Goal: Task Accomplishment & Management: Manage account settings

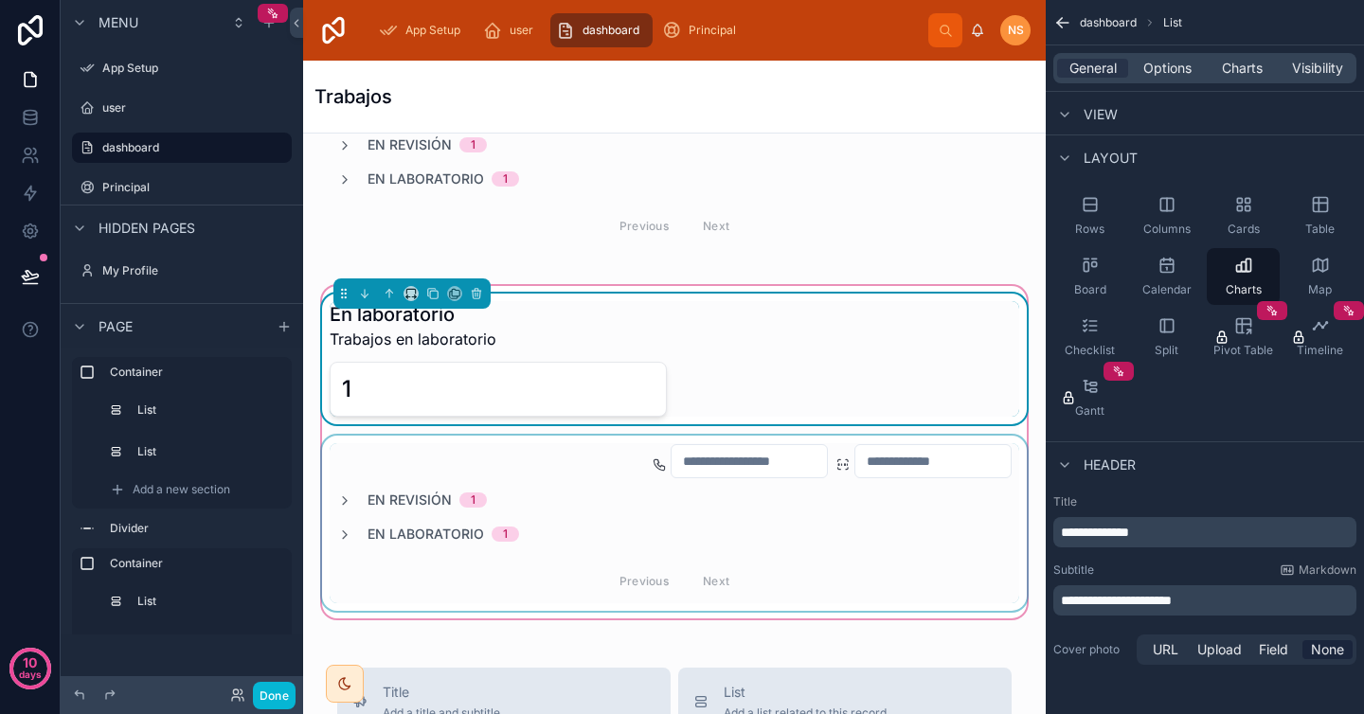
scroll to position [657, 0]
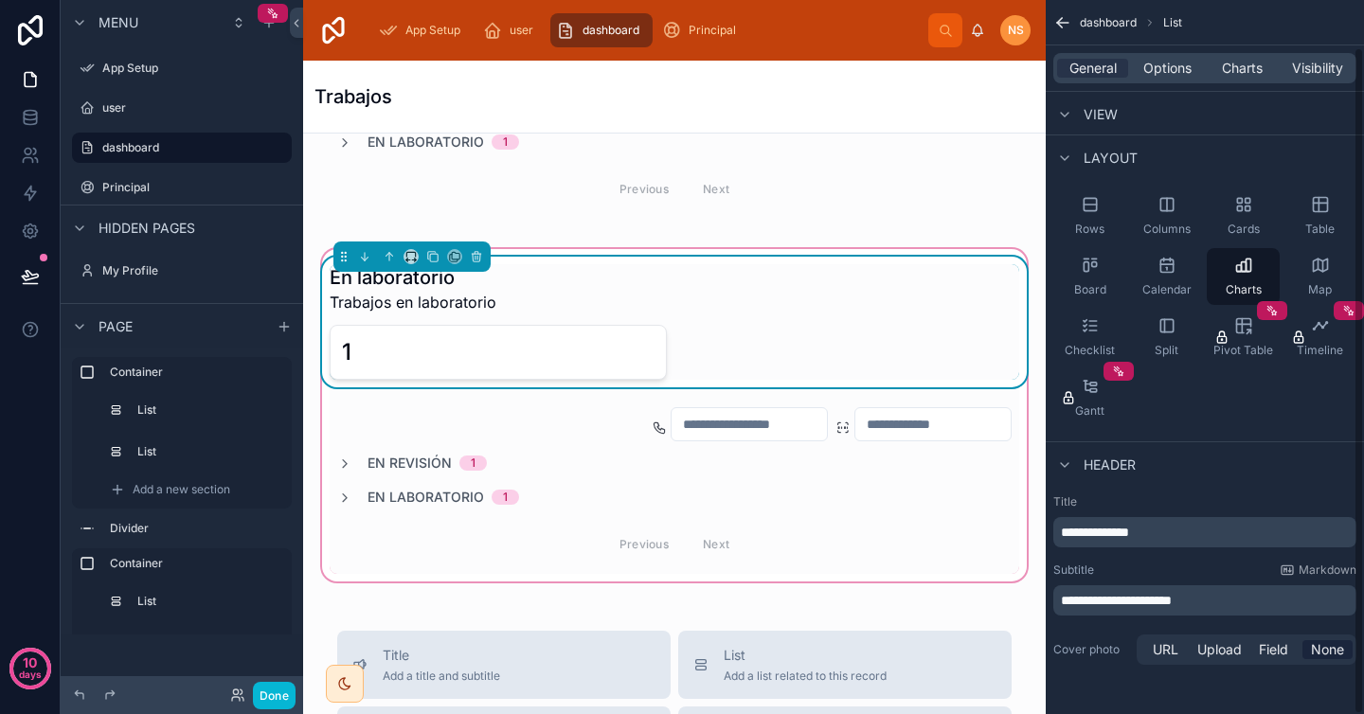
click at [830, 327] on div "1" at bounding box center [675, 352] width 690 height 55
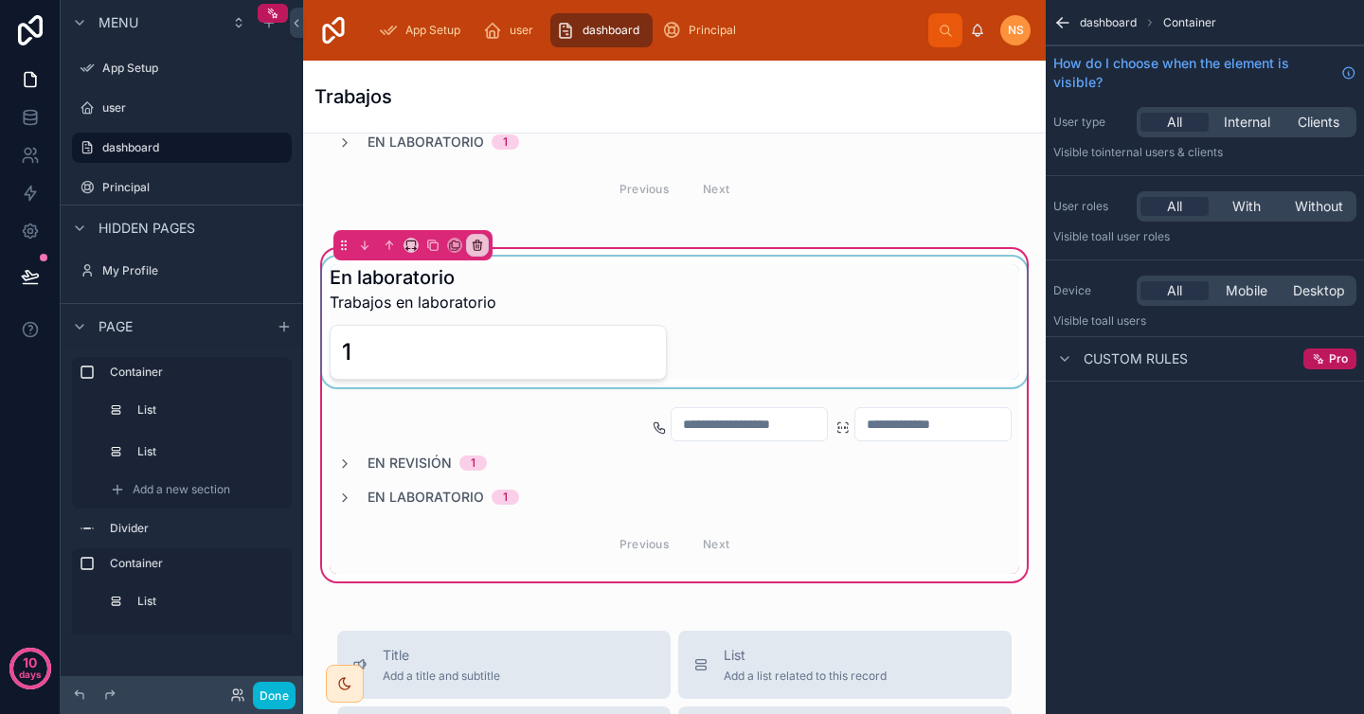
scroll to position [0, 0]
click at [655, 344] on div at bounding box center [674, 322] width 712 height 131
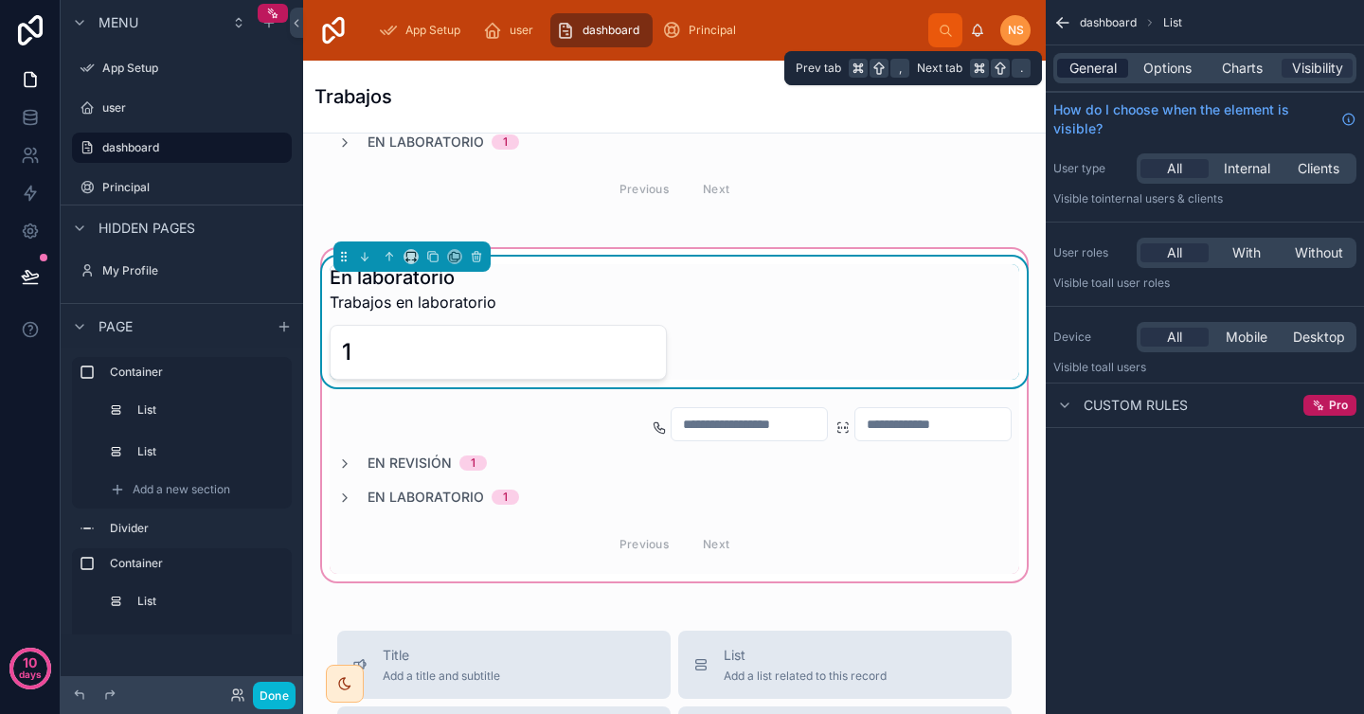
click at [1097, 69] on span "General" at bounding box center [1092, 68] width 47 height 19
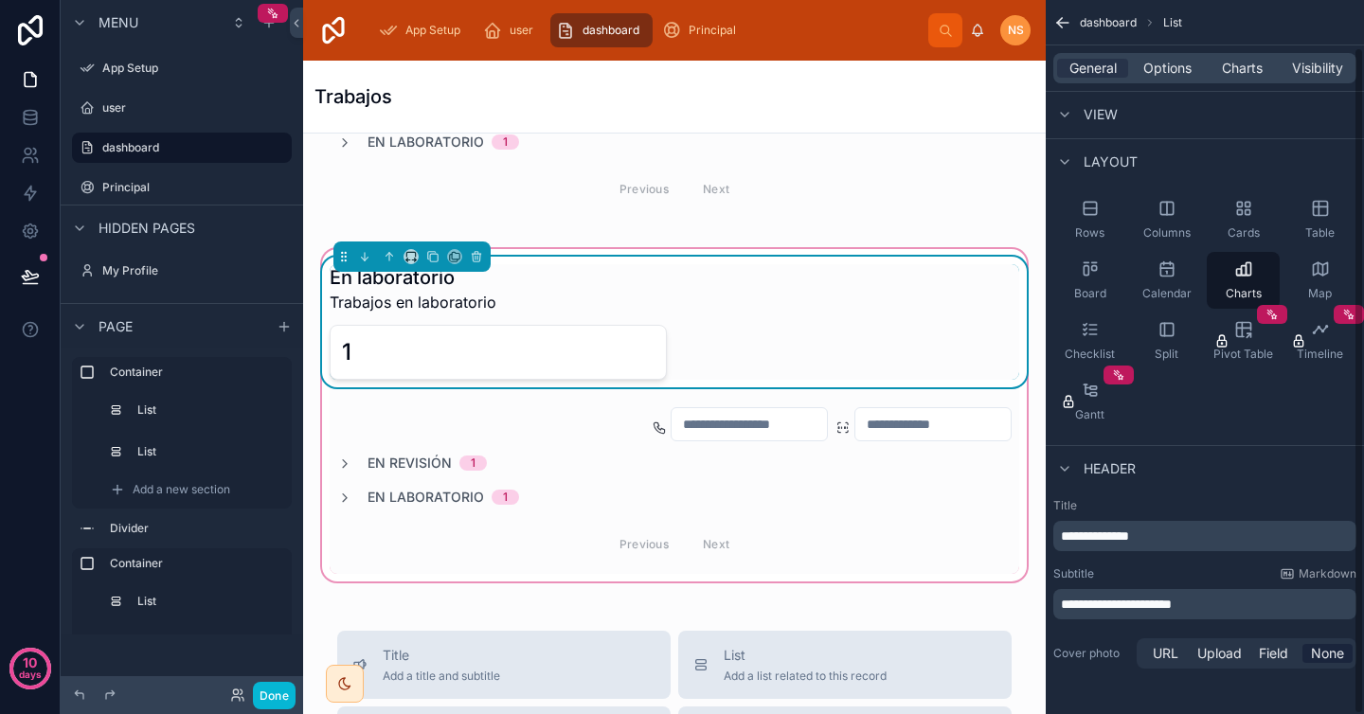
scroll to position [50, 0]
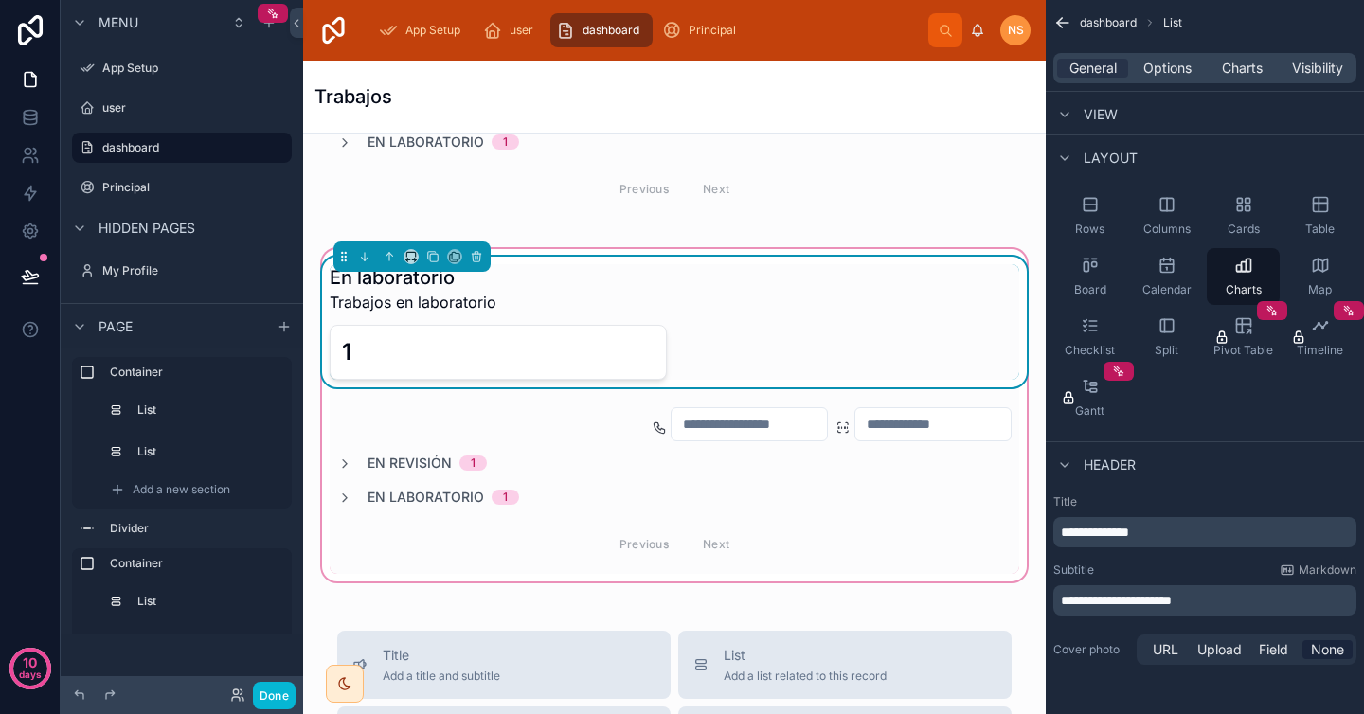
click at [1189, 530] on p "**********" at bounding box center [1207, 532] width 292 height 19
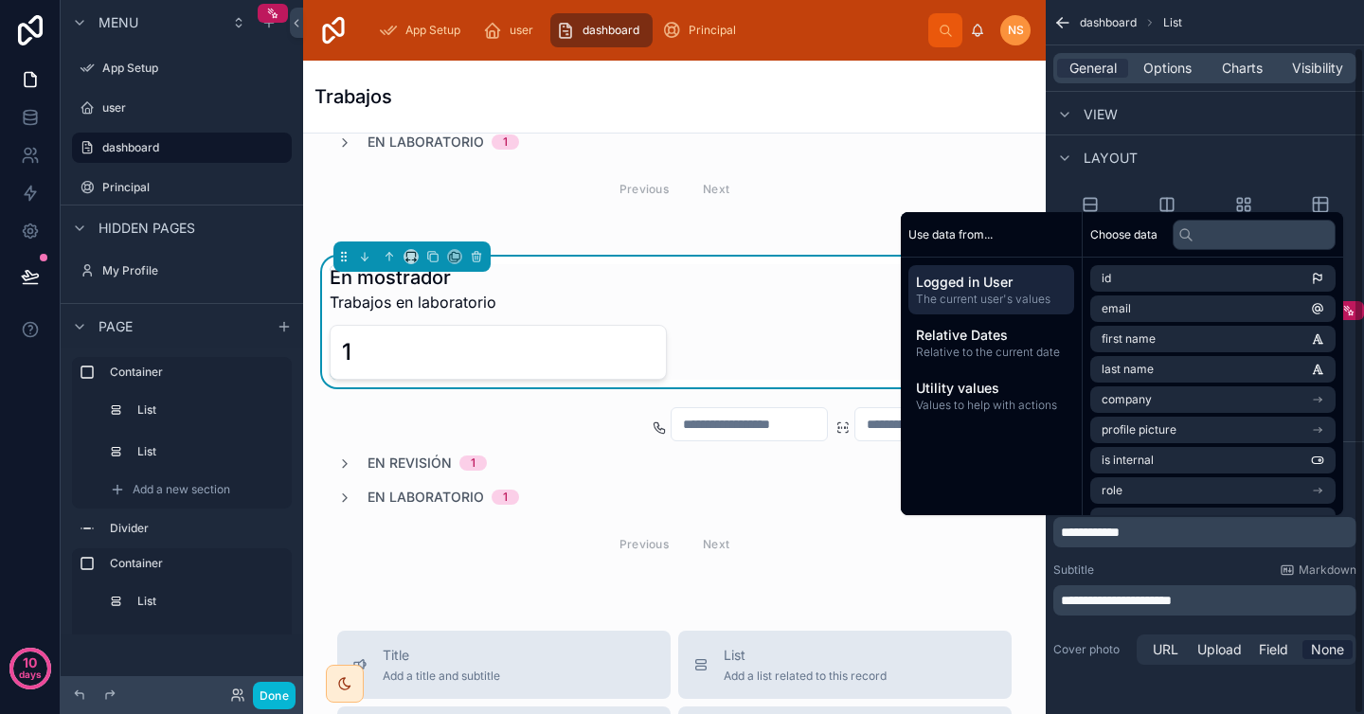
click at [1211, 566] on div "Subtitle Markdown" at bounding box center [1204, 570] width 303 height 15
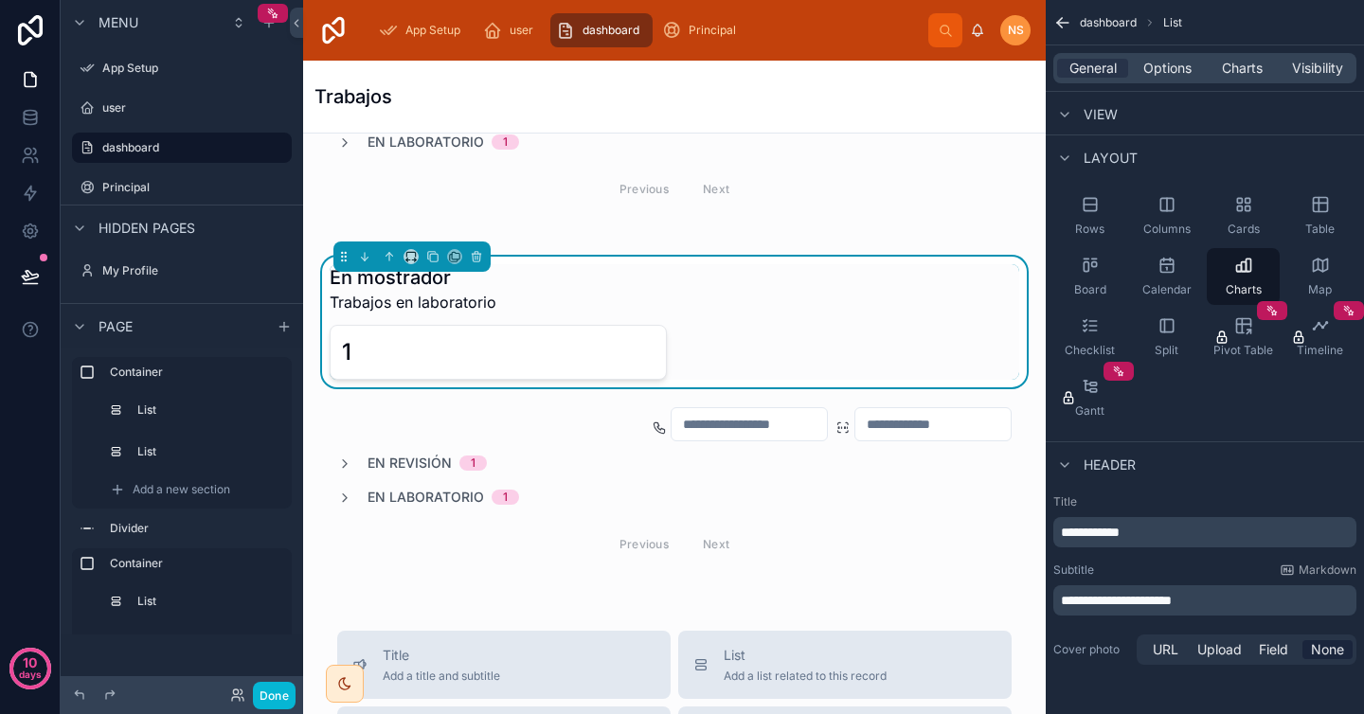
click at [1172, 598] on span "**********" at bounding box center [1116, 600] width 111 height 13
drag, startPoint x: 1224, startPoint y: 592, endPoint x: 1137, endPoint y: 601, distance: 87.6
click at [1139, 601] on p "**********" at bounding box center [1207, 600] width 292 height 19
click at [1094, 631] on div "Cover photo URL Upload Field None" at bounding box center [1204, 650] width 303 height 38
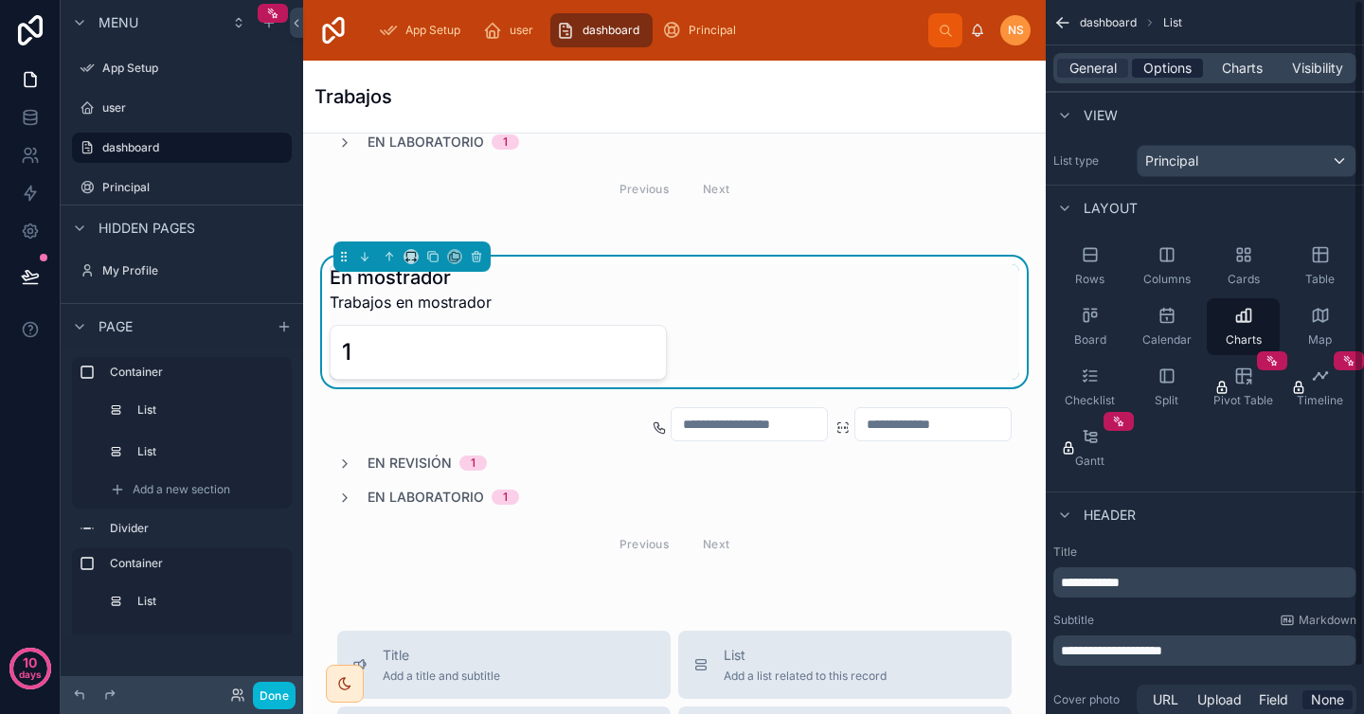
click at [1156, 70] on span "Options" at bounding box center [1167, 68] width 48 height 19
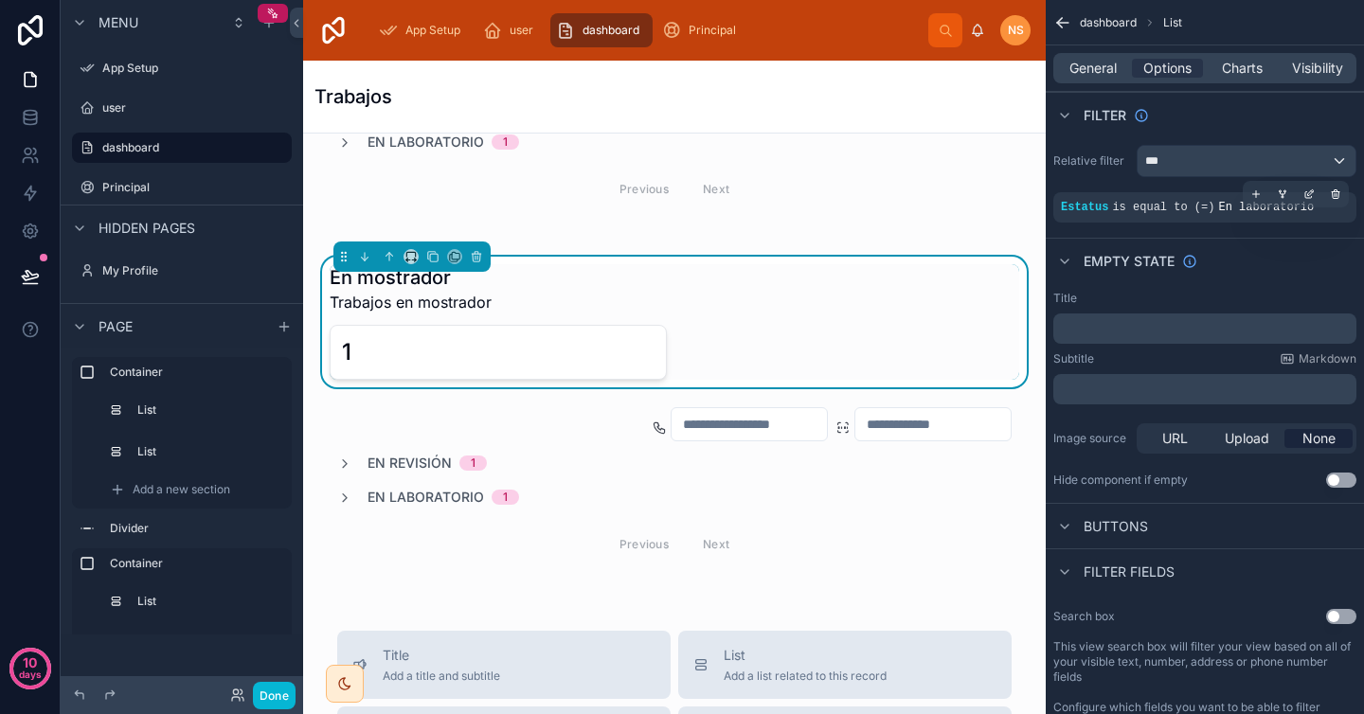
click at [1183, 208] on span "is equal to (=)" at bounding box center [1163, 207] width 102 height 13
click at [1223, 206] on span "En laboratorio" at bounding box center [1266, 207] width 96 height 13
click at [1311, 196] on icon "scrollable content" at bounding box center [1308, 195] width 7 height 7
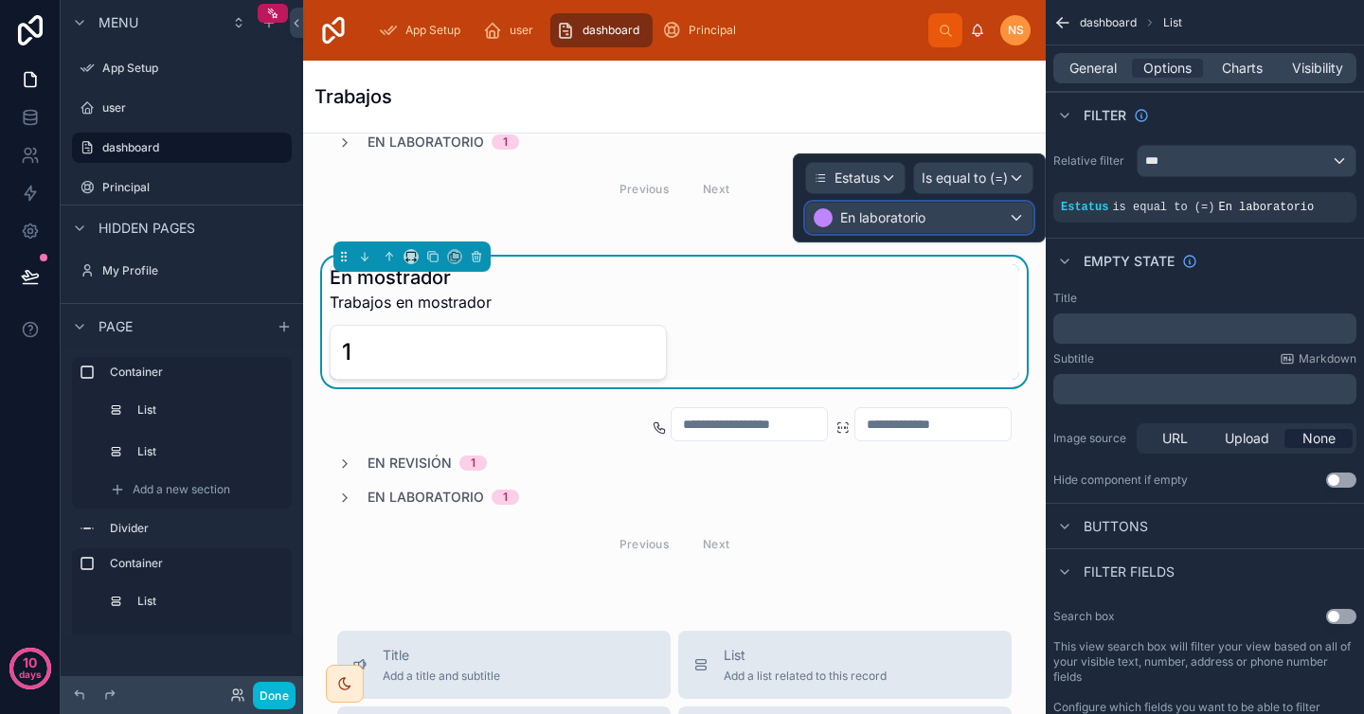
click at [940, 222] on div "En laboratorio" at bounding box center [919, 218] width 226 height 30
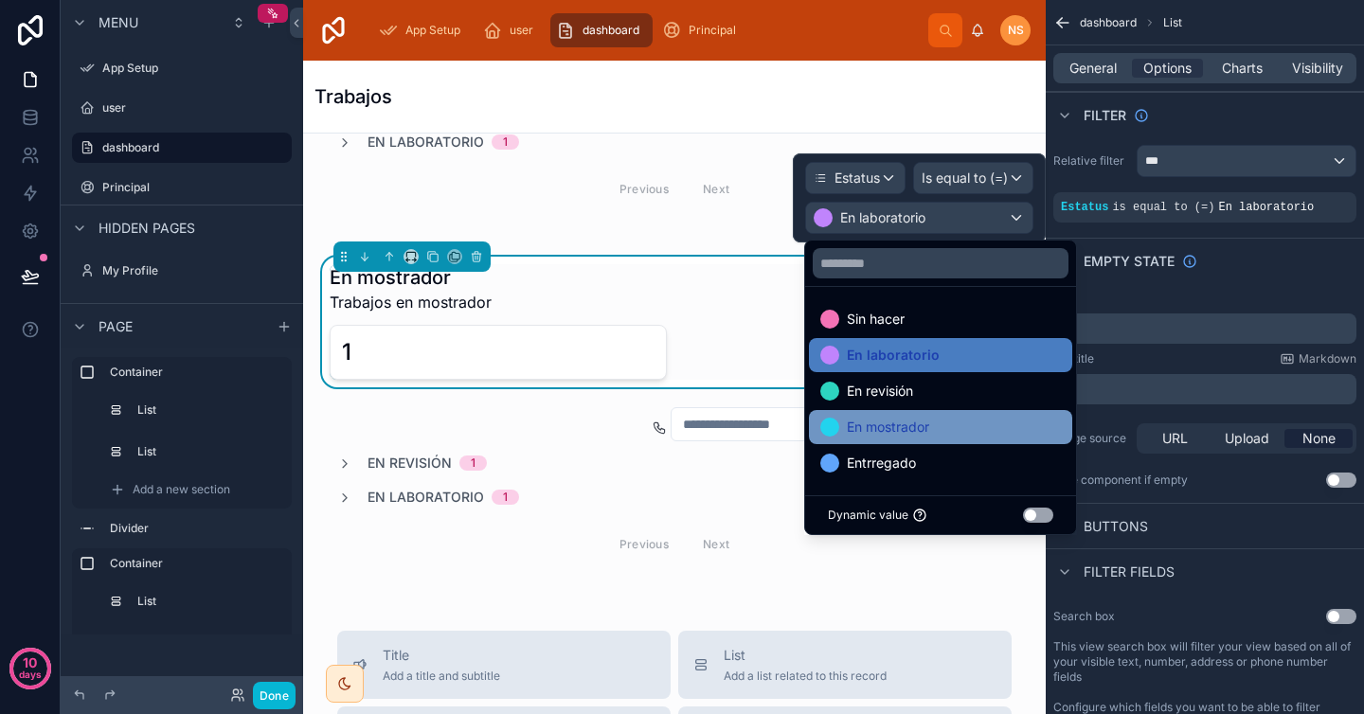
click at [942, 423] on div "En mostrador" at bounding box center [940, 427] width 241 height 23
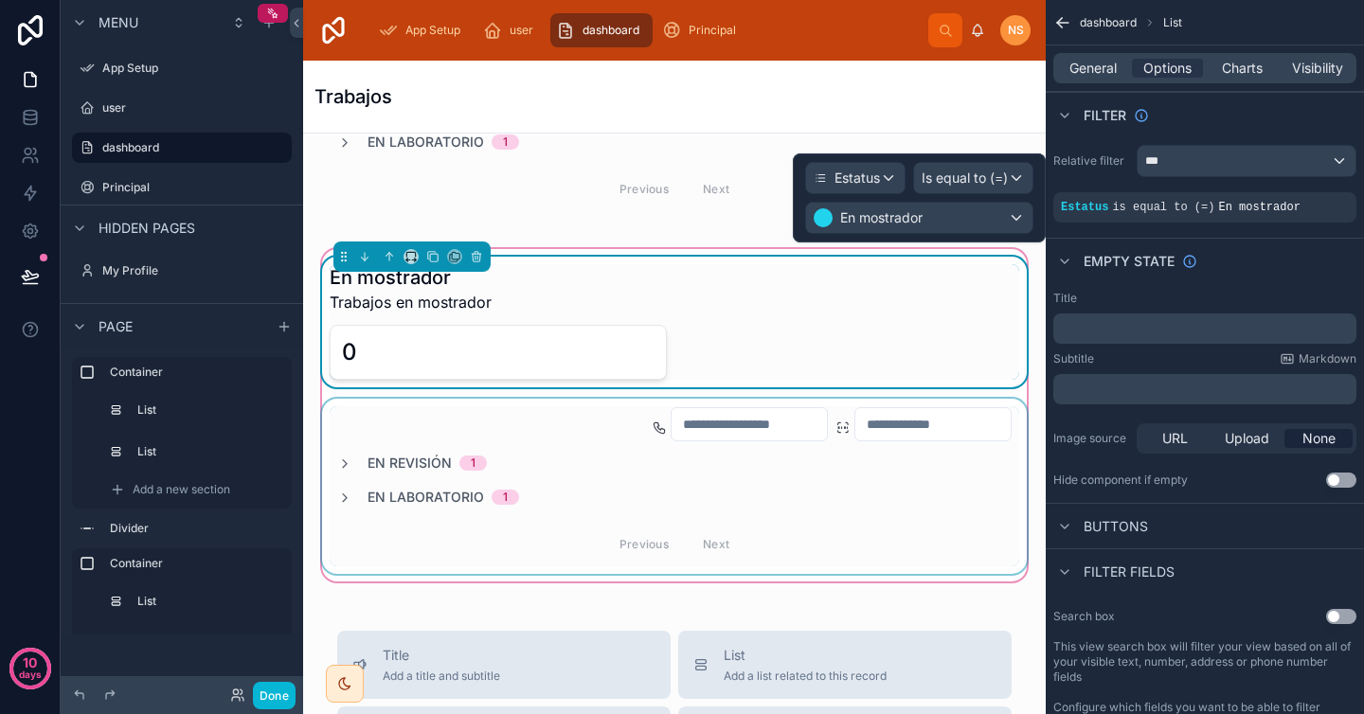
click at [825, 495] on div at bounding box center [674, 486] width 712 height 175
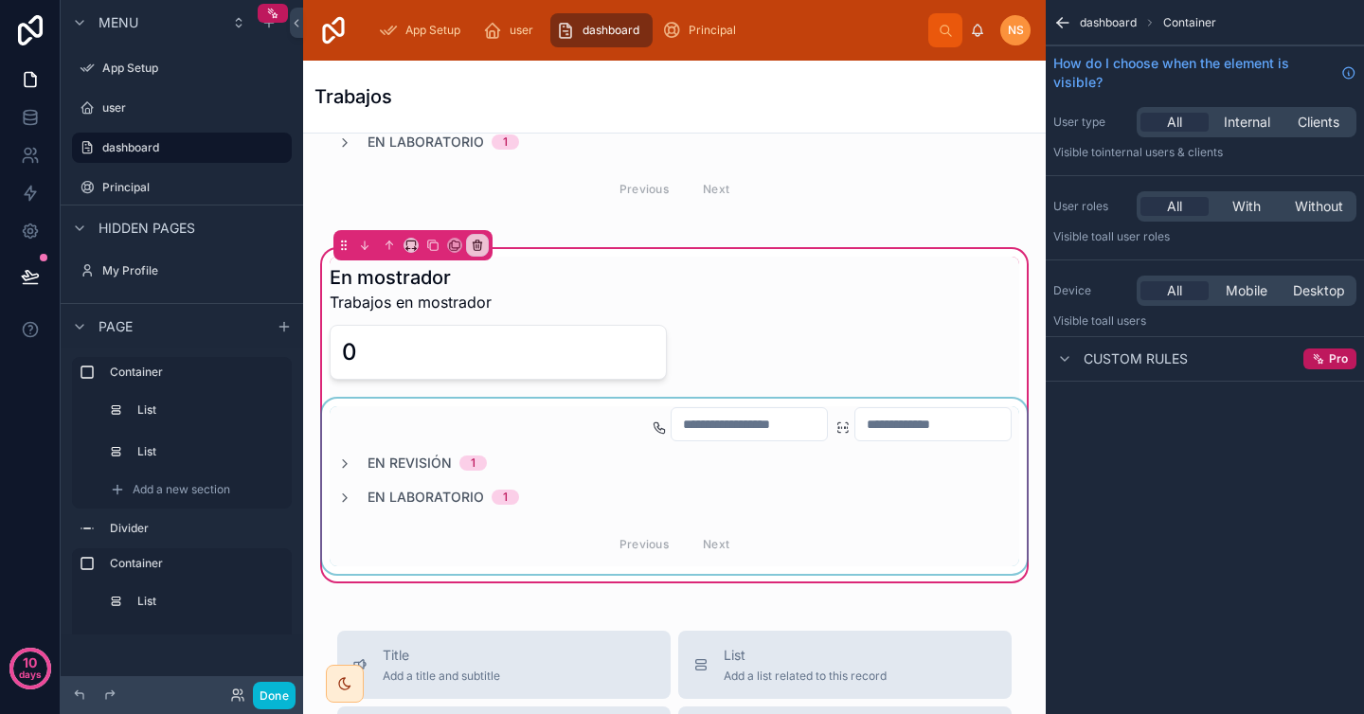
click at [565, 483] on div at bounding box center [674, 486] width 712 height 175
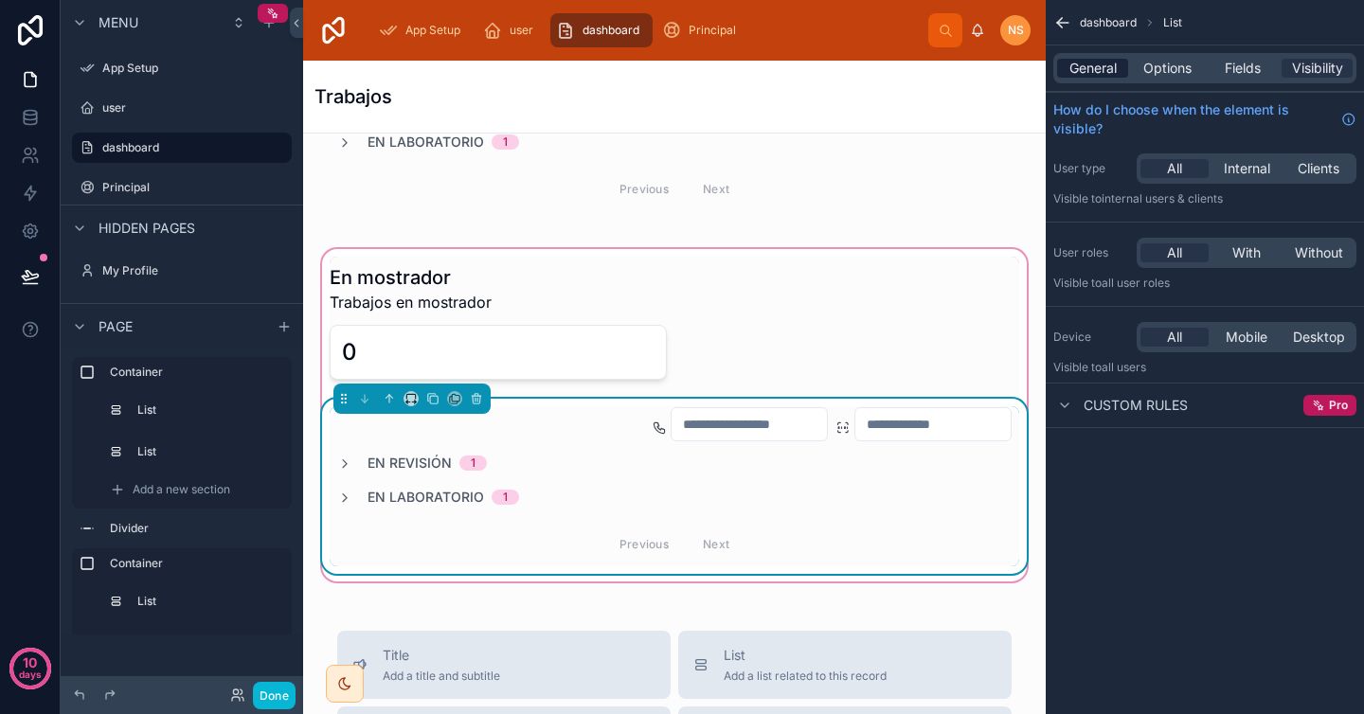
click at [1102, 64] on span "General" at bounding box center [1092, 68] width 47 height 19
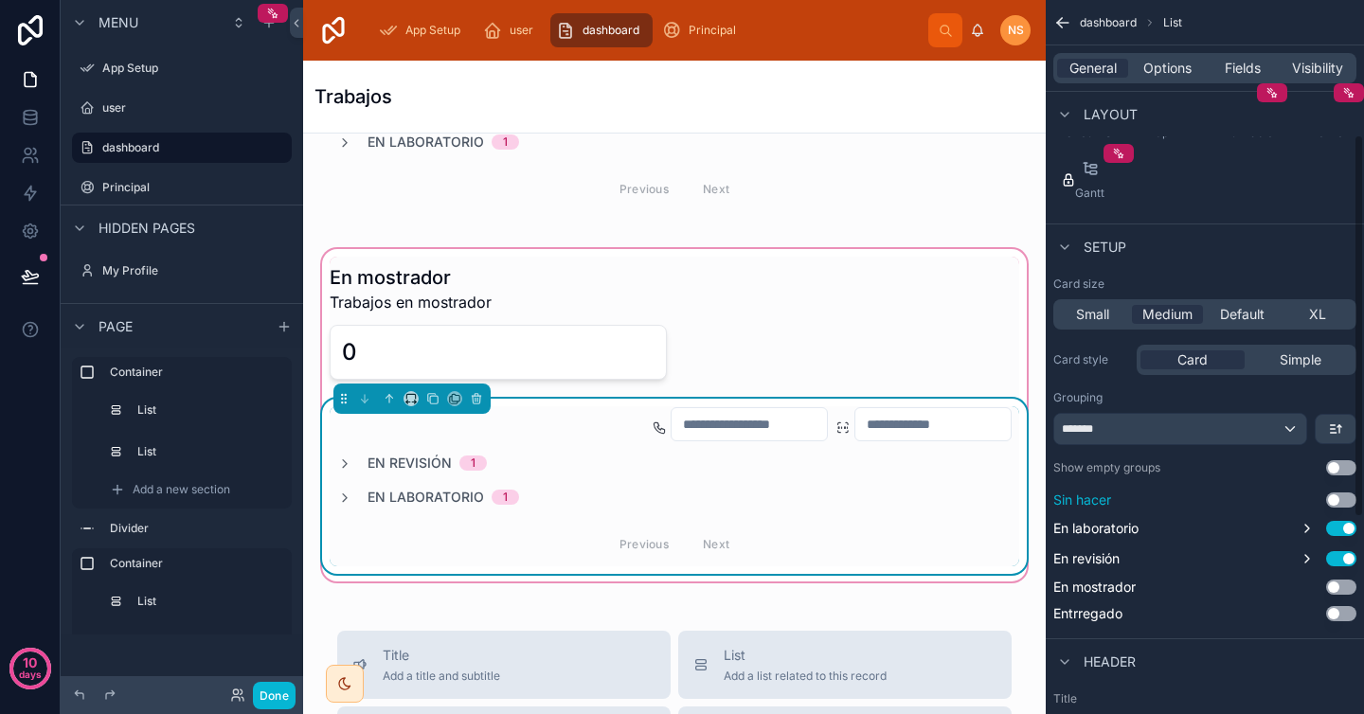
scroll to position [281, 0]
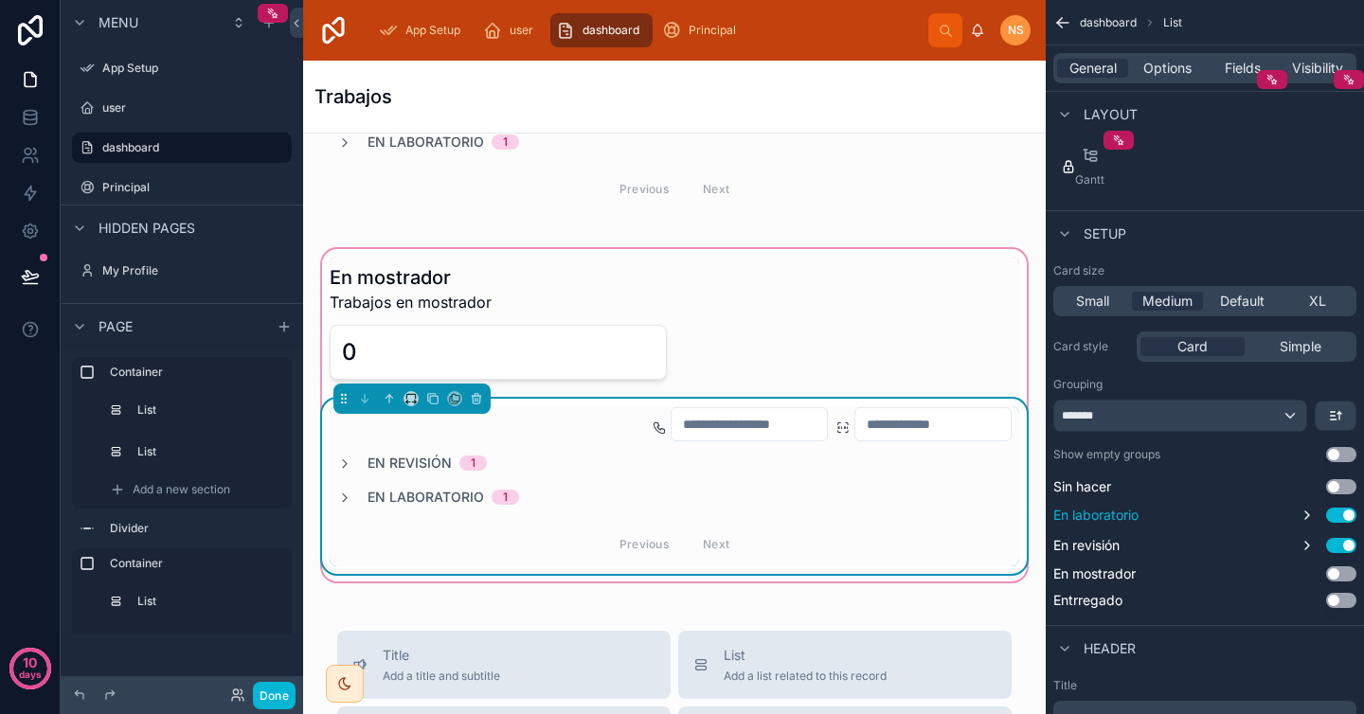
click at [1342, 511] on button "Use setting" at bounding box center [1341, 515] width 30 height 15
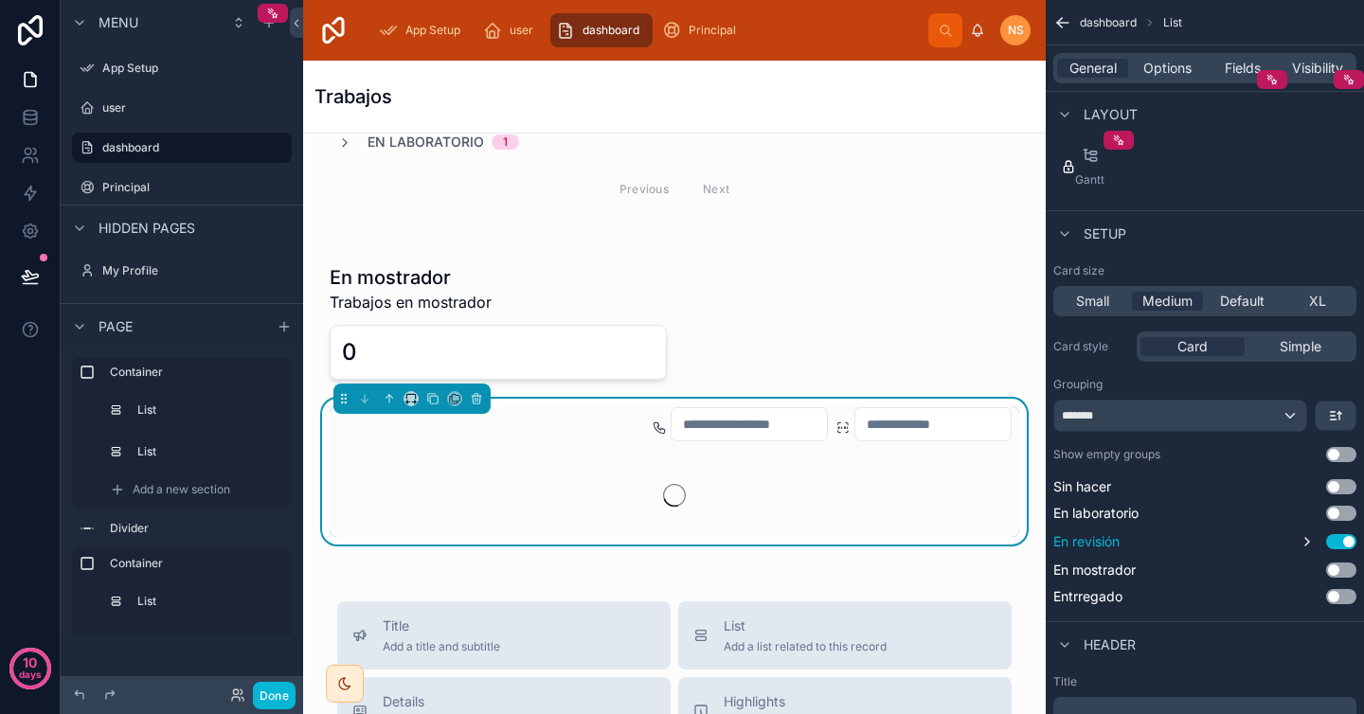
click at [1343, 542] on button "Use setting" at bounding box center [1341, 541] width 30 height 15
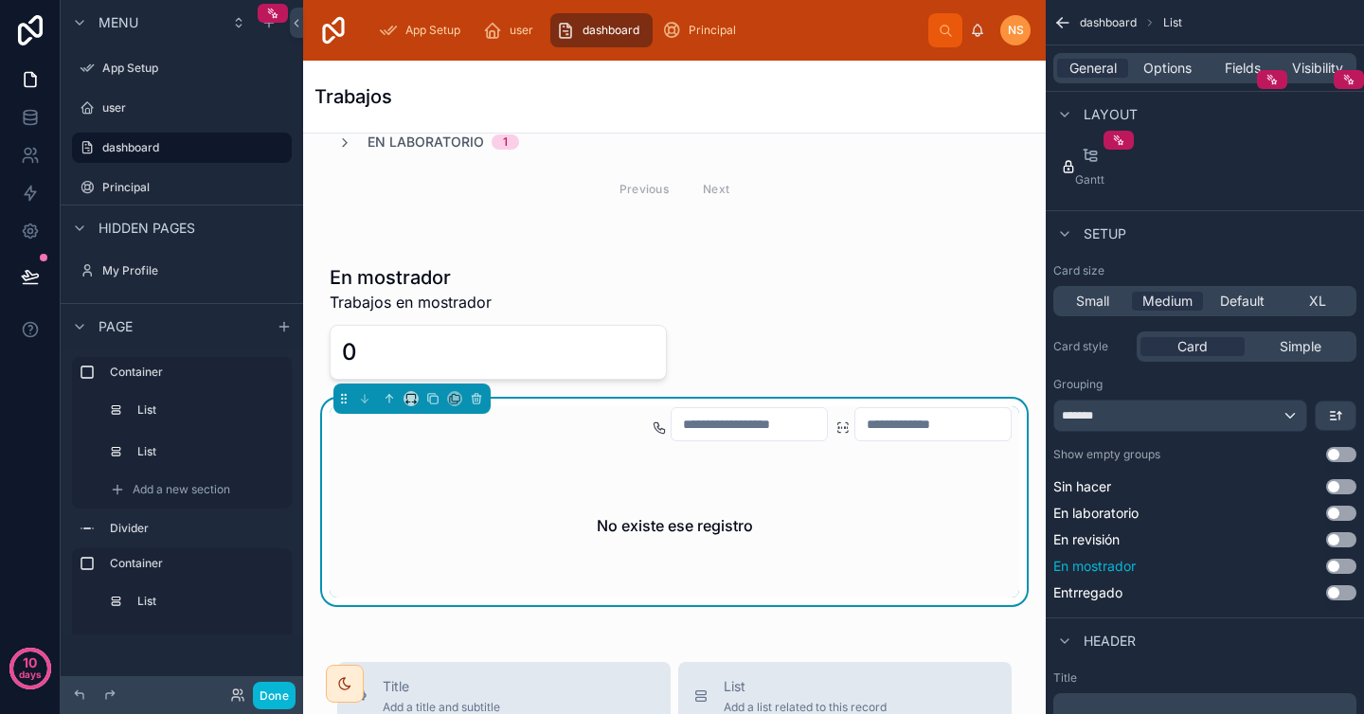
click at [1340, 567] on button "Use setting" at bounding box center [1341, 566] width 30 height 15
click at [1308, 571] on icon "scrollable content" at bounding box center [1307, 568] width 15 height 15
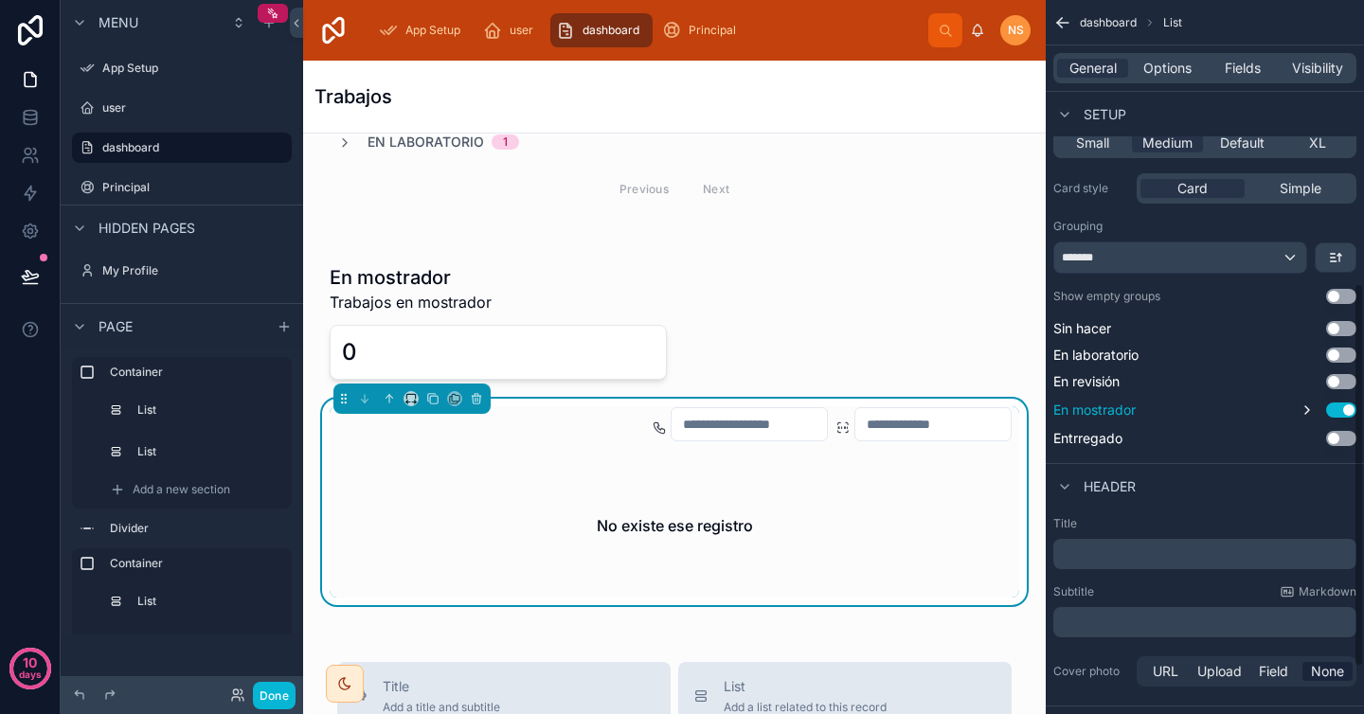
scroll to position [615, 0]
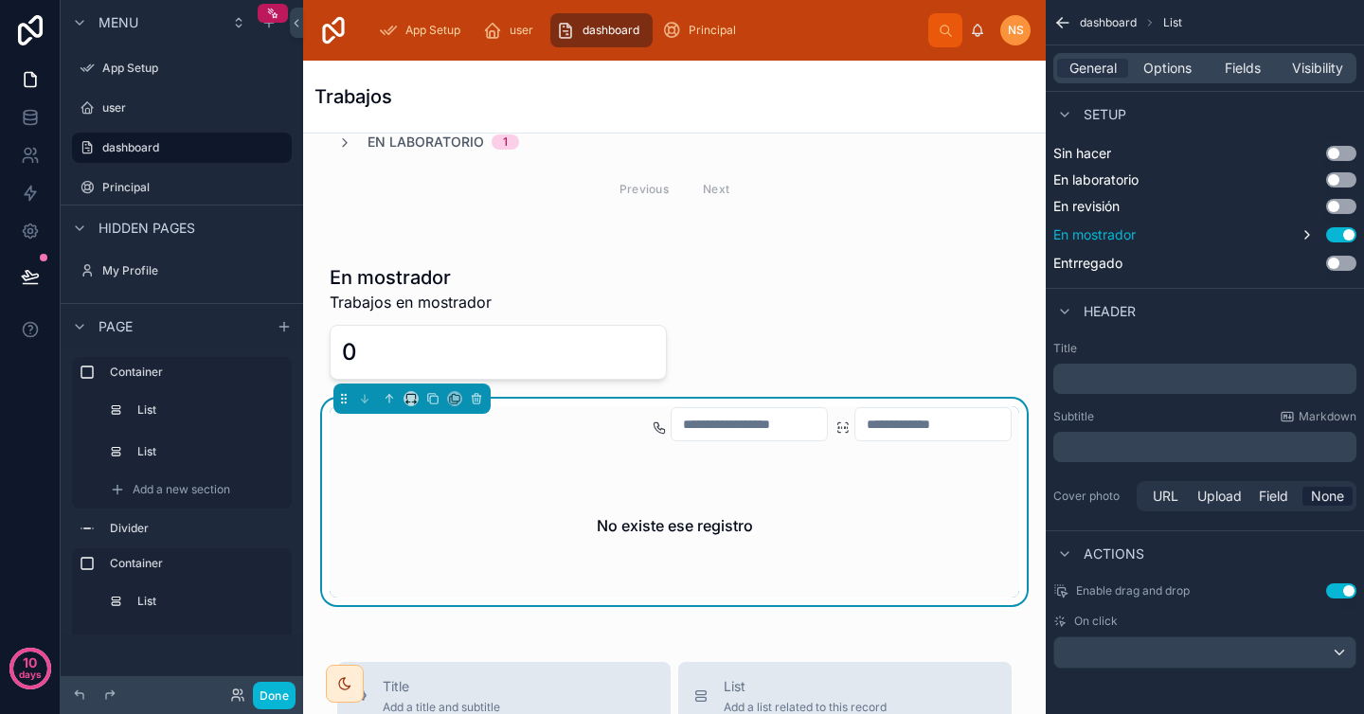
click at [1190, 386] on p "﻿" at bounding box center [1207, 378] width 292 height 19
click at [1192, 413] on div "Subtitle Markdown" at bounding box center [1204, 416] width 303 height 15
click at [1178, 75] on span "Options" at bounding box center [1167, 68] width 48 height 19
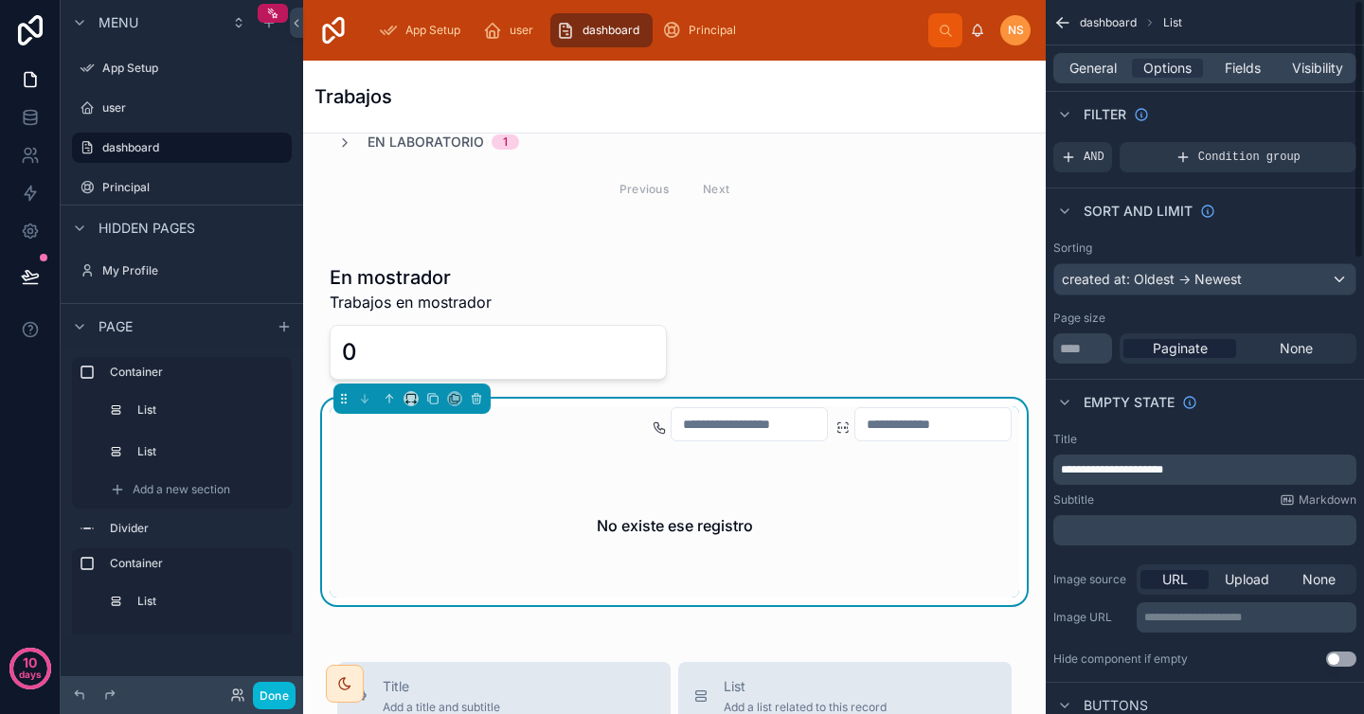
scroll to position [0, 0]
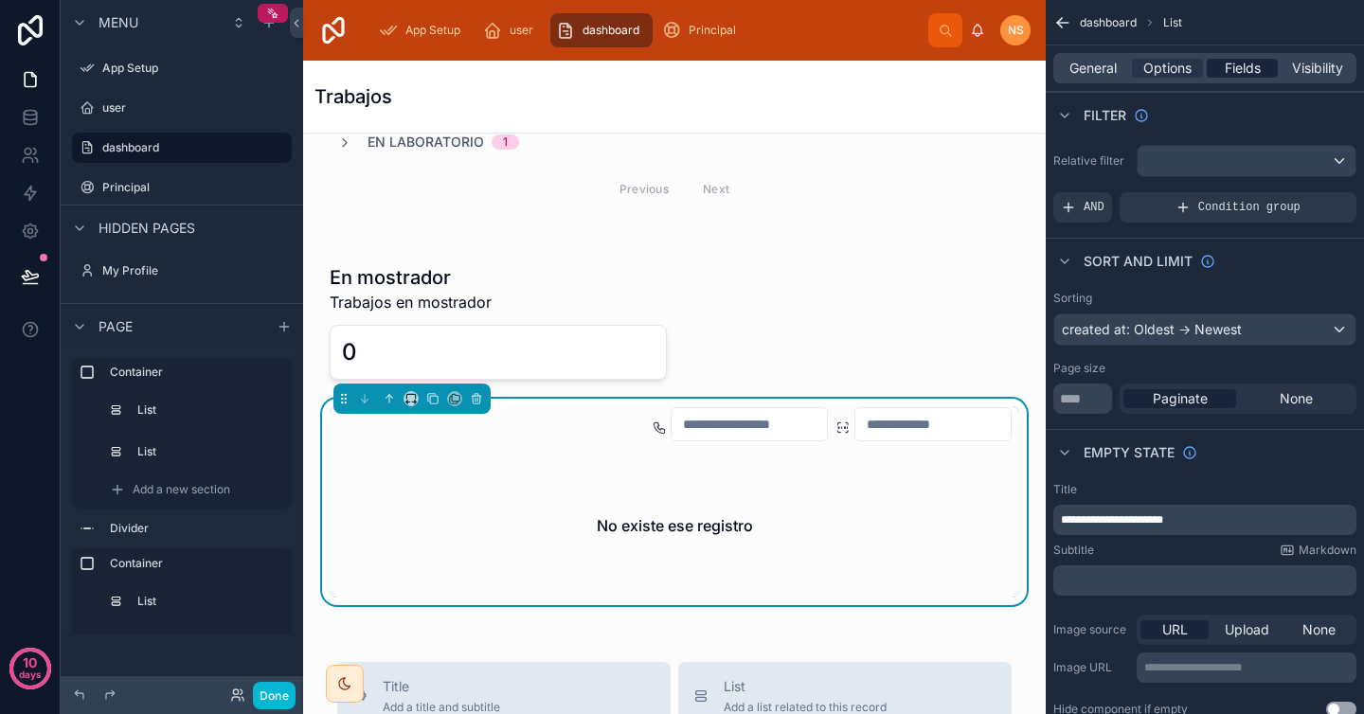
click at [1240, 63] on span "Fields" at bounding box center [1243, 68] width 36 height 19
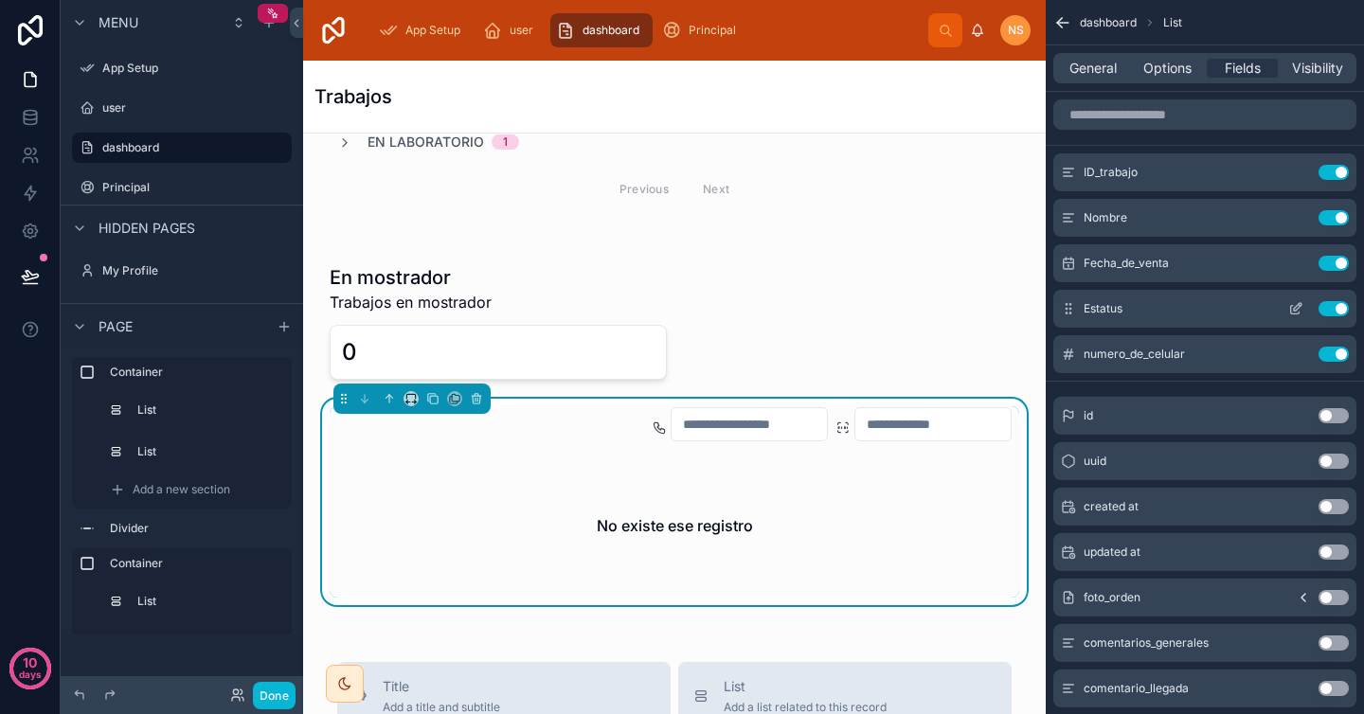
click at [1299, 309] on icon "scrollable content" at bounding box center [1295, 308] width 15 height 15
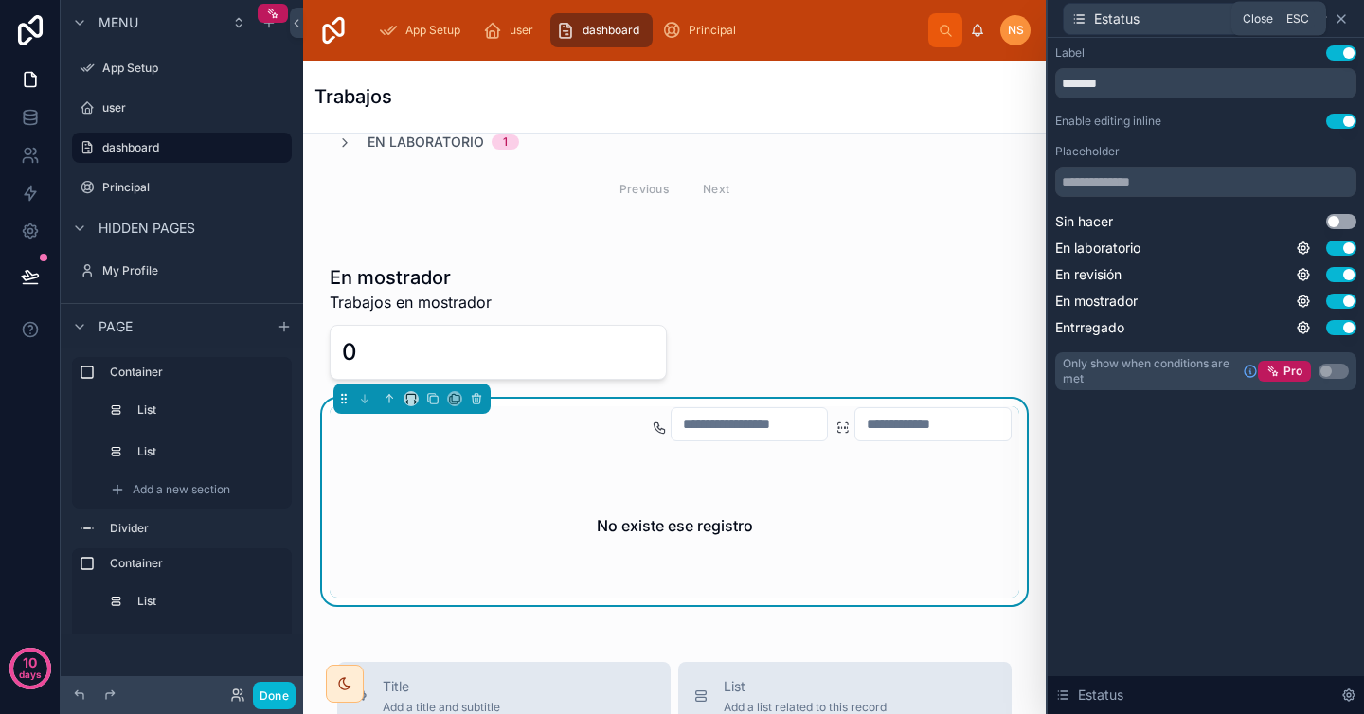
click at [1345, 14] on icon at bounding box center [1341, 18] width 15 height 15
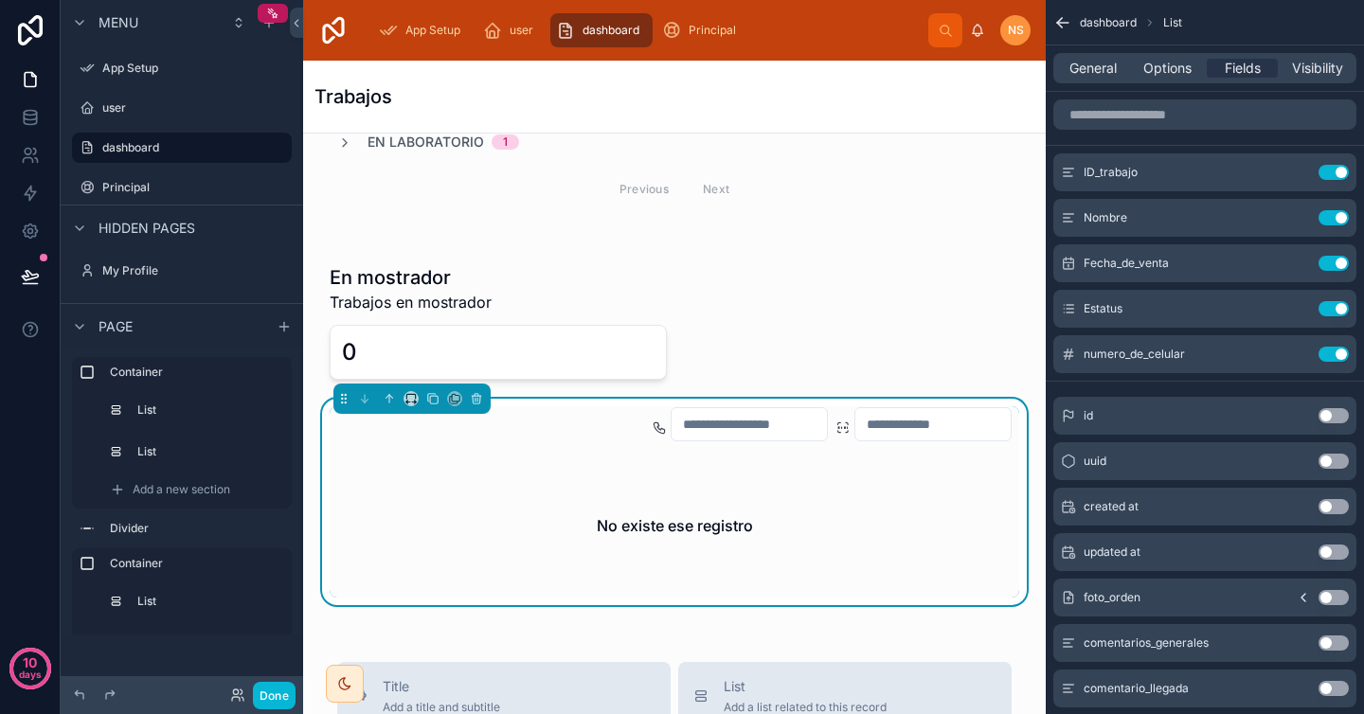
click at [1068, 21] on icon "scrollable content" at bounding box center [1062, 22] width 19 height 19
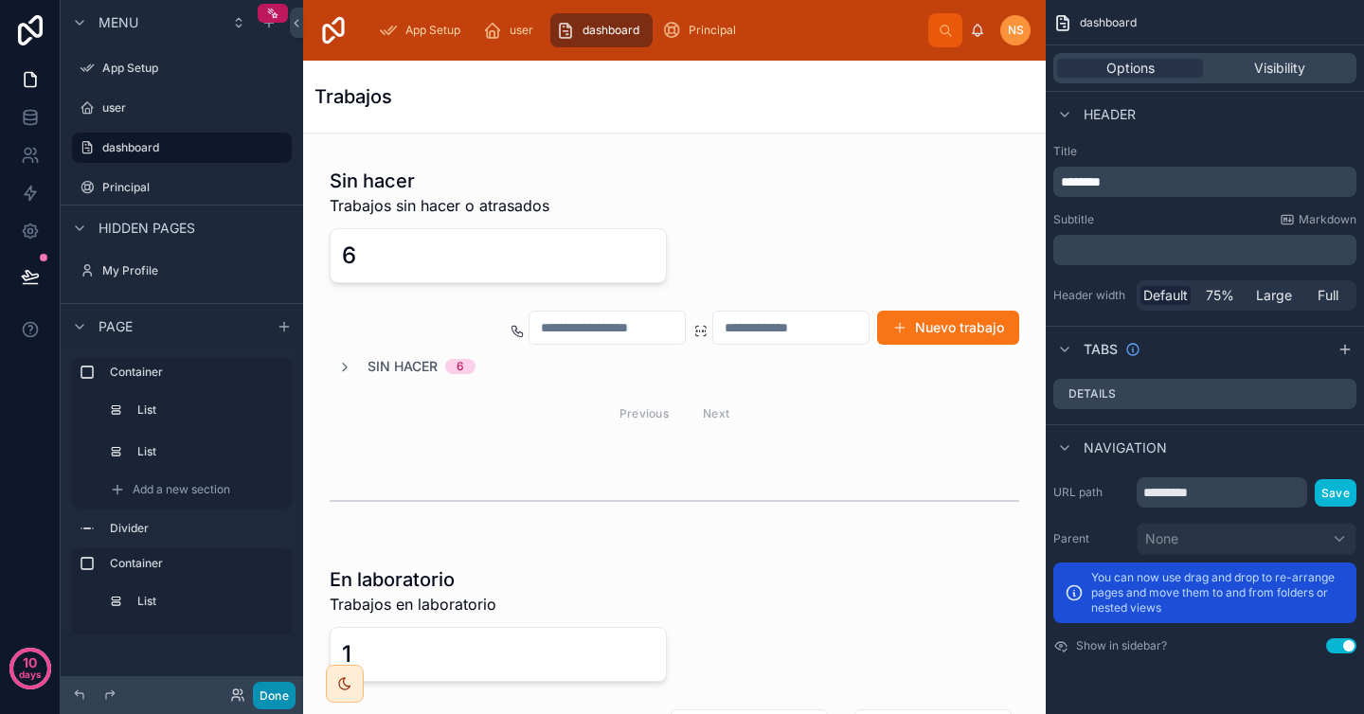
click at [276, 691] on button "Done" at bounding box center [274, 695] width 43 height 27
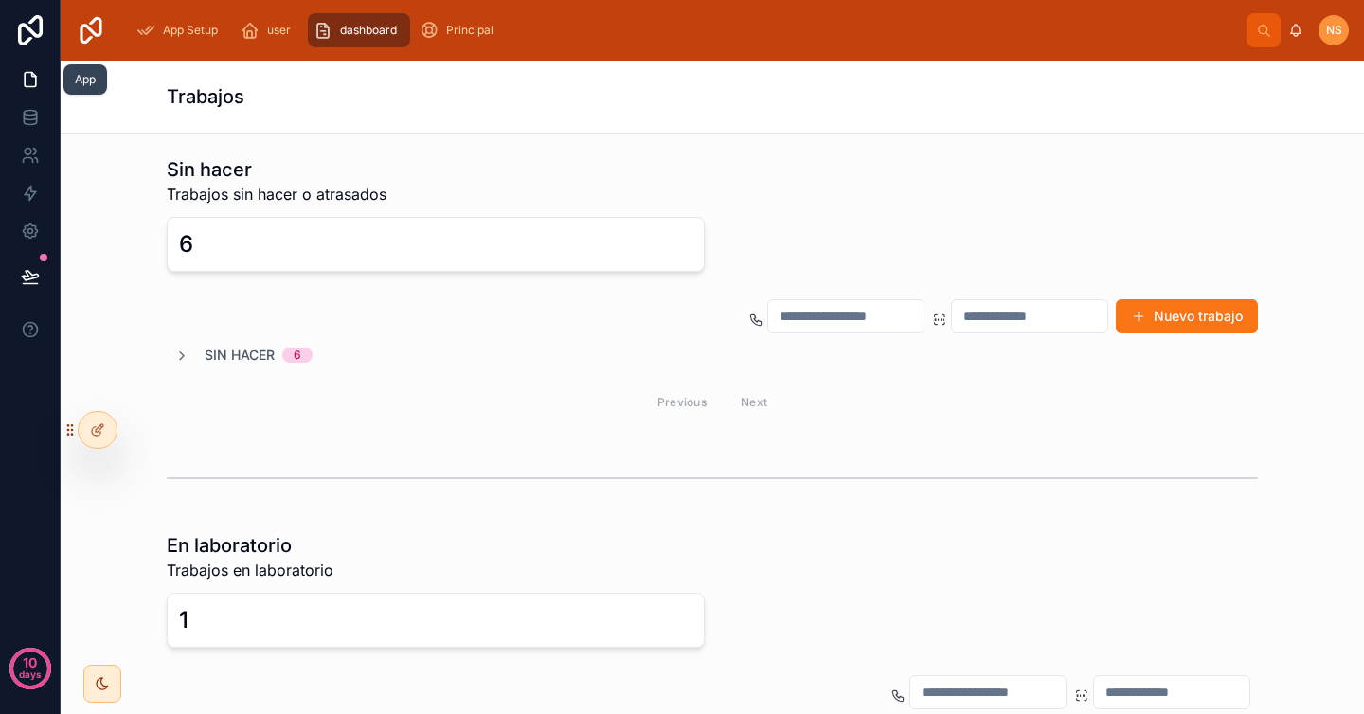
click at [28, 79] on icon at bounding box center [30, 79] width 19 height 19
click at [31, 12] on link at bounding box center [30, 30] width 61 height 61
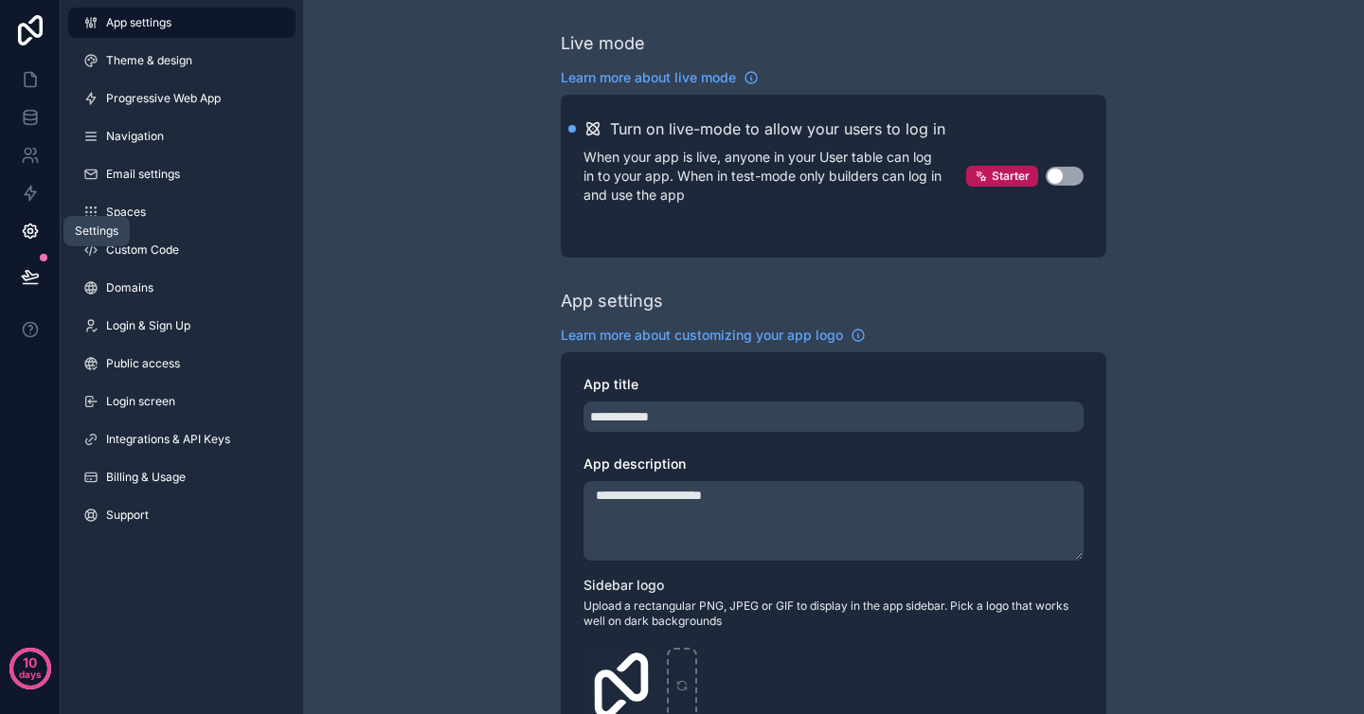
click at [30, 229] on icon at bounding box center [29, 231] width 5 height 5
click at [44, 38] on icon at bounding box center [30, 30] width 38 height 30
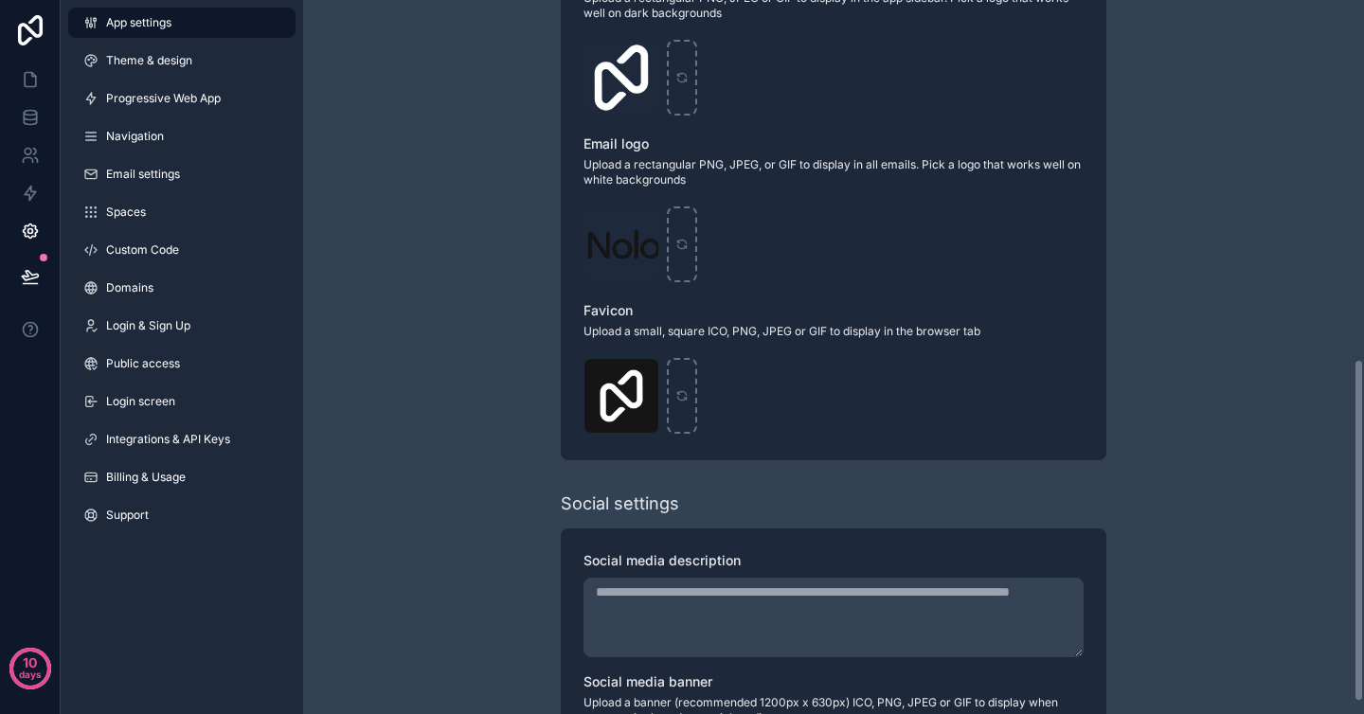
scroll to position [771, 0]
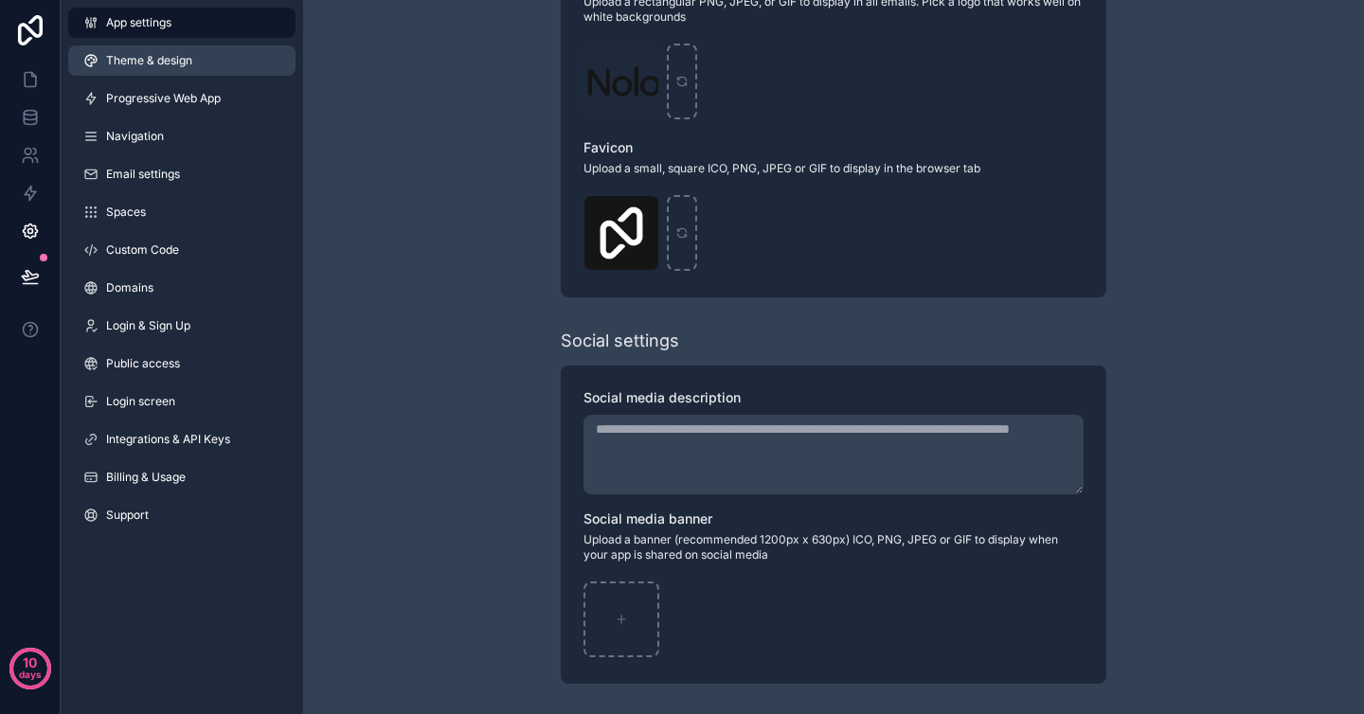
click at [166, 66] on span "Theme & design" at bounding box center [149, 60] width 86 height 15
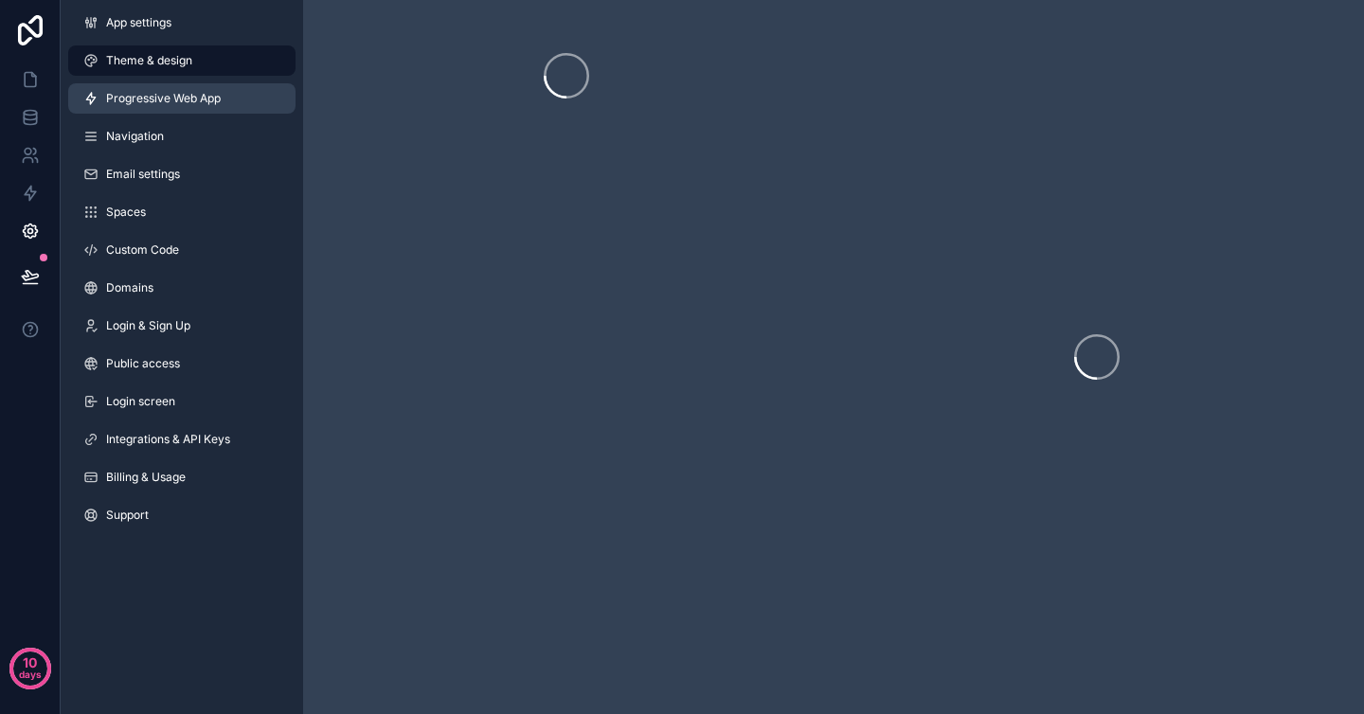
click at [179, 98] on span "Progressive Web App" at bounding box center [163, 98] width 115 height 15
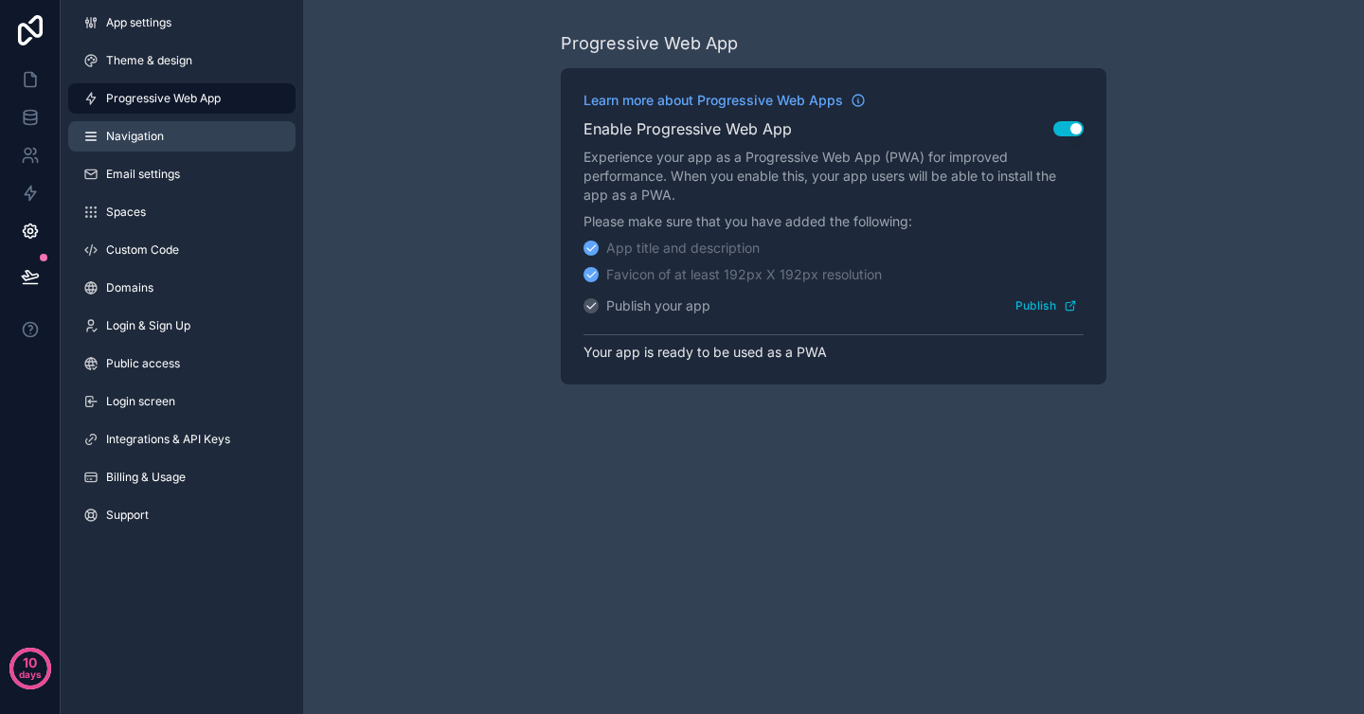
click at [179, 128] on link "Navigation" at bounding box center [181, 136] width 227 height 30
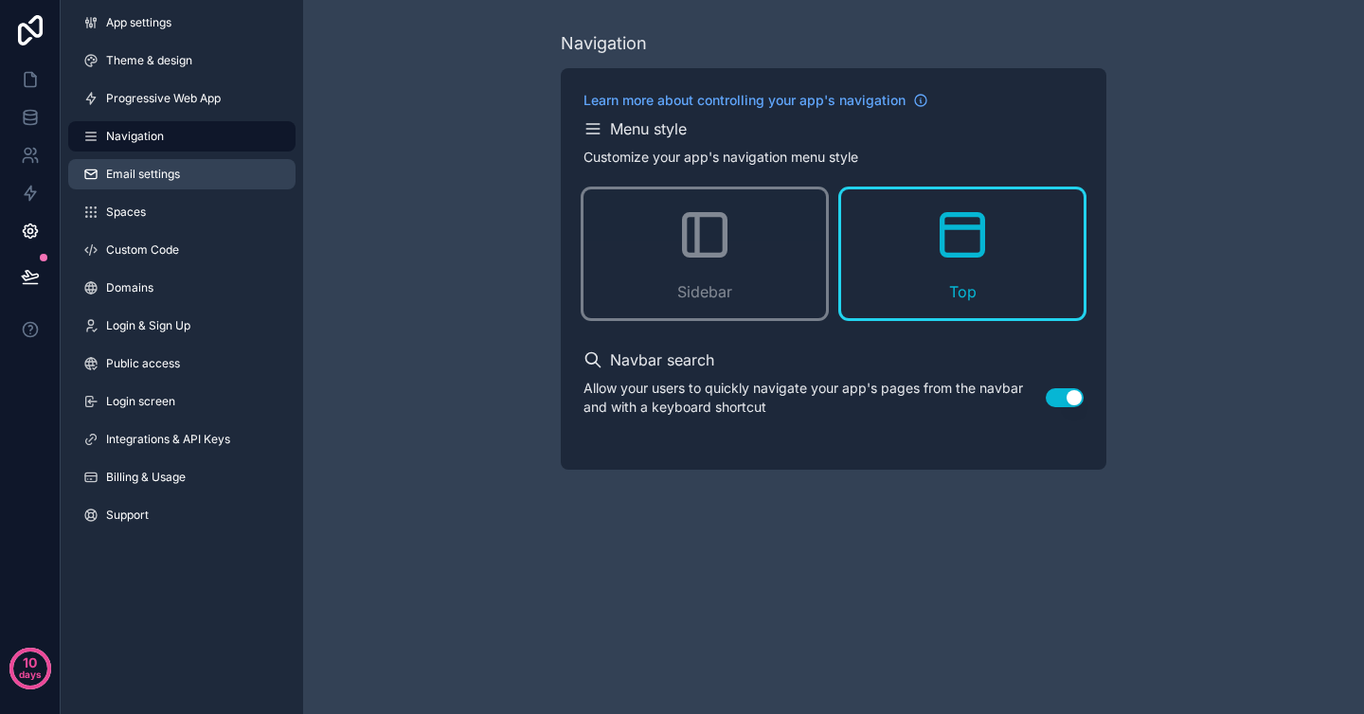
click at [179, 178] on span "Email settings" at bounding box center [143, 174] width 74 height 15
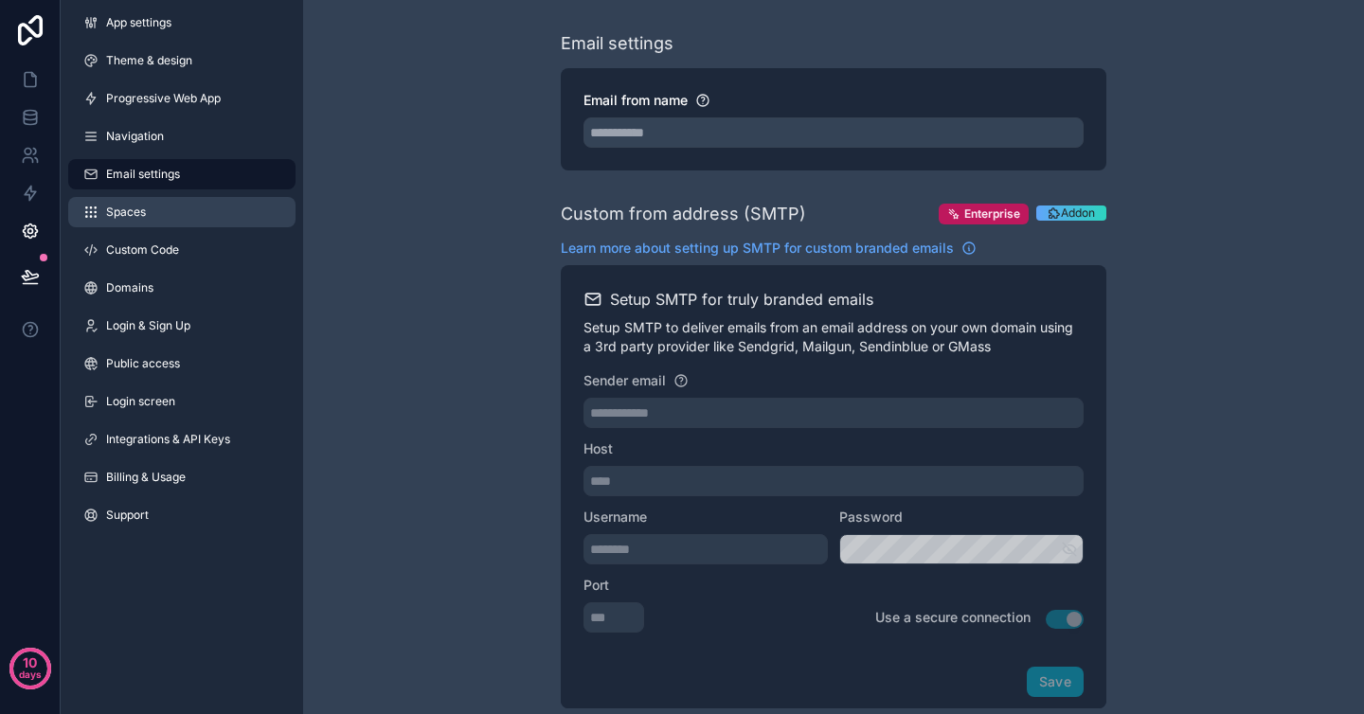
click at [181, 209] on link "Spaces" at bounding box center [181, 212] width 227 height 30
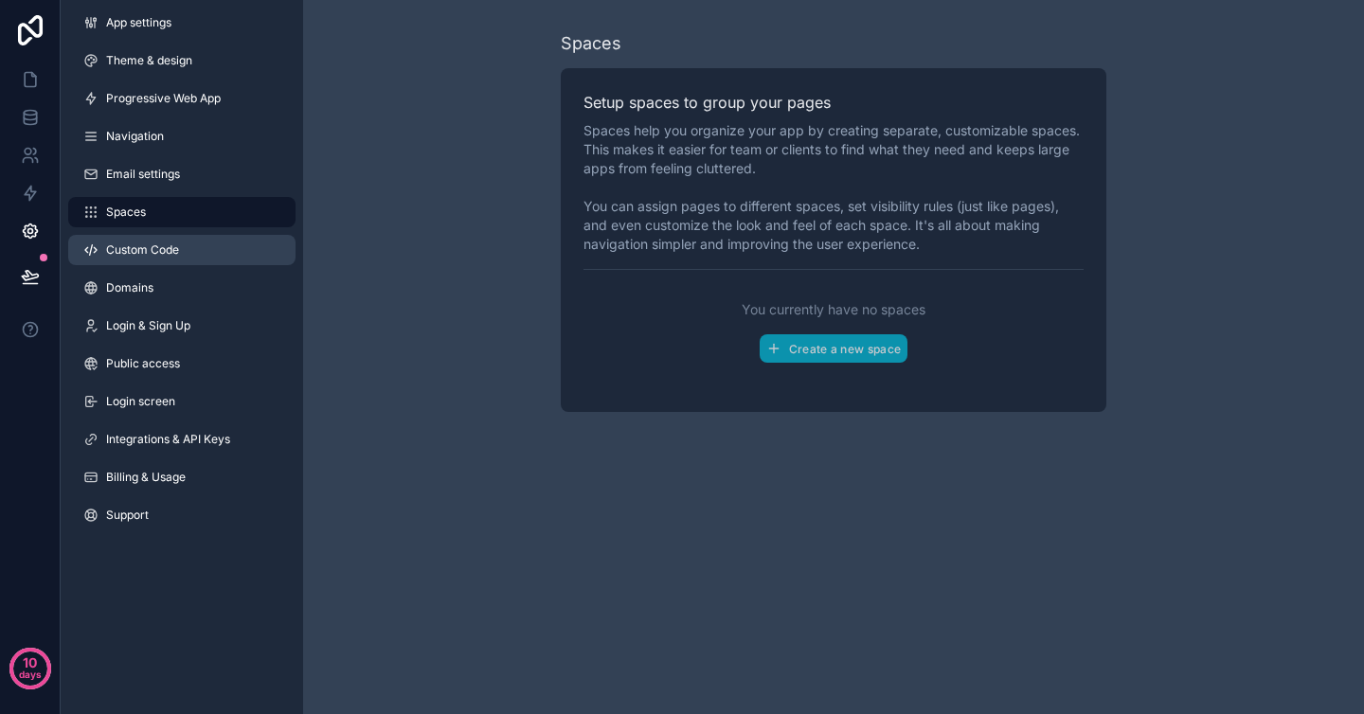
click at [178, 249] on span "Custom Code" at bounding box center [142, 249] width 73 height 15
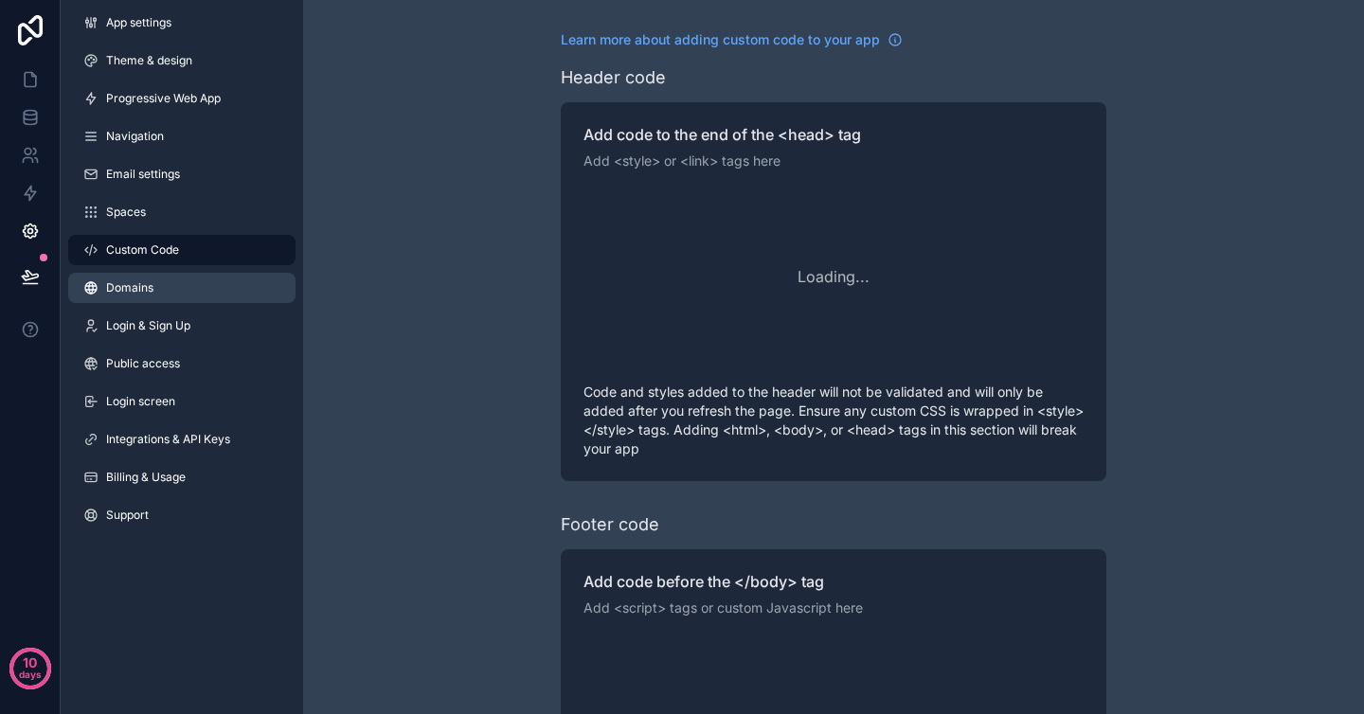
click at [178, 299] on link "Domains" at bounding box center [181, 288] width 227 height 30
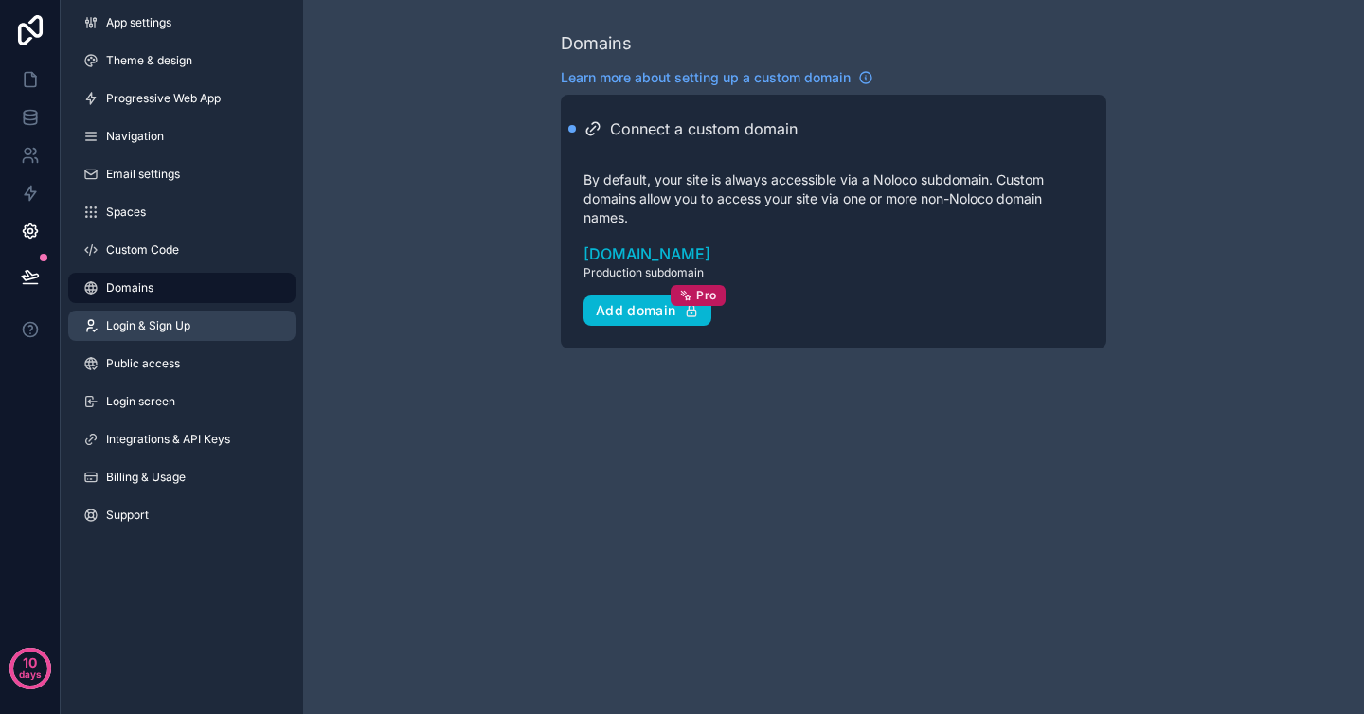
click at [194, 334] on link "Login & Sign Up" at bounding box center [181, 326] width 227 height 30
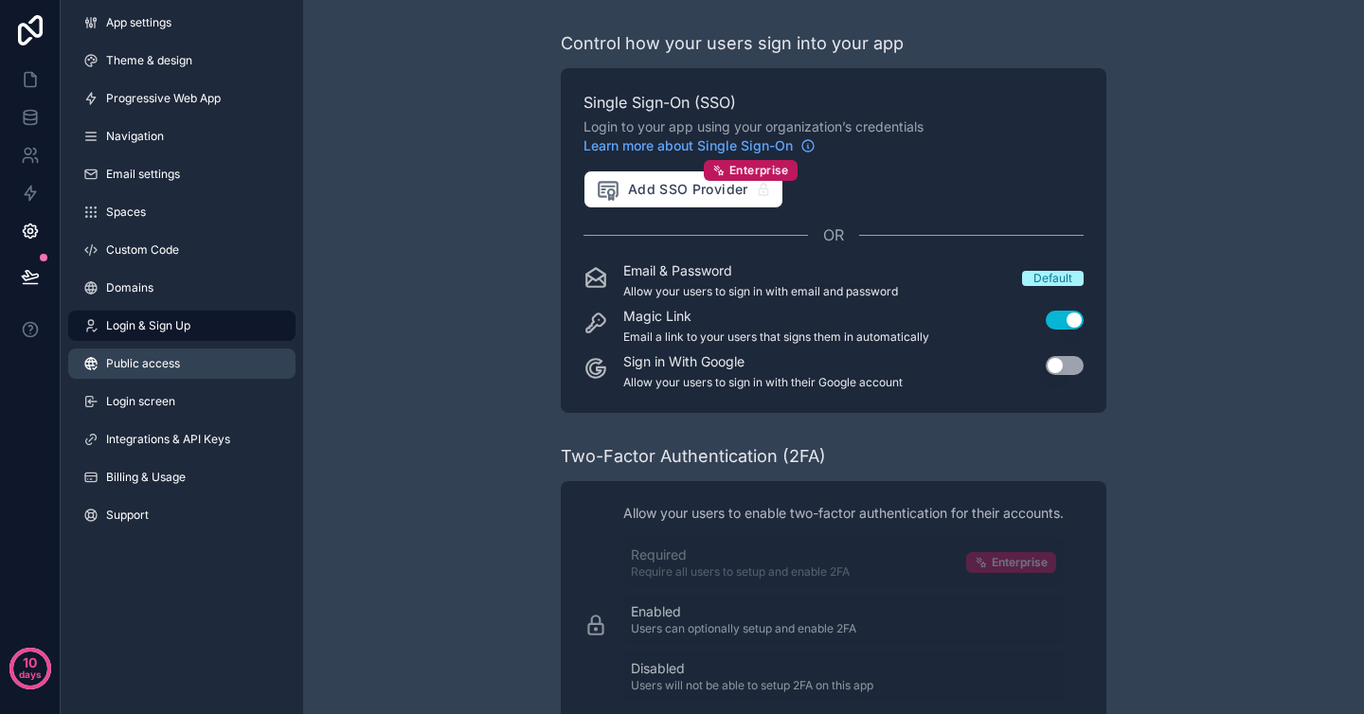
click at [196, 366] on link "Public access" at bounding box center [181, 364] width 227 height 30
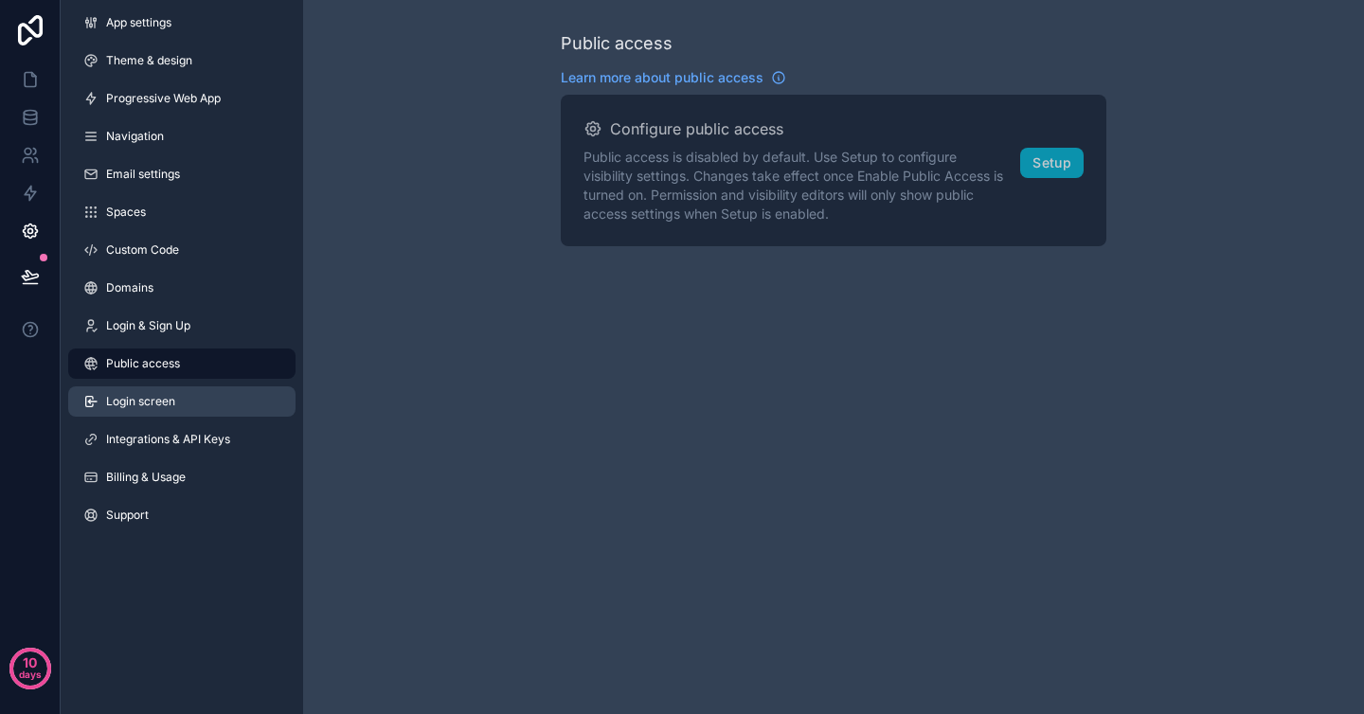
click at [188, 401] on link "Login screen" at bounding box center [181, 401] width 227 height 30
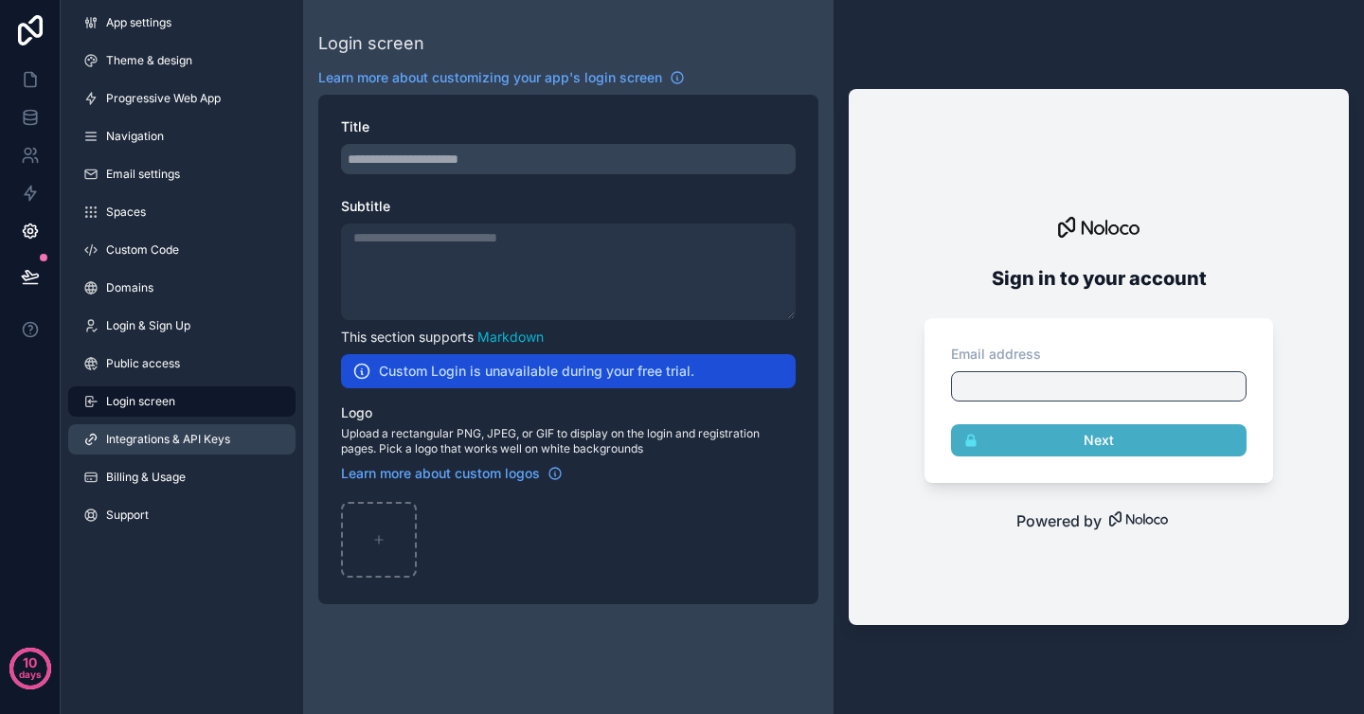
click at [188, 429] on link "Integrations & API Keys" at bounding box center [181, 439] width 227 height 30
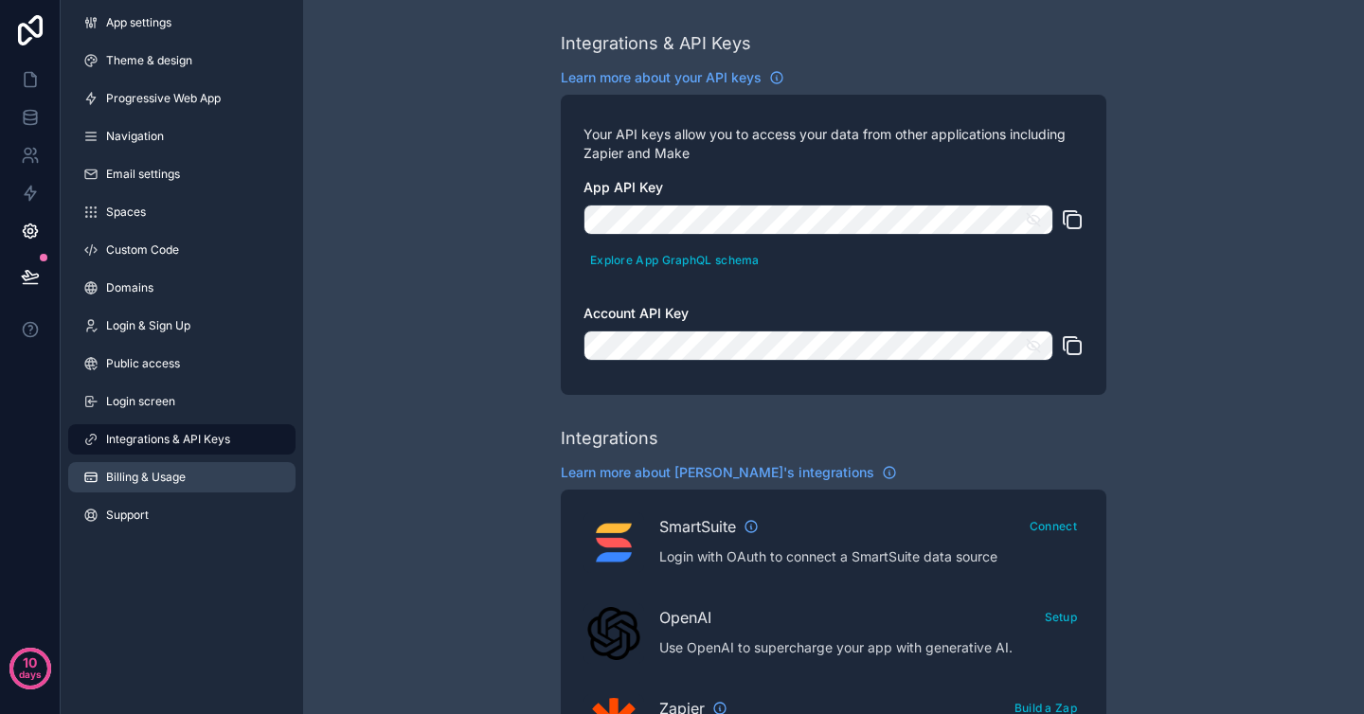
click at [202, 475] on link "Billing & Usage" at bounding box center [181, 477] width 227 height 30
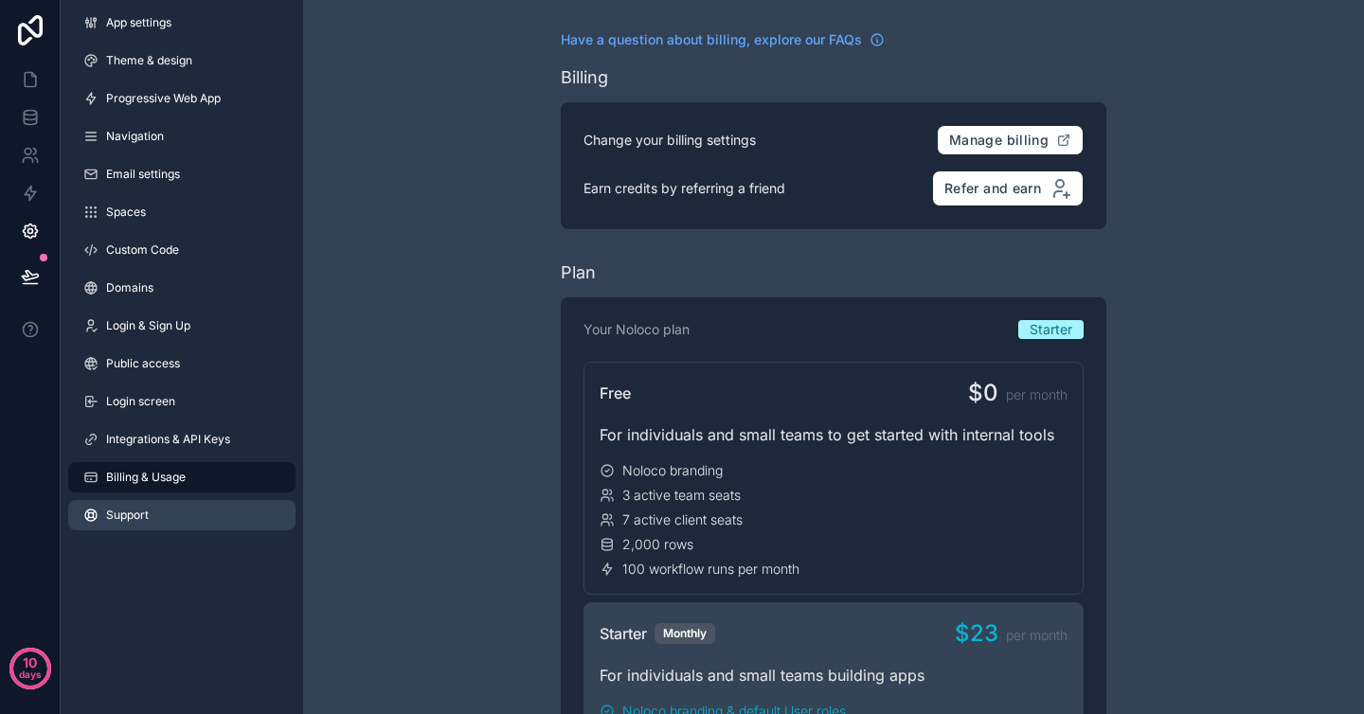
click at [203, 519] on link "Support" at bounding box center [181, 515] width 227 height 30
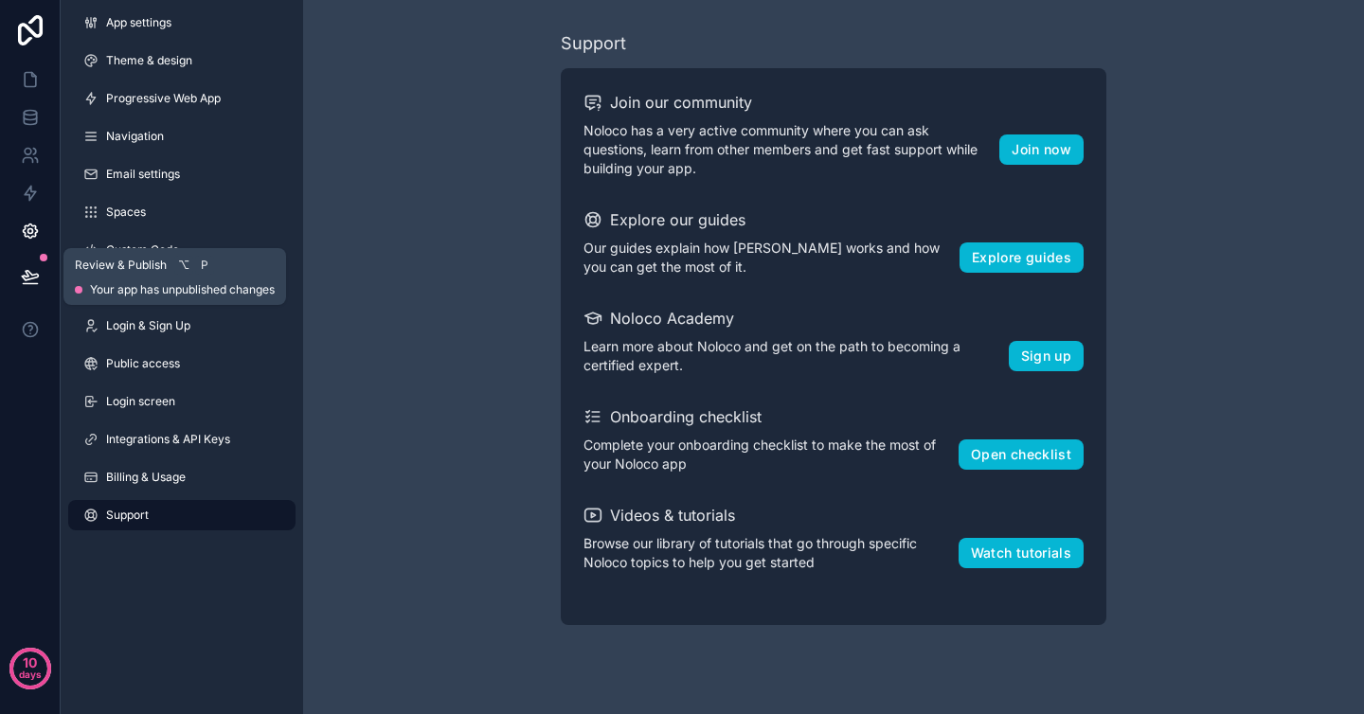
click at [37, 273] on icon at bounding box center [30, 276] width 19 height 19
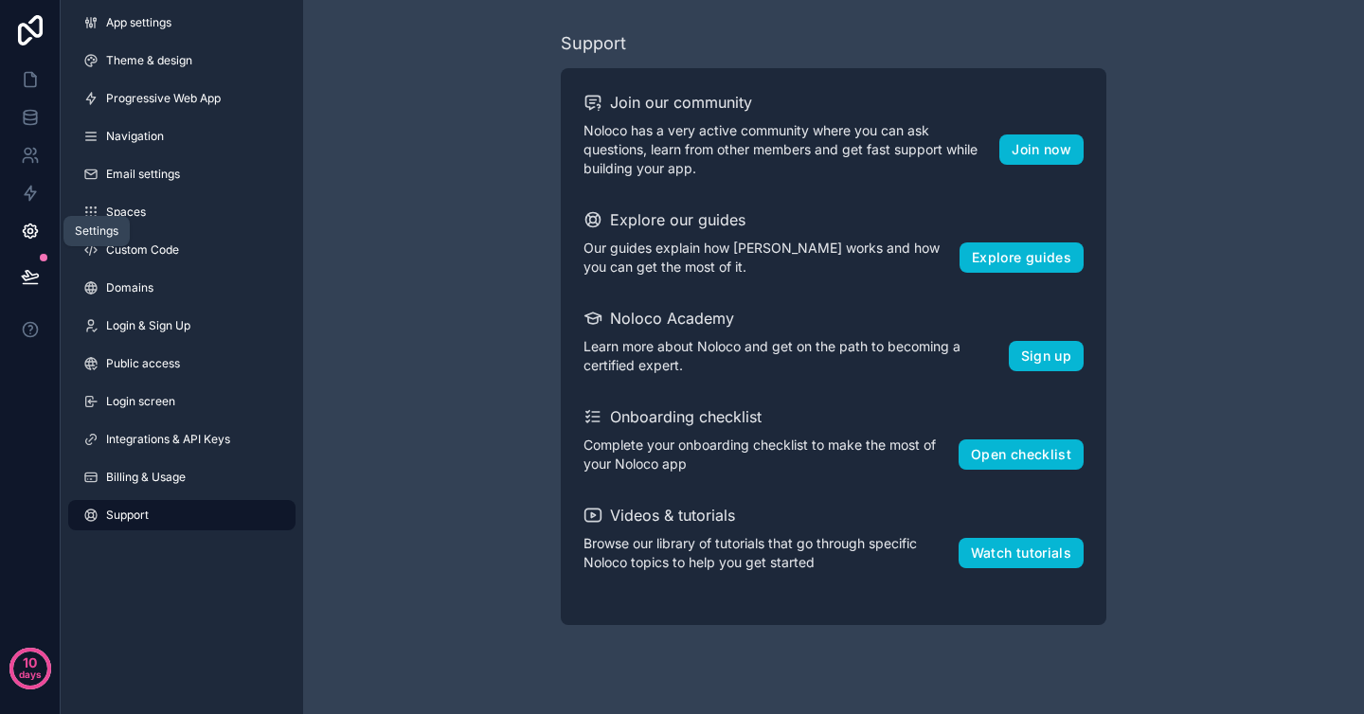
click at [30, 226] on icon at bounding box center [30, 231] width 19 height 19
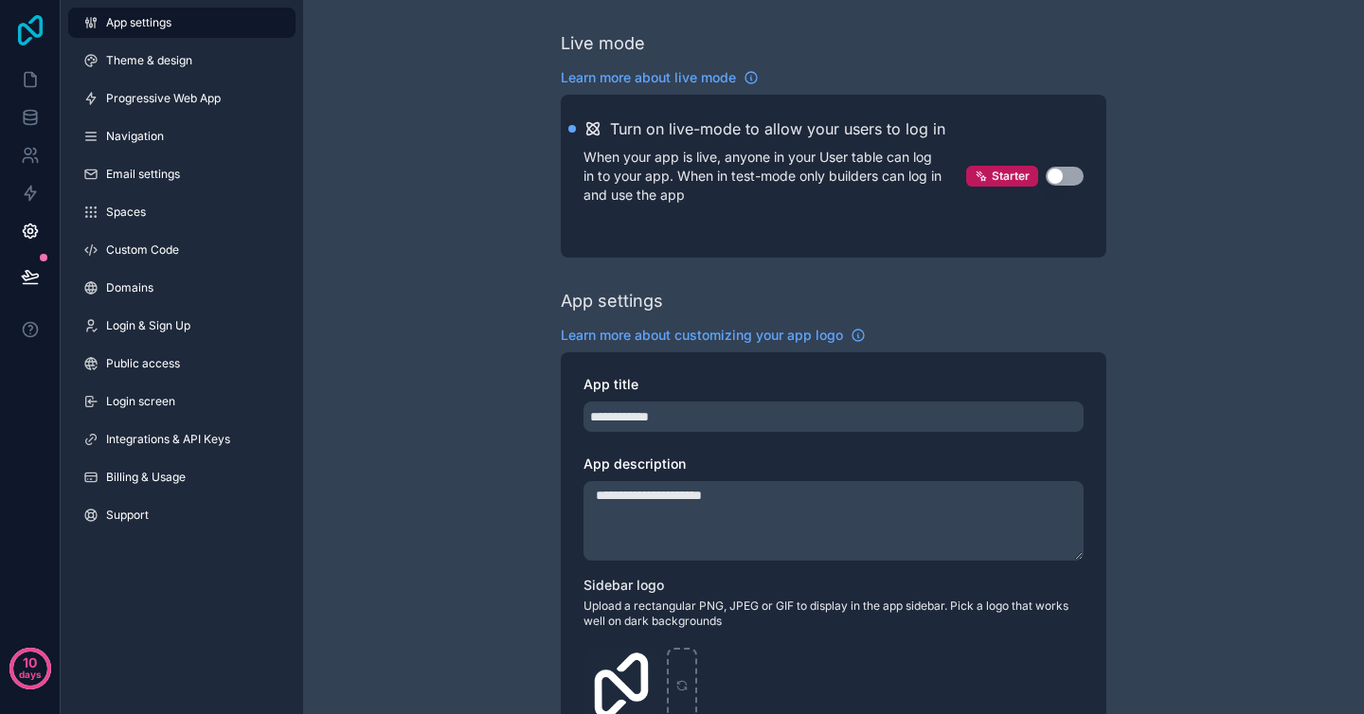
click at [41, 33] on icon at bounding box center [30, 30] width 25 height 30
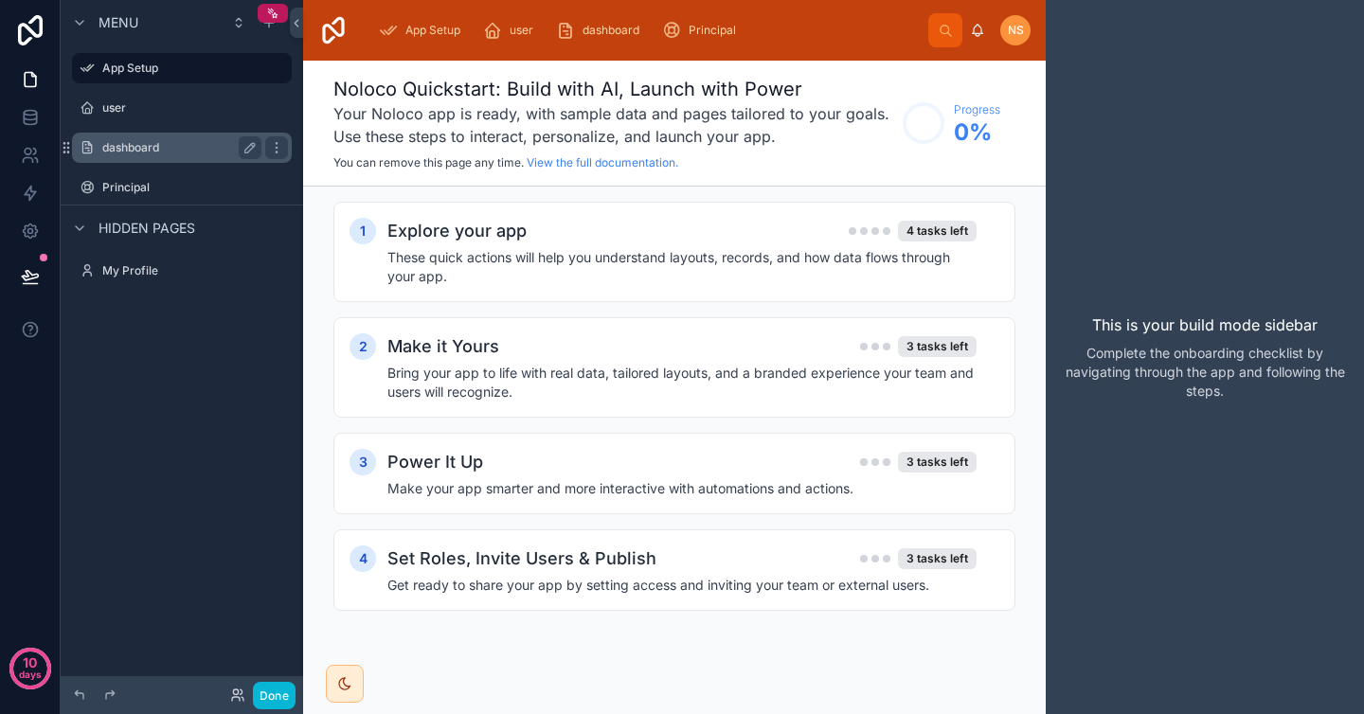
click at [181, 143] on label "dashboard" at bounding box center [178, 147] width 152 height 15
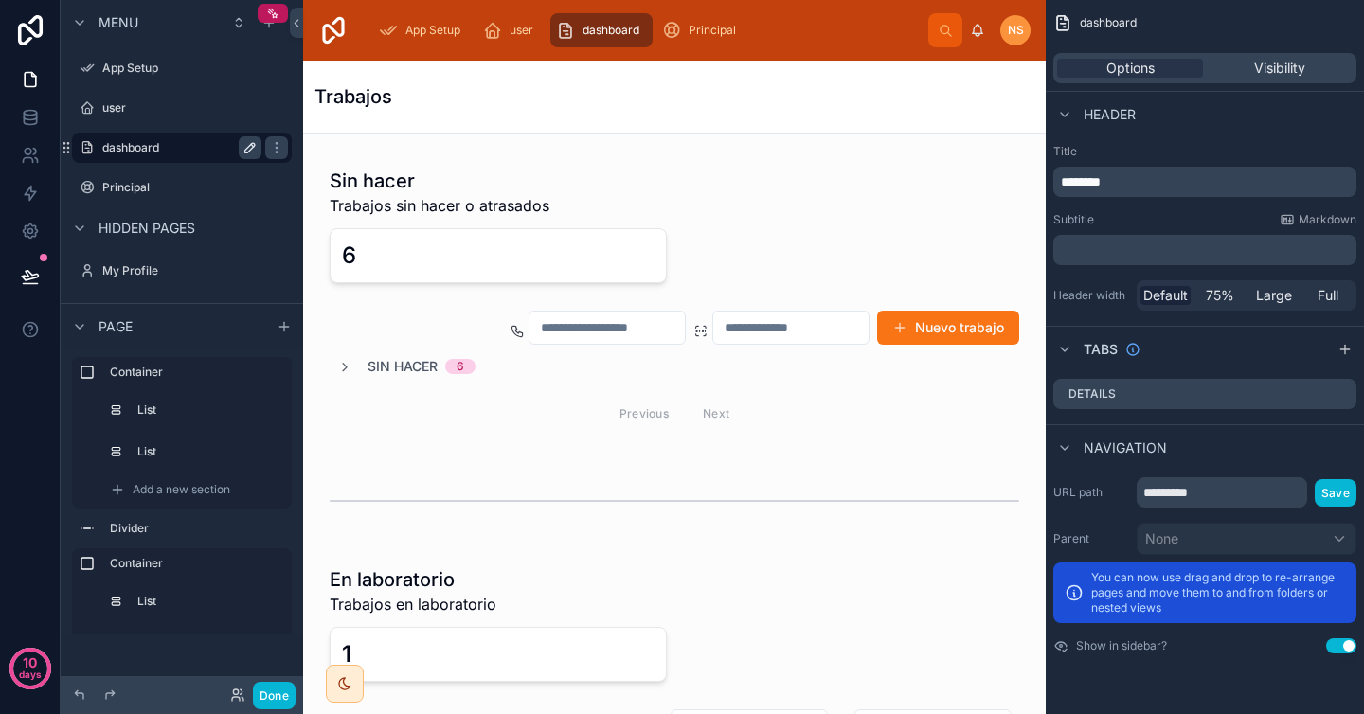
click at [248, 149] on icon "scrollable content" at bounding box center [249, 147] width 15 height 15
click at [114, 145] on input "*********" at bounding box center [166, 147] width 129 height 23
type input "*********"
click at [271, 149] on icon "scrollable content" at bounding box center [276, 147] width 15 height 15
click at [272, 149] on icon "scrollable content" at bounding box center [276, 148] width 9 height 7
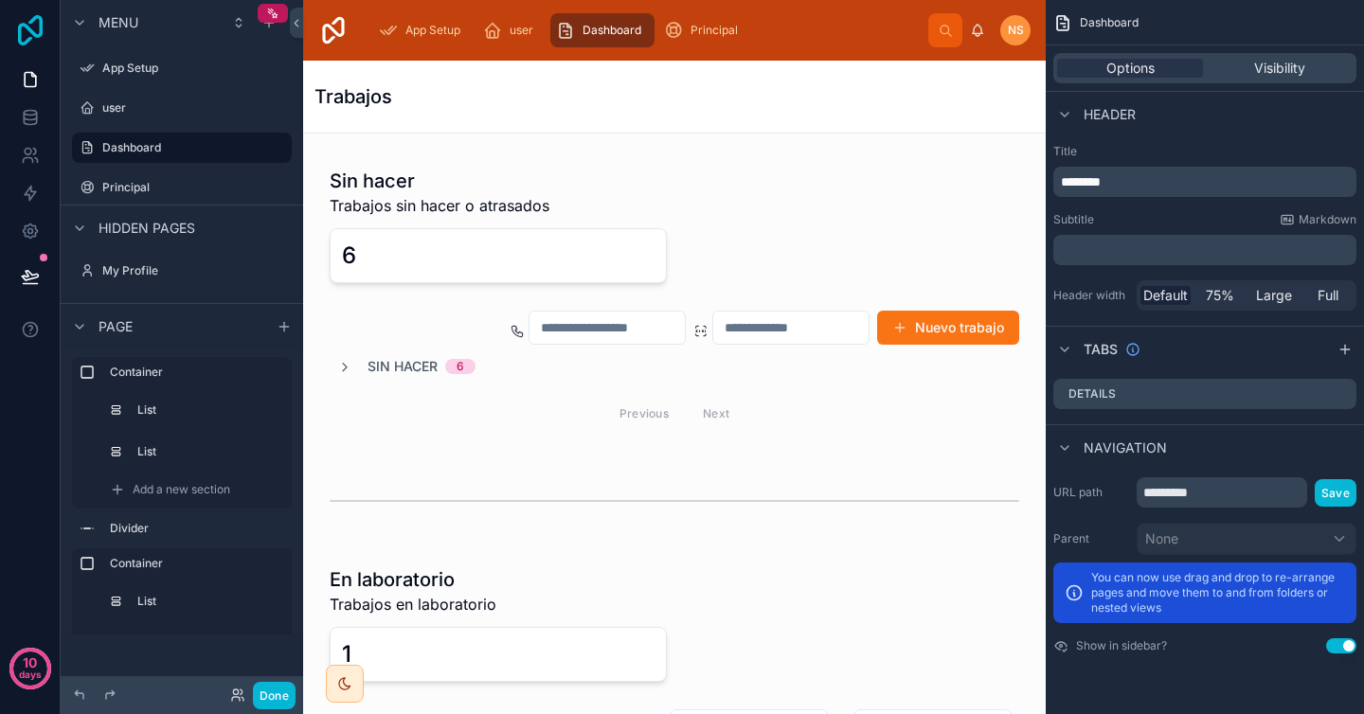
click at [41, 27] on icon at bounding box center [30, 30] width 25 height 30
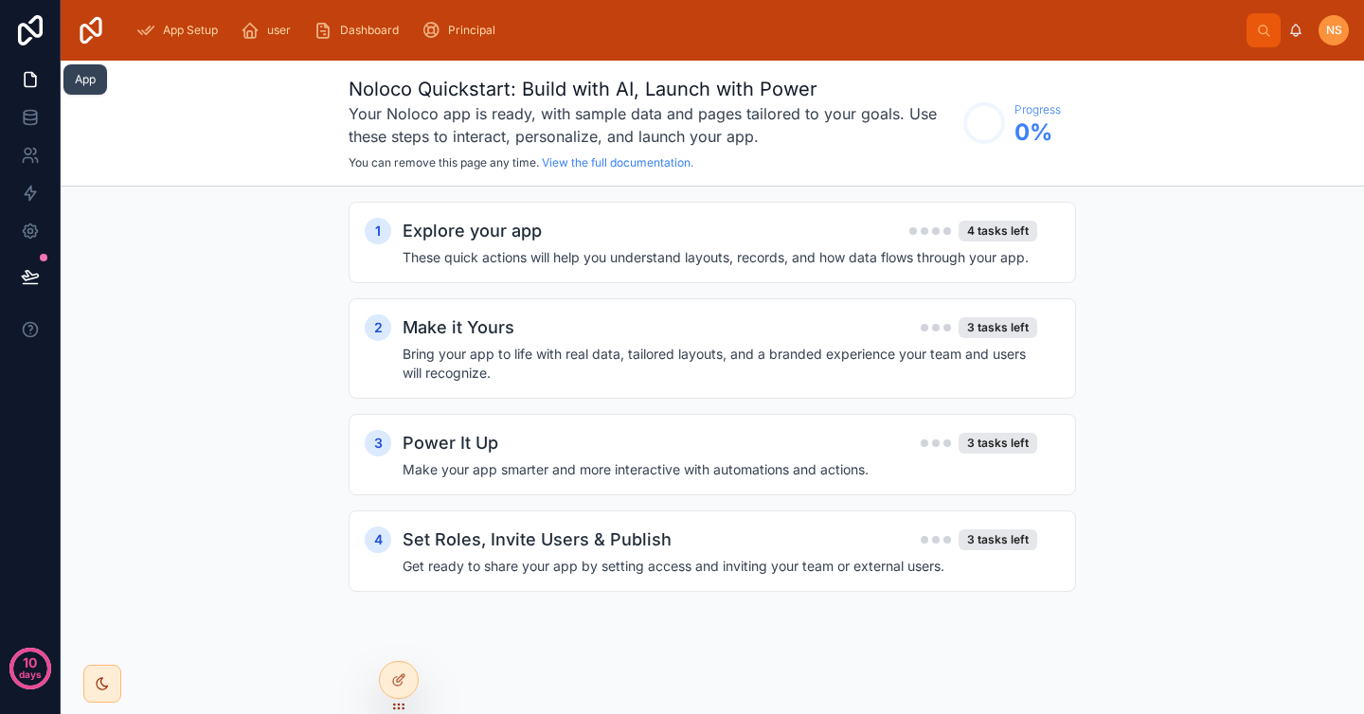
click at [35, 79] on icon at bounding box center [30, 80] width 11 height 14
click at [38, 73] on icon at bounding box center [30, 79] width 19 height 19
click at [30, 109] on icon at bounding box center [30, 117] width 19 height 19
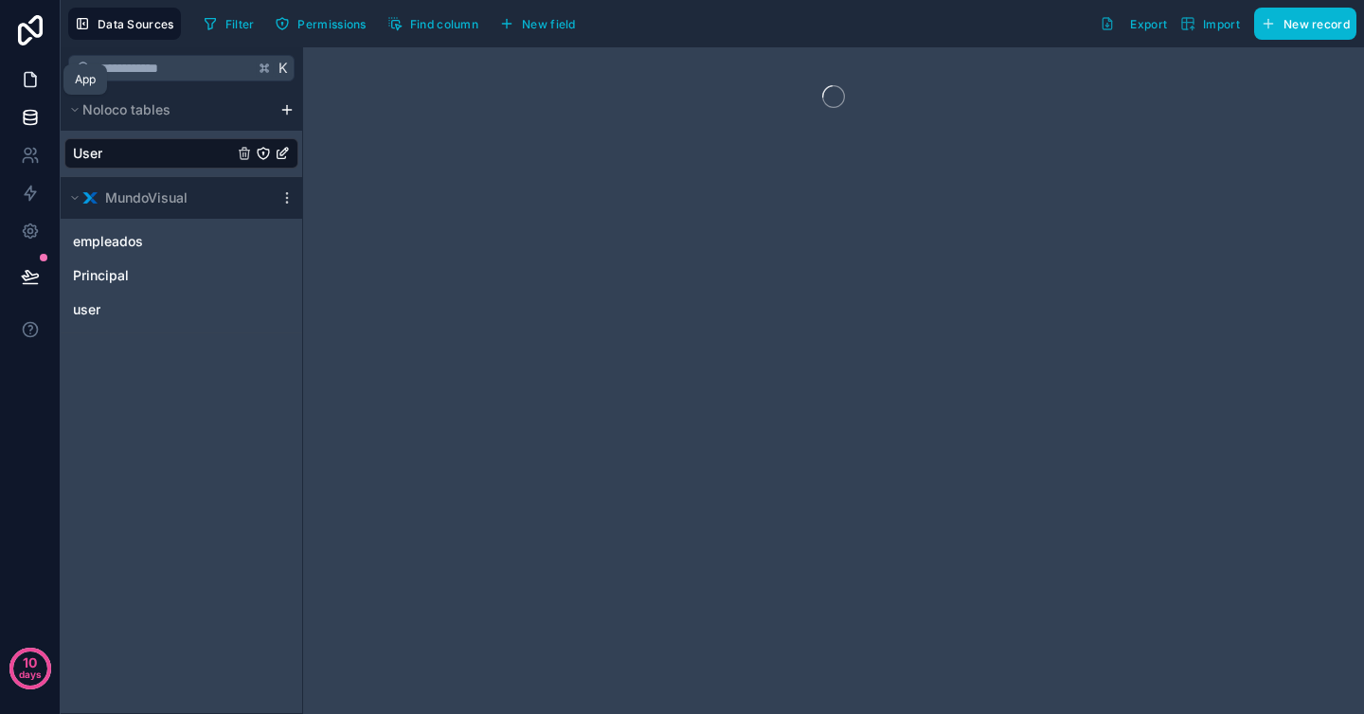
click at [30, 73] on icon at bounding box center [30, 80] width 11 height 14
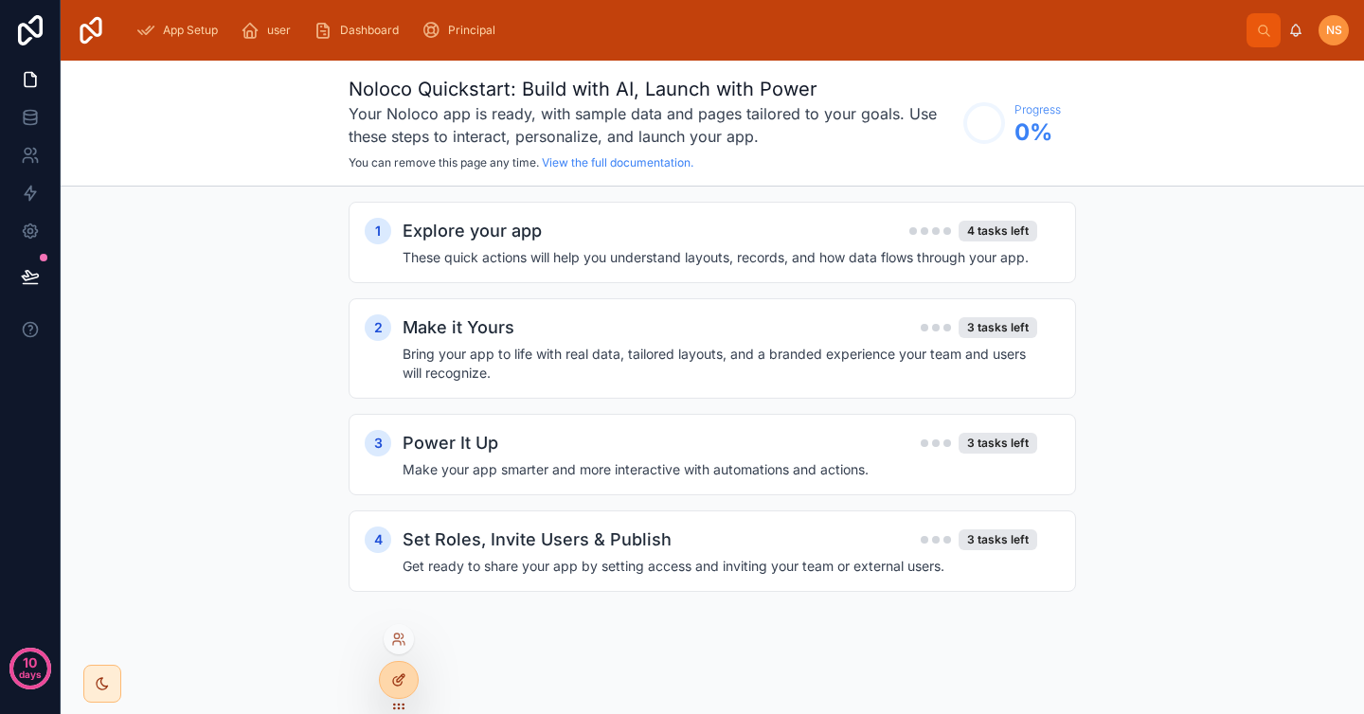
click at [396, 677] on icon at bounding box center [397, 681] width 9 height 9
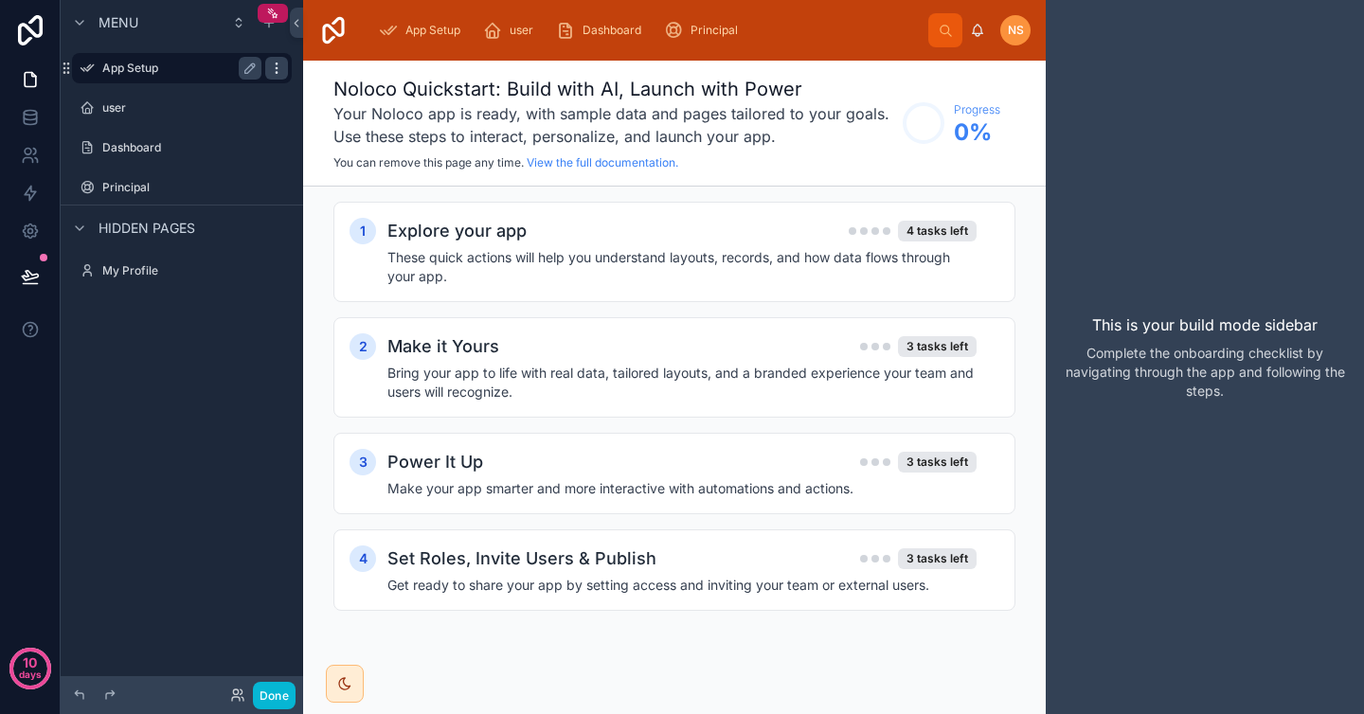
click at [275, 64] on icon "scrollable content" at bounding box center [276, 68] width 15 height 15
click at [342, 115] on span "Remove" at bounding box center [362, 115] width 50 height 19
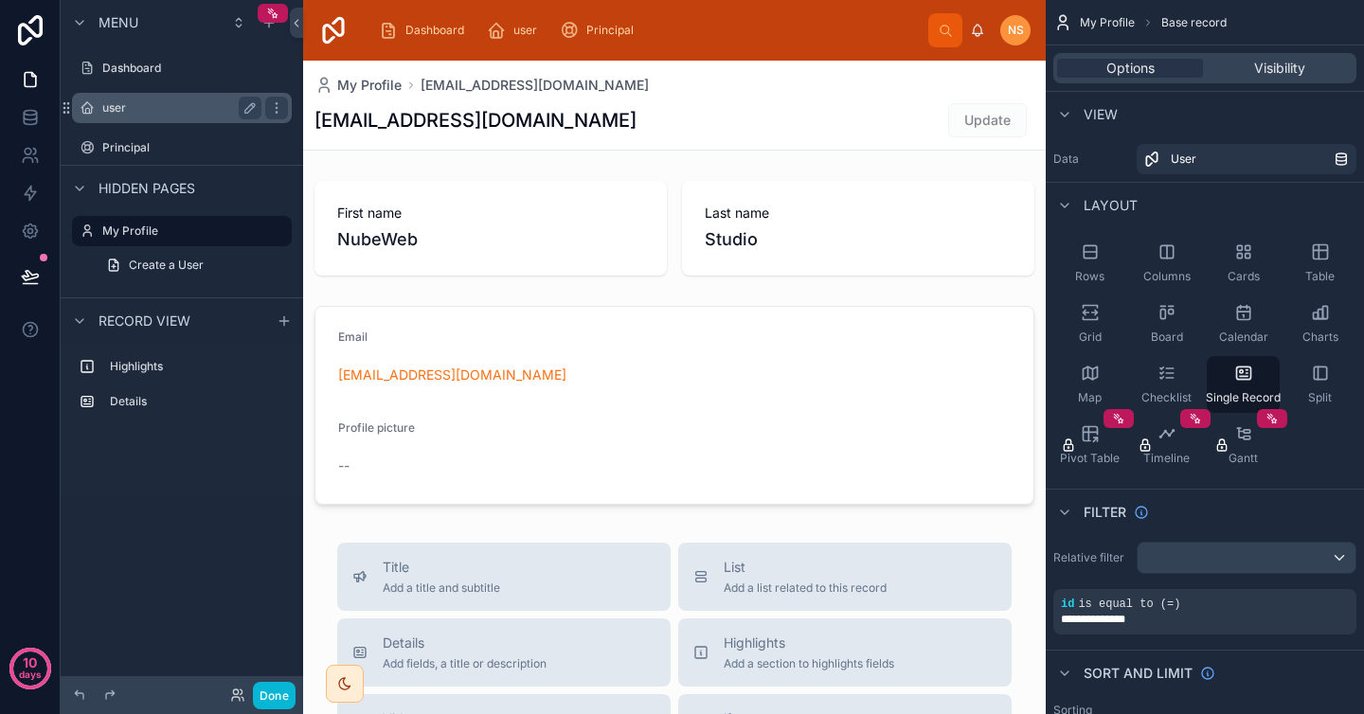
click at [141, 106] on label "user" at bounding box center [178, 107] width 152 height 15
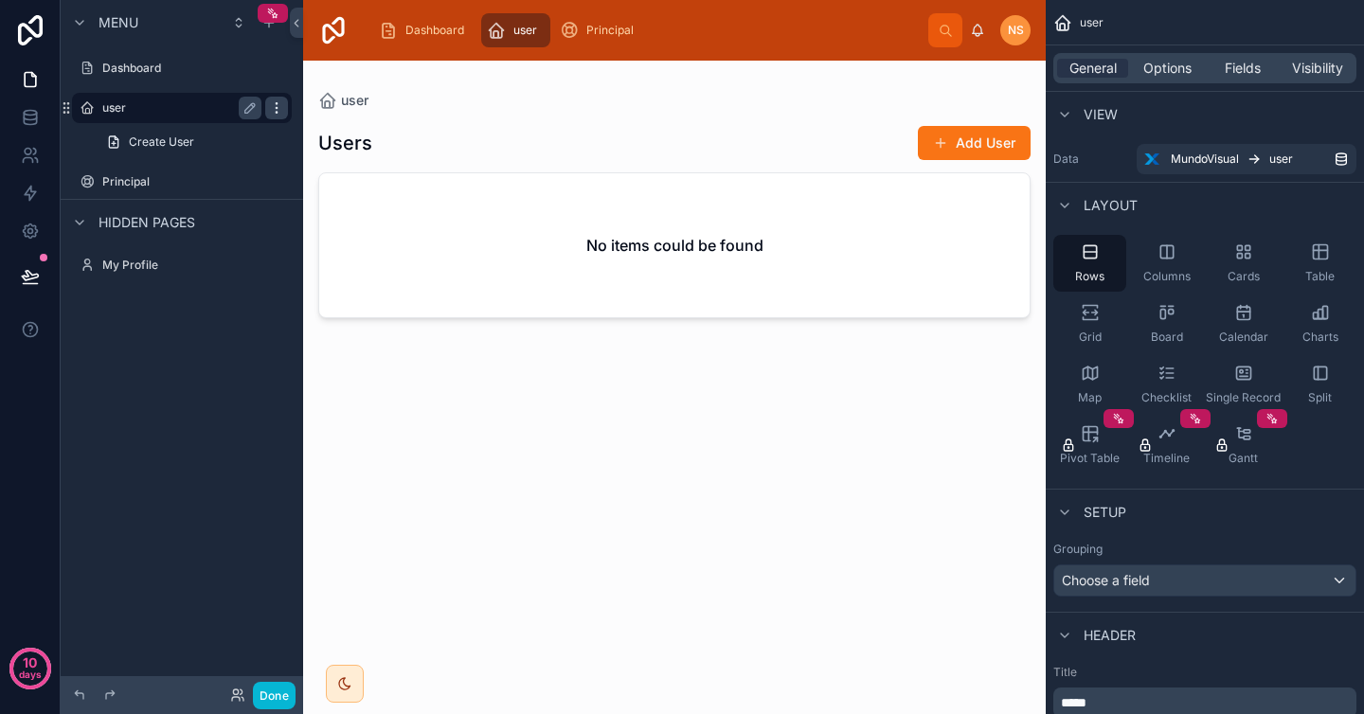
click at [281, 100] on icon "scrollable content" at bounding box center [276, 107] width 15 height 15
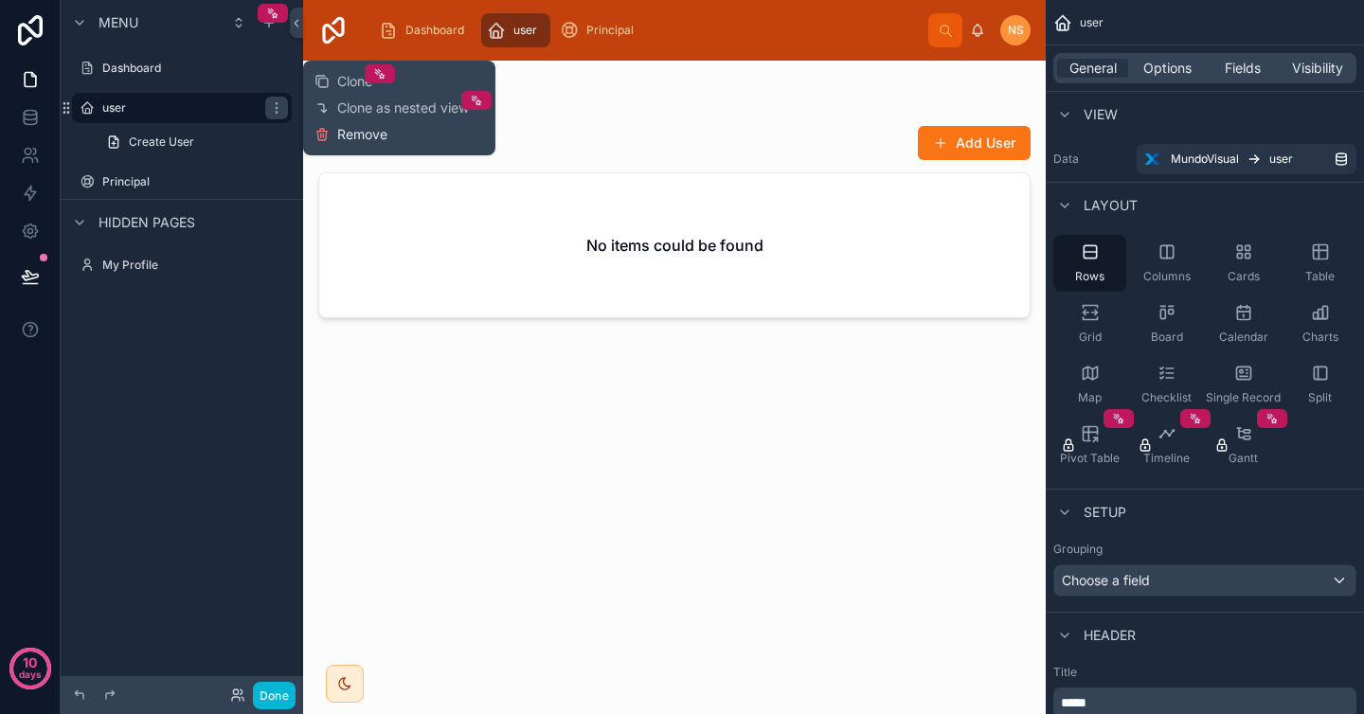
click at [345, 131] on span "Remove" at bounding box center [362, 134] width 50 height 19
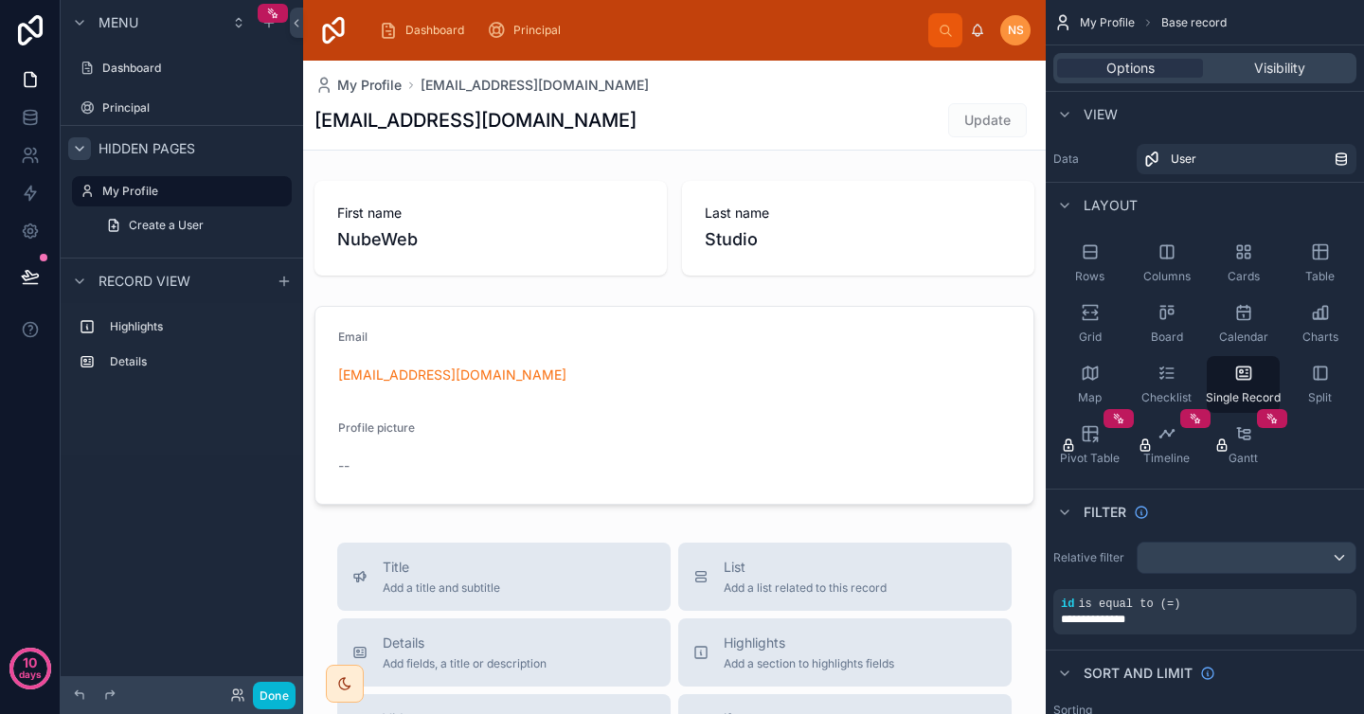
click at [79, 143] on icon "scrollable content" at bounding box center [79, 148] width 15 height 15
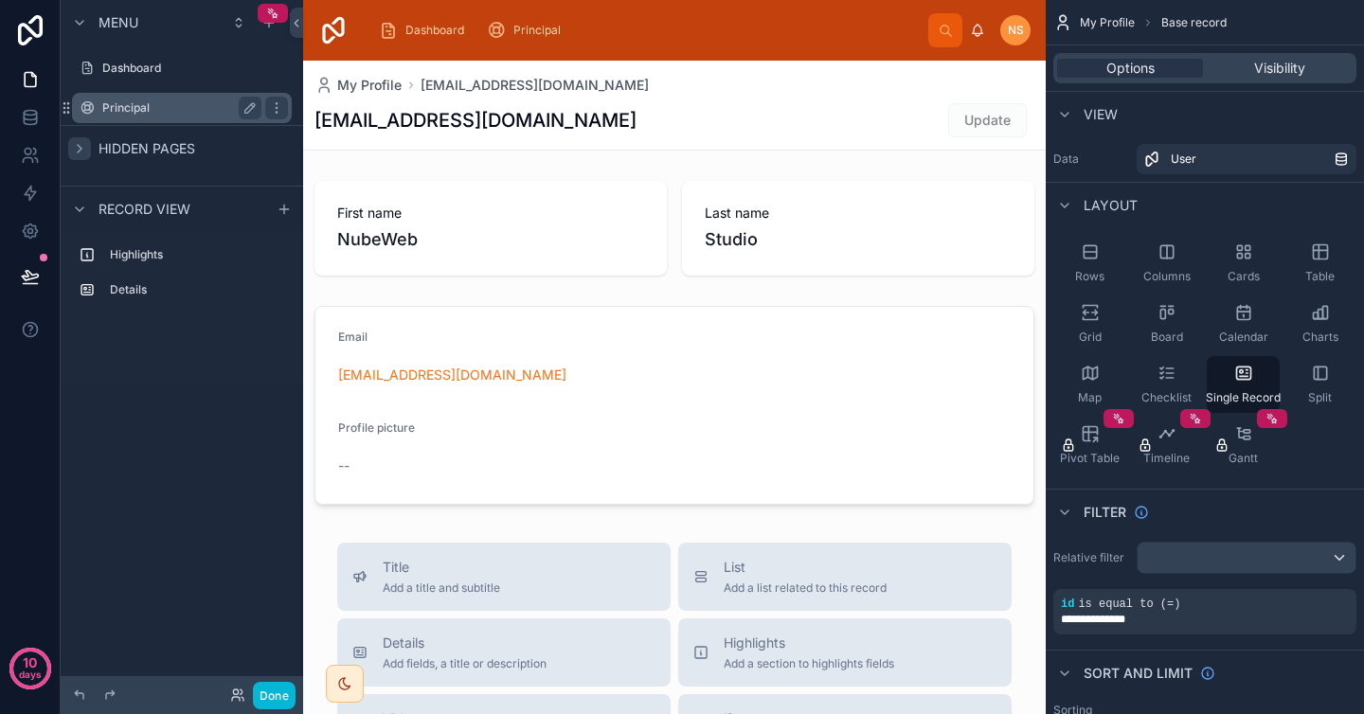
click at [143, 100] on label "Principal" at bounding box center [178, 107] width 152 height 15
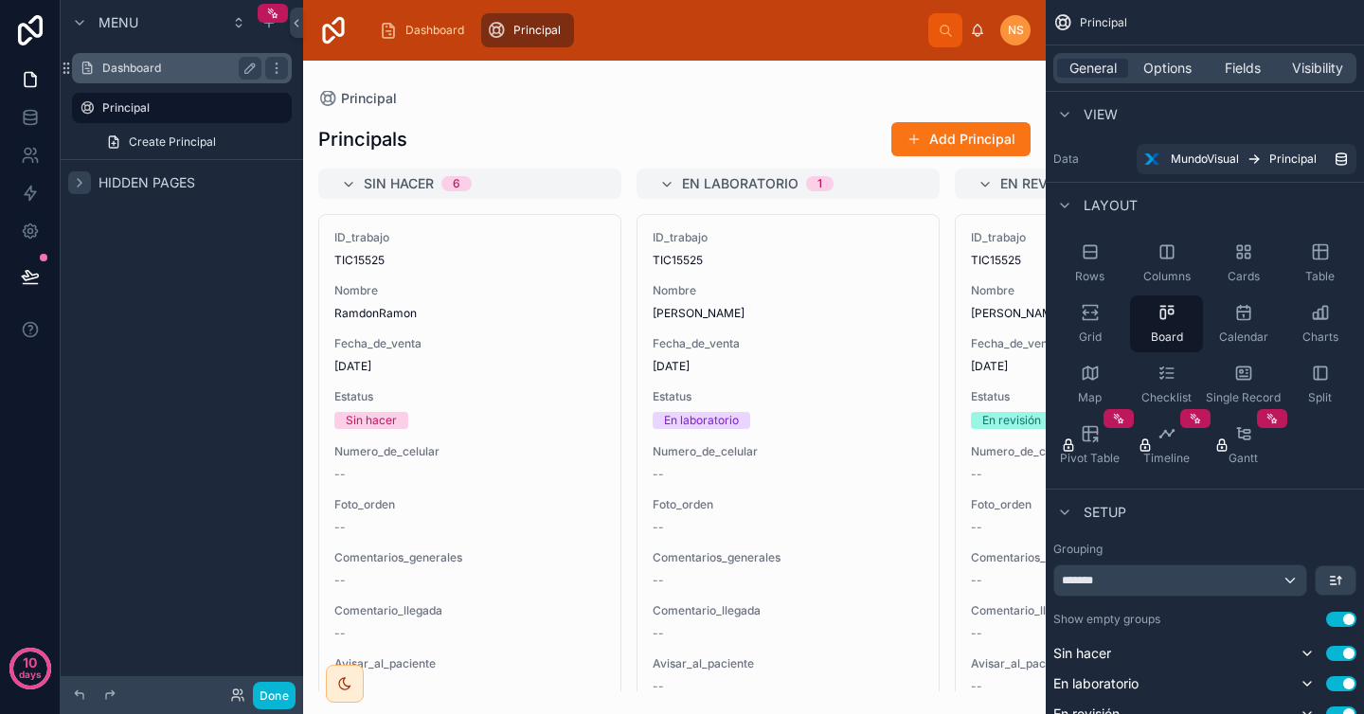
click at [149, 71] on label "Dashboard" at bounding box center [178, 68] width 152 height 15
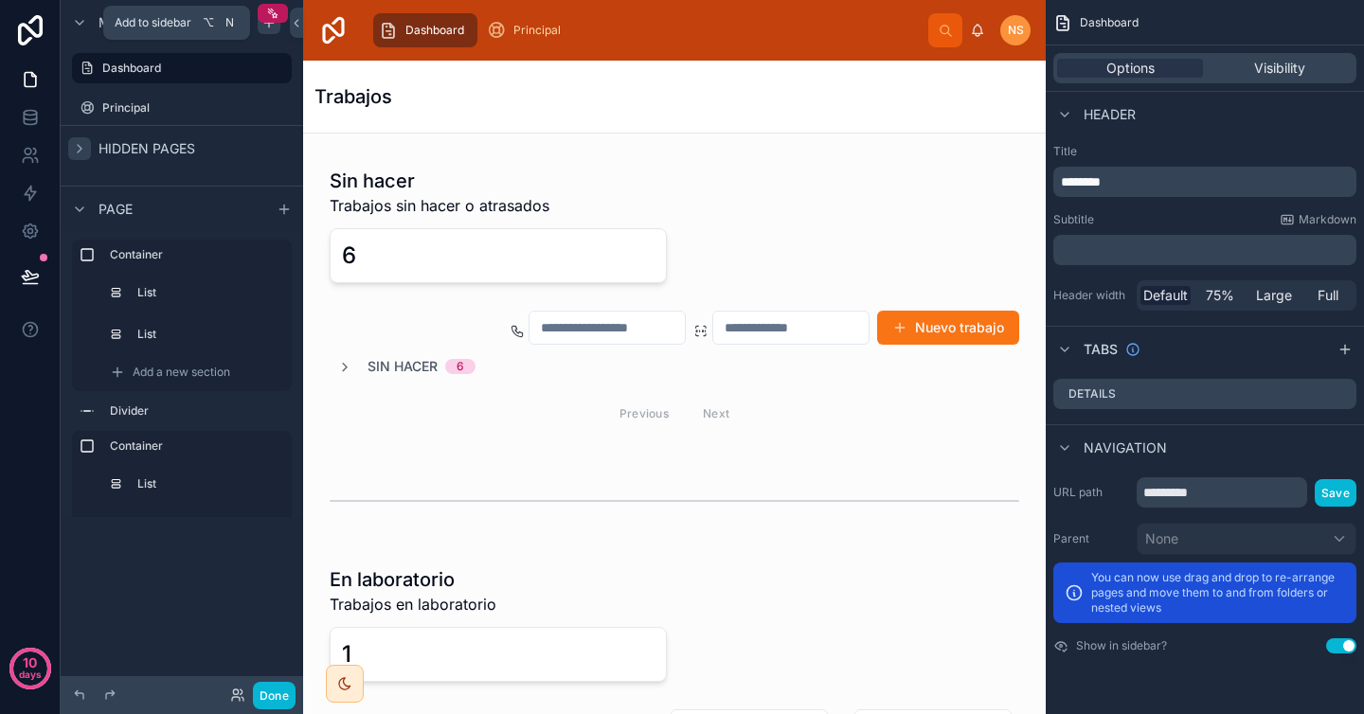
click at [269, 33] on div "scrollable content" at bounding box center [269, 22] width 23 height 23
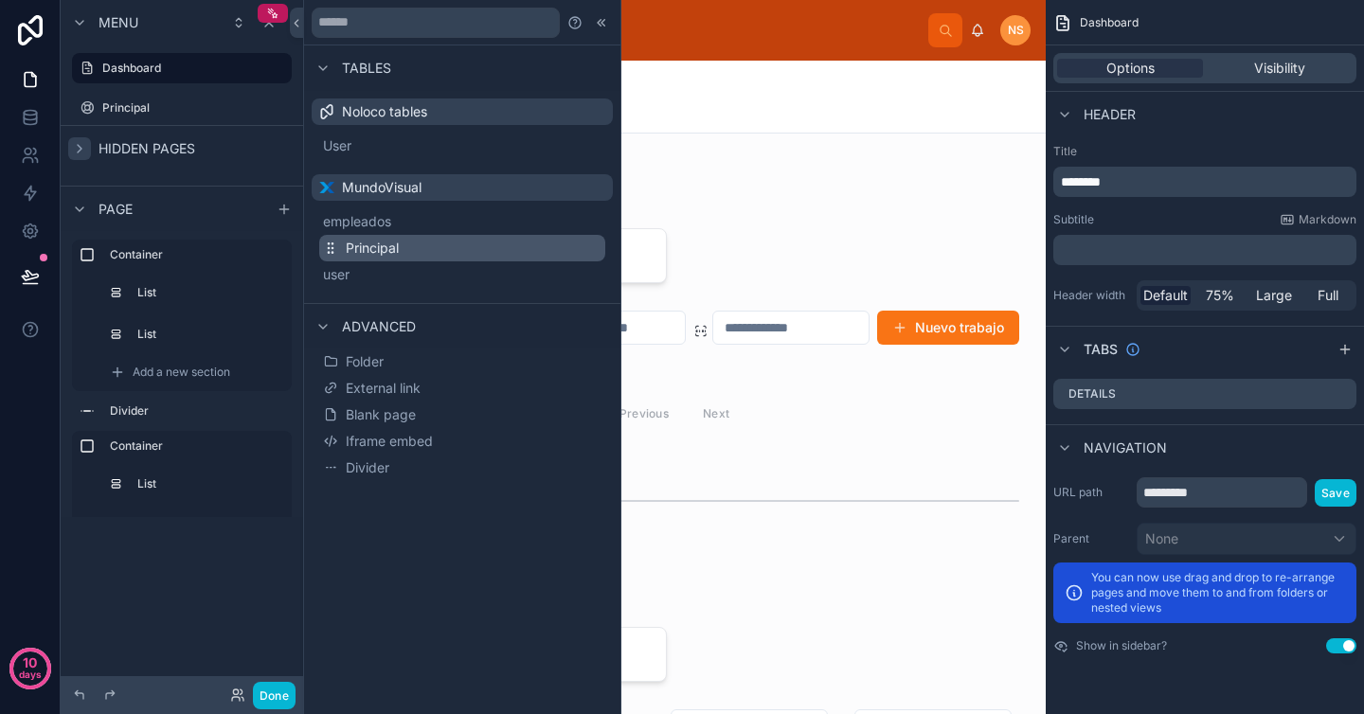
click at [381, 248] on span "Principal" at bounding box center [372, 248] width 53 height 19
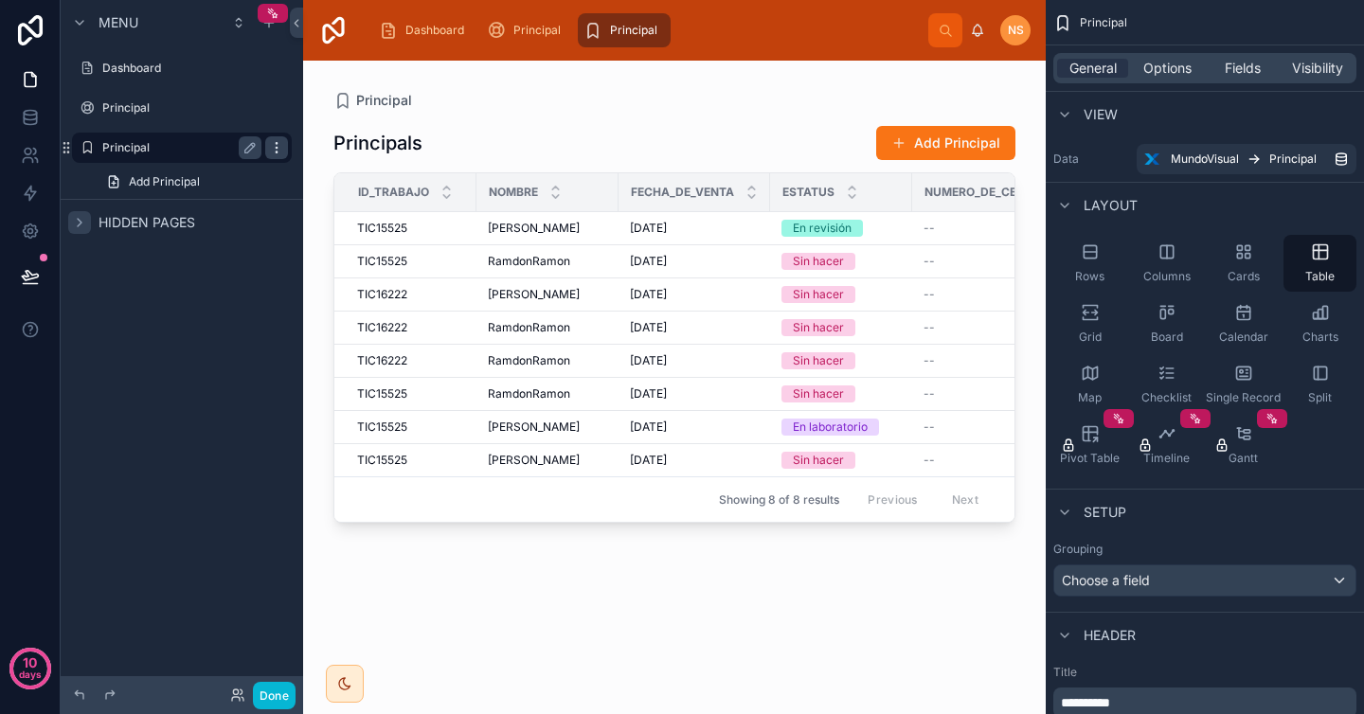
click at [278, 151] on icon "scrollable content" at bounding box center [276, 147] width 15 height 15
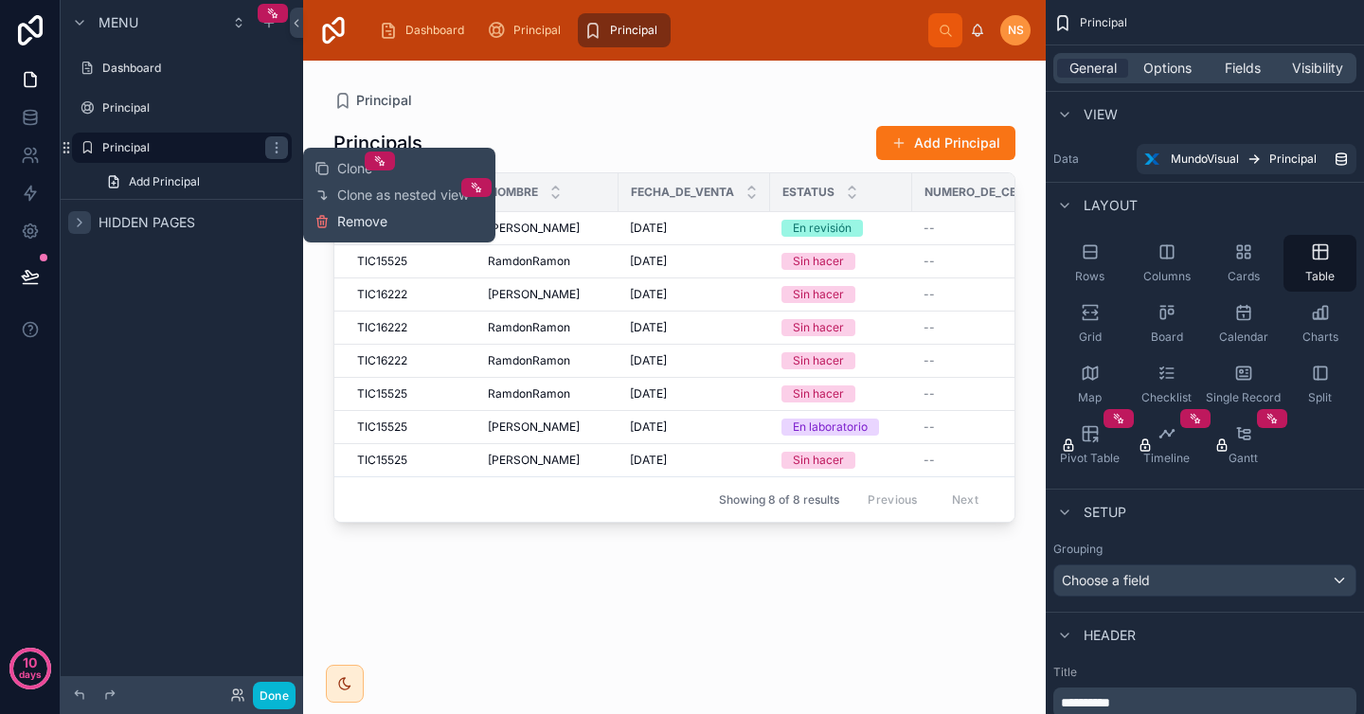
click at [361, 223] on span "Remove" at bounding box center [362, 221] width 50 height 19
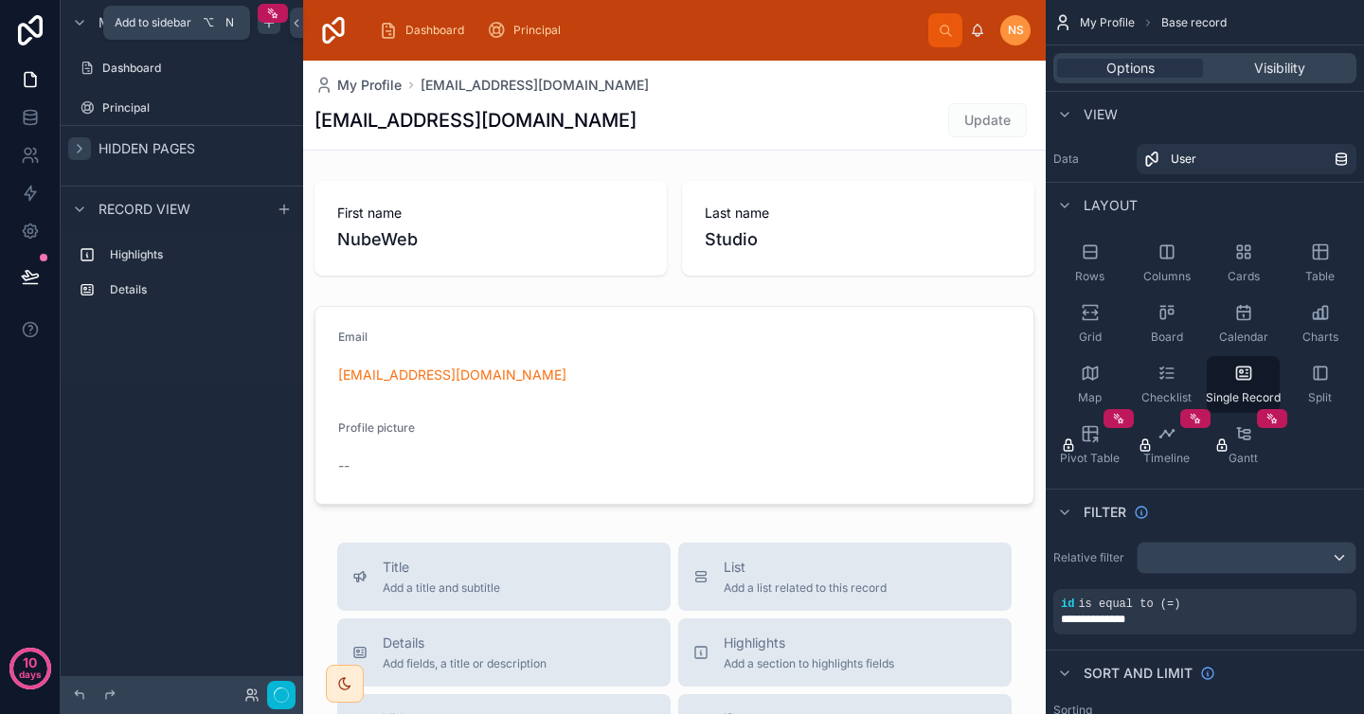
click at [269, 30] on div "scrollable content" at bounding box center [269, 22] width 23 height 23
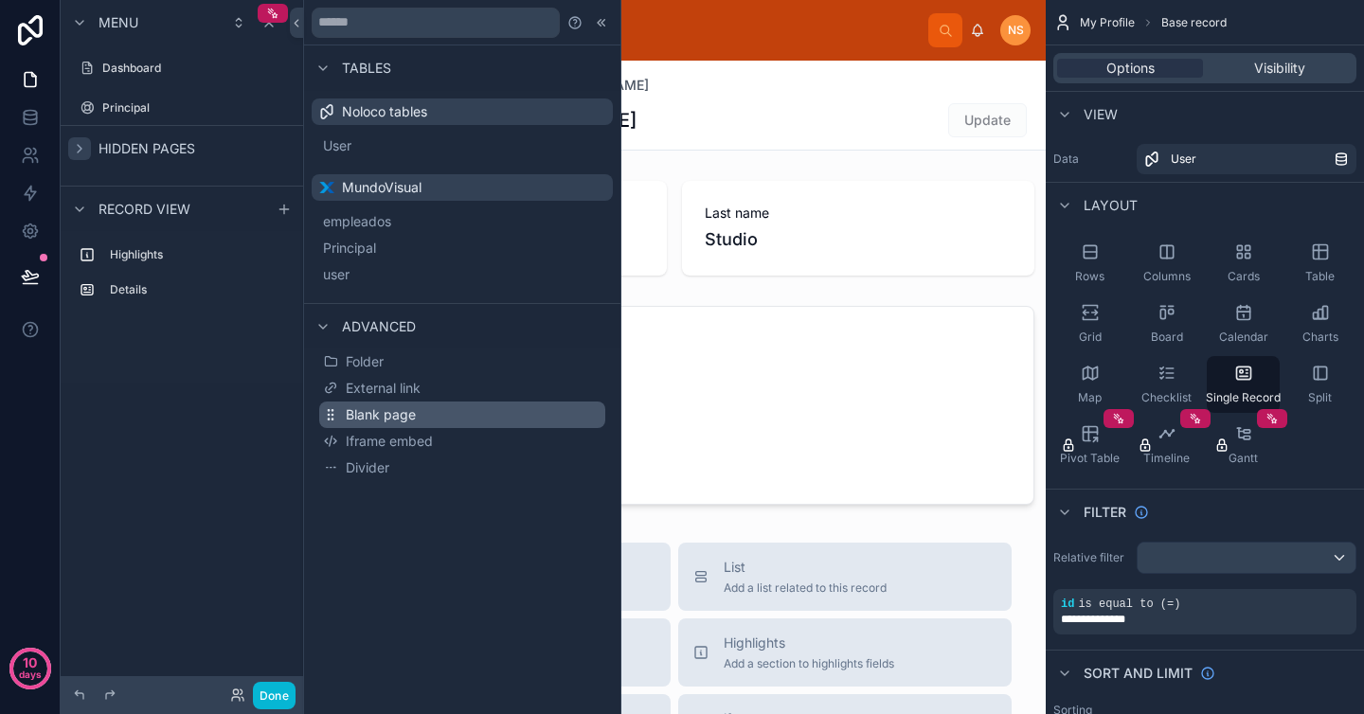
click at [441, 416] on button "Blank page" at bounding box center [462, 415] width 286 height 27
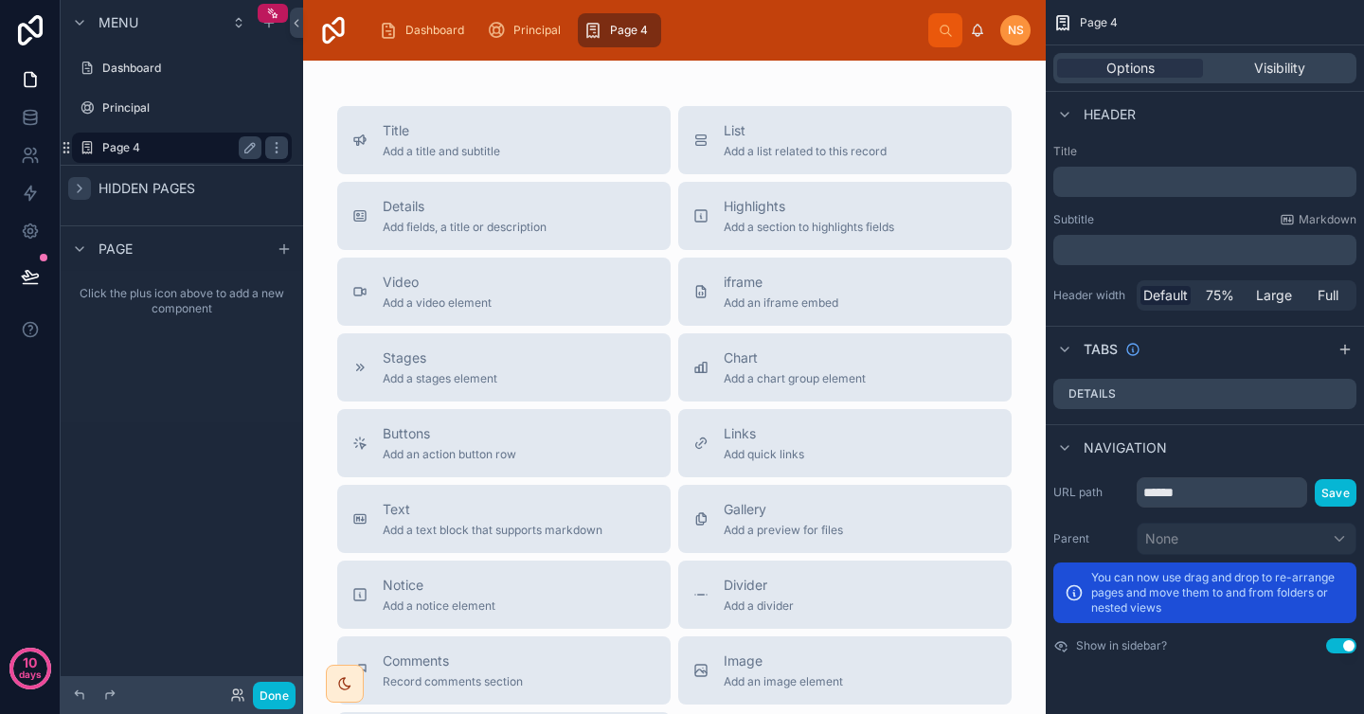
click at [146, 150] on label "Page 4" at bounding box center [178, 147] width 152 height 15
drag, startPoint x: 146, startPoint y: 150, endPoint x: 148, endPoint y: 106, distance: 43.6
click at [148, 109] on div "Dashboard Principal Page 4" at bounding box center [182, 104] width 242 height 119
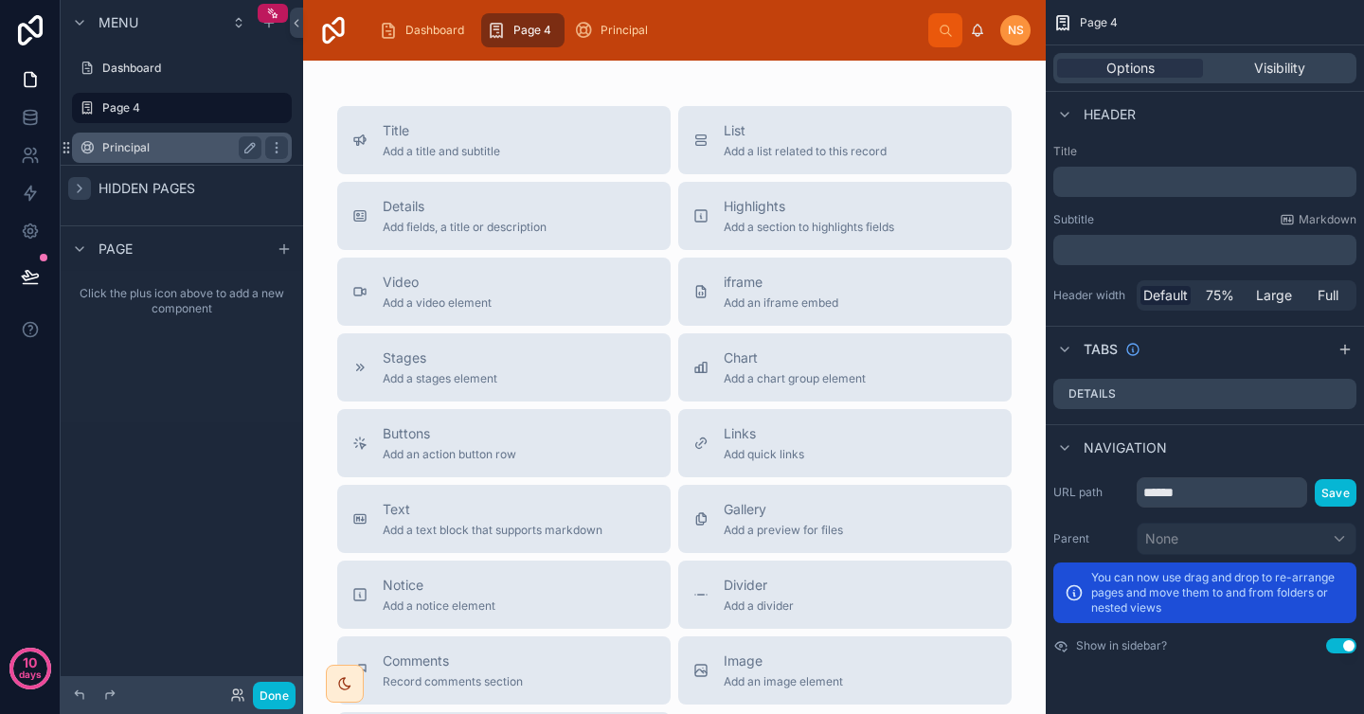
click at [184, 151] on label "Principal" at bounding box center [178, 147] width 152 height 15
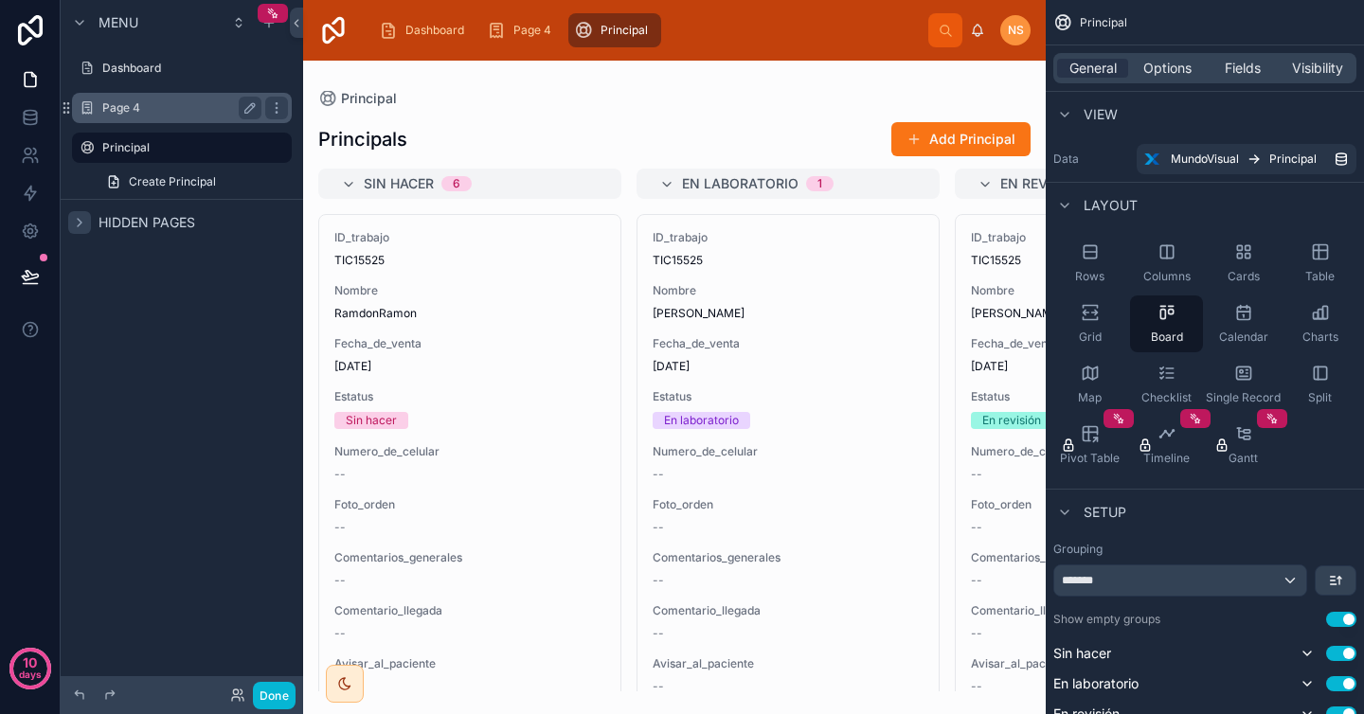
click at [177, 114] on label "Page 4" at bounding box center [178, 107] width 152 height 15
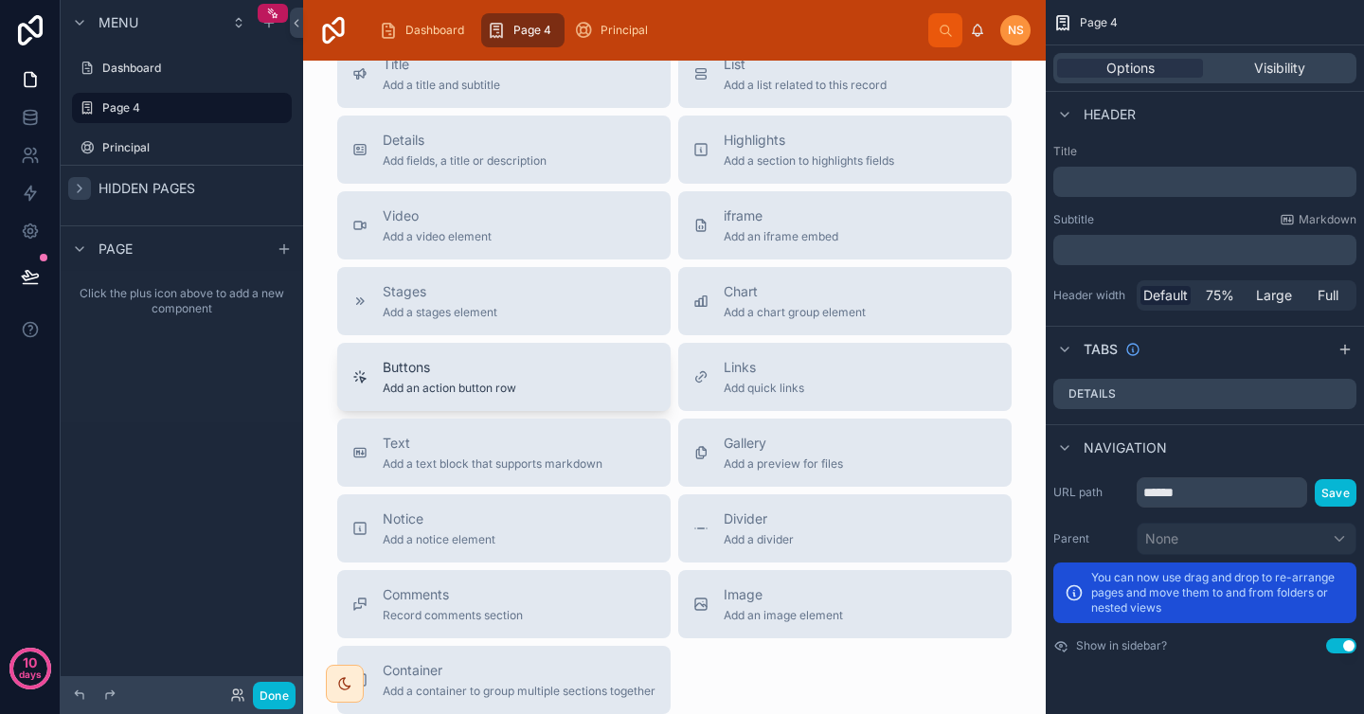
scroll to position [67, 0]
click at [186, 76] on div "Dashboard" at bounding box center [181, 68] width 159 height 23
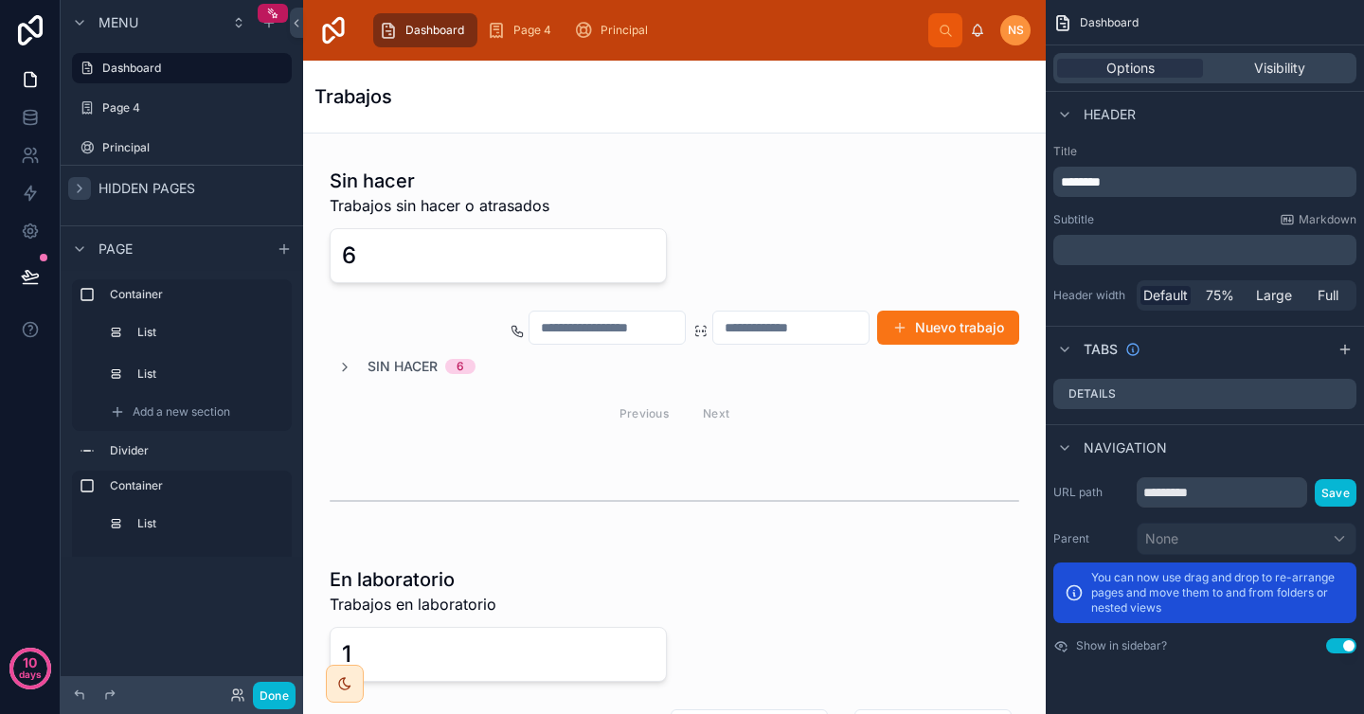
click at [284, 246] on icon "scrollable content" at bounding box center [284, 248] width 0 height 9
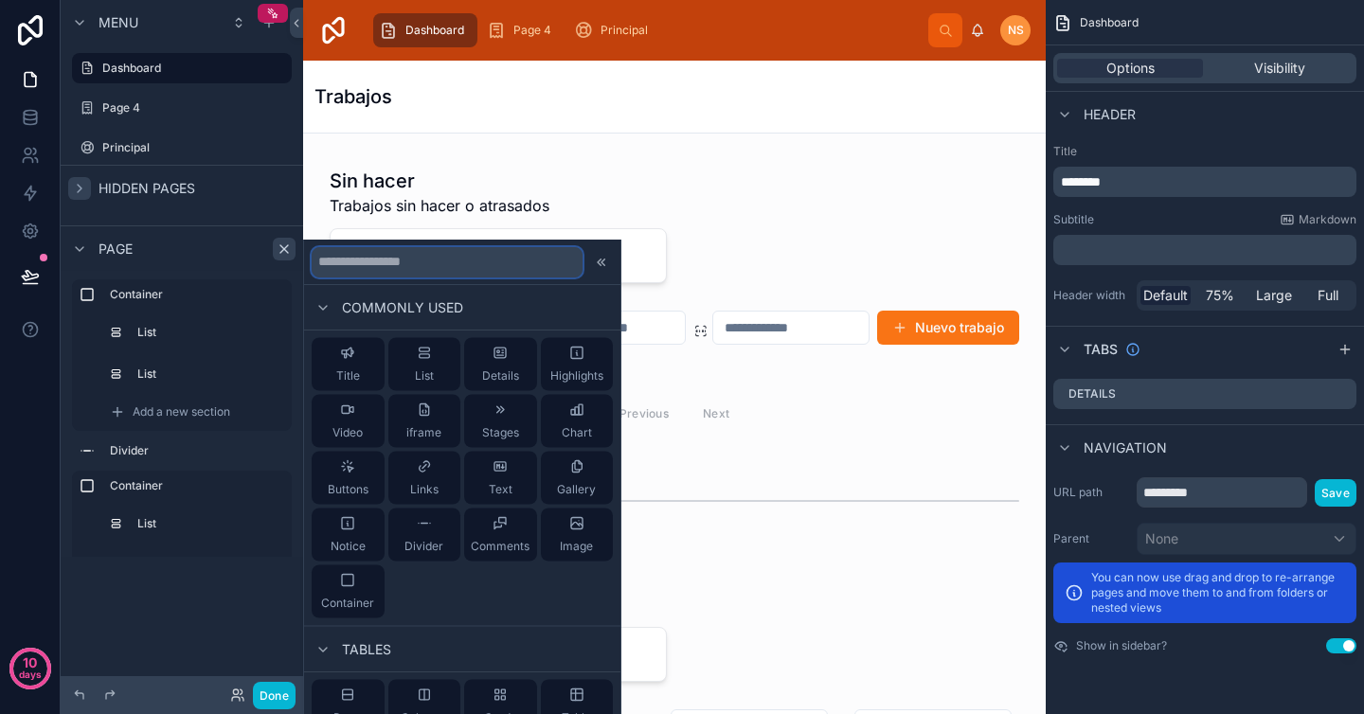
click at [412, 268] on input "text" at bounding box center [447, 261] width 271 height 30
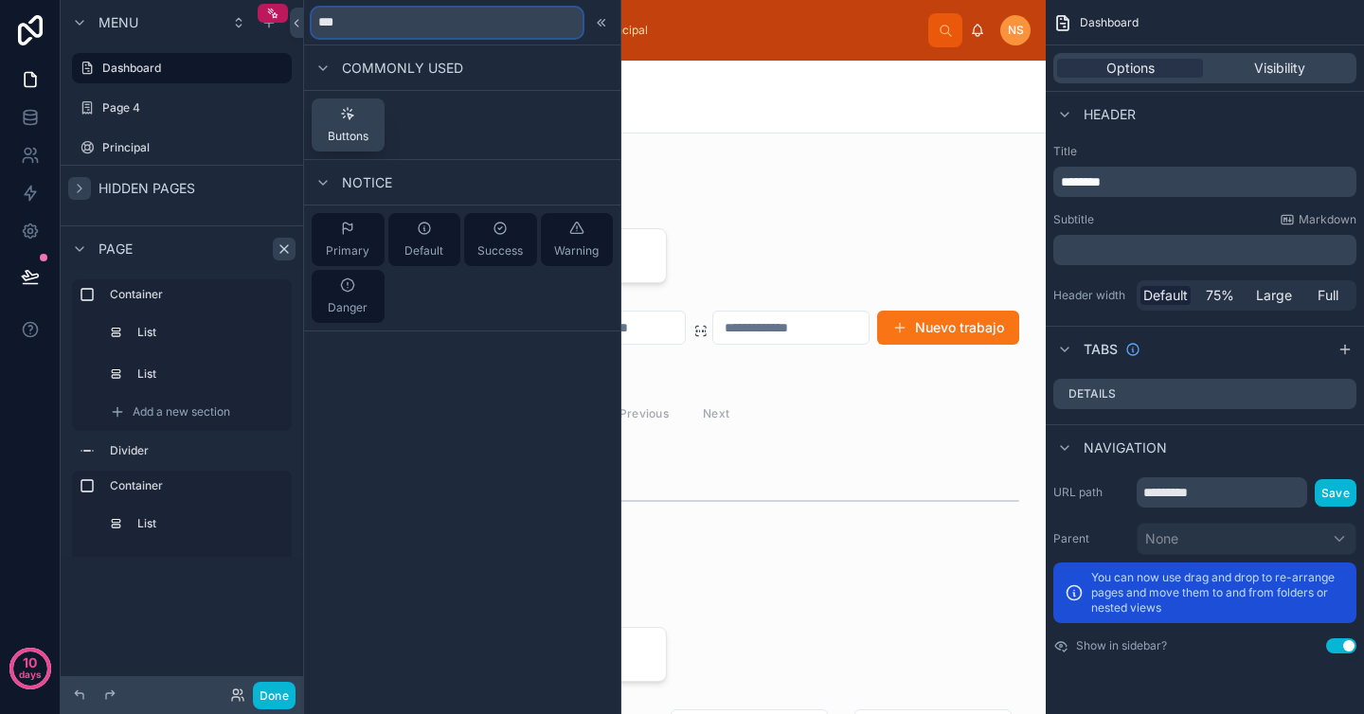
type input "***"
click at [350, 132] on span "Buttons" at bounding box center [348, 136] width 41 height 15
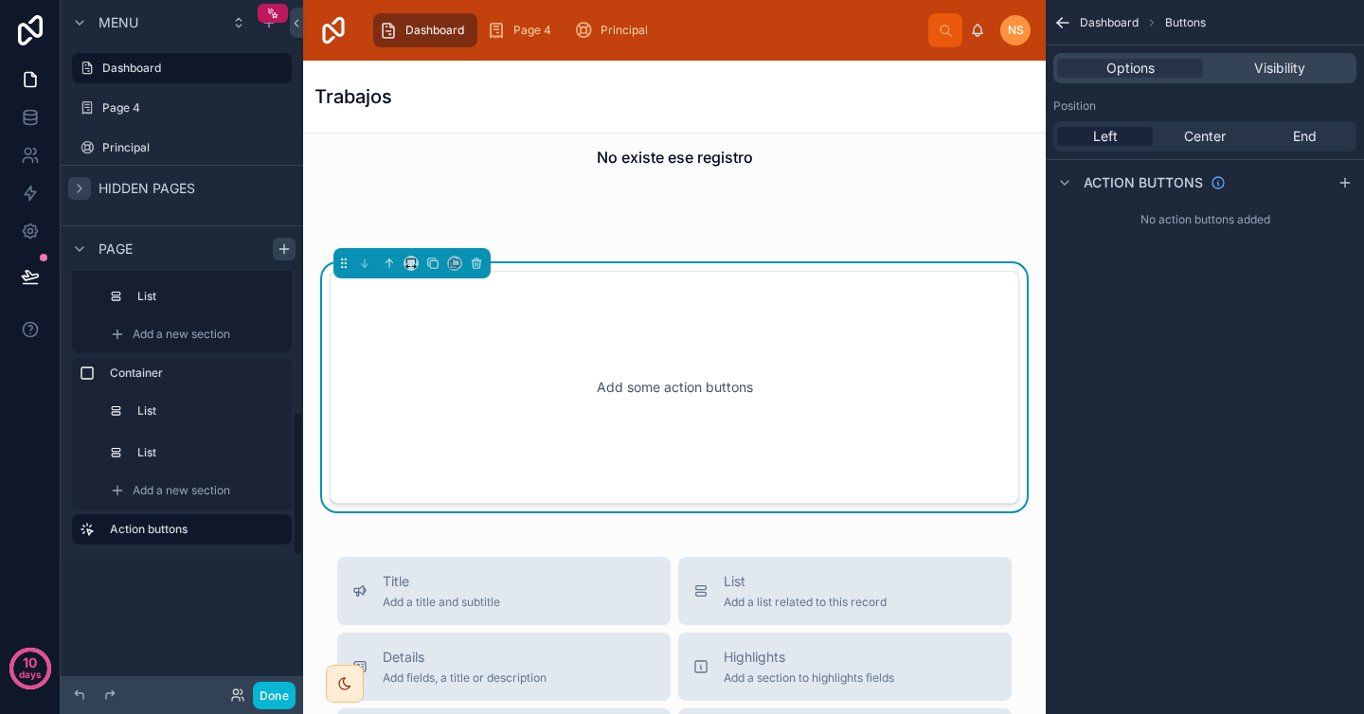
scroll to position [276, 0]
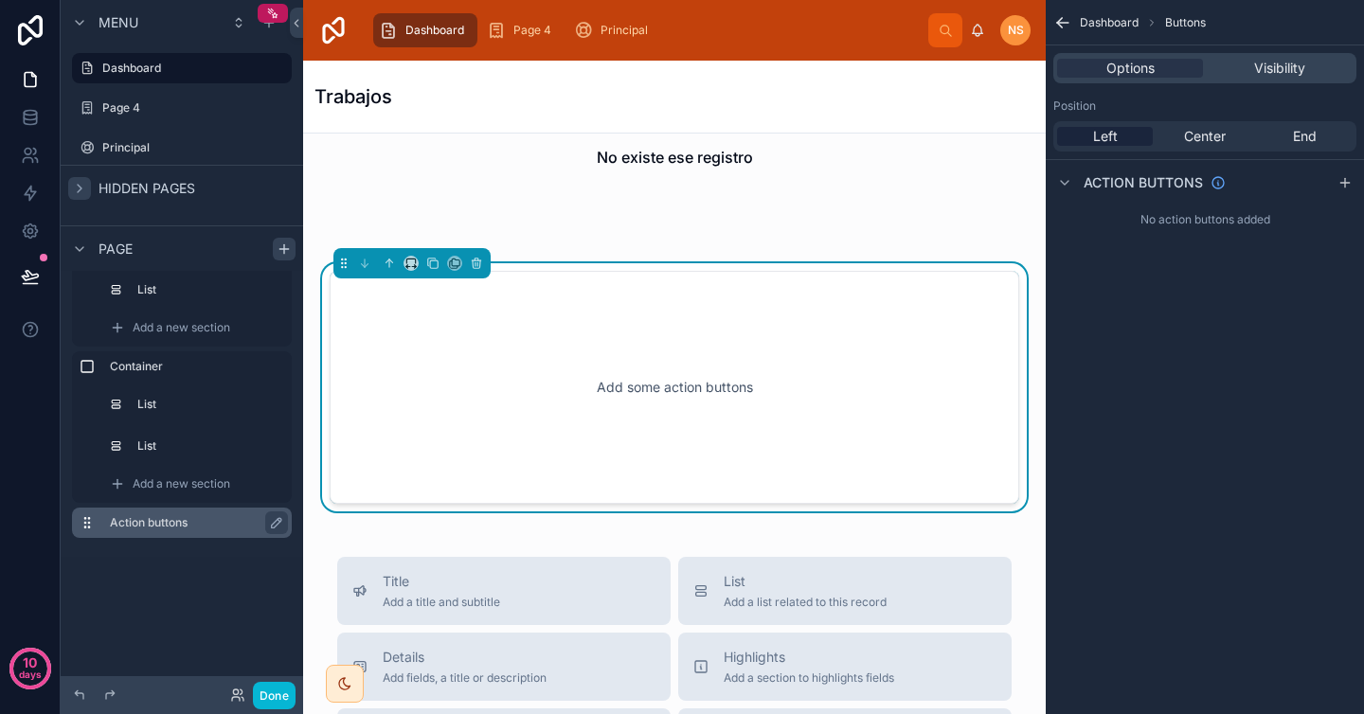
drag, startPoint x: 119, startPoint y: 519, endPoint x: 180, endPoint y: 377, distance: 154.5
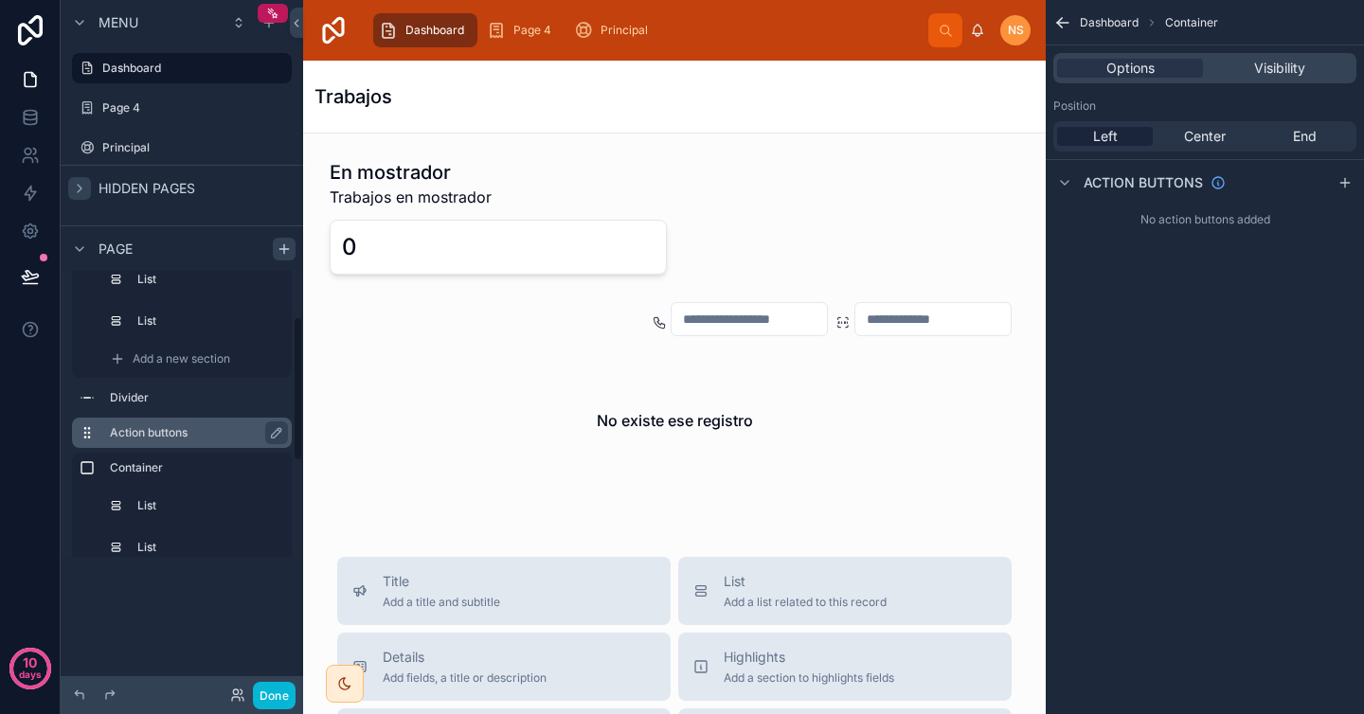
scroll to position [0, 0]
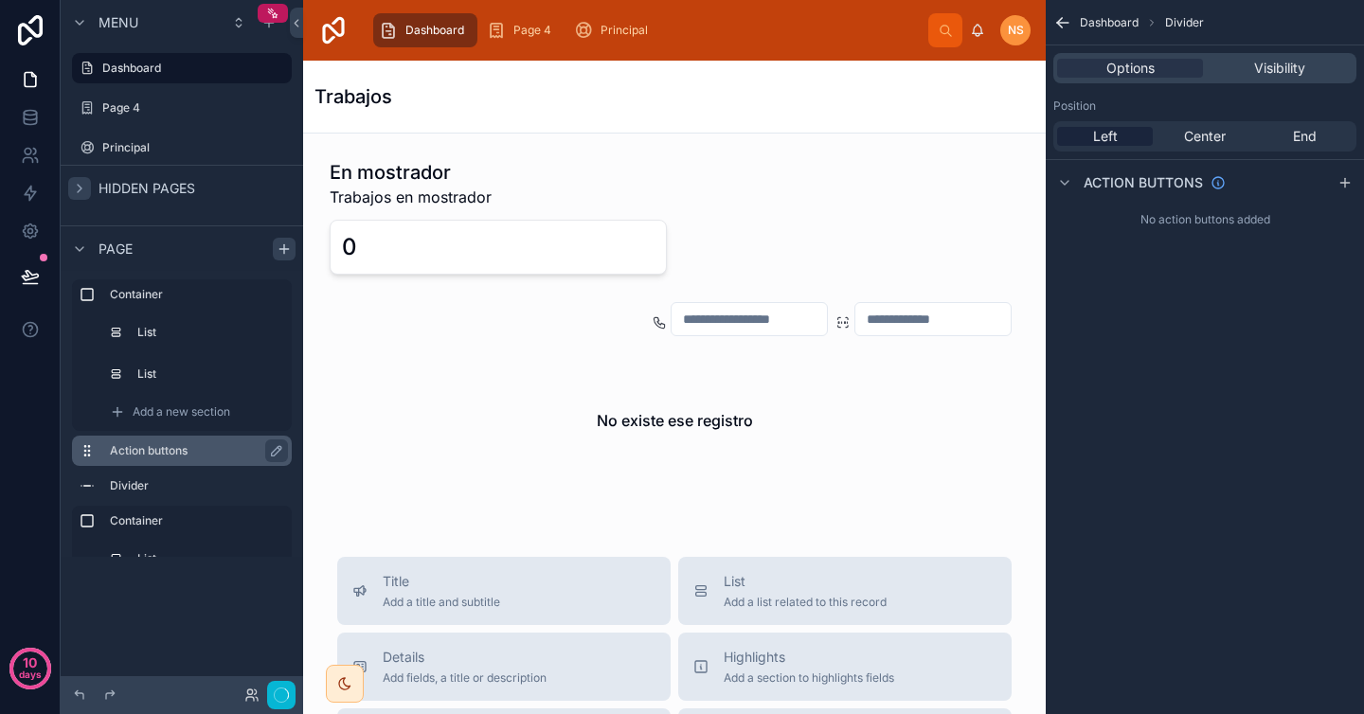
drag, startPoint x: 88, startPoint y: 486, endPoint x: 97, endPoint y: 442, distance: 44.4
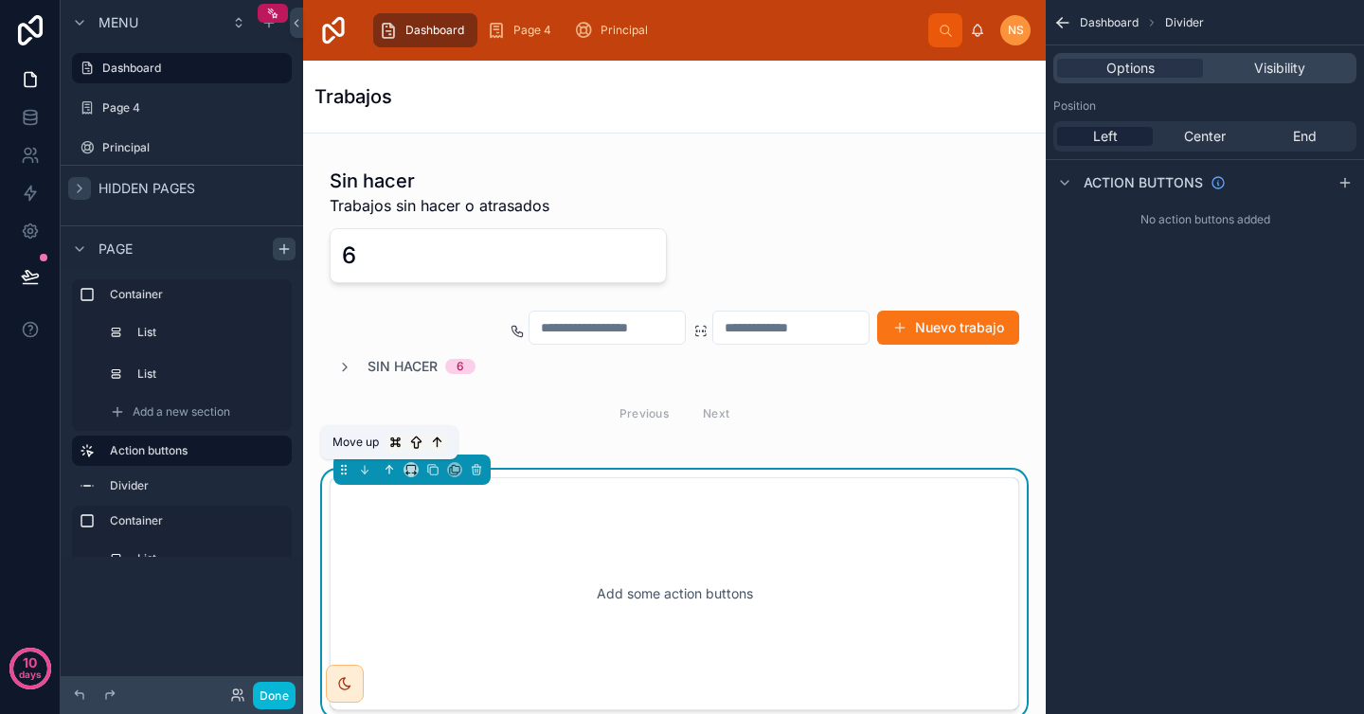
click at [388, 465] on icon at bounding box center [389, 469] width 13 height 13
click at [385, 473] on icon at bounding box center [389, 469] width 13 height 13
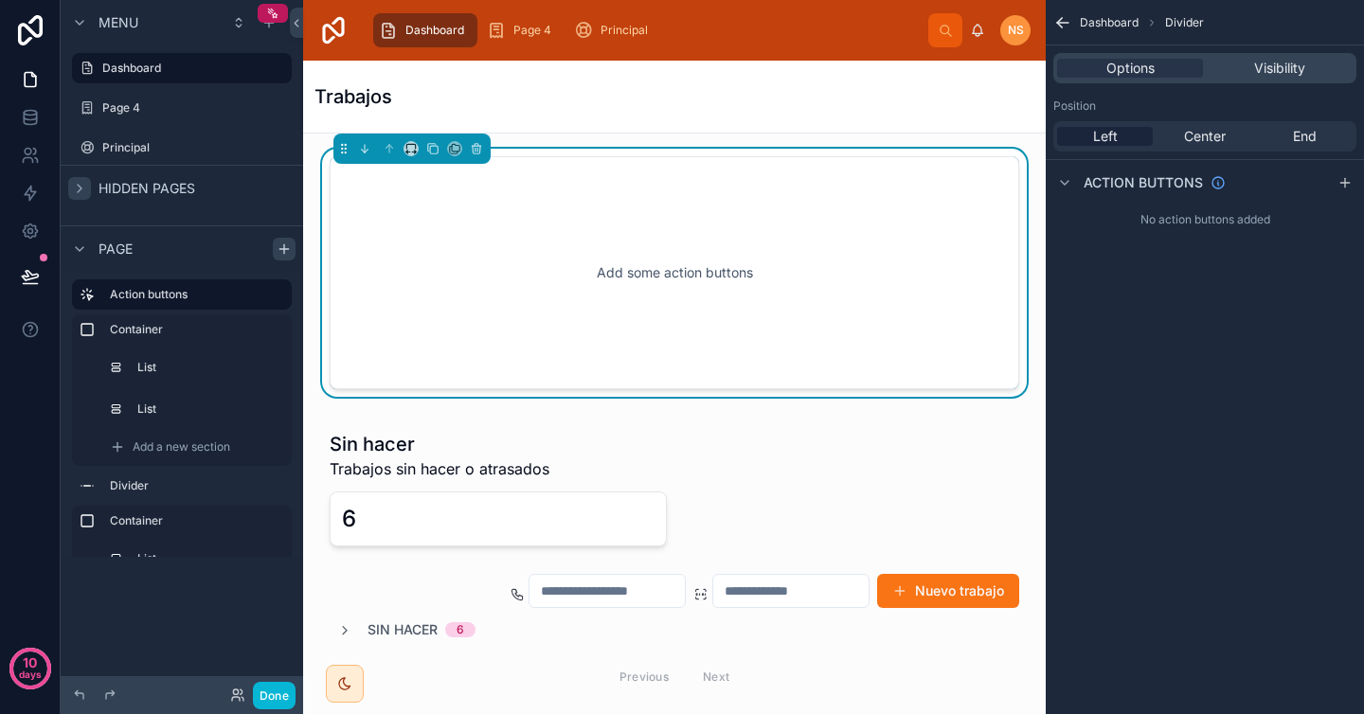
click at [661, 256] on div "Add some action buttons" at bounding box center [674, 273] width 627 height 170
click at [756, 215] on div "Add some action buttons" at bounding box center [674, 273] width 627 height 170
click at [557, 294] on div "Add some action buttons" at bounding box center [674, 273] width 627 height 170
click at [489, 328] on div "Add some action buttons" at bounding box center [674, 273] width 627 height 170
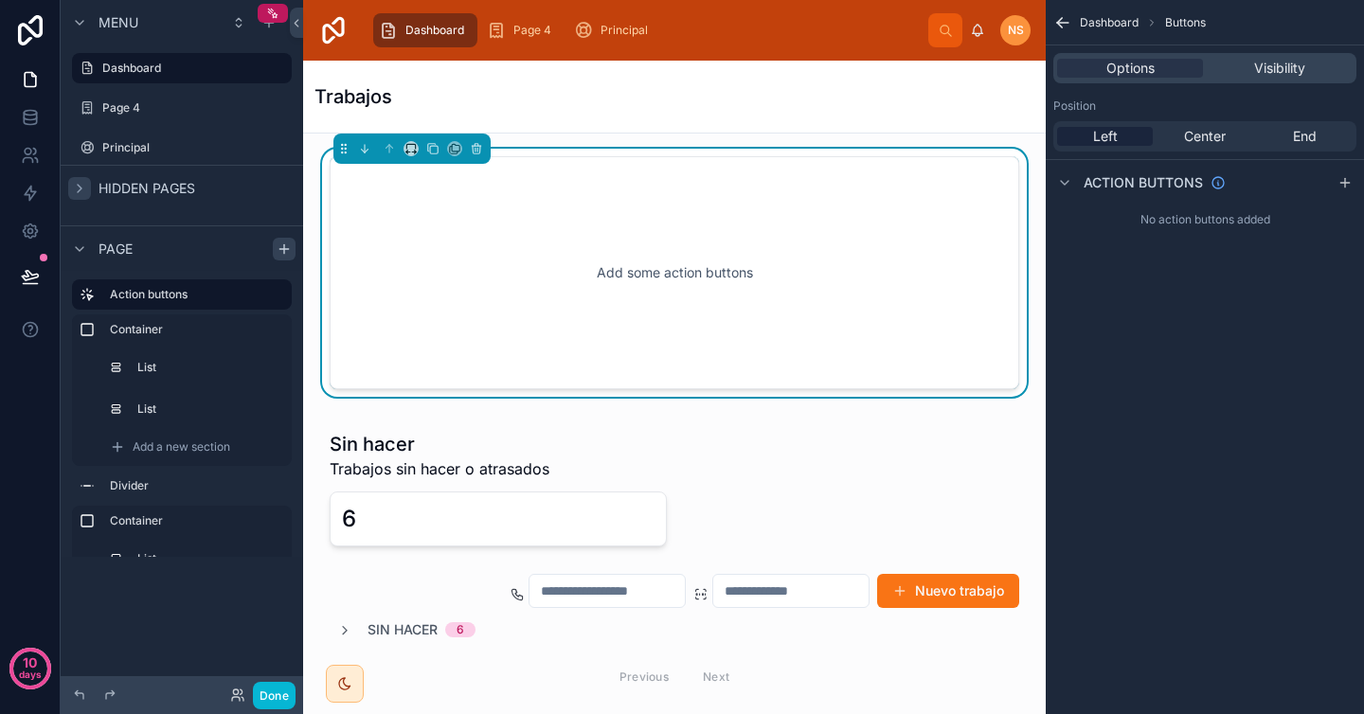
click at [1219, 249] on div "Dashboard Buttons Options Visibility Position Left Center End Action buttons No…" at bounding box center [1205, 132] width 318 height 265
click at [1145, 63] on span "Options" at bounding box center [1130, 68] width 48 height 19
click at [1341, 188] on icon "scrollable content" at bounding box center [1344, 182] width 15 height 15
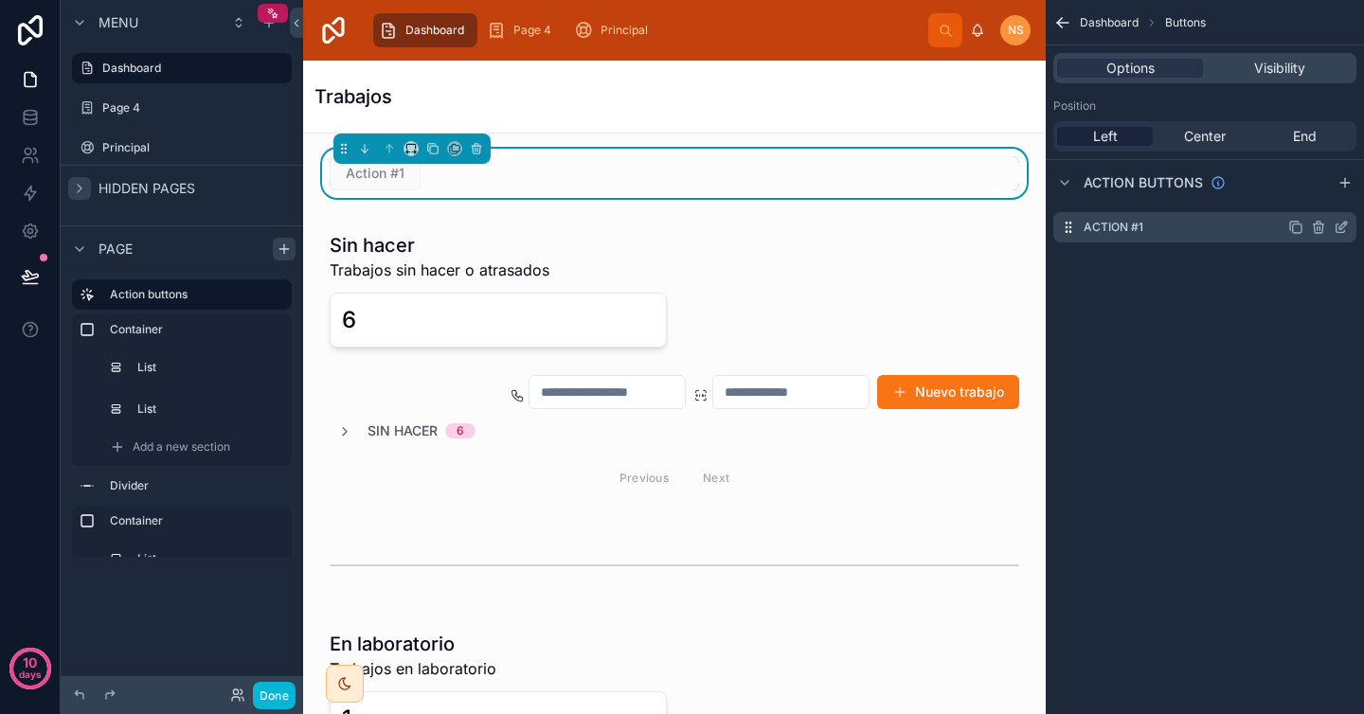
click at [1343, 227] on icon "scrollable content" at bounding box center [1341, 227] width 15 height 15
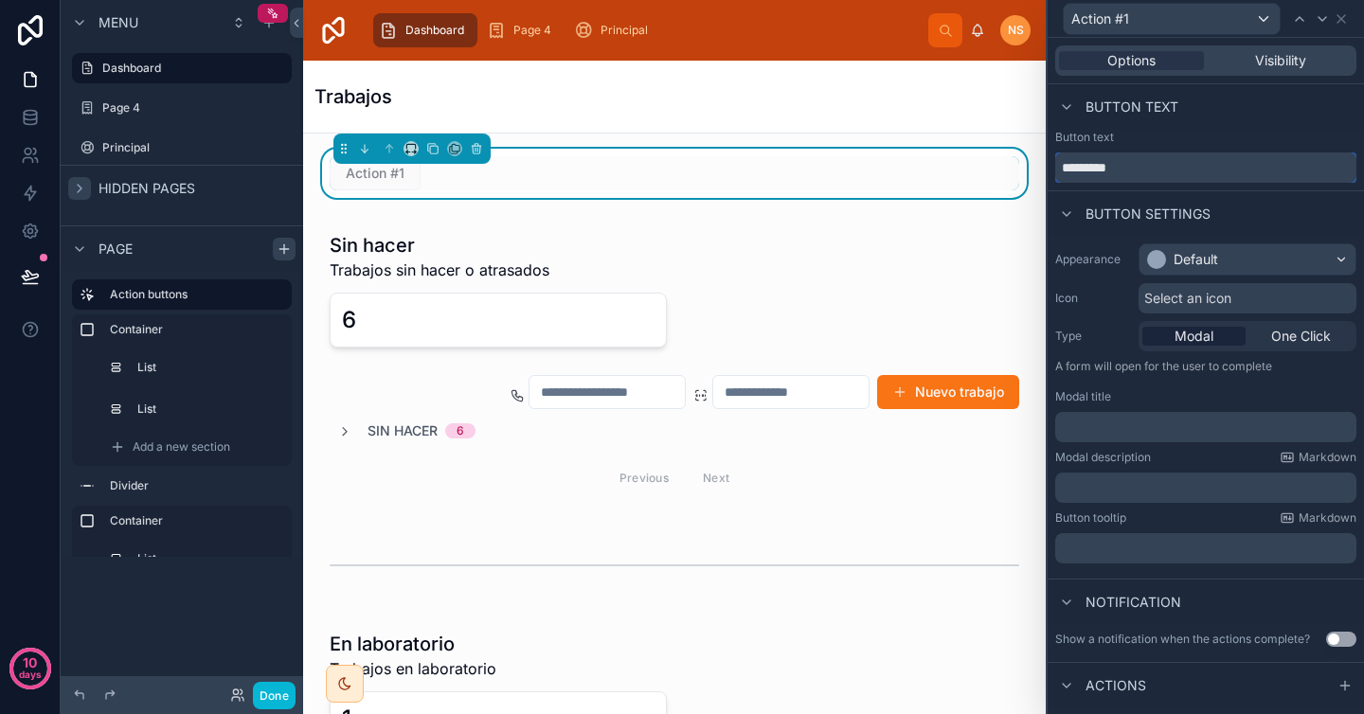
click at [1194, 161] on input "*********" at bounding box center [1205, 167] width 301 height 30
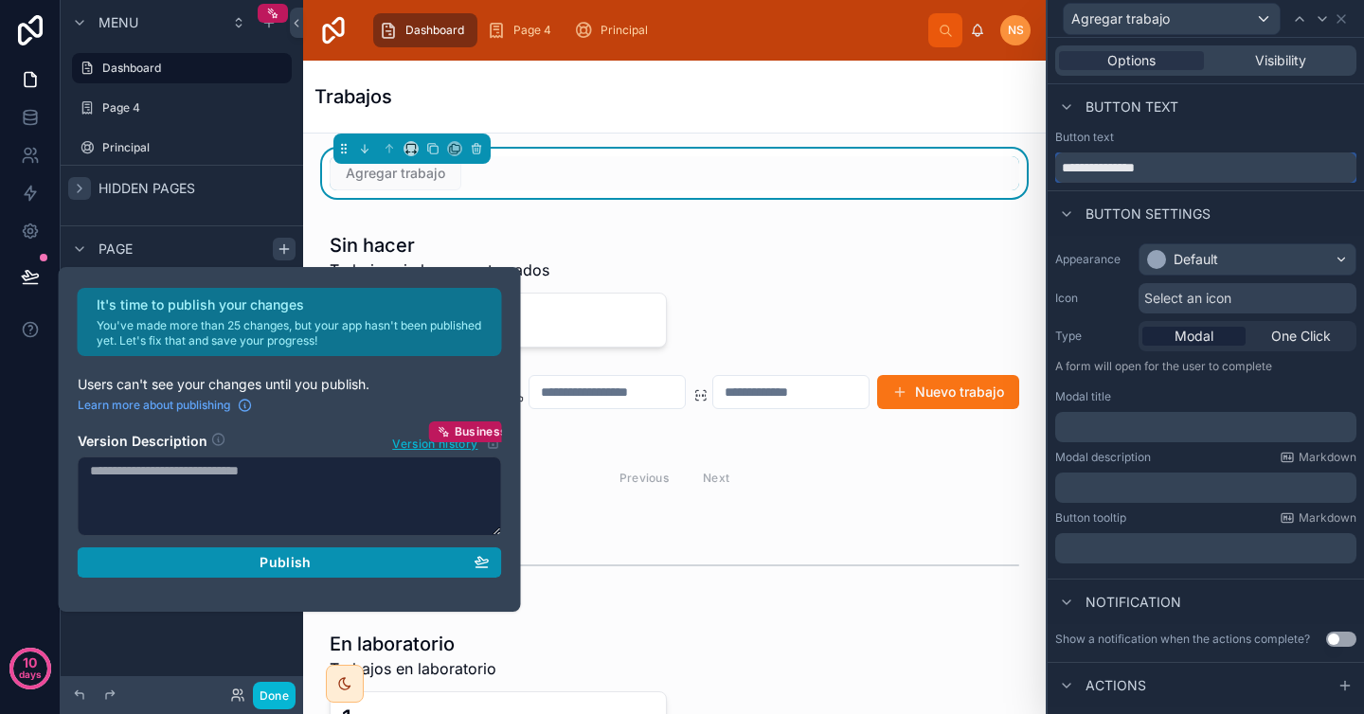
type input "**********"
click at [317, 559] on div "Publish" at bounding box center [290, 562] width 400 height 17
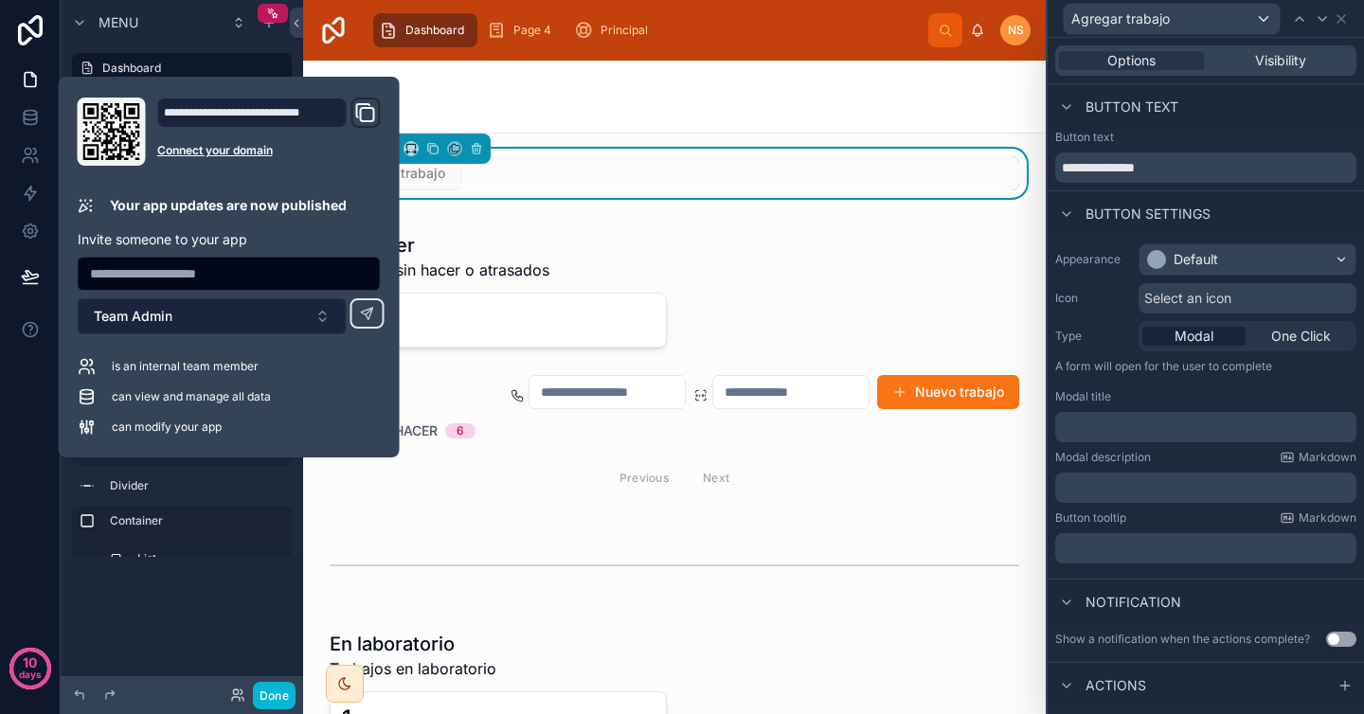
click at [308, 314] on button "Team Admin" at bounding box center [212, 316] width 269 height 36
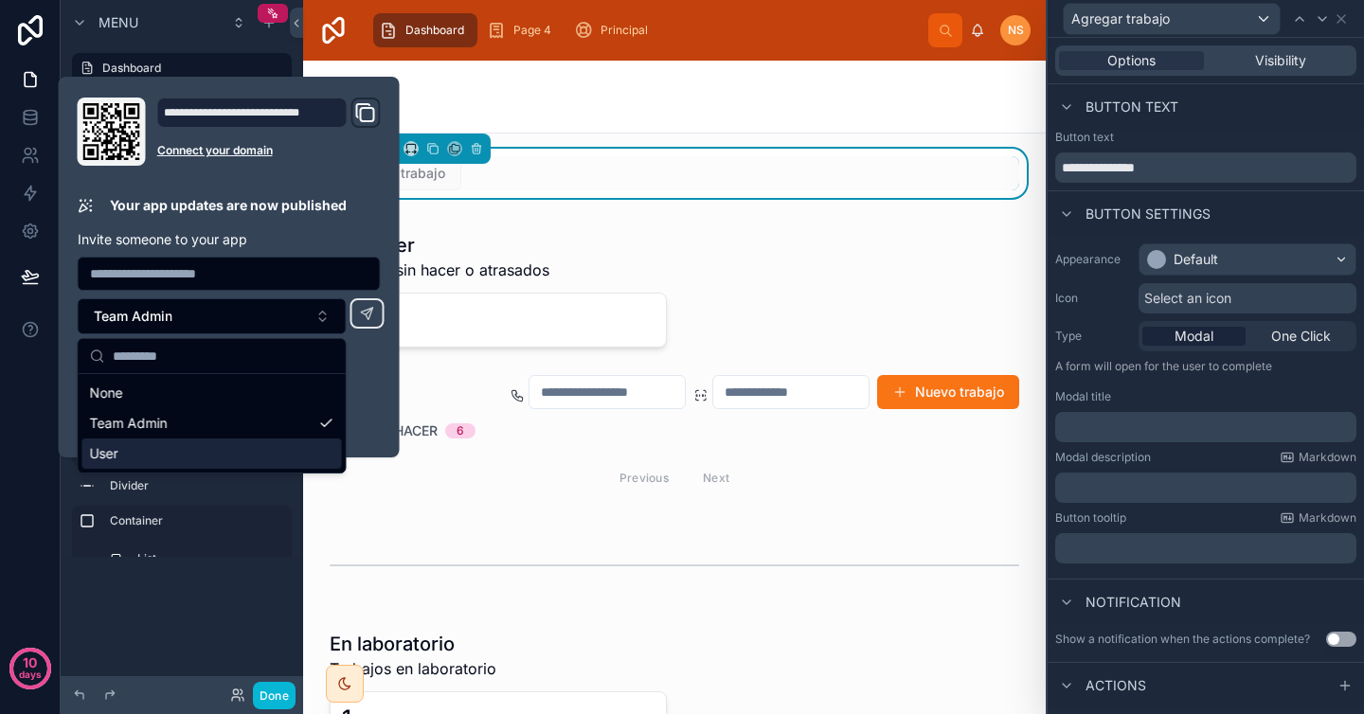
click at [234, 613] on div "Menu Dashboard Page 4 Principal Hidden pages Page Action buttons Container List…" at bounding box center [182, 345] width 242 height 691
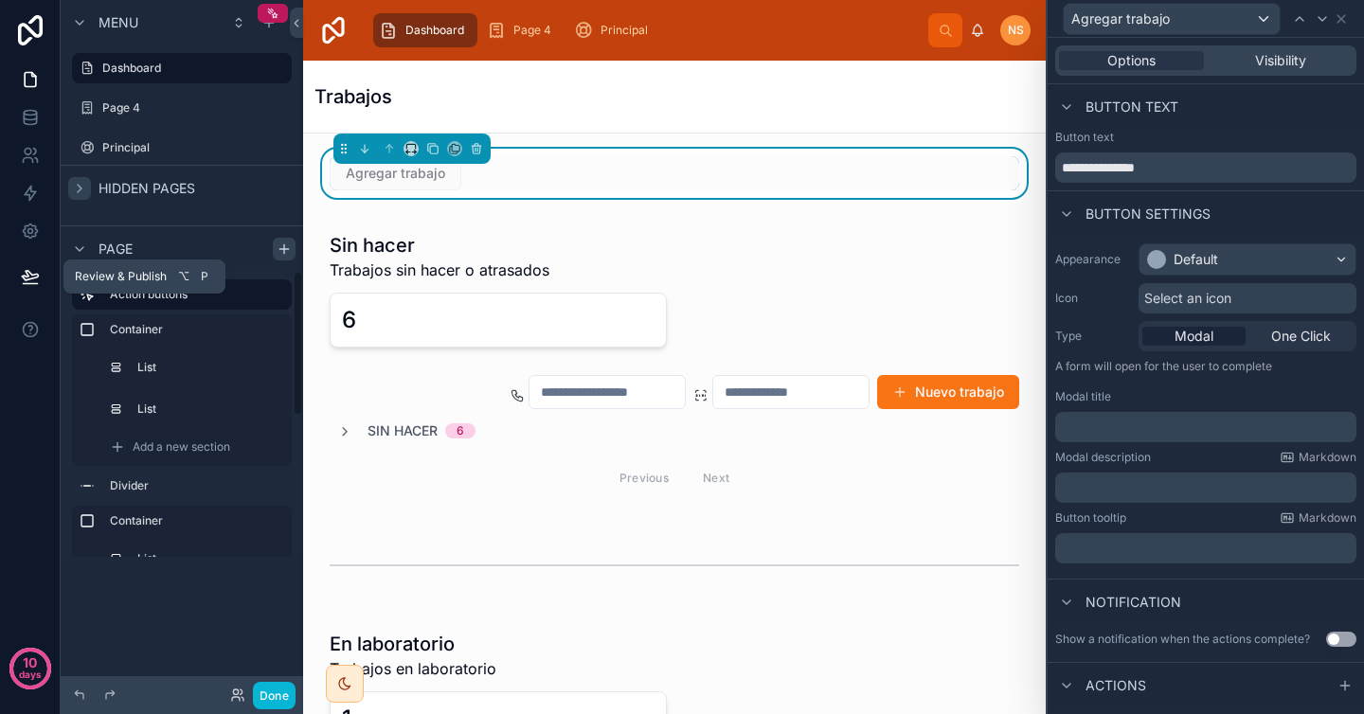
click at [28, 284] on icon at bounding box center [30, 284] width 14 height 0
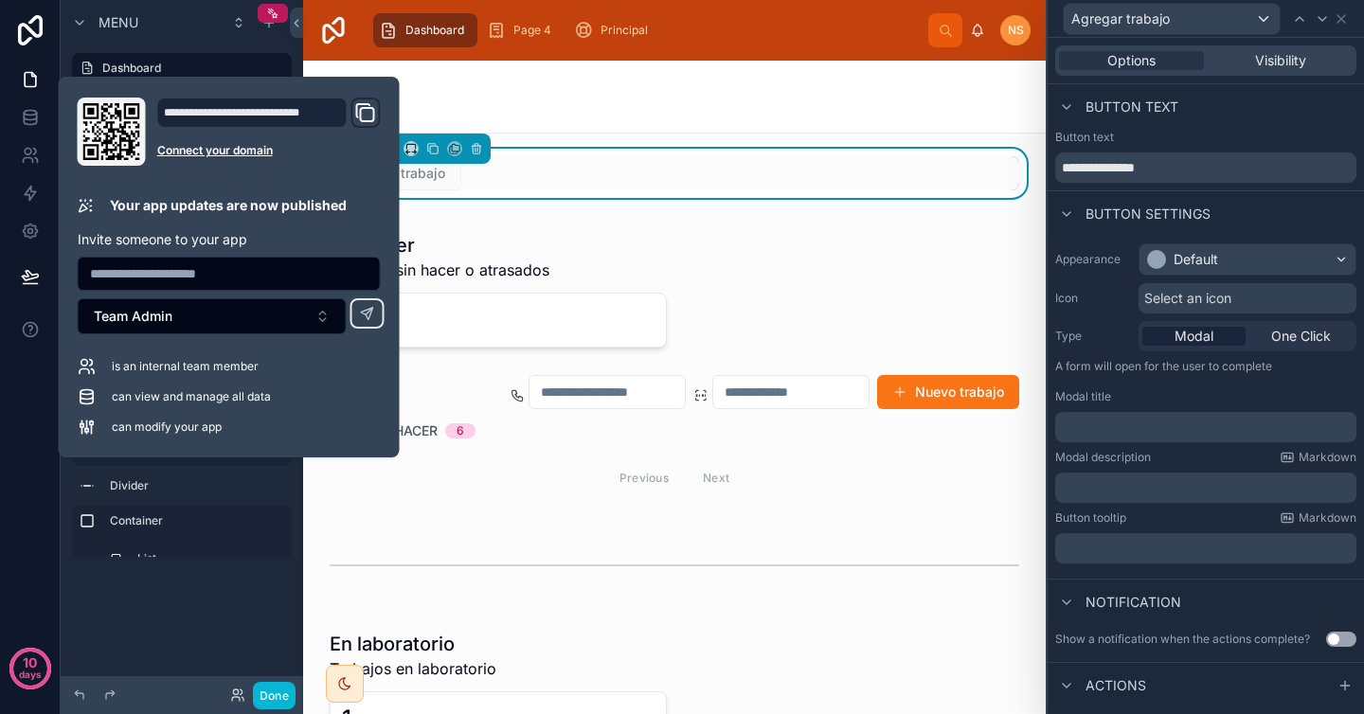
click at [597, 105] on div "Trabajos" at bounding box center [674, 96] width 720 height 27
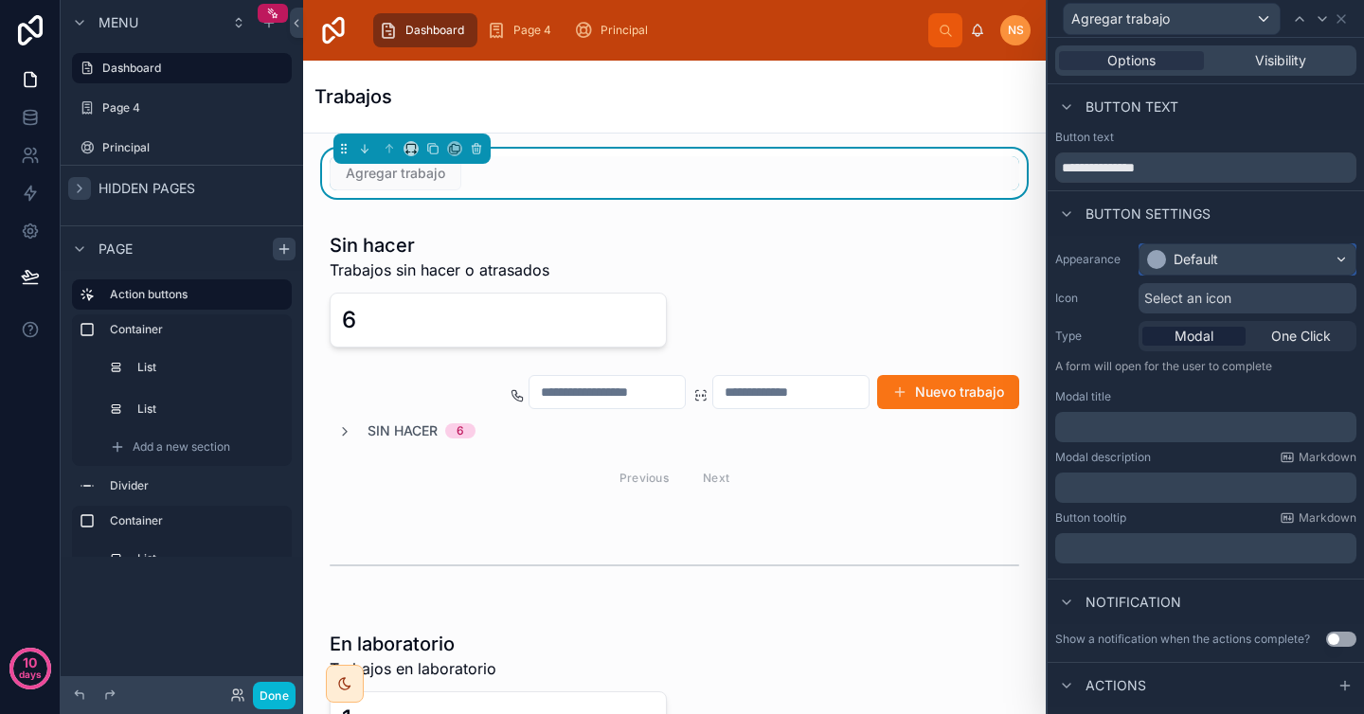
click at [1214, 266] on div "Default" at bounding box center [1196, 259] width 45 height 19
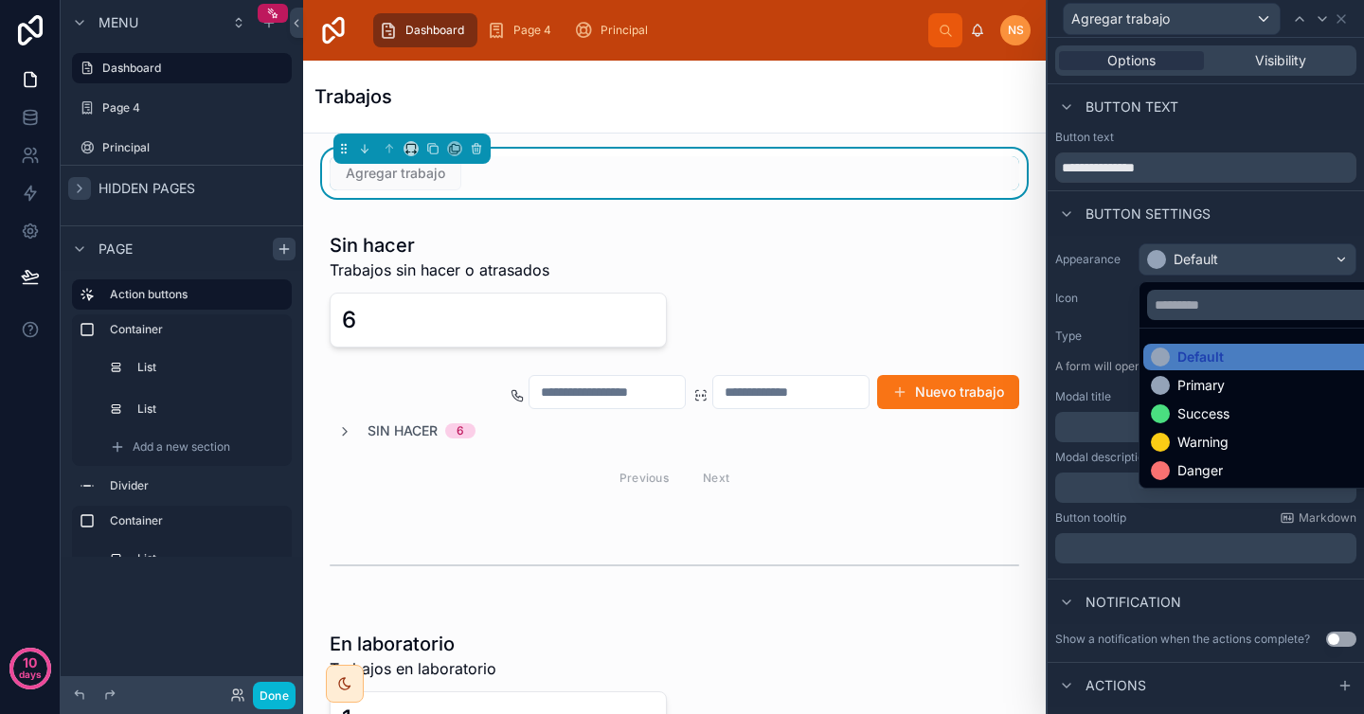
click at [1269, 213] on div at bounding box center [1206, 357] width 316 height 714
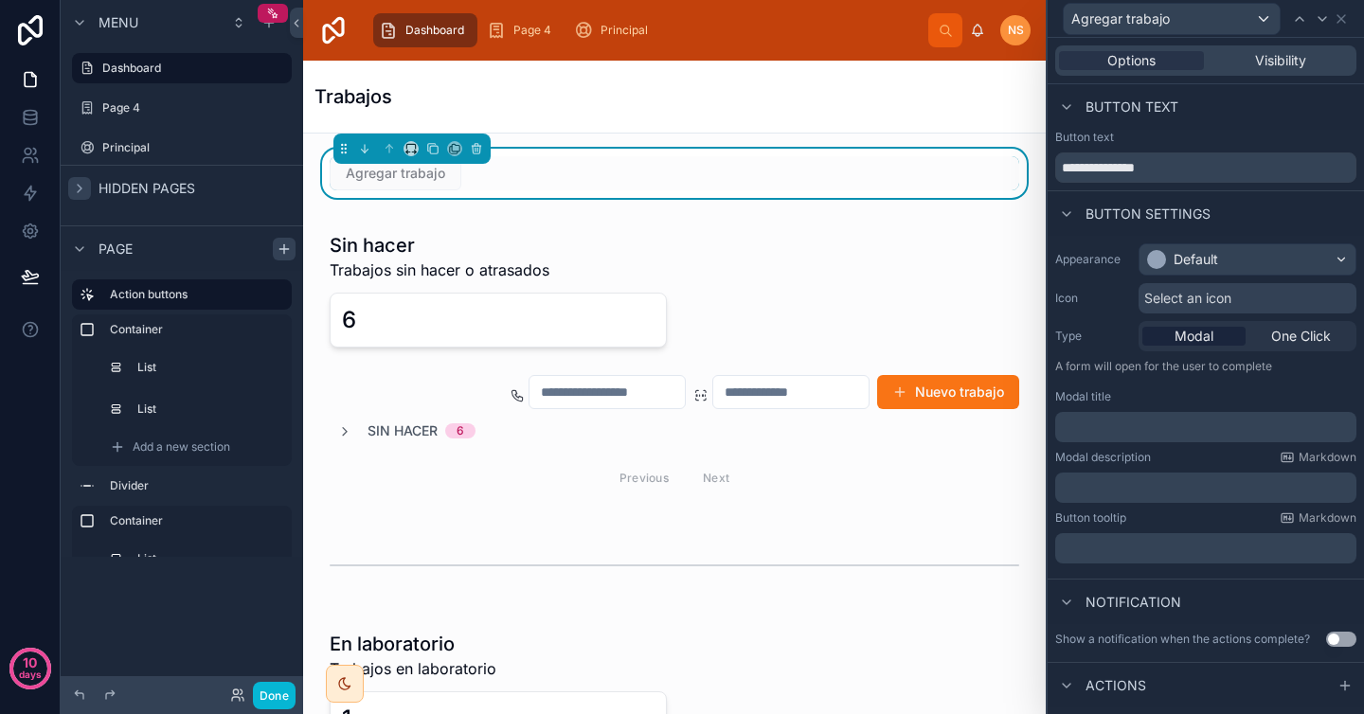
scroll to position [27, 0]
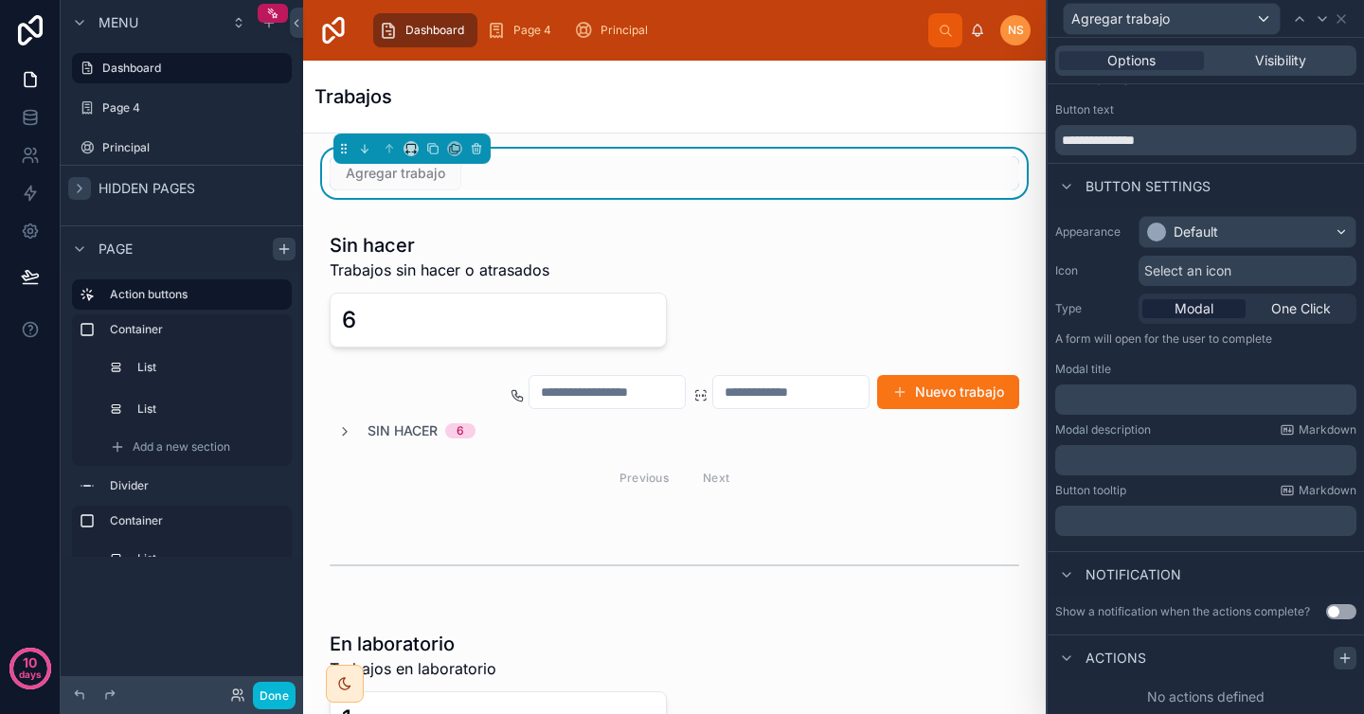
click at [1337, 659] on icon at bounding box center [1344, 658] width 15 height 15
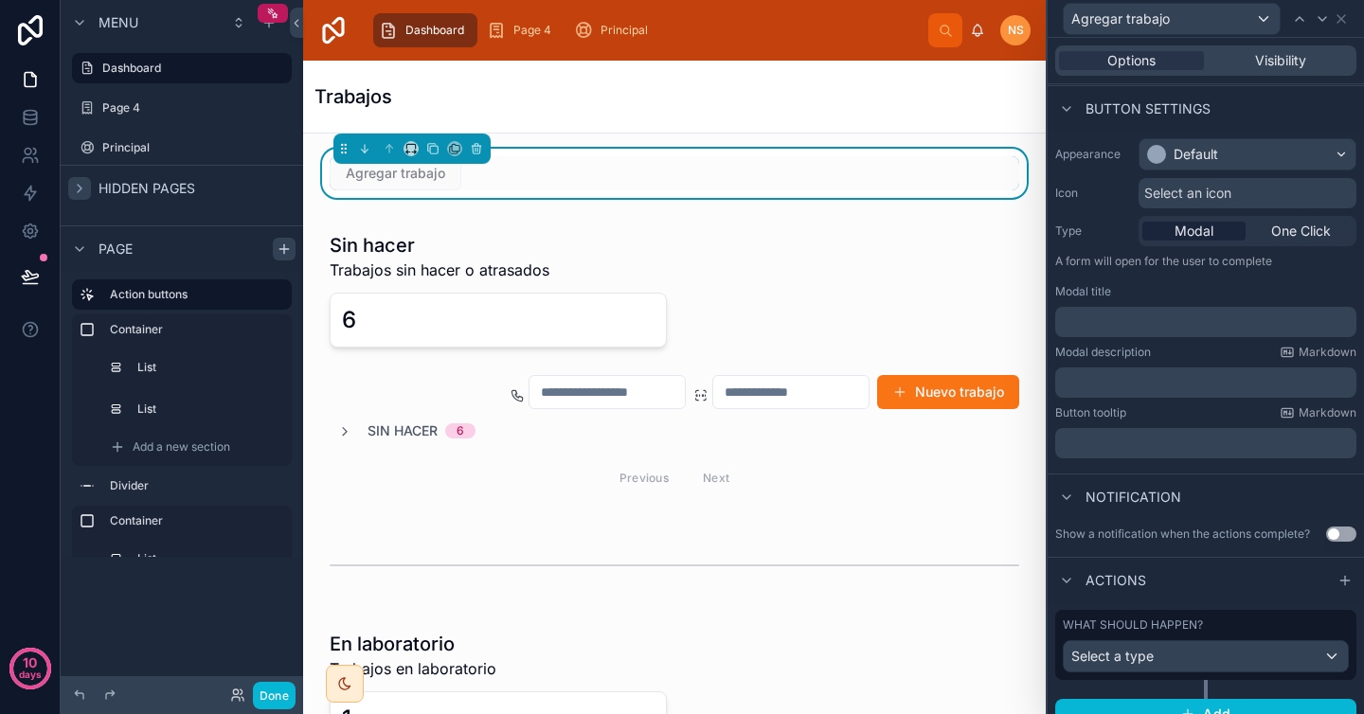
scroll to position [127, 0]
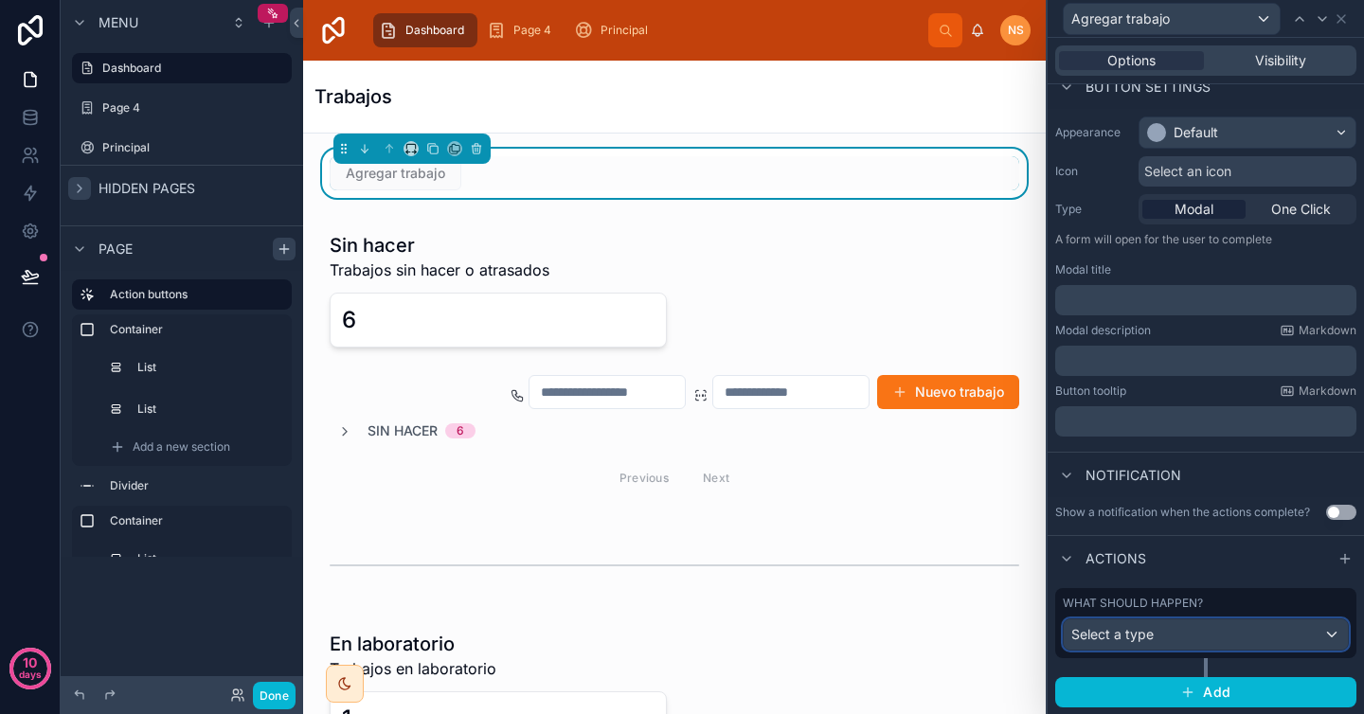
click at [1195, 637] on div "Select a type" at bounding box center [1206, 634] width 284 height 30
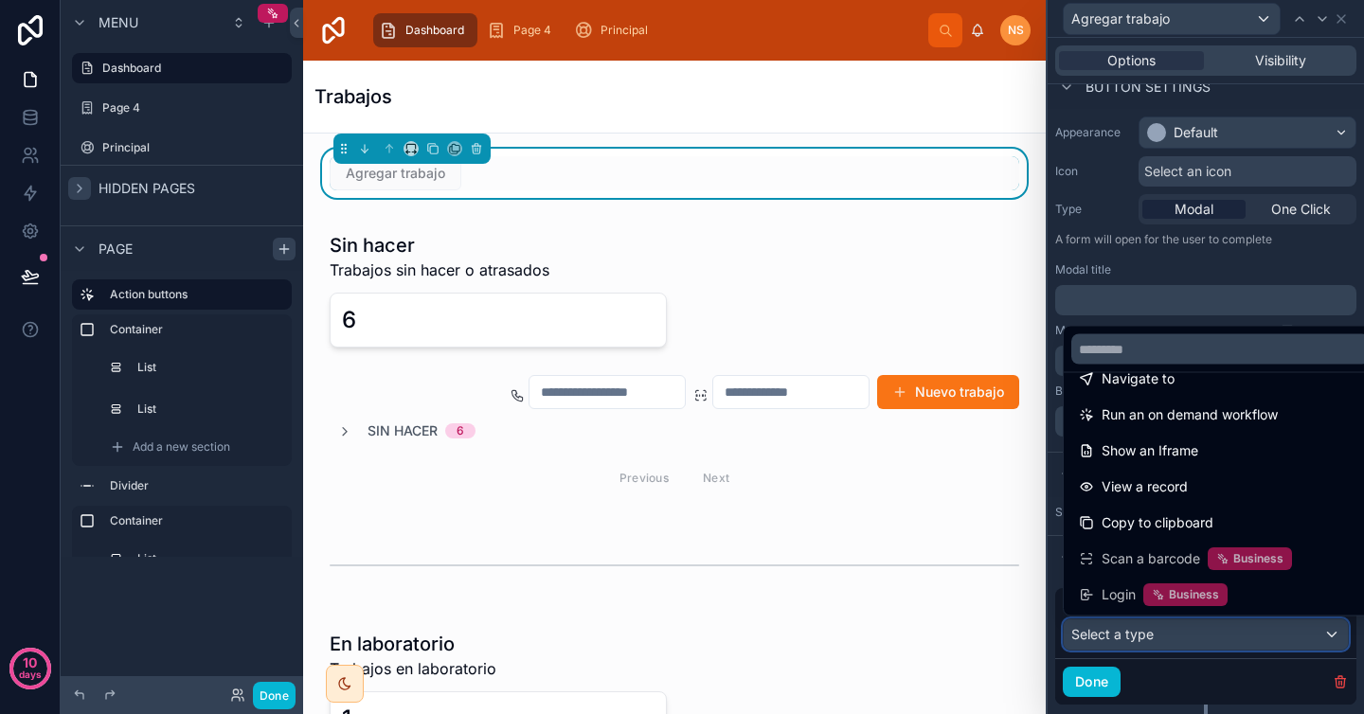
scroll to position [0, 0]
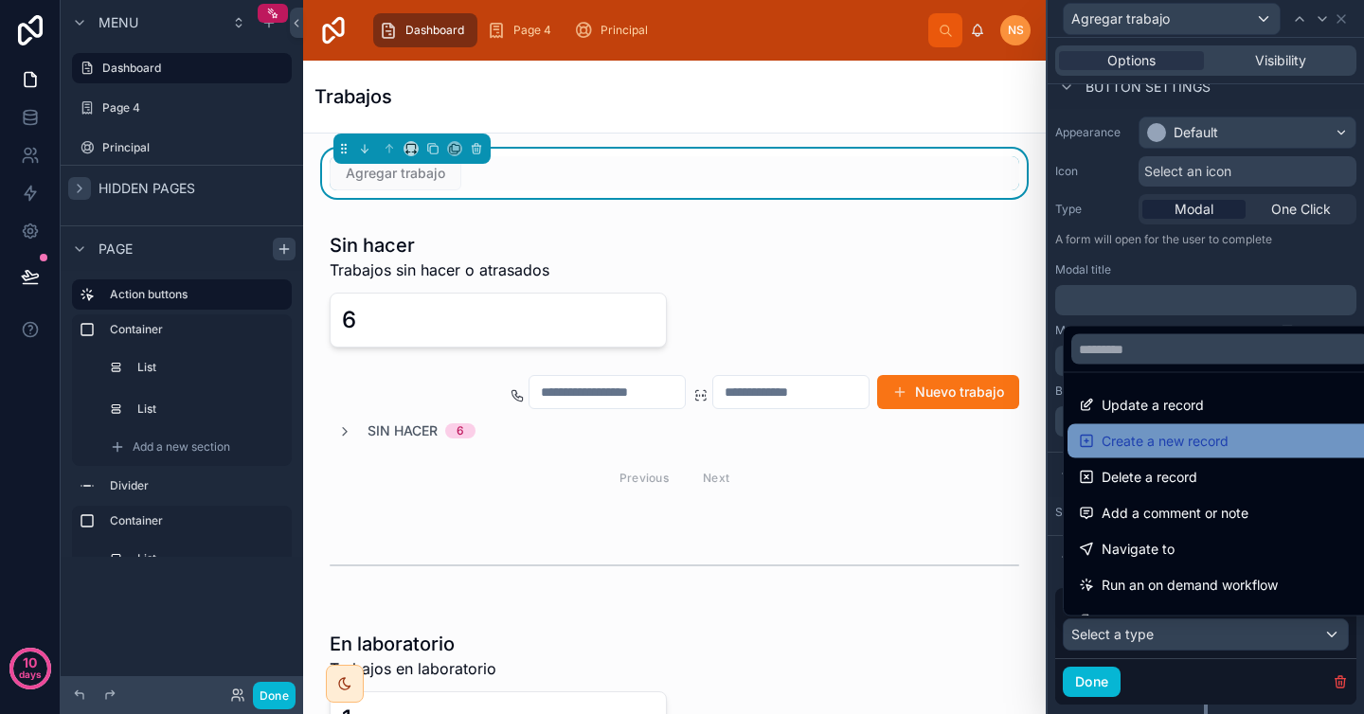
click at [1237, 438] on div "Create a new record" at bounding box center [1220, 441] width 283 height 23
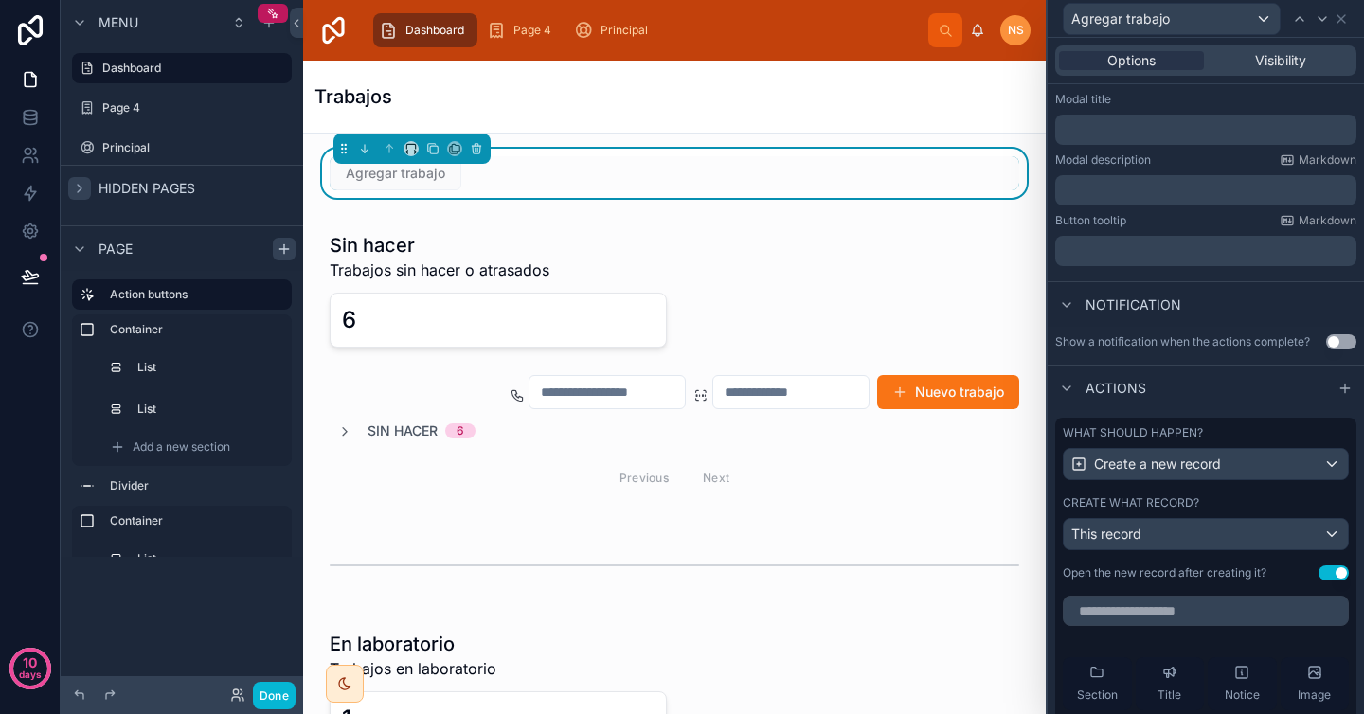
scroll to position [408, 0]
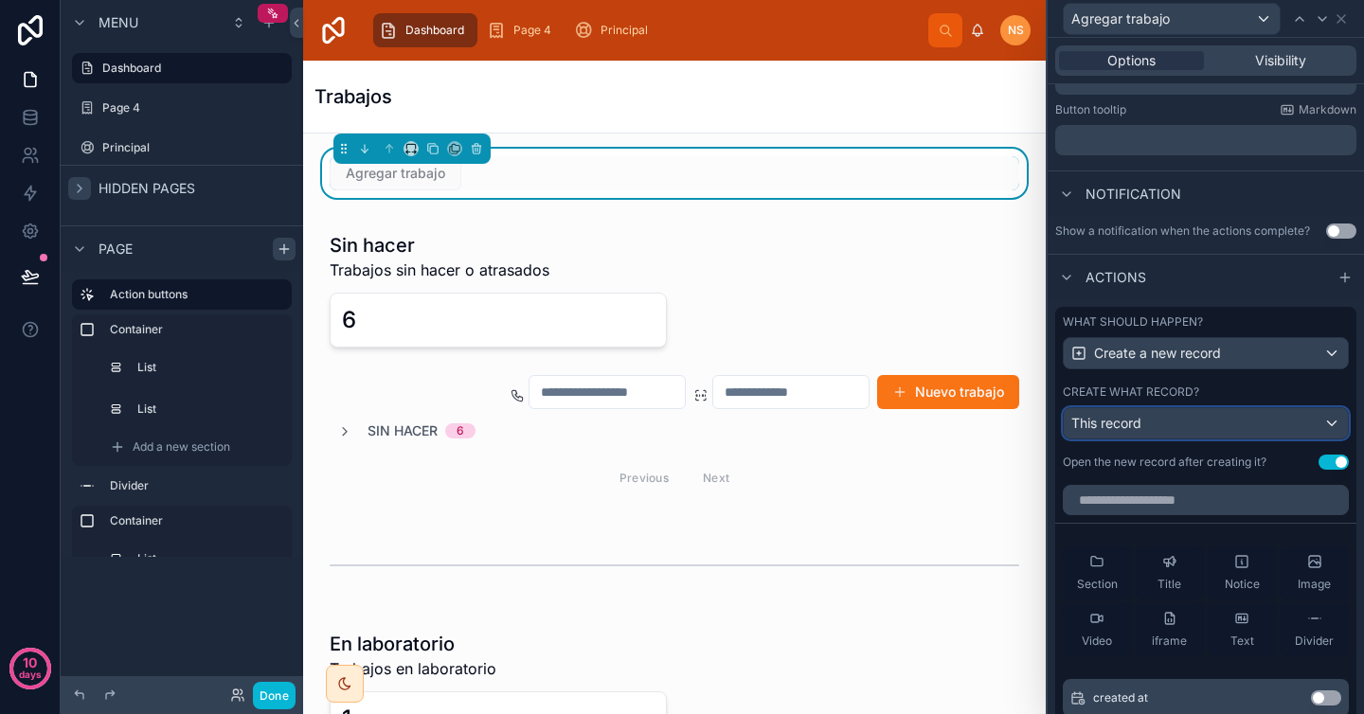
click at [1209, 423] on div "This record" at bounding box center [1206, 423] width 284 height 30
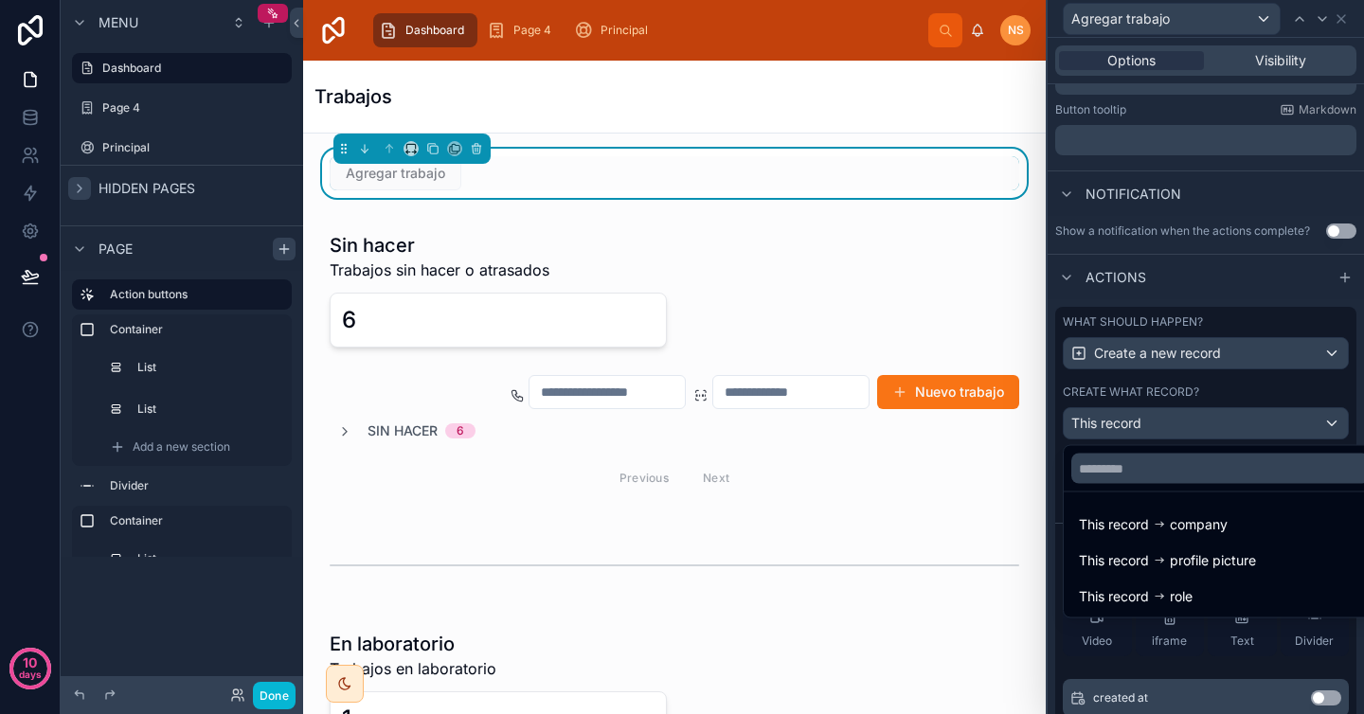
click at [1244, 382] on div at bounding box center [1206, 357] width 316 height 714
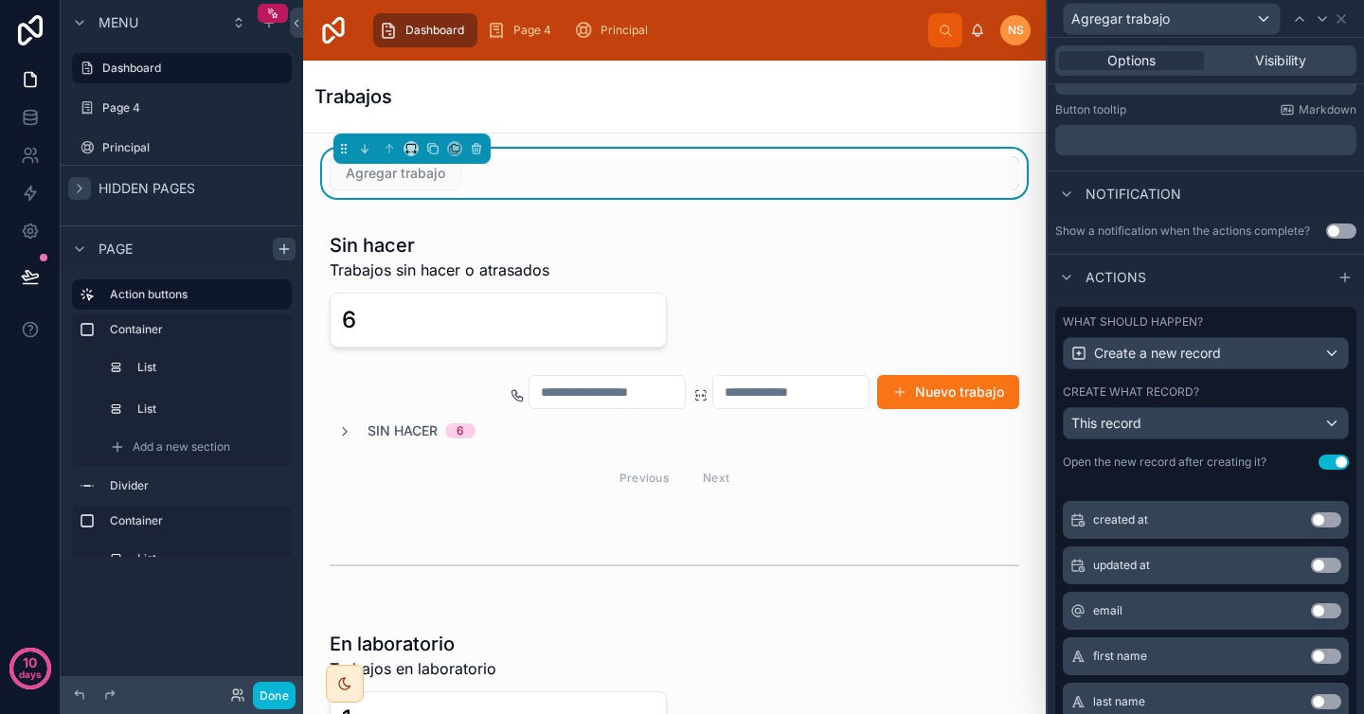
scroll to position [0, 0]
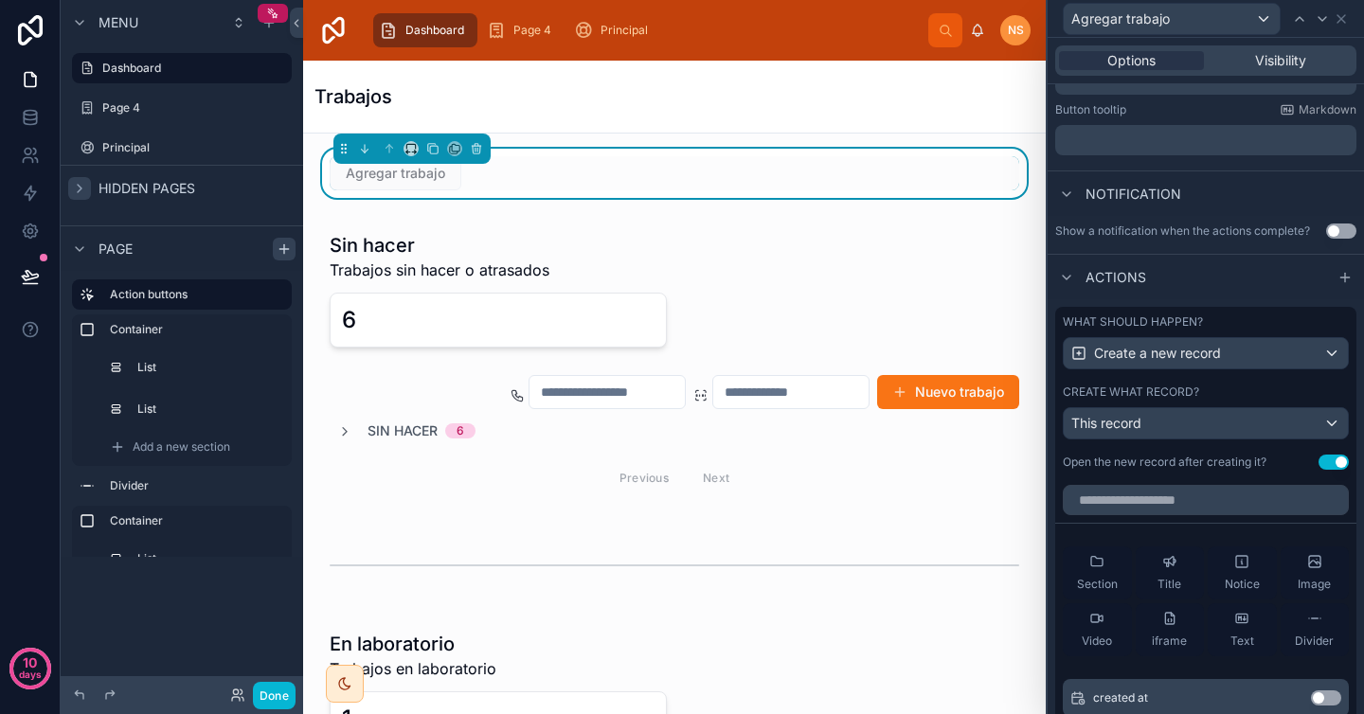
click at [1318, 467] on button "Use setting" at bounding box center [1333, 462] width 30 height 15
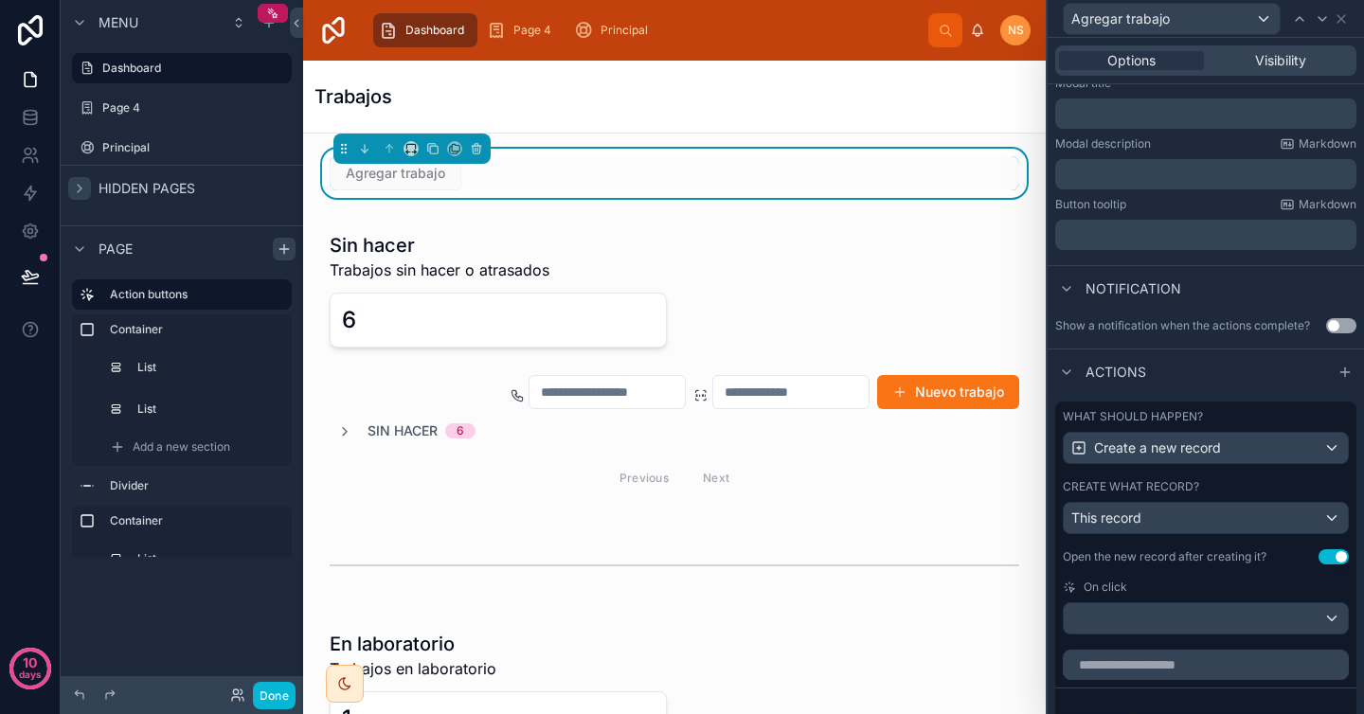
scroll to position [309, 0]
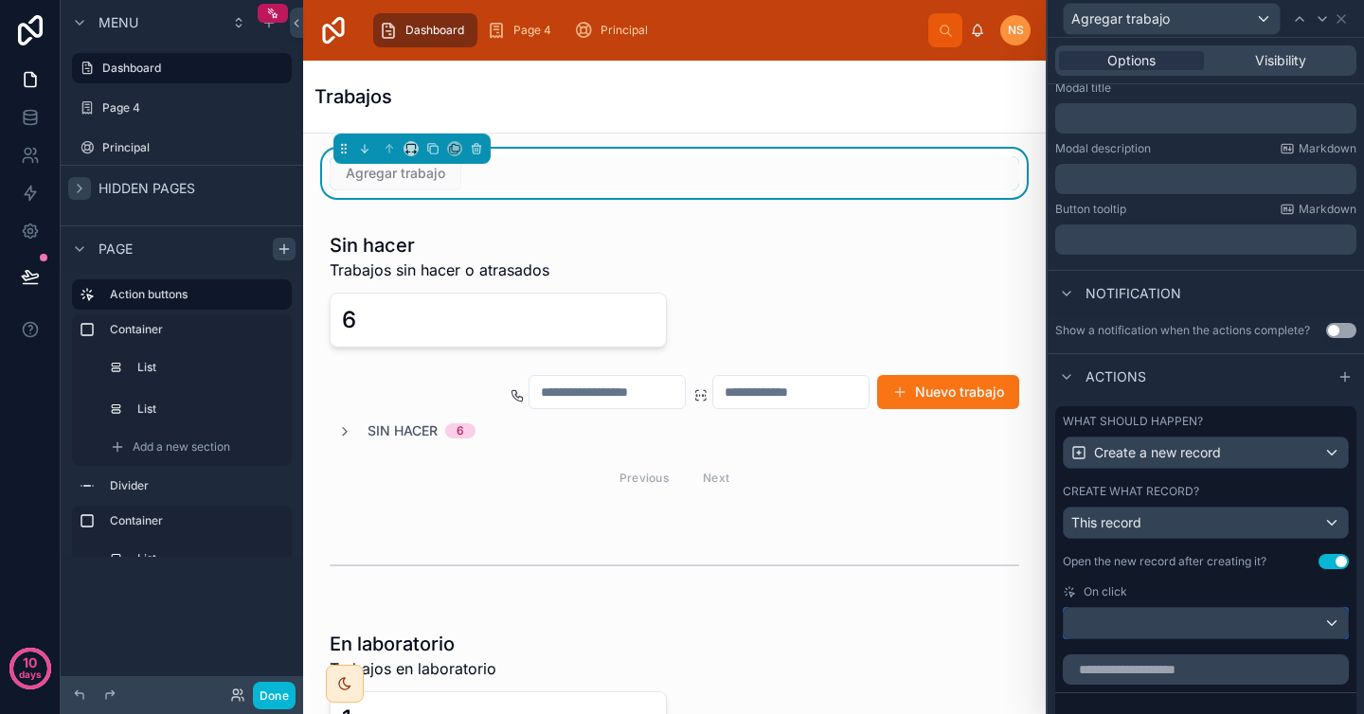
click at [1198, 630] on div at bounding box center [1206, 623] width 284 height 30
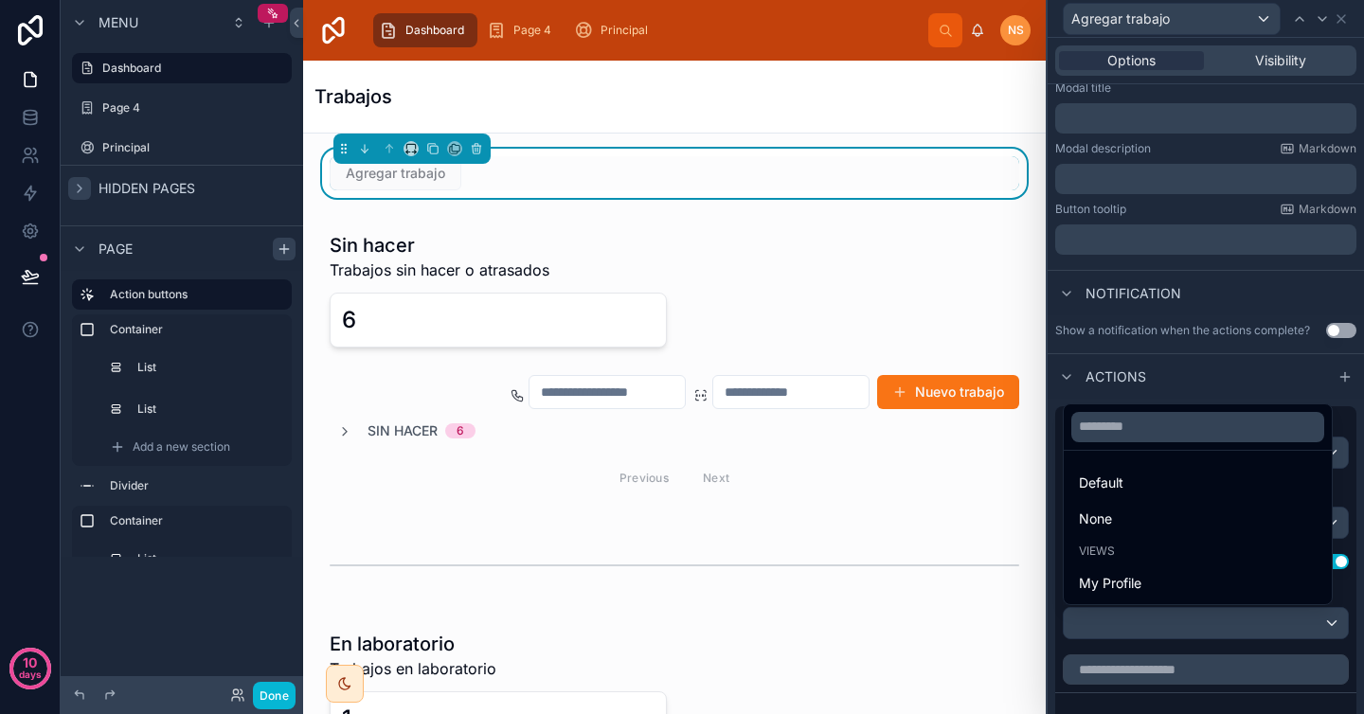
click at [1190, 631] on div at bounding box center [1206, 357] width 316 height 714
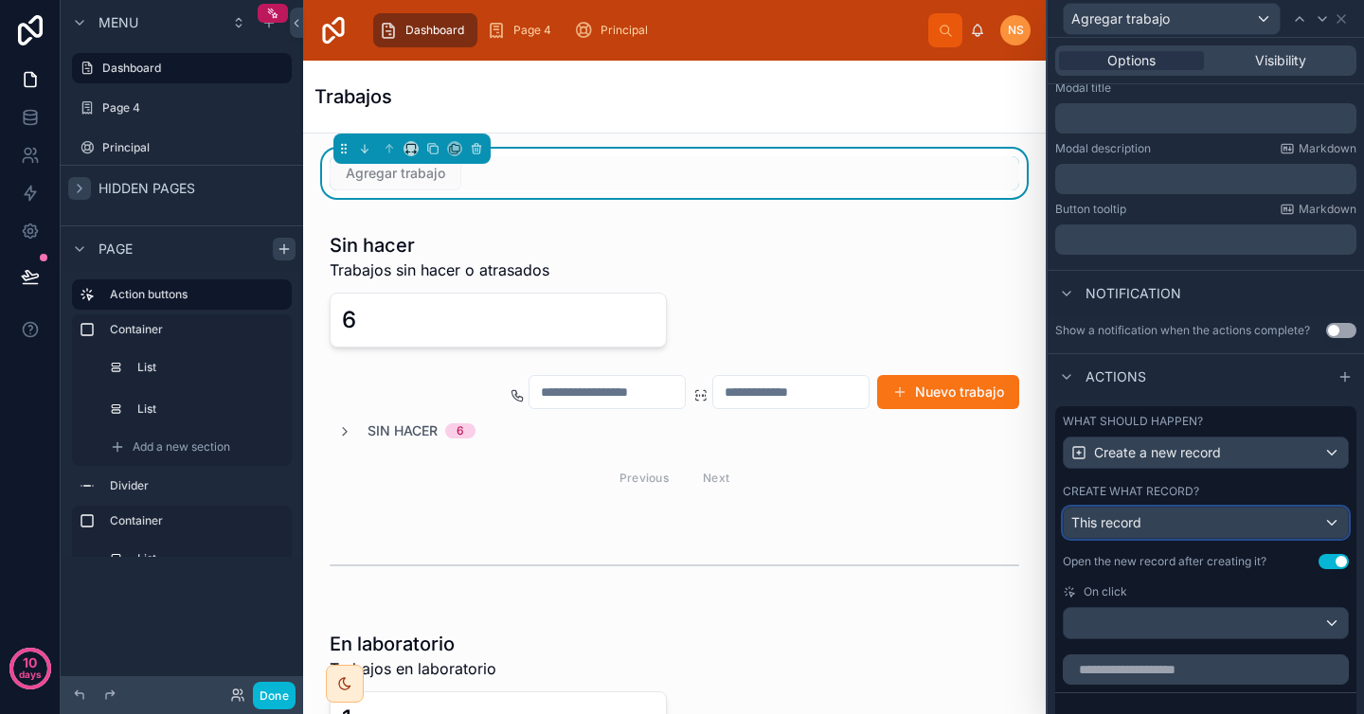
click at [1189, 514] on div "This record" at bounding box center [1206, 523] width 284 height 30
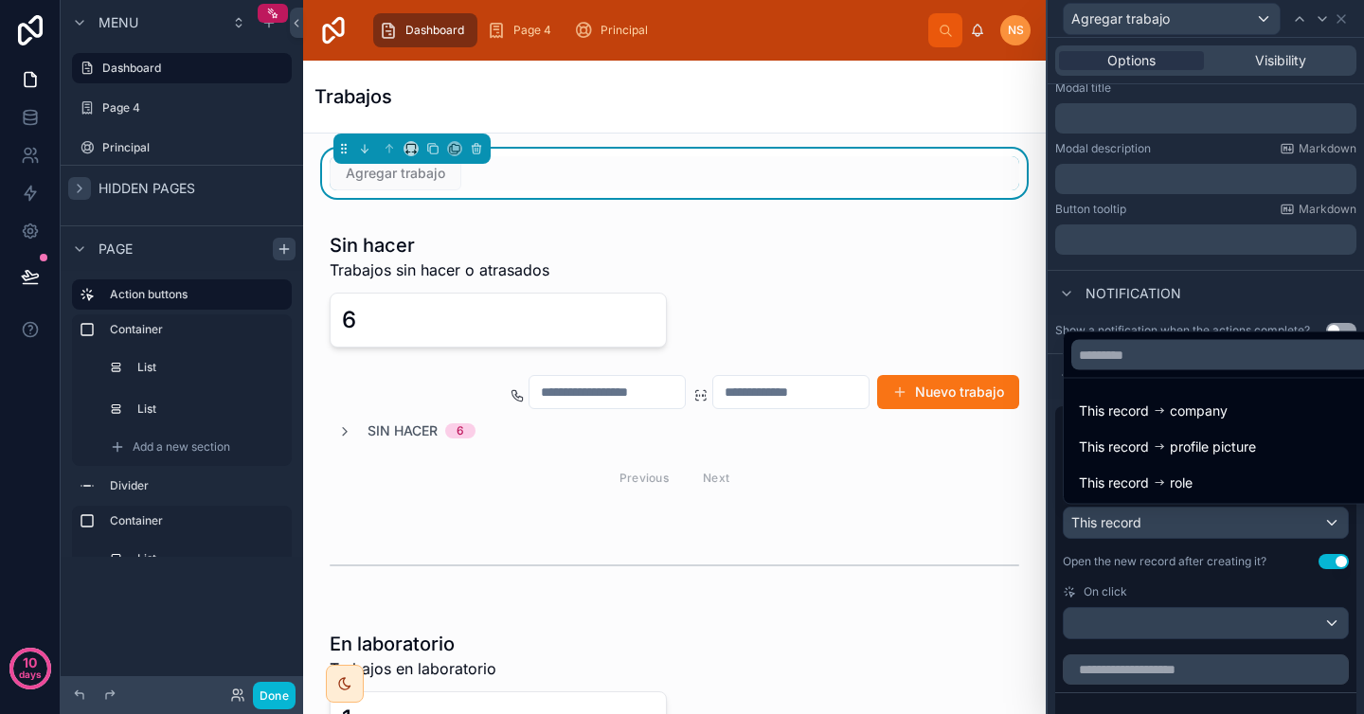
click at [1215, 307] on div at bounding box center [1206, 357] width 316 height 714
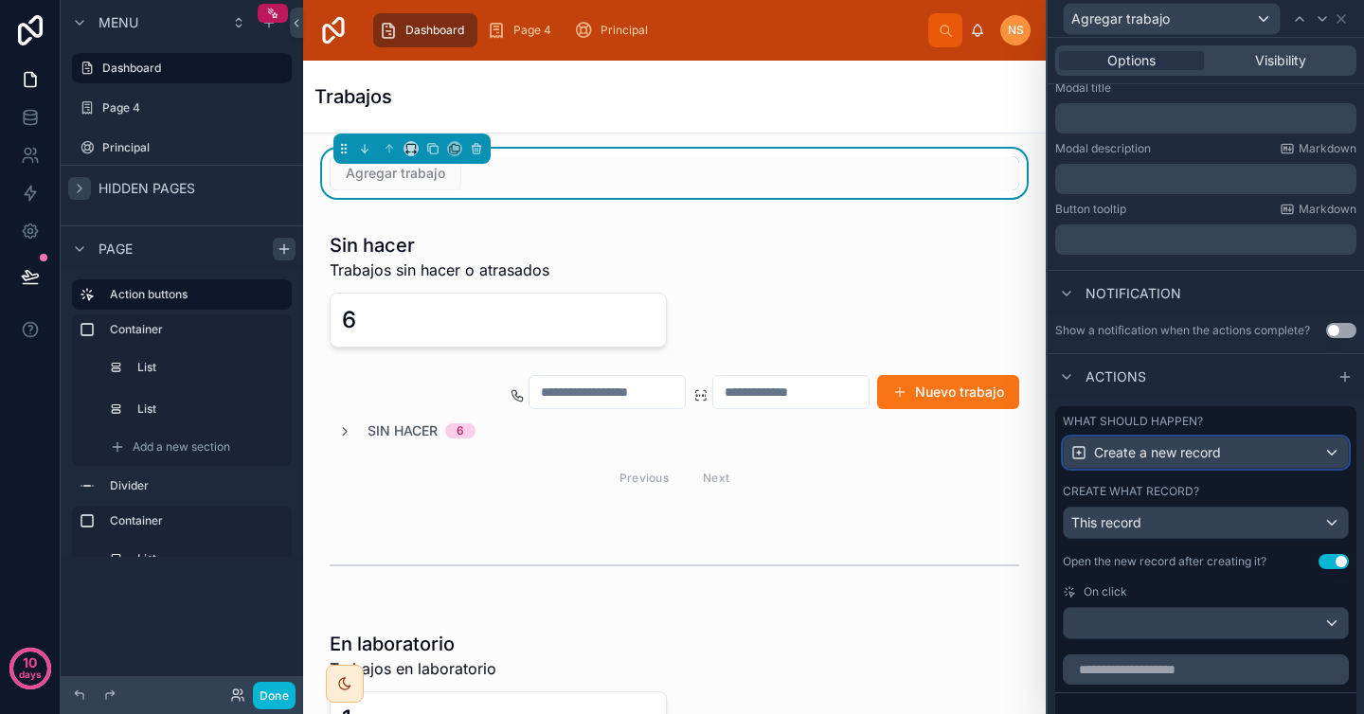
click at [1237, 457] on div "Create a new record" at bounding box center [1206, 453] width 284 height 30
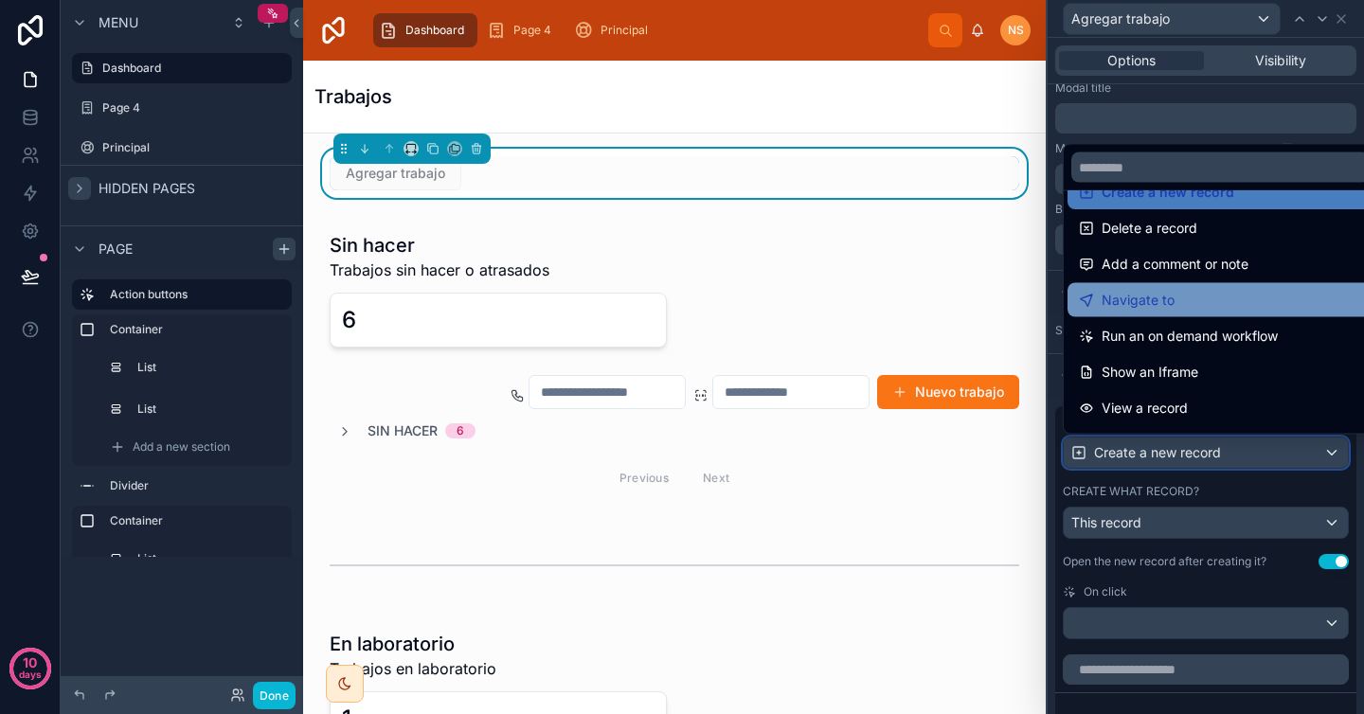
scroll to position [78, 0]
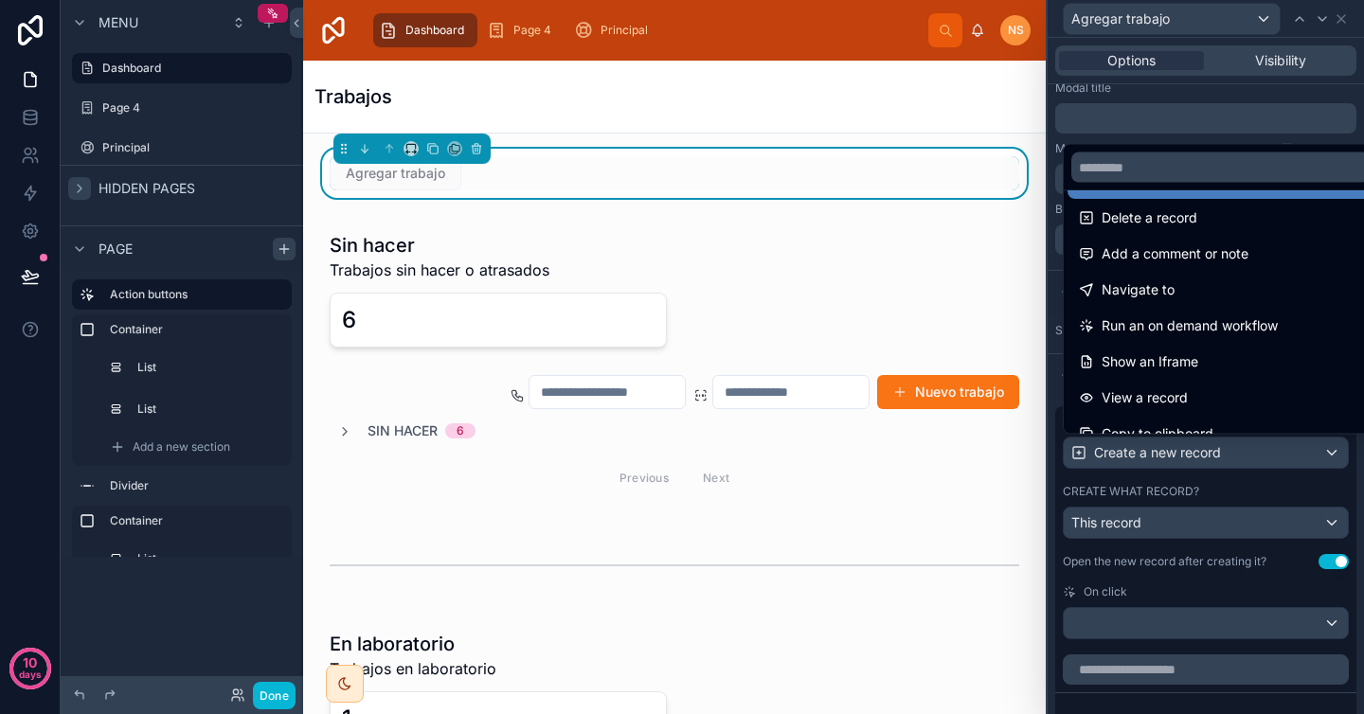
click at [1208, 288] on div "Navigate to" at bounding box center [1220, 289] width 283 height 23
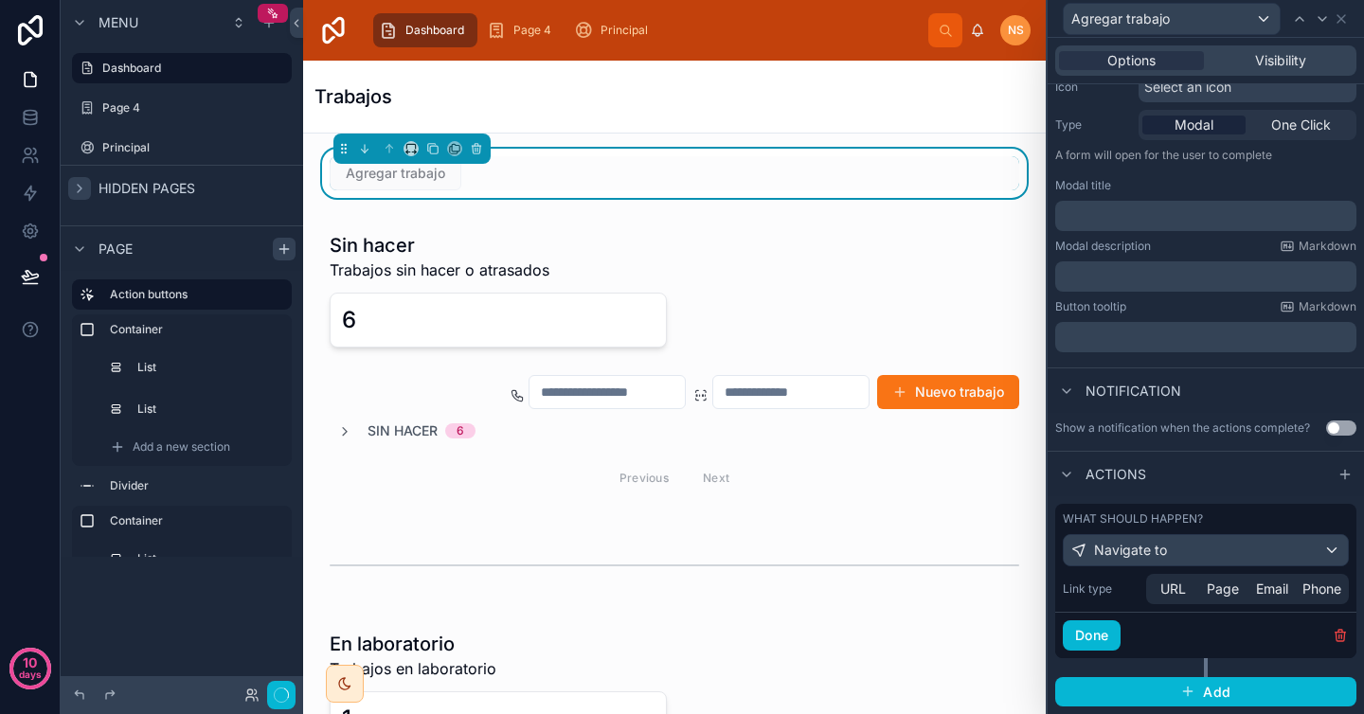
scroll to position [211, 0]
click at [1222, 594] on span "Page" at bounding box center [1223, 589] width 32 height 19
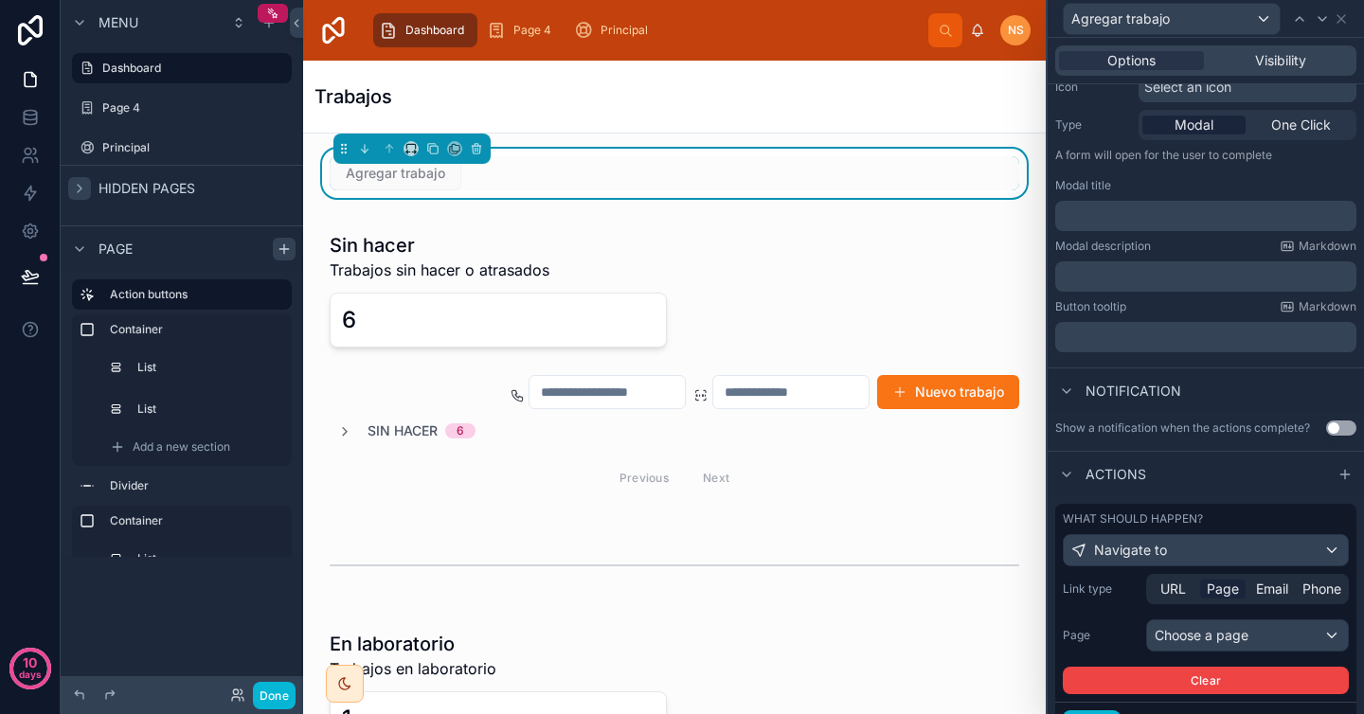
scroll to position [301, 0]
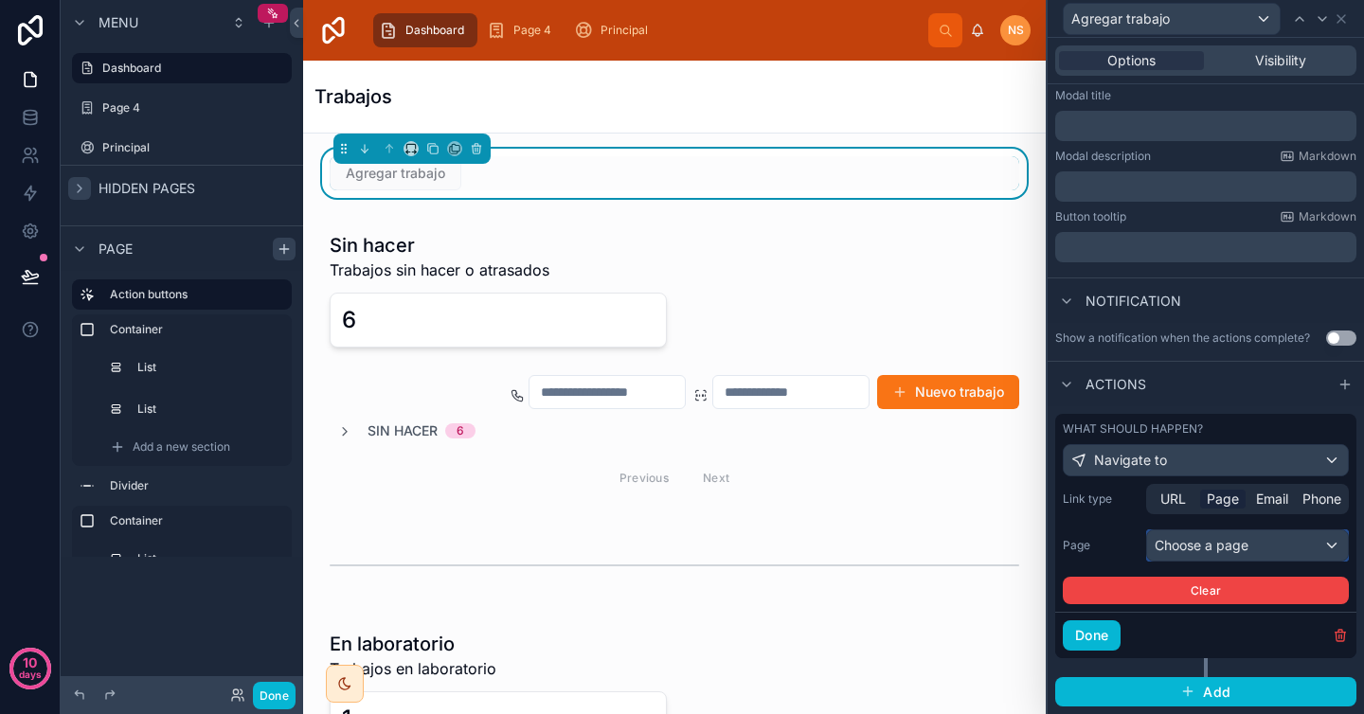
click at [1229, 542] on div "Choose a page" at bounding box center [1247, 545] width 201 height 30
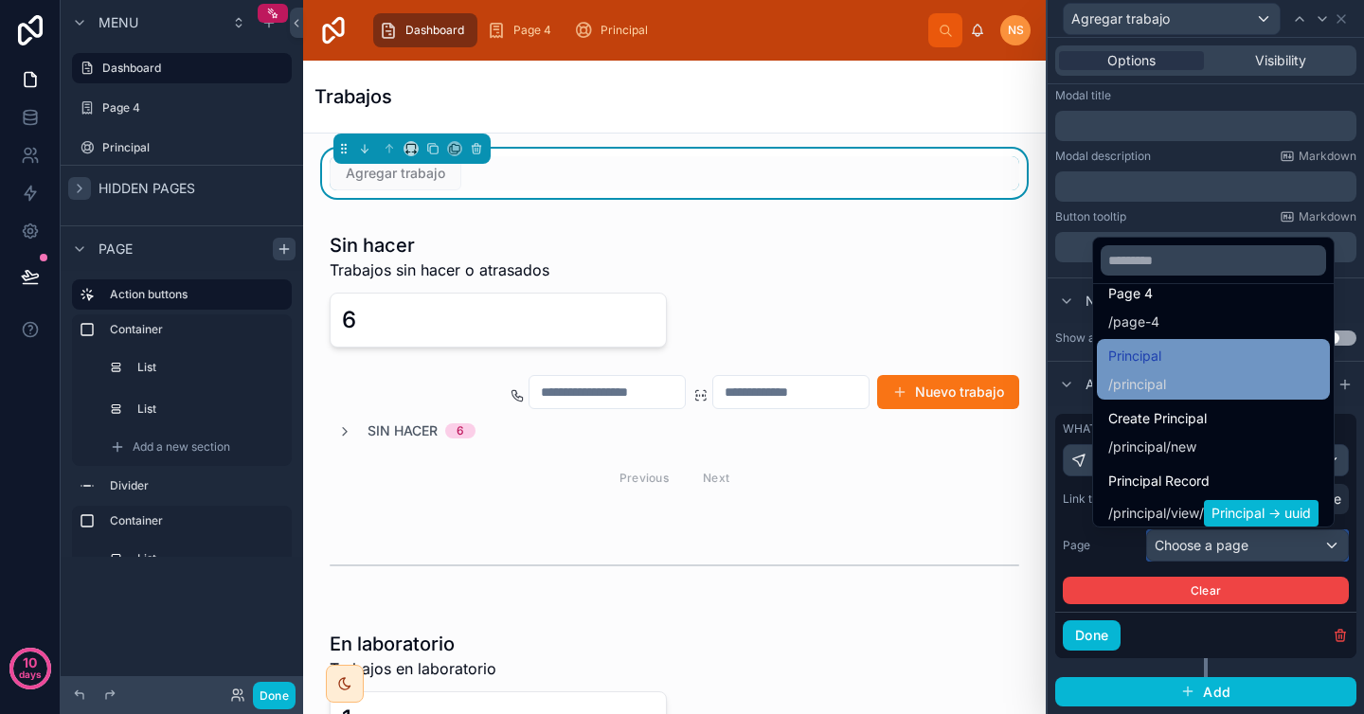
scroll to position [281, 0]
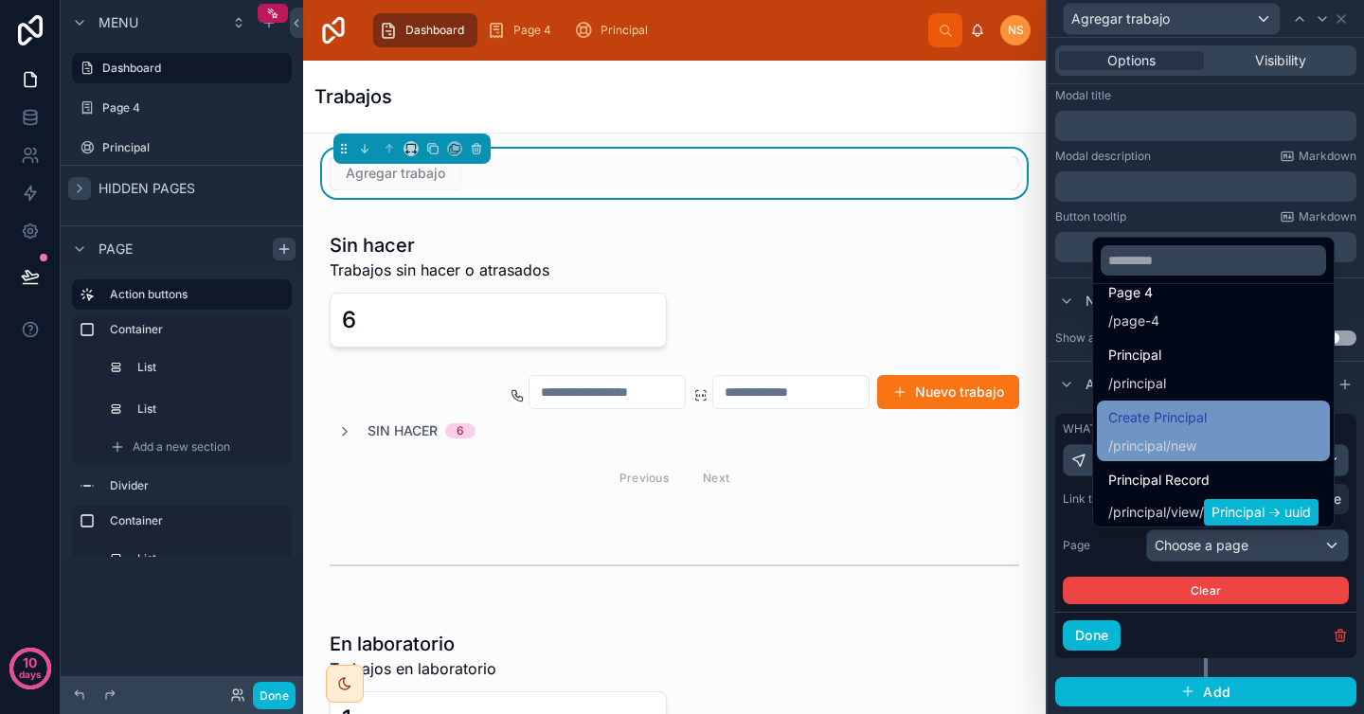
click at [1219, 427] on div "Create Principal / principal /new" at bounding box center [1213, 430] width 210 height 49
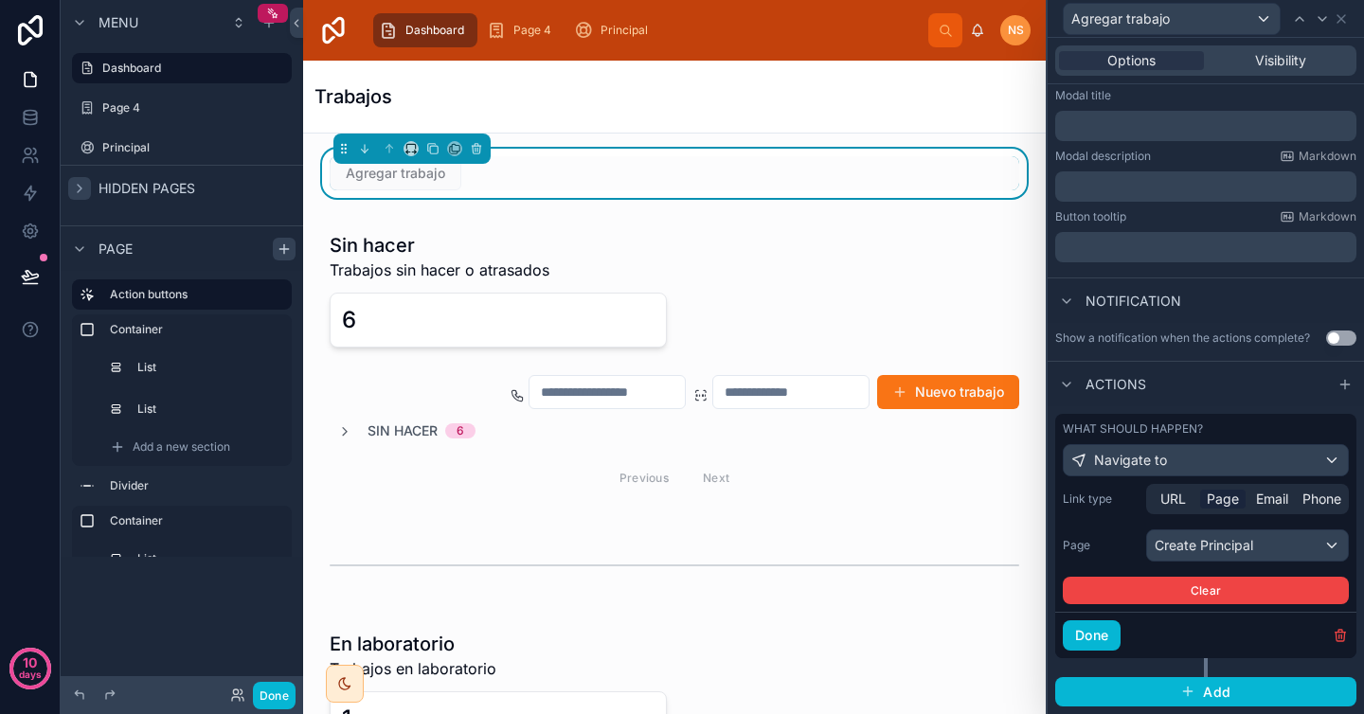
click at [420, 177] on span "Agregar trabajo" at bounding box center [396, 172] width 132 height 19
click at [402, 171] on span "Agregar trabajo" at bounding box center [396, 172] width 132 height 19
click at [614, 119] on div "Trabajos" at bounding box center [674, 97] width 720 height 72
click at [417, 171] on span "Agregar trabajo" at bounding box center [396, 172] width 132 height 19
click at [1103, 638] on button "Done" at bounding box center [1092, 635] width 58 height 30
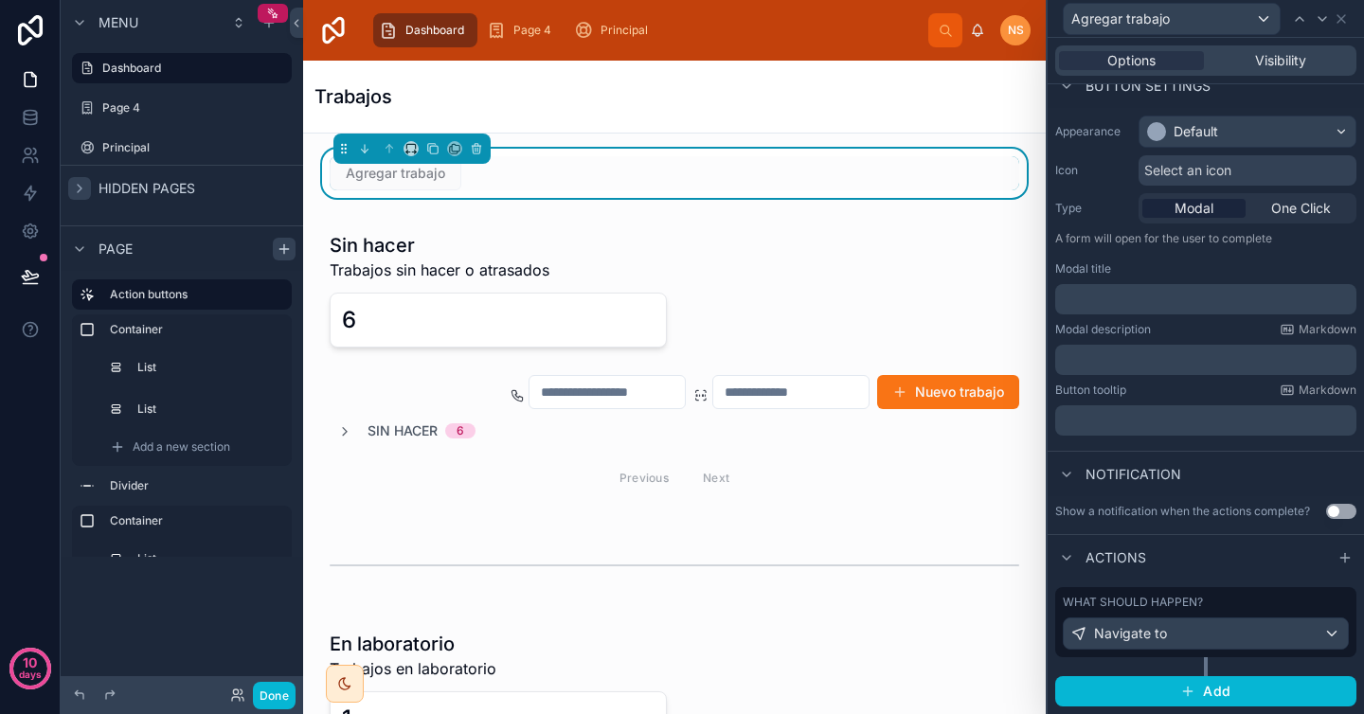
scroll to position [127, 0]
click at [378, 177] on span "Agregar trabajo" at bounding box center [396, 172] width 132 height 19
click at [386, 172] on span "Agregar trabajo" at bounding box center [396, 172] width 132 height 19
click at [722, 124] on div "Trabajos" at bounding box center [674, 97] width 720 height 72
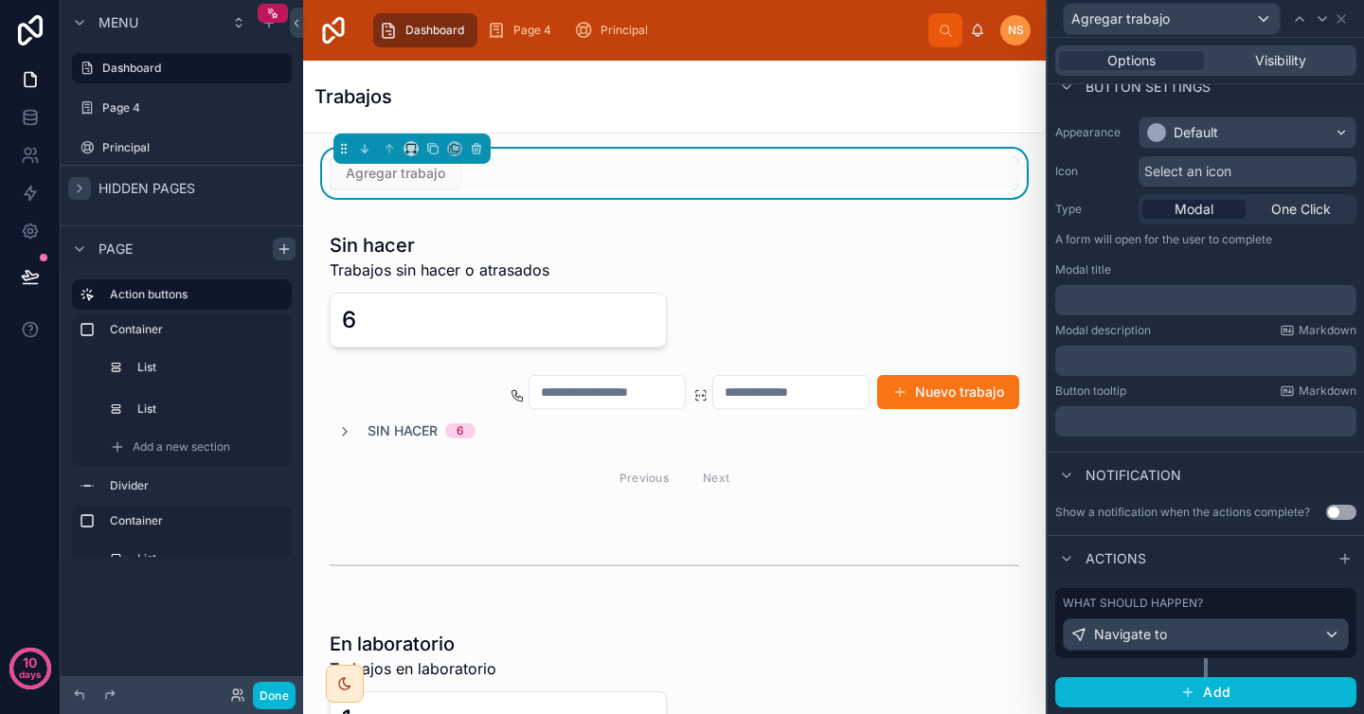
click at [615, 124] on div "Trabajos" at bounding box center [674, 97] width 720 height 72
click at [1339, 17] on icon at bounding box center [1341, 19] width 8 height 8
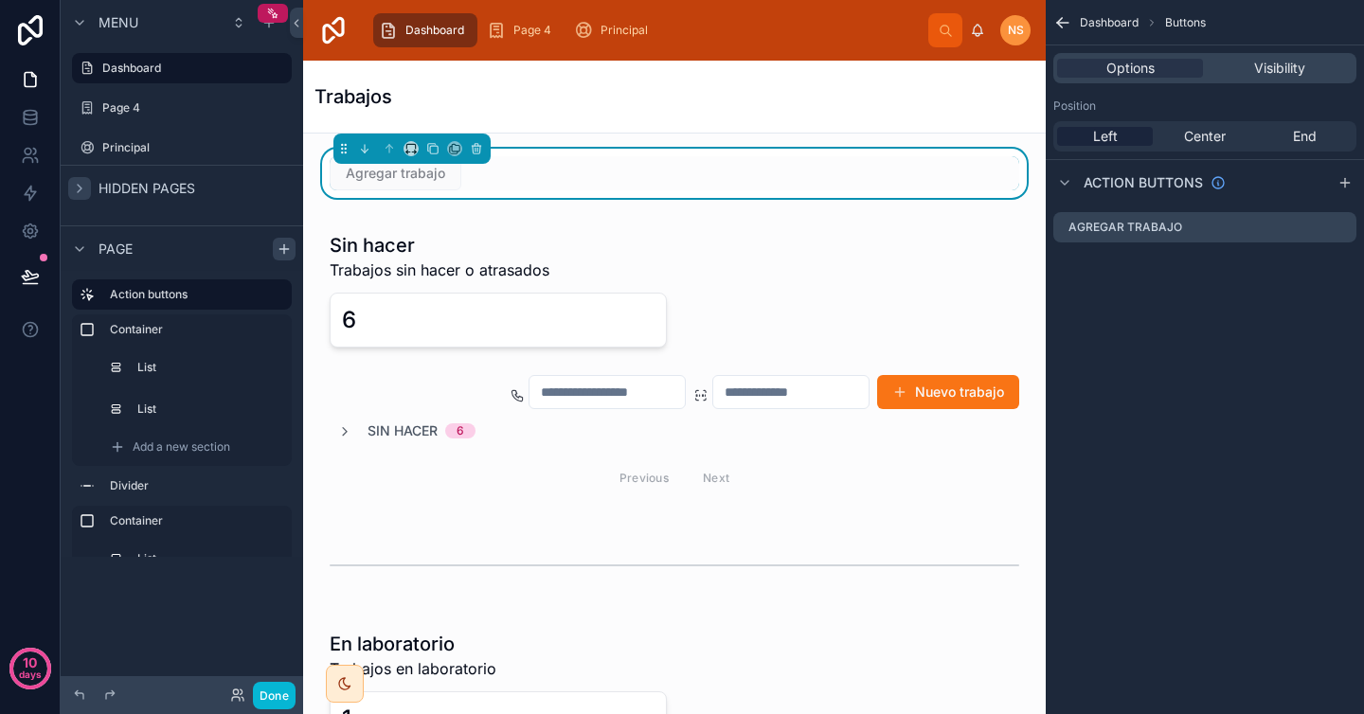
click at [825, 116] on div "Trabajos" at bounding box center [674, 97] width 720 height 72
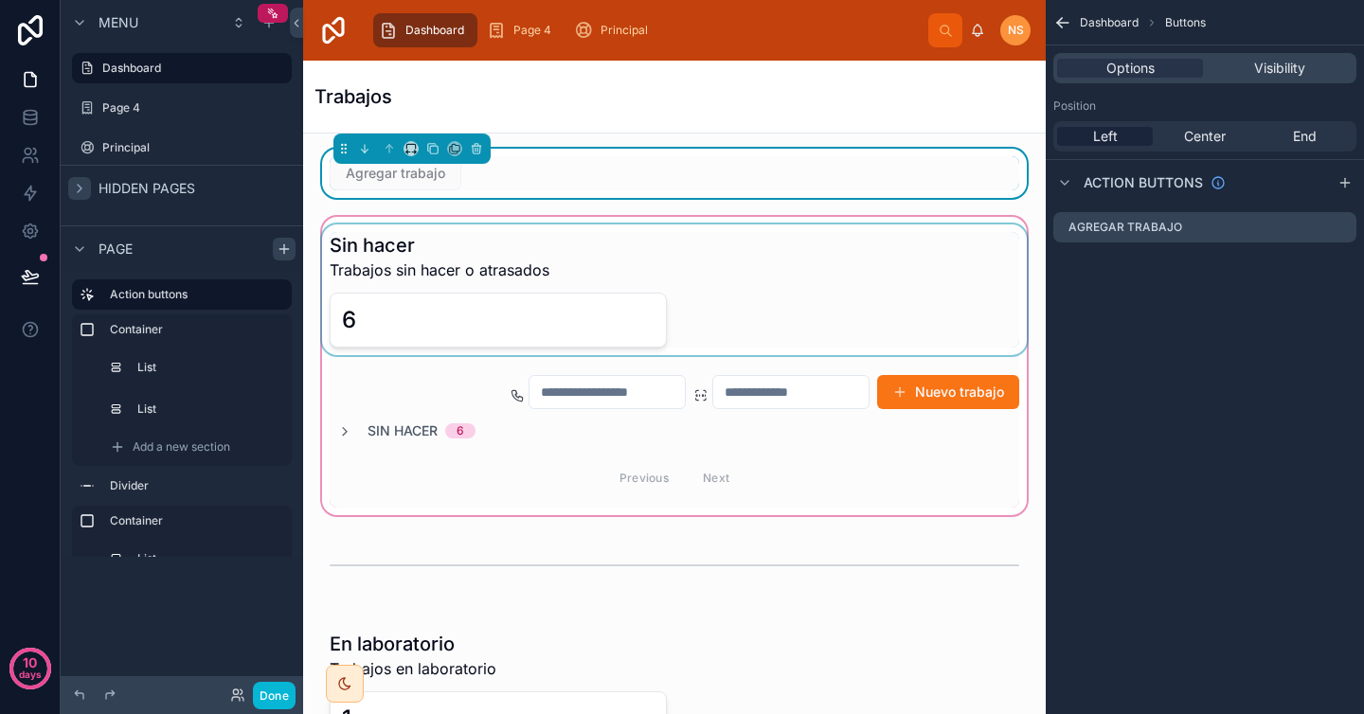
click at [477, 237] on div at bounding box center [674, 366] width 712 height 306
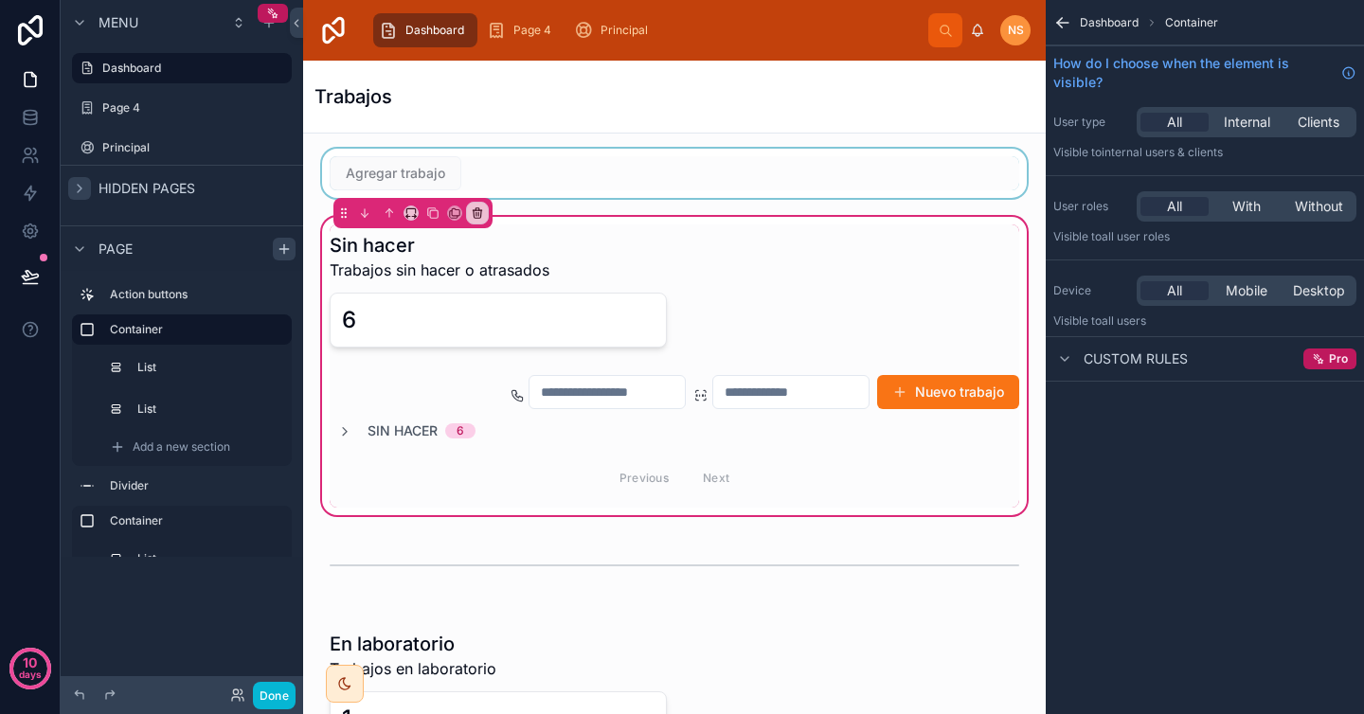
click at [418, 176] on div at bounding box center [674, 173] width 712 height 49
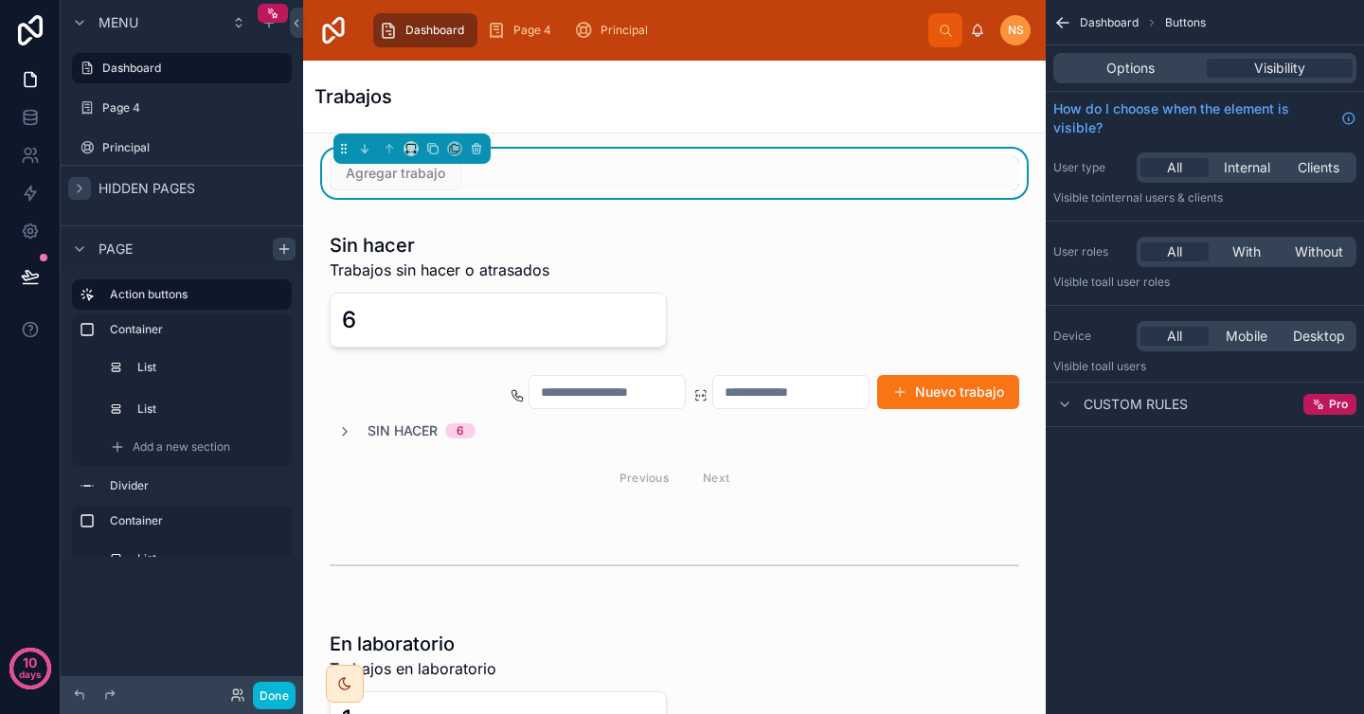
click at [418, 176] on span "Agregar trabajo" at bounding box center [396, 172] width 132 height 19
click at [274, 696] on button "Done" at bounding box center [274, 695] width 43 height 27
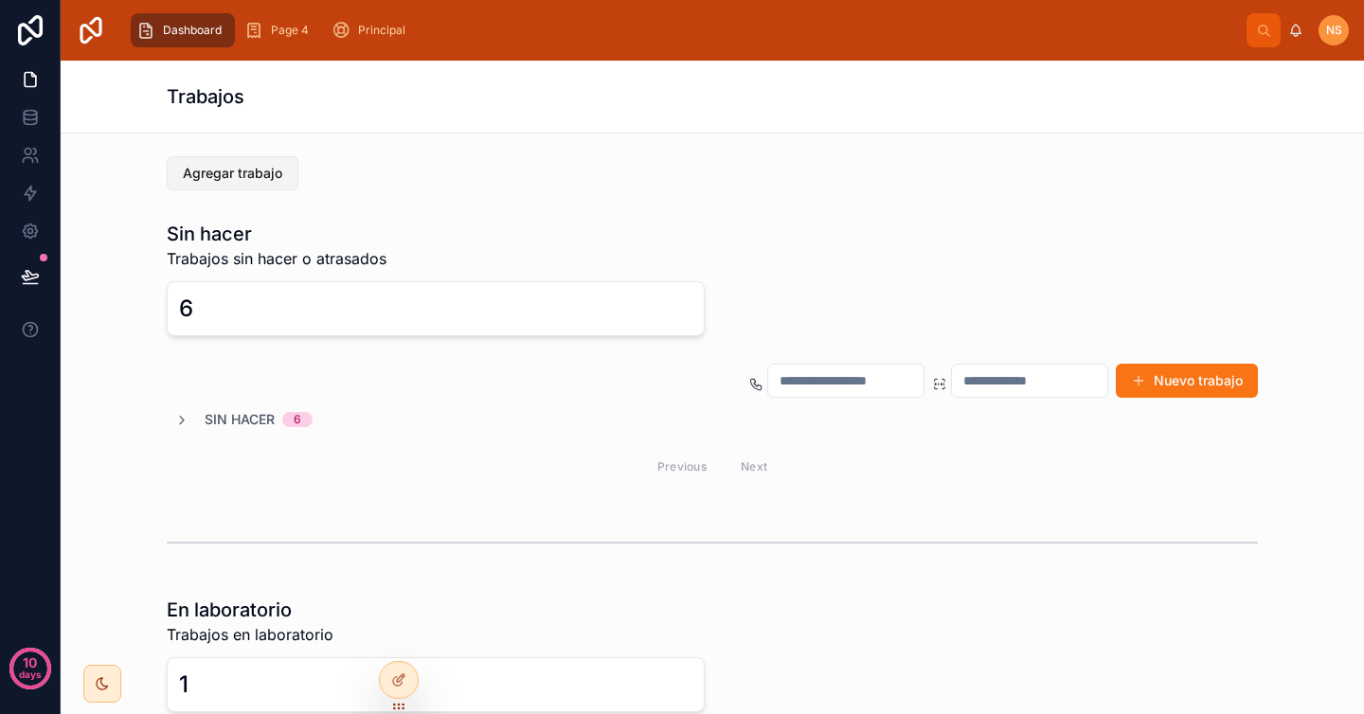
click at [256, 175] on span "Agregar trabajo" at bounding box center [232, 173] width 99 height 19
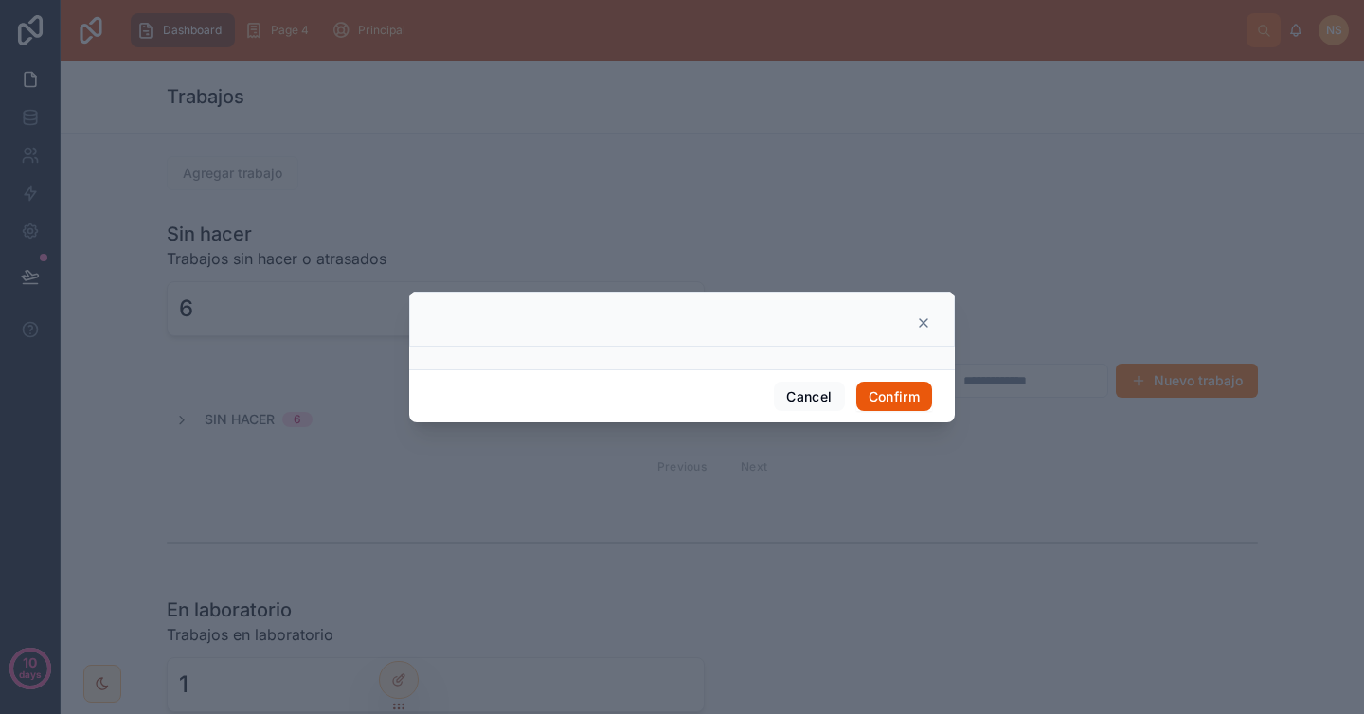
click at [898, 396] on button "Confirm" at bounding box center [894, 397] width 76 height 30
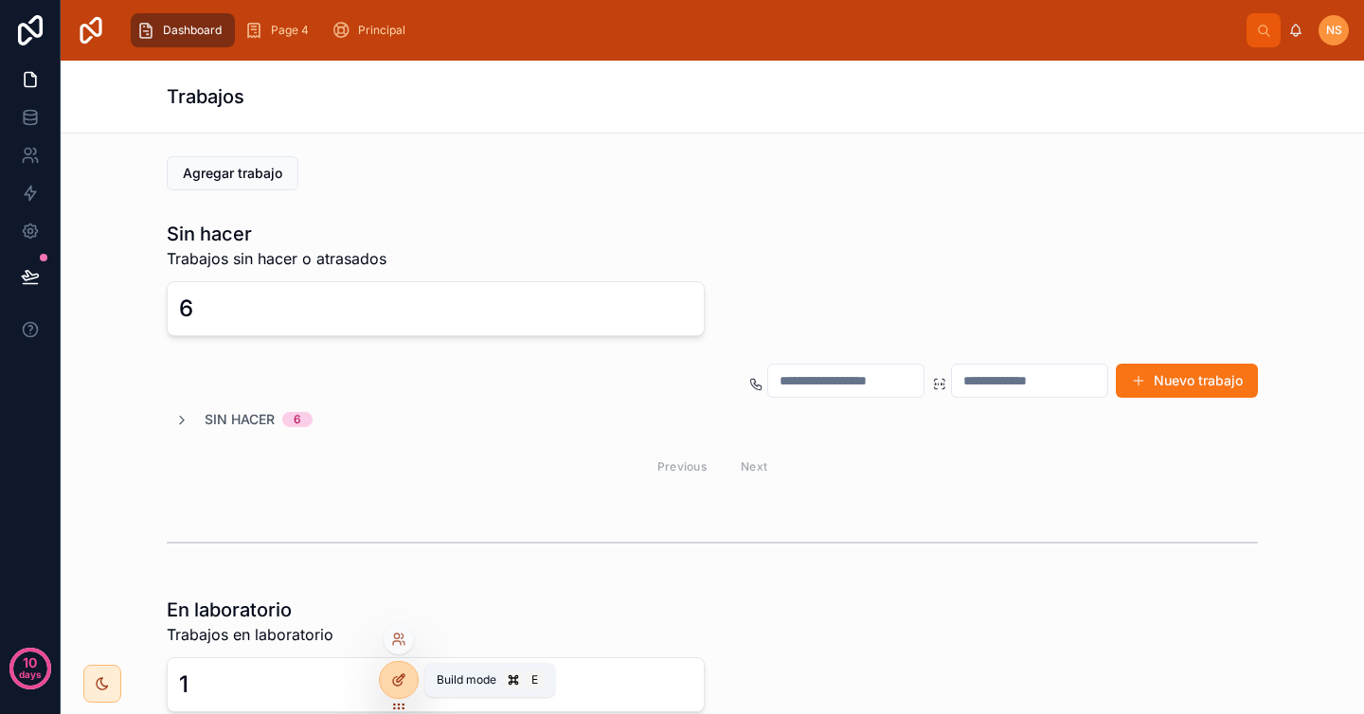
click at [404, 673] on icon at bounding box center [398, 680] width 15 height 15
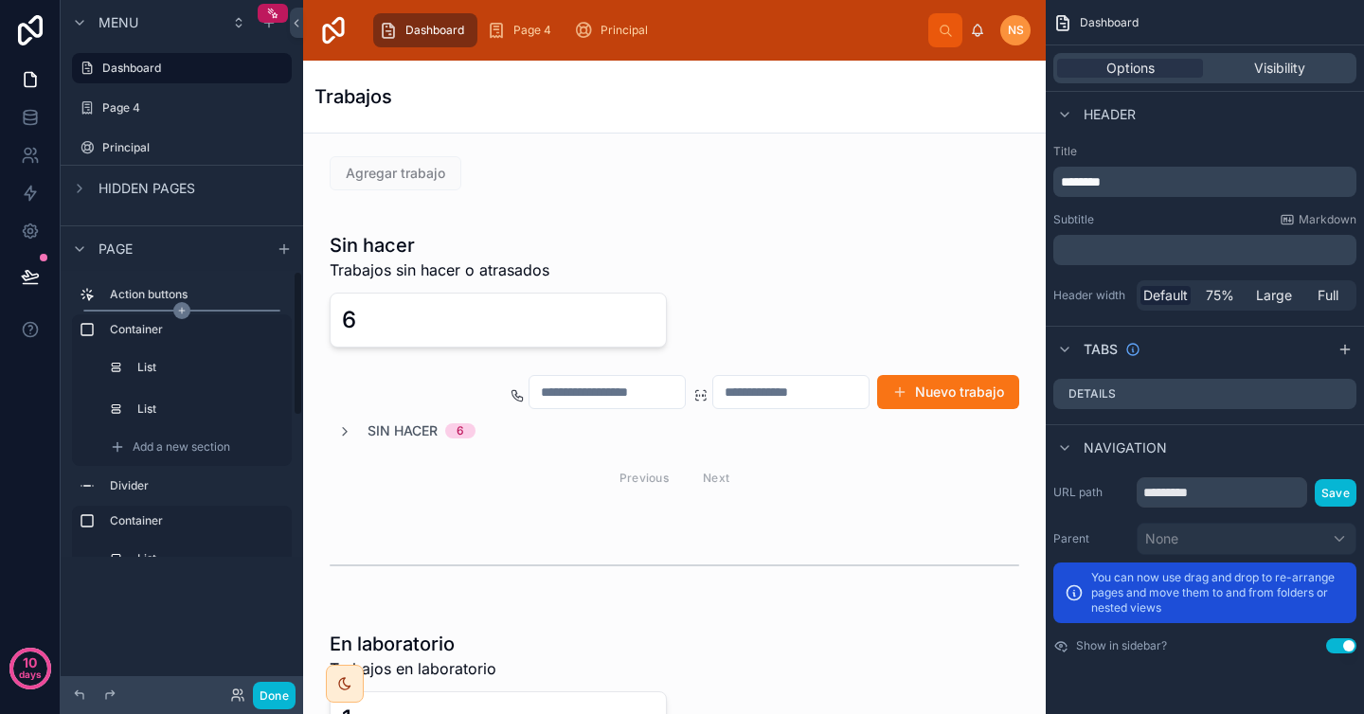
click at [184, 310] on icon "scrollable content" at bounding box center [181, 310] width 17 height 17
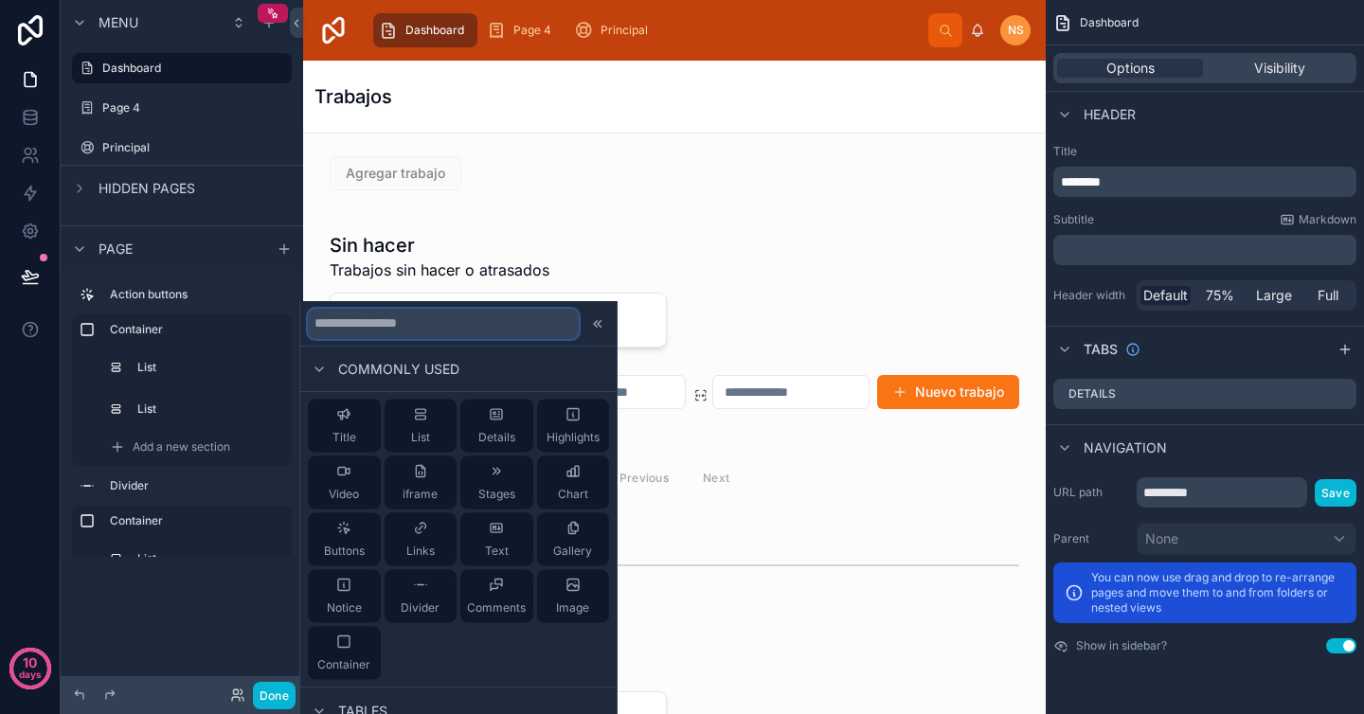
click at [381, 326] on input "text" at bounding box center [443, 323] width 271 height 30
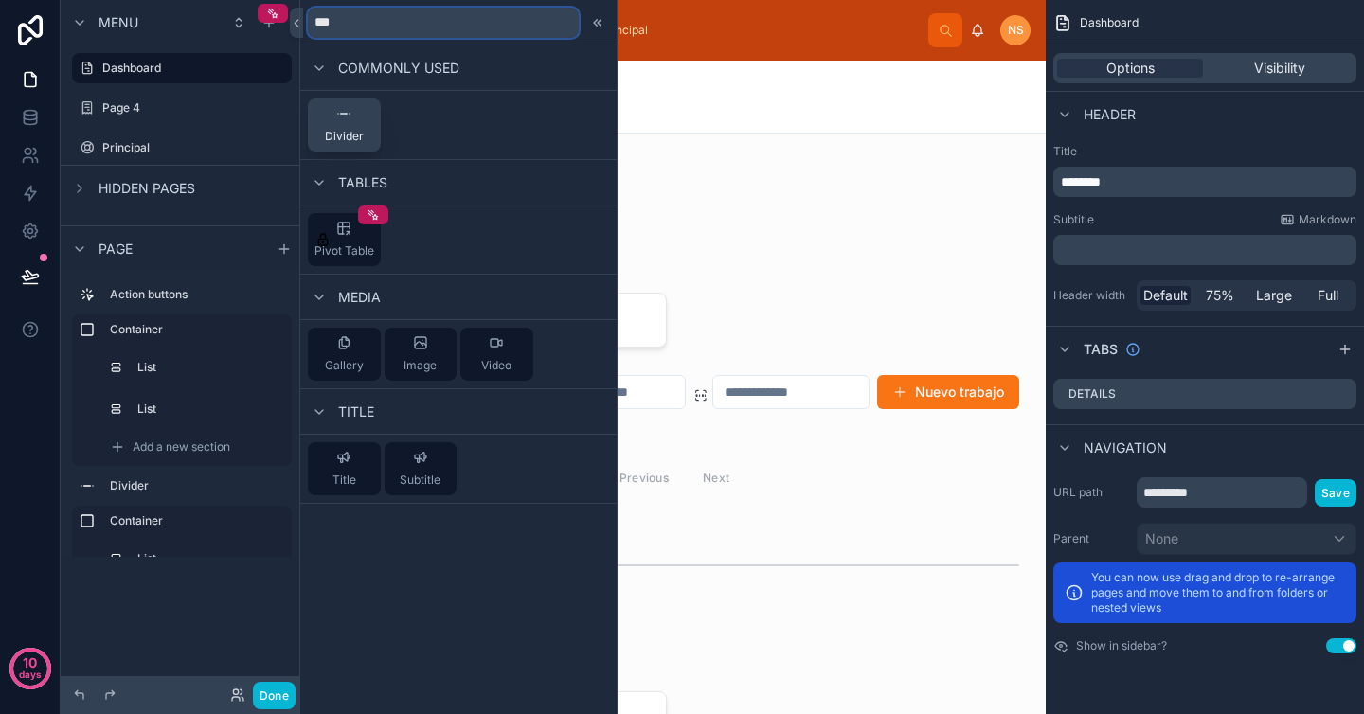
type input "***"
click at [351, 121] on div "Divider" at bounding box center [344, 125] width 39 height 38
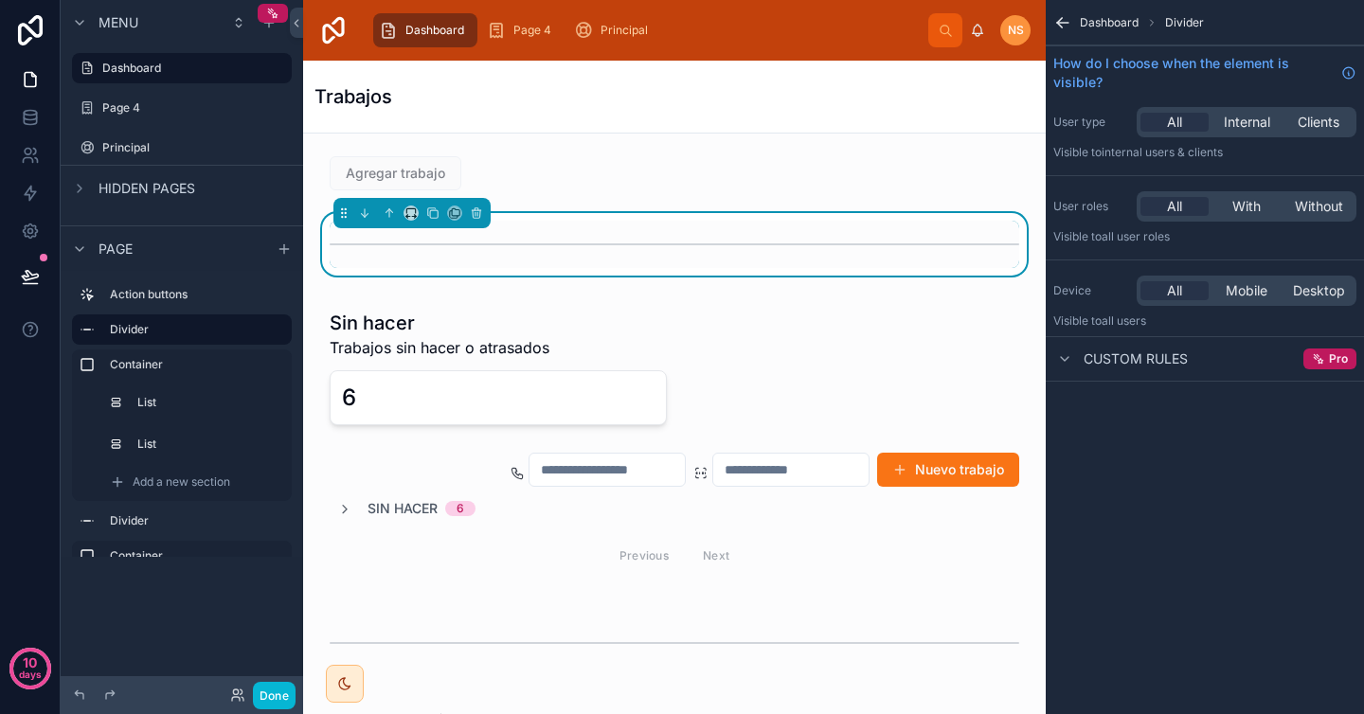
click at [597, 113] on div "Trabajos" at bounding box center [674, 97] width 720 height 72
click at [598, 116] on div "Trabajos" at bounding box center [674, 97] width 720 height 72
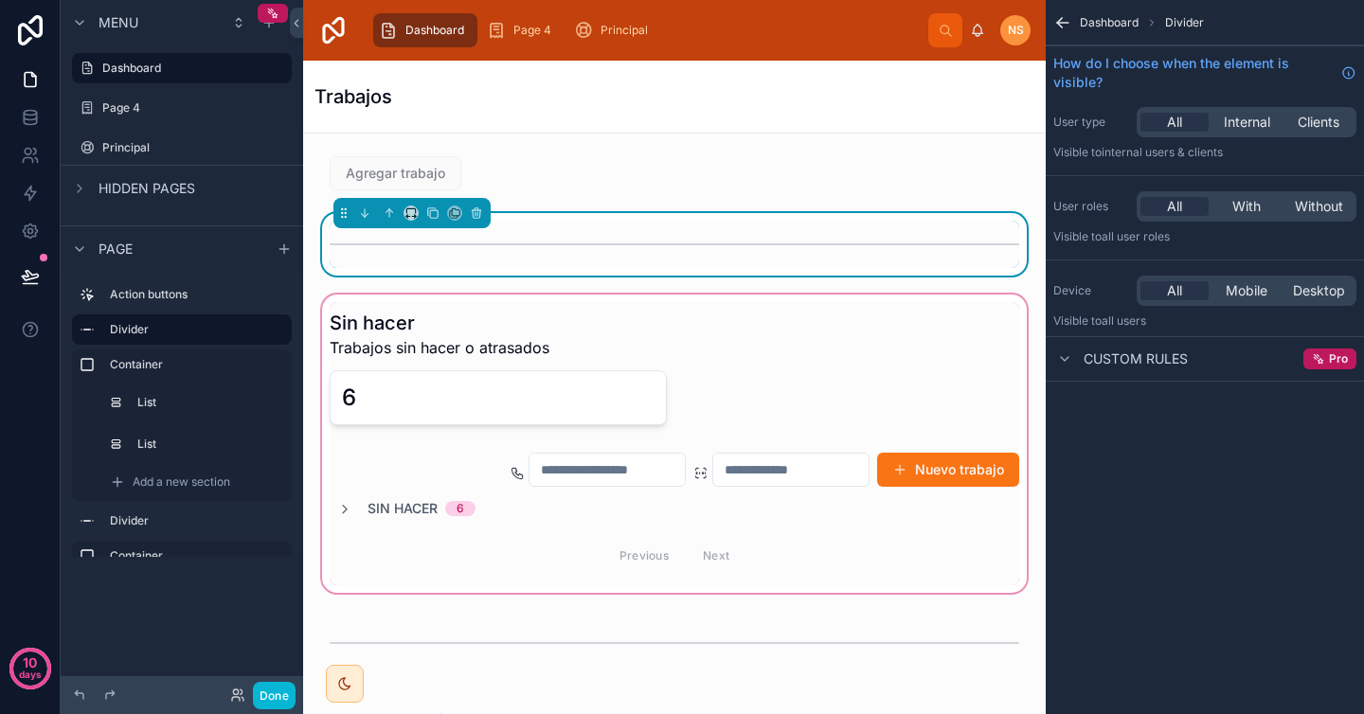
click at [940, 337] on div at bounding box center [674, 444] width 712 height 306
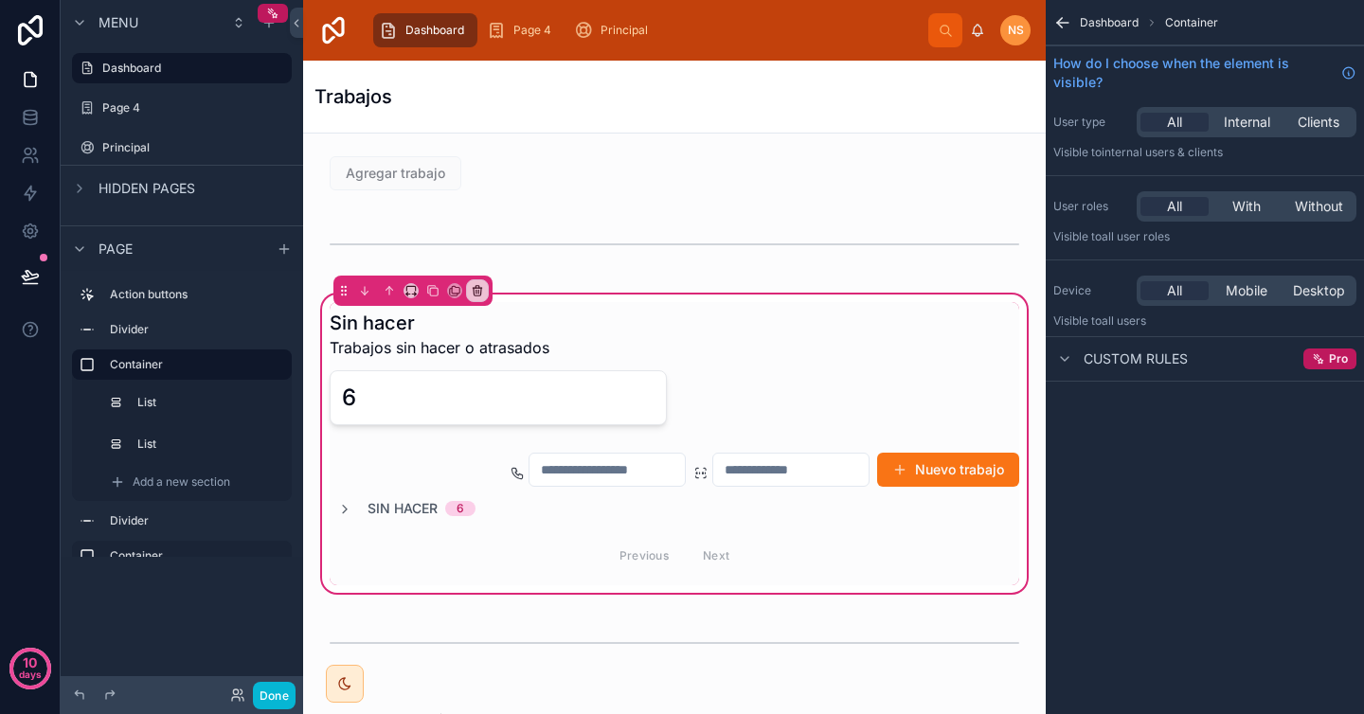
click at [998, 300] on div "Sin hacer Trabajos sin hacer o atrasados 6 Nuevo trabajo Sin hacer 6 Previous N…" at bounding box center [674, 444] width 712 height 306
click at [525, 188] on div at bounding box center [674, 173] width 712 height 49
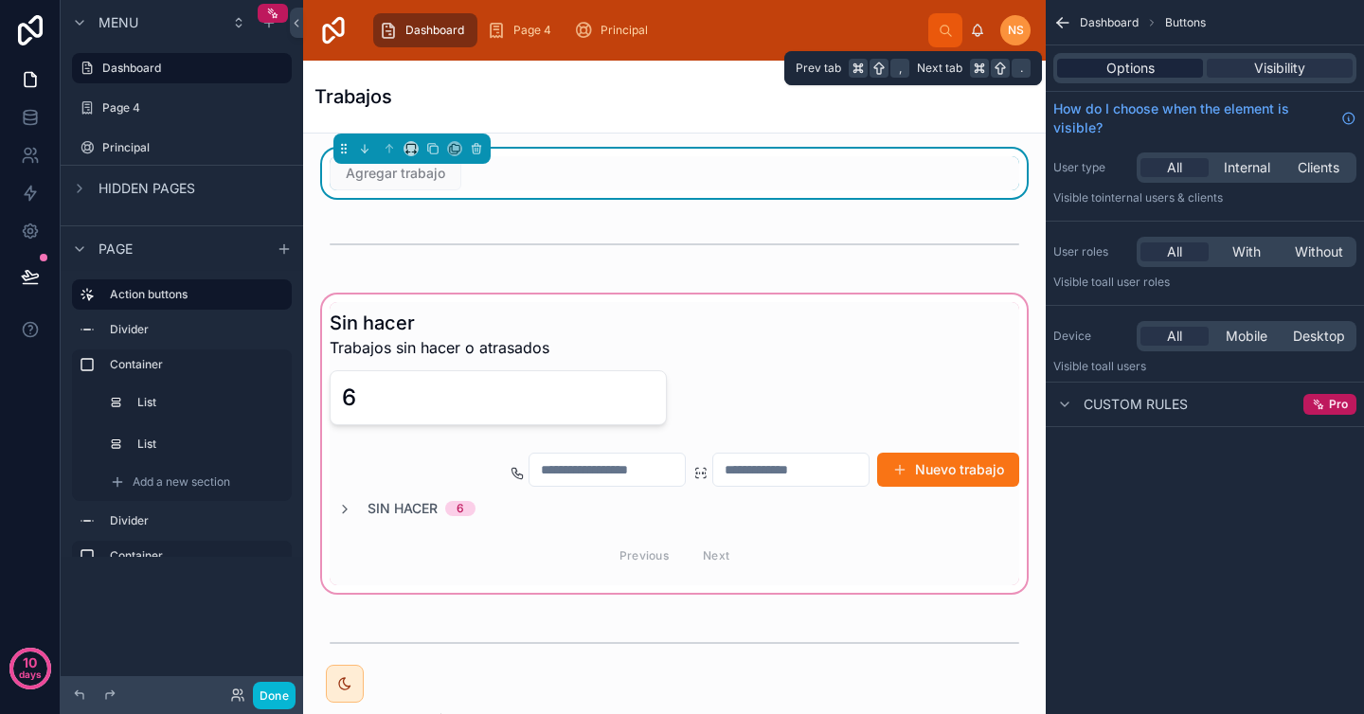
click at [1137, 63] on span "Options" at bounding box center [1130, 68] width 48 height 19
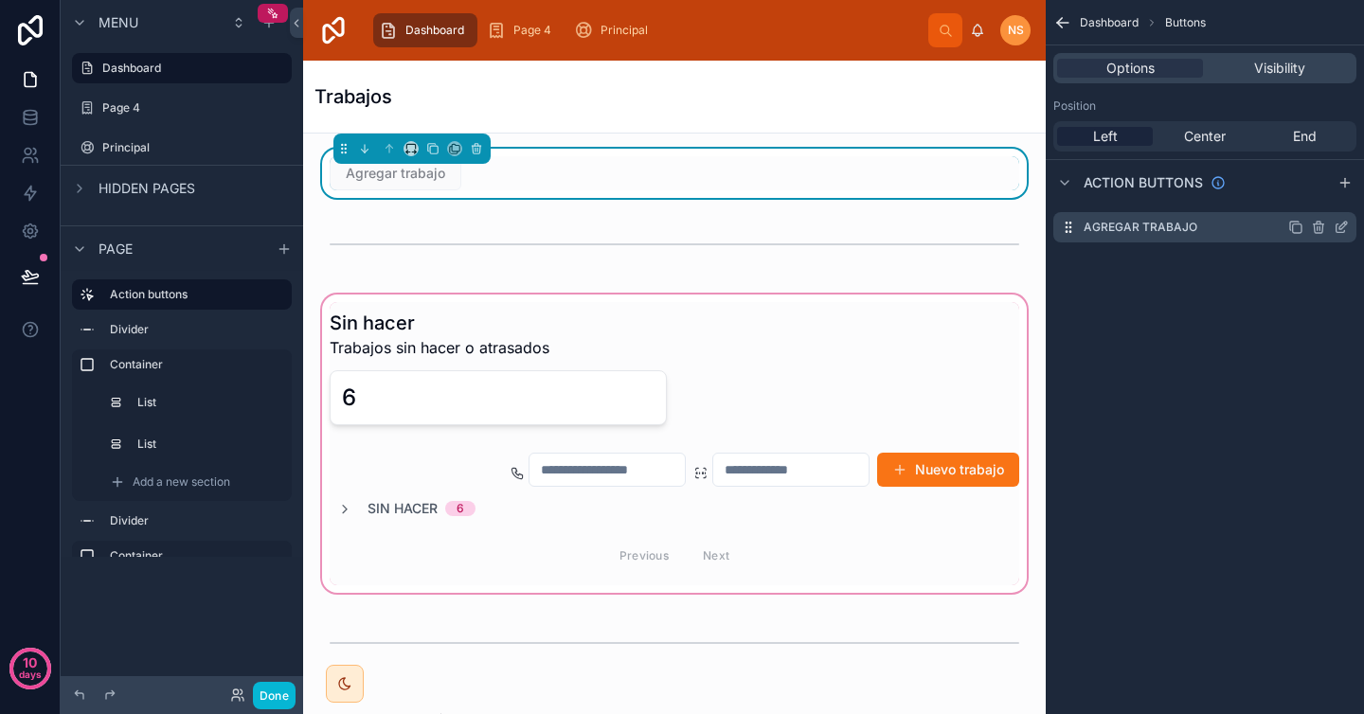
click at [1343, 225] on icon "scrollable content" at bounding box center [1341, 227] width 15 height 15
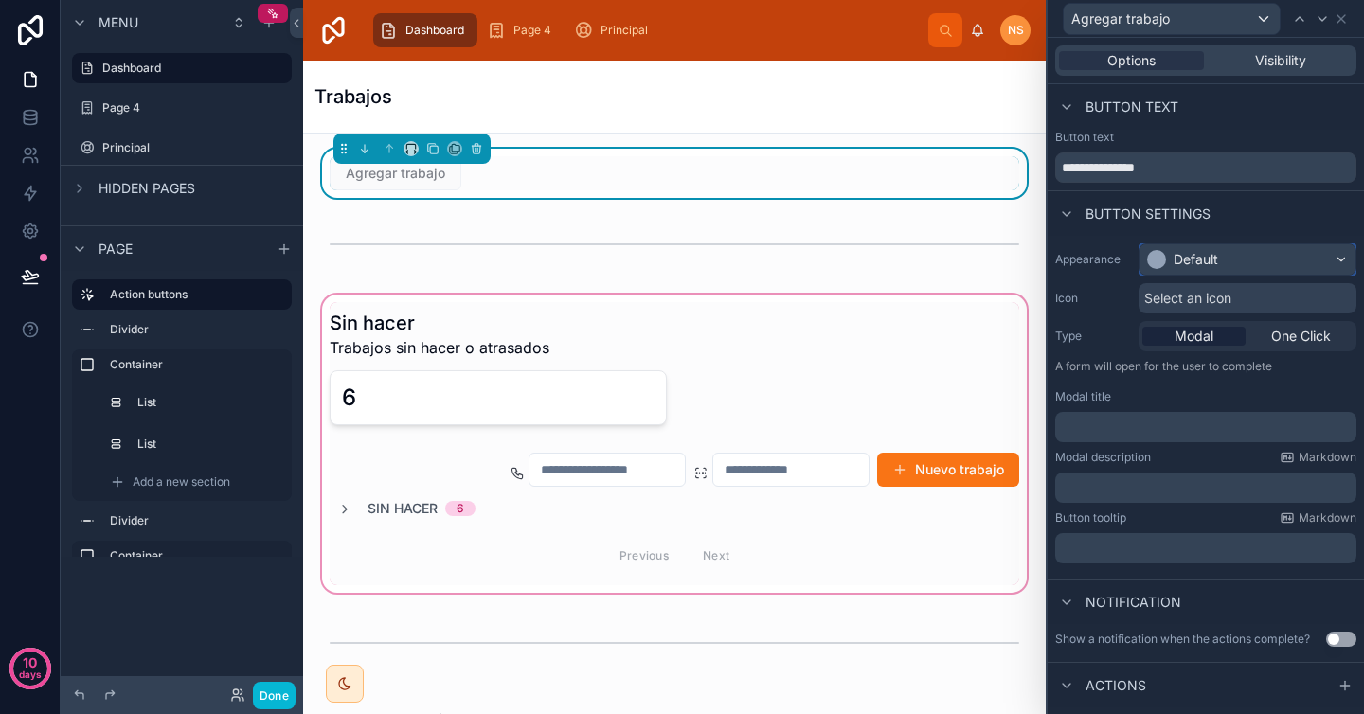
click at [1242, 263] on div "Default" at bounding box center [1247, 259] width 216 height 30
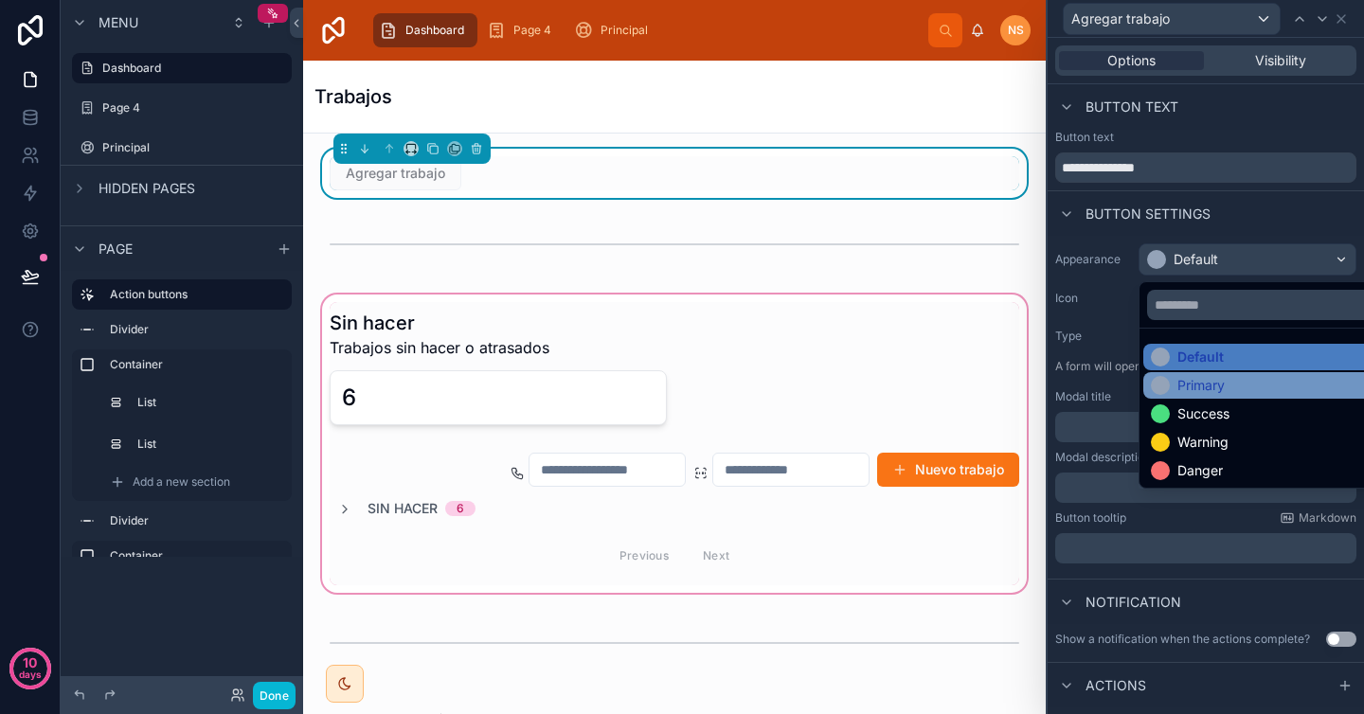
click at [1229, 387] on div "Primary" at bounding box center [1262, 385] width 223 height 19
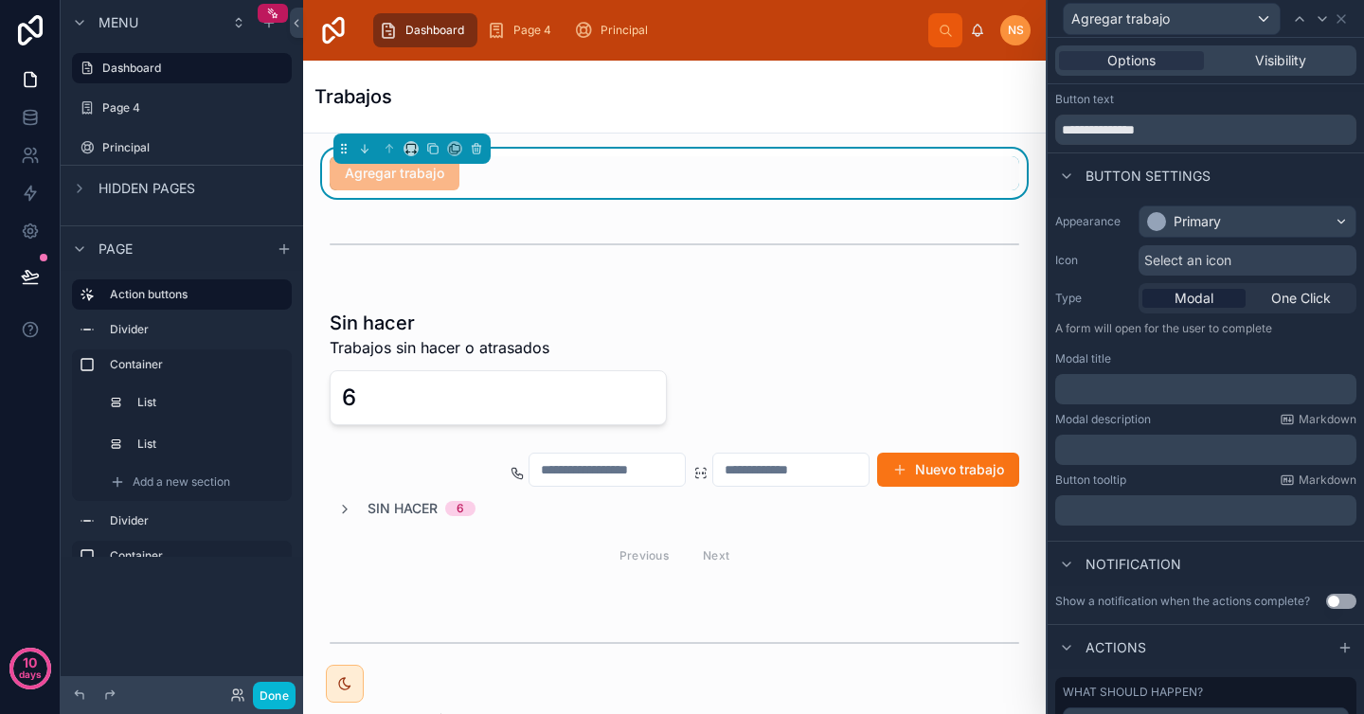
scroll to position [39, 0]
click at [1158, 398] on div "﻿" at bounding box center [1205, 388] width 301 height 30
click at [1139, 392] on p "﻿" at bounding box center [1208, 388] width 290 height 19
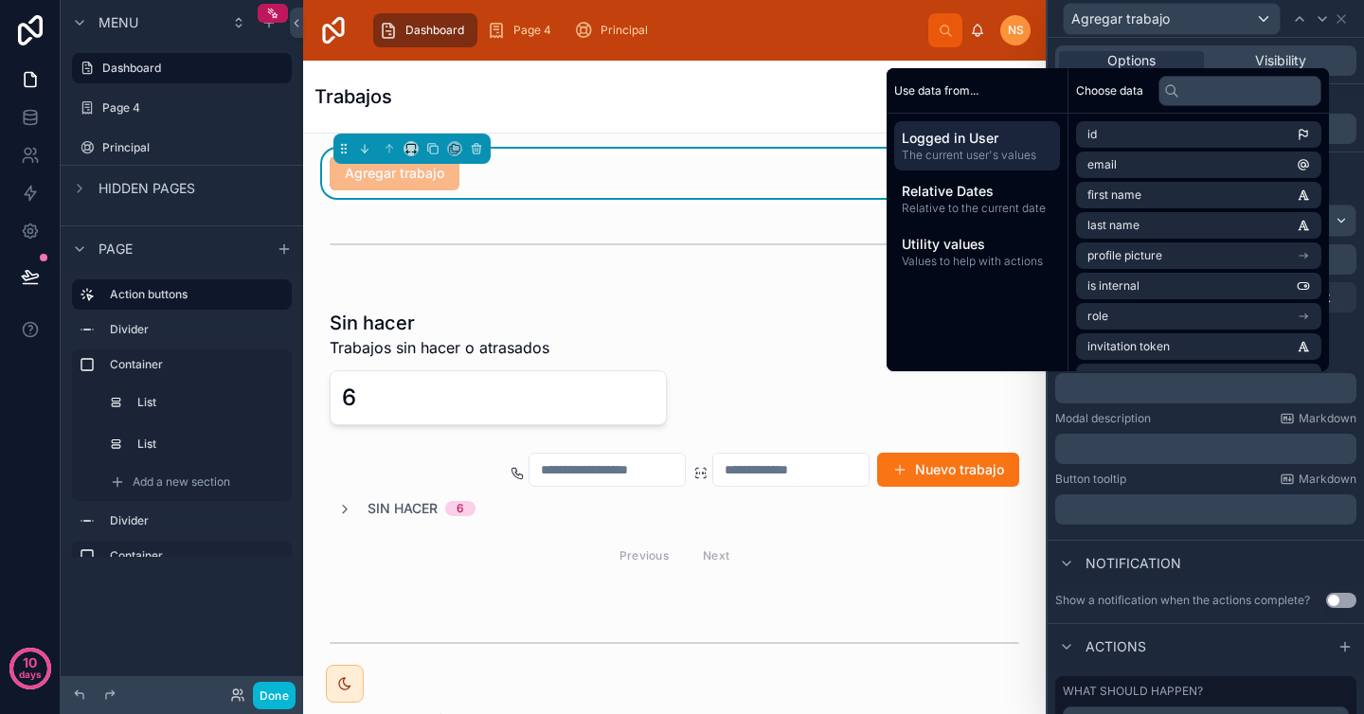
click at [1185, 421] on div "Modal description Markdown" at bounding box center [1205, 418] width 301 height 15
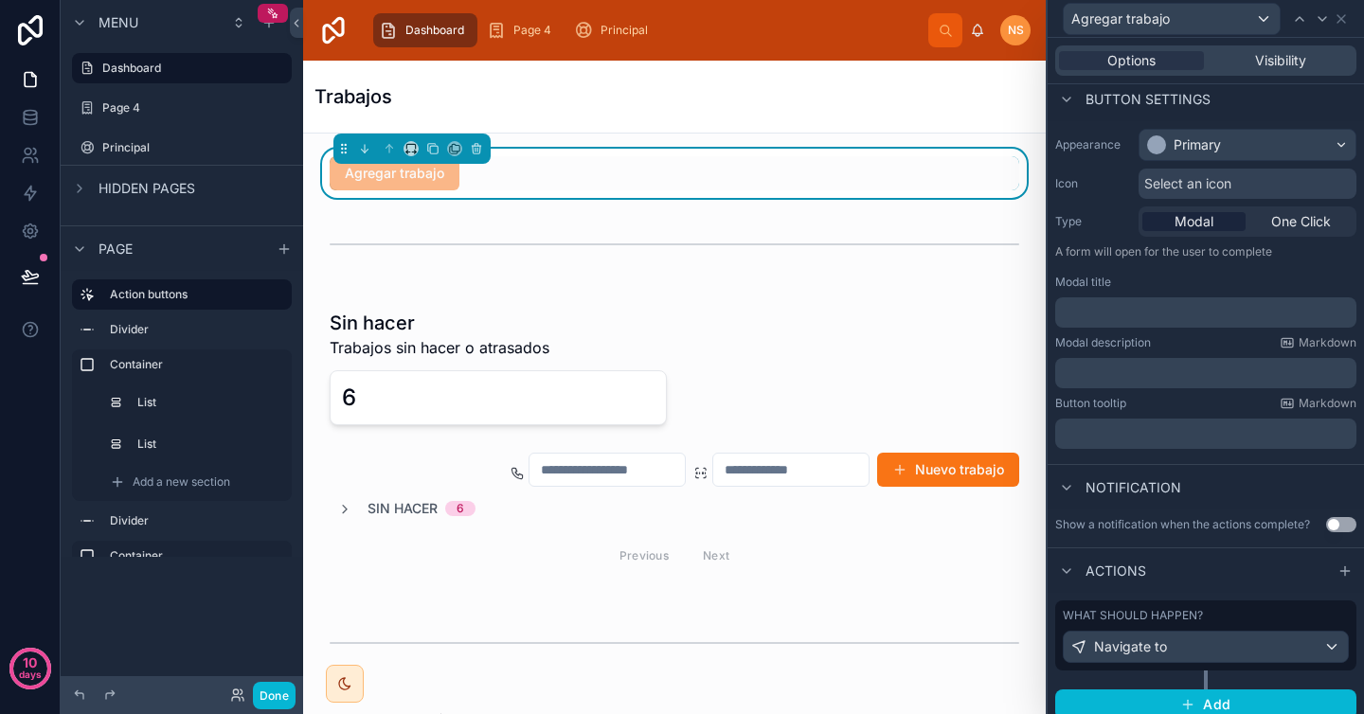
scroll to position [127, 0]
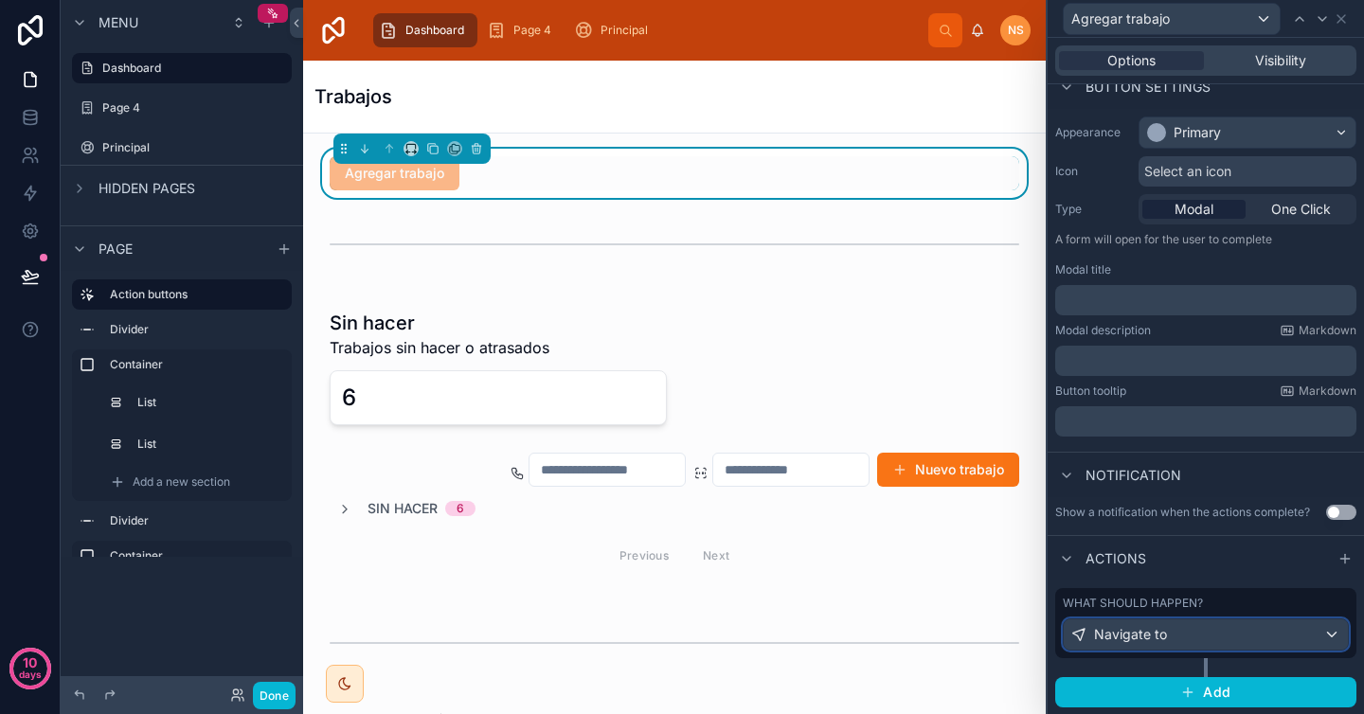
click at [1253, 636] on div "Navigate to" at bounding box center [1206, 634] width 284 height 30
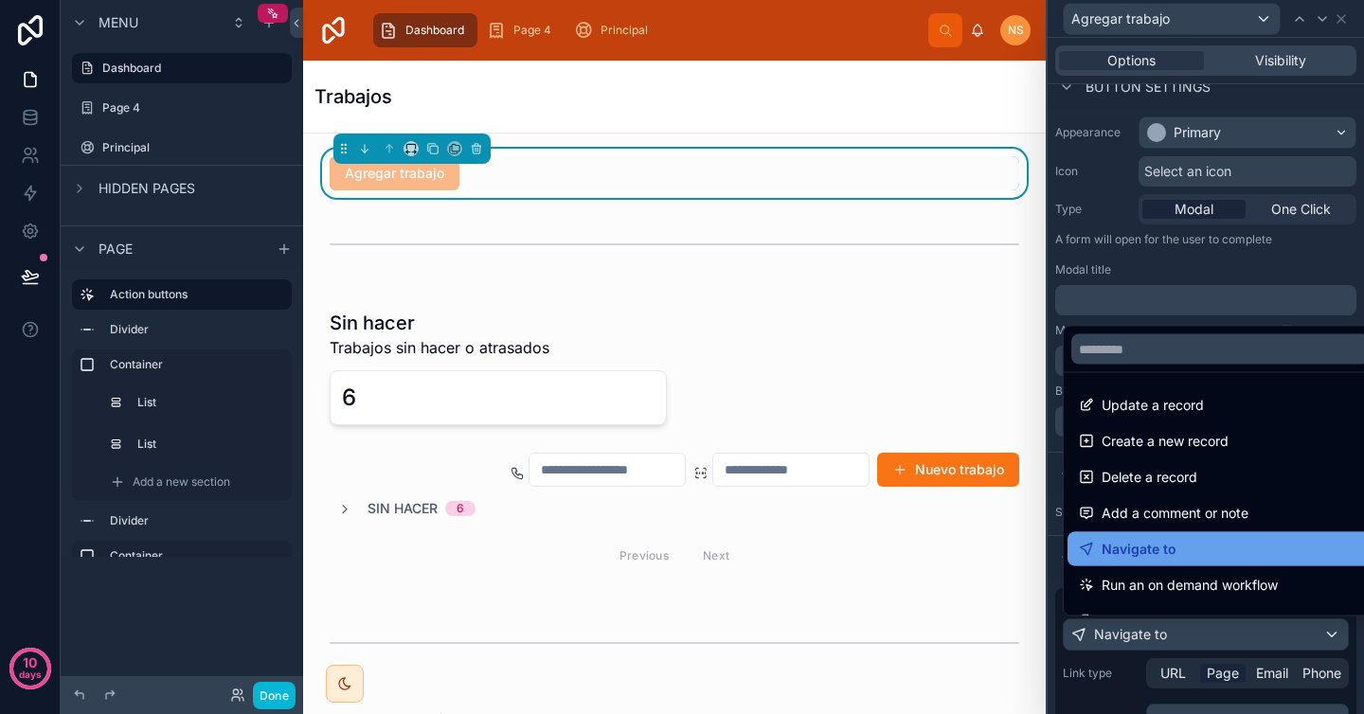
click at [1204, 547] on div "Navigate to" at bounding box center [1220, 549] width 283 height 23
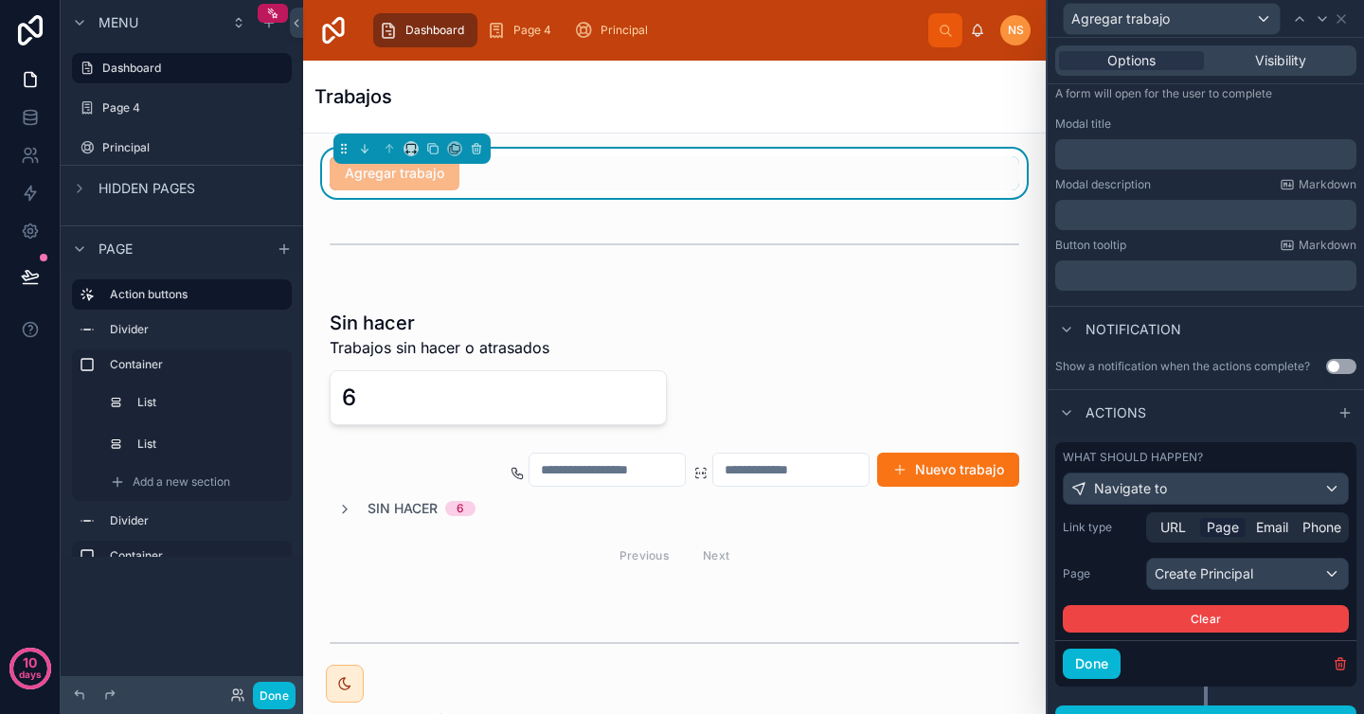
scroll to position [301, 0]
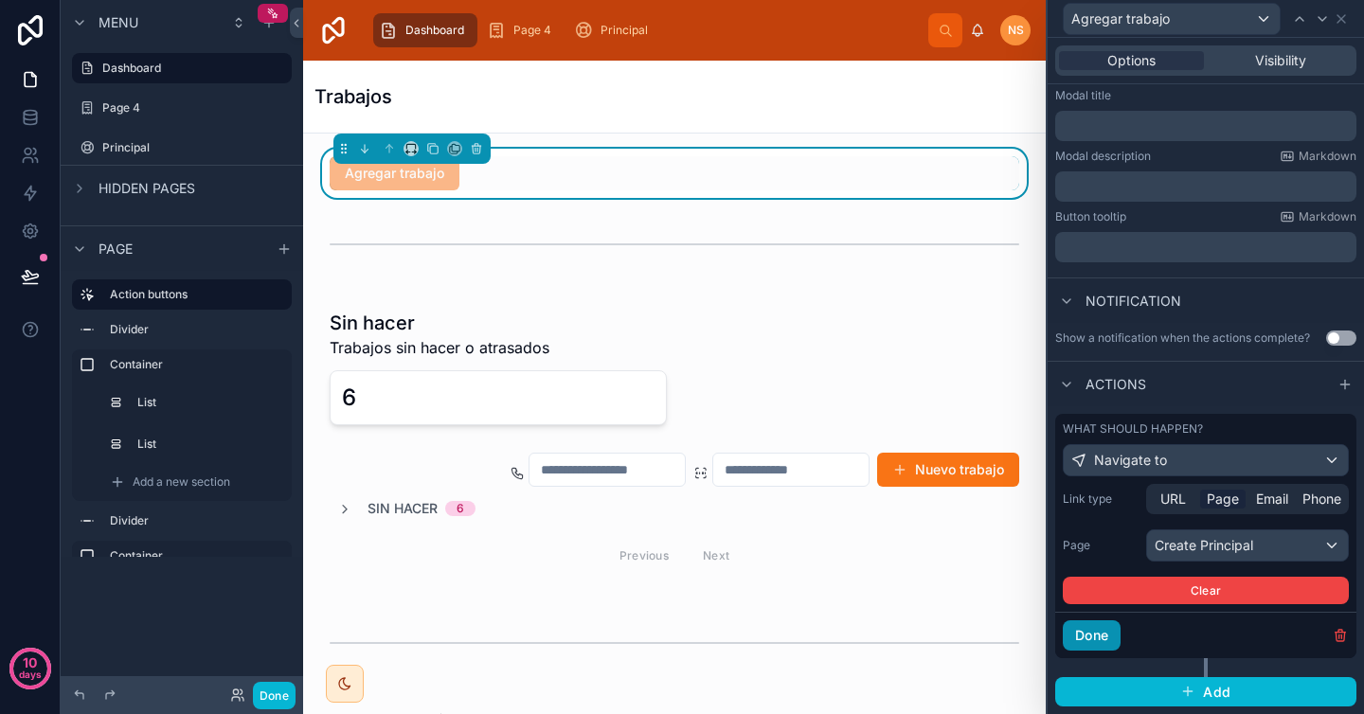
click at [1110, 639] on button "Done" at bounding box center [1092, 635] width 58 height 30
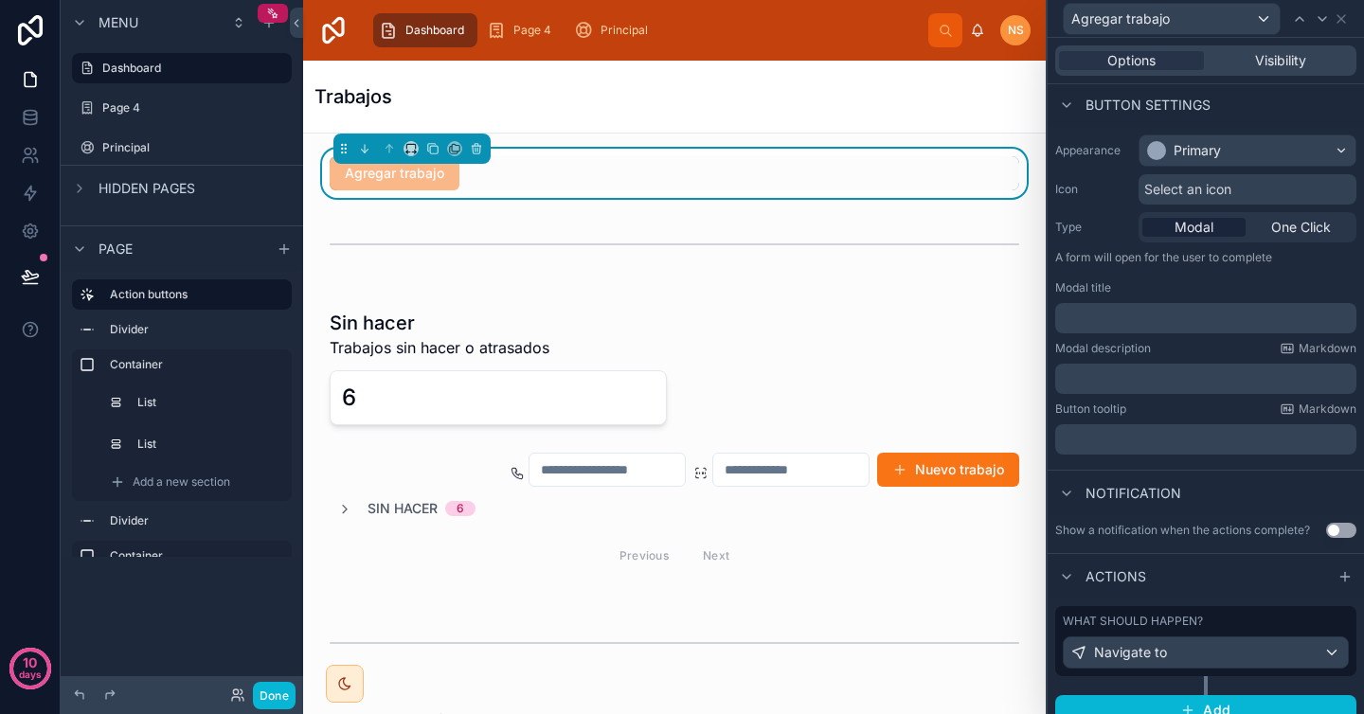
scroll to position [108, 0]
click at [1300, 232] on span "One Click" at bounding box center [1301, 228] width 60 height 19
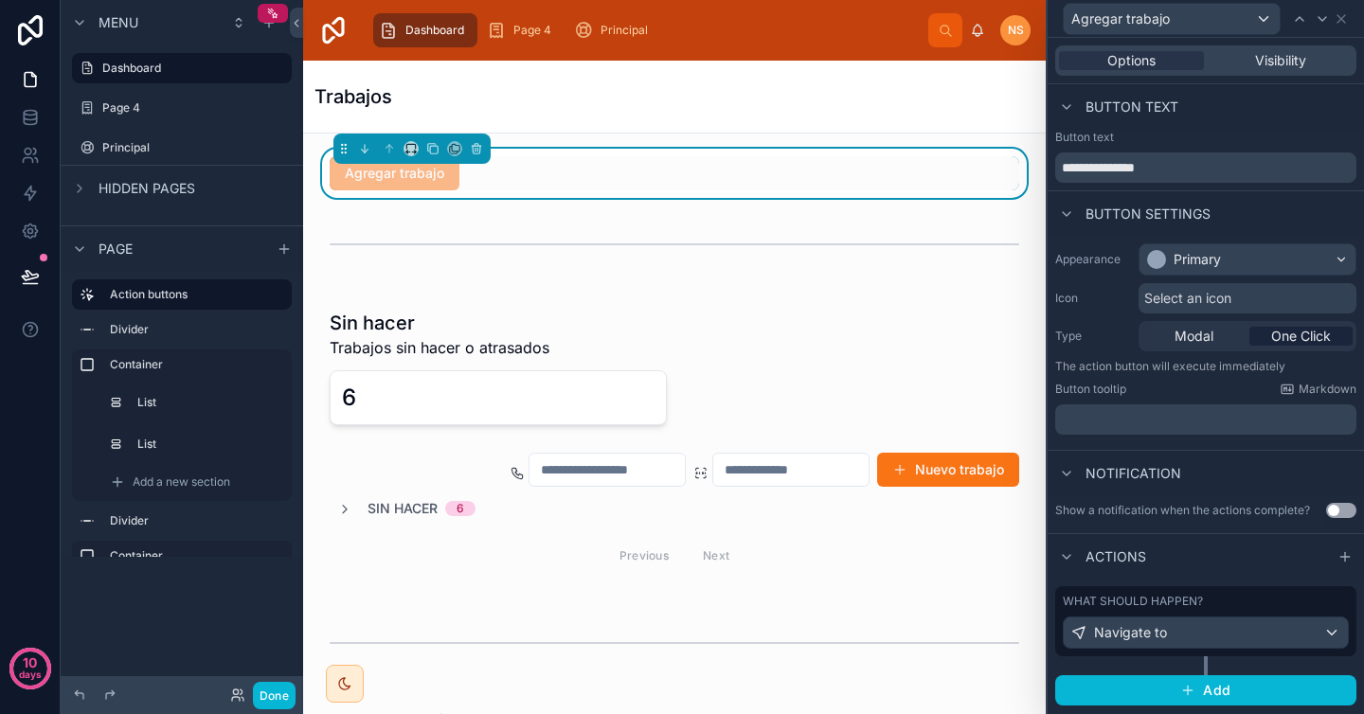
scroll to position [0, 0]
click at [432, 182] on div "Agregar trabajo" at bounding box center [395, 173] width 130 height 34
click at [423, 181] on span "Agregar trabajo" at bounding box center [395, 172] width 130 height 19
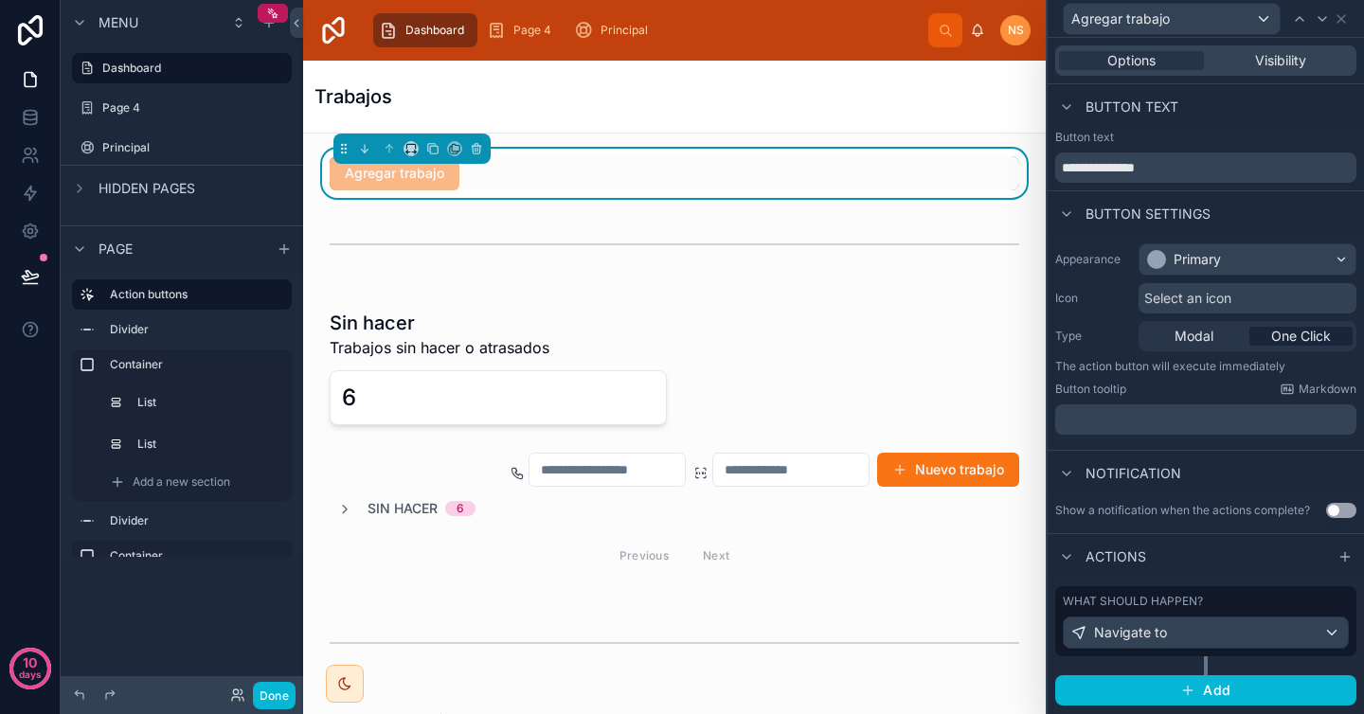
click at [385, 179] on span "Agregar trabajo" at bounding box center [395, 172] width 130 height 19
click at [693, 94] on div "Trabajos" at bounding box center [674, 96] width 720 height 27
click at [1239, 296] on div "Select an icon" at bounding box center [1248, 298] width 218 height 30
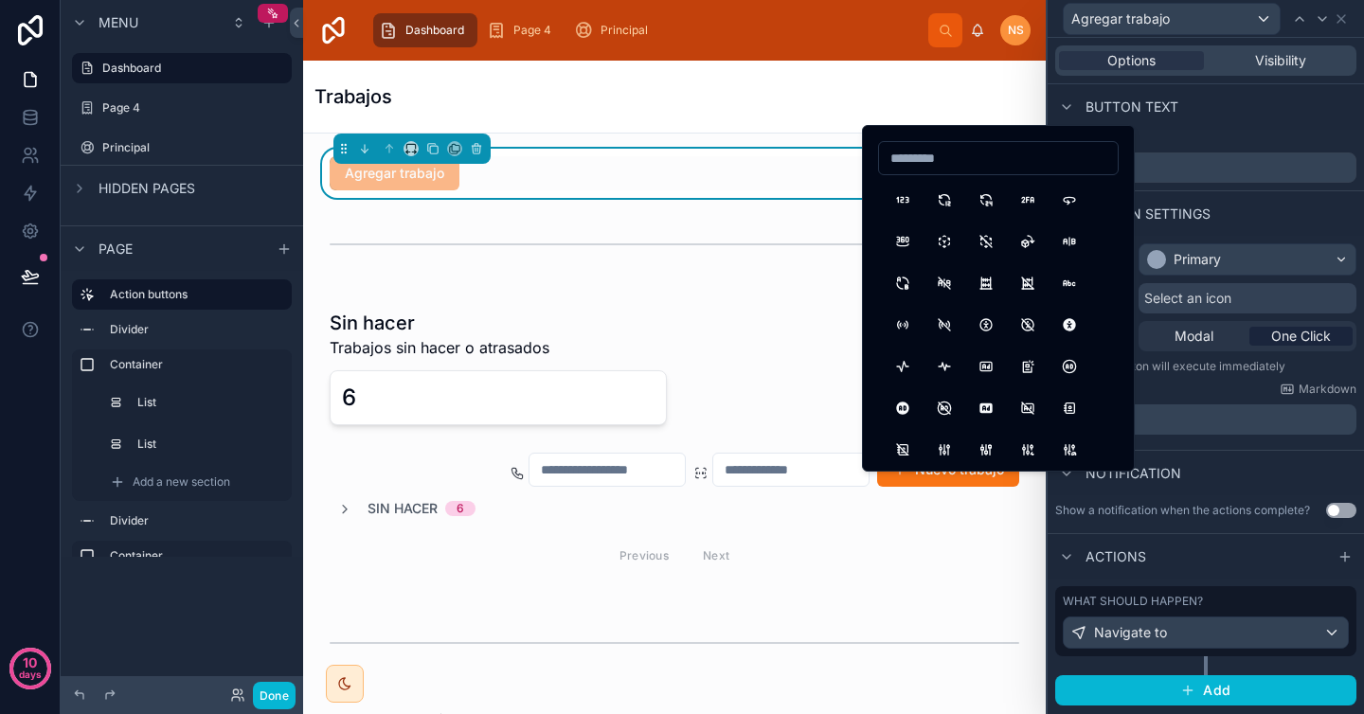
click at [1020, 157] on input at bounding box center [998, 158] width 239 height 27
type input "*"
type input "*******"
click at [912, 204] on button "Sunglasses" at bounding box center [903, 200] width 34 height 34
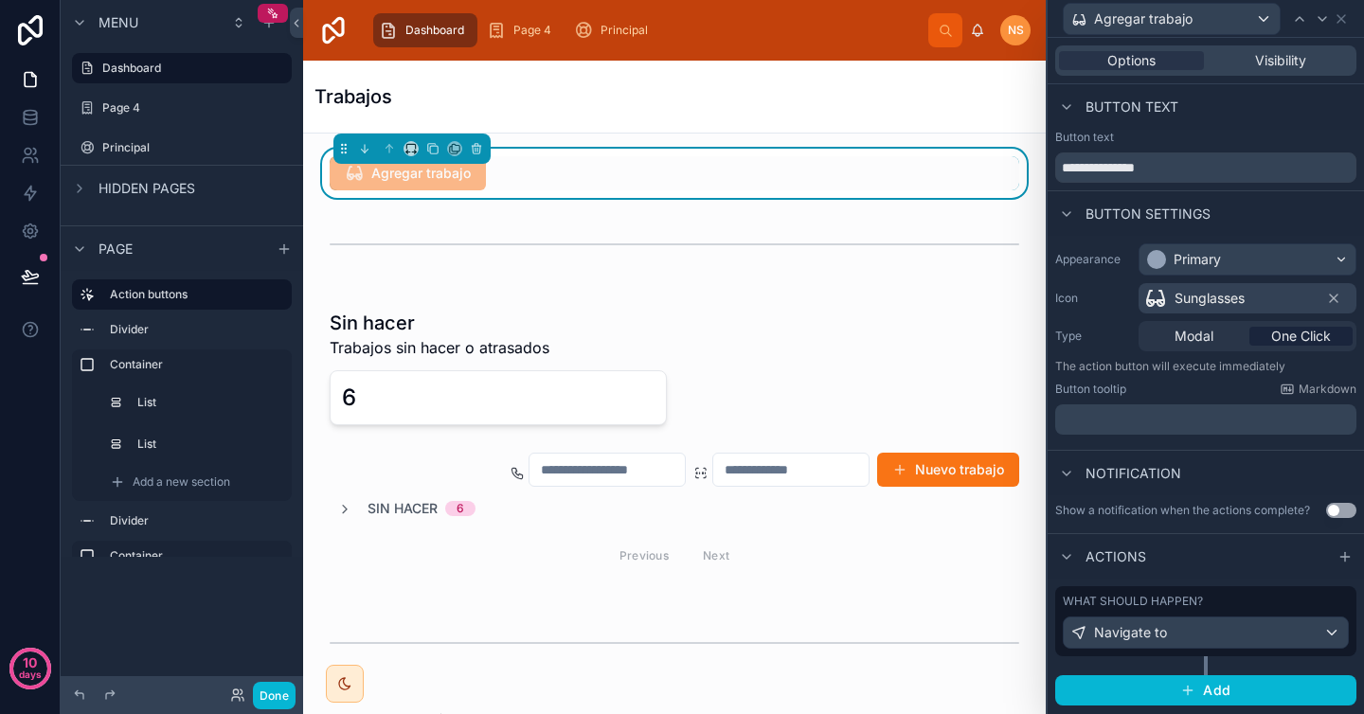
click at [1118, 341] on label "Type" at bounding box center [1093, 336] width 76 height 15
click at [1156, 424] on p "﻿" at bounding box center [1208, 419] width 290 height 19
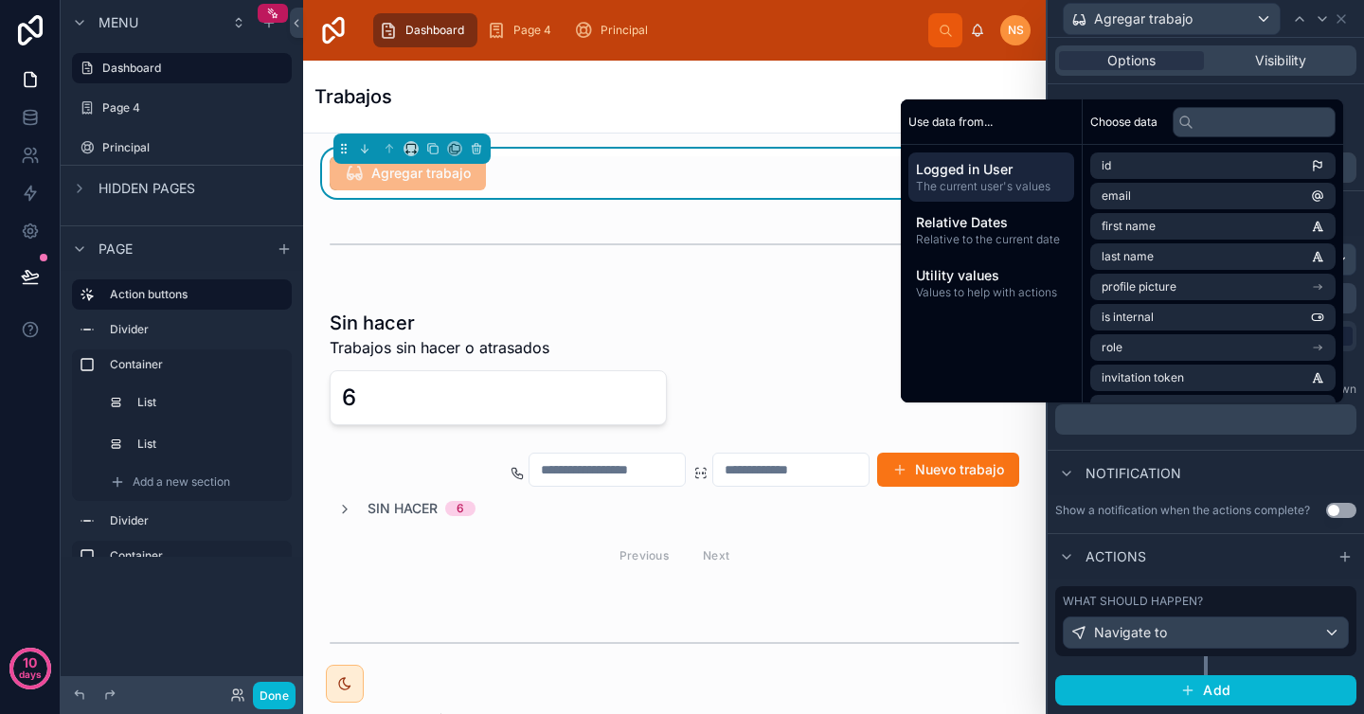
click at [1156, 424] on p "﻿" at bounding box center [1208, 419] width 290 height 19
click at [1155, 468] on span "Notification" at bounding box center [1133, 473] width 96 height 19
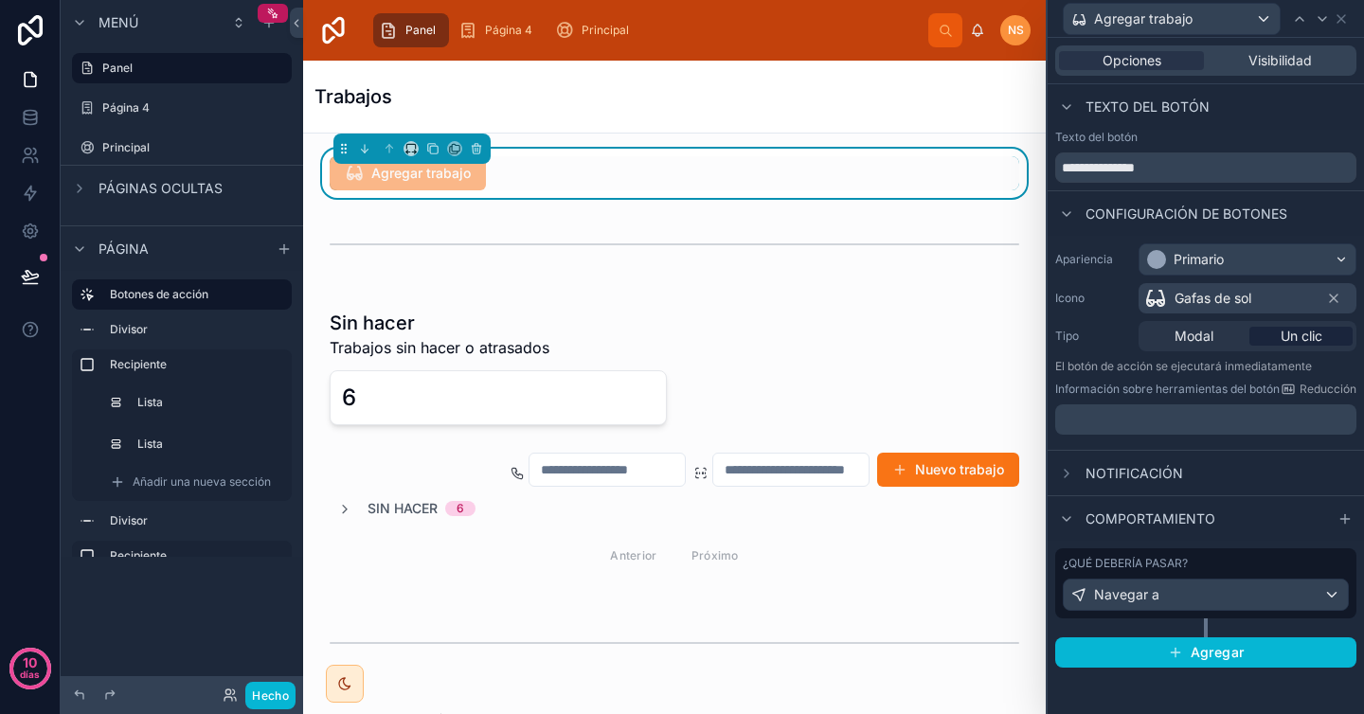
click at [1181, 422] on p "﻿" at bounding box center [1208, 419] width 290 height 19
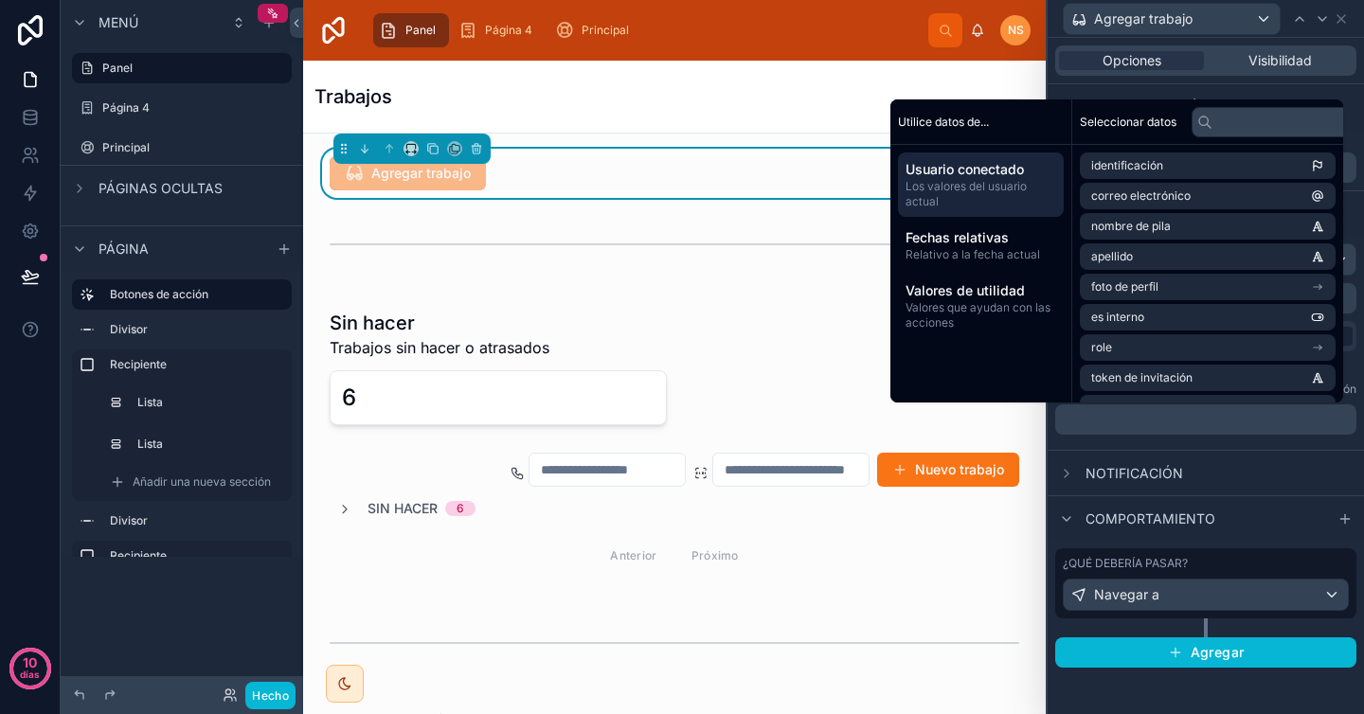
click at [1168, 420] on p "﻿" at bounding box center [1208, 419] width 290 height 19
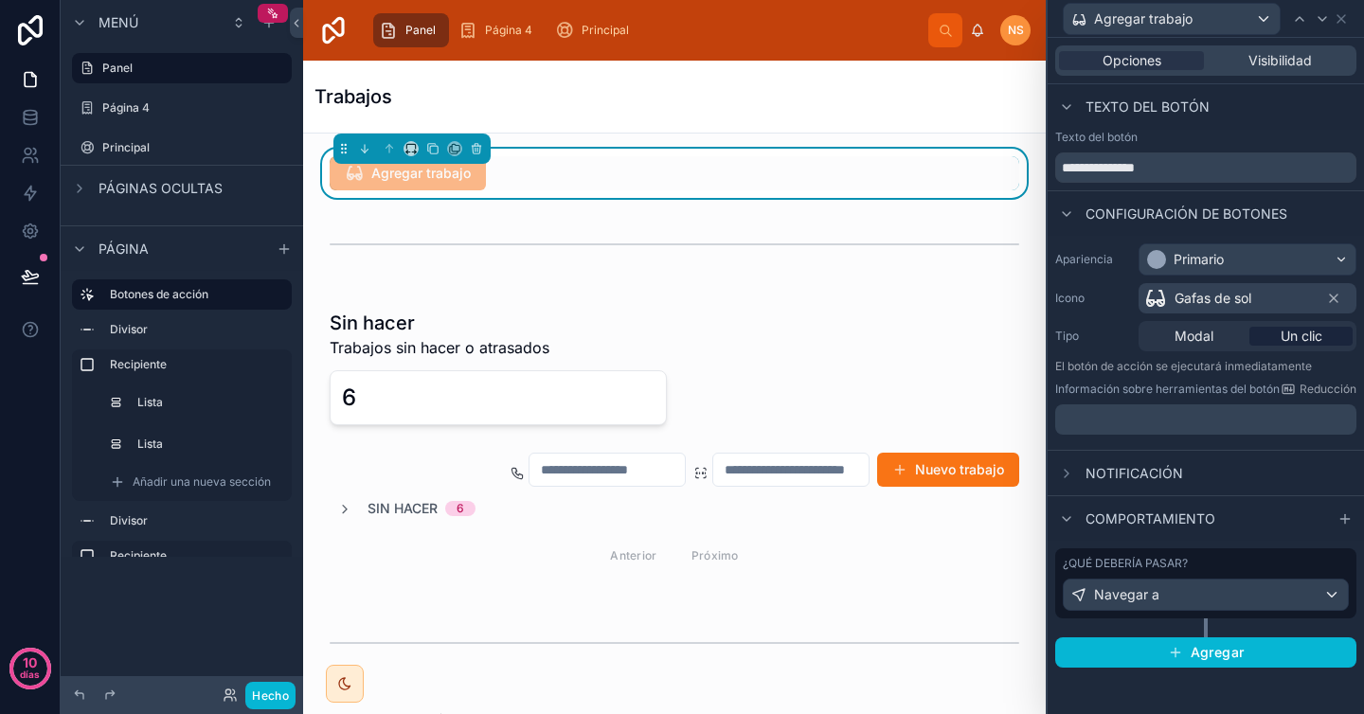
click at [1168, 420] on p "﻿" at bounding box center [1208, 419] width 290 height 19
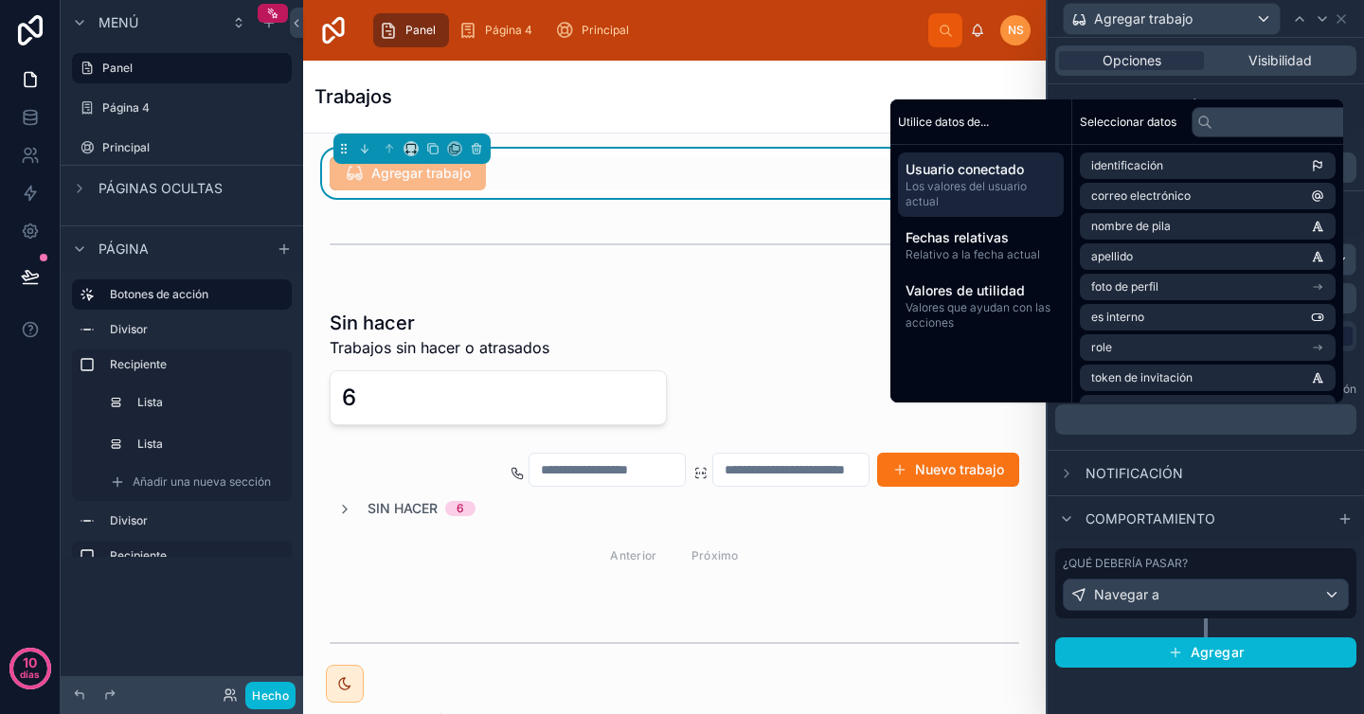
click at [1200, 454] on div "Notificación" at bounding box center [1206, 472] width 316 height 45
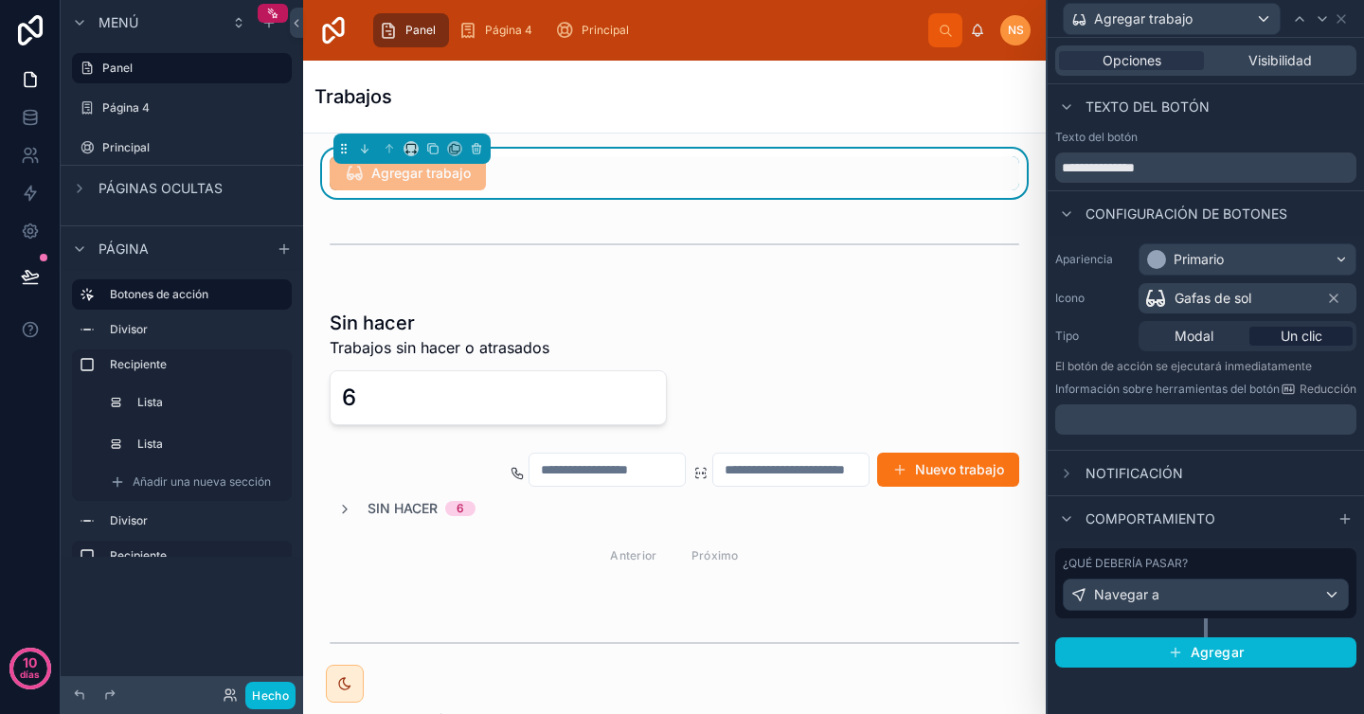
click at [1172, 426] on p "﻿" at bounding box center [1208, 419] width 290 height 19
click at [1160, 443] on div "Apariencia Primario Icono Gafas de sol Tipo Modal Un clic El botón de acción se…" at bounding box center [1206, 343] width 316 height 214
click at [1292, 51] on span "Visibilidad" at bounding box center [1279, 60] width 63 height 19
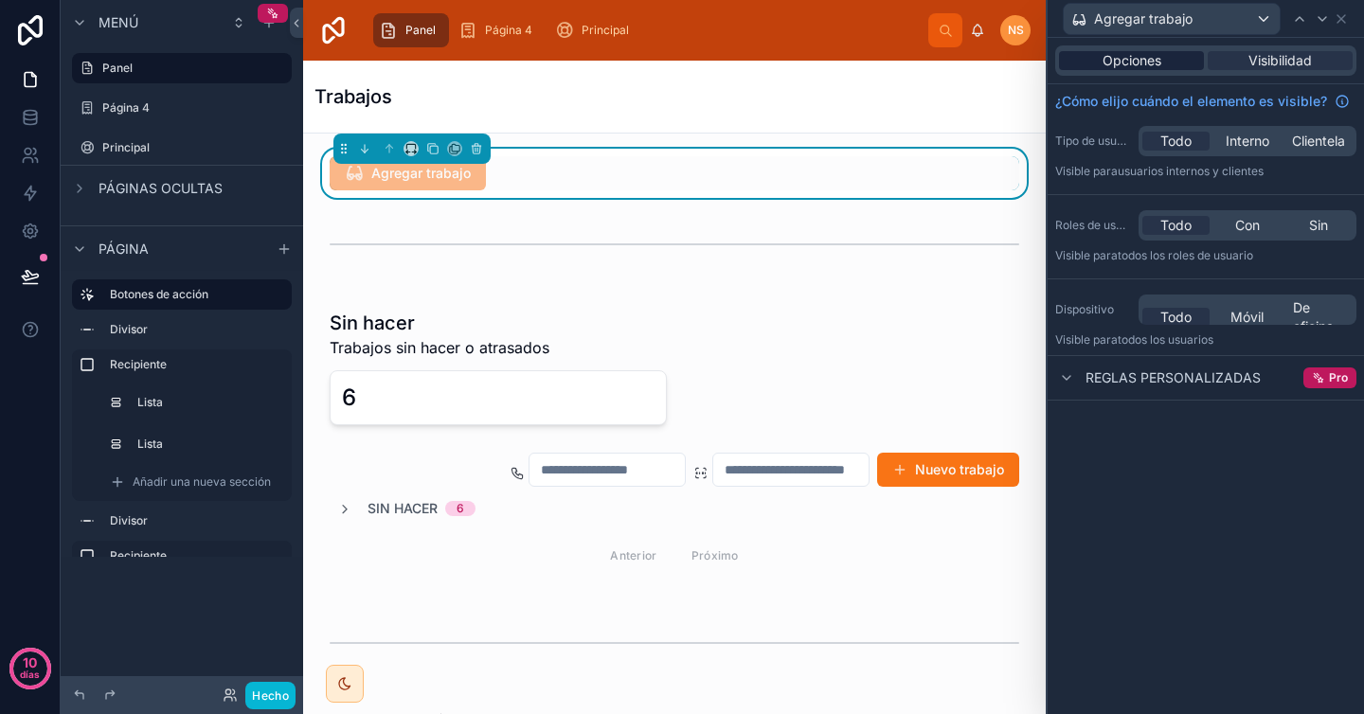
click at [1160, 57] on font "Opciones" at bounding box center [1132, 60] width 59 height 16
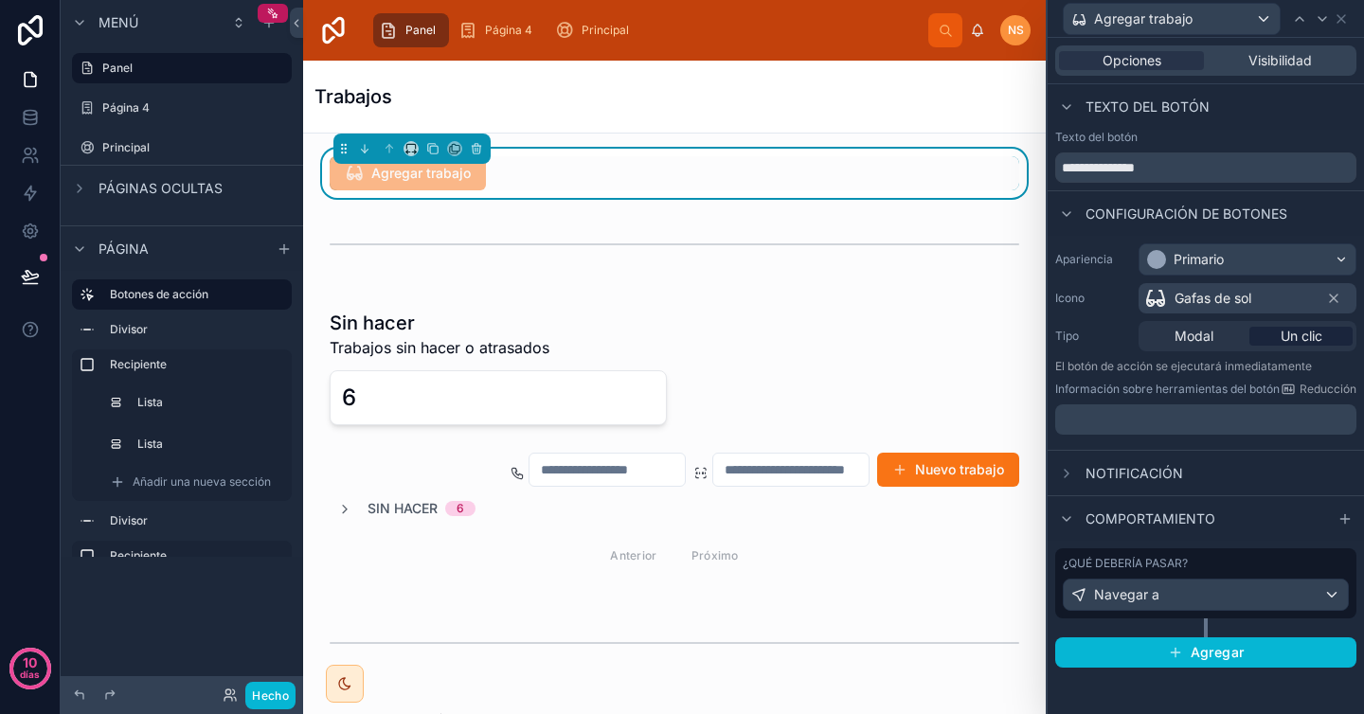
click at [1162, 464] on span "Notificación" at bounding box center [1134, 473] width 98 height 19
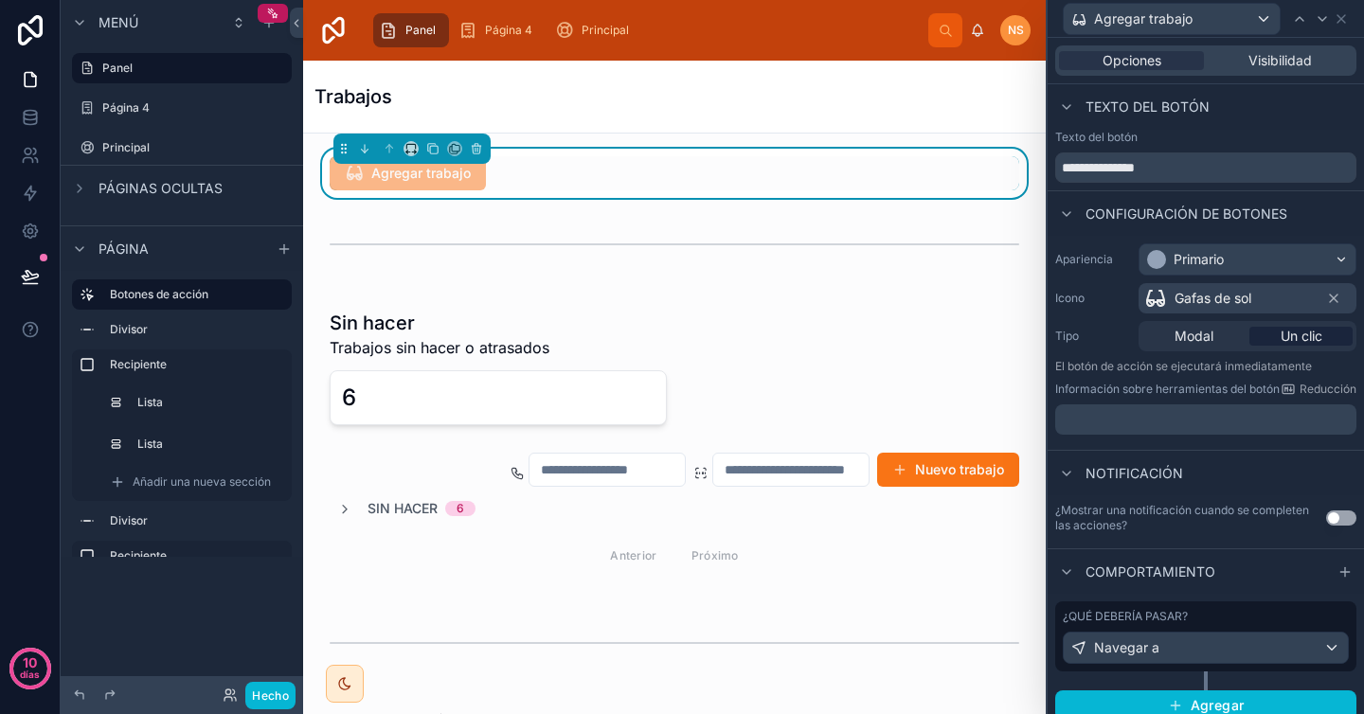
click at [1162, 464] on span "Notificación" at bounding box center [1134, 473] width 98 height 19
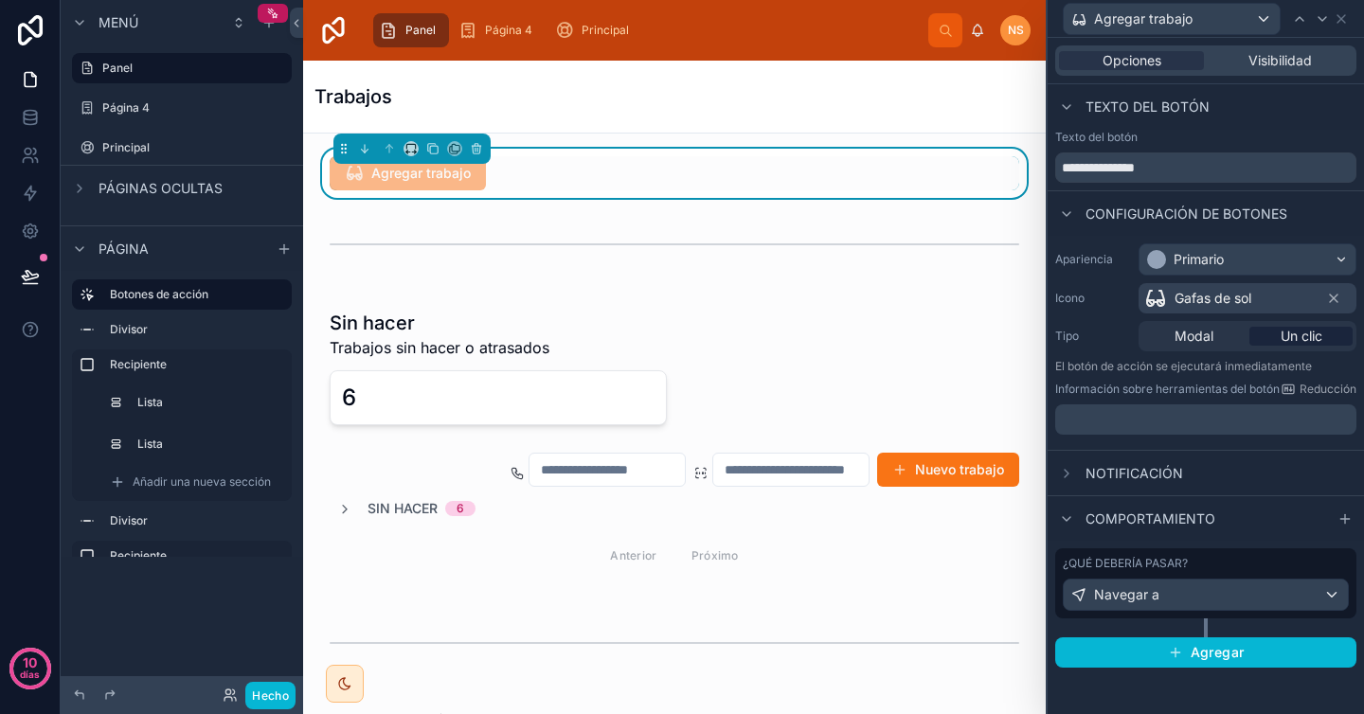
click at [1134, 516] on font "Comportamiento" at bounding box center [1150, 519] width 130 height 16
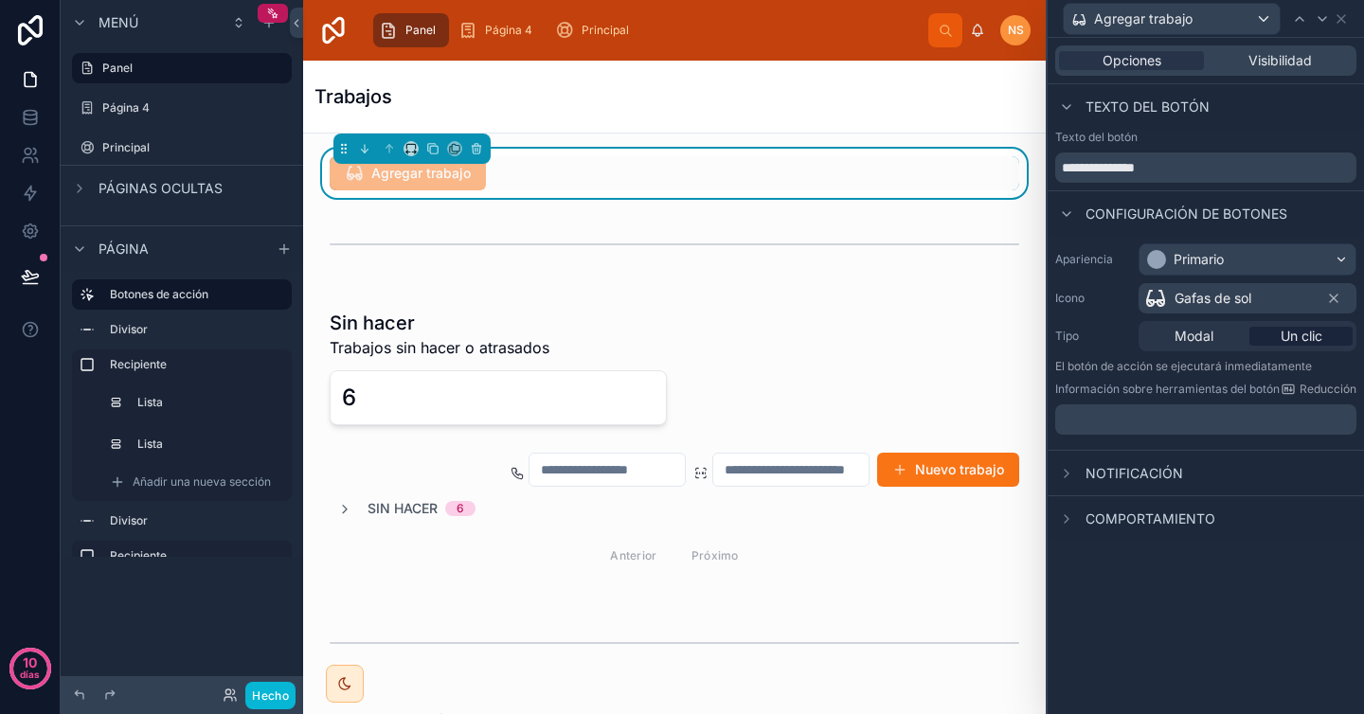
click at [1134, 516] on font "Comportamiento" at bounding box center [1150, 519] width 130 height 16
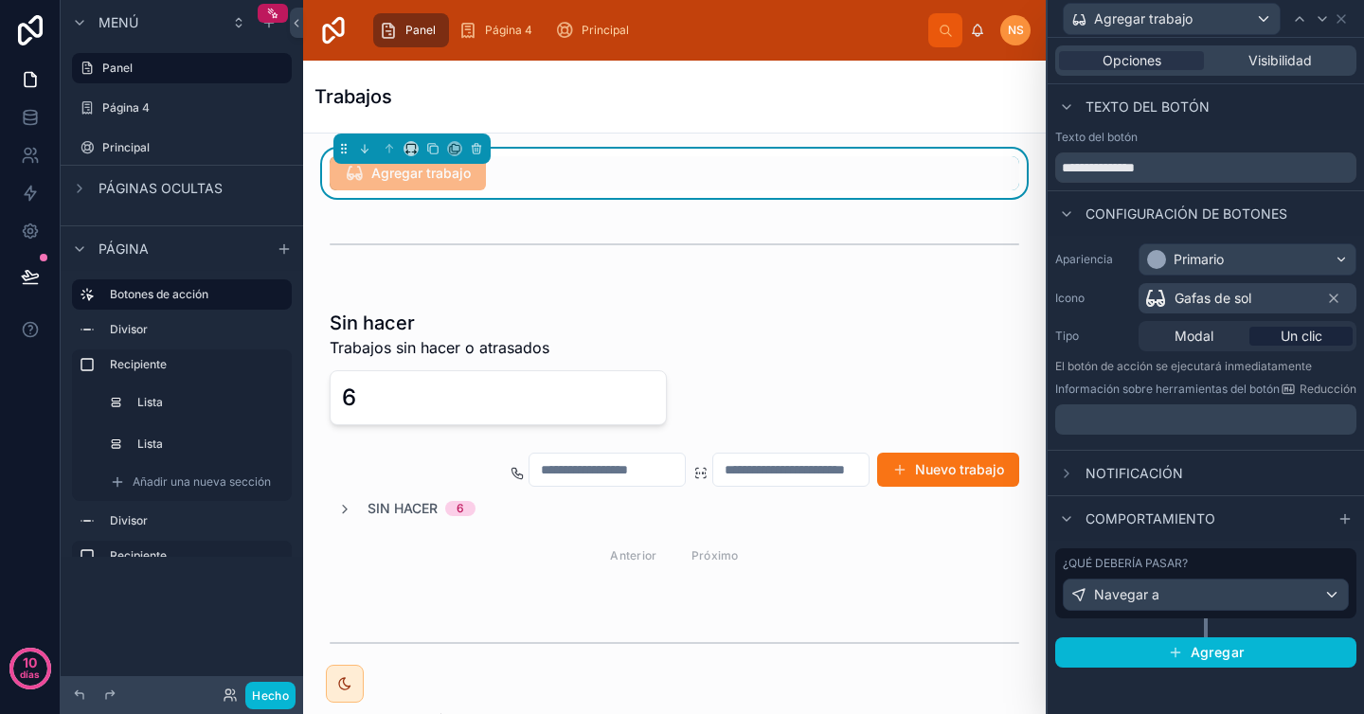
click at [1134, 516] on font "Comportamiento" at bounding box center [1150, 519] width 130 height 16
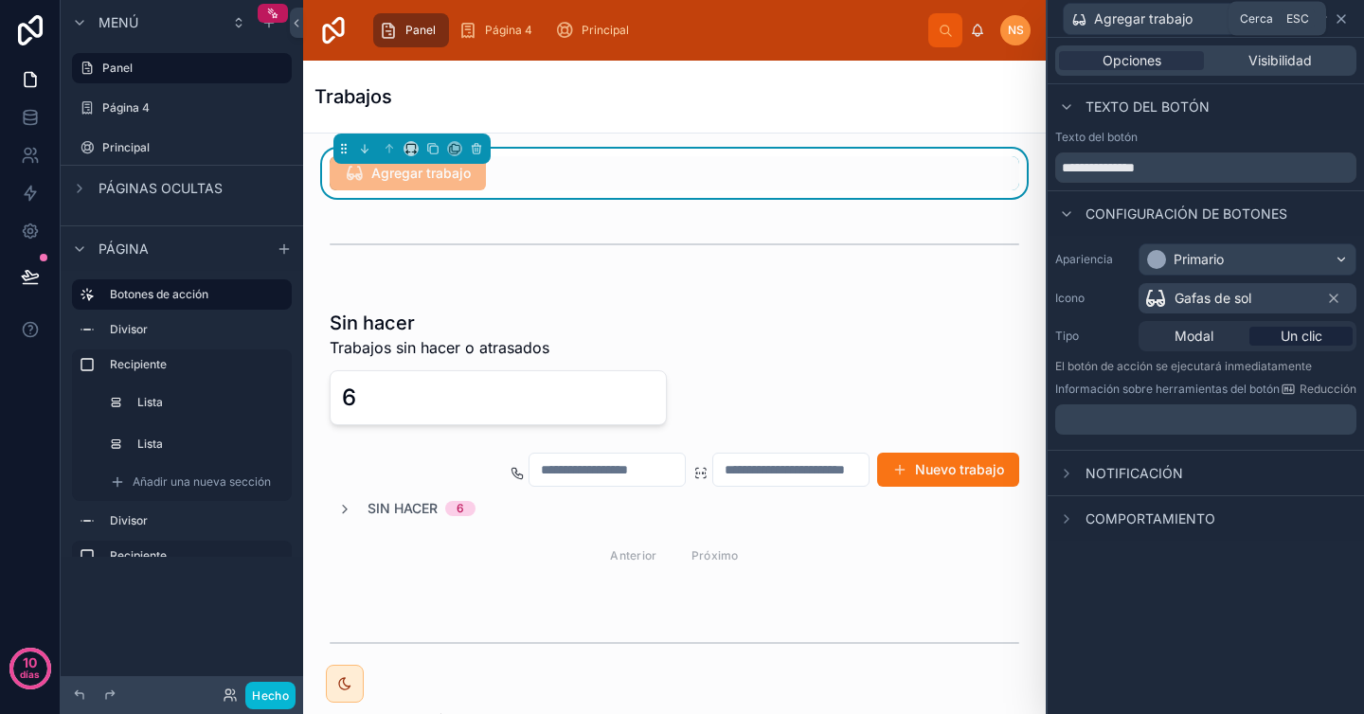
click at [1341, 18] on icon at bounding box center [1341, 19] width 8 height 8
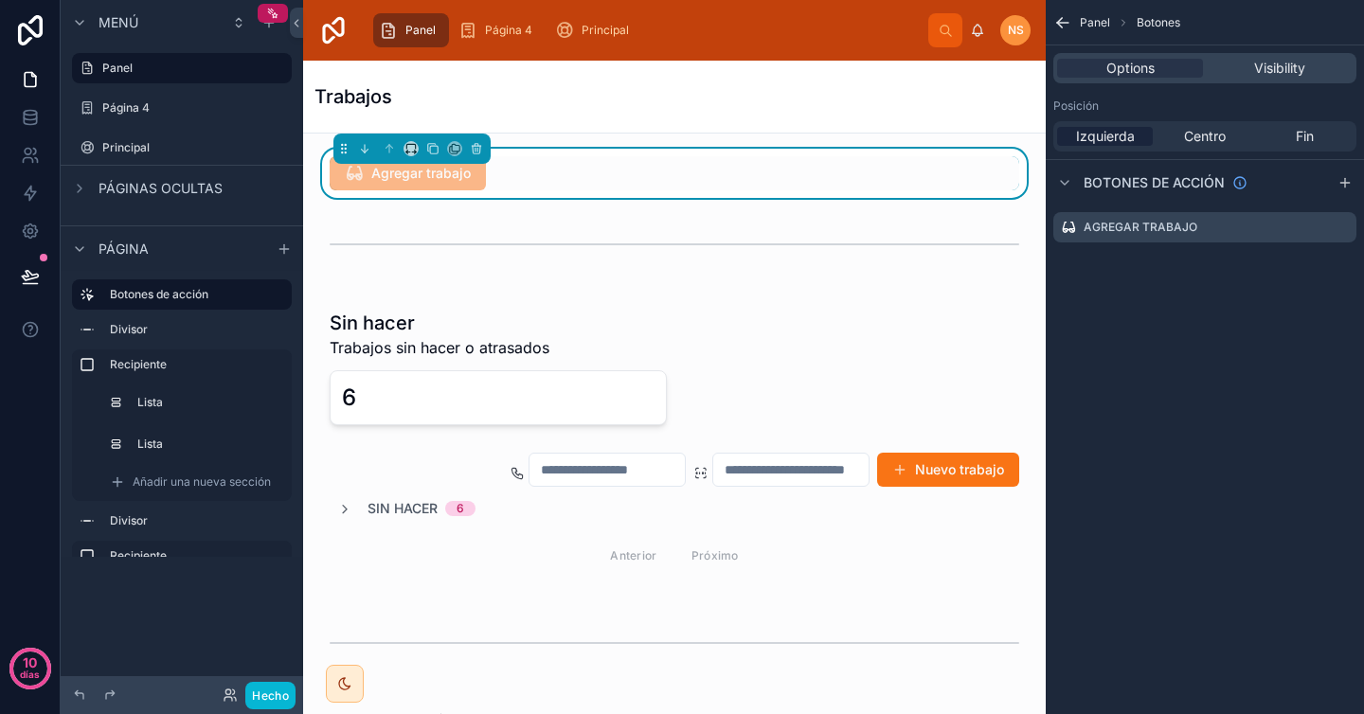
click at [1063, 20] on icon "contenido desplazable" at bounding box center [1062, 22] width 19 height 19
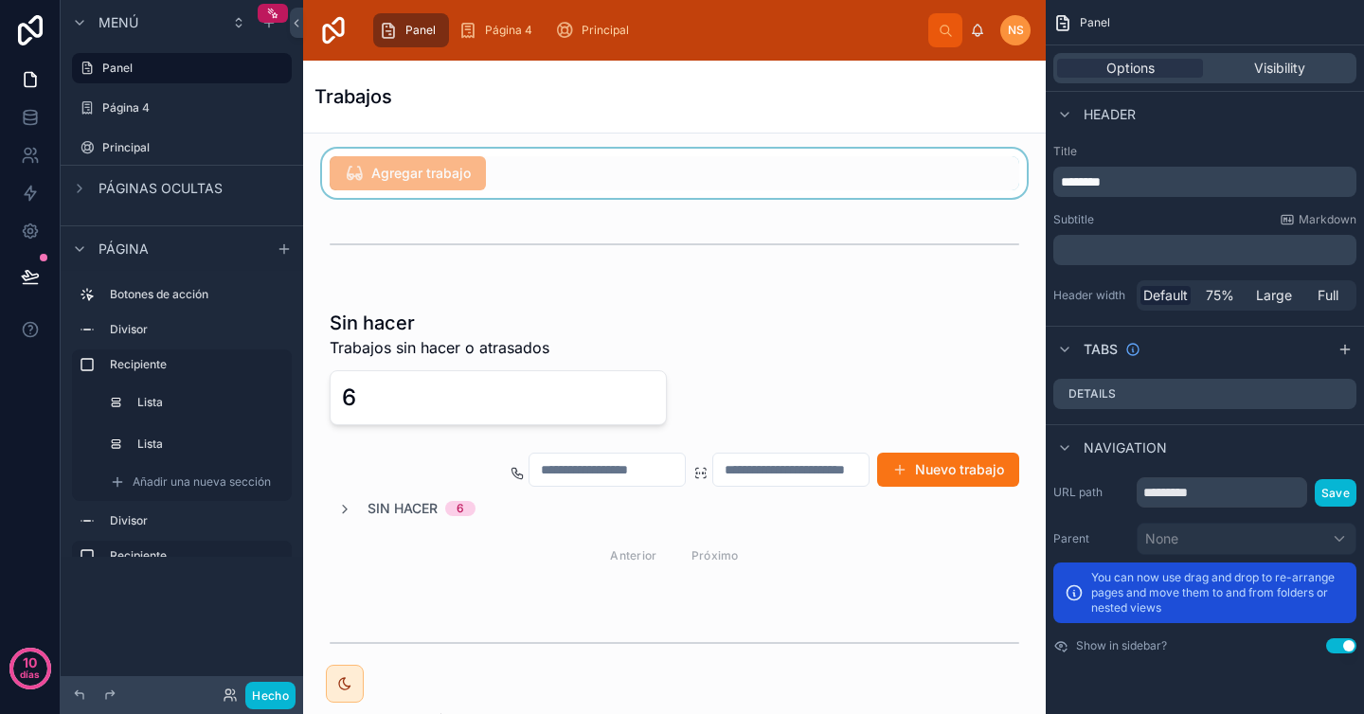
click at [457, 171] on div at bounding box center [674, 173] width 712 height 49
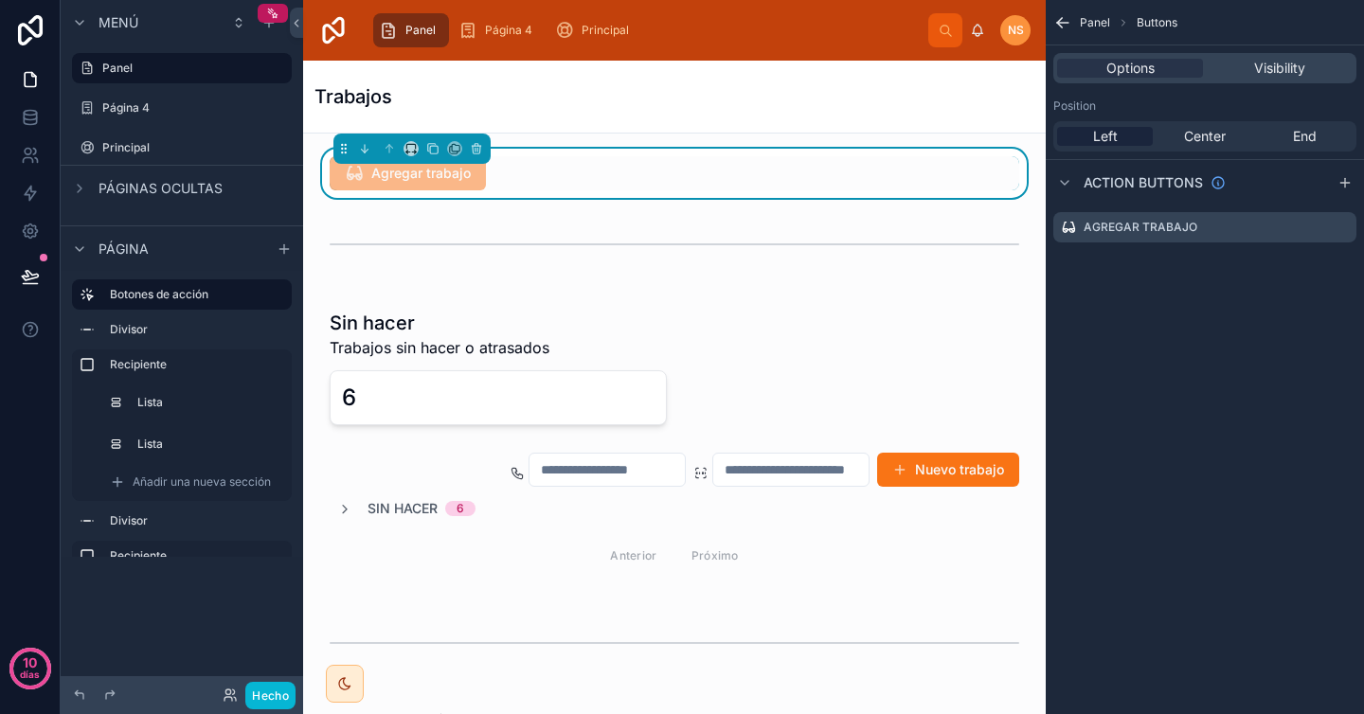
click at [457, 171] on span "Agregar trabajo" at bounding box center [408, 175] width 156 height 19
click at [455, 177] on span "Agregar trabajo" at bounding box center [408, 175] width 156 height 19
click at [275, 703] on button "Hecho" at bounding box center [270, 695] width 50 height 27
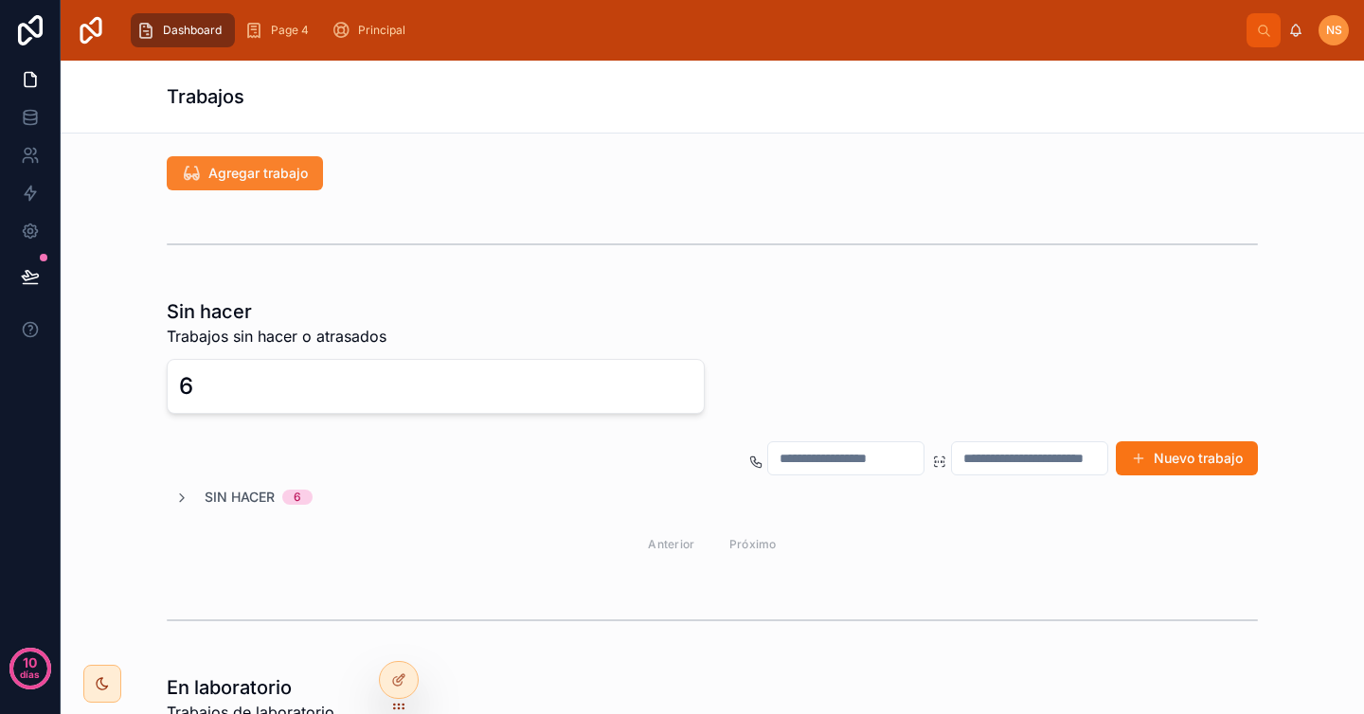
click at [303, 174] on button "Agregar trabajo" at bounding box center [245, 173] width 156 height 34
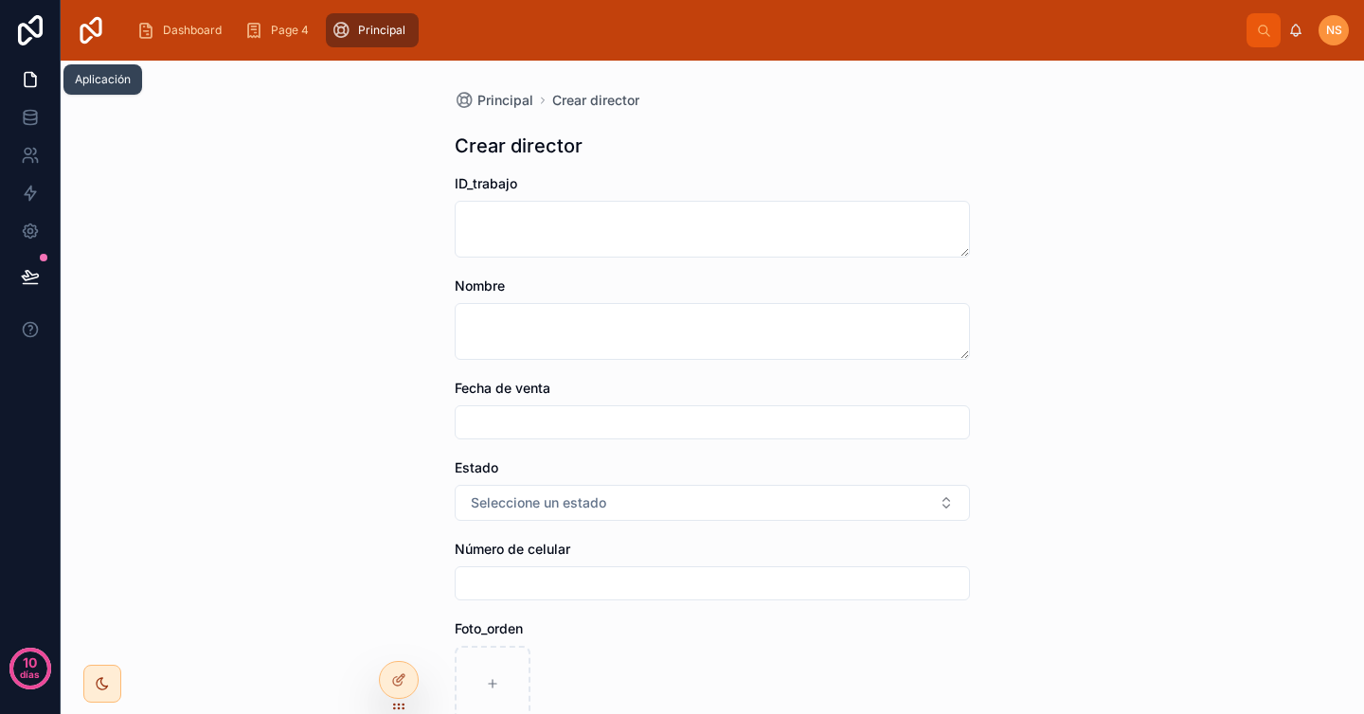
click at [32, 84] on icon at bounding box center [30, 79] width 19 height 19
click at [181, 31] on span "Dashboard" at bounding box center [192, 30] width 59 height 15
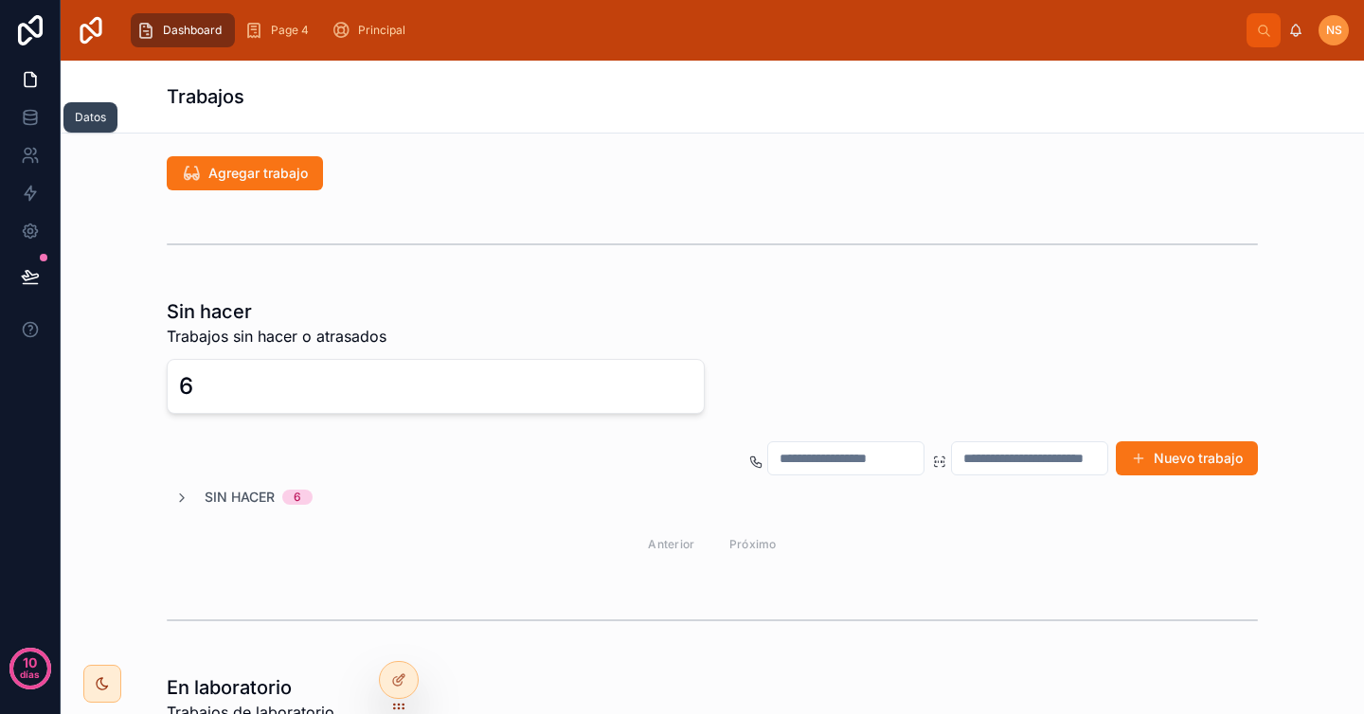
click at [31, 84] on icon at bounding box center [30, 79] width 19 height 19
click at [399, 672] on div at bounding box center [399, 680] width 38 height 36
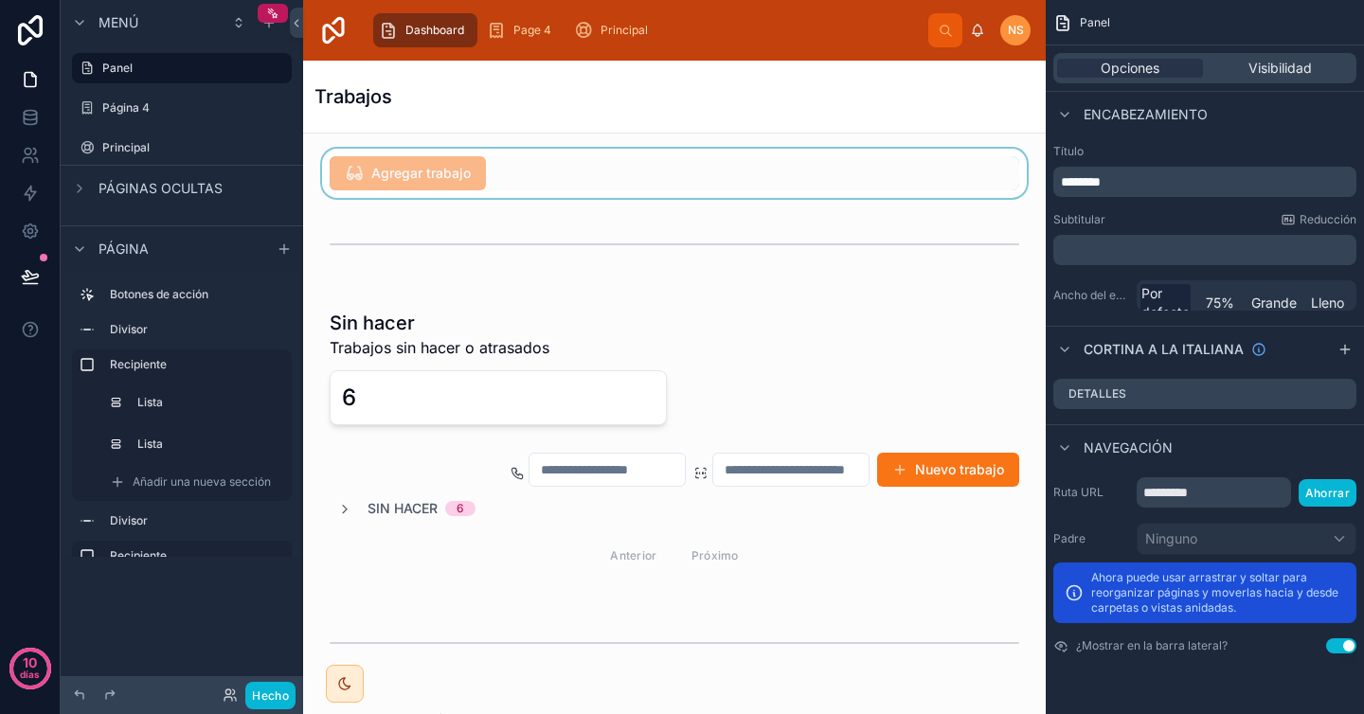
click at [551, 172] on div at bounding box center [674, 173] width 712 height 49
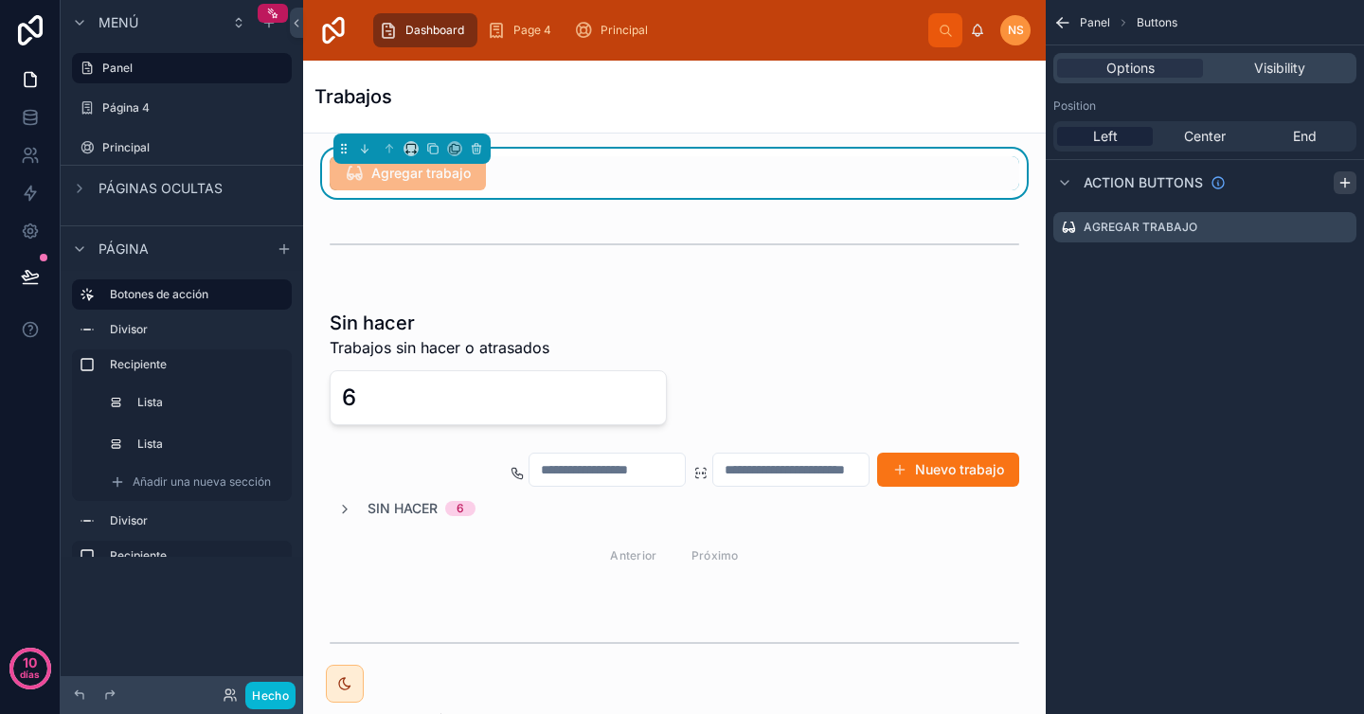
click at [1349, 188] on icon "contenido desplazable" at bounding box center [1344, 182] width 15 height 15
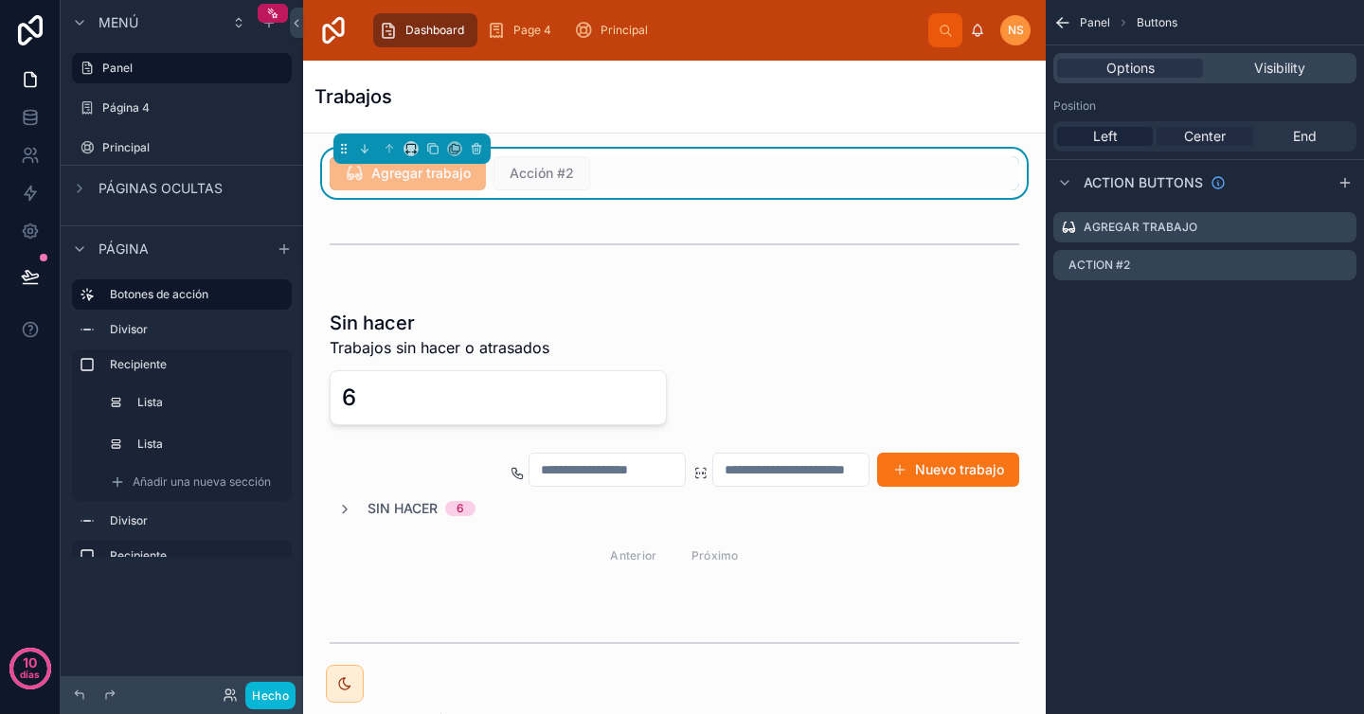
click at [1211, 137] on span "Center" at bounding box center [1205, 136] width 42 height 19
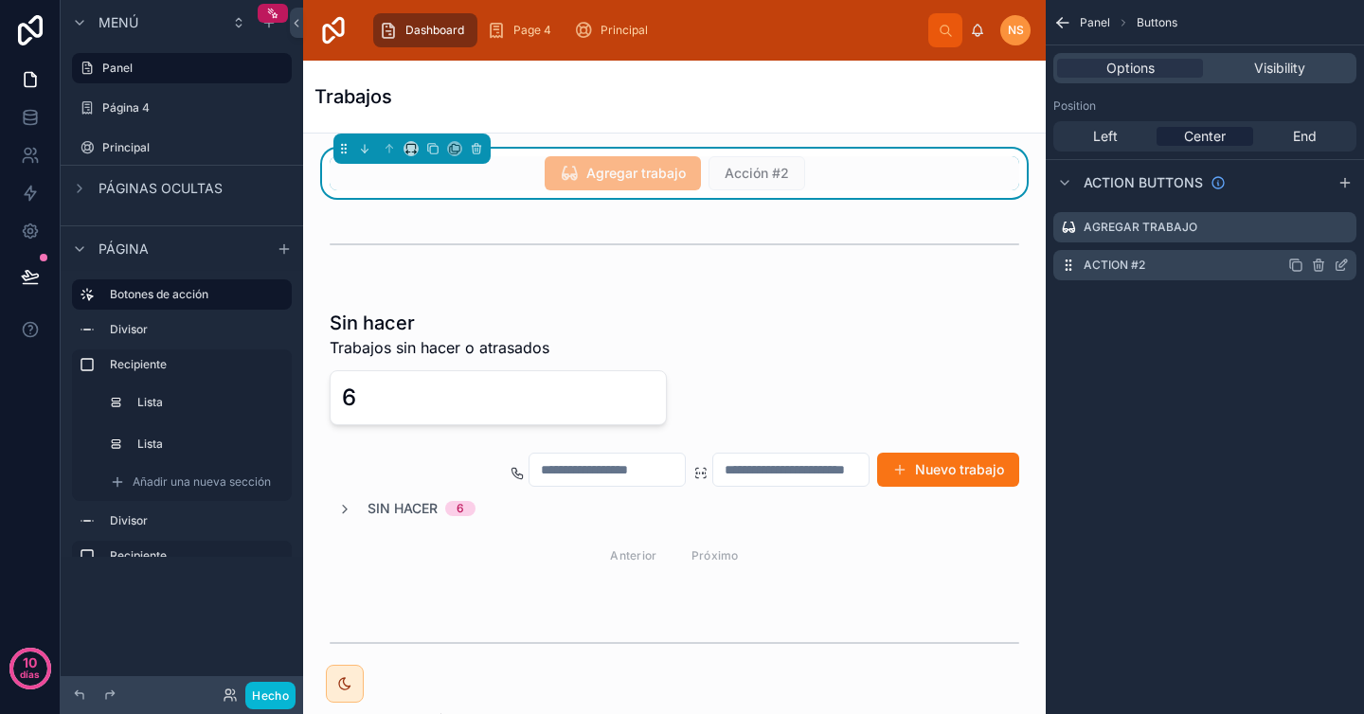
click at [1186, 276] on div "Action #2" at bounding box center [1204, 265] width 303 height 30
click at [1342, 267] on icon "contenido desplazable" at bounding box center [1341, 265] width 15 height 15
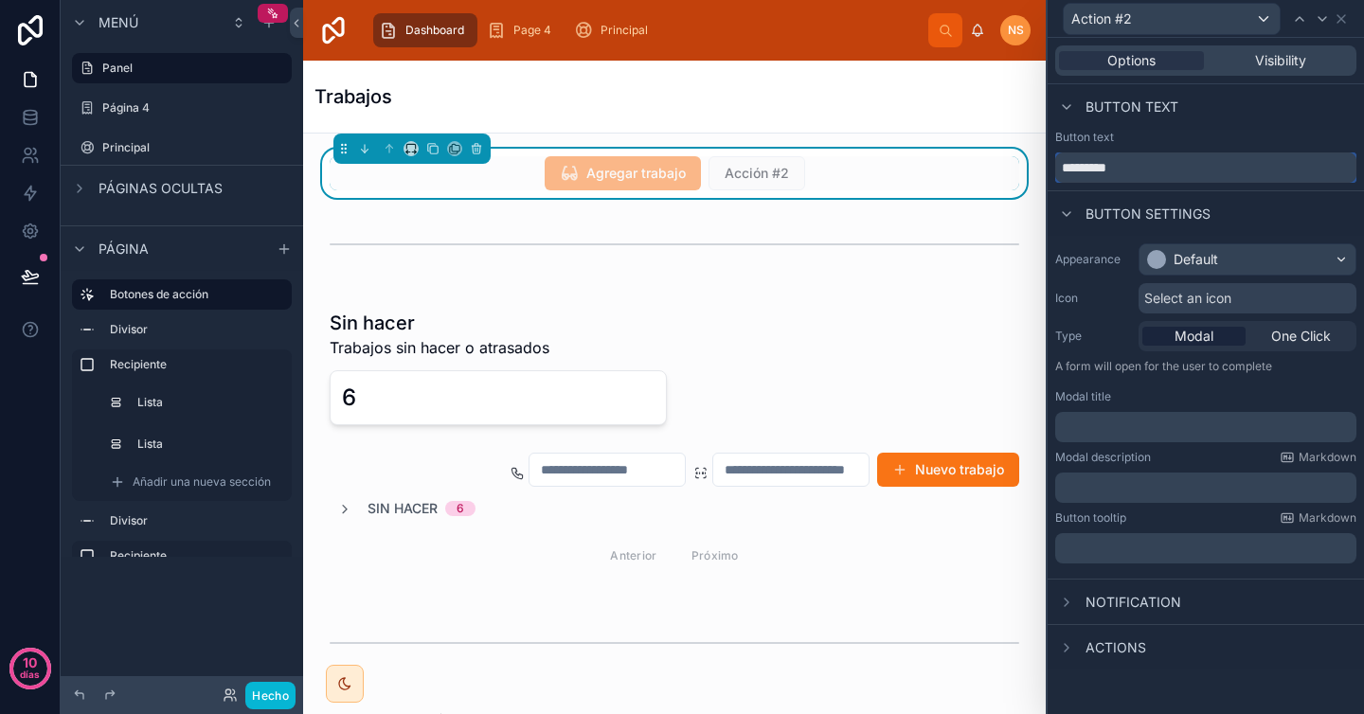
click at [1168, 169] on input "*********" at bounding box center [1205, 167] width 301 height 30
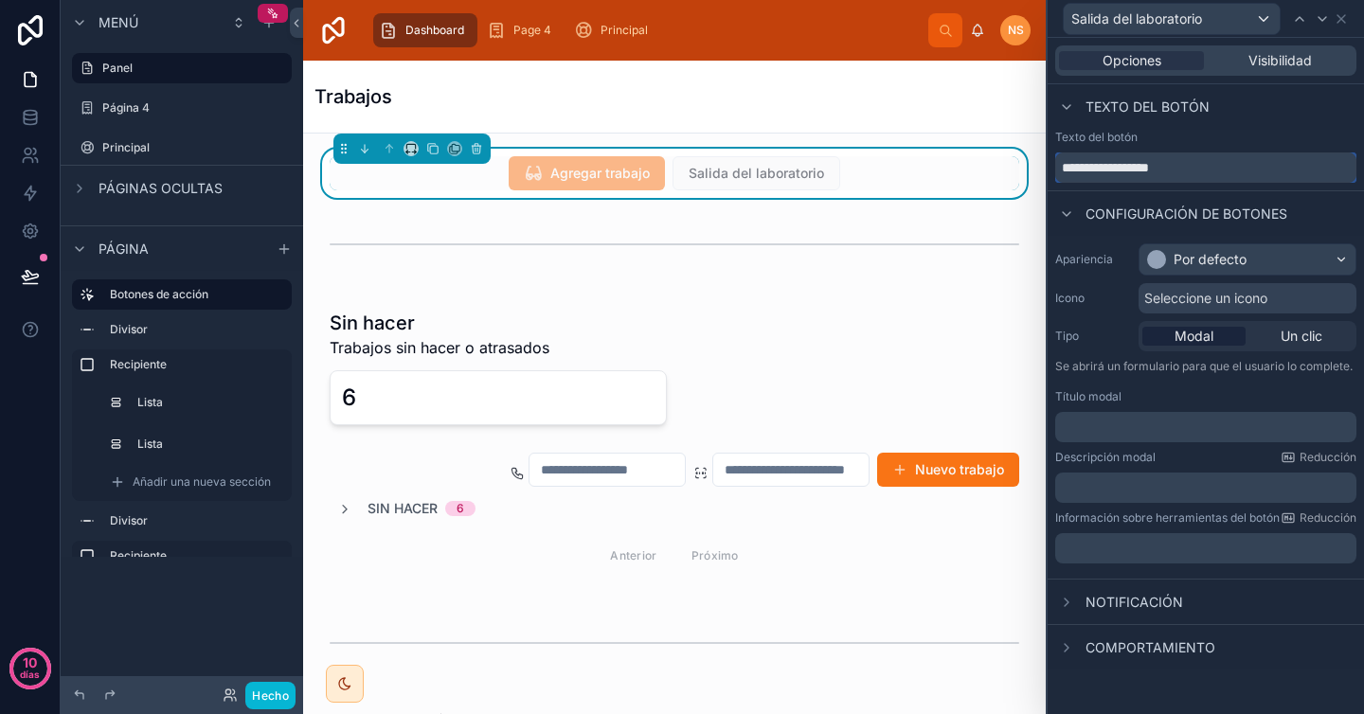
type input "**********"
click at [1227, 132] on div "Texto del botón" at bounding box center [1205, 137] width 301 height 15
click at [1256, 253] on div "Por defecto" at bounding box center [1247, 259] width 216 height 30
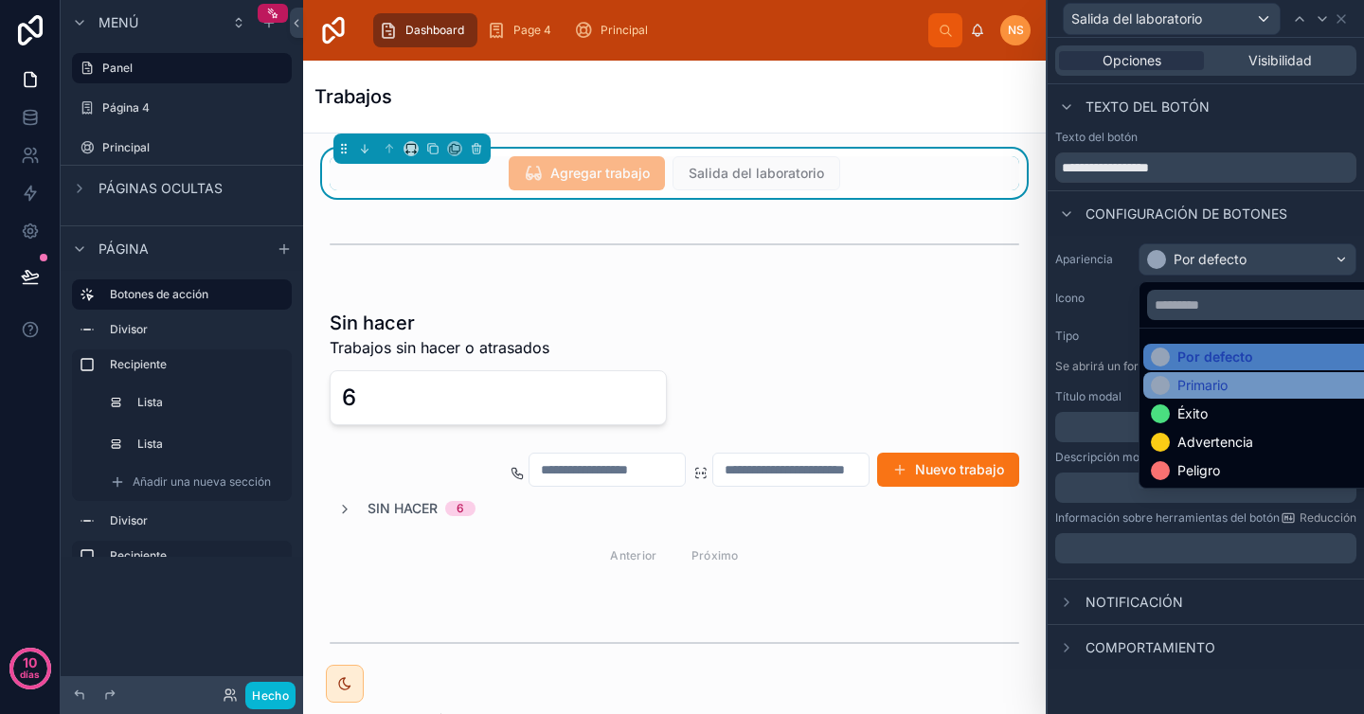
click at [1236, 384] on div "Primario" at bounding box center [1269, 385] width 237 height 19
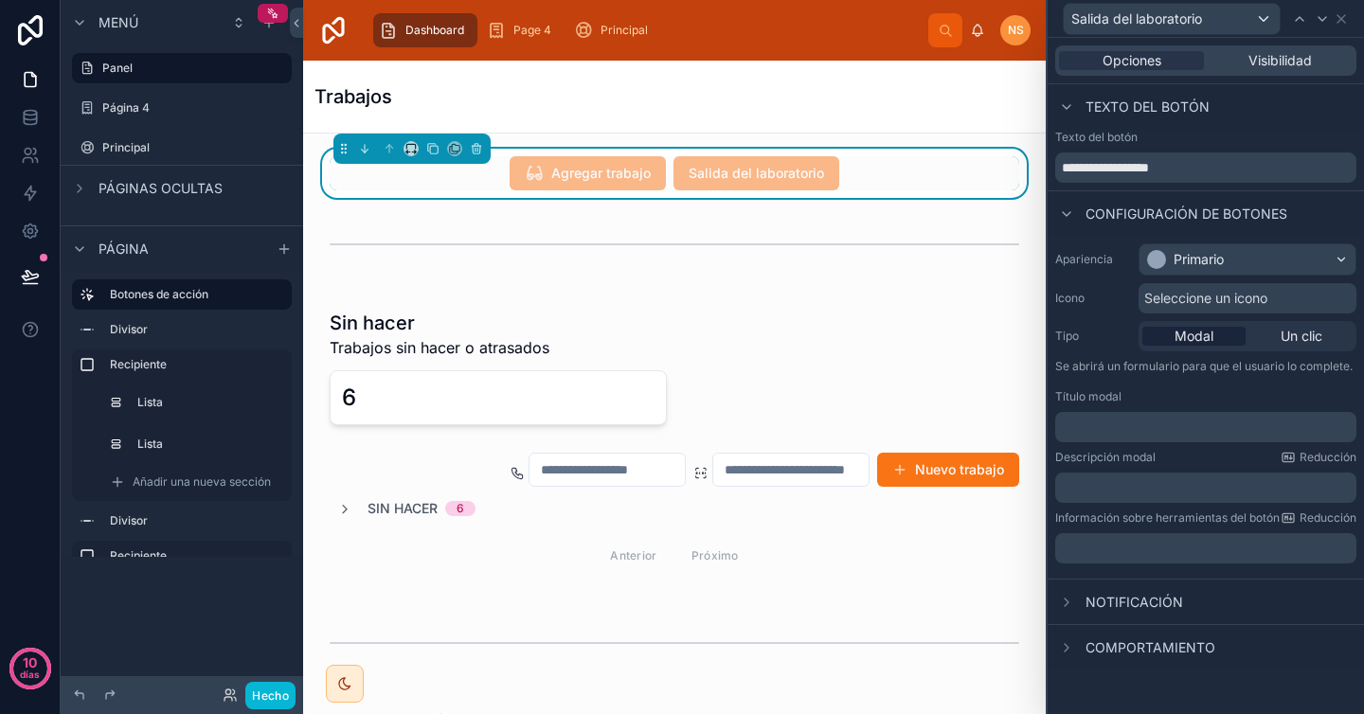
click at [1282, 215] on font "Configuración de botones" at bounding box center [1186, 214] width 202 height 16
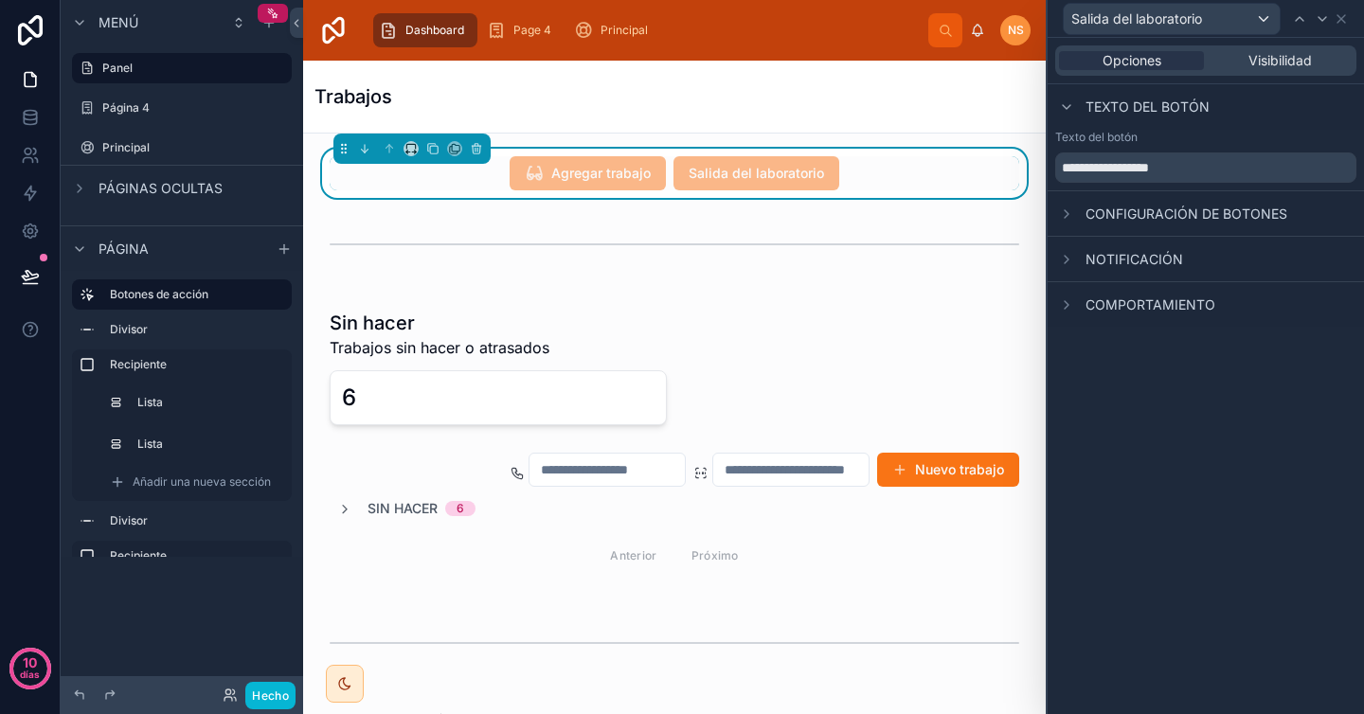
click at [1184, 206] on font "Configuración de botones" at bounding box center [1186, 214] width 202 height 16
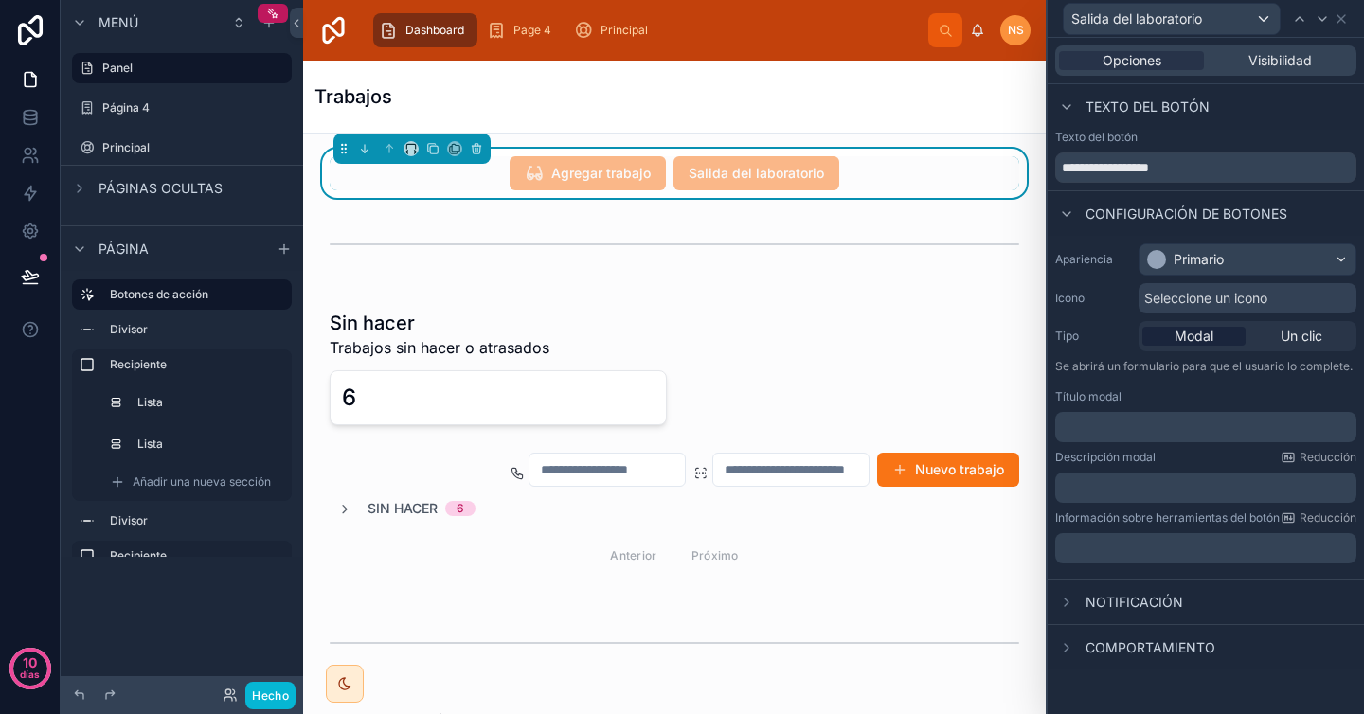
click at [1222, 296] on font "Seleccione un icono" at bounding box center [1205, 298] width 123 height 16
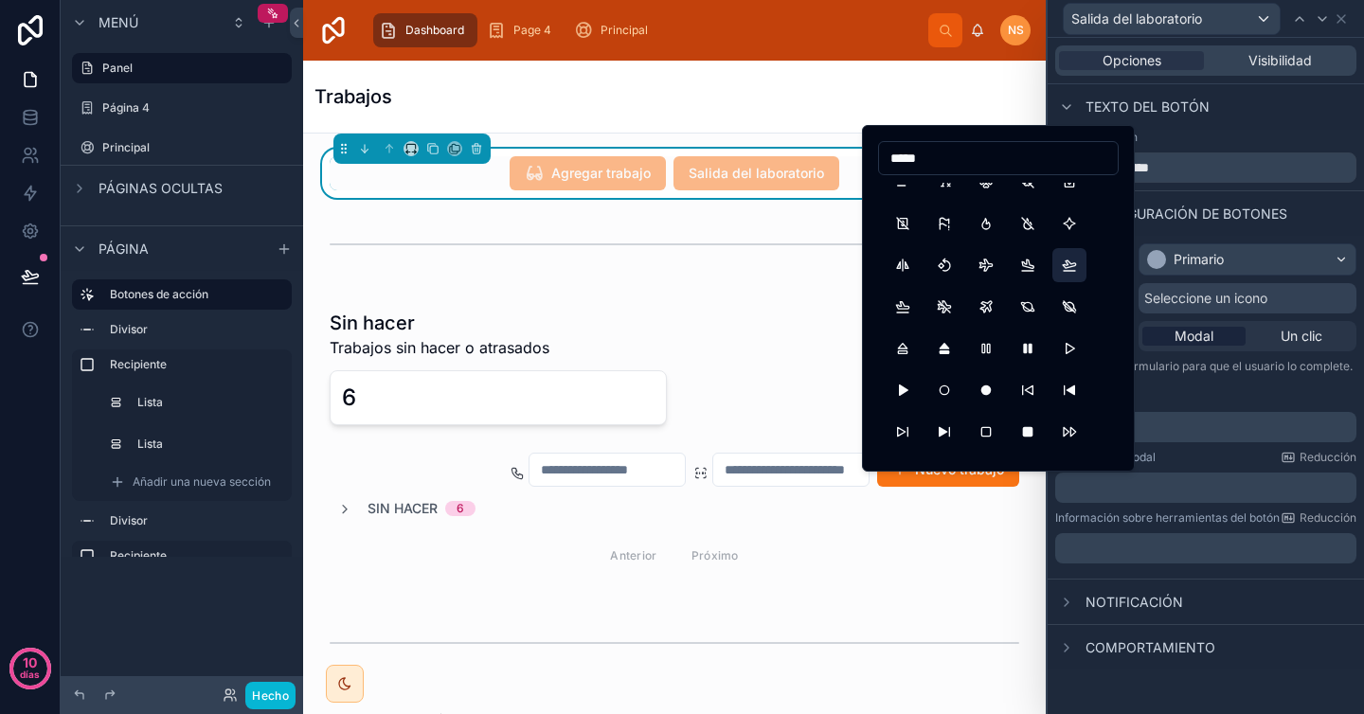
scroll to position [882, 0]
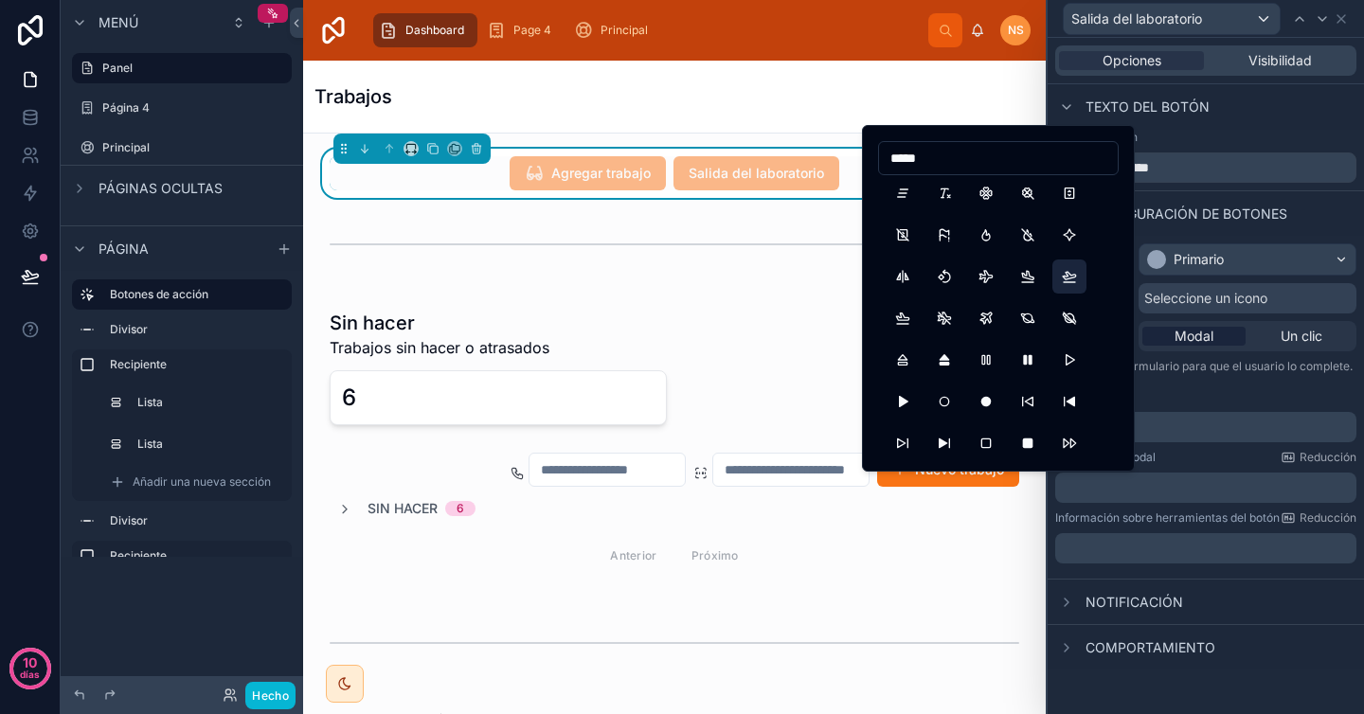
type input "*****"
click at [1077, 278] on button "PlaneDeparture" at bounding box center [1069, 277] width 34 height 34
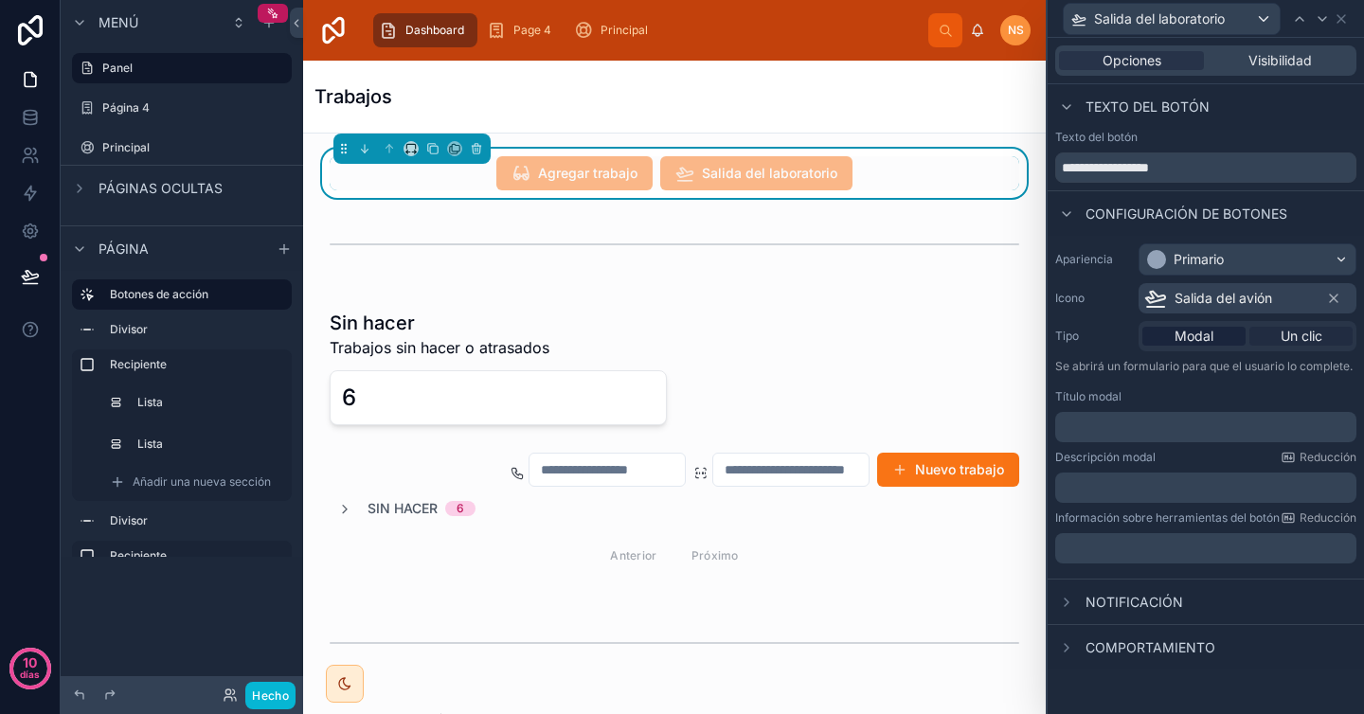
click at [1316, 333] on font "Un clic" at bounding box center [1302, 336] width 42 height 16
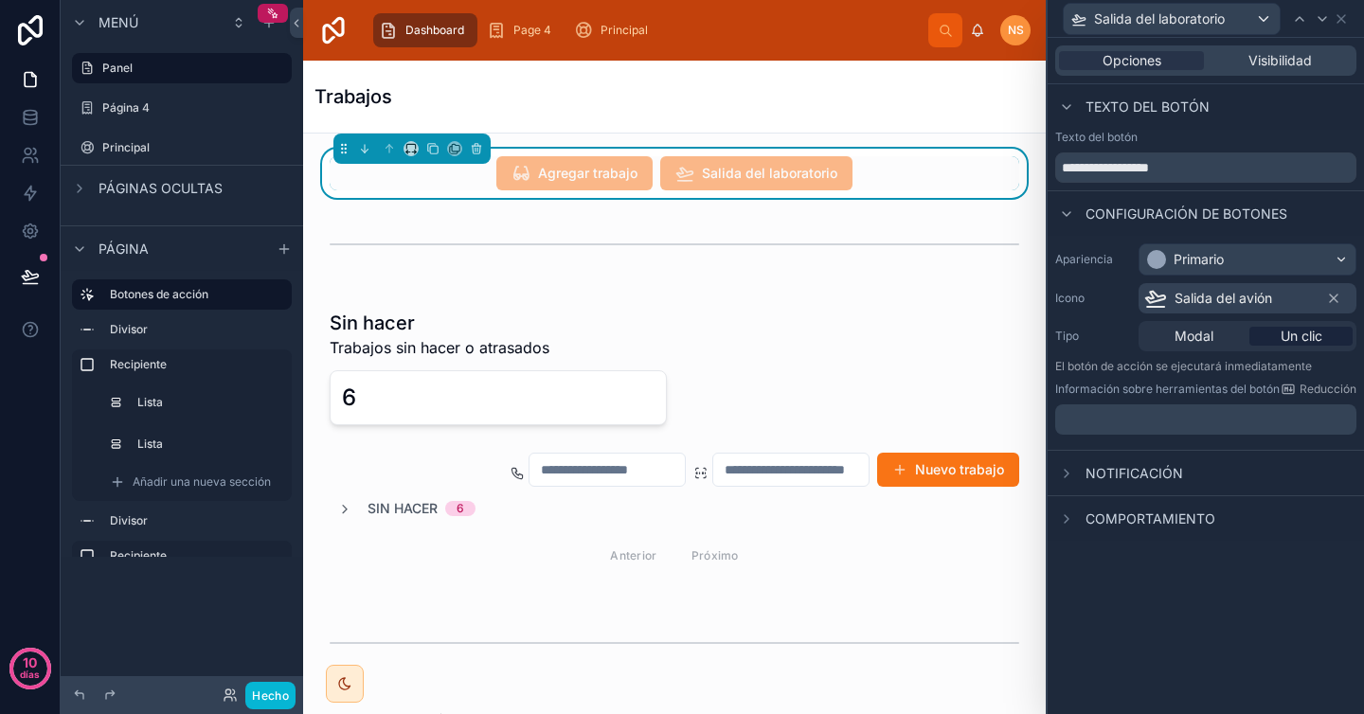
click at [1173, 473] on font "Notificación" at bounding box center [1134, 473] width 98 height 16
click at [1201, 526] on font "Comportamiento" at bounding box center [1150, 519] width 130 height 16
click at [1353, 520] on div at bounding box center [1345, 519] width 23 height 23
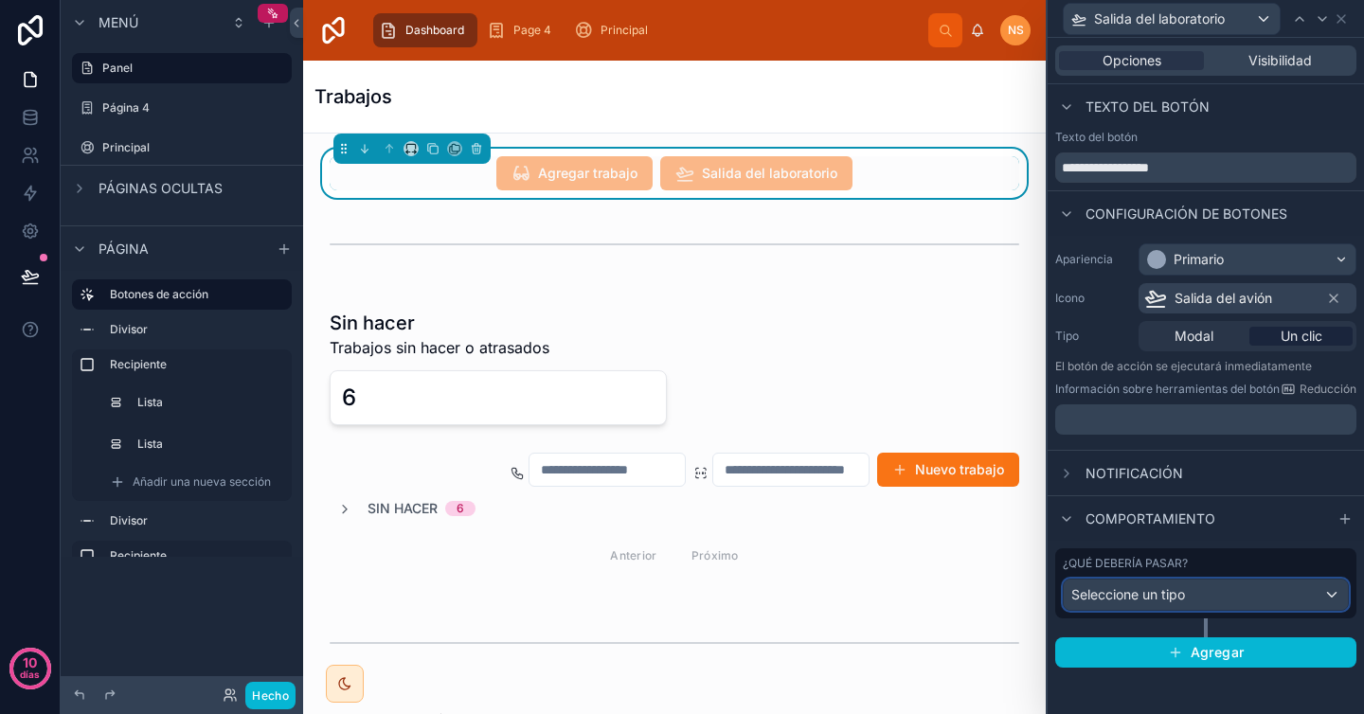
click at [1213, 598] on div "Seleccione un tipo" at bounding box center [1206, 595] width 284 height 30
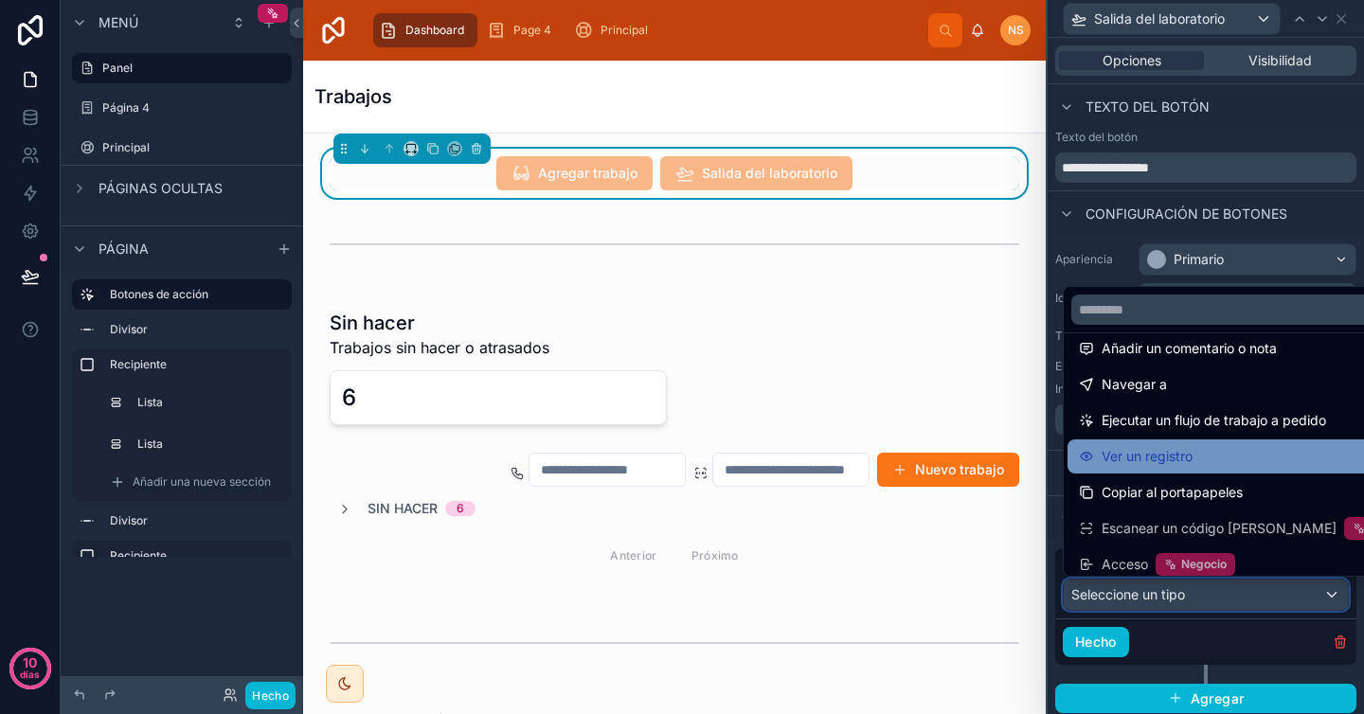
scroll to position [128, 0]
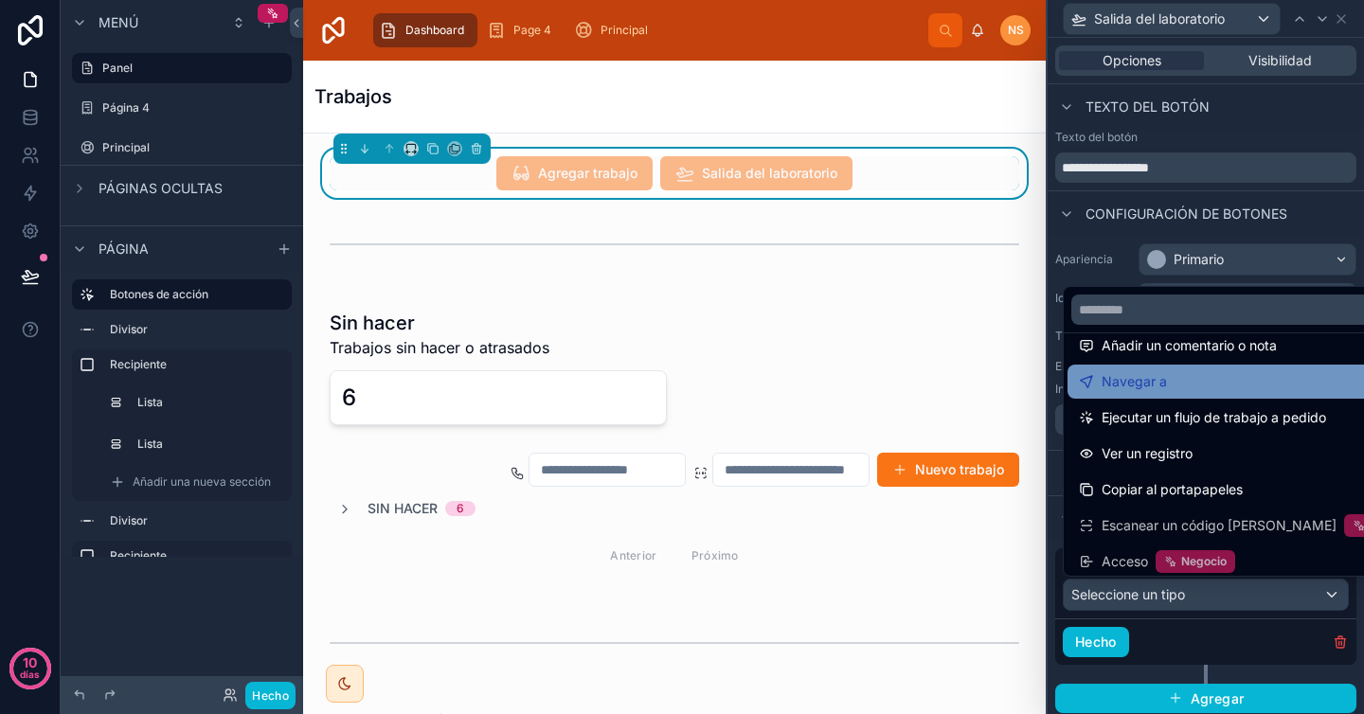
click at [1187, 386] on div "Navegar a" at bounding box center [1251, 381] width 345 height 23
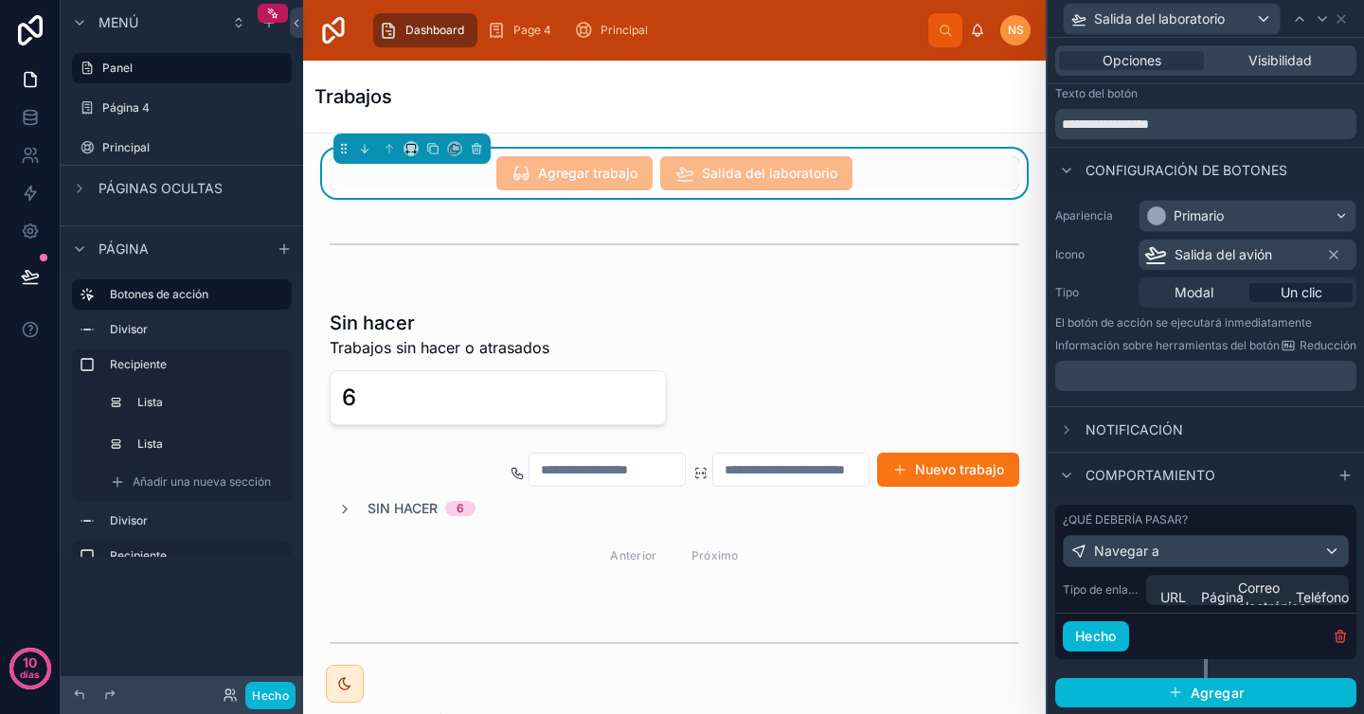
scroll to position [59, 0]
click at [1238, 619] on div "Hecho" at bounding box center [1205, 635] width 301 height 46
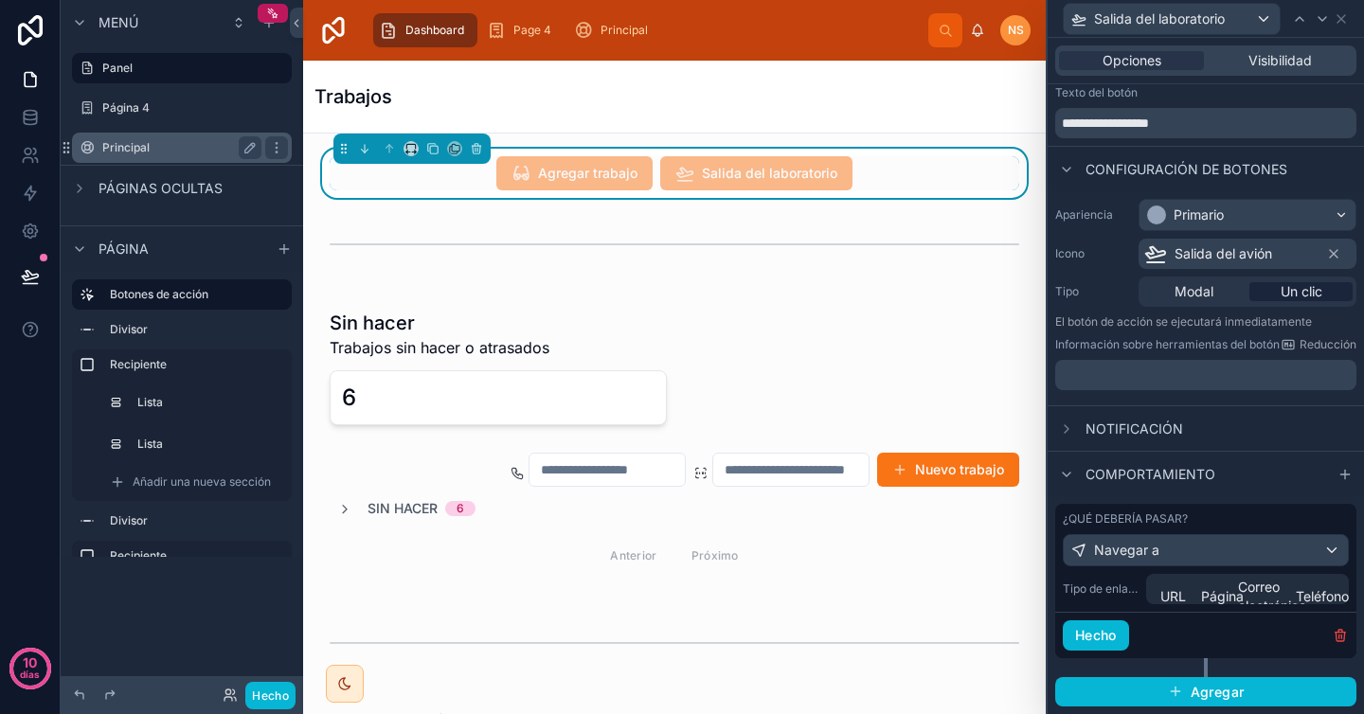
click at [167, 147] on label "Principal" at bounding box center [178, 147] width 152 height 15
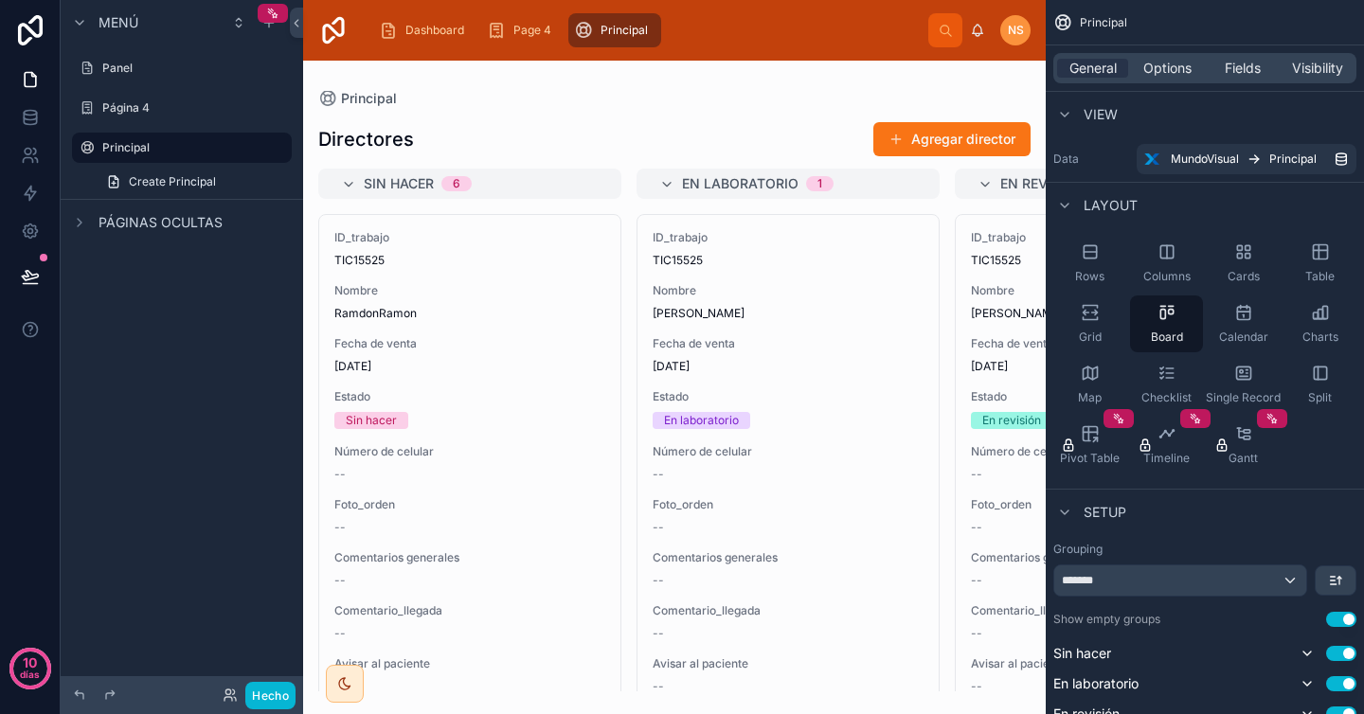
click at [468, 245] on div at bounding box center [674, 388] width 743 height 654
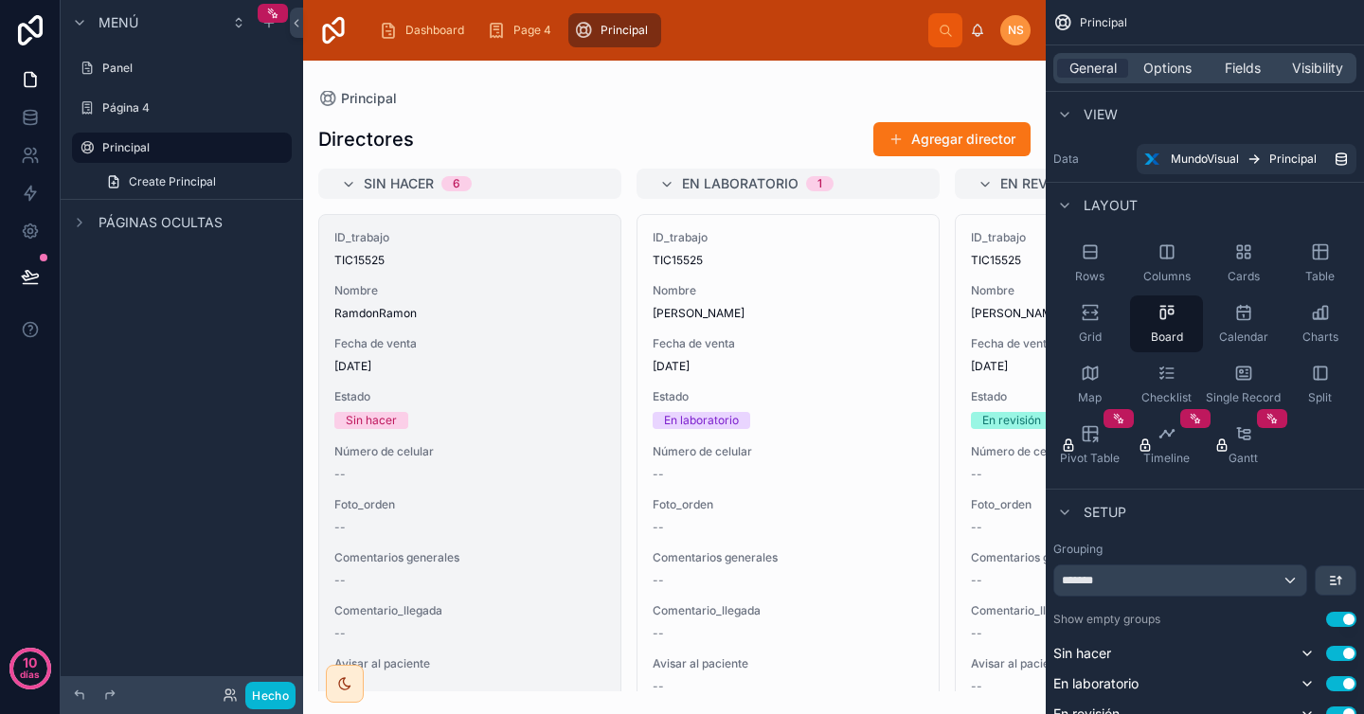
click at [480, 248] on div "ID_trabajo TIC15525" at bounding box center [469, 249] width 271 height 38
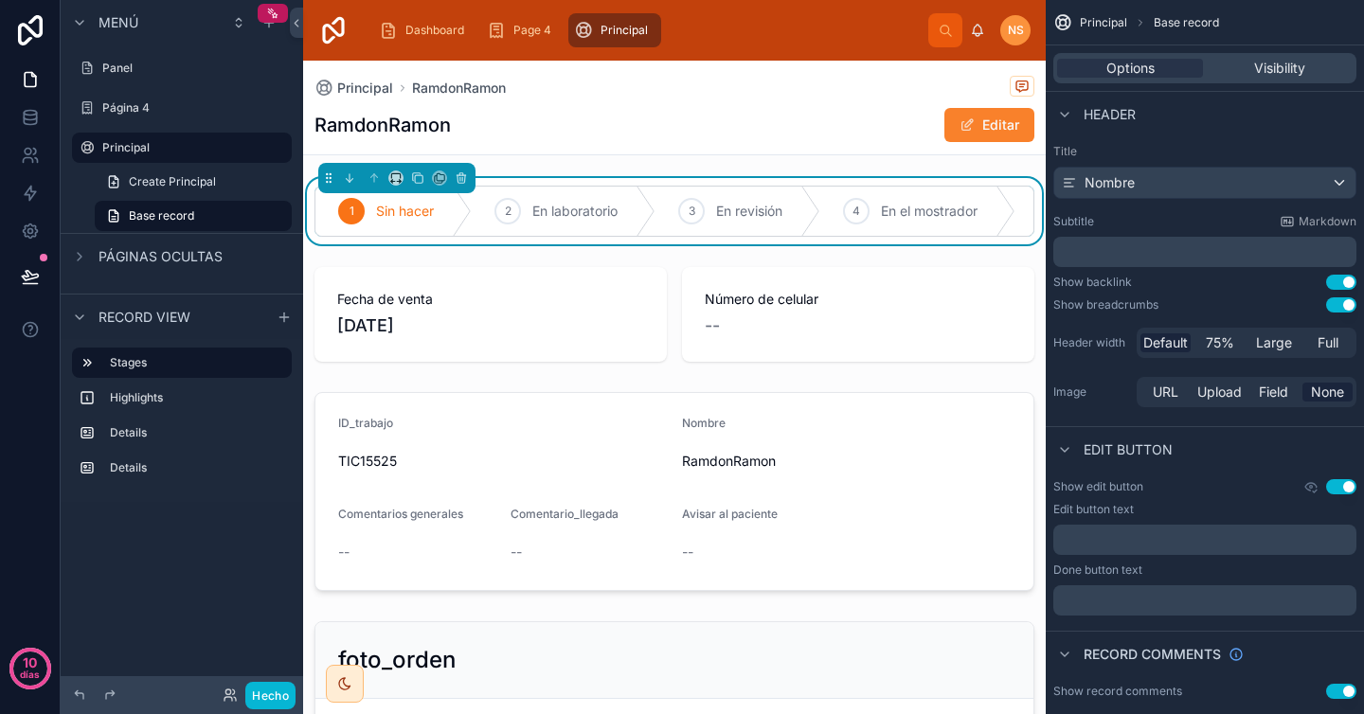
click at [982, 124] on font "Editar" at bounding box center [1000, 125] width 37 height 16
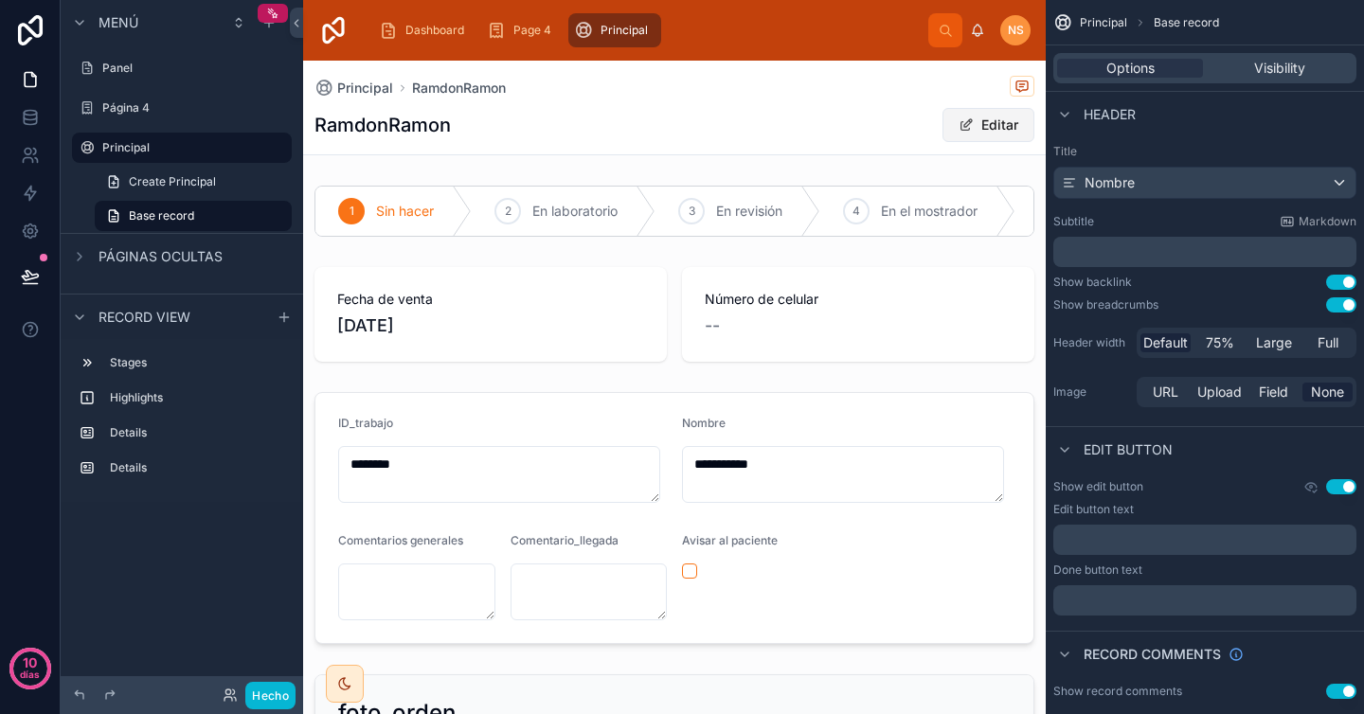
click at [981, 126] on font "Editar" at bounding box center [999, 125] width 37 height 16
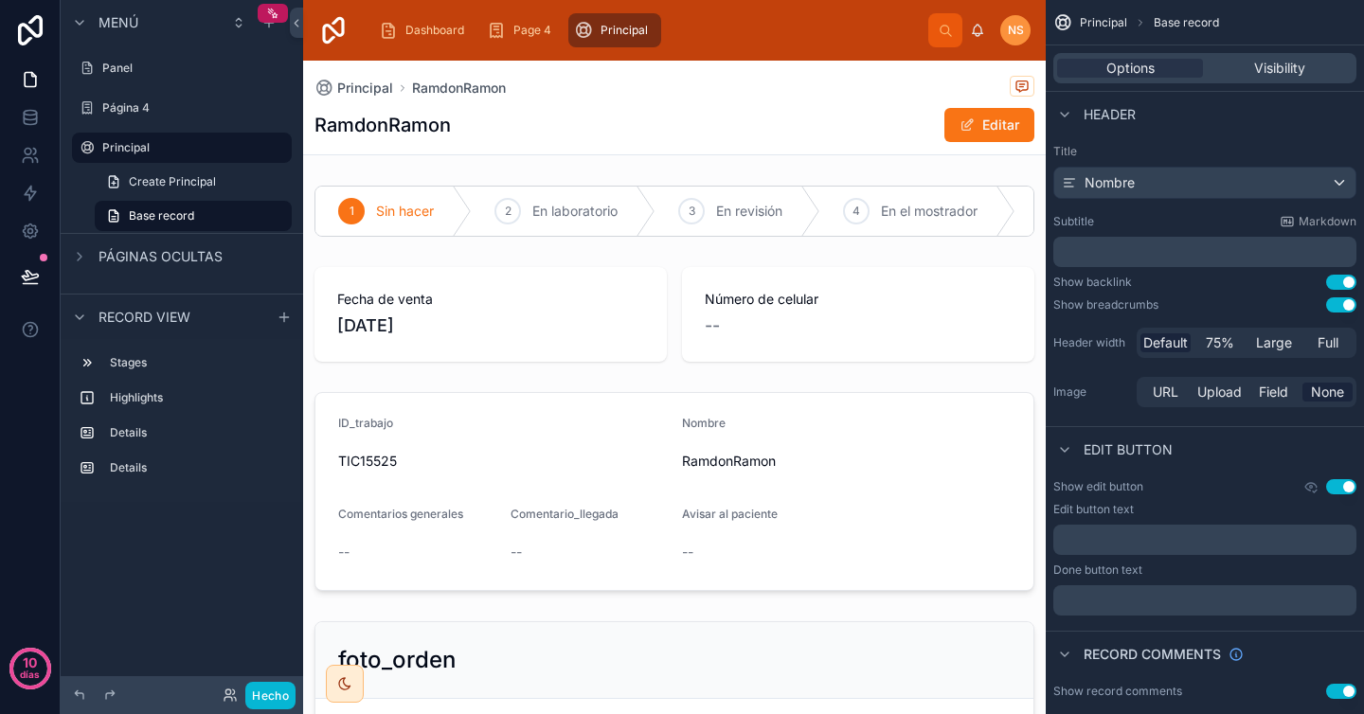
click at [784, 131] on div "RamdonRamon Editar" at bounding box center [674, 125] width 720 height 36
click at [210, 144] on label "Principal" at bounding box center [178, 147] width 152 height 15
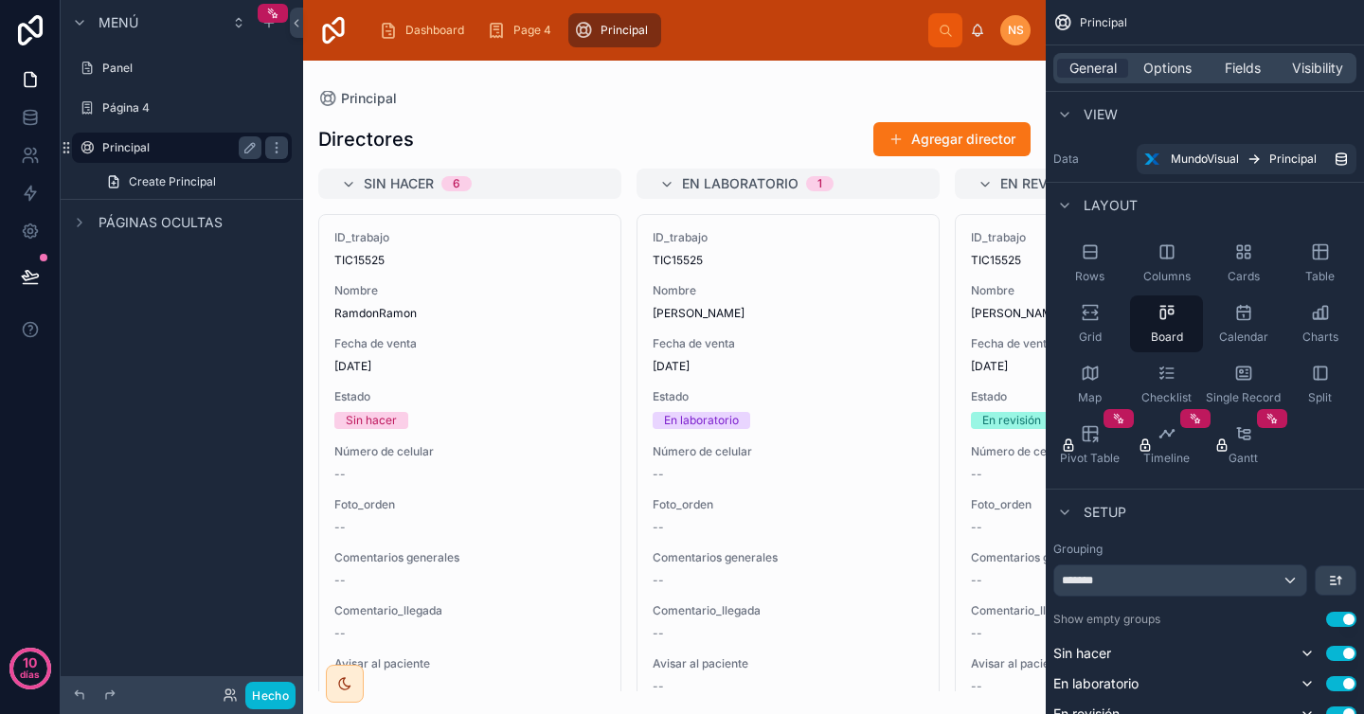
click at [210, 145] on label "Principal" at bounding box center [178, 147] width 152 height 15
click at [279, 150] on icon "contenido desplazable" at bounding box center [276, 147] width 15 height 15
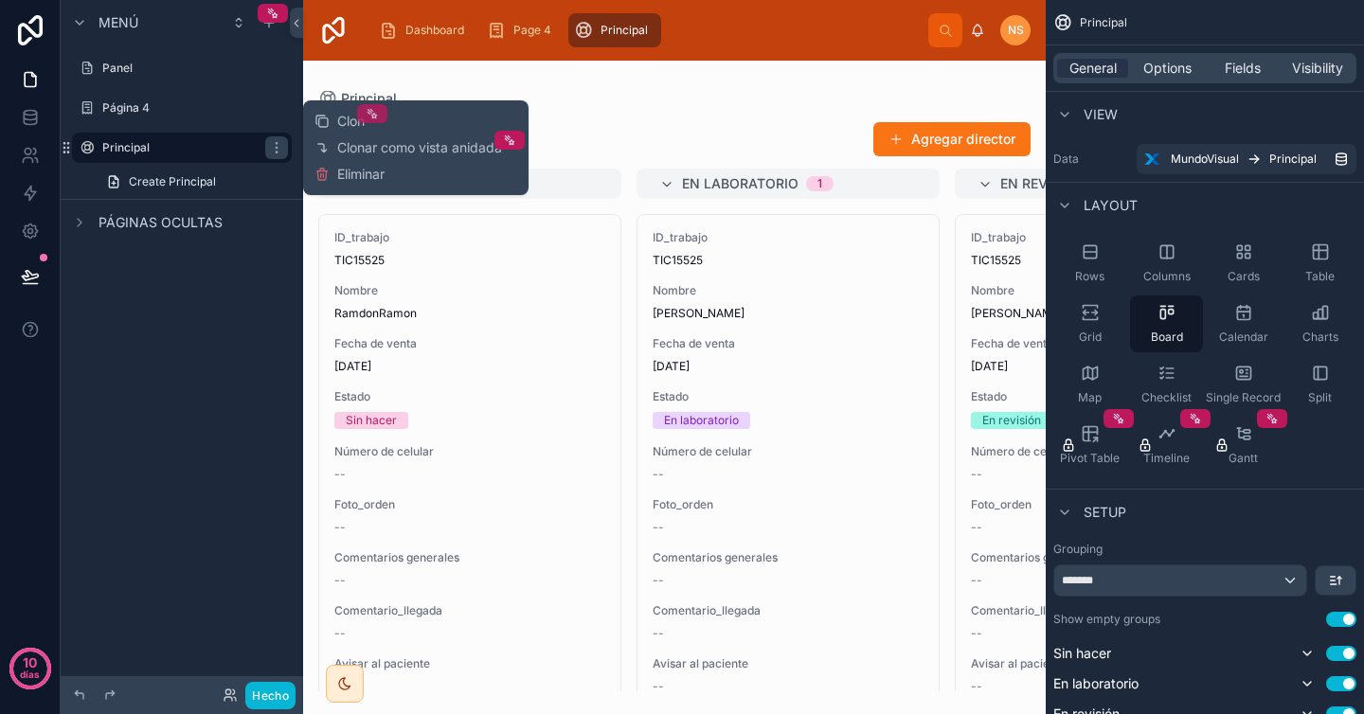
click at [371, 113] on icon at bounding box center [370, 111] width 4 height 4
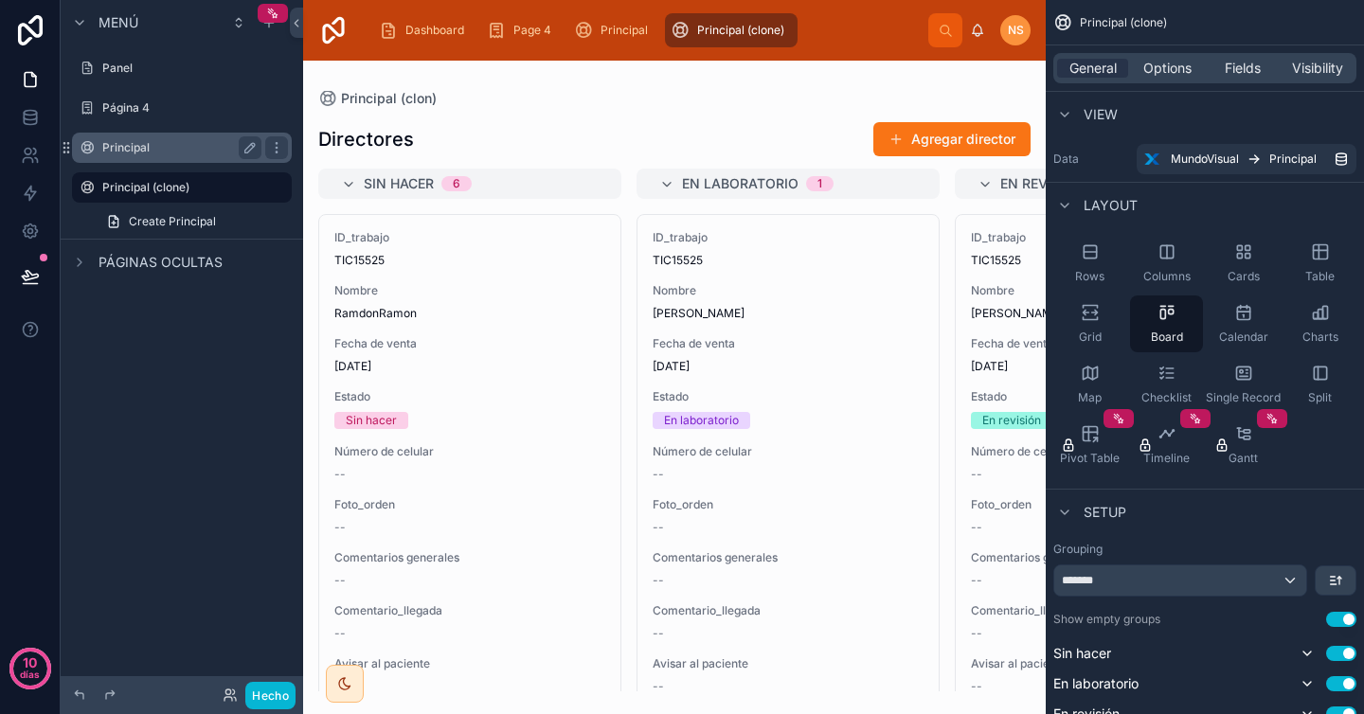
click at [132, 142] on font "Principal" at bounding box center [125, 147] width 47 height 14
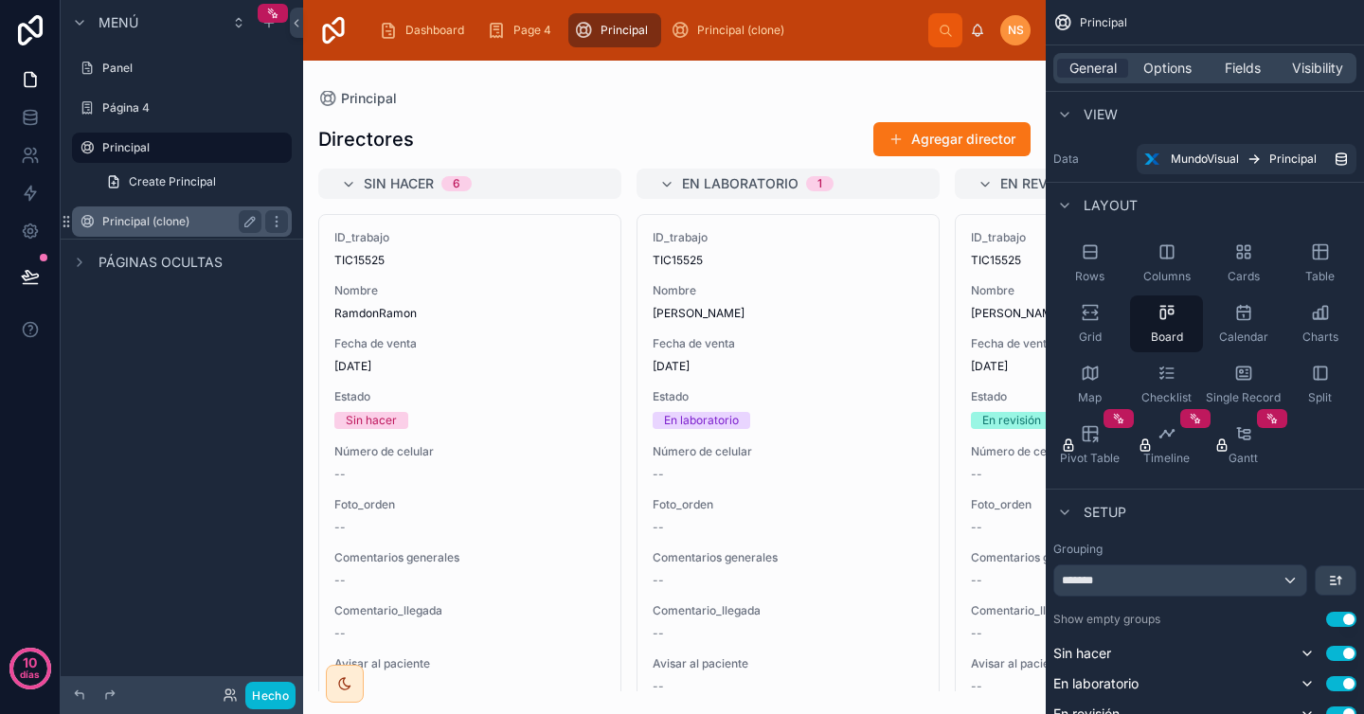
click at [190, 219] on label "Principal (clone)" at bounding box center [178, 221] width 152 height 15
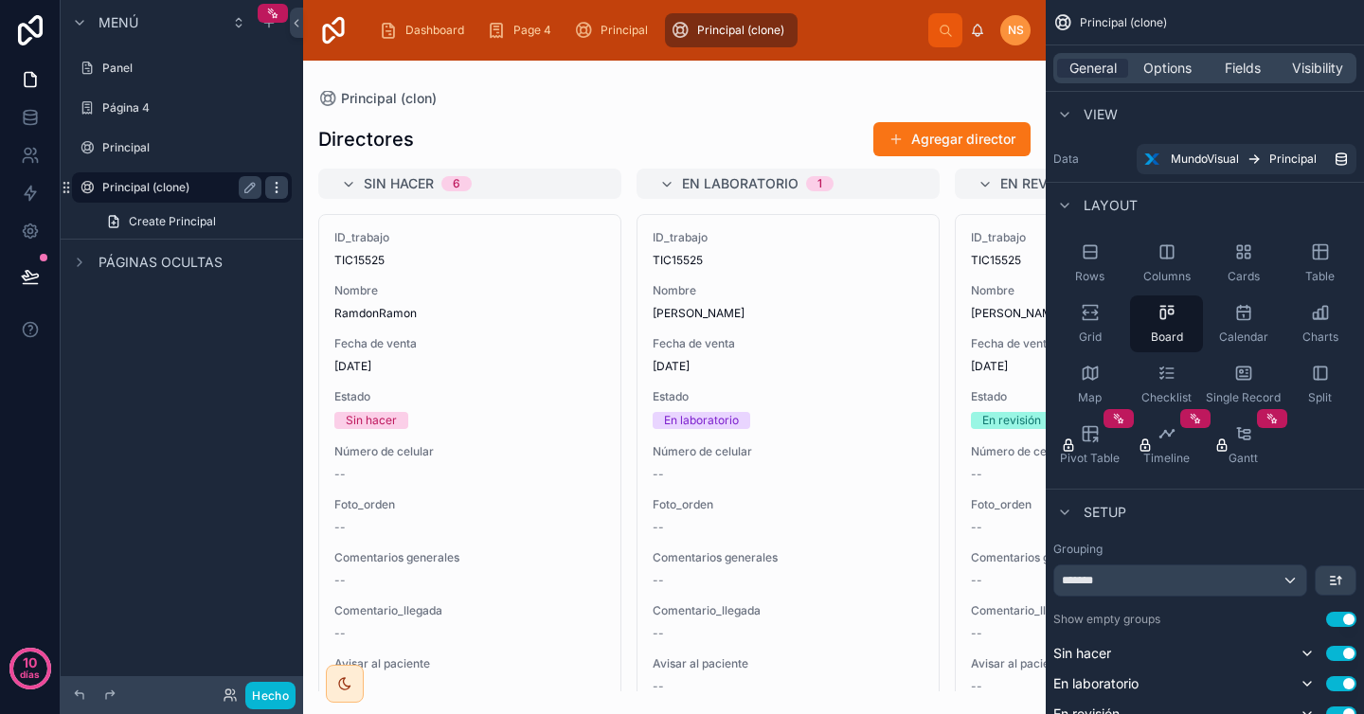
click at [278, 189] on icon "contenido desplazable" at bounding box center [276, 187] width 15 height 15
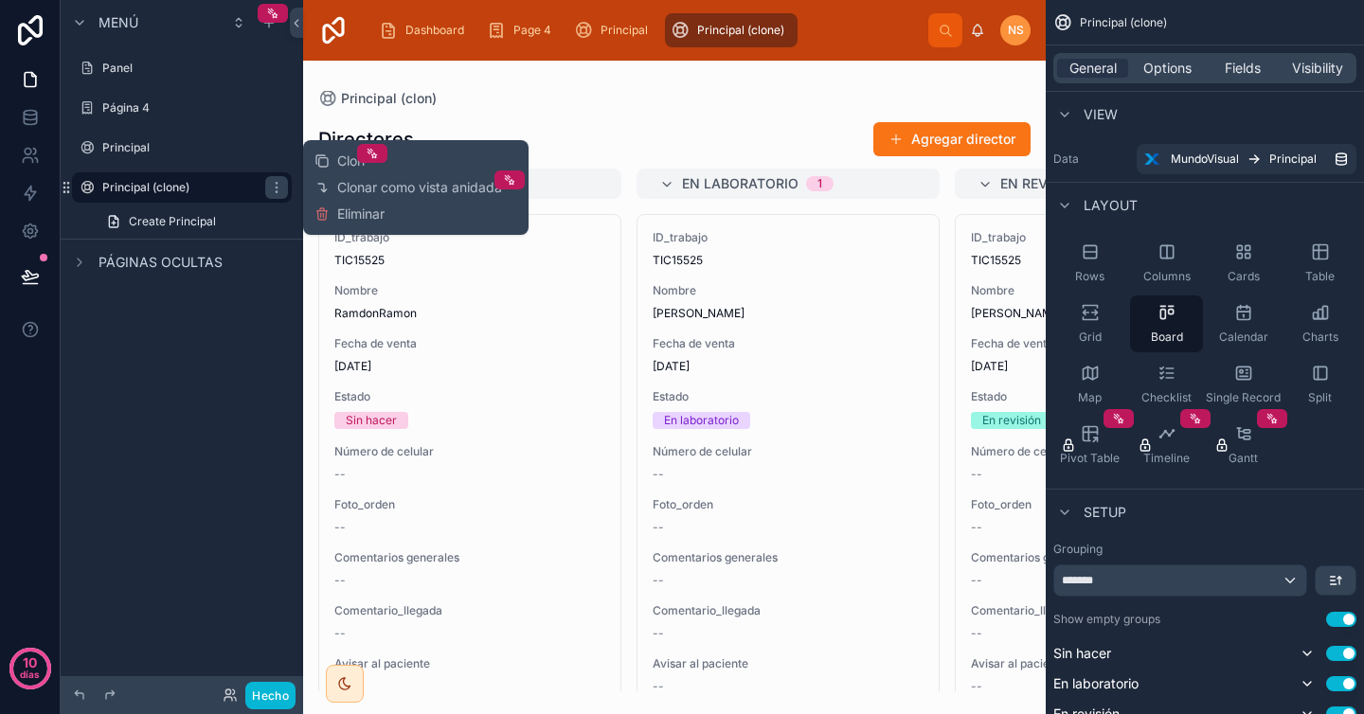
click at [390, 214] on div "Clon Clonar como vista anidada Eliminar" at bounding box center [415, 188] width 203 height 80
click at [341, 216] on font "Eliminar" at bounding box center [360, 214] width 47 height 16
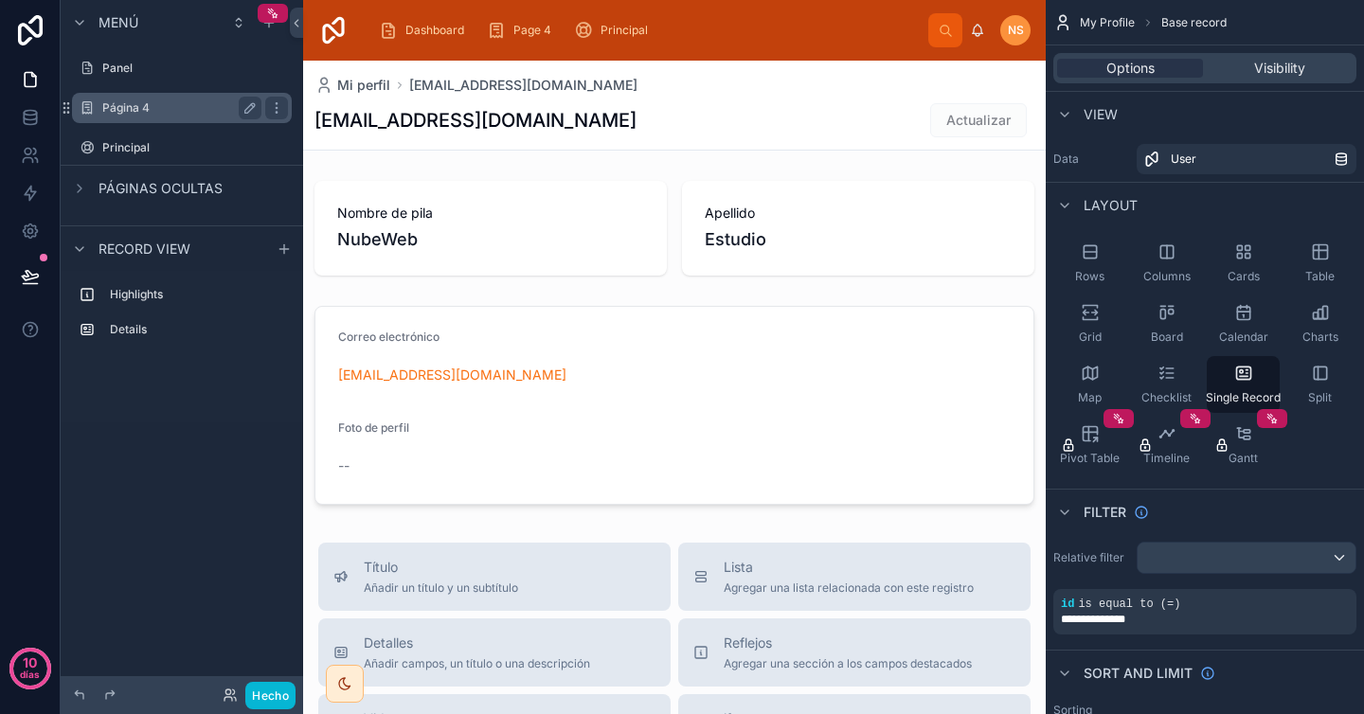
click at [171, 112] on label "Página 4" at bounding box center [178, 107] width 152 height 15
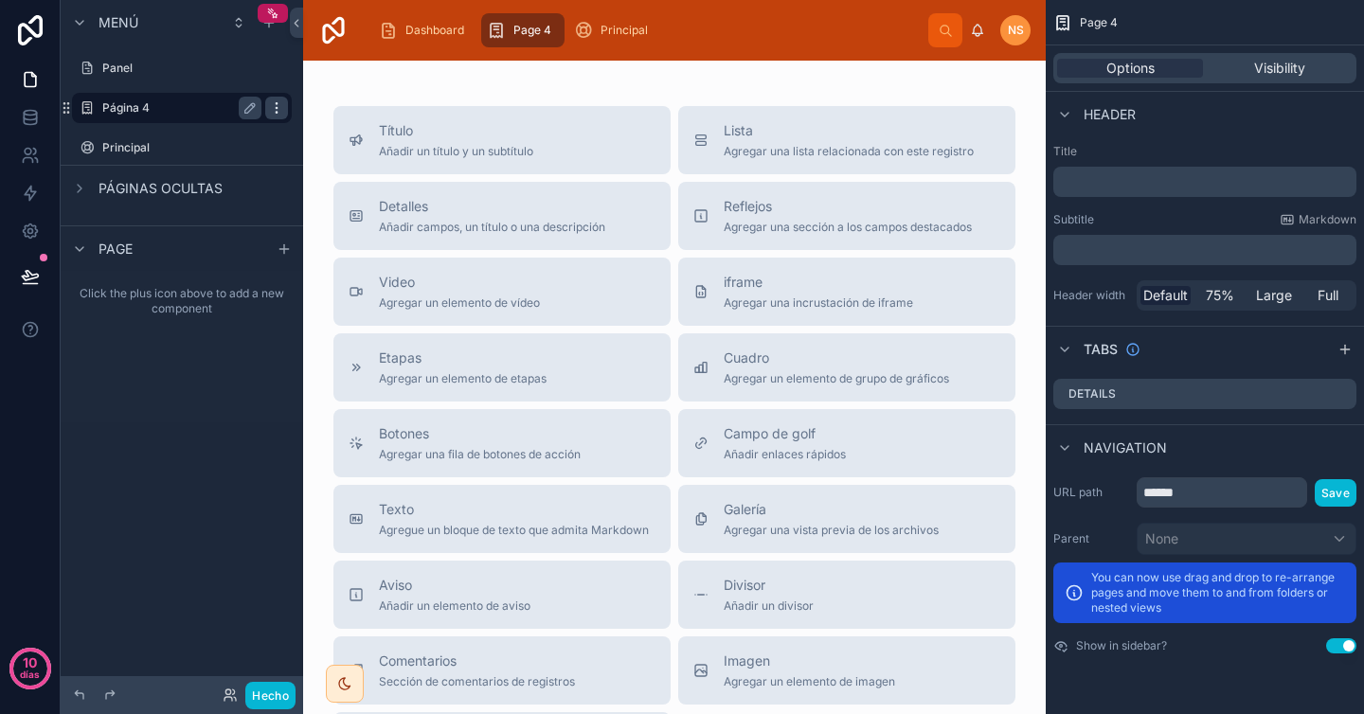
click at [279, 111] on icon "contenido desplazable" at bounding box center [276, 107] width 15 height 15
click at [349, 123] on font "Eliminar" at bounding box center [360, 121] width 47 height 16
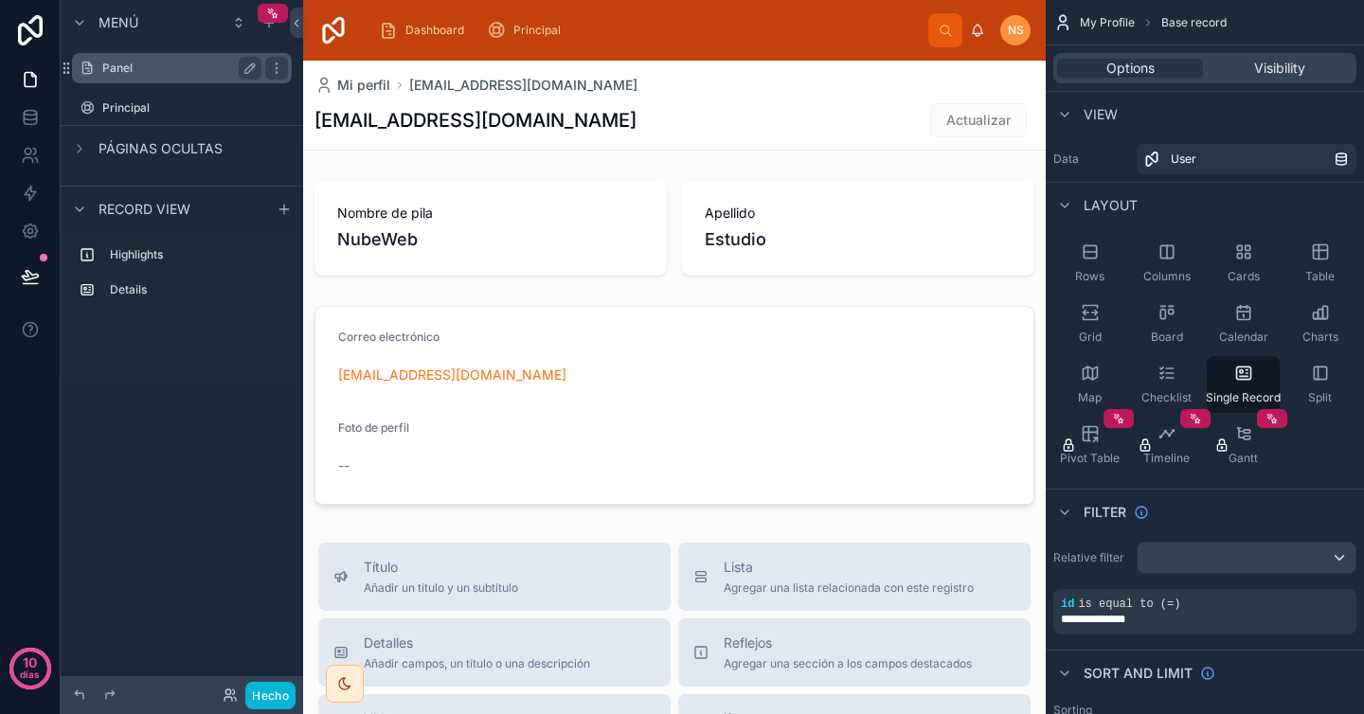
click at [194, 67] on label "Panel" at bounding box center [178, 68] width 152 height 15
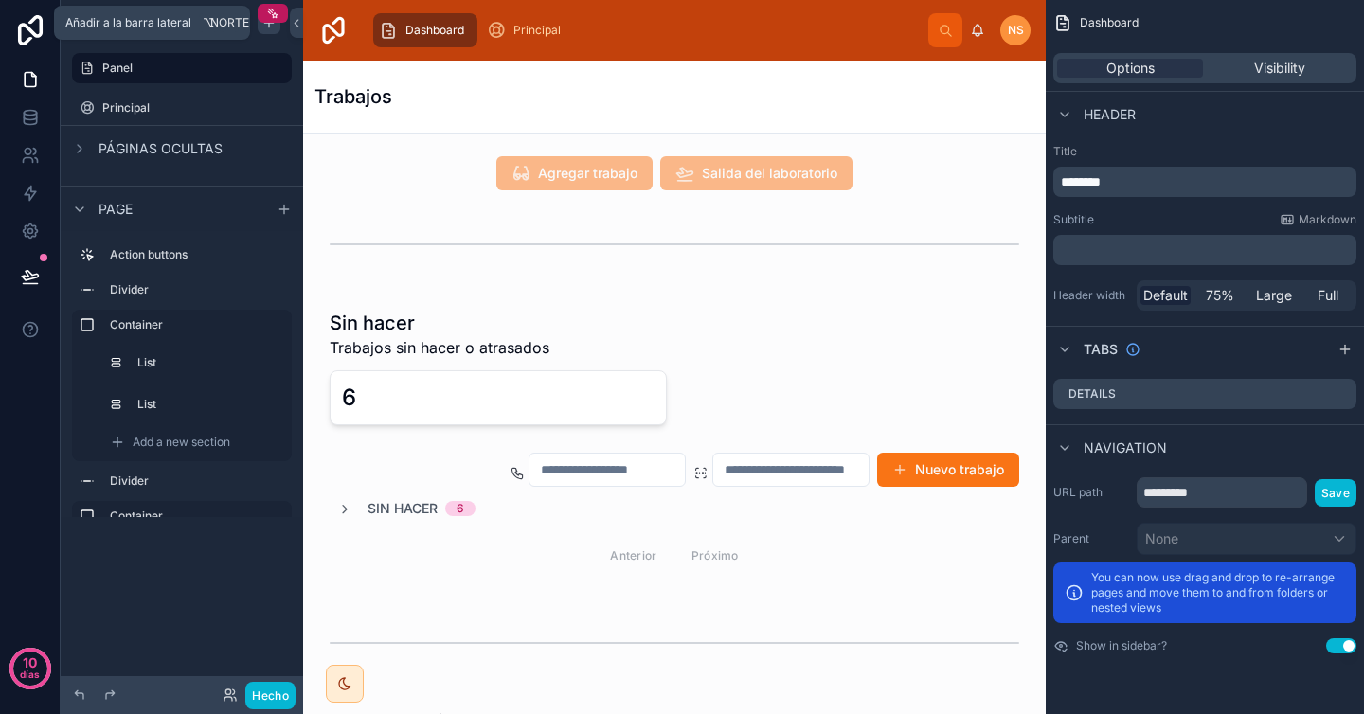
click at [271, 27] on icon "contenido desplazable" at bounding box center [268, 22] width 15 height 15
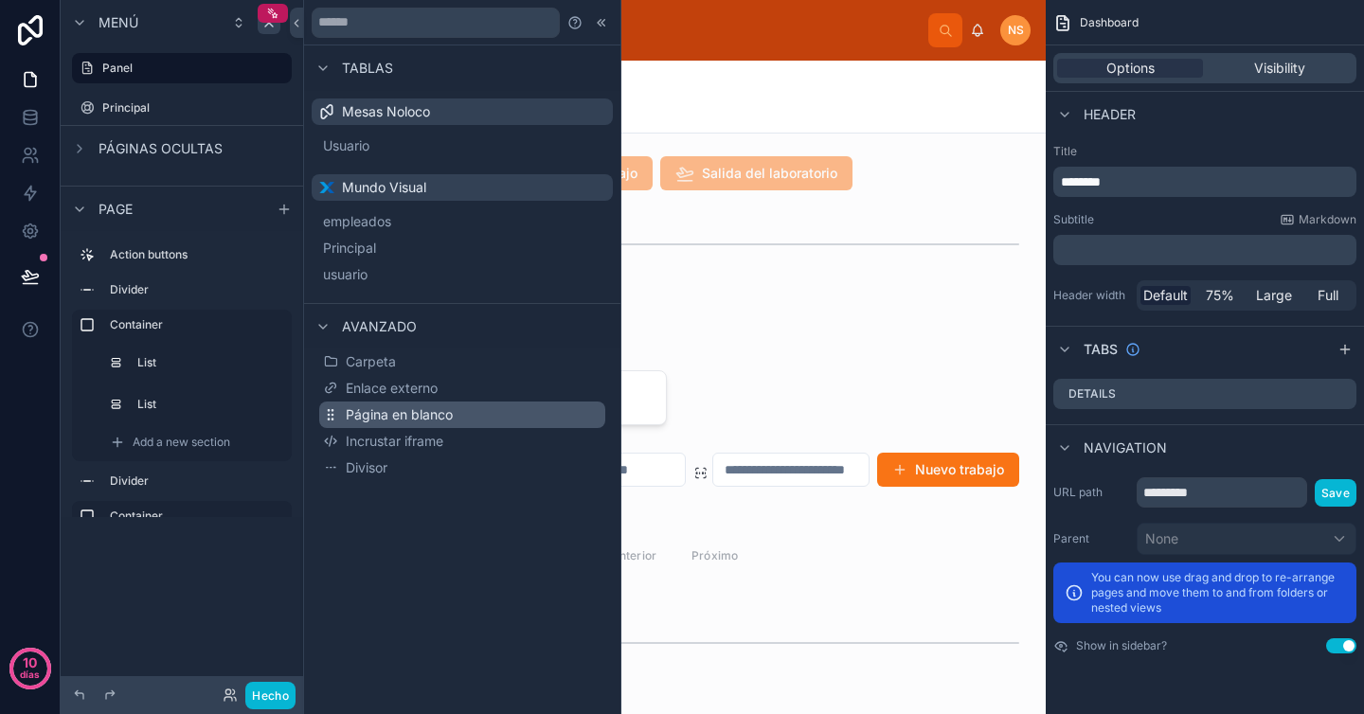
click at [445, 413] on font "Página en blanco" at bounding box center [399, 414] width 107 height 16
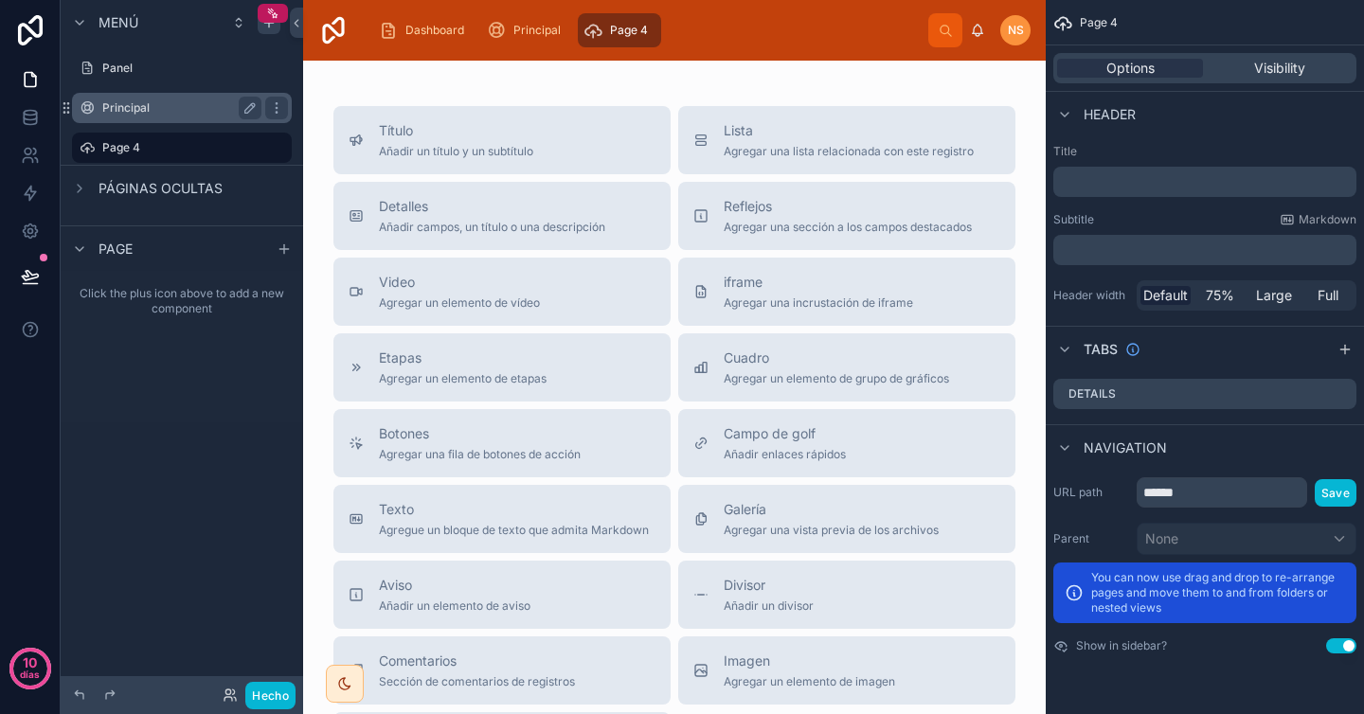
click at [174, 110] on label "Principal" at bounding box center [178, 107] width 152 height 15
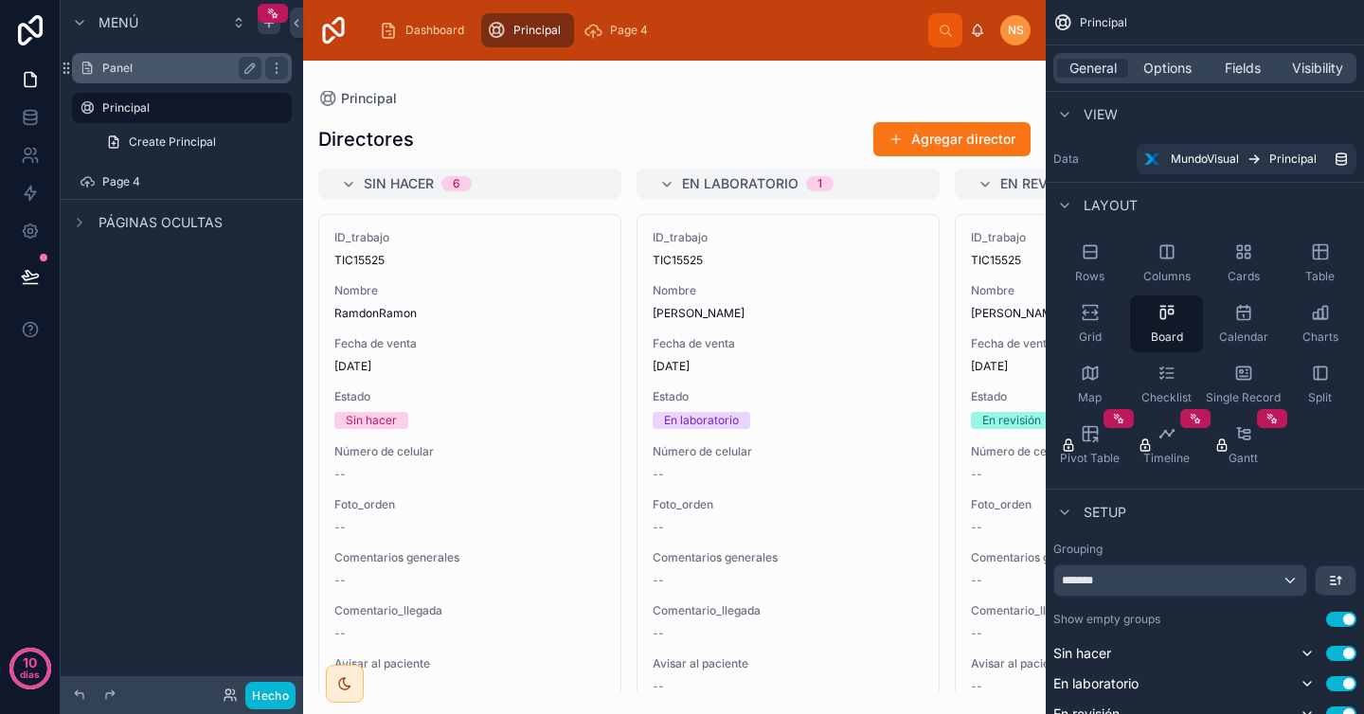
click at [153, 75] on label "Panel" at bounding box center [178, 68] width 152 height 15
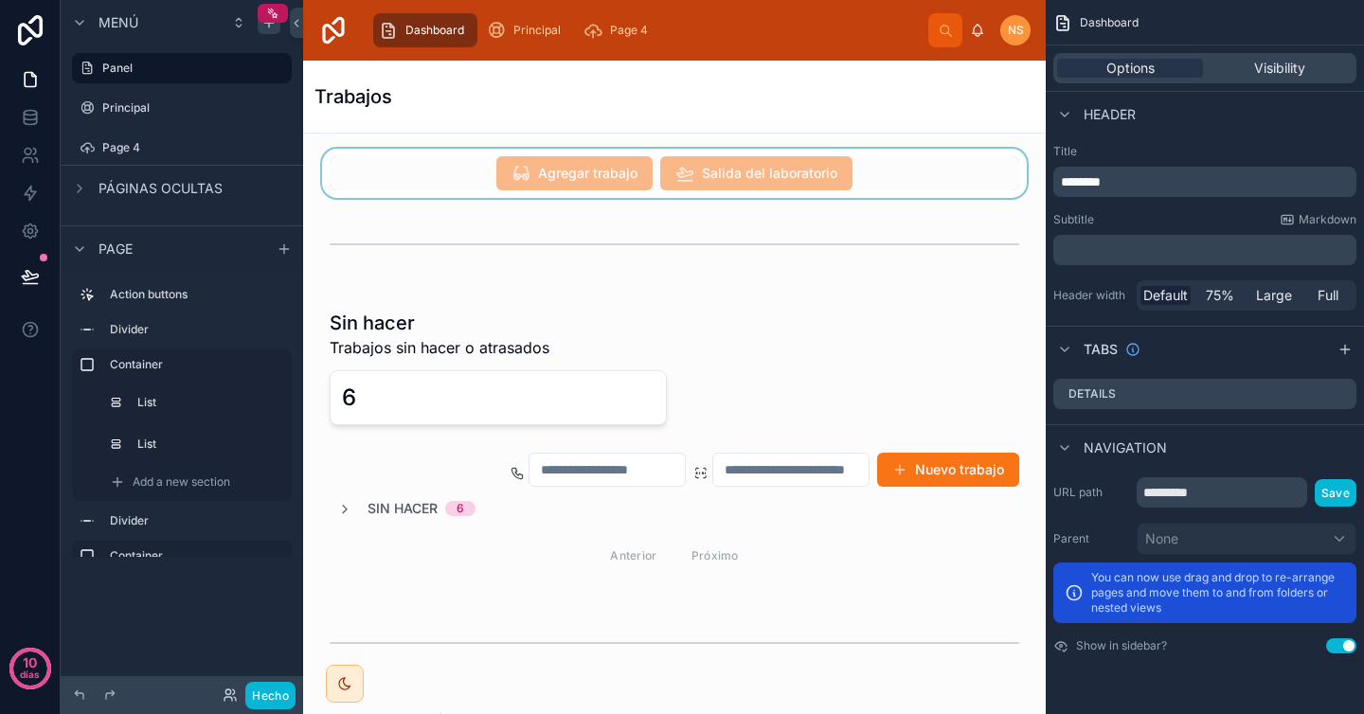
click at [591, 170] on div at bounding box center [674, 173] width 712 height 49
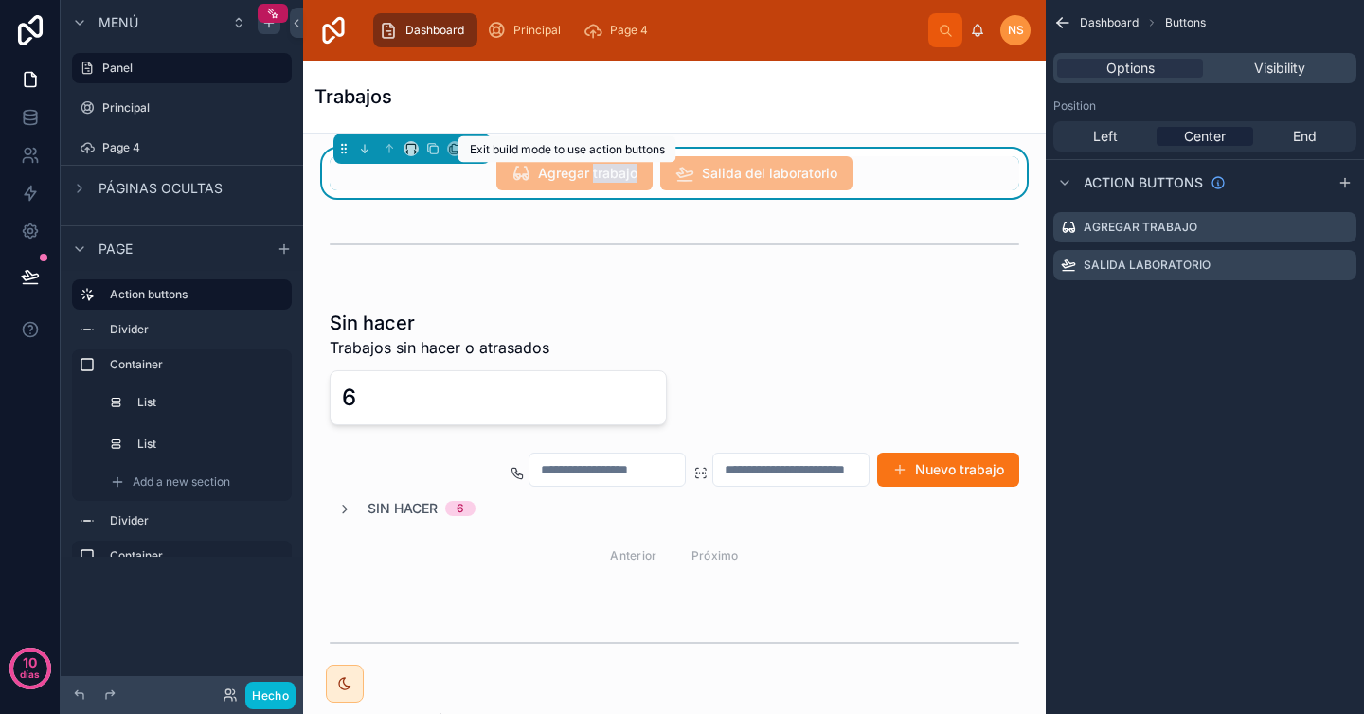
click at [592, 170] on span "Agregar trabajo" at bounding box center [574, 175] width 156 height 19
click at [541, 213] on div at bounding box center [674, 244] width 712 height 63
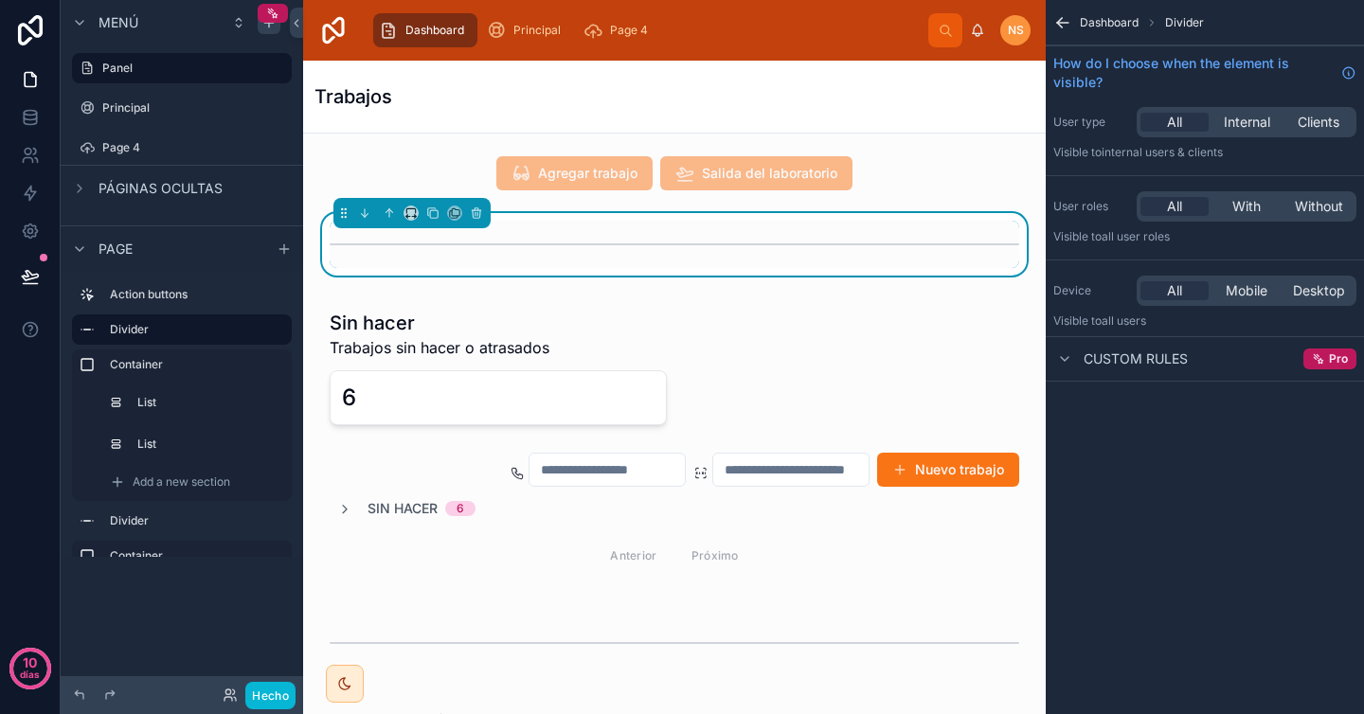
click at [674, 87] on div "Trabajos" at bounding box center [674, 96] width 720 height 27
click at [687, 85] on div "Trabajos" at bounding box center [674, 96] width 720 height 27
click at [476, 110] on div "Trabajos" at bounding box center [674, 97] width 720 height 72
click at [778, 103] on div "Trabajos" at bounding box center [674, 96] width 720 height 27
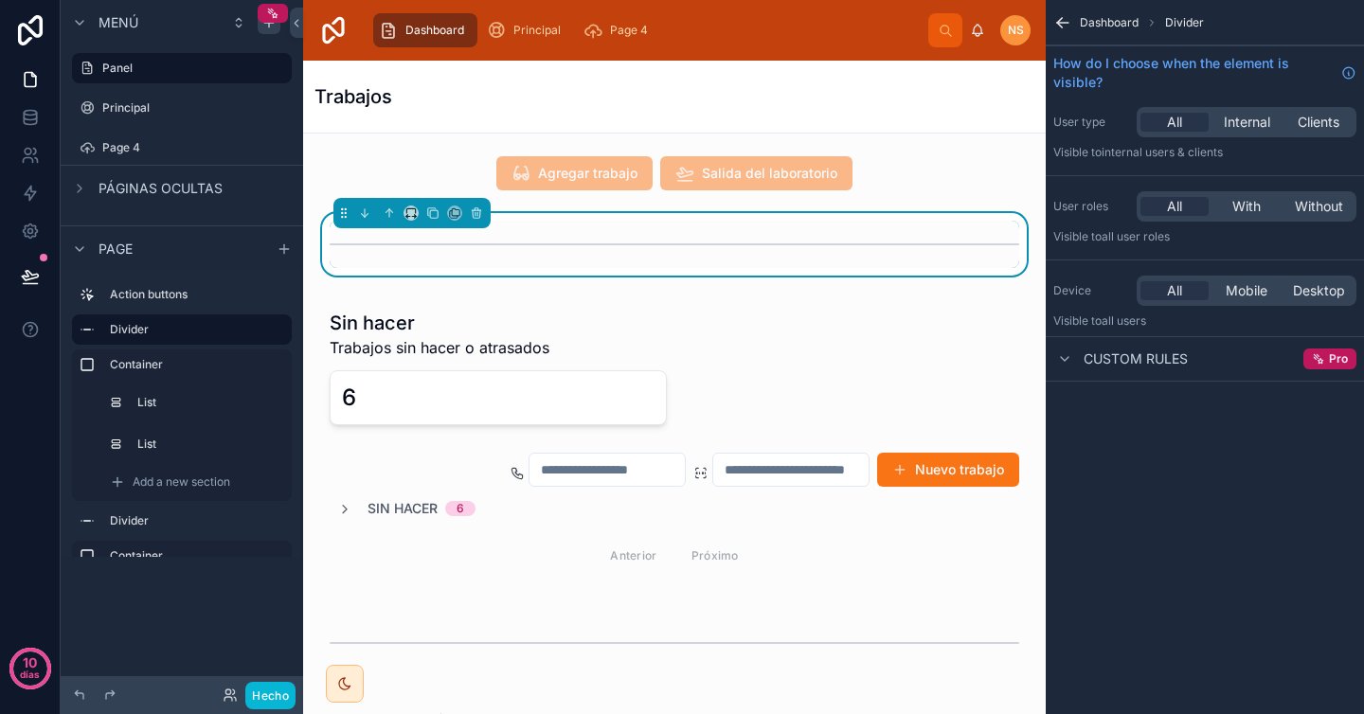
click at [122, 180] on font "Páginas ocultas" at bounding box center [161, 188] width 124 height 16
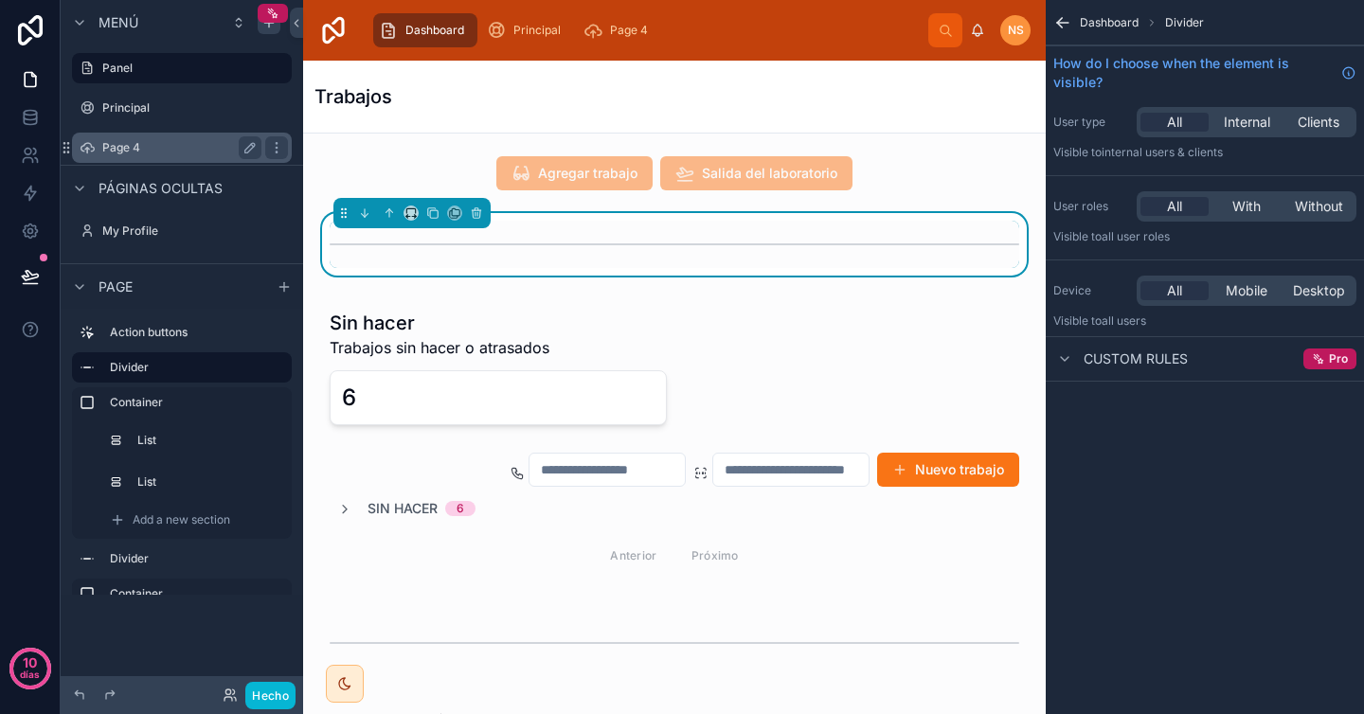
click at [165, 151] on label "Page 4" at bounding box center [178, 147] width 152 height 15
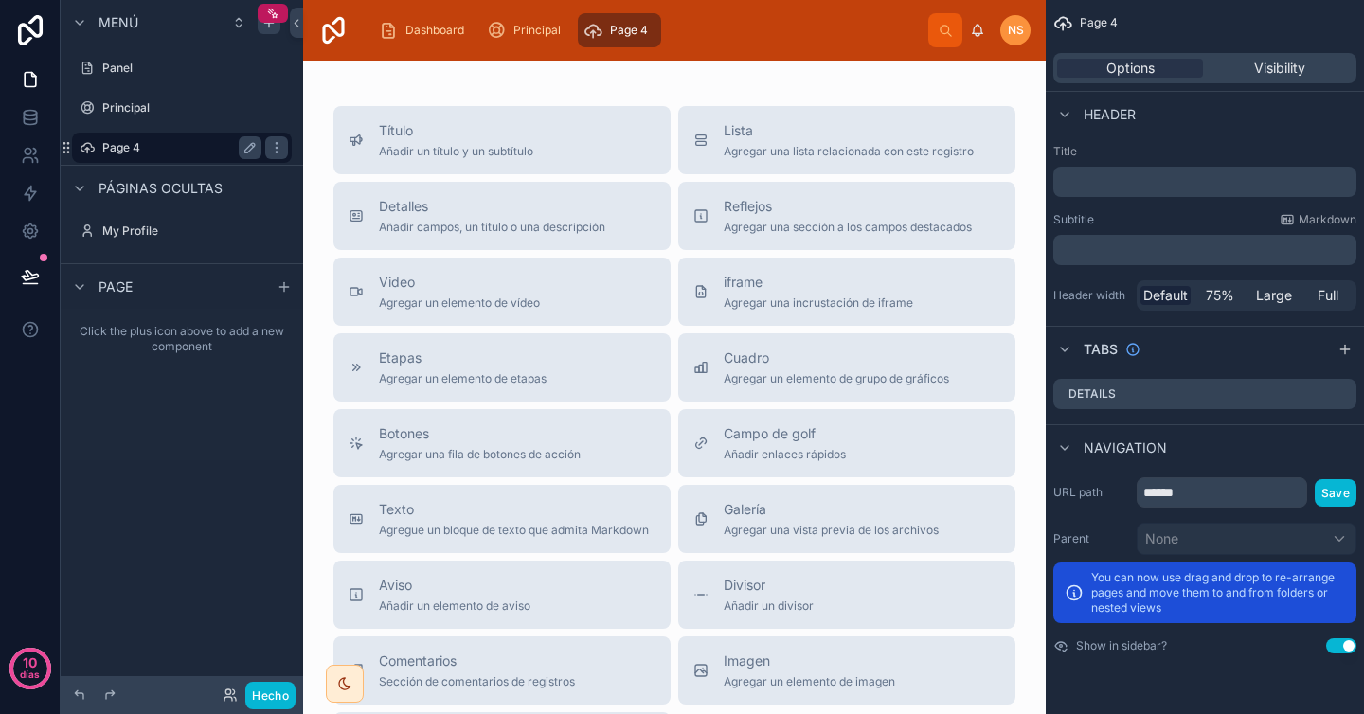
click at [177, 145] on label "Page 4" at bounding box center [178, 147] width 152 height 15
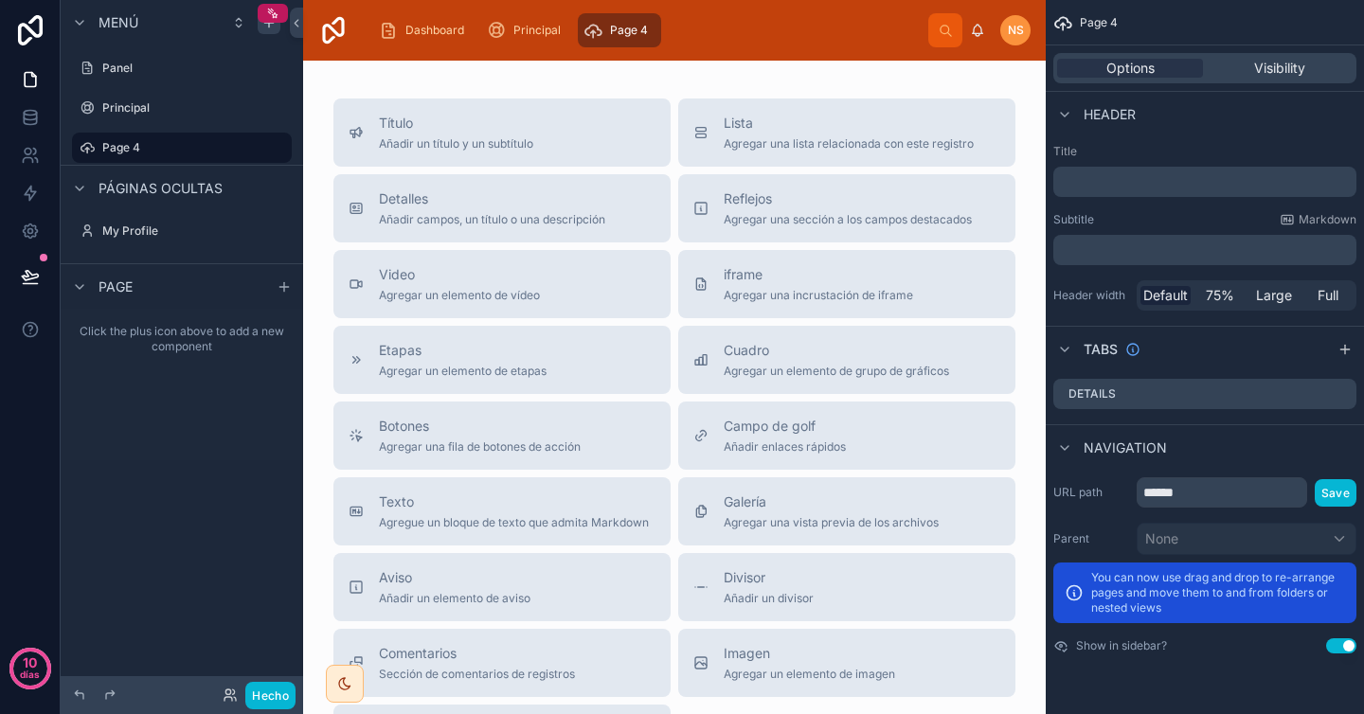
scroll to position [10, 0]
click at [153, 117] on div "Principal" at bounding box center [181, 108] width 159 height 23
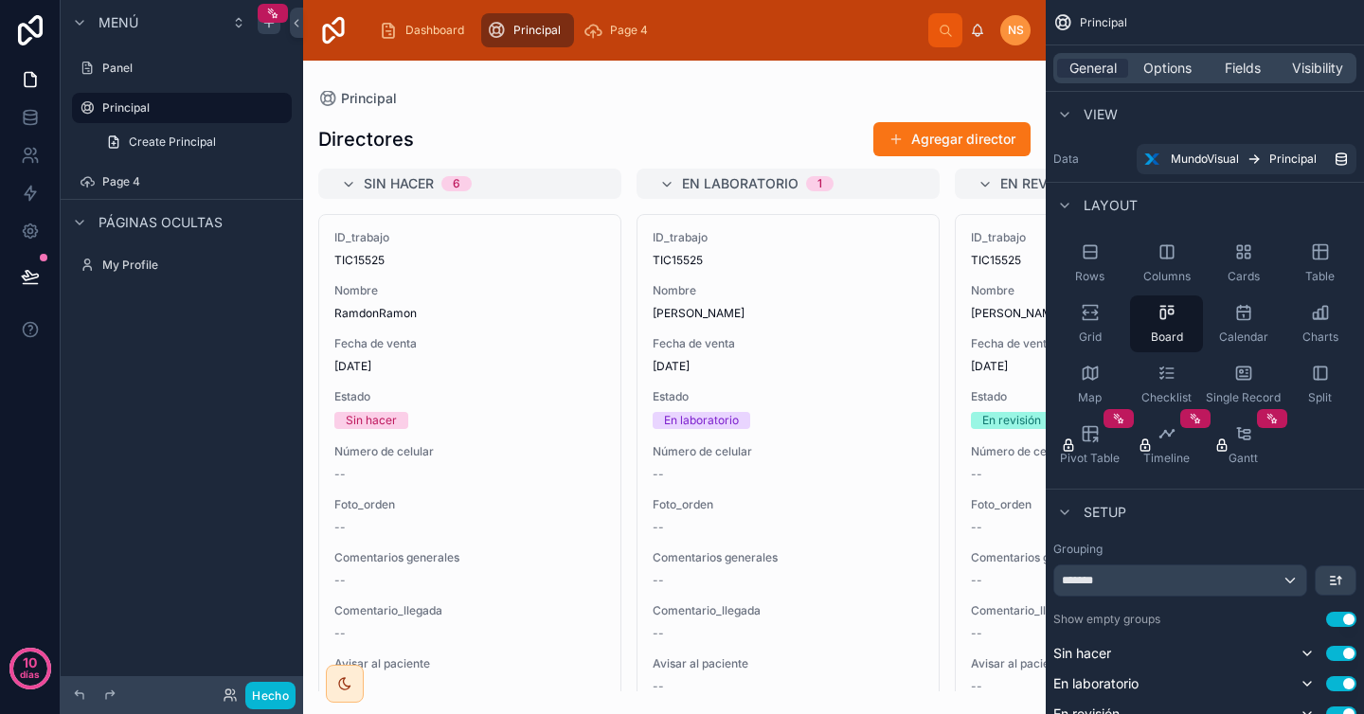
click at [160, 186] on label "Page 4" at bounding box center [195, 181] width 186 height 15
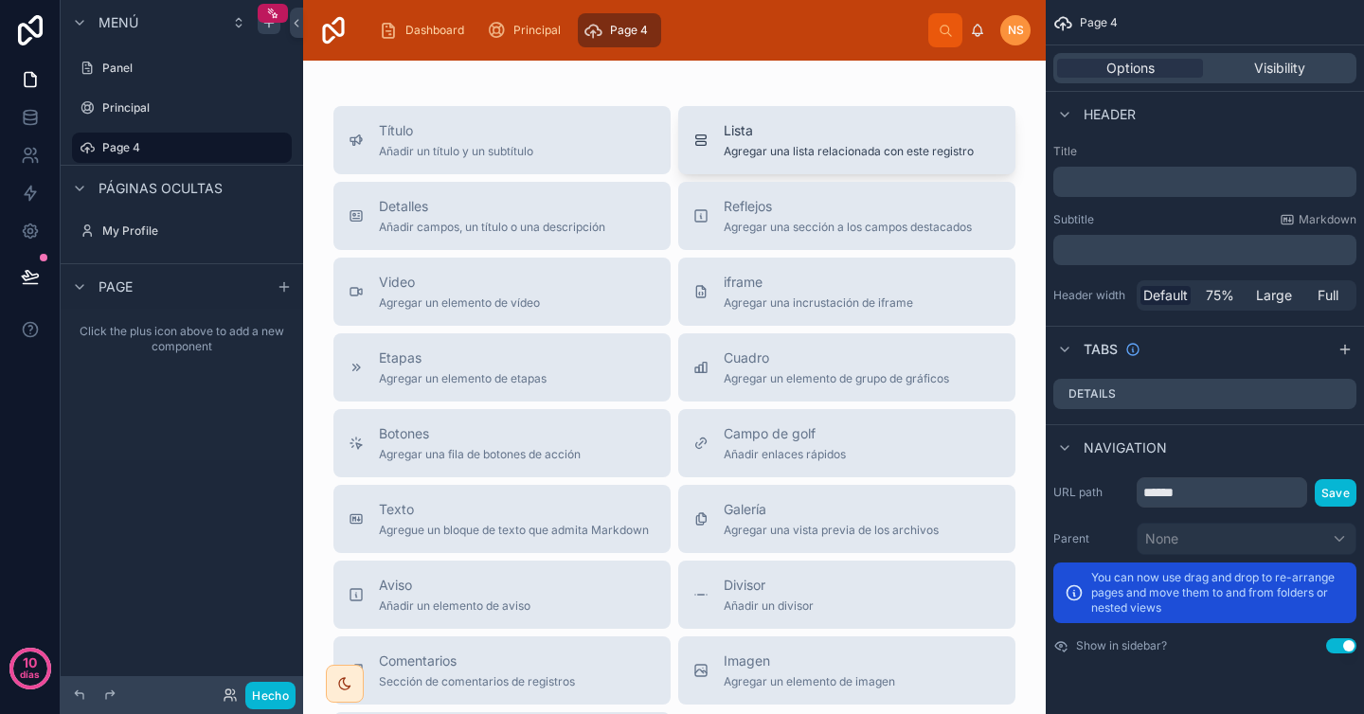
click at [816, 130] on span "Lista" at bounding box center [849, 130] width 250 height 19
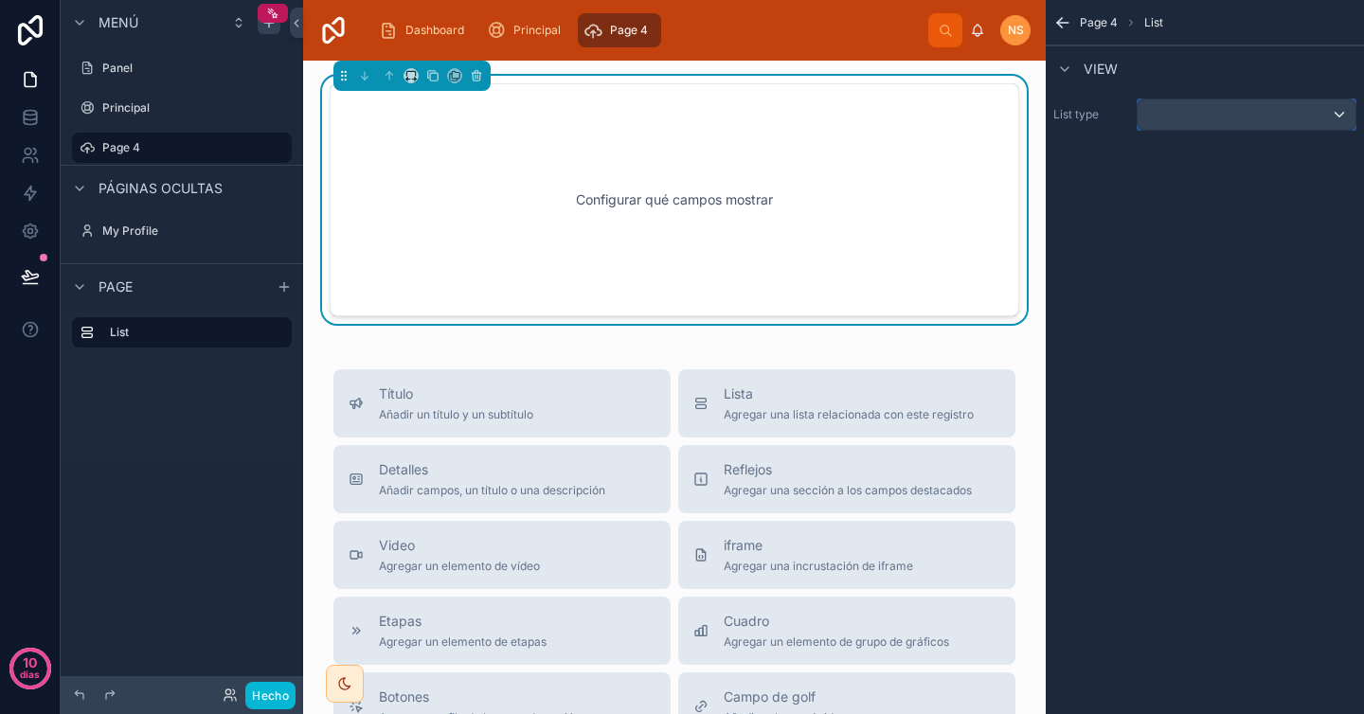
click at [1267, 115] on div "contenido desplazable" at bounding box center [1247, 114] width 218 height 30
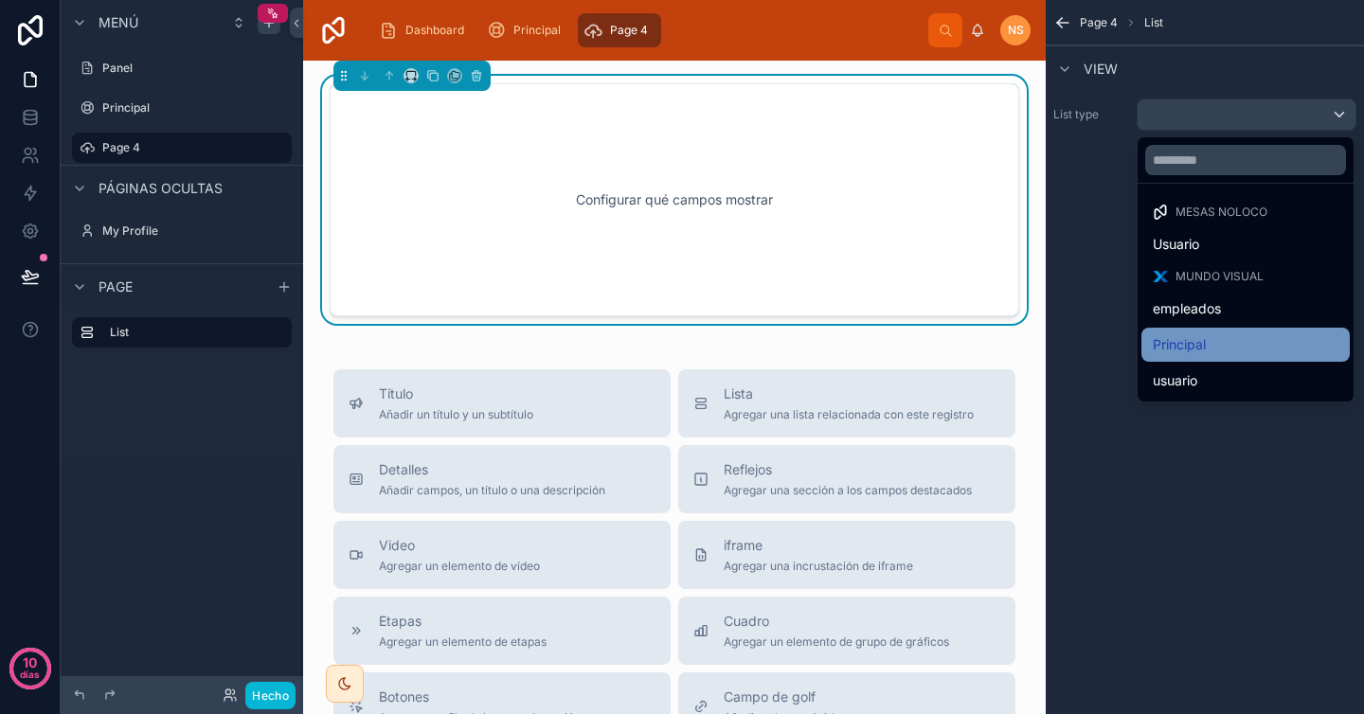
click at [1235, 336] on div "Principal" at bounding box center [1246, 344] width 186 height 23
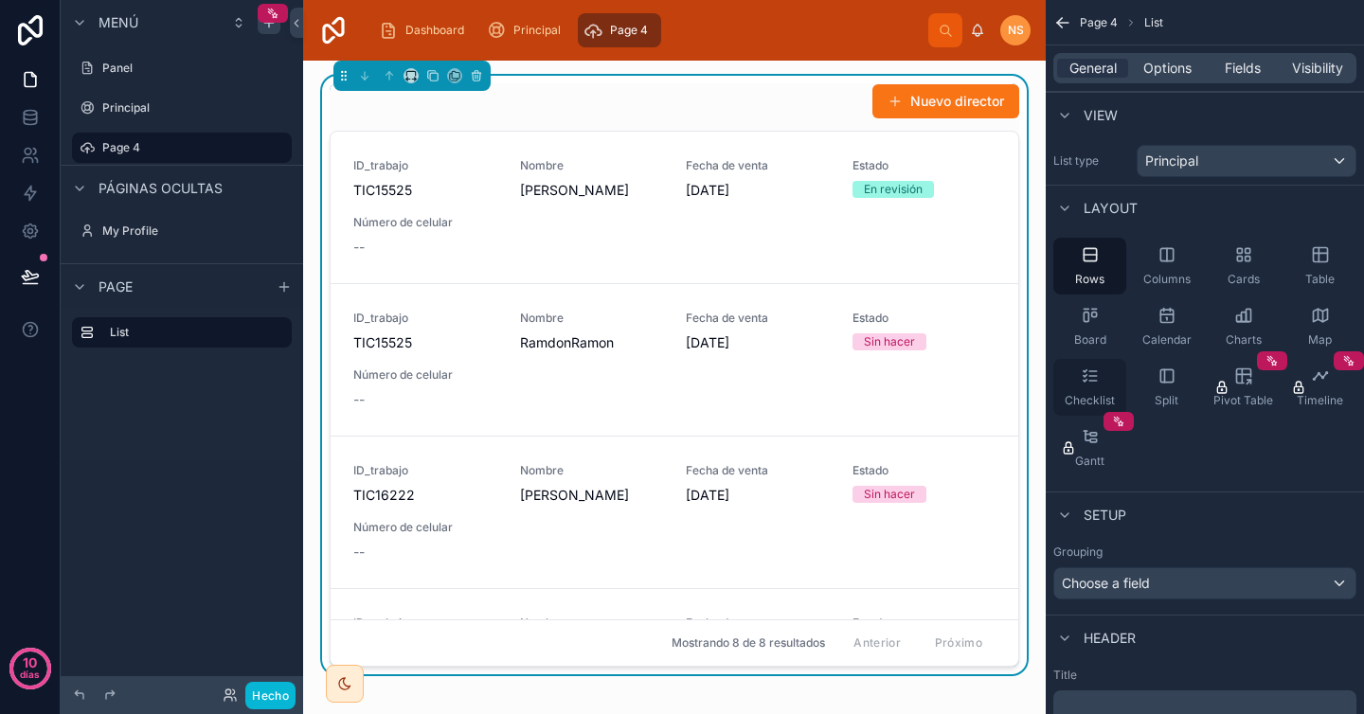
click at [1085, 370] on icon "contenido desplazable" at bounding box center [1084, 371] width 3 height 2
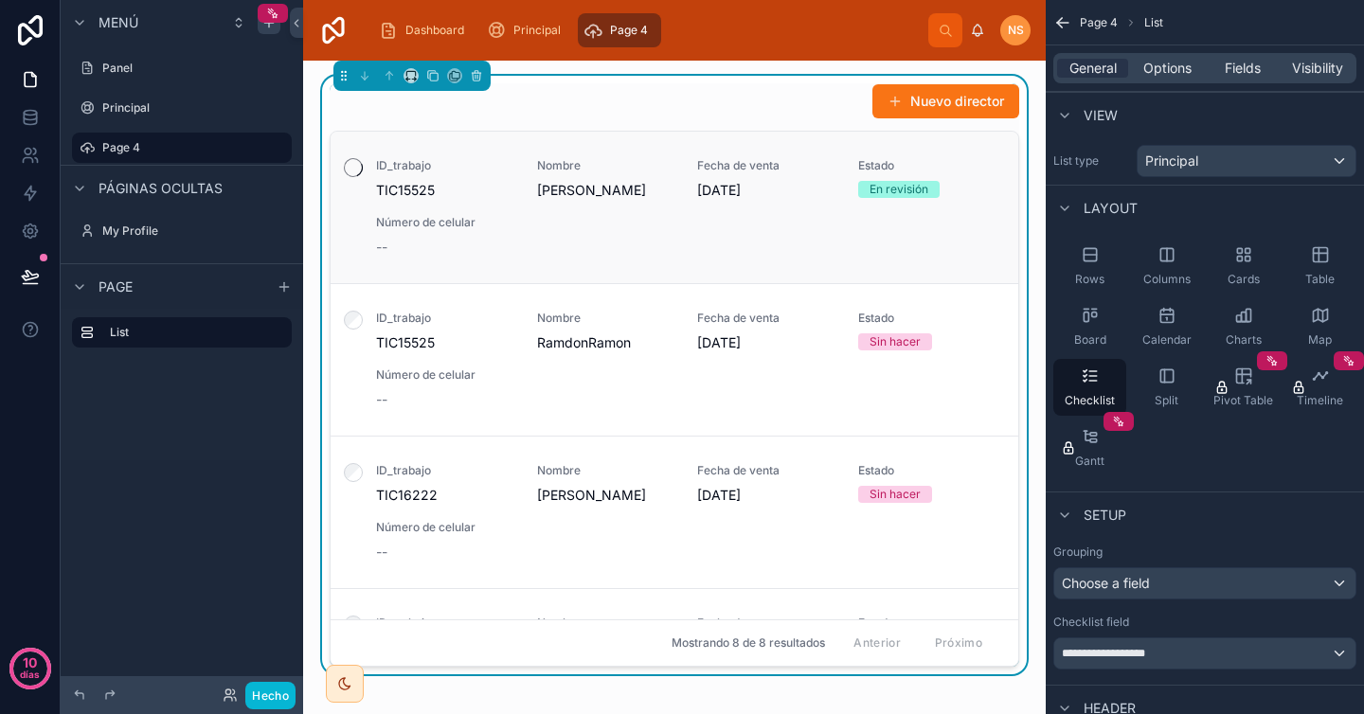
click at [356, 170] on icon at bounding box center [353, 167] width 19 height 19
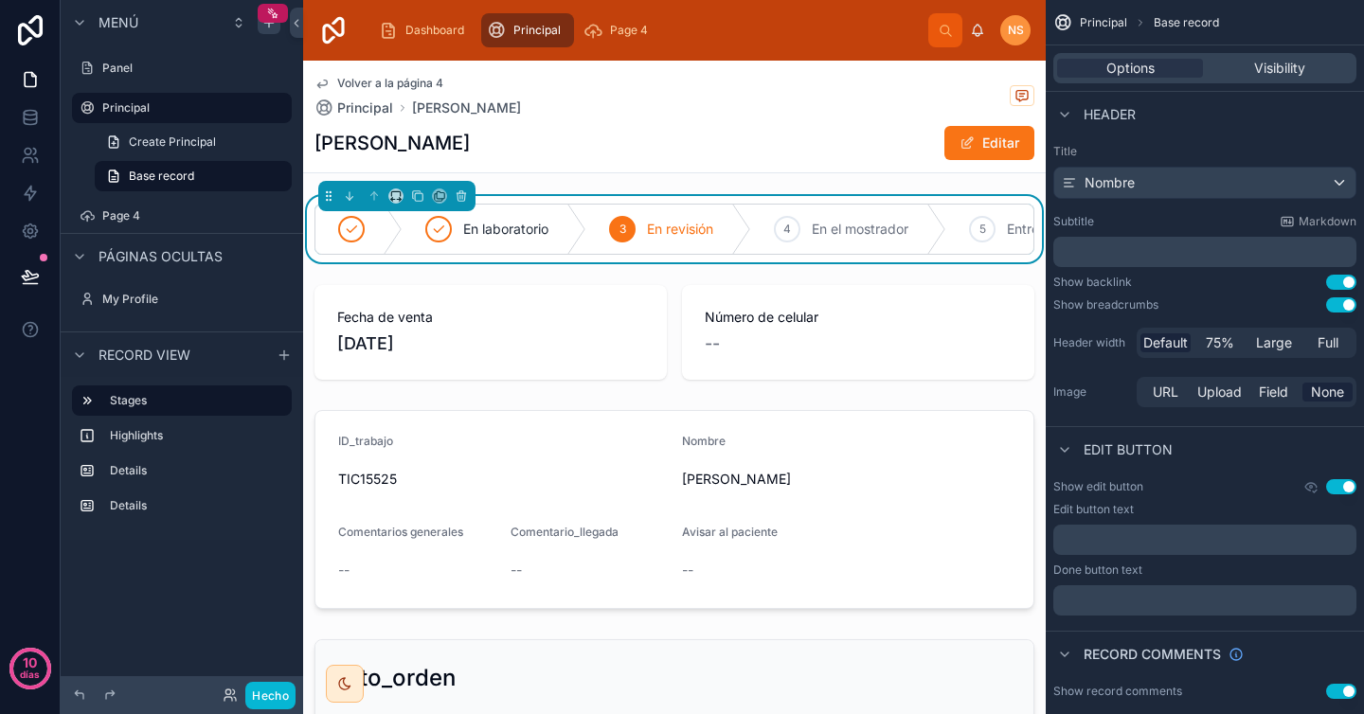
click at [323, 79] on icon at bounding box center [321, 83] width 15 height 15
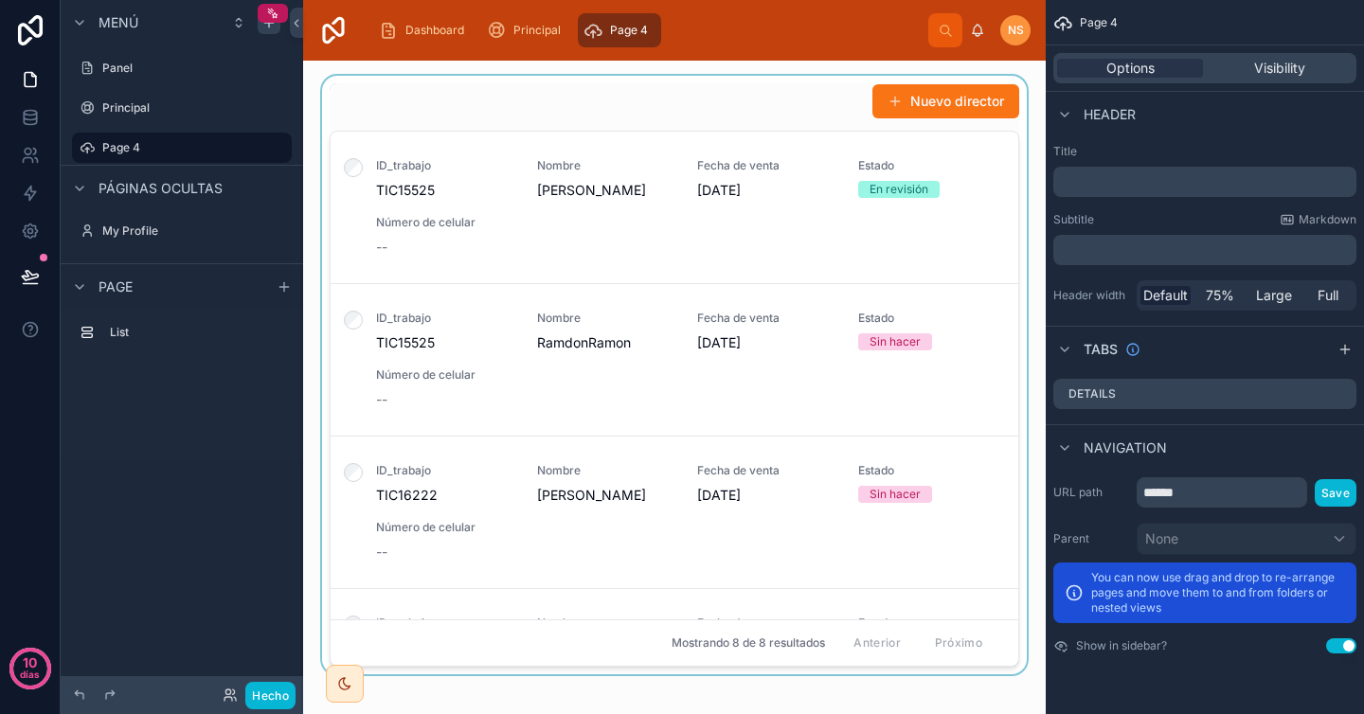
click at [529, 90] on div at bounding box center [674, 375] width 712 height 599
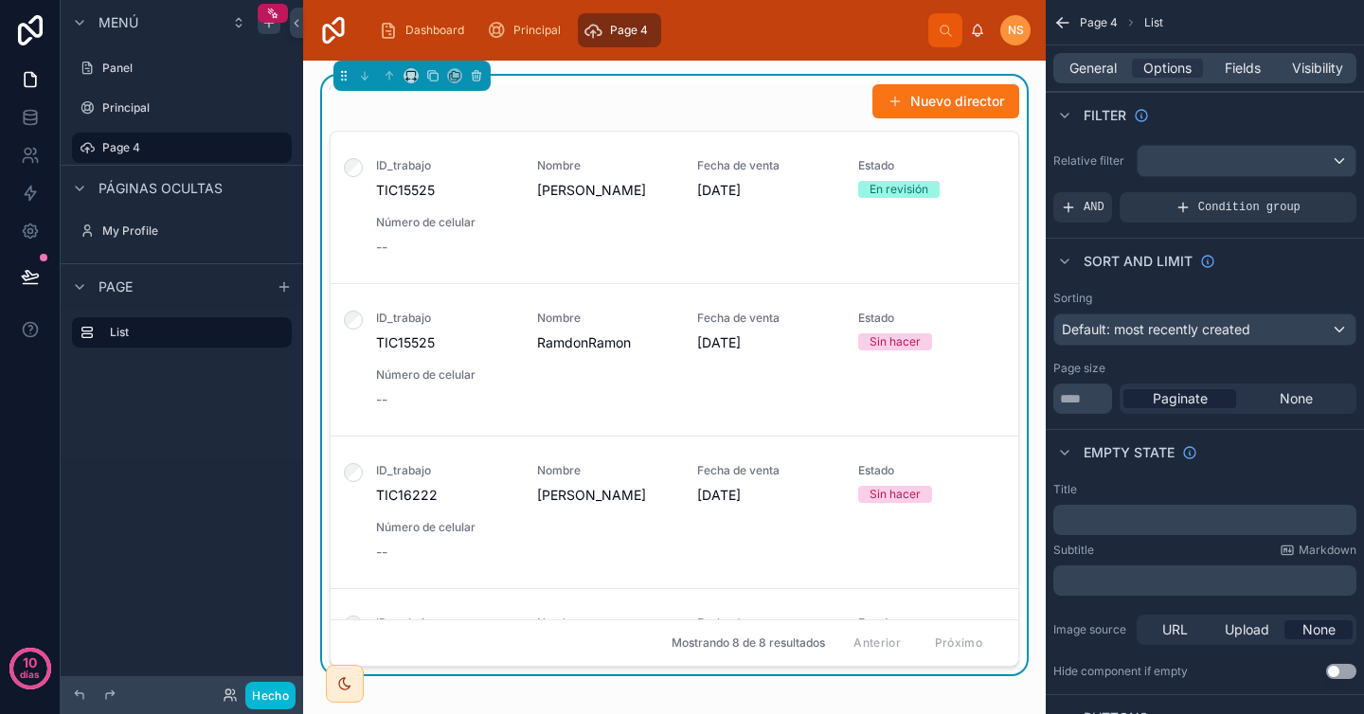
click at [759, 102] on div "Nuevo director" at bounding box center [675, 101] width 690 height 36
click at [1092, 72] on span "General" at bounding box center [1092, 68] width 47 height 19
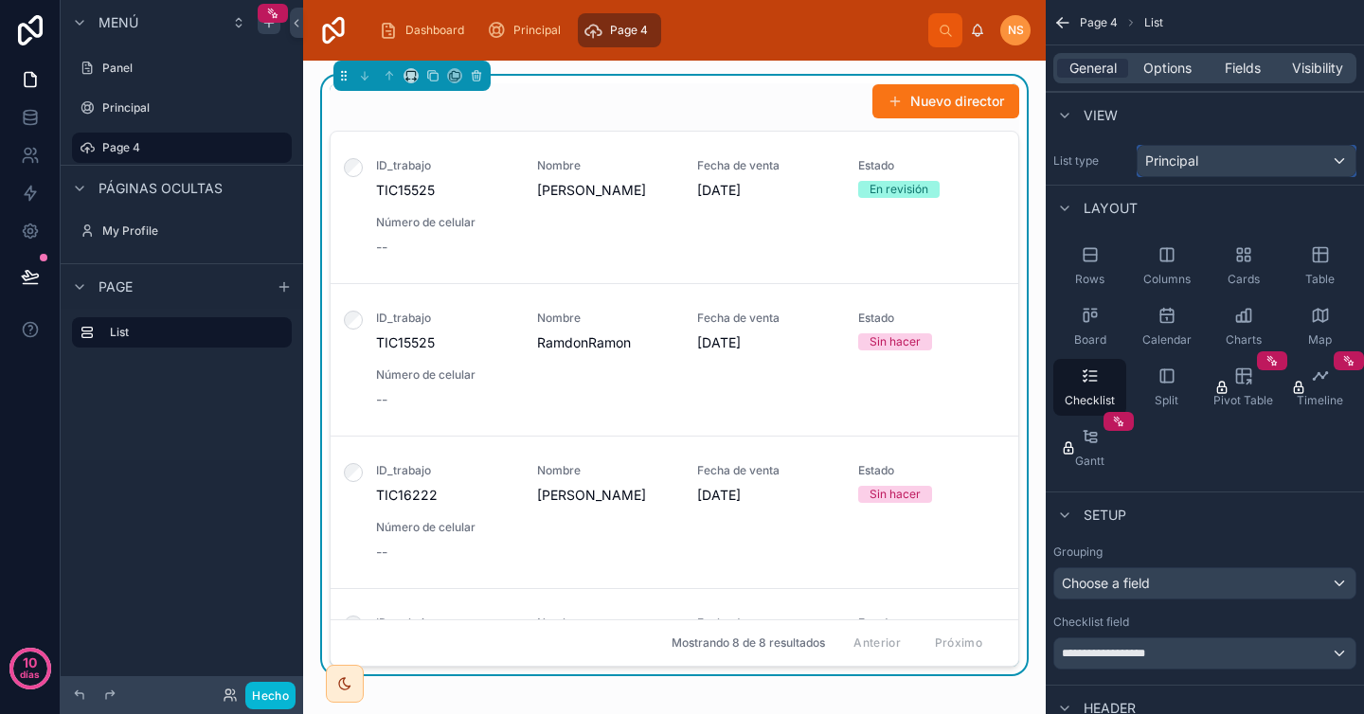
click at [1183, 165] on span "Principal" at bounding box center [1171, 161] width 53 height 19
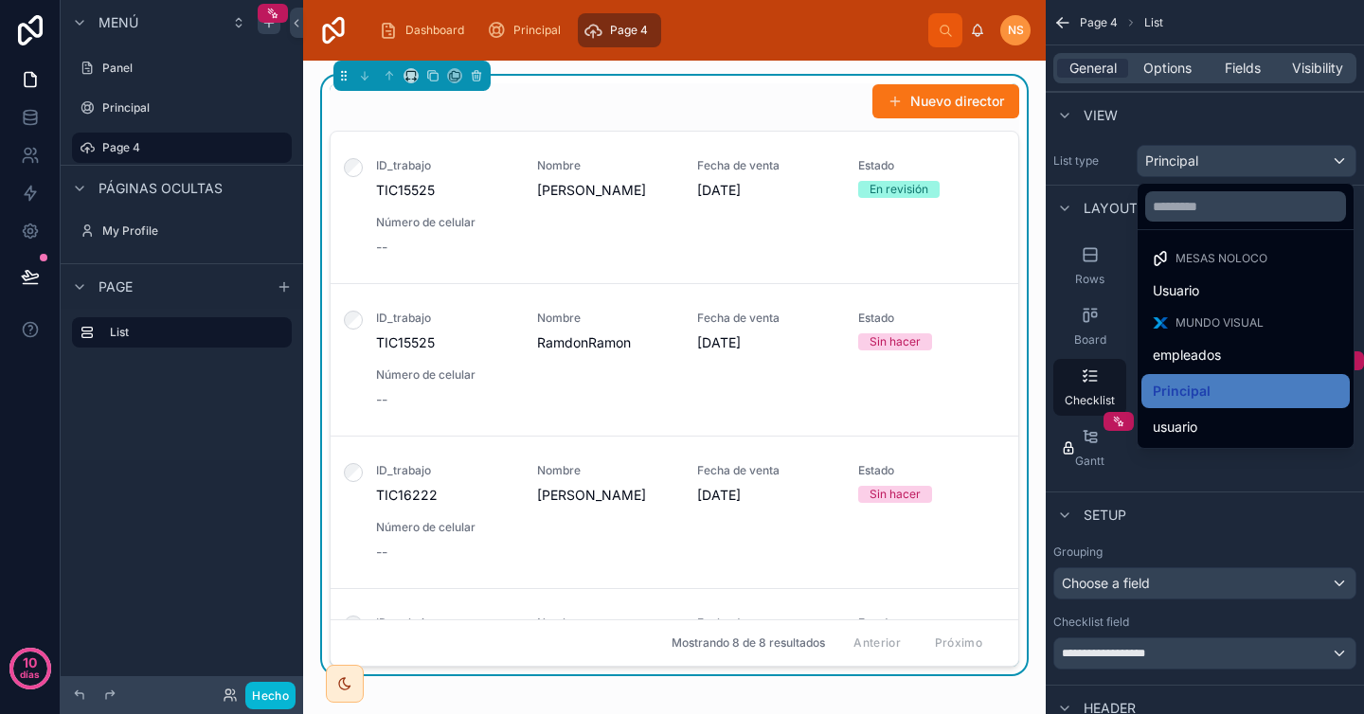
click at [1225, 133] on div "contenido desplazable" at bounding box center [682, 357] width 1364 height 714
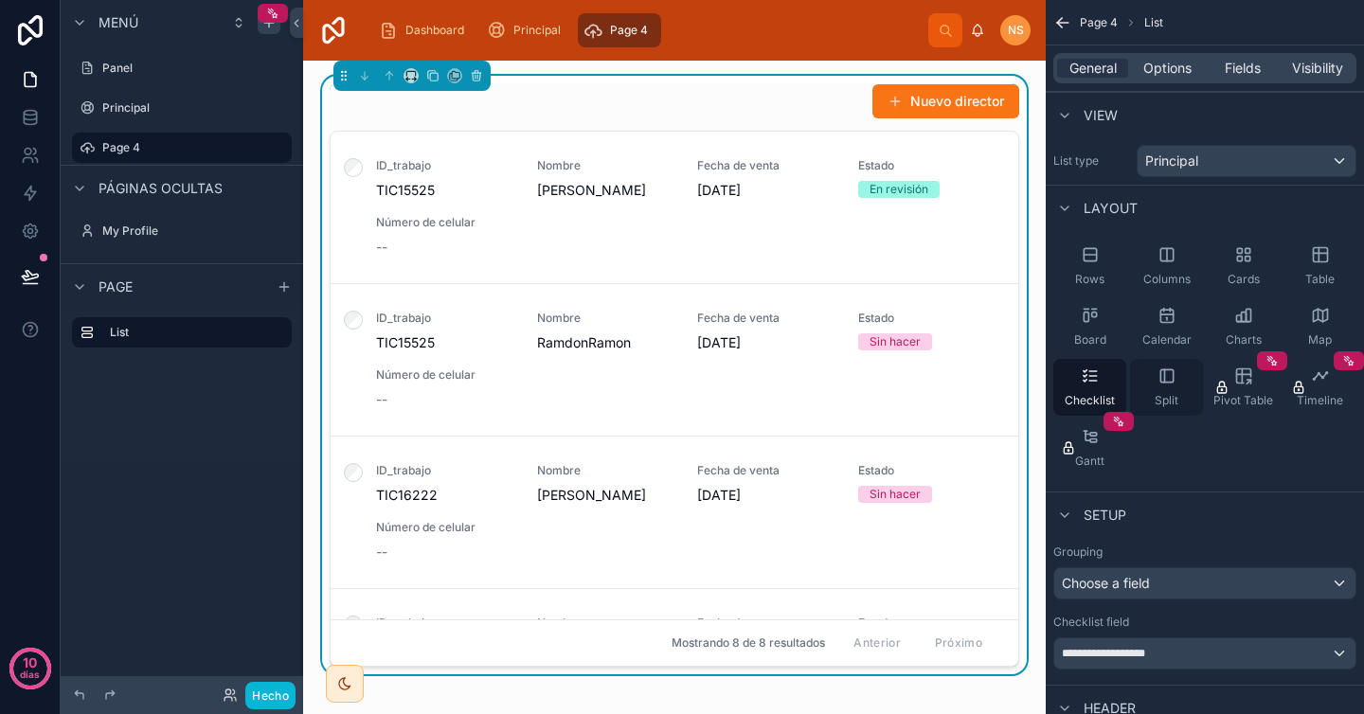
click at [1165, 379] on icon "contenido desplazable" at bounding box center [1166, 376] width 19 height 19
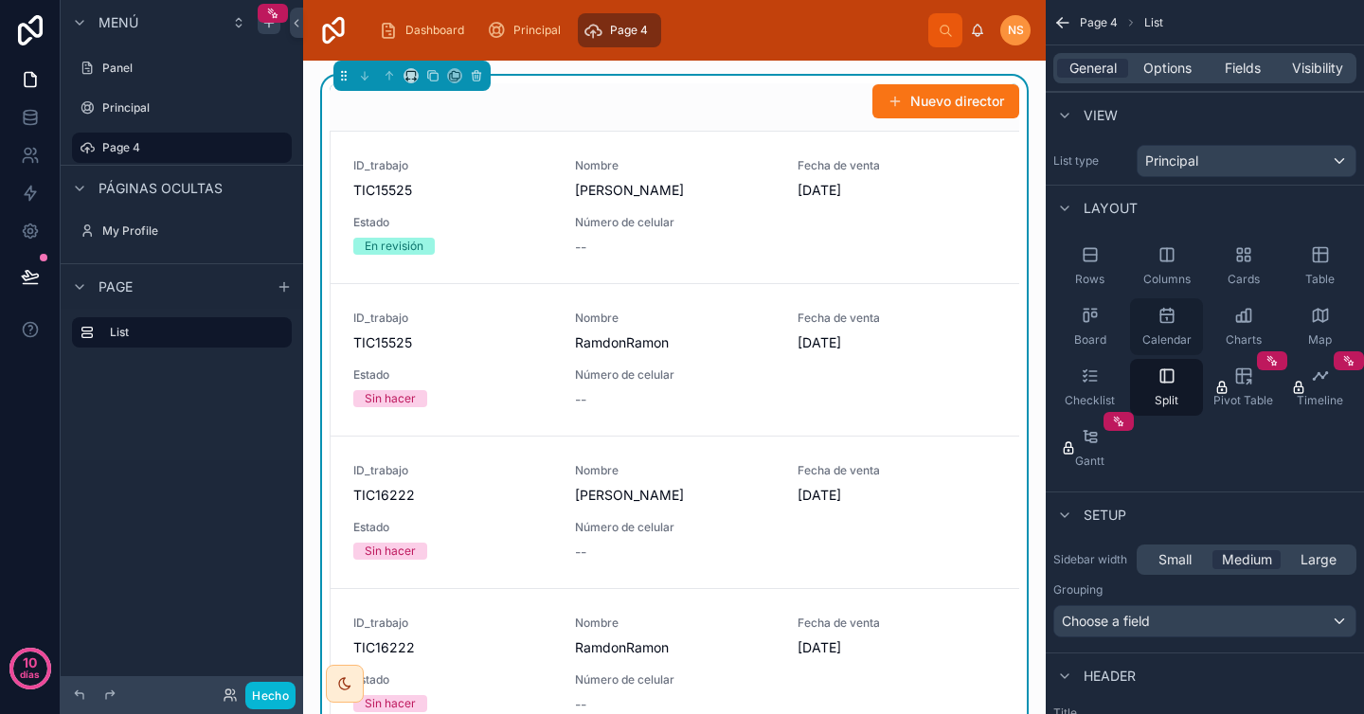
click at [1173, 331] on div "Calendar" at bounding box center [1166, 326] width 73 height 57
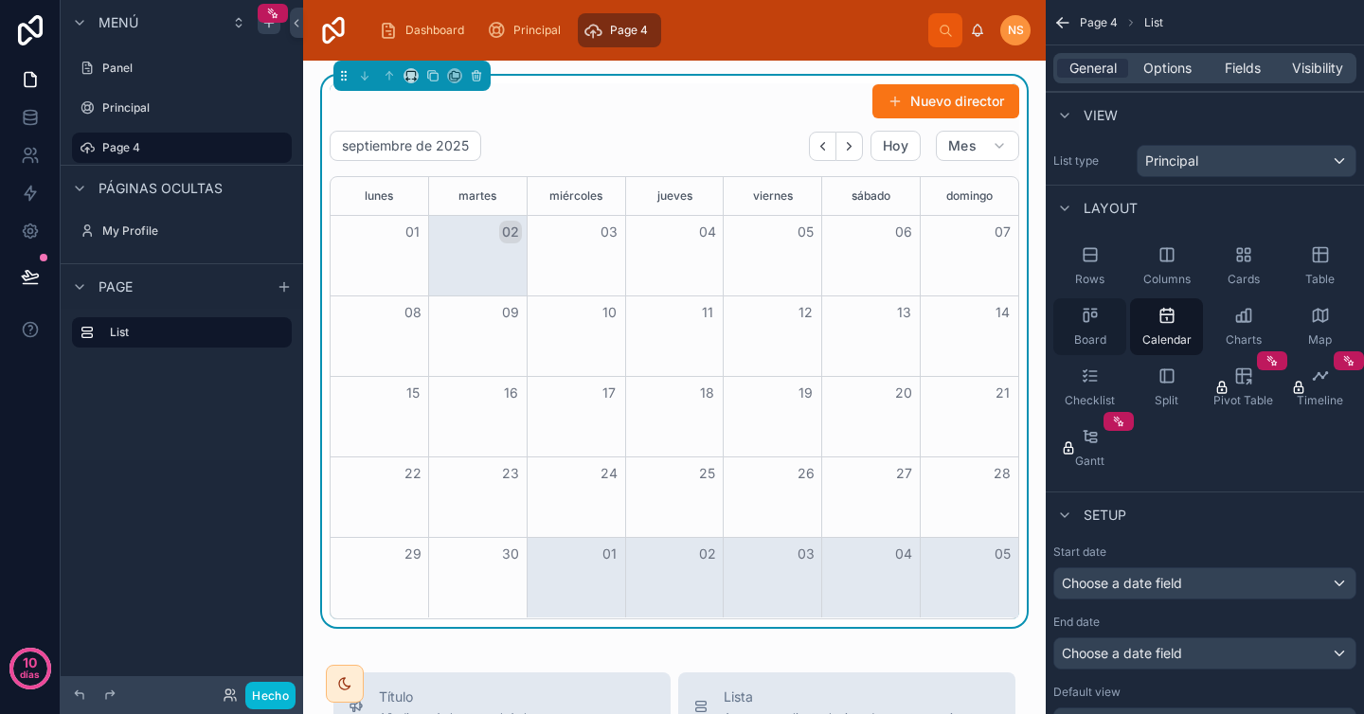
click at [1092, 329] on div "Board" at bounding box center [1089, 326] width 73 height 57
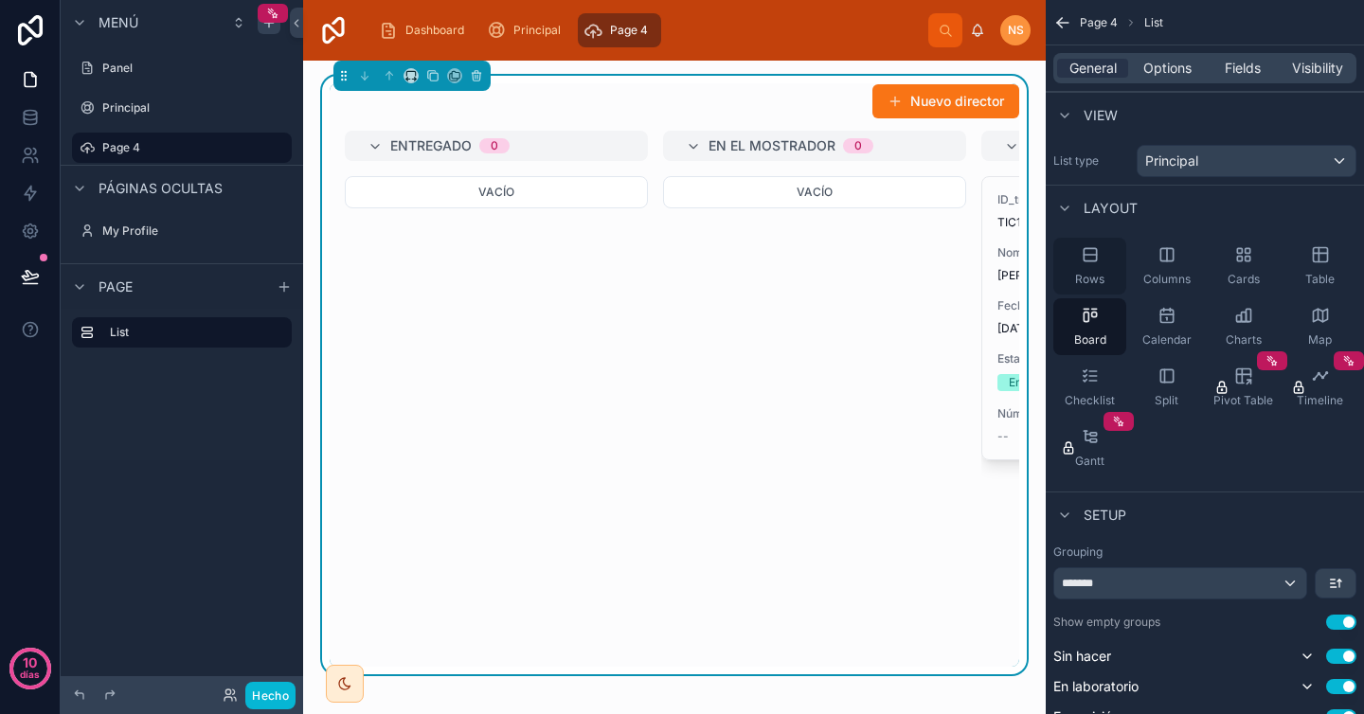
click at [1101, 273] on span "Rows" at bounding box center [1089, 279] width 29 height 15
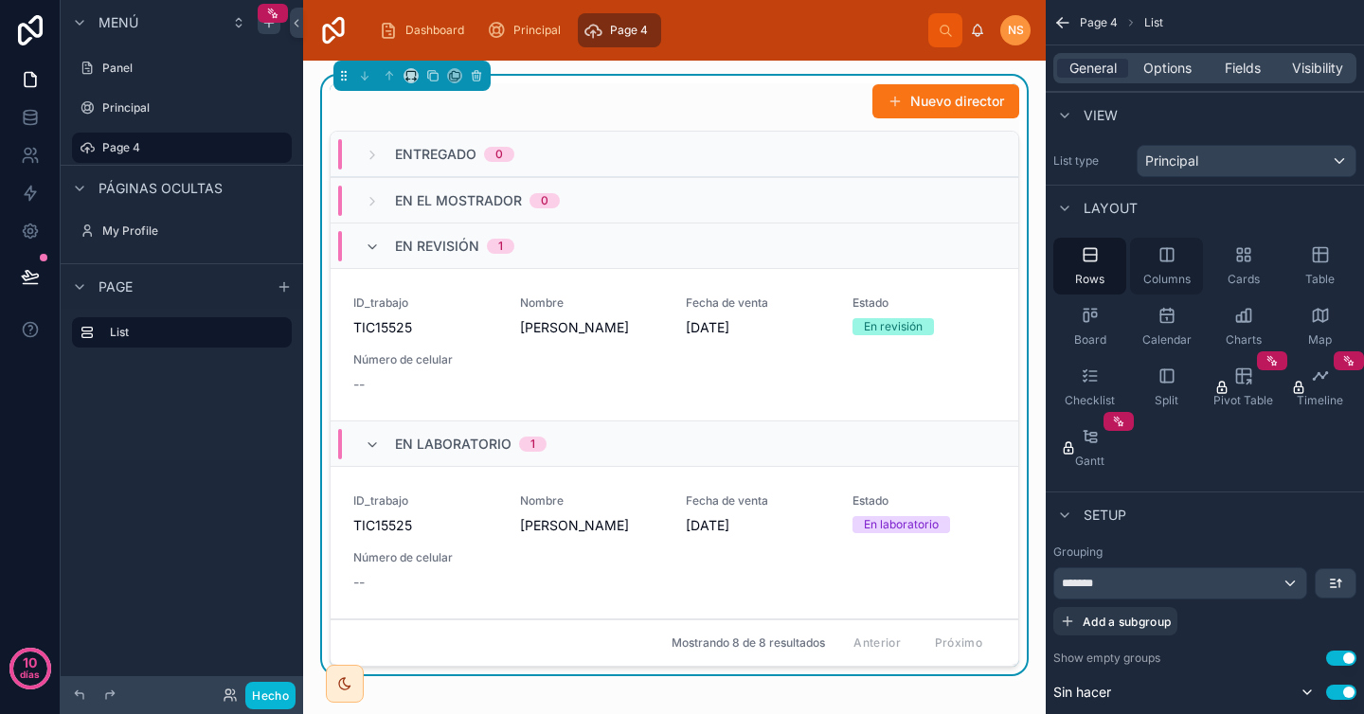
click at [1176, 260] on div "Columns" at bounding box center [1166, 266] width 73 height 57
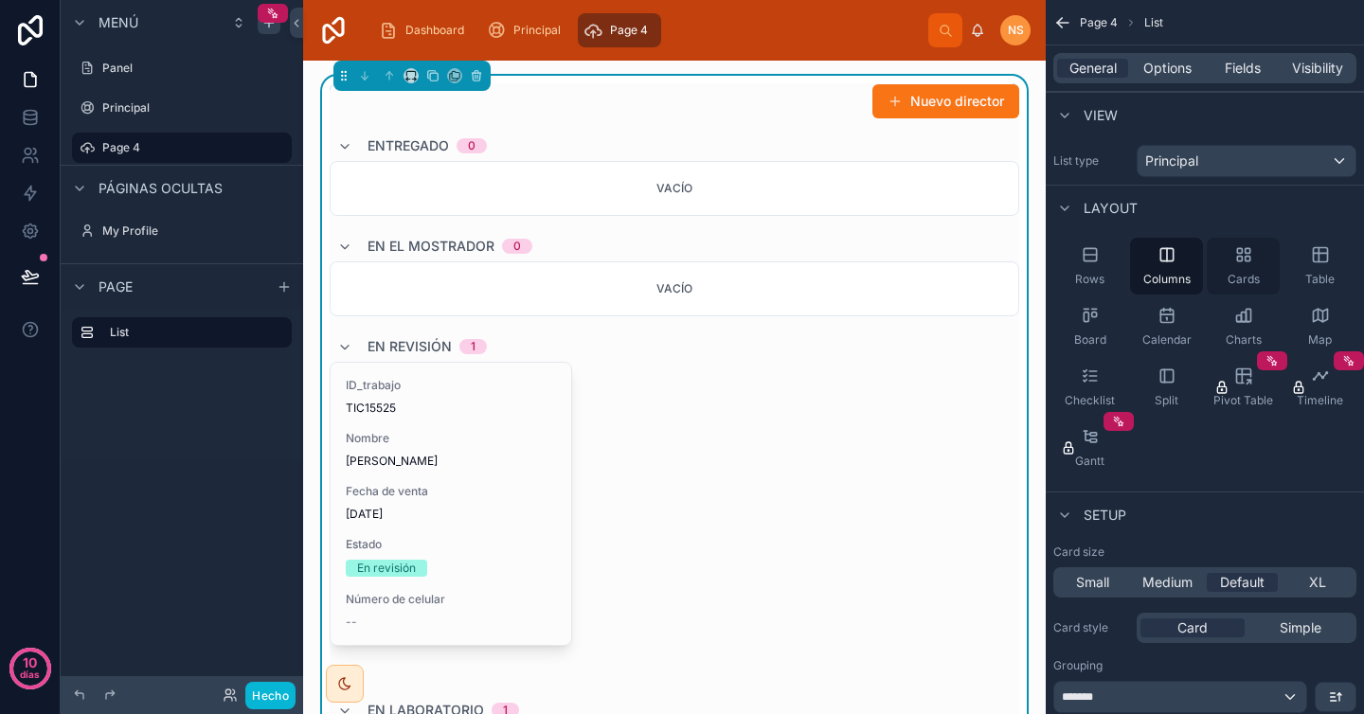
click at [1256, 272] on span "Cards" at bounding box center [1244, 279] width 32 height 15
click at [1314, 263] on icon "contenido desplazable" at bounding box center [1320, 254] width 19 height 19
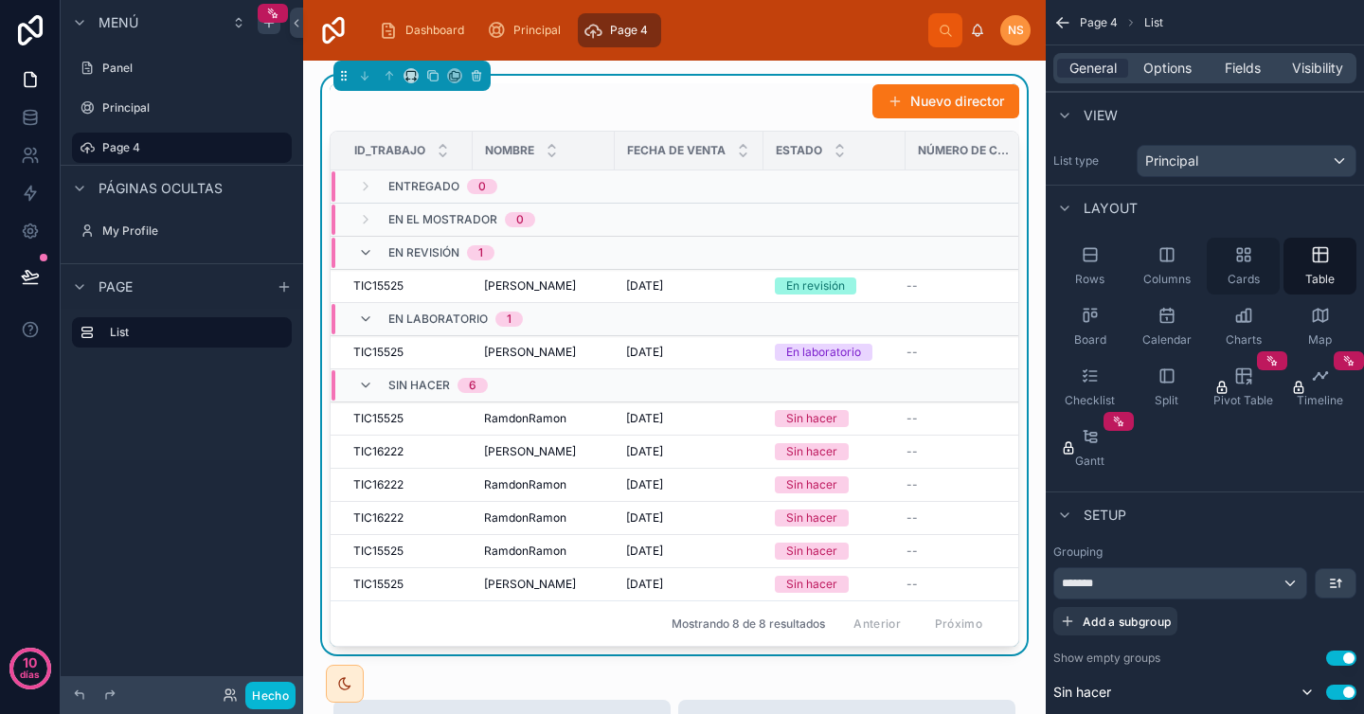
click at [1237, 270] on div "Cards" at bounding box center [1243, 266] width 73 height 57
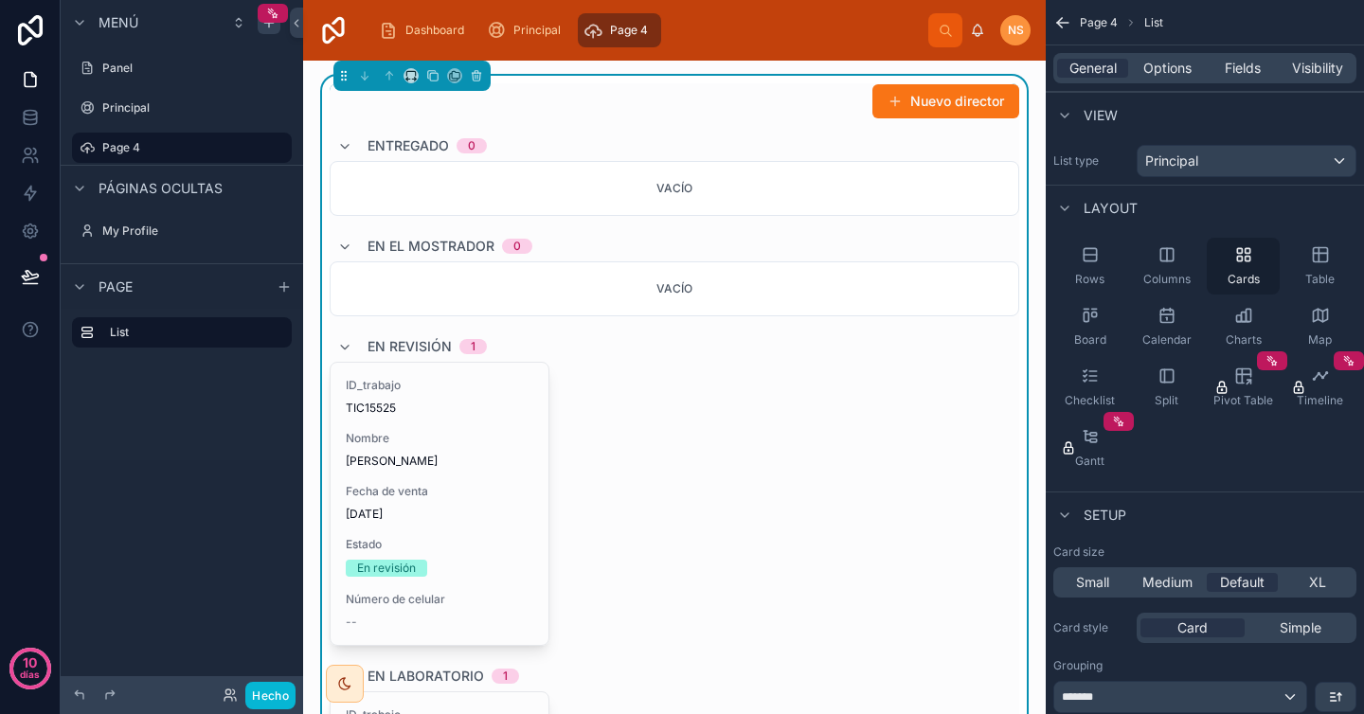
click at [1237, 270] on div "Cards" at bounding box center [1243, 266] width 73 height 57
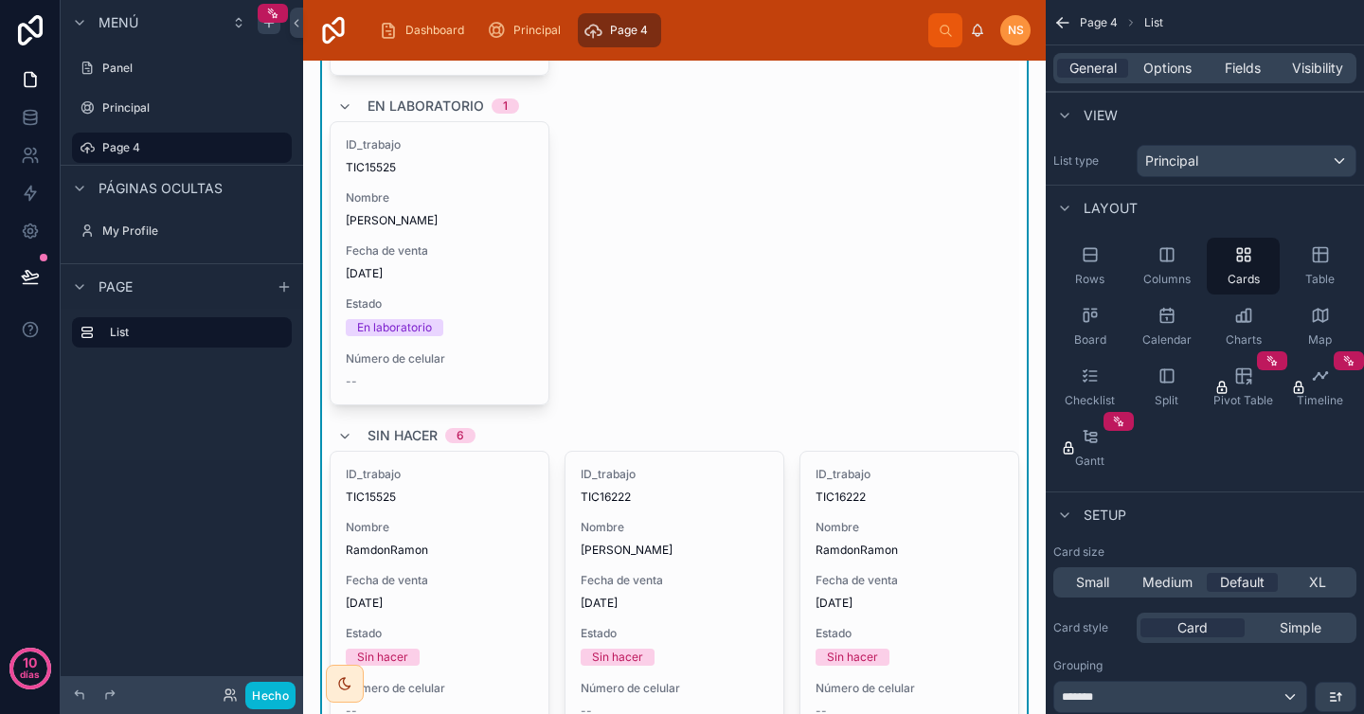
scroll to position [4, 0]
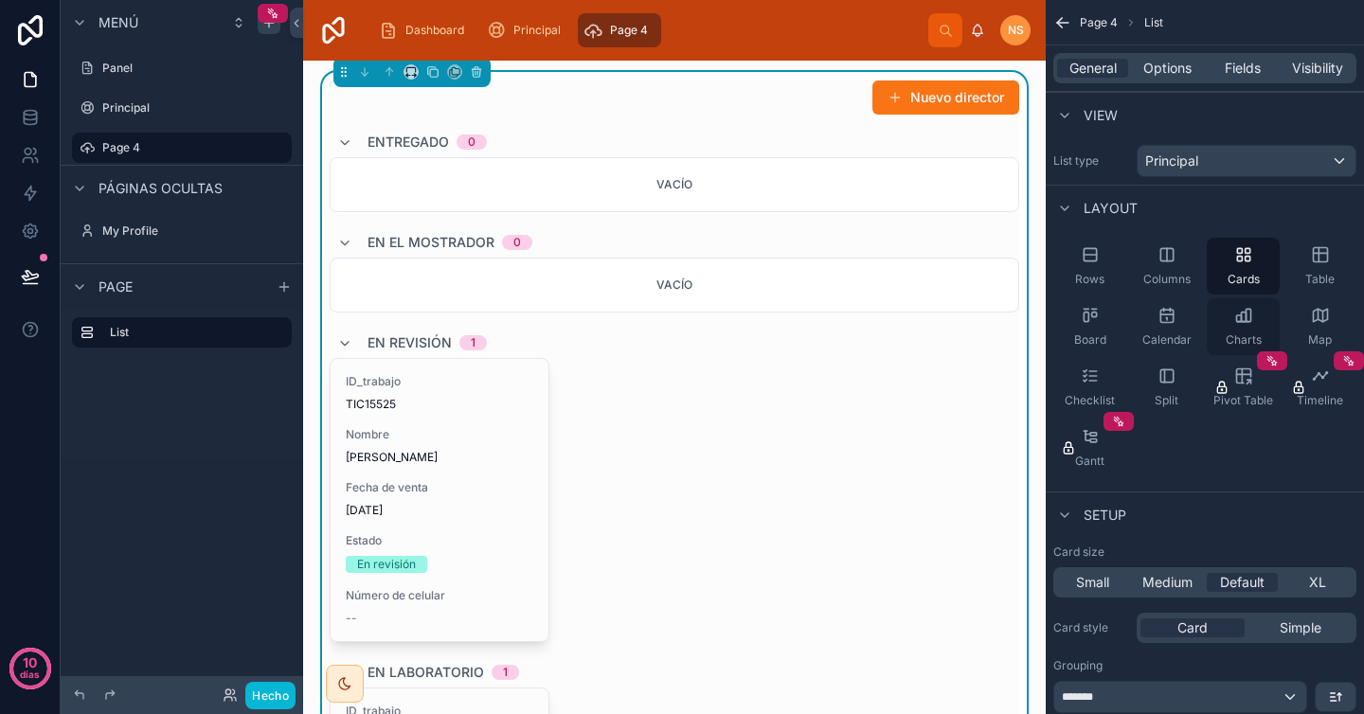
click at [1250, 306] on icon "contenido desplazable" at bounding box center [1243, 315] width 19 height 19
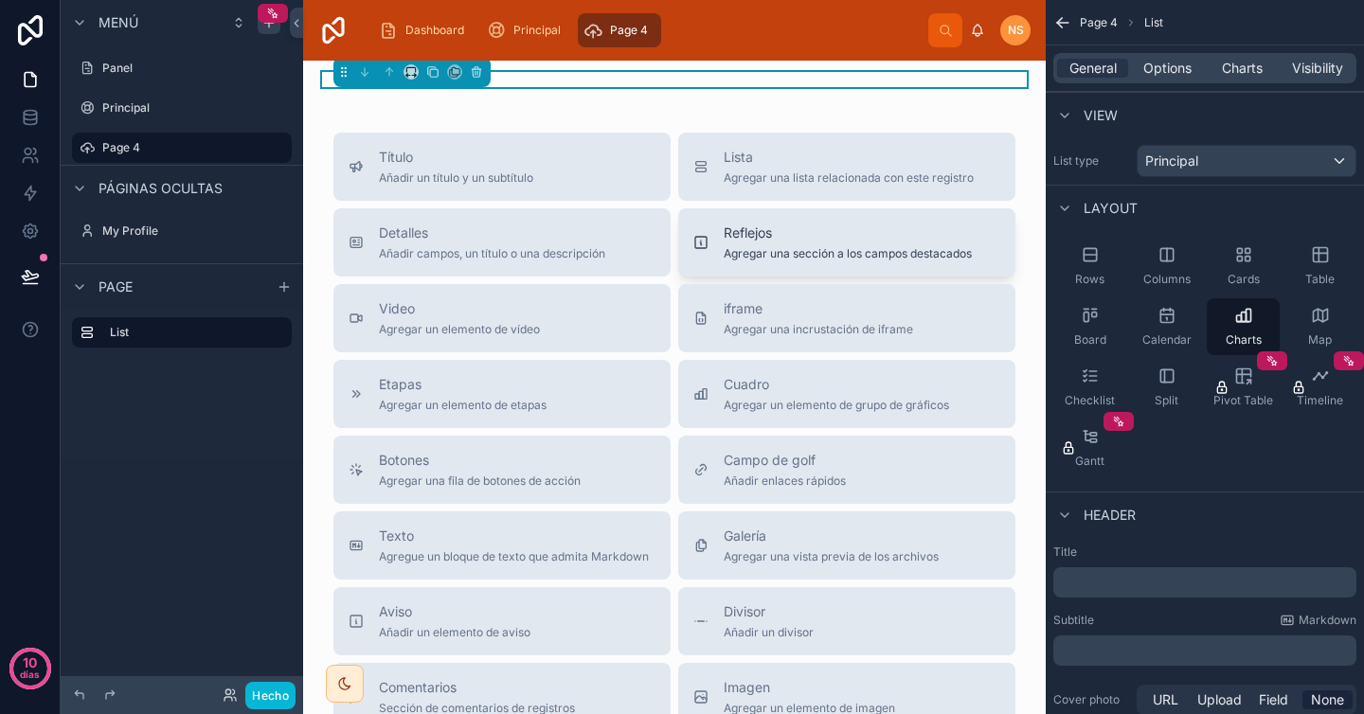
scroll to position [0, 0]
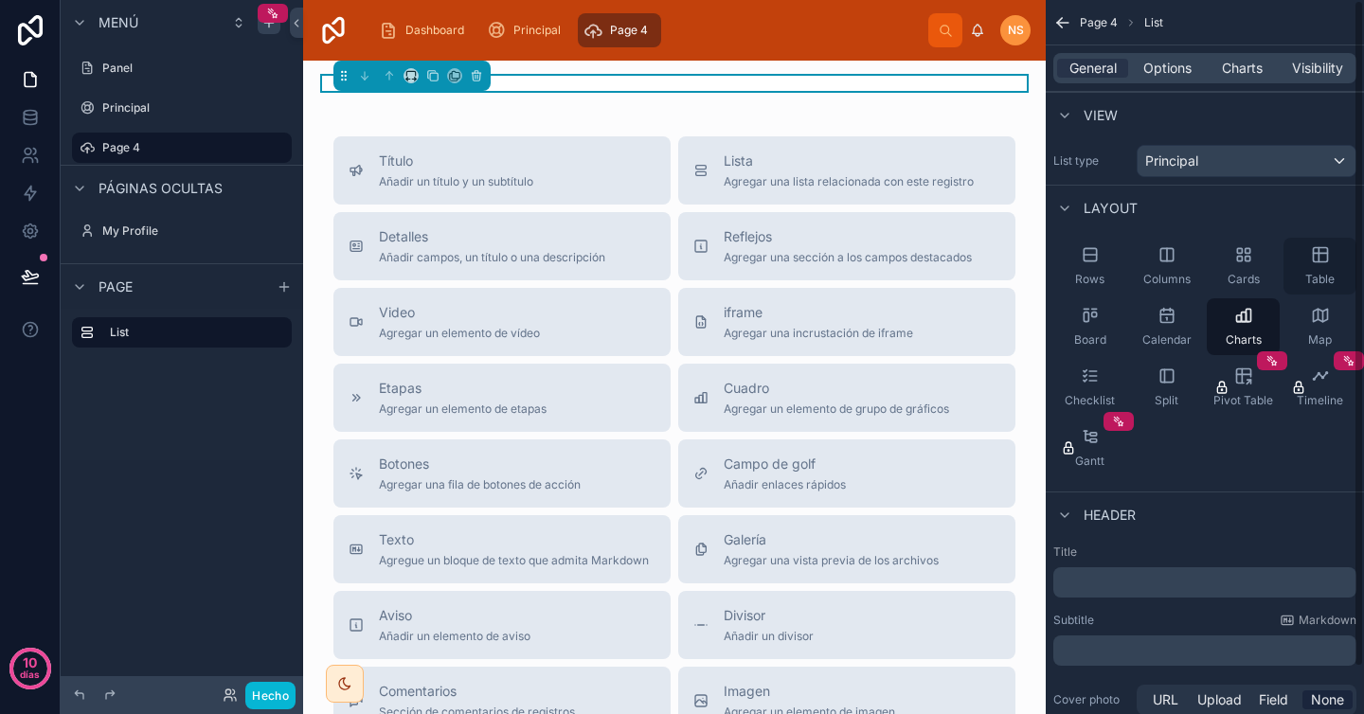
click at [1290, 261] on div "Table" at bounding box center [1319, 266] width 73 height 57
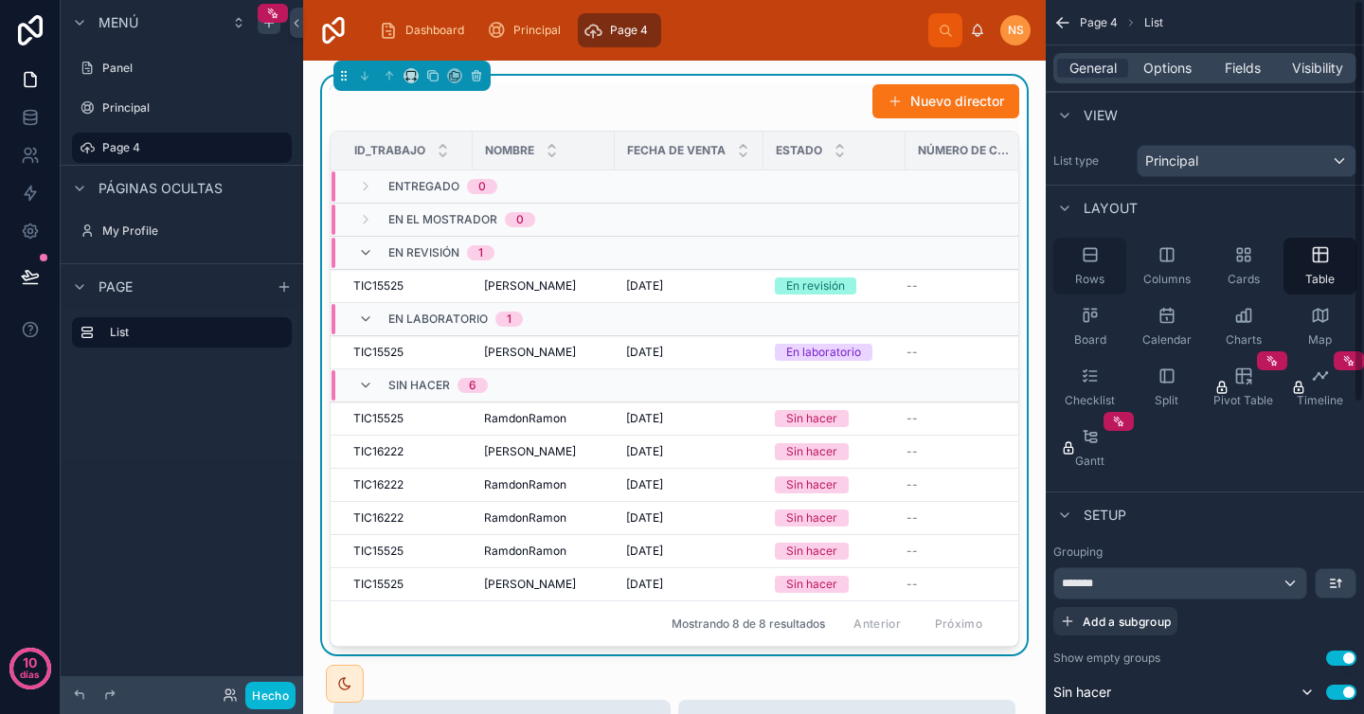
click at [1107, 272] on div "Rows" at bounding box center [1089, 266] width 73 height 57
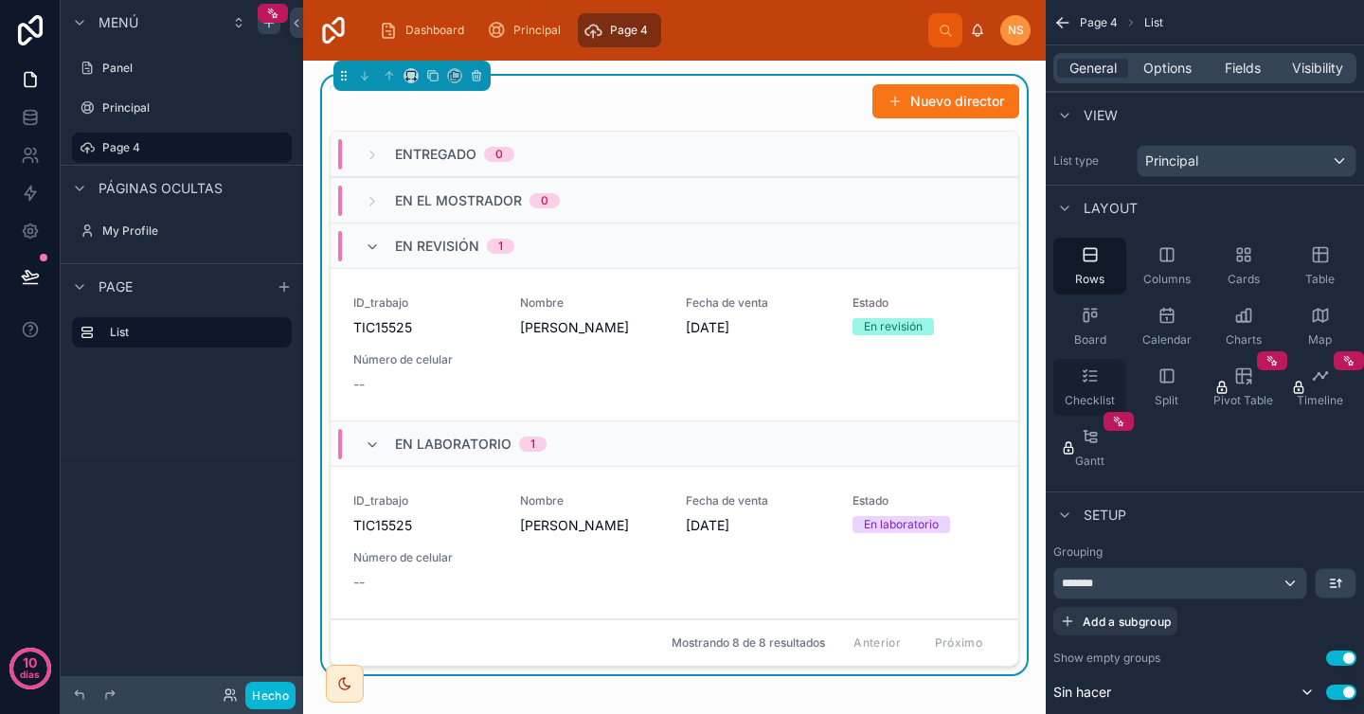
click at [1087, 380] on icon "contenido desplazable" at bounding box center [1090, 376] width 19 height 19
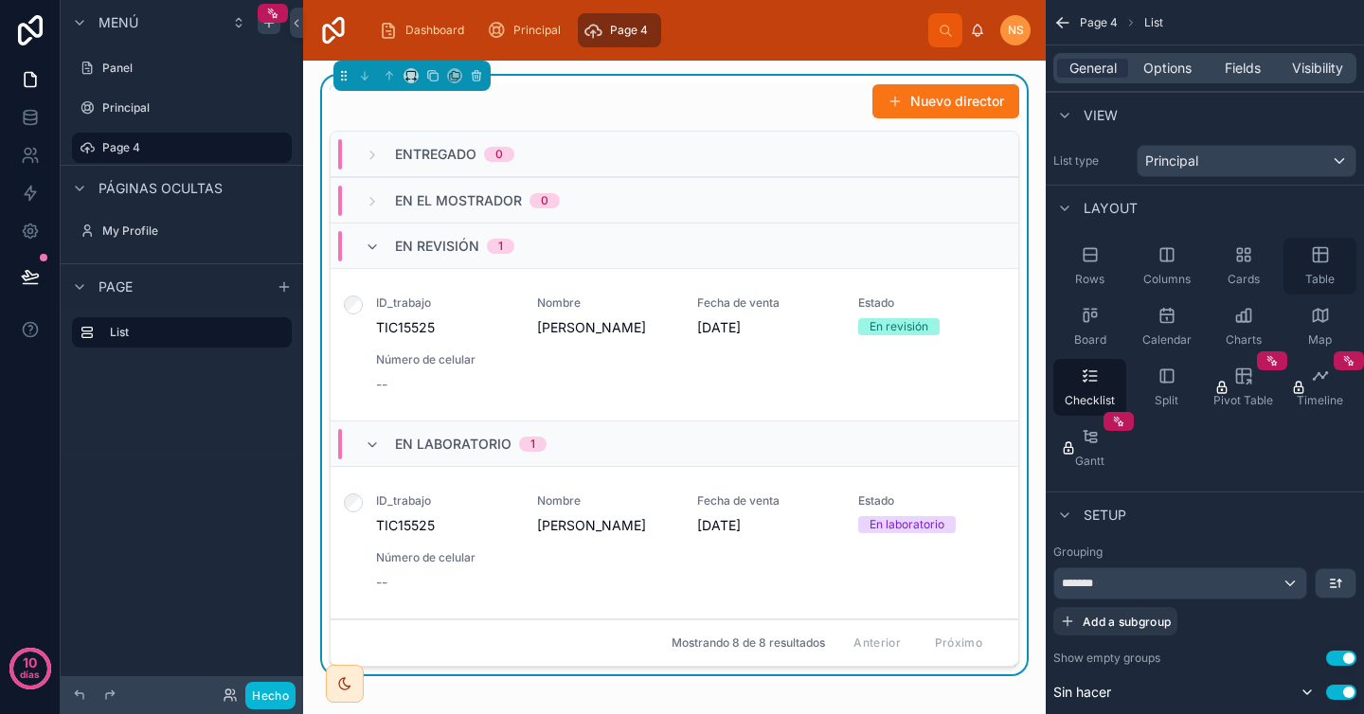
click at [1323, 262] on icon "contenido desplazable" at bounding box center [1320, 254] width 19 height 19
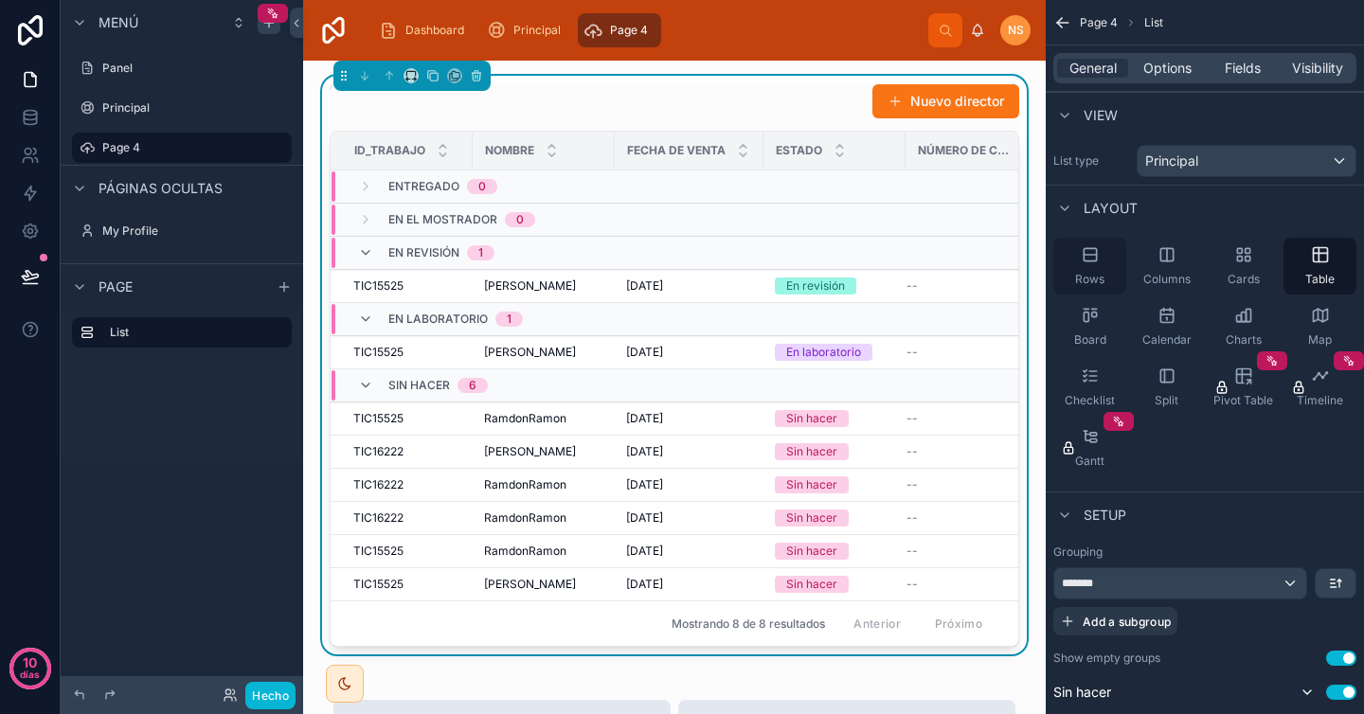
click at [1089, 272] on span "Rows" at bounding box center [1089, 279] width 29 height 15
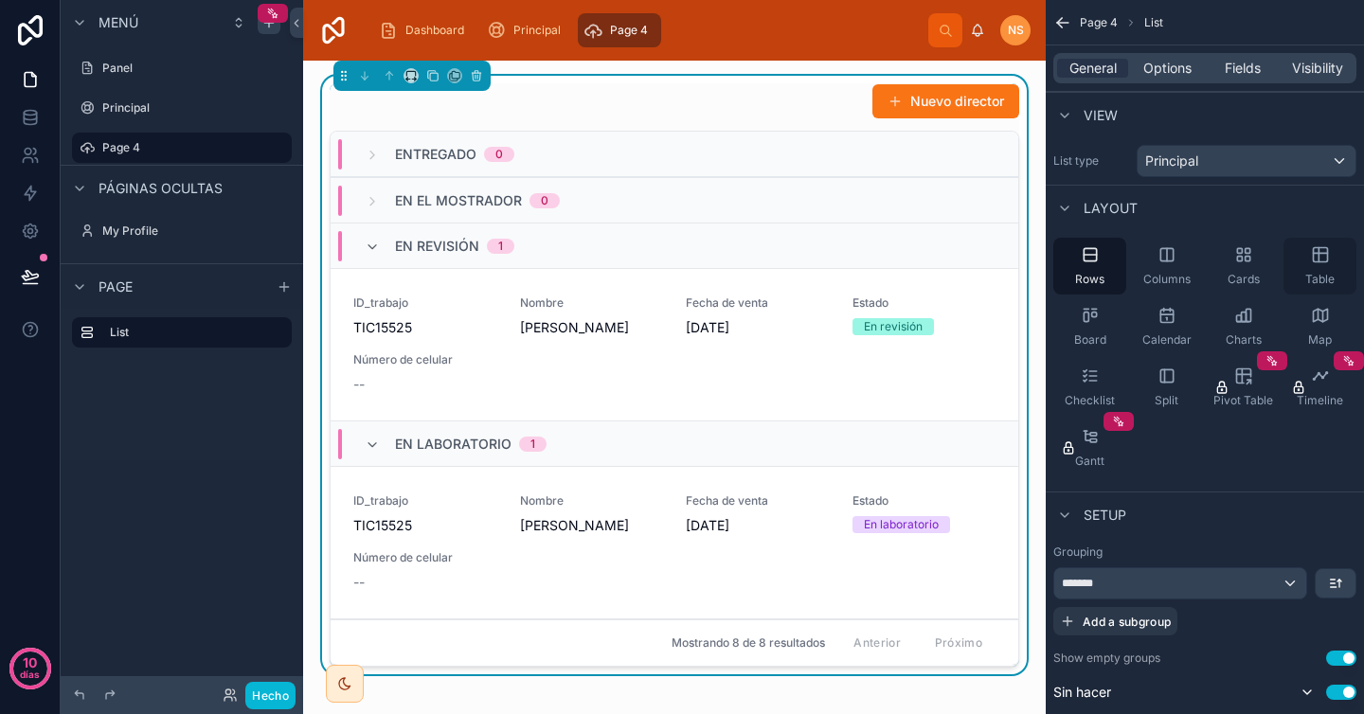
click at [1341, 264] on div "Table" at bounding box center [1319, 266] width 73 height 57
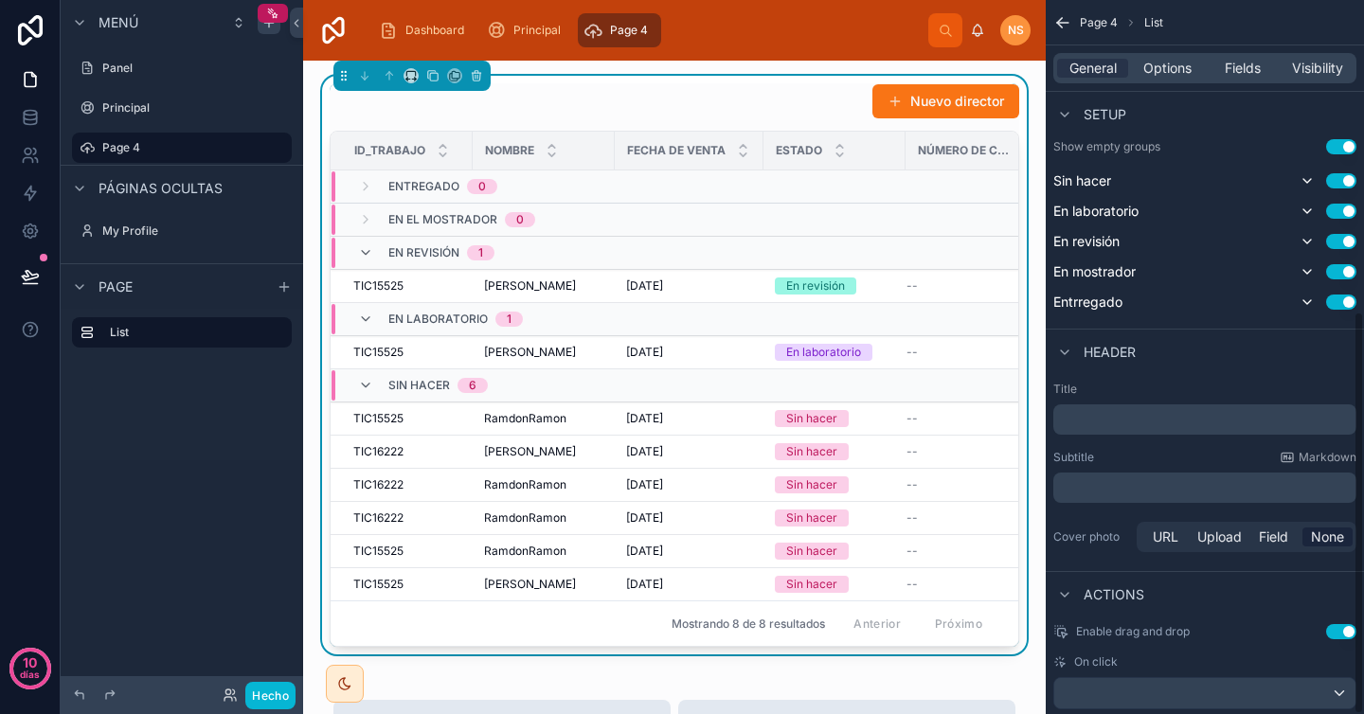
scroll to position [552, 0]
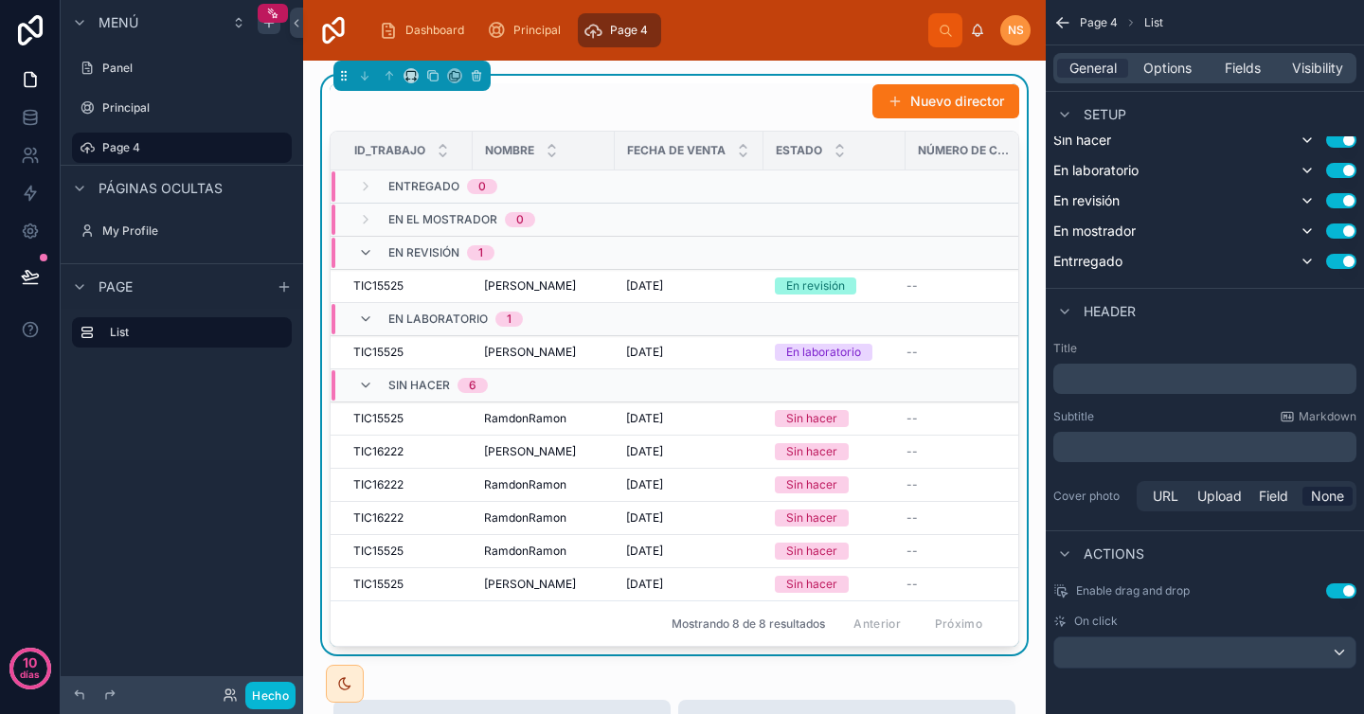
click at [1115, 625] on span "On click" at bounding box center [1096, 621] width 44 height 15
click at [1118, 644] on div "contenido desplazable" at bounding box center [1204, 652] width 301 height 30
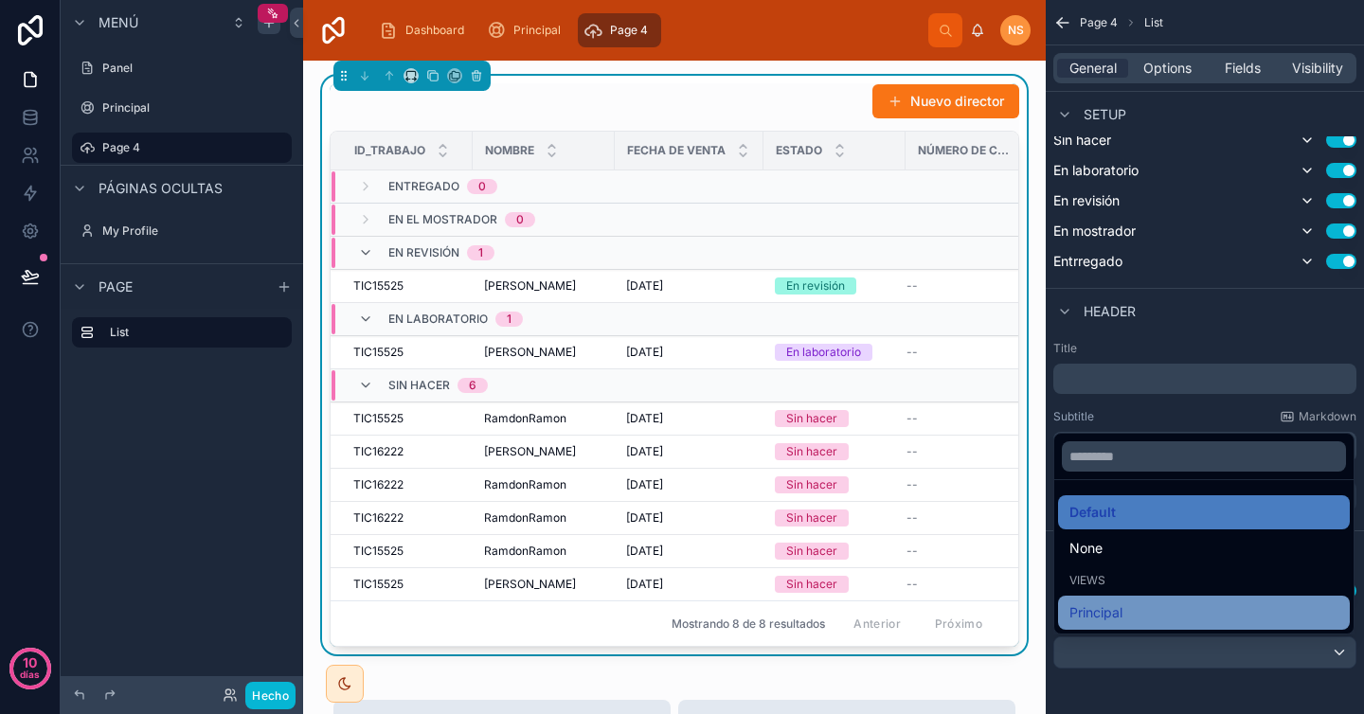
click at [1123, 613] on div "Principal" at bounding box center [1203, 612] width 269 height 23
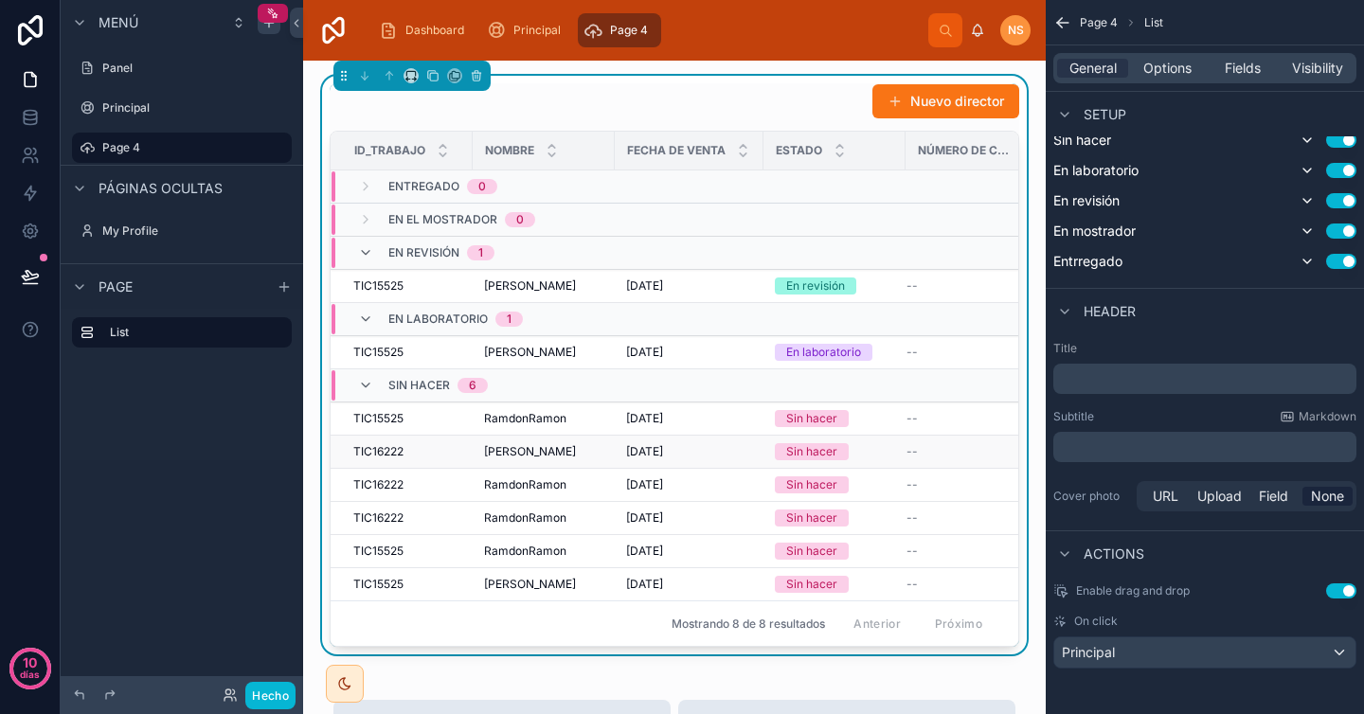
click at [836, 454] on font "Sin hacer" at bounding box center [811, 451] width 51 height 14
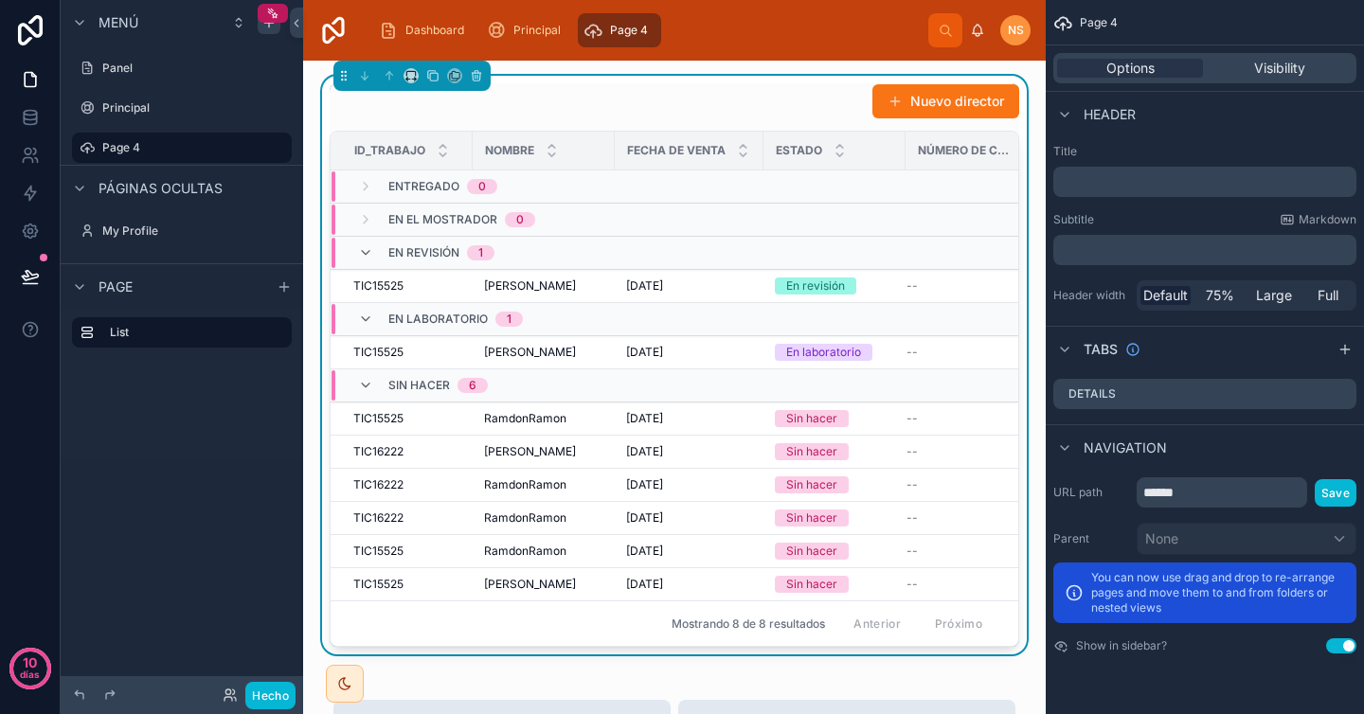
click at [1214, 442] on div "Navigation" at bounding box center [1205, 446] width 318 height 45
click at [1190, 428] on div "Navigation" at bounding box center [1205, 446] width 318 height 45
click at [1114, 445] on span "Navigation" at bounding box center [1125, 448] width 83 height 19
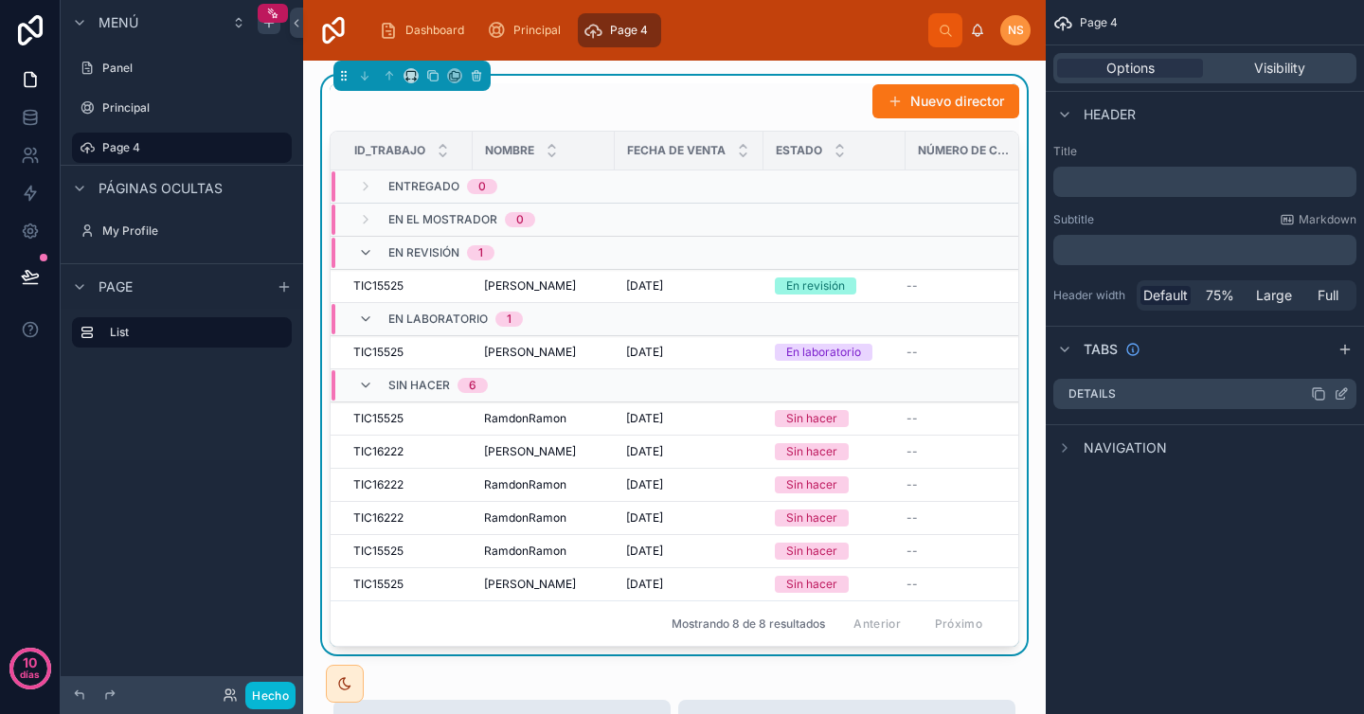
click at [1105, 446] on span "Navigation" at bounding box center [1125, 448] width 83 height 19
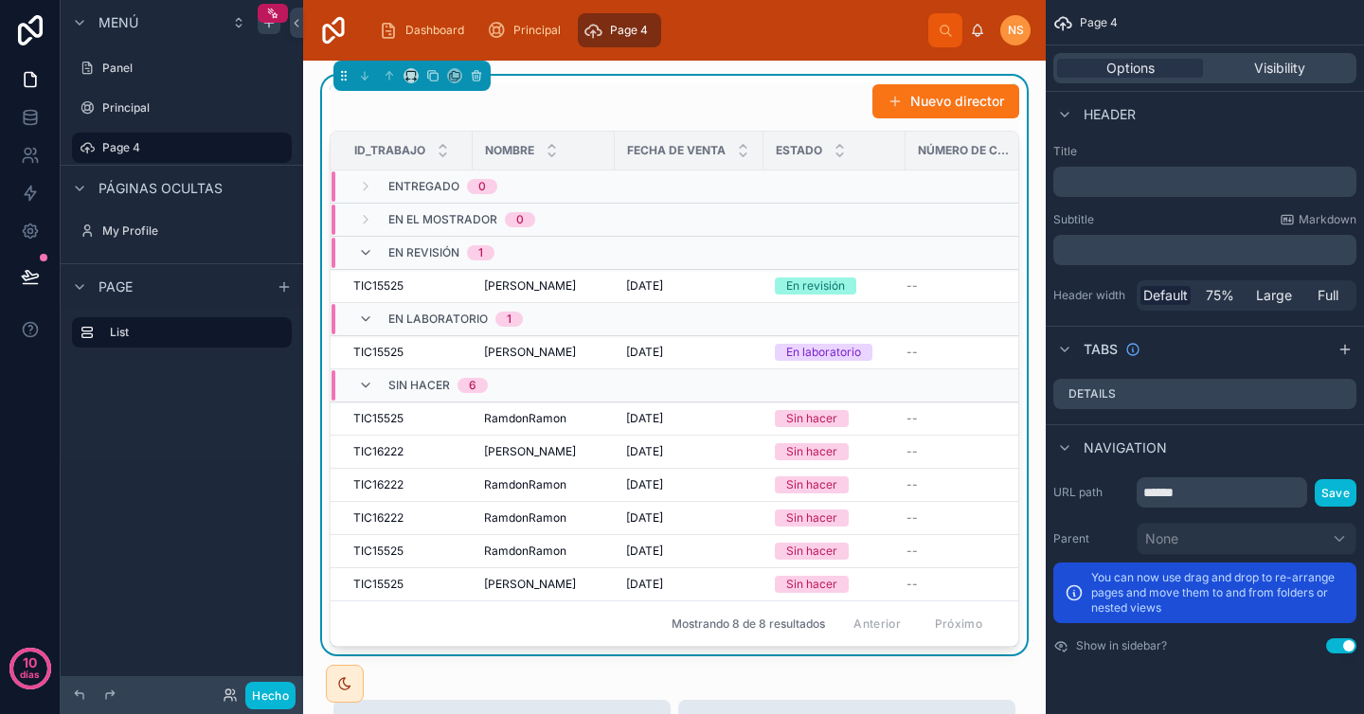
click at [811, 103] on div "Nuevo director" at bounding box center [675, 101] width 690 height 36
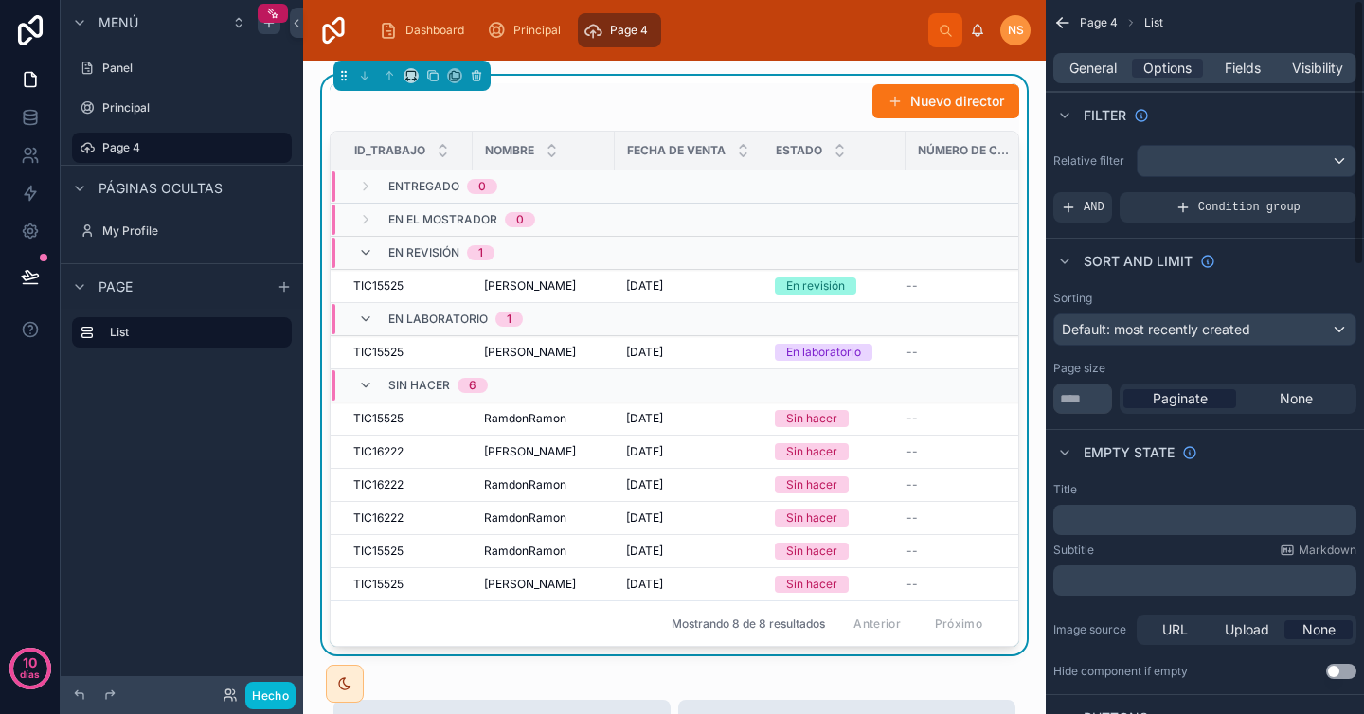
scroll to position [14, 0]
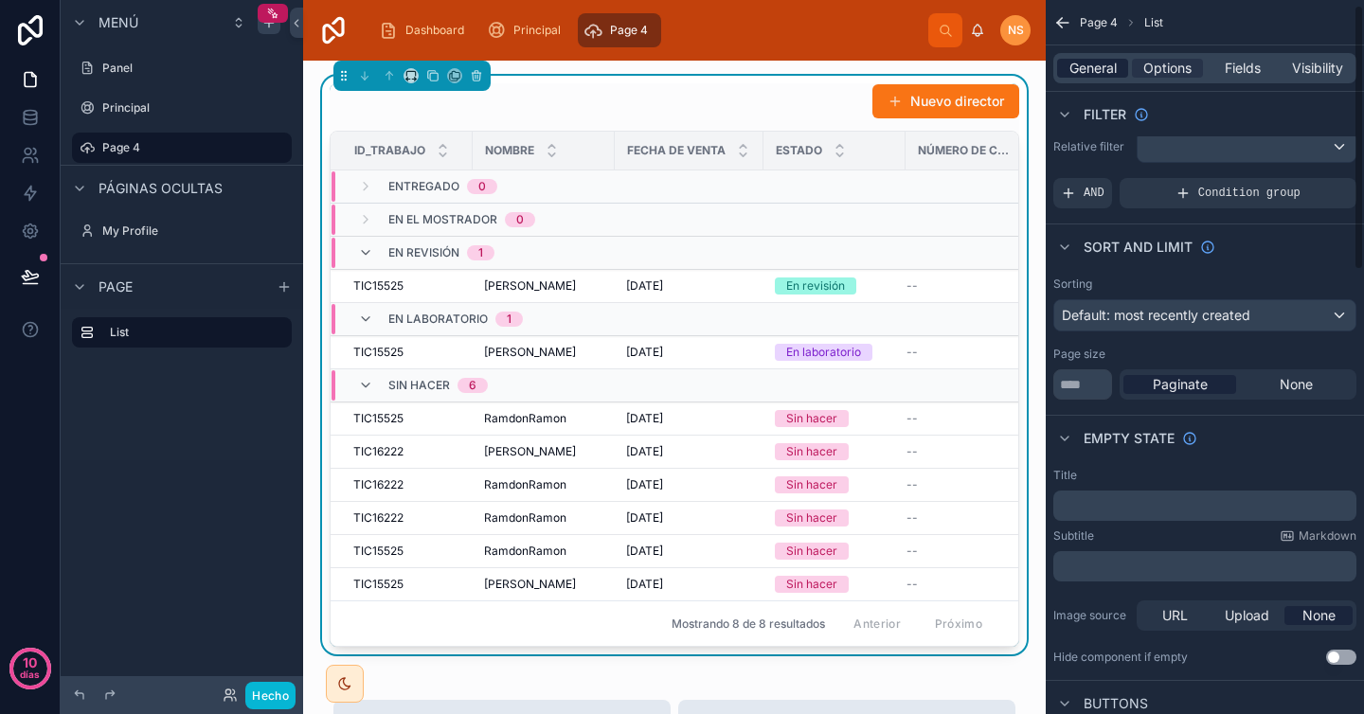
click at [1089, 66] on span "General" at bounding box center [1092, 68] width 47 height 19
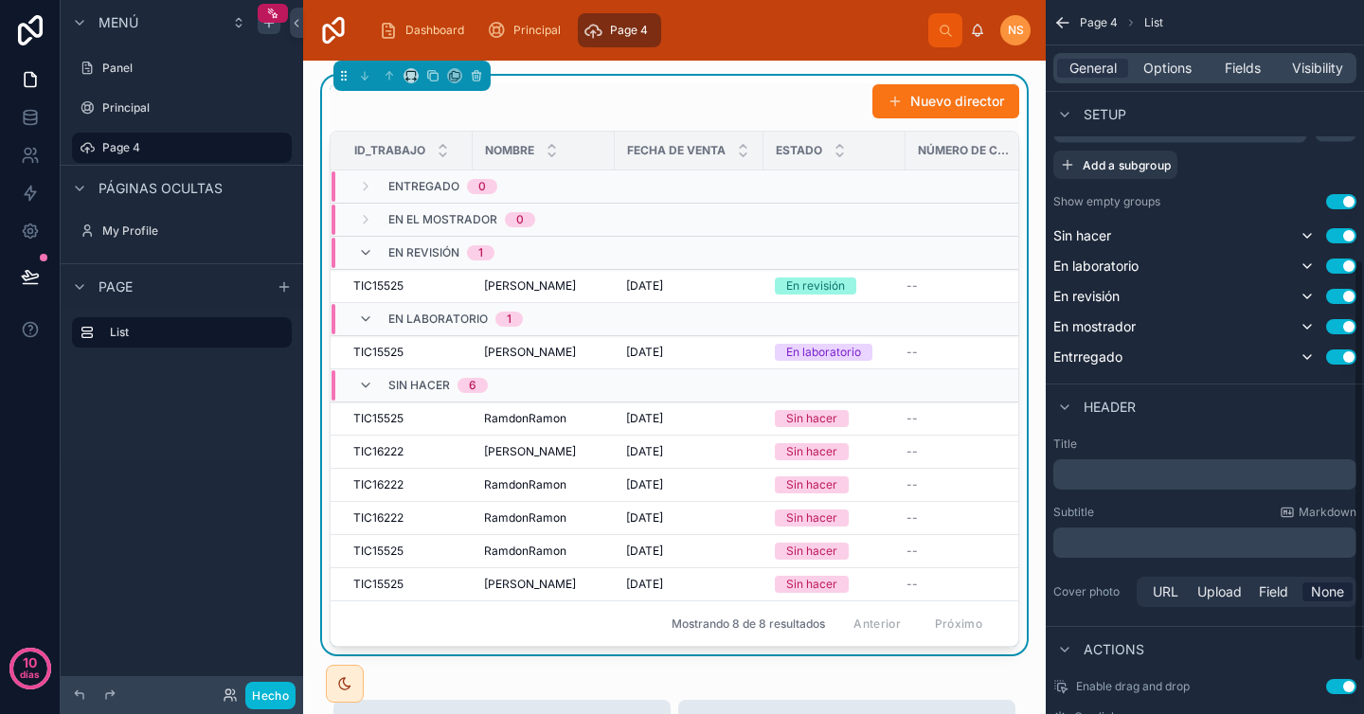
scroll to position [552, 0]
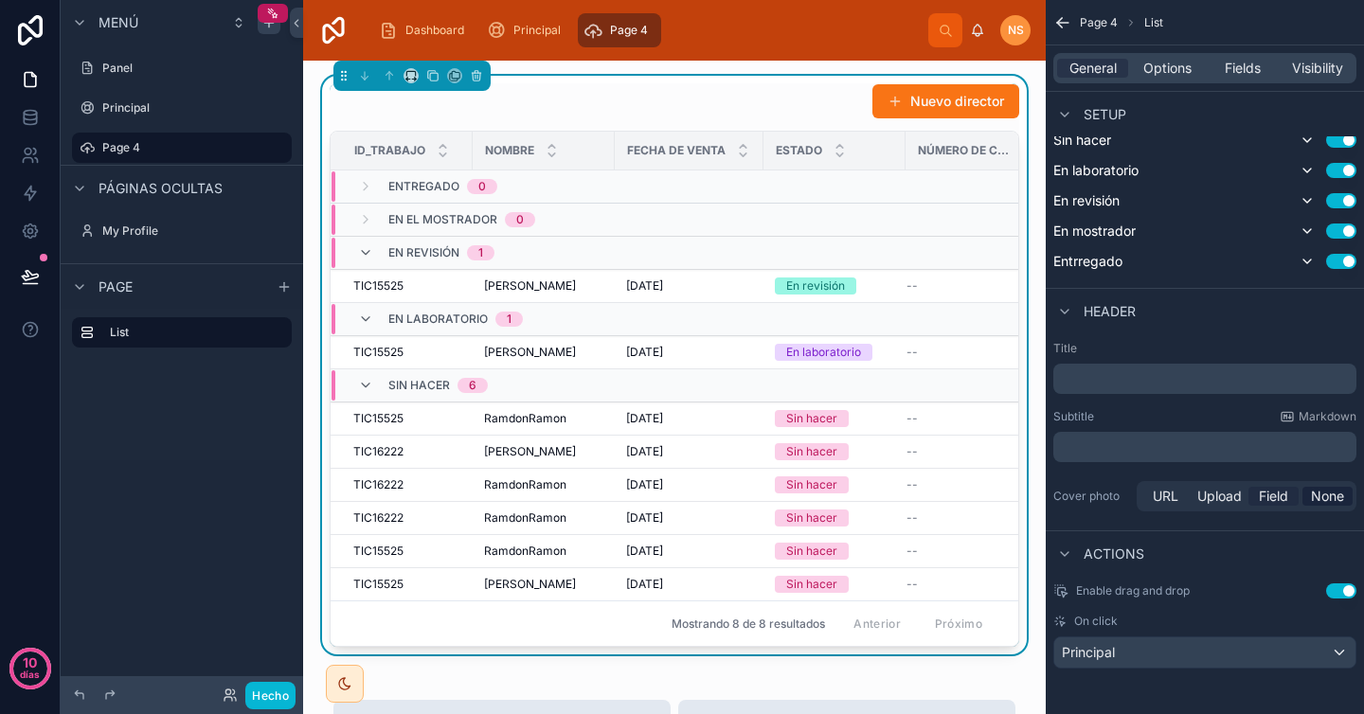
click at [1279, 499] on span "Field" at bounding box center [1273, 496] width 29 height 19
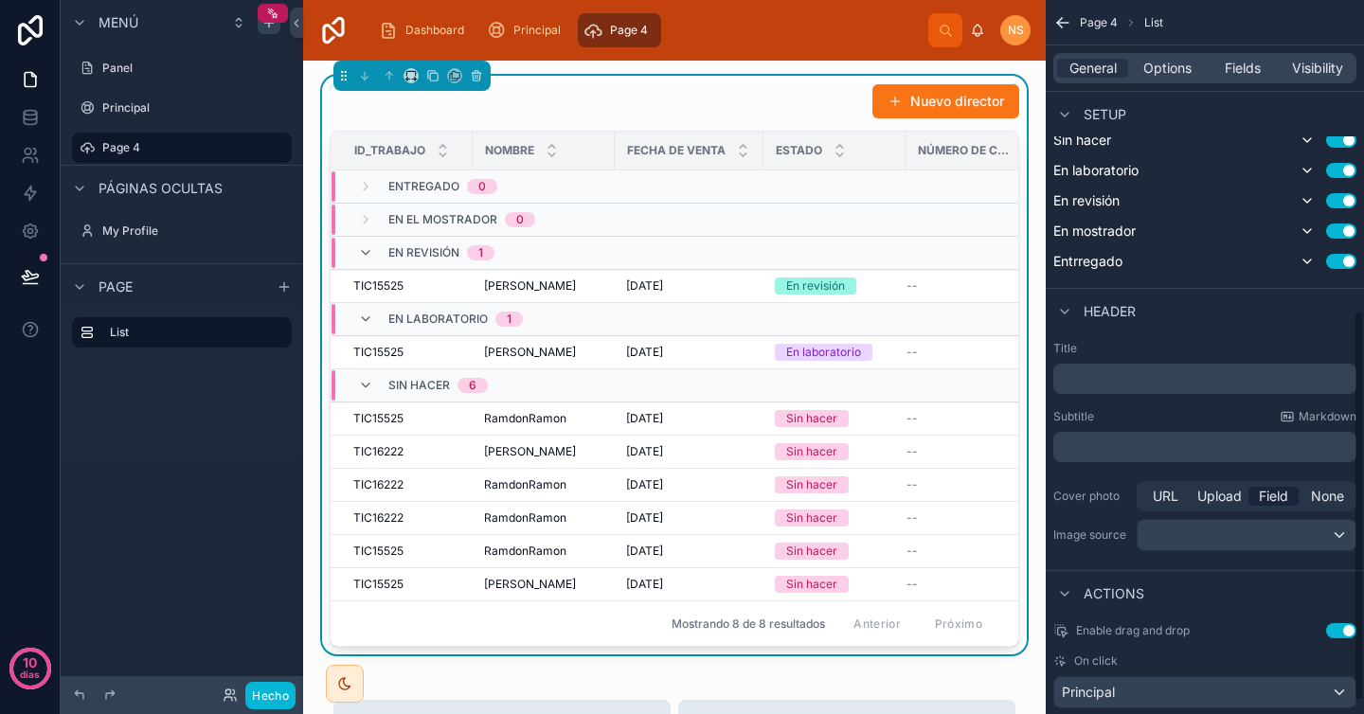
scroll to position [592, 0]
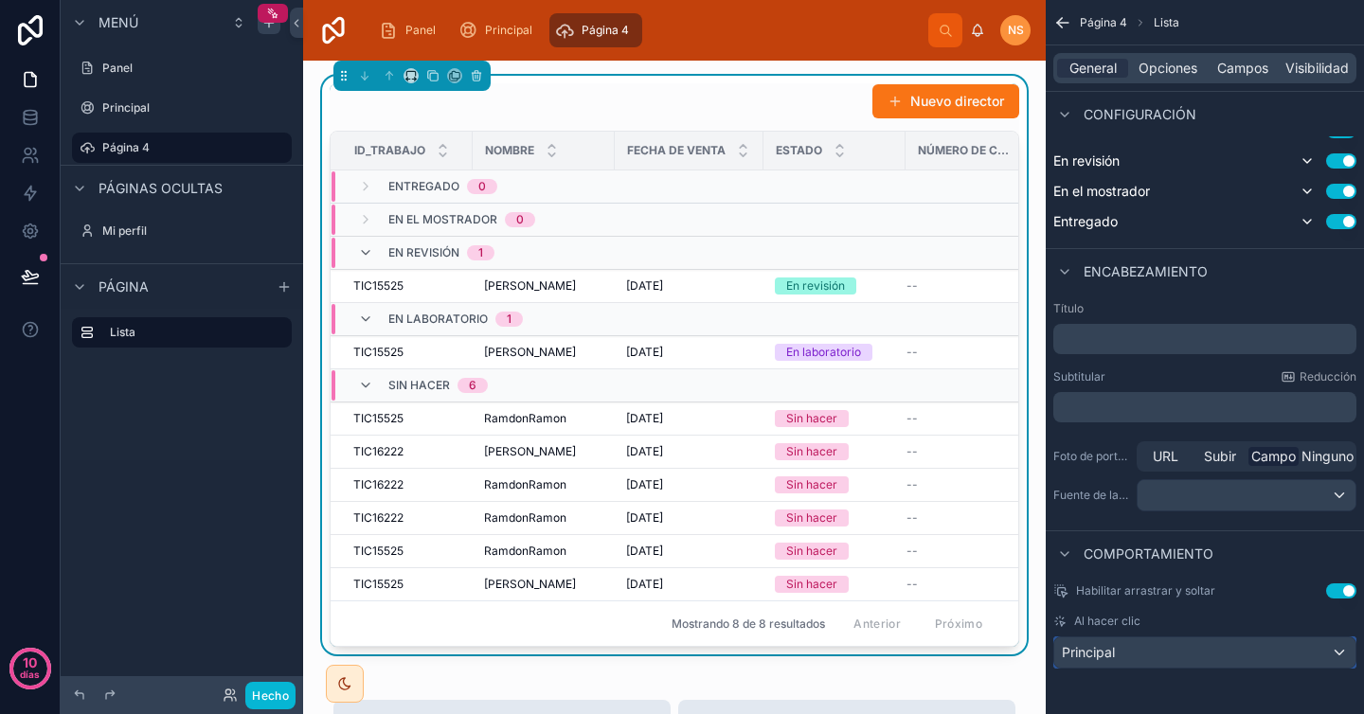
click at [1139, 654] on div "Principal" at bounding box center [1204, 652] width 301 height 30
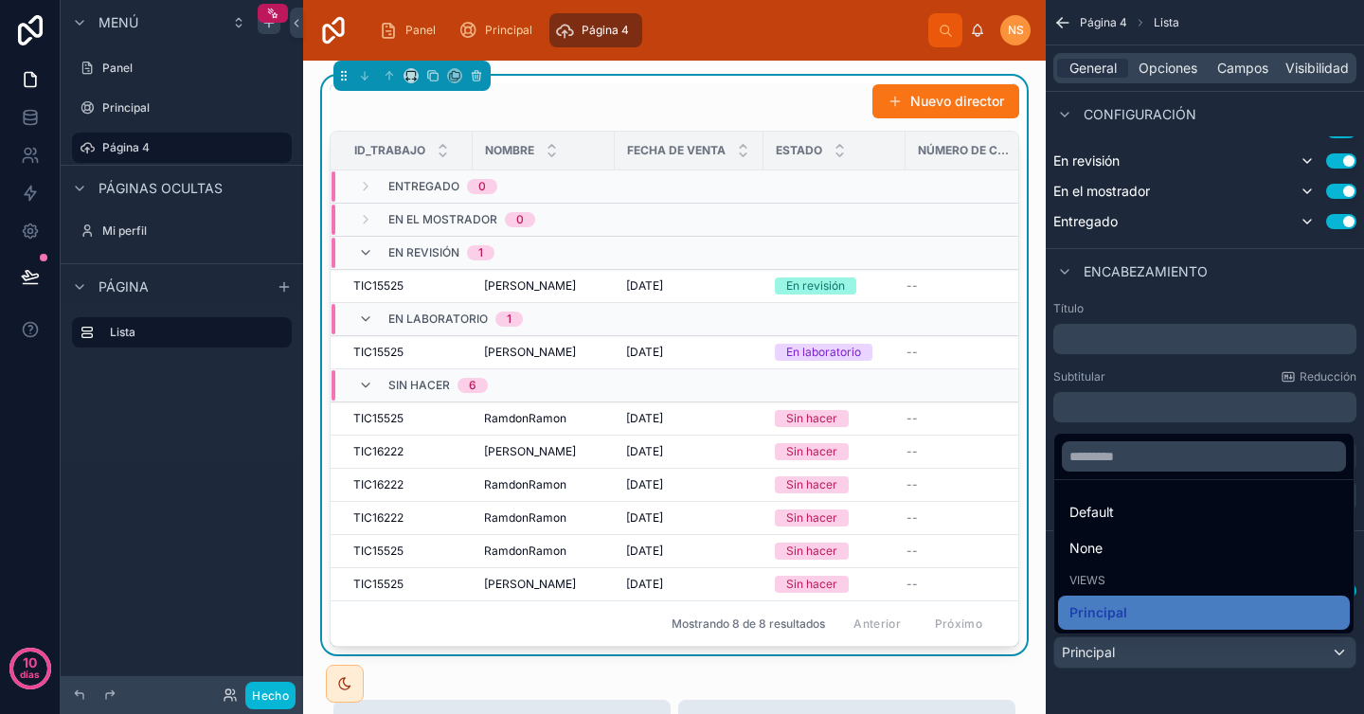
click at [1138, 682] on div "contenido desplazable" at bounding box center [682, 357] width 1364 height 714
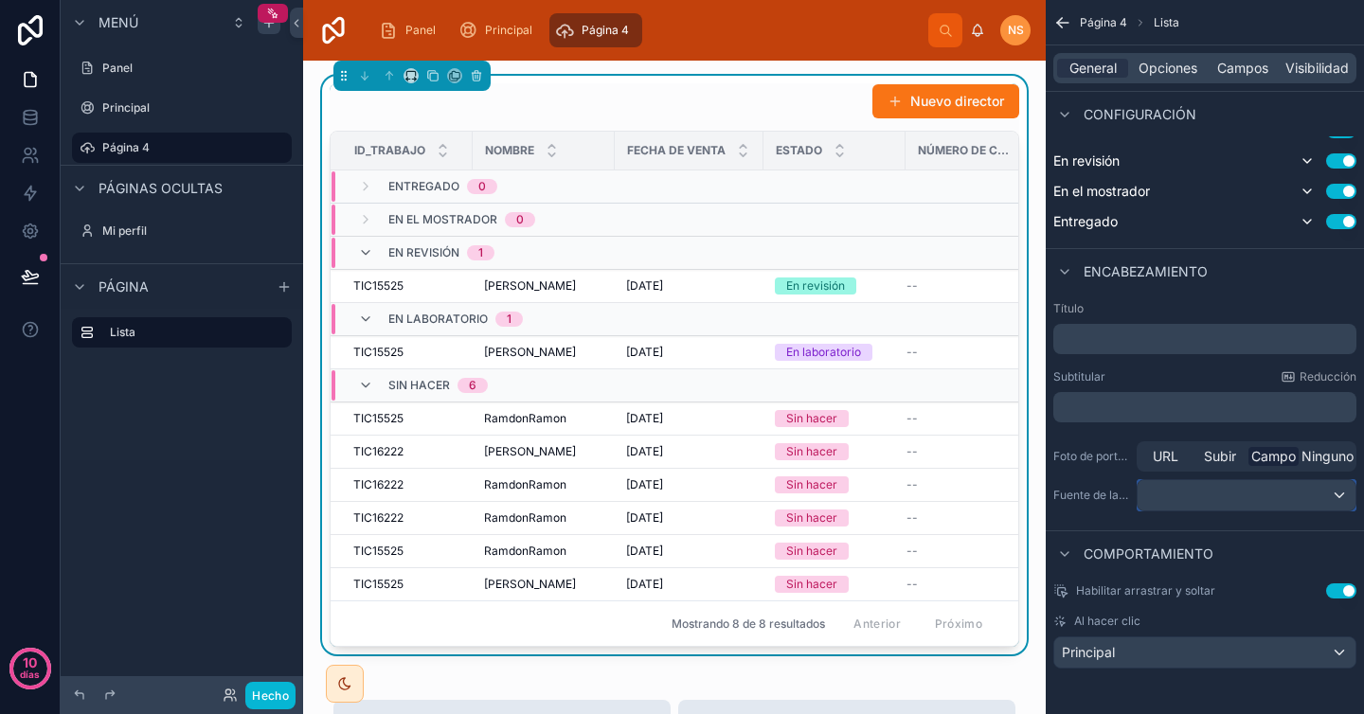
click at [1255, 504] on div "contenido desplazable" at bounding box center [1247, 495] width 218 height 30
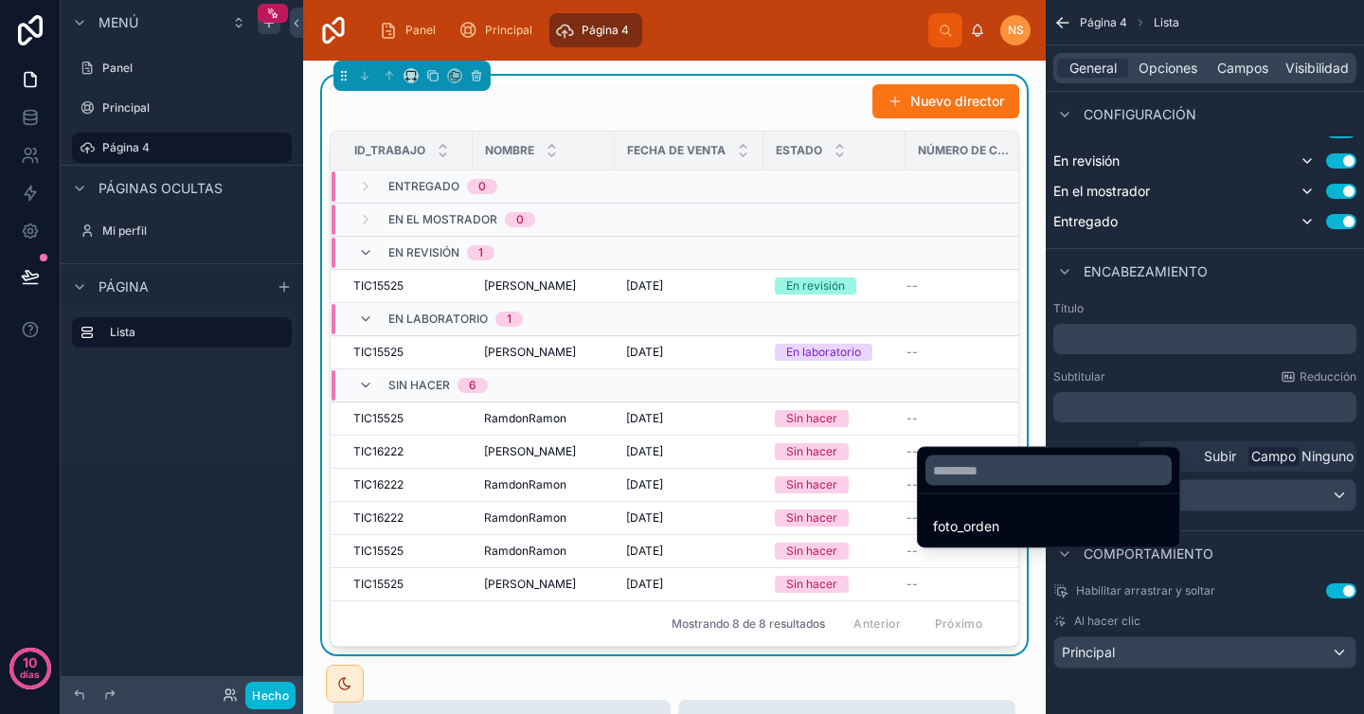
click at [1248, 520] on div "contenido desplazable" at bounding box center [682, 357] width 1364 height 714
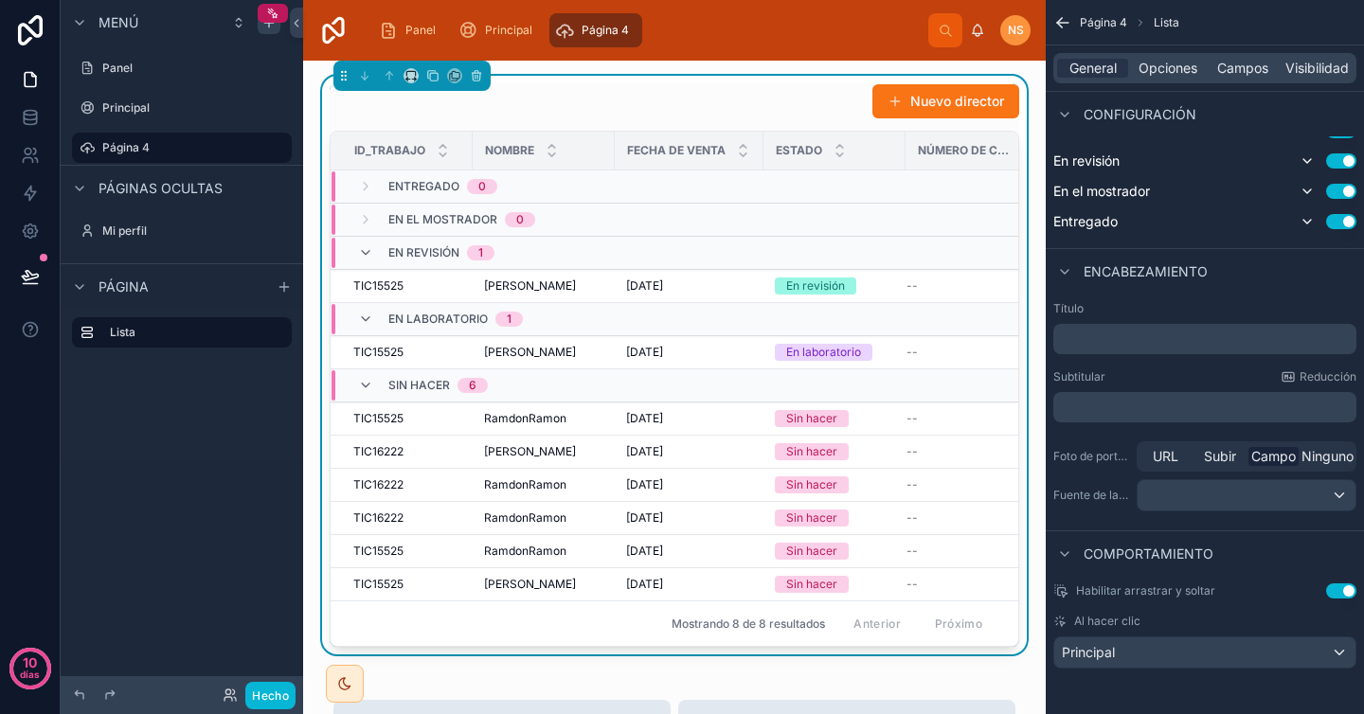
click at [1106, 461] on font "Foto de portada" at bounding box center [1095, 456] width 84 height 14
click at [1334, 461] on font "Ninguno" at bounding box center [1327, 456] width 52 height 16
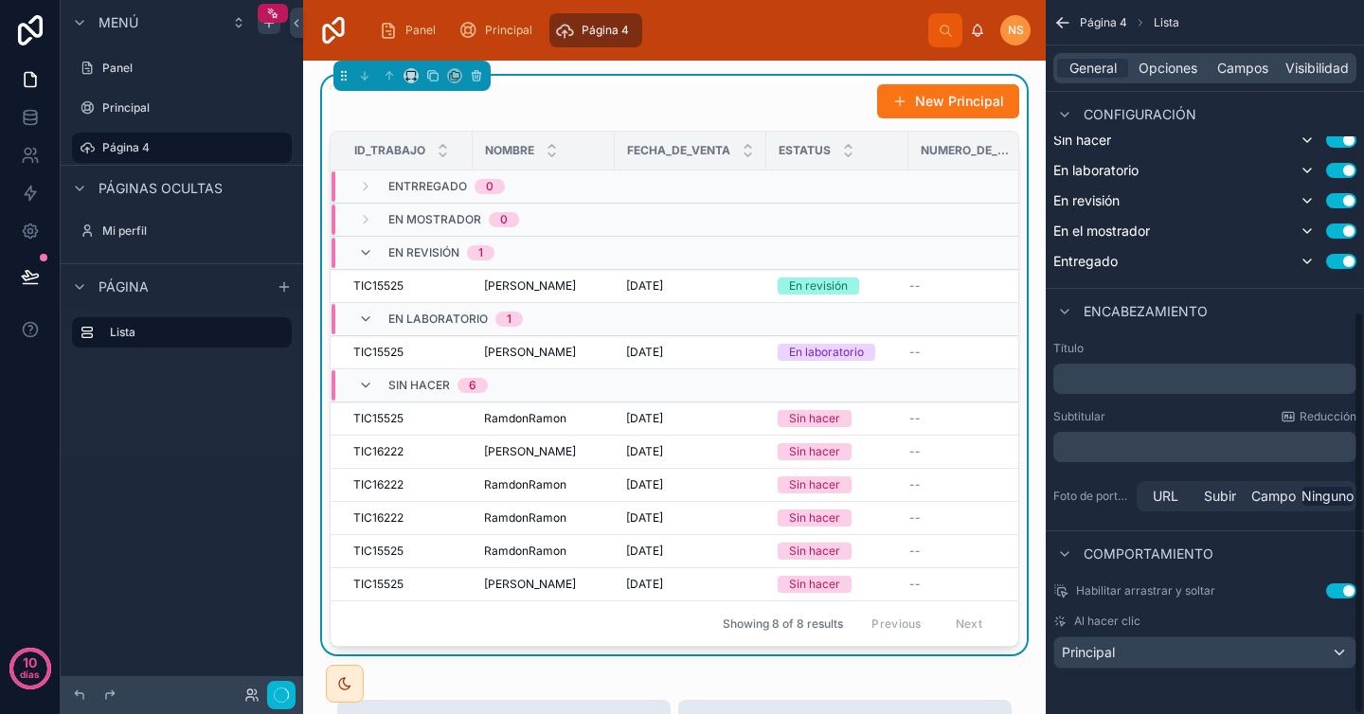
scroll to position [552, 0]
click at [1175, 594] on font "Habilitar arrastrar y soltar" at bounding box center [1145, 590] width 139 height 14
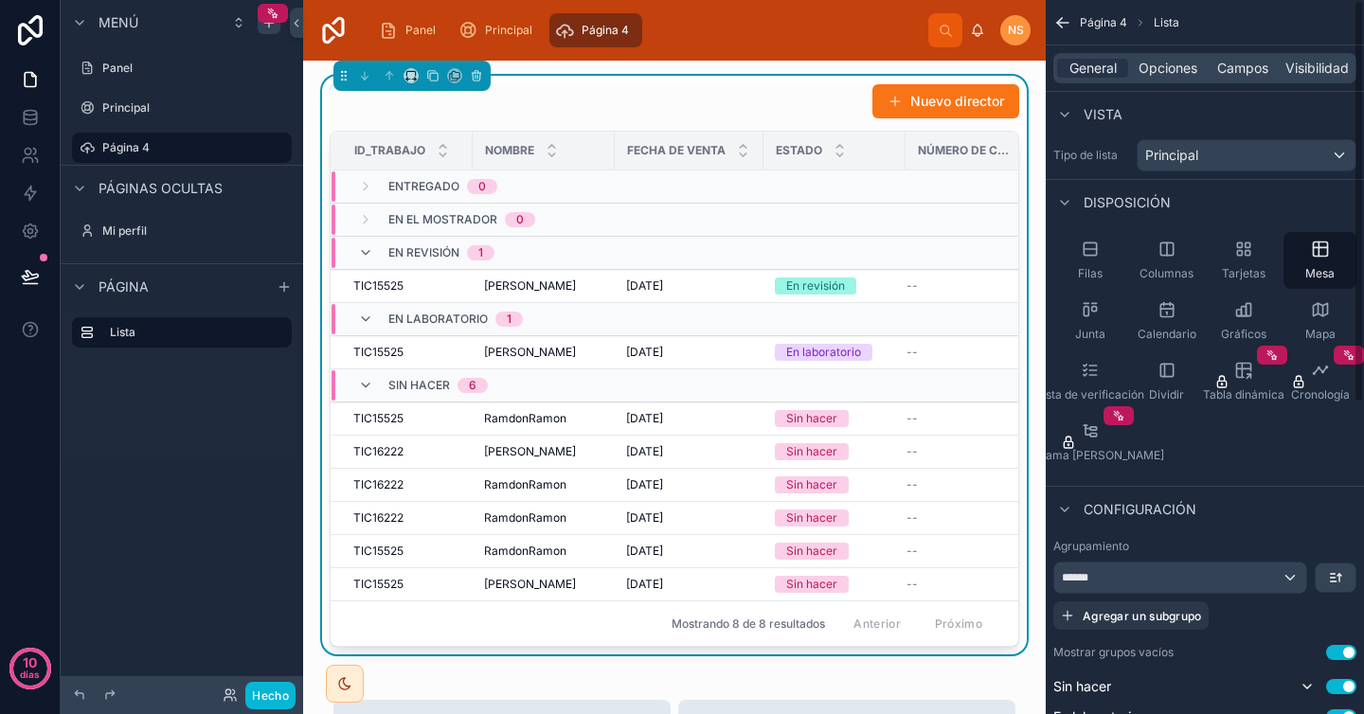
scroll to position [0, 0]
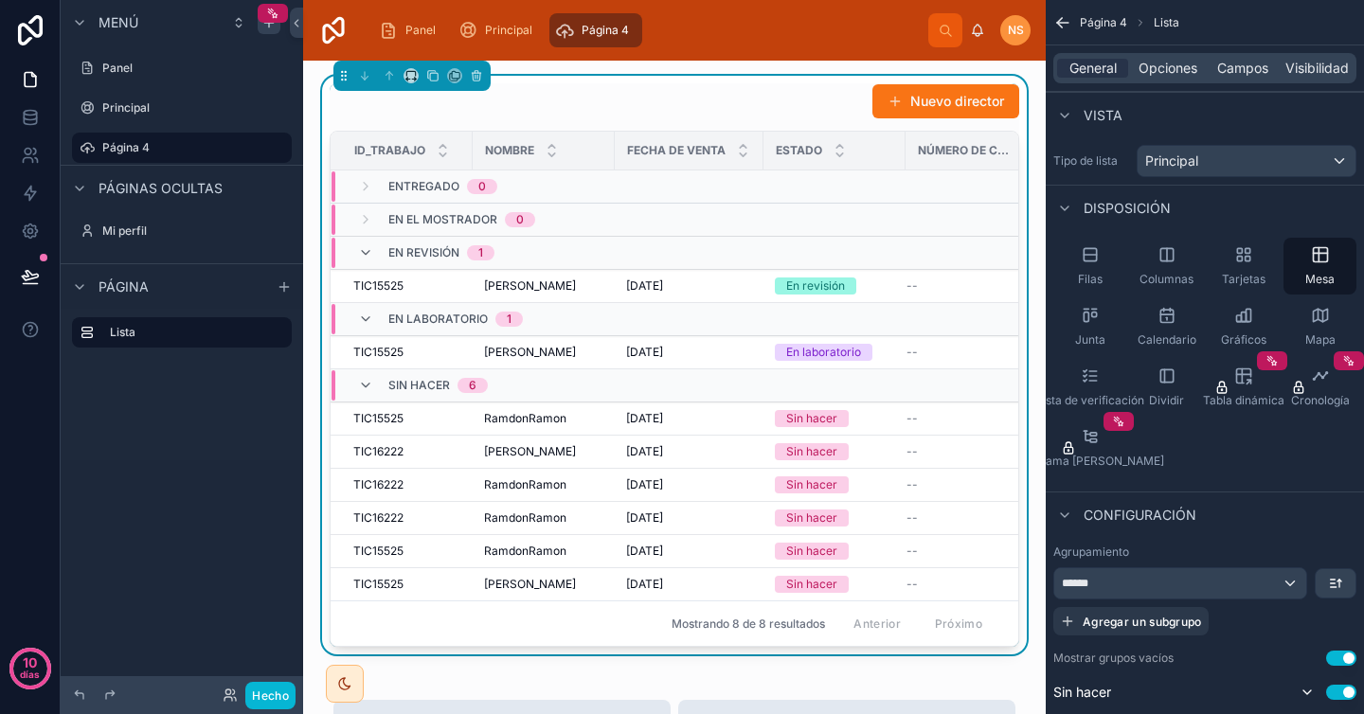
click at [735, 98] on div "Nuevo director" at bounding box center [675, 101] width 690 height 36
click at [1234, 496] on div "Configuración" at bounding box center [1205, 514] width 318 height 45
click at [1297, 196] on div "Disposición" at bounding box center [1205, 207] width 318 height 45
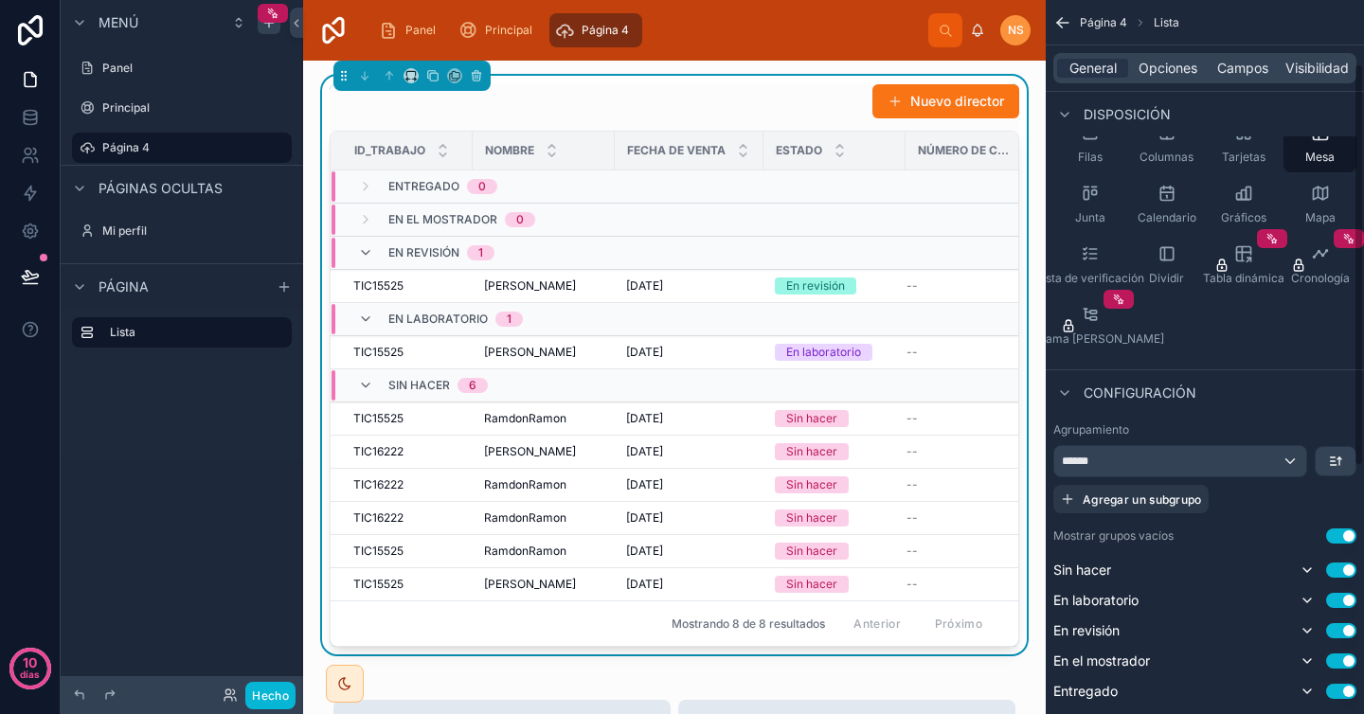
scroll to position [134, 0]
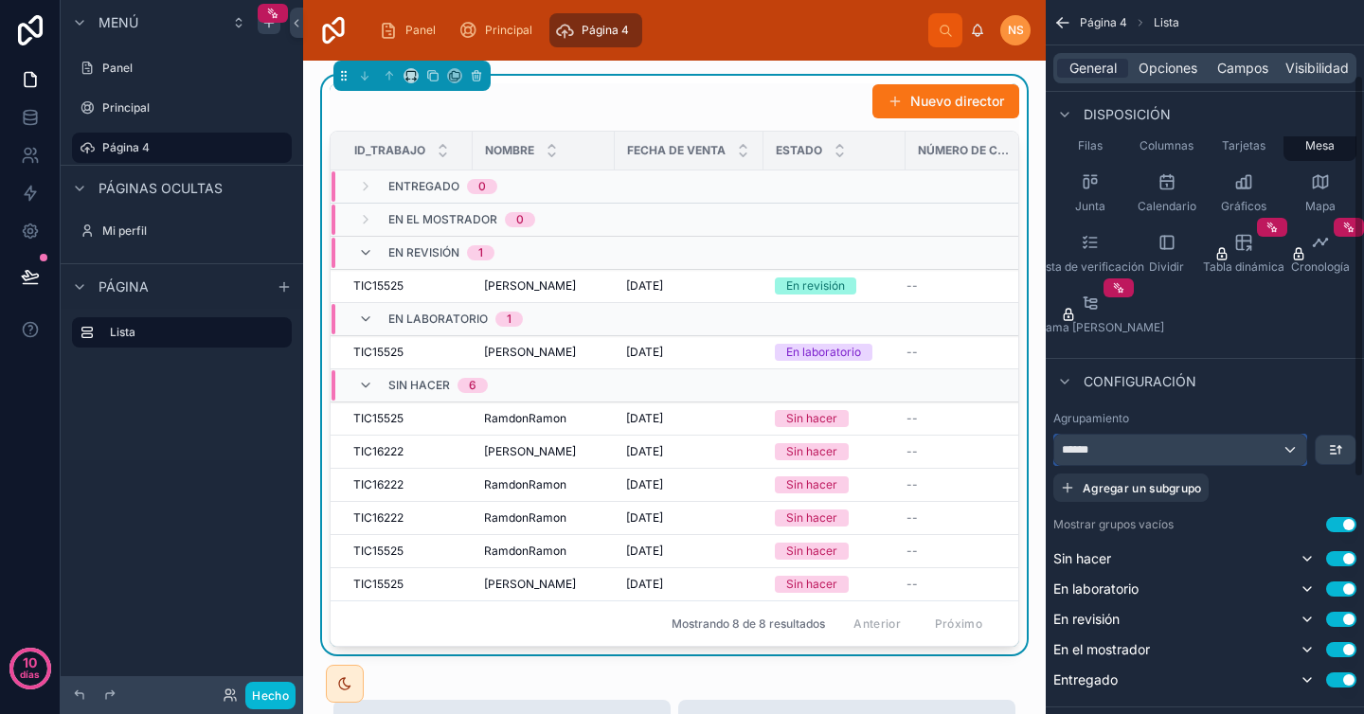
click at [1160, 452] on div "******" at bounding box center [1180, 450] width 252 height 30
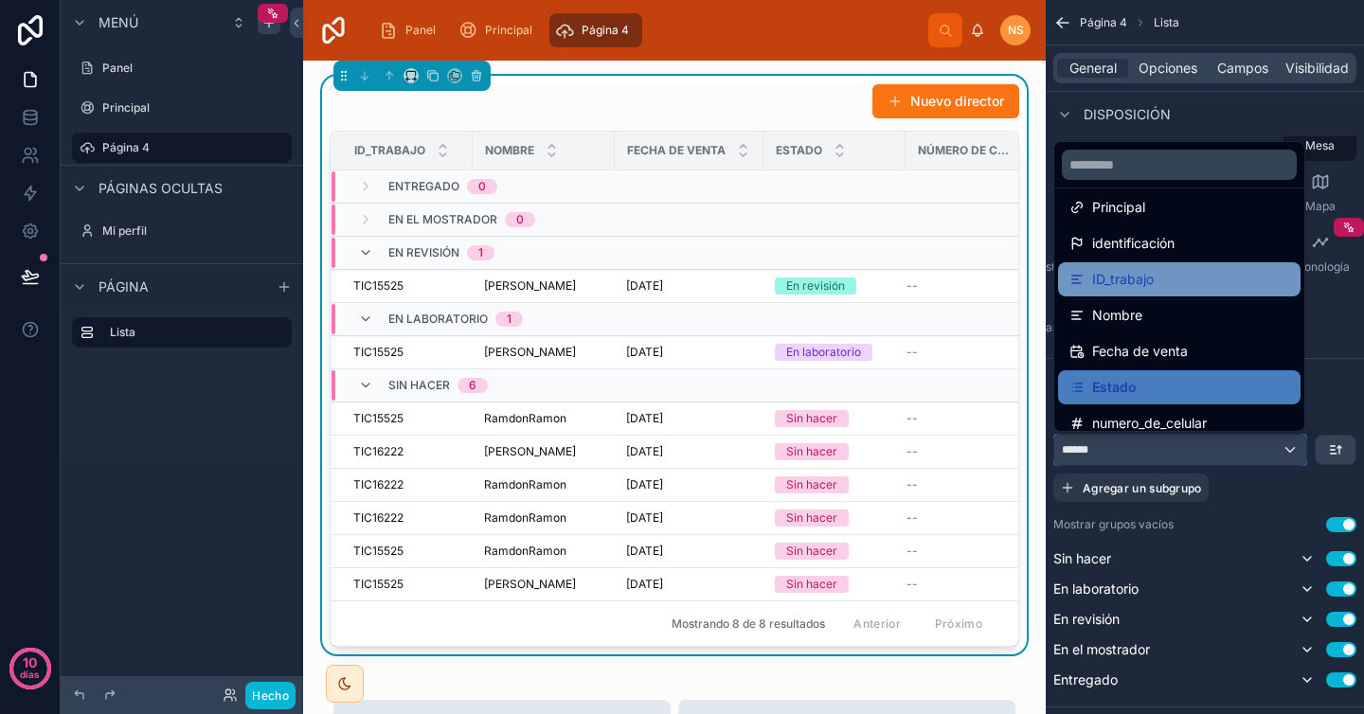
scroll to position [83, 0]
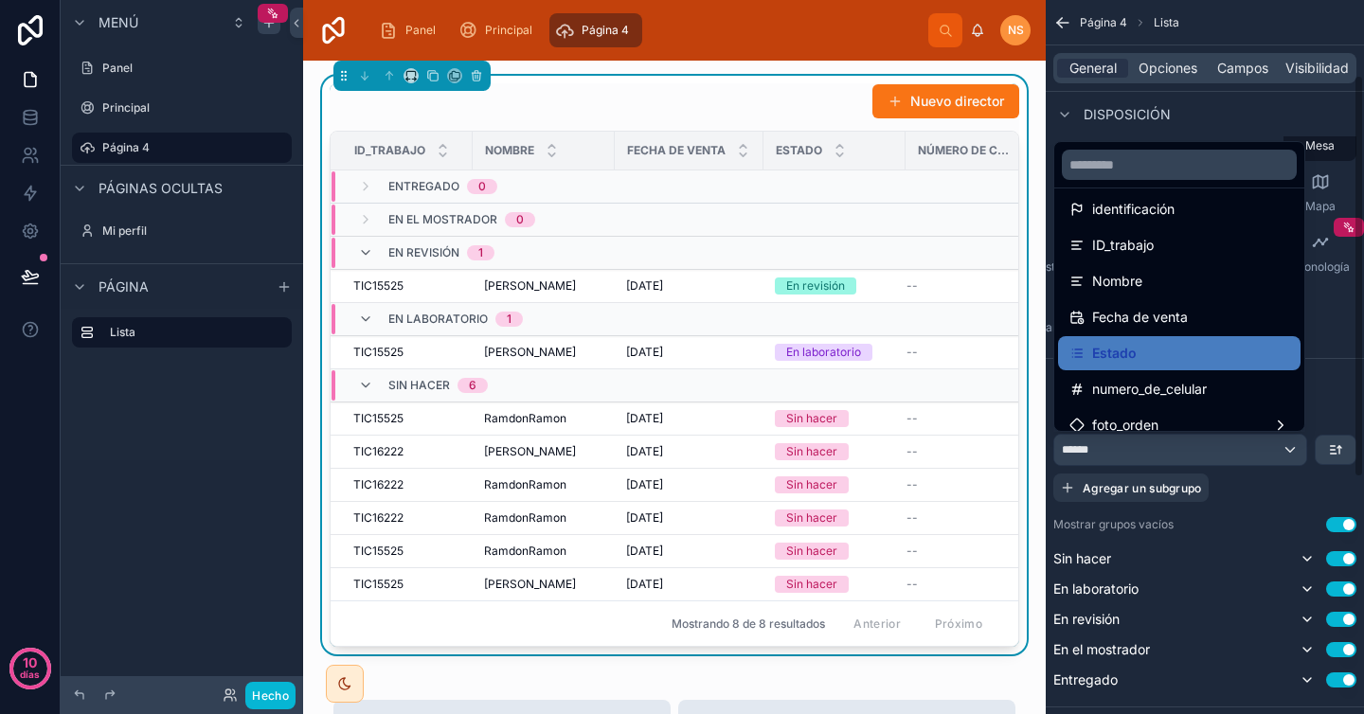
click at [1344, 401] on div "contenido desplazable" at bounding box center [682, 357] width 1364 height 714
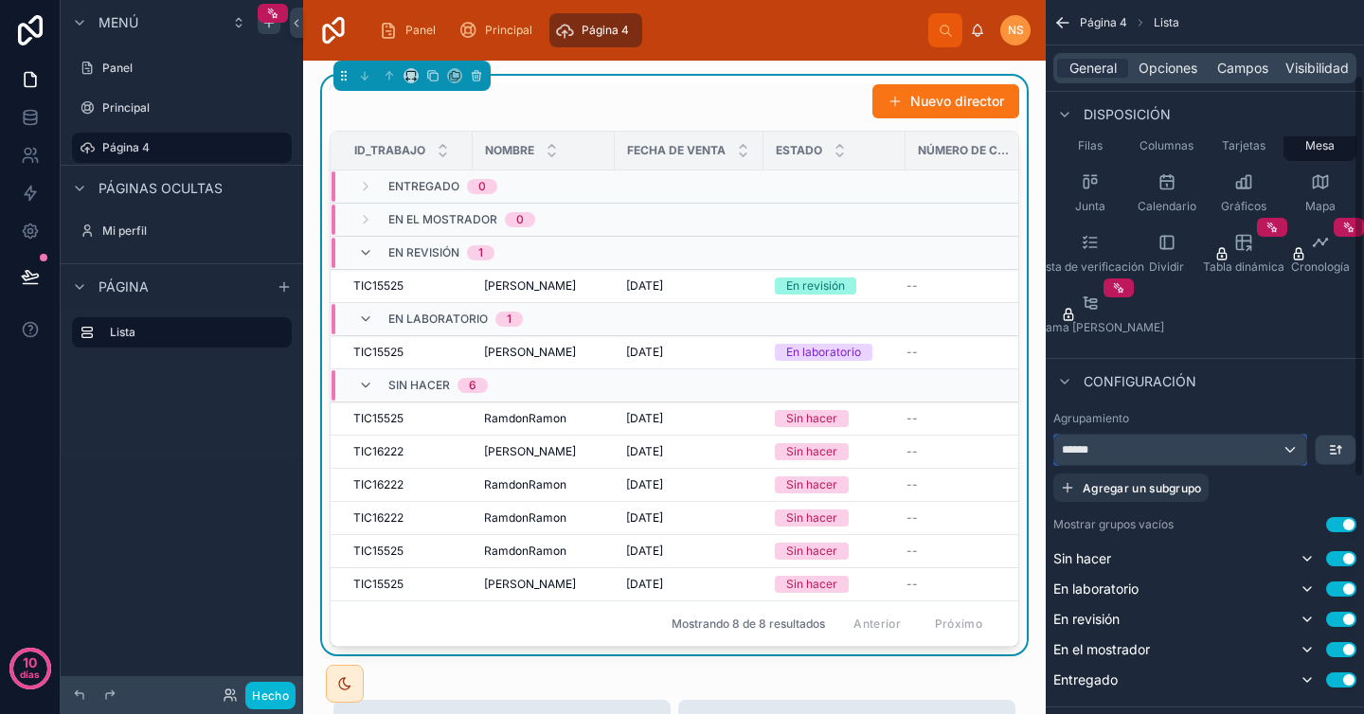
click at [1232, 457] on div "******" at bounding box center [1180, 450] width 252 height 30
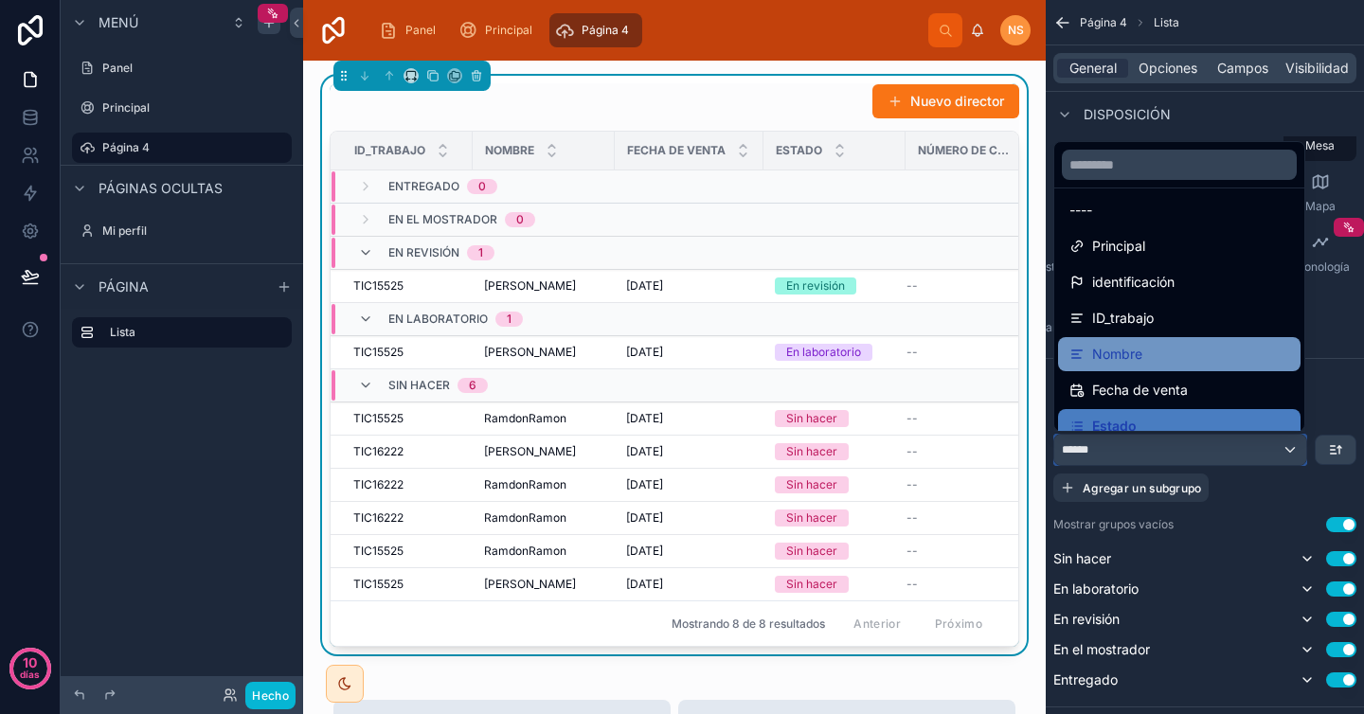
scroll to position [15, 0]
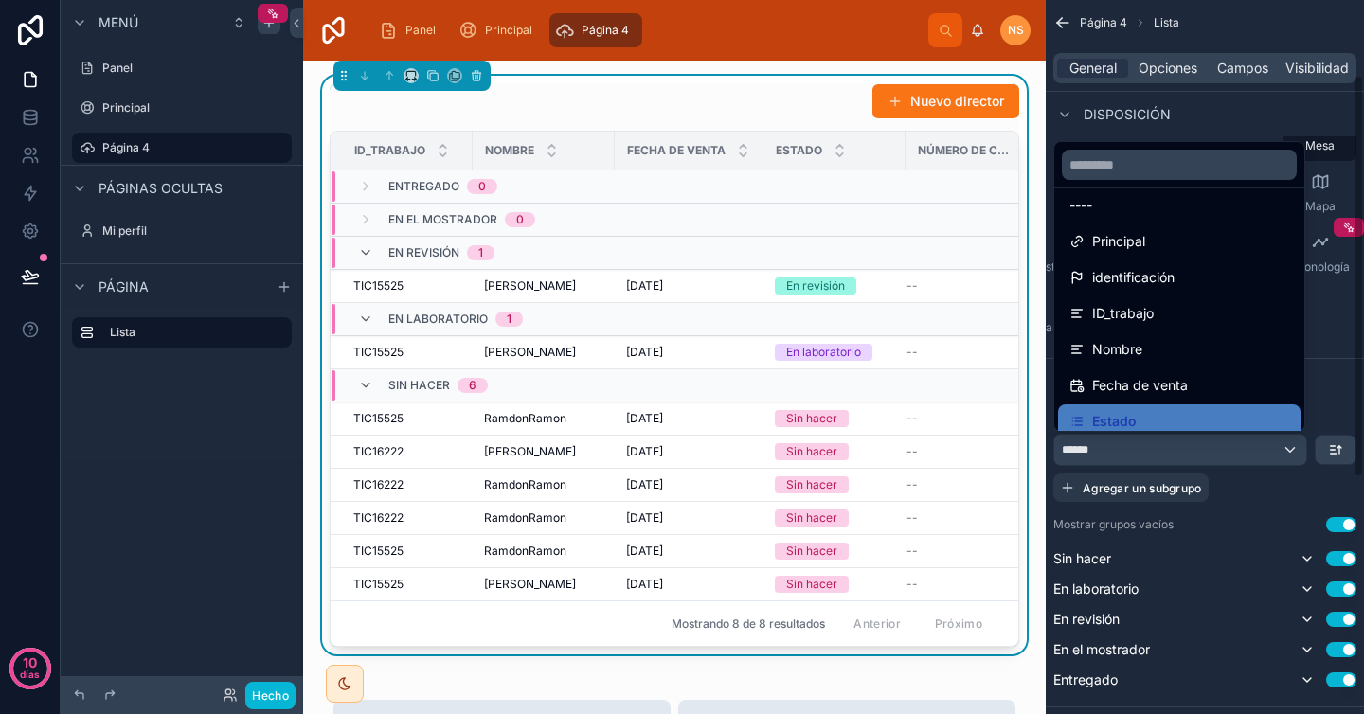
click at [1338, 418] on div "contenido desplazable" at bounding box center [682, 357] width 1364 height 714
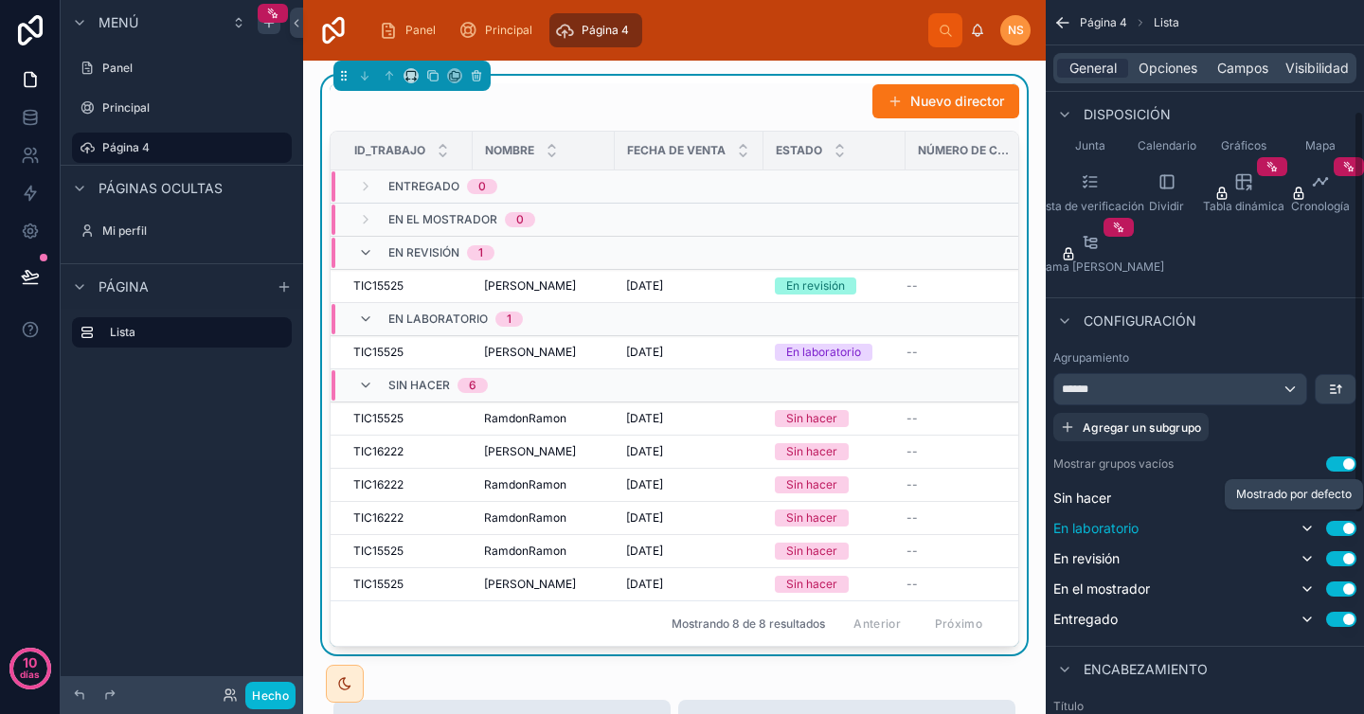
scroll to position [198, 0]
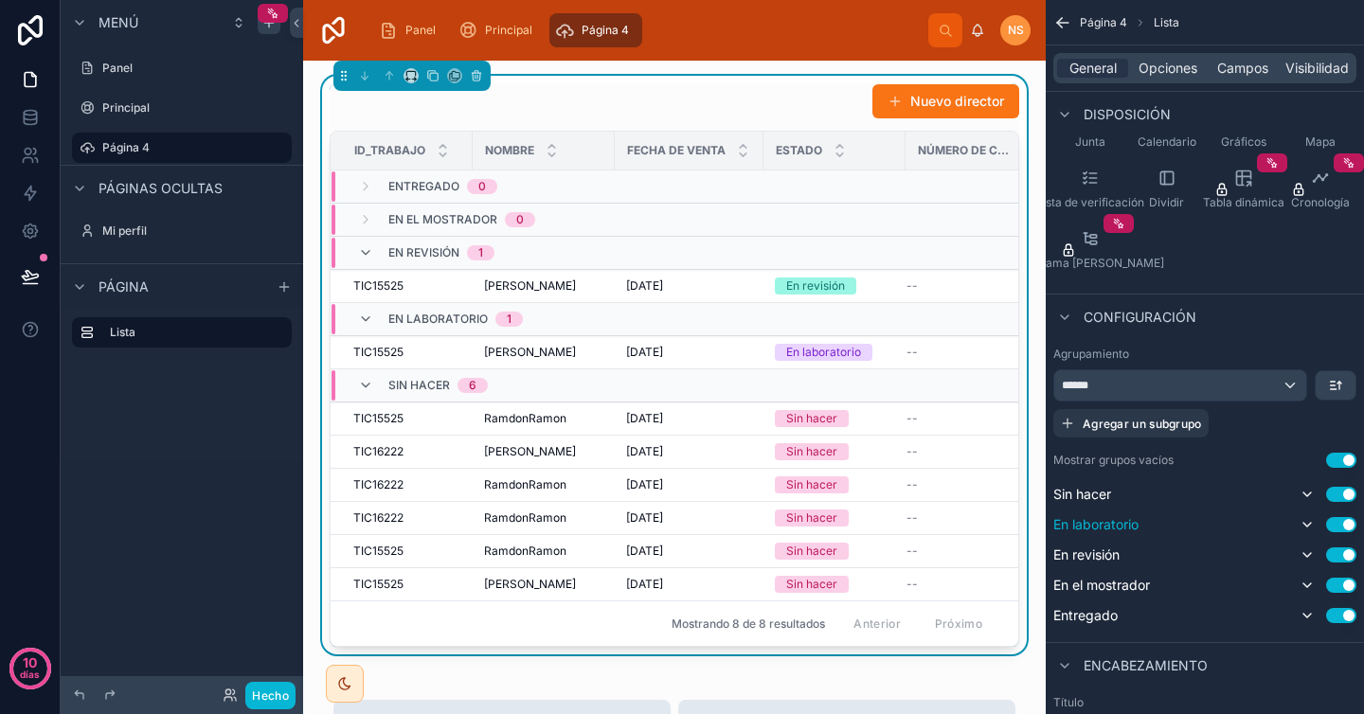
click at [1349, 527] on button "Utilizar configuración" at bounding box center [1341, 524] width 30 height 15
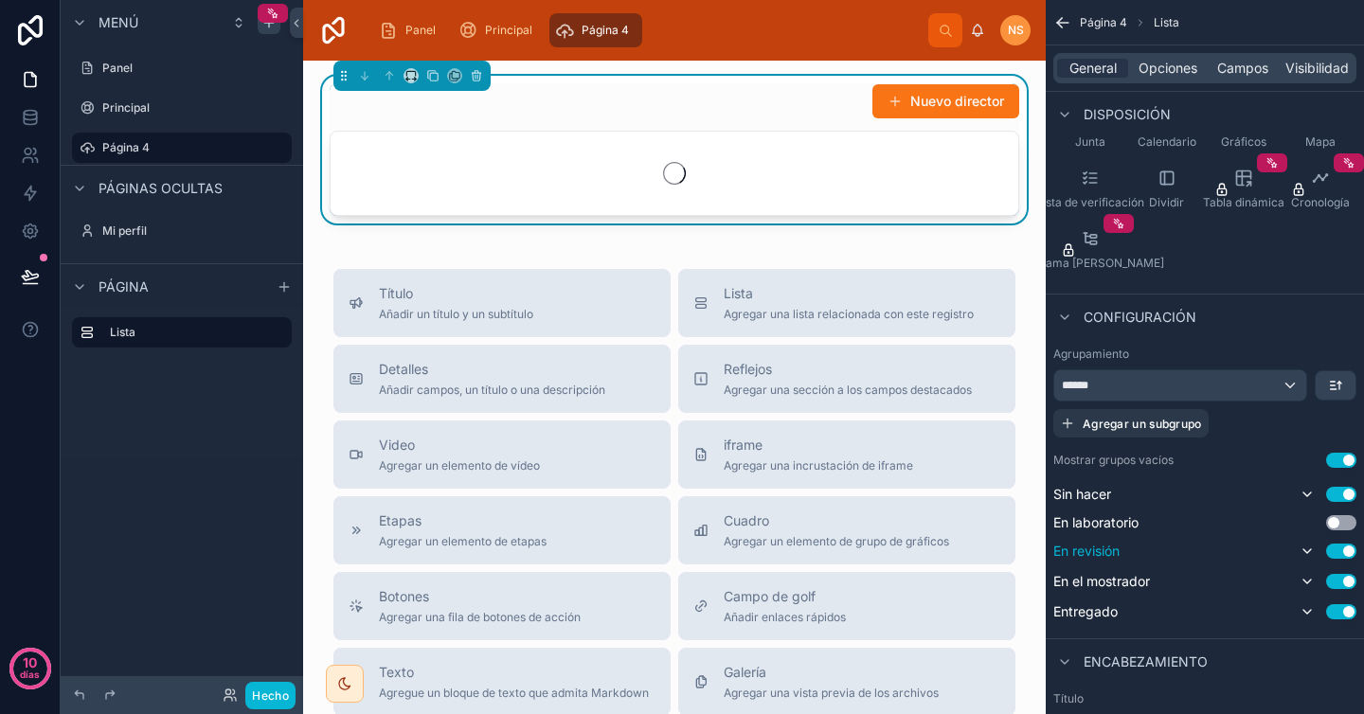
click at [1344, 550] on button "Utilizar configuración" at bounding box center [1341, 551] width 30 height 15
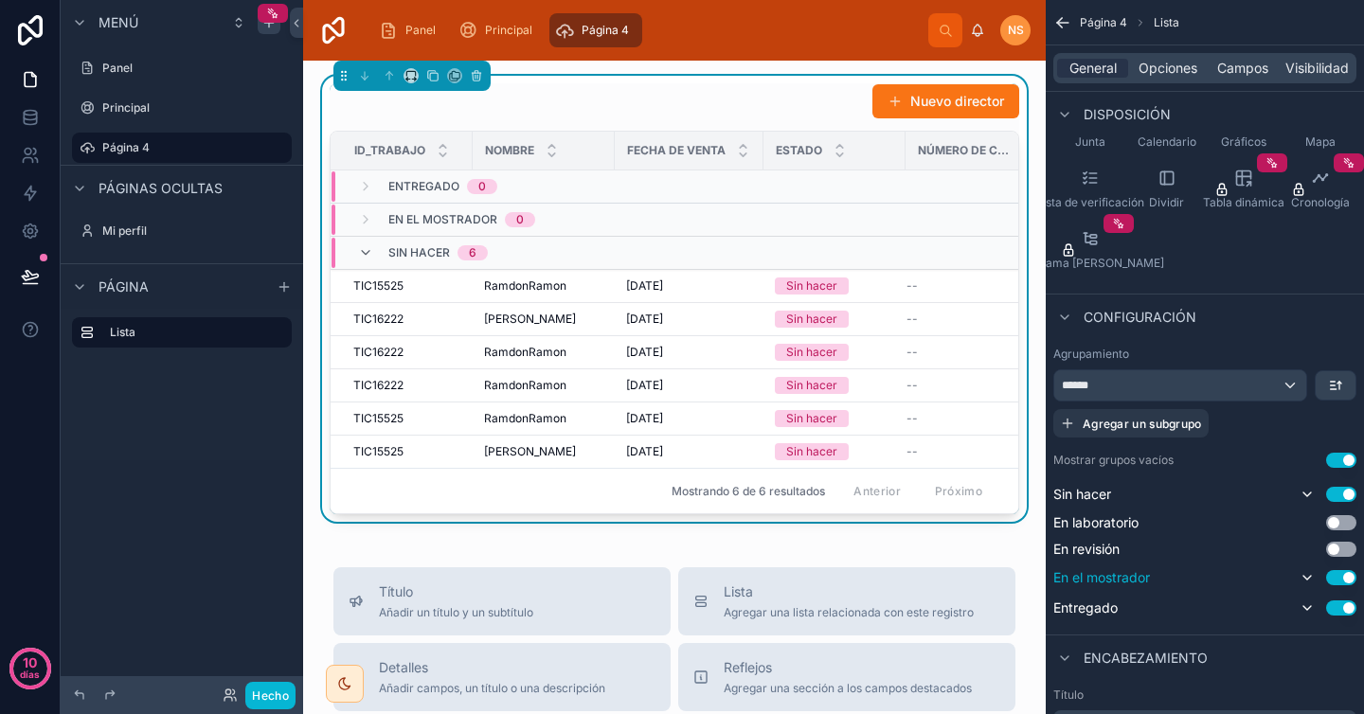
click at [1344, 579] on button "Utilizar configuración" at bounding box center [1341, 577] width 30 height 15
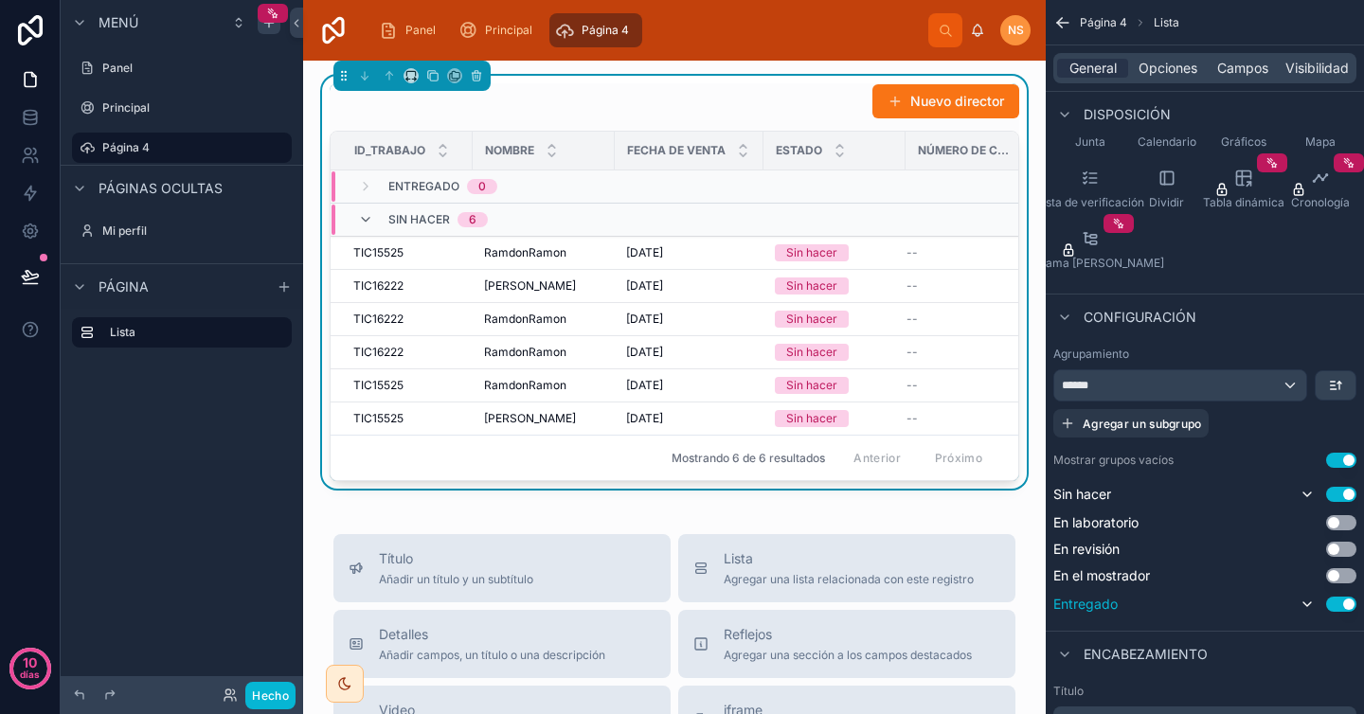
click at [1341, 613] on div "Utilizar configuración" at bounding box center [1326, 604] width 61 height 23
click at [1341, 604] on button "Utilizar configuración" at bounding box center [1341, 604] width 30 height 15
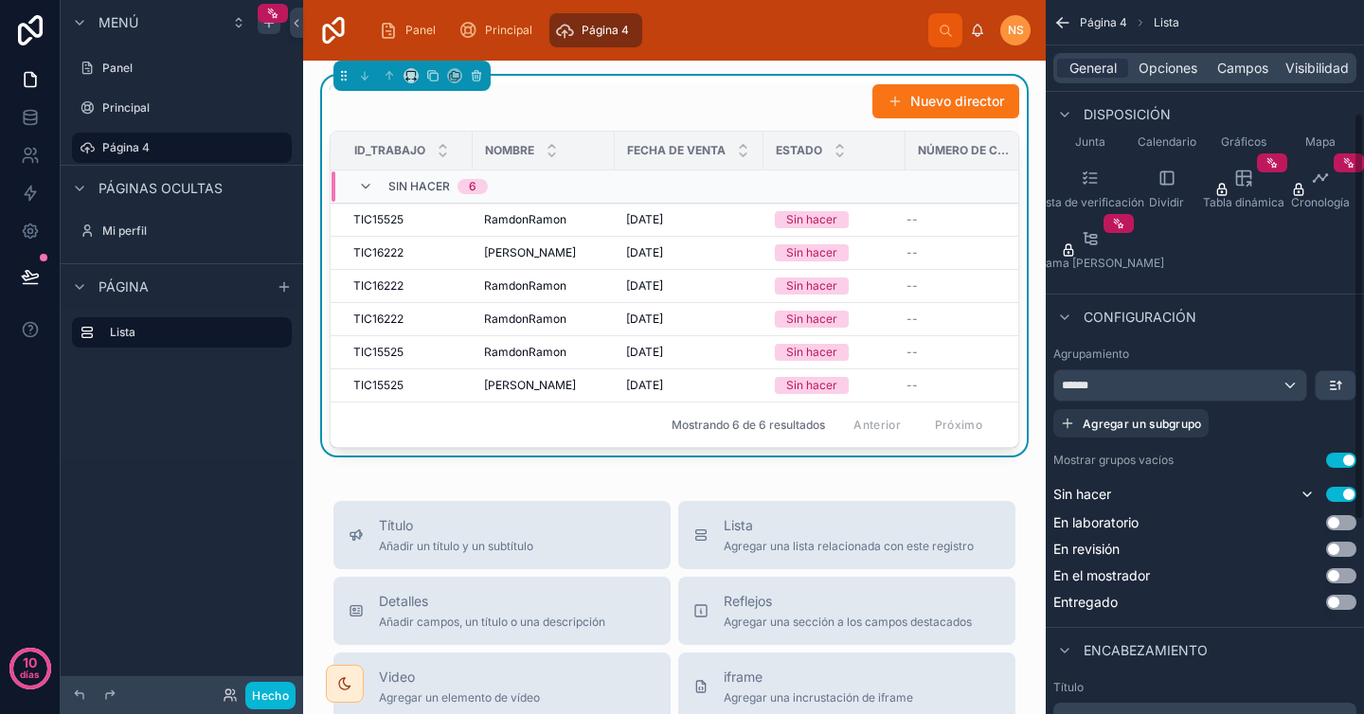
click at [1261, 423] on div "****** Agregar un subgrupo" at bounding box center [1204, 403] width 303 height 68
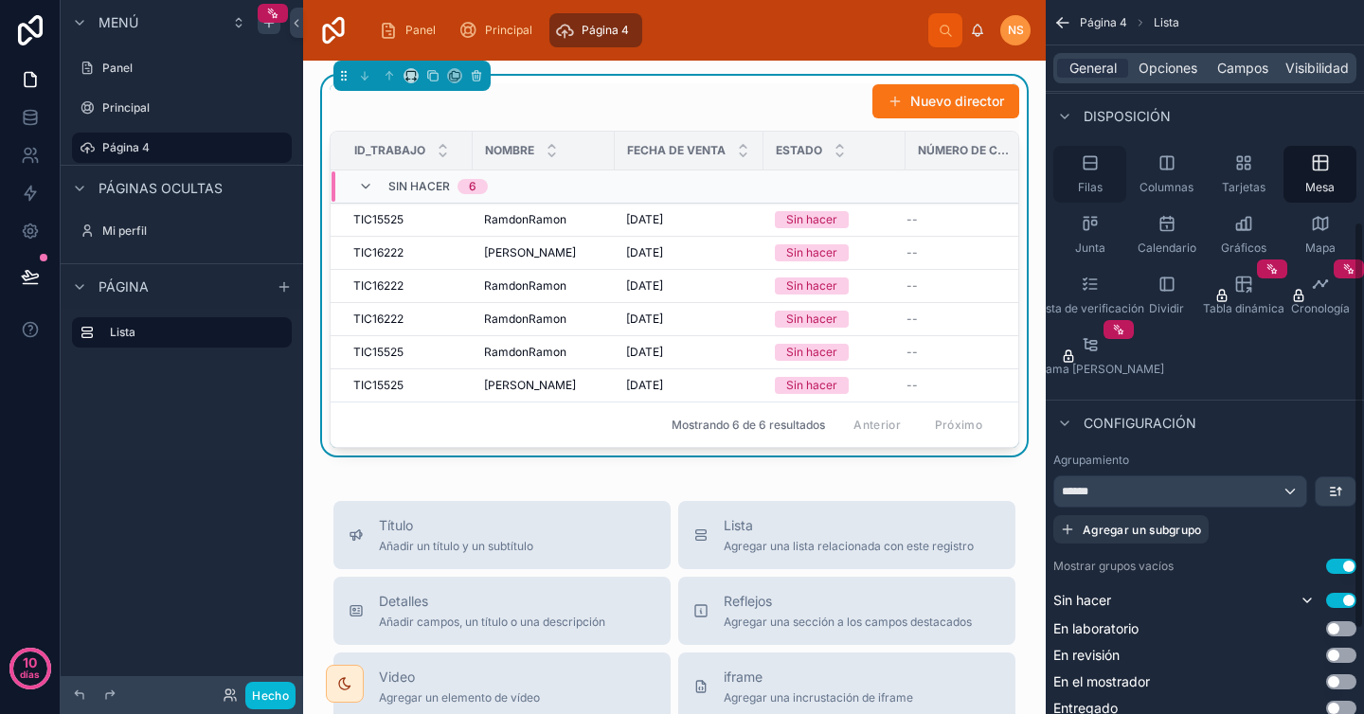
scroll to position [55, 0]
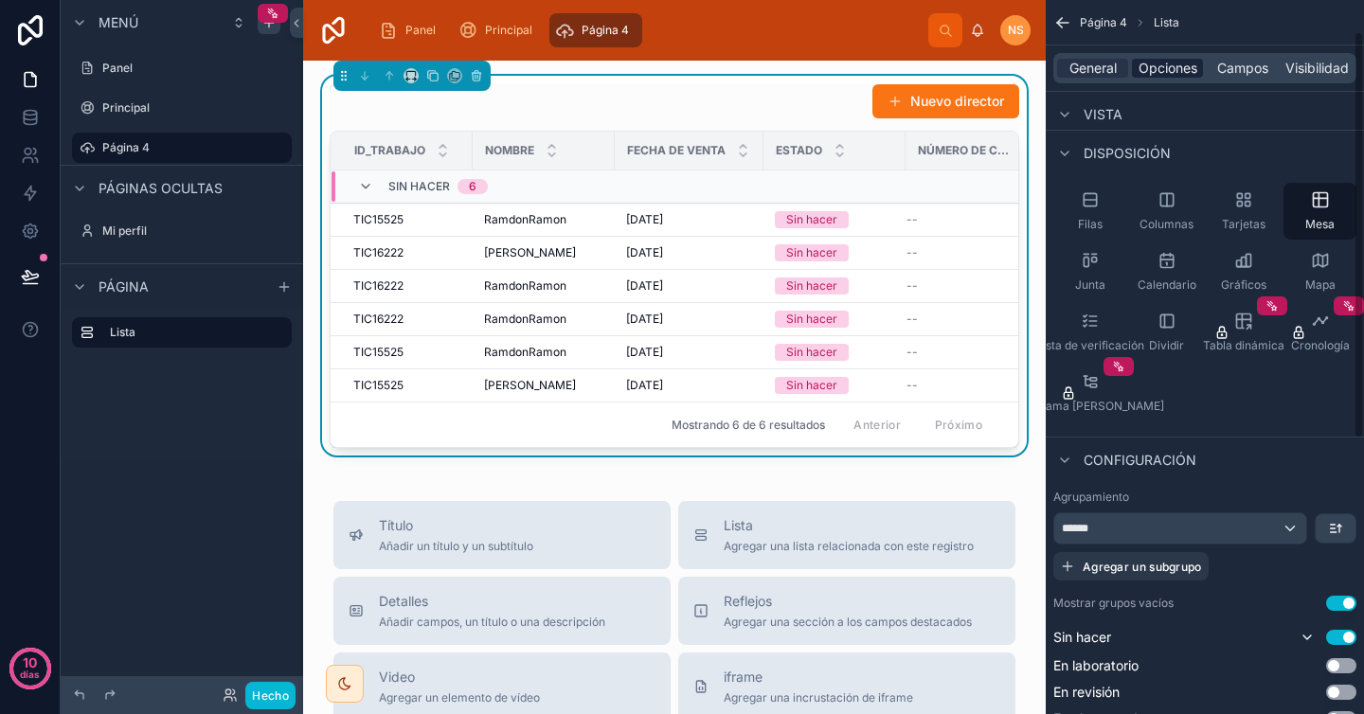
click at [1164, 72] on font "Opciones" at bounding box center [1168, 68] width 59 height 16
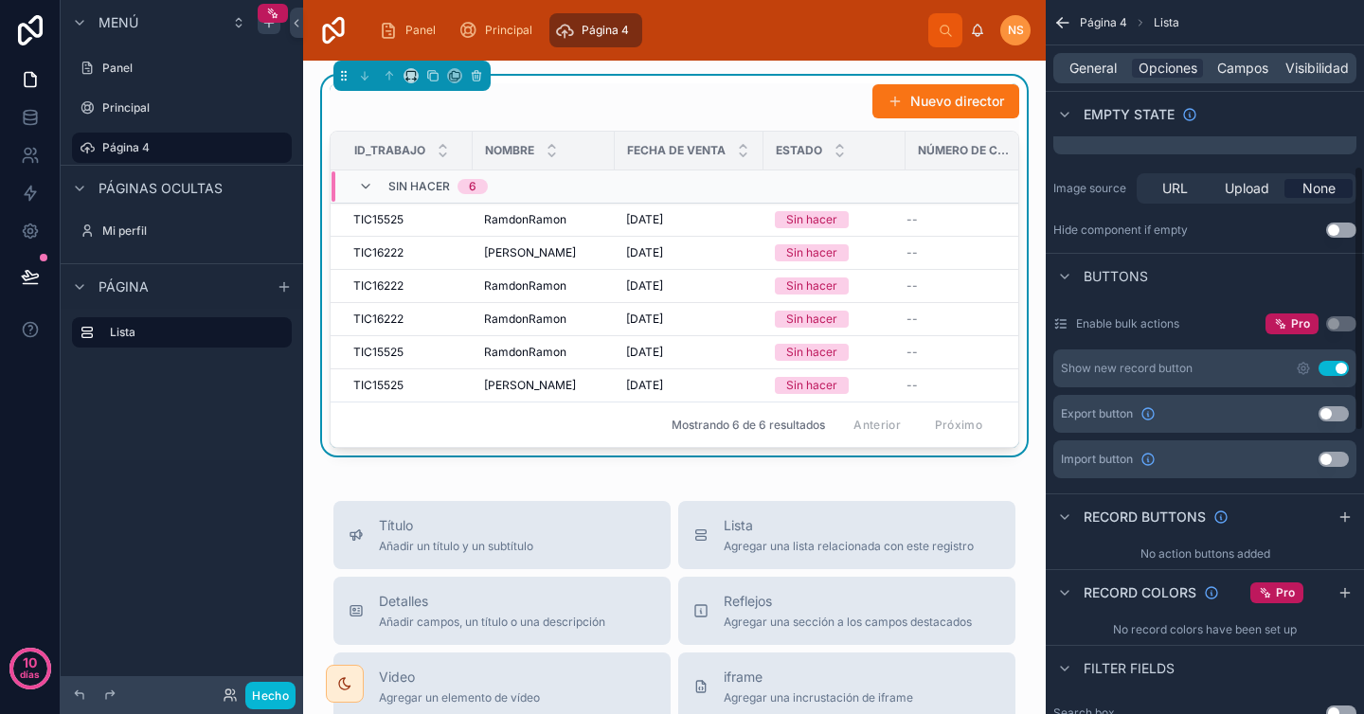
scroll to position [448, 0]
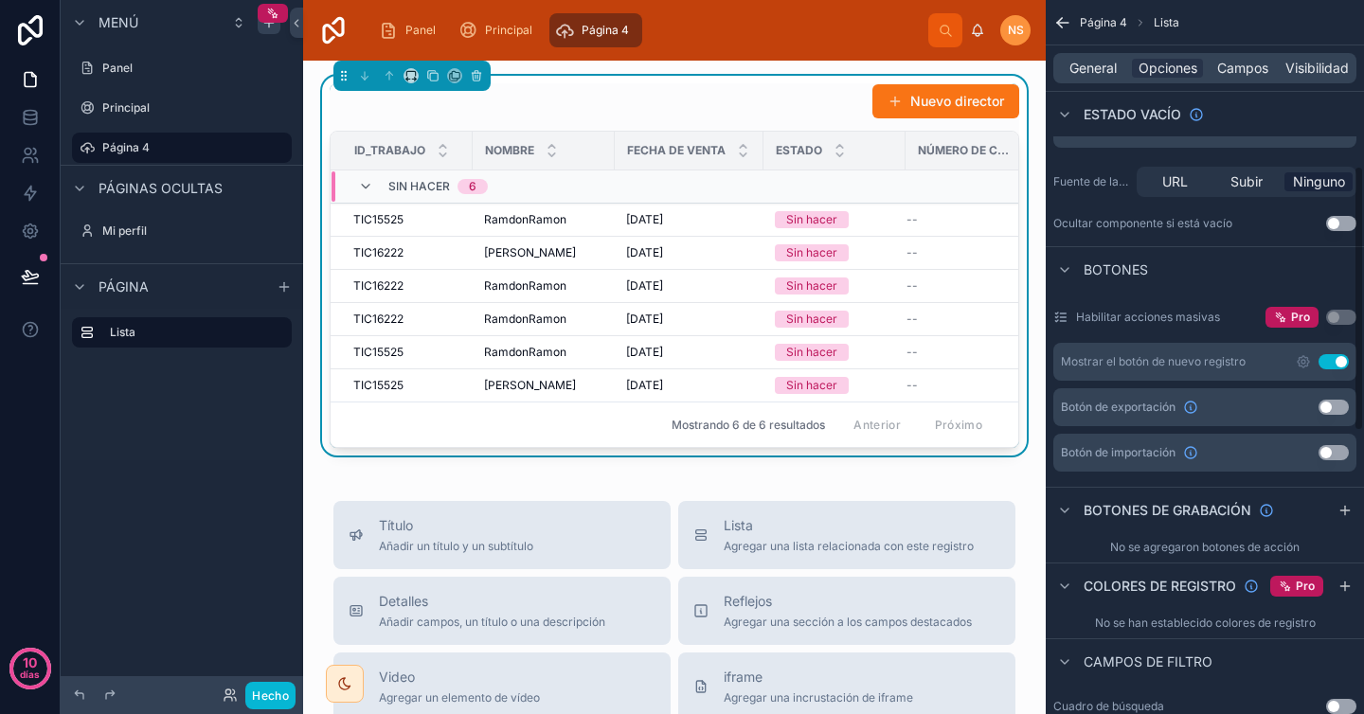
click at [1204, 260] on div "Botones" at bounding box center [1205, 268] width 318 height 45
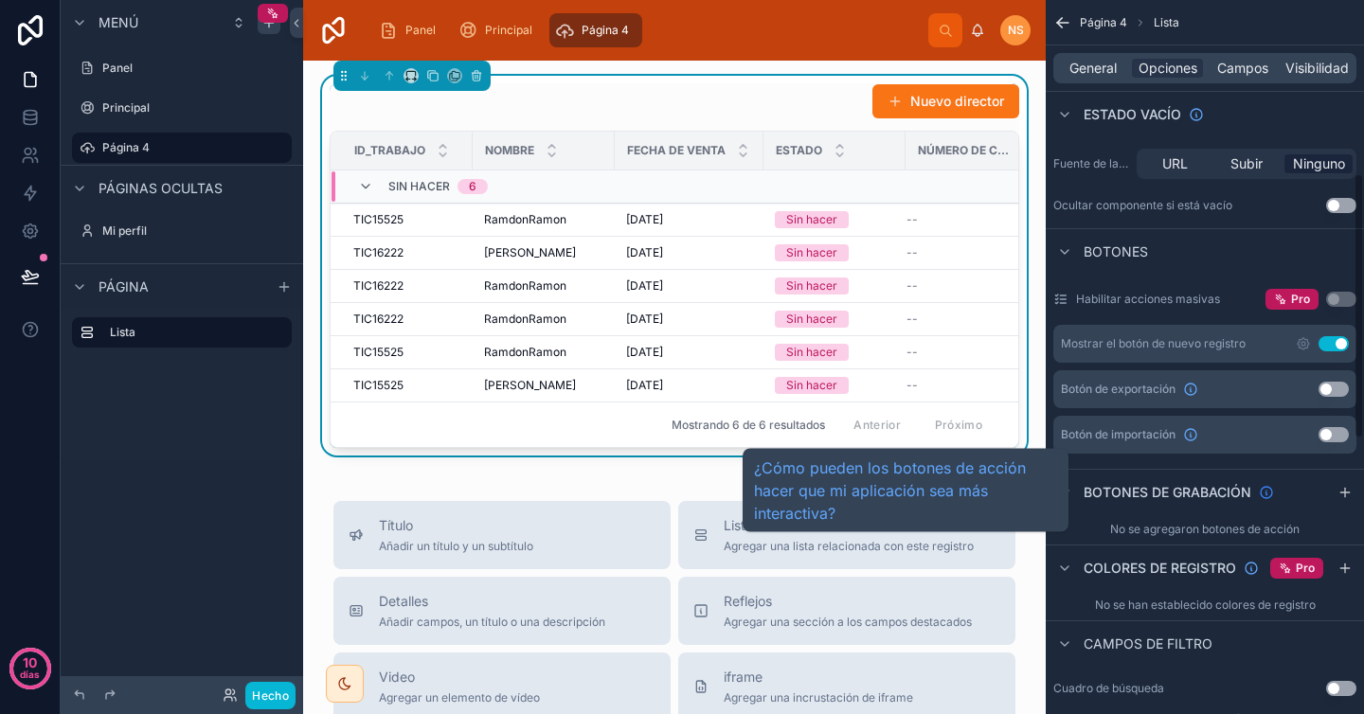
scroll to position [468, 0]
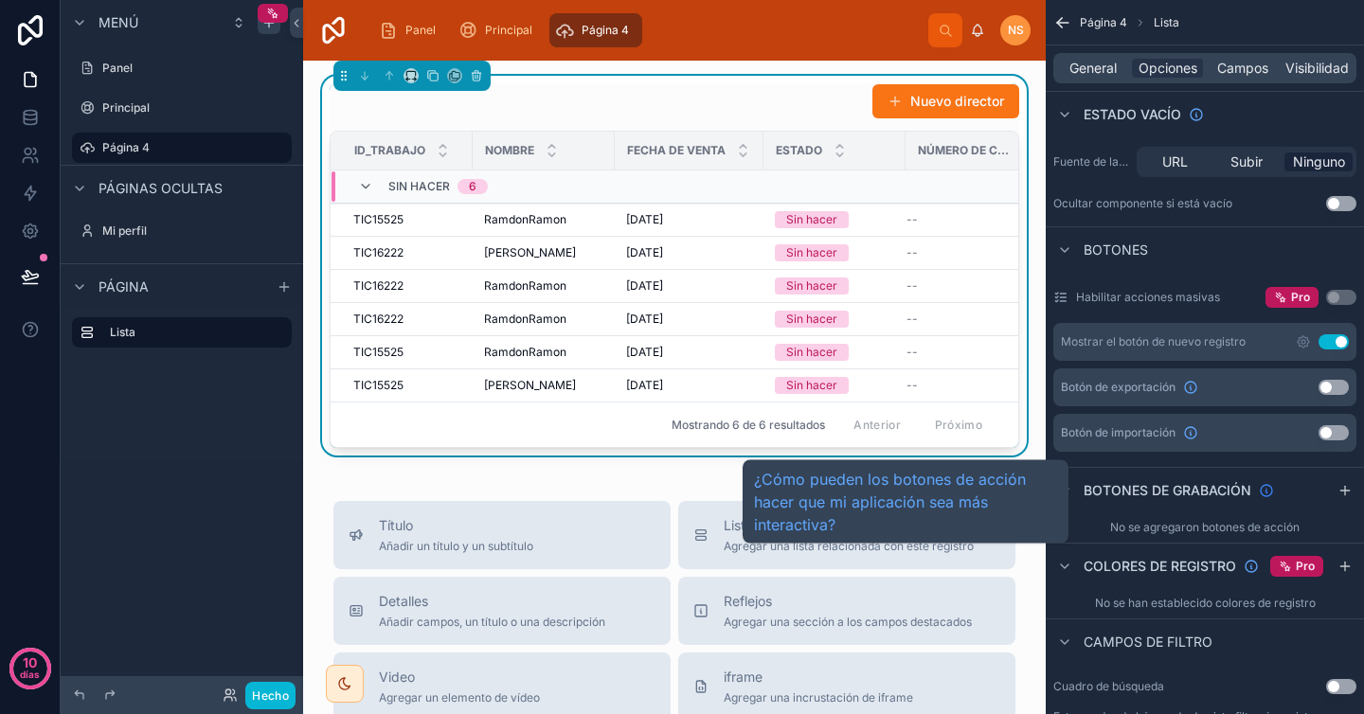
click at [1265, 491] on icon "contenido desplazable" at bounding box center [1266, 490] width 15 height 15
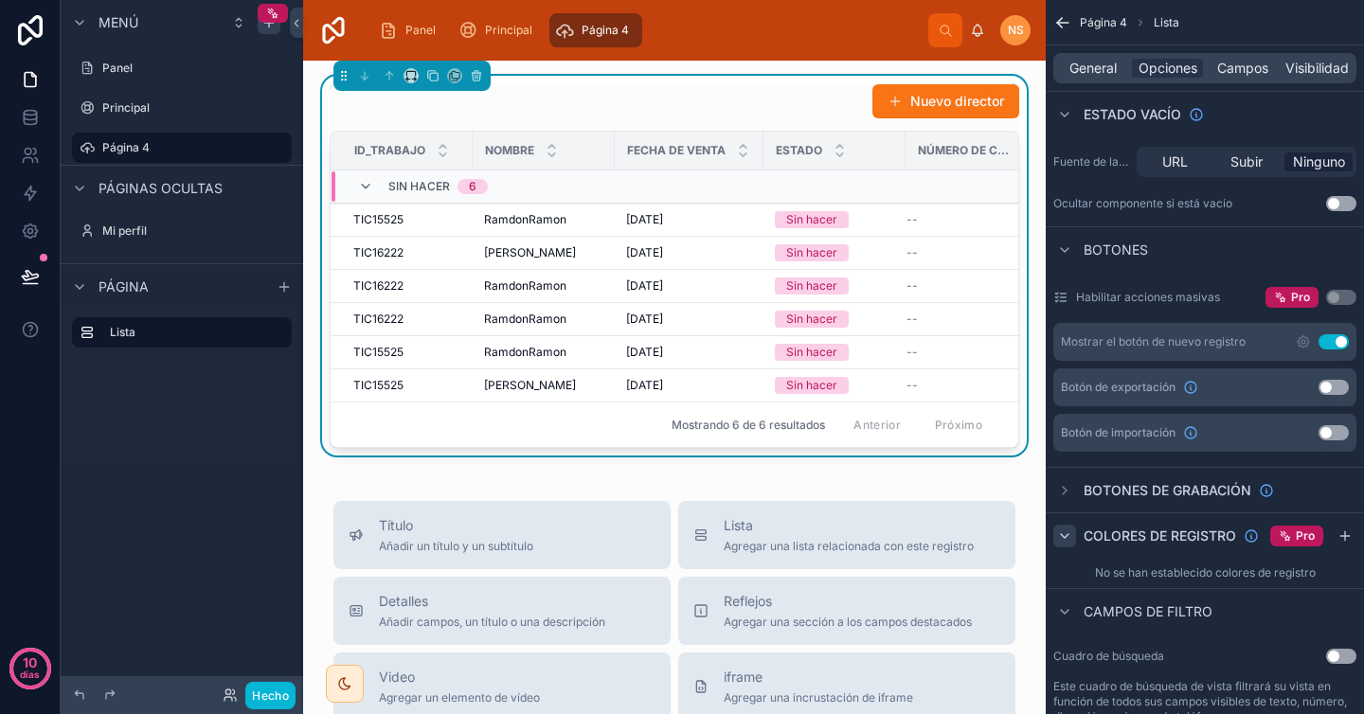
click at [1065, 530] on icon "contenido desplazable" at bounding box center [1064, 536] width 15 height 15
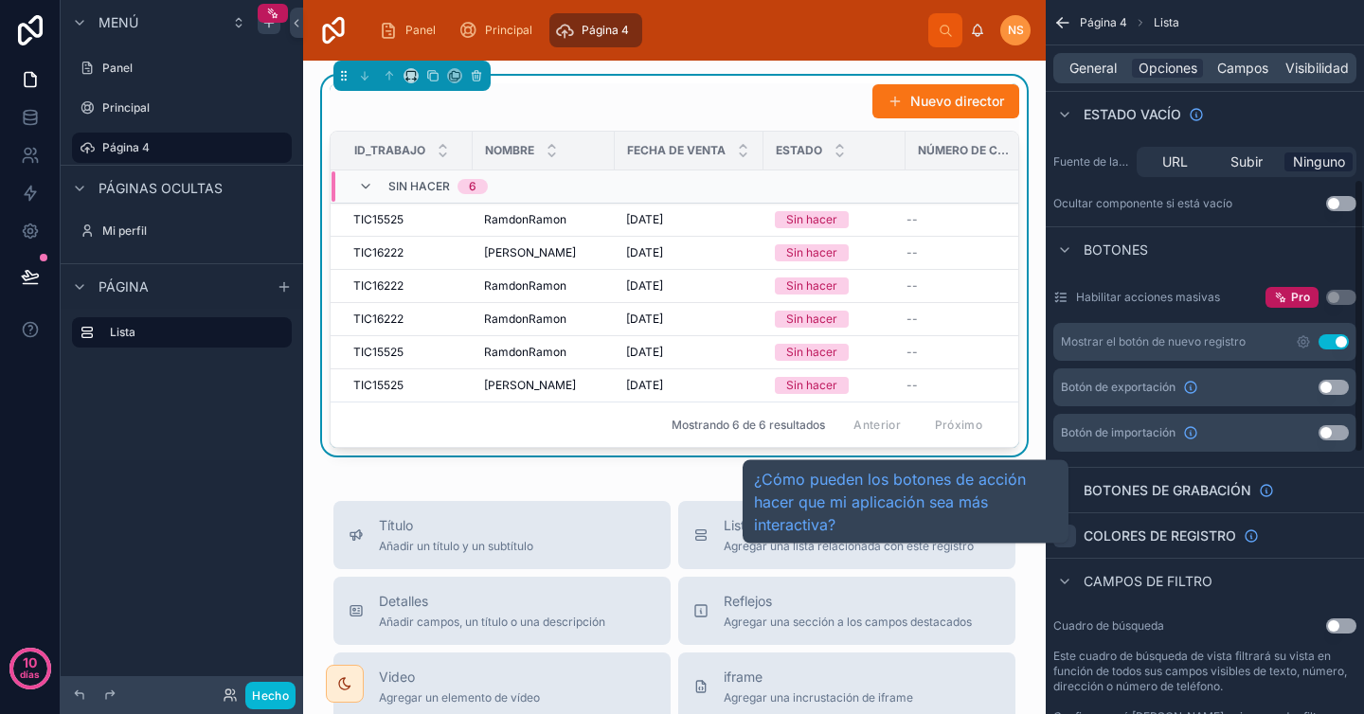
click at [1154, 493] on font "Botones de grabación" at bounding box center [1168, 490] width 168 height 16
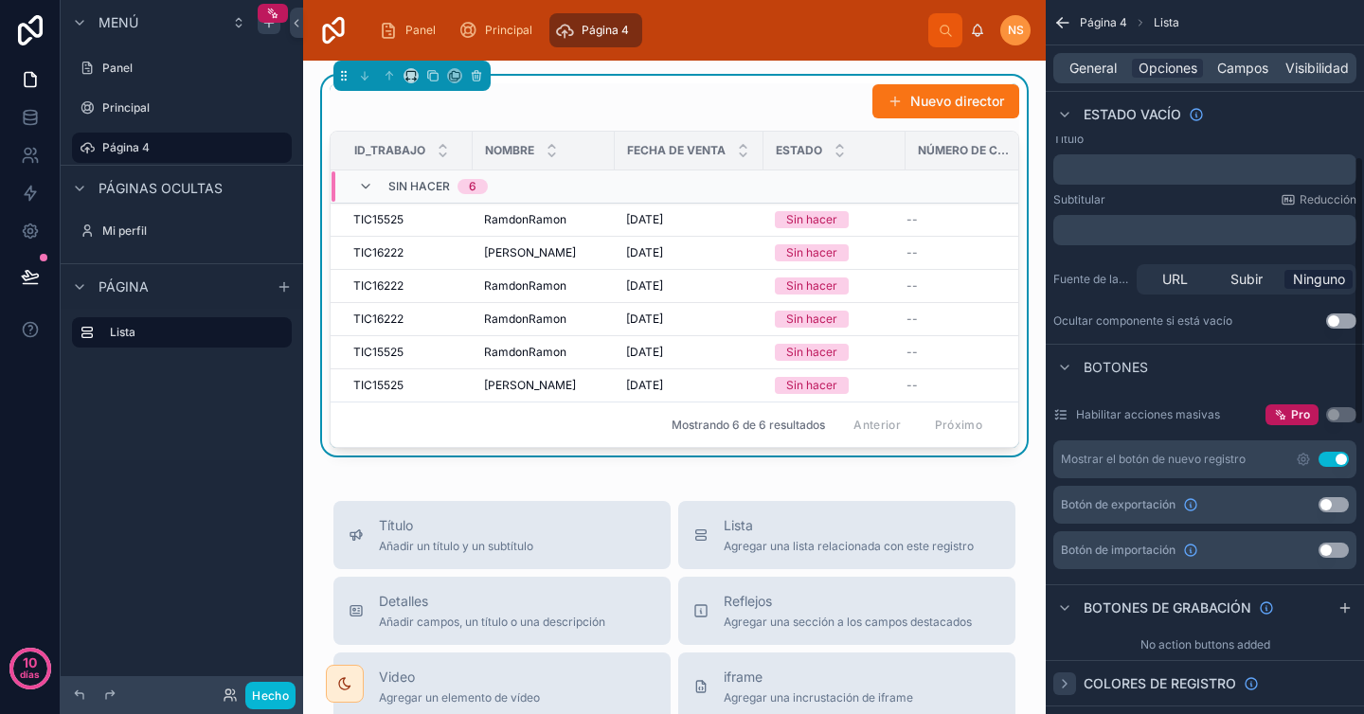
scroll to position [462, 0]
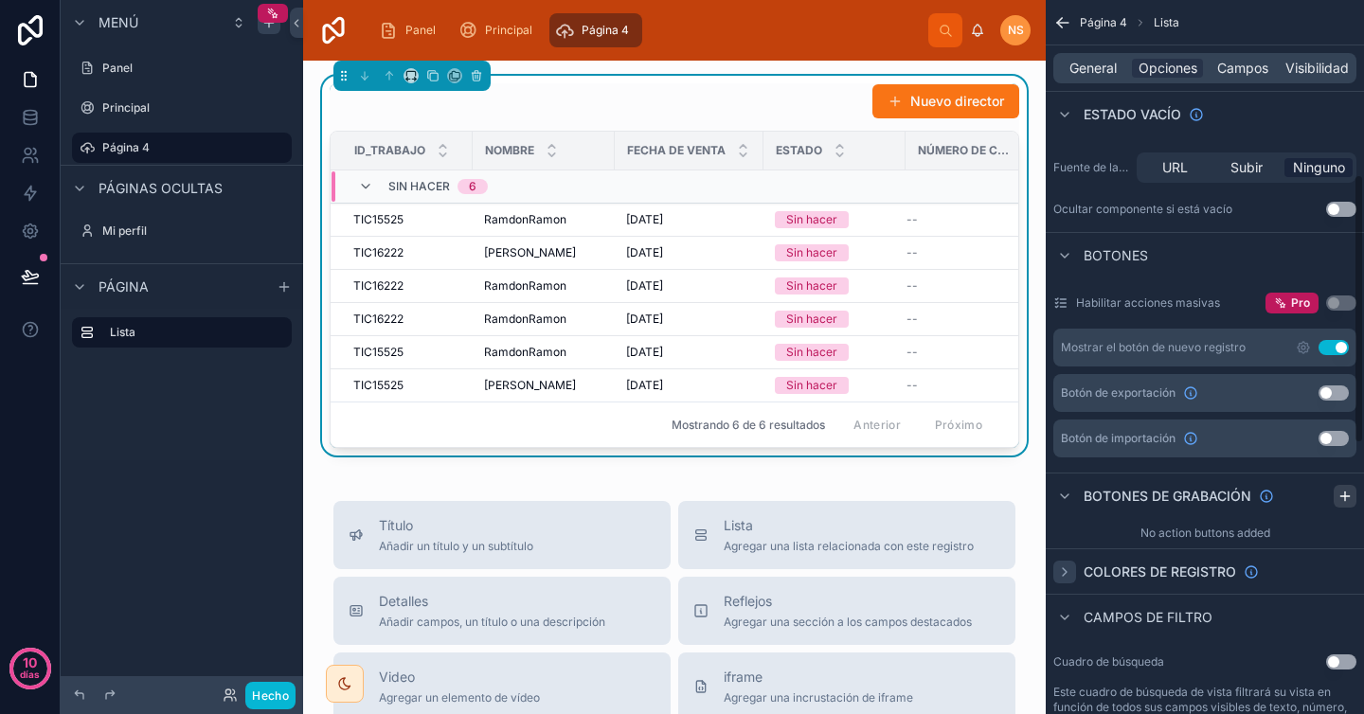
click at [1351, 498] on icon "contenido desplazable" at bounding box center [1344, 496] width 15 height 15
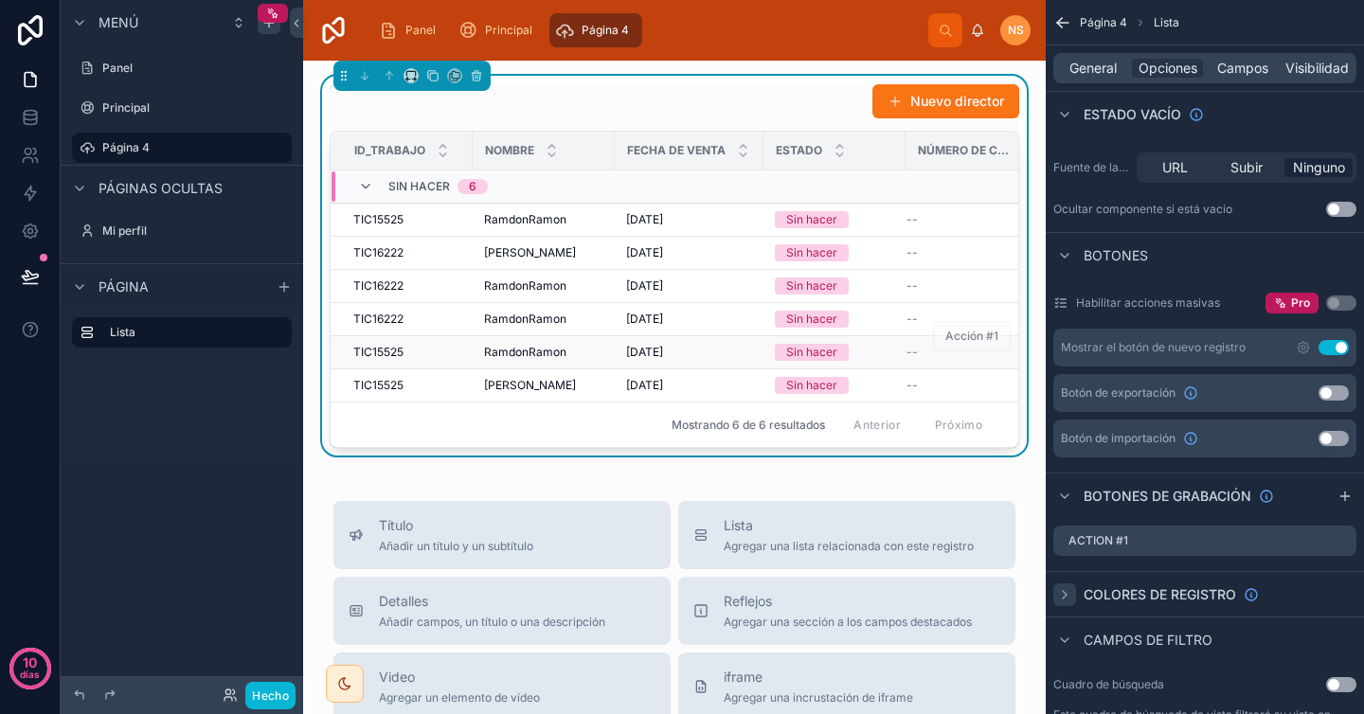
scroll to position [0, 46]
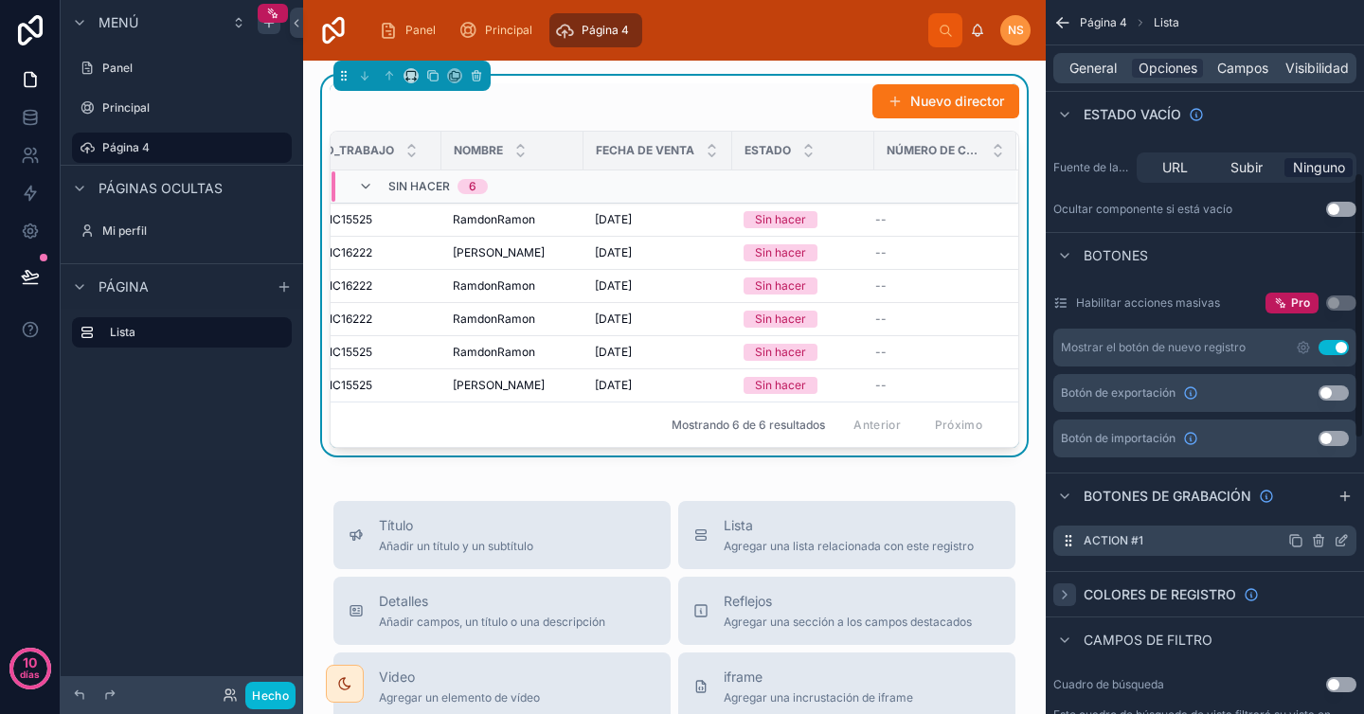
click at [1180, 534] on div "Action #1" at bounding box center [1204, 541] width 303 height 30
click at [1339, 544] on icon "contenido desplazable" at bounding box center [1341, 540] width 15 height 15
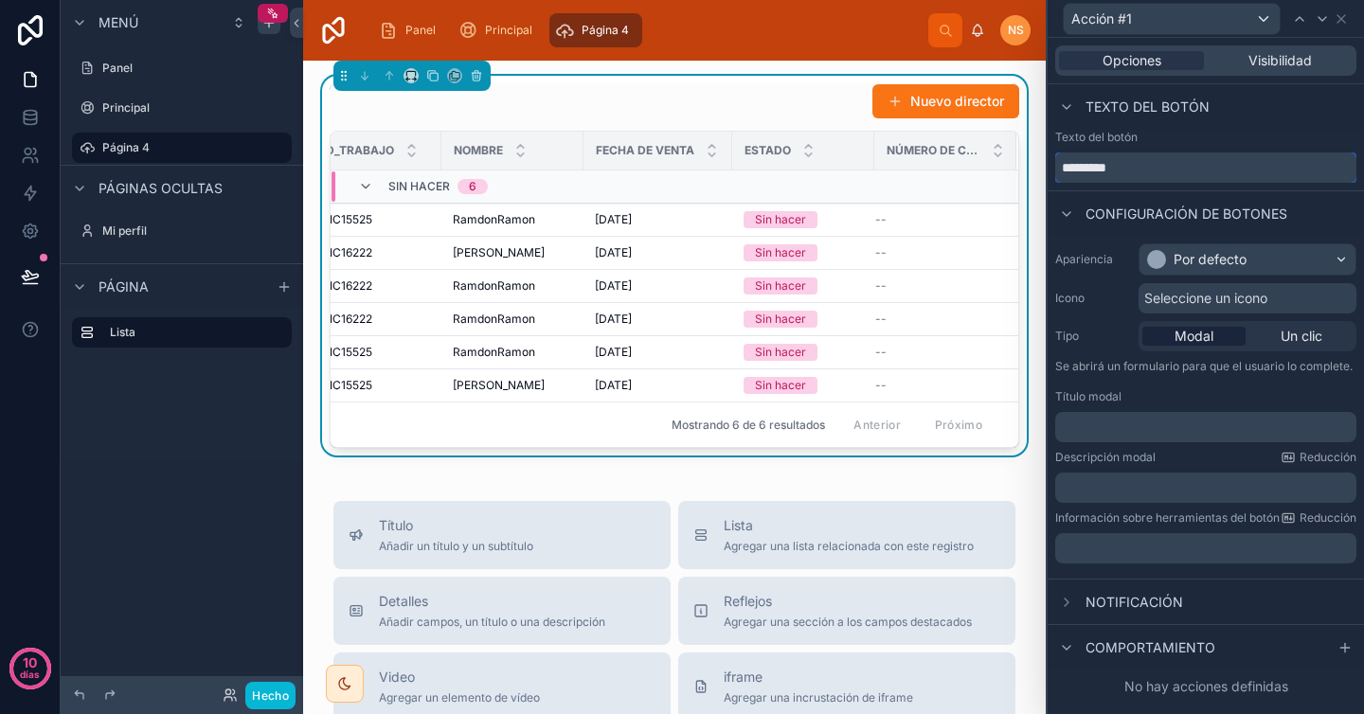
click at [1161, 178] on input "*********" at bounding box center [1205, 167] width 301 height 30
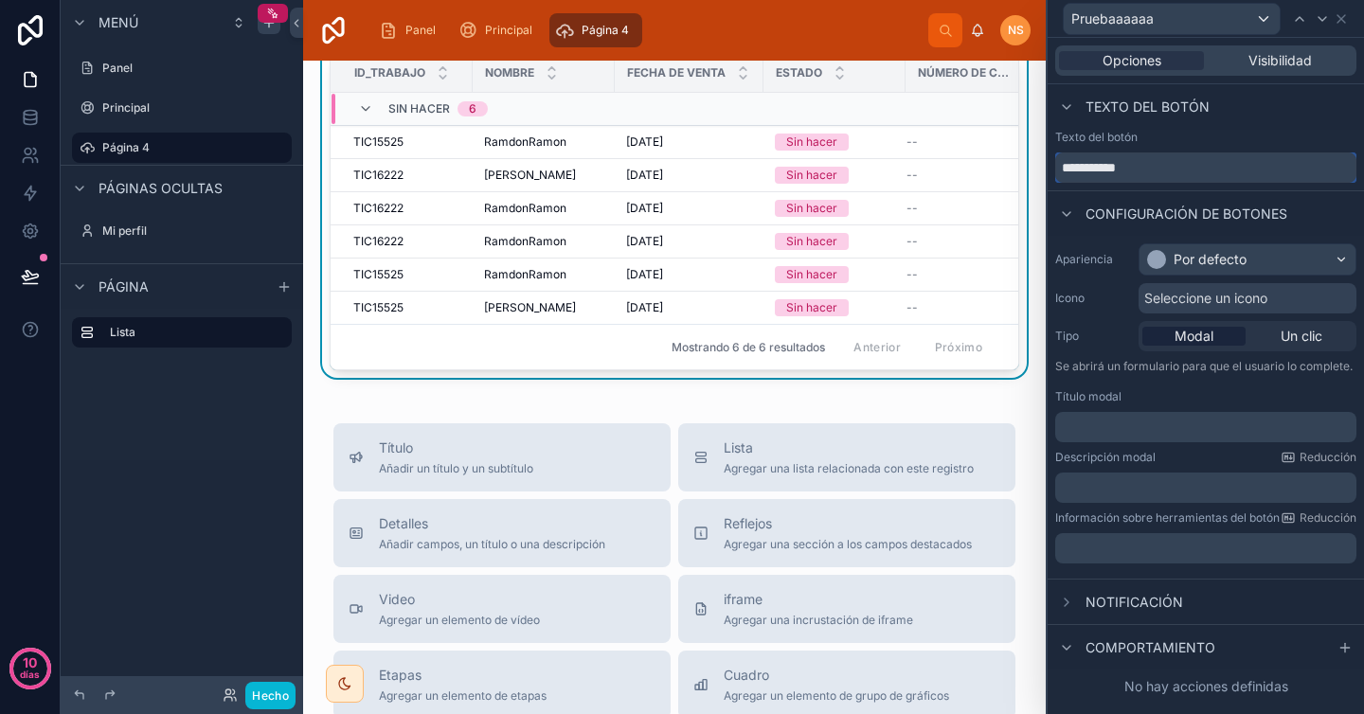
scroll to position [0, 0]
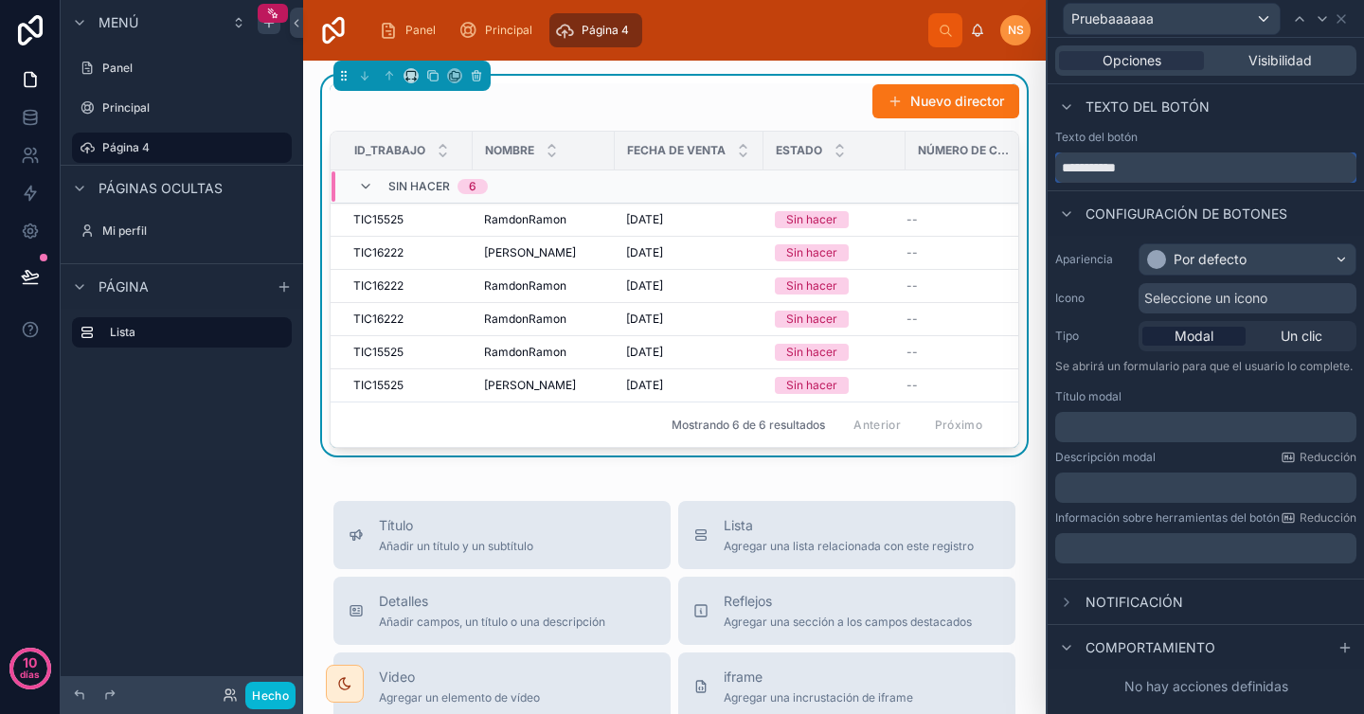
type input "**********"
click at [1222, 194] on div "Configuración de botones" at bounding box center [1206, 212] width 316 height 45
click at [1215, 255] on font "Por defecto" at bounding box center [1210, 259] width 73 height 16
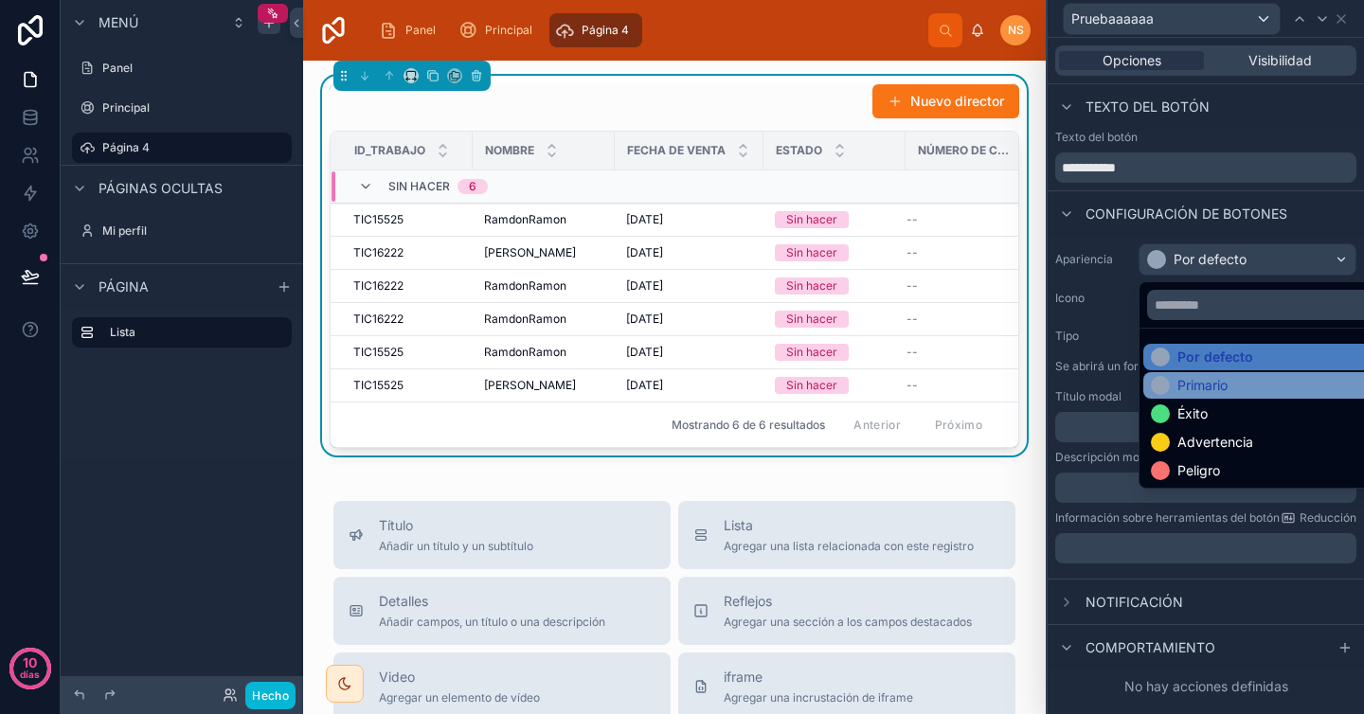
click at [1221, 386] on font "Primario" at bounding box center [1202, 385] width 50 height 16
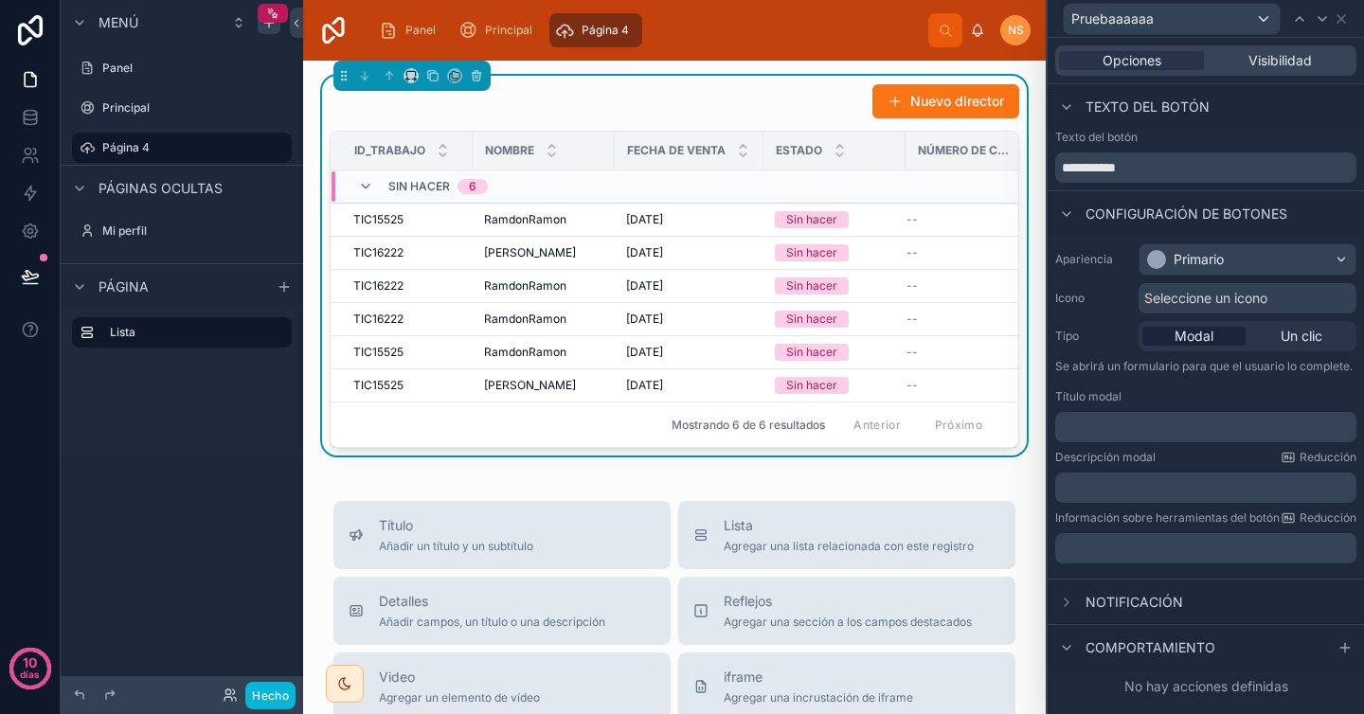
click at [1143, 638] on span "Comportamiento" at bounding box center [1150, 647] width 130 height 19
click at [1158, 214] on font "Configuración de botones" at bounding box center [1186, 214] width 202 height 16
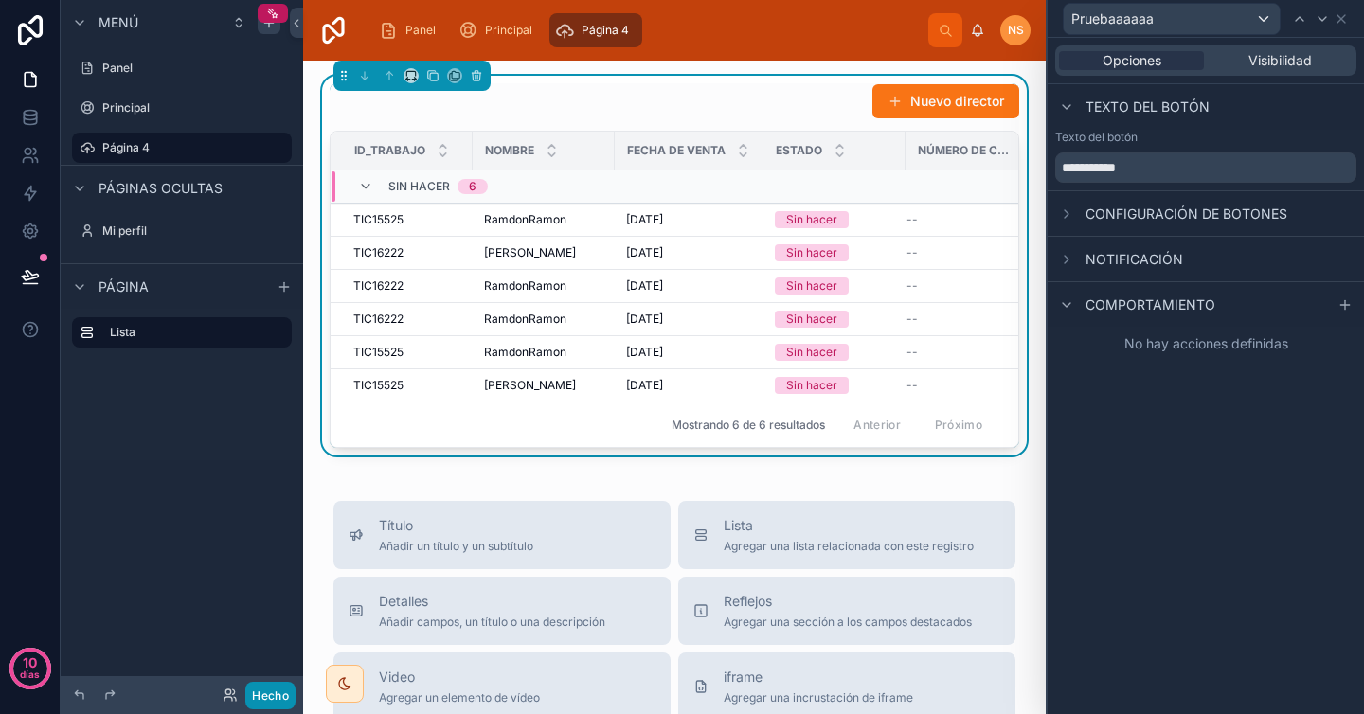
click at [287, 692] on font "Hecho" at bounding box center [270, 696] width 37 height 14
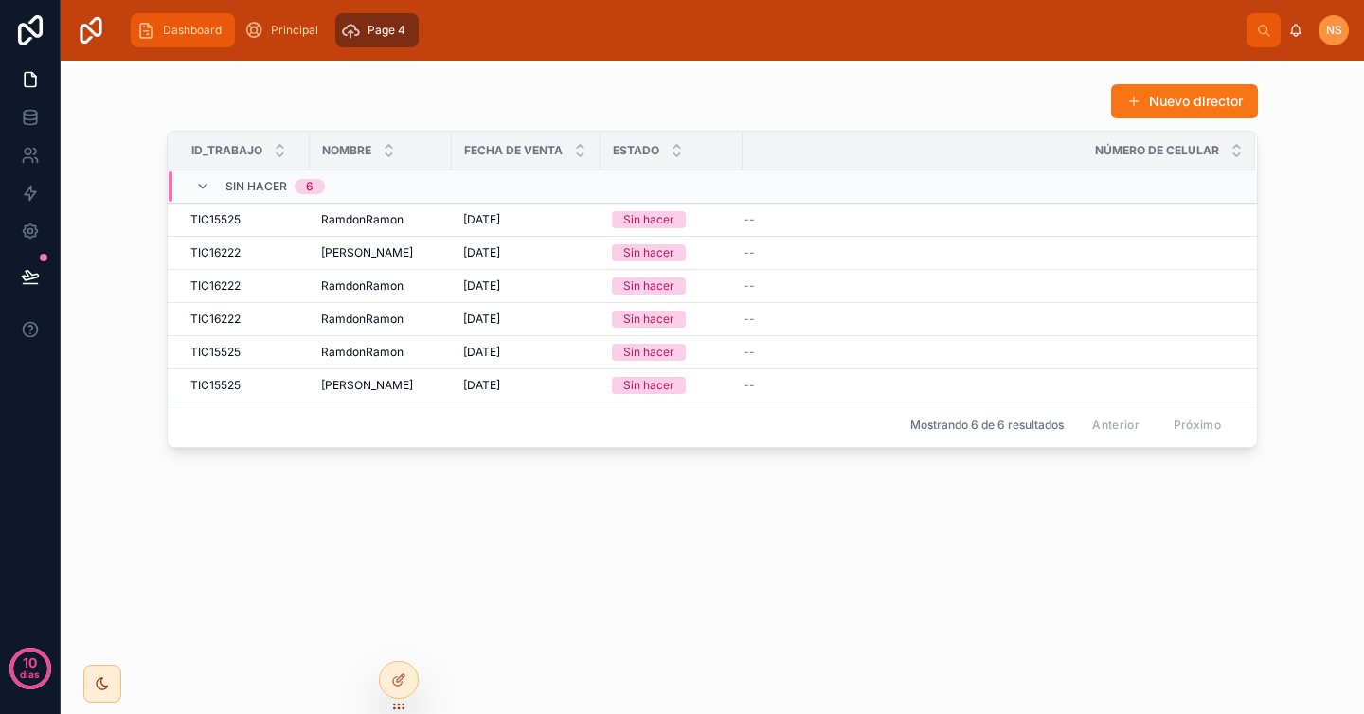
click at [192, 27] on span "Dashboard" at bounding box center [192, 30] width 59 height 15
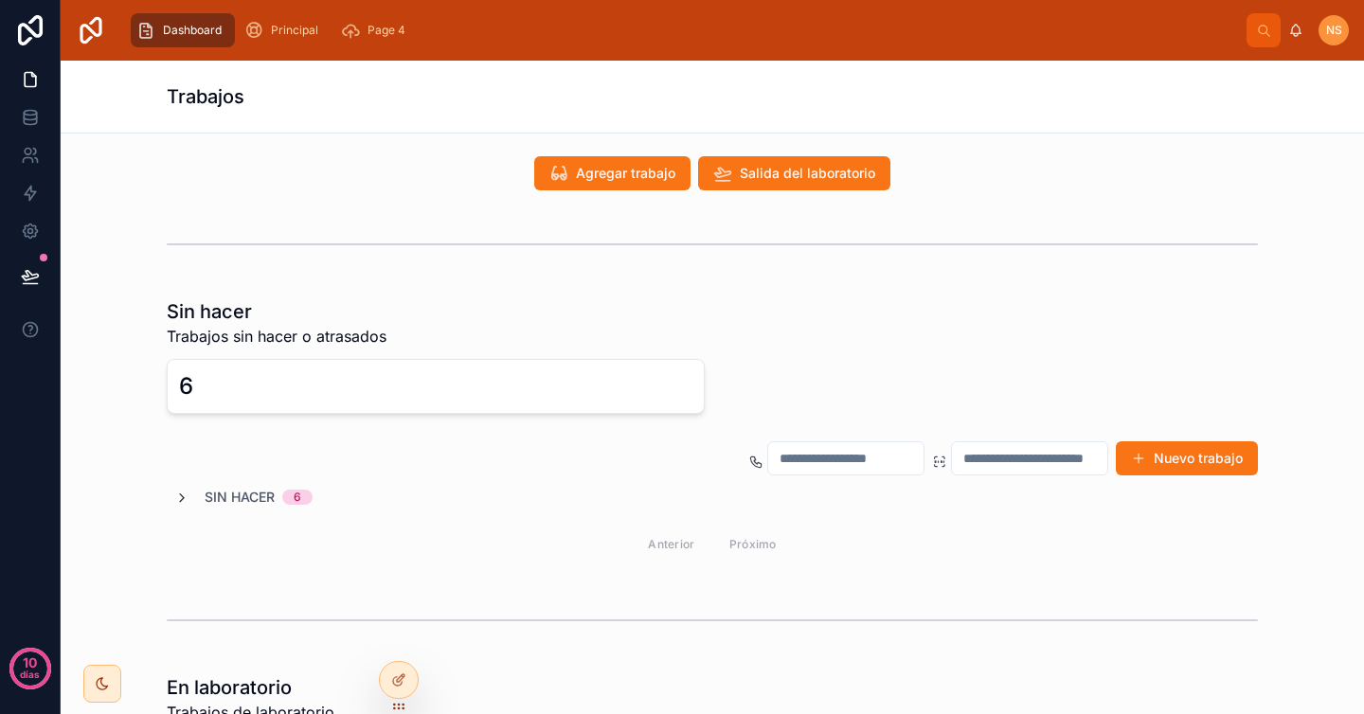
click at [179, 491] on icon at bounding box center [181, 498] width 15 height 15
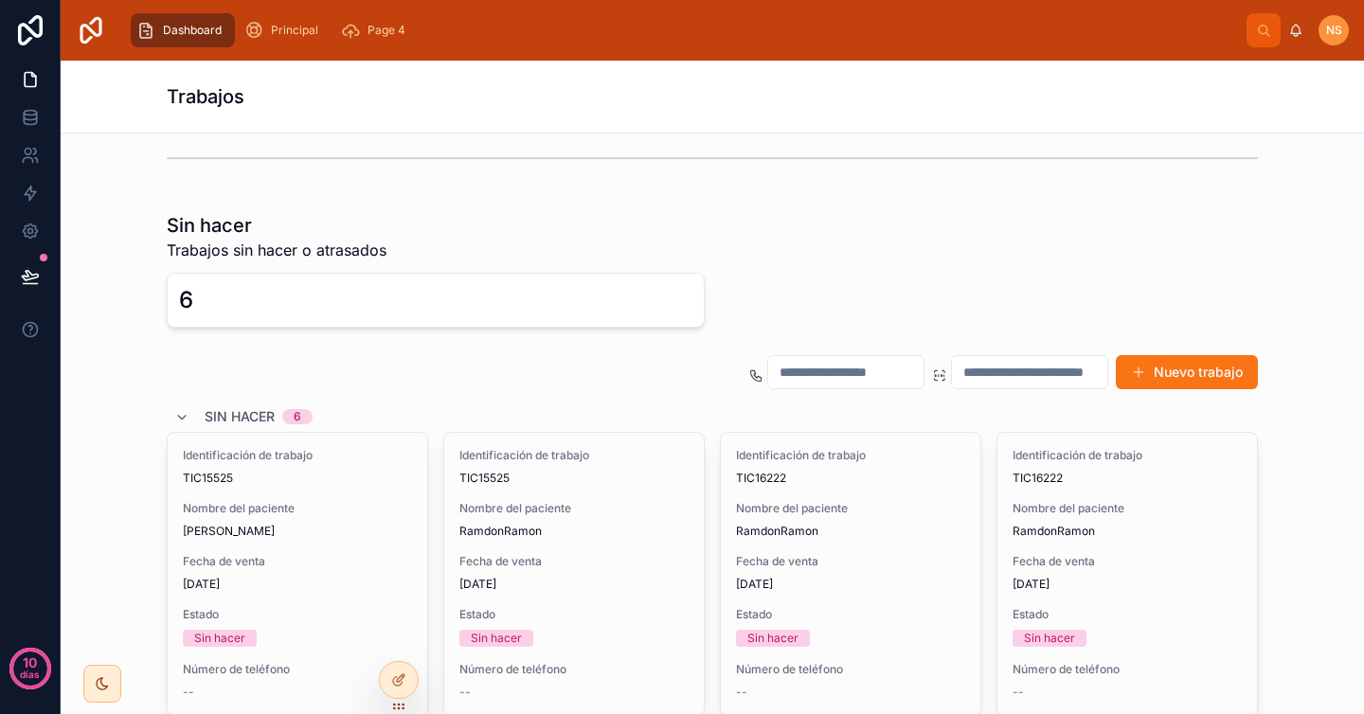
scroll to position [233, 0]
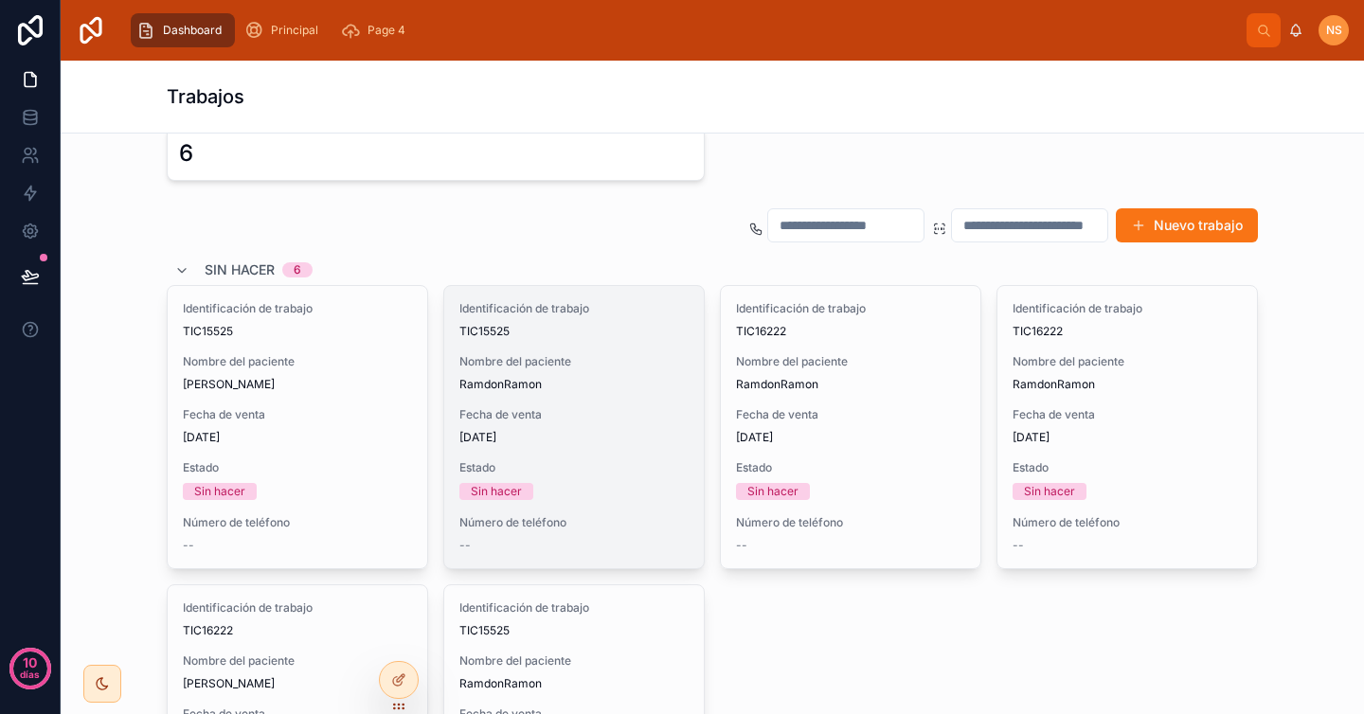
click at [495, 493] on font "Sin hacer" at bounding box center [496, 491] width 51 height 14
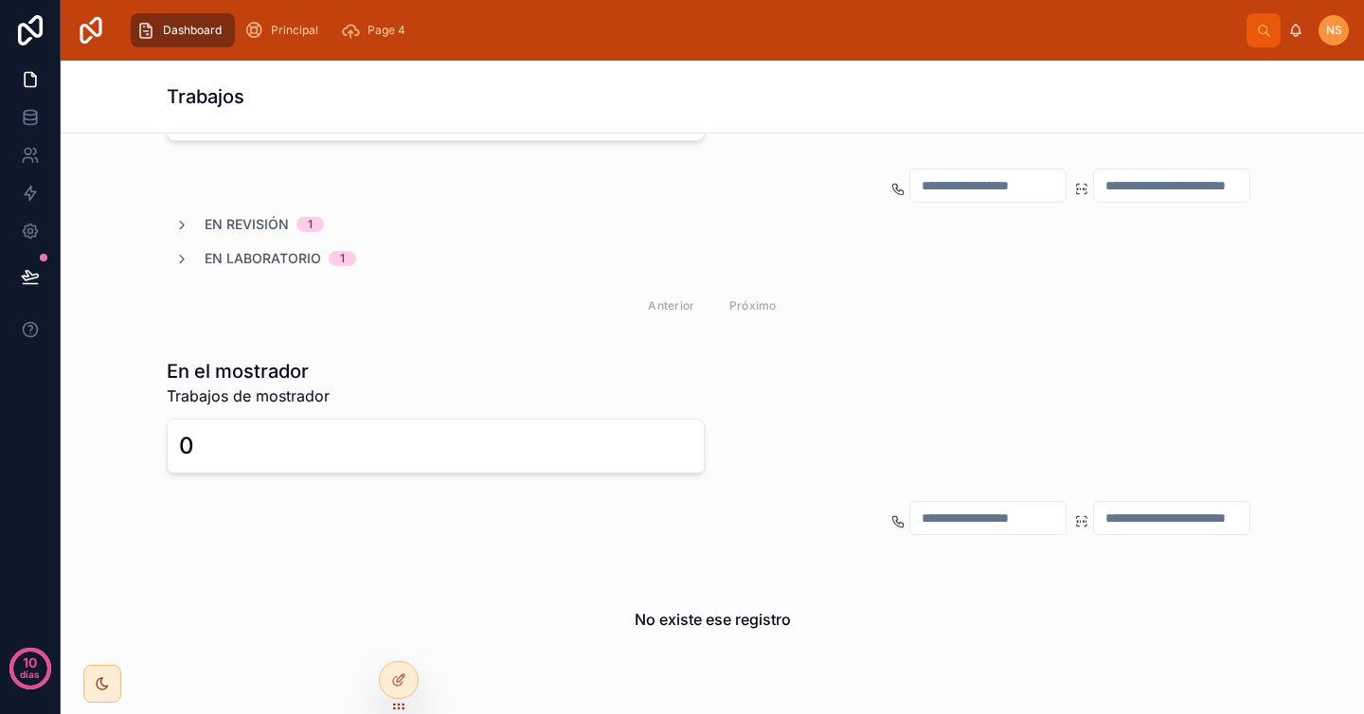
scroll to position [1145, 0]
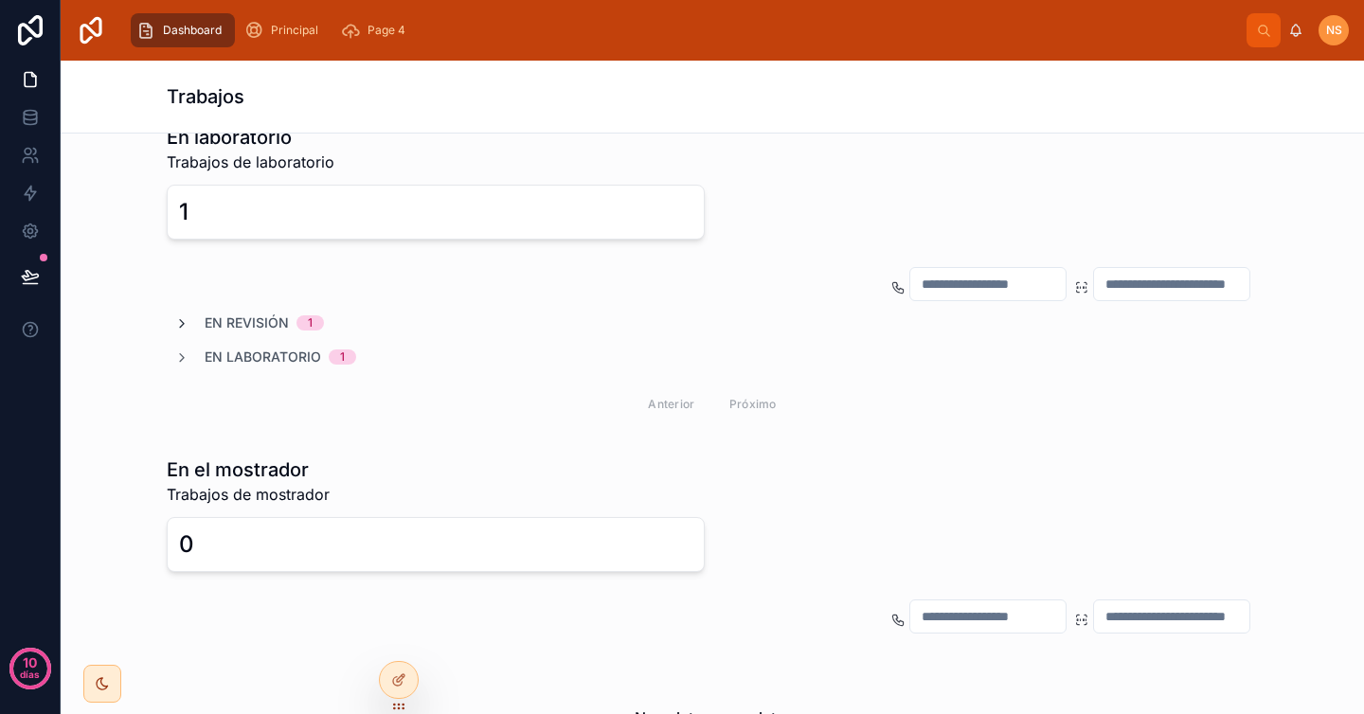
click at [175, 320] on icon at bounding box center [181, 323] width 15 height 15
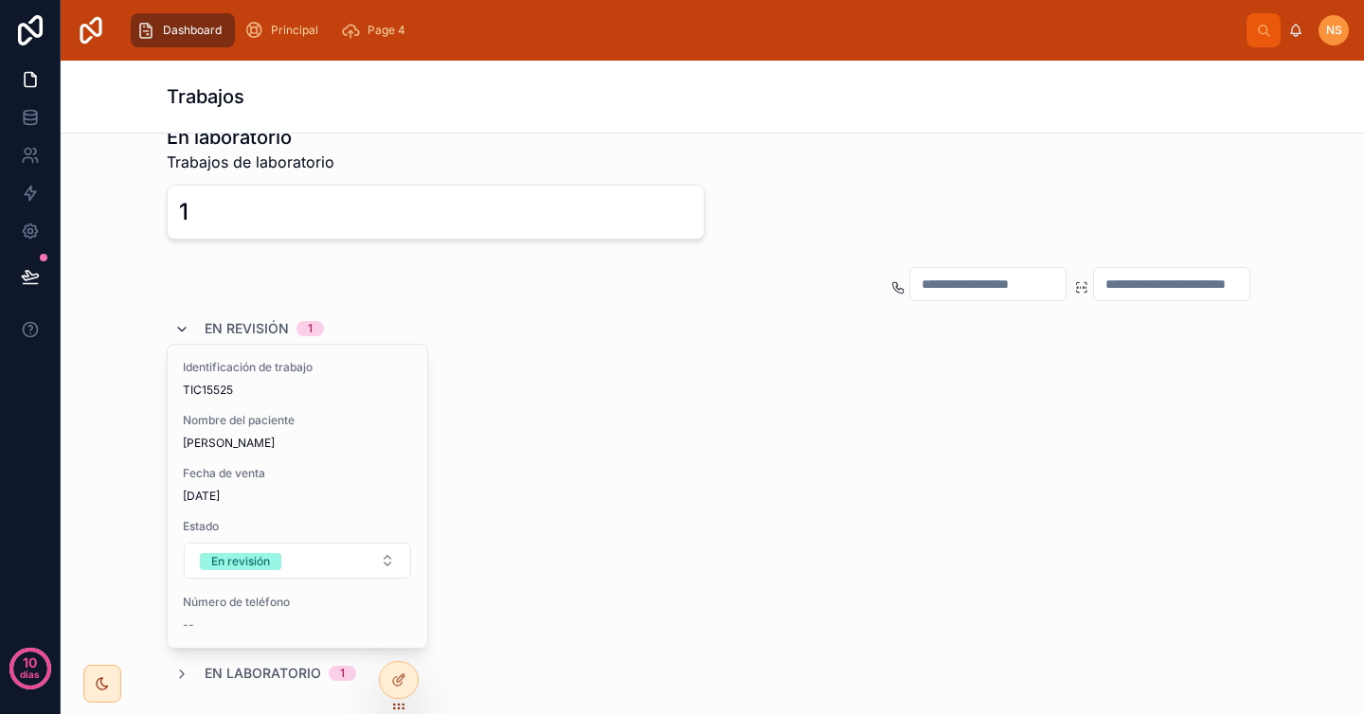
click at [175, 325] on icon at bounding box center [181, 329] width 15 height 15
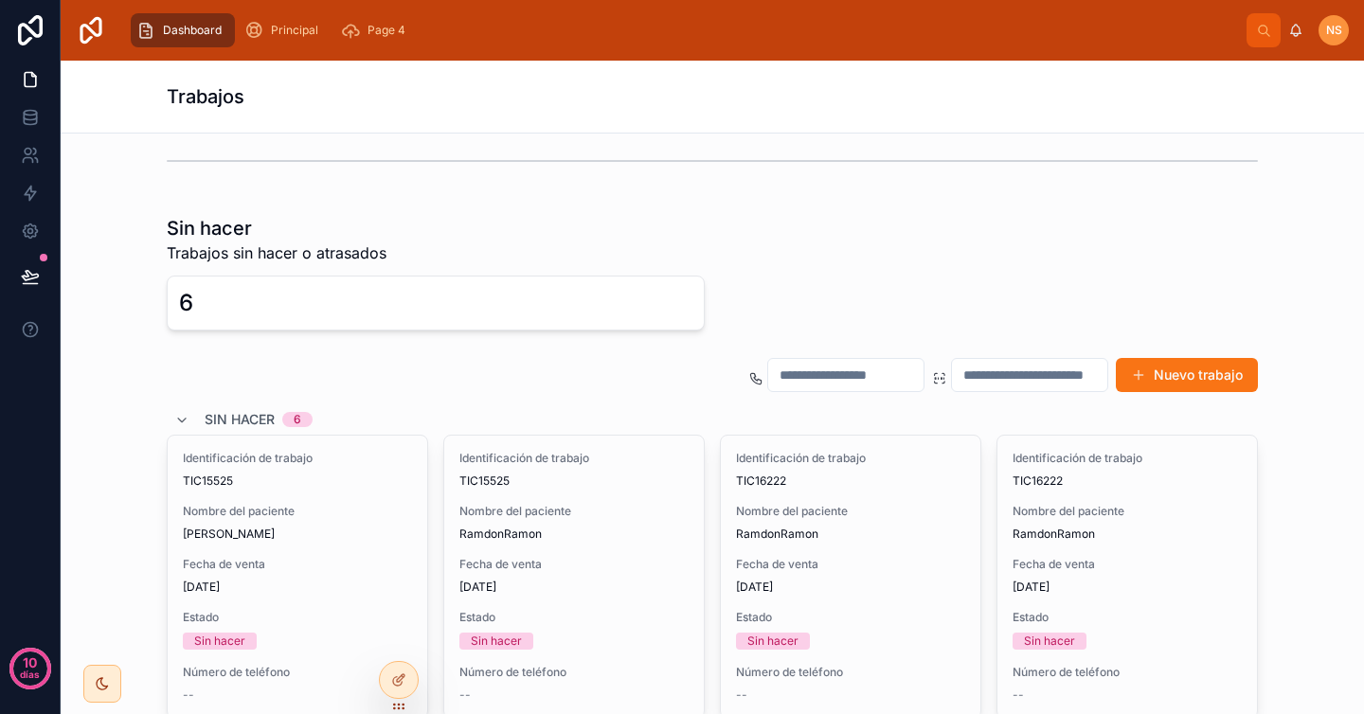
scroll to position [0, 0]
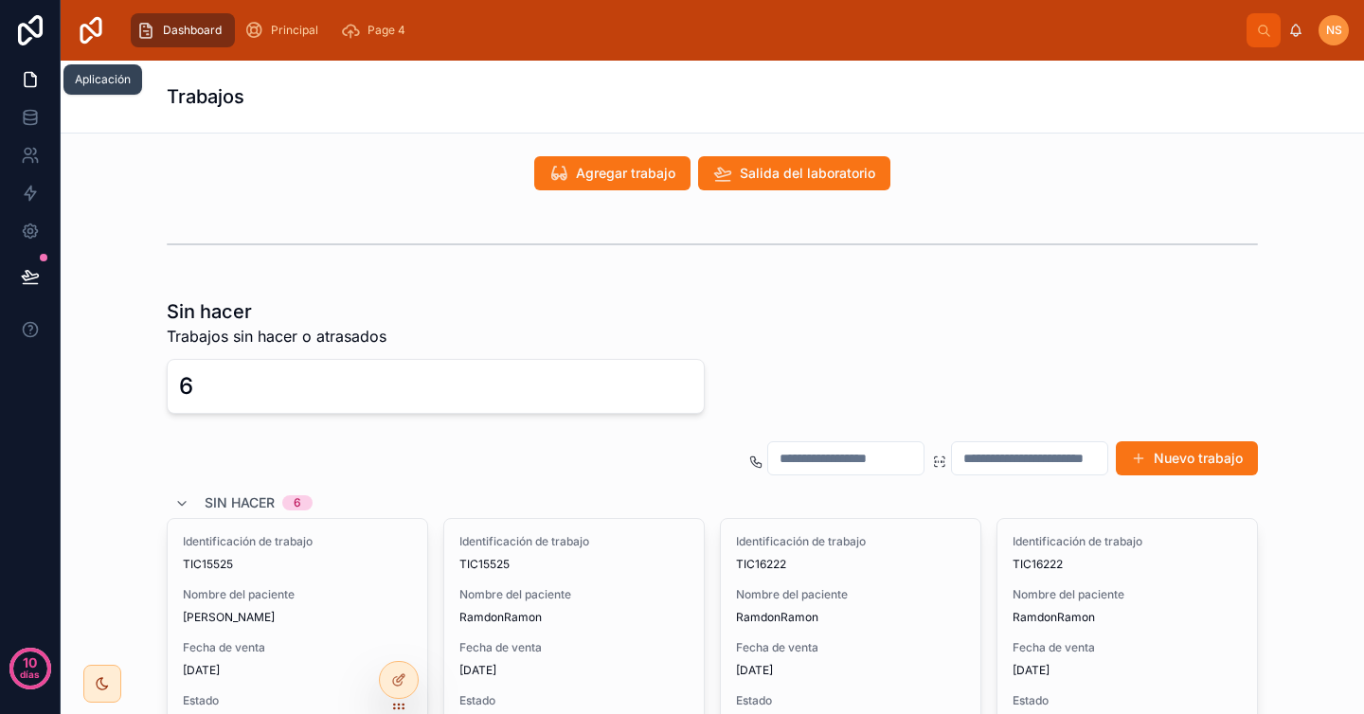
click at [28, 85] on icon at bounding box center [30, 79] width 19 height 19
click at [408, 677] on div at bounding box center [399, 680] width 38 height 36
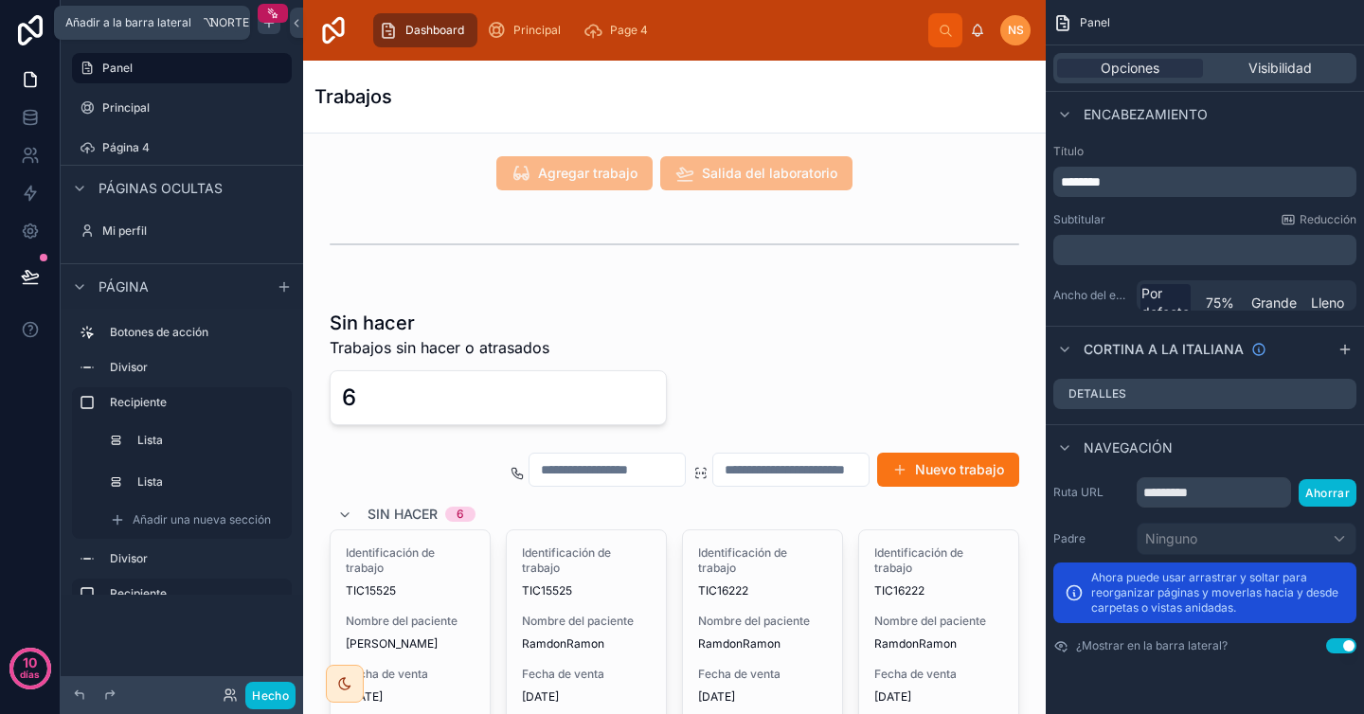
click at [267, 27] on icon "contenido desplazable" at bounding box center [268, 22] width 15 height 15
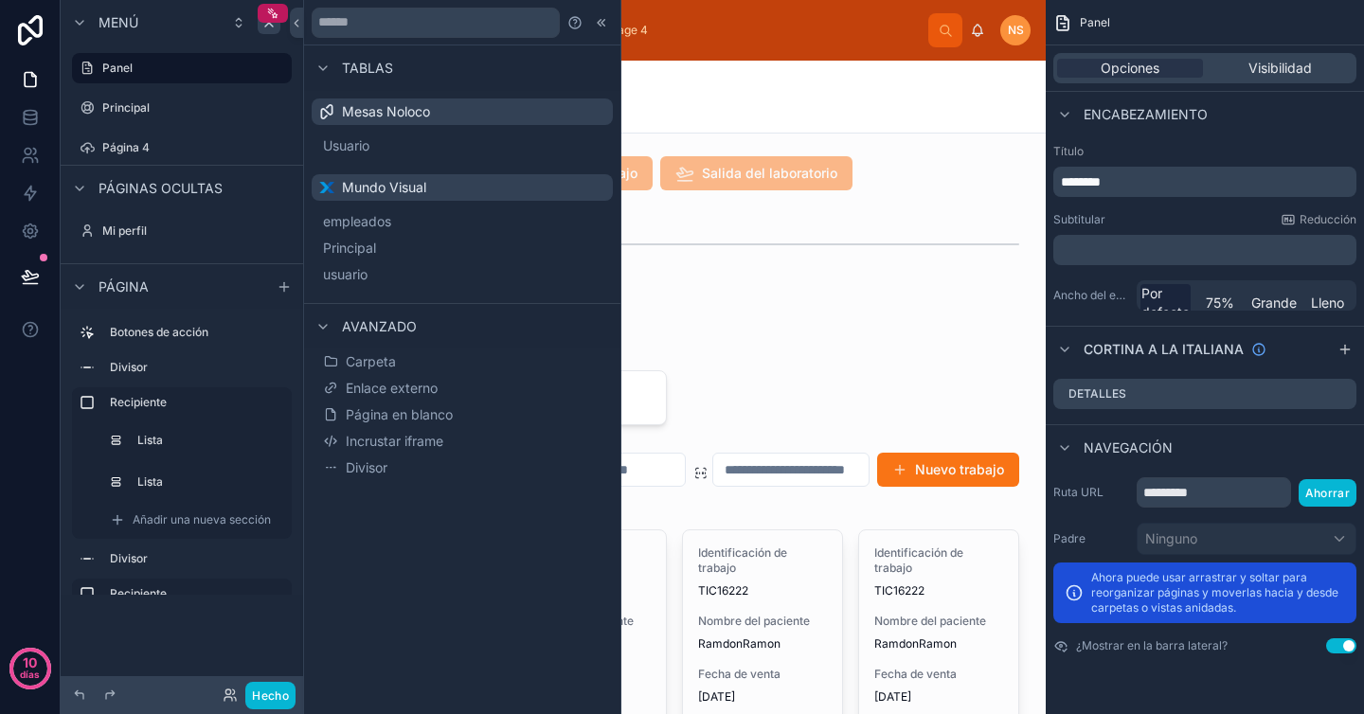
click at [203, 632] on div "Menú Panel Principal Página 4 Páginas ocultas Mi perfil Página Botones de acció…" at bounding box center [182, 345] width 242 height 691
click at [603, 25] on icon at bounding box center [601, 22] width 15 height 15
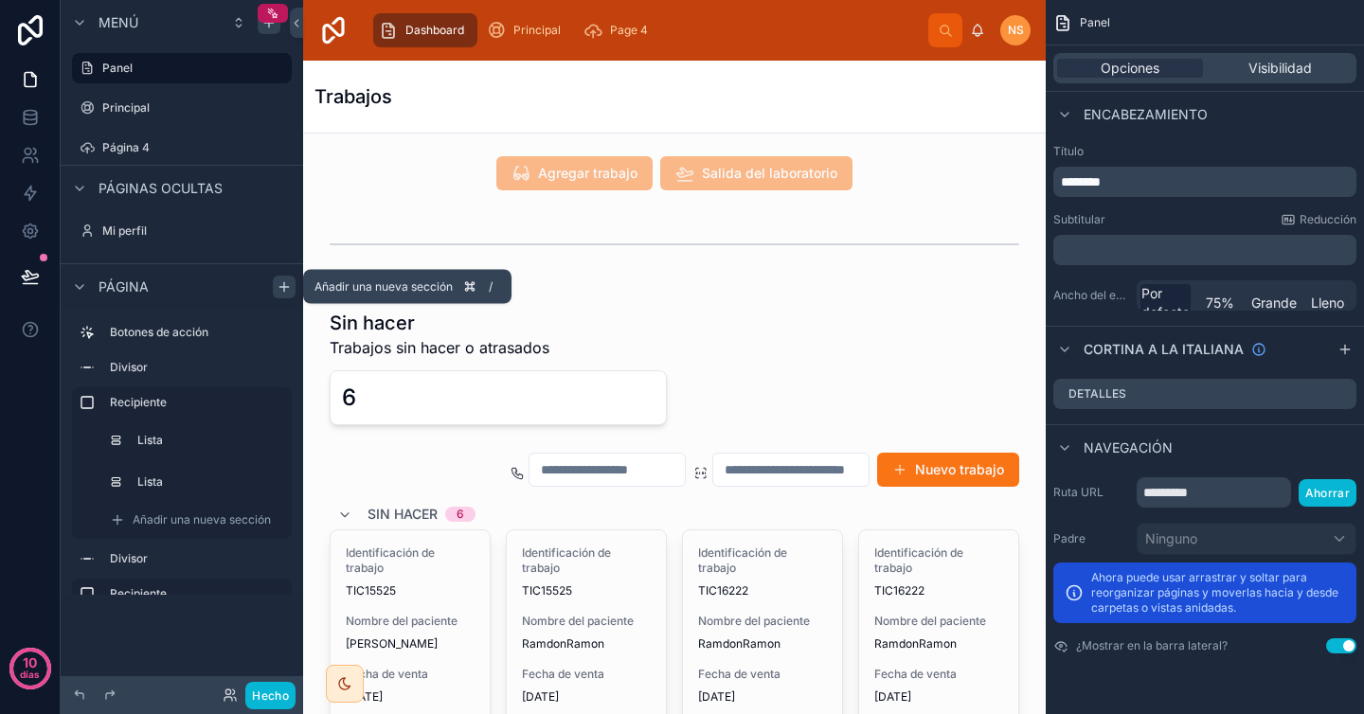
click at [290, 279] on icon "contenido desplazable" at bounding box center [284, 286] width 15 height 15
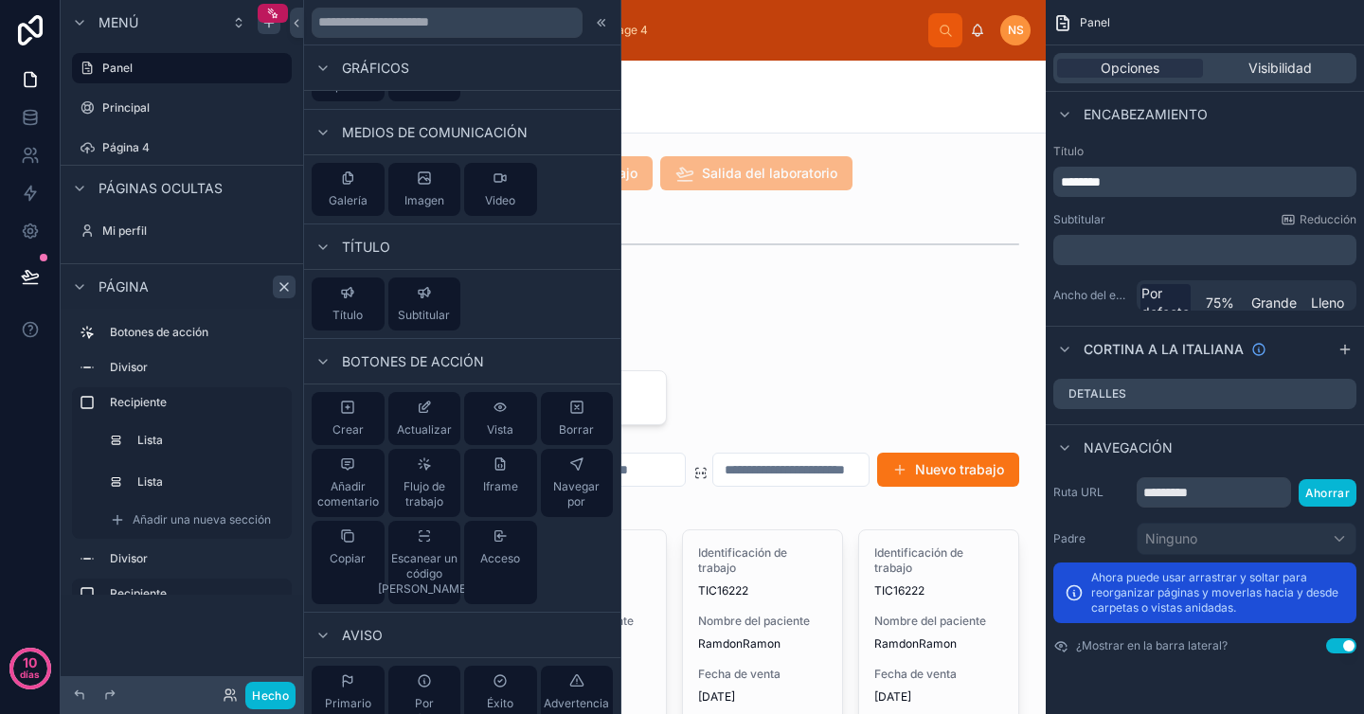
scroll to position [824, 0]
click at [185, 112] on label "Principal" at bounding box center [178, 107] width 152 height 15
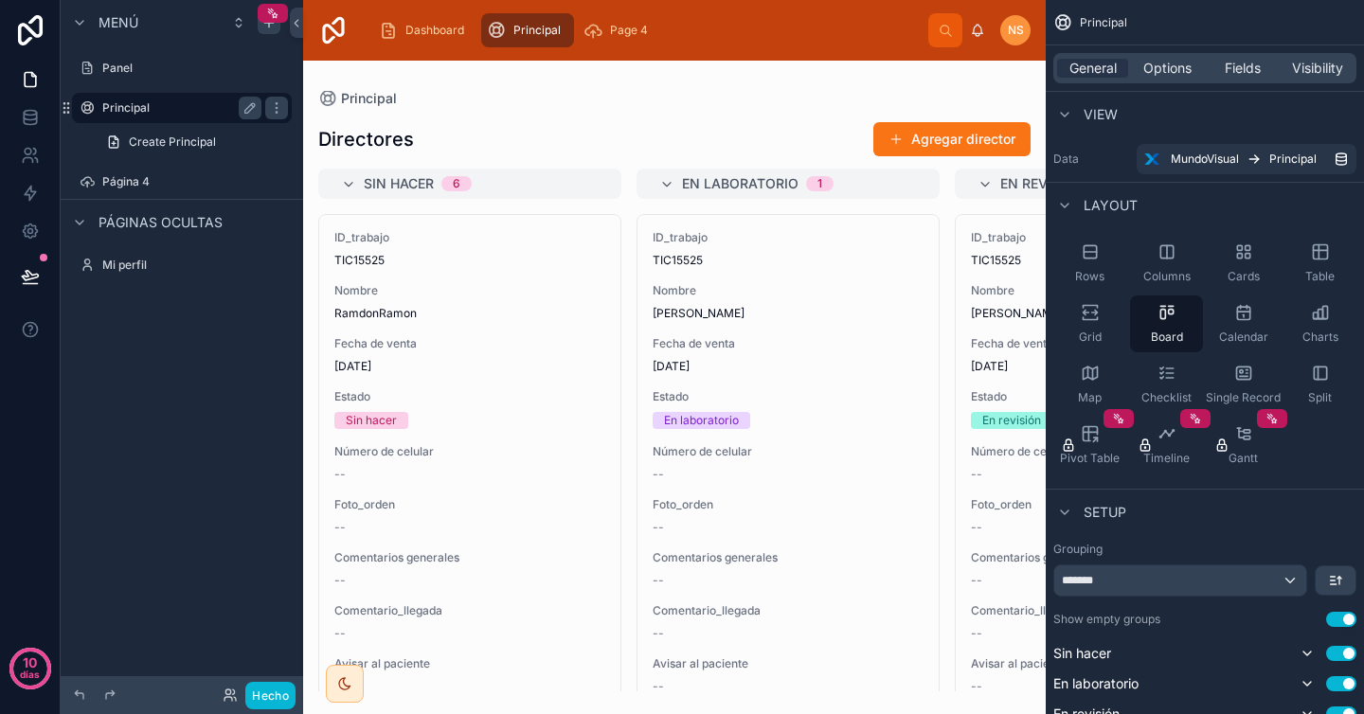
click at [191, 106] on label "Principal" at bounding box center [178, 107] width 152 height 15
click at [570, 76] on div at bounding box center [674, 388] width 743 height 654
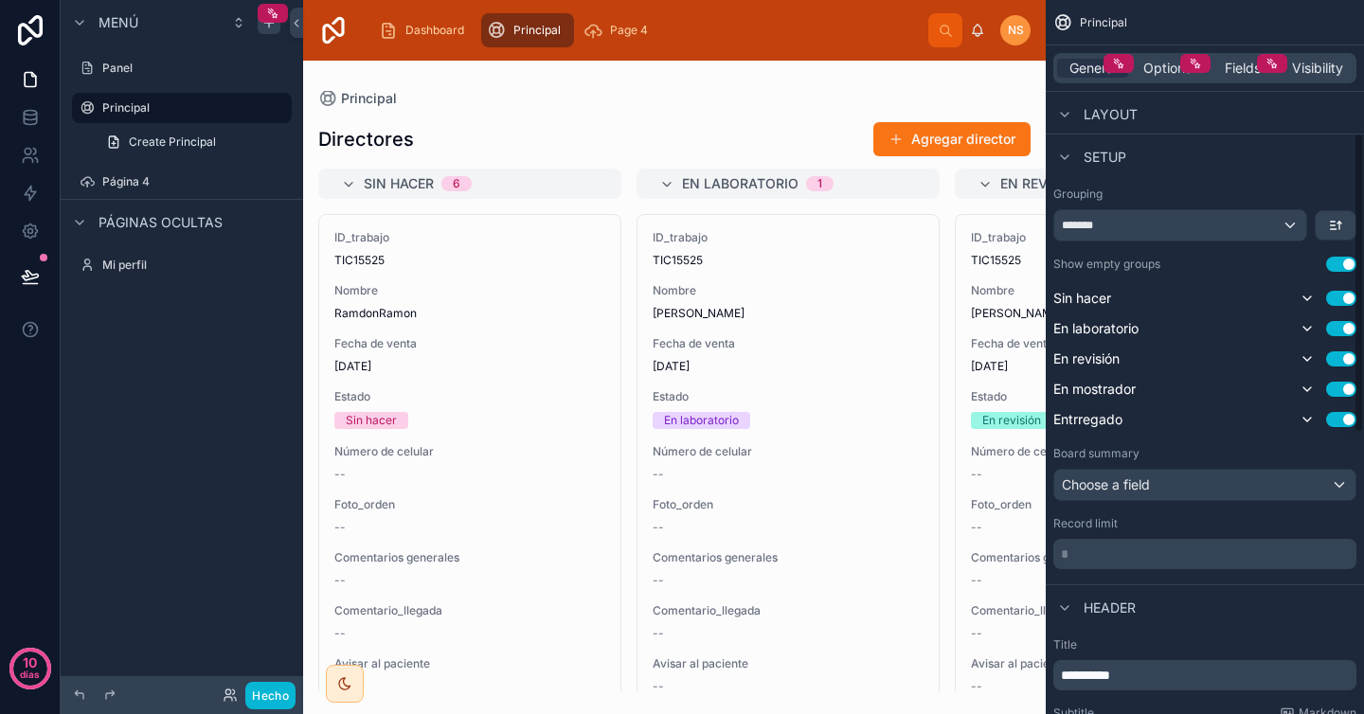
scroll to position [315, 0]
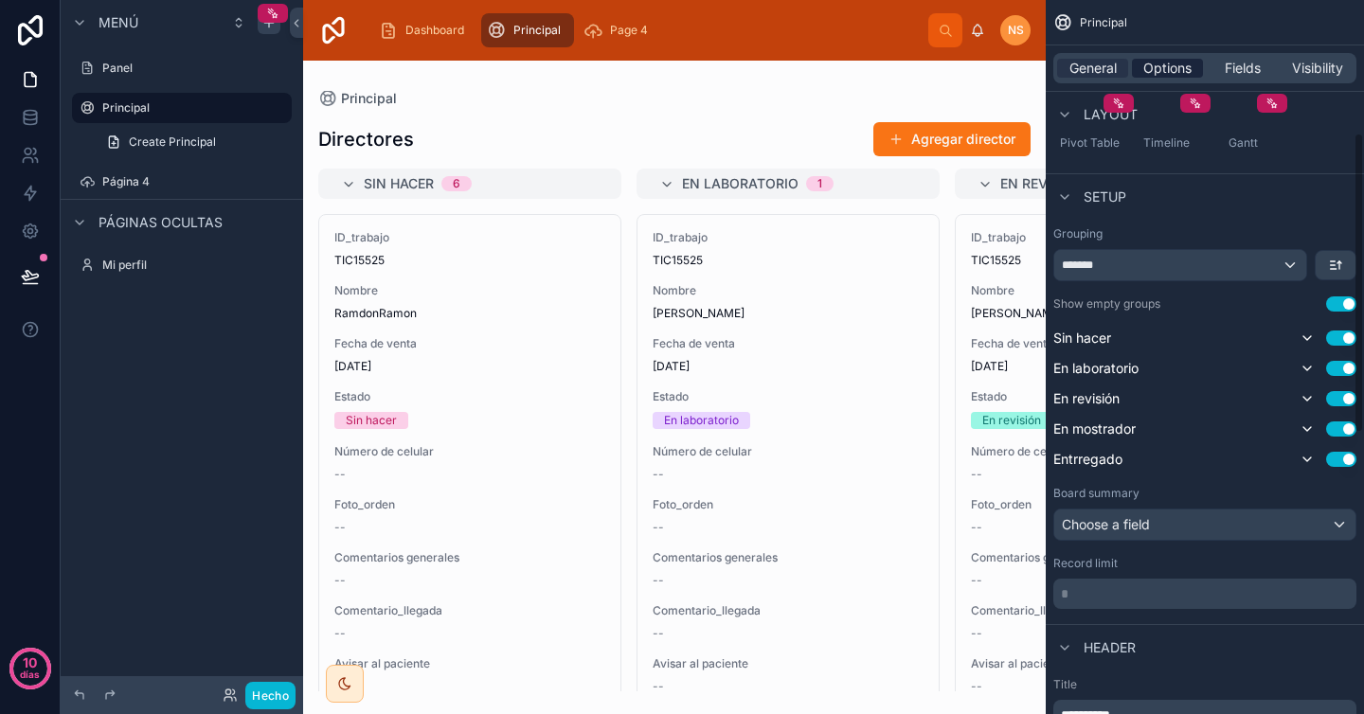
click at [1161, 74] on span "Options" at bounding box center [1167, 68] width 48 height 19
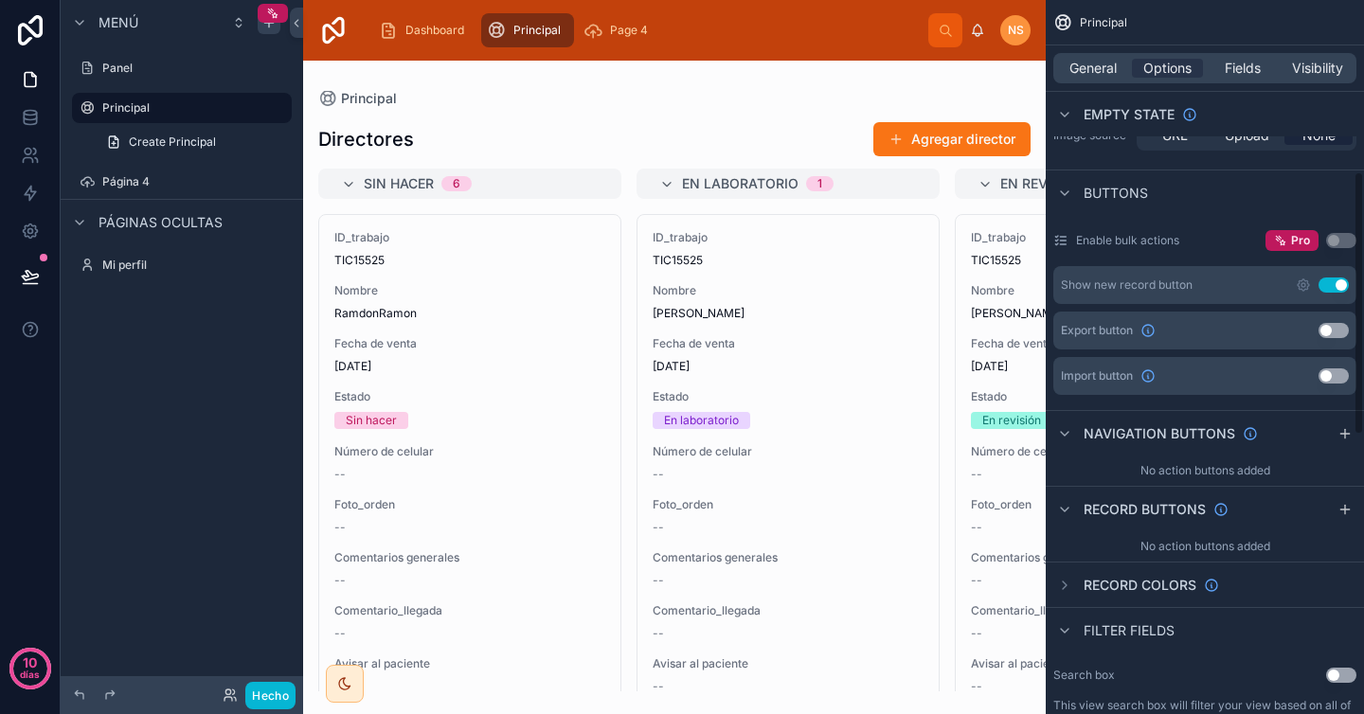
scroll to position [465, 0]
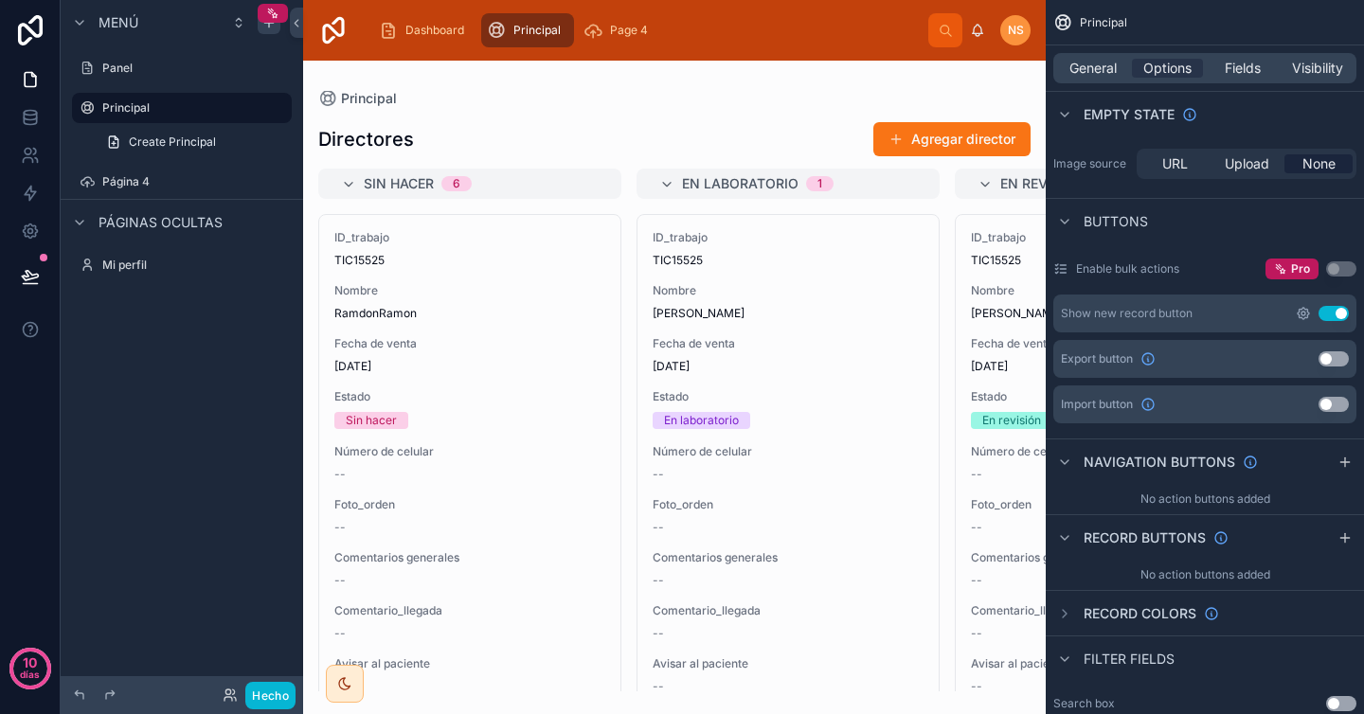
click at [1306, 315] on icon "contenido desplazable" at bounding box center [1303, 313] width 15 height 15
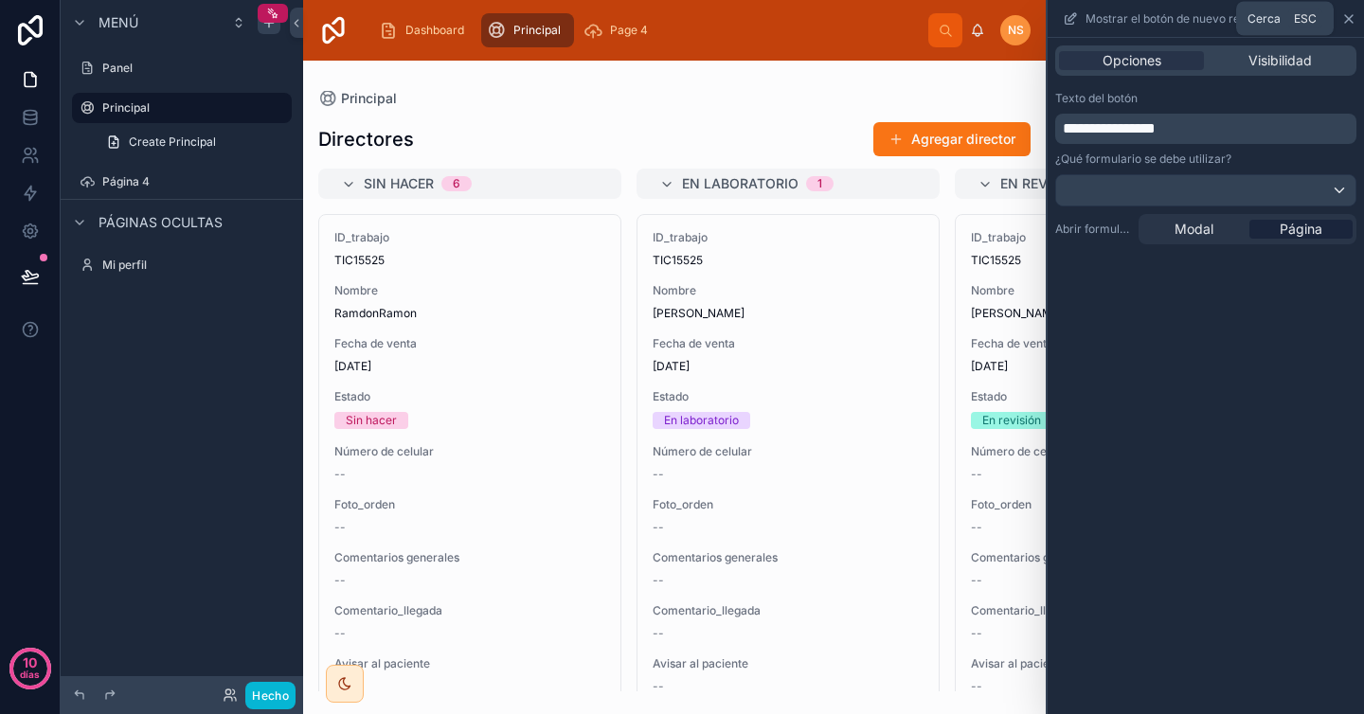
click at [1350, 14] on icon at bounding box center [1348, 18] width 15 height 15
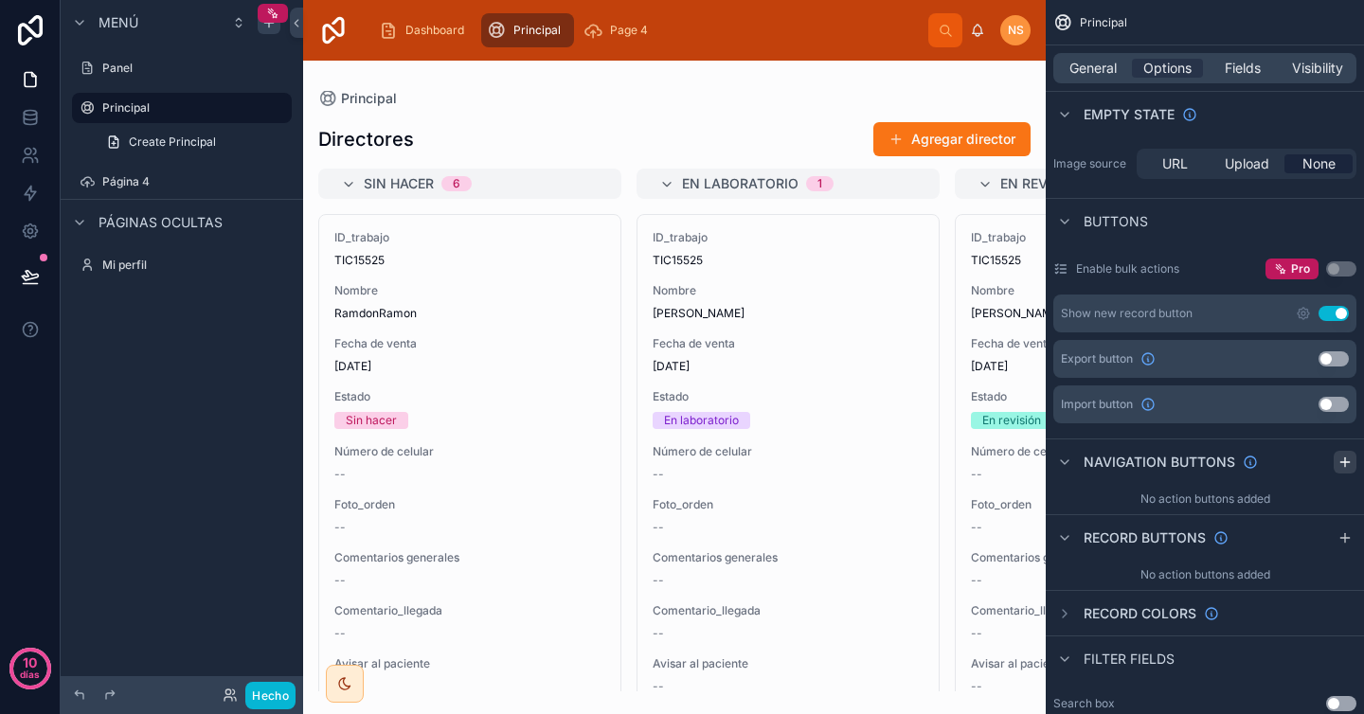
click at [1346, 464] on icon "contenido desplazable" at bounding box center [1344, 462] width 15 height 15
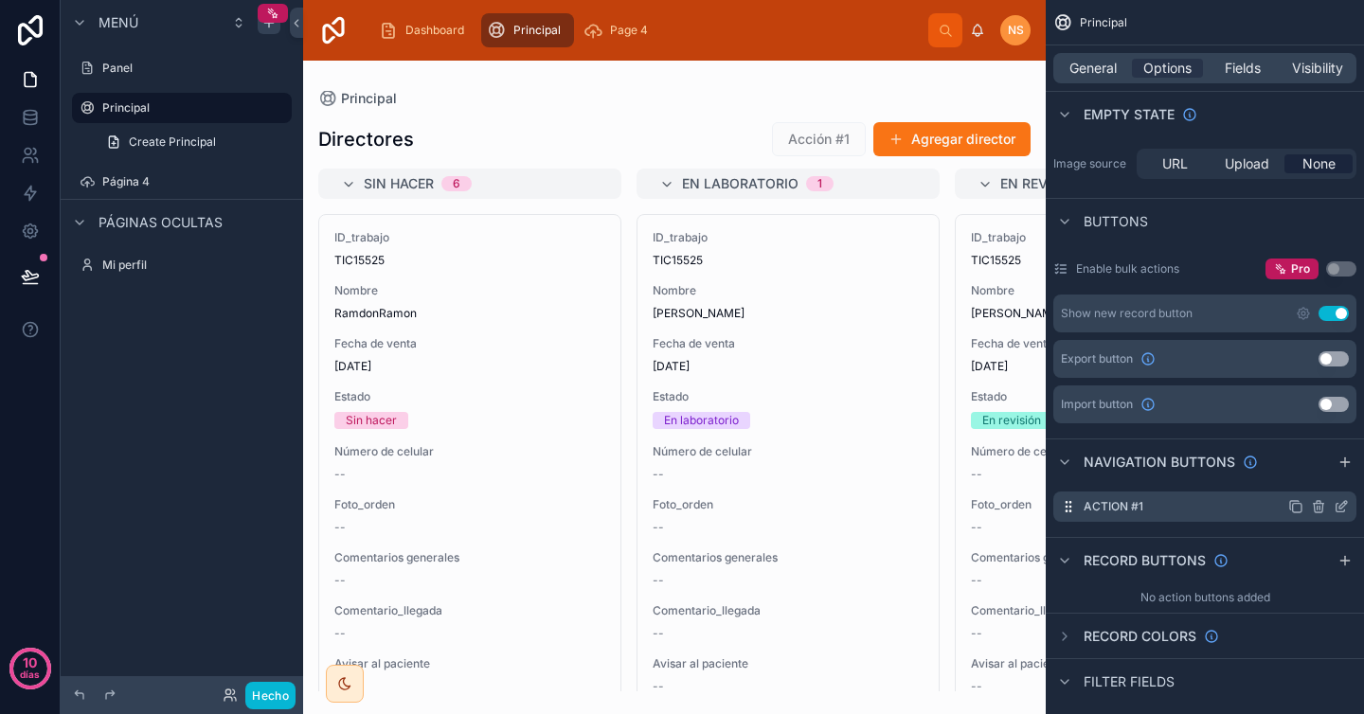
click at [1341, 507] on icon "contenido desplazable" at bounding box center [1341, 506] width 15 height 15
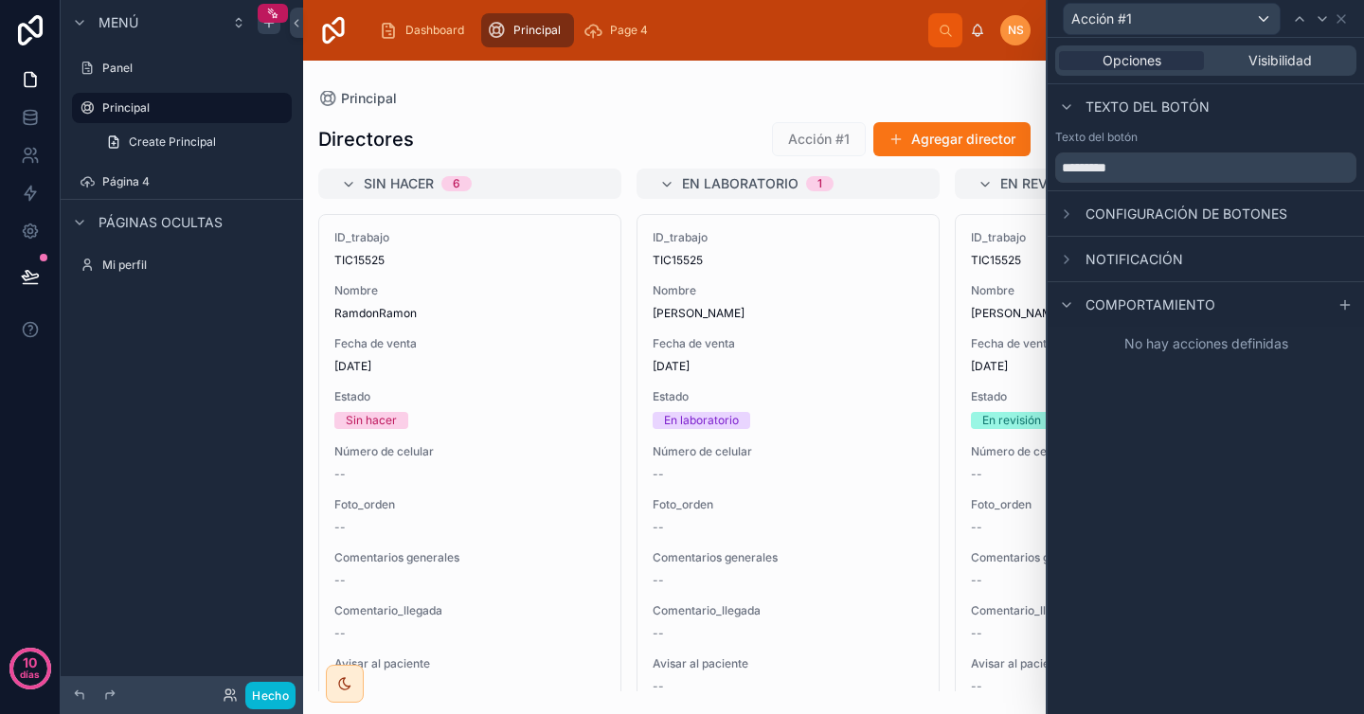
click at [1210, 303] on font "Comportamiento" at bounding box center [1150, 304] width 130 height 16
click at [1349, 308] on icon at bounding box center [1344, 304] width 15 height 15
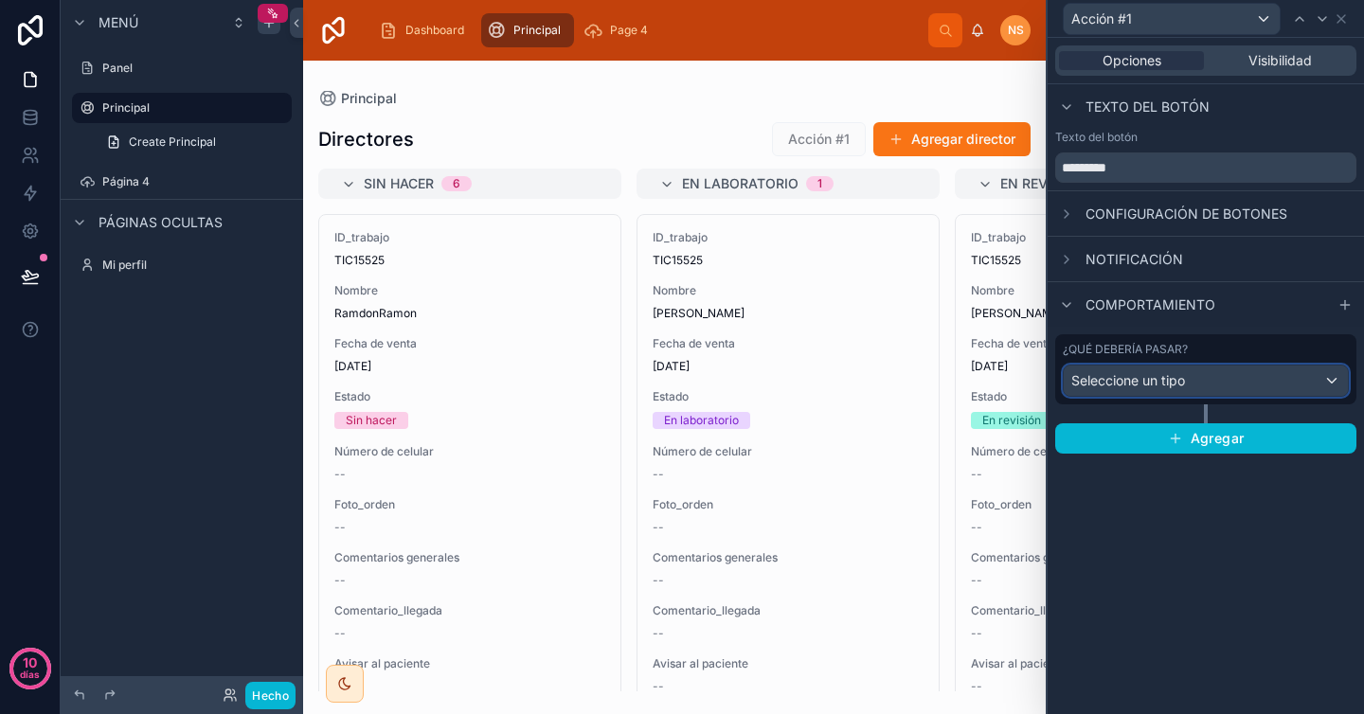
click at [1325, 376] on div "Seleccione un tipo" at bounding box center [1206, 381] width 284 height 30
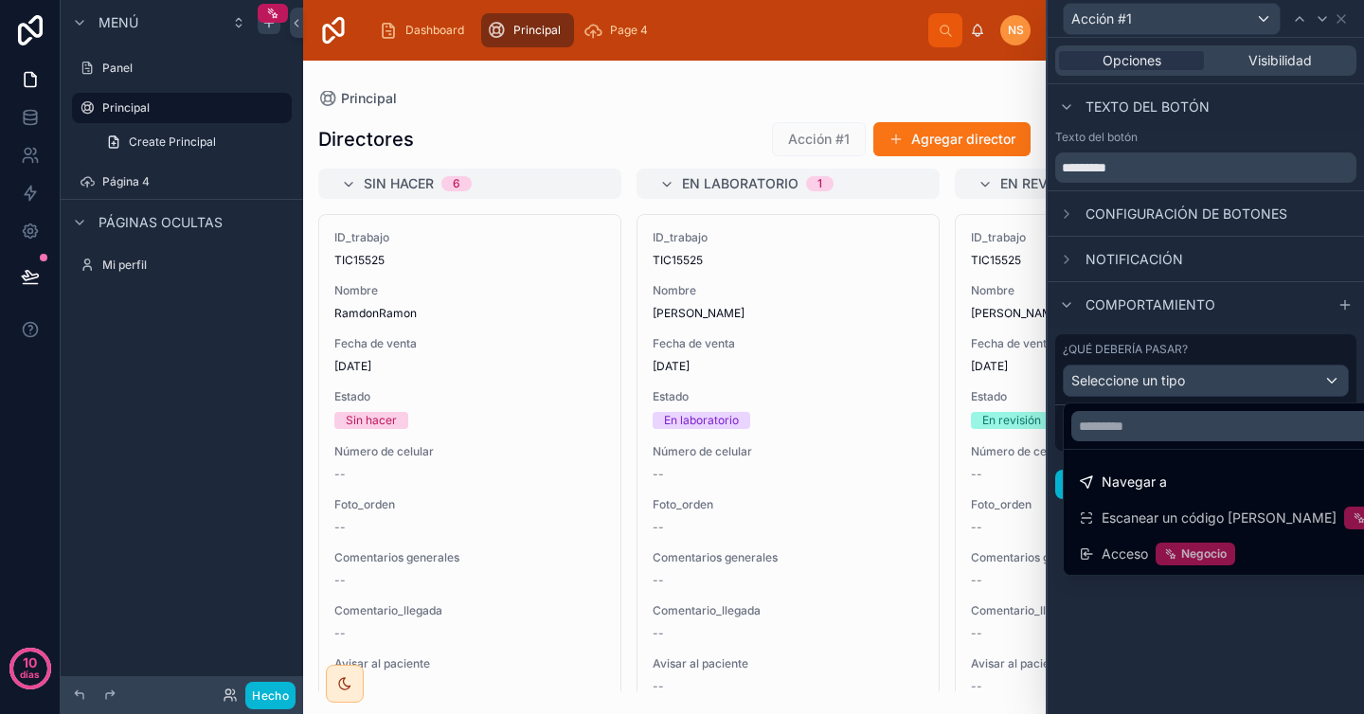
click at [1258, 337] on div at bounding box center [1206, 357] width 316 height 714
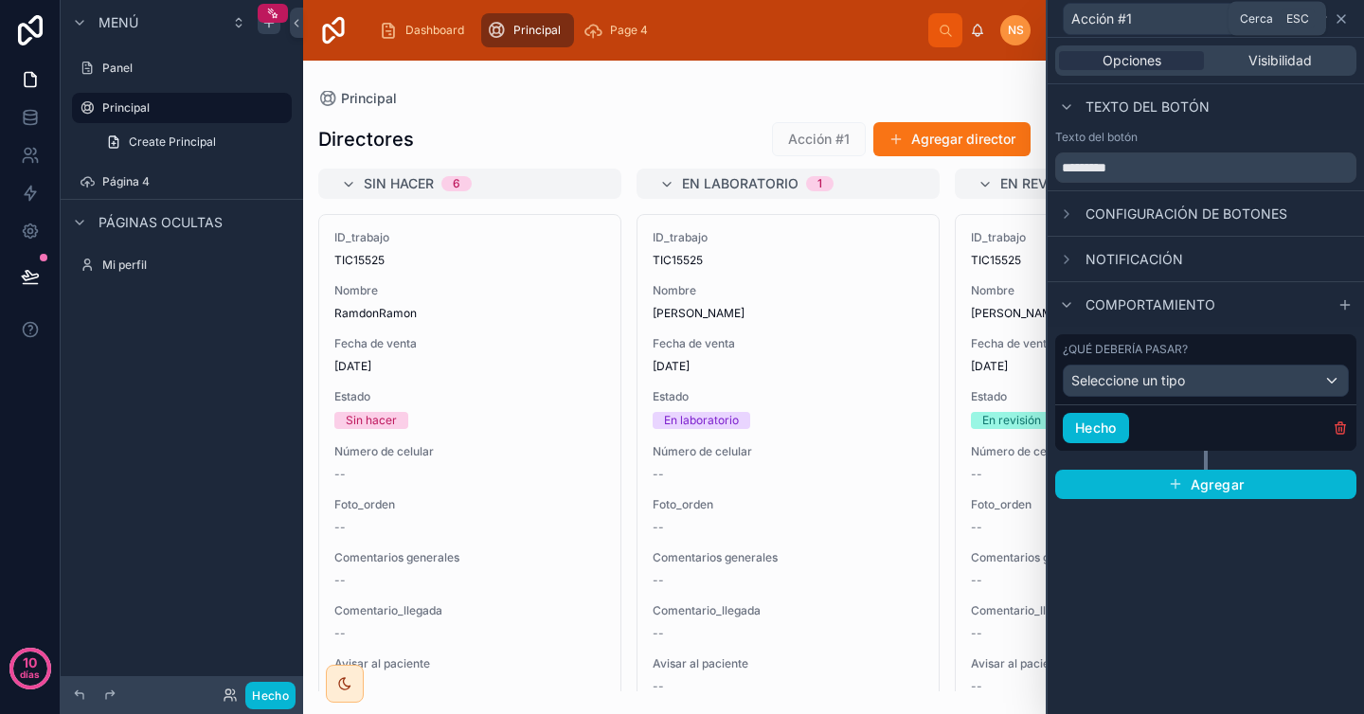
click at [1345, 24] on icon at bounding box center [1341, 18] width 15 height 15
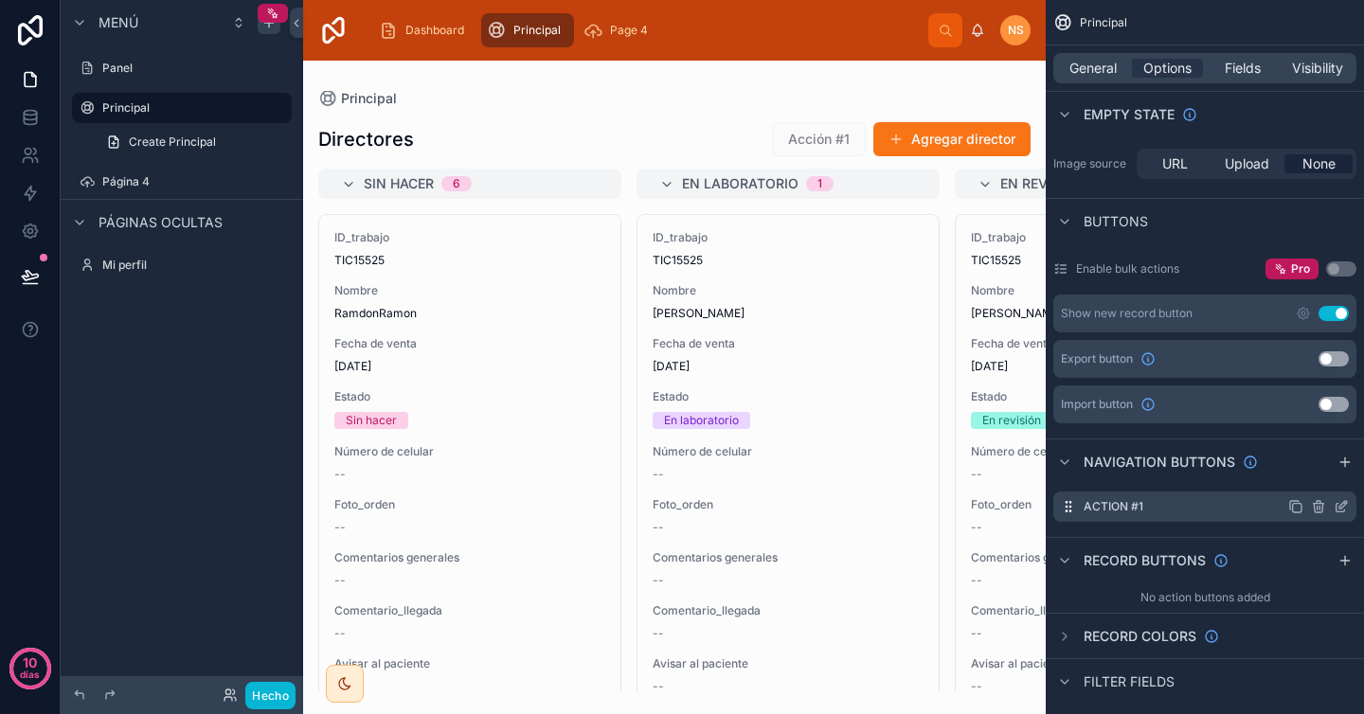
click at [1320, 505] on icon "contenido desplazable" at bounding box center [1318, 506] width 15 height 15
click at [1314, 479] on icon at bounding box center [1314, 477] width 0 height 4
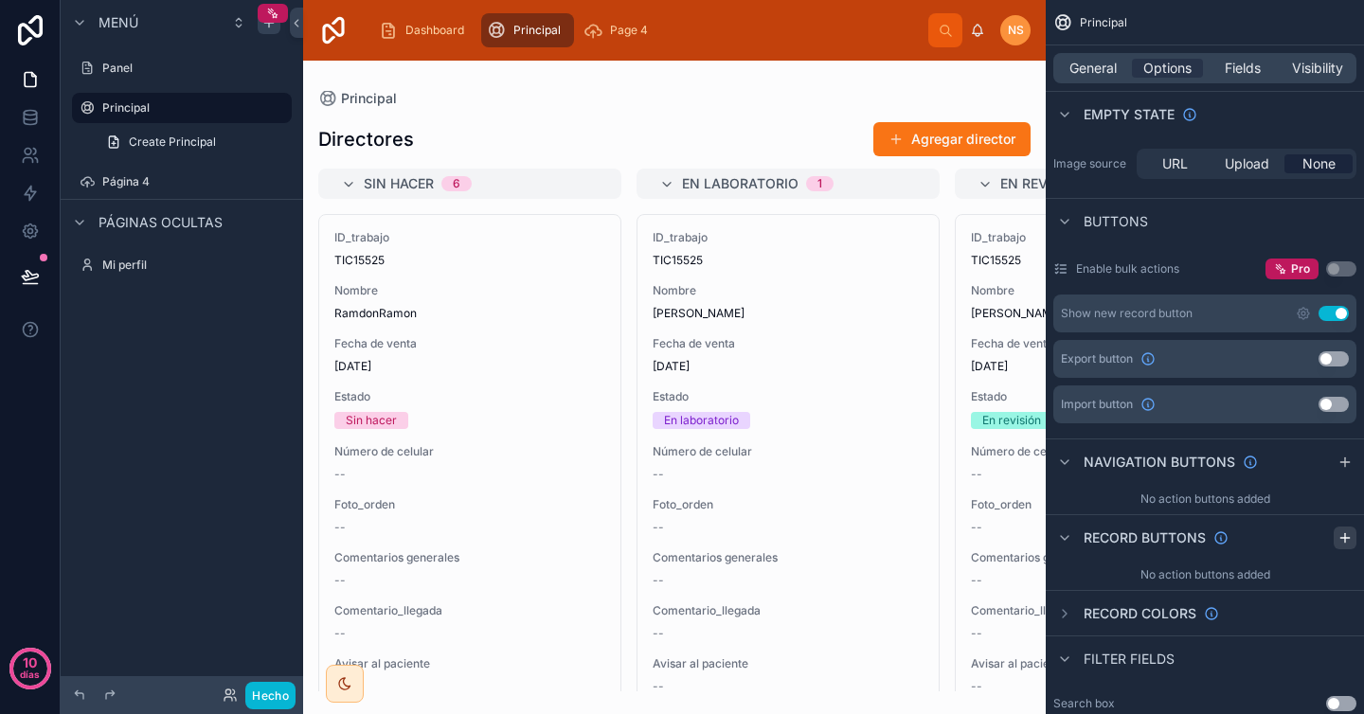
click at [1340, 544] on icon "contenido desplazable" at bounding box center [1344, 537] width 15 height 15
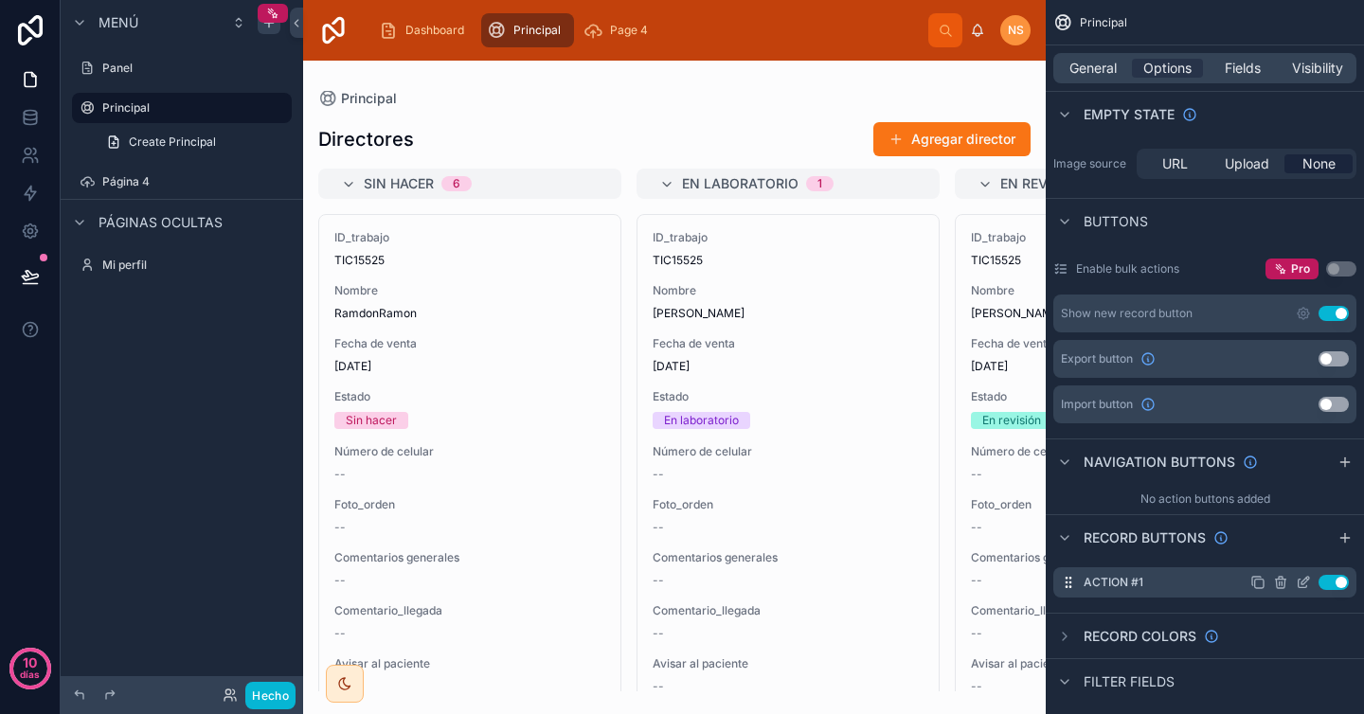
click at [1298, 580] on icon "contenido desplazable" at bounding box center [1303, 582] width 15 height 15
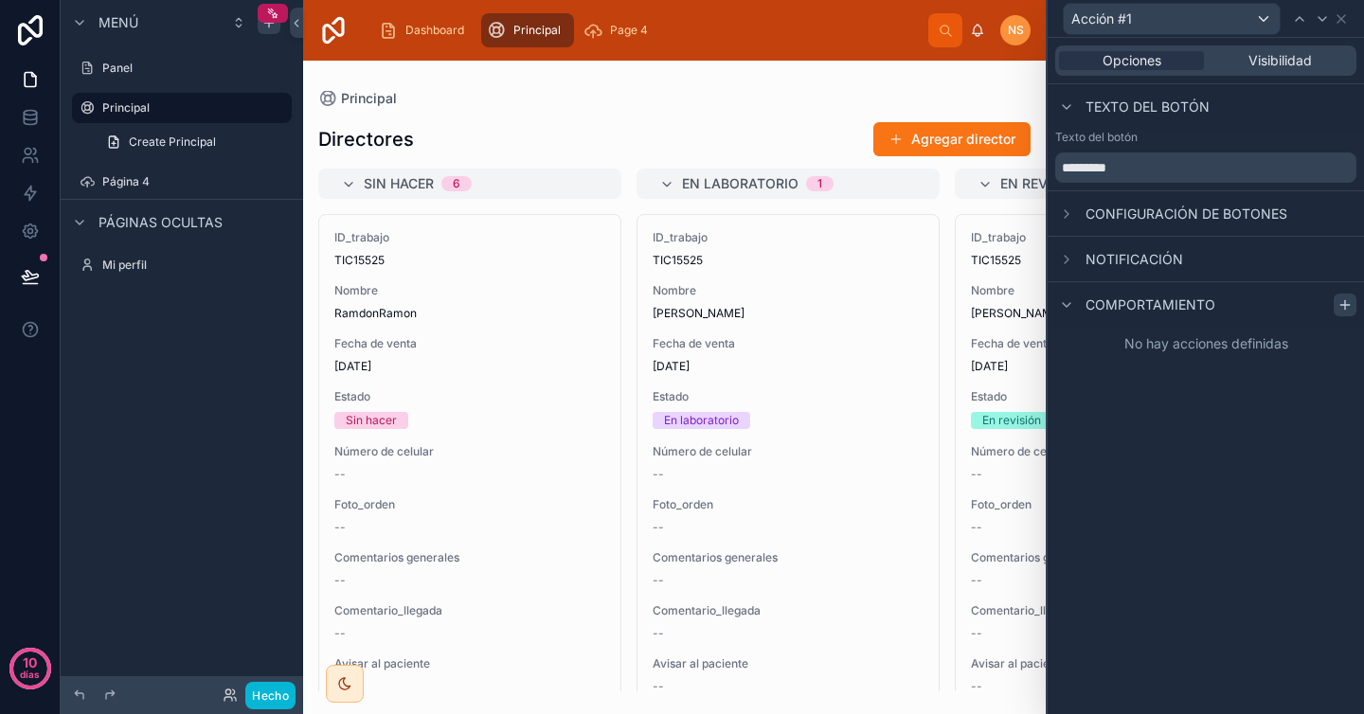
click at [1345, 301] on icon at bounding box center [1345, 304] width 0 height 9
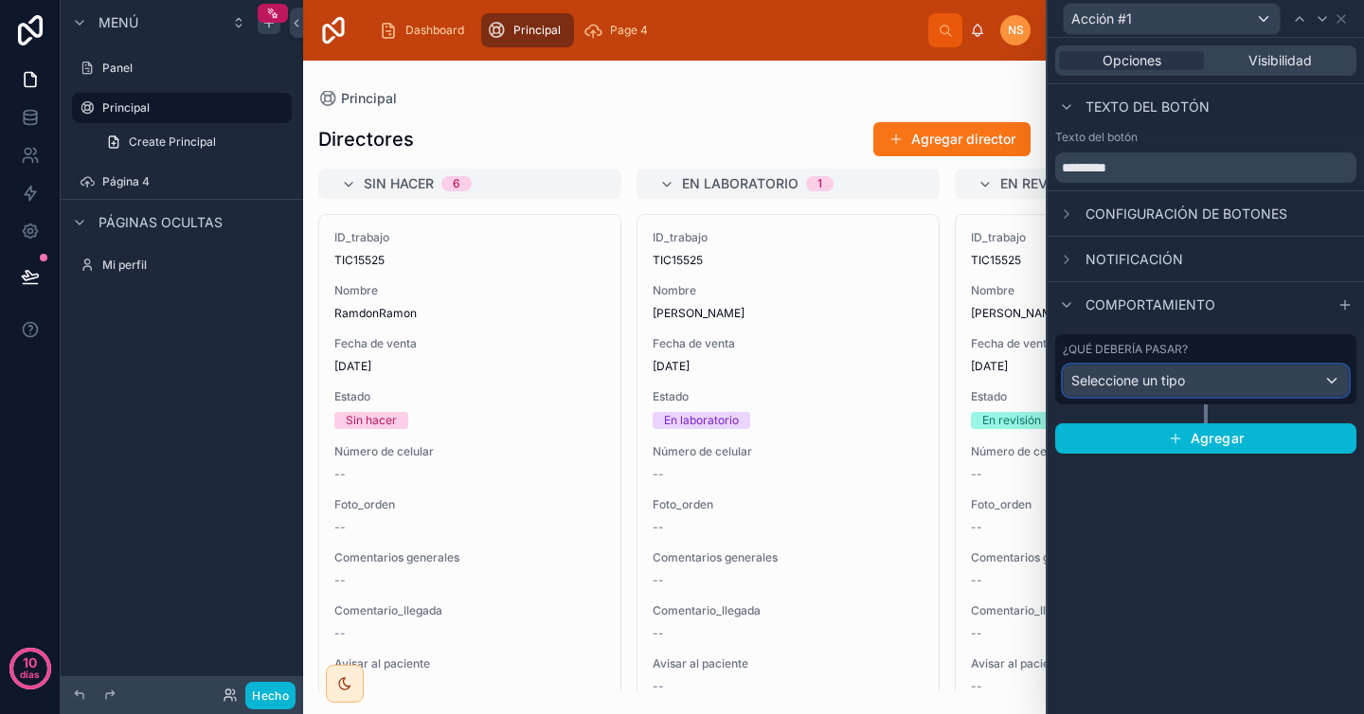
click at [1302, 386] on div "Seleccione un tipo" at bounding box center [1206, 381] width 284 height 30
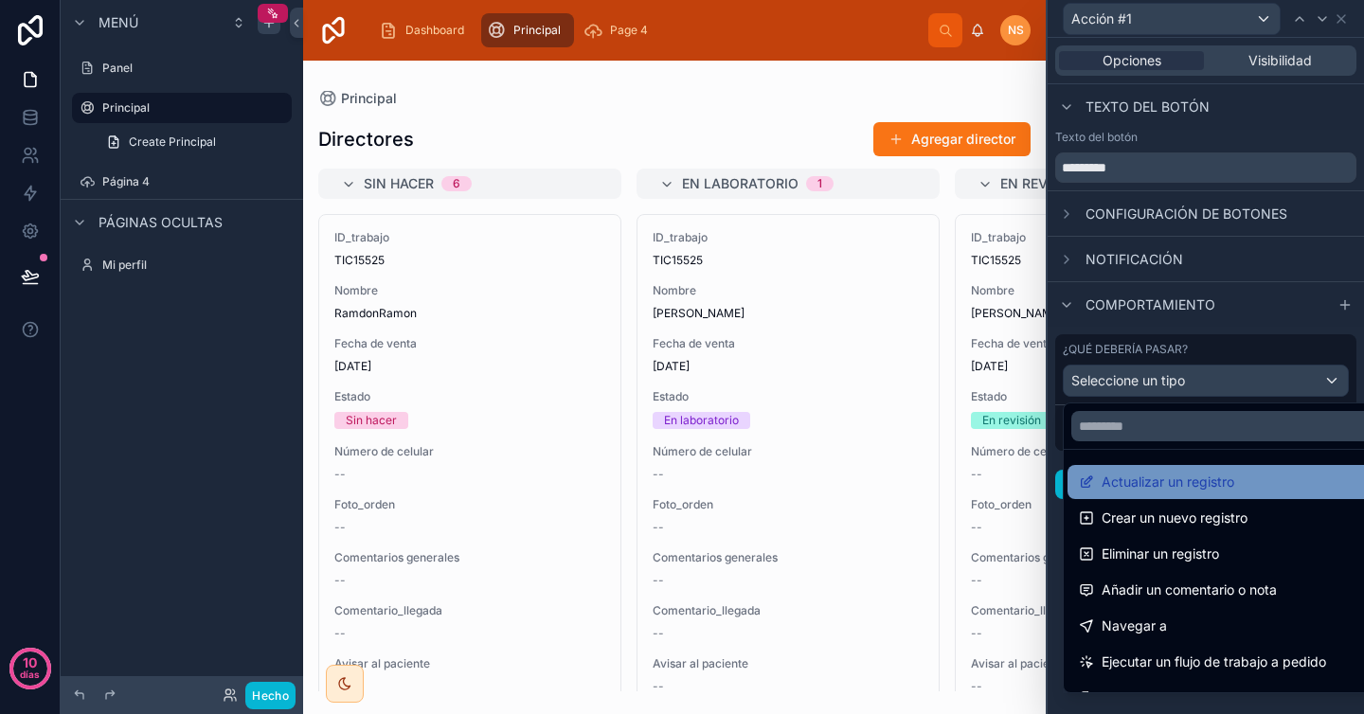
click at [1260, 483] on div "Actualizar un registro" at bounding box center [1251, 482] width 345 height 23
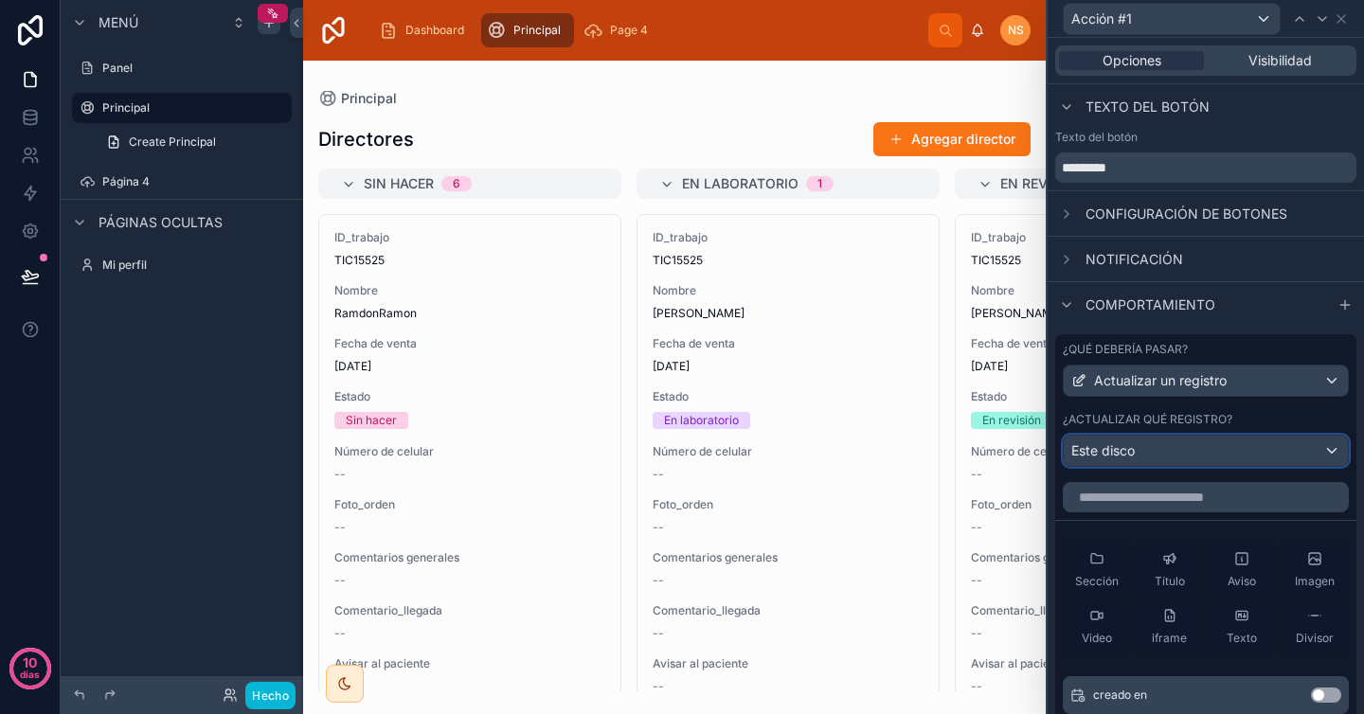
click at [1226, 460] on div "Este disco" at bounding box center [1206, 451] width 284 height 30
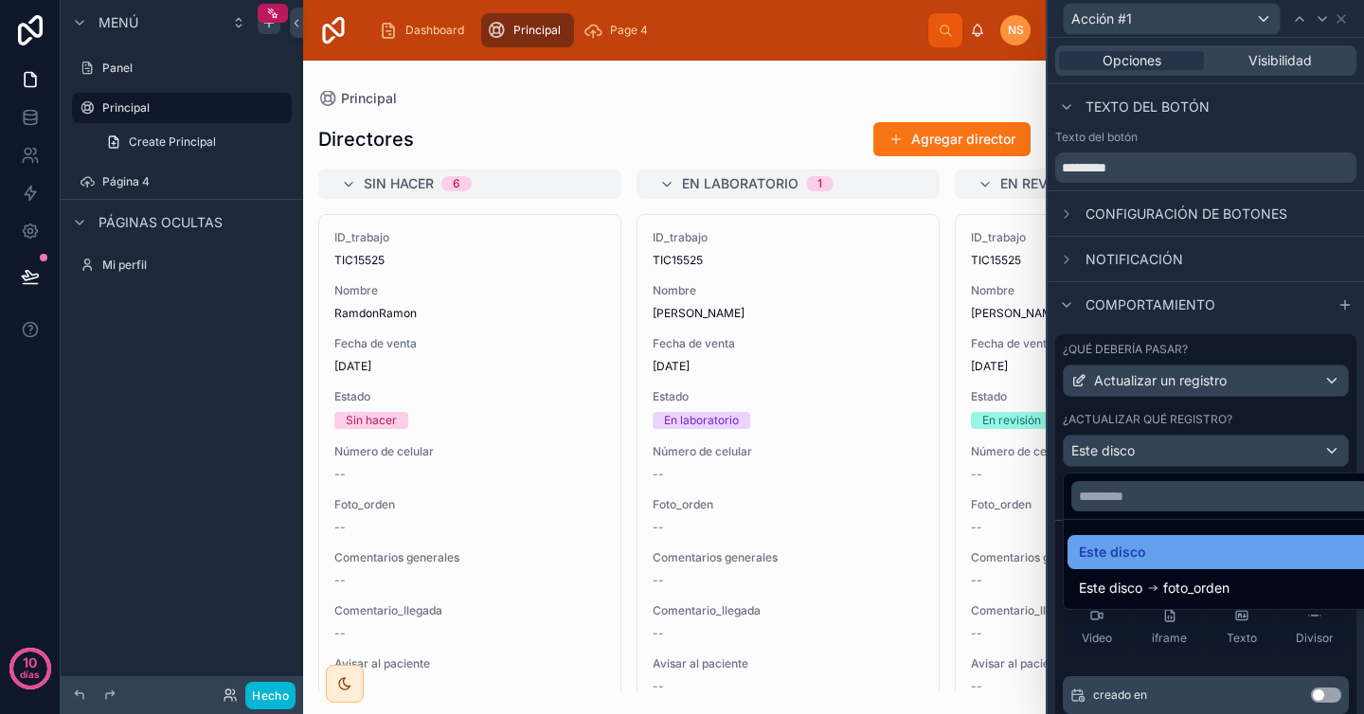
click at [1210, 552] on div "Este disco" at bounding box center [1220, 552] width 283 height 23
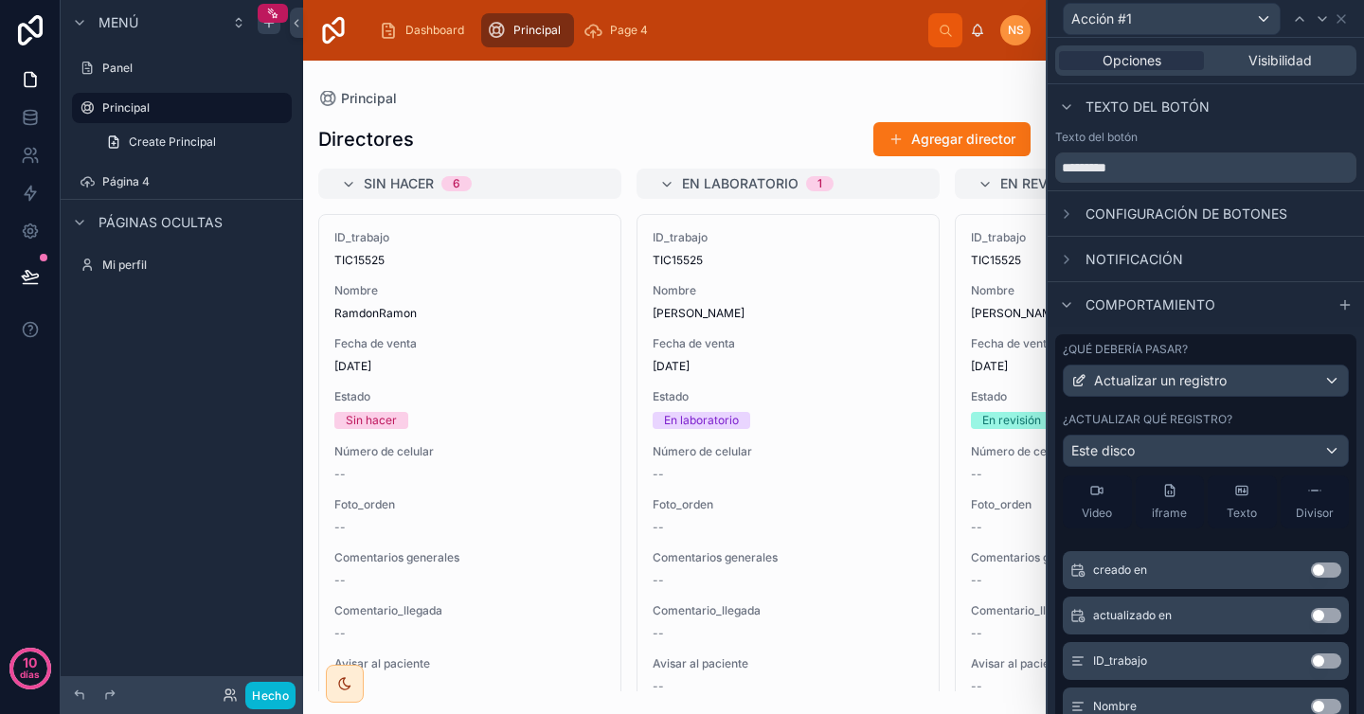
scroll to position [0, 0]
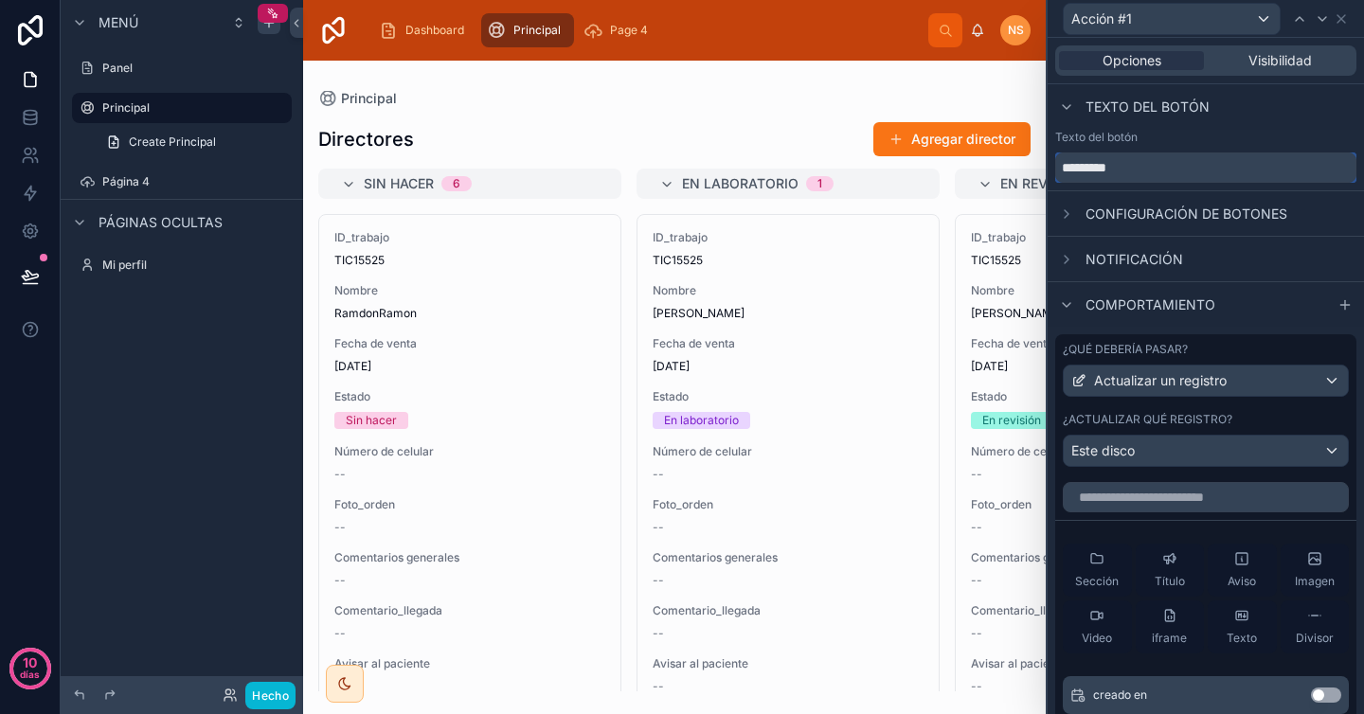
click at [1166, 158] on input "*********" at bounding box center [1205, 167] width 301 height 30
click at [1240, 162] on input "*********" at bounding box center [1205, 167] width 301 height 30
click at [1168, 171] on input "*********" at bounding box center [1205, 167] width 301 height 30
type input "**********"
click at [1217, 122] on div "Texto del botón" at bounding box center [1206, 106] width 316 height 45
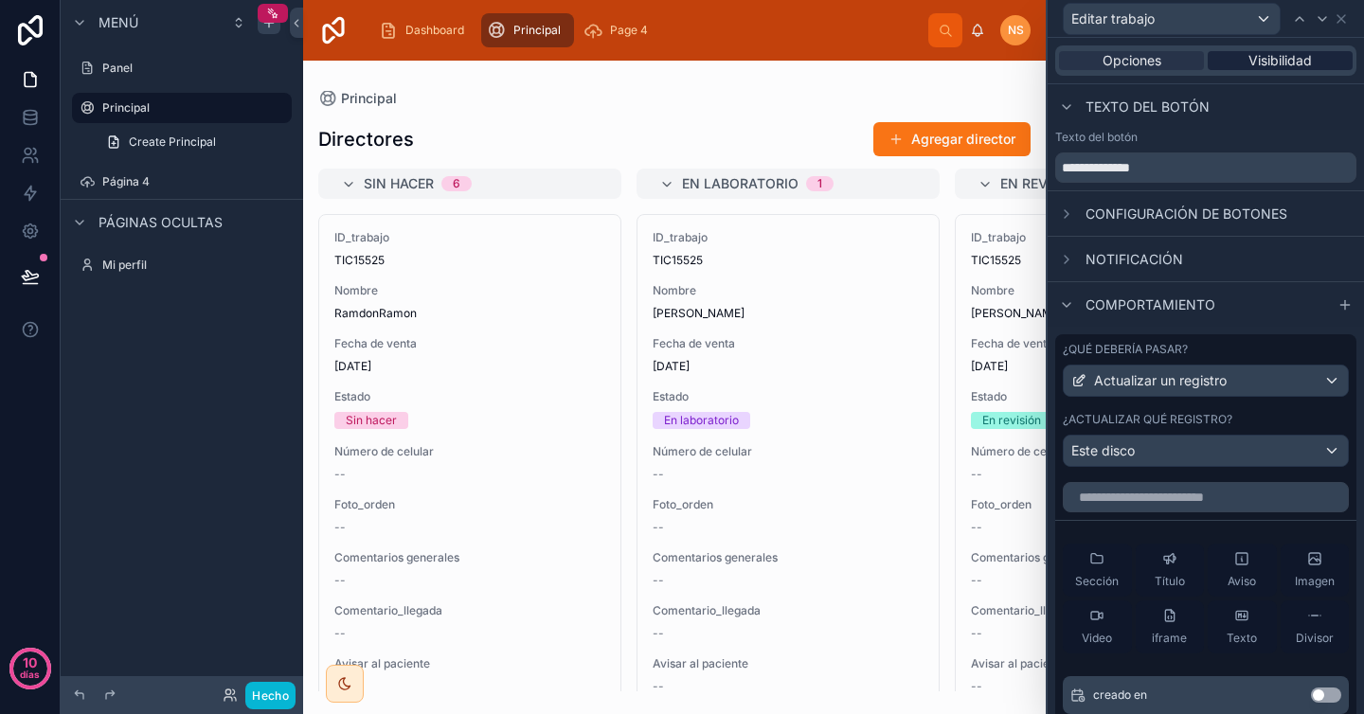
click at [1267, 62] on font "Visibilidad" at bounding box center [1279, 60] width 63 height 16
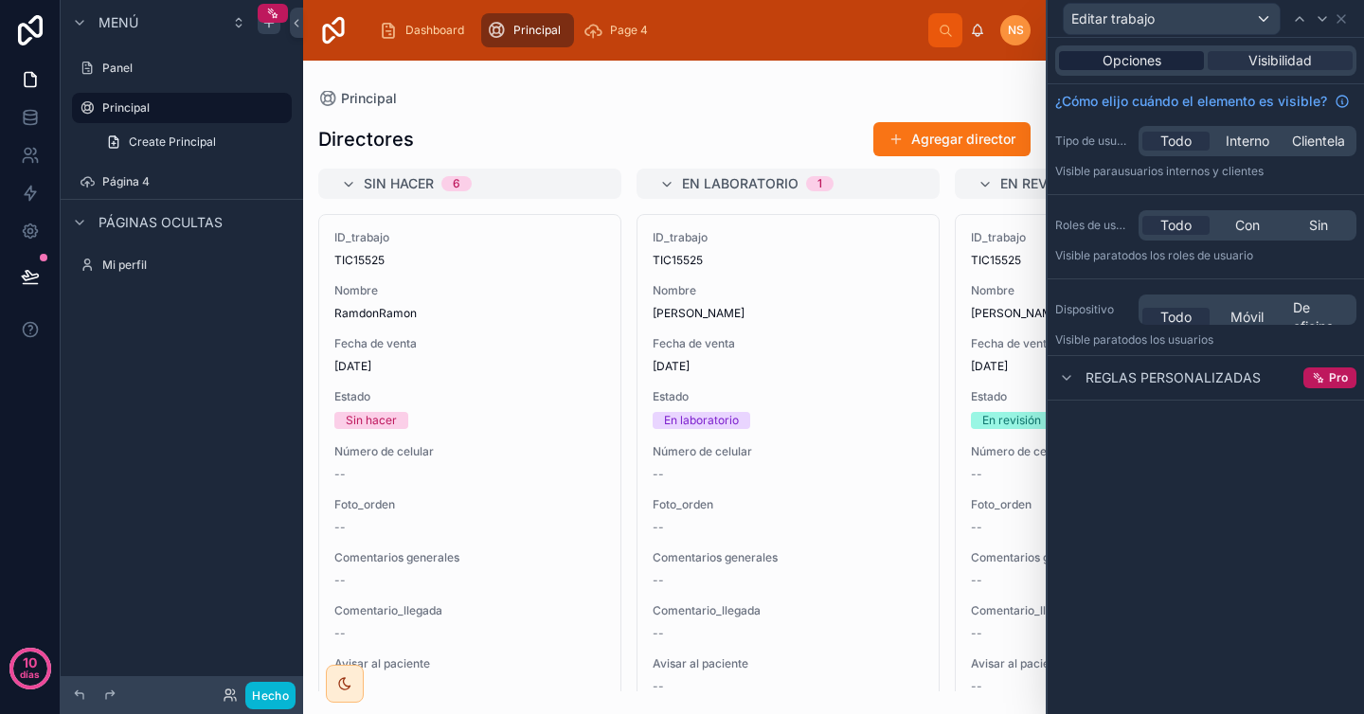
click at [1164, 64] on div "Opciones" at bounding box center [1131, 60] width 145 height 19
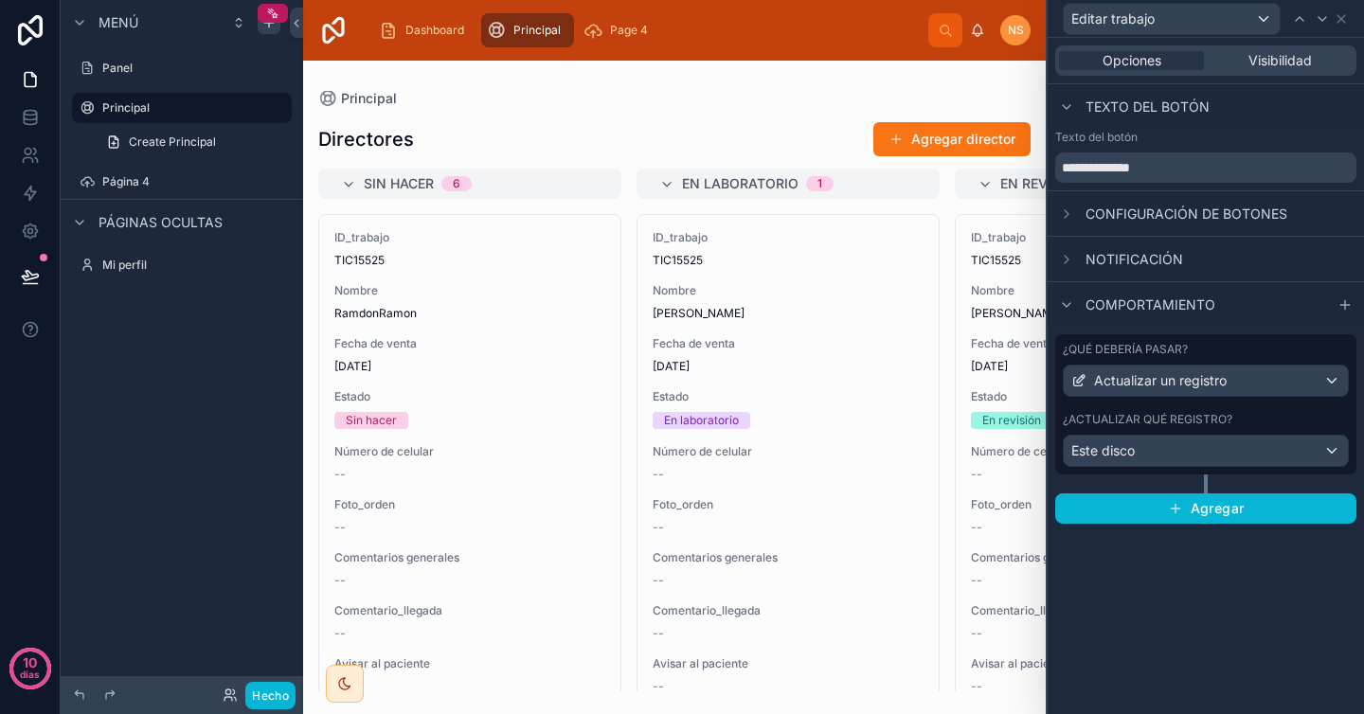
click at [1187, 219] on font "Configuración de botones" at bounding box center [1186, 214] width 202 height 16
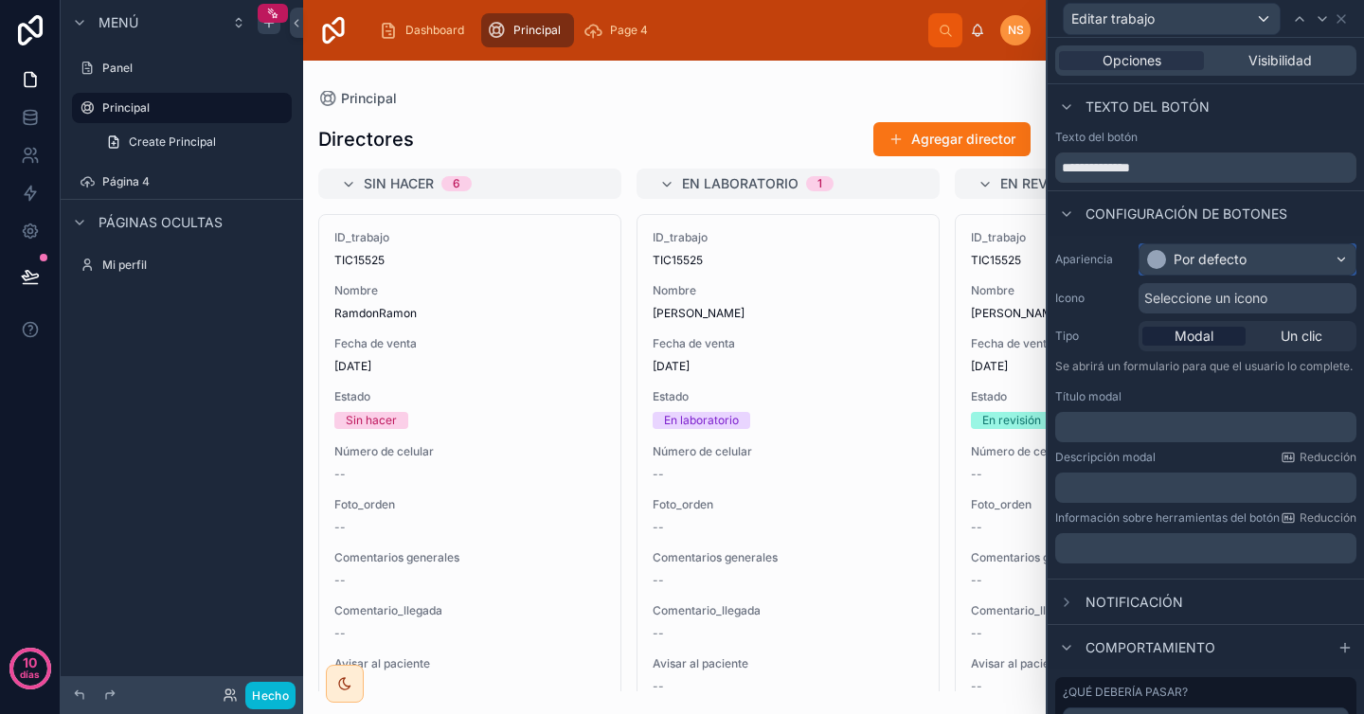
click at [1227, 251] on font "Por defecto" at bounding box center [1210, 259] width 73 height 16
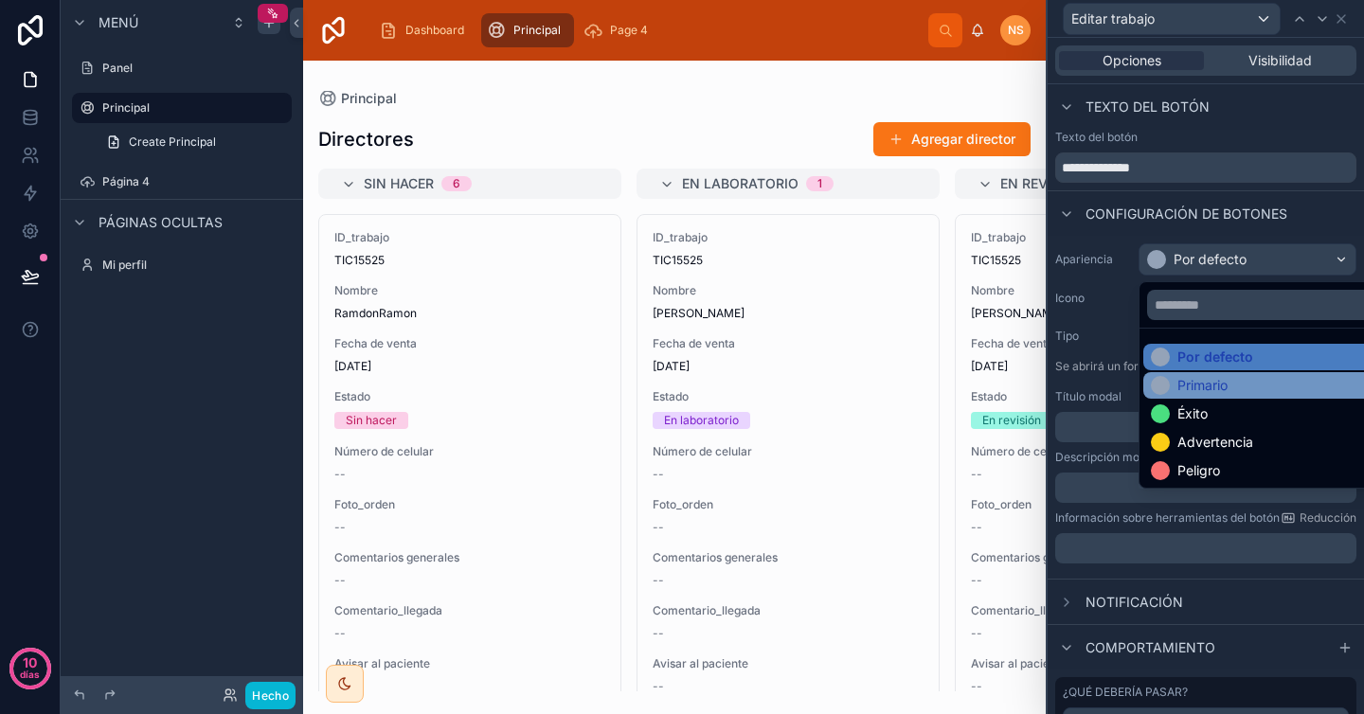
click at [1222, 387] on font "Primario" at bounding box center [1202, 385] width 50 height 16
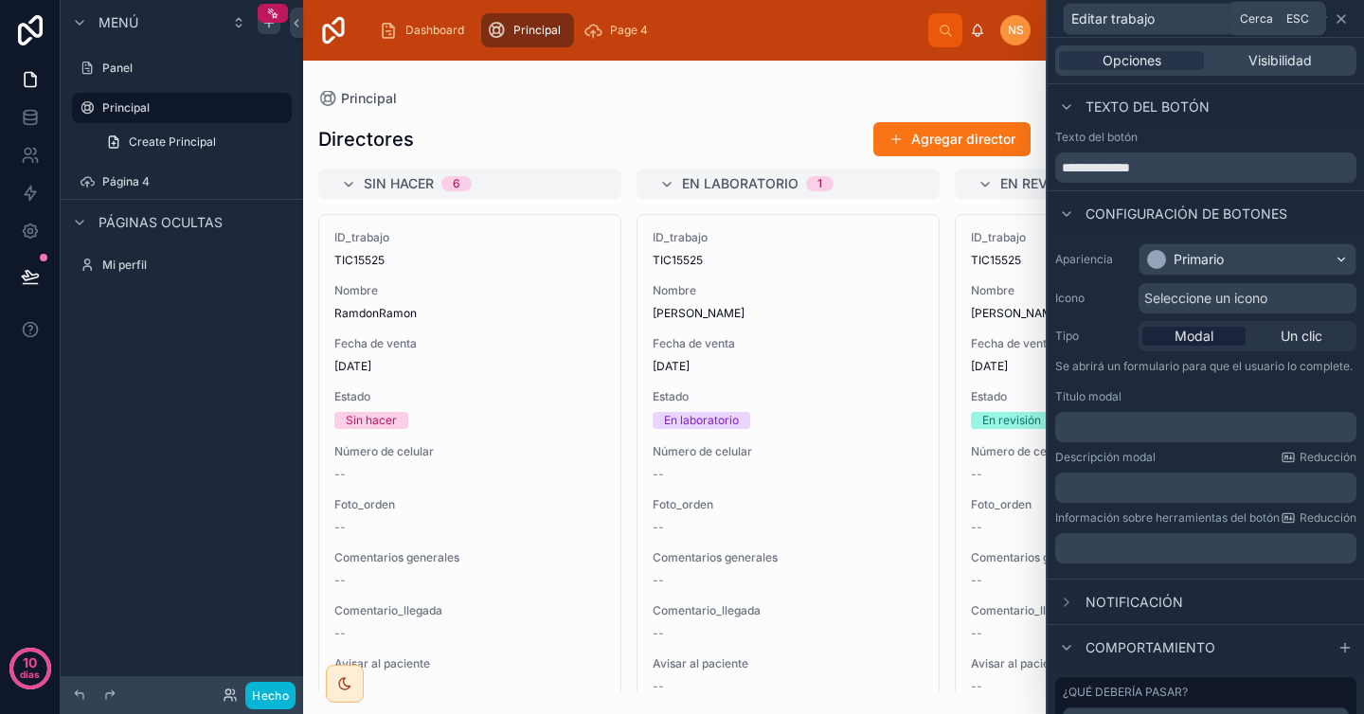
click at [1347, 20] on icon at bounding box center [1341, 18] width 15 height 15
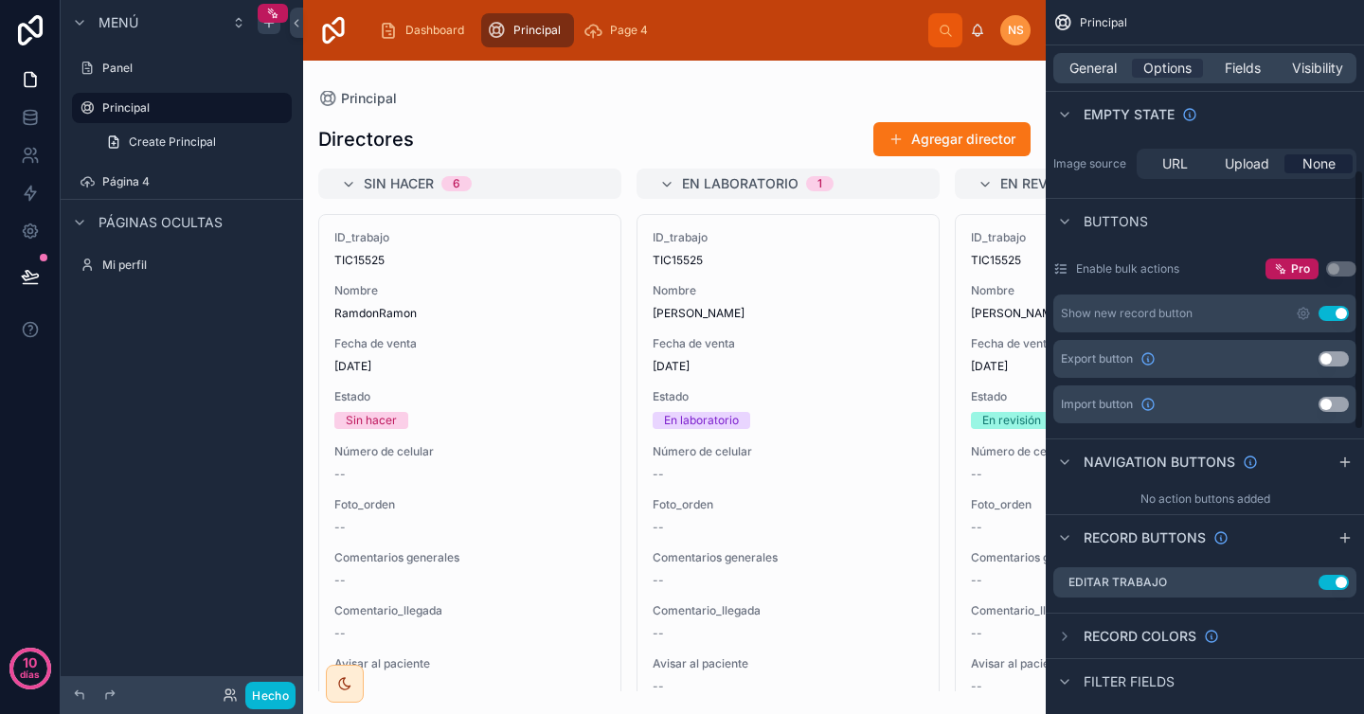
click at [1018, 93] on div "Principal" at bounding box center [674, 98] width 712 height 15
click at [1073, 16] on div "Principal" at bounding box center [1205, 22] width 318 height 45
click at [904, 106] on div "Directores Agregar director Sin hacer 6 ID_trabajo TIC15525 Nombre RamdonRamon …" at bounding box center [674, 398] width 743 height 585
click at [146, 73] on label "Panel" at bounding box center [178, 68] width 152 height 15
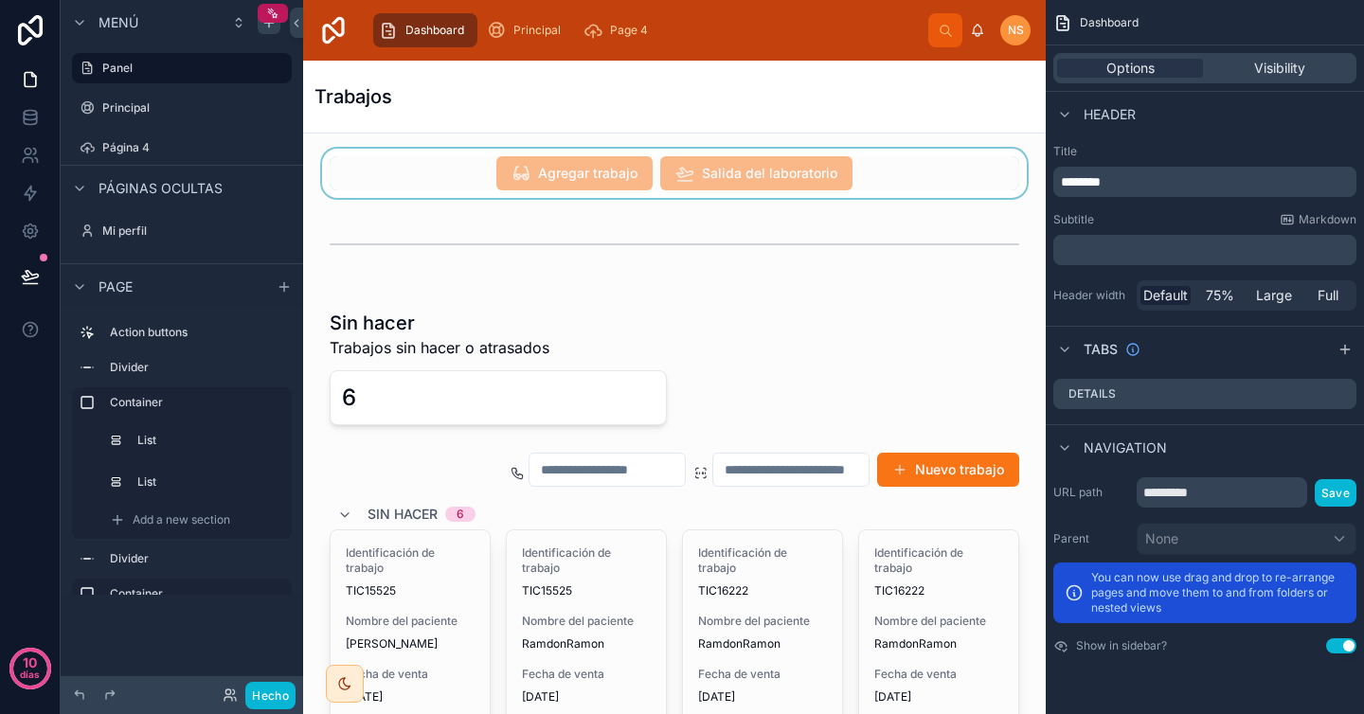
click at [769, 168] on div at bounding box center [674, 173] width 712 height 49
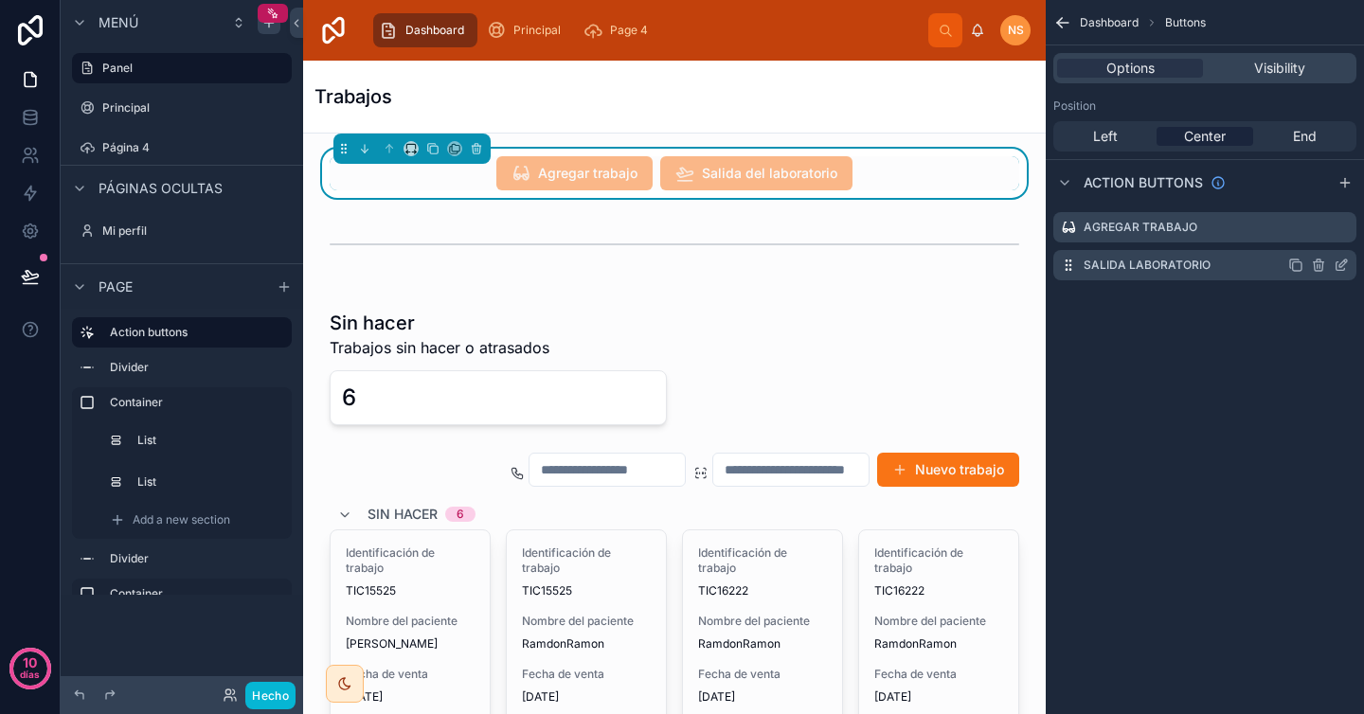
click at [1345, 268] on icon "contenido desplazable" at bounding box center [1341, 265] width 15 height 15
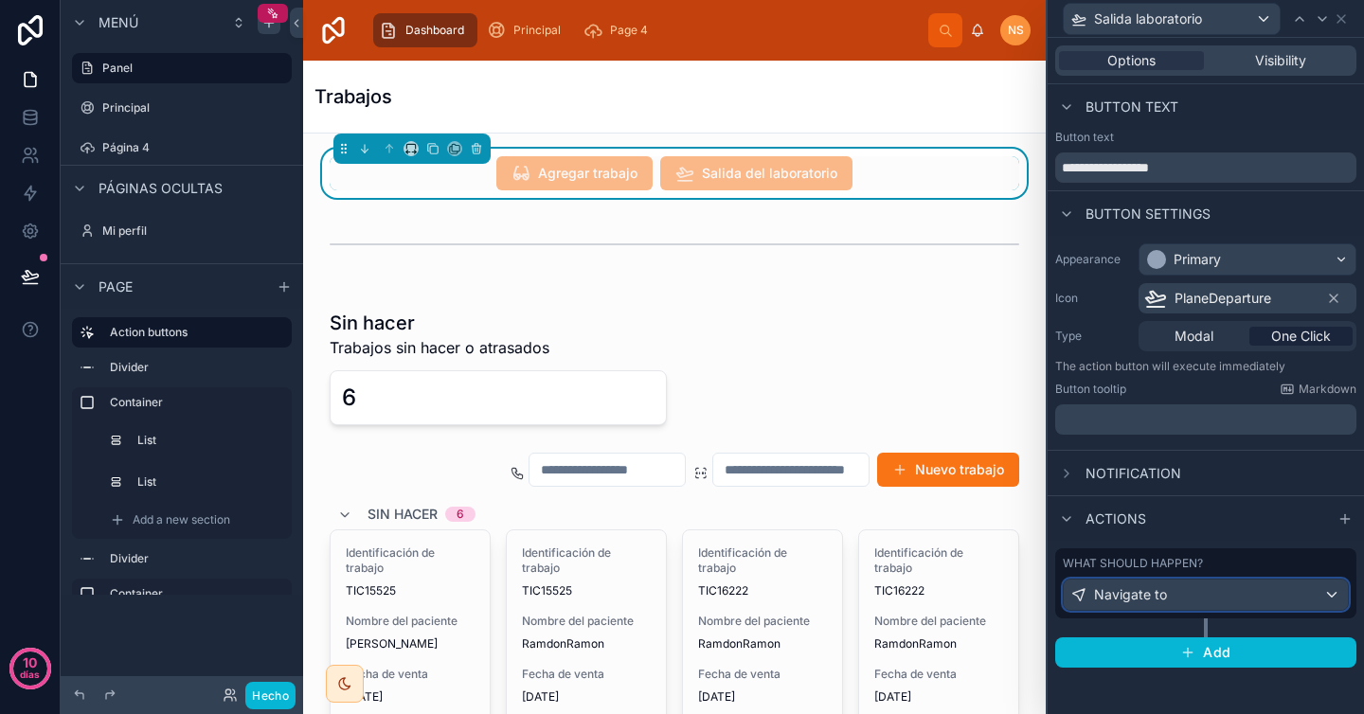
click at [1211, 607] on div "Navigate to" at bounding box center [1206, 595] width 284 height 30
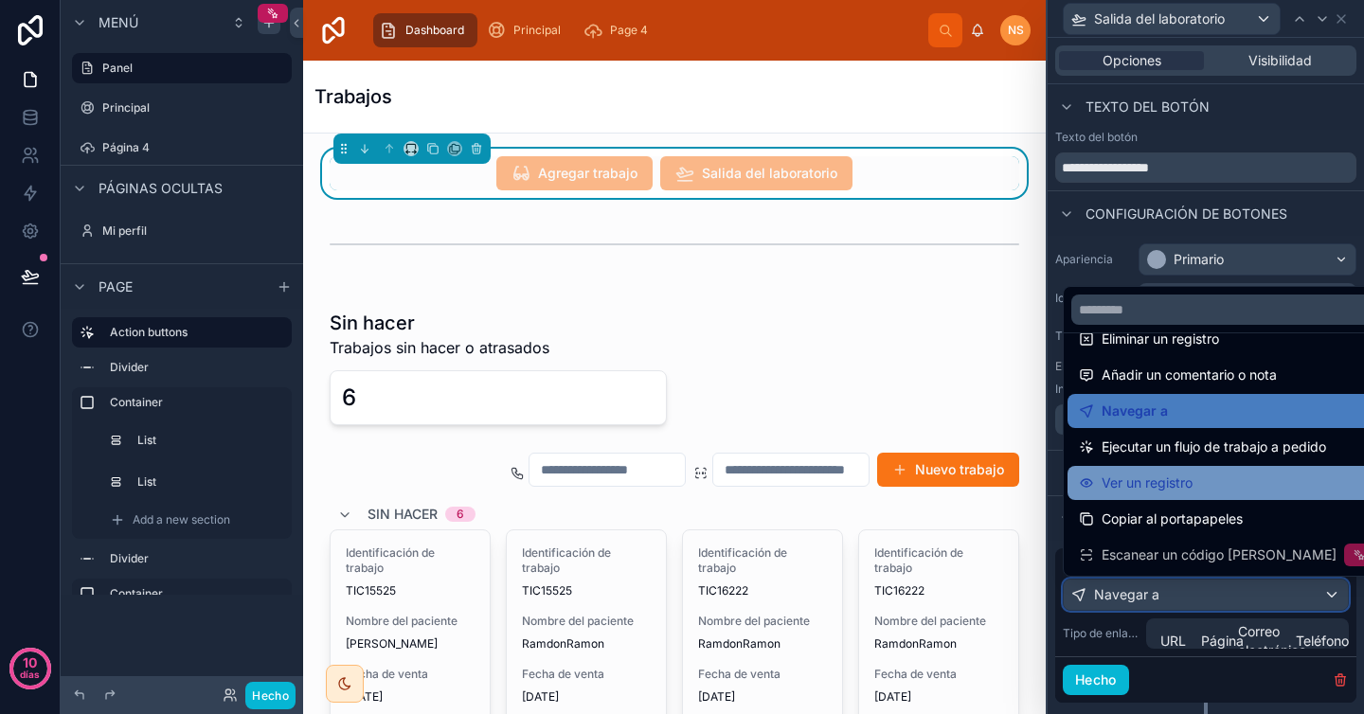
scroll to position [135, 0]
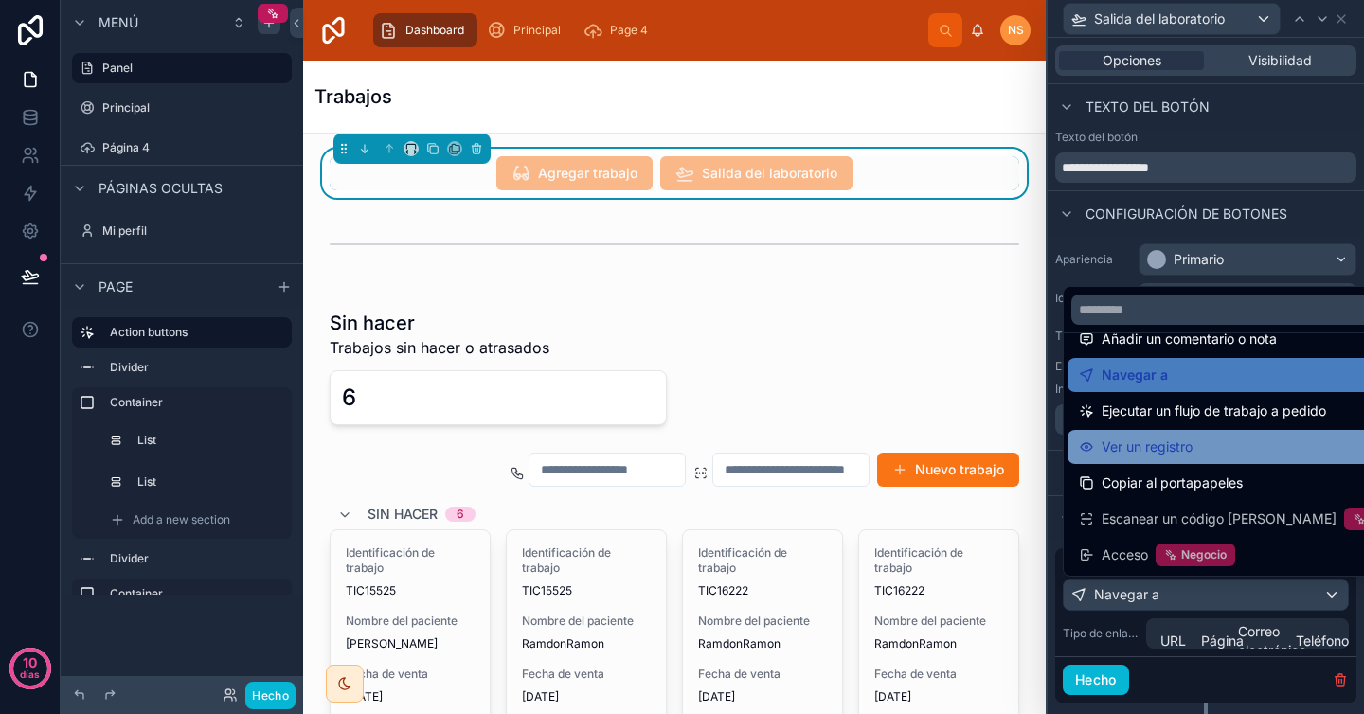
click at [1203, 449] on div "Ver un registro" at bounding box center [1251, 447] width 345 height 23
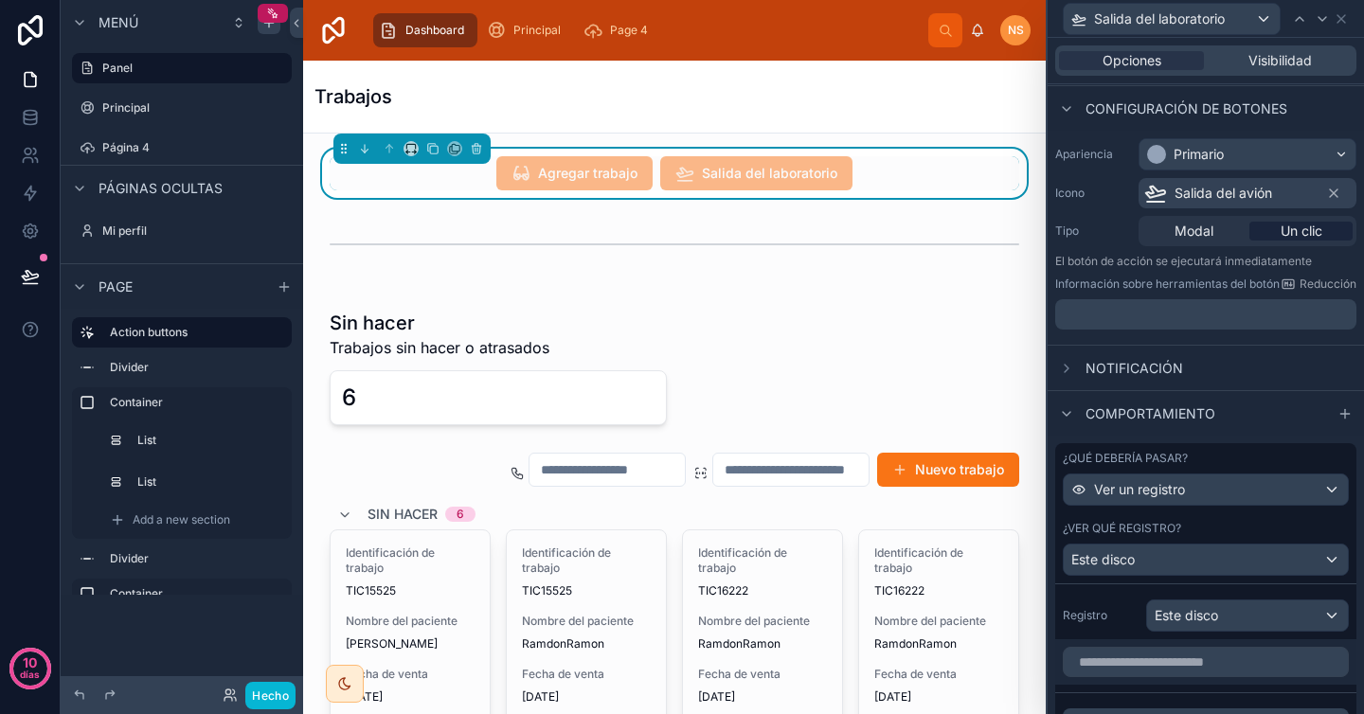
scroll to position [122, 0]
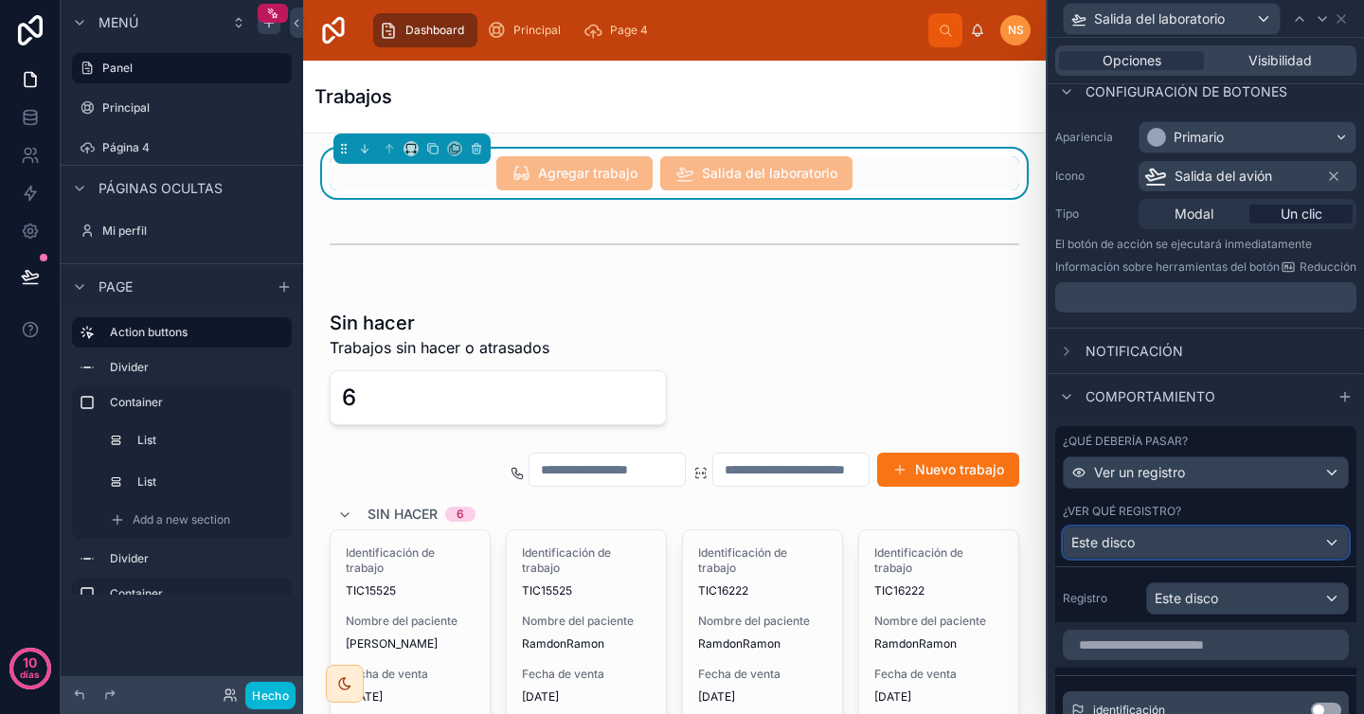
click at [1187, 538] on div "Este disco" at bounding box center [1206, 543] width 284 height 30
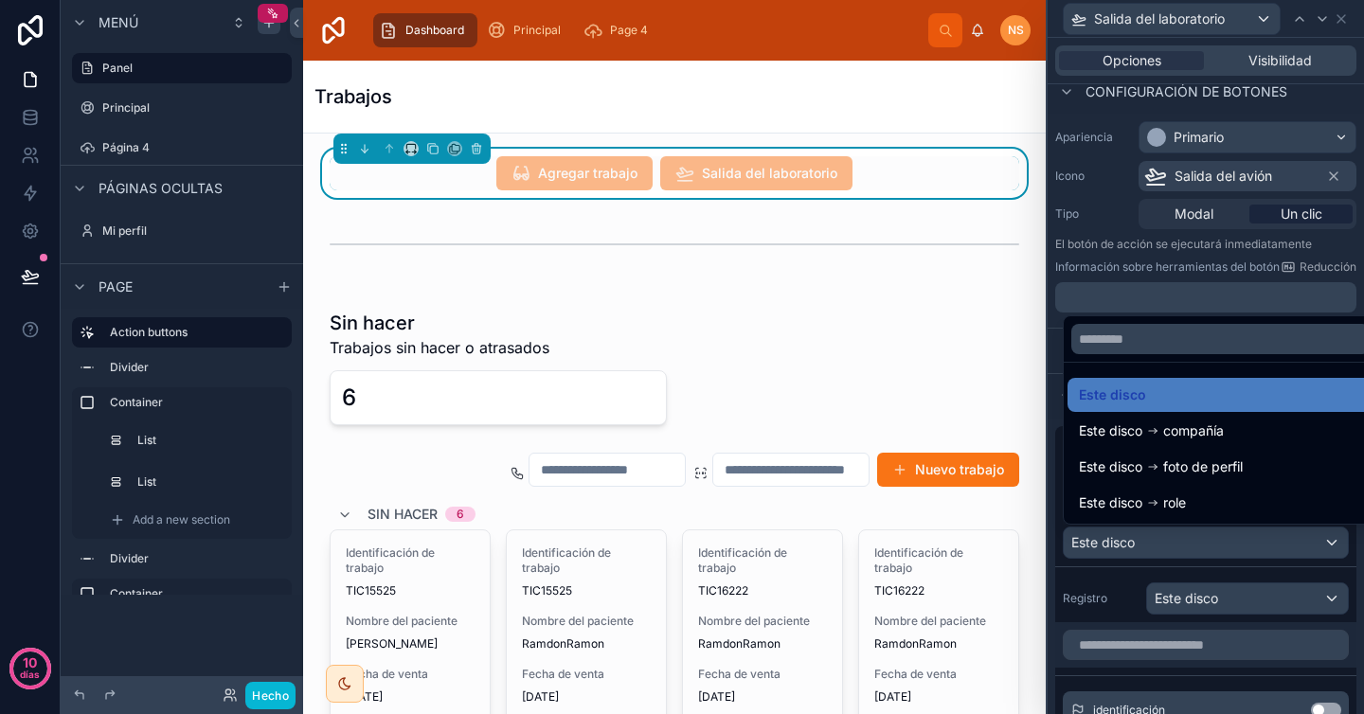
click at [1123, 583] on div at bounding box center [1206, 357] width 316 height 714
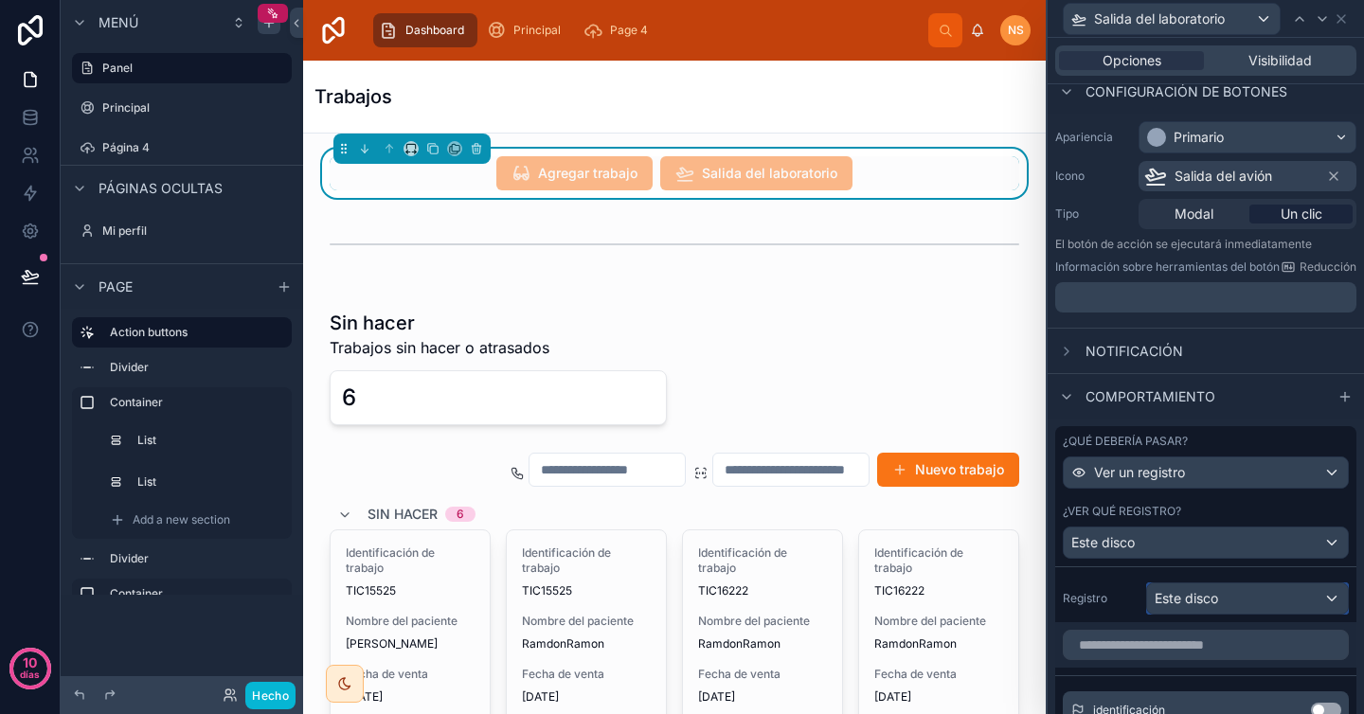
click at [1184, 592] on font "Este disco" at bounding box center [1186, 598] width 63 height 16
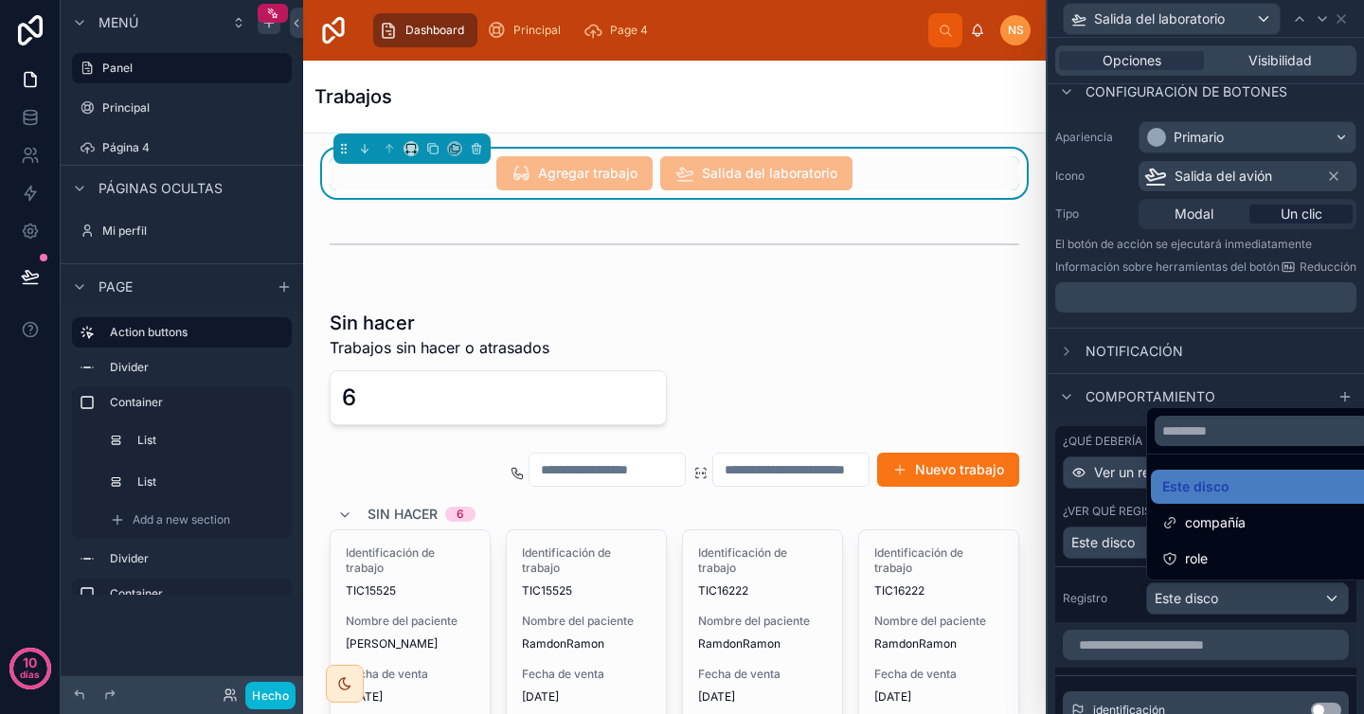
click at [1103, 591] on div at bounding box center [1206, 357] width 316 height 714
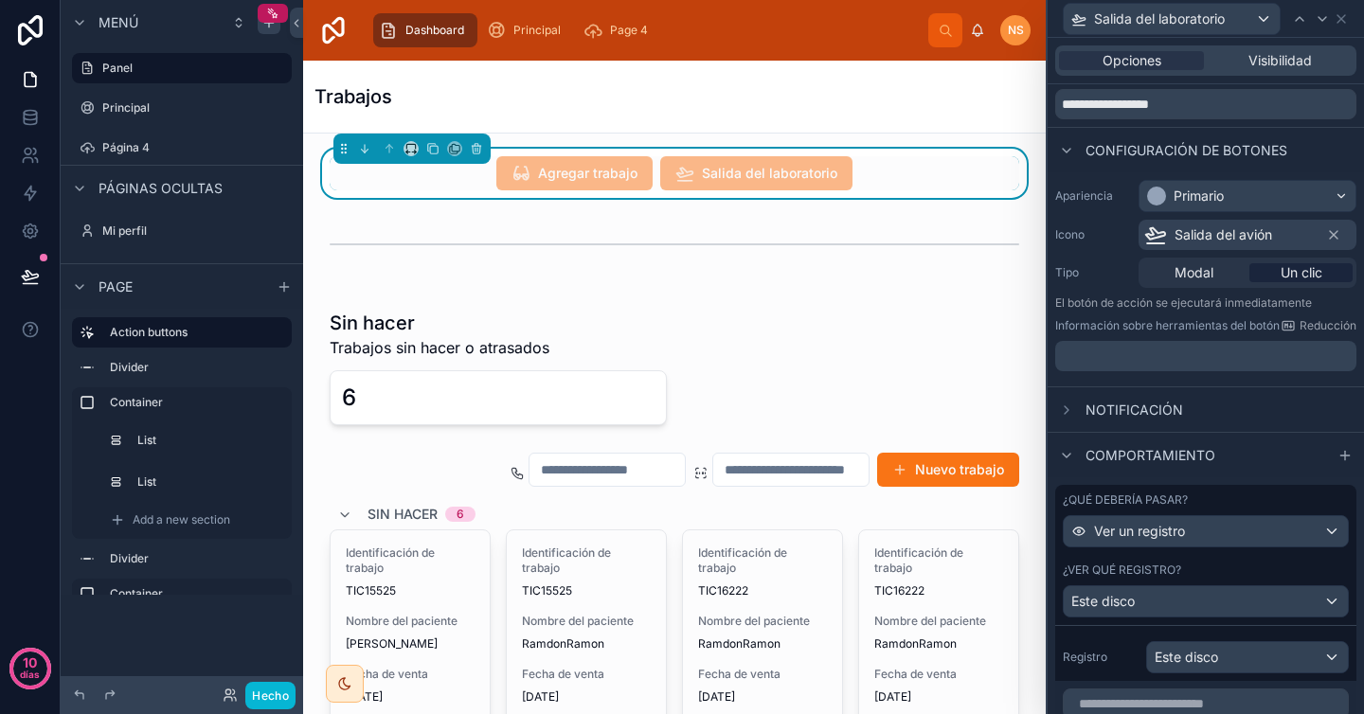
scroll to position [0, 0]
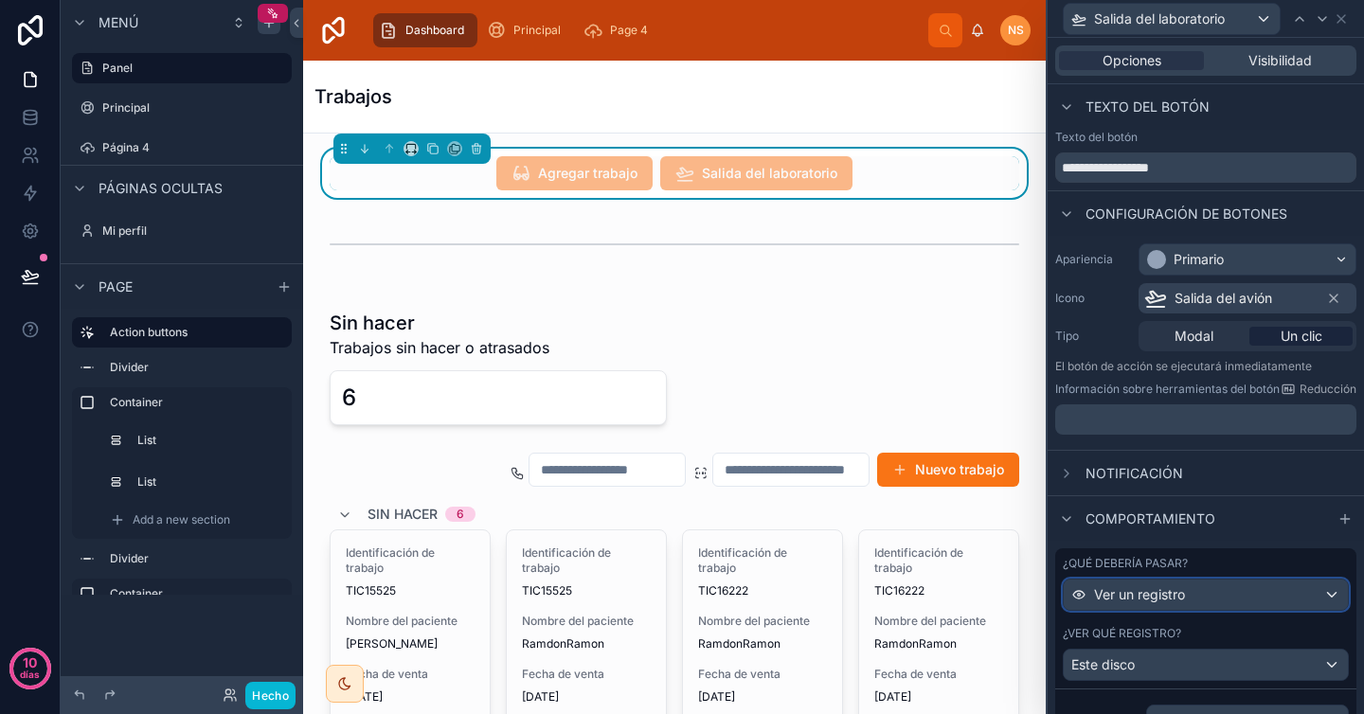
click at [1158, 604] on div "Ver un registro" at bounding box center [1206, 595] width 284 height 30
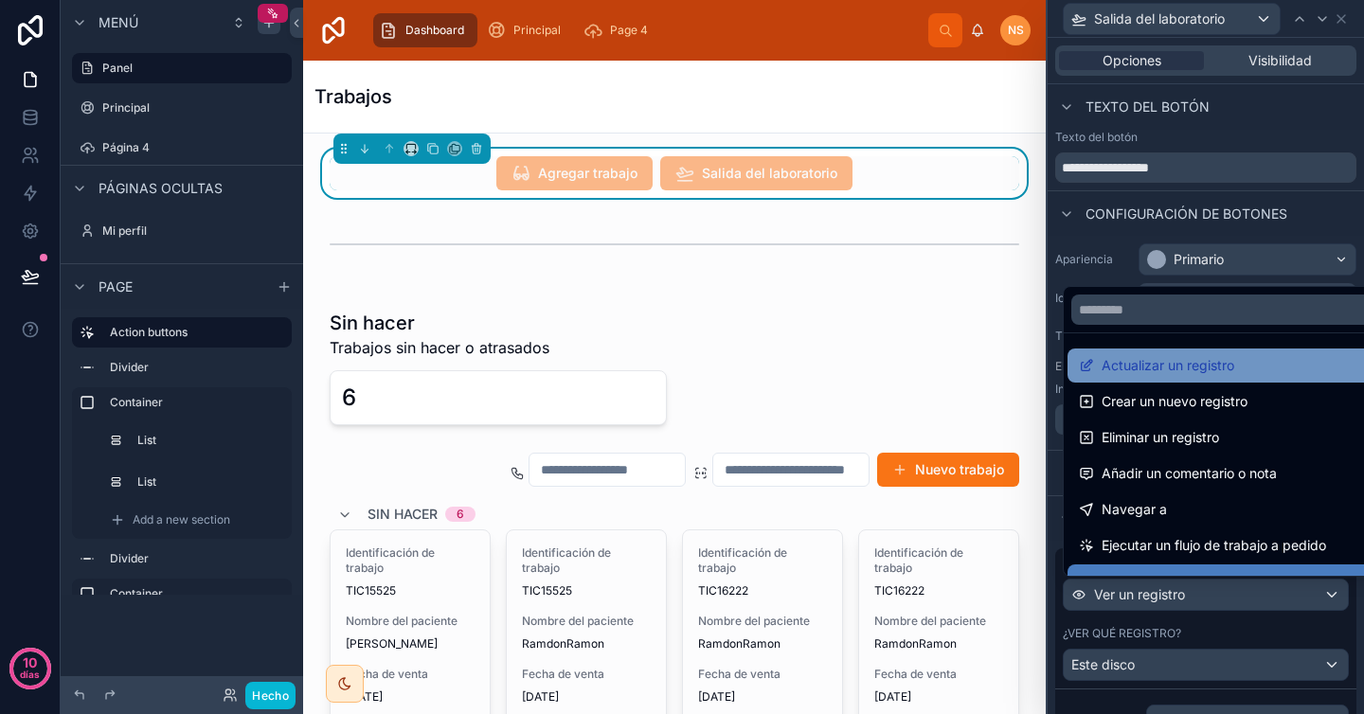
click at [1193, 359] on font "Actualizar un registro" at bounding box center [1168, 365] width 133 height 16
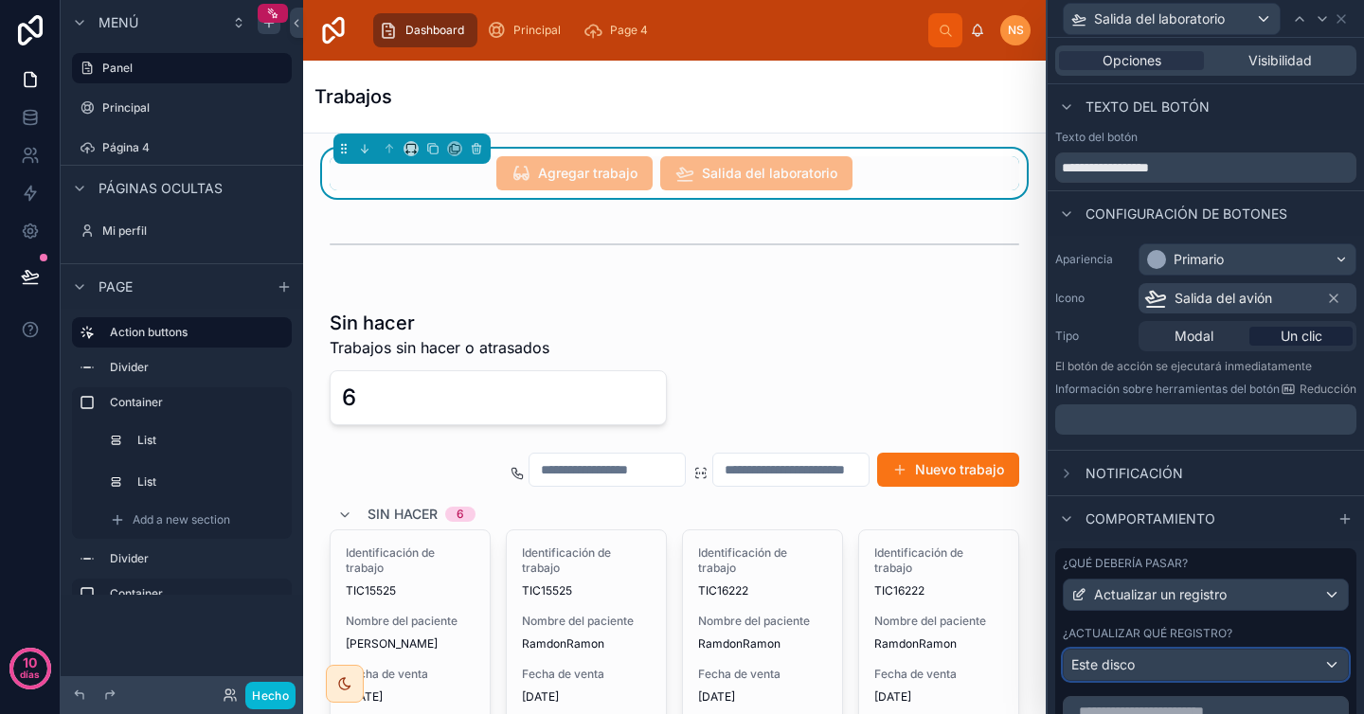
click at [1186, 659] on div "Este disco" at bounding box center [1206, 665] width 284 height 30
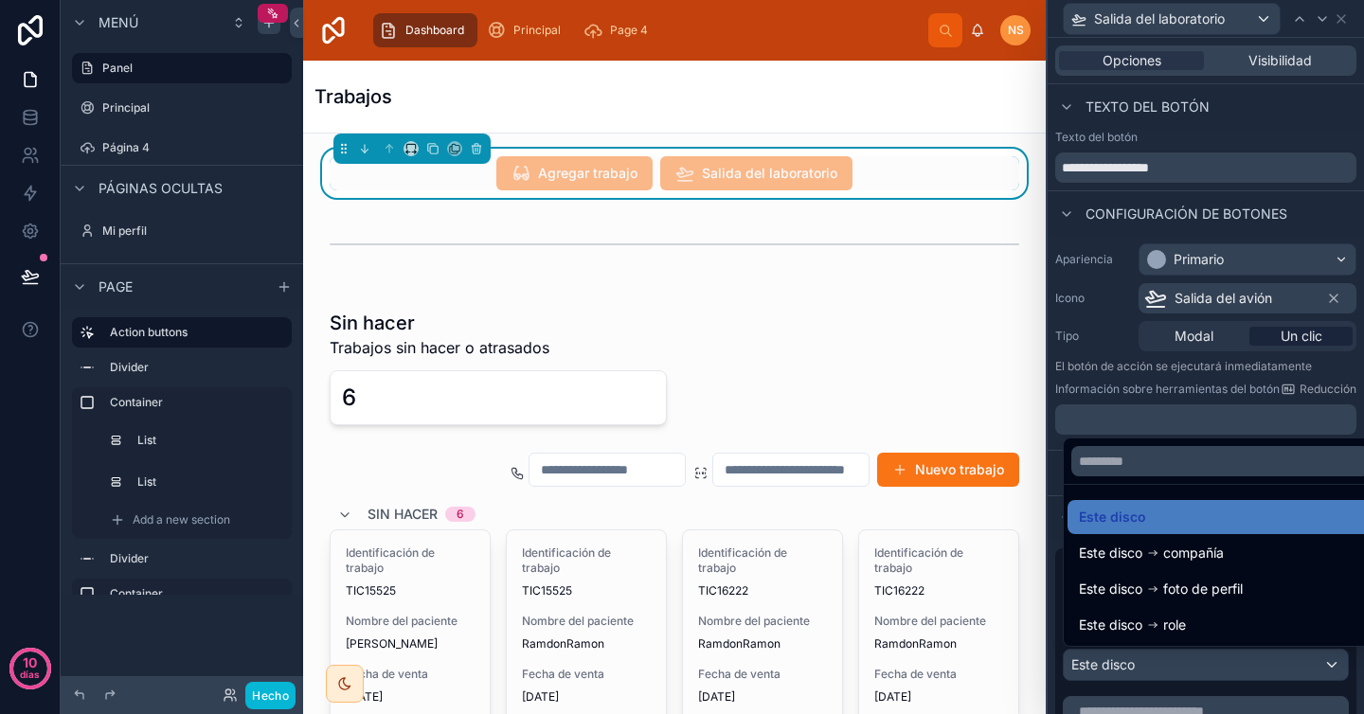
click at [1180, 440] on div at bounding box center [1221, 461] width 314 height 45
click at [1107, 675] on div at bounding box center [1206, 357] width 316 height 714
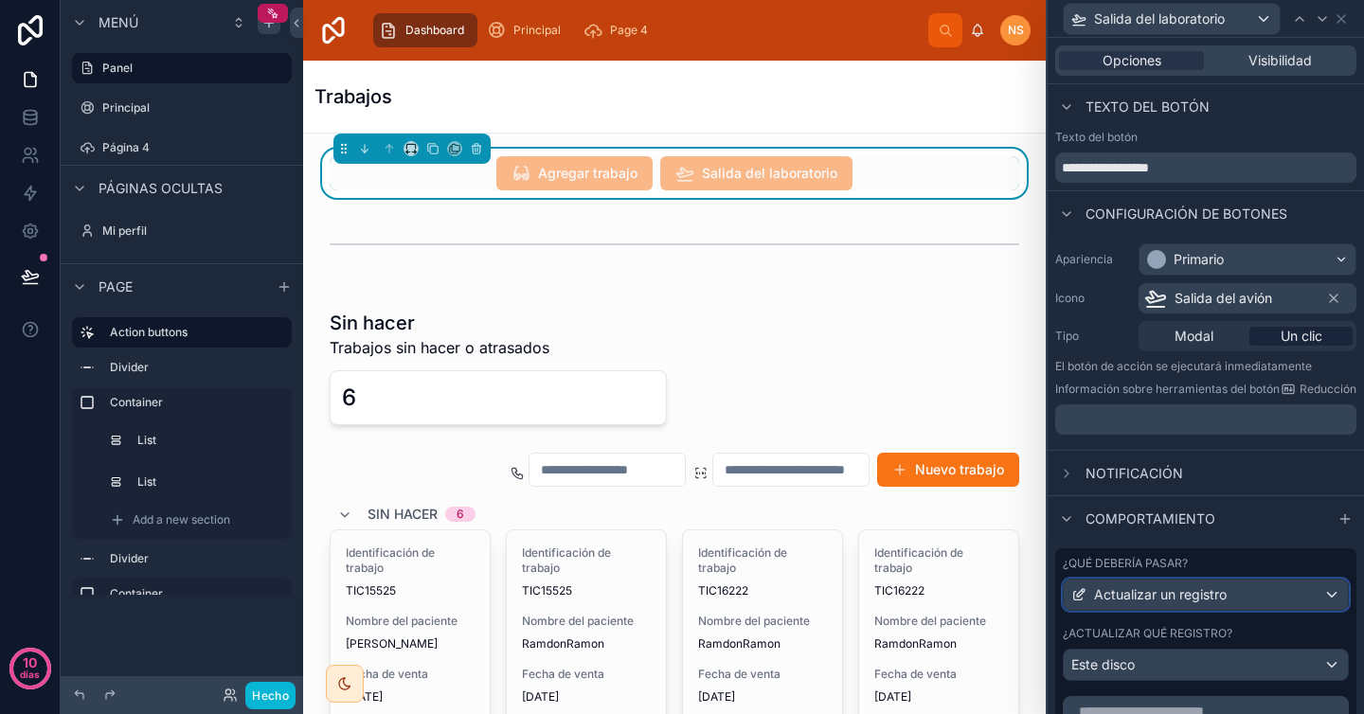
click at [1170, 599] on font "Actualizar un registro" at bounding box center [1160, 594] width 133 height 16
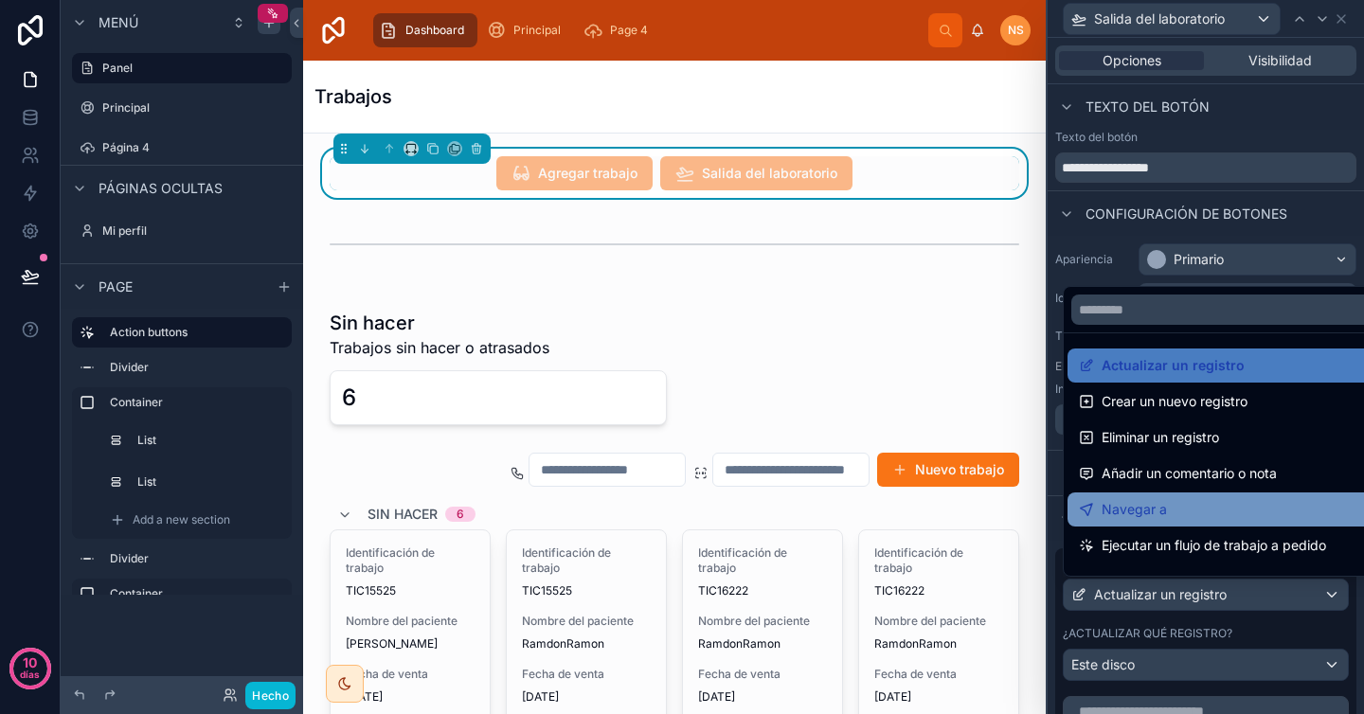
click at [1193, 510] on div "Navegar a" at bounding box center [1251, 509] width 345 height 23
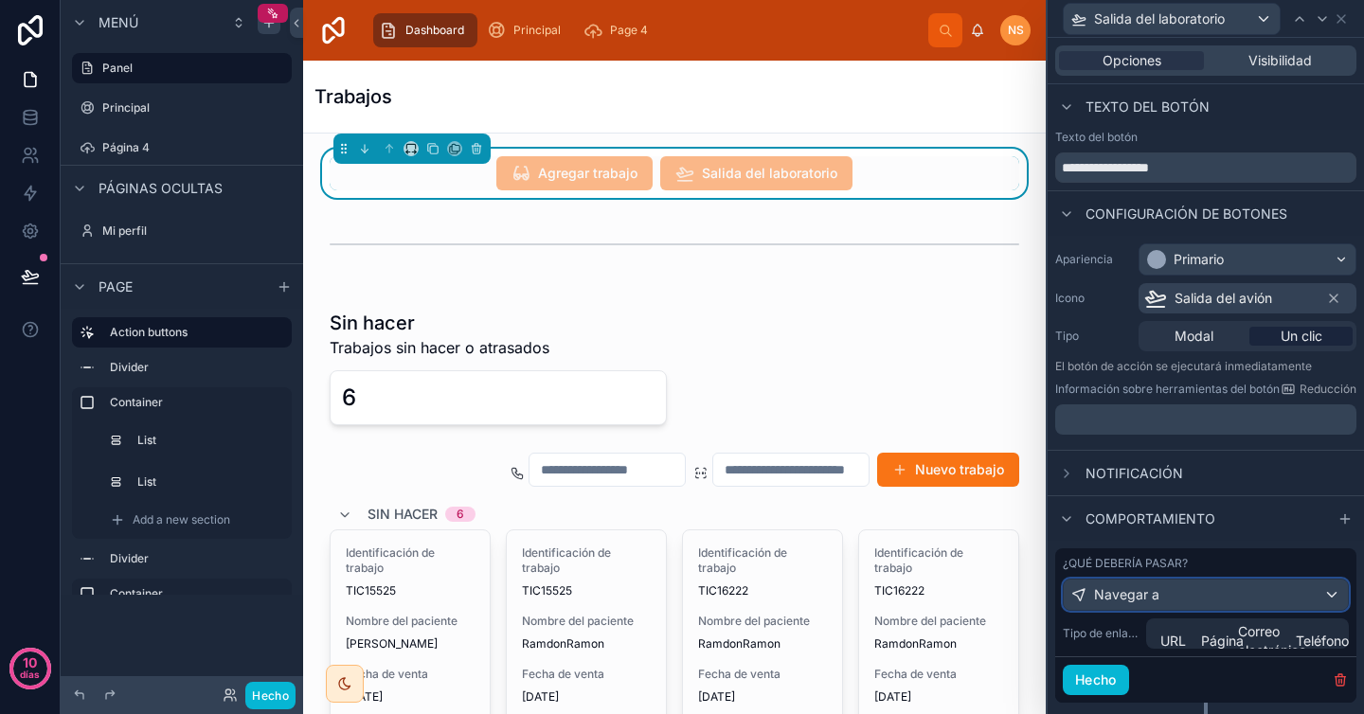
click at [1193, 601] on div "Navegar a" at bounding box center [1206, 595] width 284 height 30
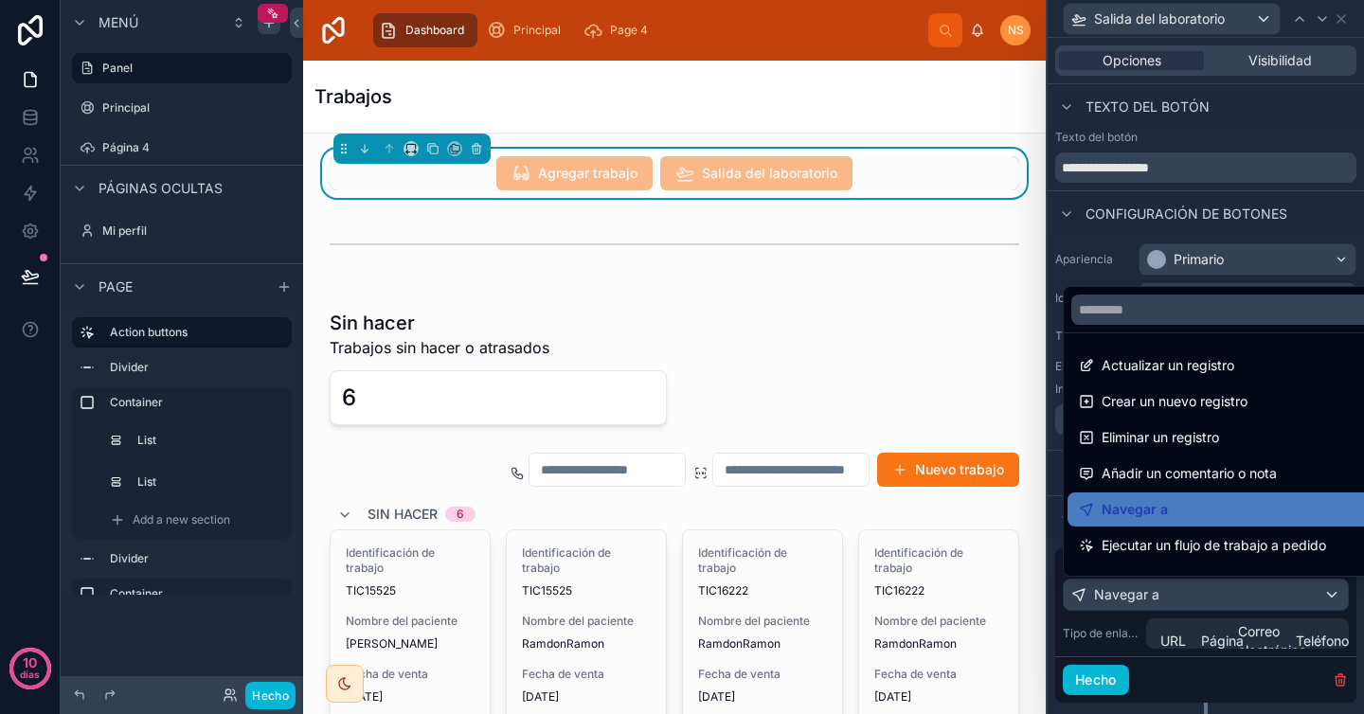
click at [1124, 625] on div at bounding box center [1206, 357] width 316 height 714
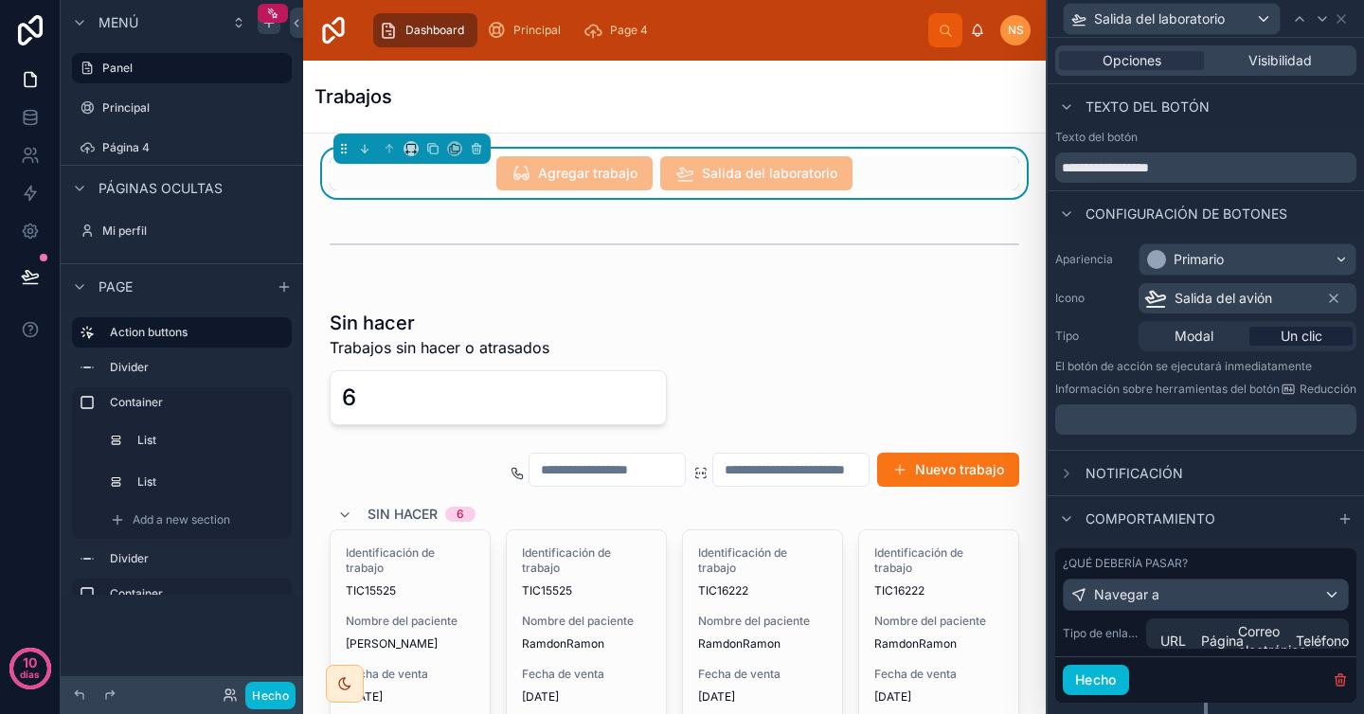
scroll to position [59, 0]
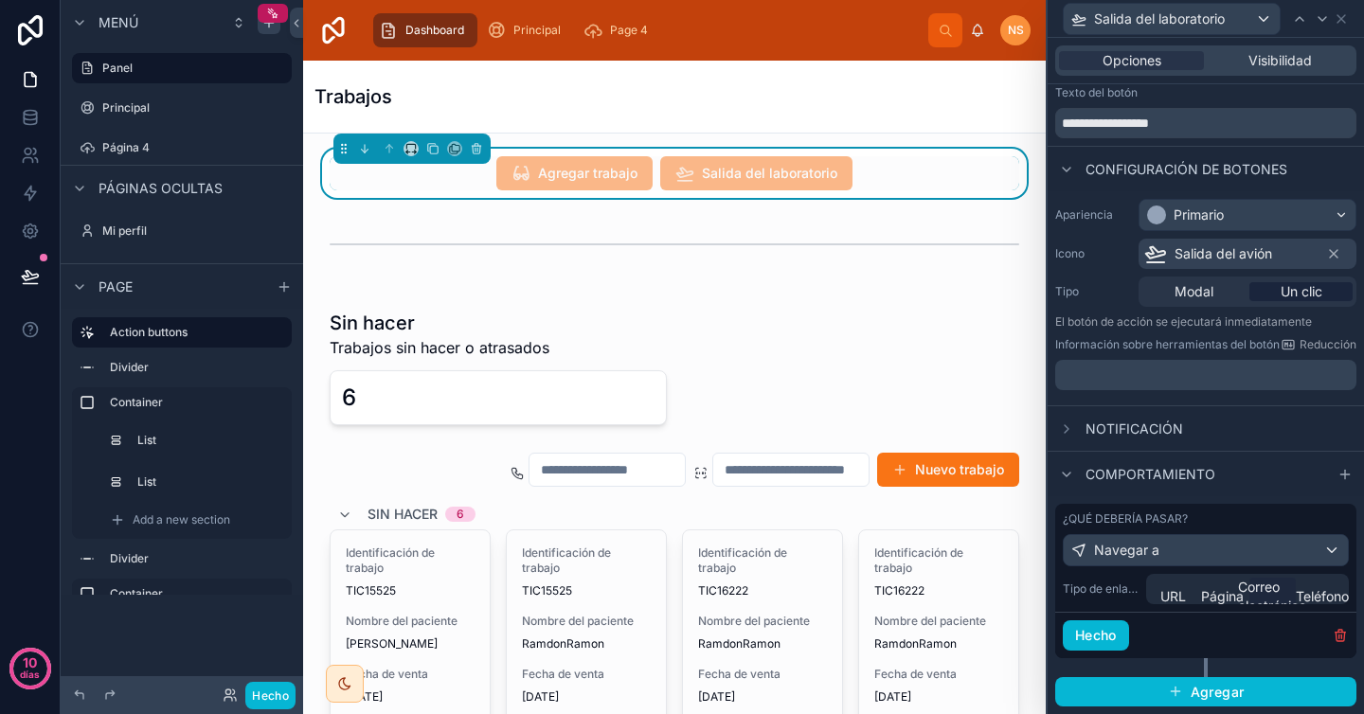
click at [1247, 579] on font "Correo electrónico" at bounding box center [1272, 596] width 68 height 35
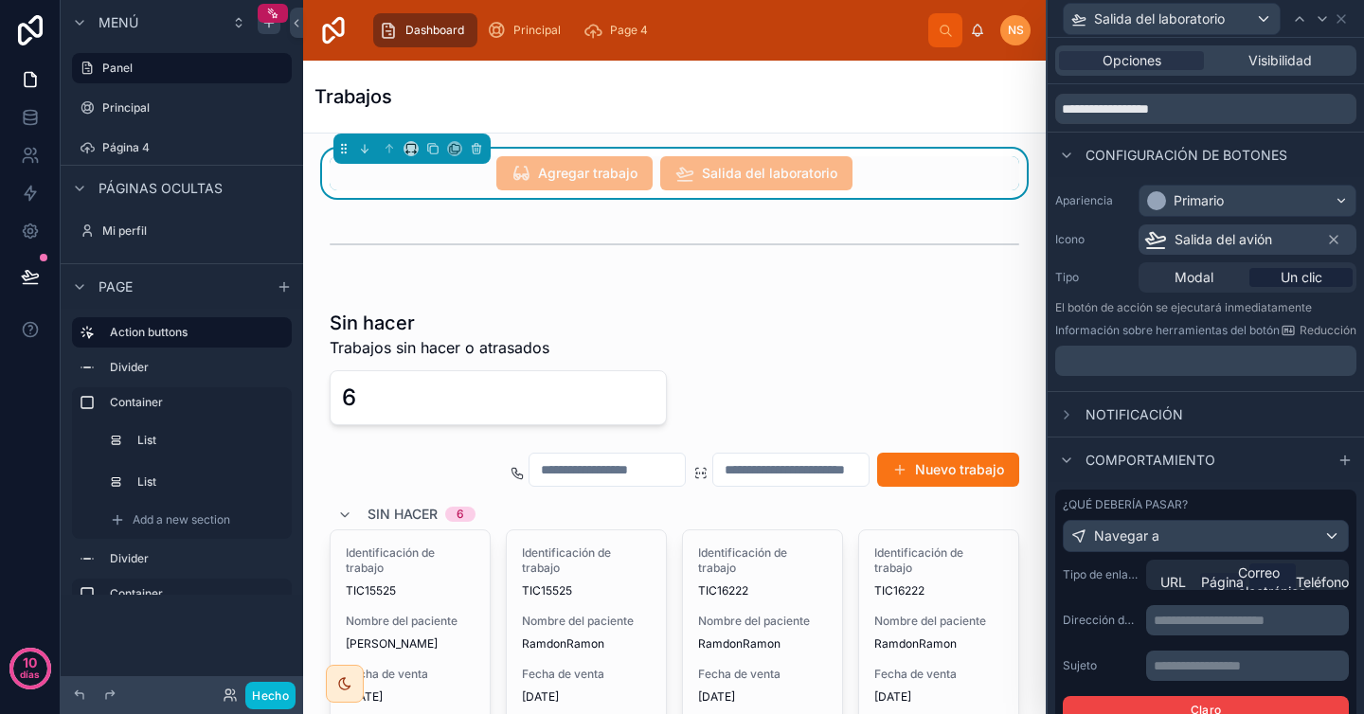
click at [1215, 580] on font "Página" at bounding box center [1222, 582] width 43 height 16
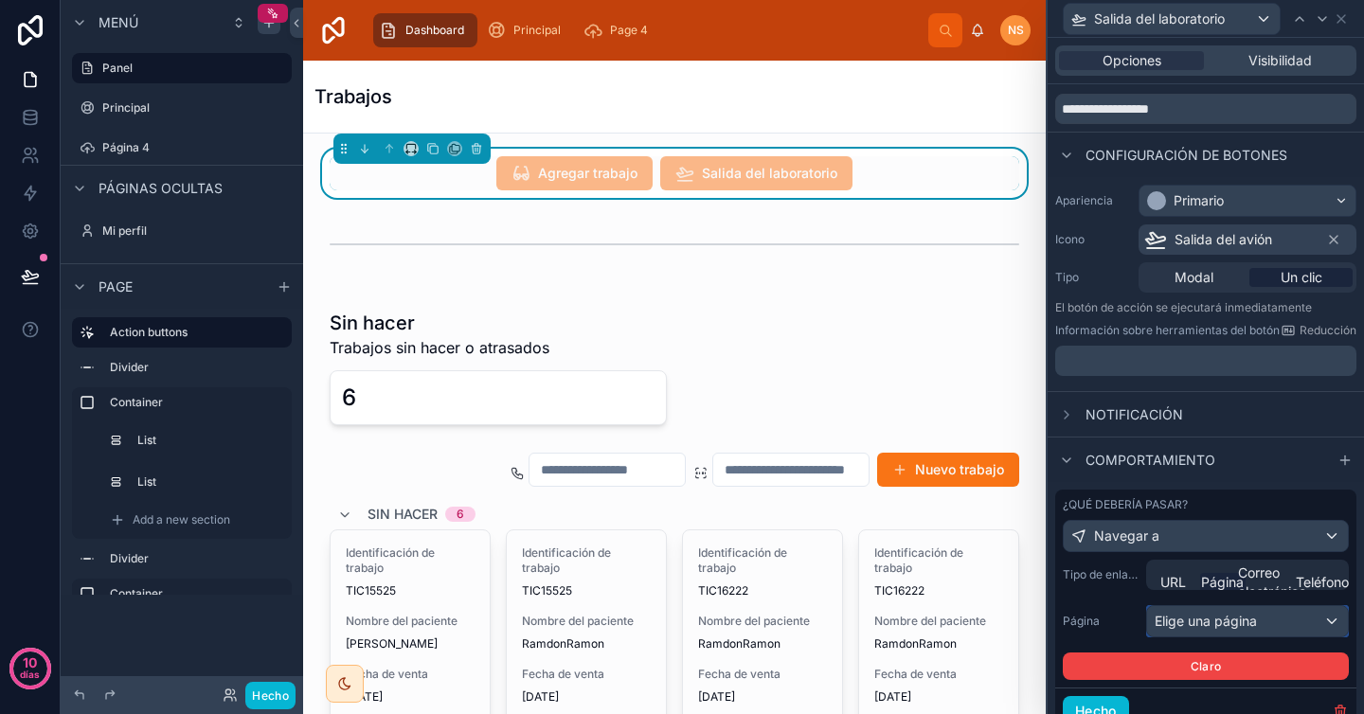
click at [1193, 624] on font "Elige una página" at bounding box center [1206, 621] width 102 height 16
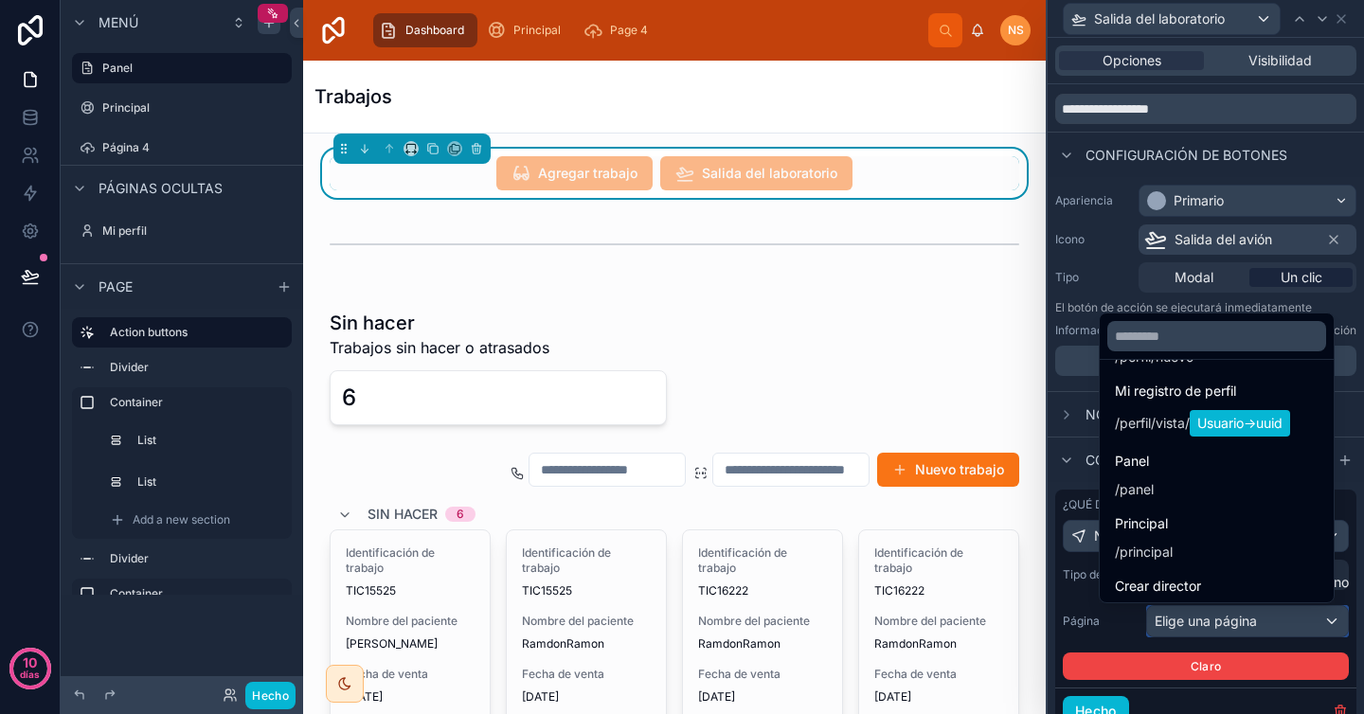
scroll to position [0, 0]
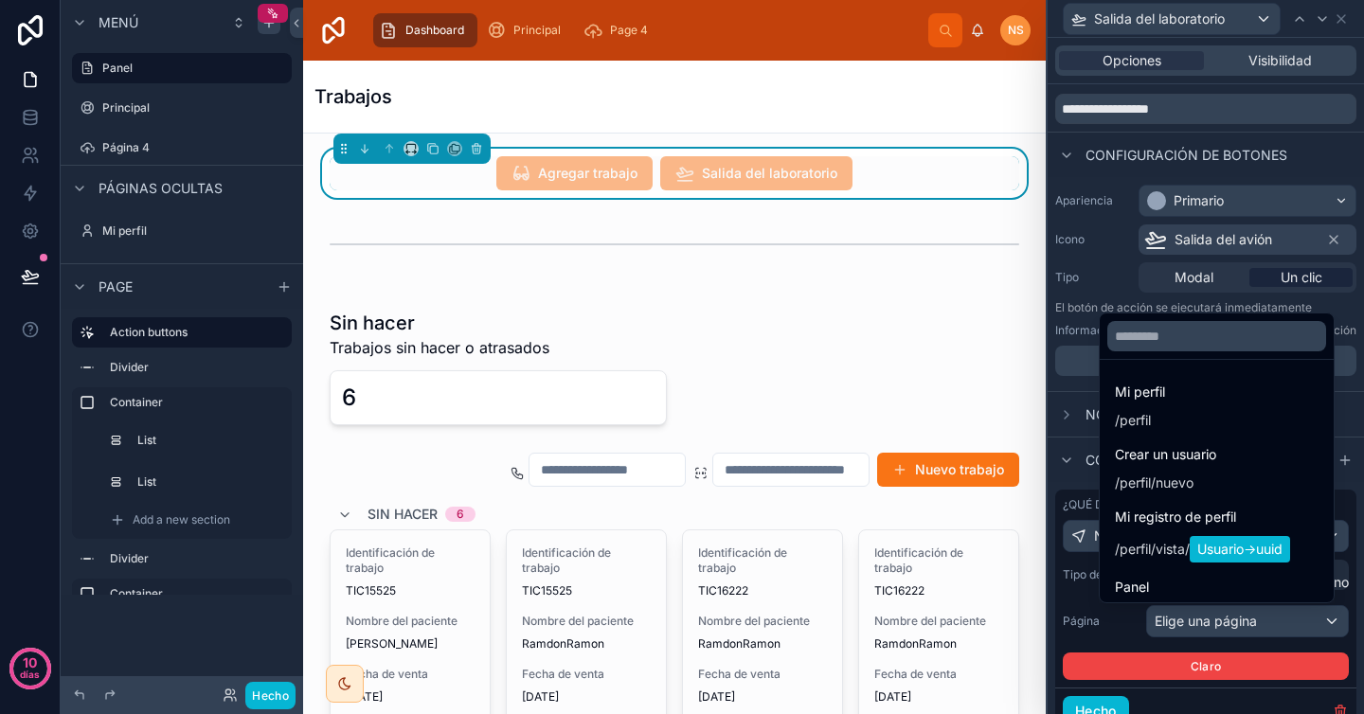
click at [1110, 630] on div at bounding box center [1206, 357] width 316 height 714
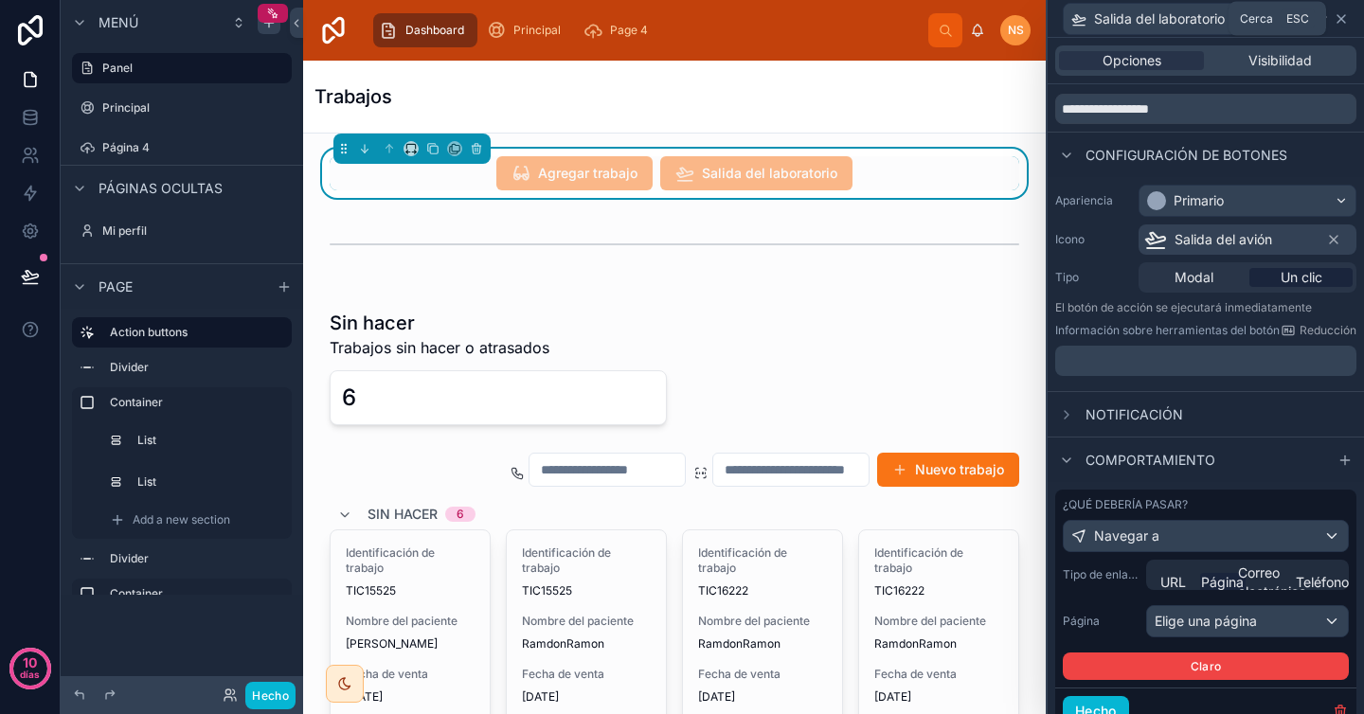
click at [1343, 17] on icon at bounding box center [1341, 18] width 15 height 15
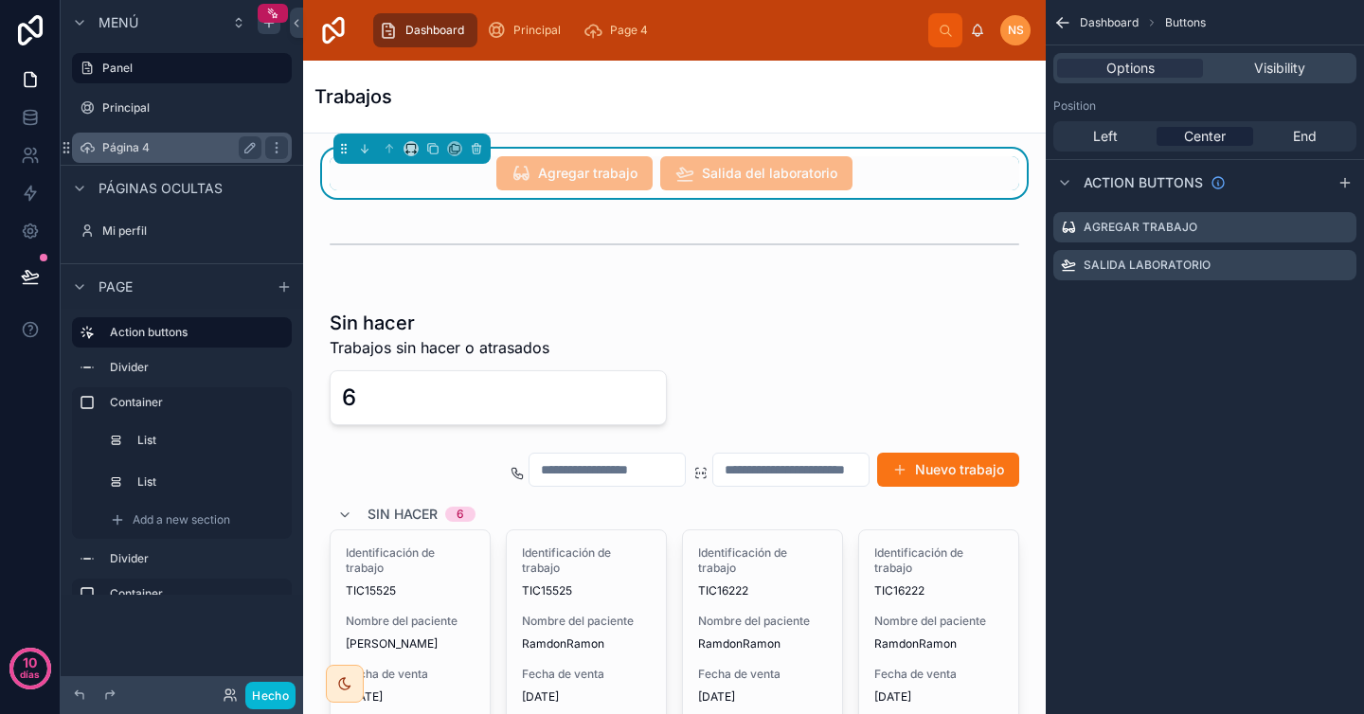
click at [166, 141] on label "Página 4" at bounding box center [178, 147] width 152 height 15
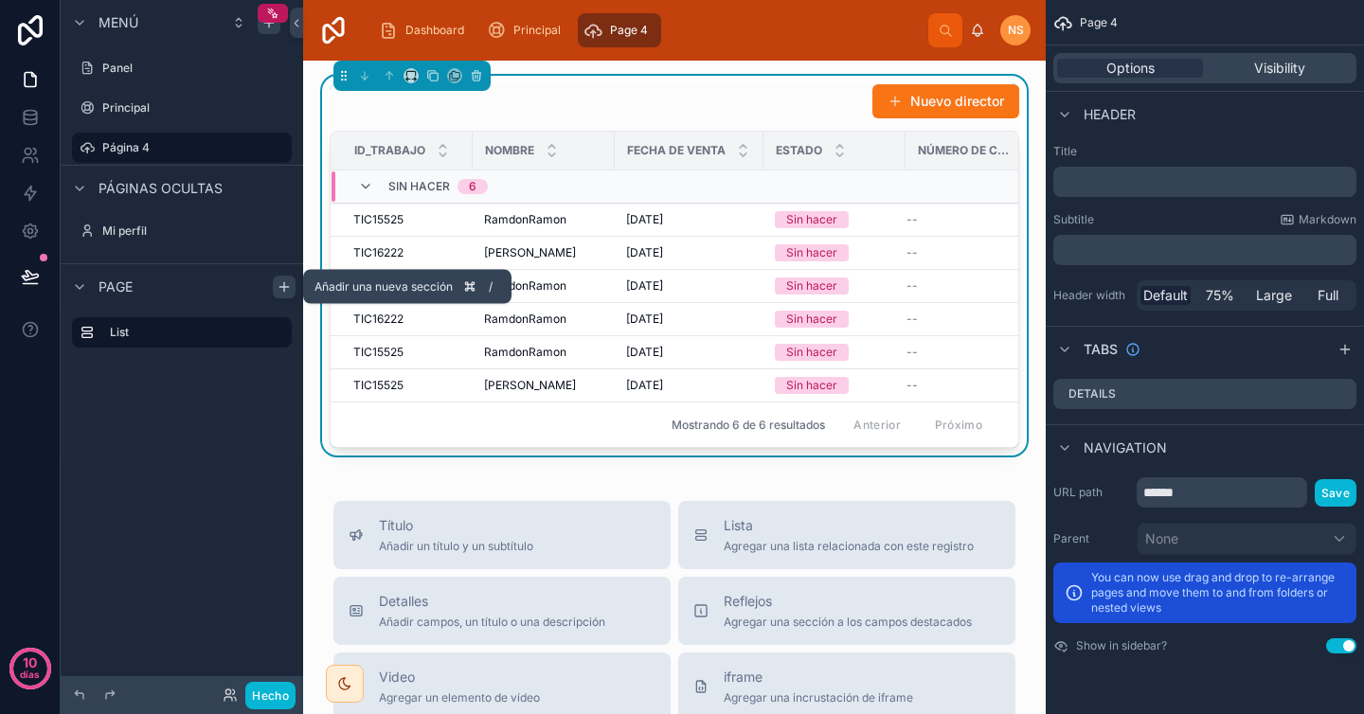
click at [281, 292] on icon "contenido desplazable" at bounding box center [284, 286] width 15 height 15
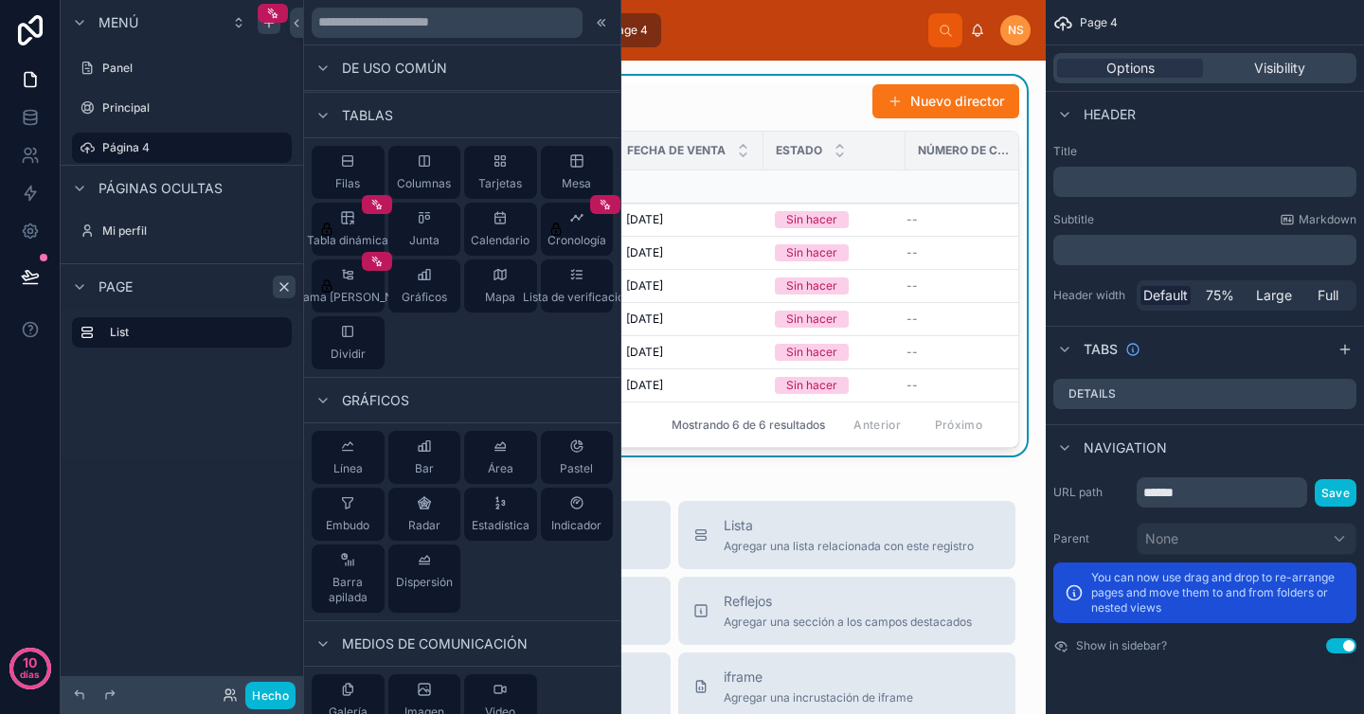
scroll to position [921, 0]
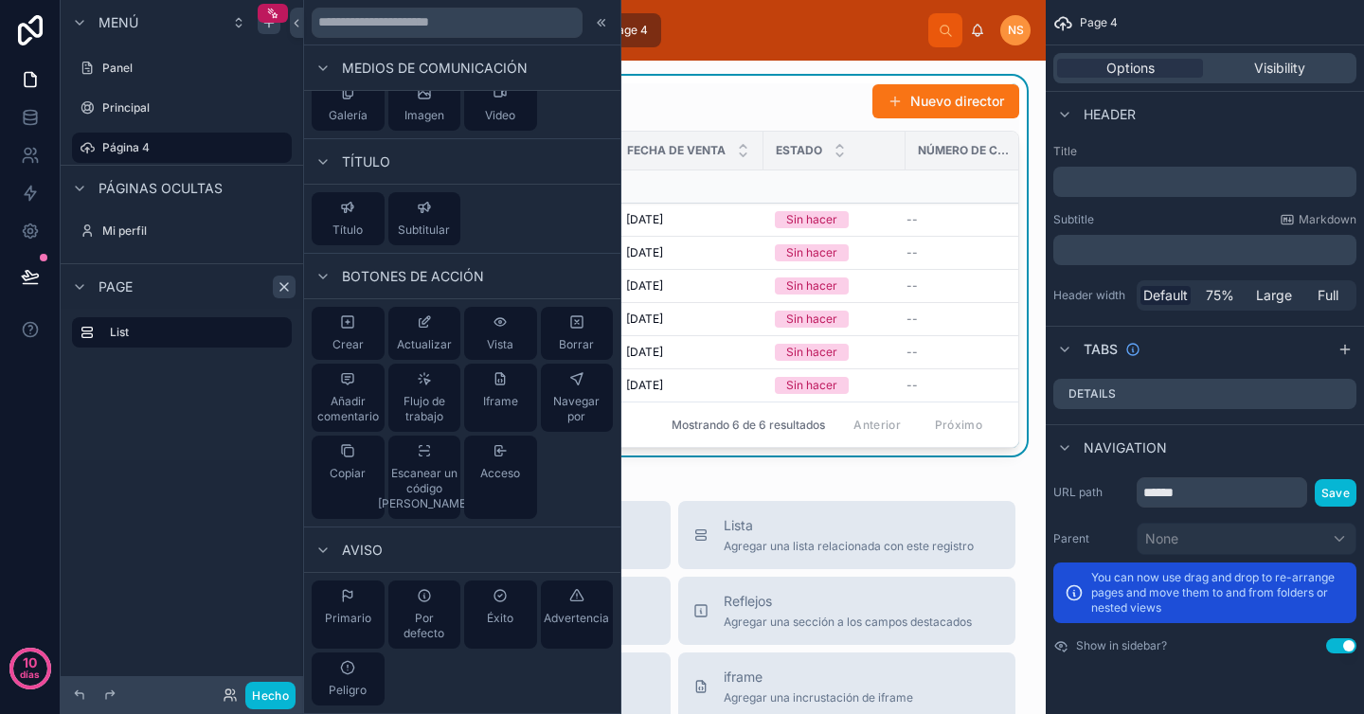
click at [594, 24] on icon at bounding box center [601, 22] width 15 height 15
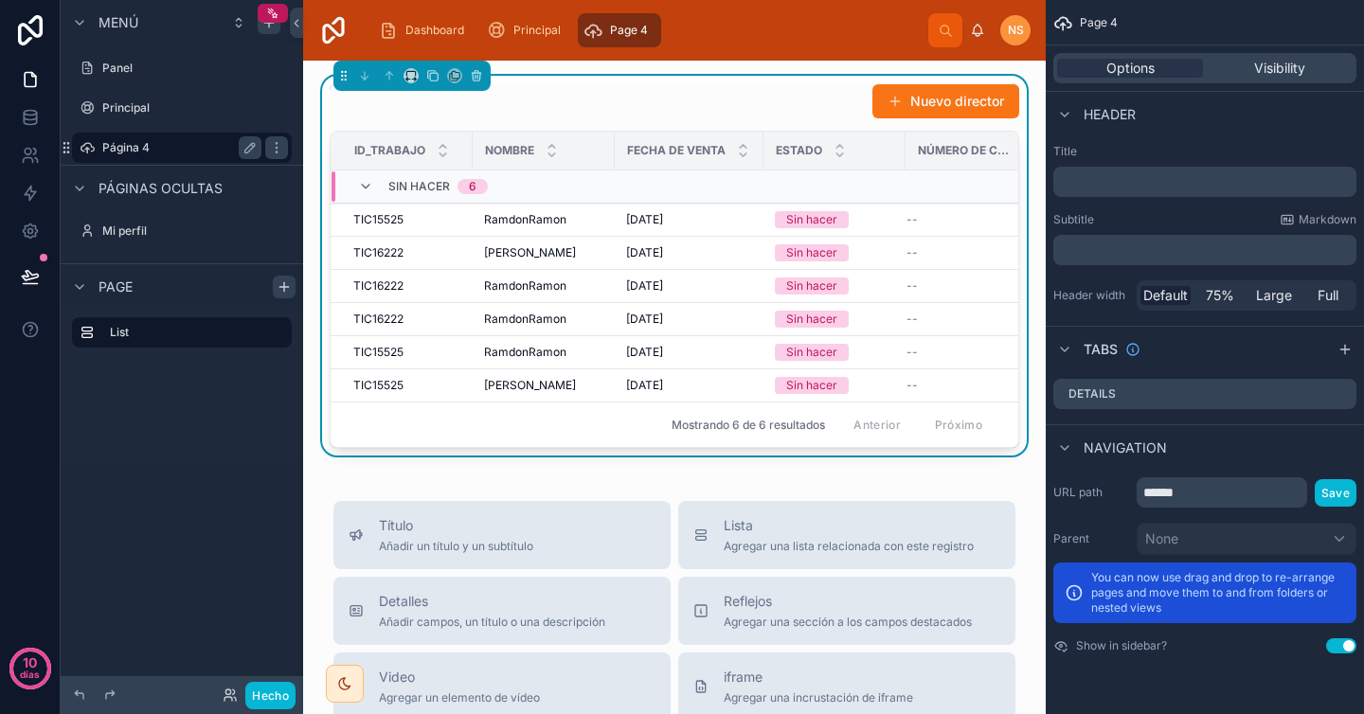
click at [170, 143] on label "Página 4" at bounding box center [178, 147] width 152 height 15
click at [159, 104] on label "Principal" at bounding box center [178, 107] width 152 height 15
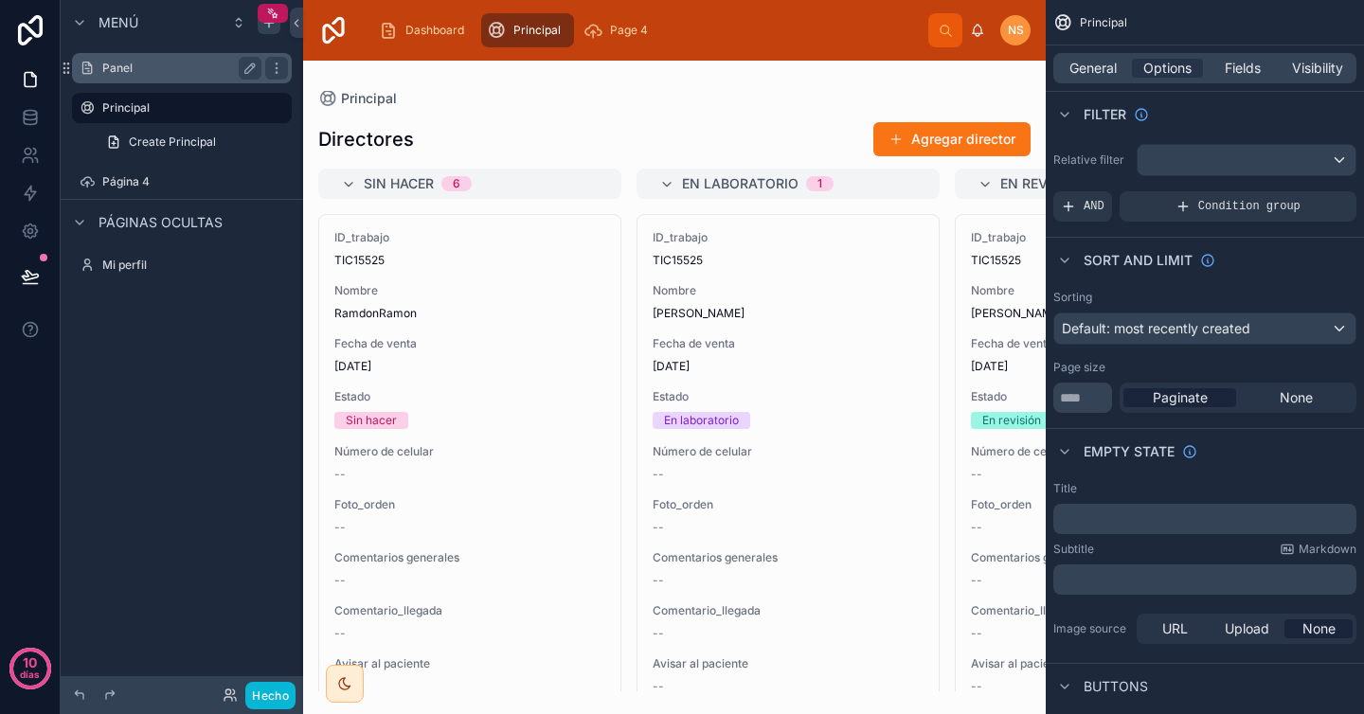
click at [158, 67] on label "Panel" at bounding box center [178, 68] width 152 height 15
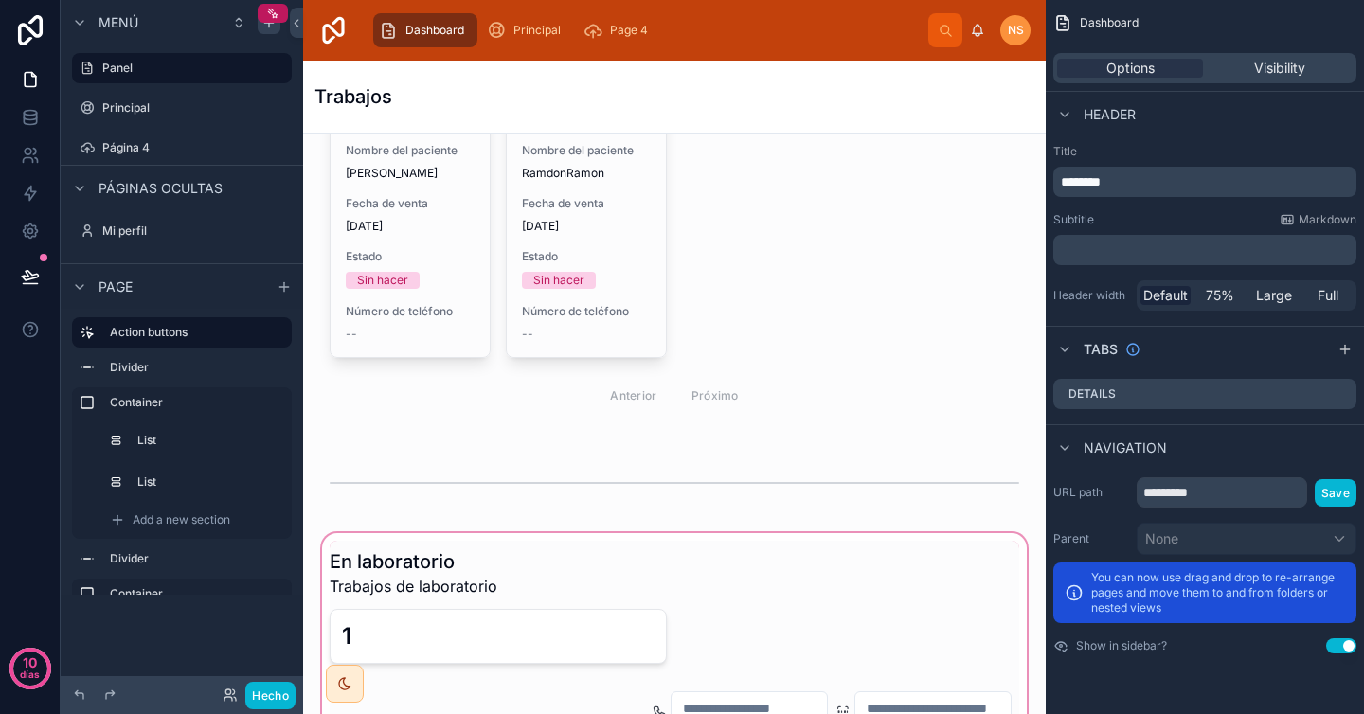
scroll to position [795, 0]
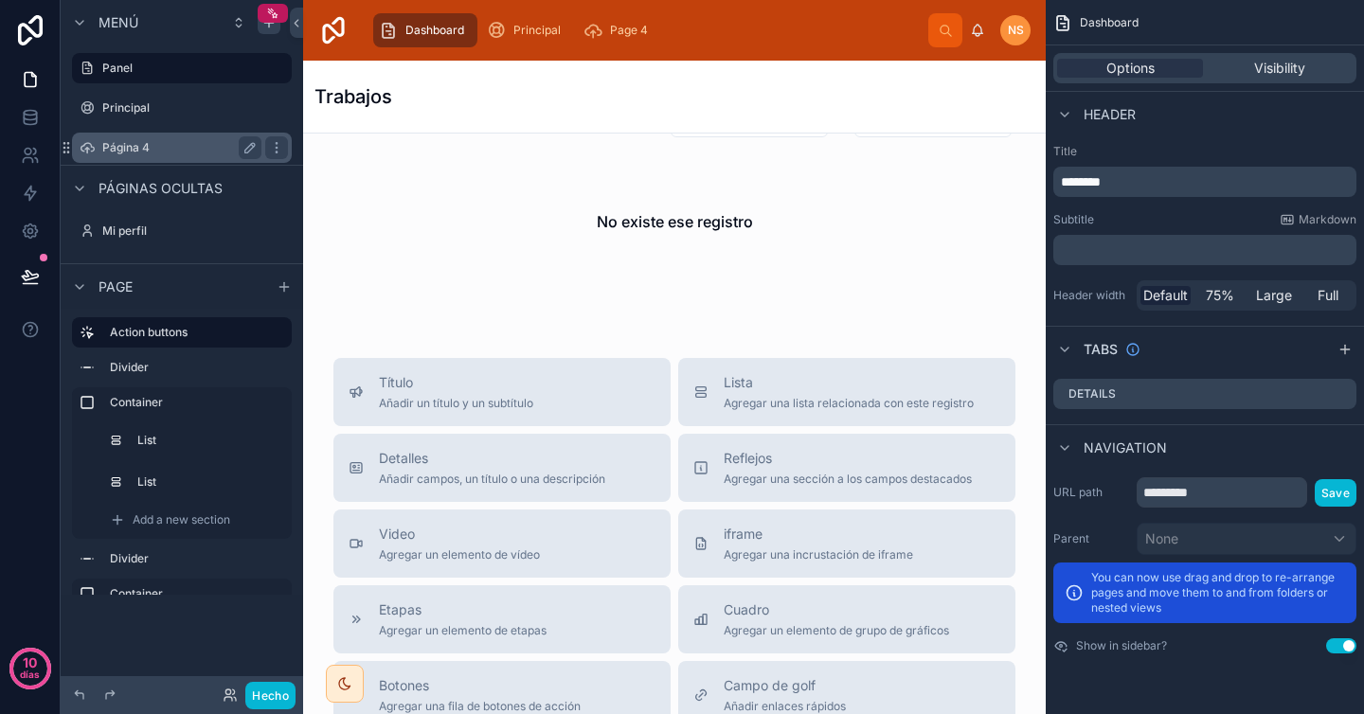
click at [176, 145] on label "Página 4" at bounding box center [178, 147] width 152 height 15
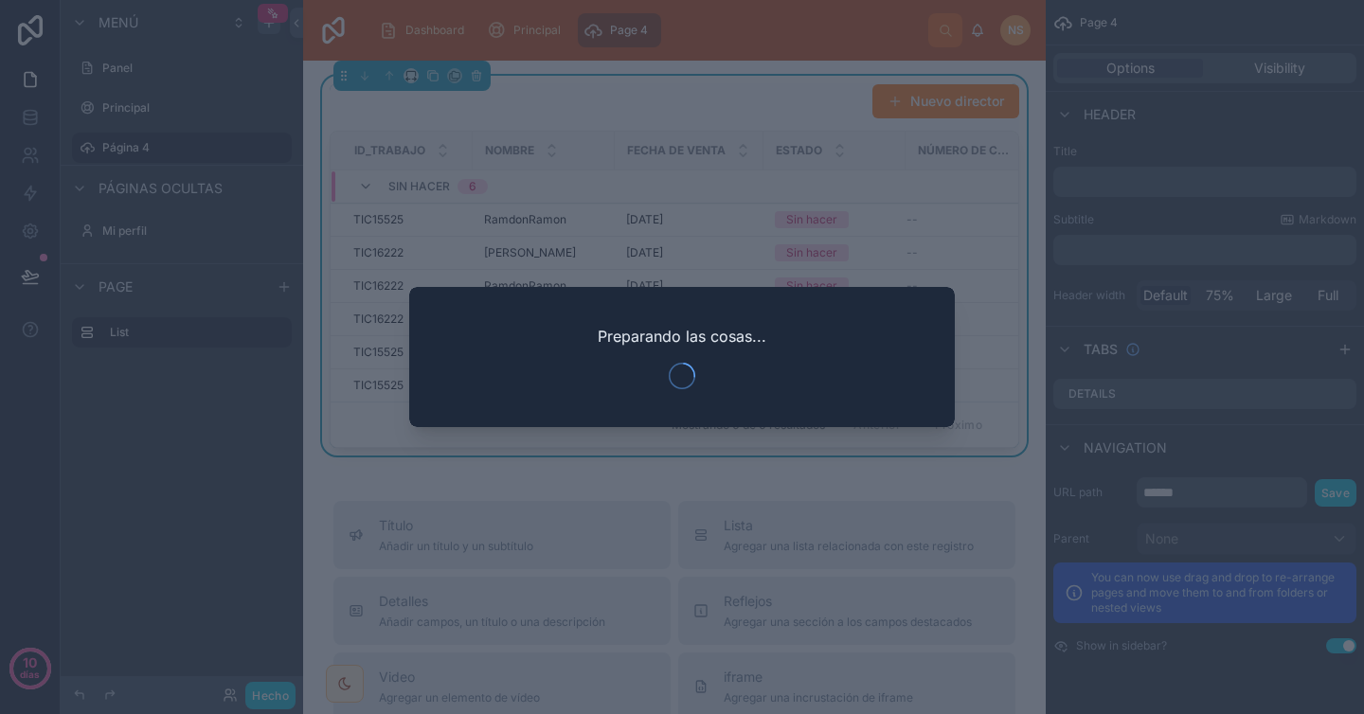
click at [708, 511] on div at bounding box center [682, 357] width 1364 height 714
click at [708, 505] on div at bounding box center [682, 357] width 1364 height 714
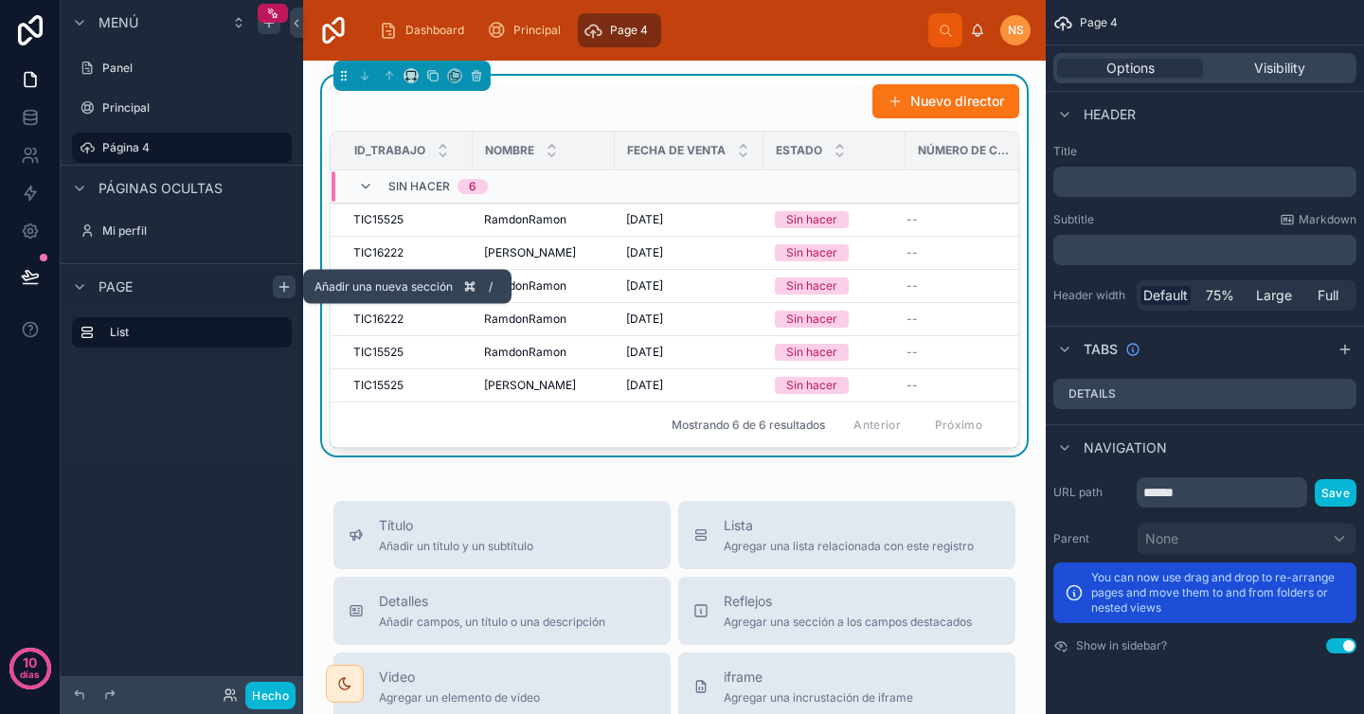
click at [287, 284] on icon "contenido desplazable" at bounding box center [284, 286] width 15 height 15
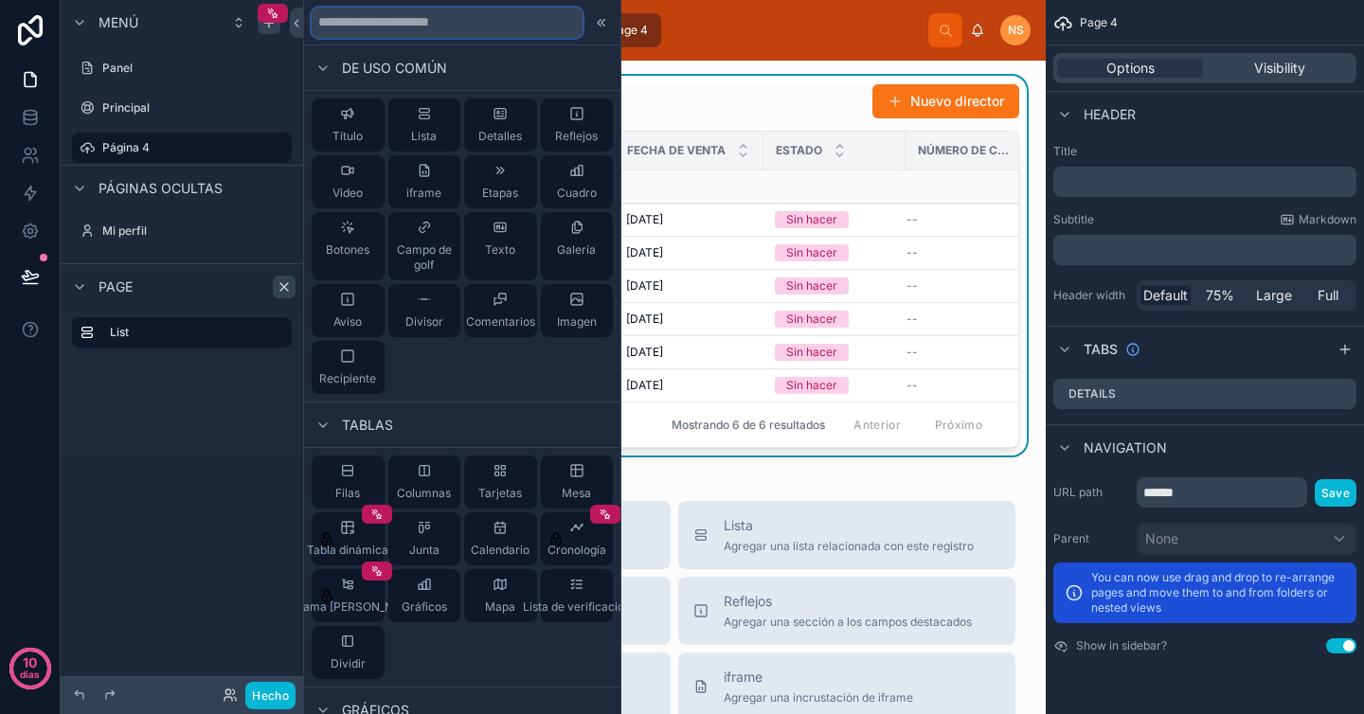
click at [397, 27] on input "text" at bounding box center [447, 23] width 271 height 30
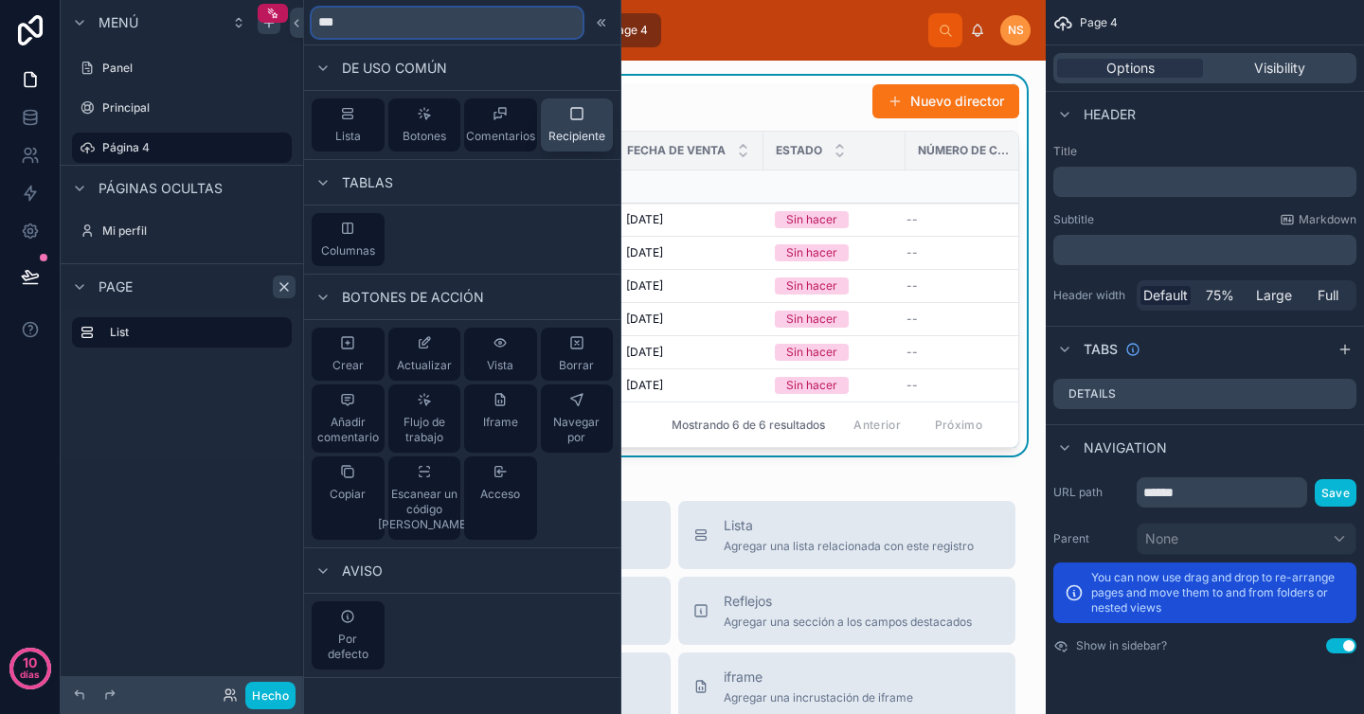
type input "***"
click at [592, 124] on div "Recipiente" at bounding box center [576, 125] width 57 height 38
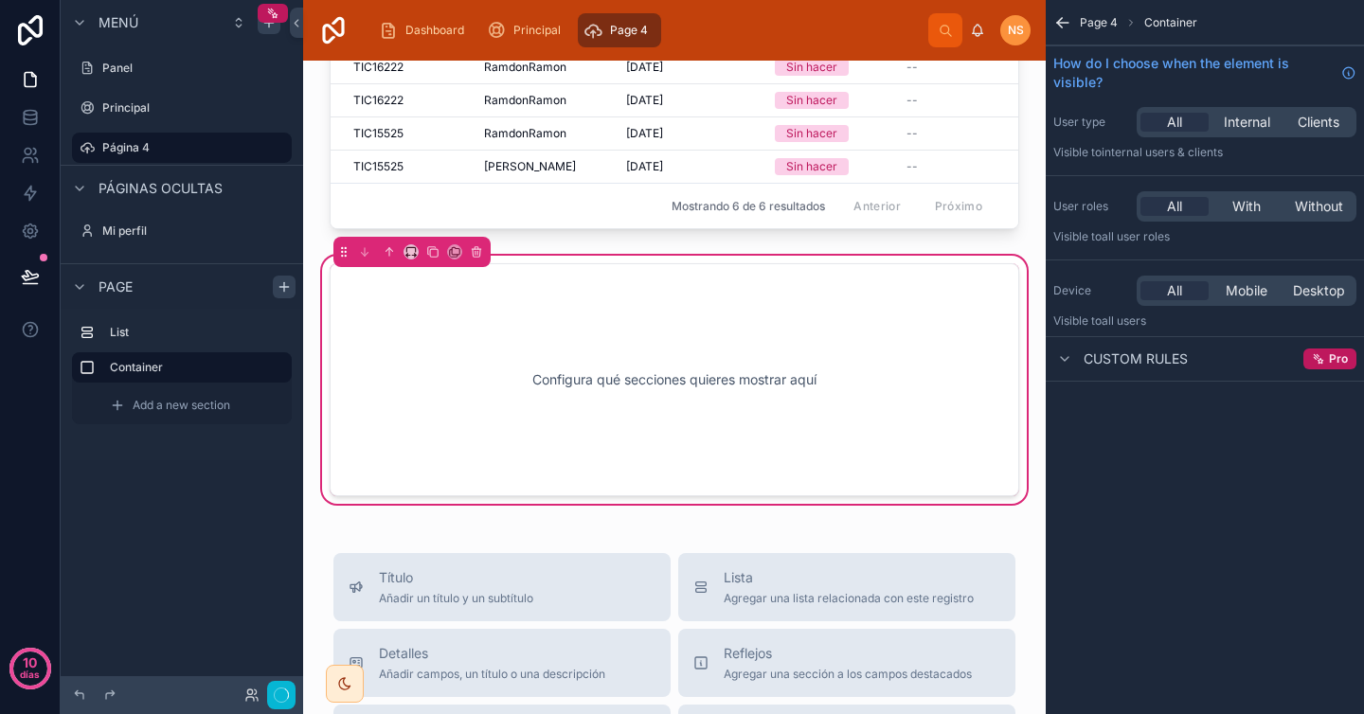
scroll to position [225, 0]
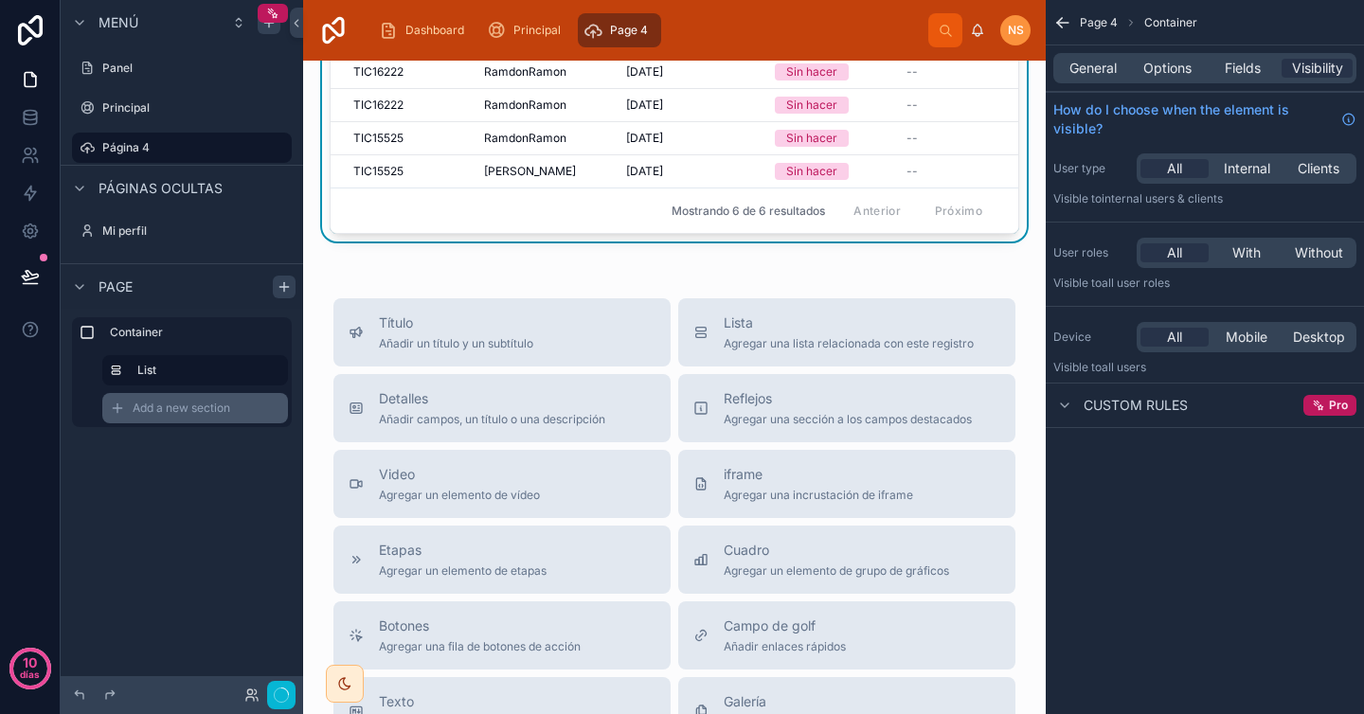
click at [171, 404] on span "Add a new section" at bounding box center [182, 408] width 98 height 15
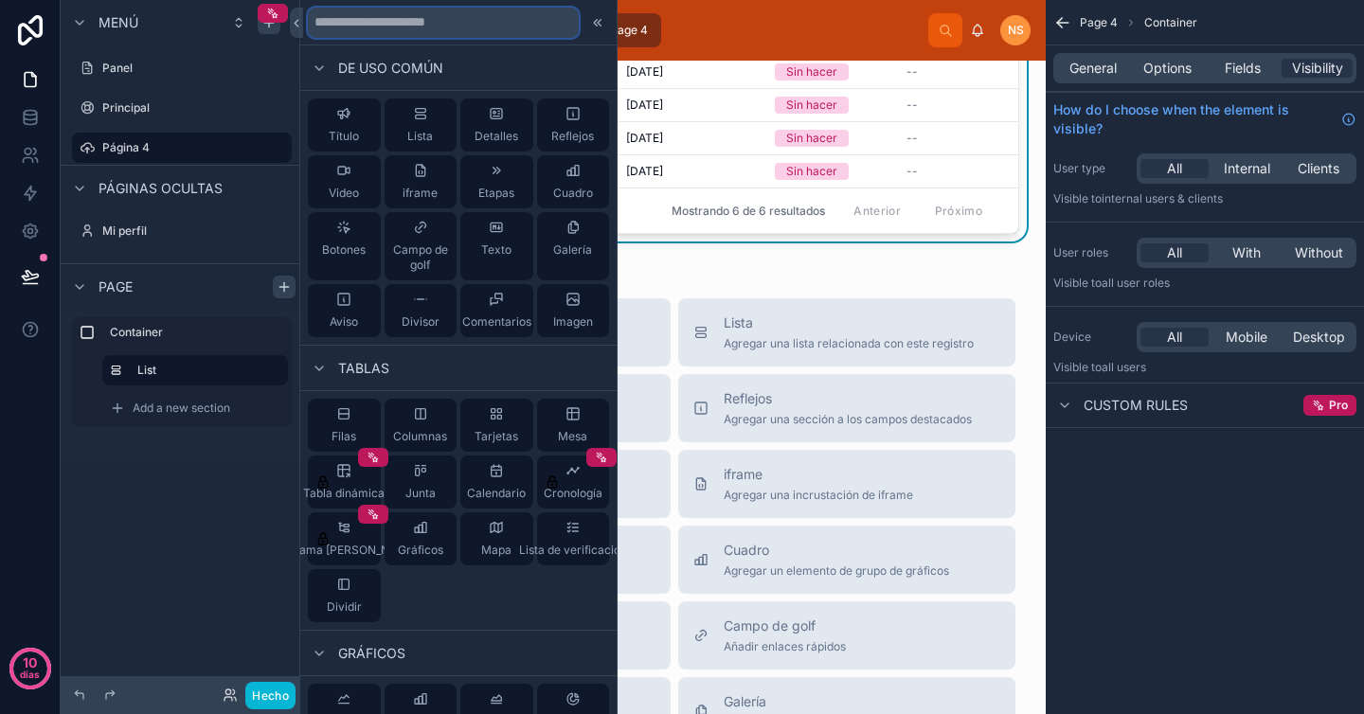
click at [438, 9] on input "text" at bounding box center [443, 23] width 271 height 30
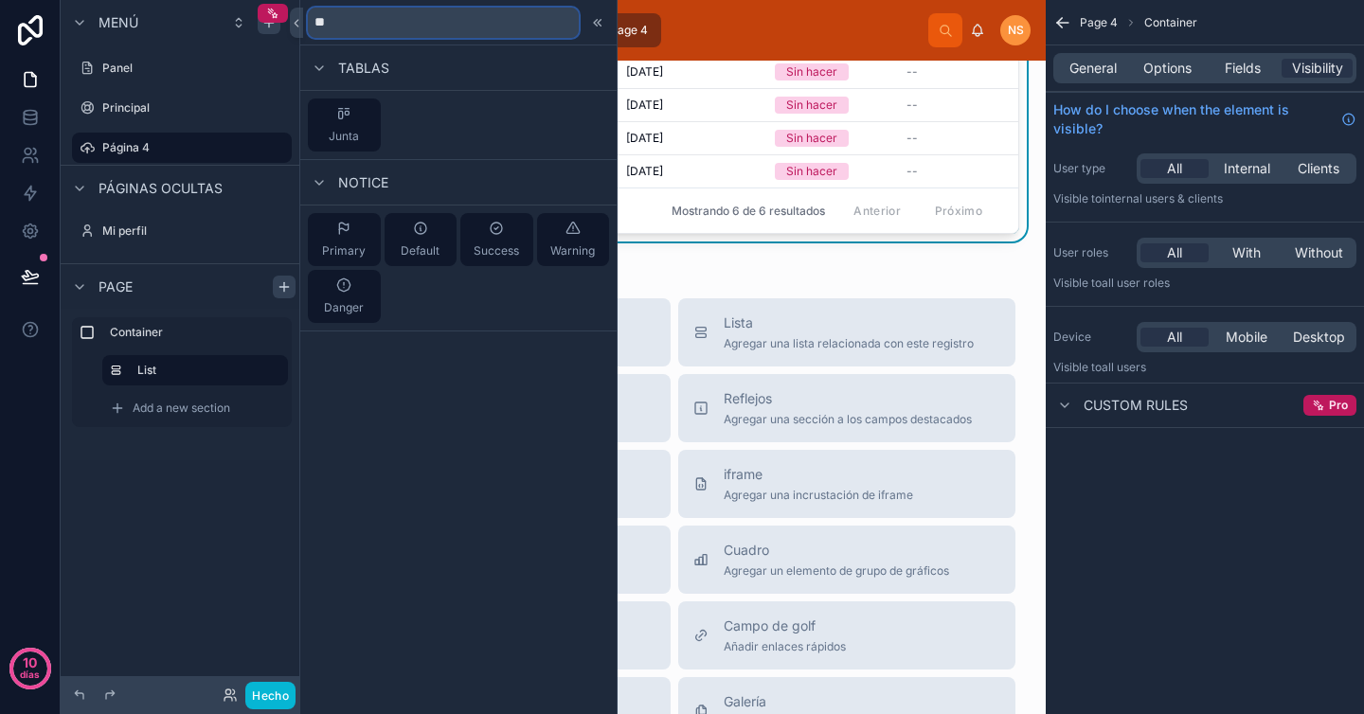
type input "*"
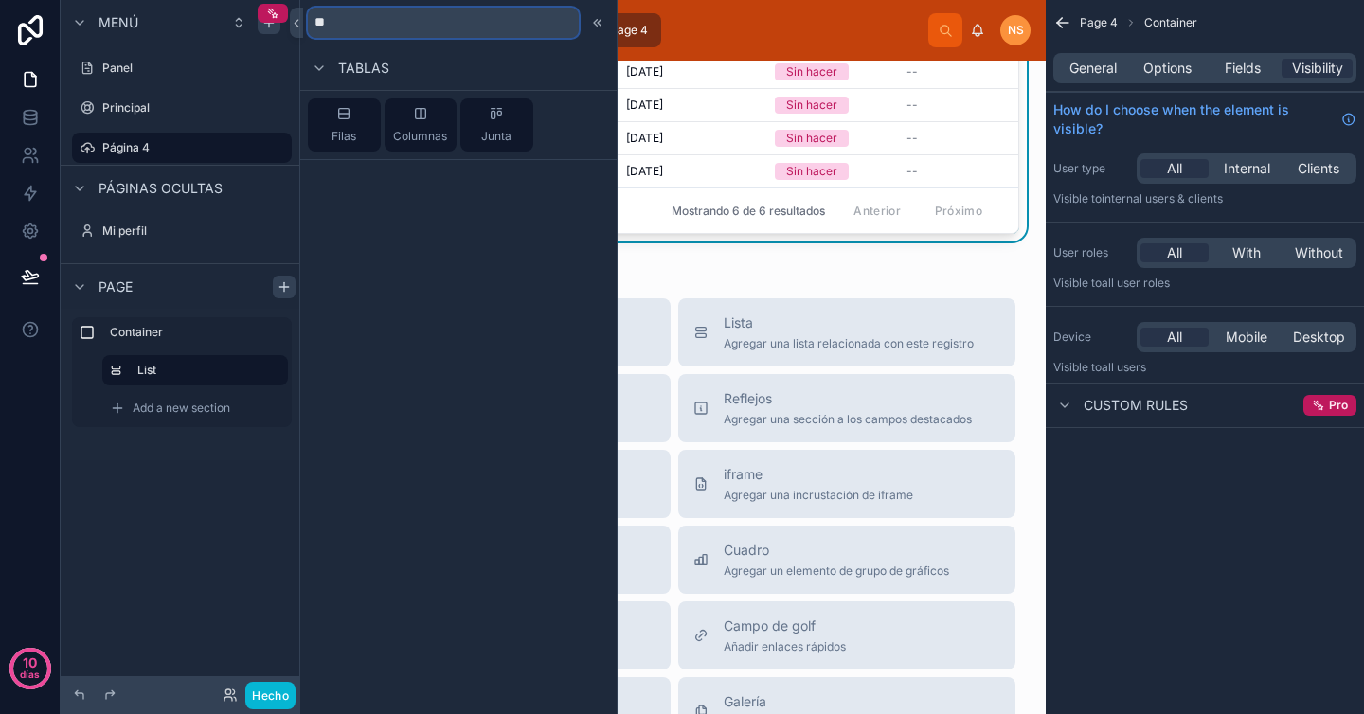
type input "*"
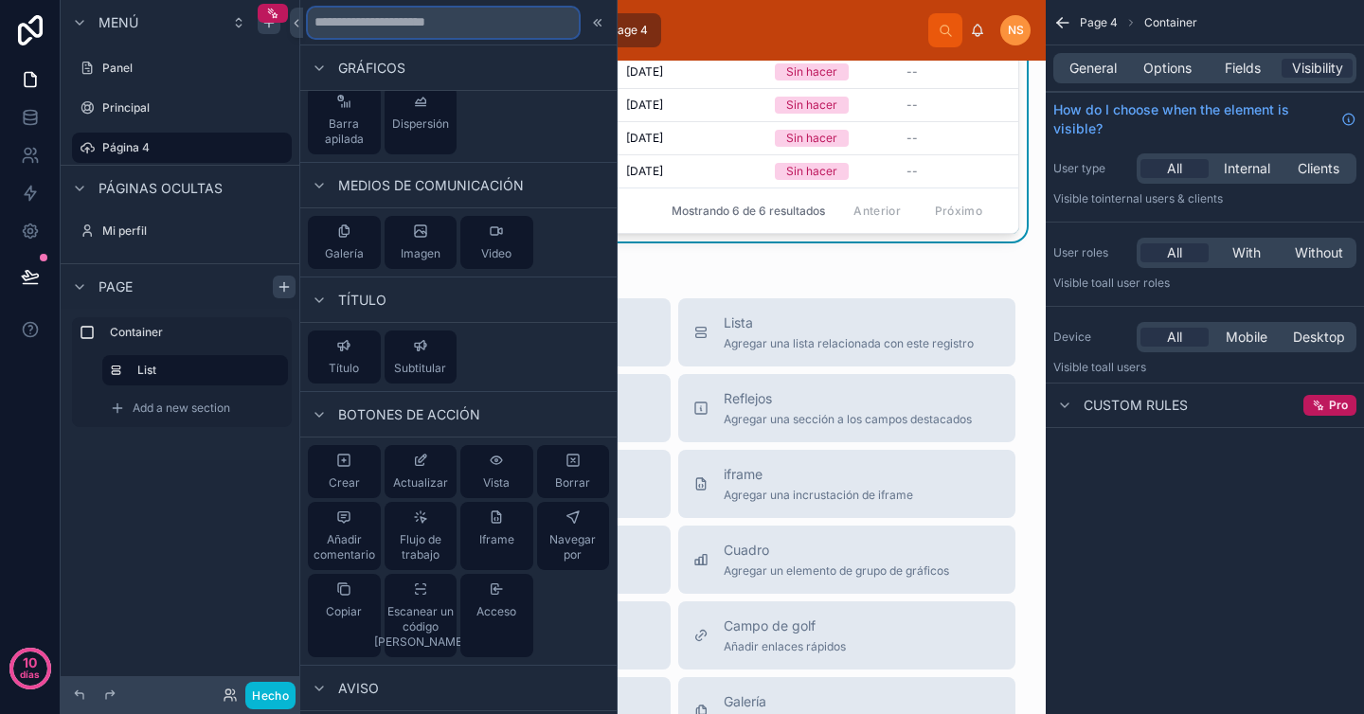
scroll to position [745, 0]
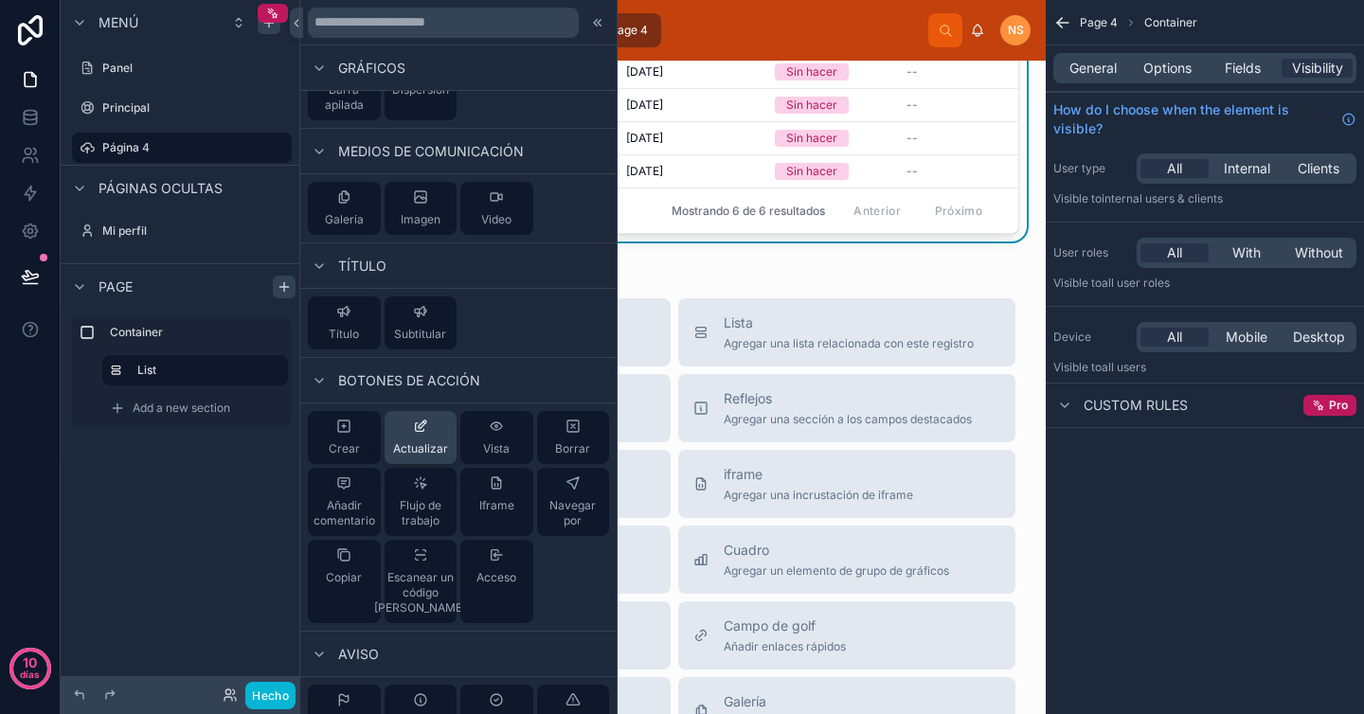
click at [429, 429] on div "Actualizar" at bounding box center [420, 438] width 55 height 38
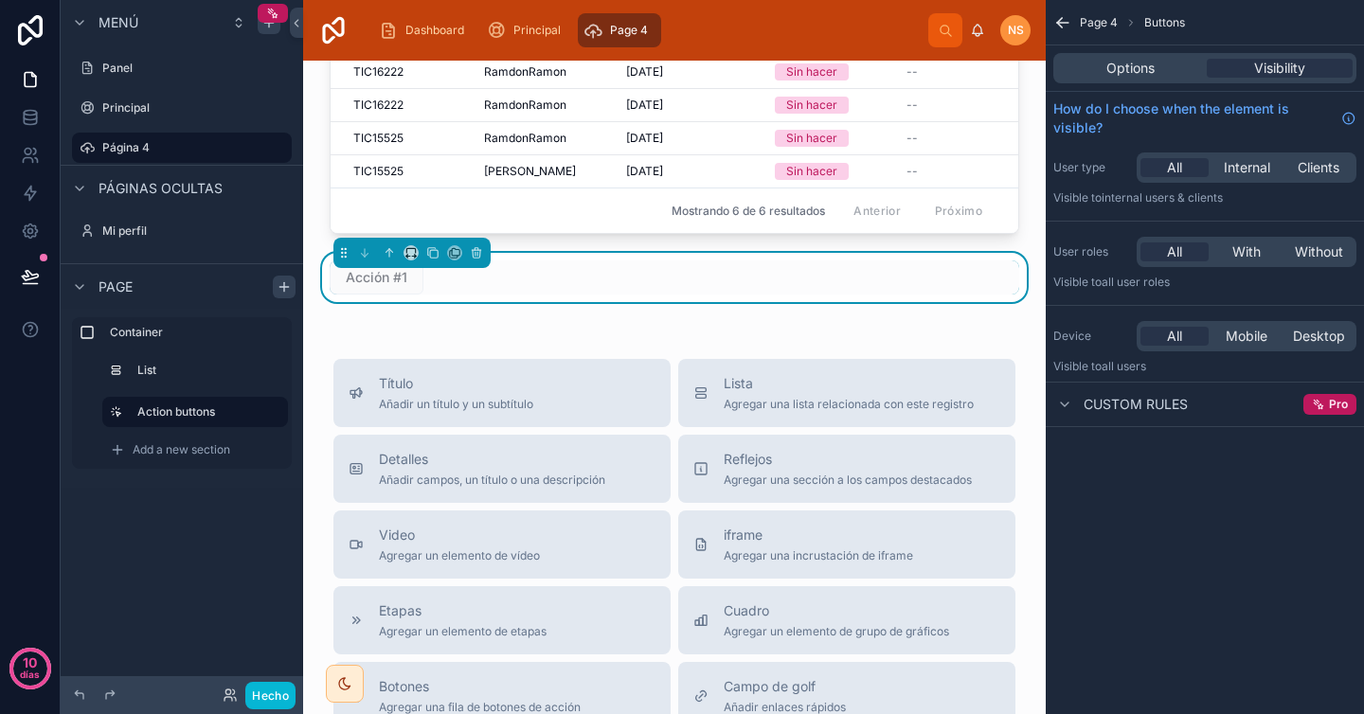
scroll to position [130, 0]
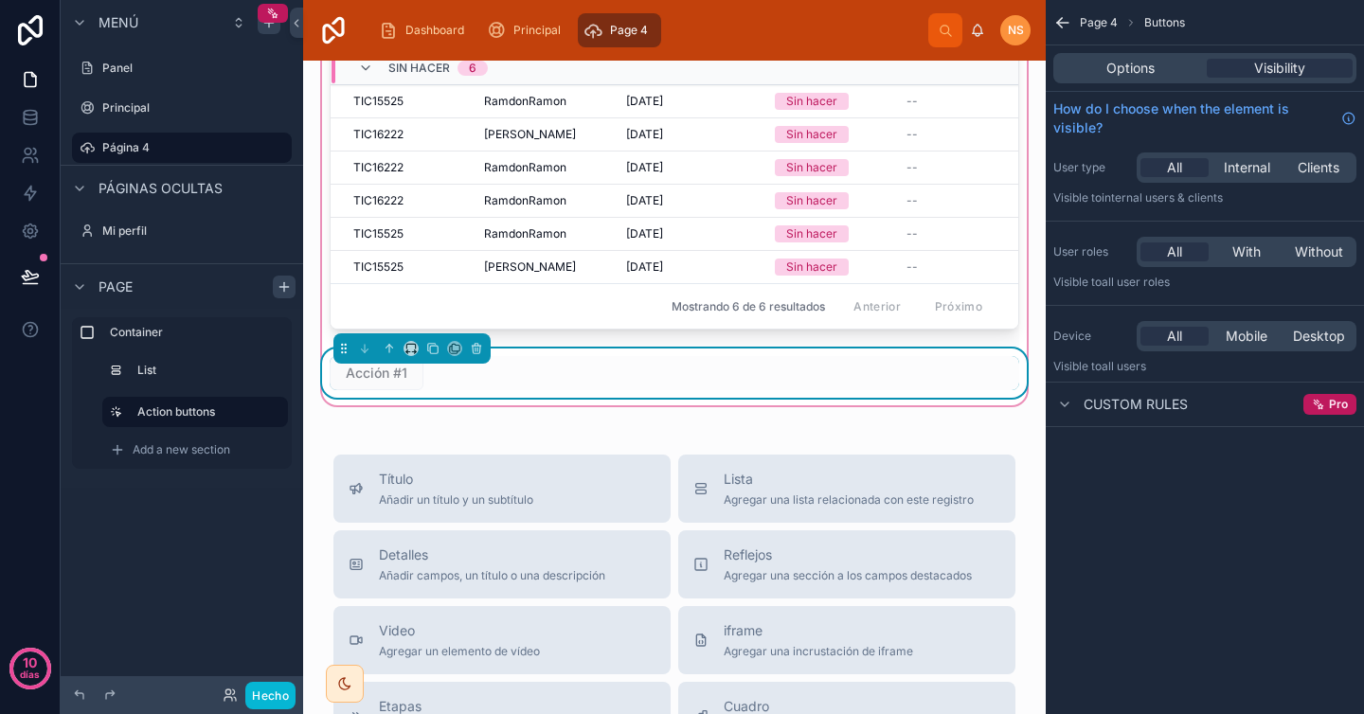
click at [515, 398] on div "Acción #1" at bounding box center [674, 373] width 712 height 49
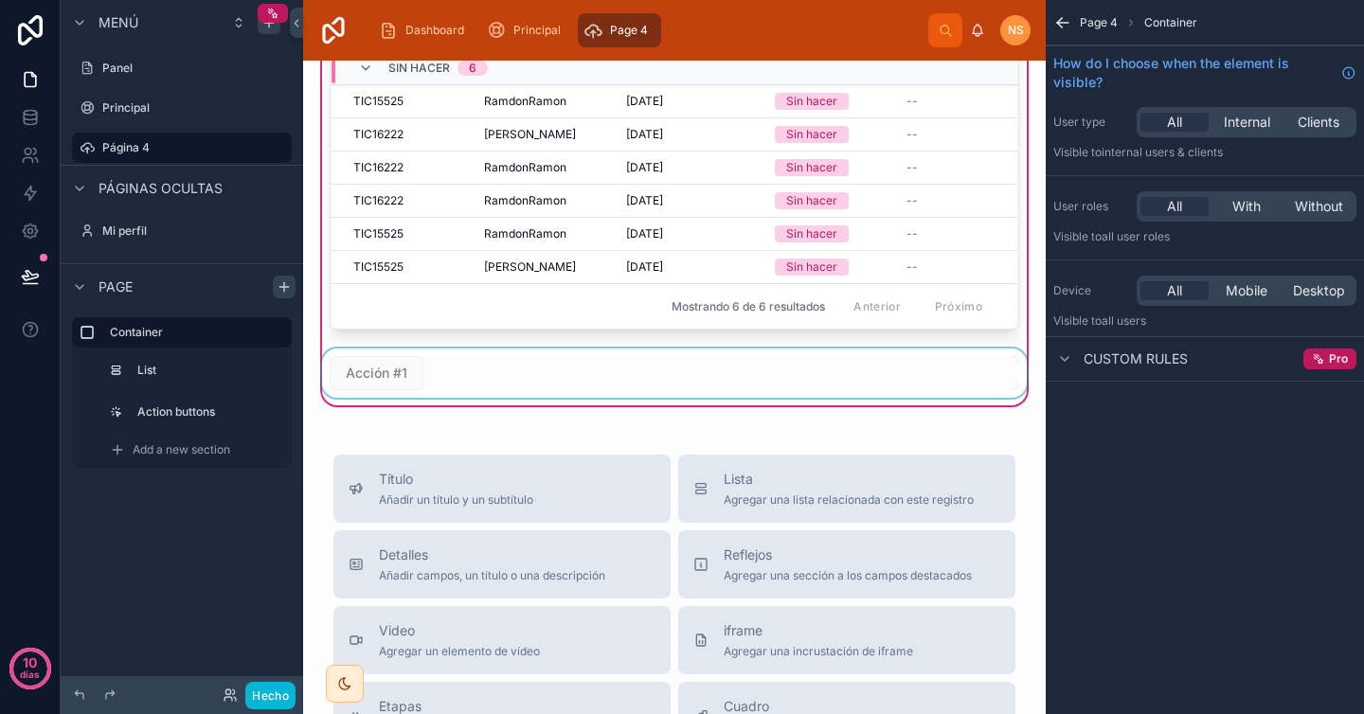
click at [587, 398] on div at bounding box center [674, 373] width 712 height 49
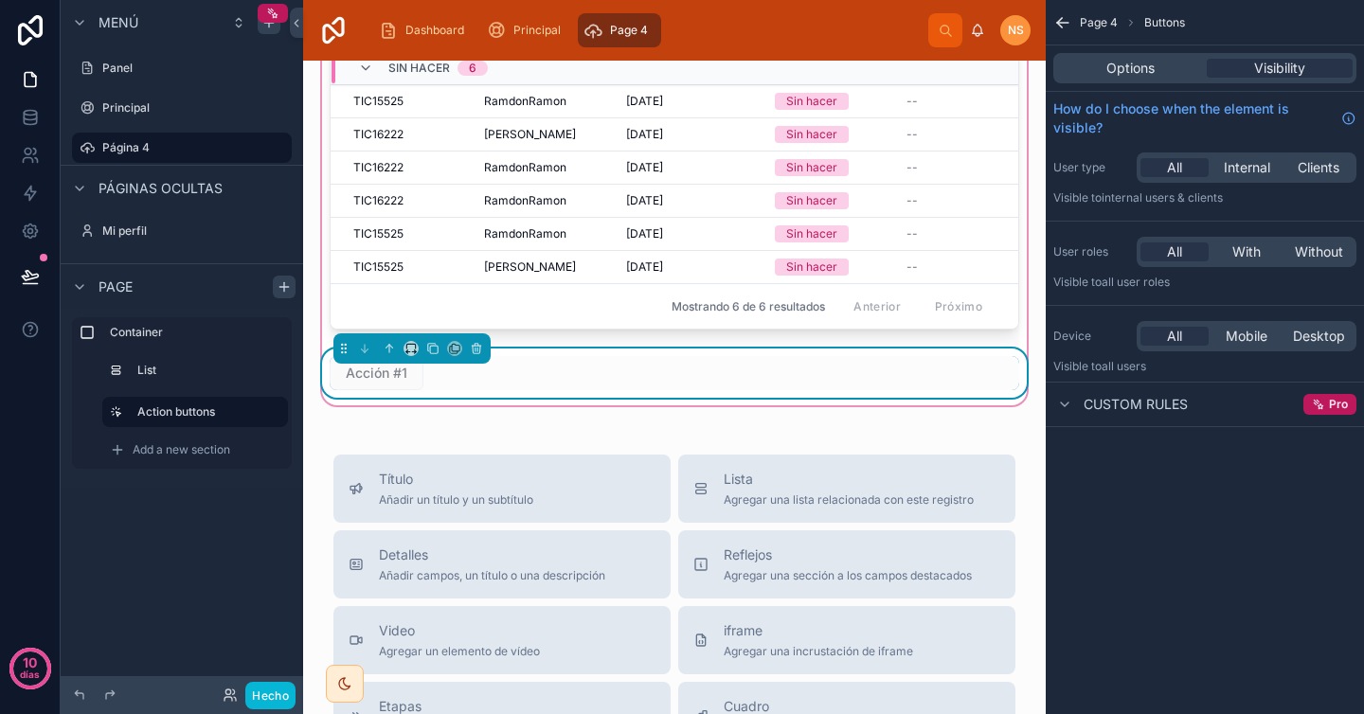
click at [1125, 58] on div "Options Visibility" at bounding box center [1204, 68] width 303 height 30
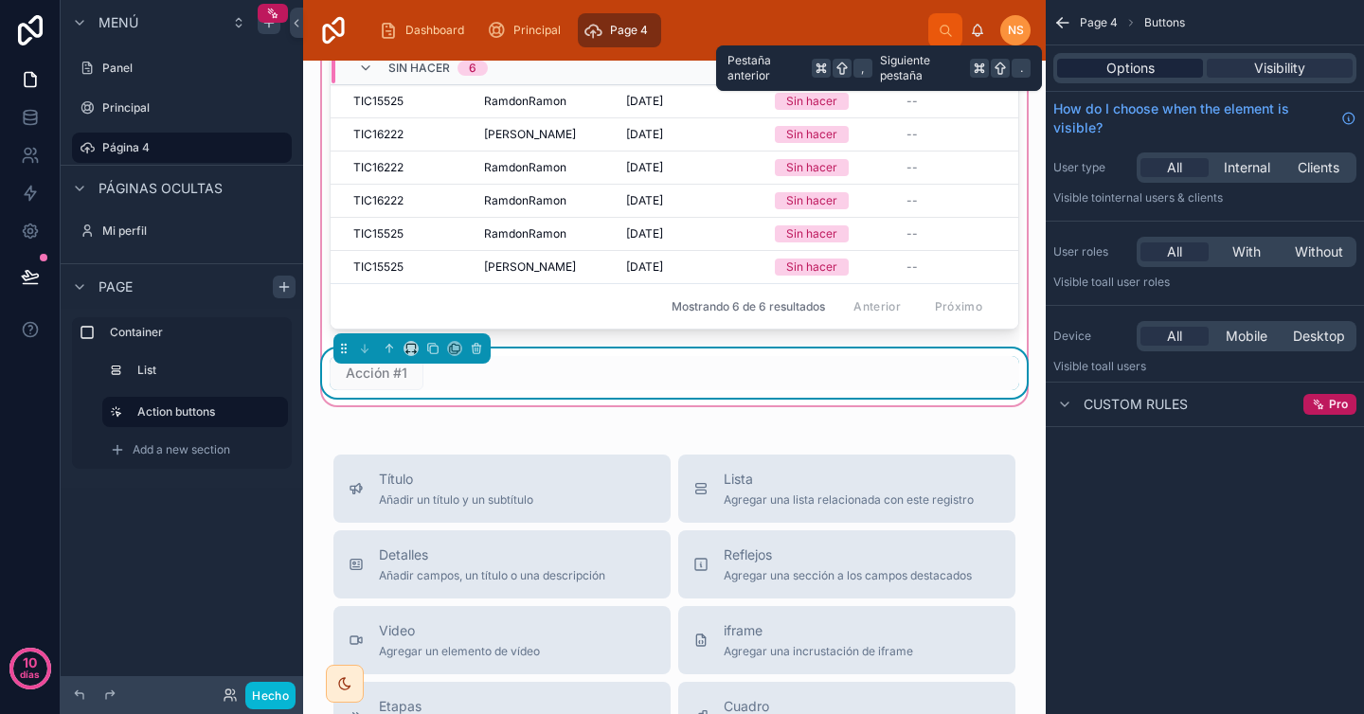
click at [1124, 61] on span "Options" at bounding box center [1130, 68] width 48 height 19
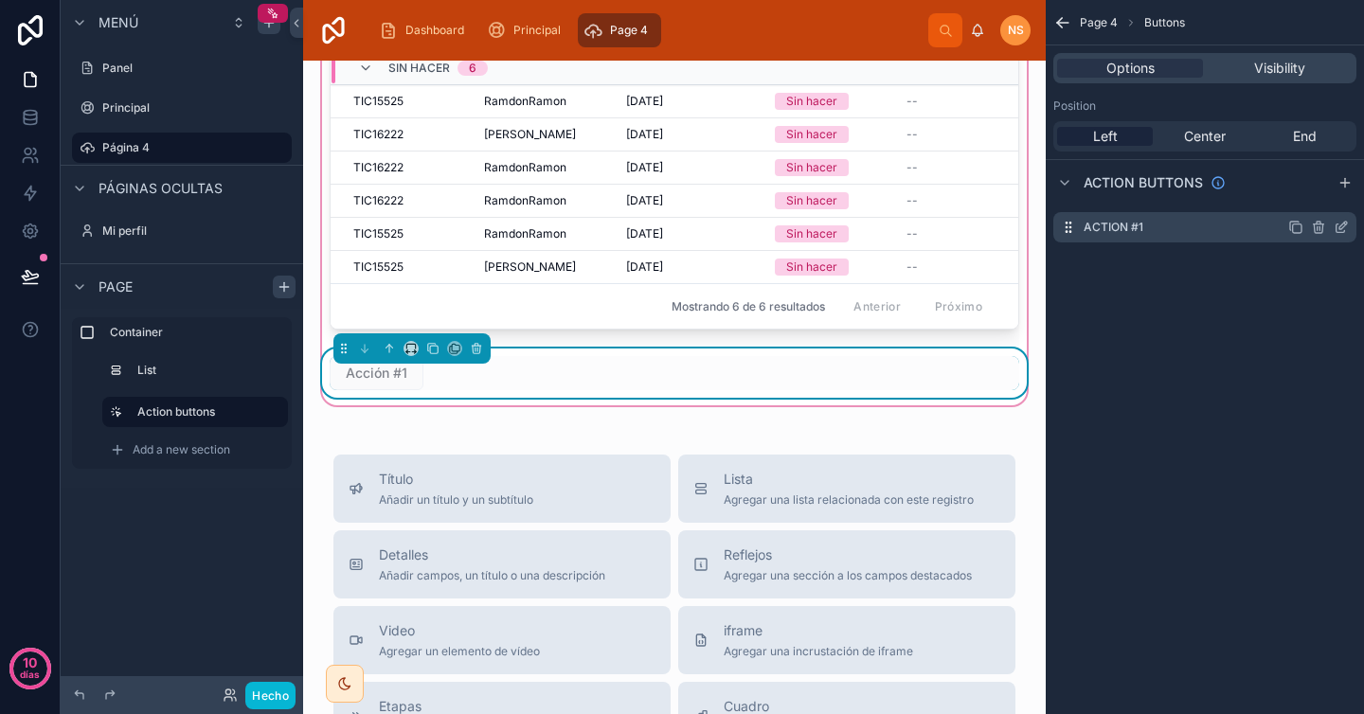
click at [1343, 222] on icon "contenido desplazable" at bounding box center [1341, 227] width 15 height 15
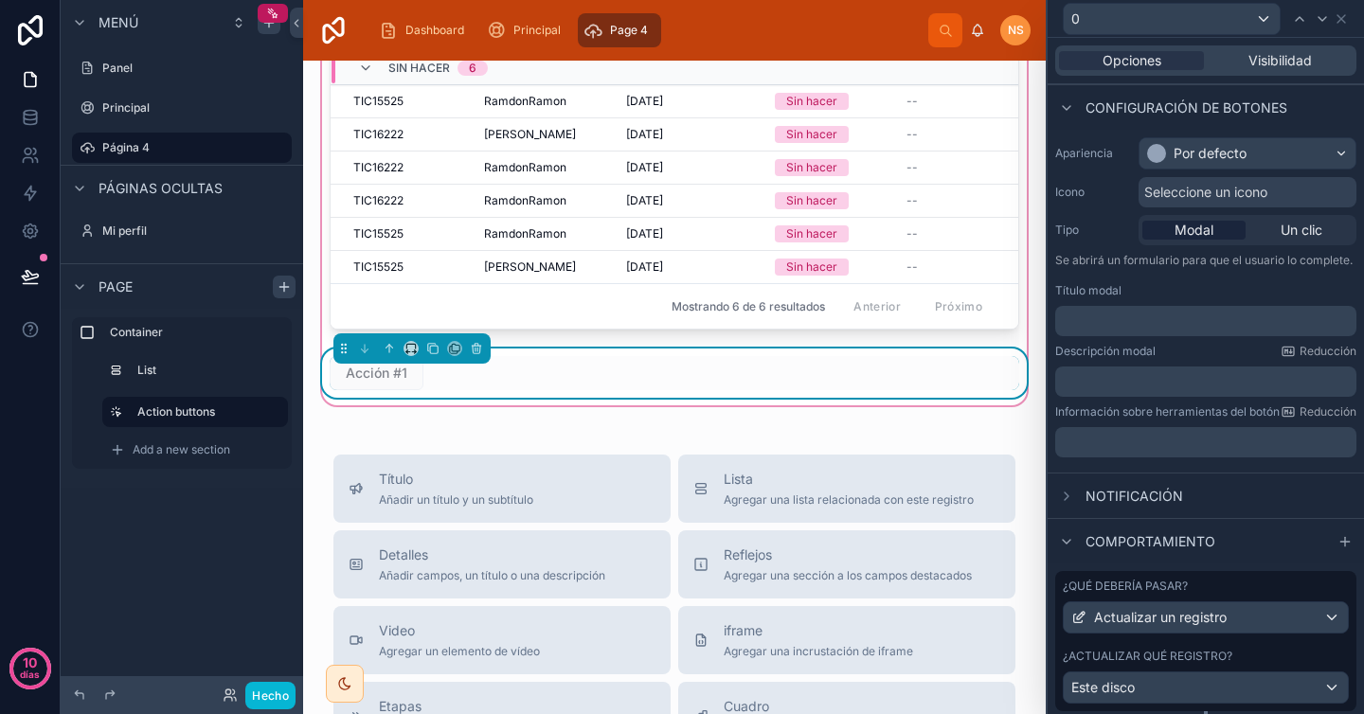
scroll to position [188, 0]
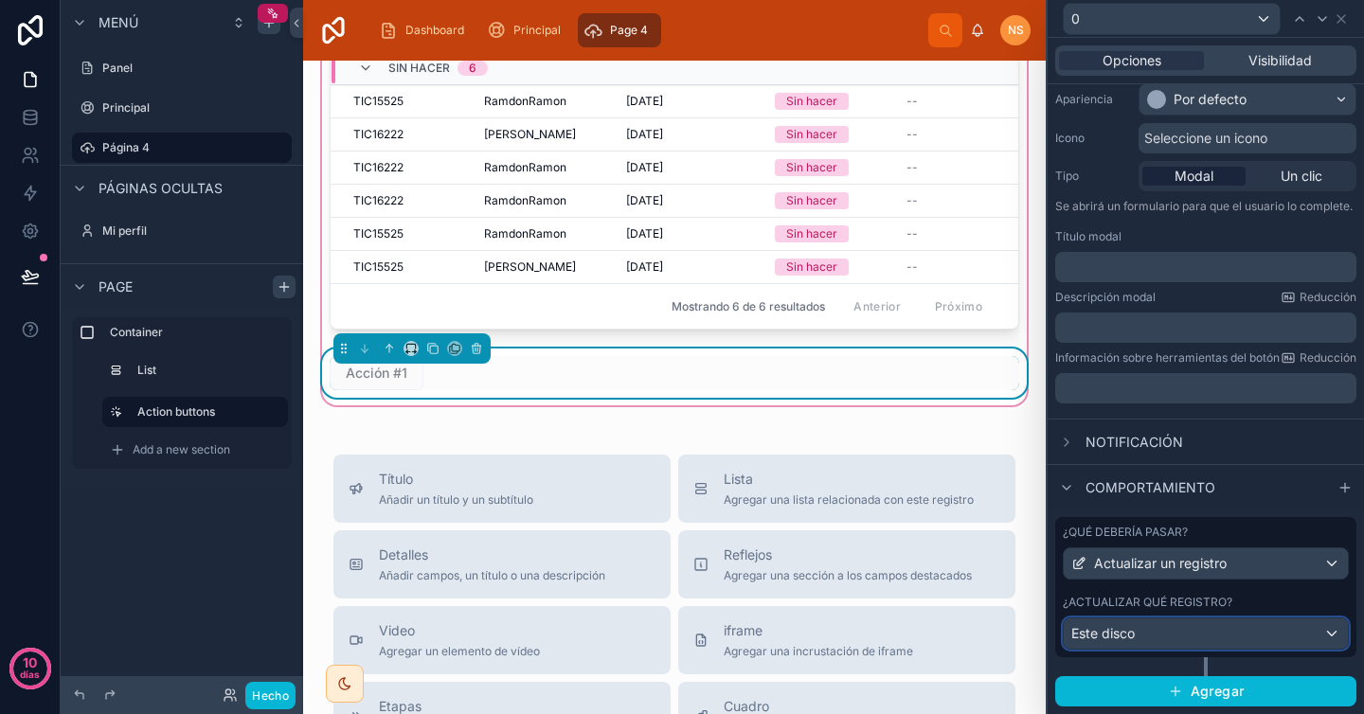
click at [1159, 624] on div "Este disco" at bounding box center [1206, 634] width 284 height 30
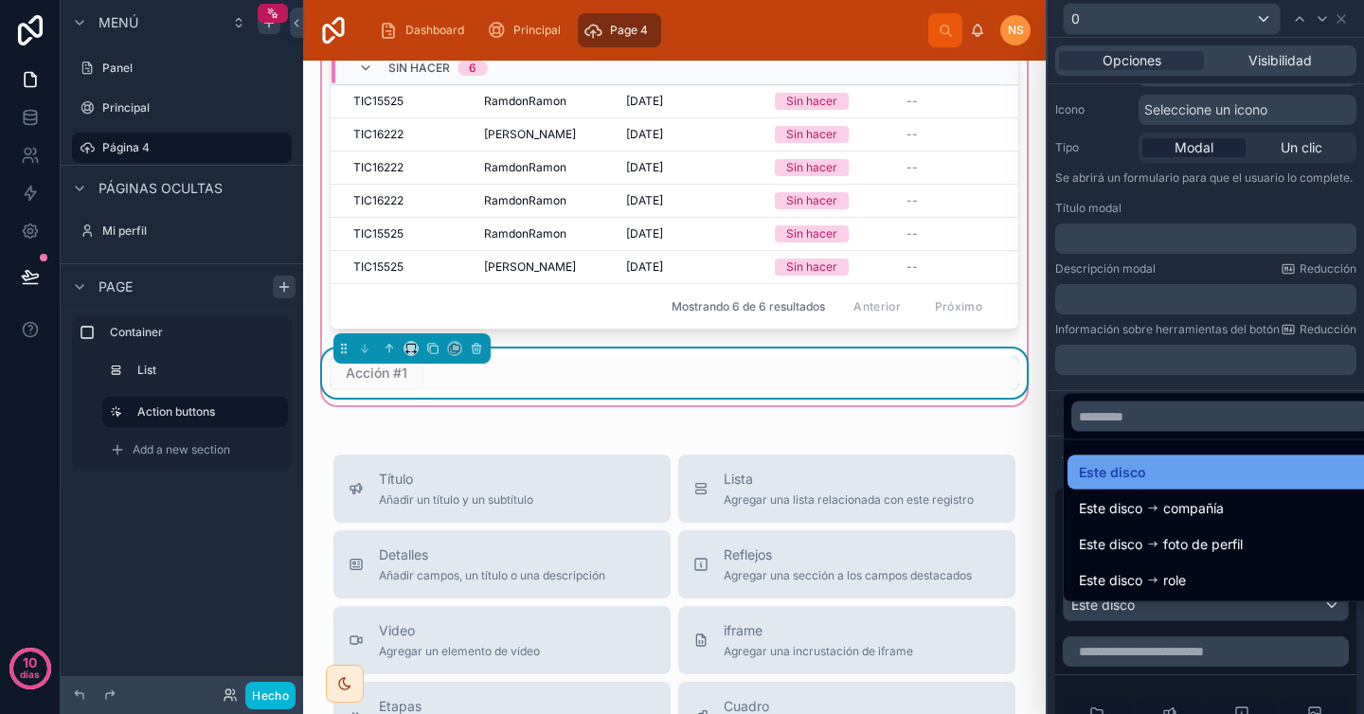
click at [1175, 469] on div "Este disco" at bounding box center [1220, 472] width 283 height 23
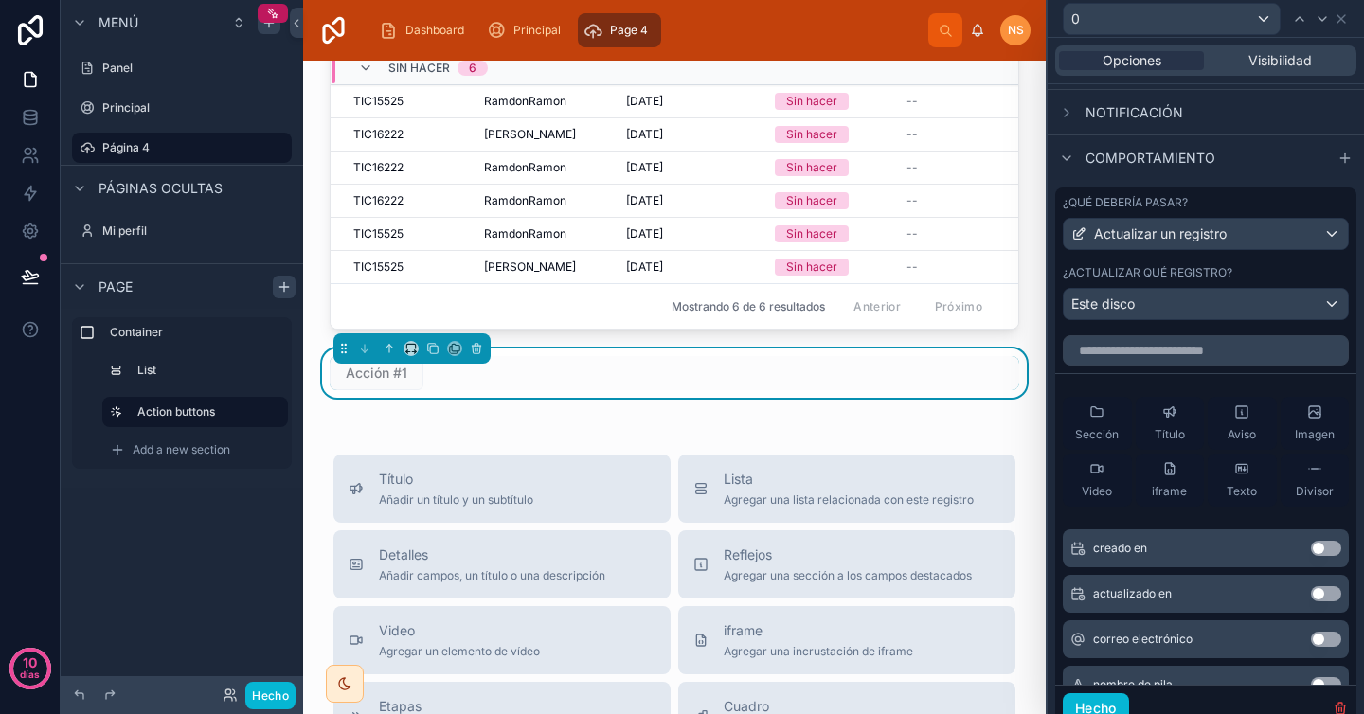
scroll to position [455, 0]
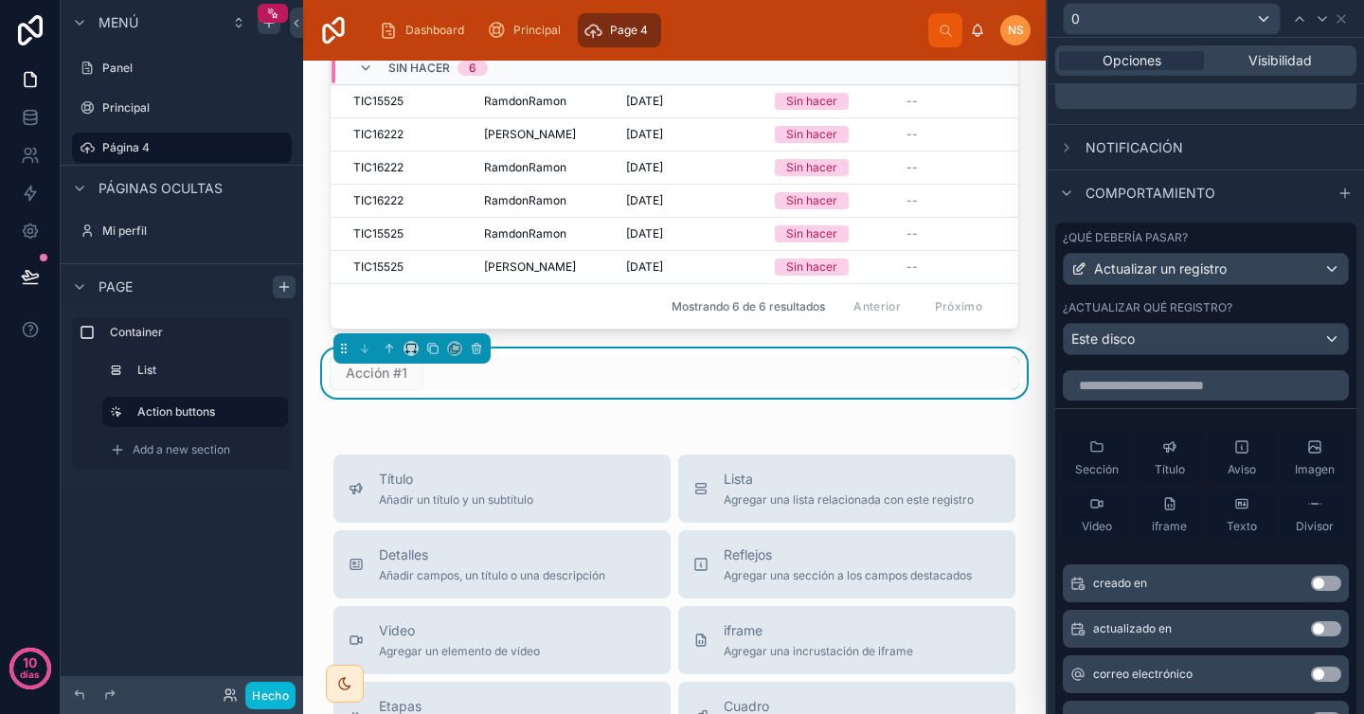
click at [1161, 264] on div "¿Qué debería pasar? Actualizar un registro" at bounding box center [1206, 257] width 286 height 55
click at [1161, 277] on font "Actualizar un registro" at bounding box center [1160, 268] width 133 height 16
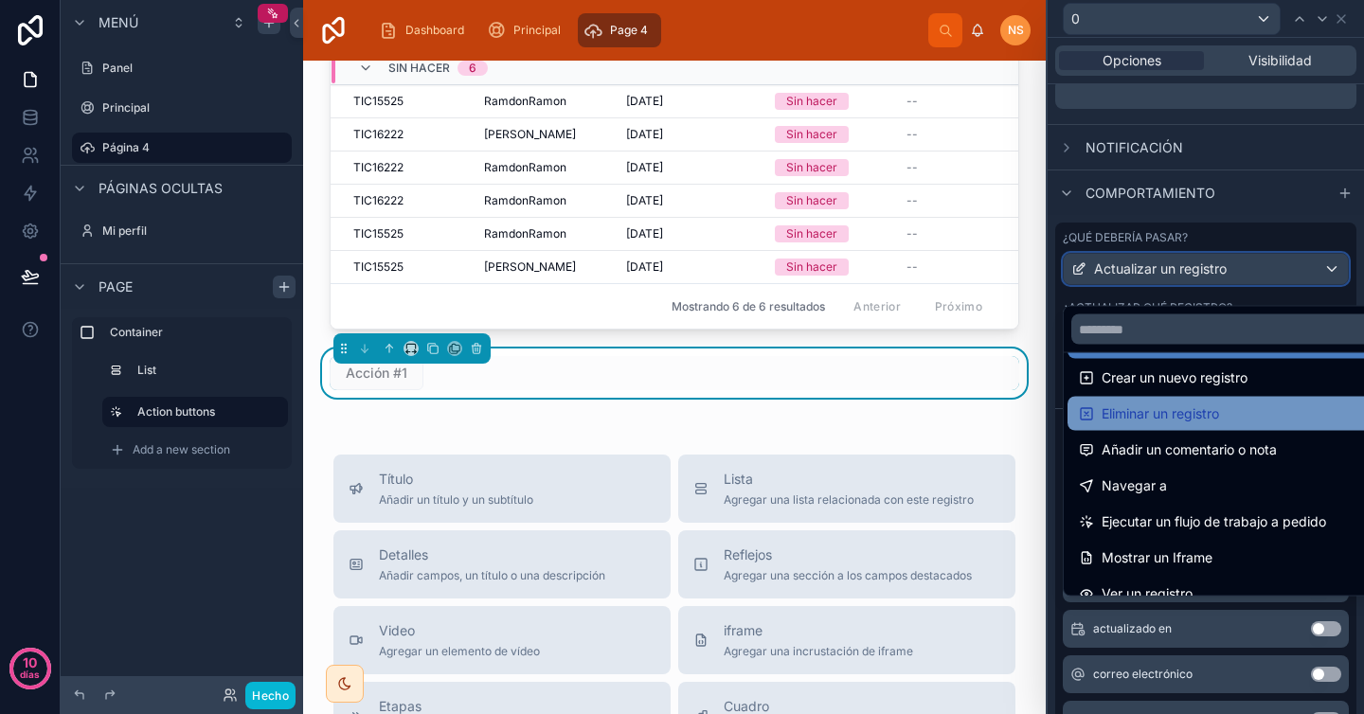
scroll to position [50, 0]
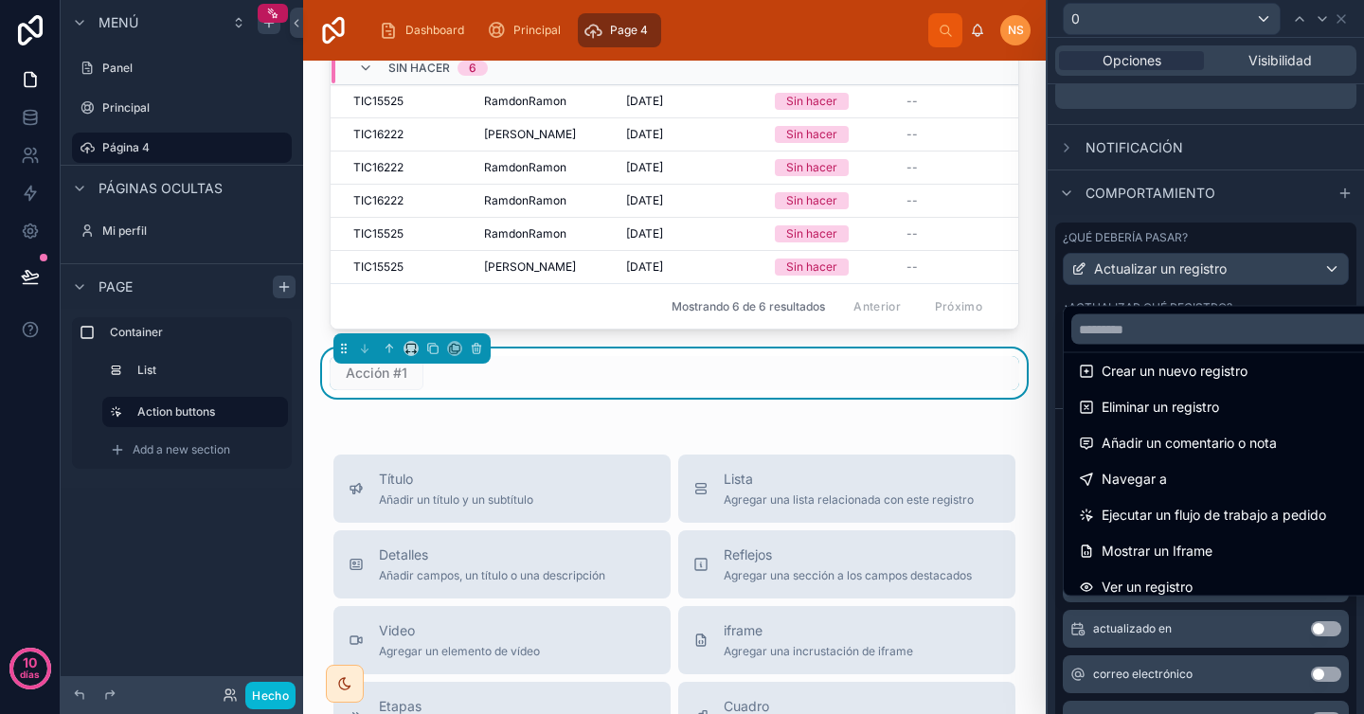
click at [1195, 224] on div at bounding box center [1206, 357] width 316 height 714
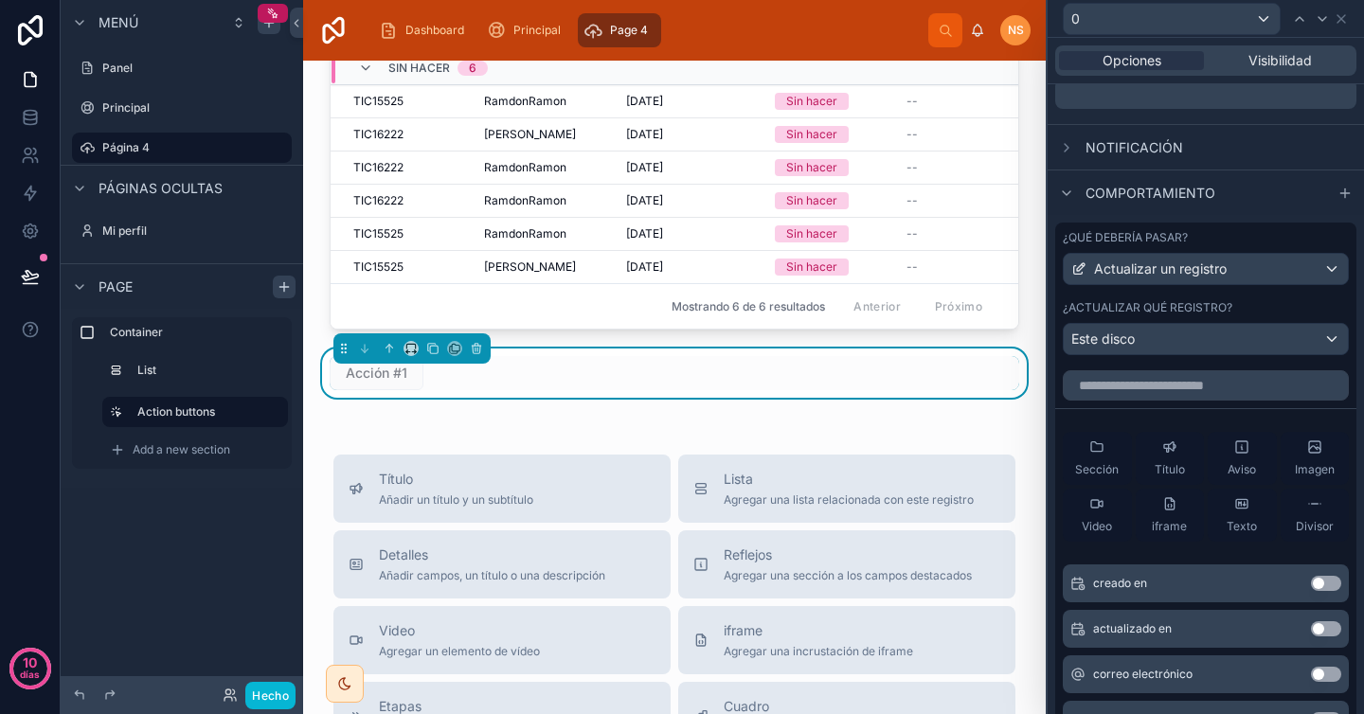
scroll to position [0, 0]
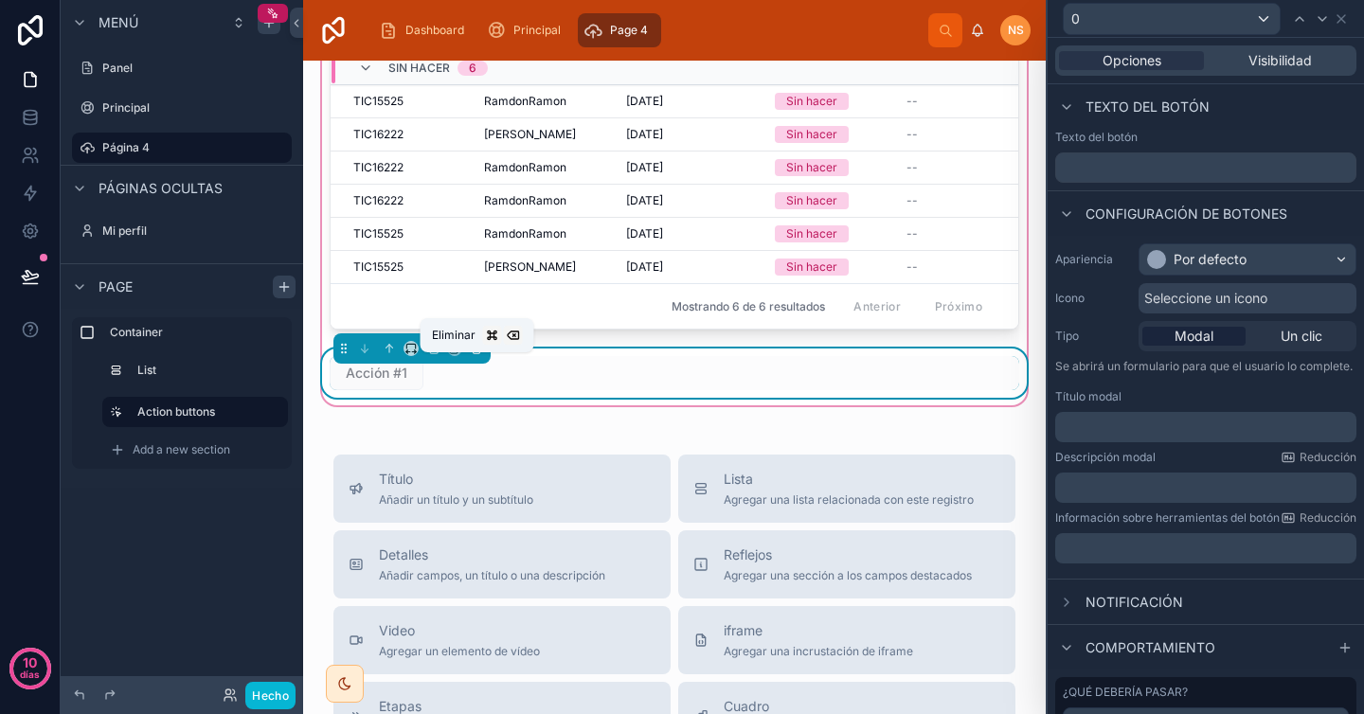
click at [477, 355] on icon at bounding box center [476, 348] width 13 height 13
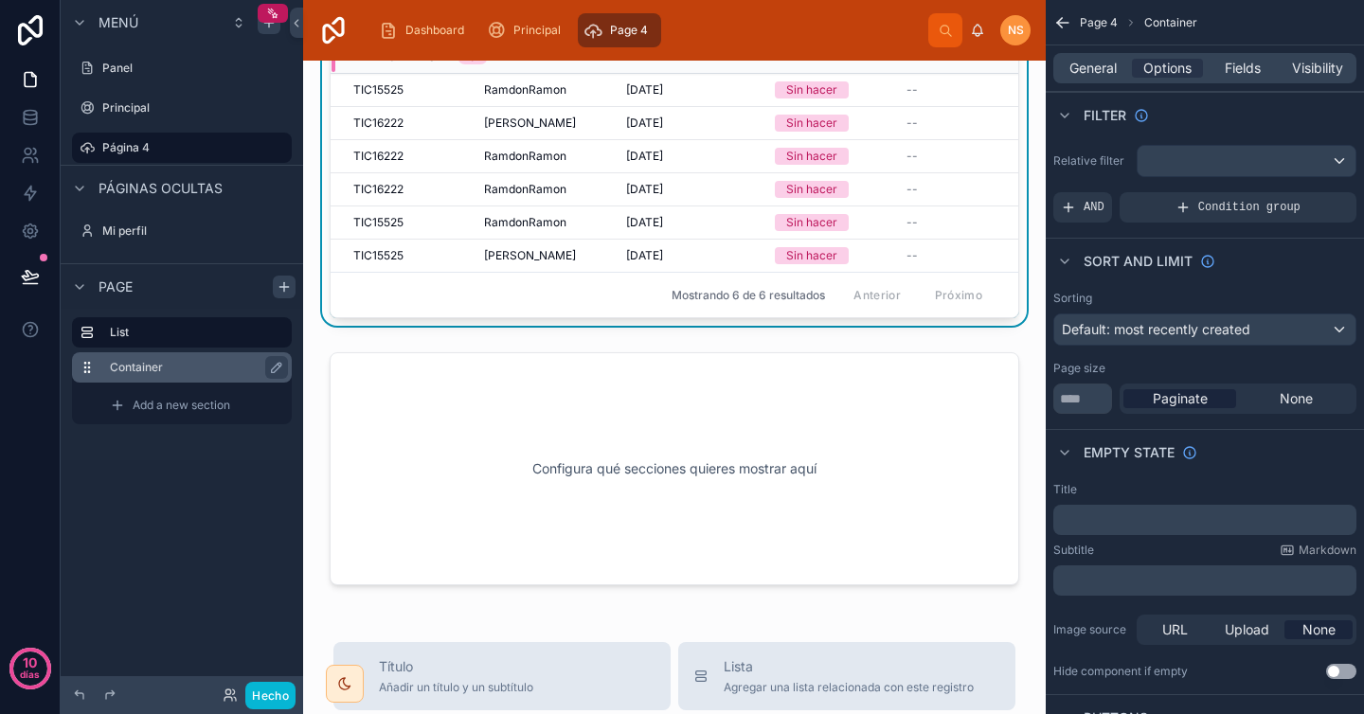
click at [222, 368] on label "Container" at bounding box center [193, 367] width 167 height 15
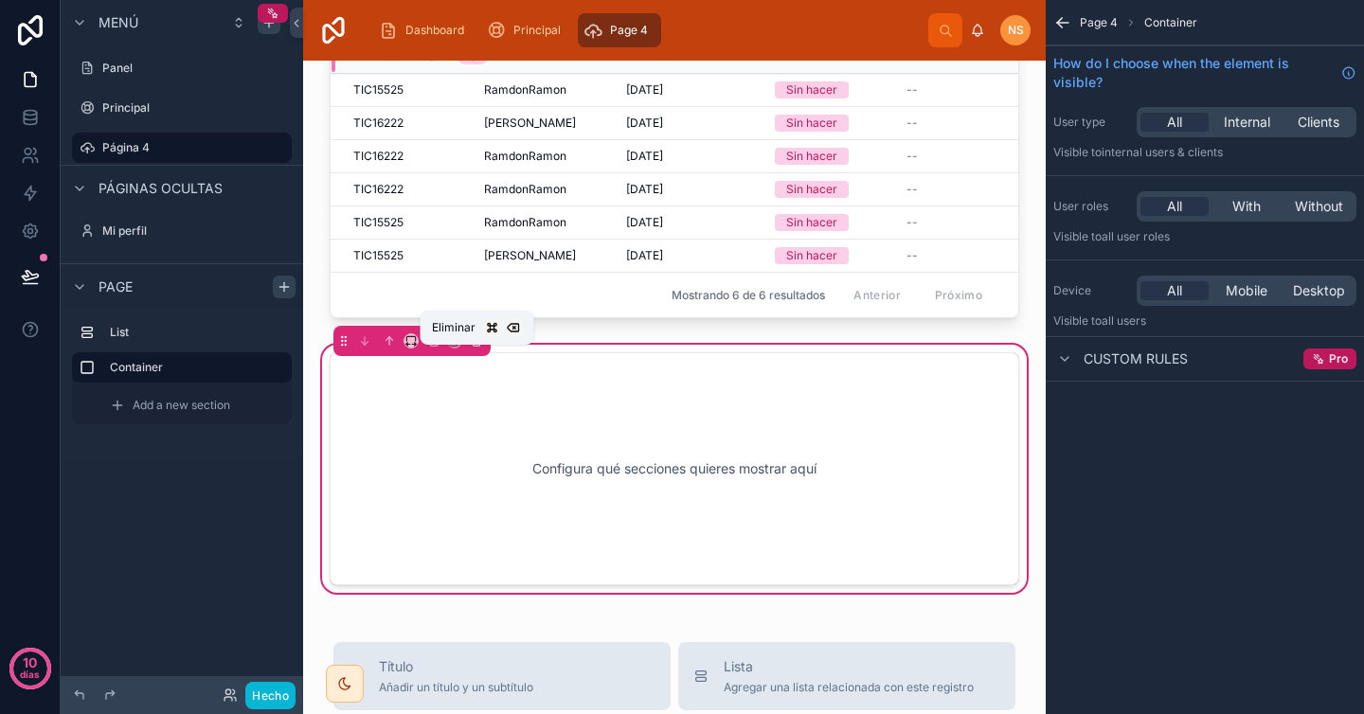
click at [479, 346] on icon at bounding box center [477, 342] width 8 height 8
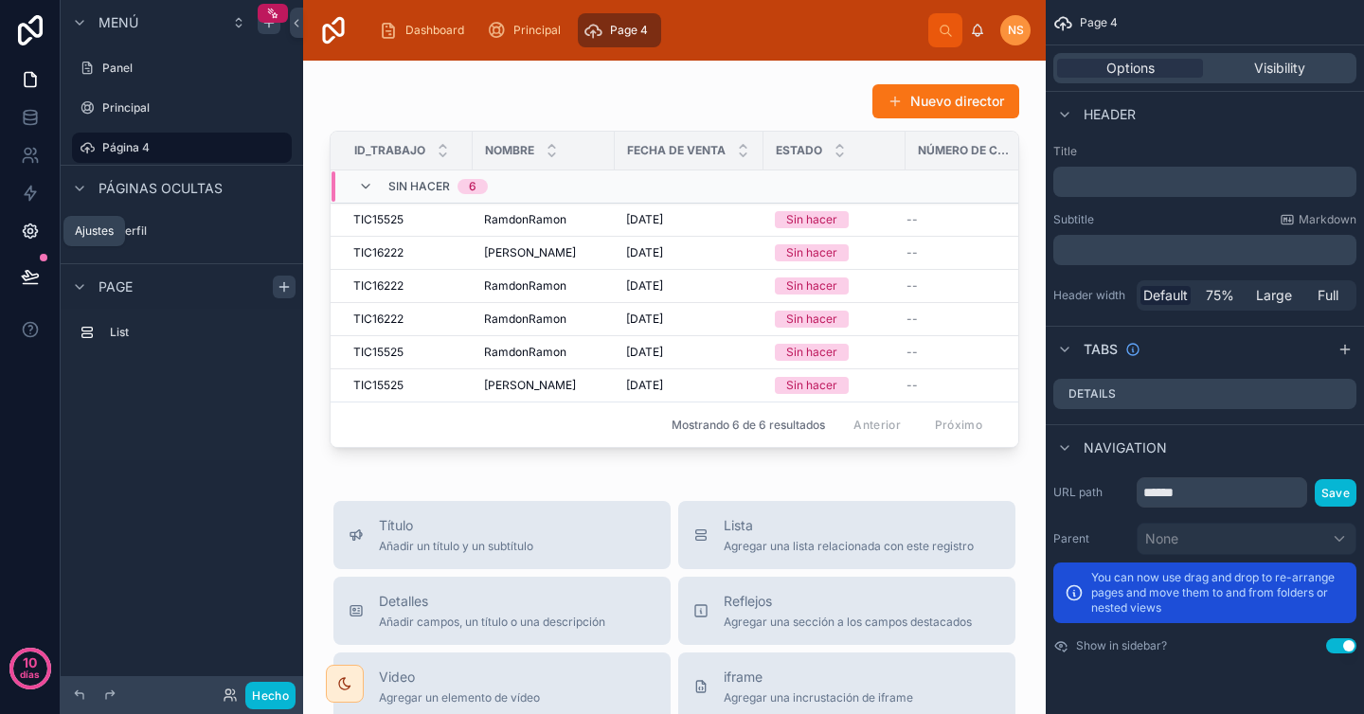
click at [32, 232] on icon at bounding box center [30, 231] width 19 height 19
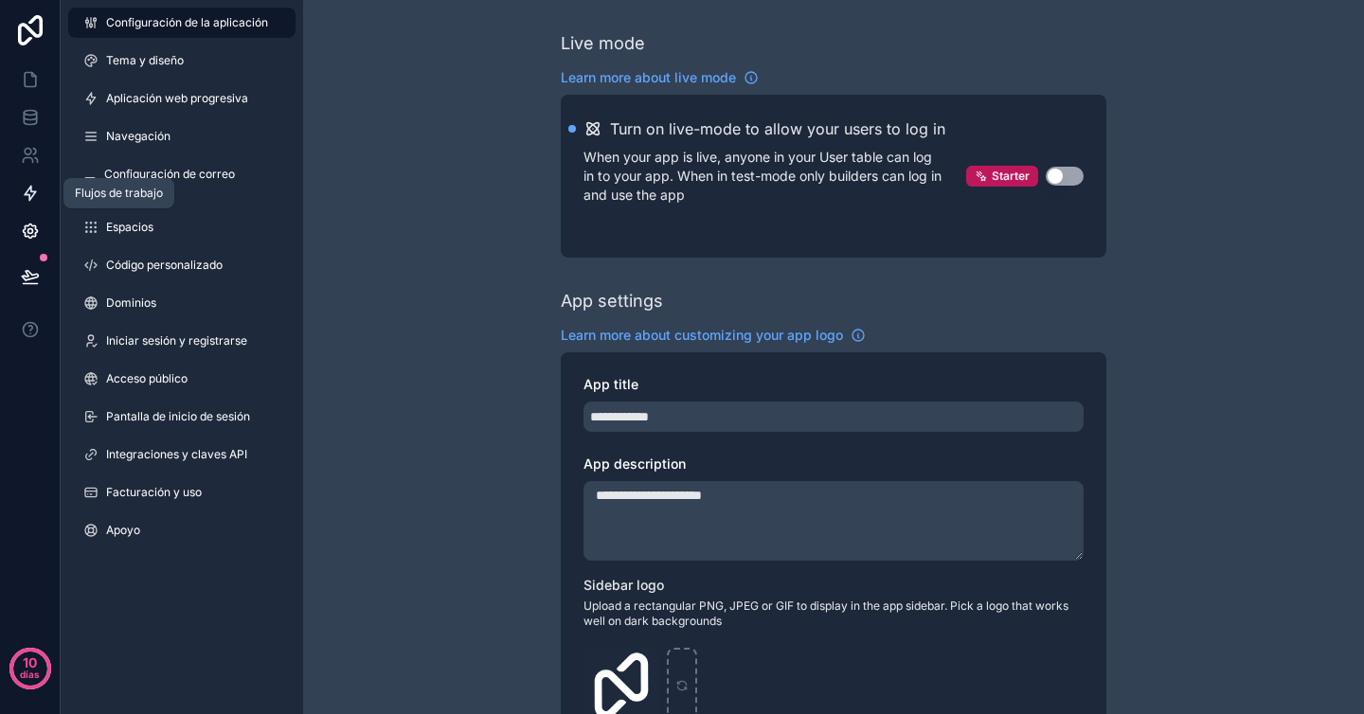
click at [36, 194] on icon at bounding box center [30, 193] width 19 height 19
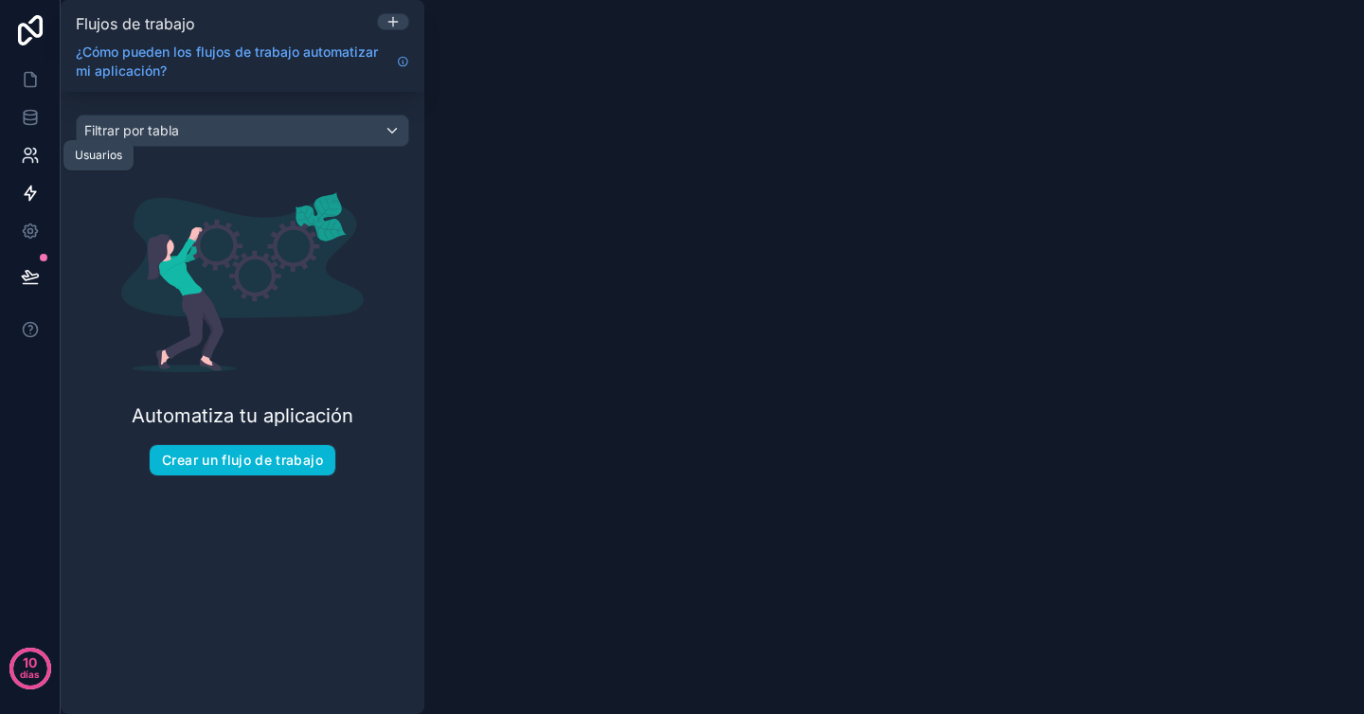
click at [38, 157] on icon at bounding box center [30, 155] width 19 height 19
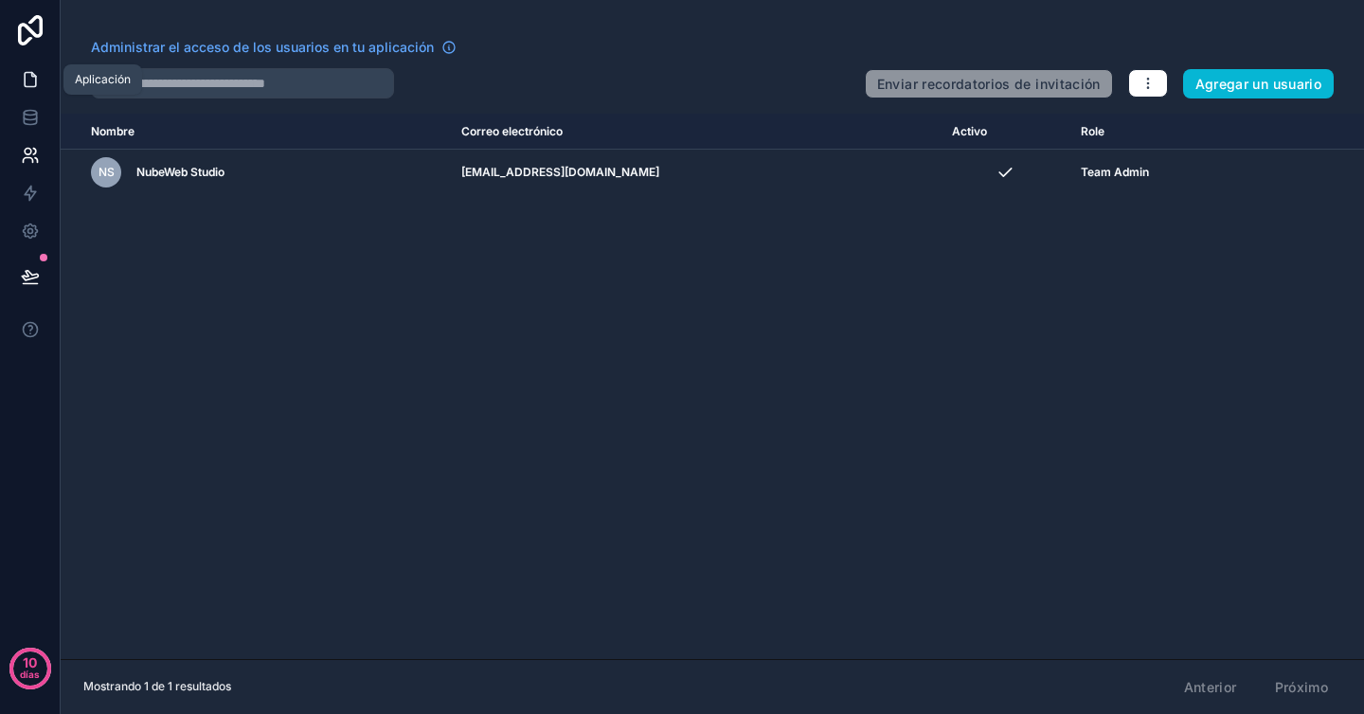
click at [34, 83] on icon at bounding box center [30, 79] width 19 height 19
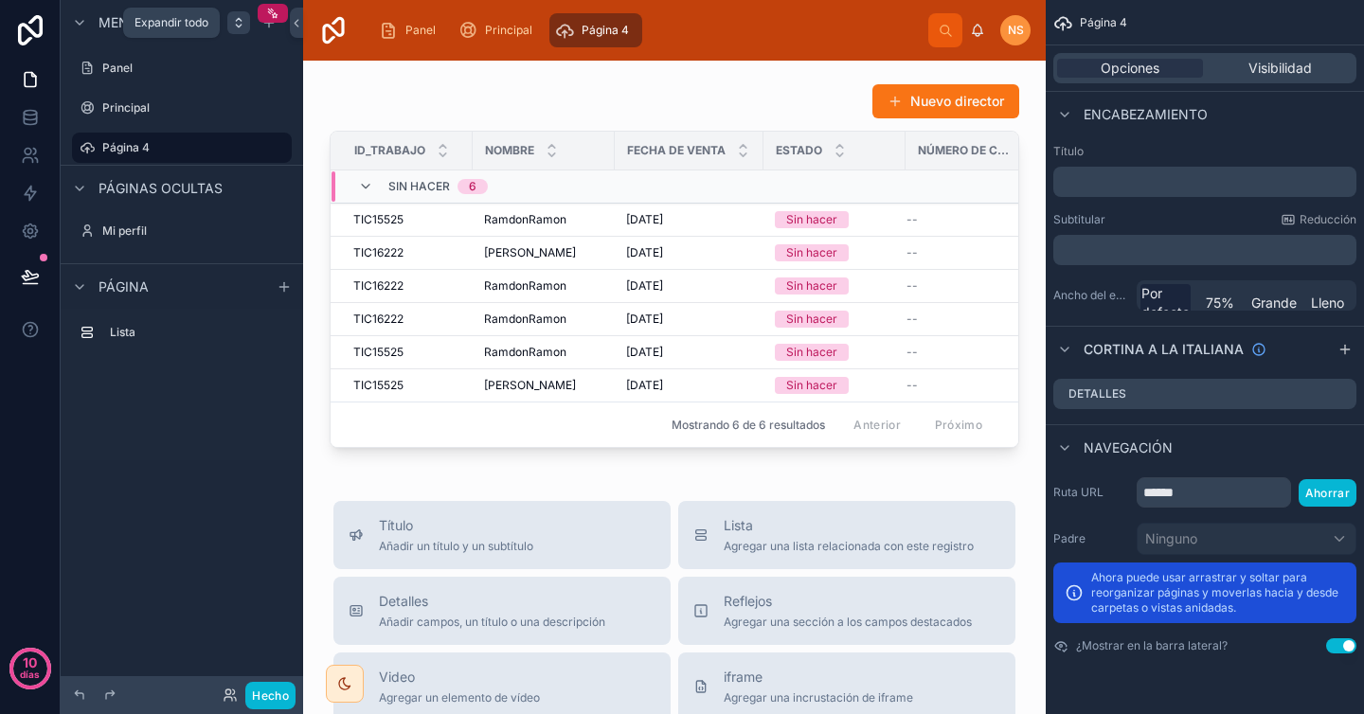
click at [243, 27] on icon "contenido desplazable" at bounding box center [238, 22] width 15 height 15
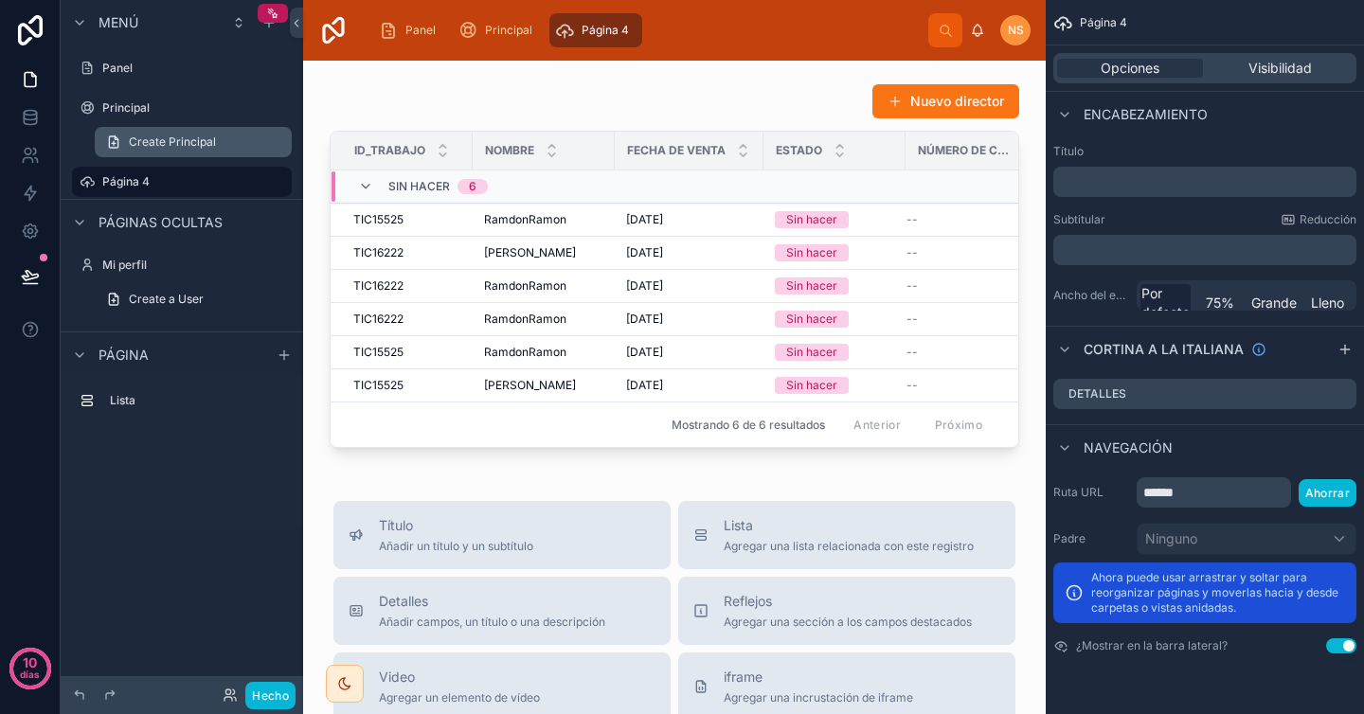
click at [207, 148] on span "Create Principal" at bounding box center [172, 142] width 87 height 15
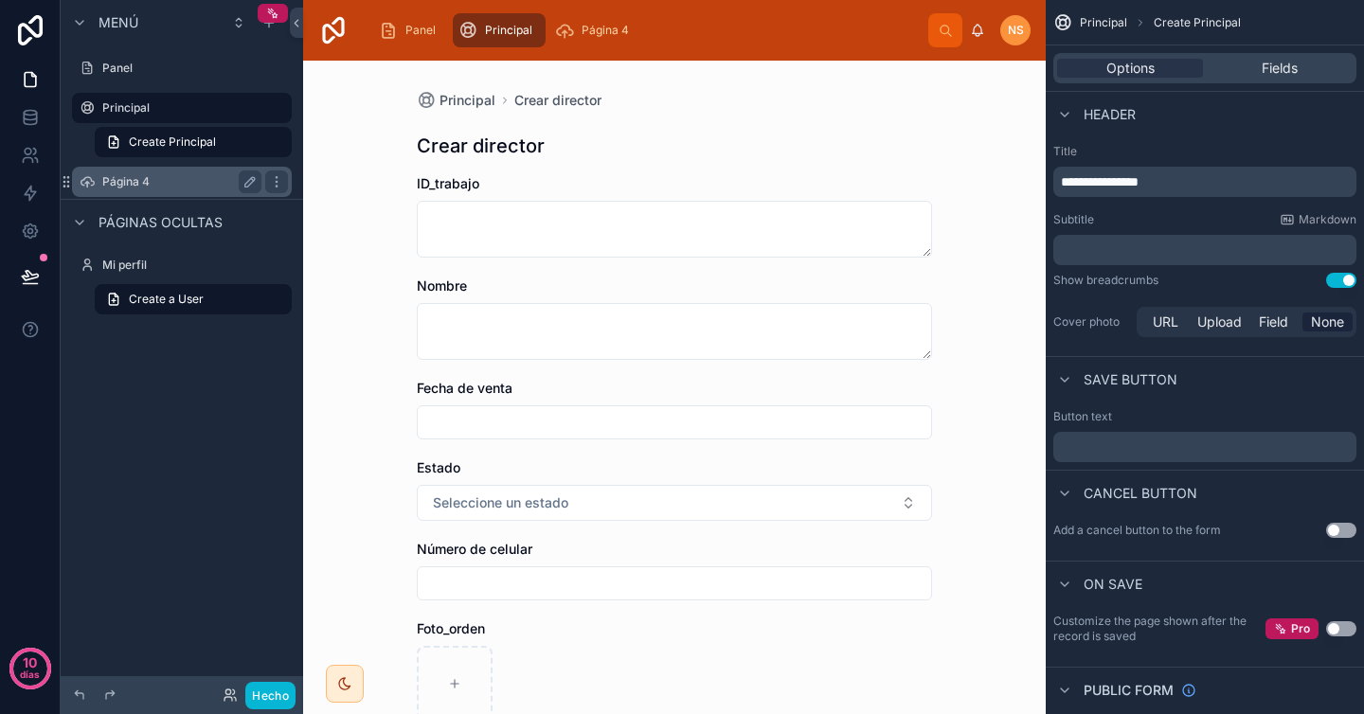
click at [172, 178] on label "Página 4" at bounding box center [178, 181] width 152 height 15
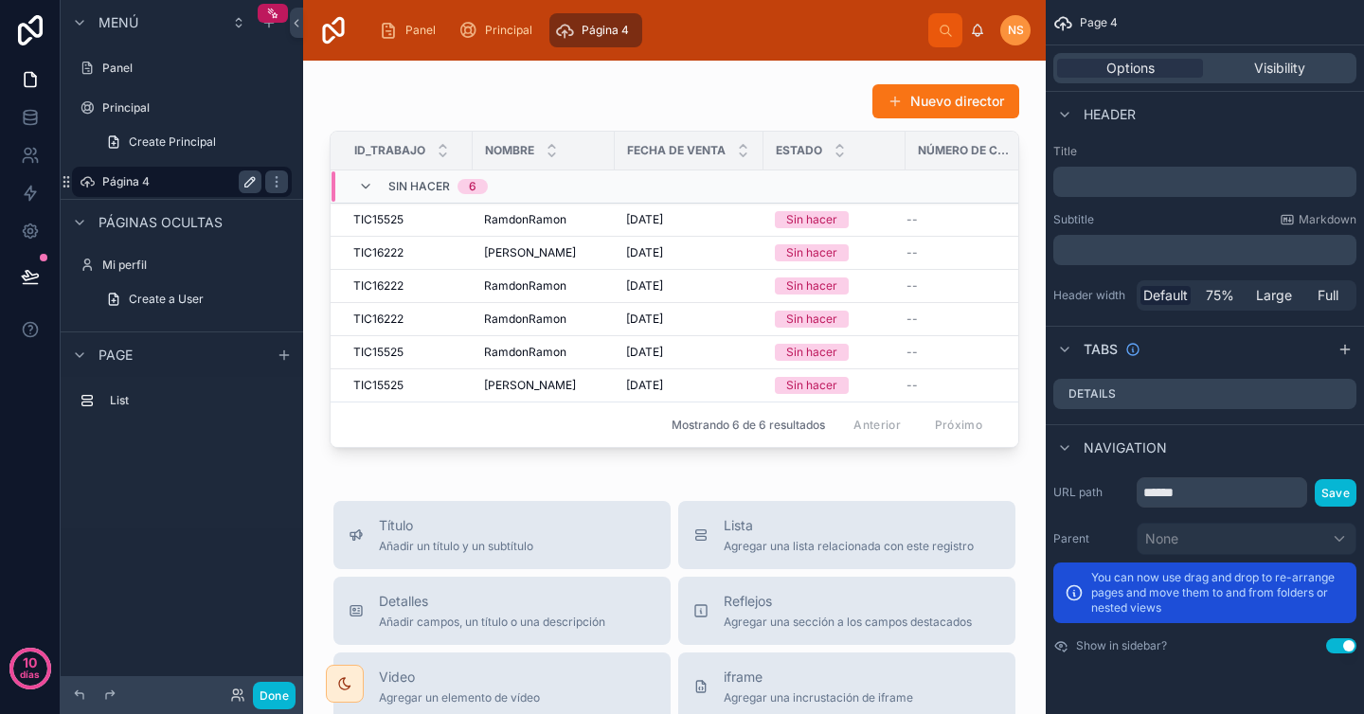
click at [249, 183] on icon "contenido desplazable" at bounding box center [249, 181] width 15 height 15
click at [249, 183] on icon "contenido desplazable" at bounding box center [249, 182] width 9 height 7
click at [280, 180] on icon "contenido desplazable" at bounding box center [276, 181] width 15 height 15
click at [108, 190] on div "Page 4" at bounding box center [181, 181] width 159 height 23
click at [92, 184] on icon "contenido desplazable" at bounding box center [87, 181] width 15 height 15
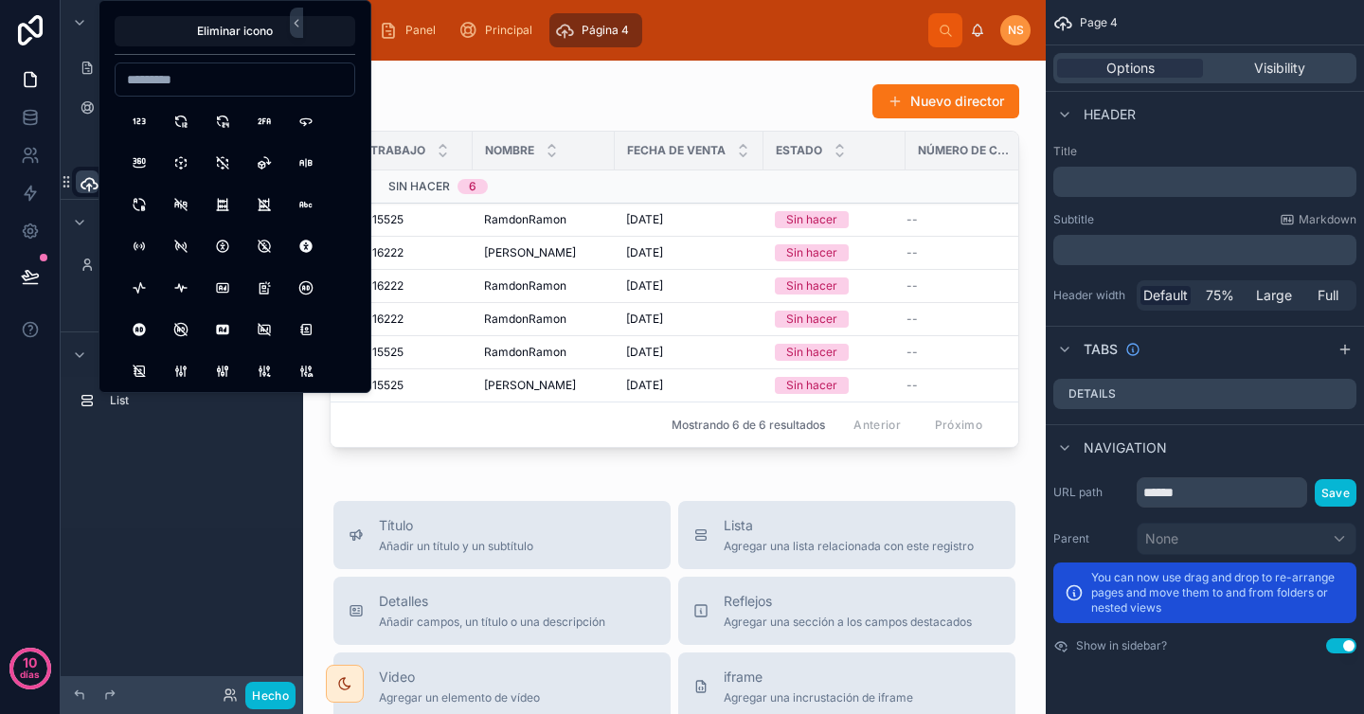
click at [73, 157] on div "Create Principal" at bounding box center [182, 142] width 242 height 34
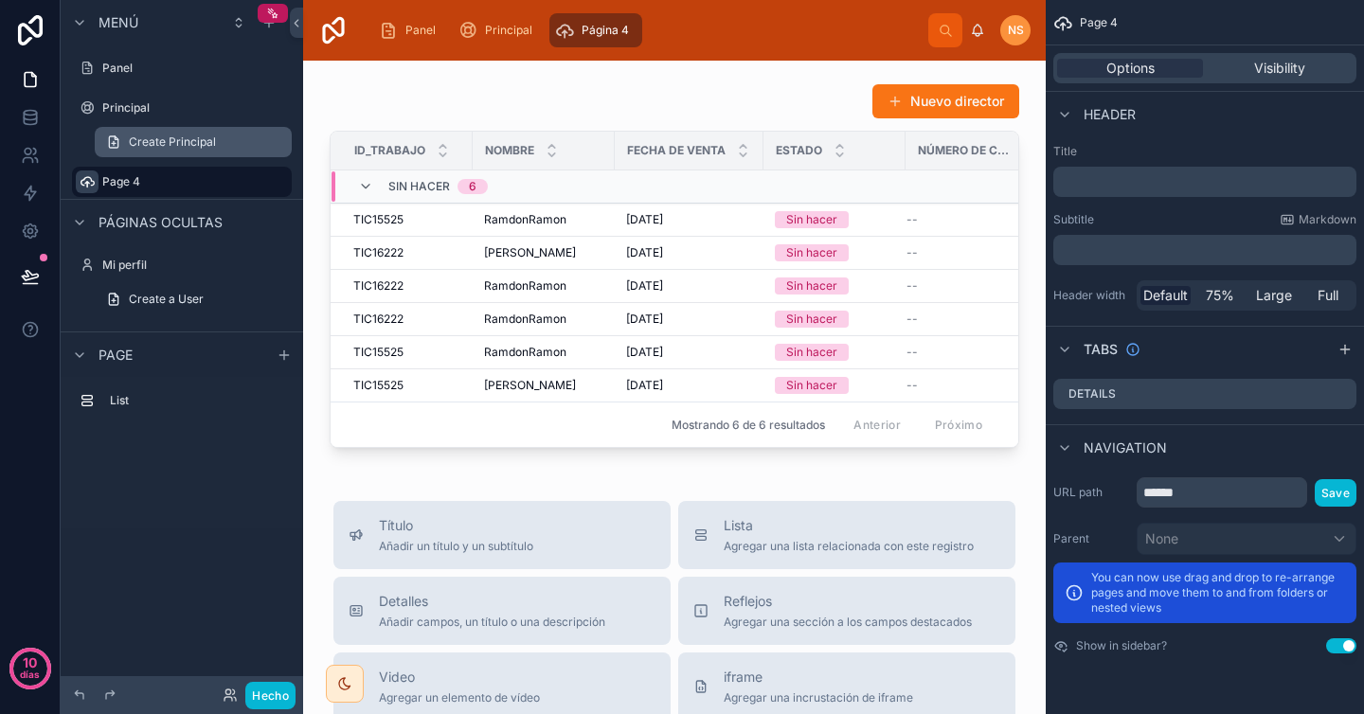
click at [159, 136] on span "Create Principal" at bounding box center [172, 142] width 87 height 15
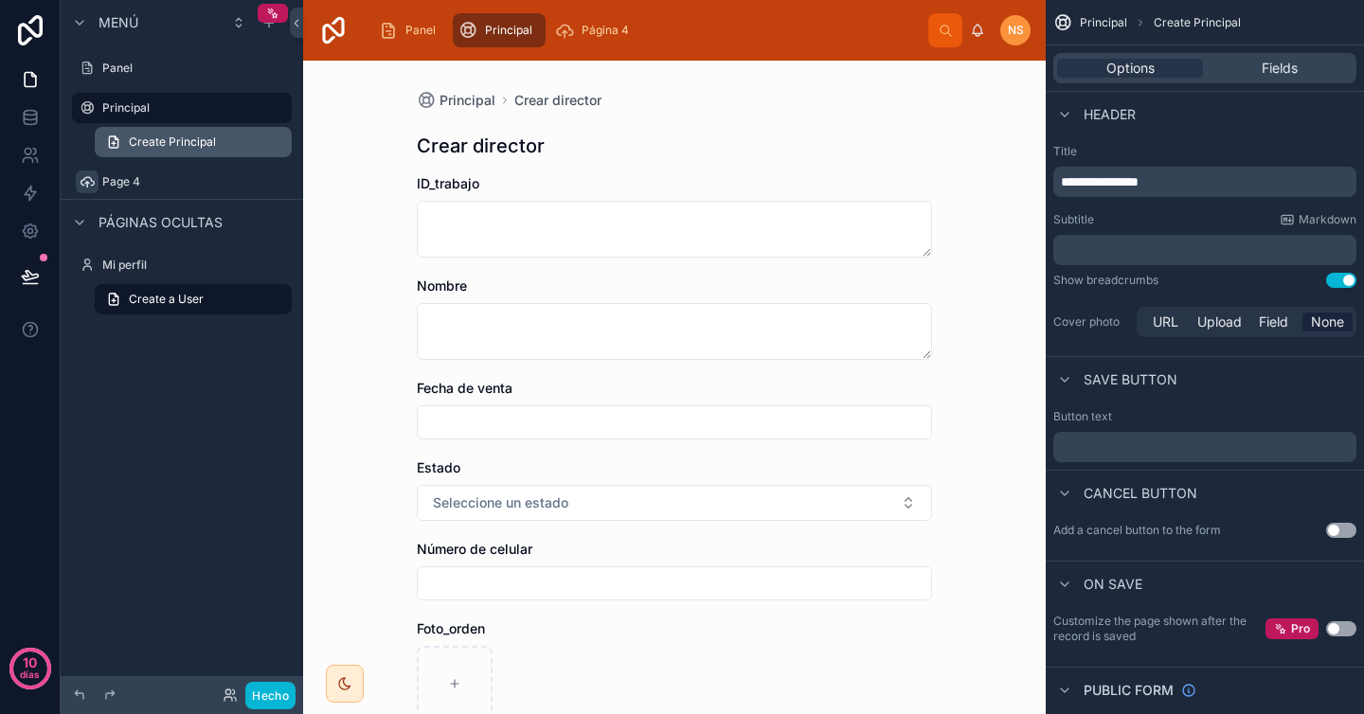
click at [209, 140] on span "Create Principal" at bounding box center [172, 142] width 87 height 15
click at [266, 140] on link "Create Principal" at bounding box center [193, 142] width 197 height 30
click at [177, 108] on label "Principal" at bounding box center [178, 107] width 152 height 15
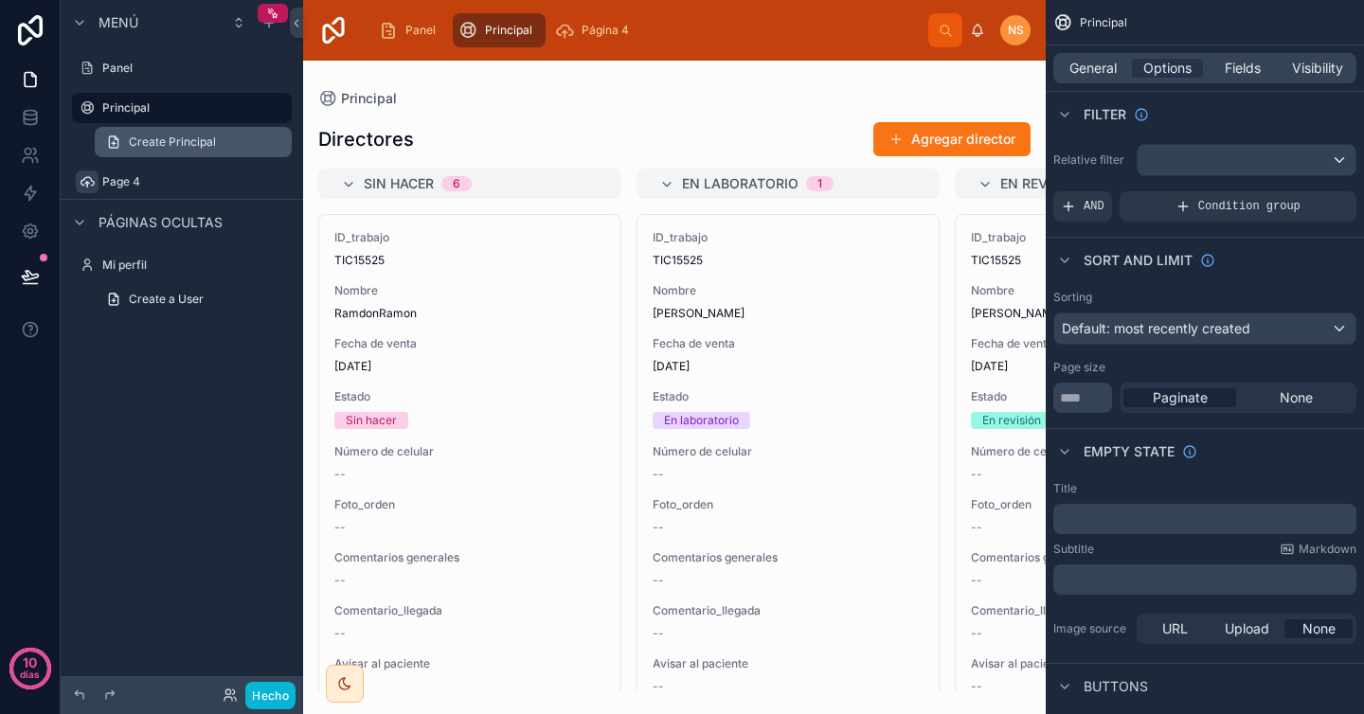
click at [220, 142] on link "Create Principal" at bounding box center [193, 142] width 197 height 30
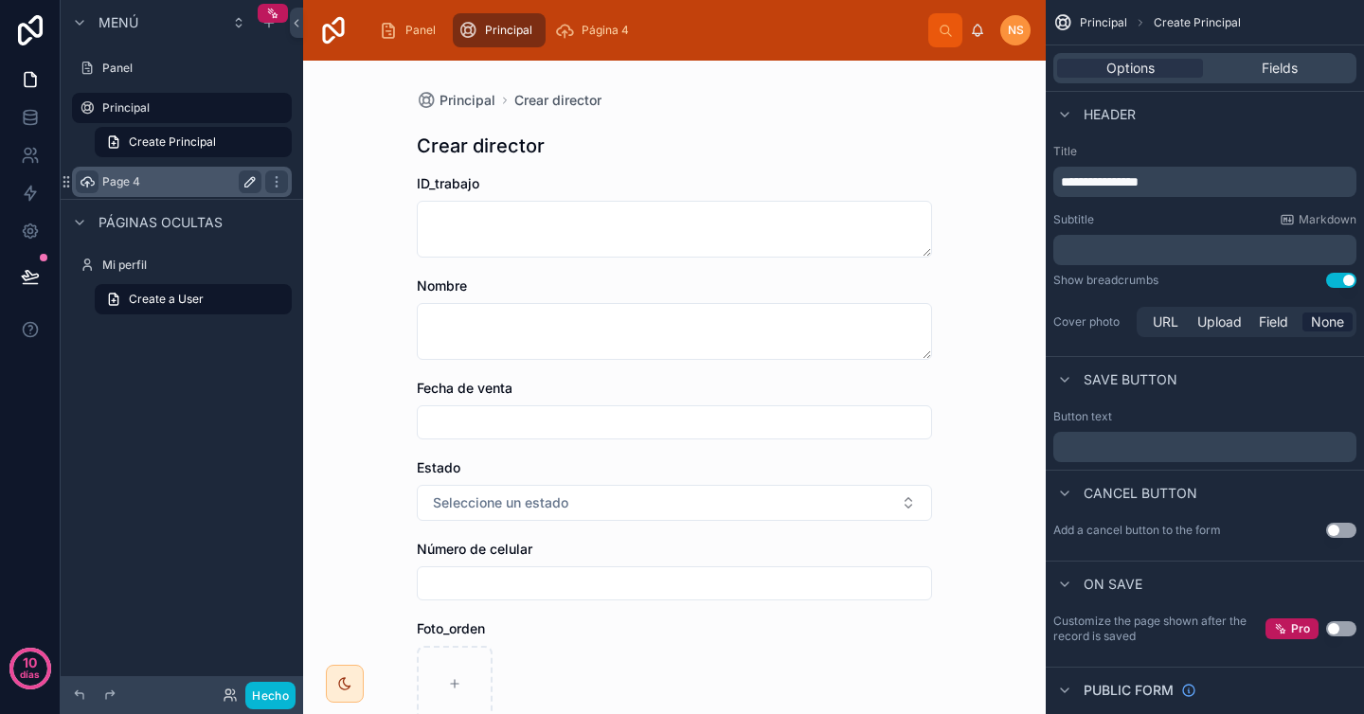
click at [220, 183] on label "Page 4" at bounding box center [178, 181] width 152 height 15
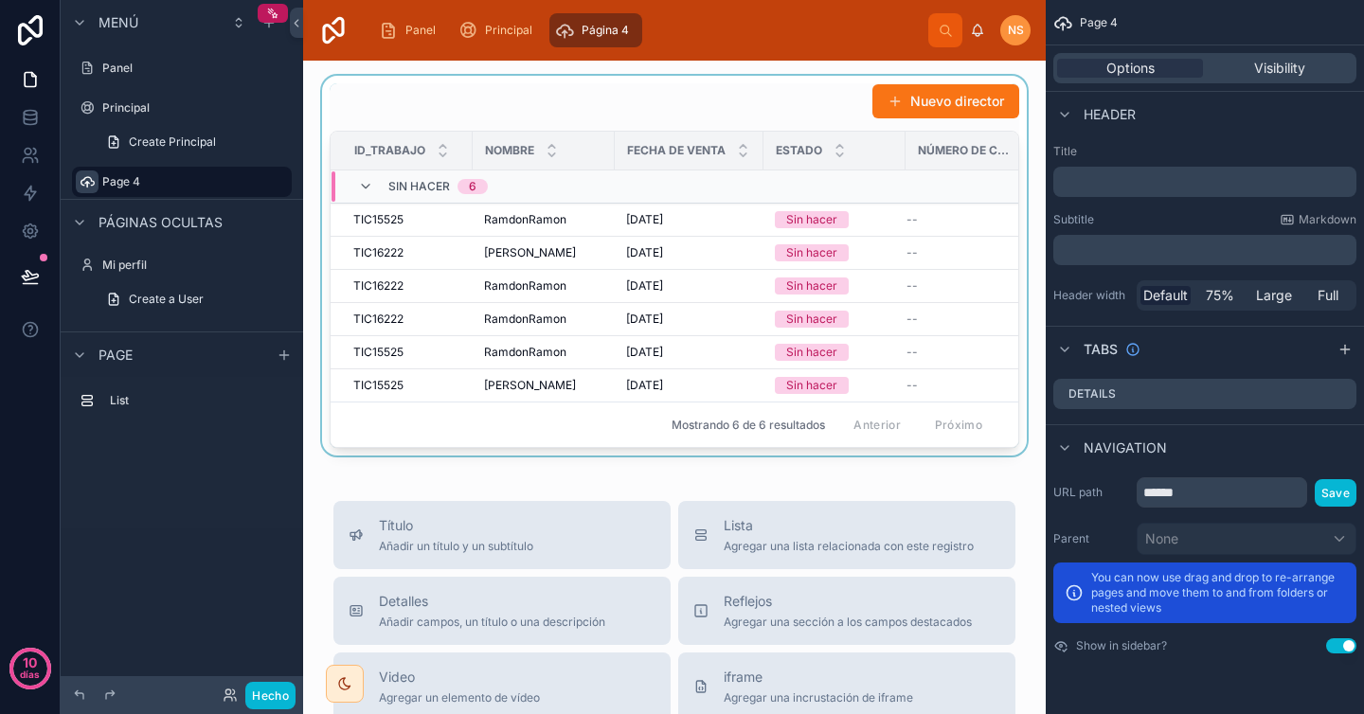
click at [790, 99] on div at bounding box center [674, 266] width 712 height 380
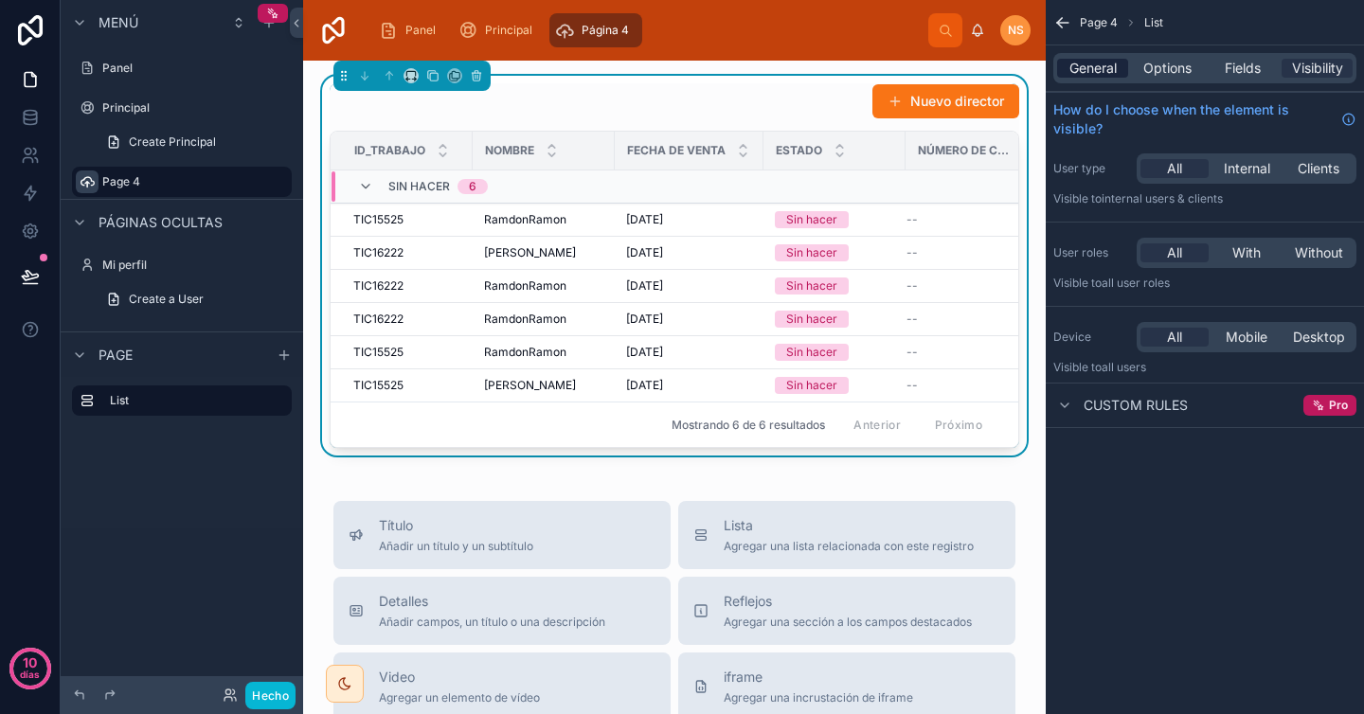
click at [1088, 69] on span "General" at bounding box center [1092, 68] width 47 height 19
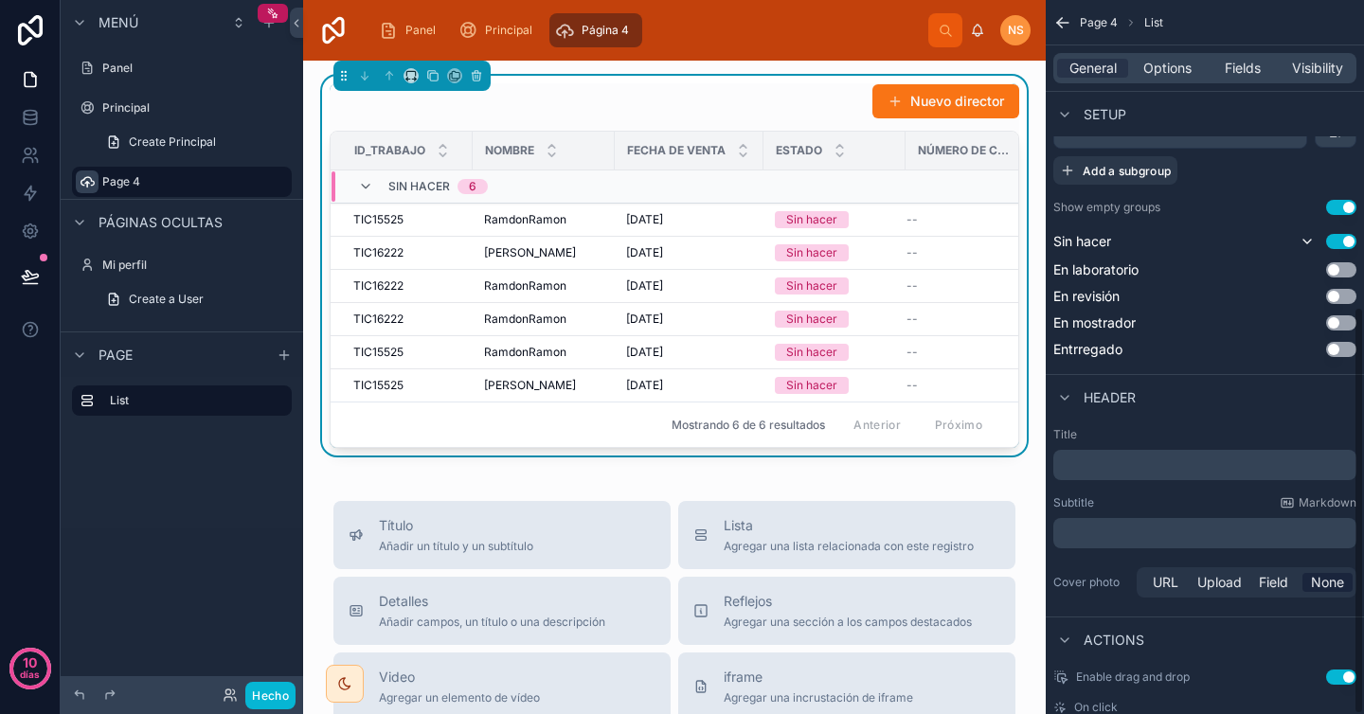
scroll to position [537, 0]
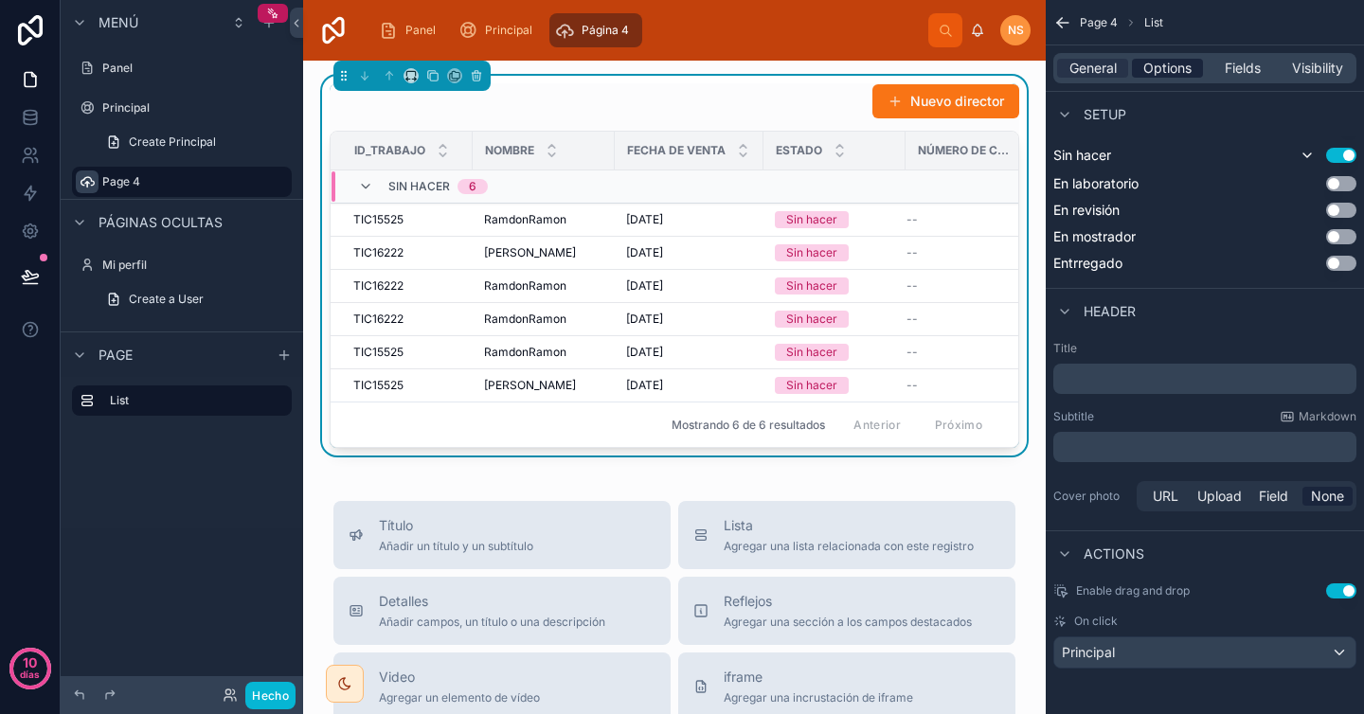
click at [1158, 72] on span "Options" at bounding box center [1167, 68] width 48 height 19
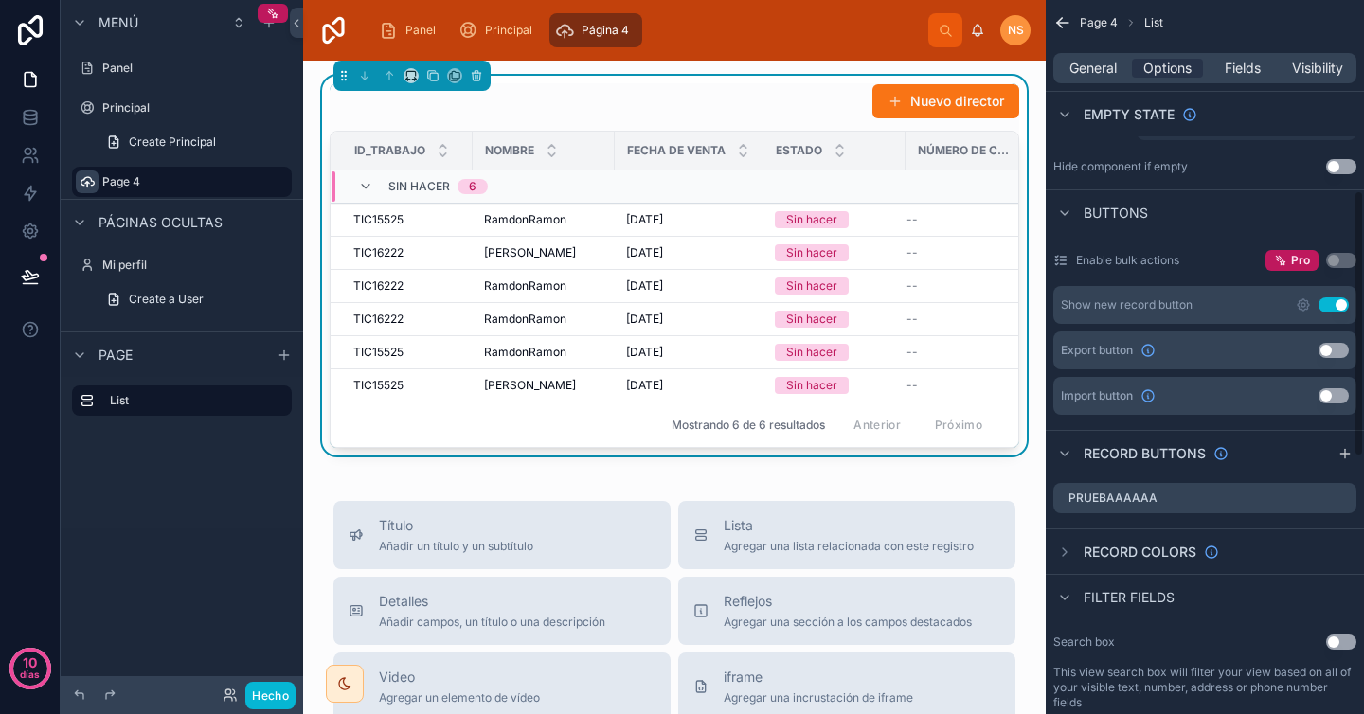
scroll to position [480, 0]
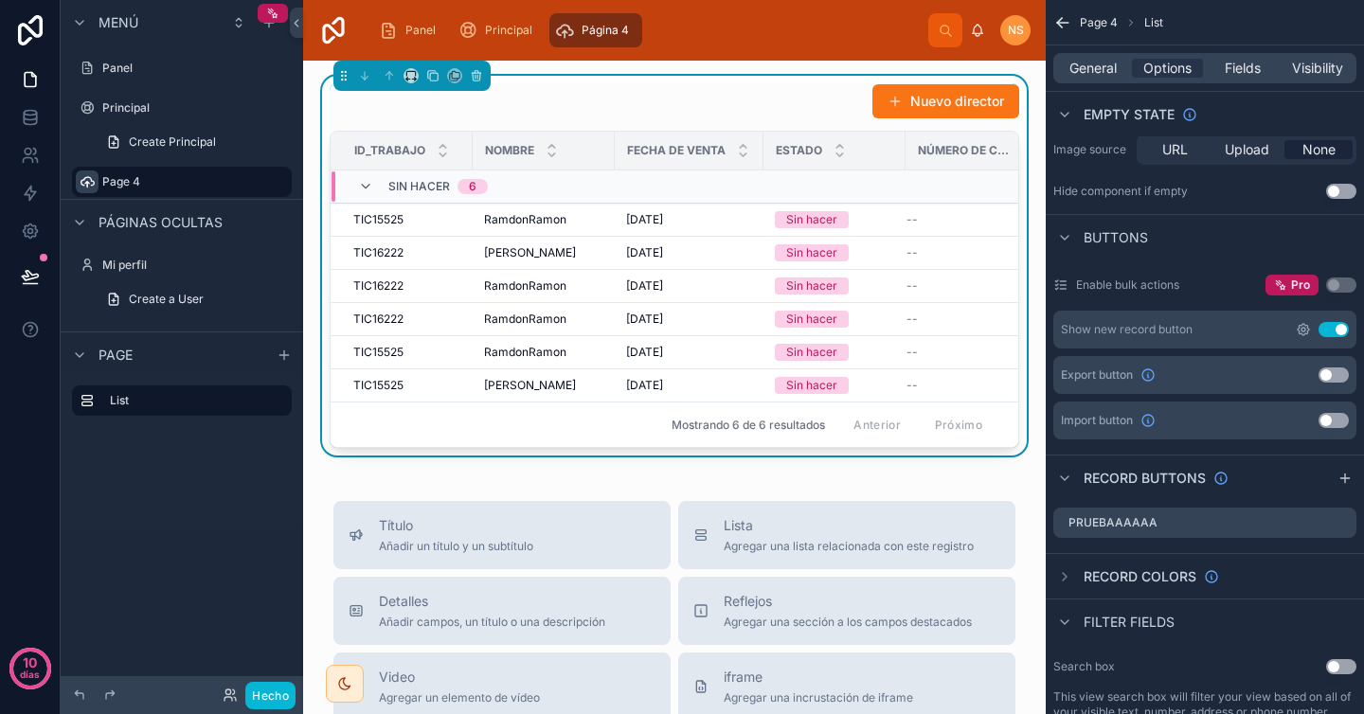
click at [1302, 329] on icon "contenido desplazable" at bounding box center [1303, 329] width 15 height 15
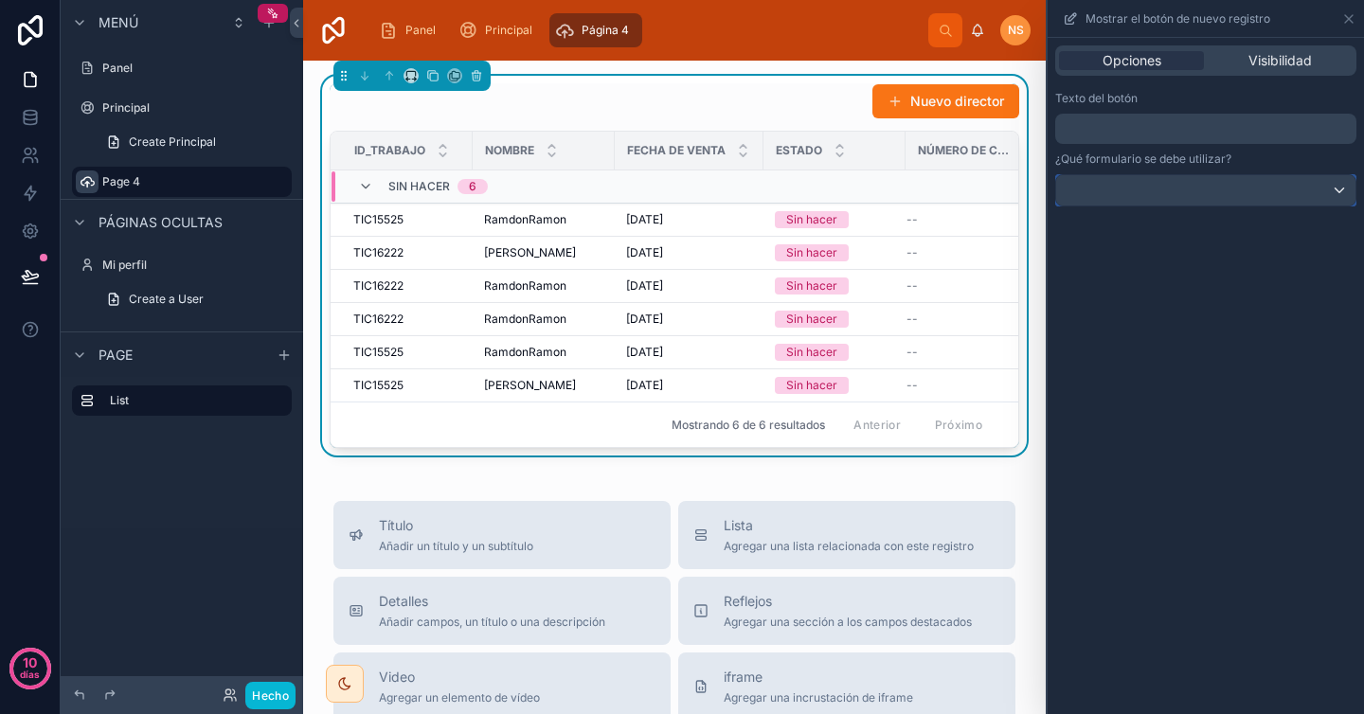
click at [1255, 189] on div at bounding box center [1205, 190] width 299 height 30
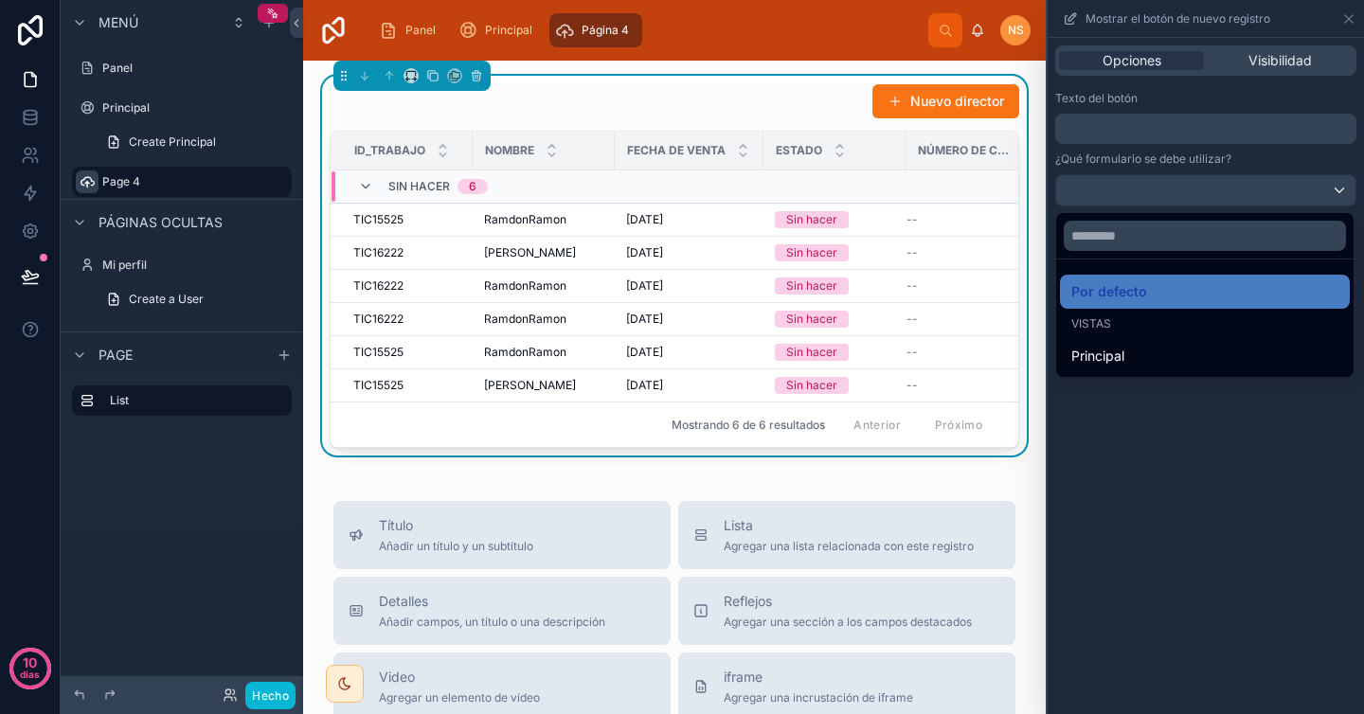
click at [1097, 326] on font "Vistas" at bounding box center [1091, 323] width 40 height 14
click at [1103, 320] on font "Vistas" at bounding box center [1091, 323] width 40 height 14
click at [1105, 295] on font "Por defecto" at bounding box center [1109, 291] width 76 height 16
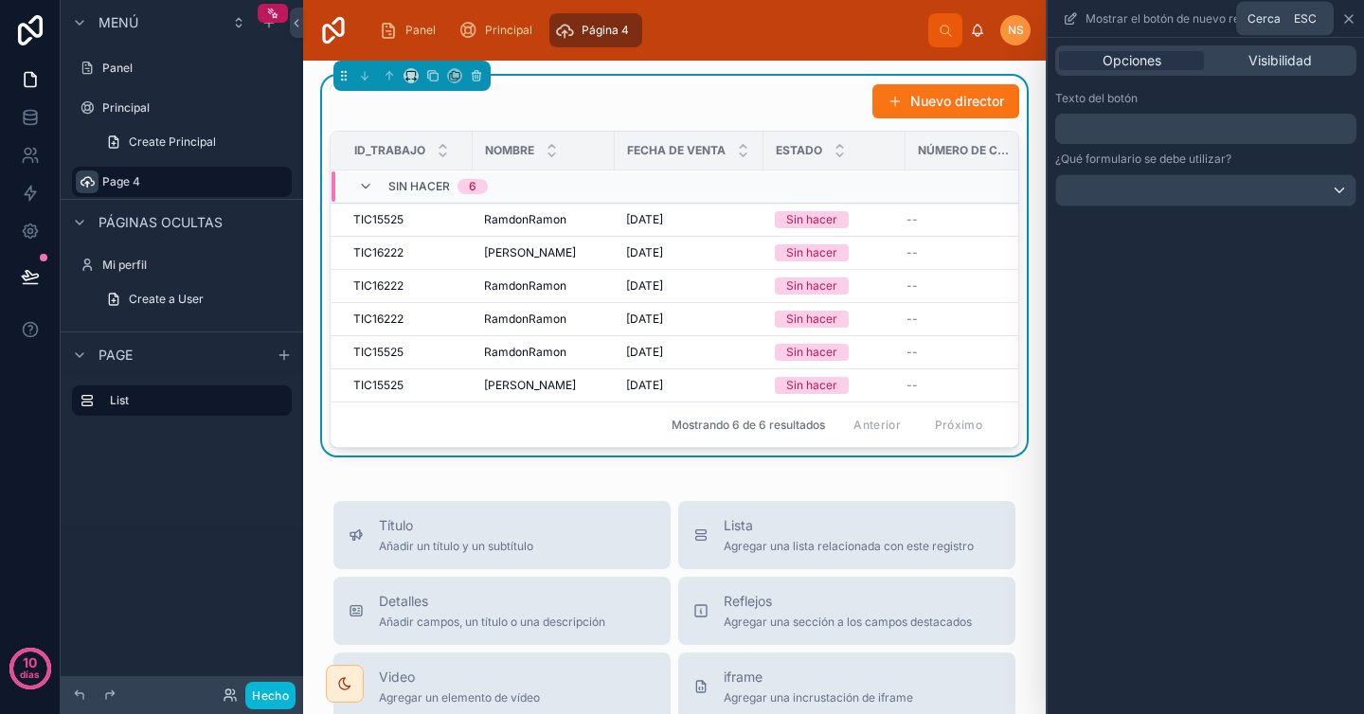
click at [1346, 20] on icon at bounding box center [1349, 19] width 8 height 8
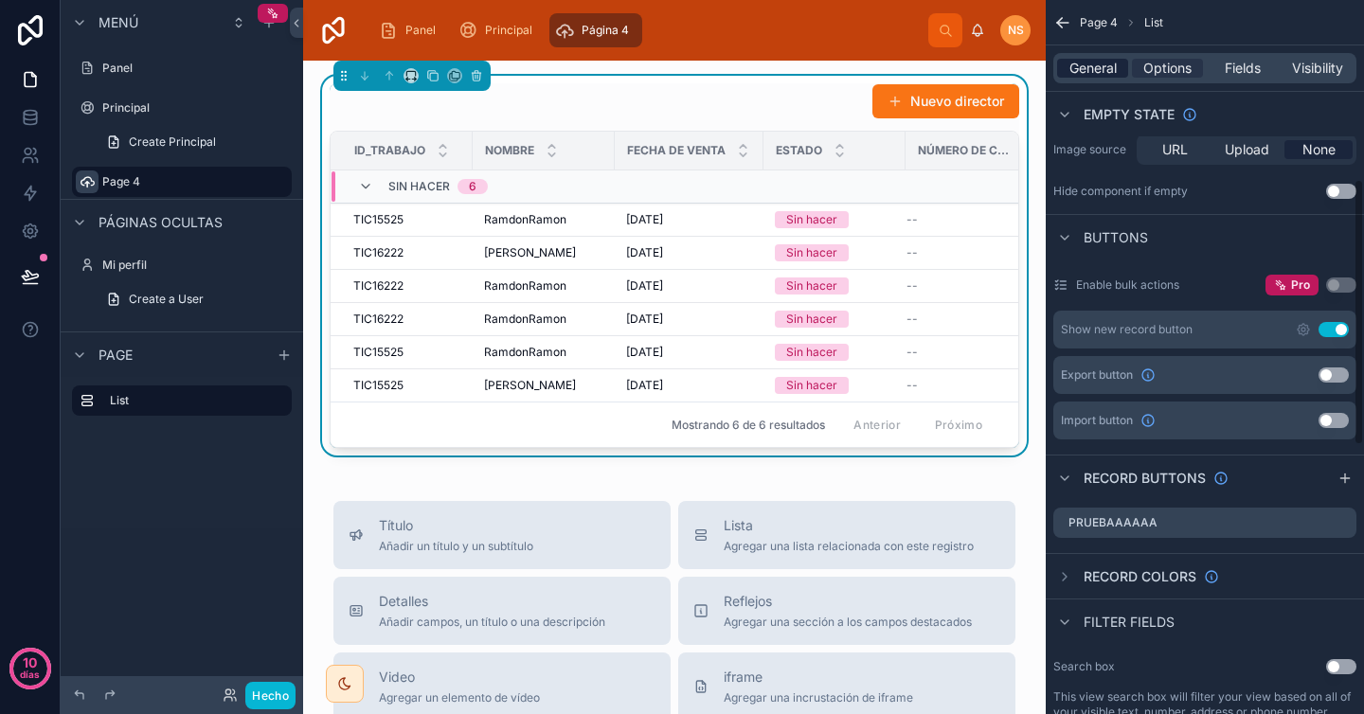
click at [1103, 67] on span "General" at bounding box center [1092, 68] width 47 height 19
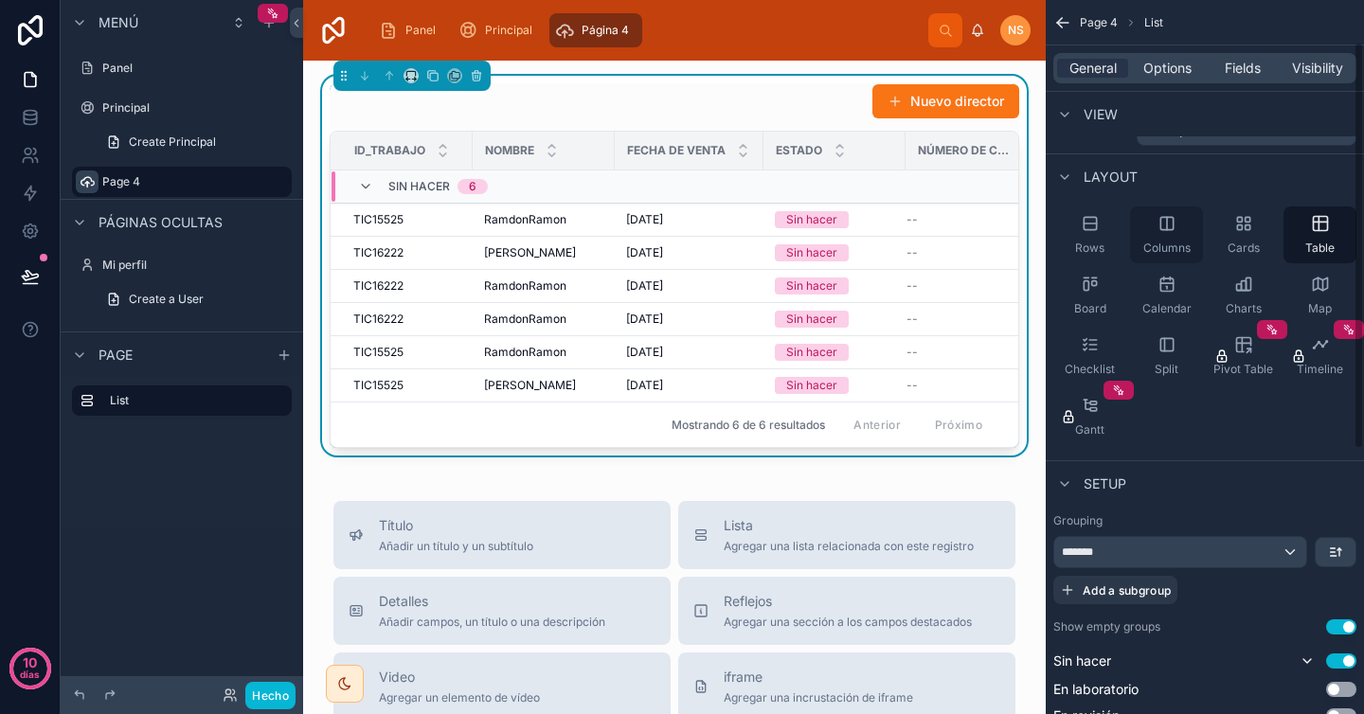
scroll to position [27, 0]
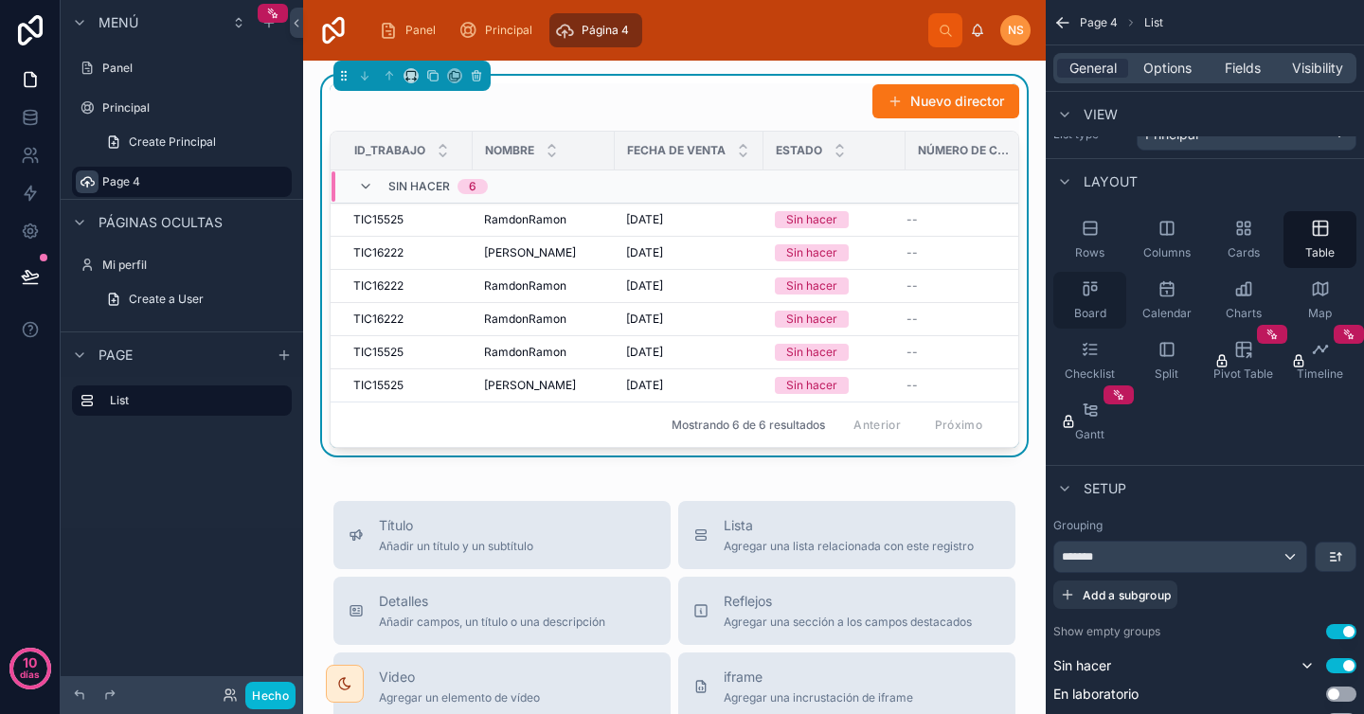
click at [1074, 301] on div "Board" at bounding box center [1089, 300] width 73 height 57
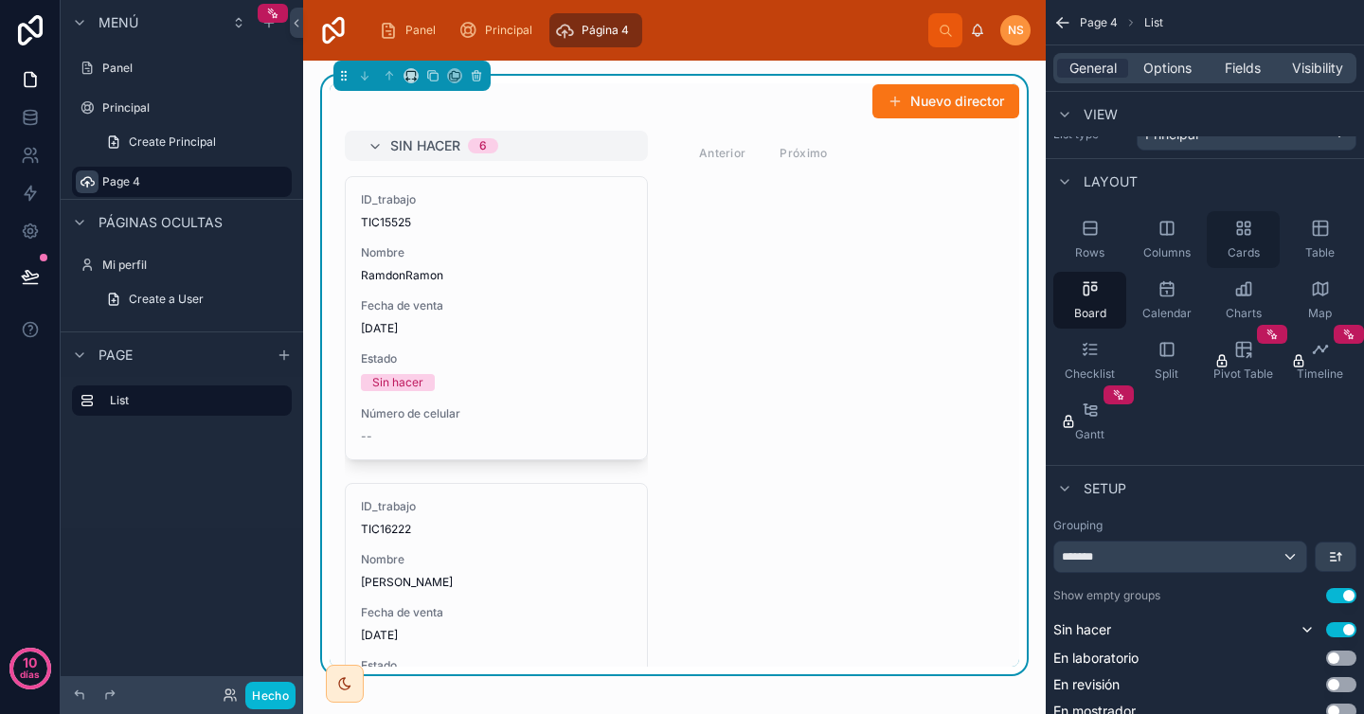
click at [1257, 239] on div "Cards" at bounding box center [1243, 239] width 73 height 57
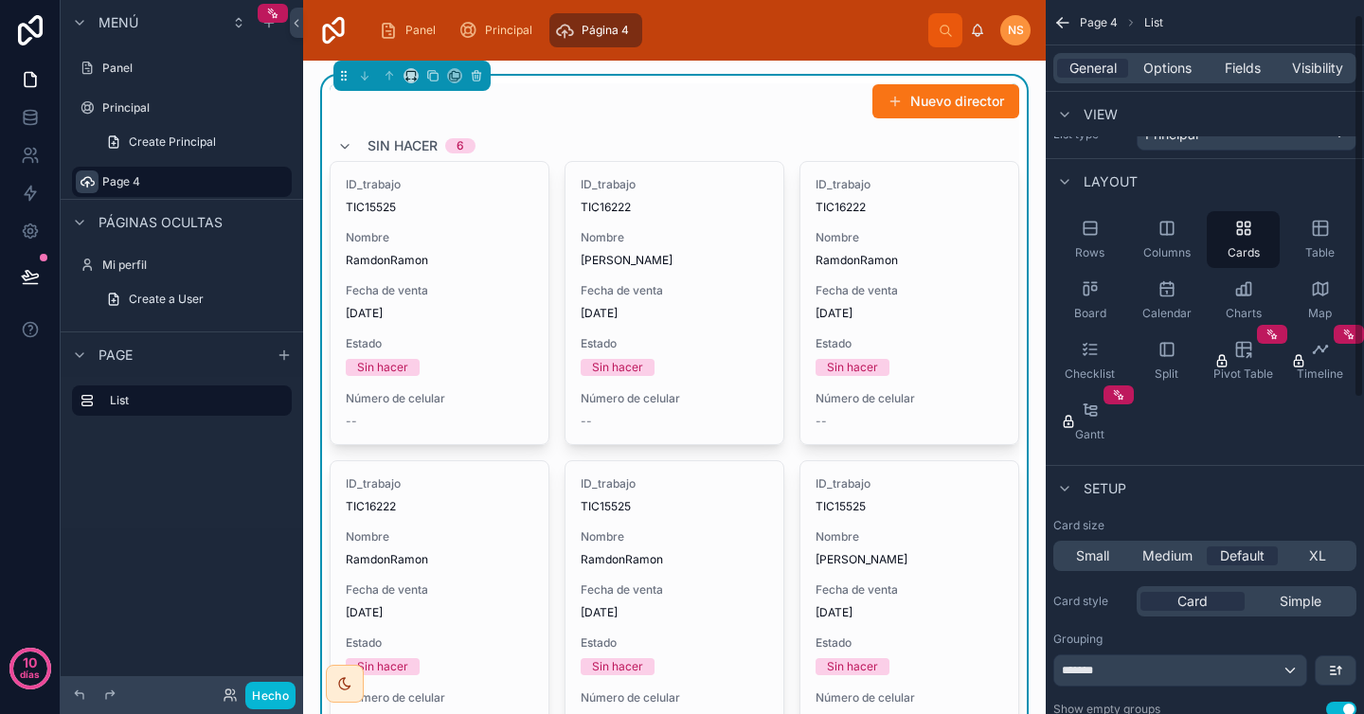
click at [1193, 426] on div "Rows Columns Cards Table Board Calendar Charts Map Checklist Split Pivot Table …" at bounding box center [1205, 331] width 318 height 254
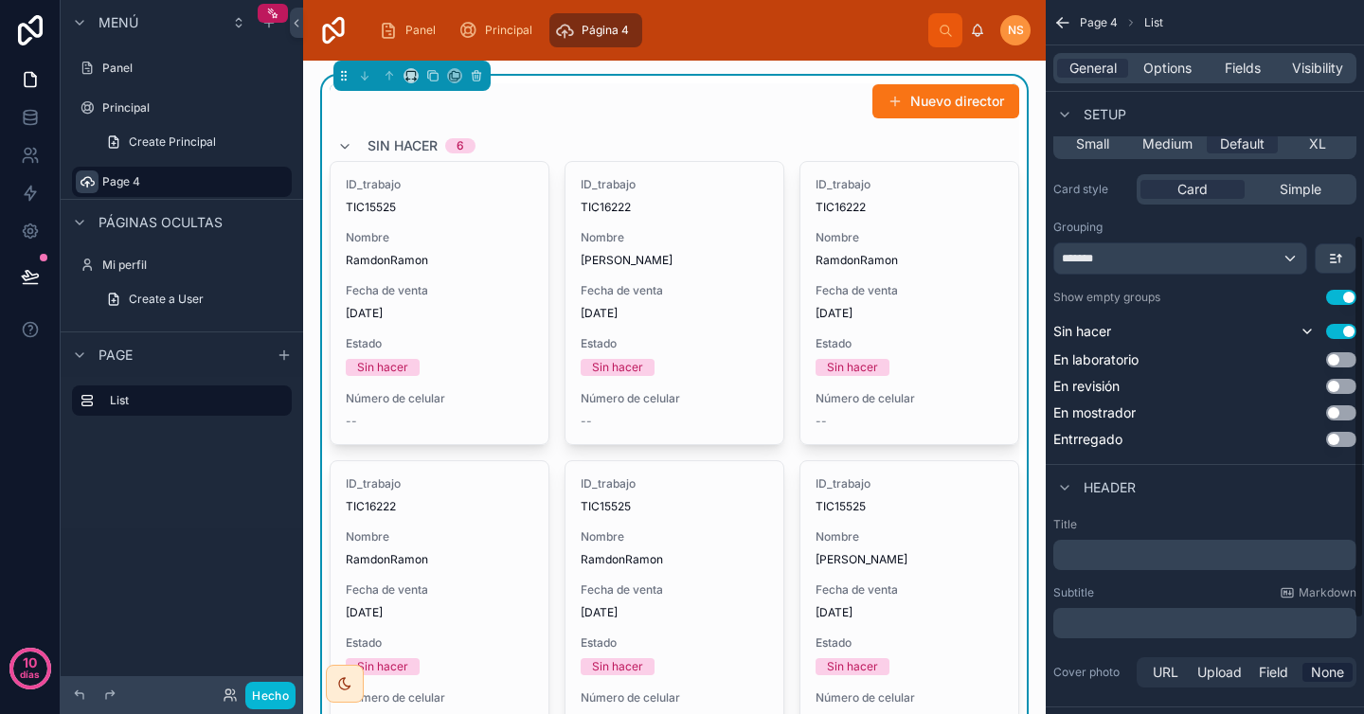
scroll to position [440, 0]
click at [1342, 296] on button "Use setting" at bounding box center [1341, 295] width 30 height 15
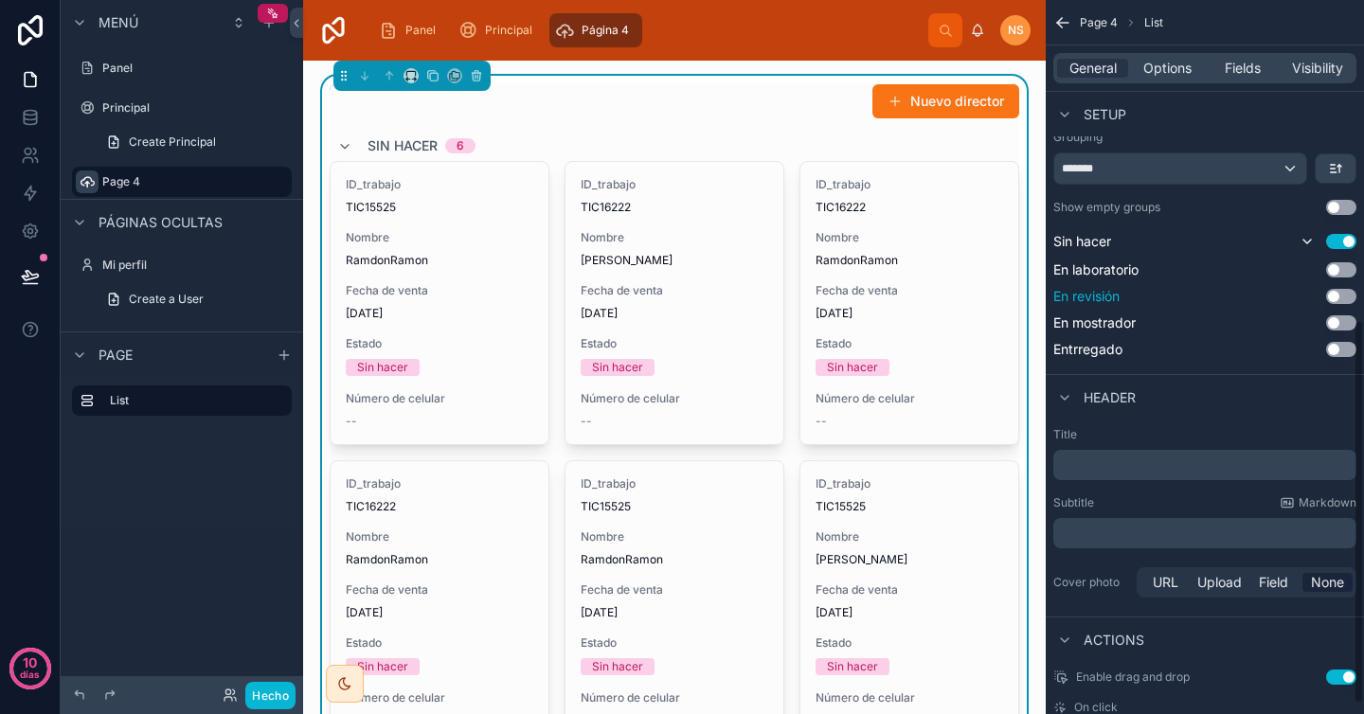
scroll to position [615, 0]
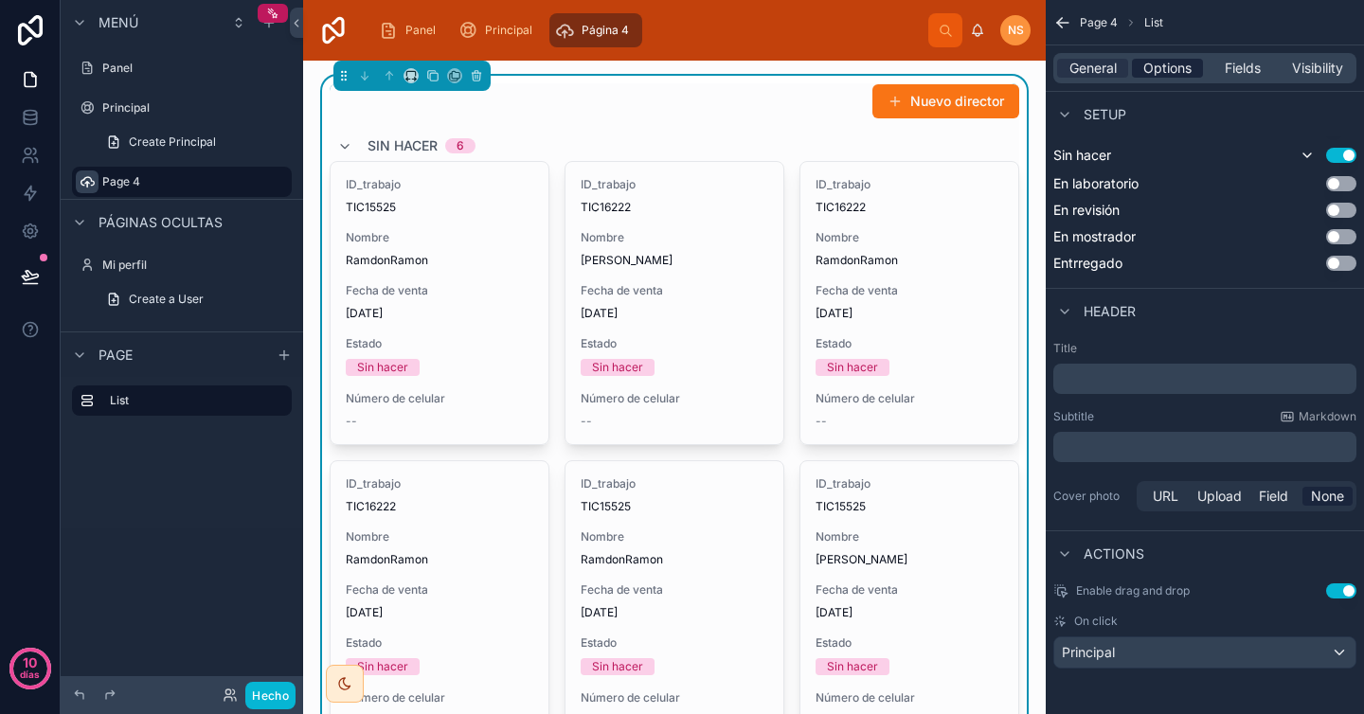
click at [1162, 68] on span "Options" at bounding box center [1167, 68] width 48 height 19
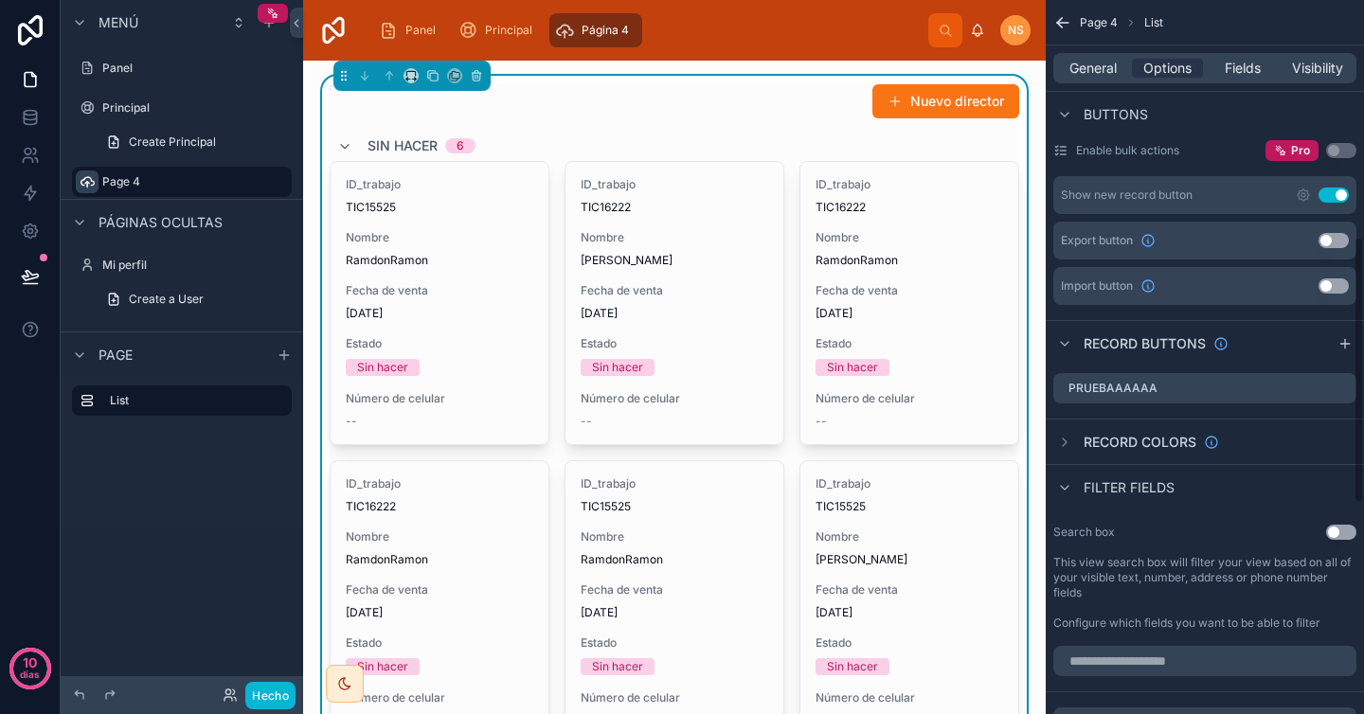
scroll to position [642, 0]
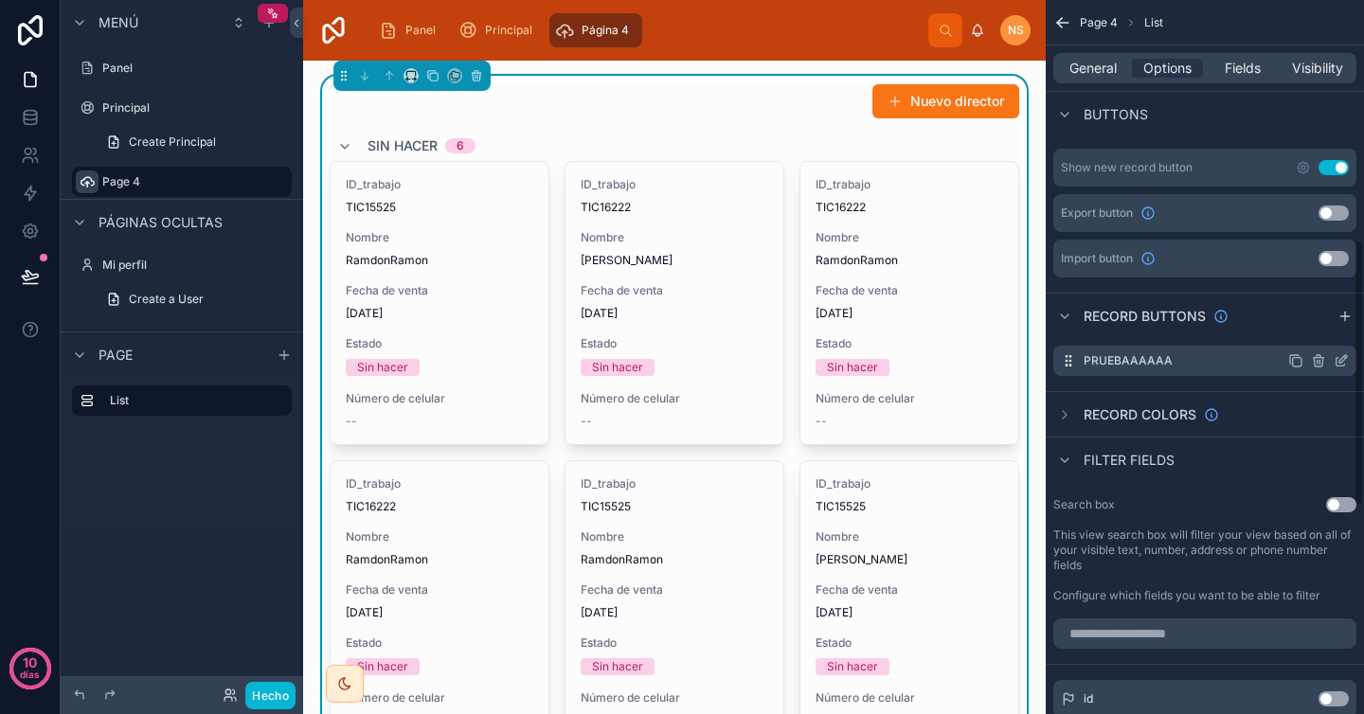
click at [1346, 361] on icon "contenido desplazable" at bounding box center [1341, 360] width 15 height 15
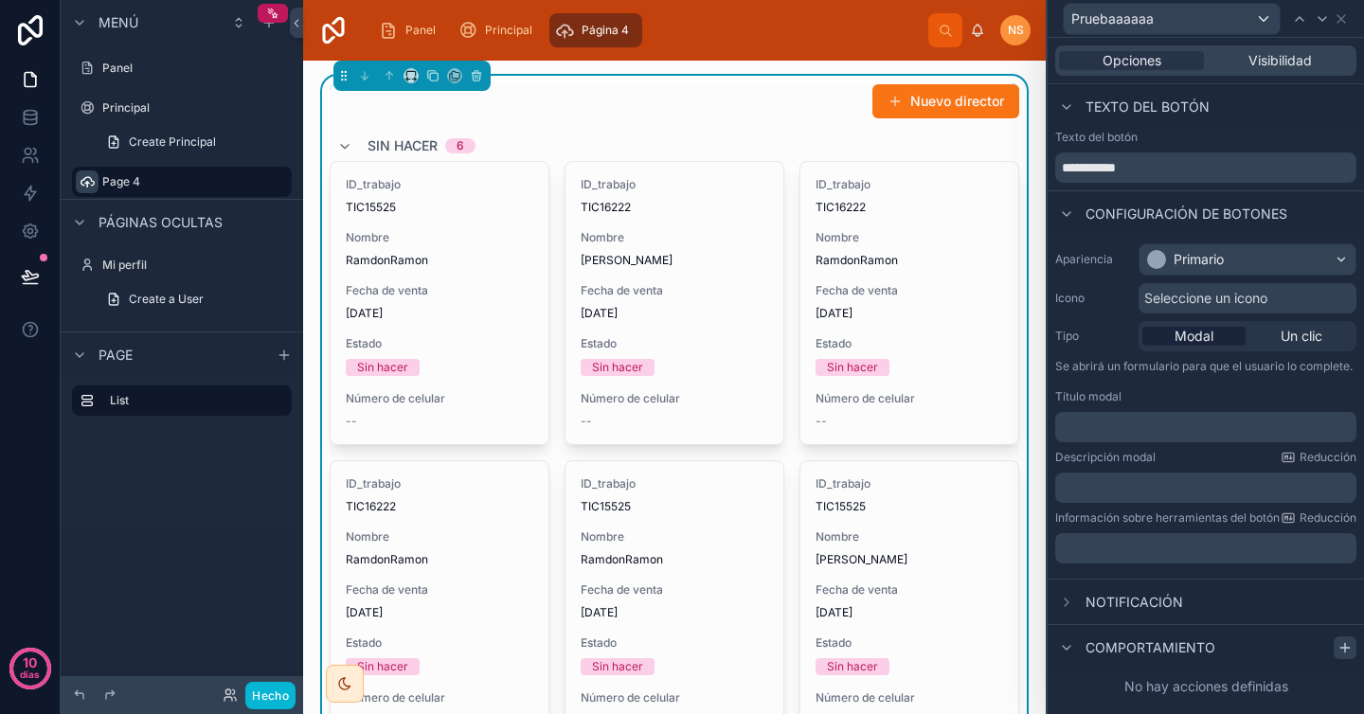
click at [1342, 652] on icon at bounding box center [1344, 647] width 15 height 15
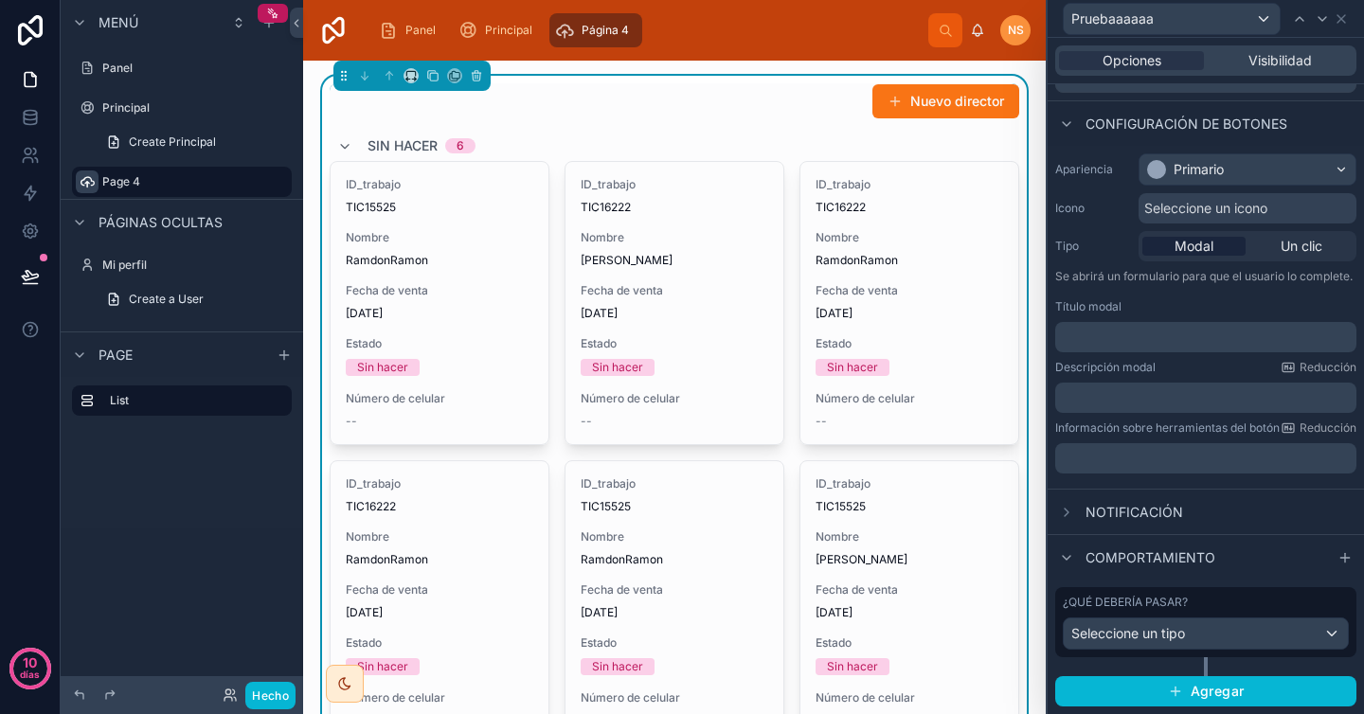
scroll to position [118, 0]
click at [1184, 619] on div "Seleccione un tipo" at bounding box center [1206, 634] width 284 height 30
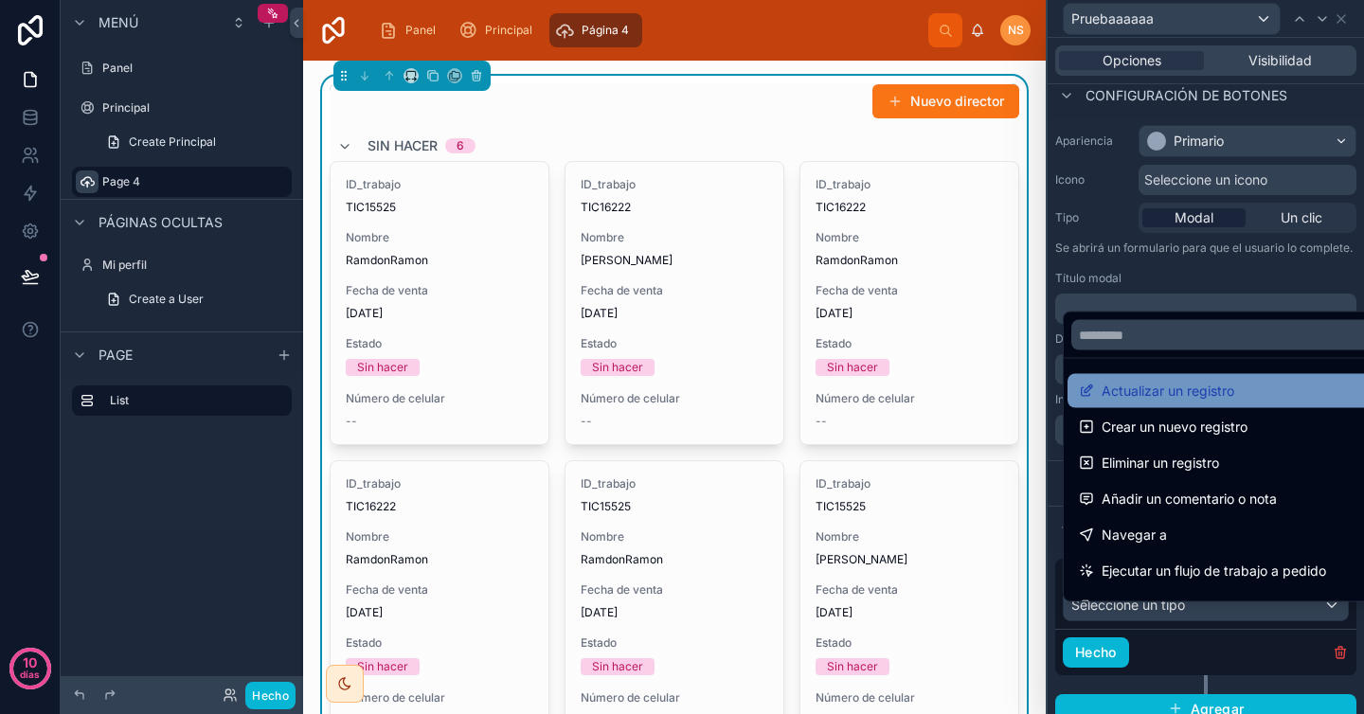
click at [1191, 398] on font "Actualizar un registro" at bounding box center [1168, 391] width 133 height 16
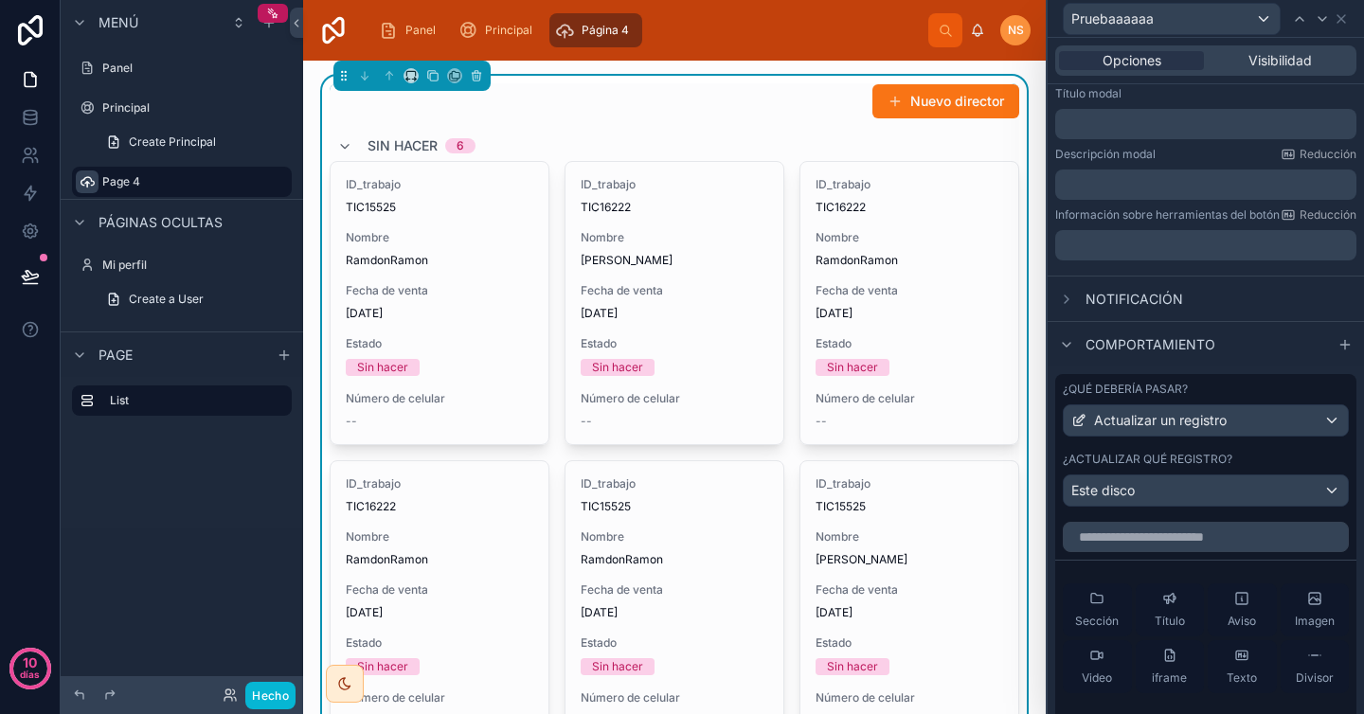
scroll to position [380, 0]
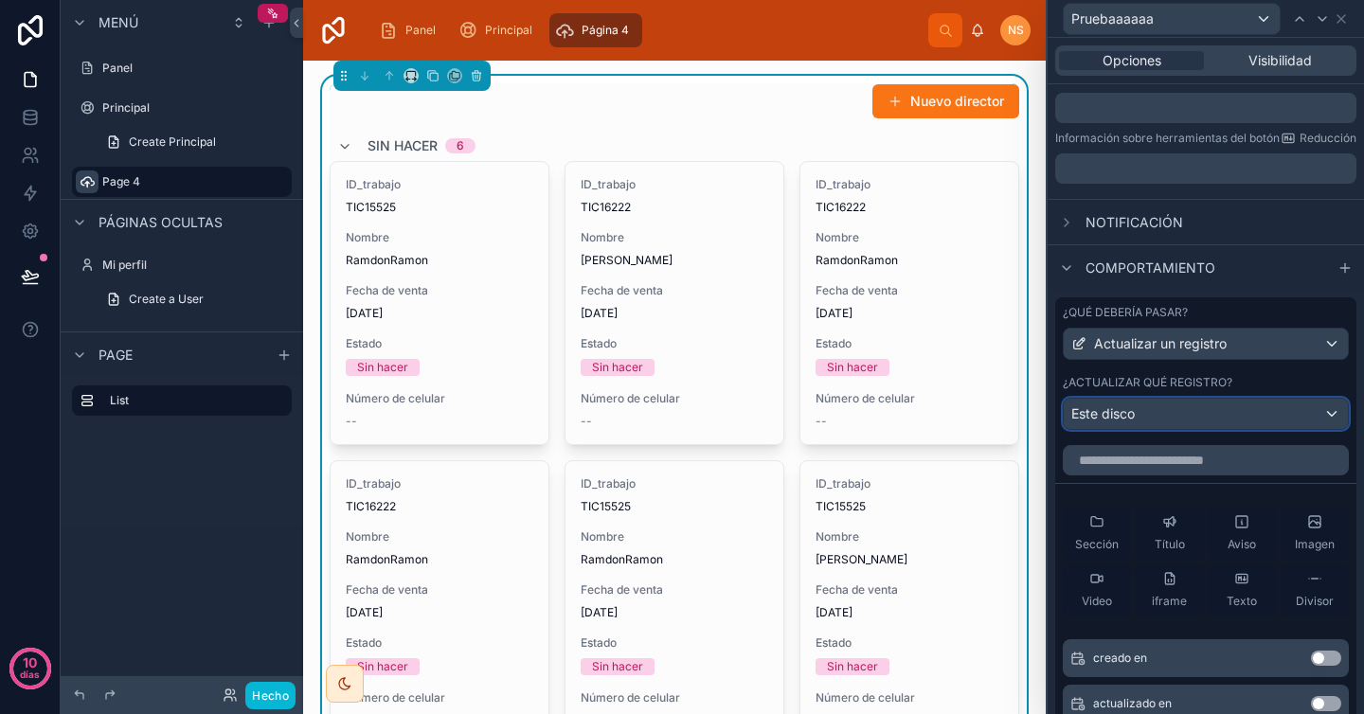
click at [1163, 429] on div "Este disco" at bounding box center [1206, 414] width 284 height 30
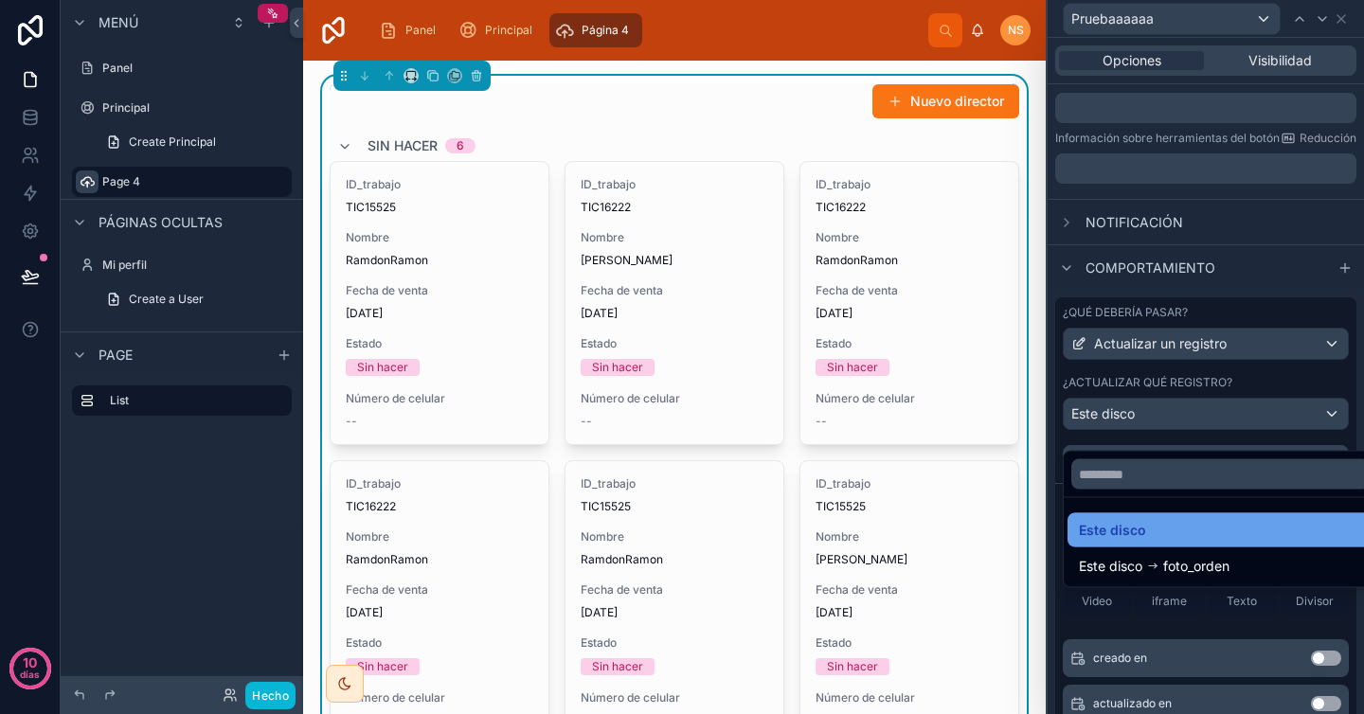
click at [1153, 531] on div "Este disco" at bounding box center [1220, 530] width 283 height 23
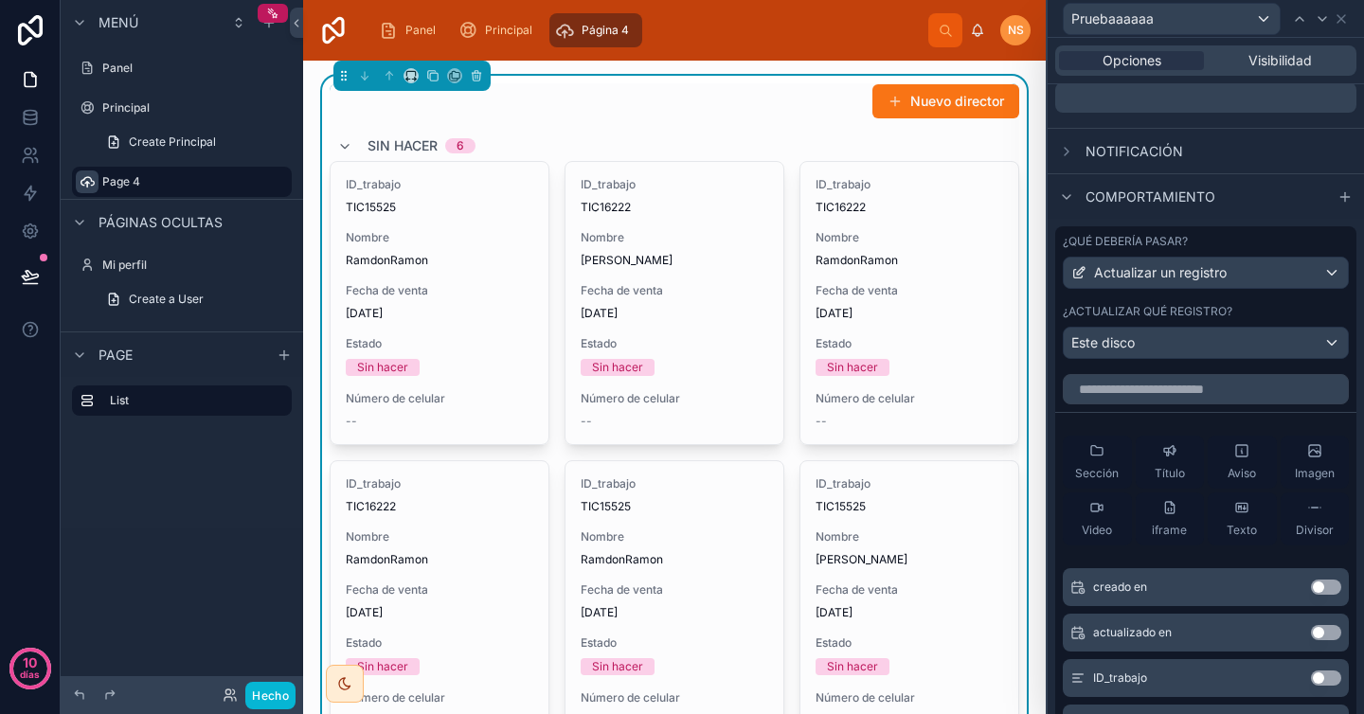
scroll to position [434, 0]
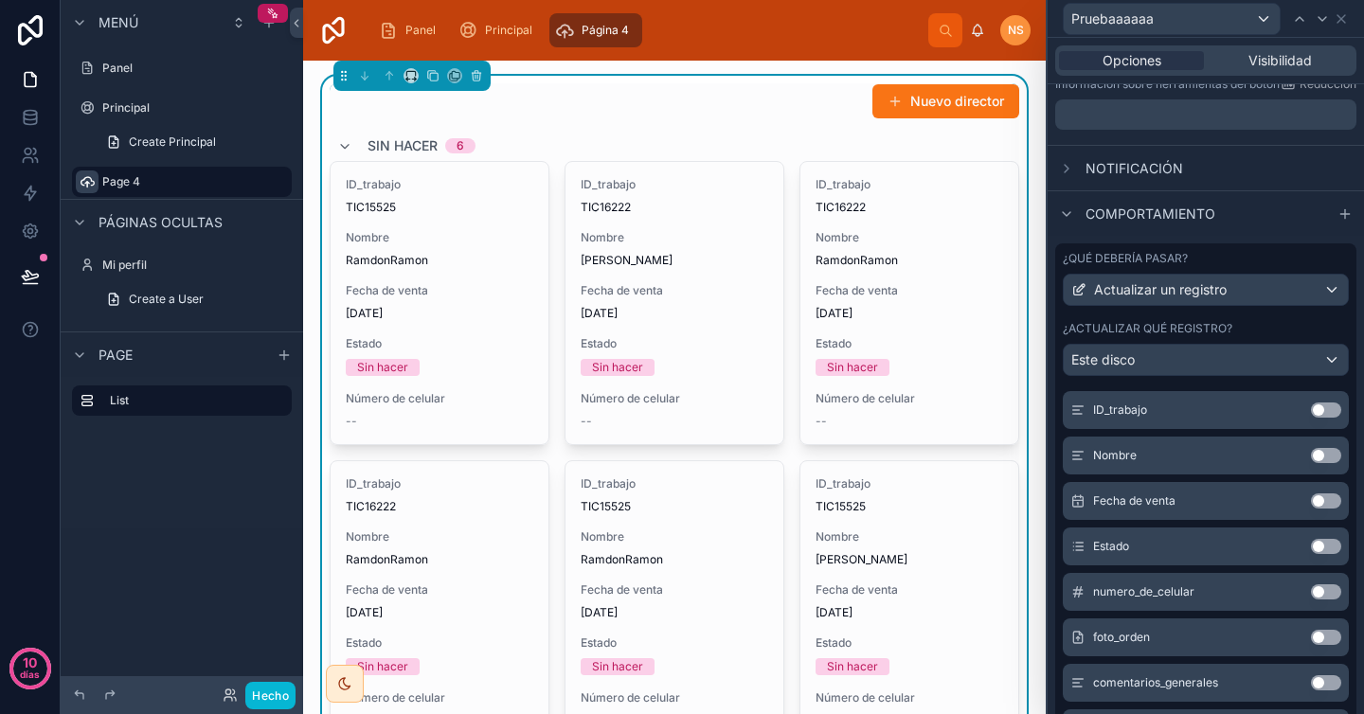
click at [1311, 554] on button "Utilizar configuración" at bounding box center [1326, 546] width 30 height 15
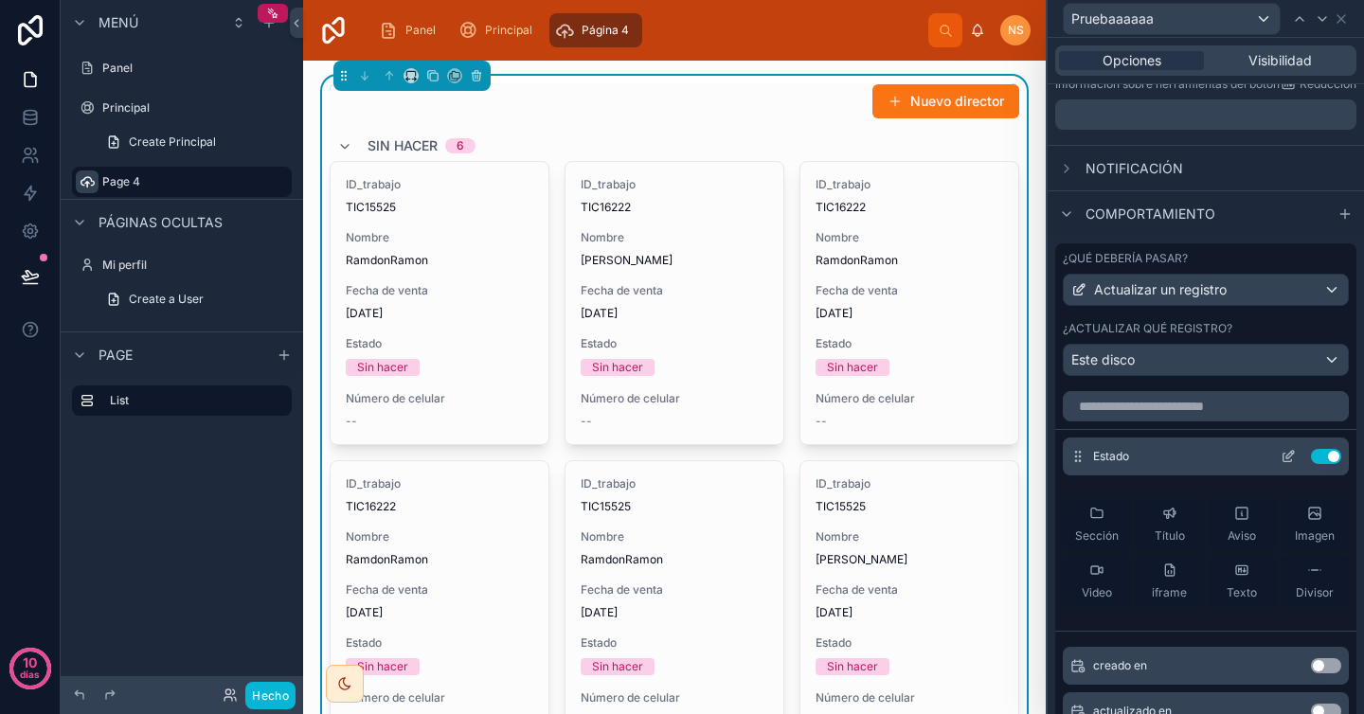
click at [1281, 464] on icon at bounding box center [1288, 456] width 15 height 15
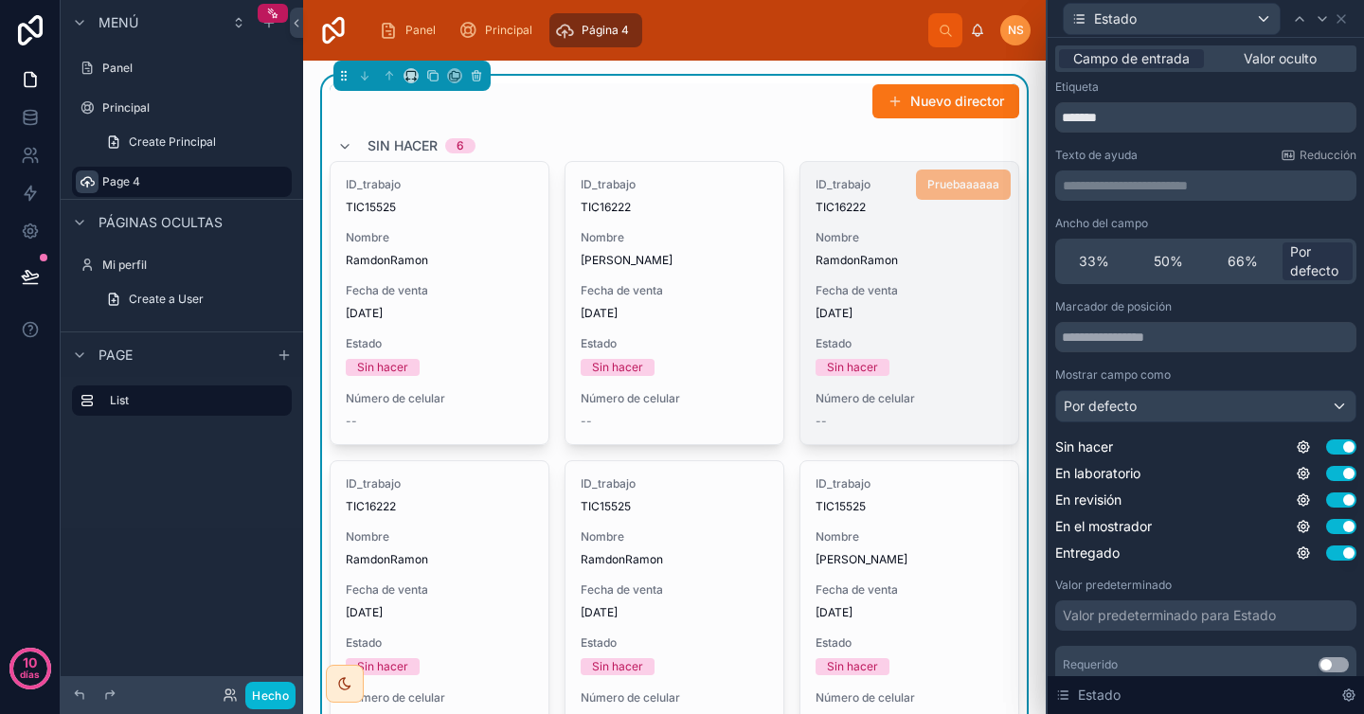
click at [864, 207] on span "TIC16222" at bounding box center [910, 207] width 188 height 15
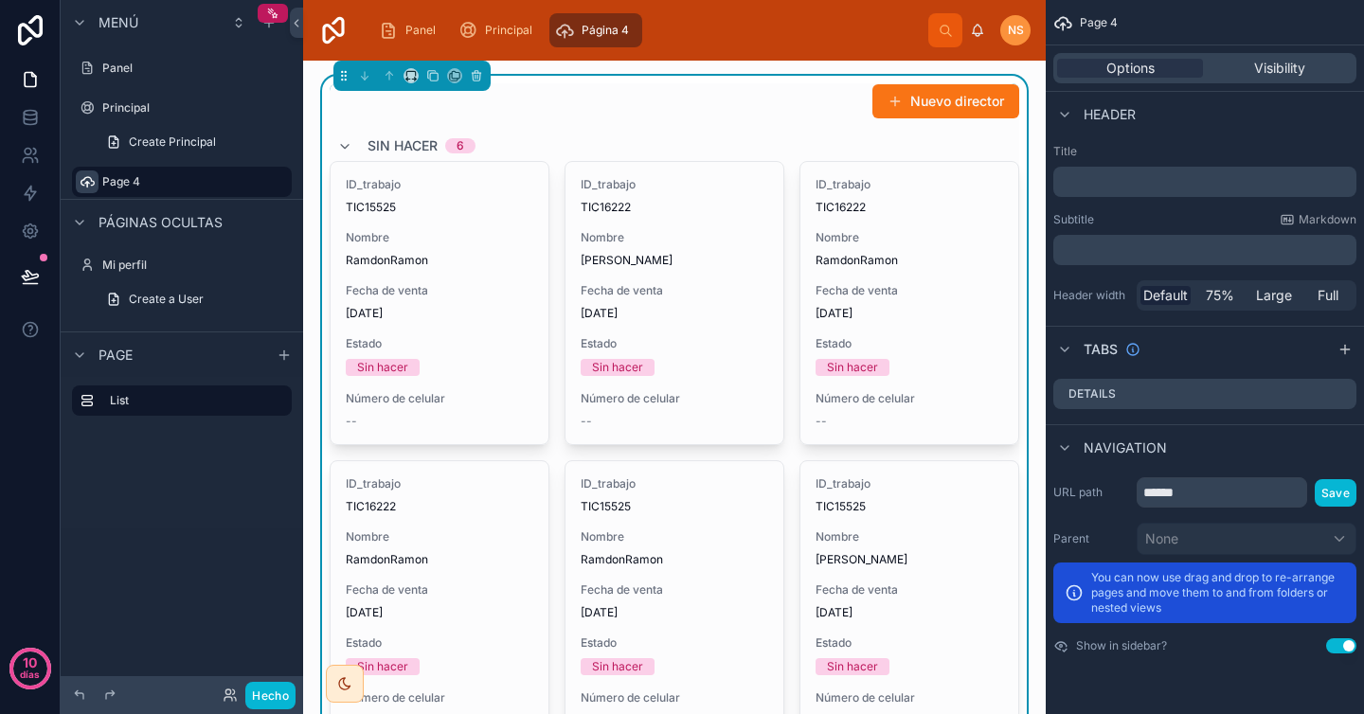
click at [1181, 122] on div "Header" at bounding box center [1205, 113] width 318 height 45
click at [276, 697] on font "Hecho" at bounding box center [270, 696] width 37 height 14
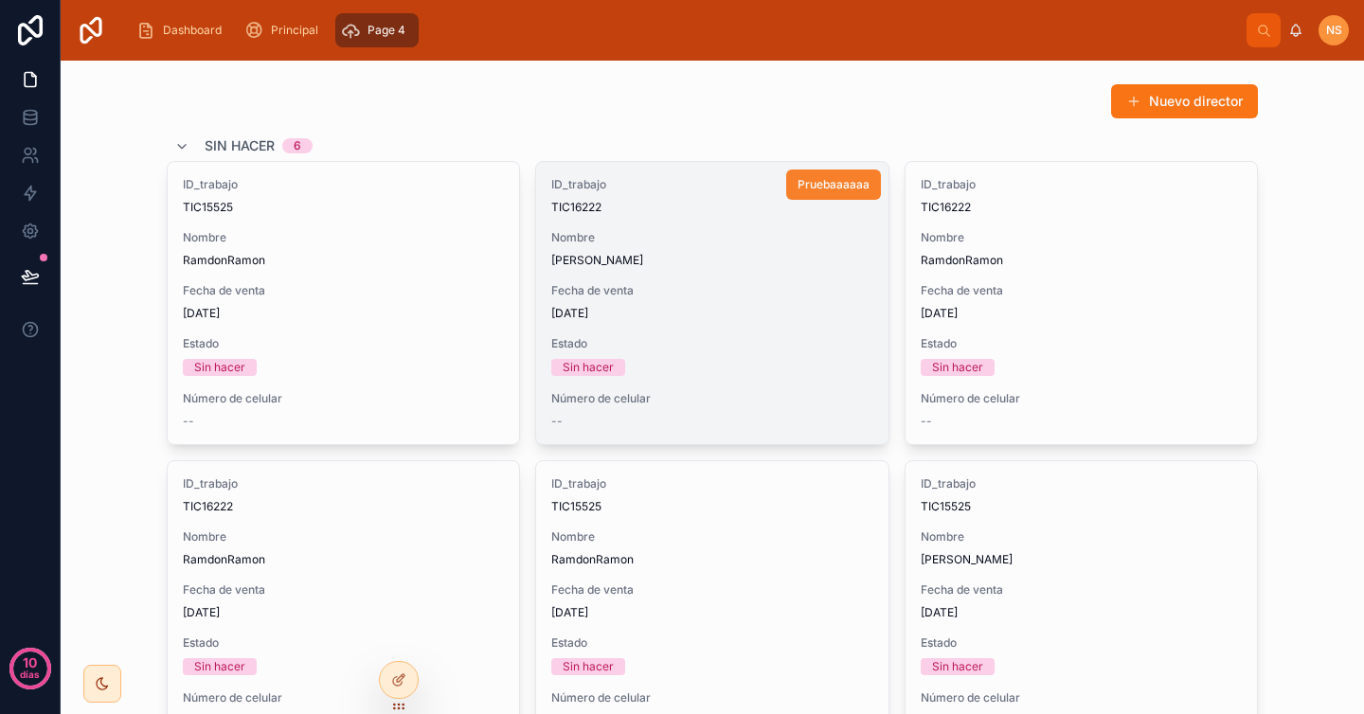
click at [821, 192] on button "Pruebaaaaaa" at bounding box center [833, 185] width 95 height 30
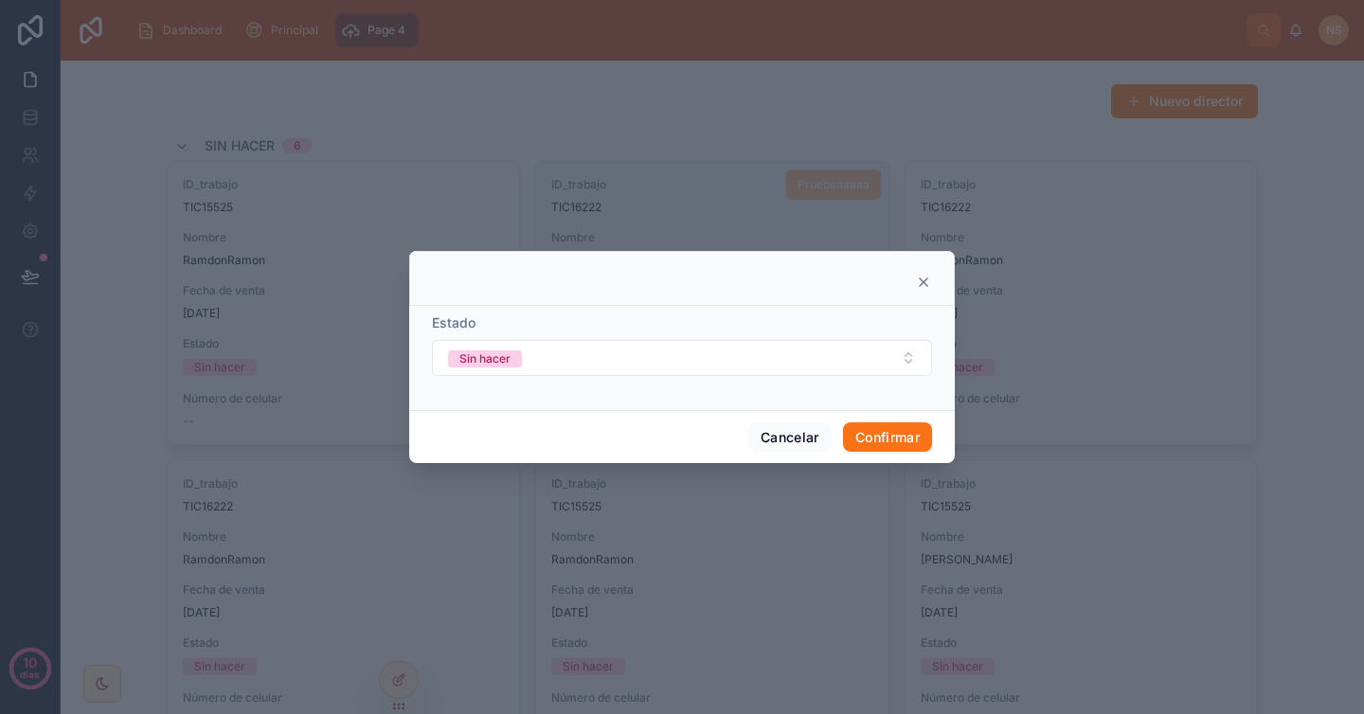
click at [924, 279] on icon at bounding box center [924, 282] width 8 height 8
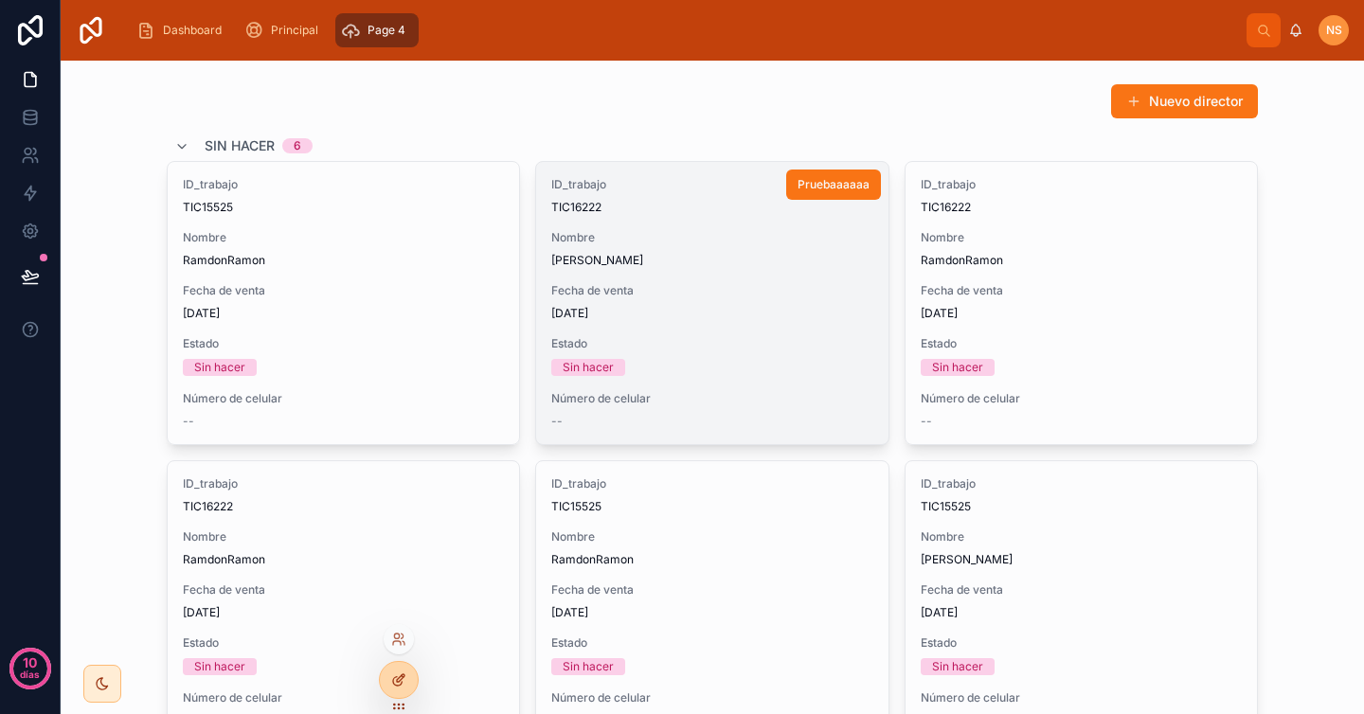
click at [394, 678] on icon at bounding box center [398, 680] width 15 height 15
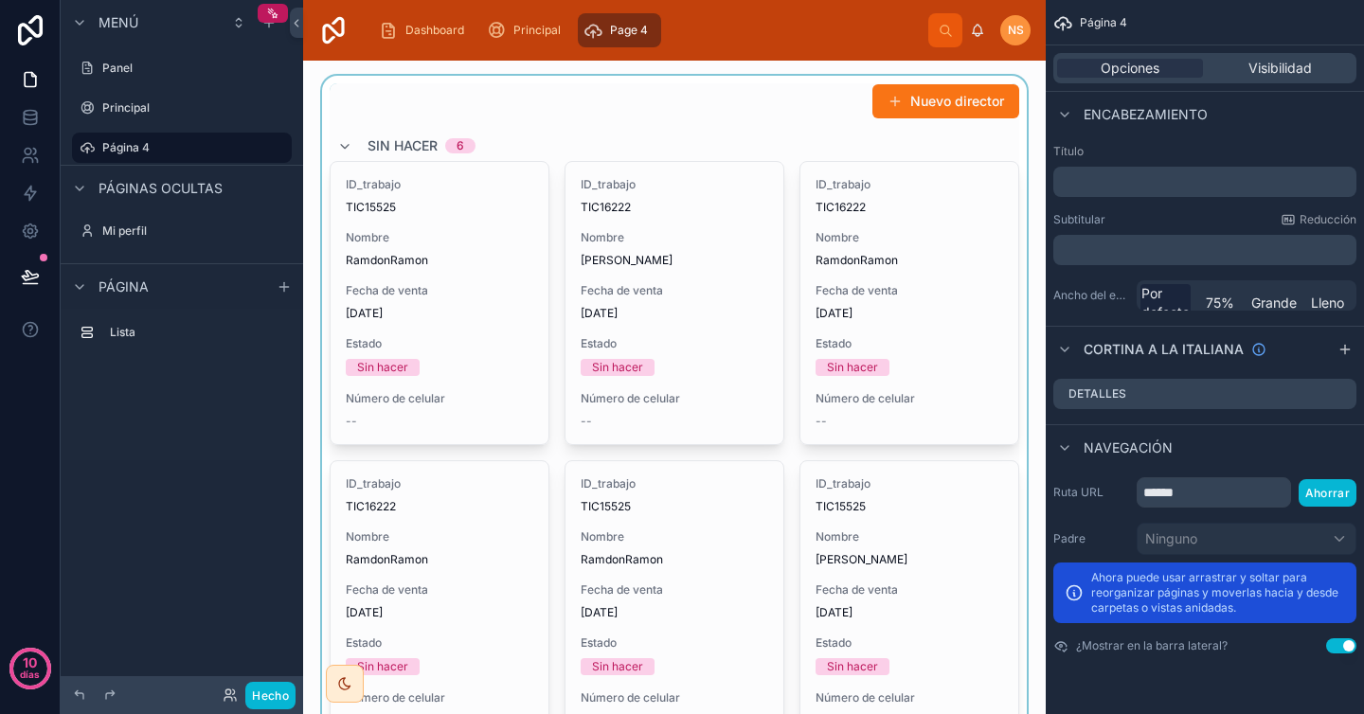
click at [956, 133] on div at bounding box center [674, 444] width 712 height 736
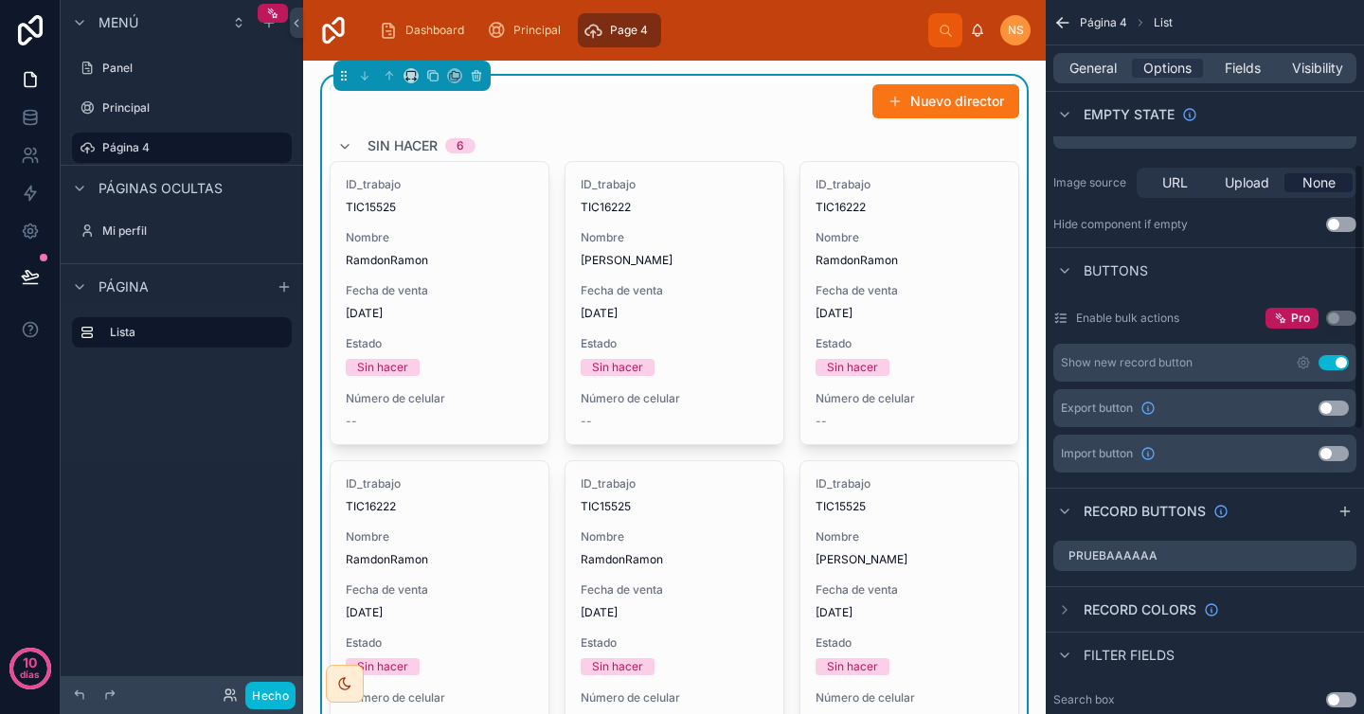
scroll to position [479, 0]
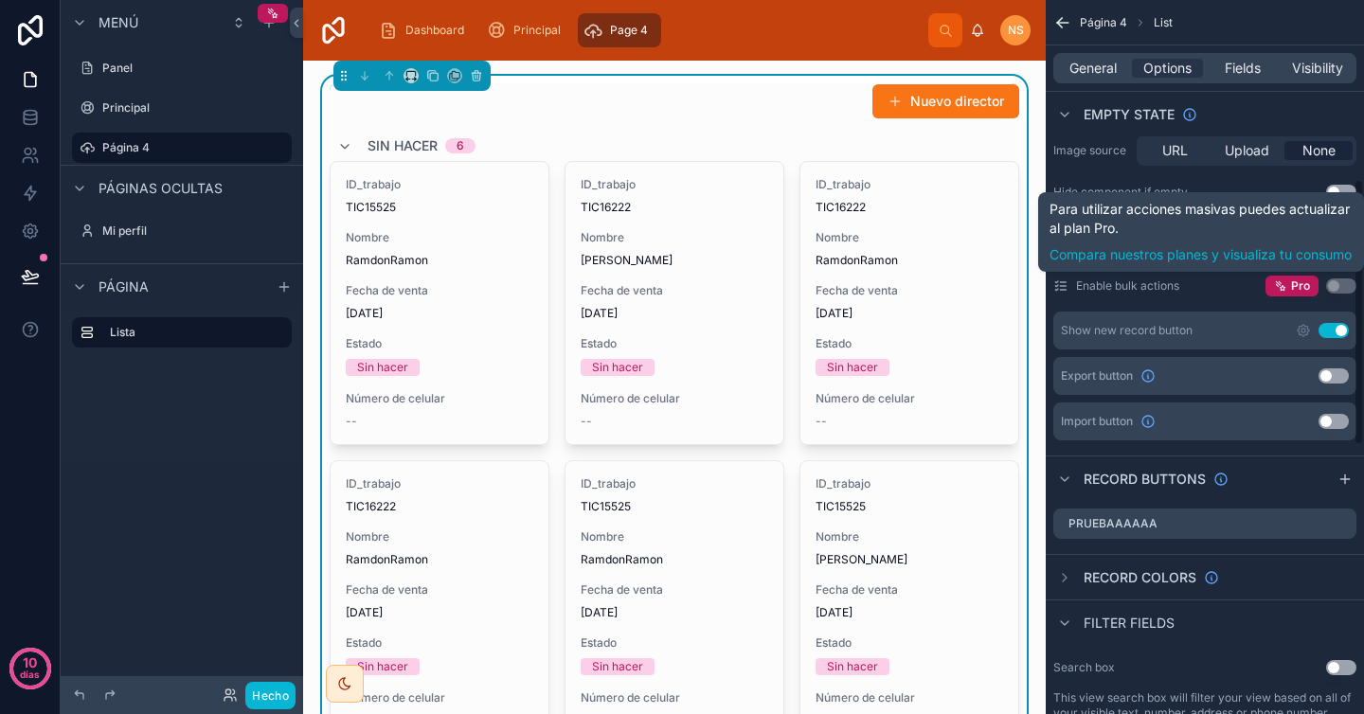
click at [1345, 285] on button "Use setting" at bounding box center [1341, 285] width 30 height 15
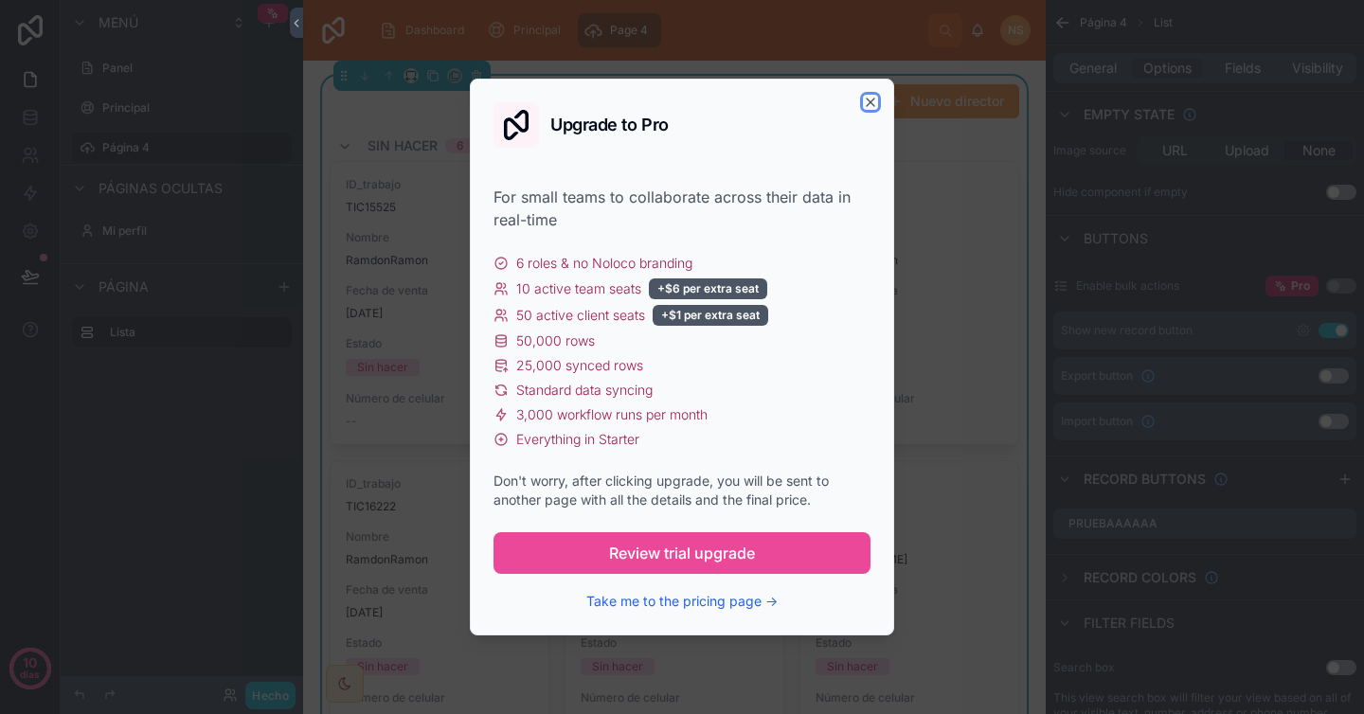
click at [871, 95] on icon "button" at bounding box center [870, 102] width 15 height 15
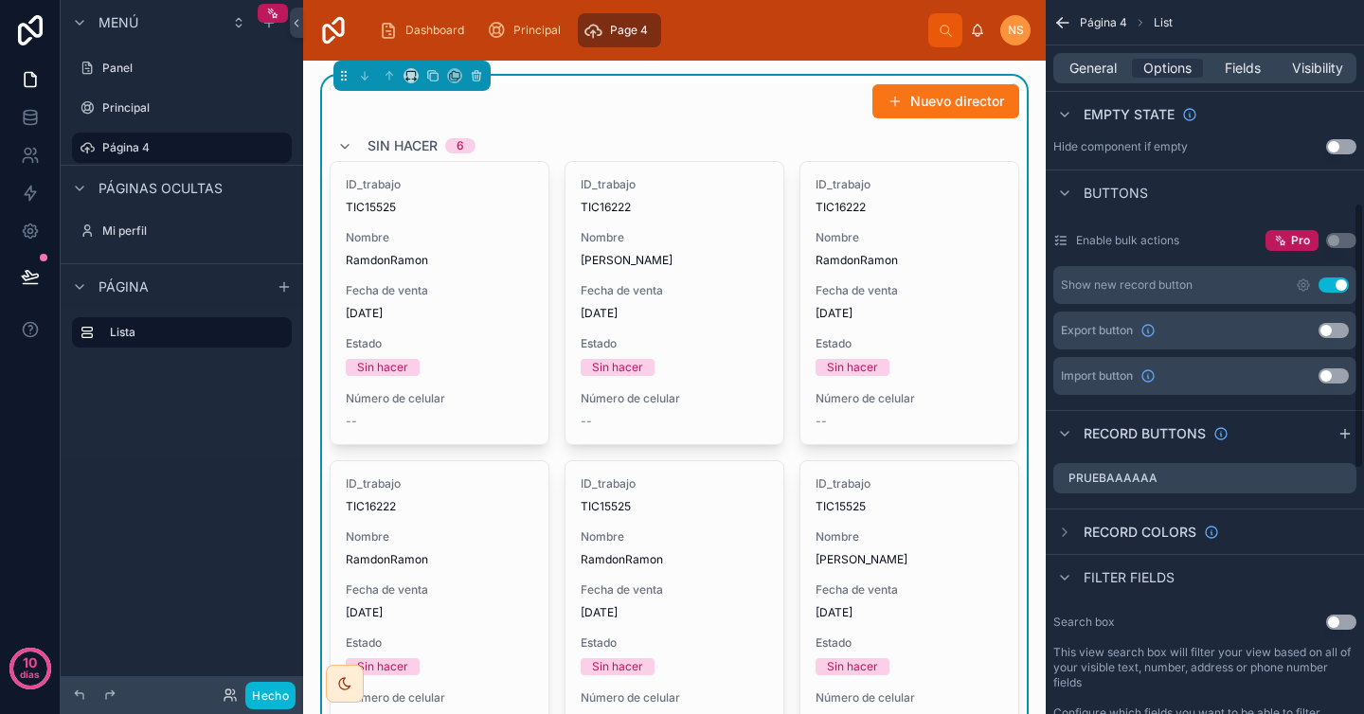
scroll to position [562, 0]
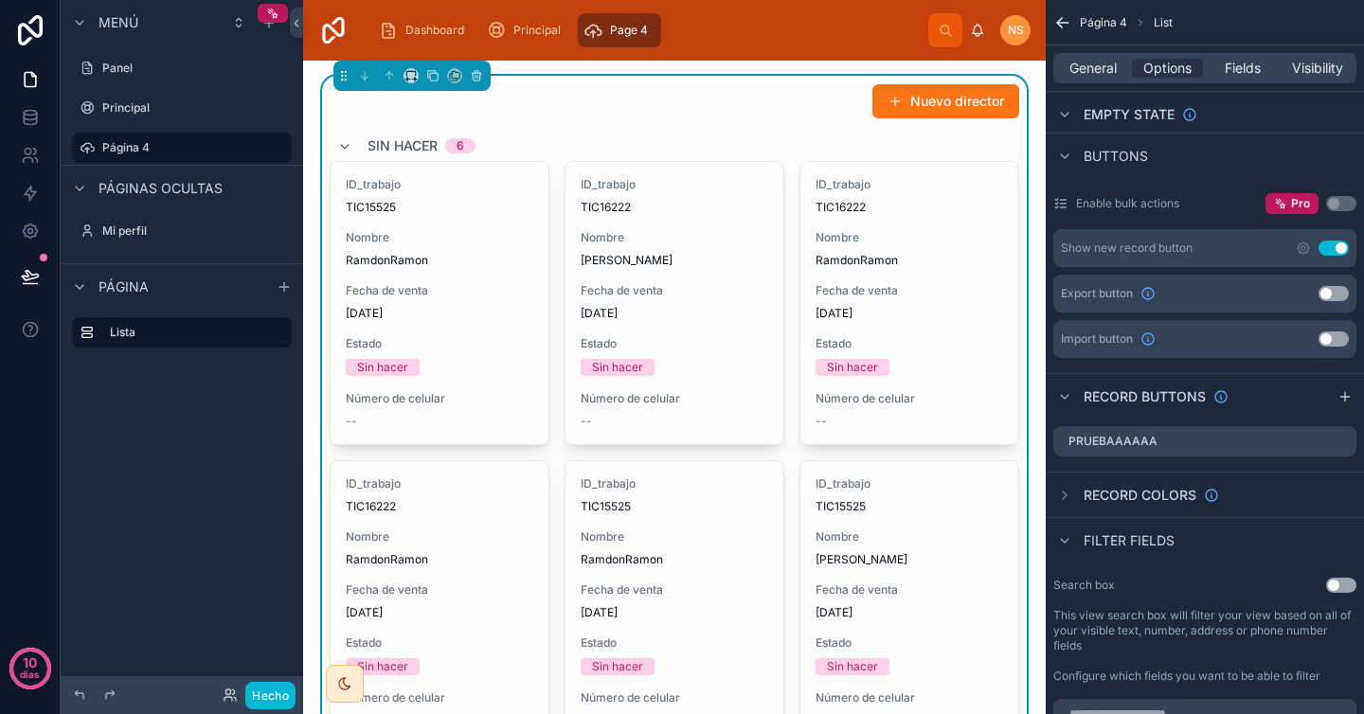
click at [769, 96] on div "Nuevo director" at bounding box center [675, 101] width 690 height 36
click at [1342, 439] on icon "contenido desplazable" at bounding box center [1341, 441] width 15 height 15
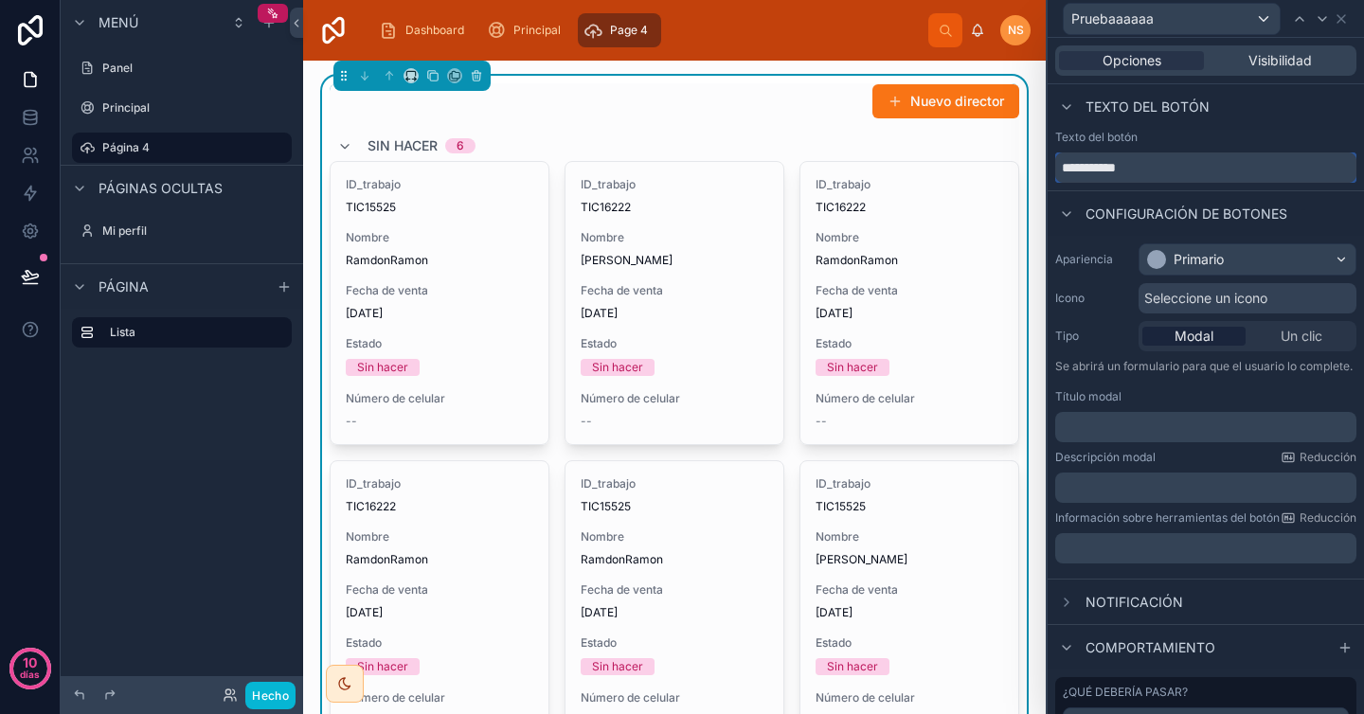
click at [1177, 173] on input "**********" at bounding box center [1205, 167] width 301 height 30
type input "**********"
click at [1216, 141] on div "Texto del botón" at bounding box center [1205, 137] width 301 height 15
click at [477, 78] on icon at bounding box center [476, 75] width 13 height 13
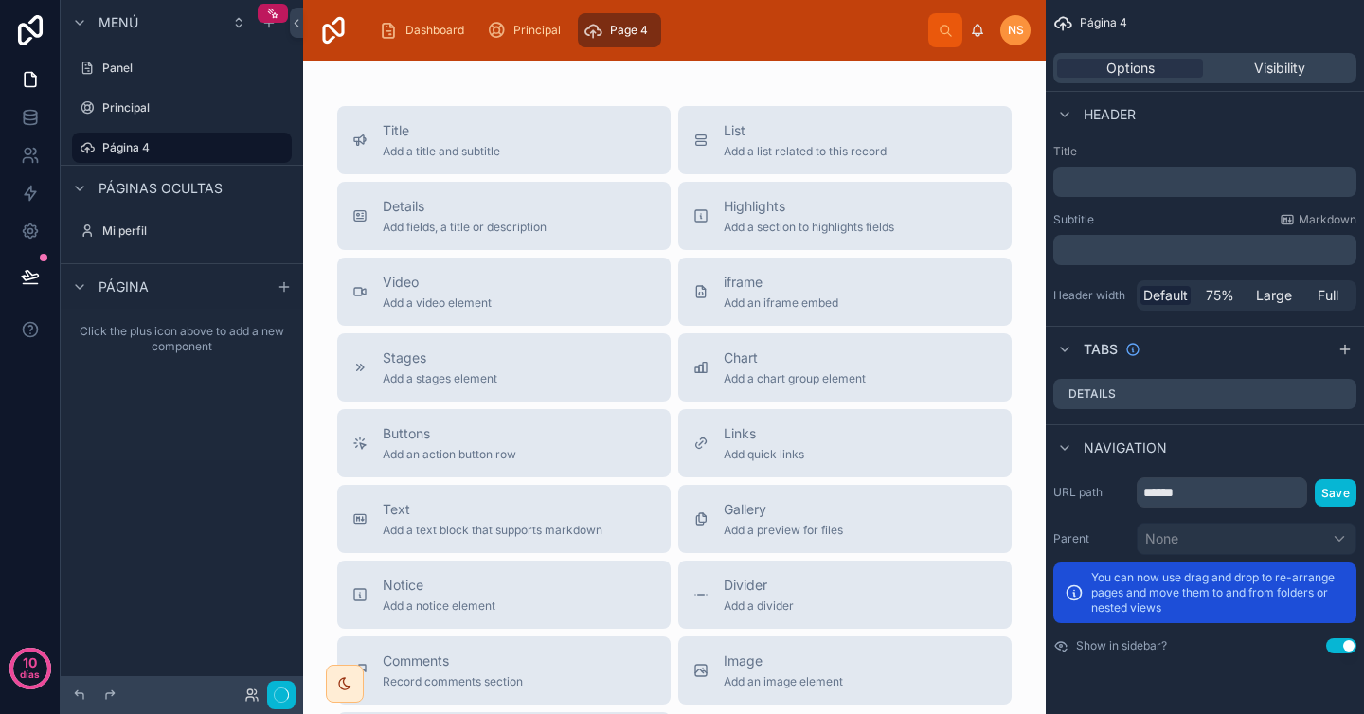
scroll to position [0, 0]
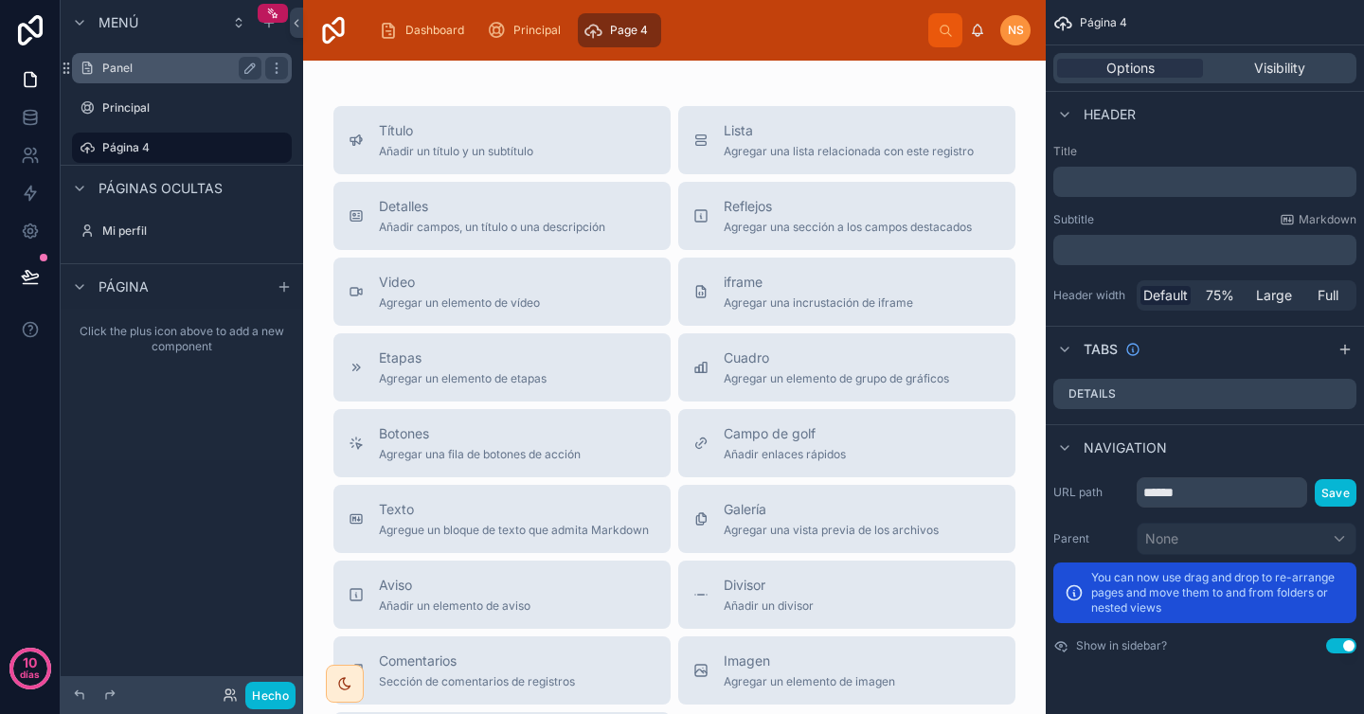
click at [188, 67] on label "Panel" at bounding box center [178, 68] width 152 height 15
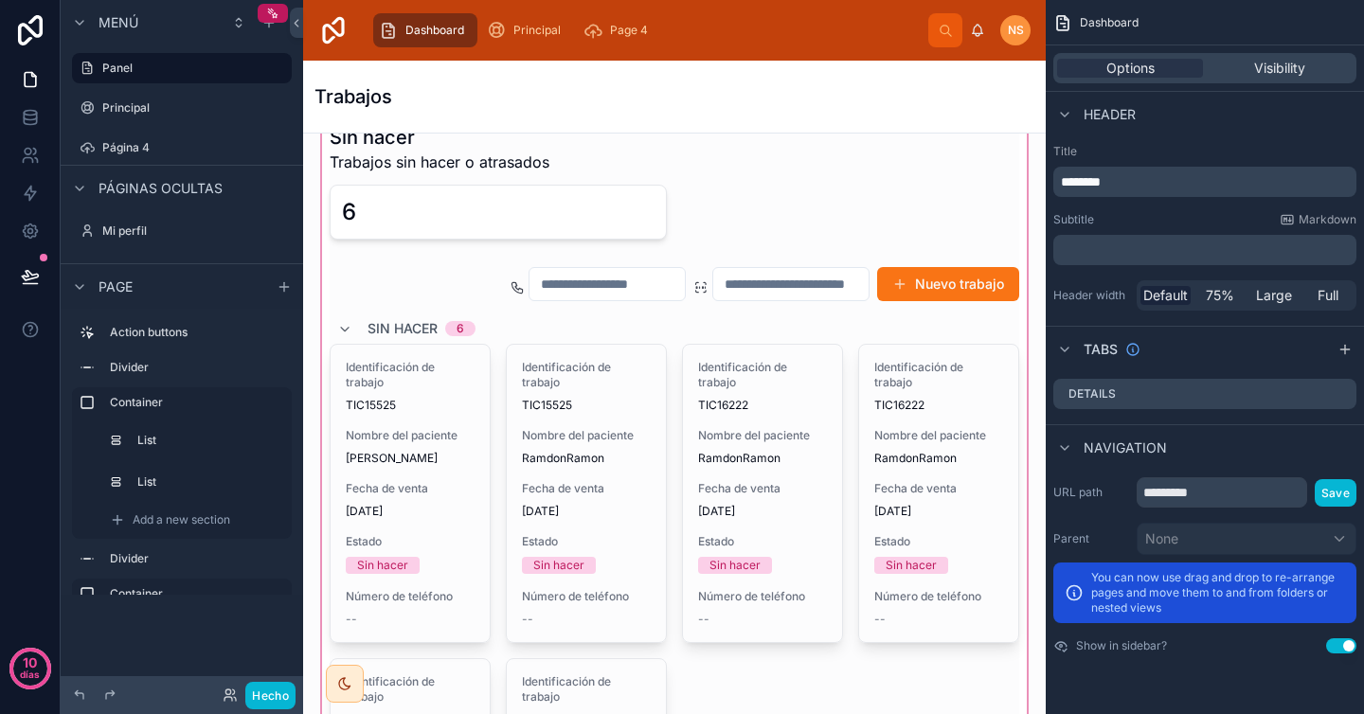
scroll to position [167, 0]
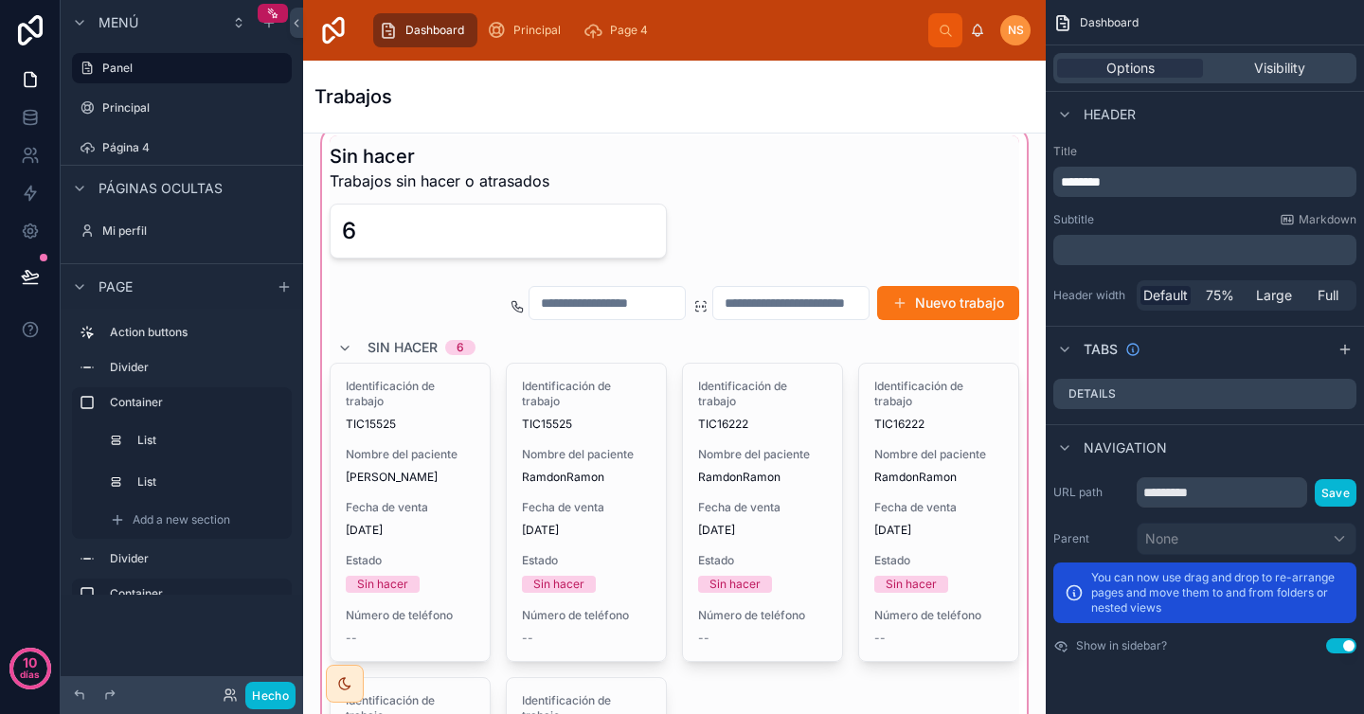
click at [949, 249] on div at bounding box center [674, 589] width 712 height 931
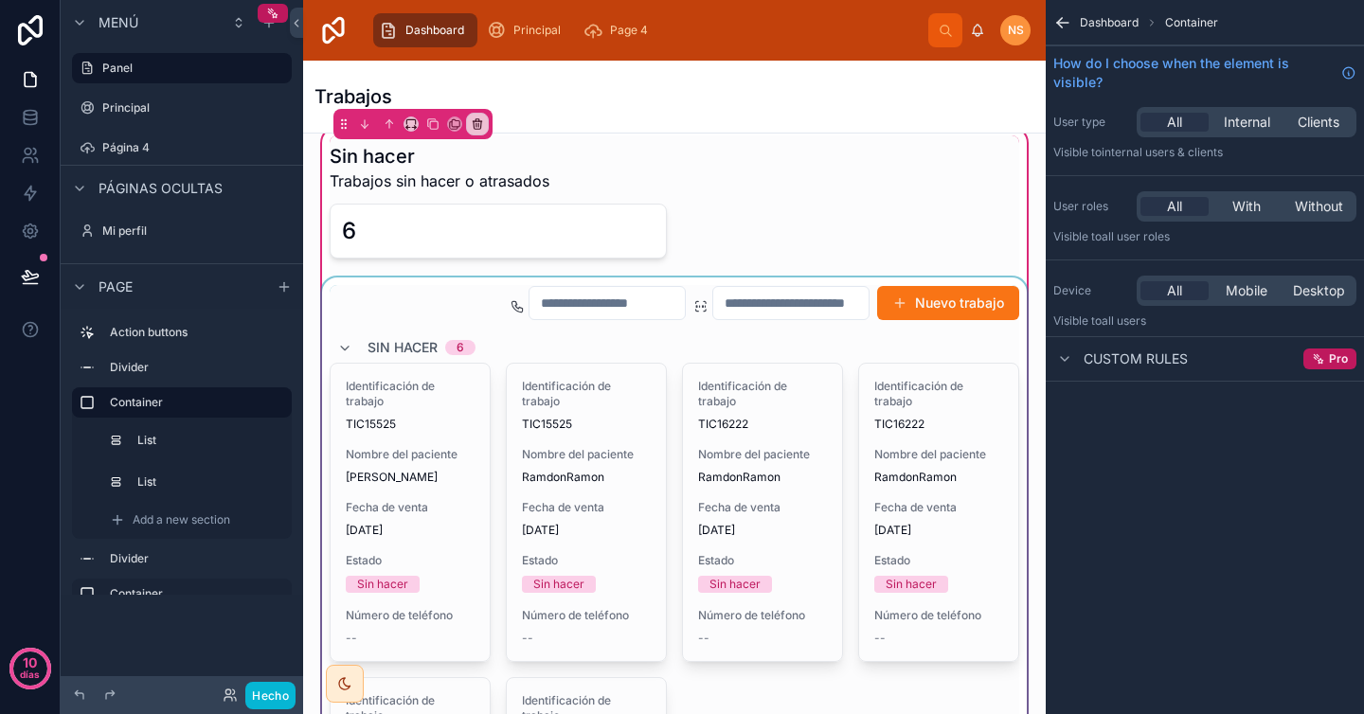
click at [950, 332] on div at bounding box center [674, 661] width 712 height 766
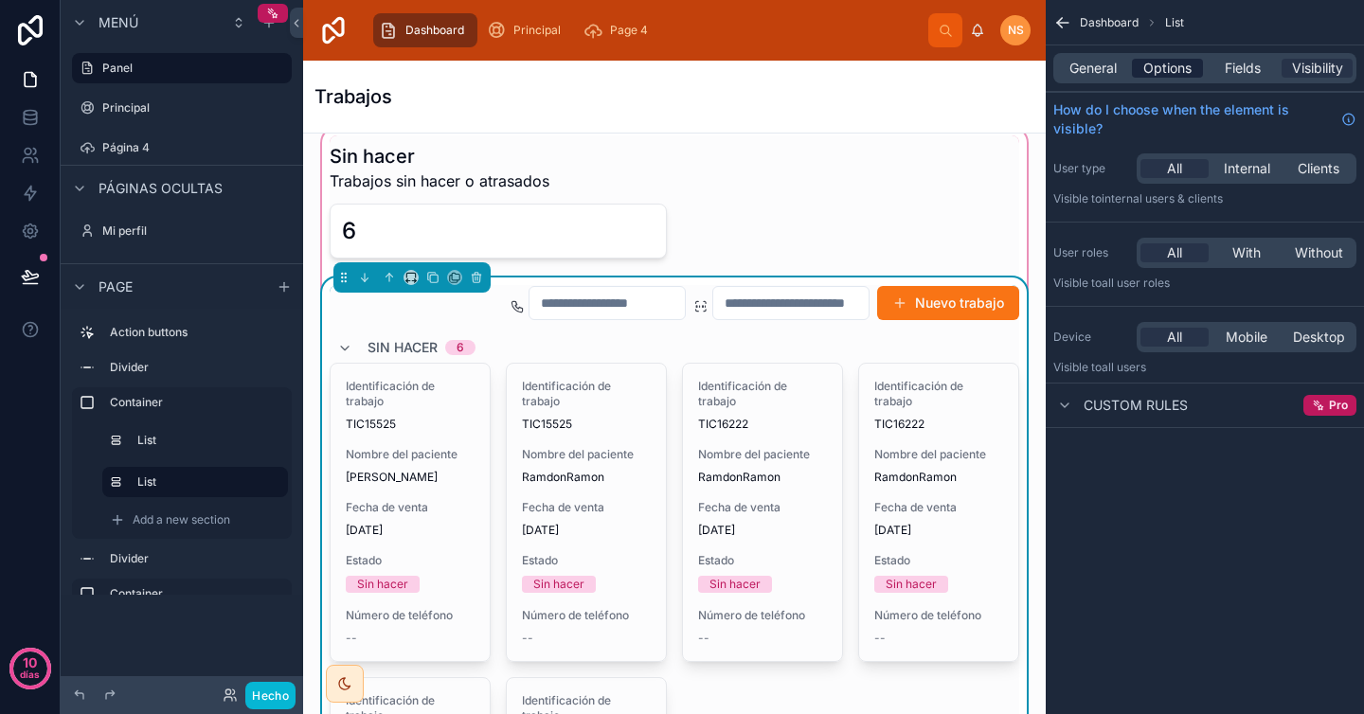
click at [1153, 69] on span "Options" at bounding box center [1167, 68] width 48 height 19
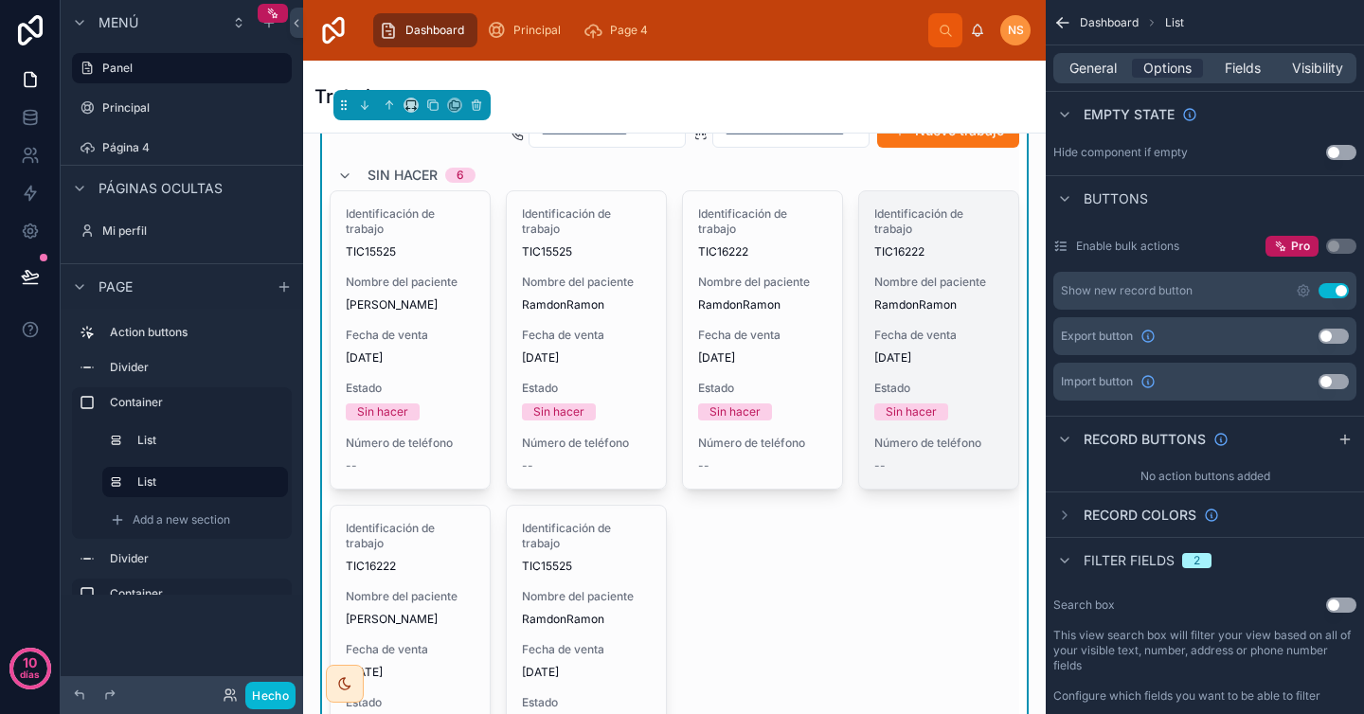
scroll to position [144, 0]
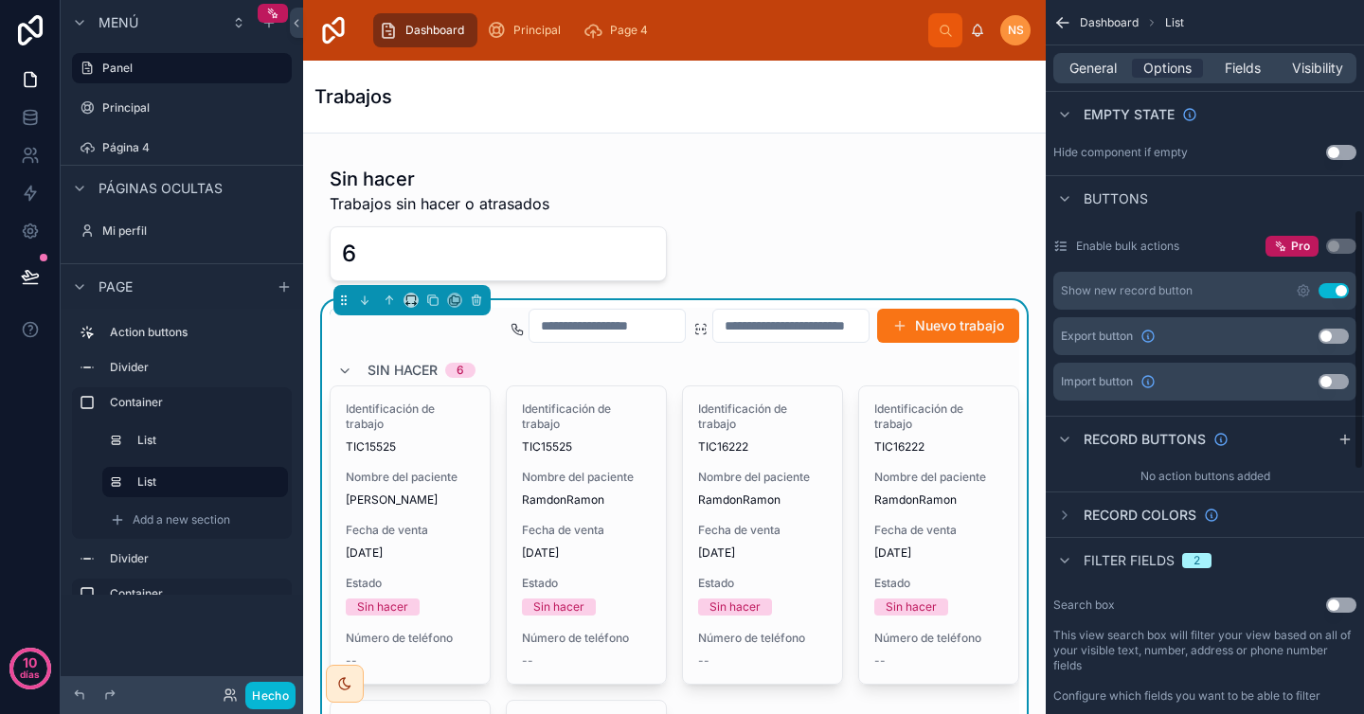
click at [1067, 19] on icon "contenido desplazable" at bounding box center [1062, 22] width 19 height 19
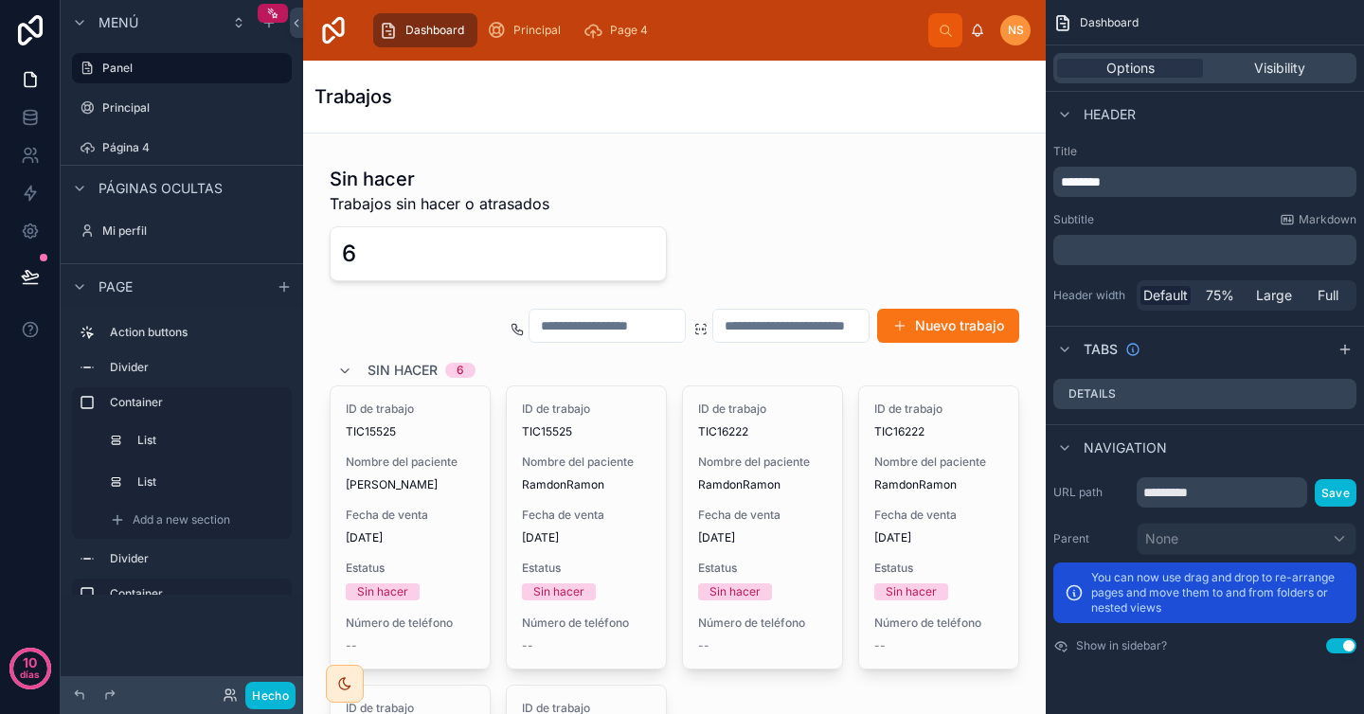
scroll to position [0, 0]
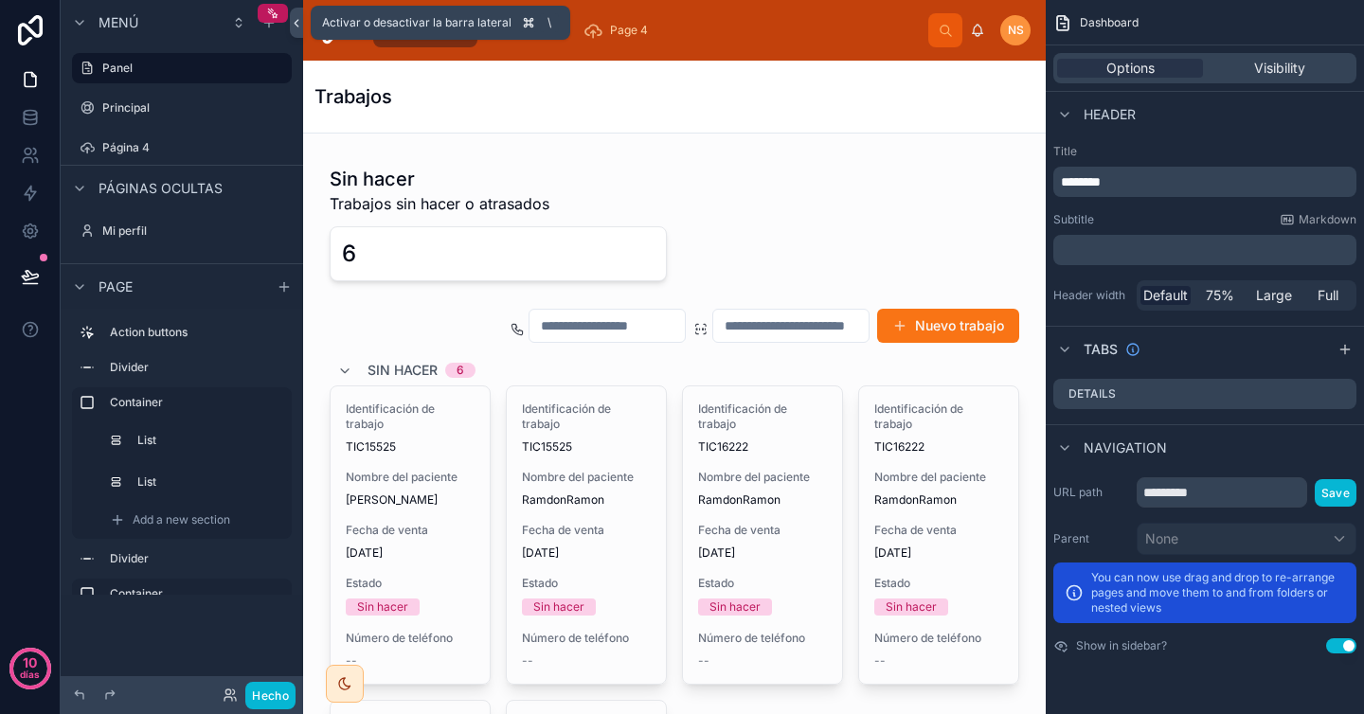
click at [295, 27] on icon at bounding box center [296, 23] width 13 height 14
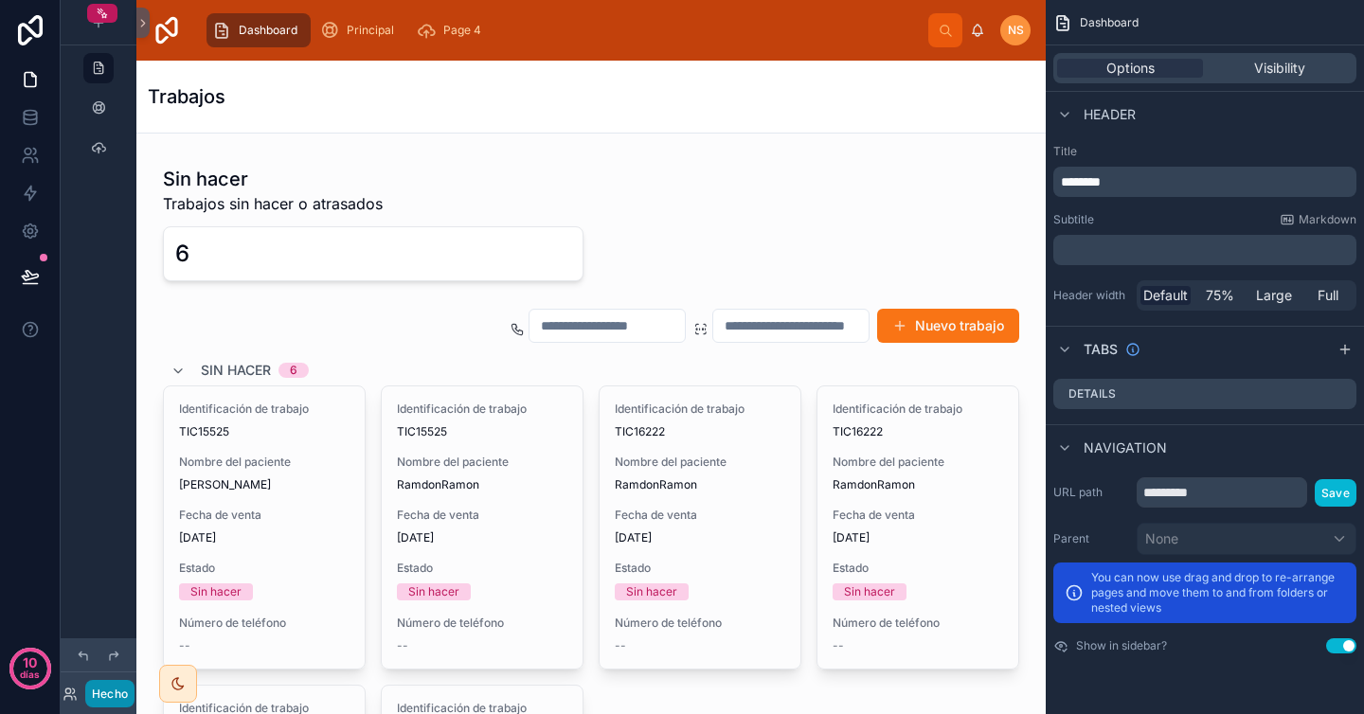
click at [112, 706] on button "Hecho" at bounding box center [110, 693] width 50 height 27
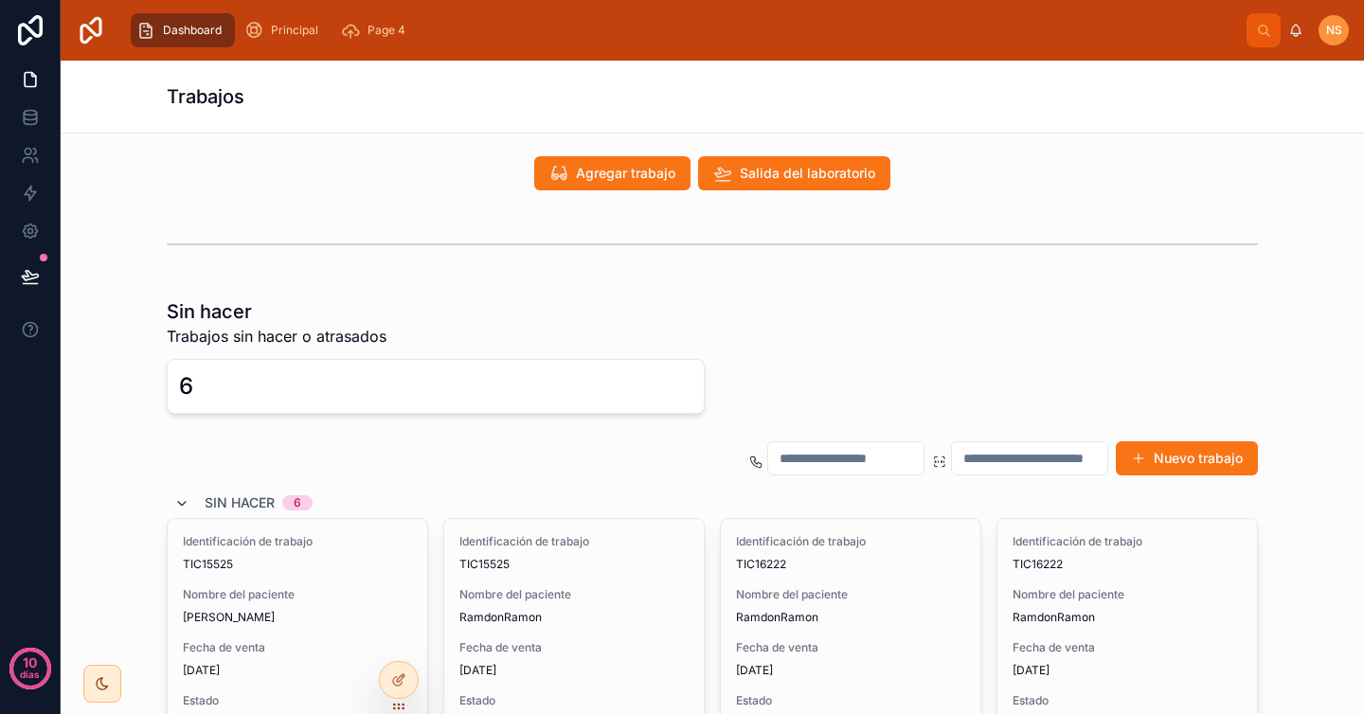
click at [174, 499] on icon at bounding box center [181, 503] width 15 height 15
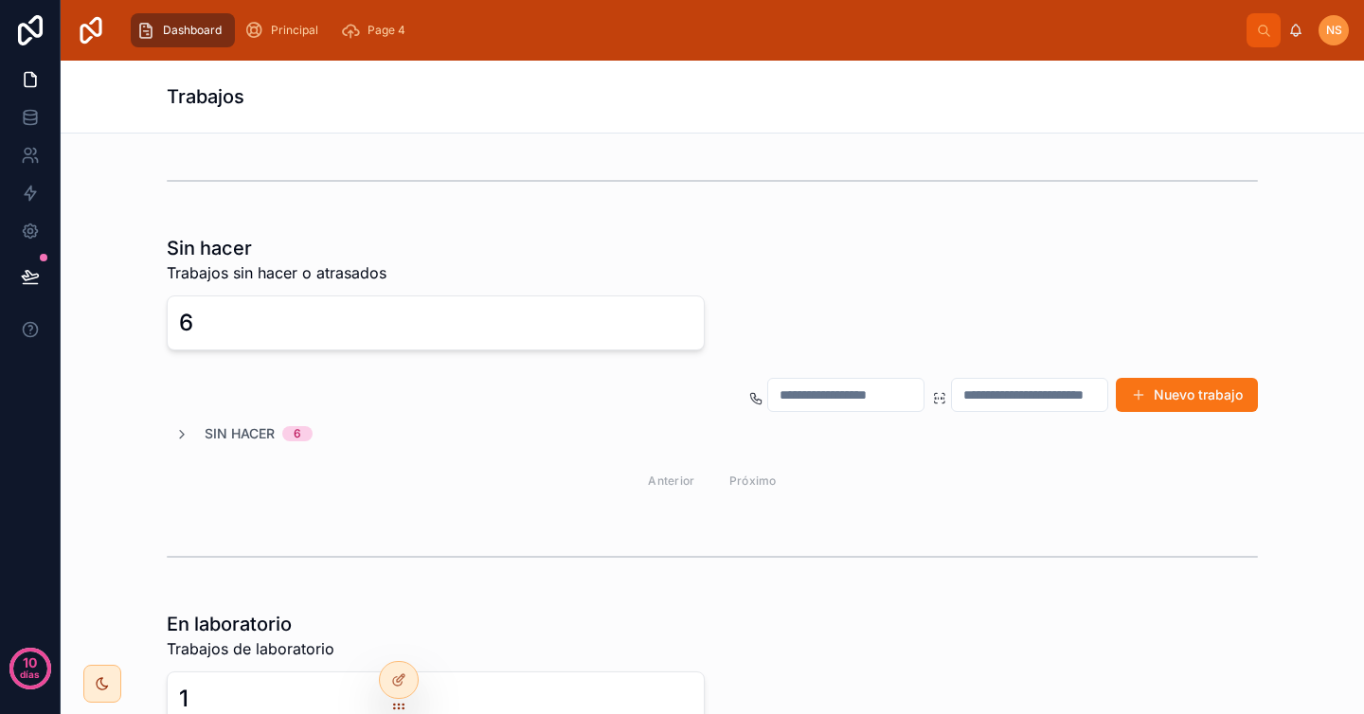
scroll to position [1, 0]
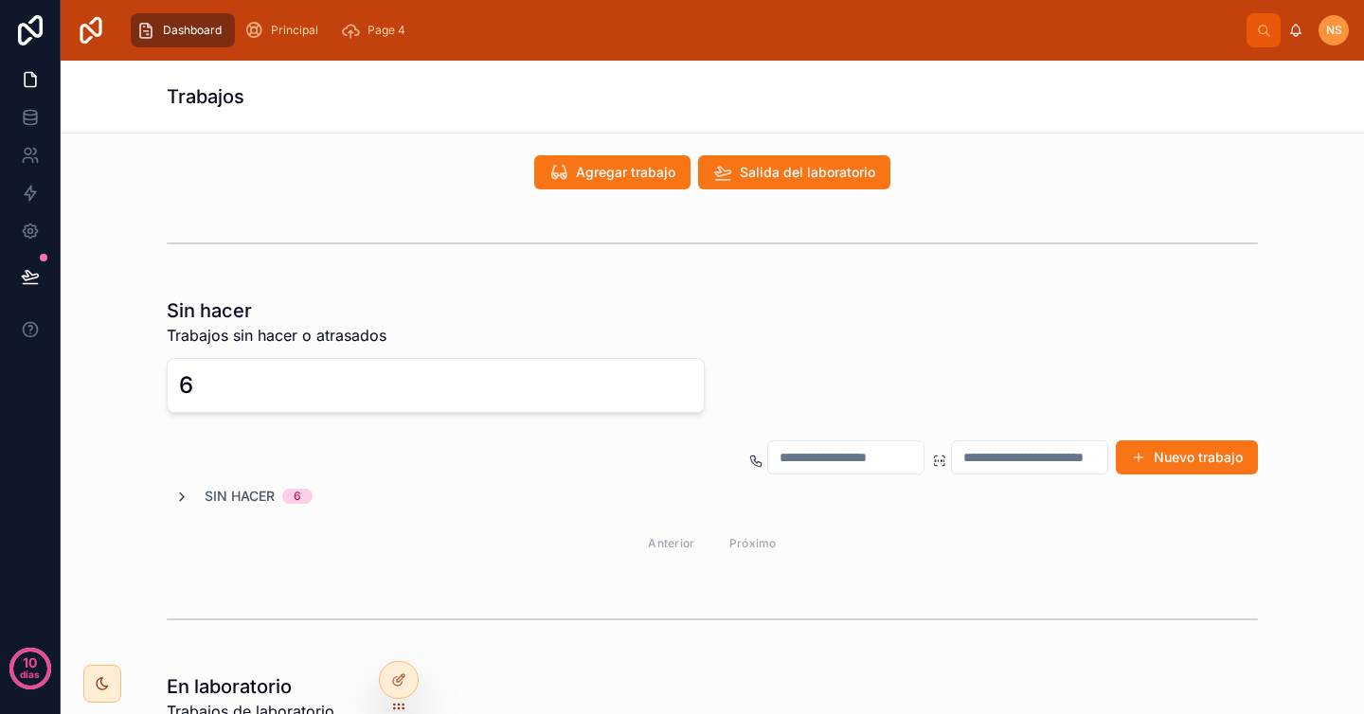
click at [174, 493] on icon at bounding box center [181, 497] width 15 height 15
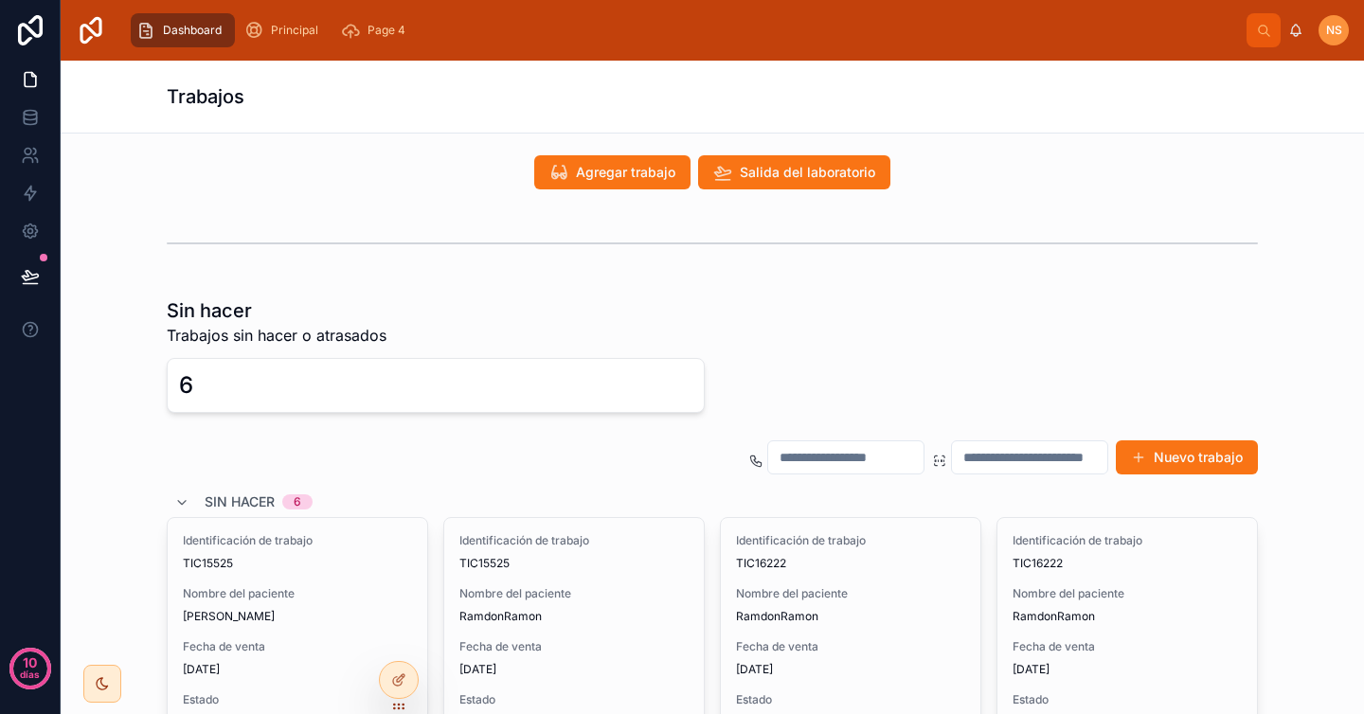
click at [228, 495] on font "Sin hacer" at bounding box center [240, 501] width 70 height 16
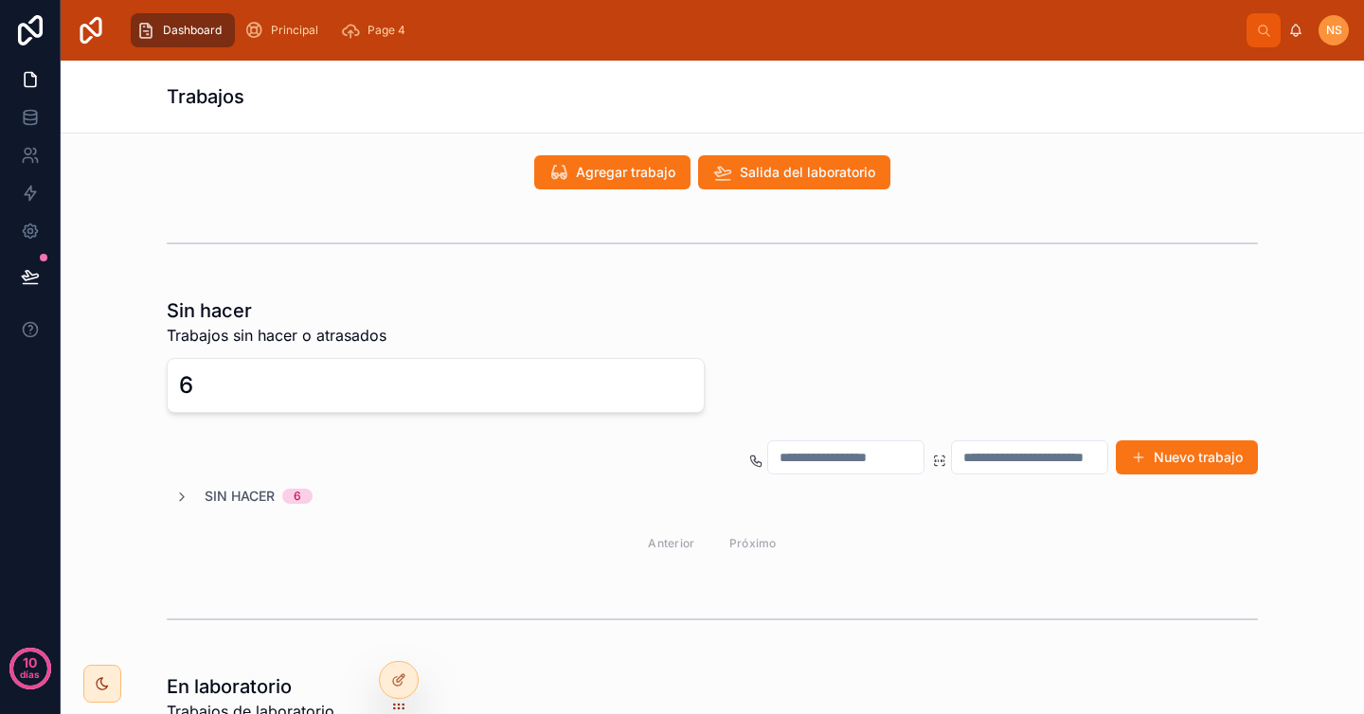
click at [229, 496] on font "Sin hacer" at bounding box center [240, 496] width 70 height 16
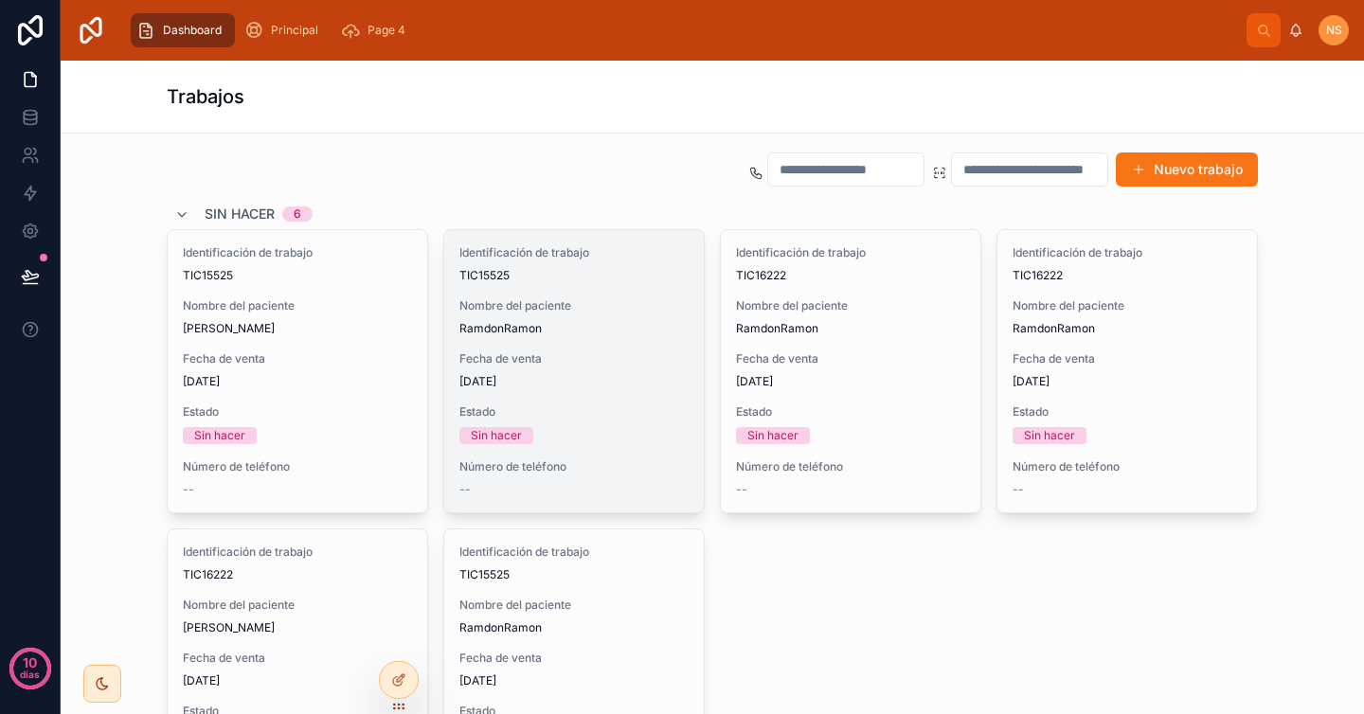
scroll to position [296, 0]
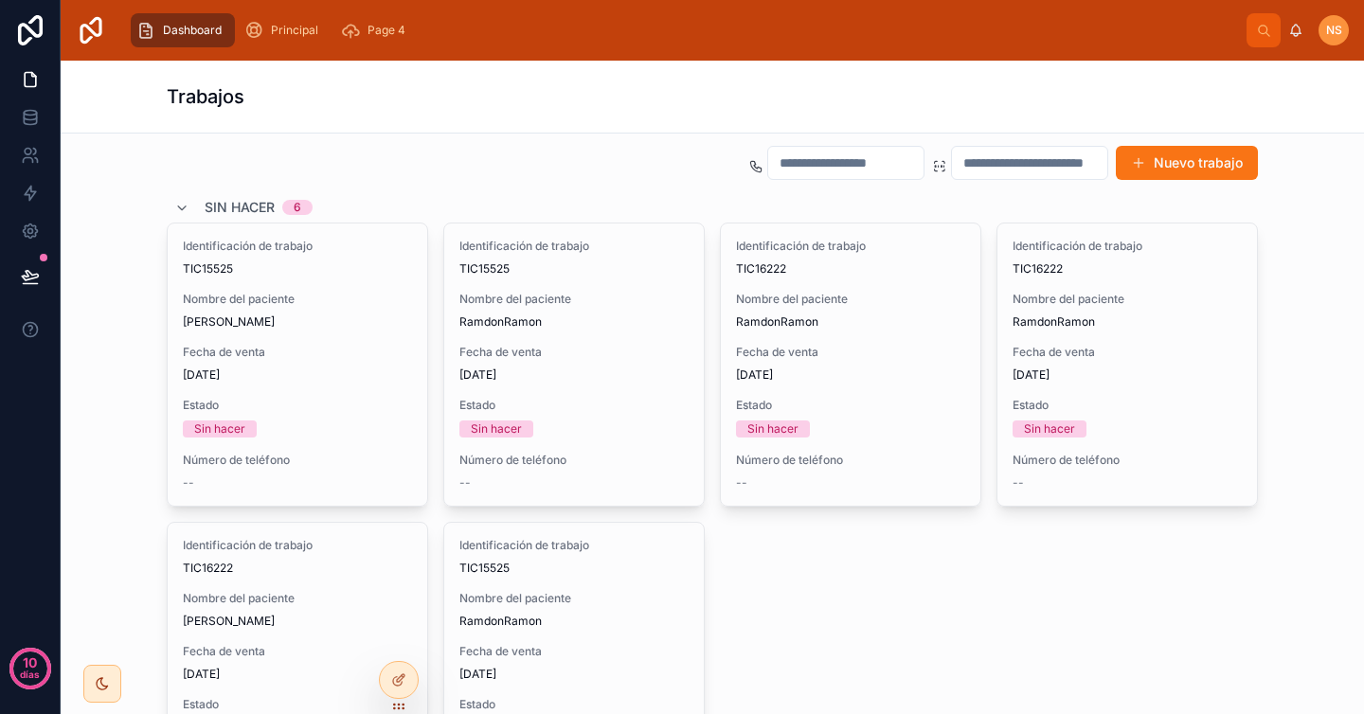
click at [984, 165] on input "text" at bounding box center [1029, 163] width 155 height 27
type input "*****"
click at [1281, 349] on div "Sin hacer Trabajos sin hacer o atrasados 6 Nuevo trabajo Sin hacer 6 Identifica…" at bounding box center [712, 434] width 1273 height 878
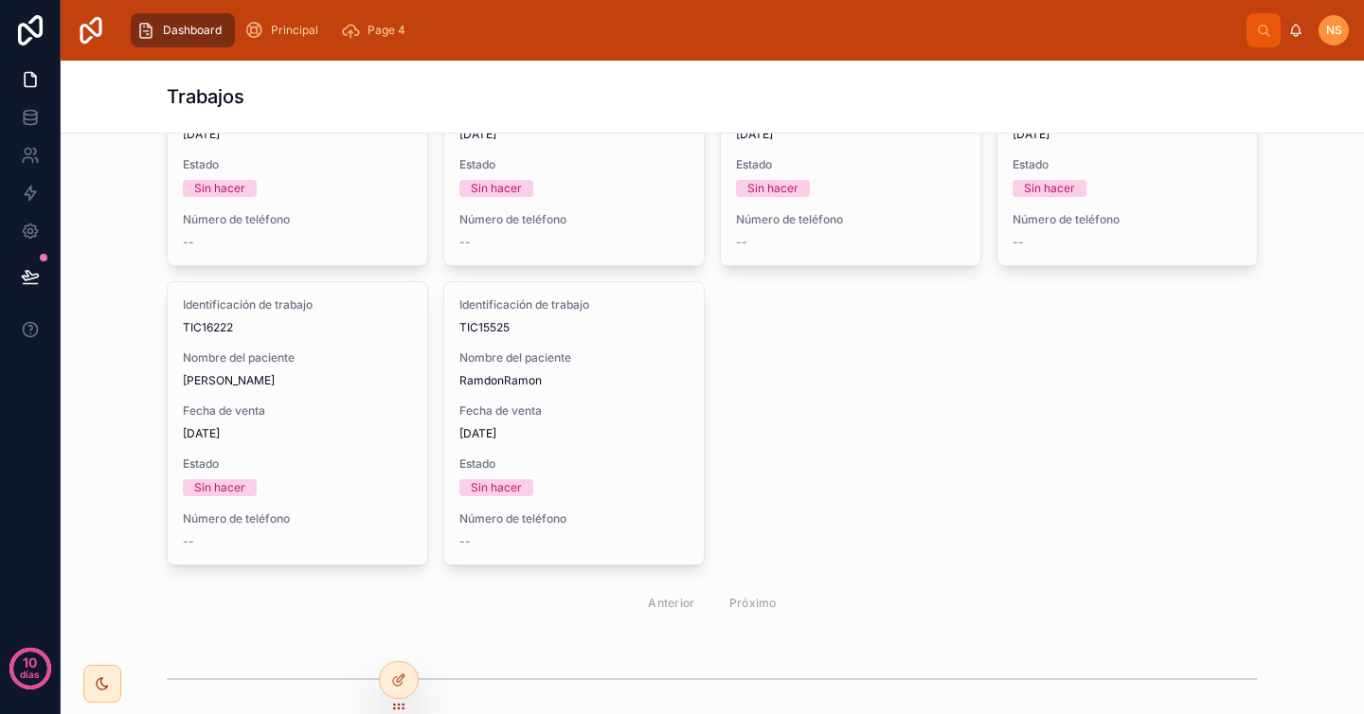
scroll to position [510, 0]
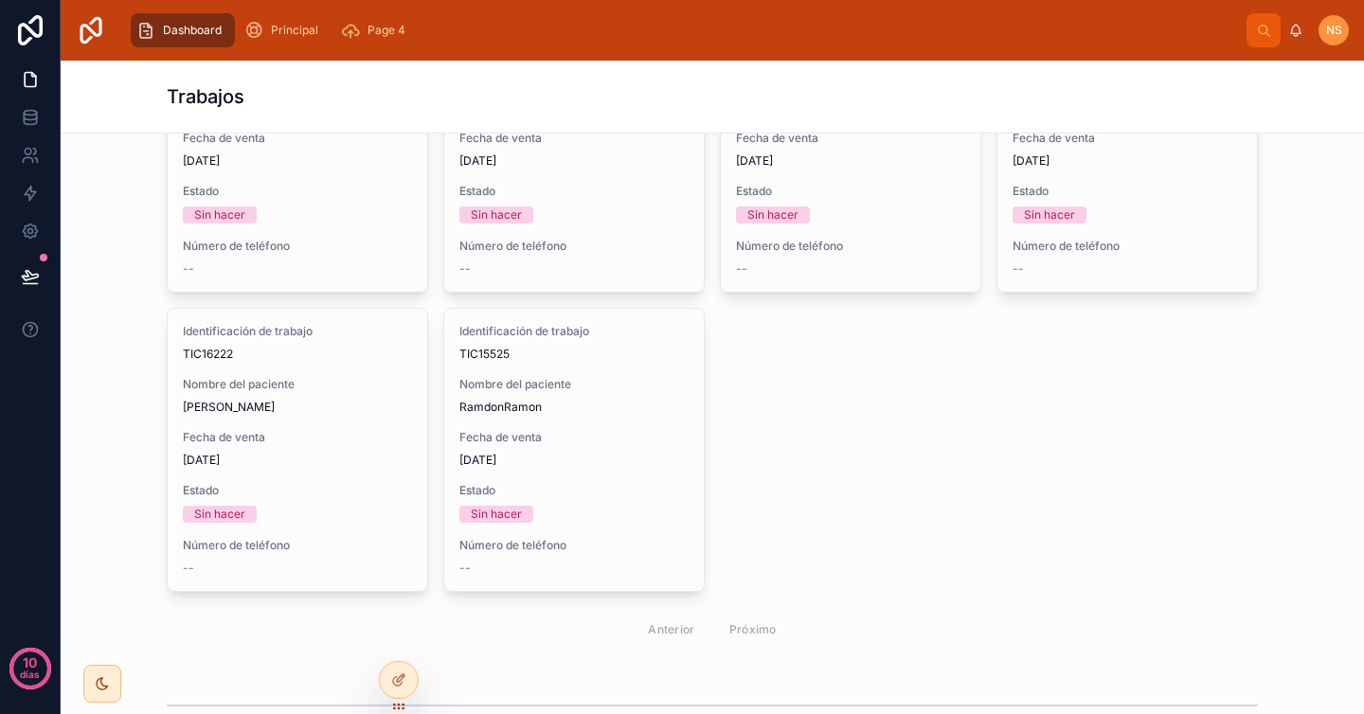
click at [745, 632] on div "Anterior Próximo" at bounding box center [712, 629] width 155 height 29
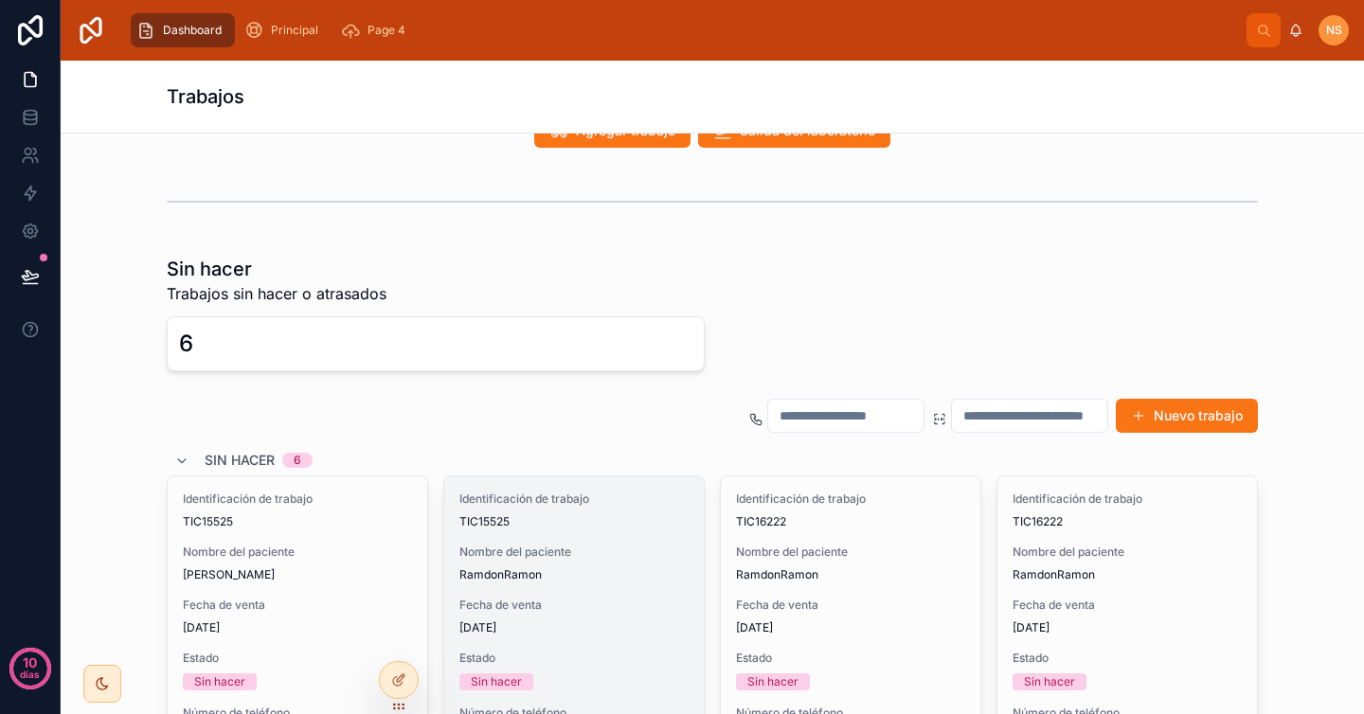
scroll to position [0, 0]
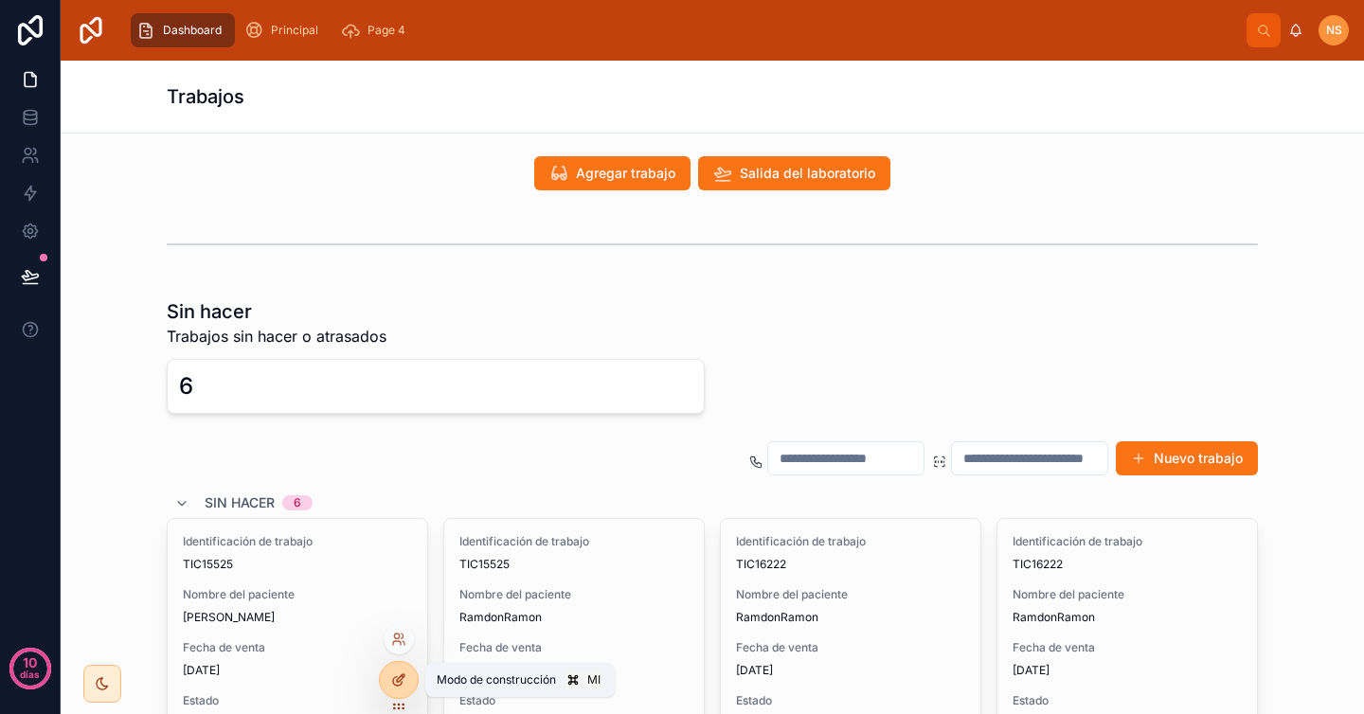
click at [407, 678] on div at bounding box center [399, 680] width 38 height 36
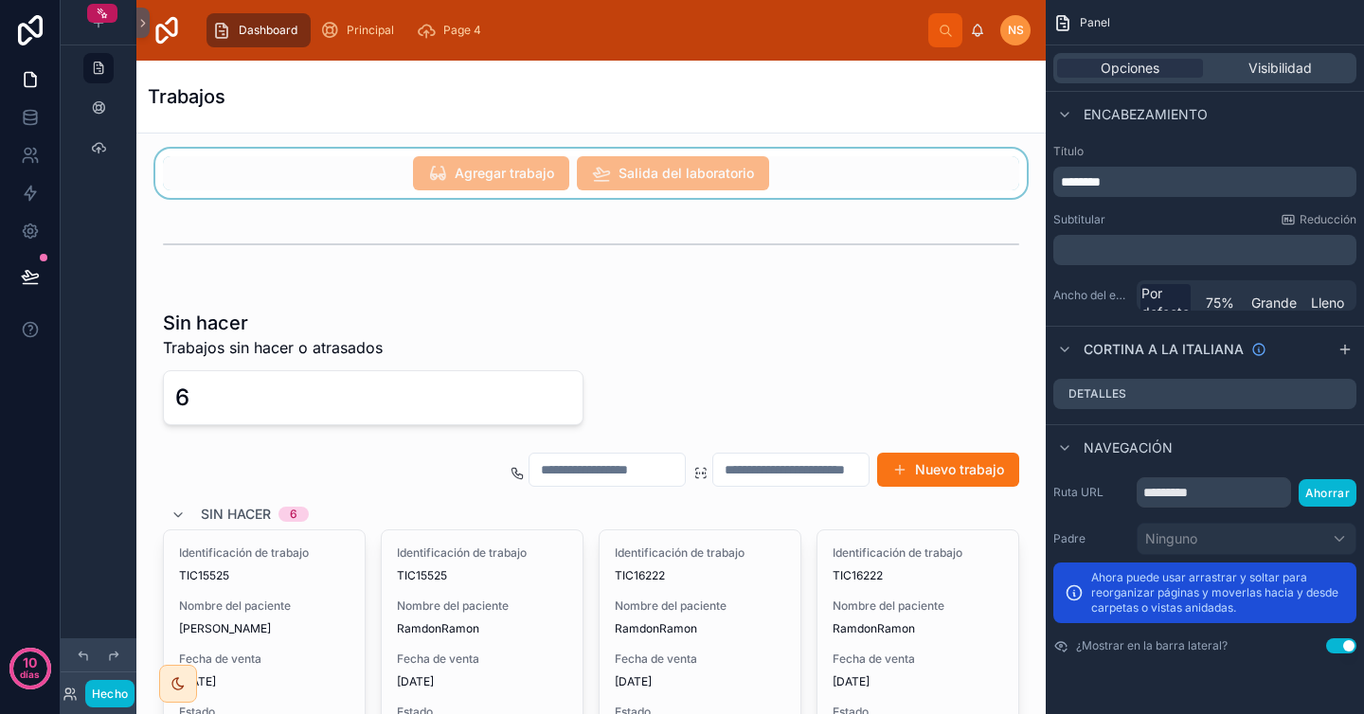
click at [824, 150] on div at bounding box center [591, 173] width 879 height 49
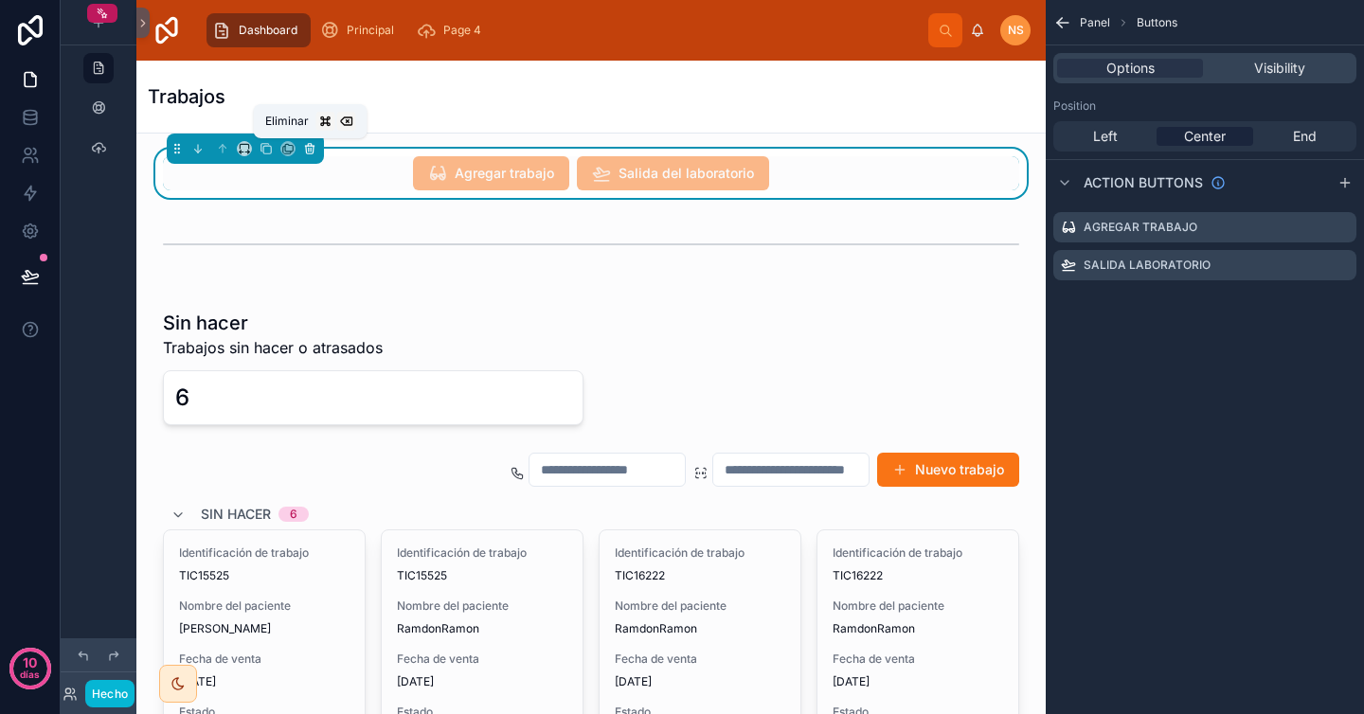
click at [314, 144] on icon at bounding box center [309, 148] width 13 height 13
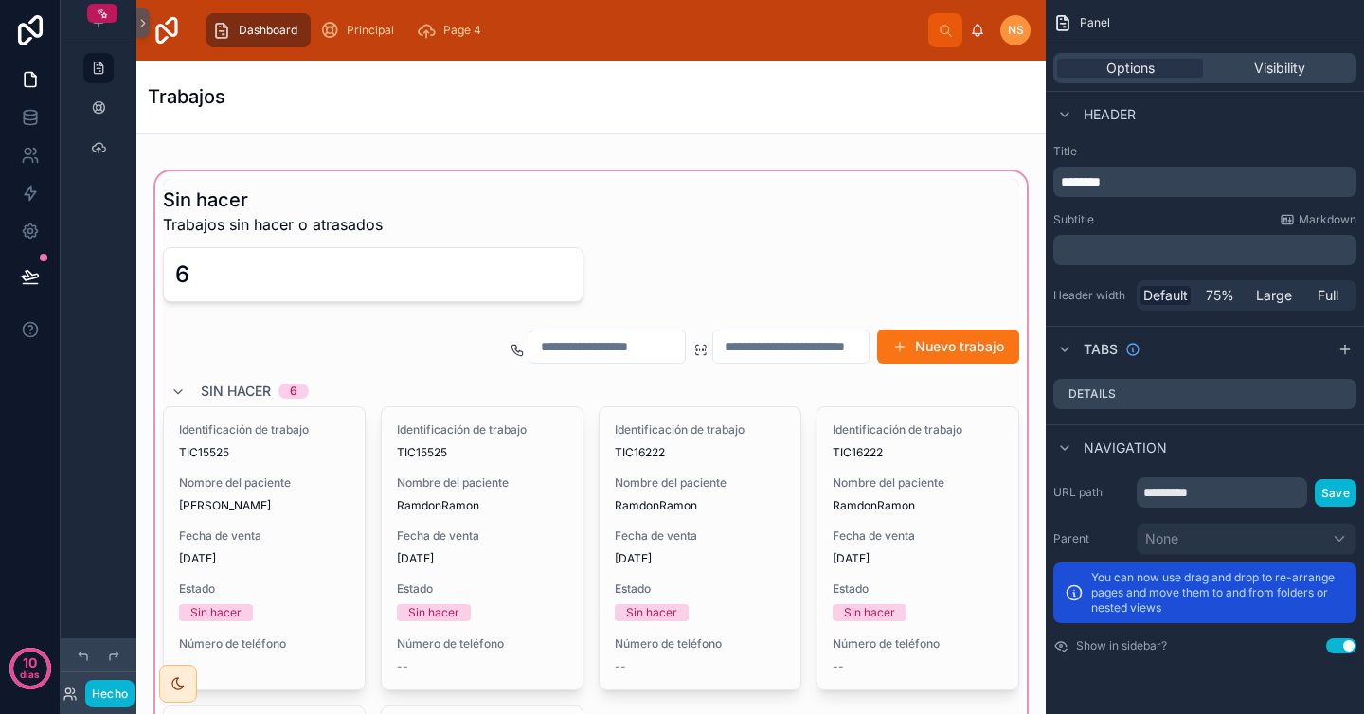
scroll to position [62, 0]
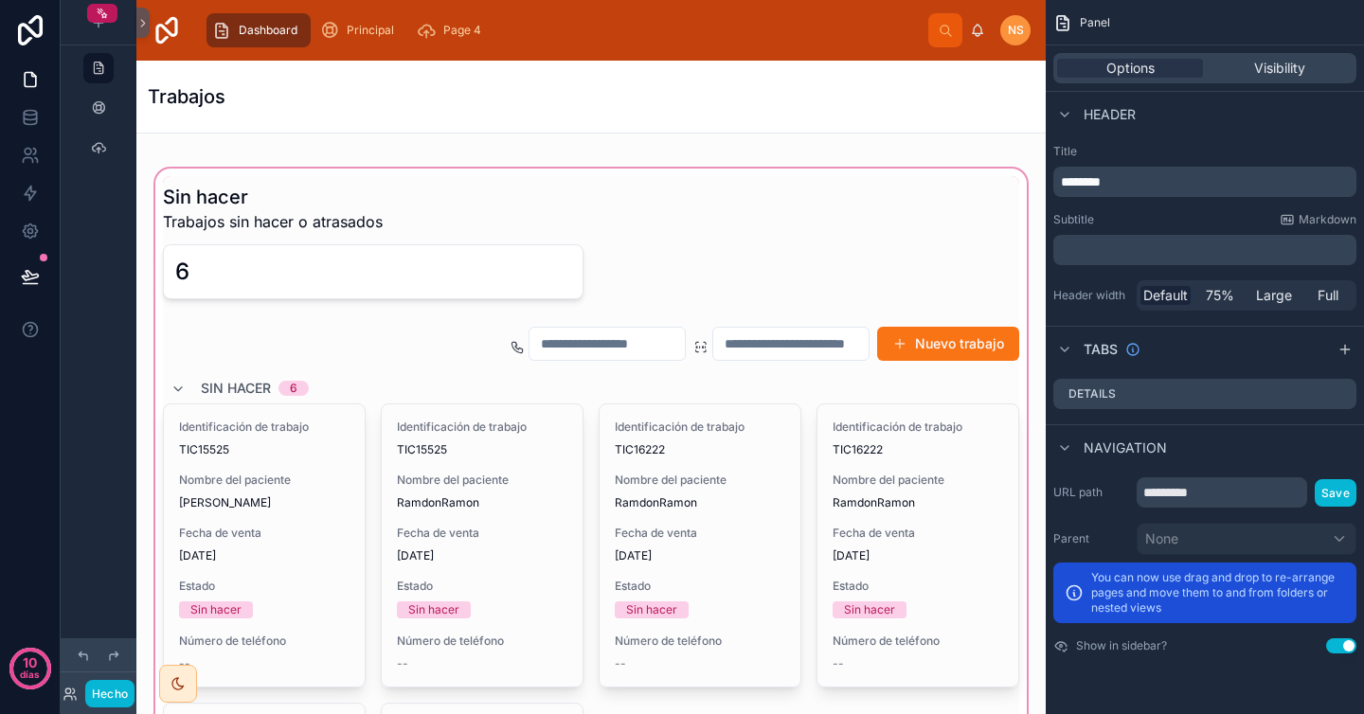
click at [758, 176] on div at bounding box center [591, 615] width 879 height 901
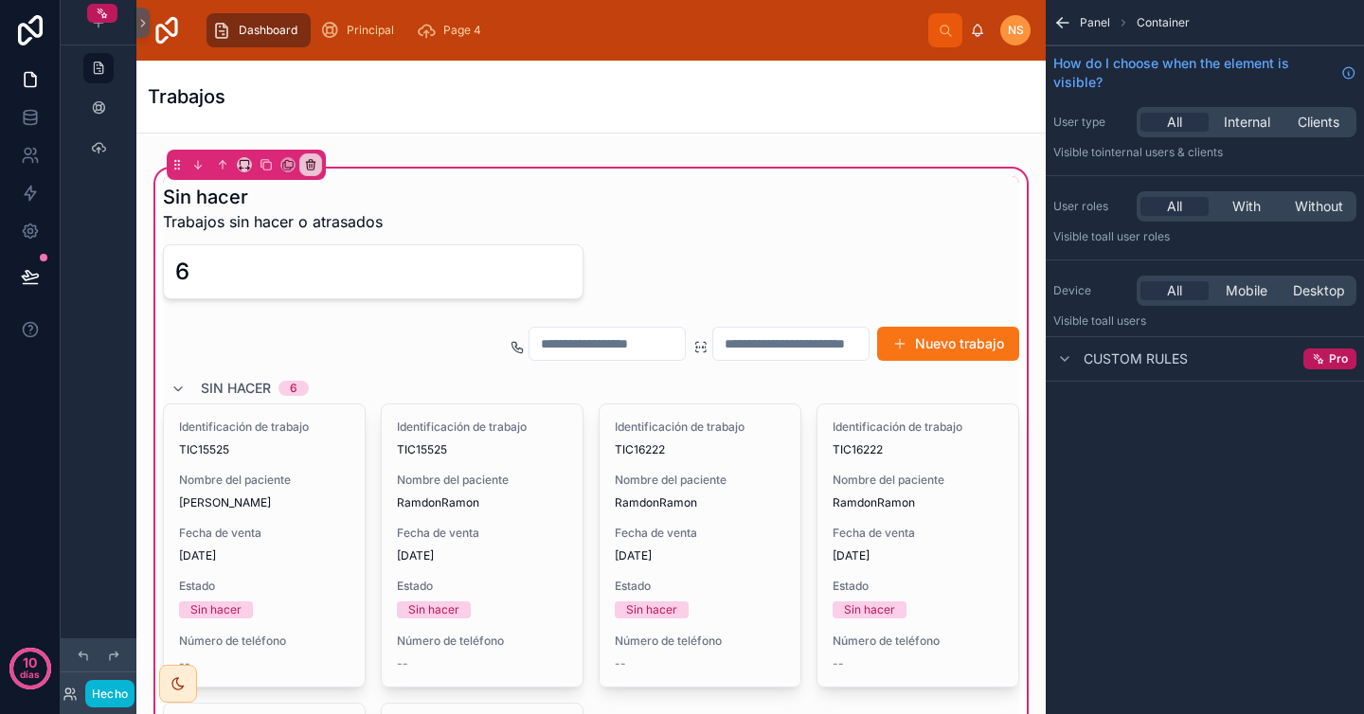
click at [146, 19] on icon at bounding box center [142, 23] width 13 height 14
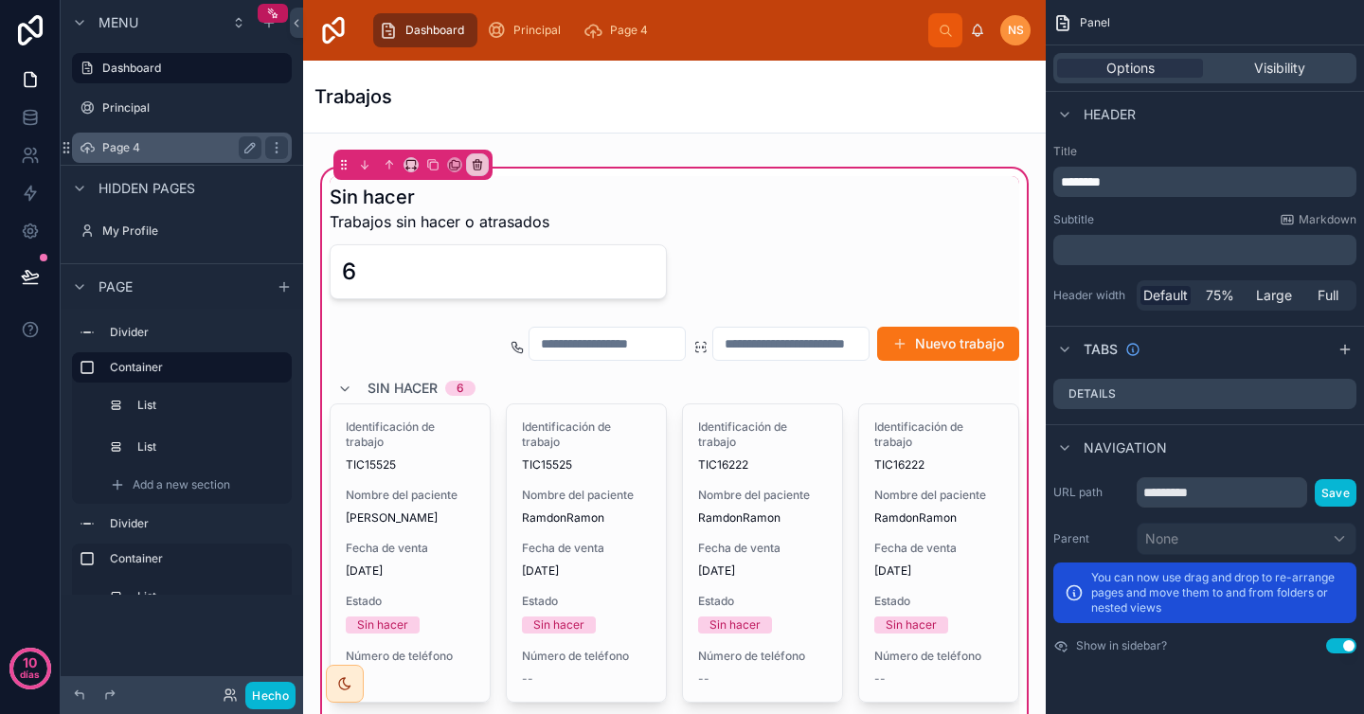
click at [176, 150] on label "Page 4" at bounding box center [178, 147] width 152 height 15
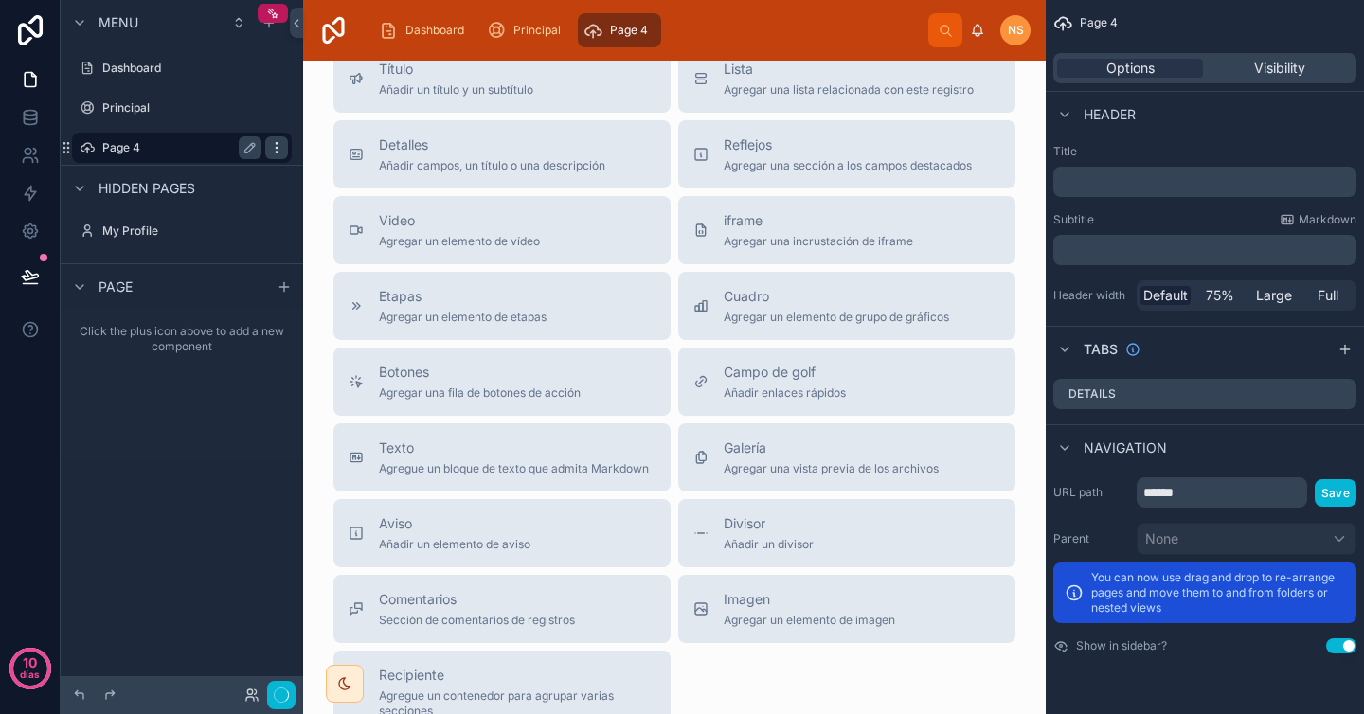
click at [278, 149] on icon "contenido desplazable" at bounding box center [276, 147] width 15 height 15
click at [361, 156] on font "Eliminar" at bounding box center [360, 160] width 47 height 16
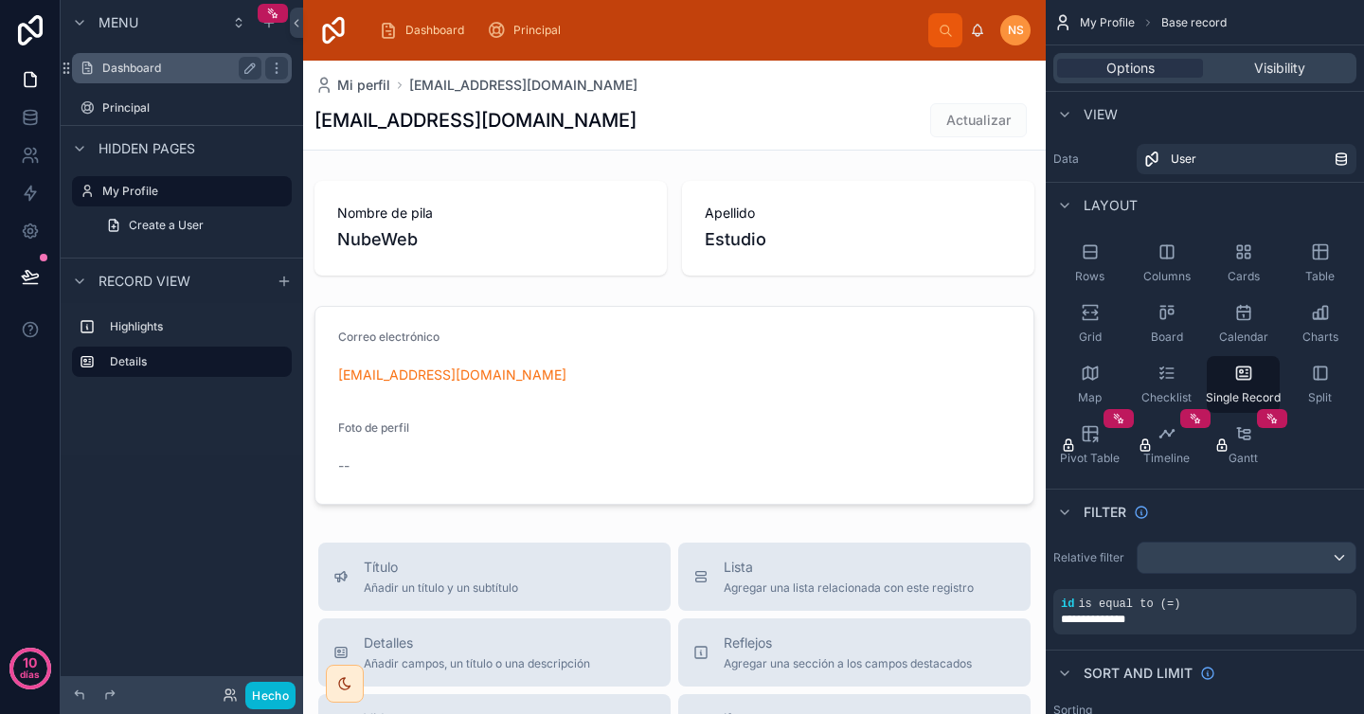
click at [189, 63] on label "Dashboard" at bounding box center [178, 68] width 152 height 15
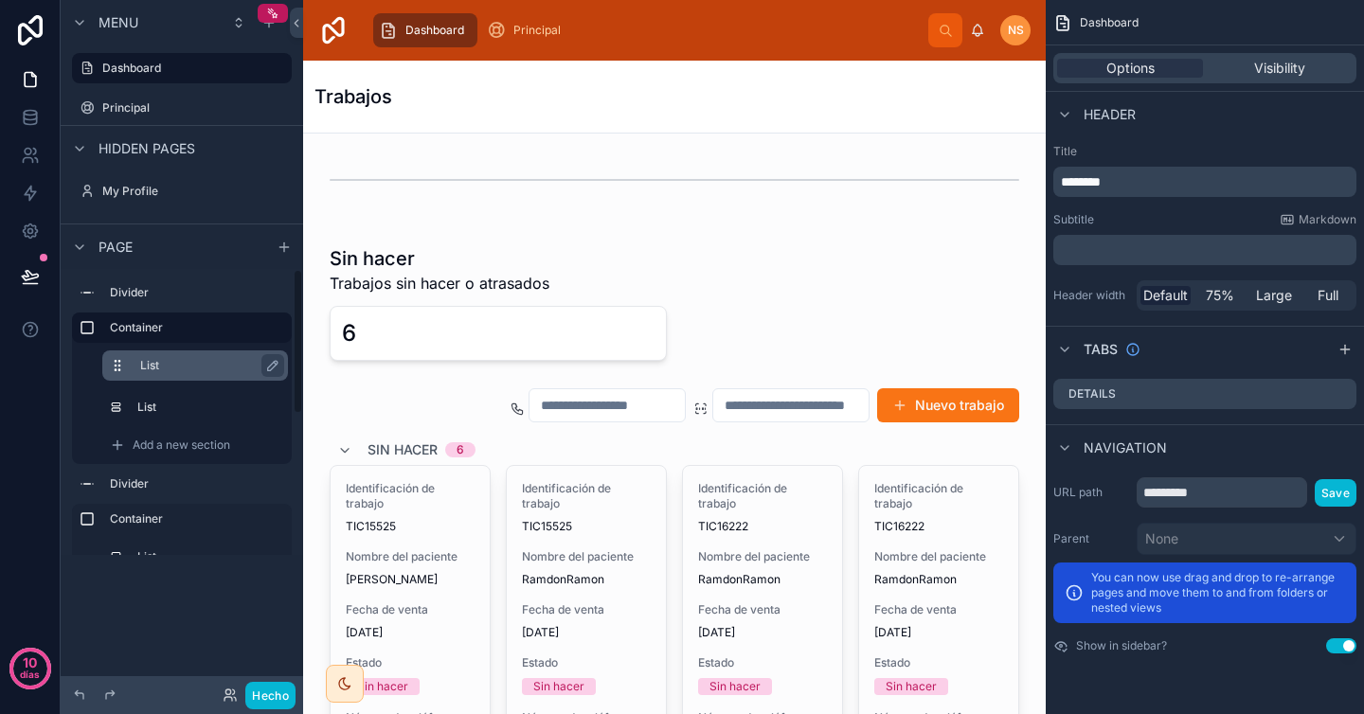
scroll to position [8, 0]
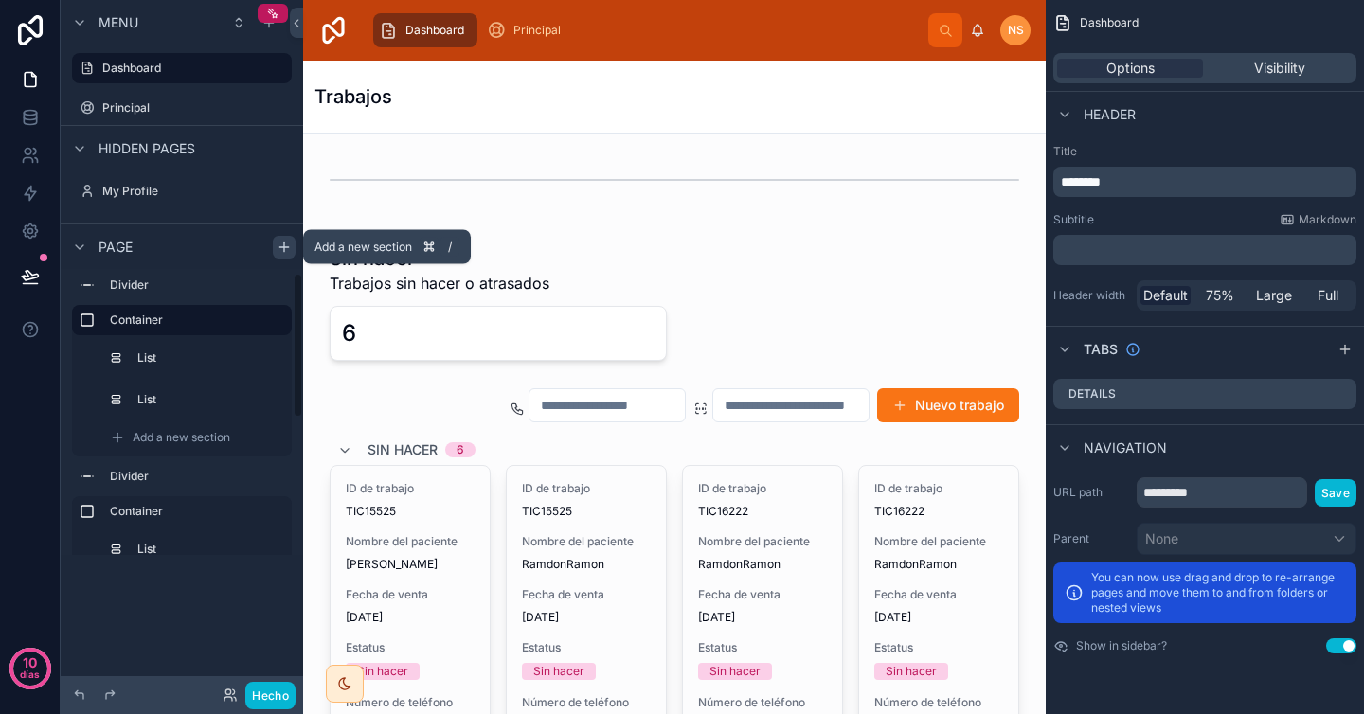
click at [286, 247] on icon "contenido desplazable" at bounding box center [283, 247] width 9 height 0
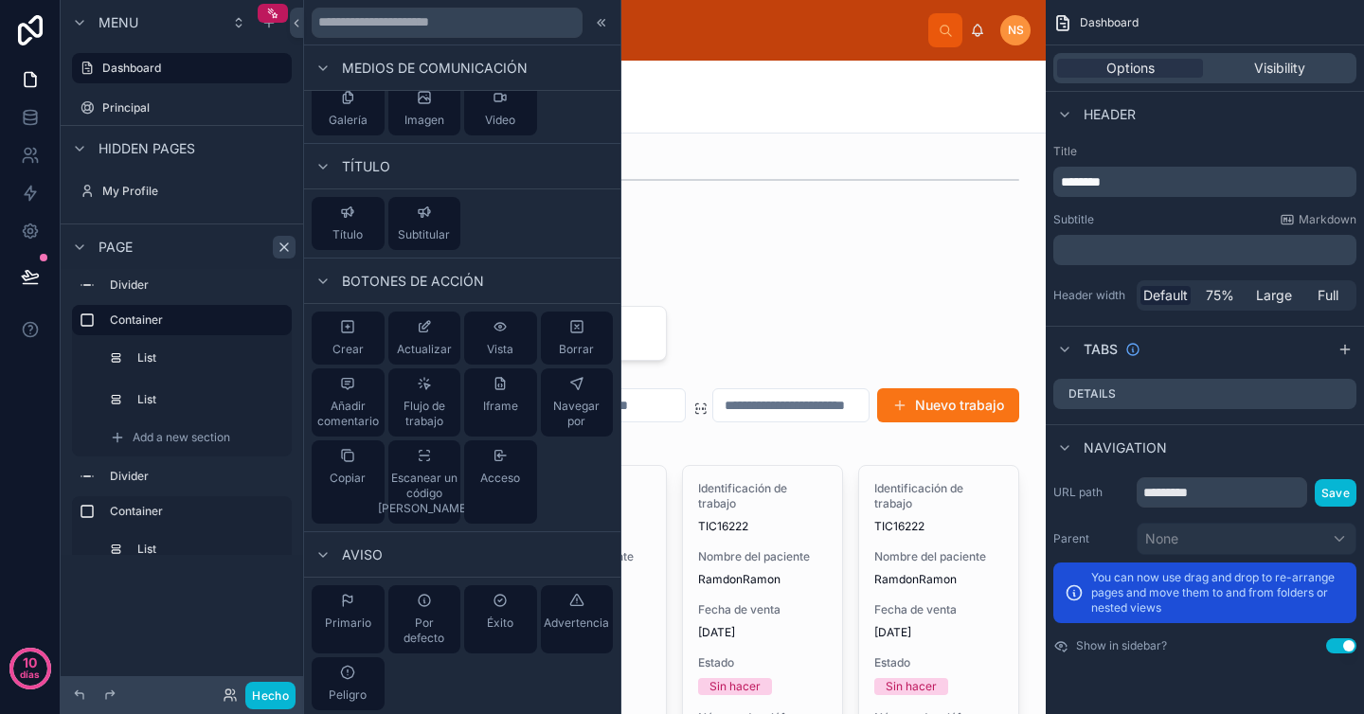
scroll to position [921, 0]
click at [1015, 210] on div at bounding box center [674, 180] width 712 height 63
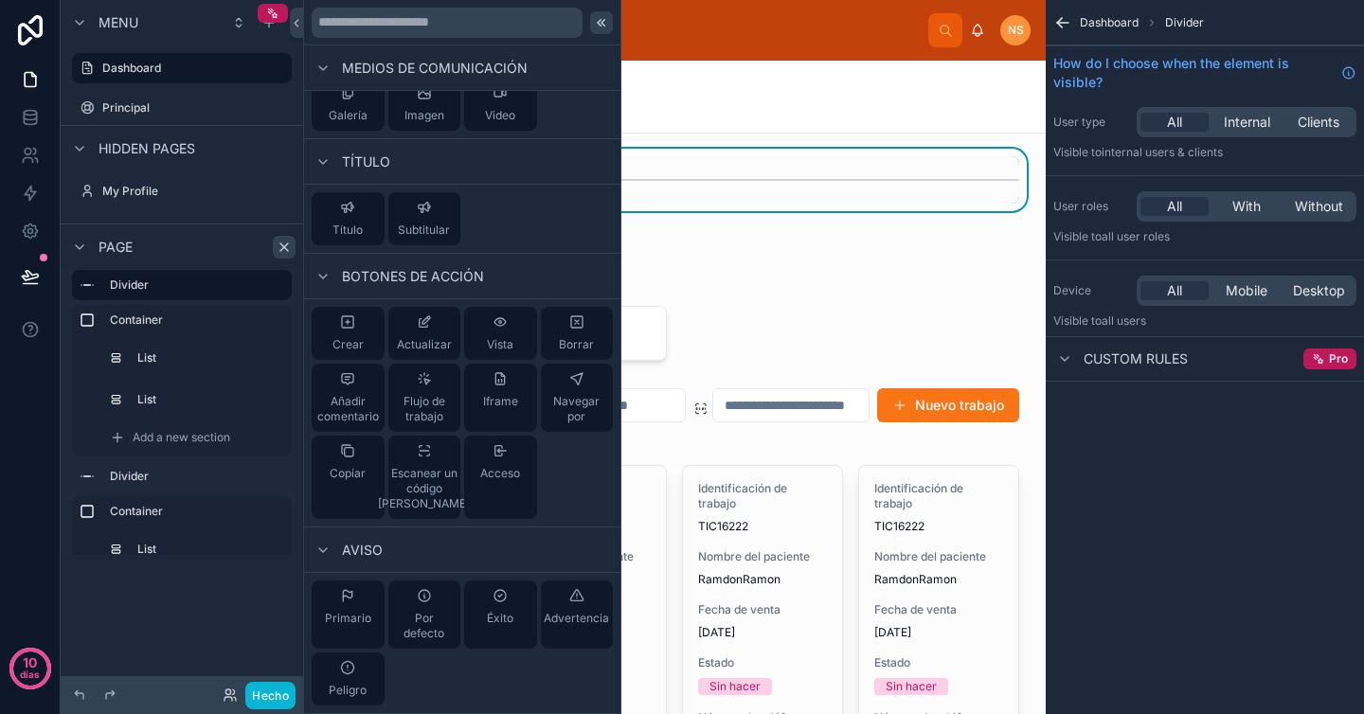
click at [594, 23] on icon at bounding box center [601, 22] width 15 height 15
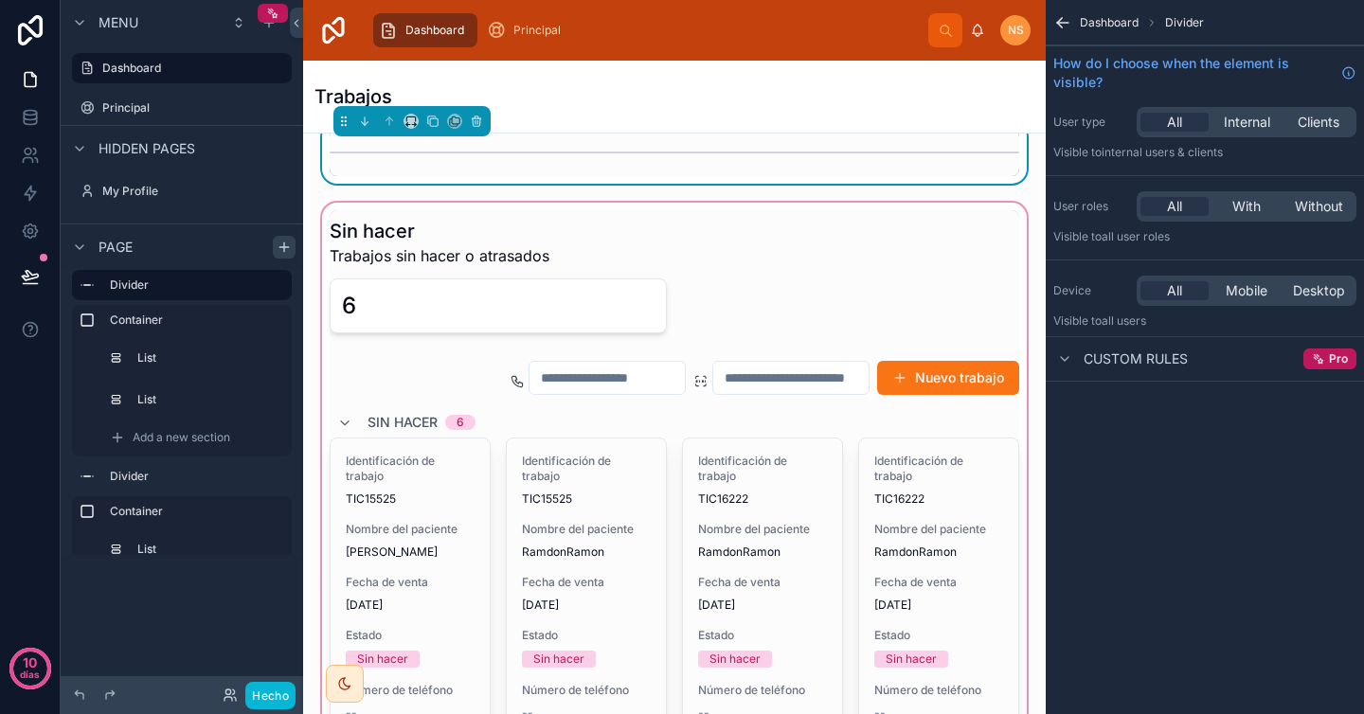
scroll to position [28, 0]
click at [852, 280] on div at bounding box center [674, 663] width 712 height 931
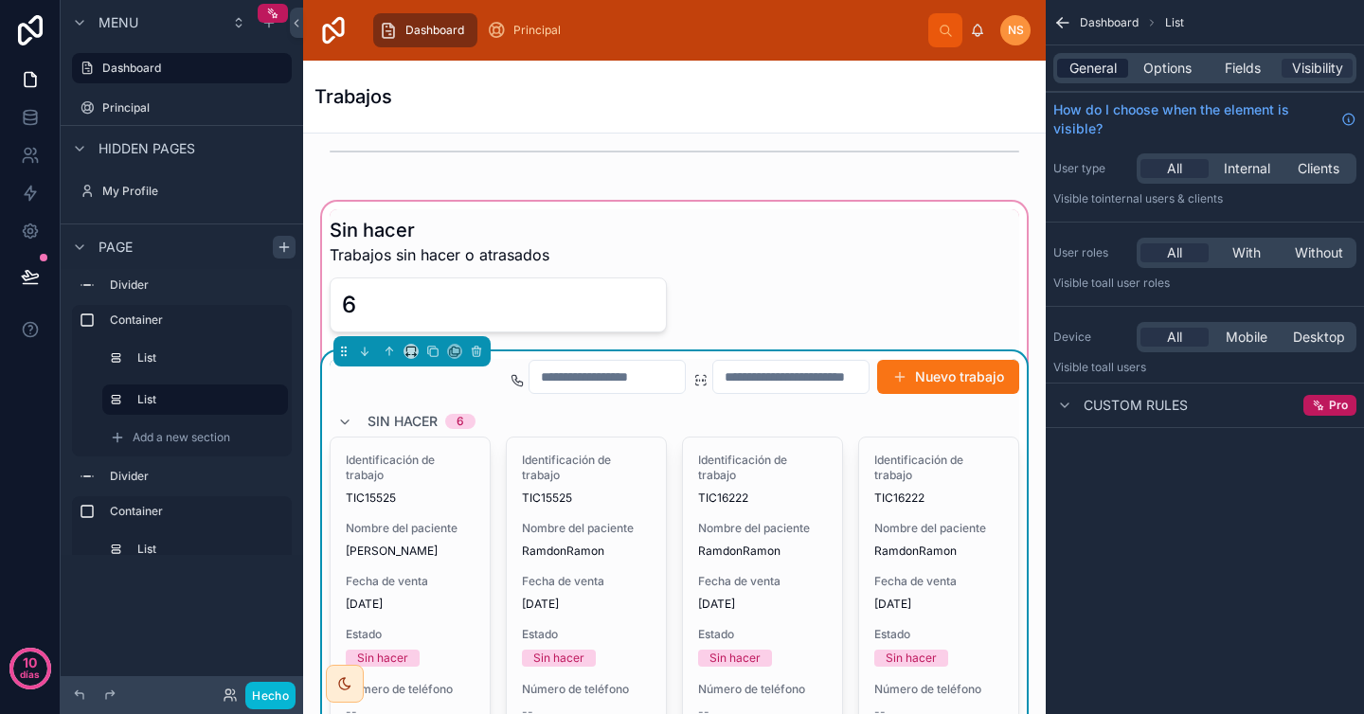
click at [1088, 62] on span "General" at bounding box center [1092, 68] width 47 height 19
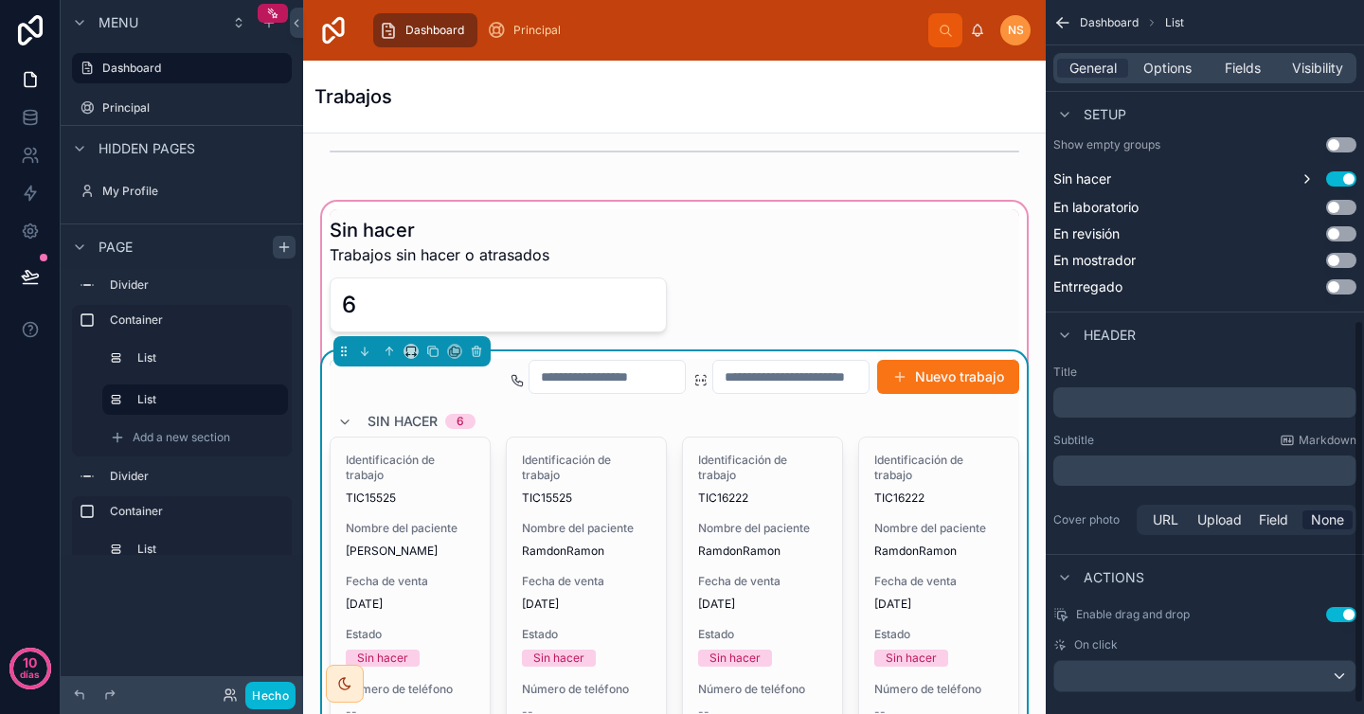
scroll to position [615, 0]
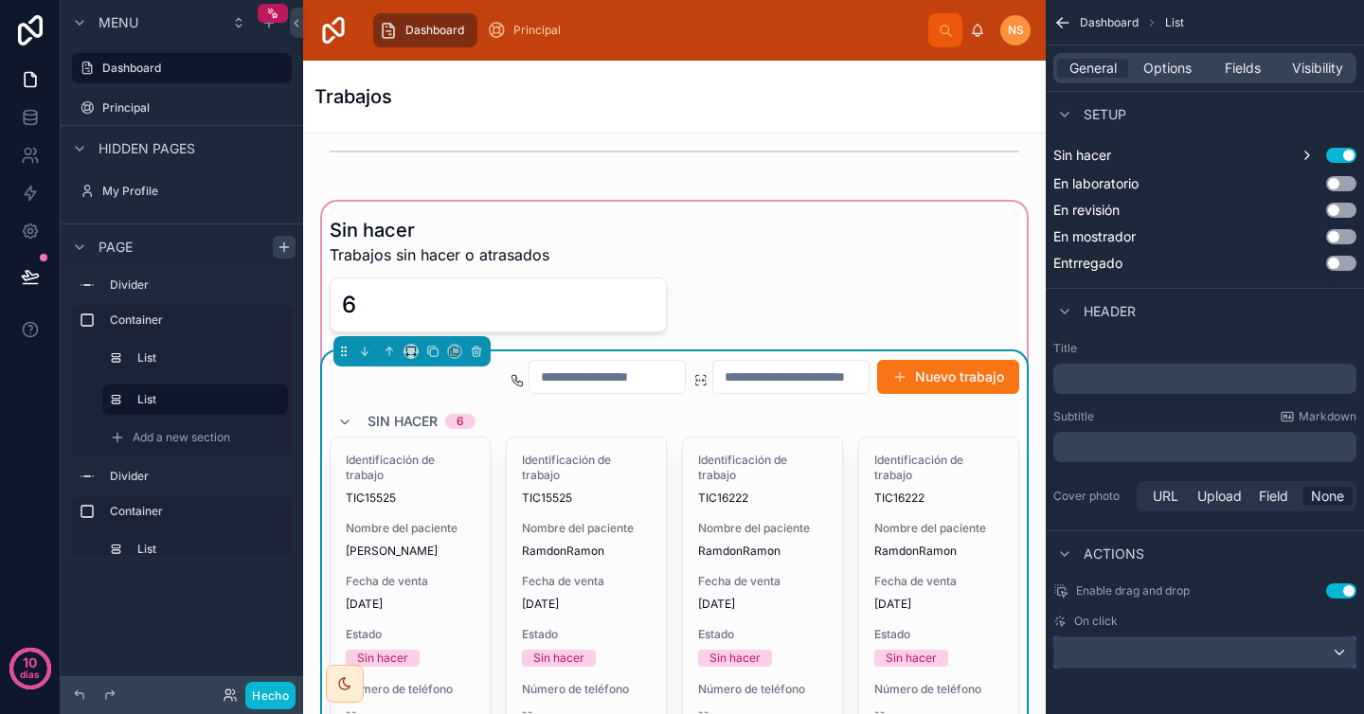
click at [1162, 658] on div "contenido desplazable" at bounding box center [1204, 652] width 301 height 30
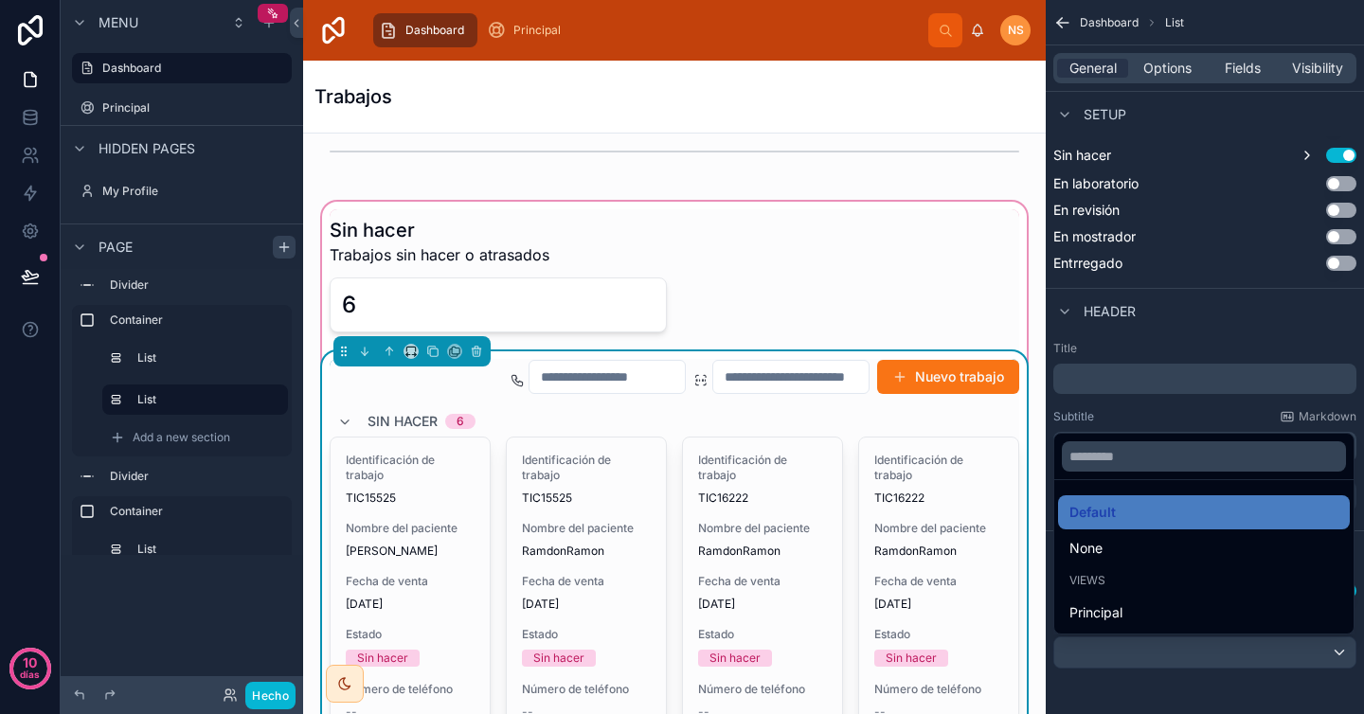
click at [1131, 608] on div "Principal" at bounding box center [1203, 612] width 269 height 23
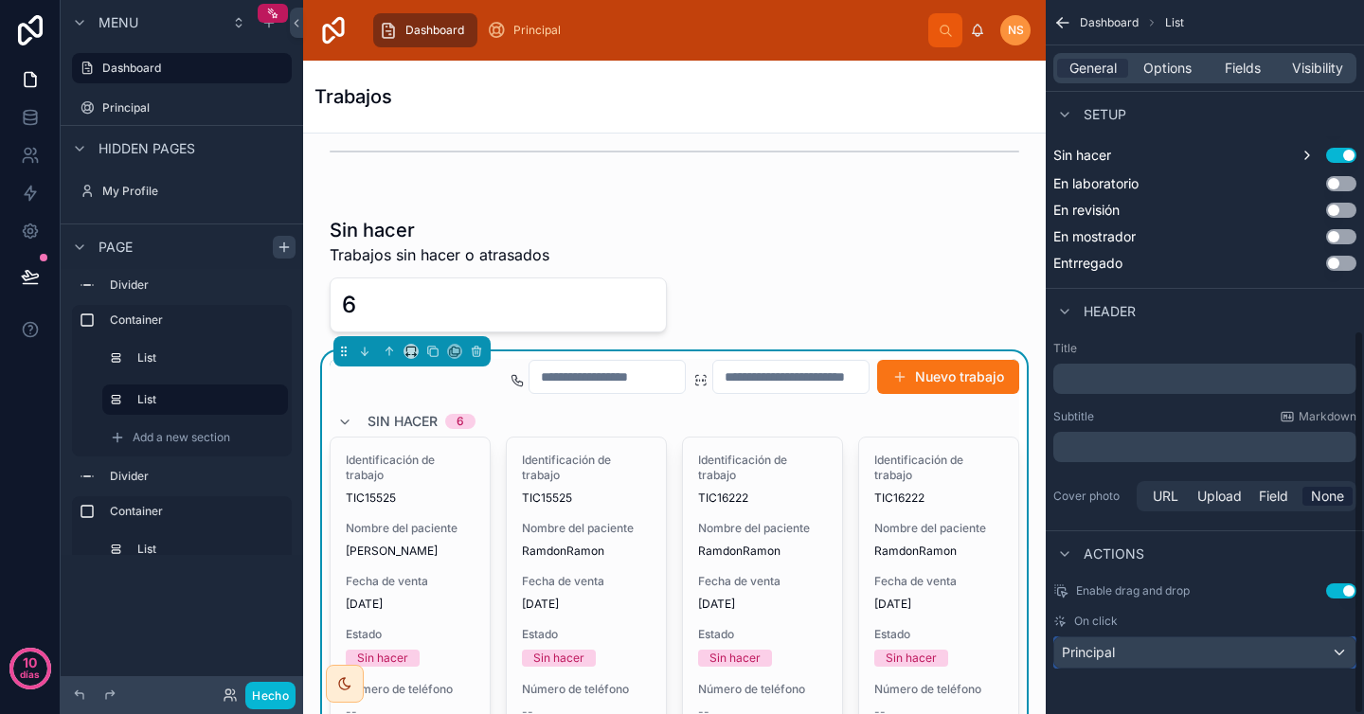
click at [1099, 648] on span "Principal" at bounding box center [1088, 652] width 53 height 19
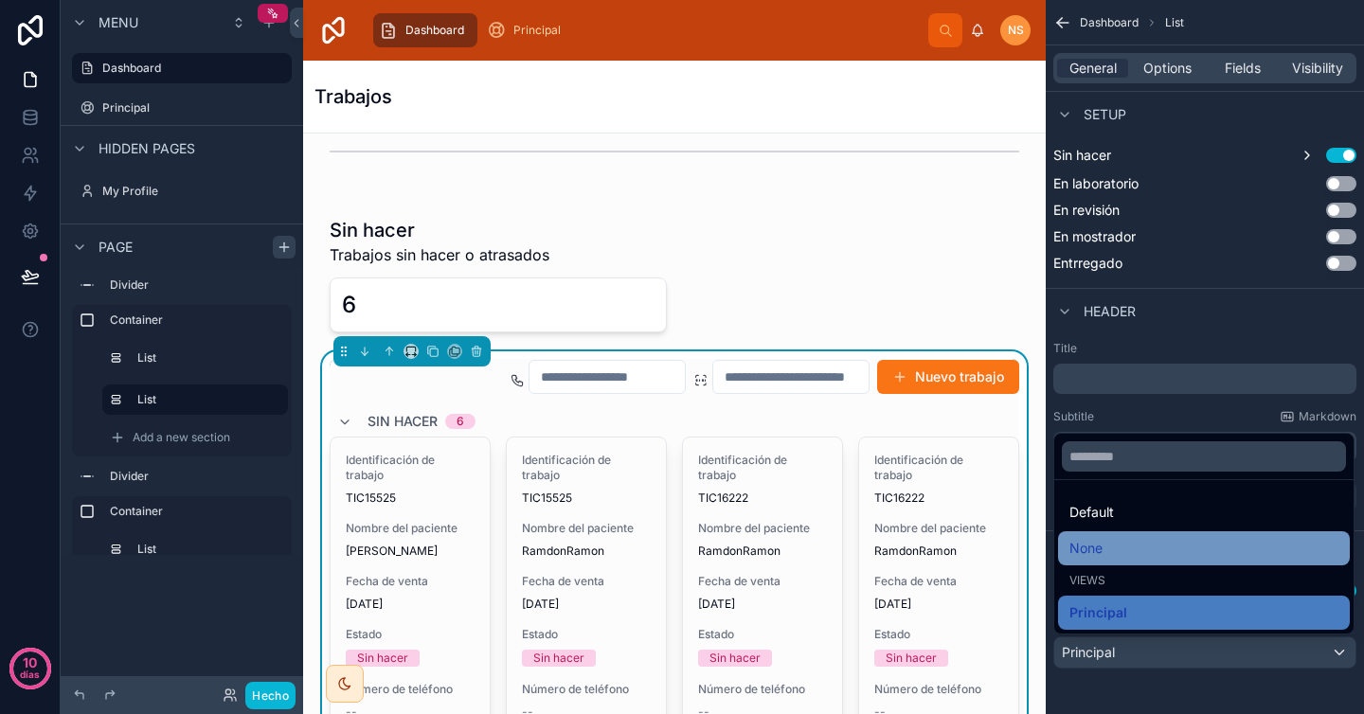
click at [1115, 544] on div "None" at bounding box center [1203, 548] width 269 height 23
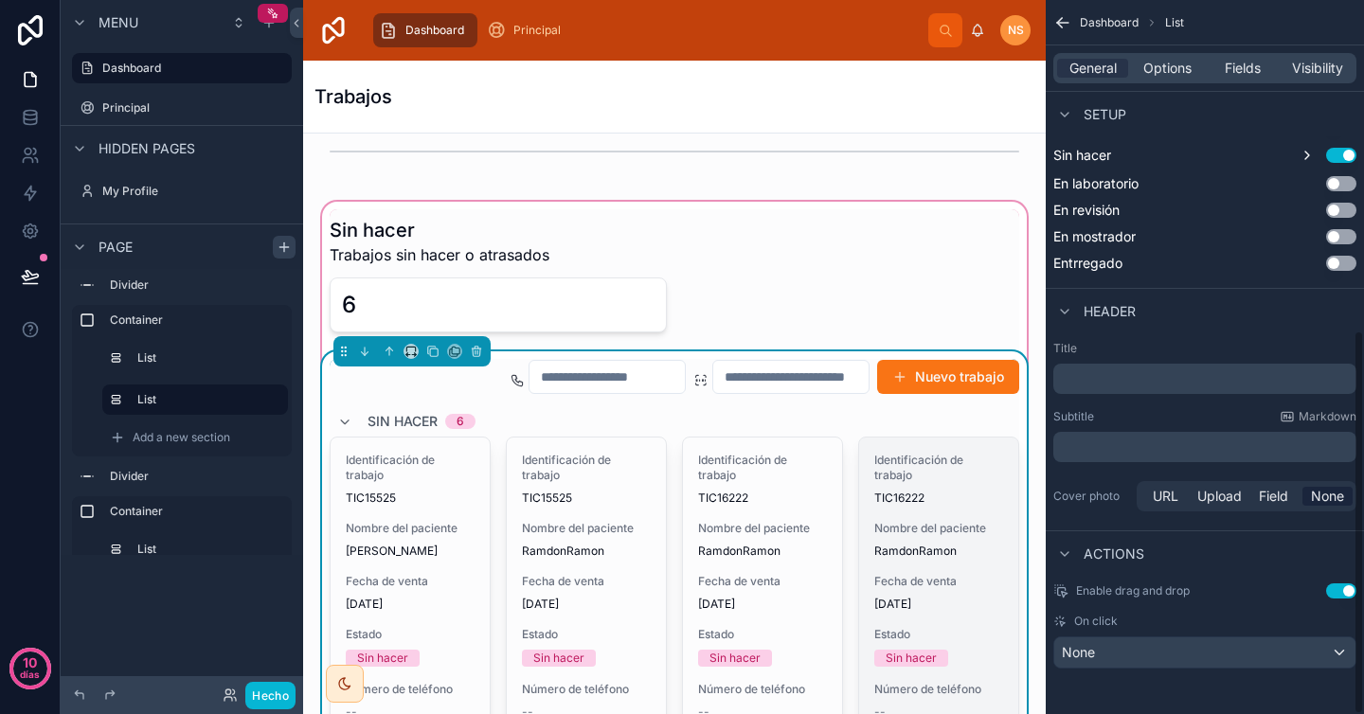
click at [923, 485] on div "Identificación de trabajo TIC16222" at bounding box center [938, 479] width 129 height 53
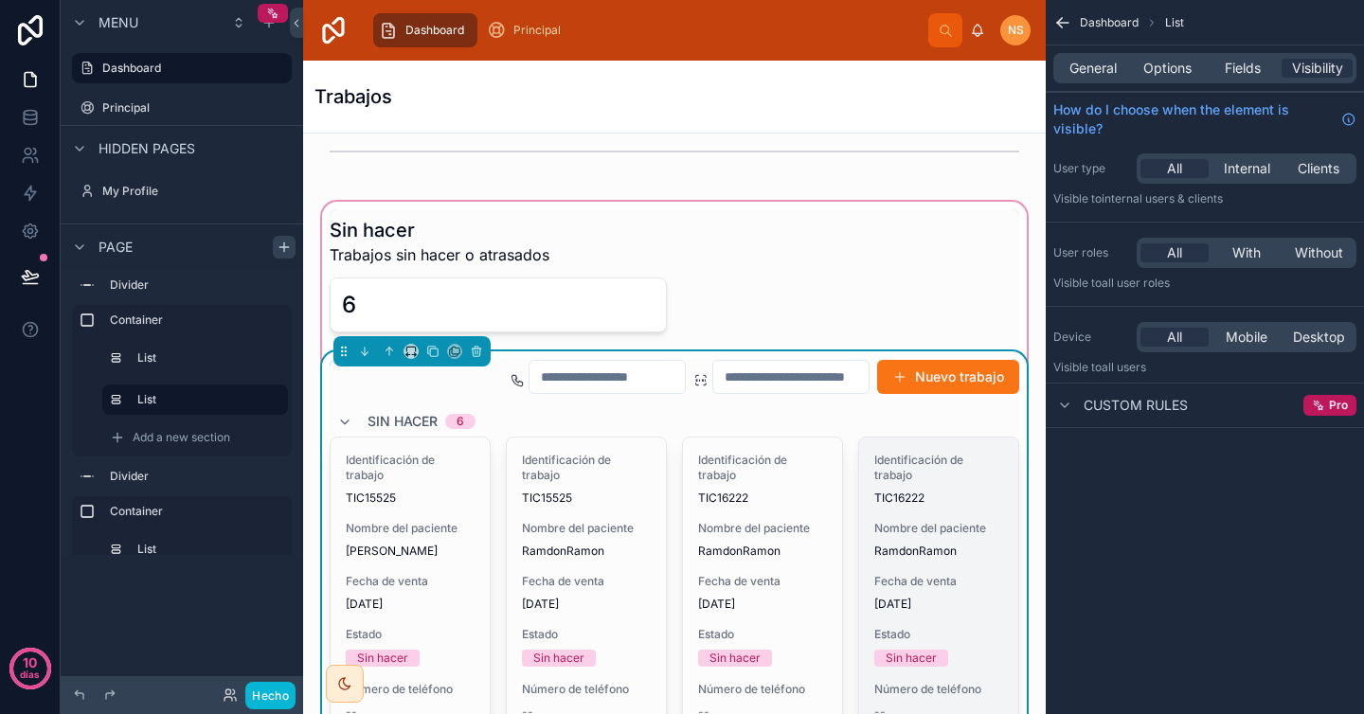
click at [922, 552] on font "RamdonRamon" at bounding box center [915, 551] width 82 height 14
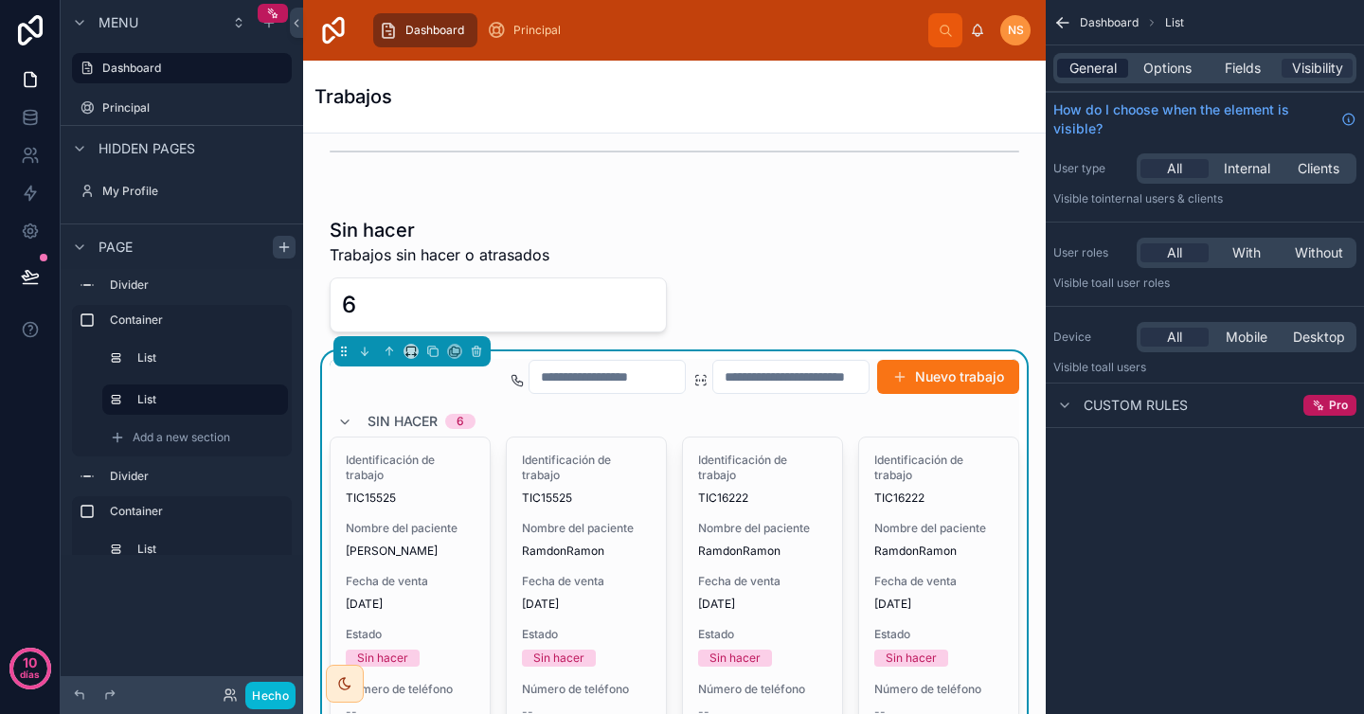
click at [1108, 65] on span "General" at bounding box center [1092, 68] width 47 height 19
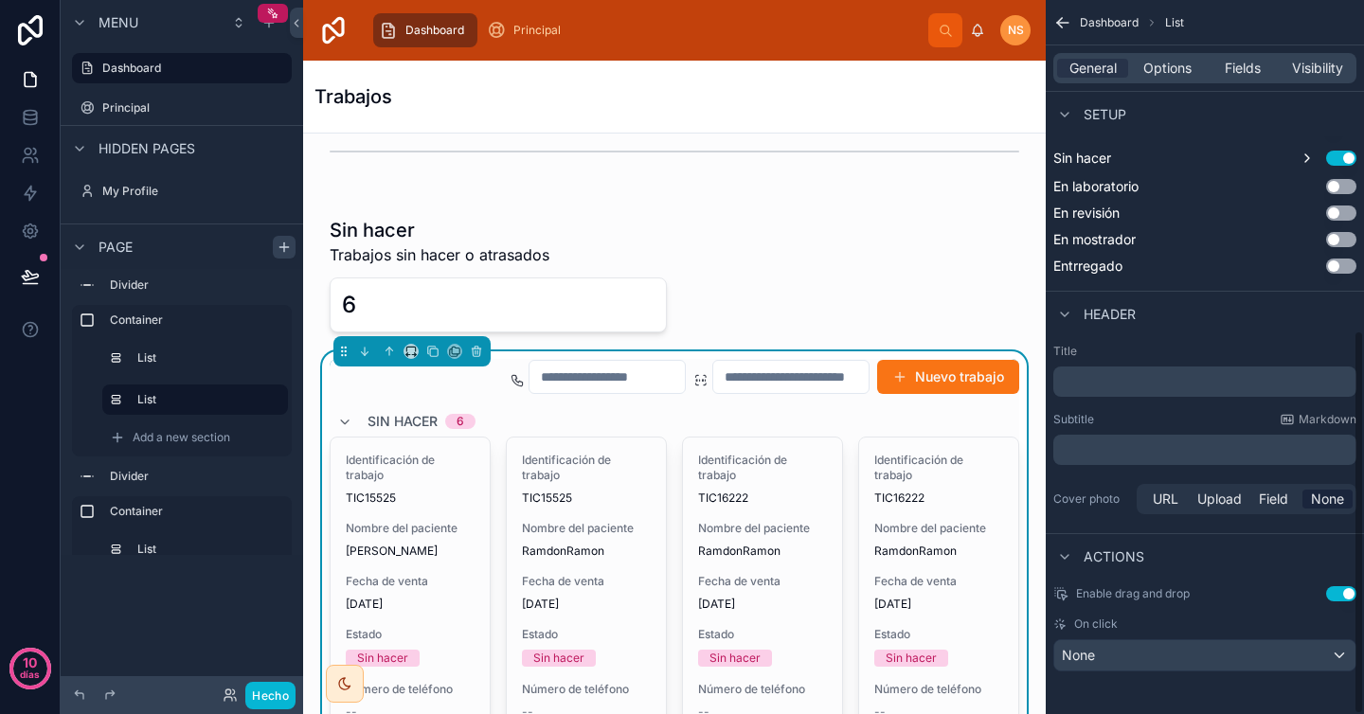
scroll to position [615, 0]
click at [1104, 654] on div "None" at bounding box center [1204, 652] width 301 height 30
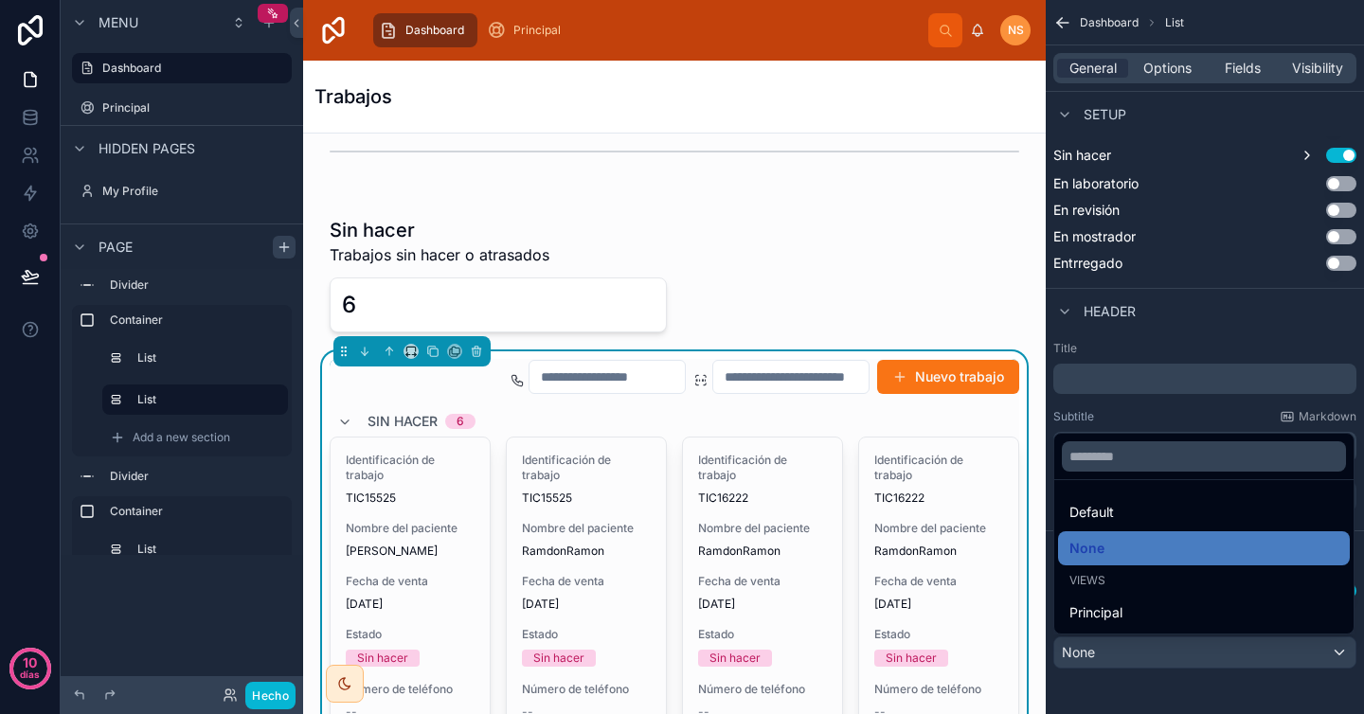
click at [1114, 611] on span "Principal" at bounding box center [1095, 612] width 53 height 23
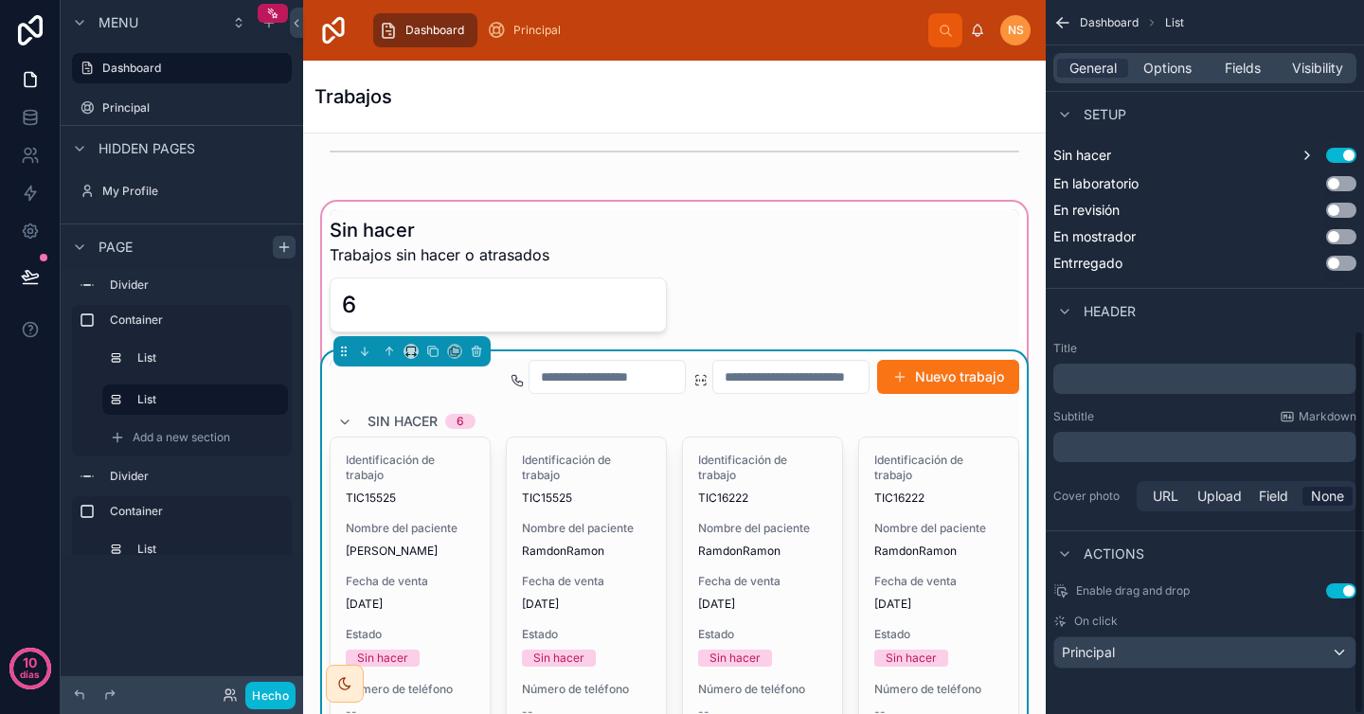
click at [494, 394] on div "Nuevo trabajo" at bounding box center [756, 377] width 525 height 36
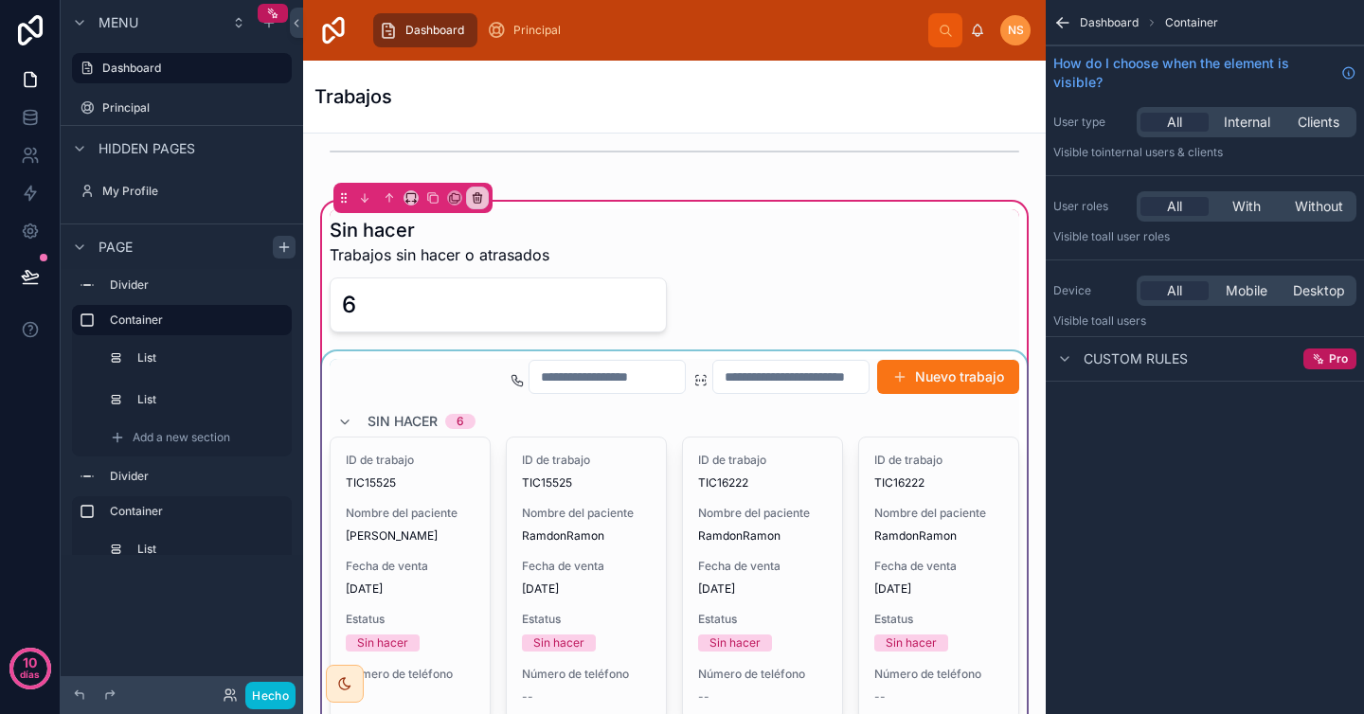
scroll to position [0, 0]
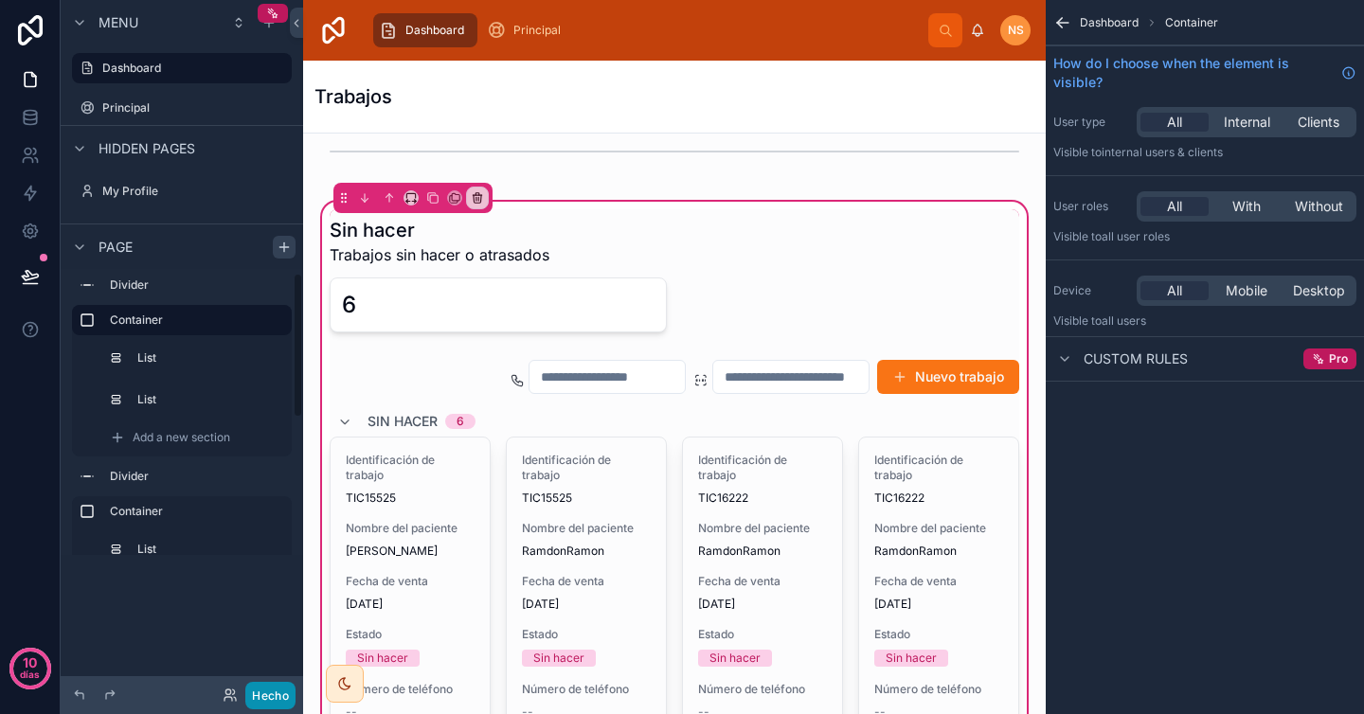
click at [279, 708] on button "Hecho" at bounding box center [270, 695] width 50 height 27
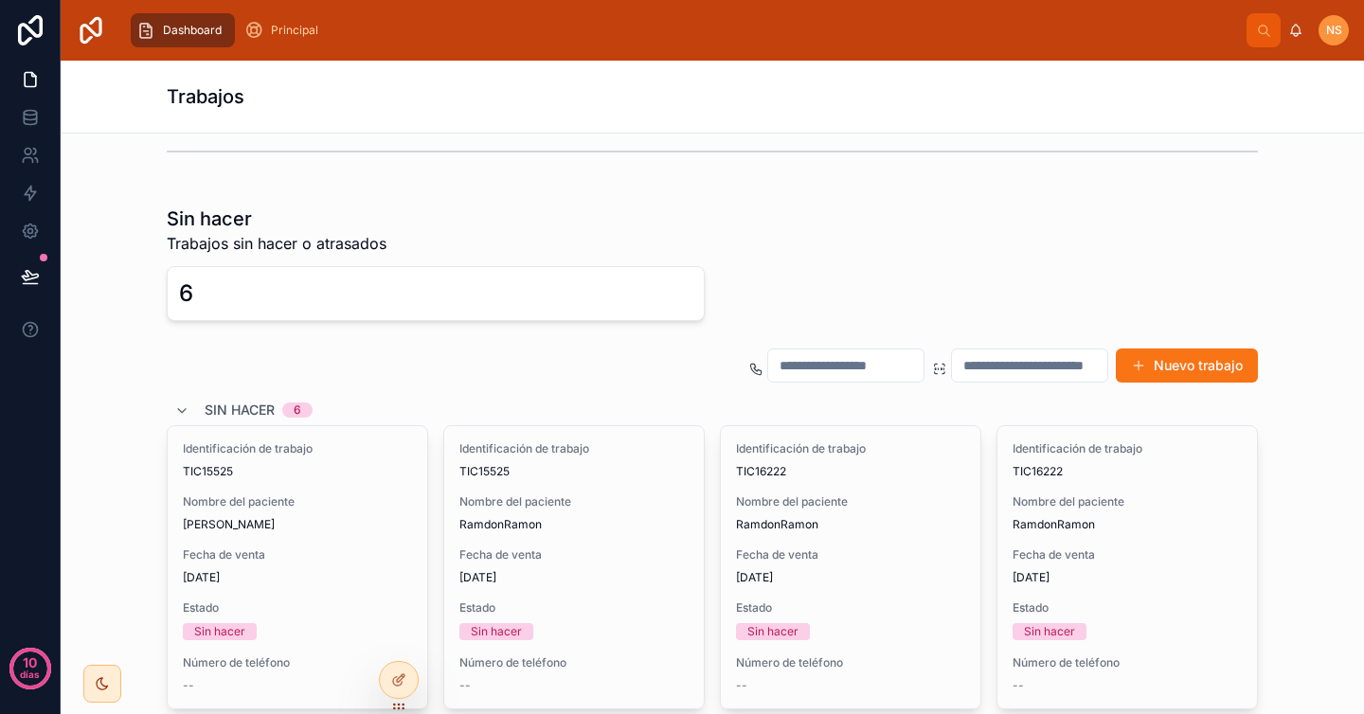
click at [366, 312] on div "6" at bounding box center [436, 293] width 538 height 55
click at [337, 387] on div "Nuevo trabajo Sin hacer 6 Identificación de trabajo TIC15525 Nombre del pacient…" at bounding box center [712, 708] width 1091 height 721
click at [282, 415] on span "6" at bounding box center [297, 410] width 30 height 15
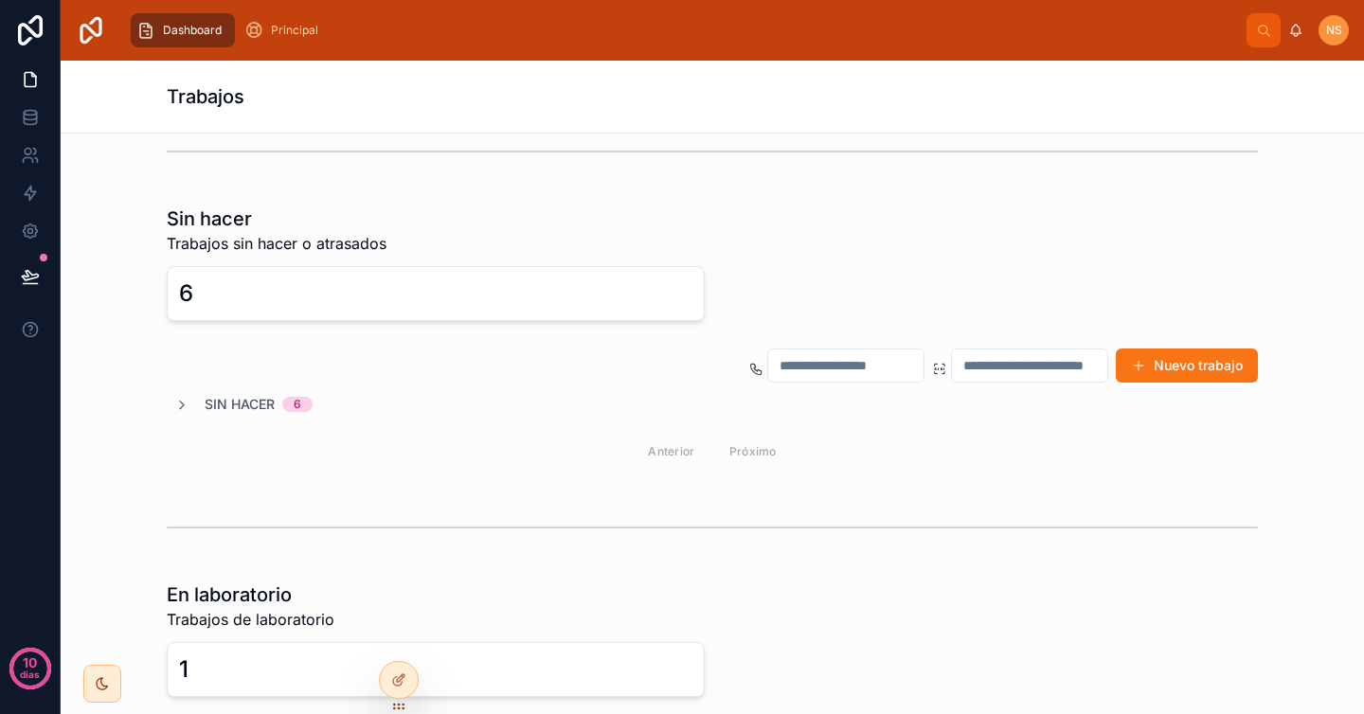
click at [254, 410] on font "Sin hacer" at bounding box center [240, 404] width 70 height 16
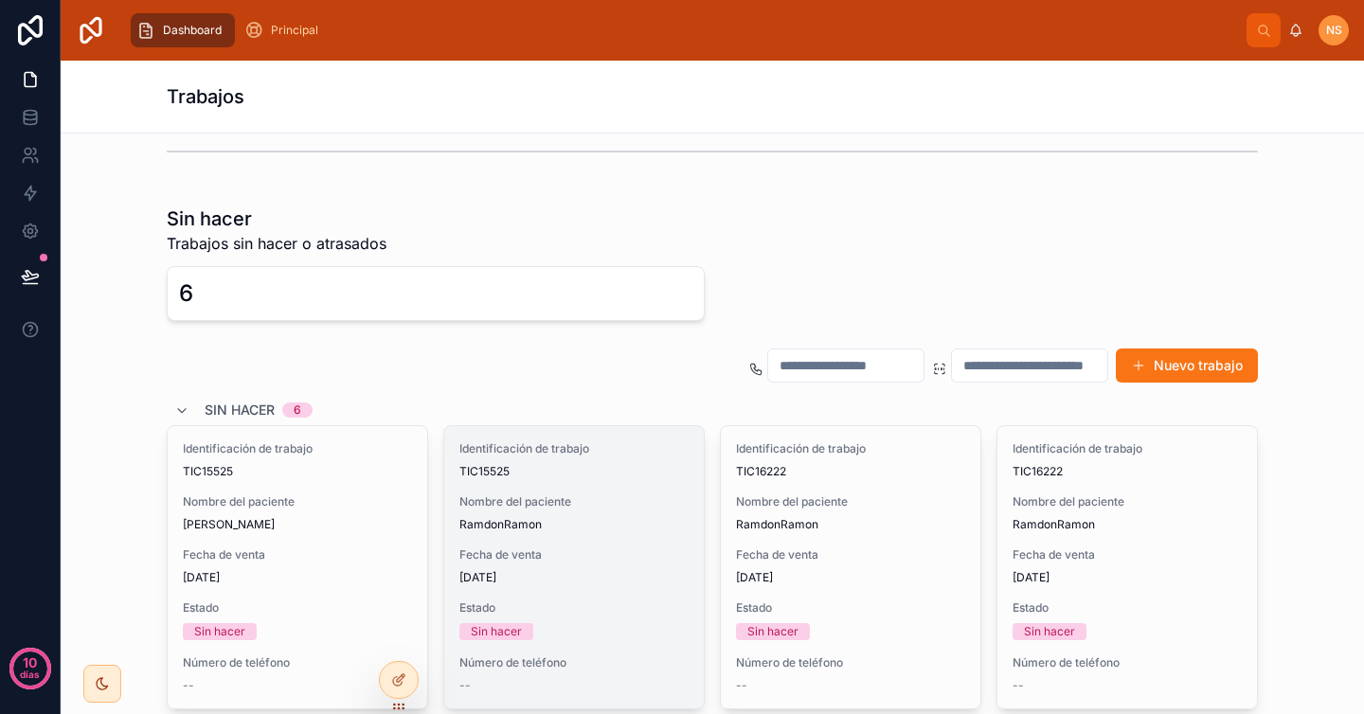
click at [522, 481] on div "Identificación de trabajo TIC15525 Nombre del paciente RamdonRamon Fecha de ven…" at bounding box center [574, 567] width 260 height 282
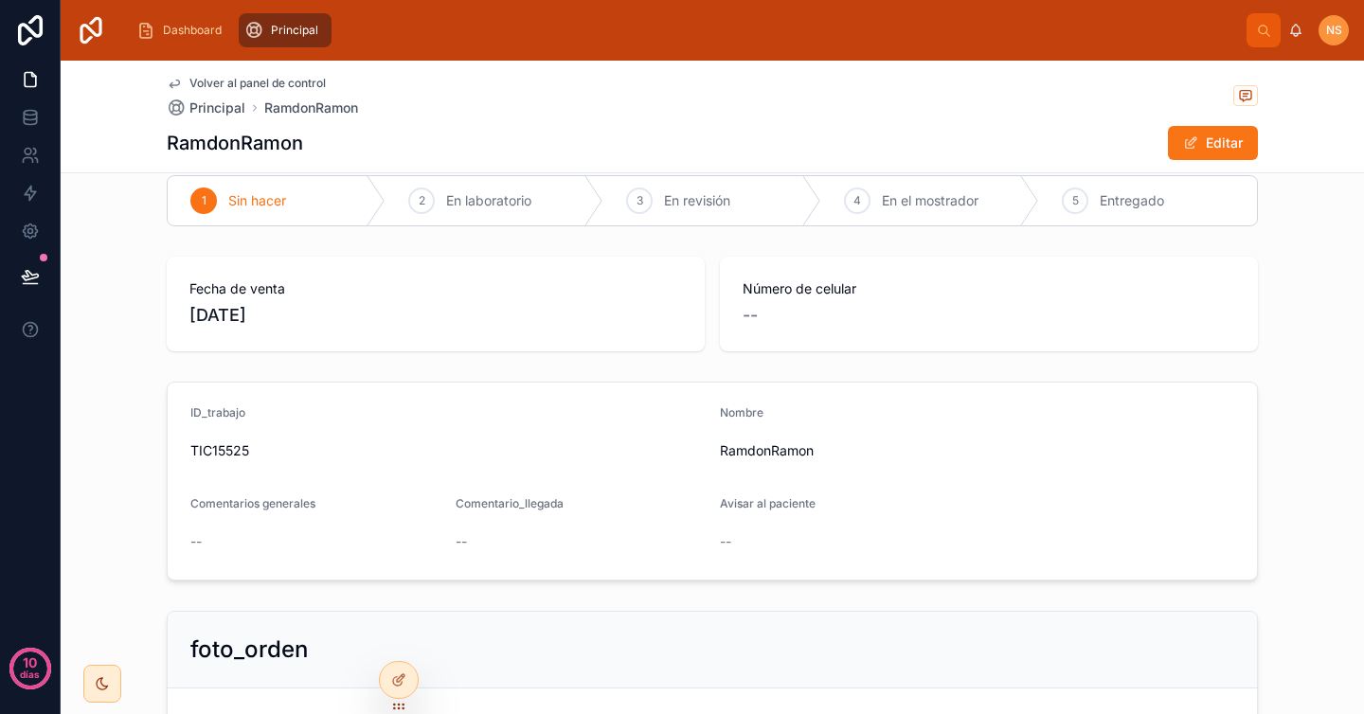
scroll to position [29, 0]
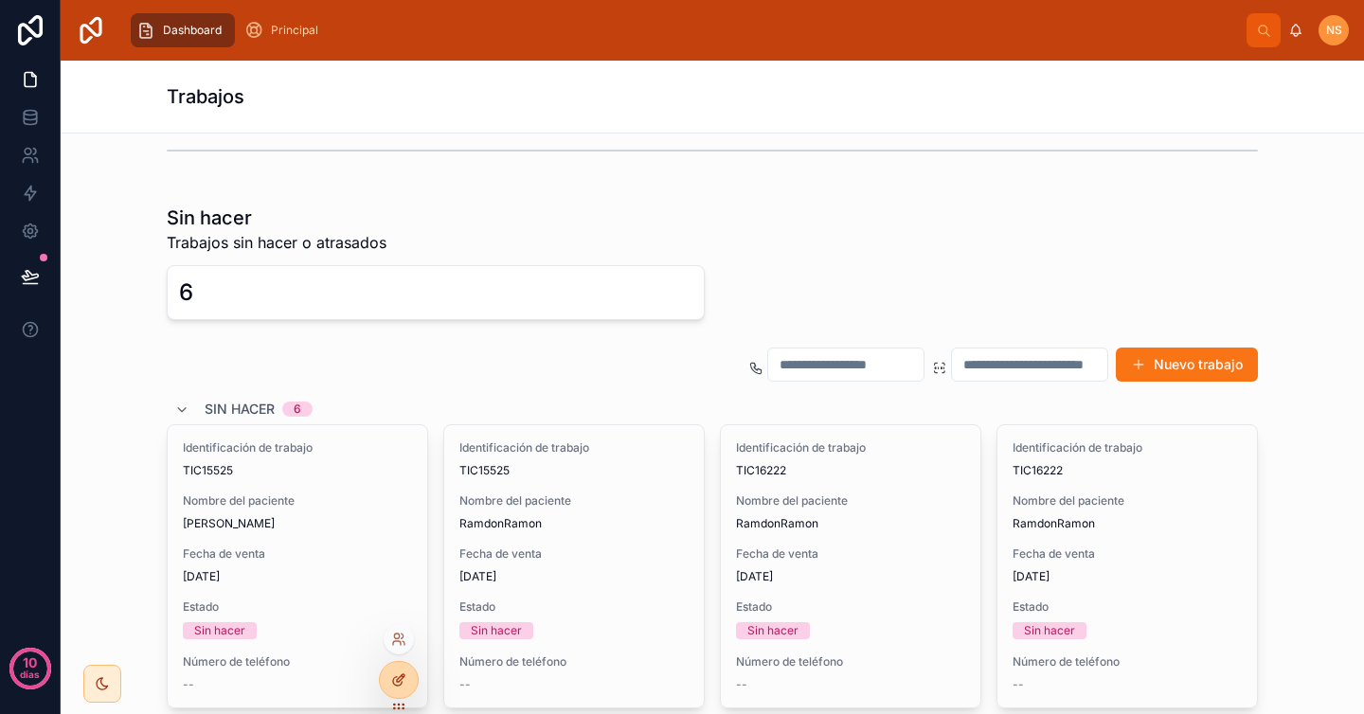
click at [403, 669] on div at bounding box center [399, 680] width 38 height 36
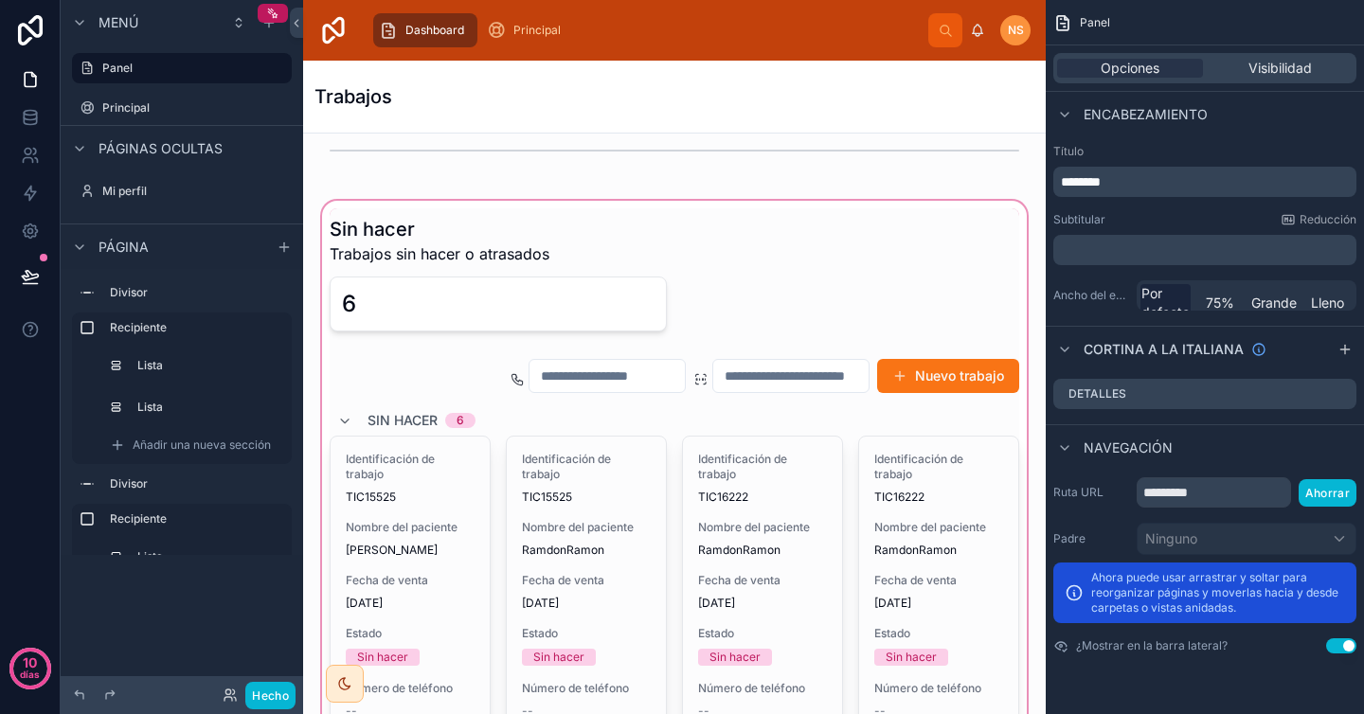
click at [837, 520] on div at bounding box center [674, 662] width 712 height 931
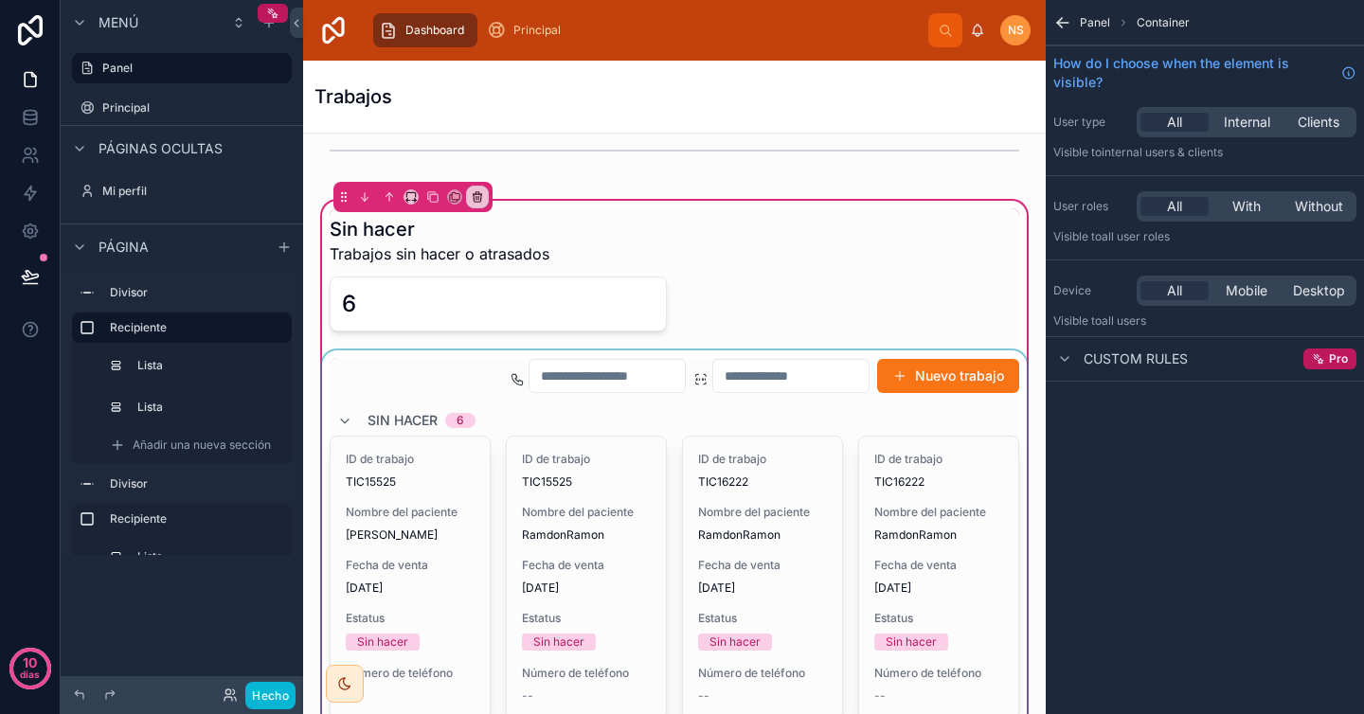
click at [873, 426] on div at bounding box center [674, 718] width 712 height 736
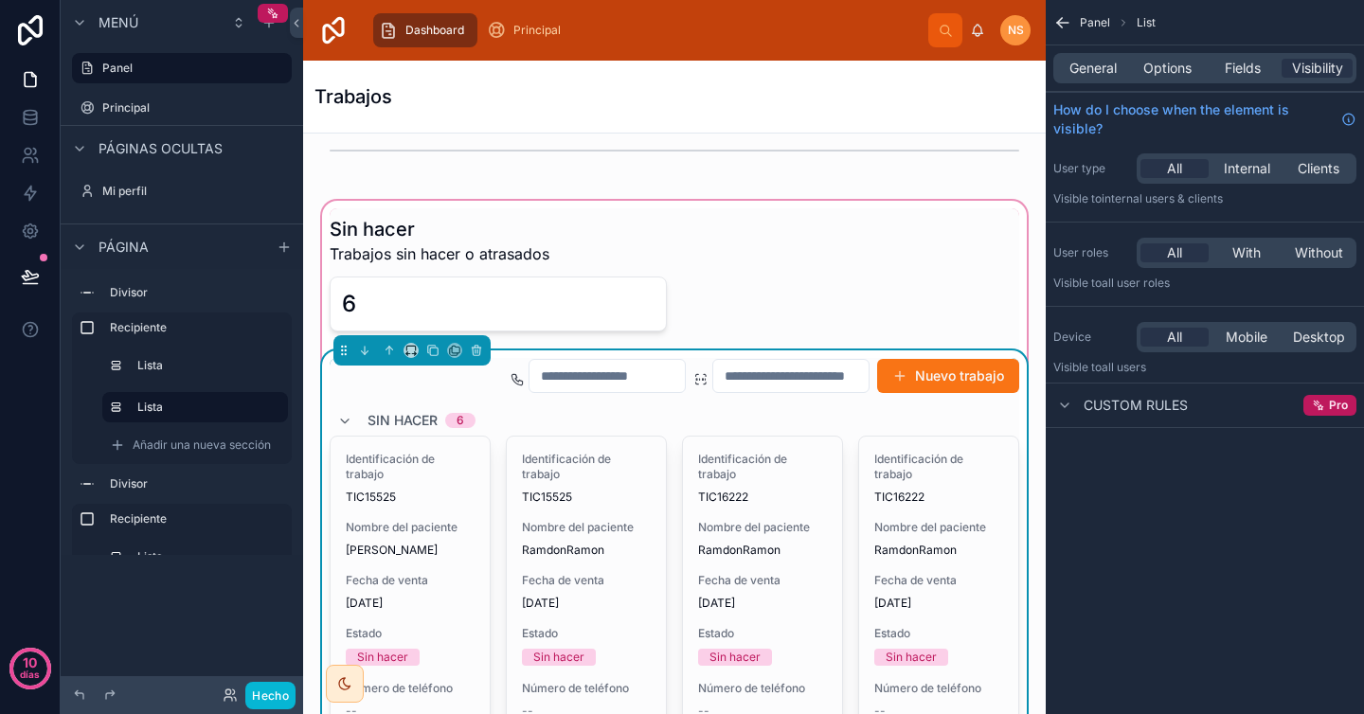
click at [1096, 81] on div "General Options Fields Visibility" at bounding box center [1204, 68] width 303 height 30
click at [1105, 68] on span "General" at bounding box center [1092, 68] width 47 height 19
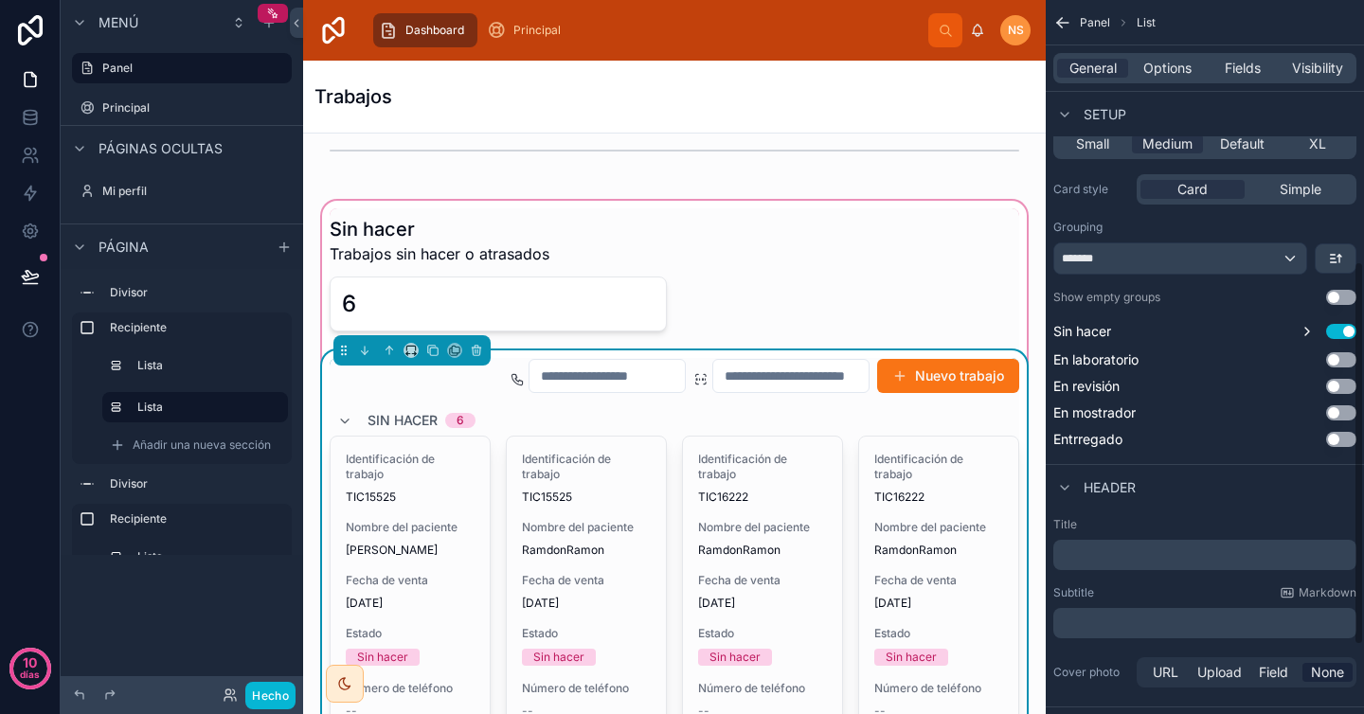
scroll to position [615, 0]
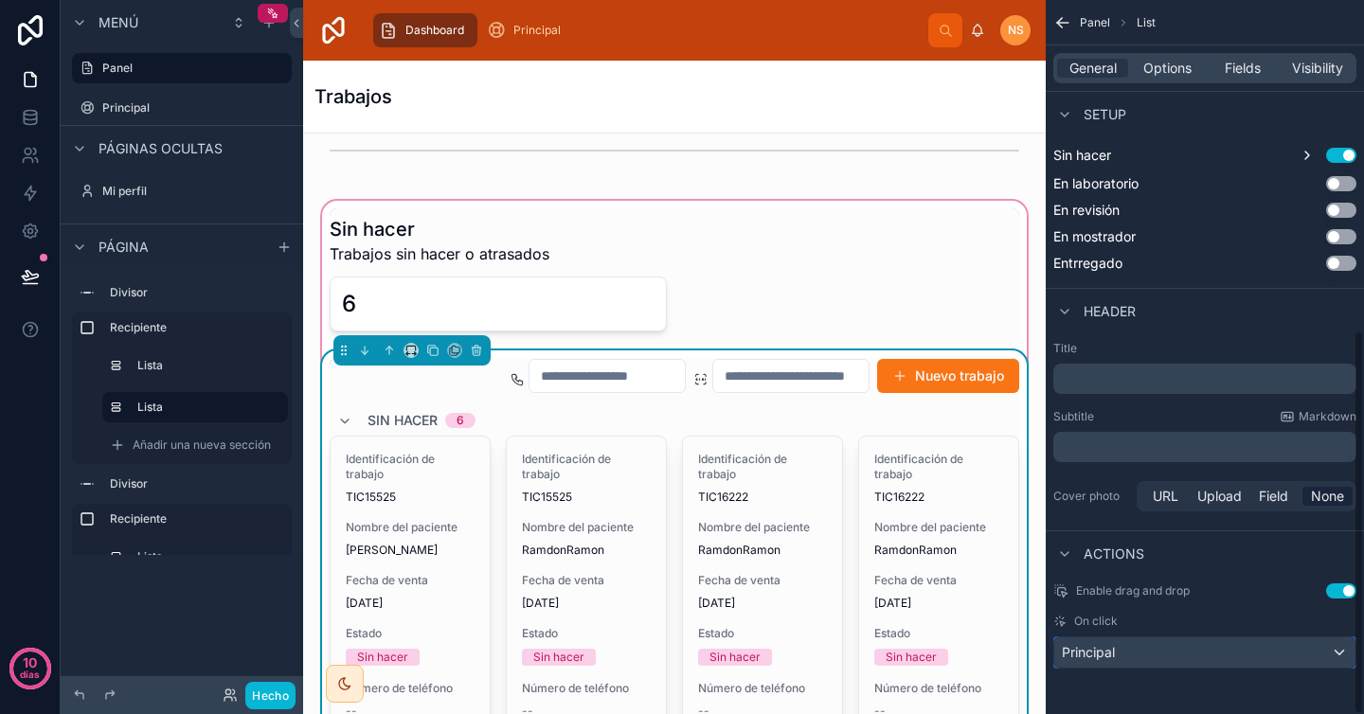
click at [1303, 650] on div "Principal" at bounding box center [1204, 652] width 301 height 30
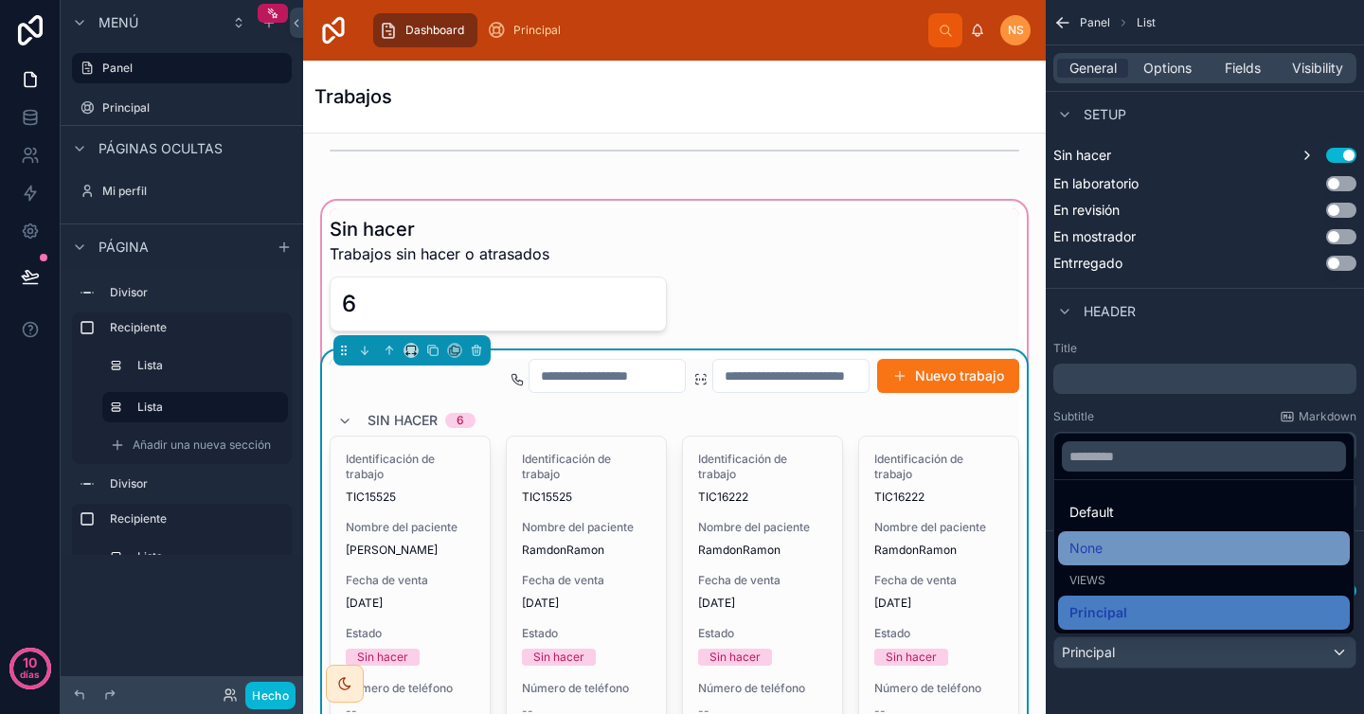
click at [1121, 547] on div "None" at bounding box center [1203, 548] width 269 height 23
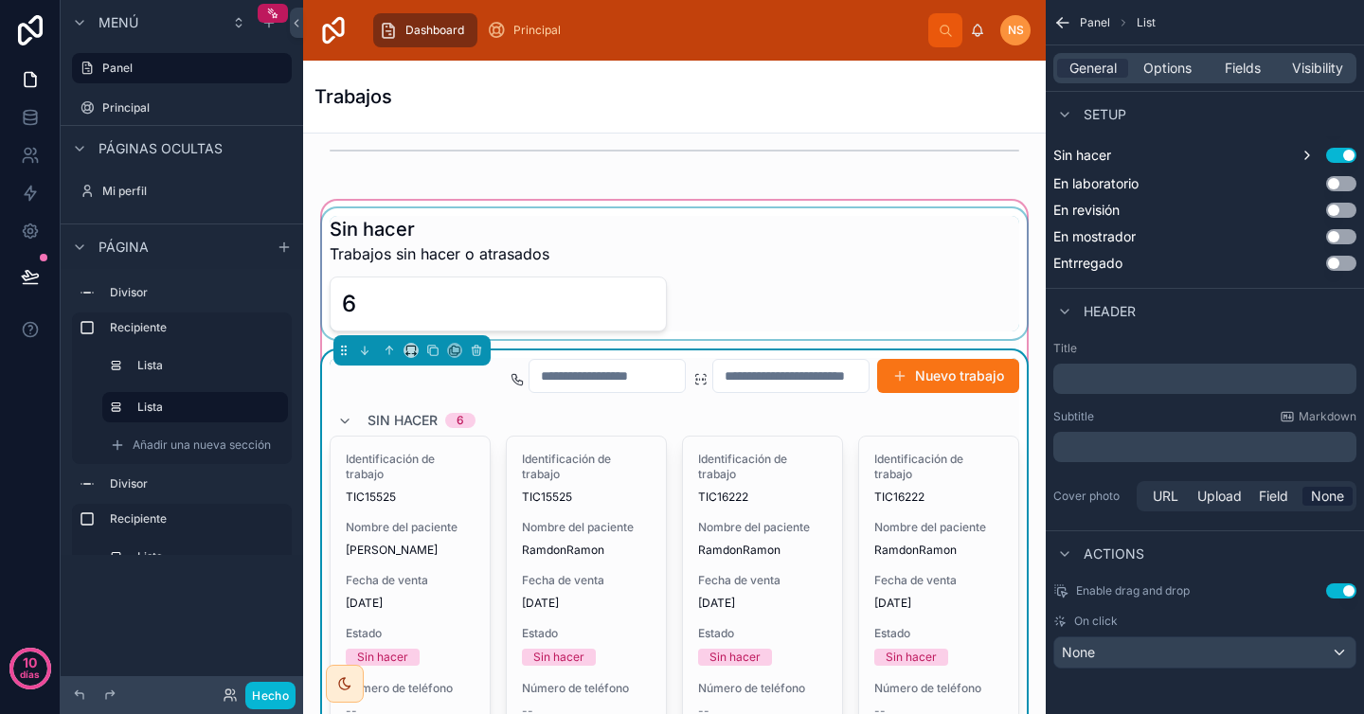
click at [906, 253] on div at bounding box center [674, 273] width 712 height 131
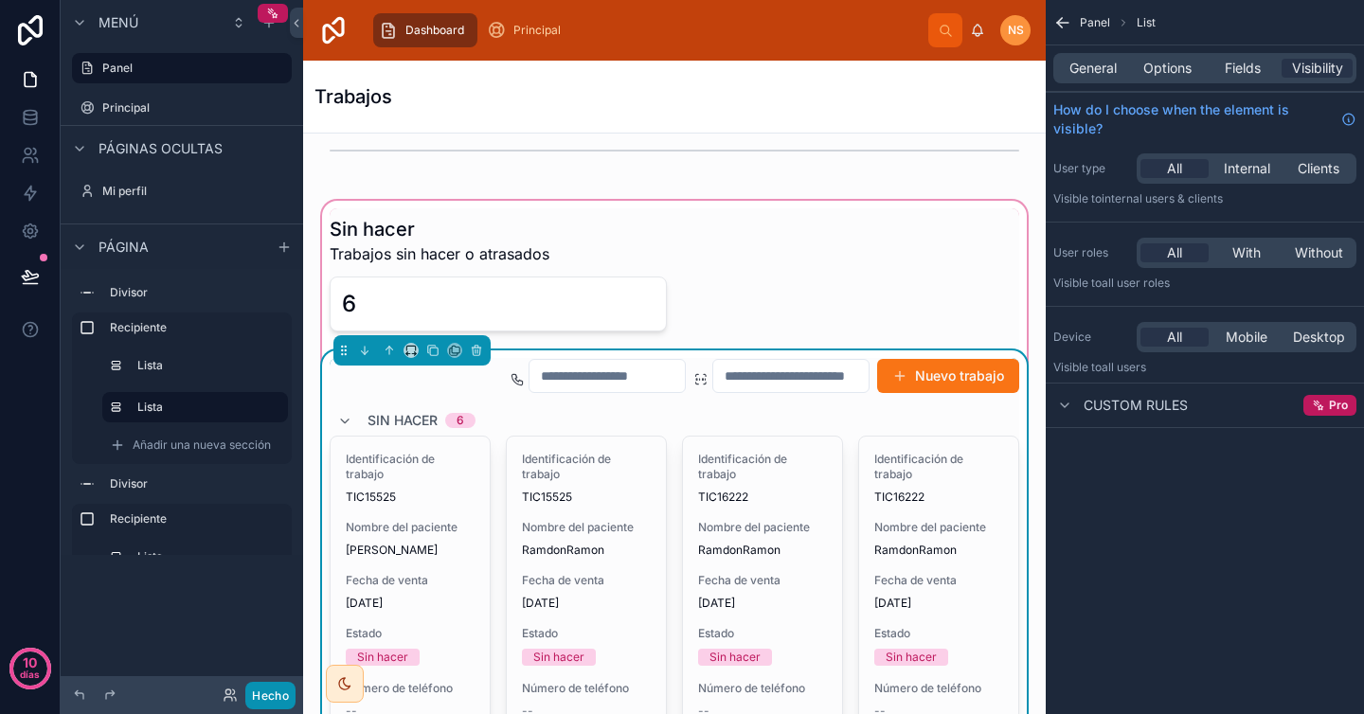
click at [277, 698] on font "Hecho" at bounding box center [270, 696] width 37 height 14
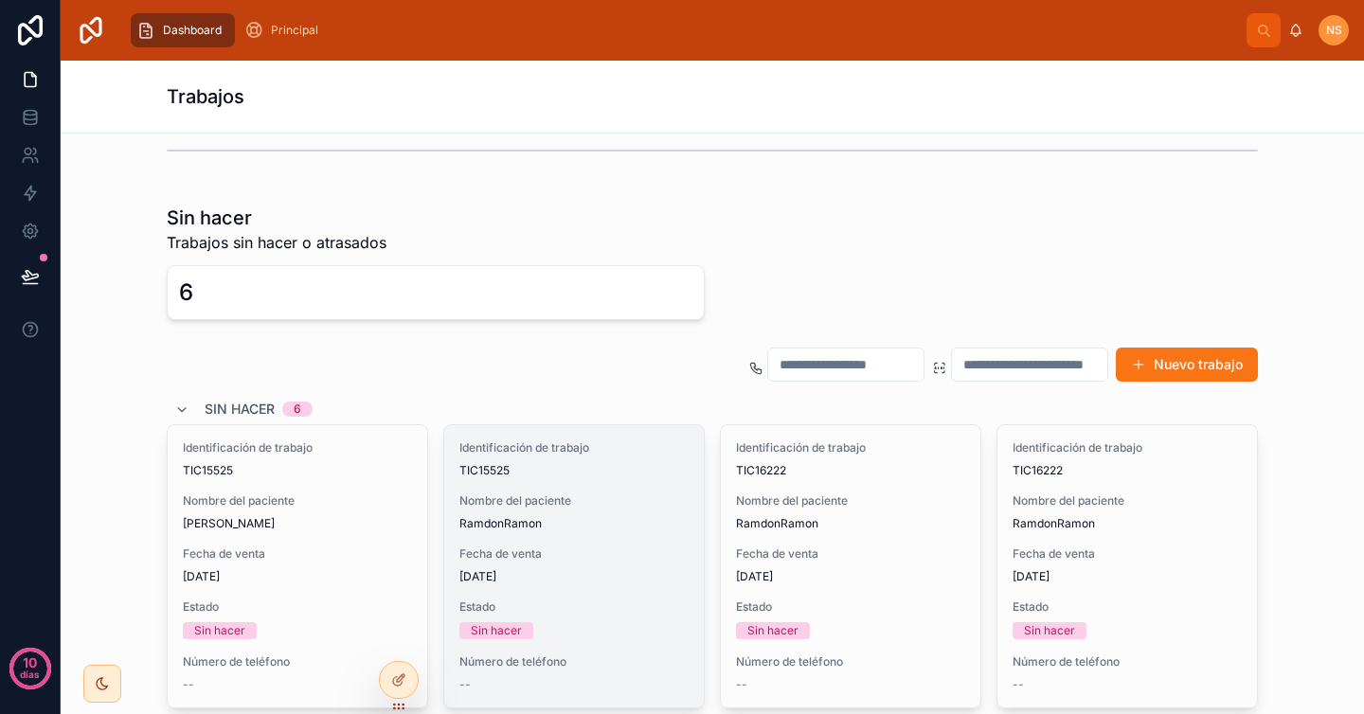
click at [521, 492] on div "Identificación de trabajo TIC15525 Nombre del paciente RamdonRamon Fecha de ven…" at bounding box center [574, 566] width 260 height 282
click at [625, 534] on div "Identificación de trabajo TIC15525 Nombre del paciente RamdonRamon Fecha de ven…" at bounding box center [574, 566] width 260 height 282
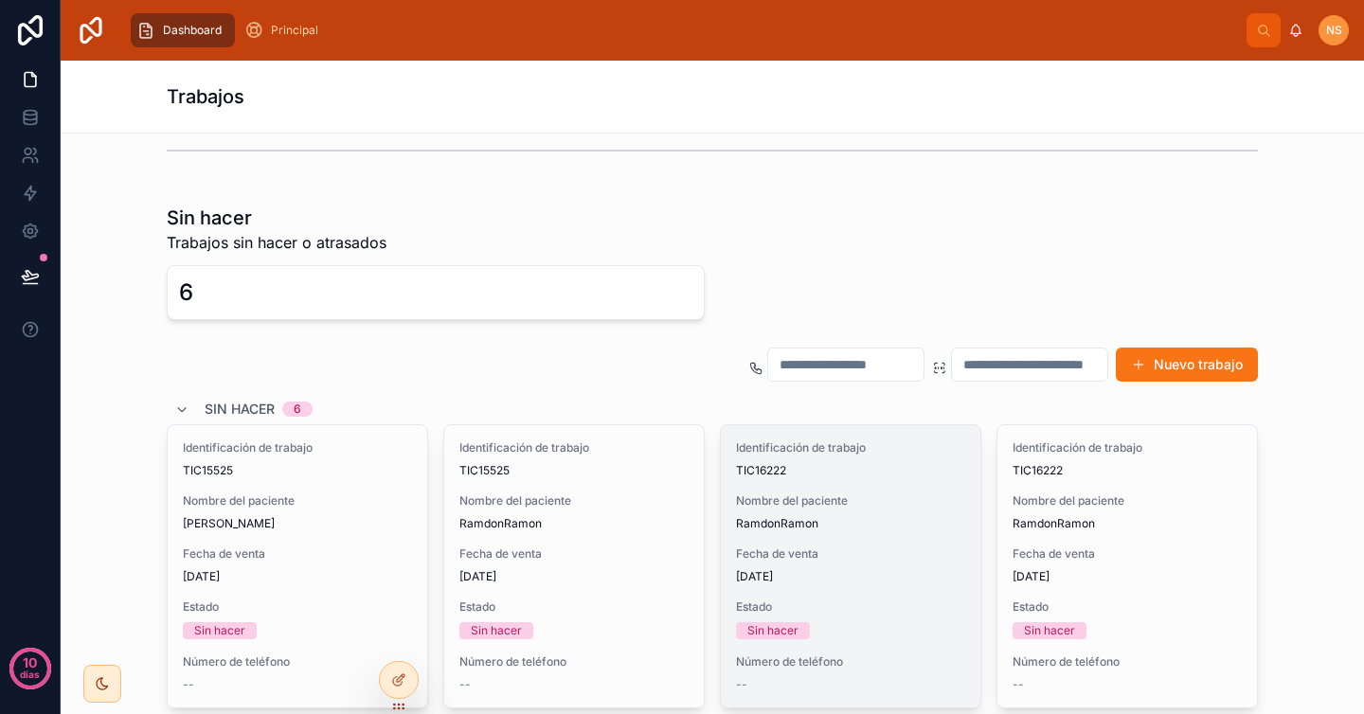
click at [834, 535] on div "Identificación de trabajo TIC16222 Nombre del paciente RamdonRamon Fecha de ven…" at bounding box center [851, 566] width 260 height 282
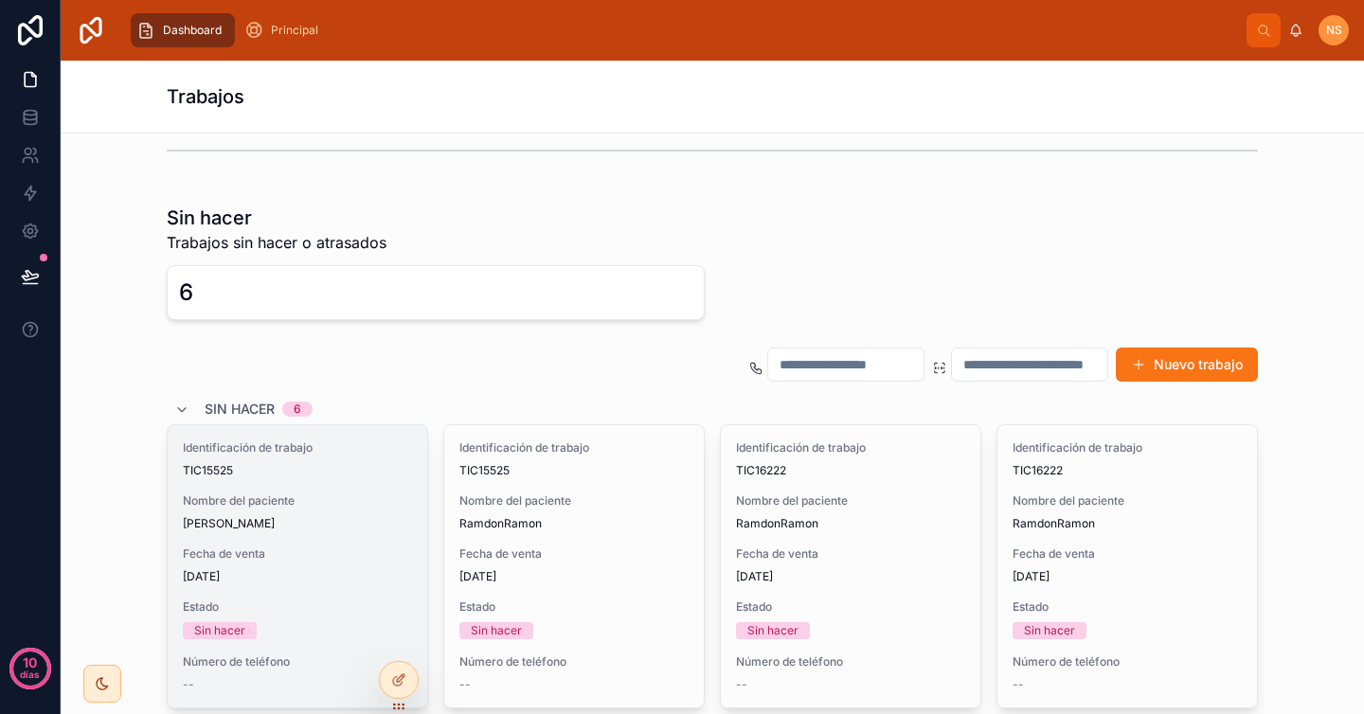
click at [420, 567] on div "Identificación de trabajo TIC15525 Nombre del paciente Vázquez Trejo Cristian F…" at bounding box center [298, 566] width 260 height 282
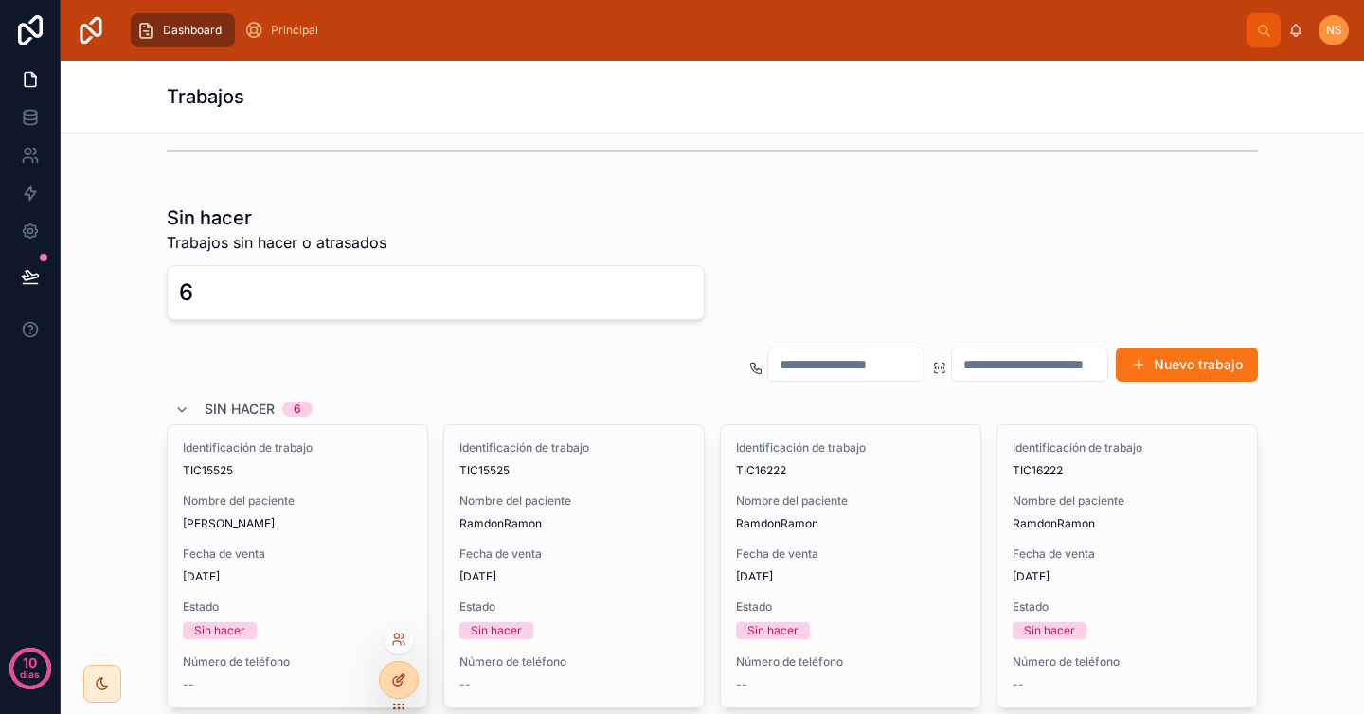
click at [394, 687] on icon at bounding box center [398, 680] width 15 height 15
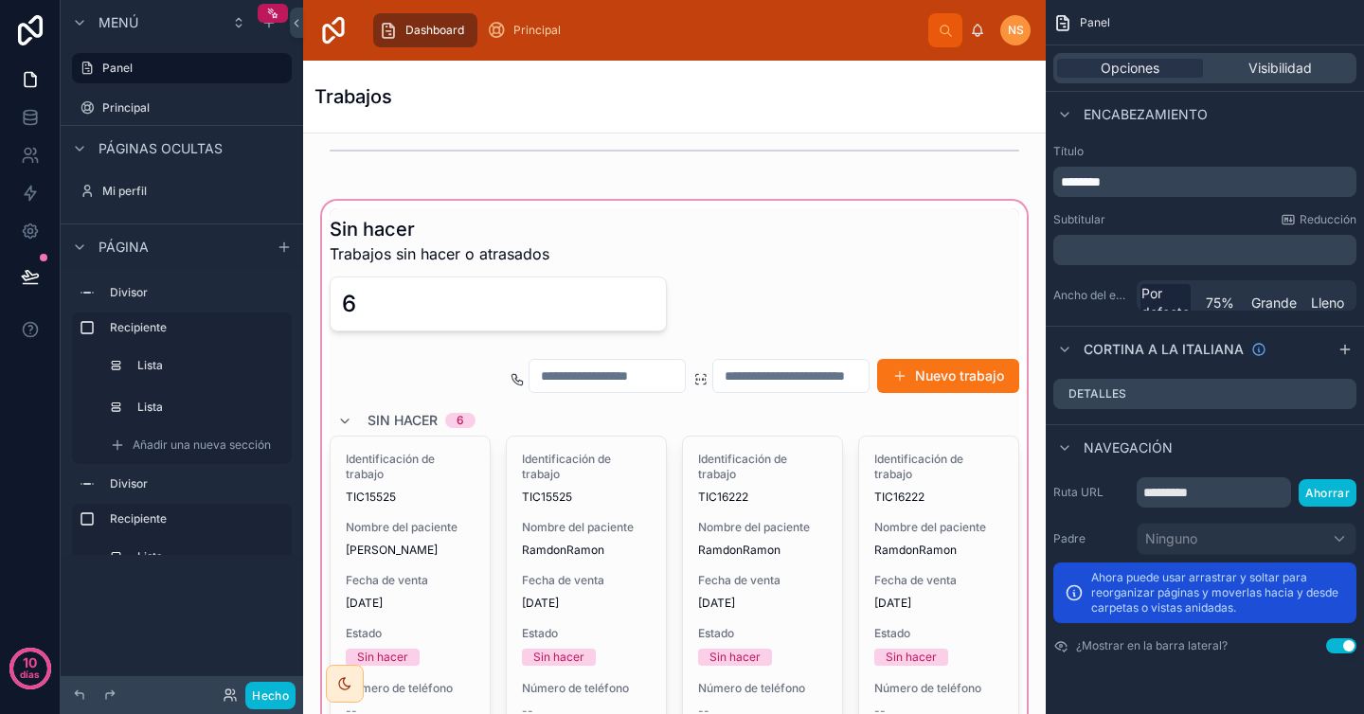
click at [884, 458] on div at bounding box center [674, 662] width 712 height 931
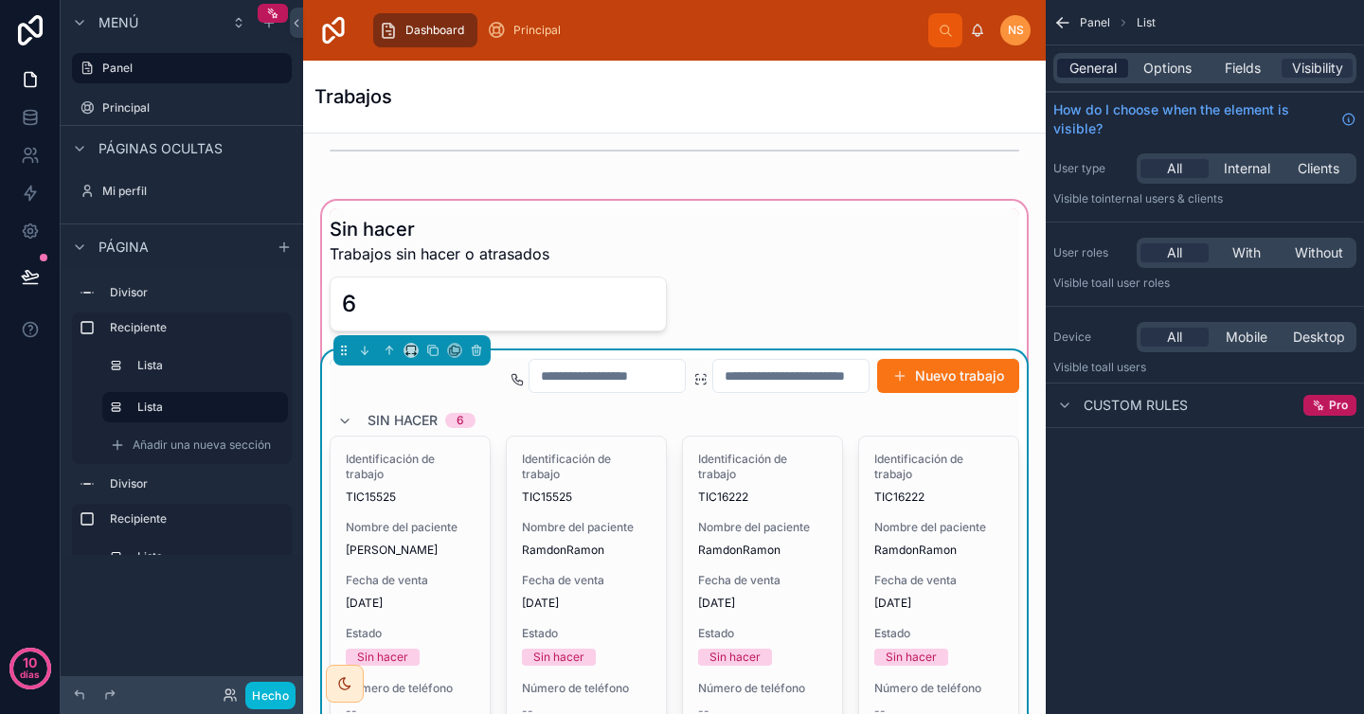
click at [1106, 71] on span "General" at bounding box center [1092, 68] width 47 height 19
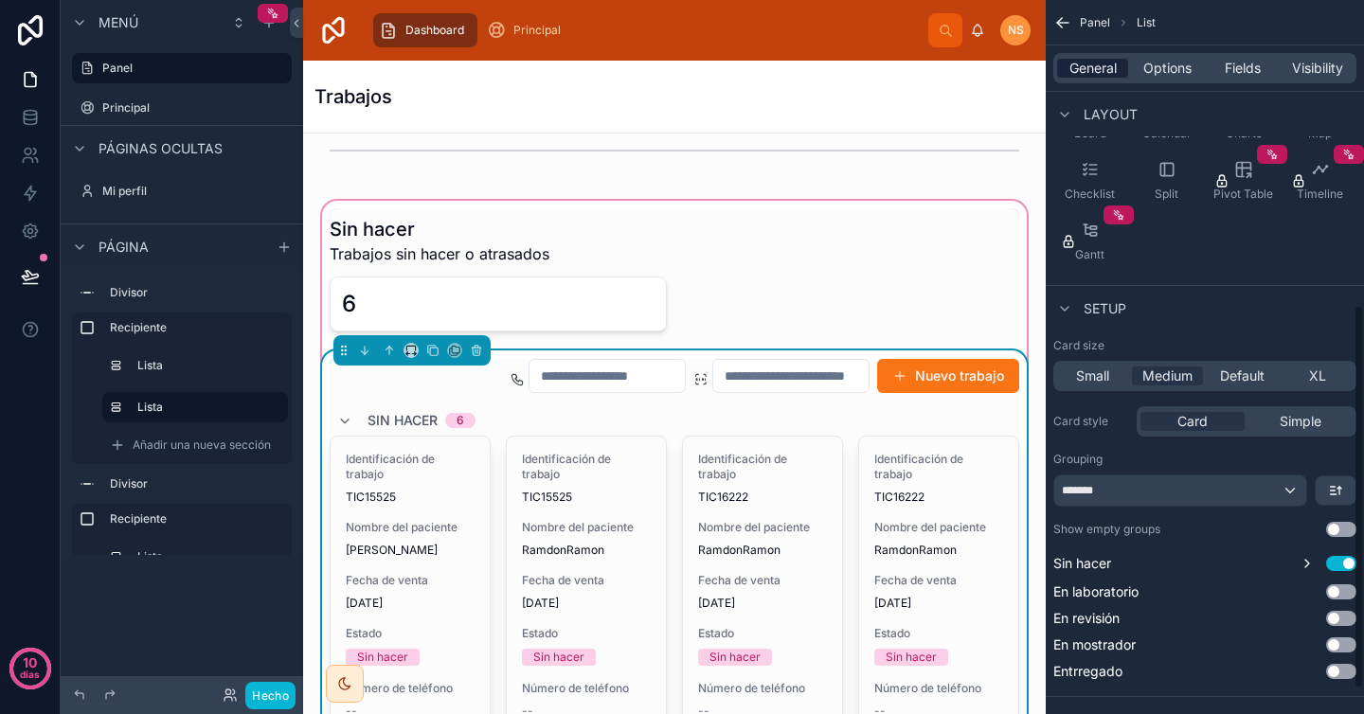
scroll to position [615, 0]
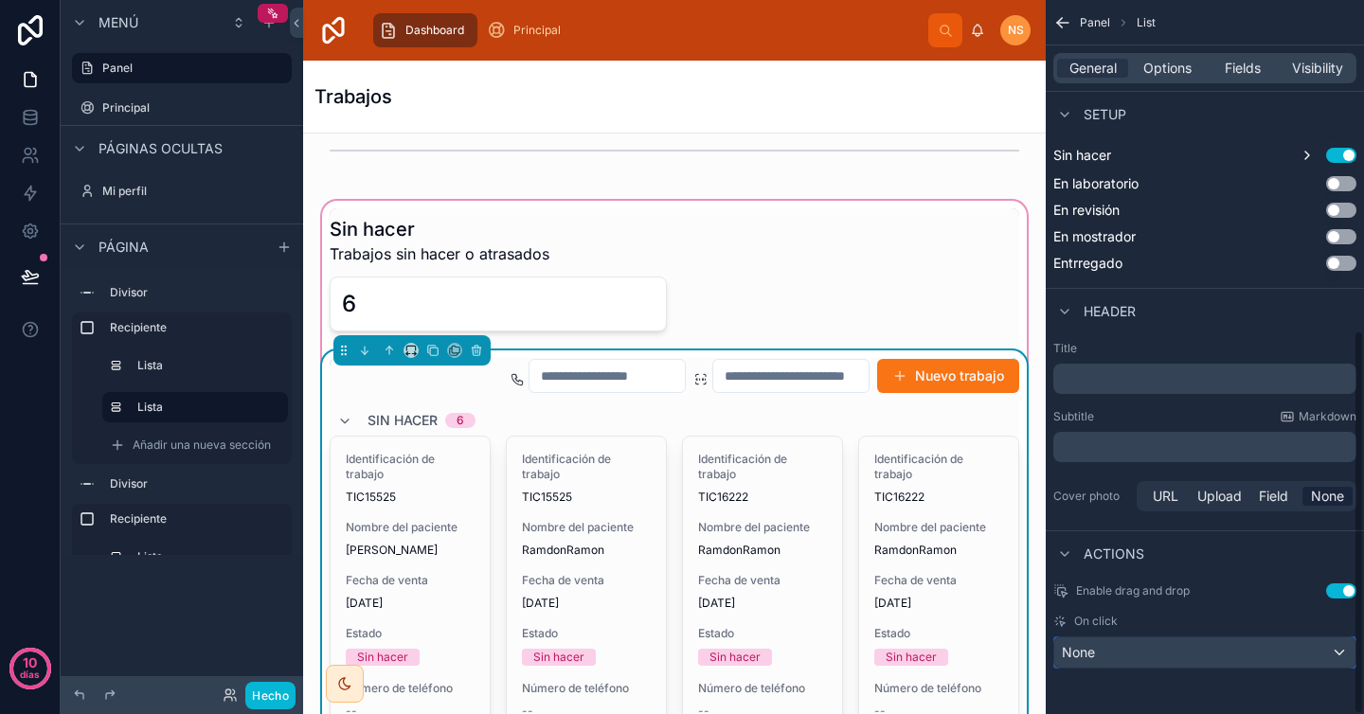
click at [1149, 657] on div "None" at bounding box center [1204, 652] width 301 height 30
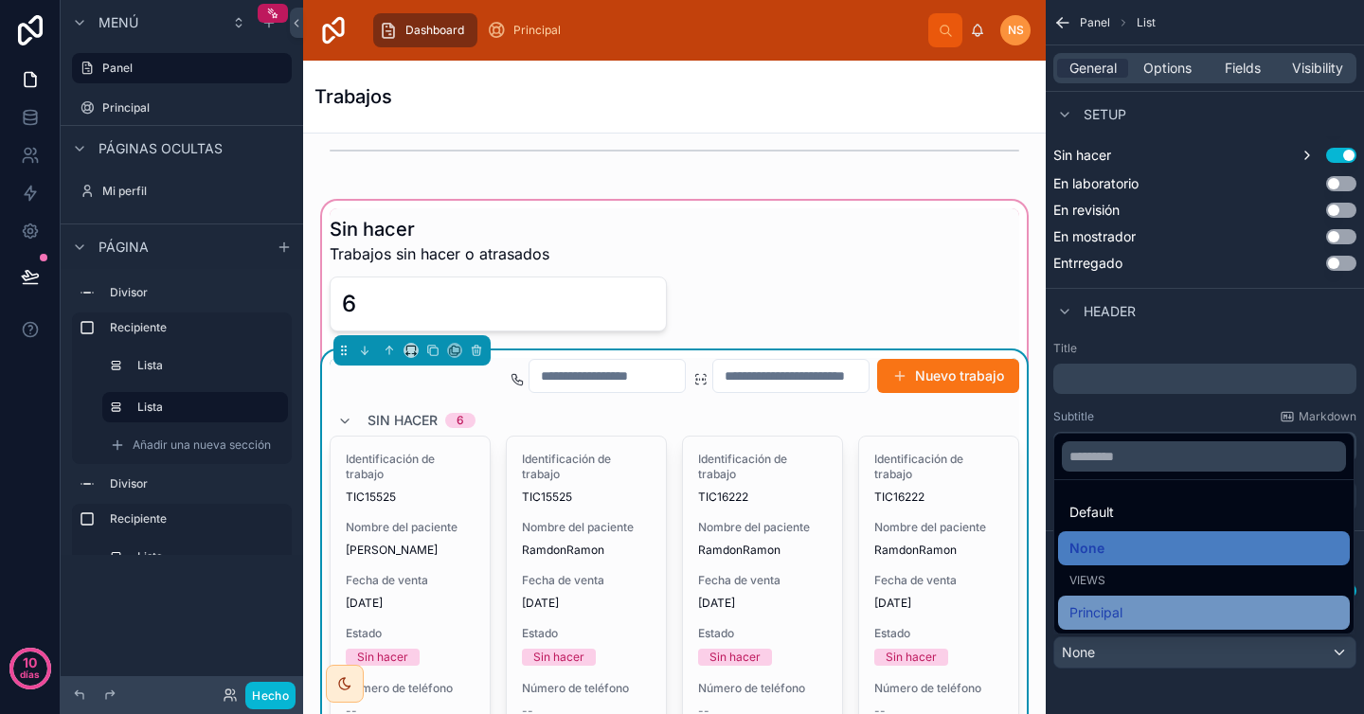
click at [1125, 611] on div "Principal" at bounding box center [1203, 612] width 269 height 23
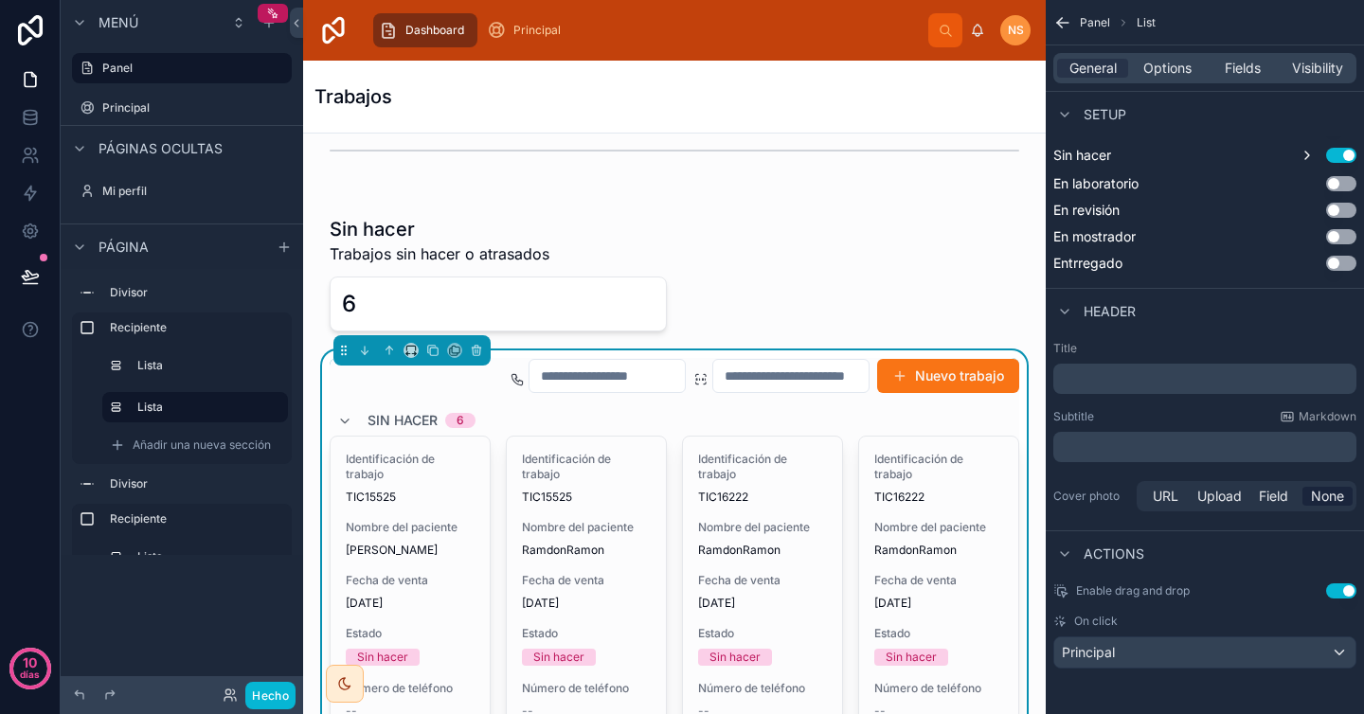
click at [1130, 411] on div "Subtitle Markdown" at bounding box center [1204, 416] width 303 height 15
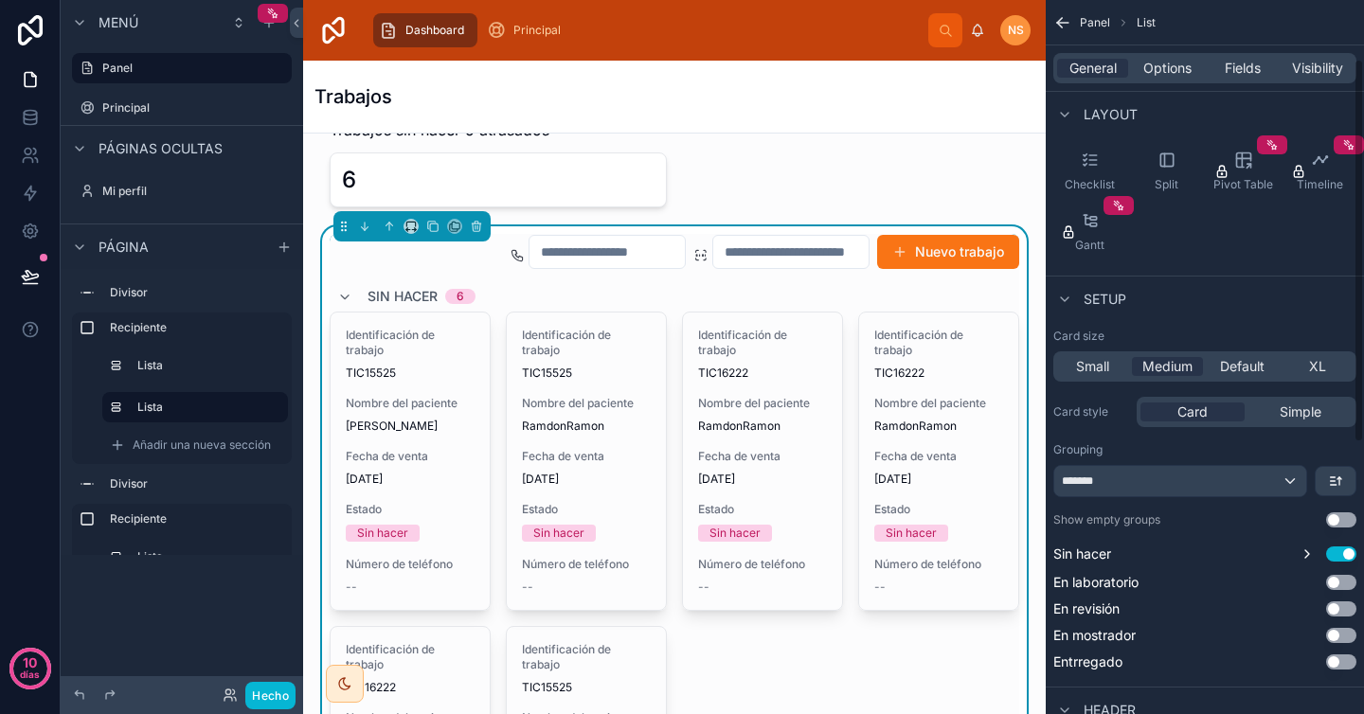
scroll to position [50, 0]
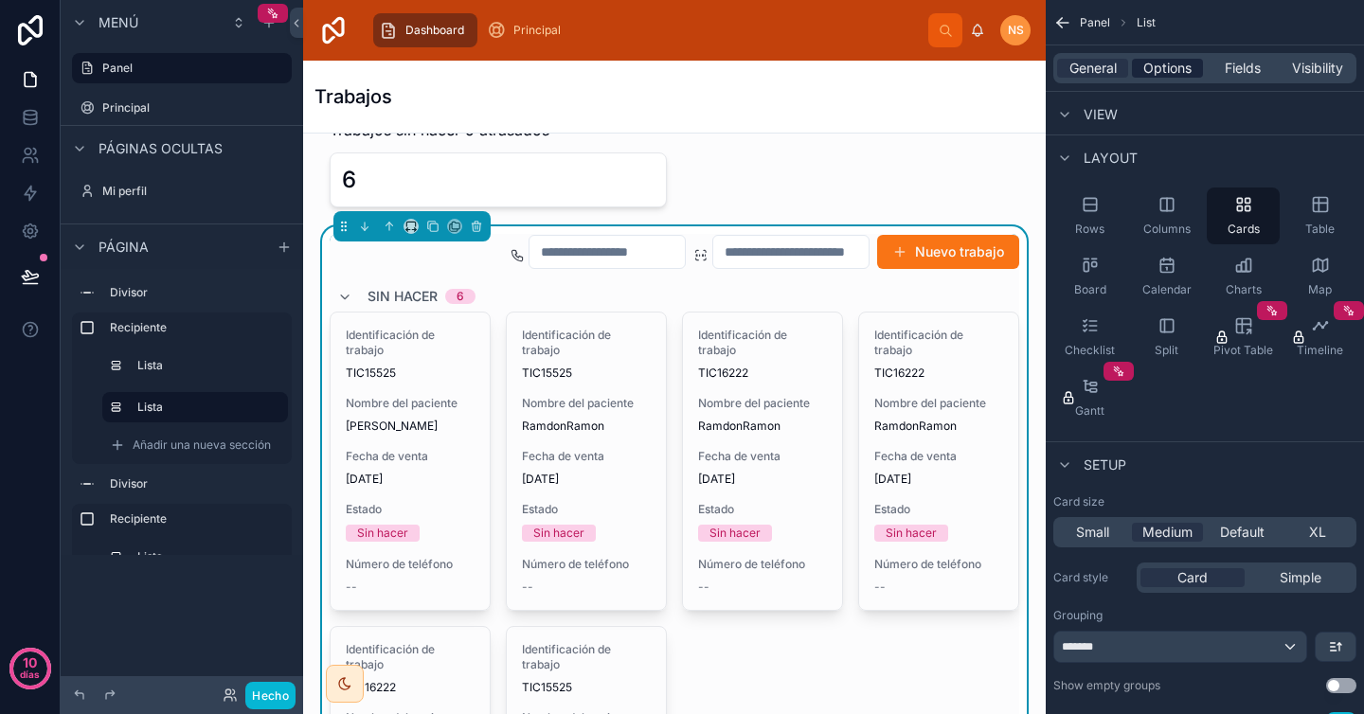
click at [1172, 65] on span "Options" at bounding box center [1167, 68] width 48 height 19
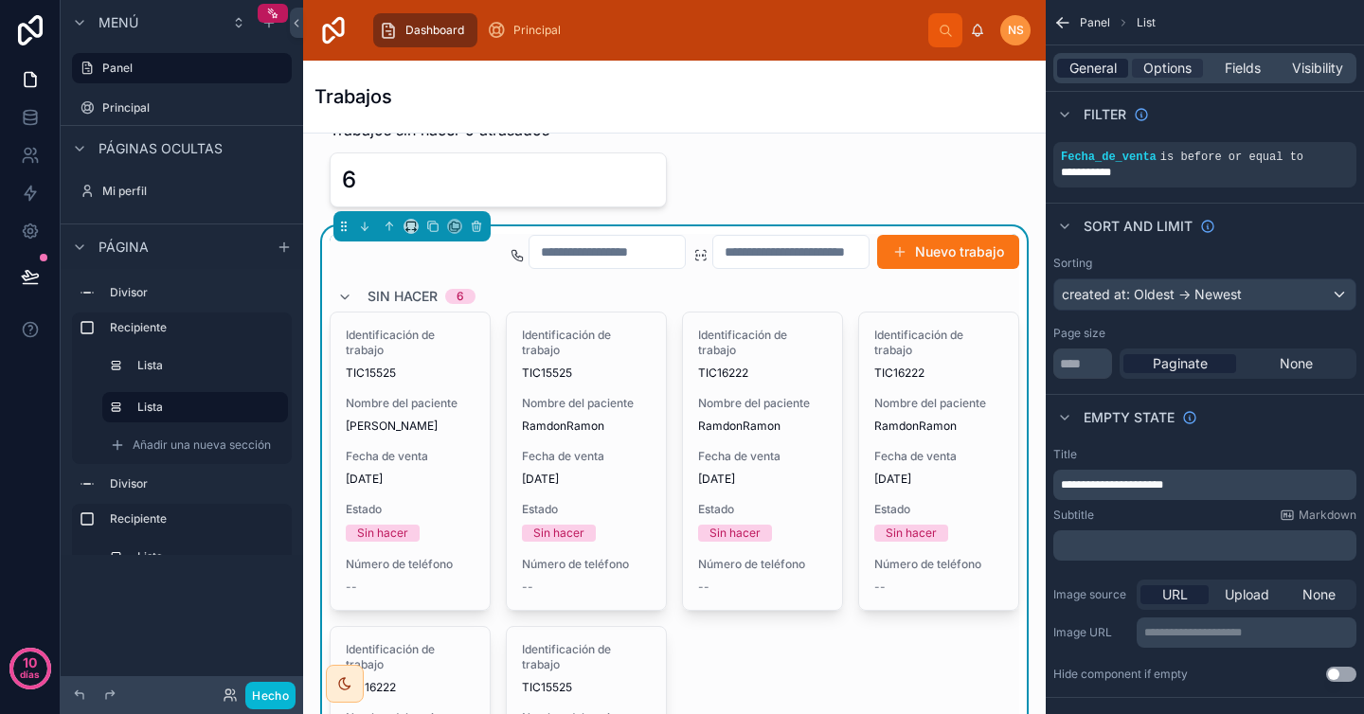
click at [1099, 61] on span "General" at bounding box center [1092, 68] width 47 height 19
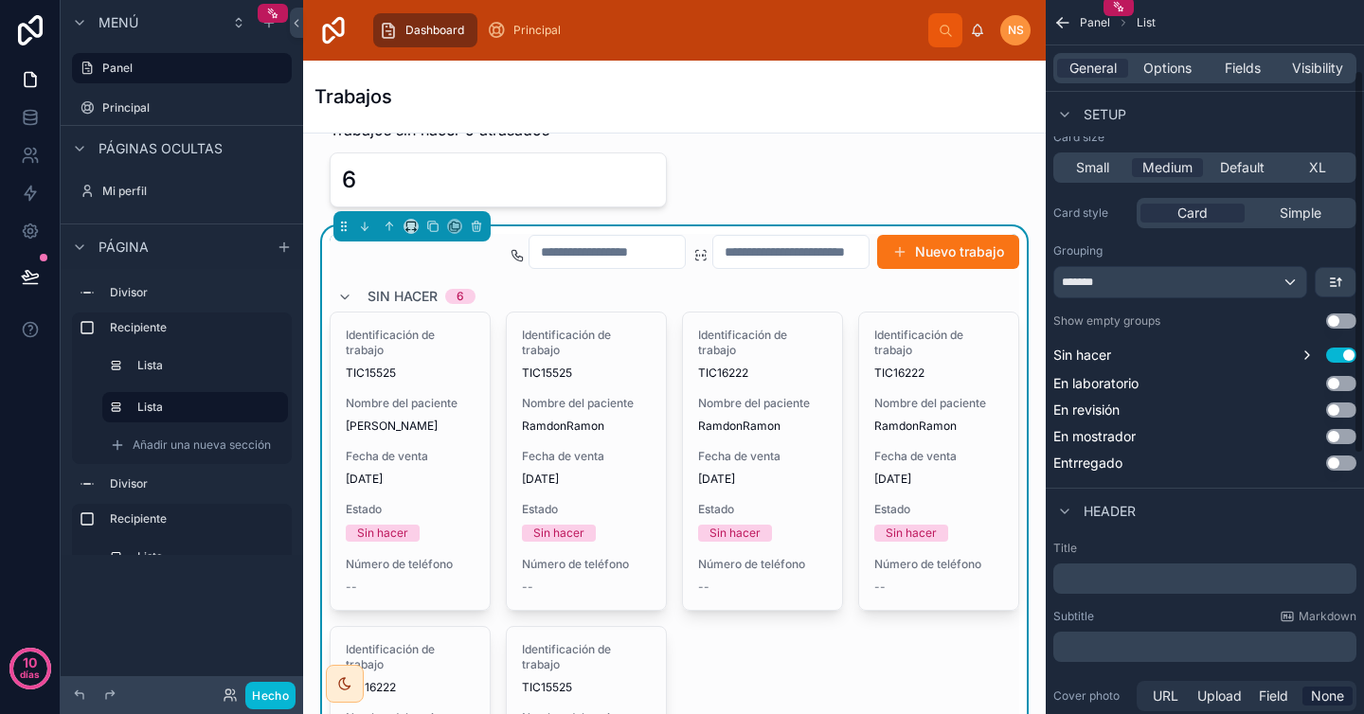
scroll to position [615, 0]
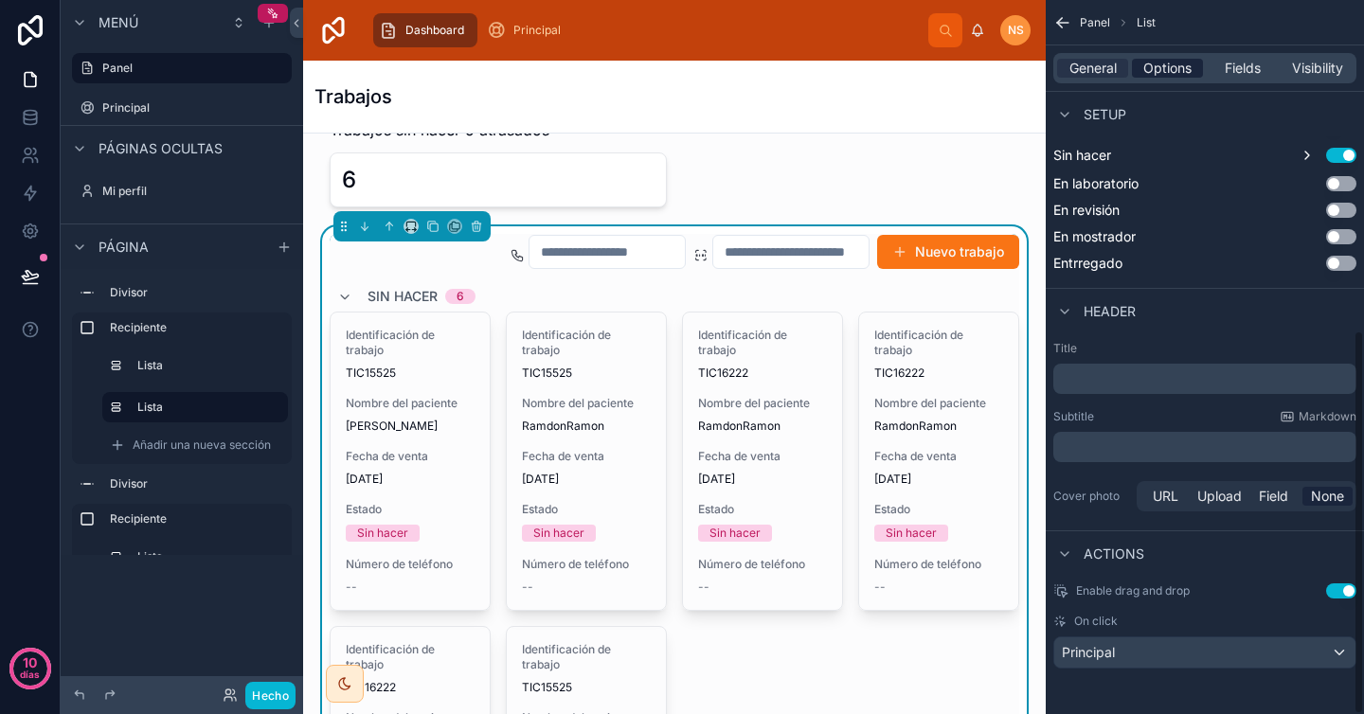
click at [1175, 61] on span "Options" at bounding box center [1167, 68] width 48 height 19
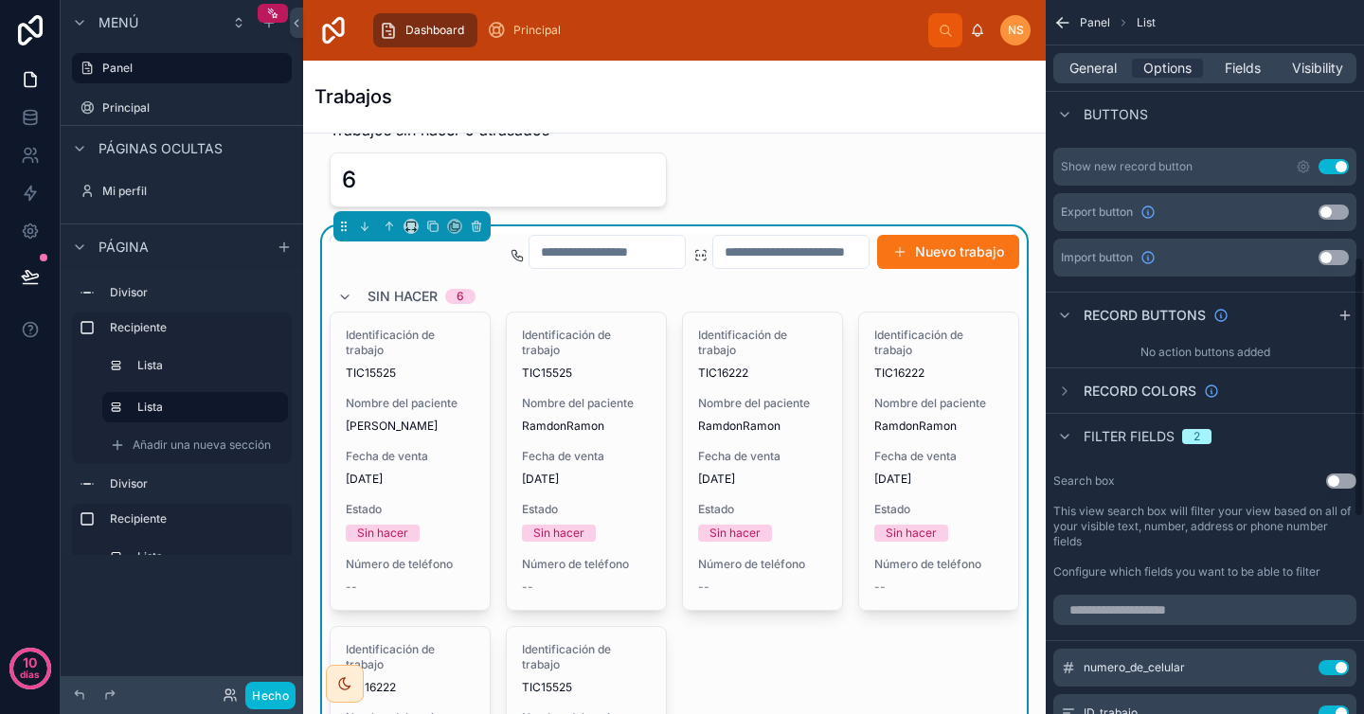
scroll to position [701, 0]
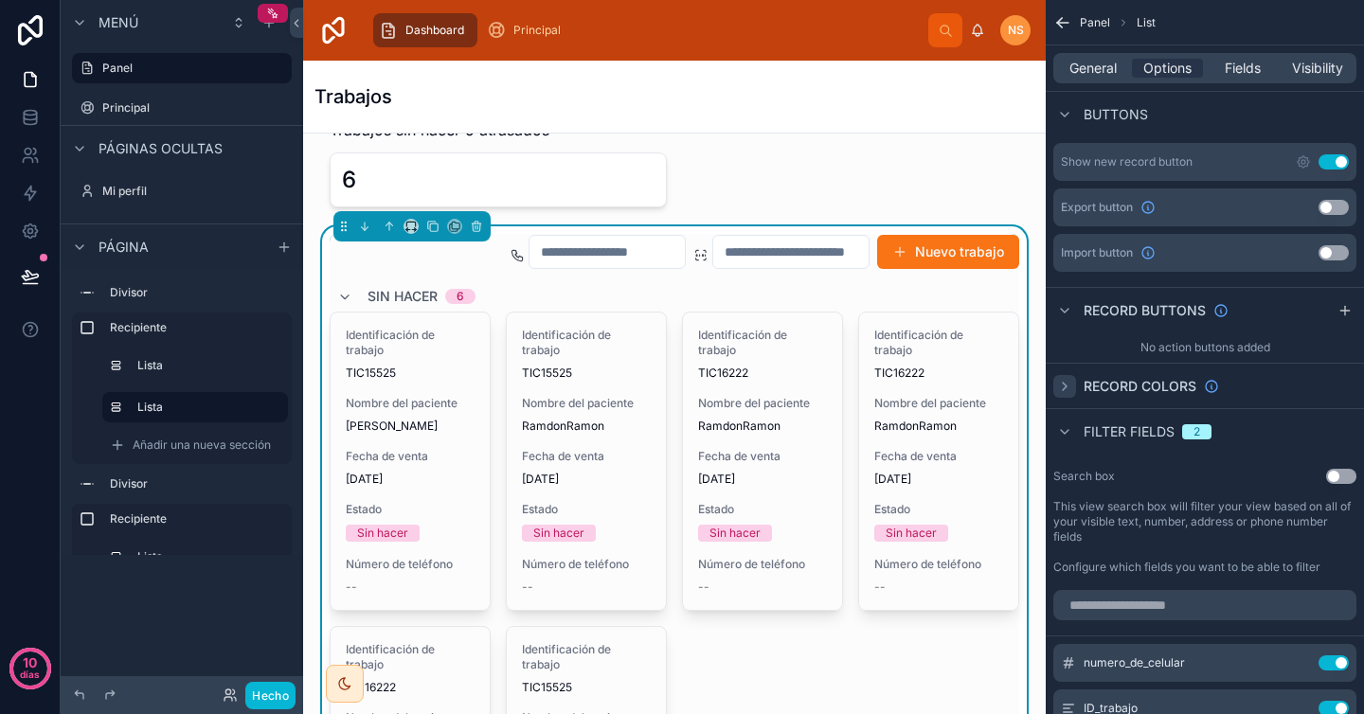
click at [1065, 384] on icon "contenido desplazable" at bounding box center [1064, 386] width 15 height 15
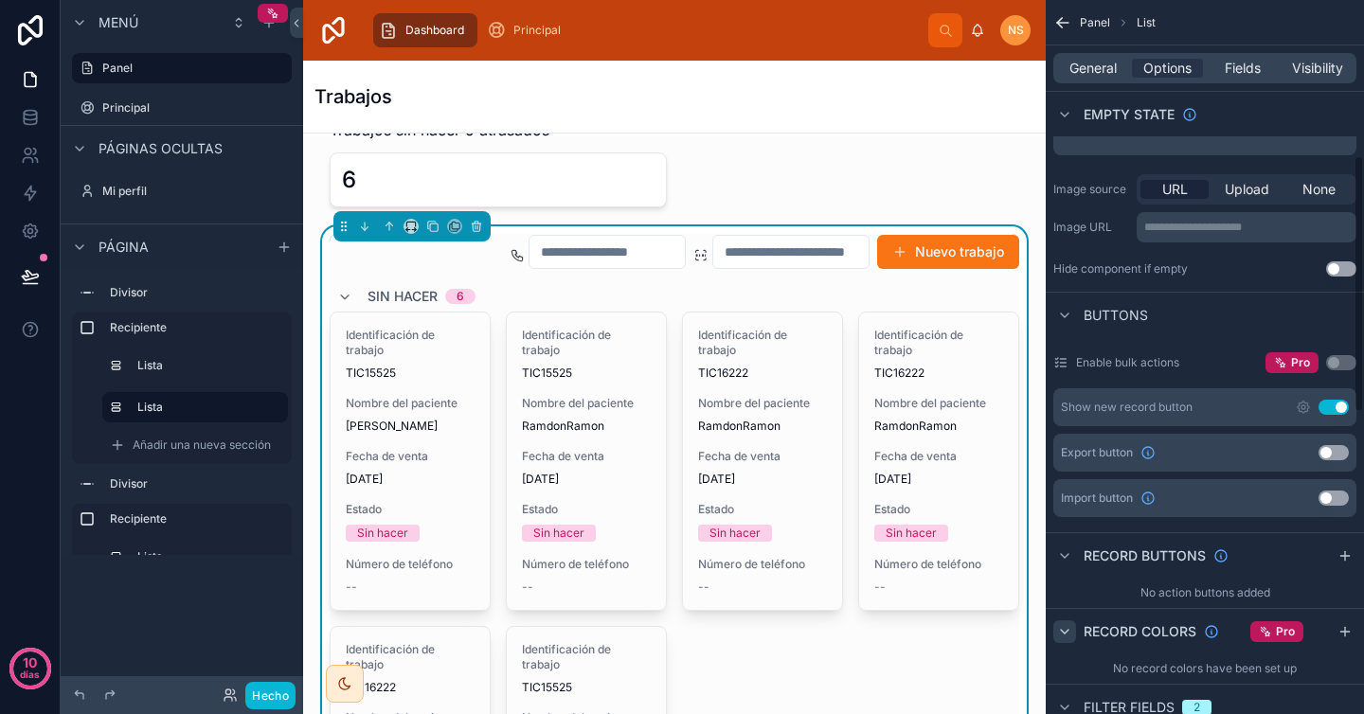
scroll to position [425, 0]
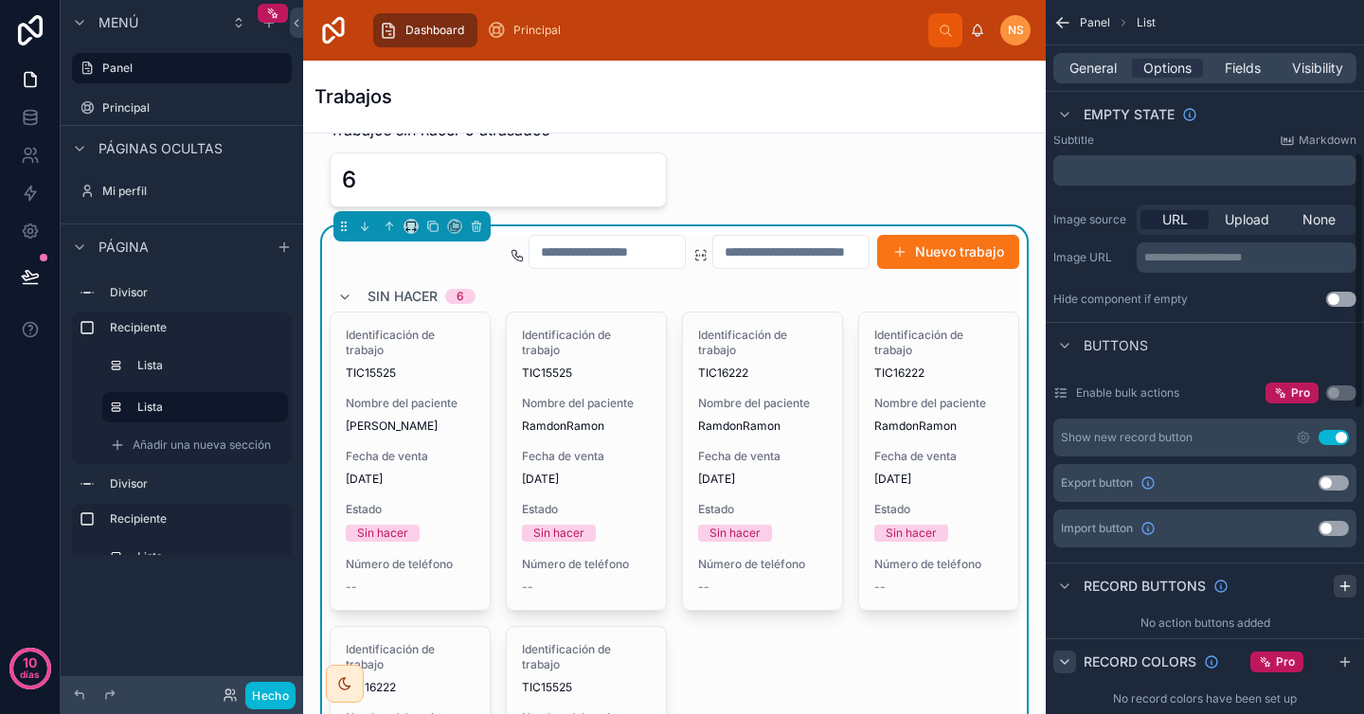
click at [1348, 595] on div "contenido desplazable" at bounding box center [1345, 586] width 23 height 23
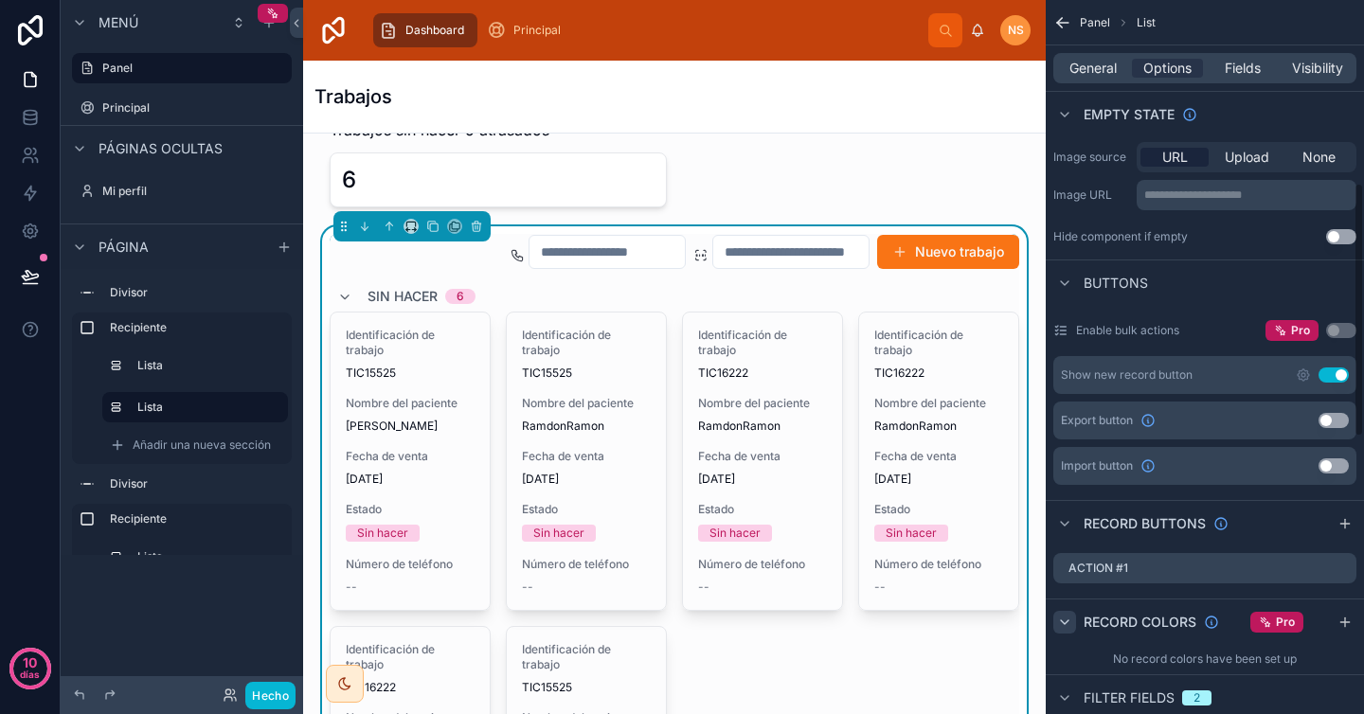
scroll to position [522, 0]
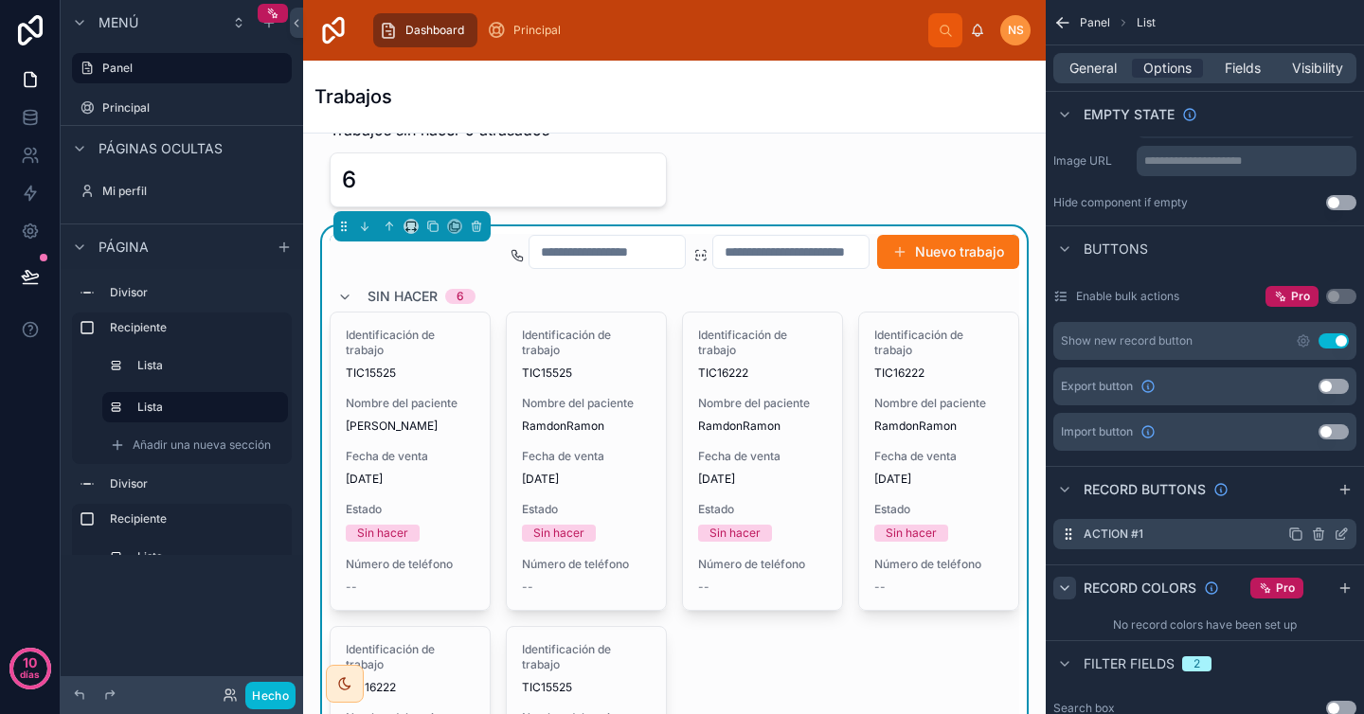
click at [1341, 537] on icon "contenido desplazable" at bounding box center [1341, 534] width 15 height 15
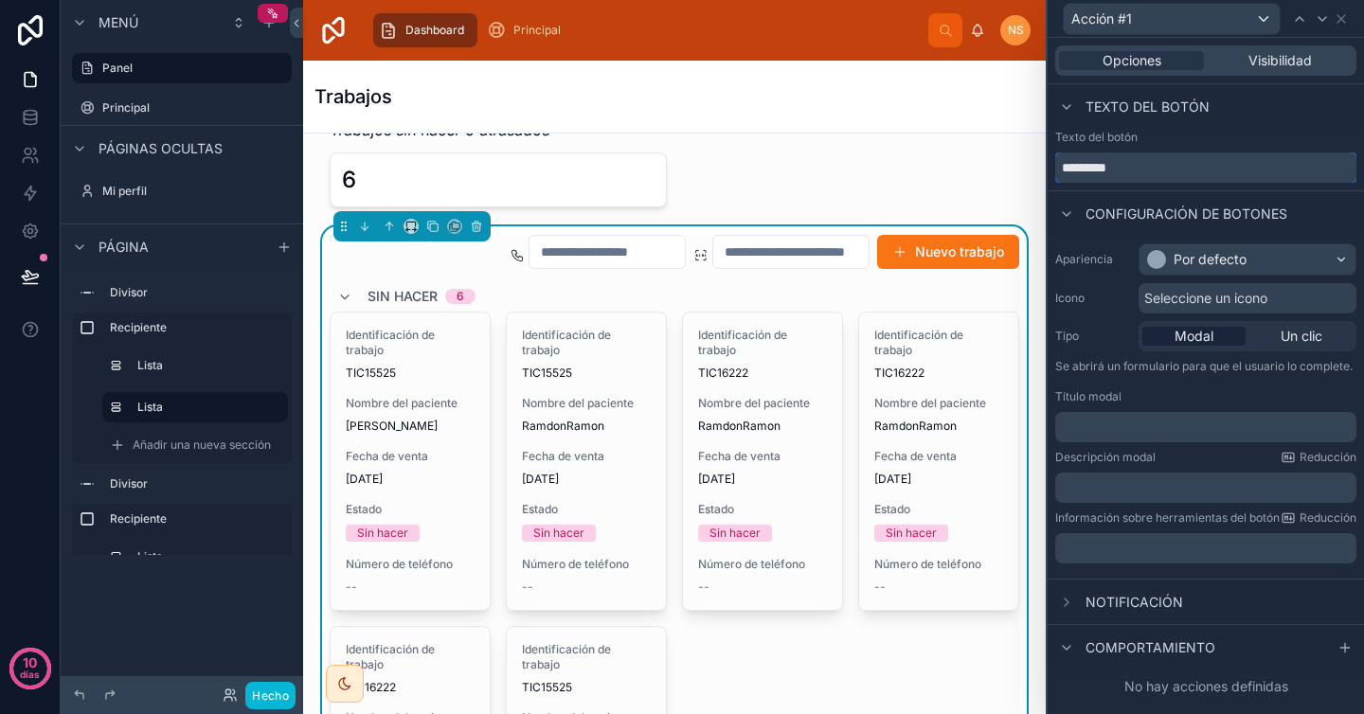
click at [1167, 177] on input "*********" at bounding box center [1205, 167] width 301 height 30
type input "**********"
click at [1221, 194] on div "Configuración de botones" at bounding box center [1206, 212] width 316 height 45
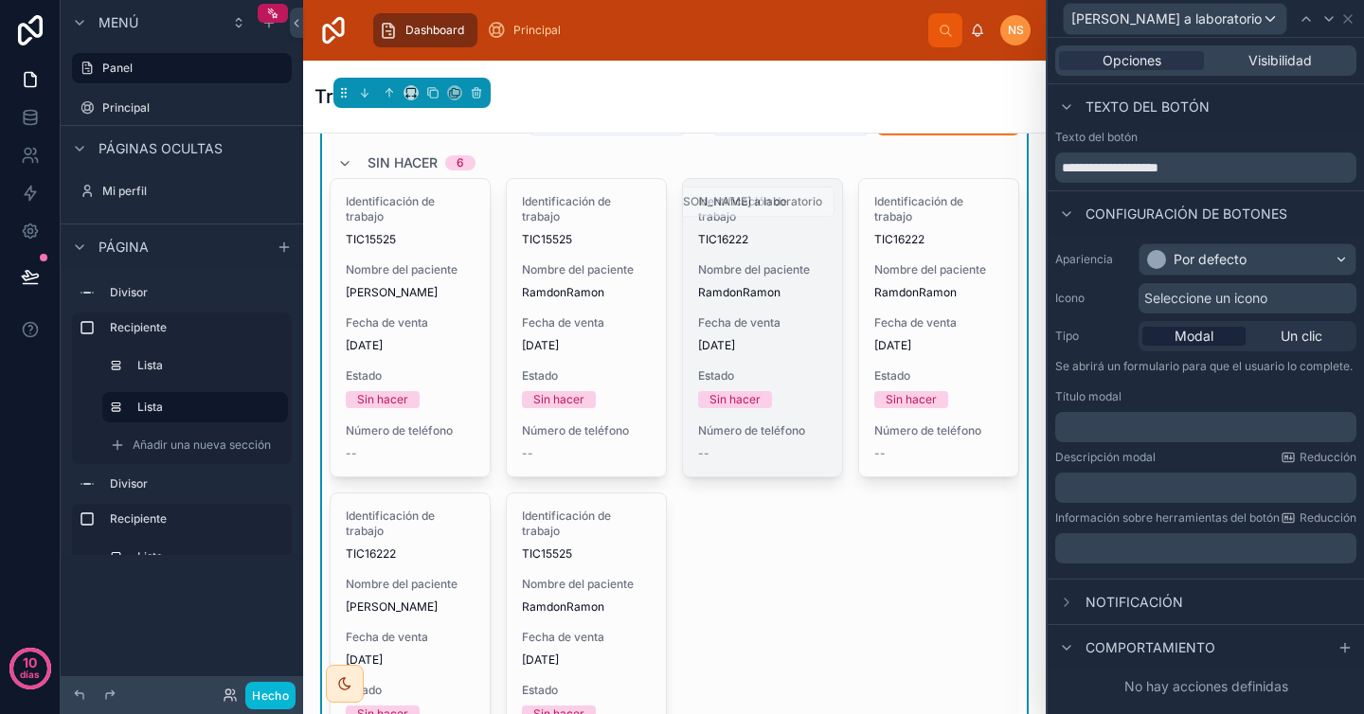
scroll to position [301, 0]
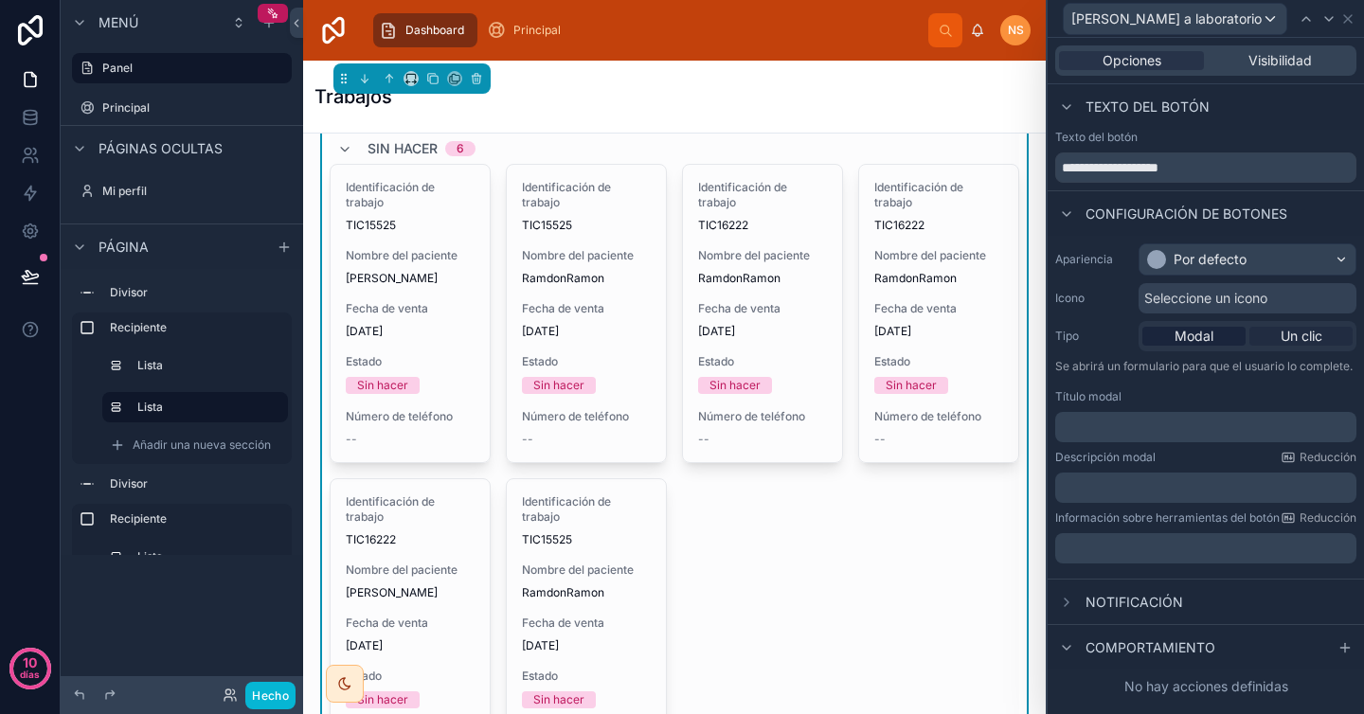
click at [1320, 333] on font "Un clic" at bounding box center [1302, 336] width 42 height 16
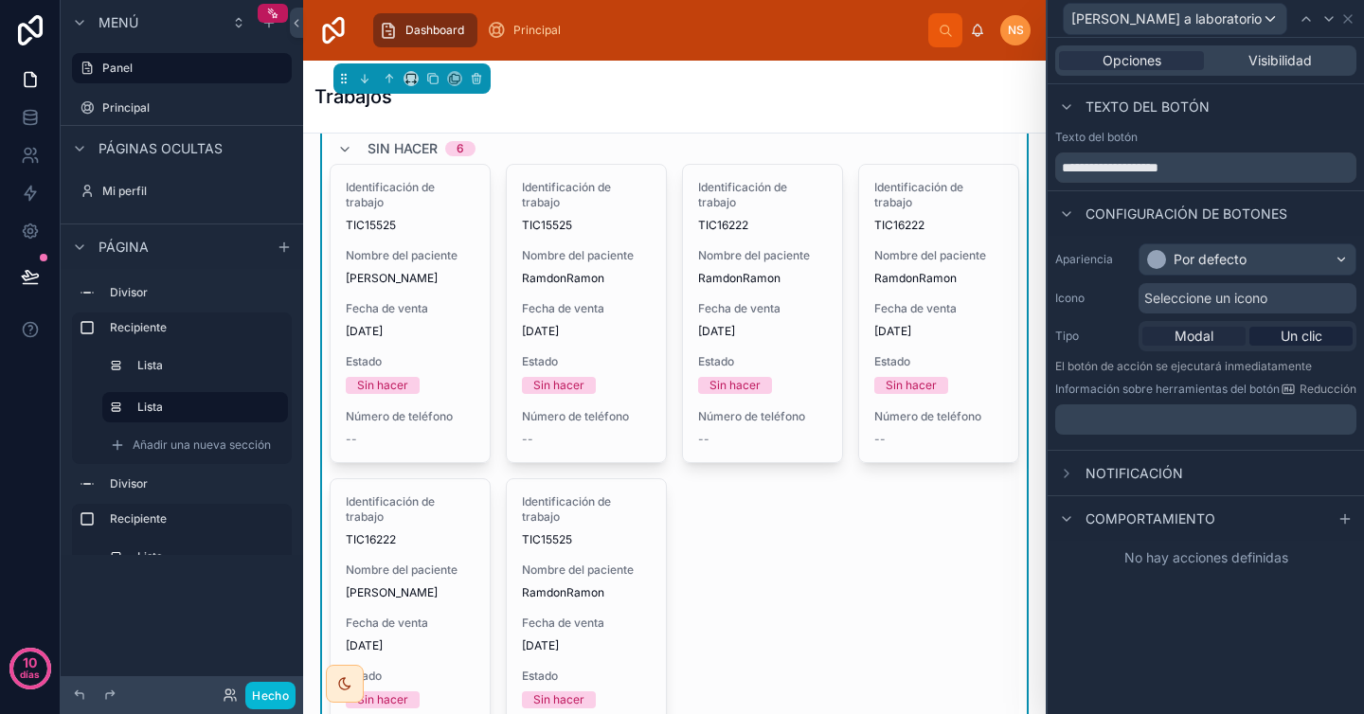
click at [1196, 342] on font "Modal" at bounding box center [1194, 336] width 39 height 16
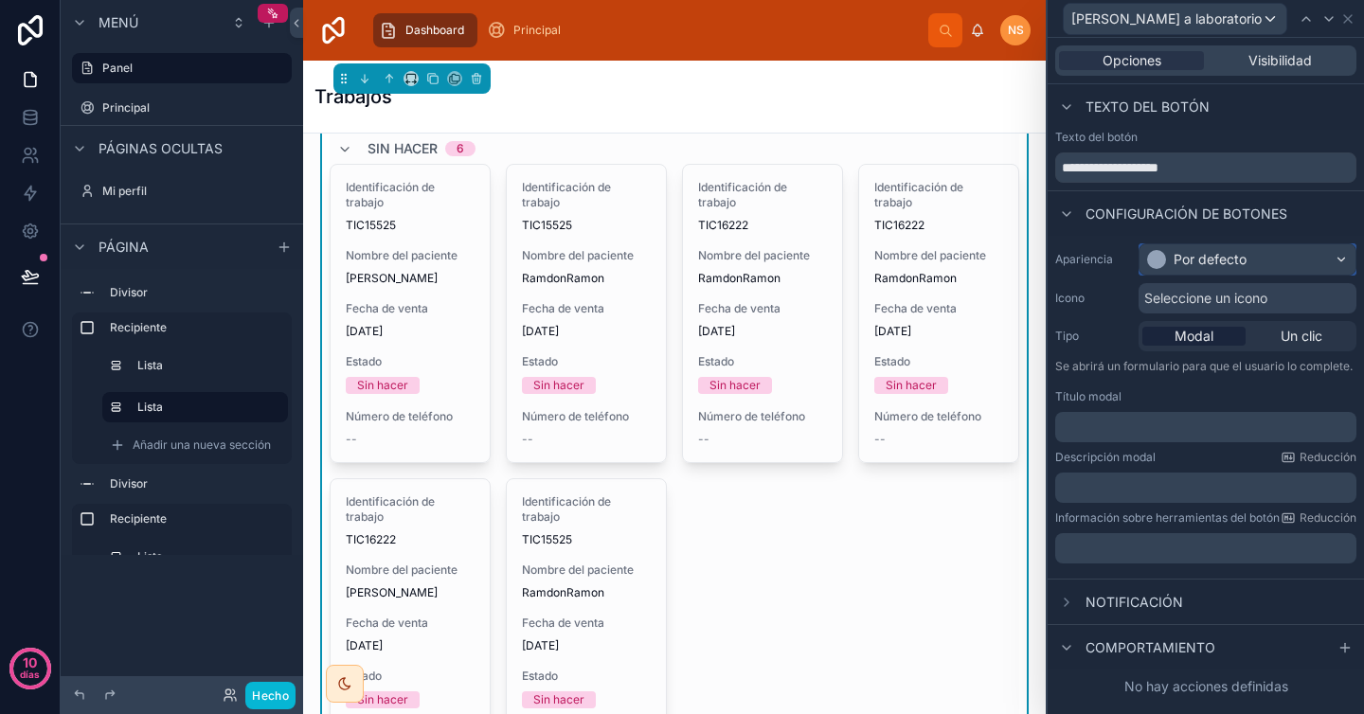
click at [1241, 256] on font "Por defecto" at bounding box center [1210, 259] width 73 height 16
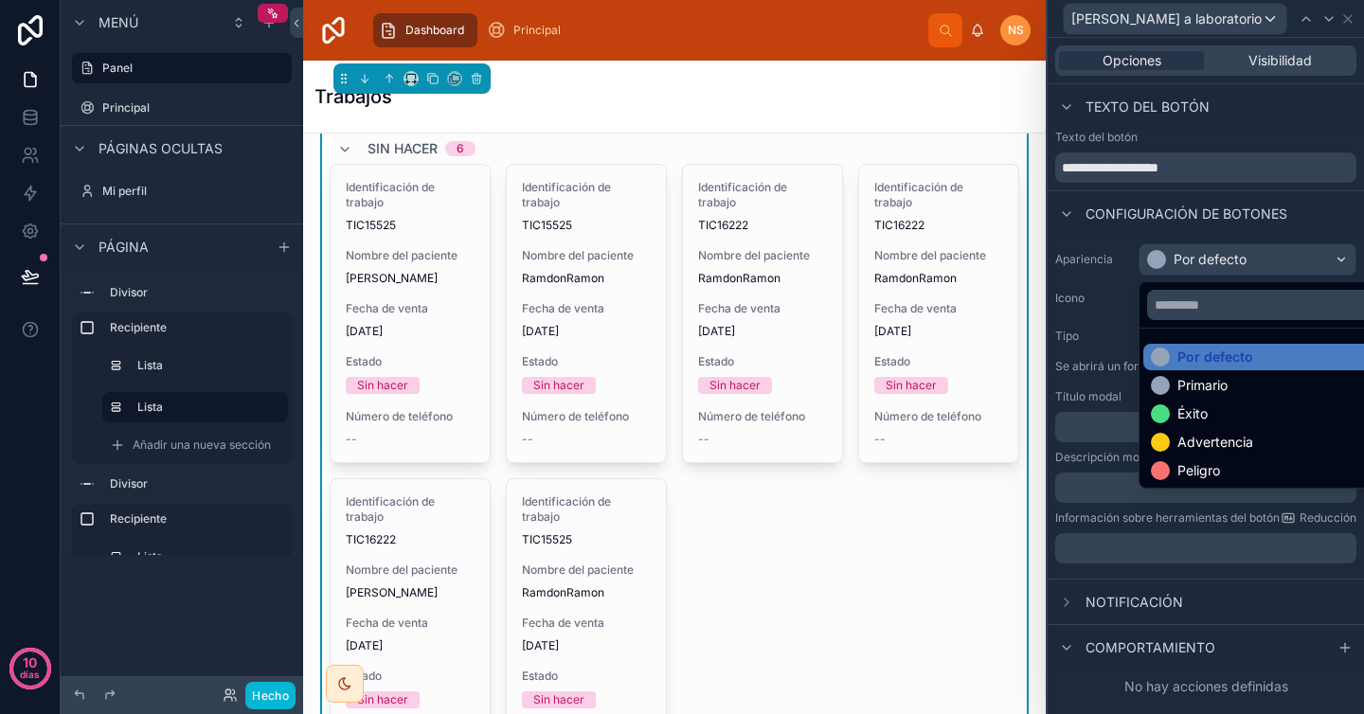
click at [1219, 386] on font "Primario" at bounding box center [1202, 385] width 50 height 16
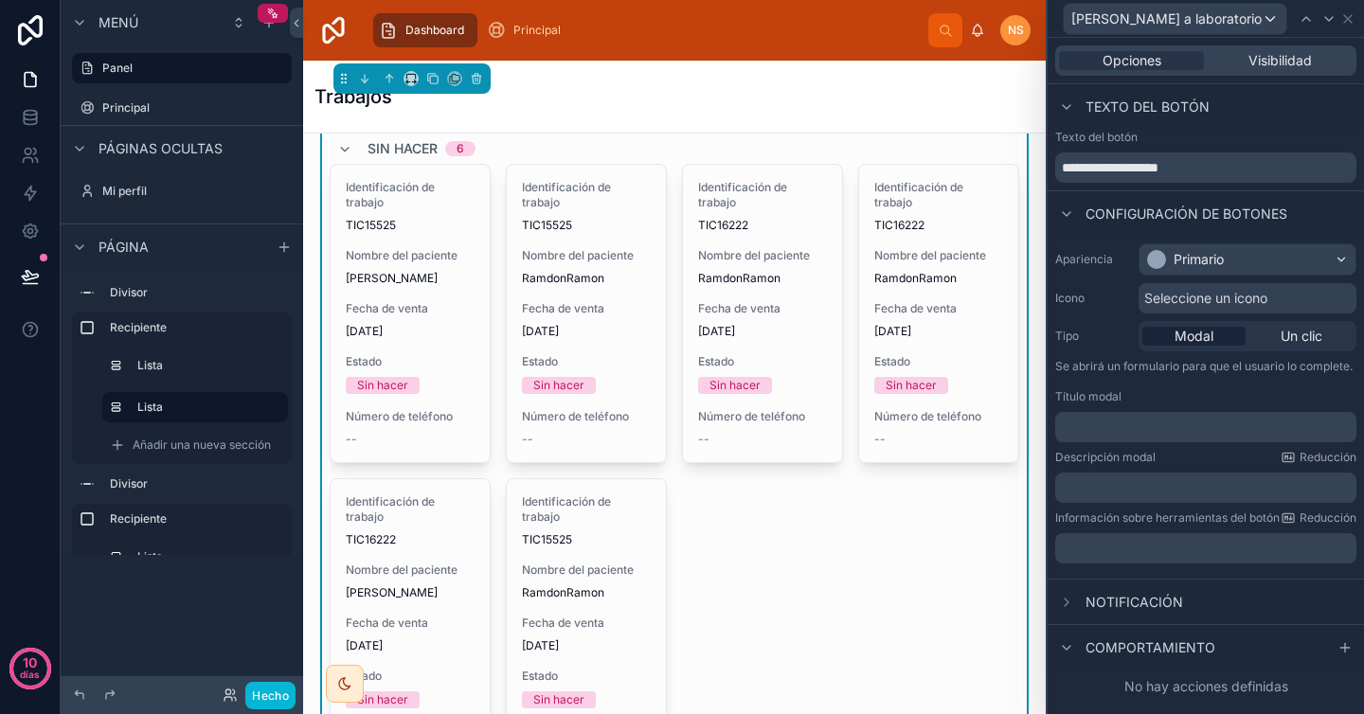
click at [1196, 301] on font "Seleccione un icono" at bounding box center [1205, 298] width 123 height 16
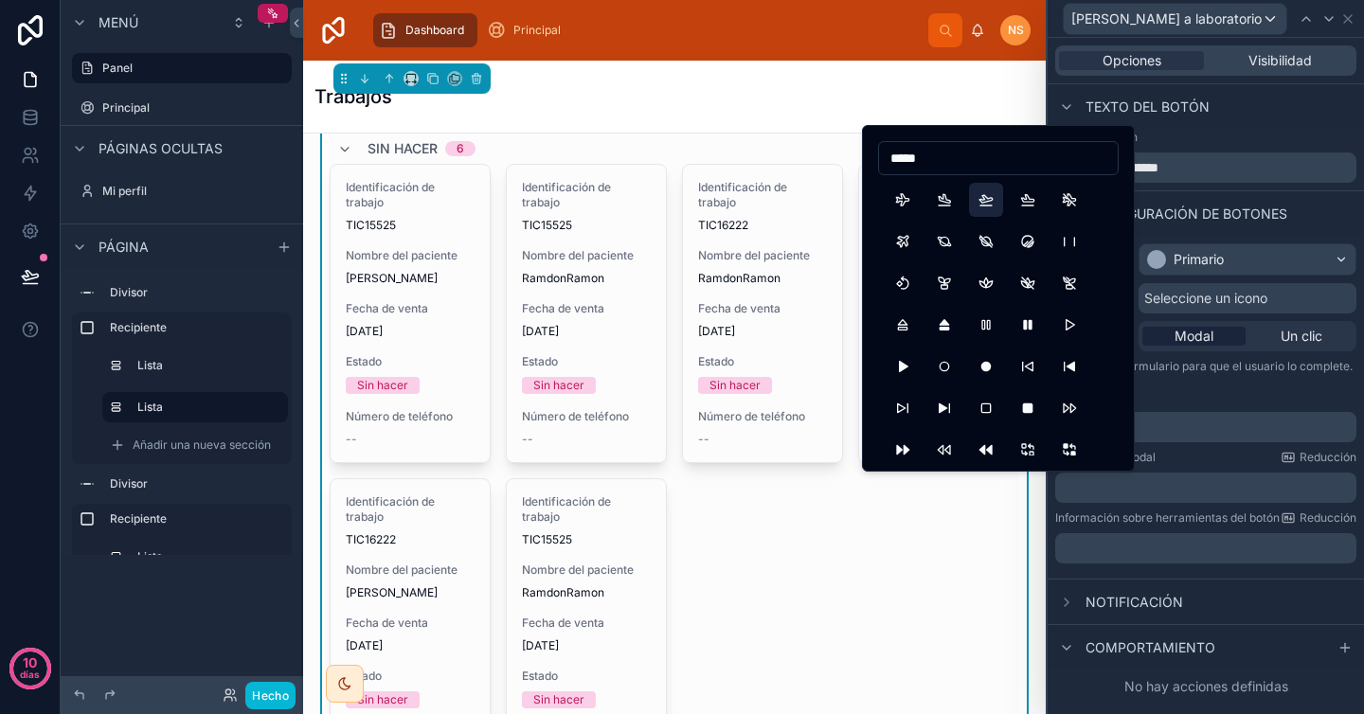
type input "*****"
click at [982, 203] on button "PlaneDeparture" at bounding box center [986, 200] width 34 height 34
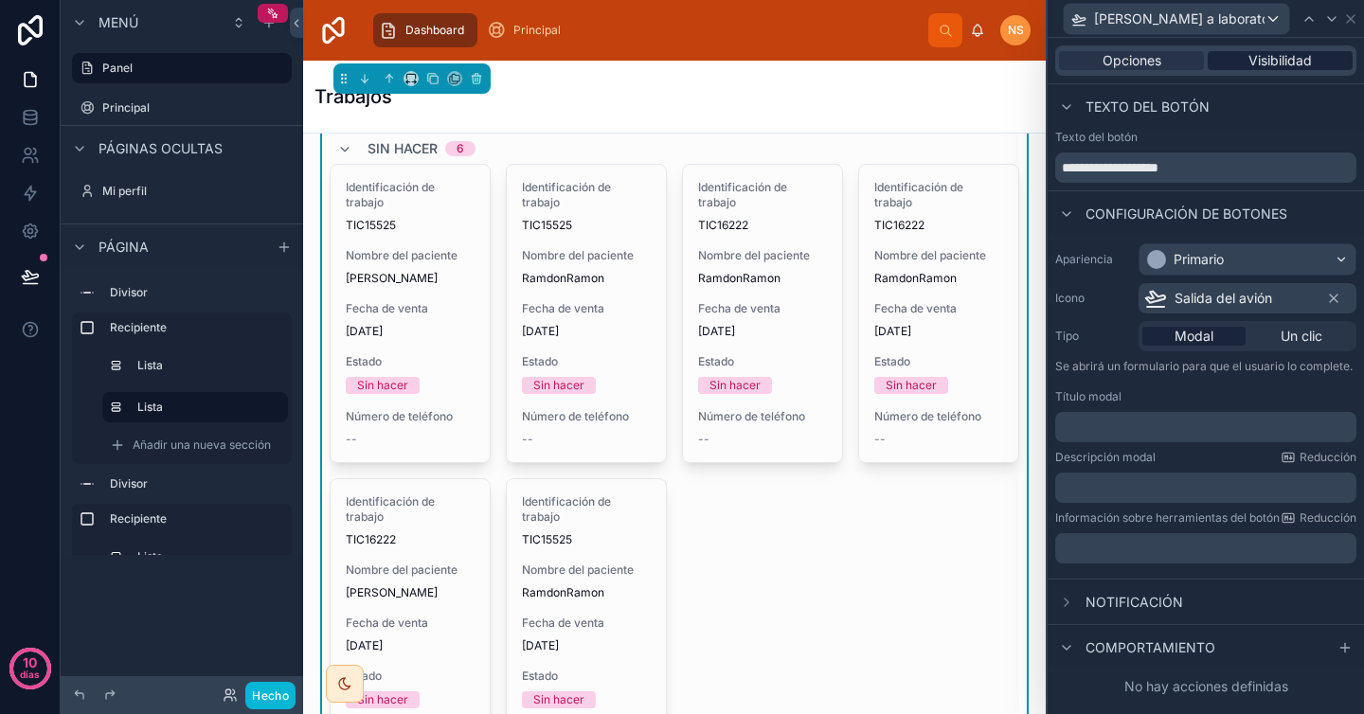
click at [1280, 65] on font "Visibilidad" at bounding box center [1279, 60] width 63 height 16
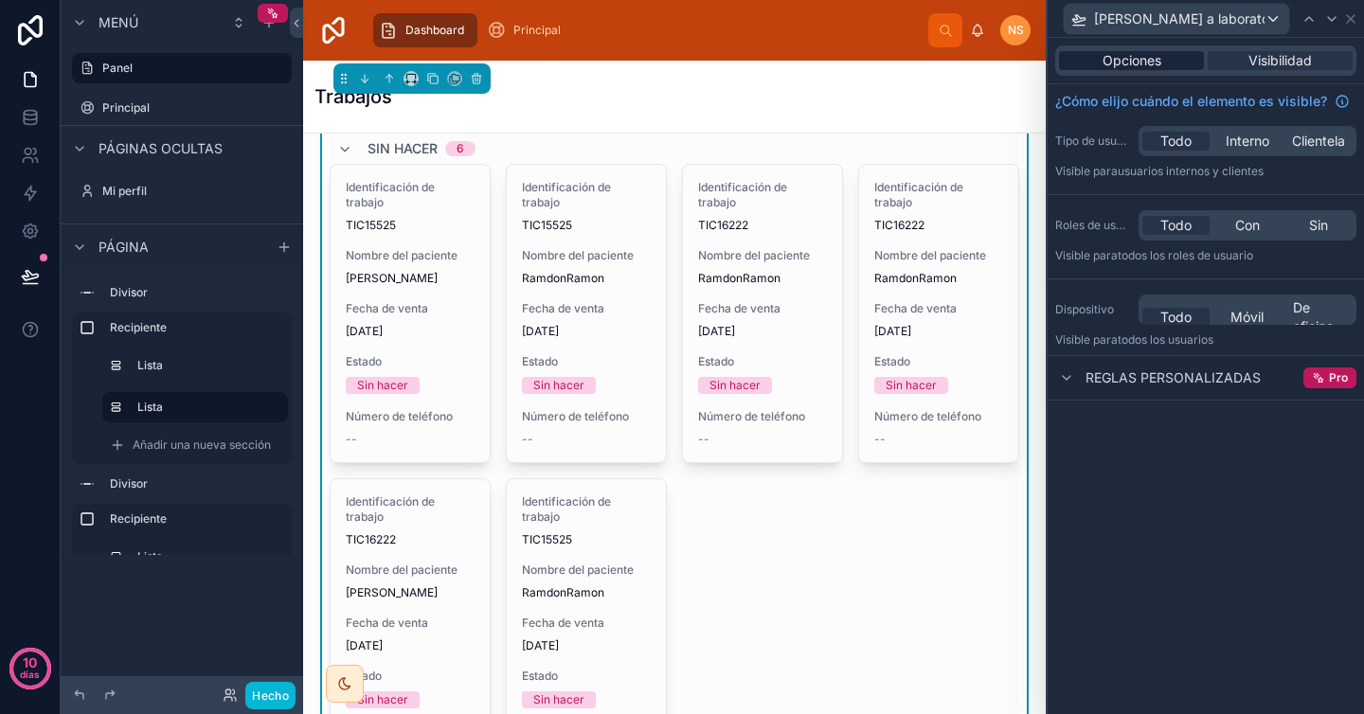
click at [1147, 61] on font "Opciones" at bounding box center [1132, 60] width 59 height 16
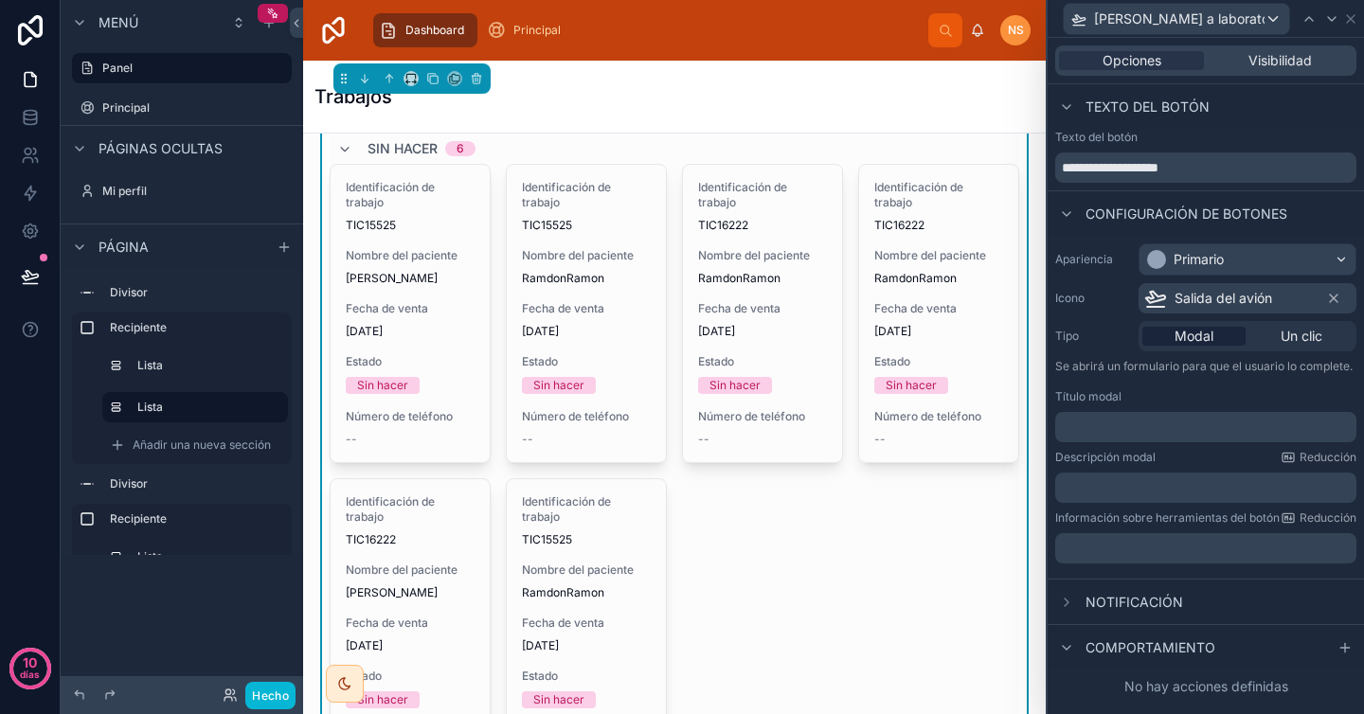
click at [1147, 603] on font "Notificación" at bounding box center [1134, 602] width 98 height 16
click at [1165, 437] on p "﻿" at bounding box center [1208, 427] width 290 height 19
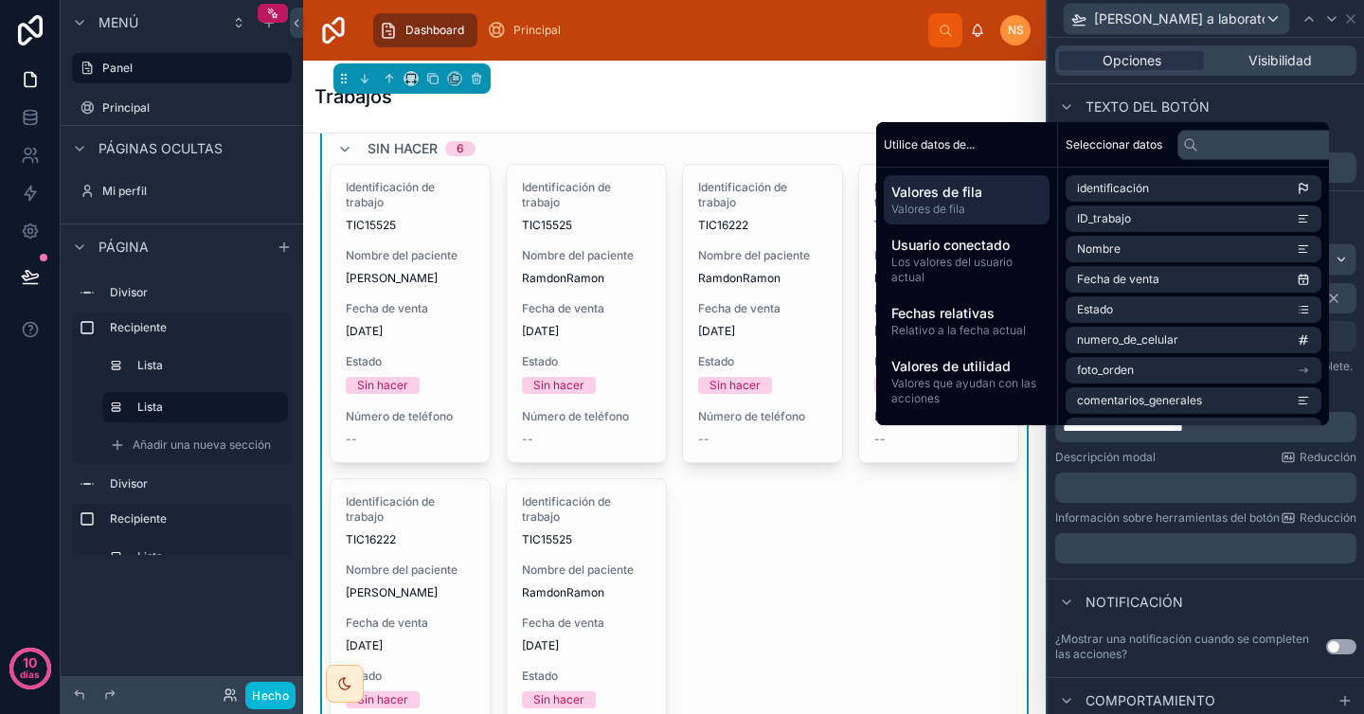
click at [1151, 434] on span "**********" at bounding box center [1123, 427] width 120 height 13
click at [1152, 464] on font "Descripción modal" at bounding box center [1105, 457] width 100 height 14
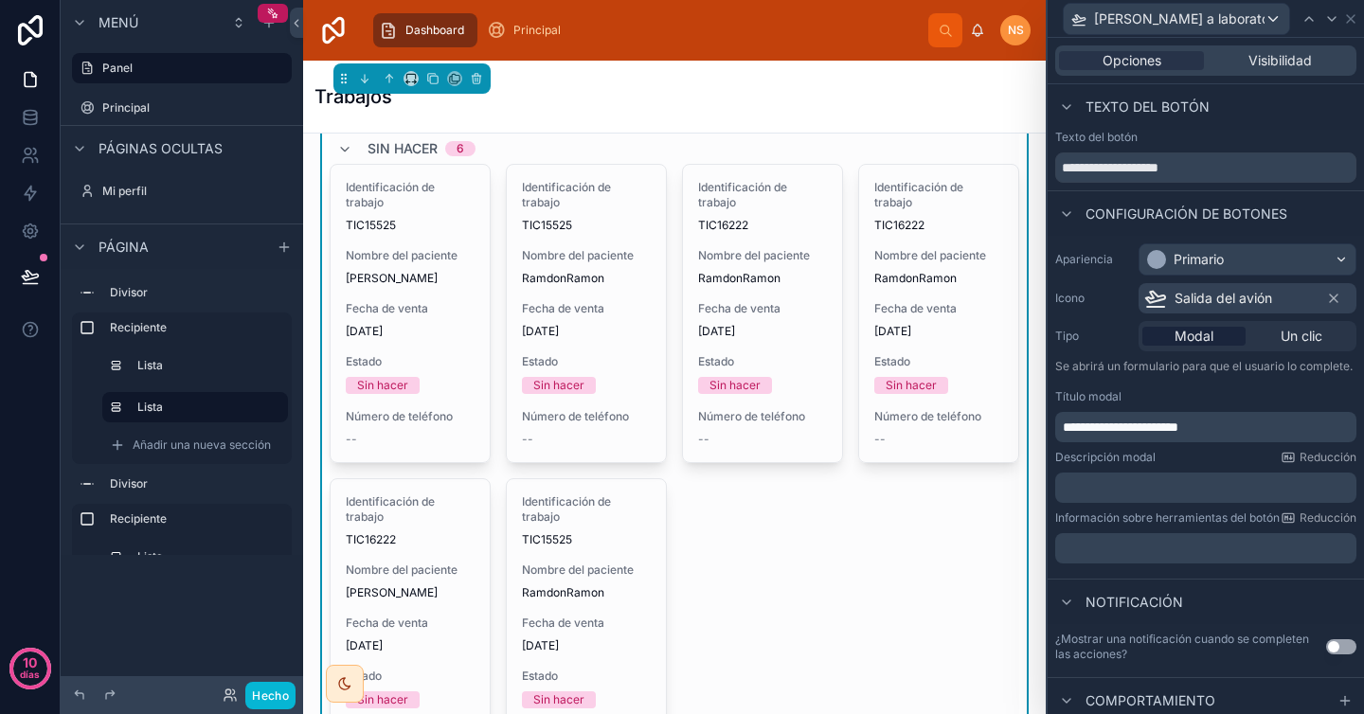
click at [1118, 434] on span "**********" at bounding box center [1121, 427] width 116 height 13
click at [1142, 464] on div "**********" at bounding box center [1206, 403] width 316 height 335
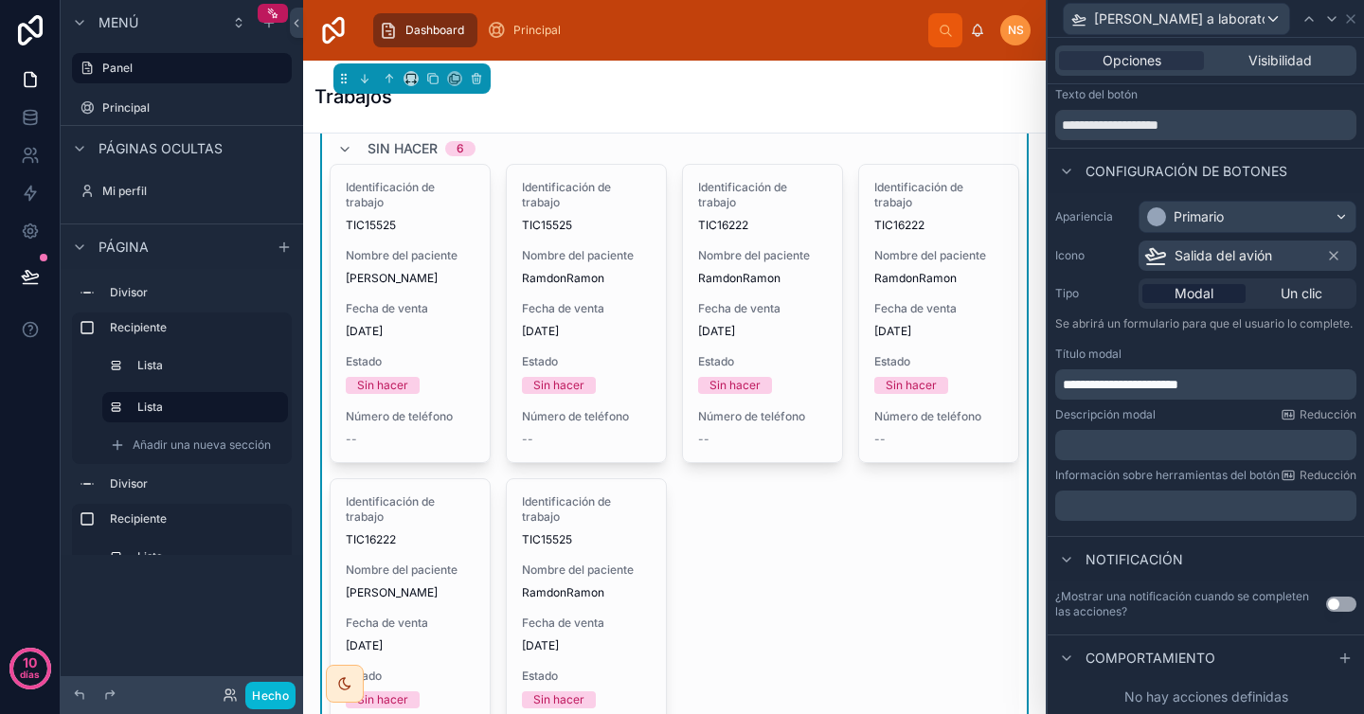
scroll to position [72, 0]
click at [1326, 597] on button "Utilizar configuración" at bounding box center [1341, 604] width 30 height 15
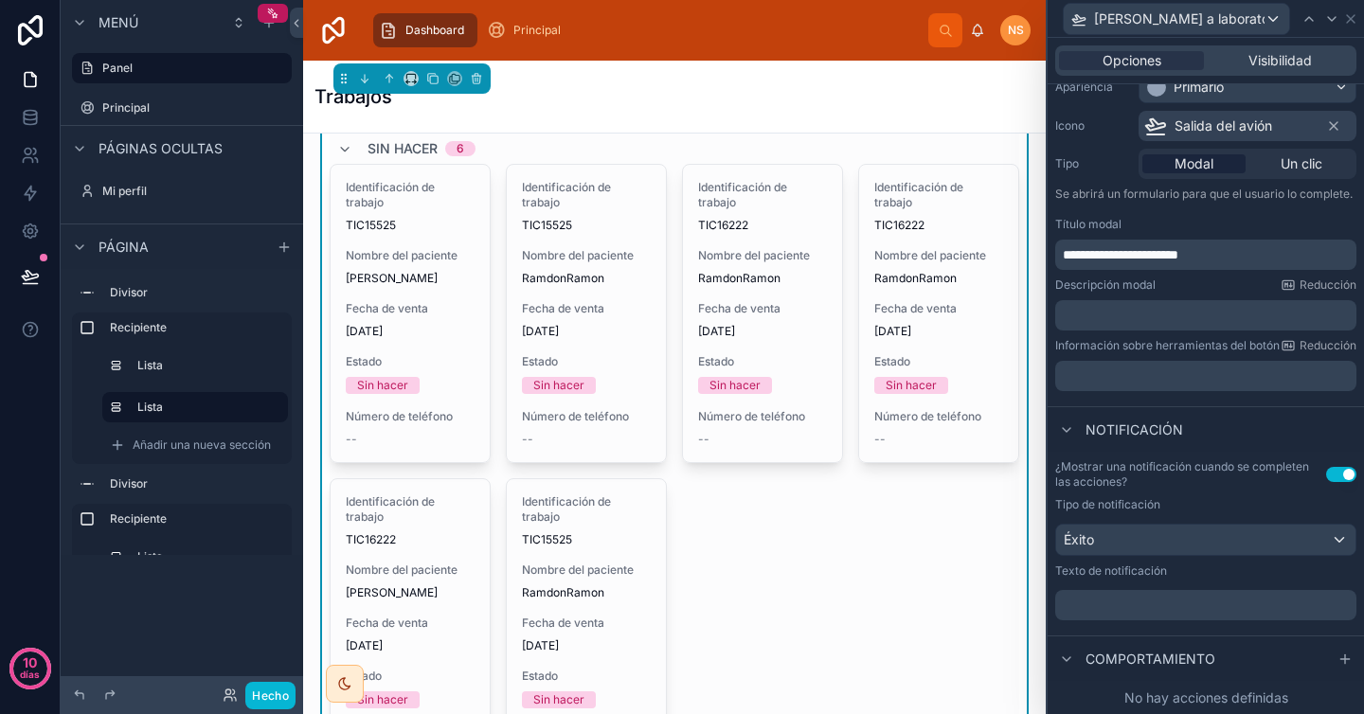
scroll to position [203, 0]
click at [1184, 530] on div "Éxito" at bounding box center [1205, 539] width 299 height 30
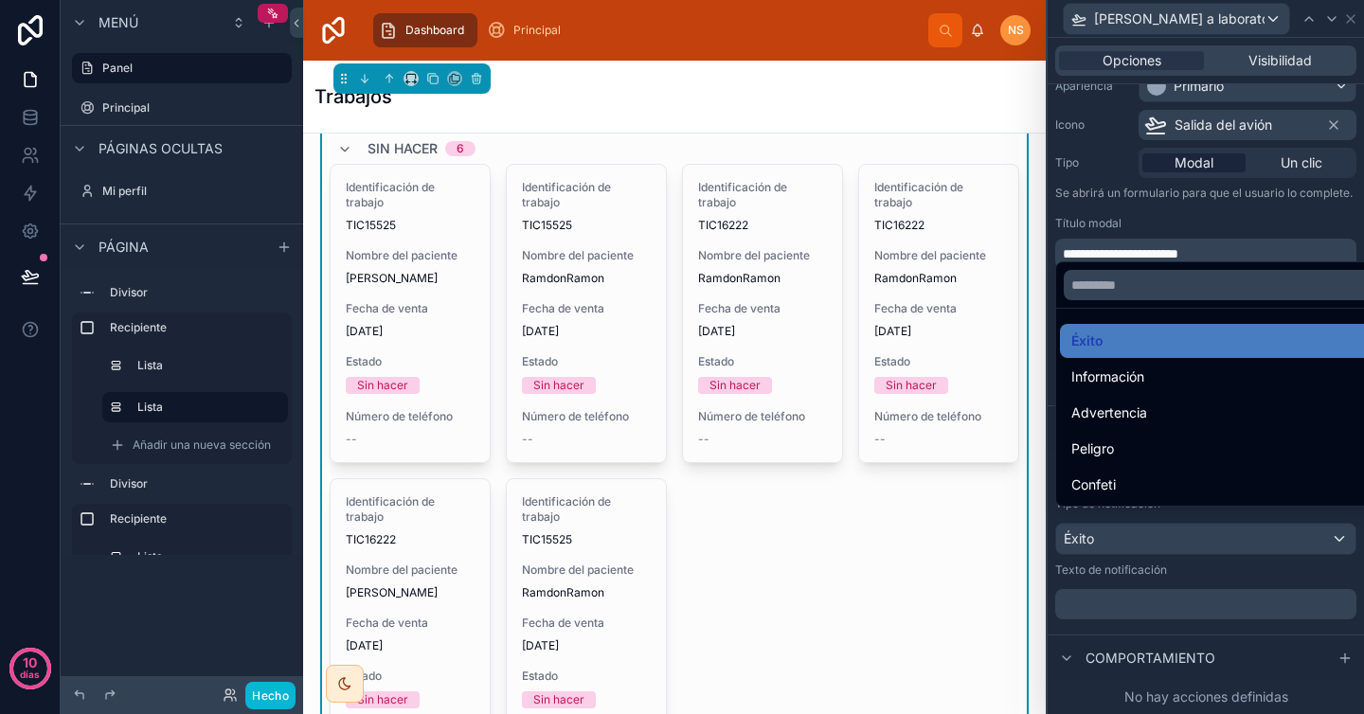
click at [1172, 557] on div at bounding box center [1206, 357] width 316 height 714
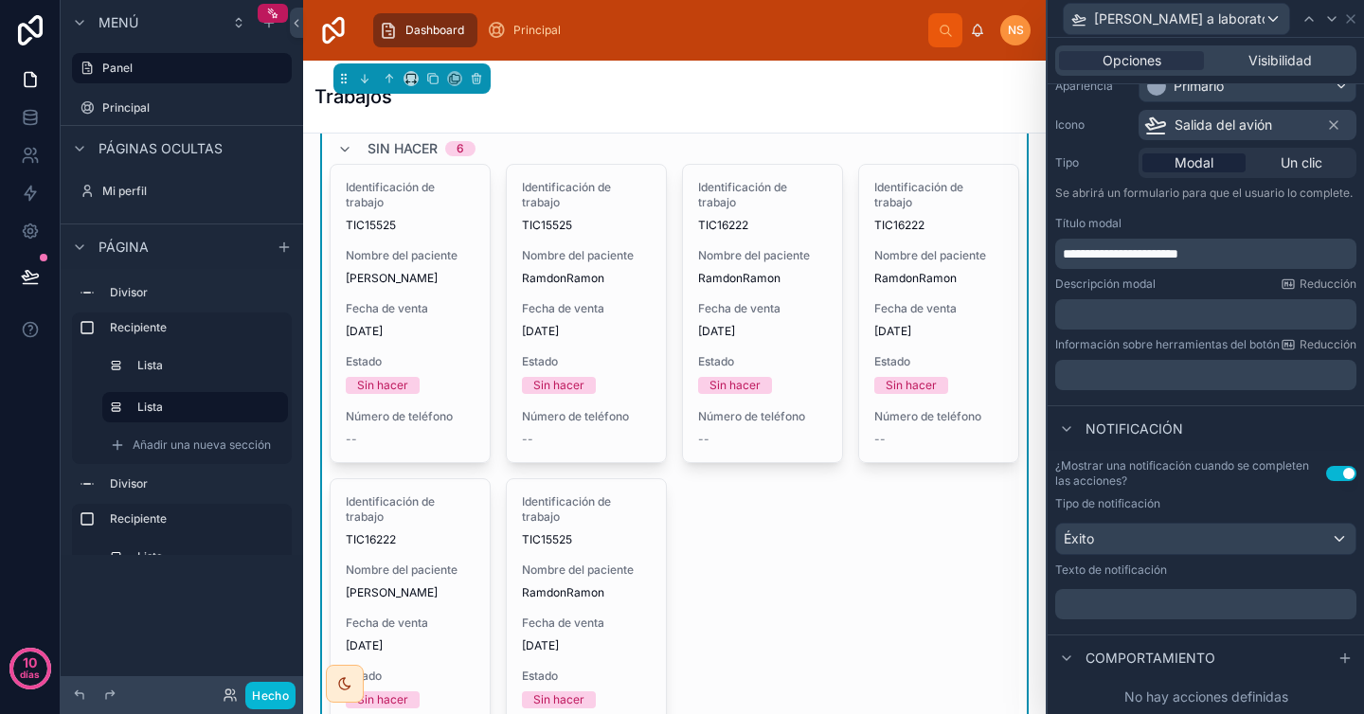
click at [1166, 595] on p "﻿" at bounding box center [1208, 604] width 290 height 19
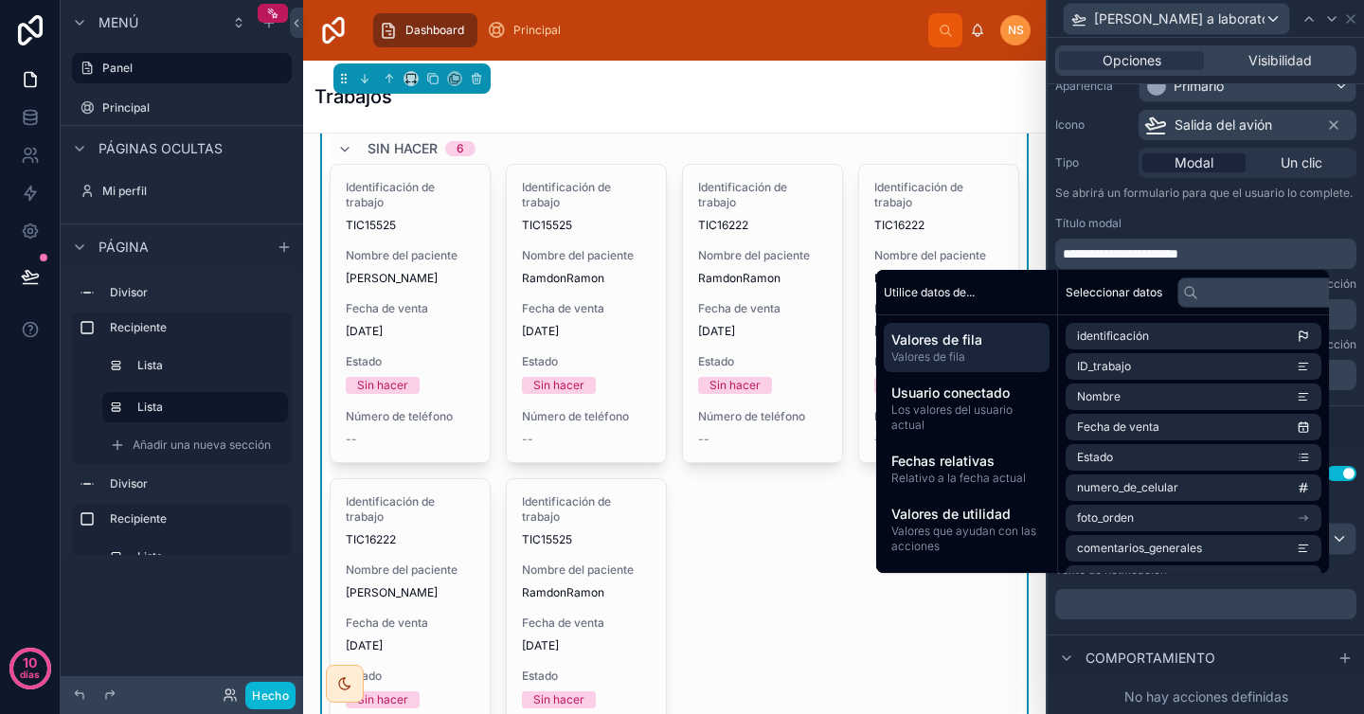
click at [1160, 650] on font "Comportamiento" at bounding box center [1150, 658] width 130 height 16
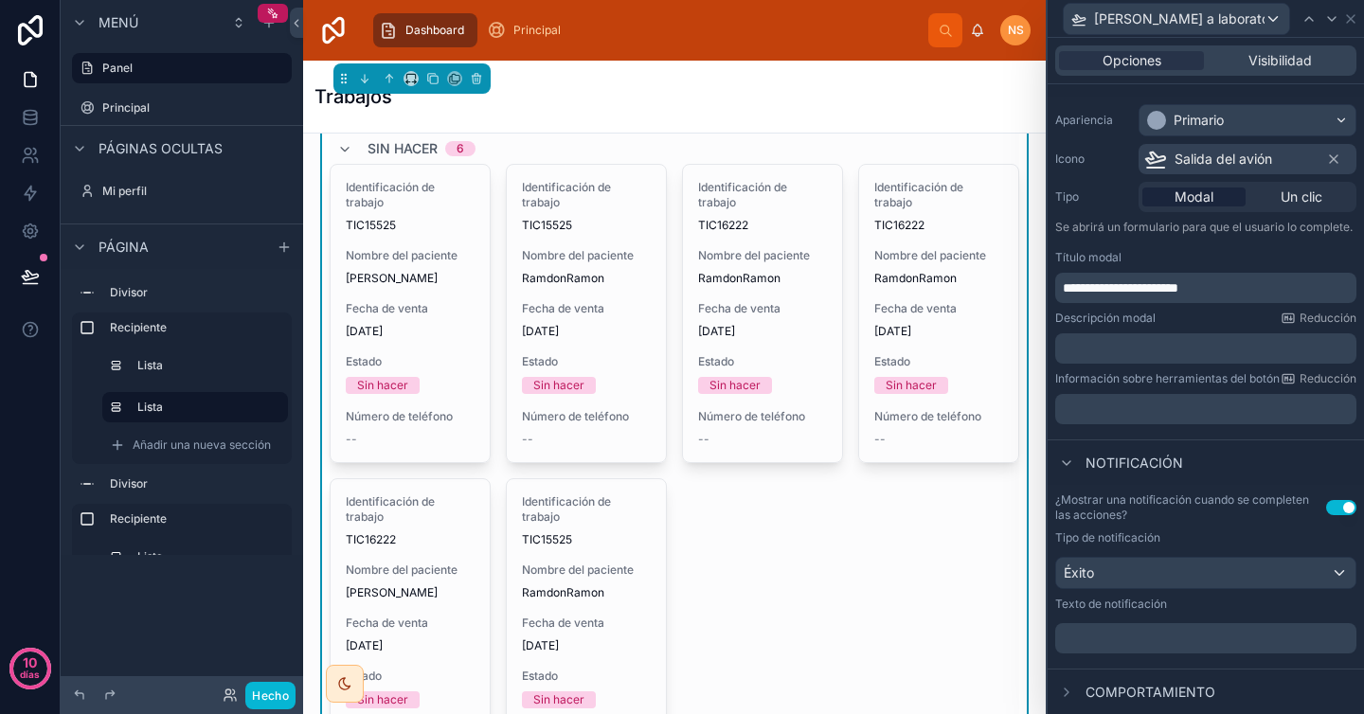
scroll to position [169, 0]
click at [1170, 684] on font "Comportamiento" at bounding box center [1150, 692] width 130 height 16
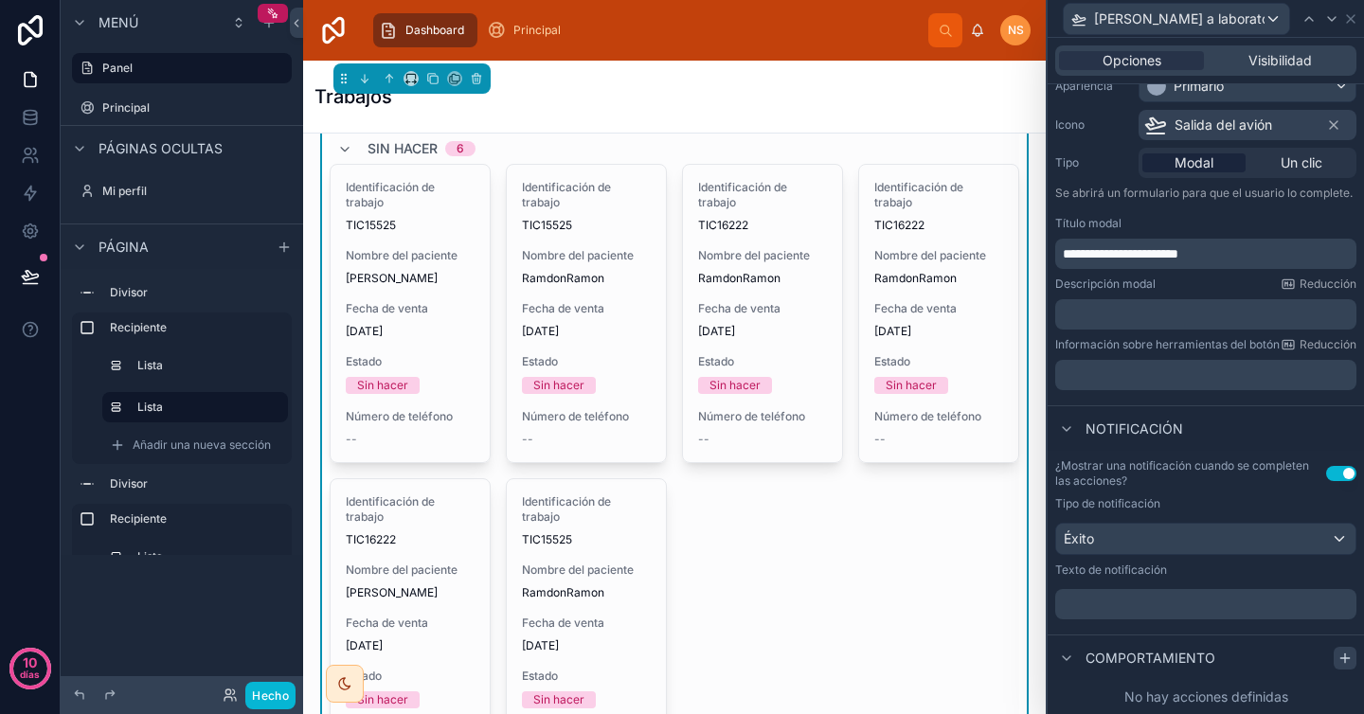
click at [1337, 651] on icon at bounding box center [1344, 658] width 15 height 15
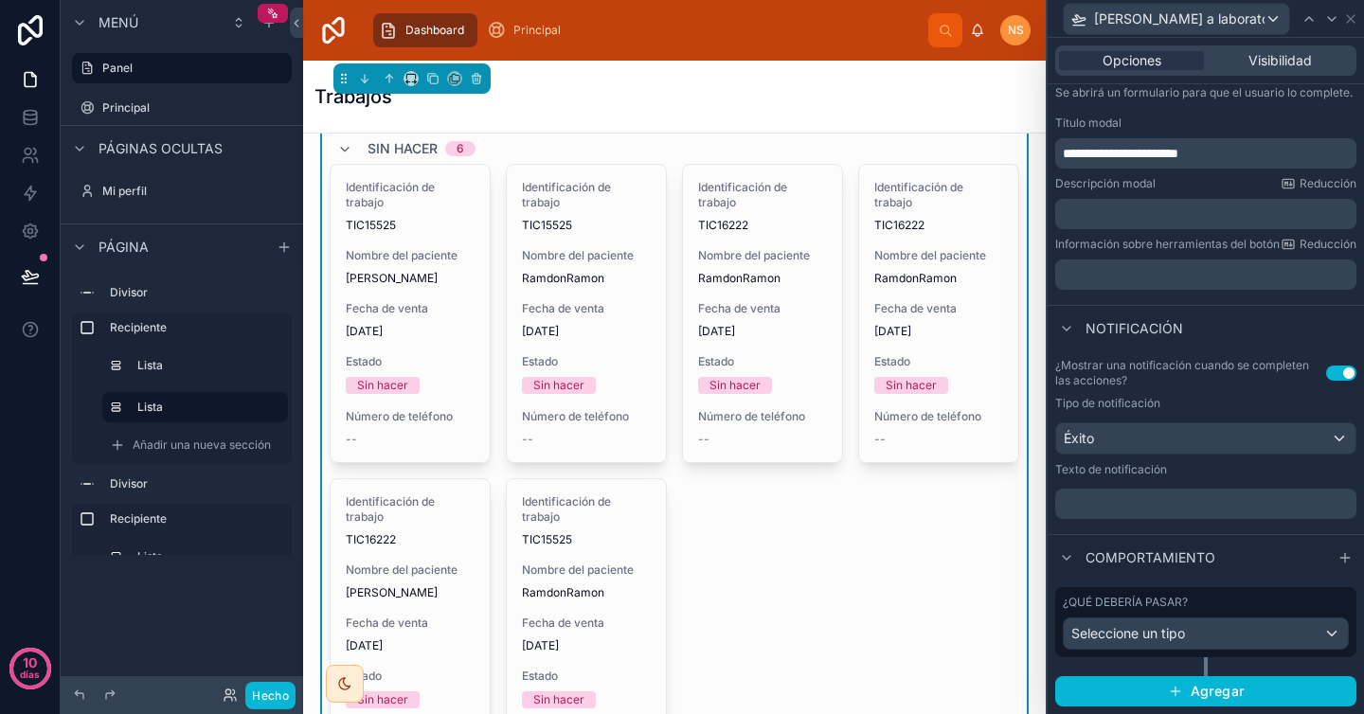
scroll to position [302, 0]
click at [1196, 619] on div "Seleccione un tipo" at bounding box center [1206, 634] width 284 height 30
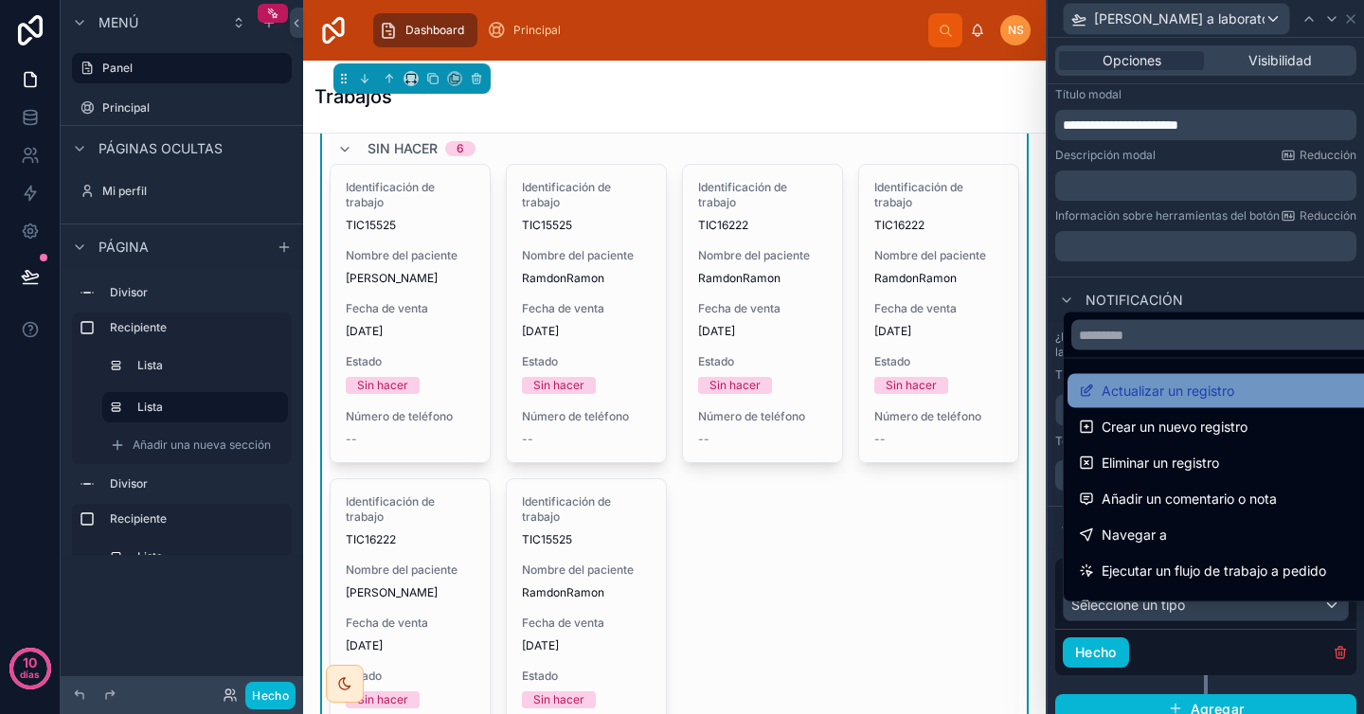
click at [1199, 396] on font "Actualizar un registro" at bounding box center [1168, 391] width 133 height 16
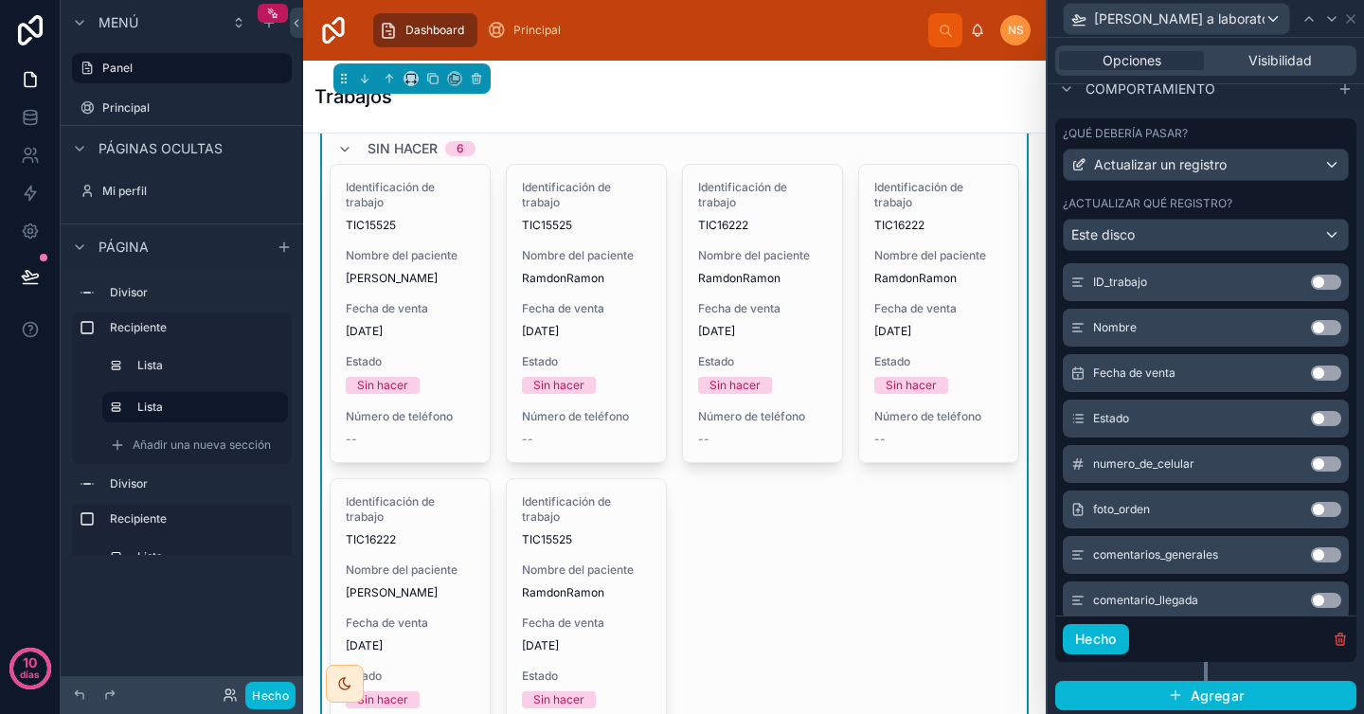
scroll to position [293, 0]
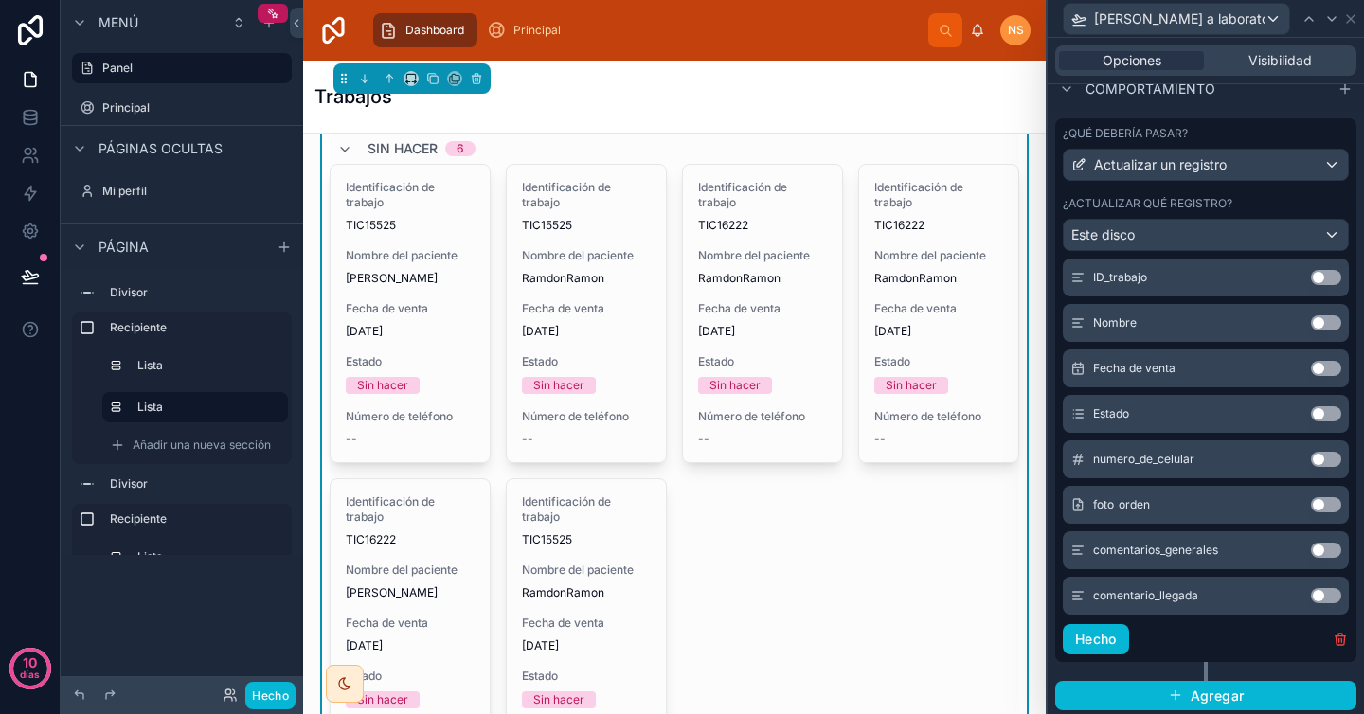
click at [1311, 422] on button "Utilizar configuración" at bounding box center [1326, 413] width 30 height 15
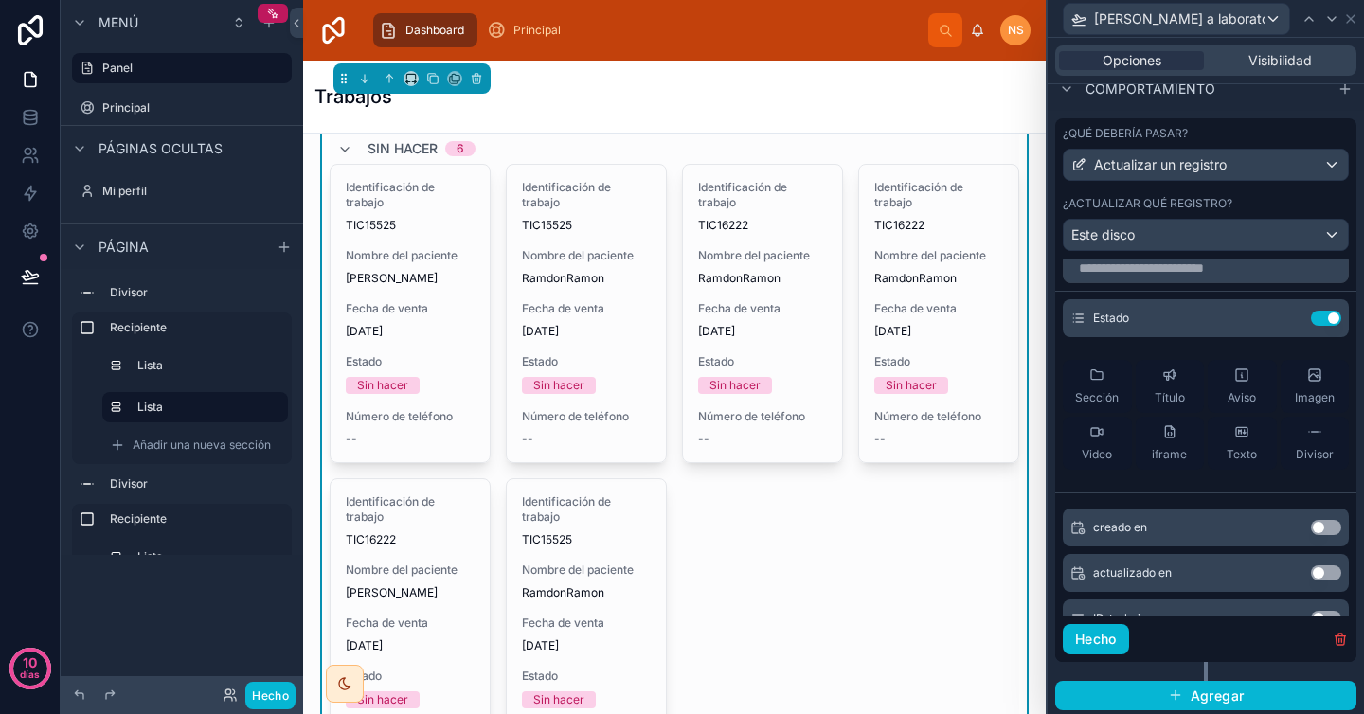
scroll to position [0, 0]
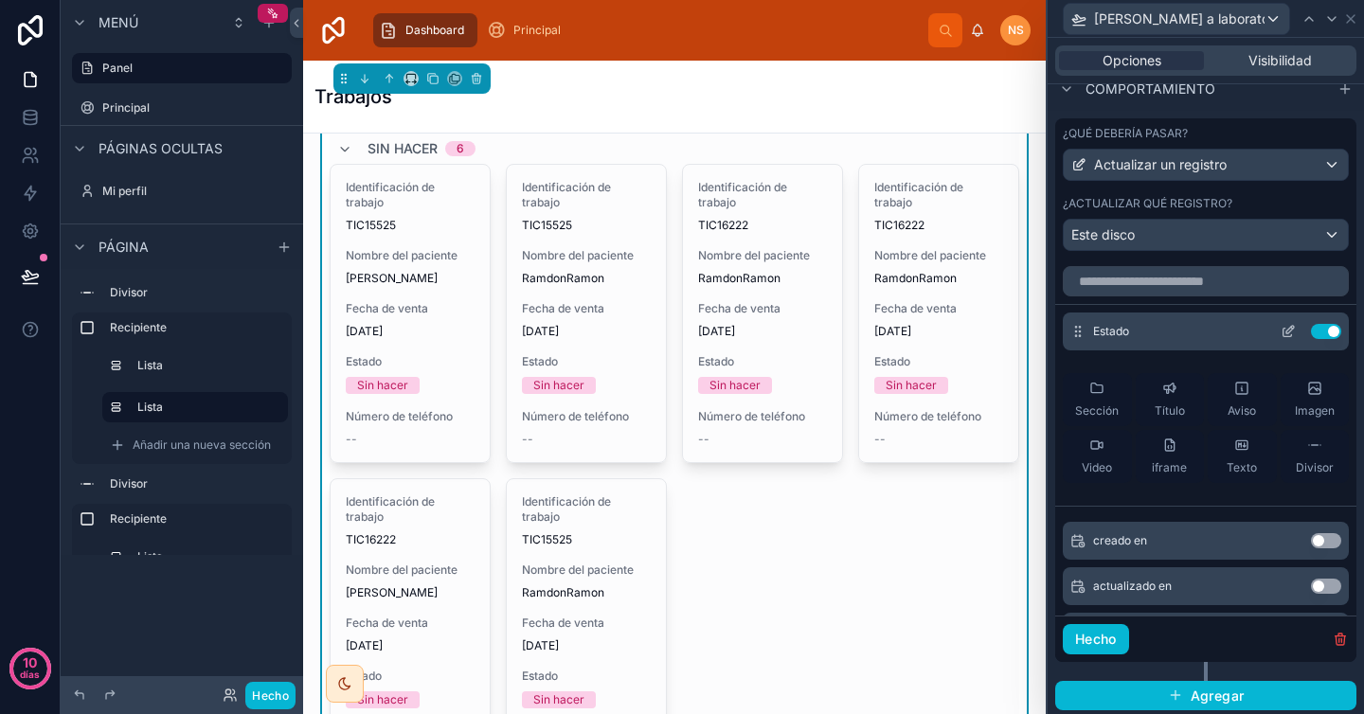
click at [1283, 337] on icon at bounding box center [1287, 333] width 9 height 9
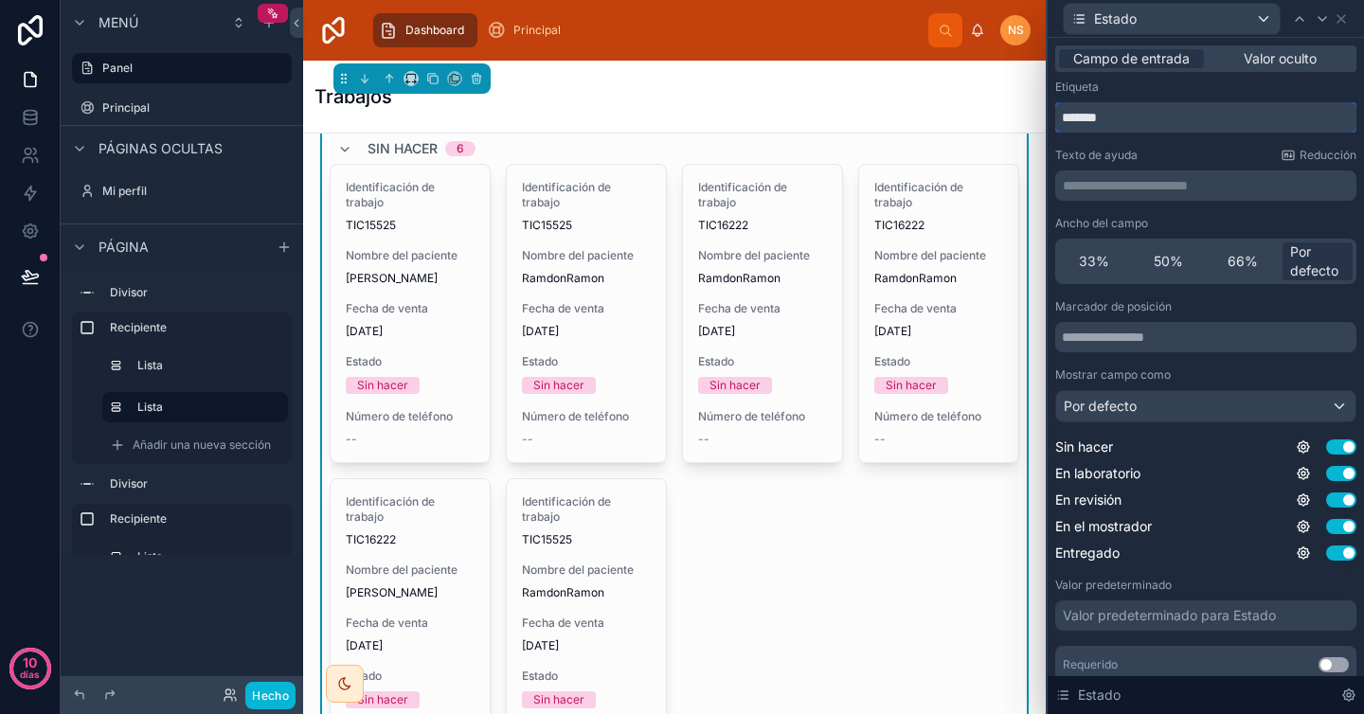
click at [1161, 119] on input "*******" at bounding box center [1205, 117] width 301 height 30
click at [1161, 188] on p "**********" at bounding box center [1208, 185] width 290 height 19
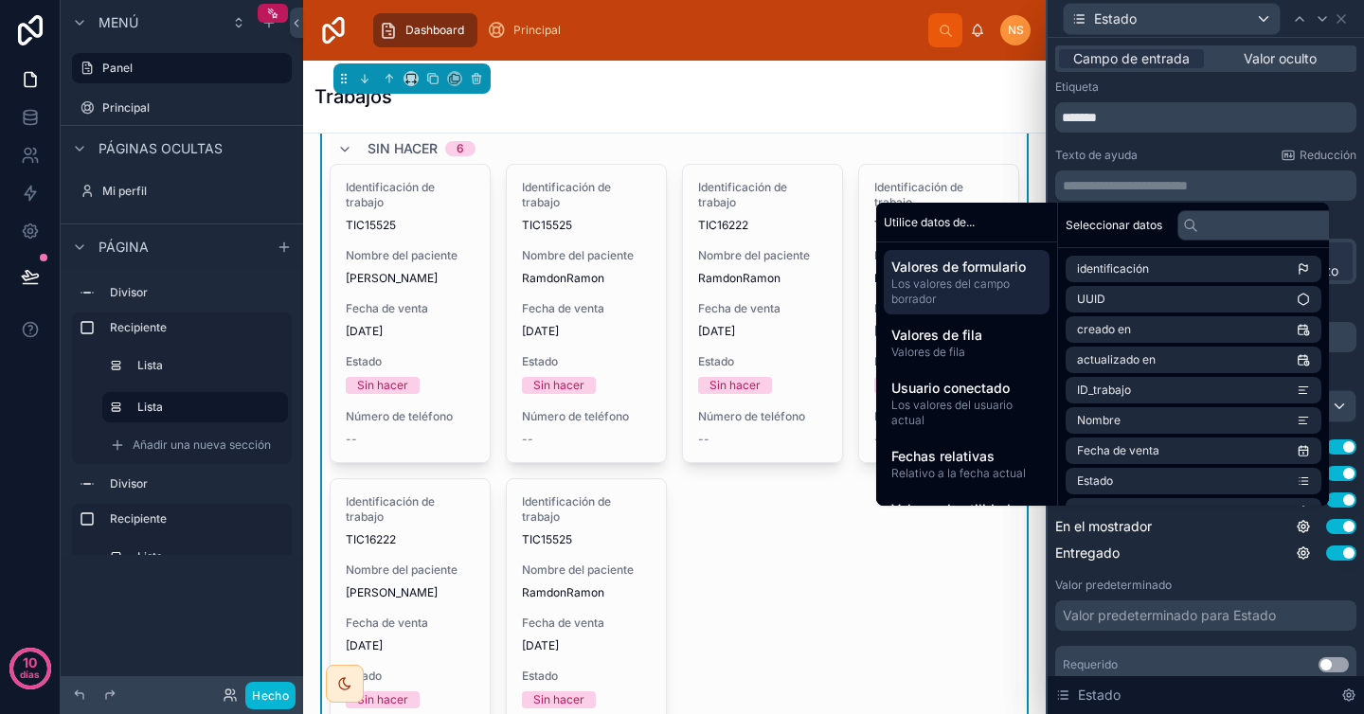
click at [1163, 151] on div "Texto de ayuda Reducción" at bounding box center [1205, 155] width 301 height 15
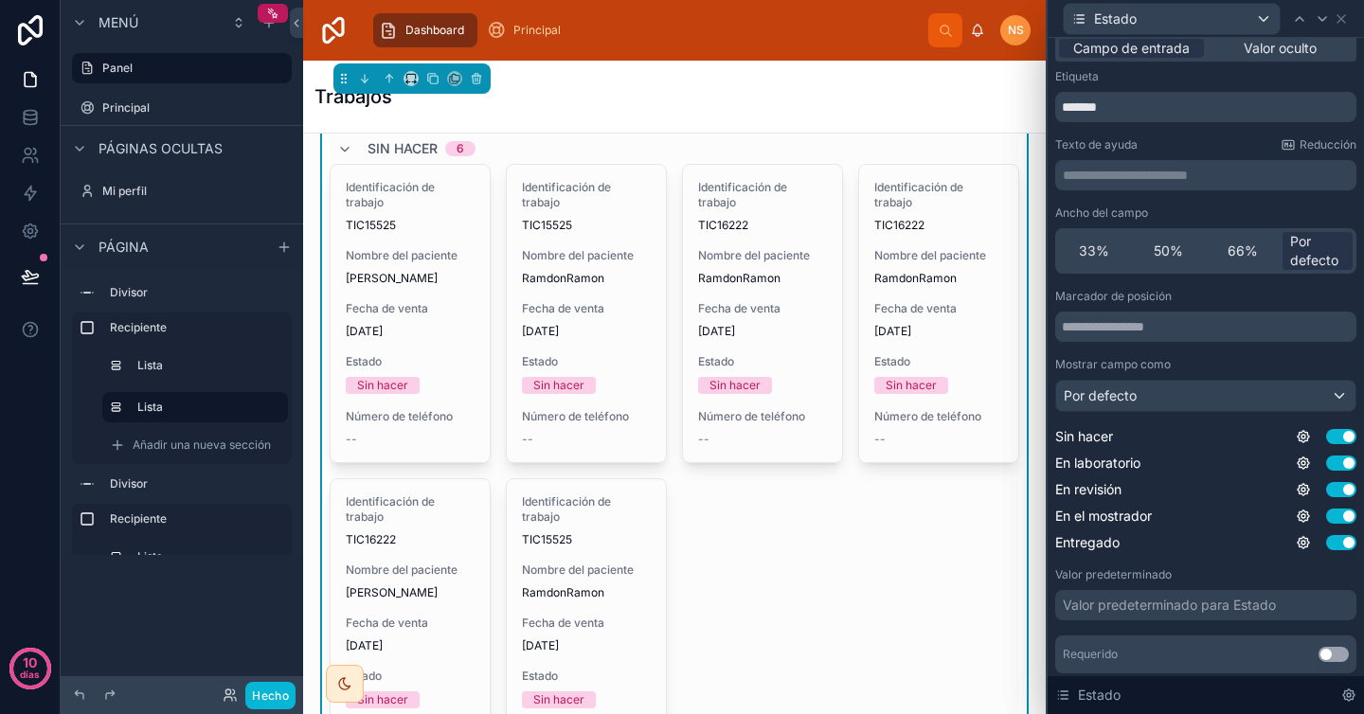
scroll to position [11, 0]
click at [1330, 437] on button "Utilizar configuración" at bounding box center [1341, 435] width 30 height 15
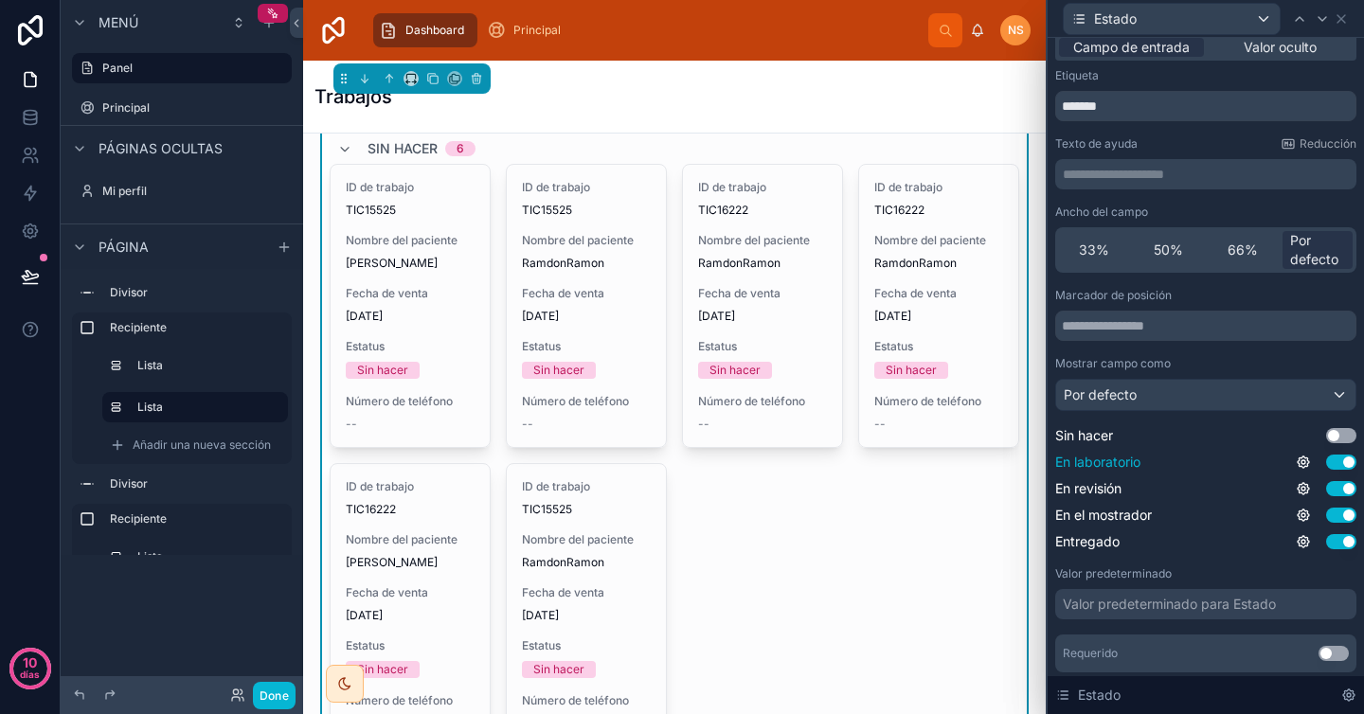
click at [1326, 458] on button "Utilizar configuración" at bounding box center [1341, 462] width 30 height 15
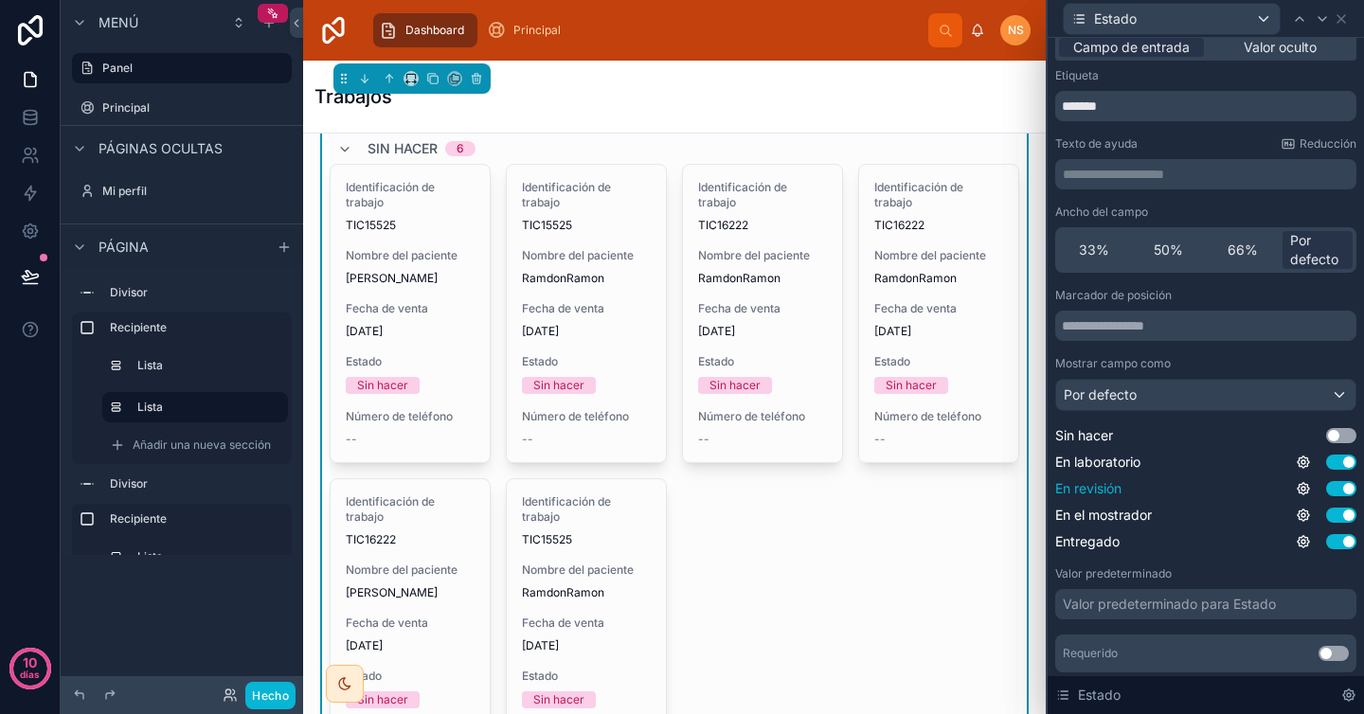
click at [1328, 490] on button "Utilizar configuración" at bounding box center [1341, 488] width 30 height 15
click at [1330, 520] on button "Utilizar configuración" at bounding box center [1341, 515] width 30 height 15
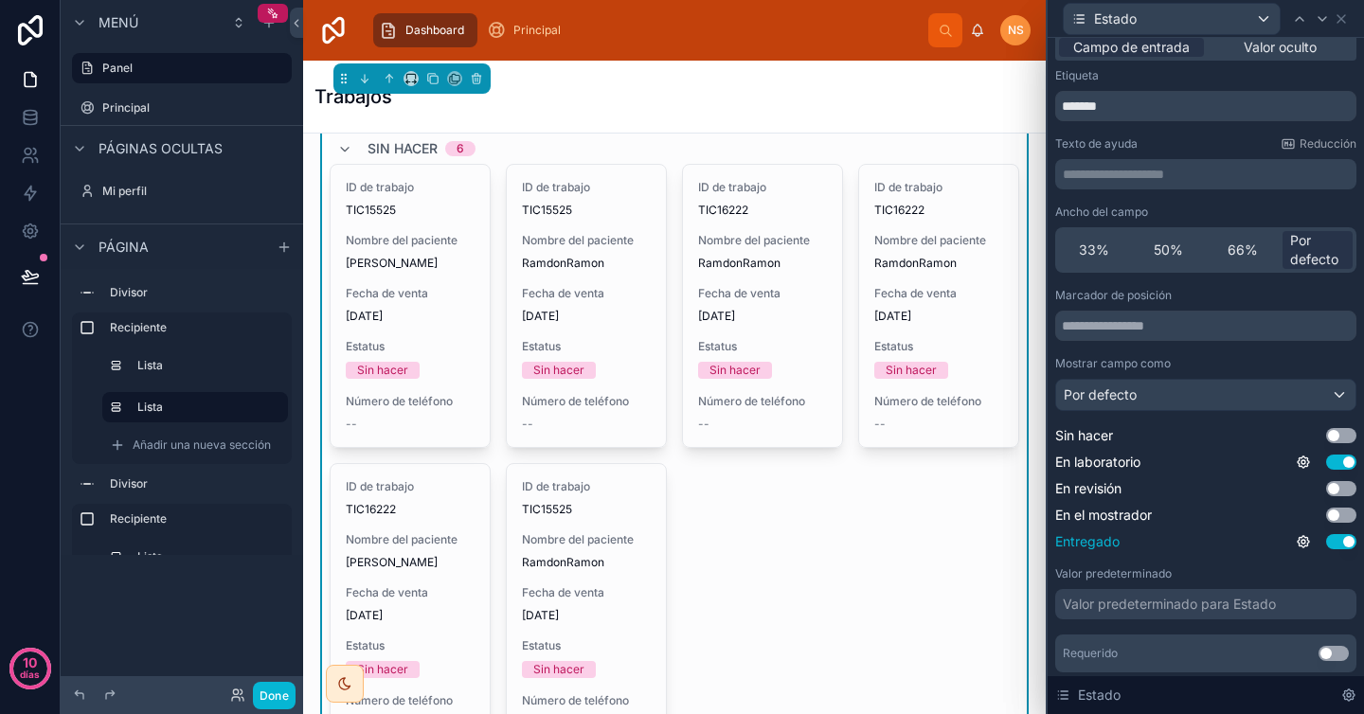
click at [1327, 548] on button "Utilizar configuración" at bounding box center [1341, 541] width 30 height 15
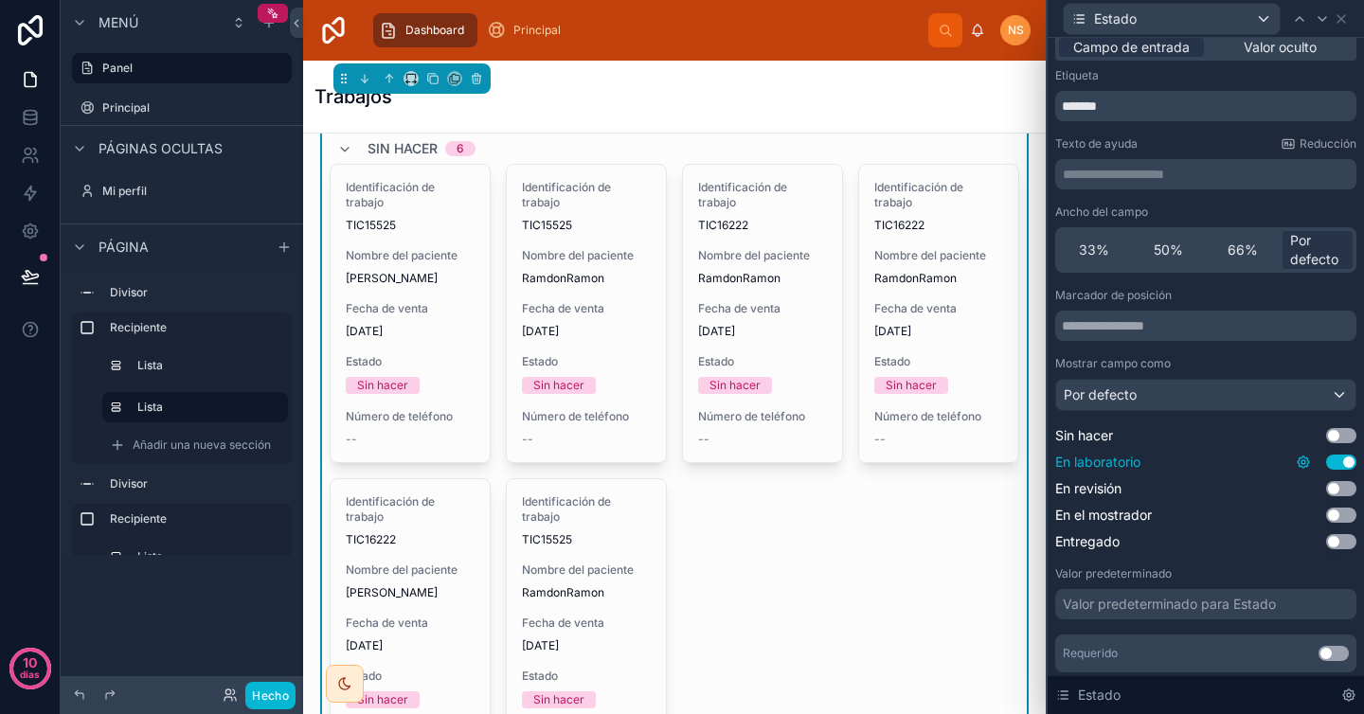
click at [1296, 466] on icon at bounding box center [1303, 462] width 15 height 15
click at [1226, 623] on div "Marcador de posición Mostrar campo como Por defecto Sin hacer Utilizar configur…" at bounding box center [1205, 480] width 301 height 385
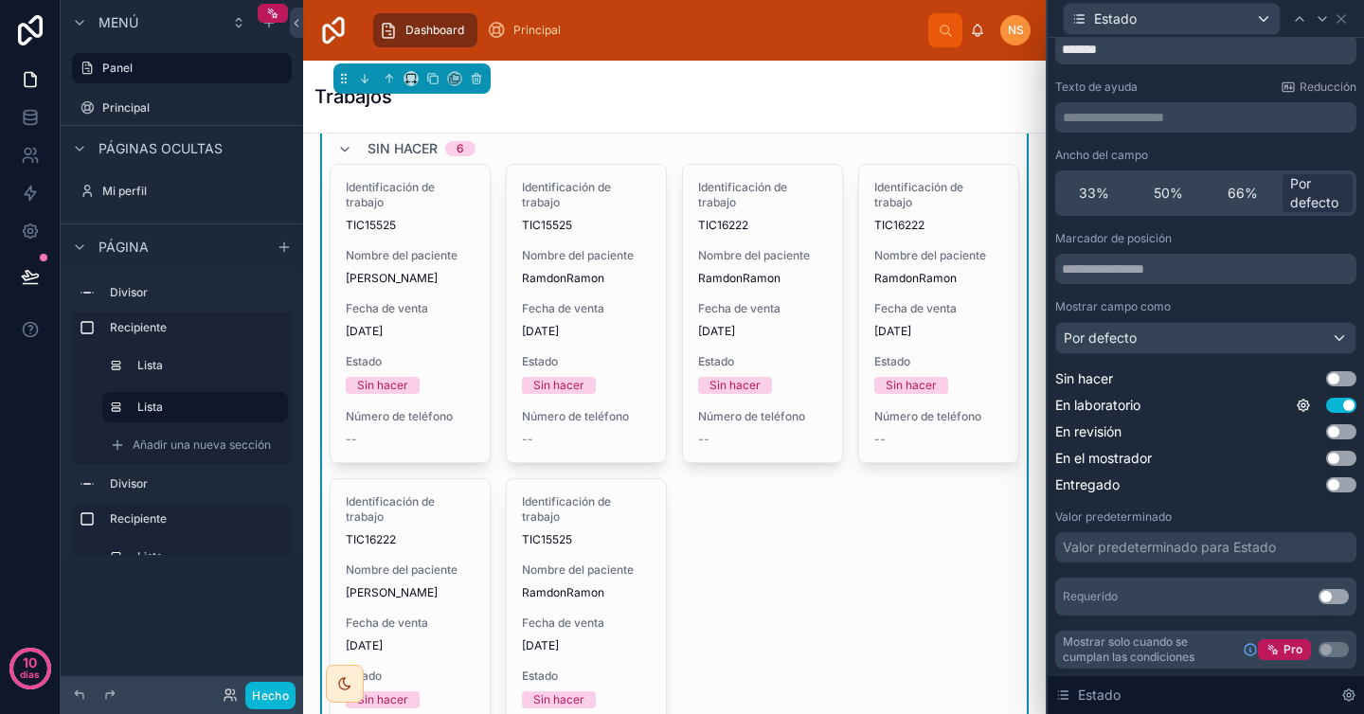
scroll to position [0, 0]
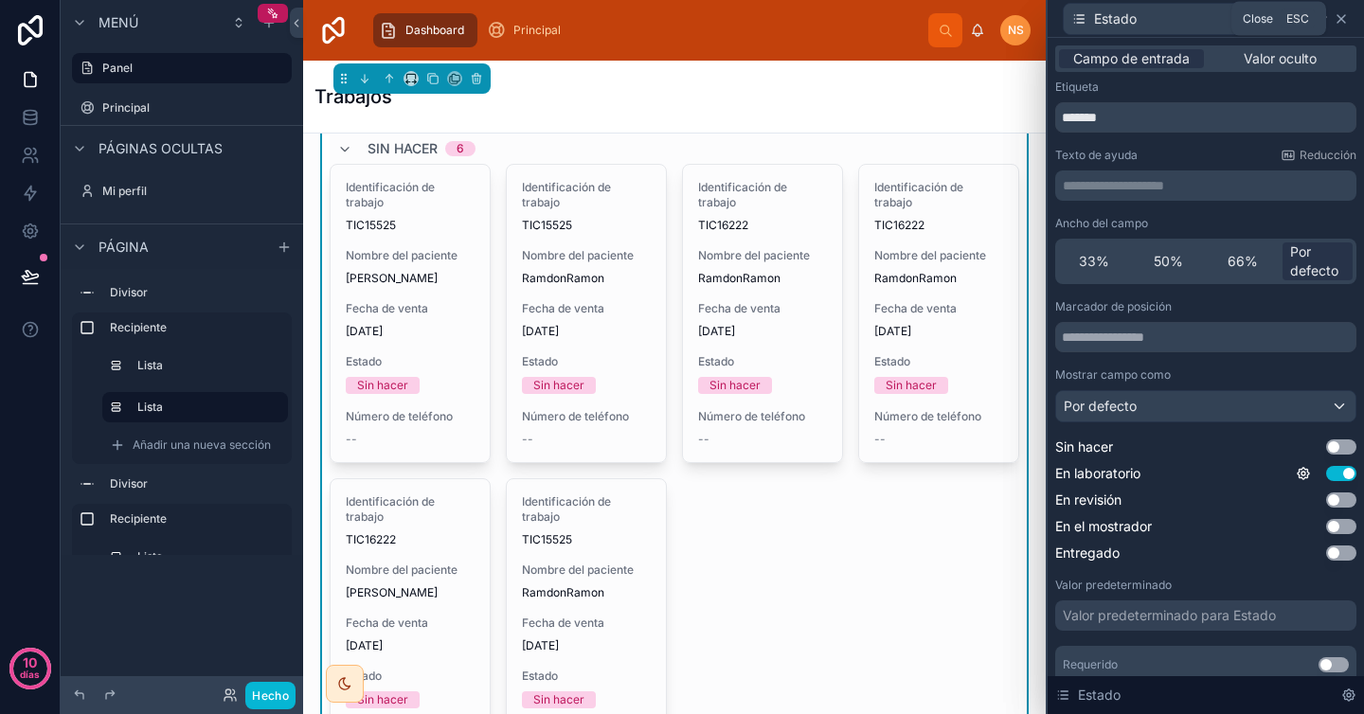
click at [1342, 25] on icon at bounding box center [1341, 18] width 15 height 15
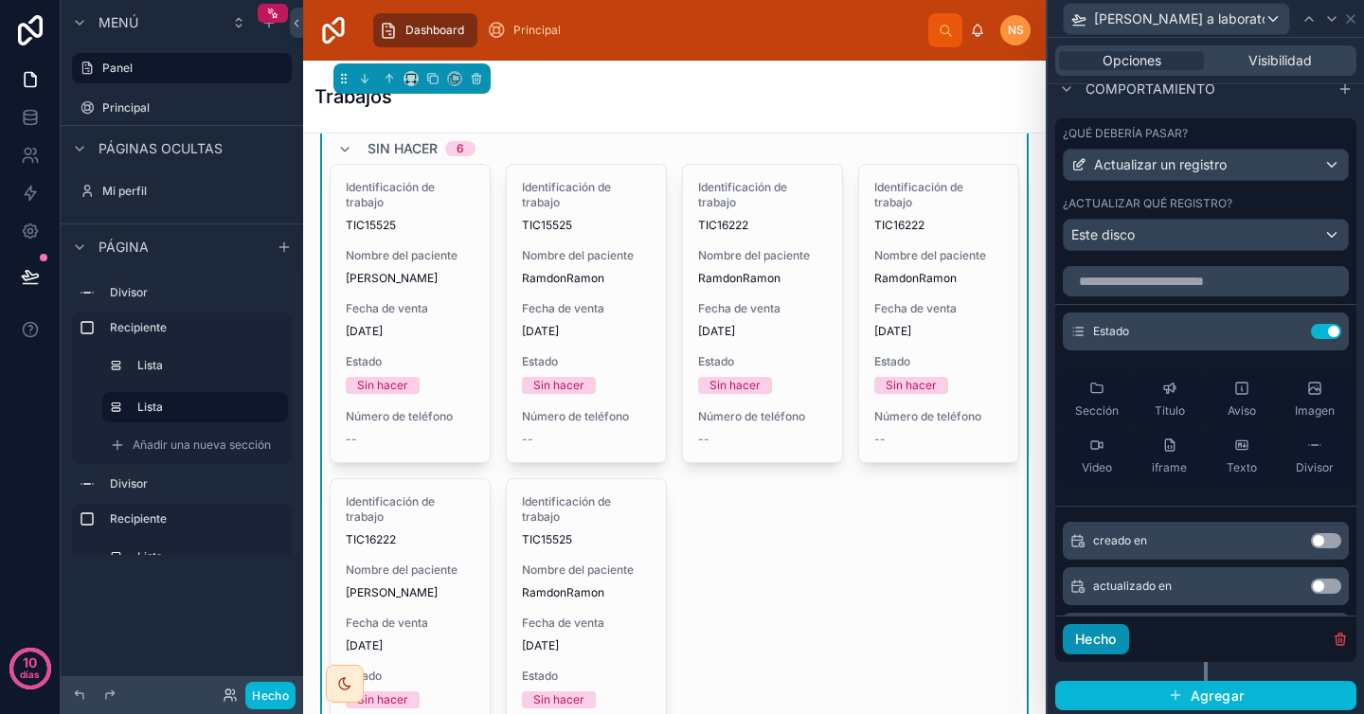
click at [1099, 647] on font "Hecho" at bounding box center [1096, 639] width 42 height 16
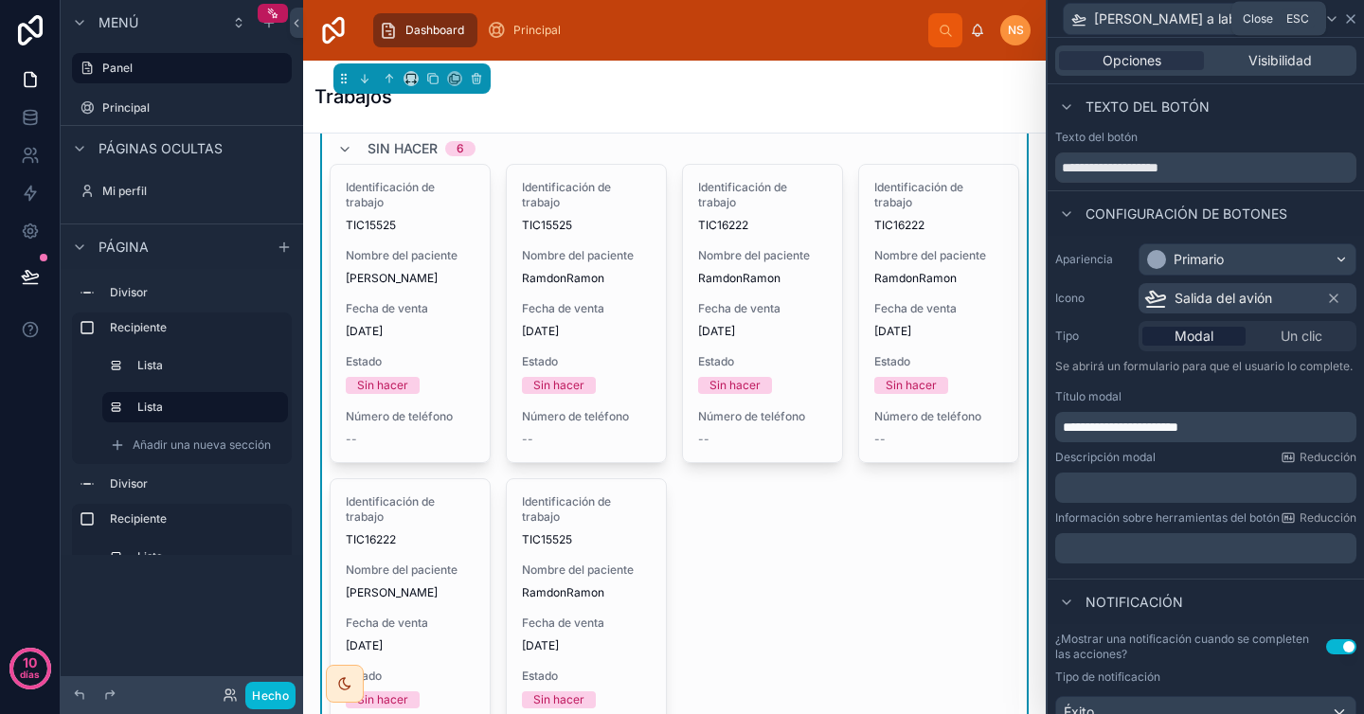
click at [1345, 24] on icon at bounding box center [1350, 18] width 15 height 15
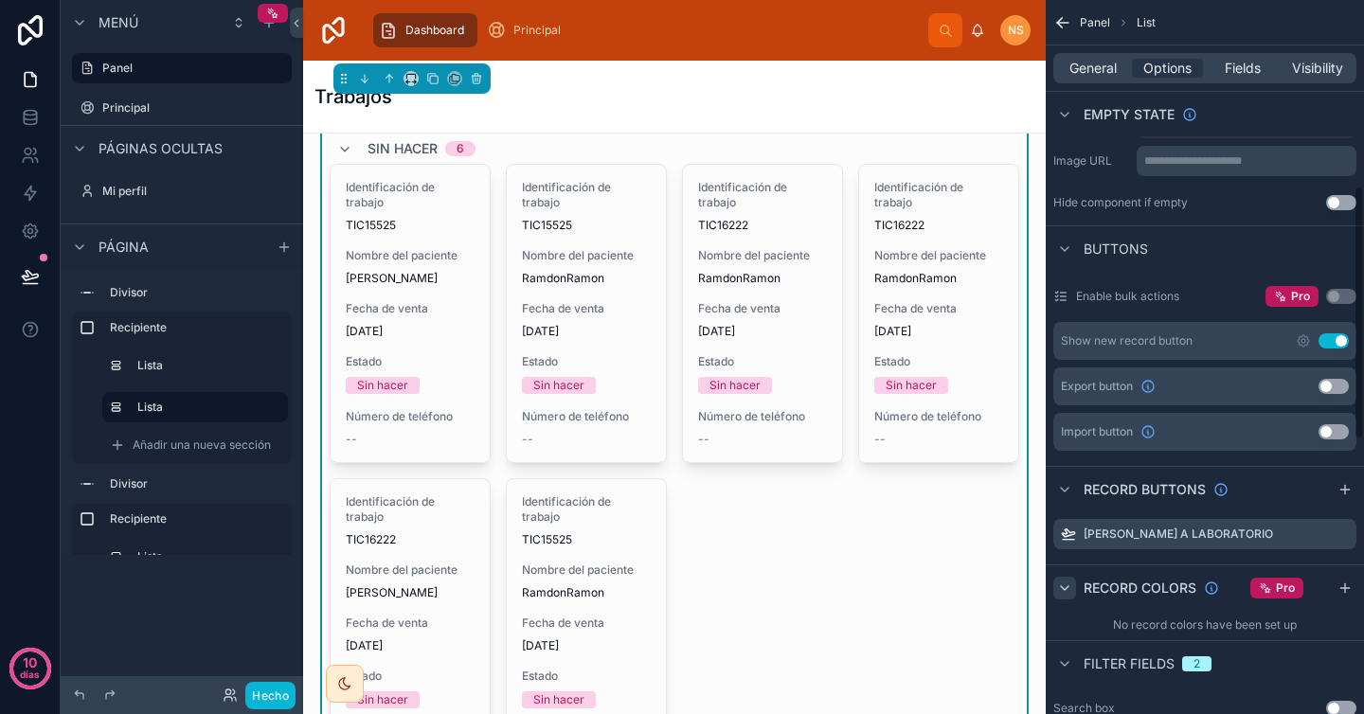
click at [1080, 21] on font "Panel" at bounding box center [1095, 22] width 30 height 14
click at [264, 700] on font "Hecho" at bounding box center [270, 696] width 37 height 14
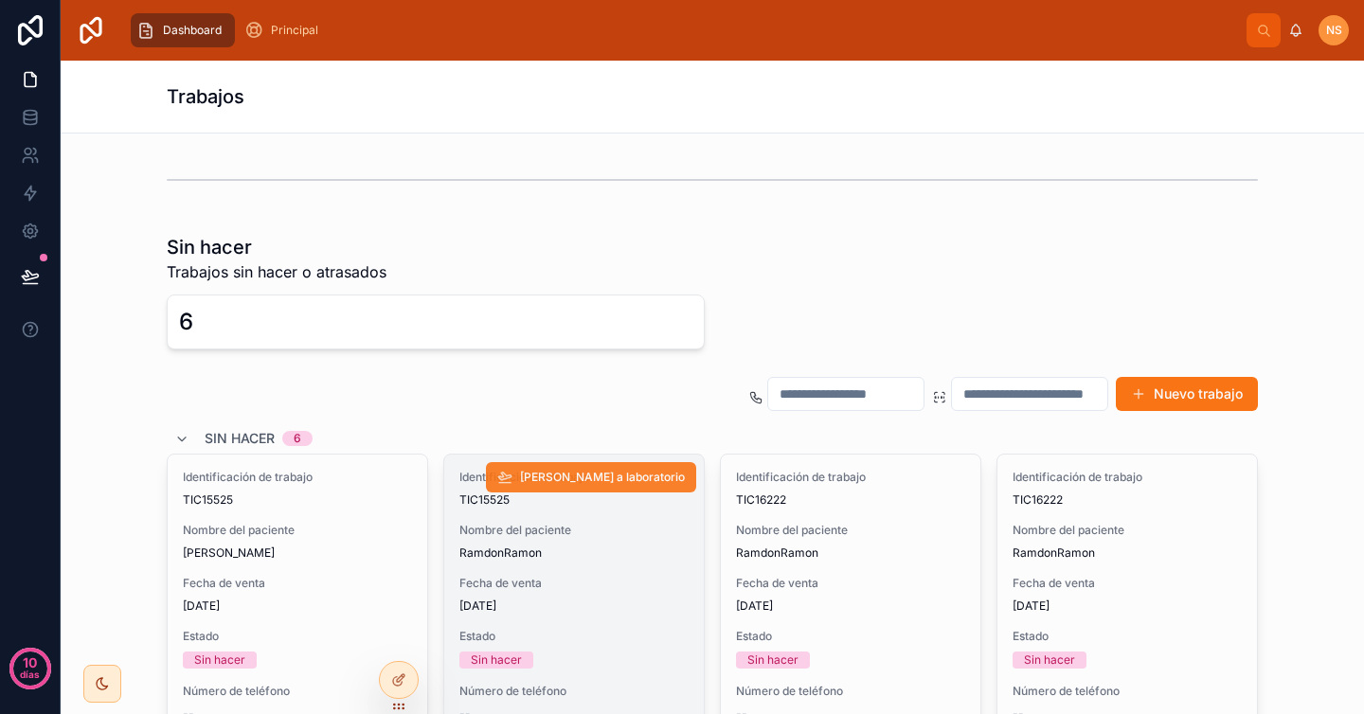
click at [601, 468] on button "[PERSON_NAME] a laboratorio" at bounding box center [591, 477] width 210 height 30
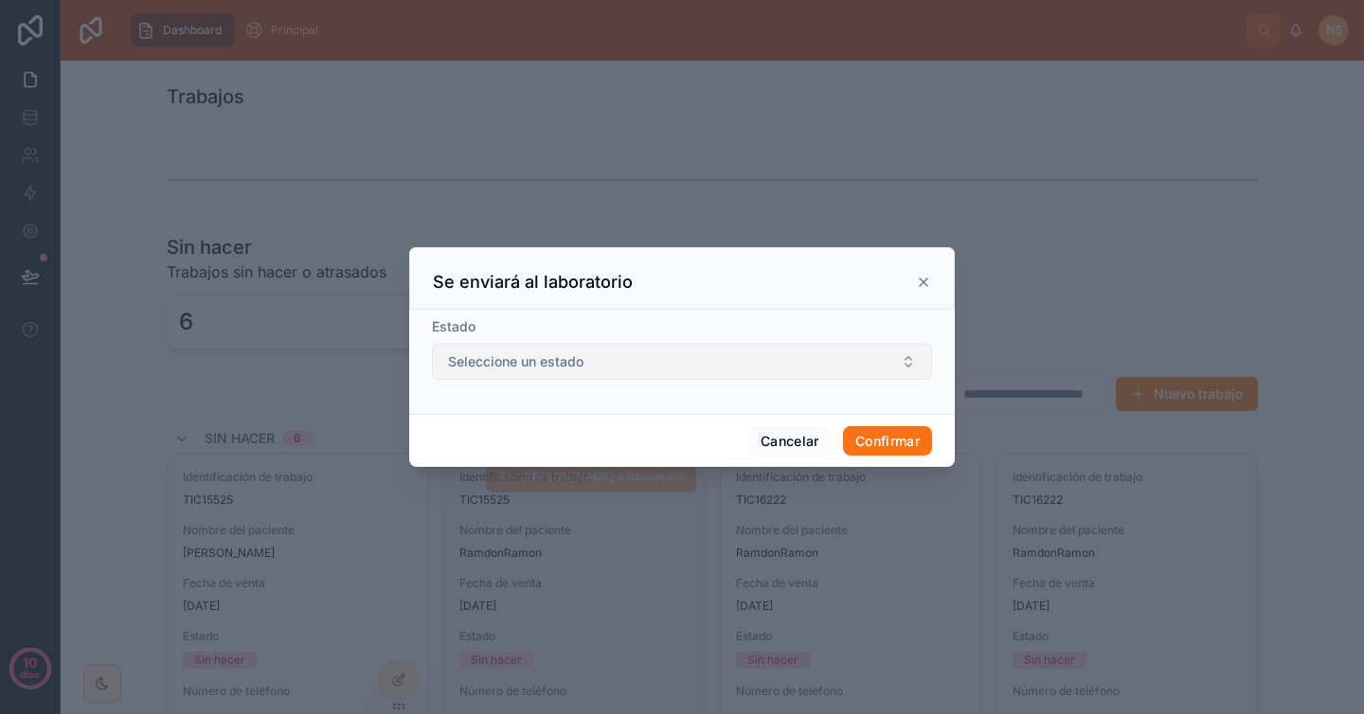
click at [722, 371] on button "Seleccione un estado" at bounding box center [682, 362] width 500 height 36
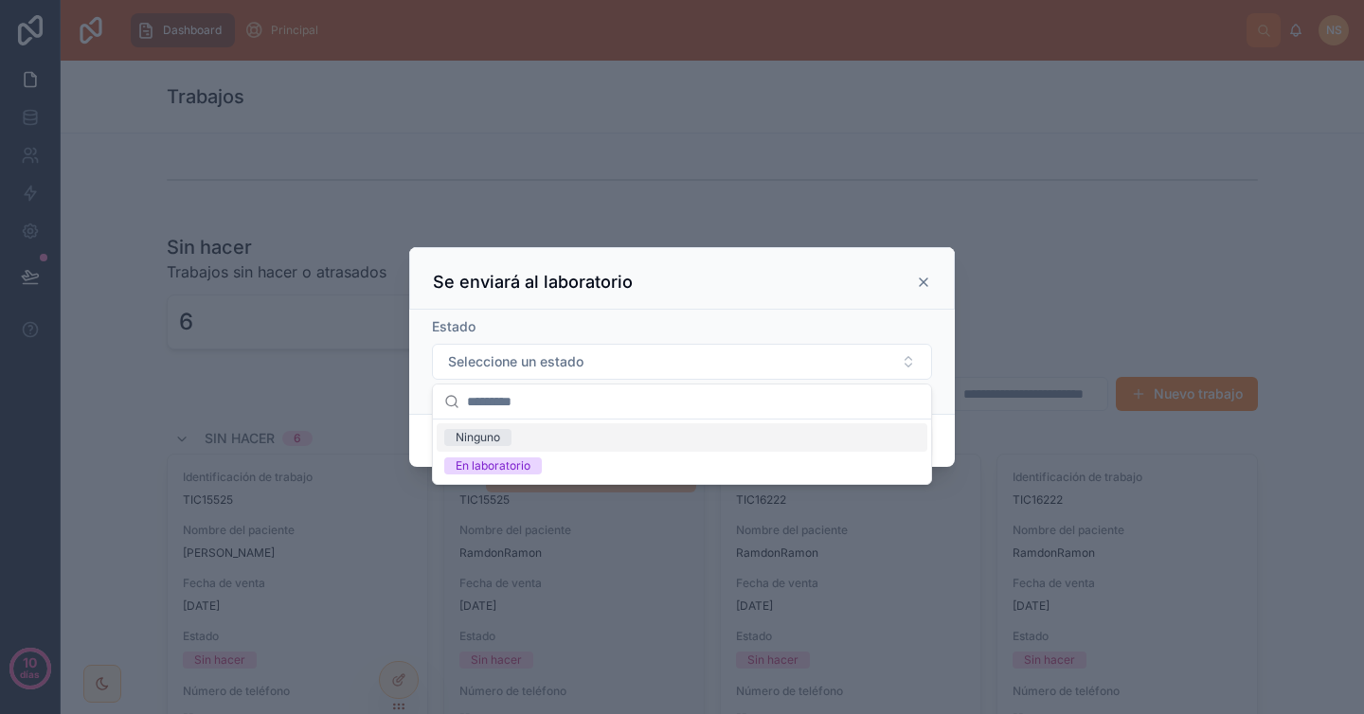
click at [710, 333] on div "Estado" at bounding box center [682, 326] width 500 height 19
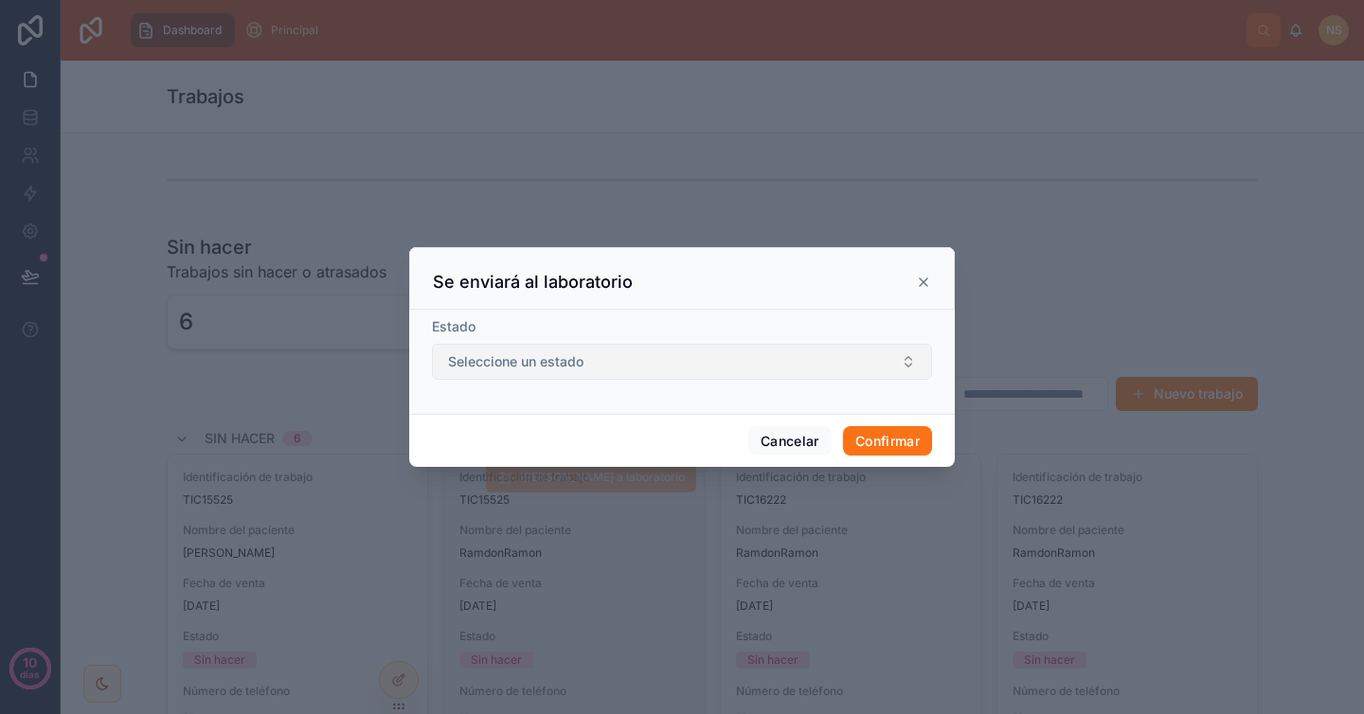
click at [706, 348] on button "Seleccione un estado" at bounding box center [682, 362] width 500 height 36
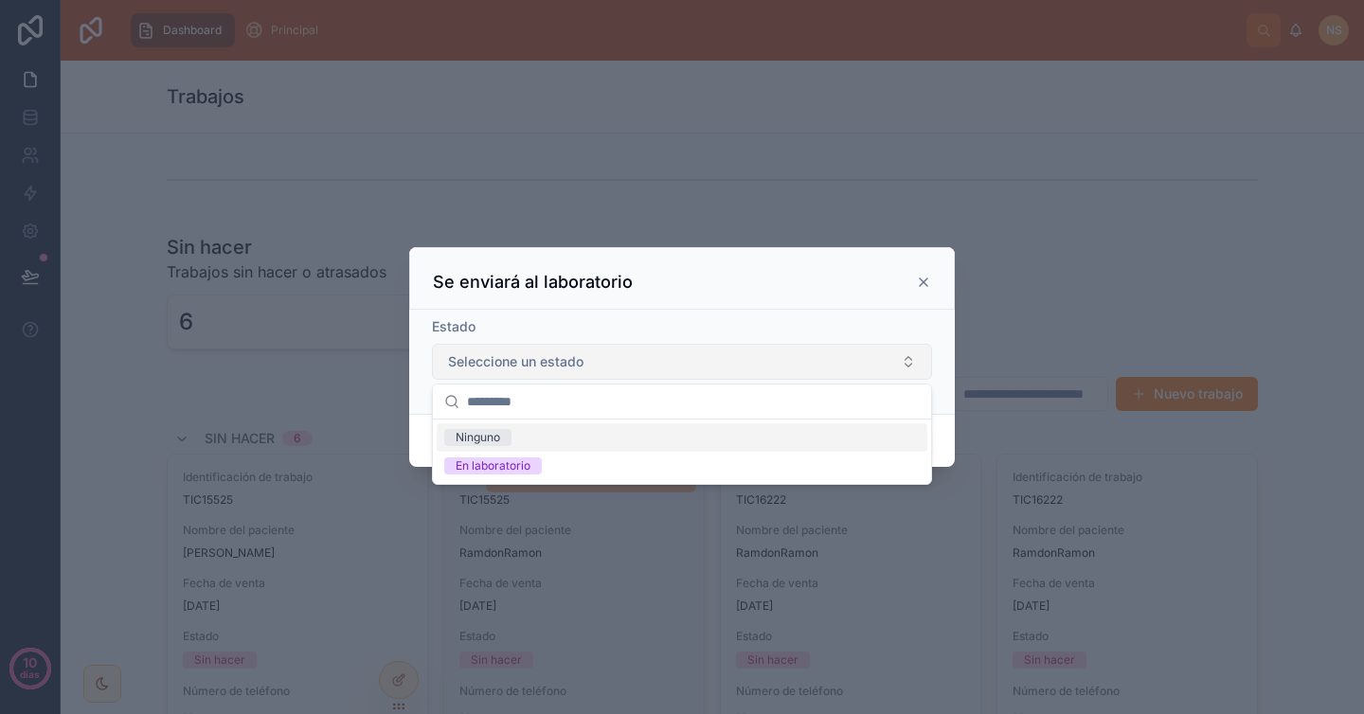
click at [702, 344] on button "Seleccione un estado" at bounding box center [682, 362] width 500 height 36
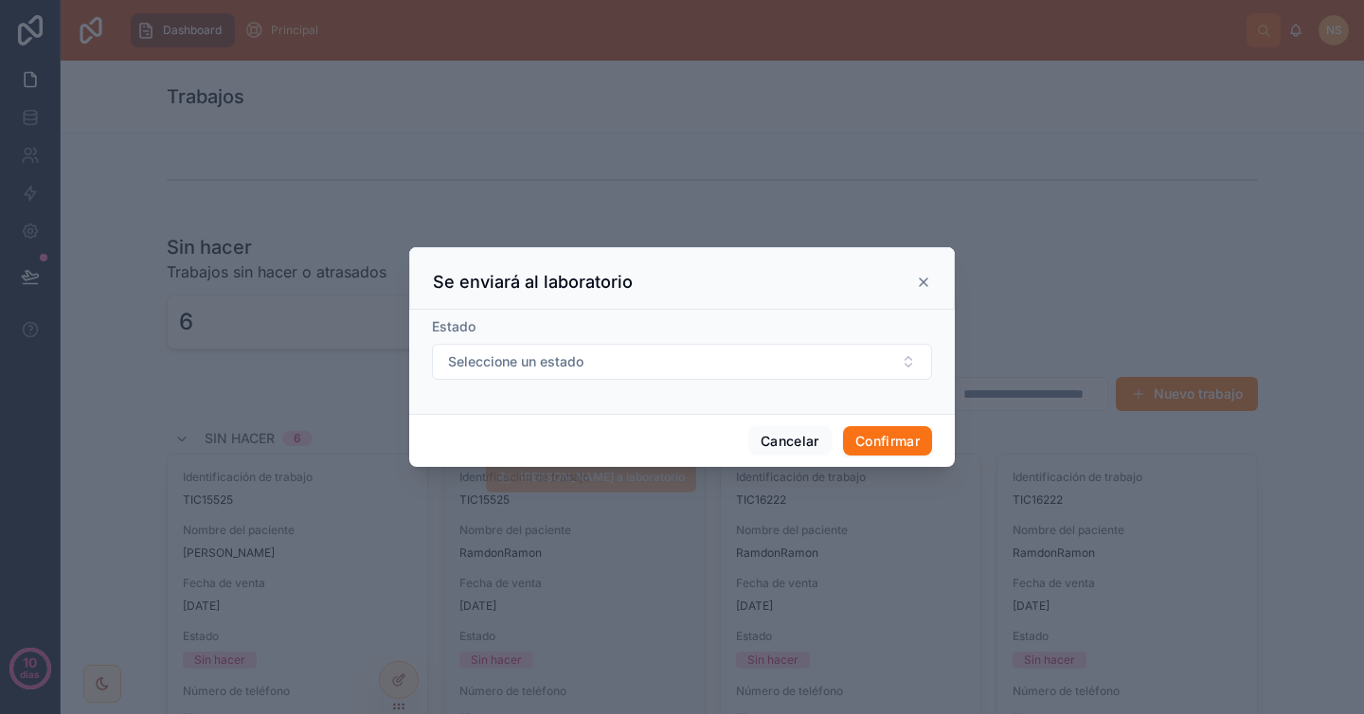
click at [921, 284] on icon at bounding box center [924, 282] width 8 height 8
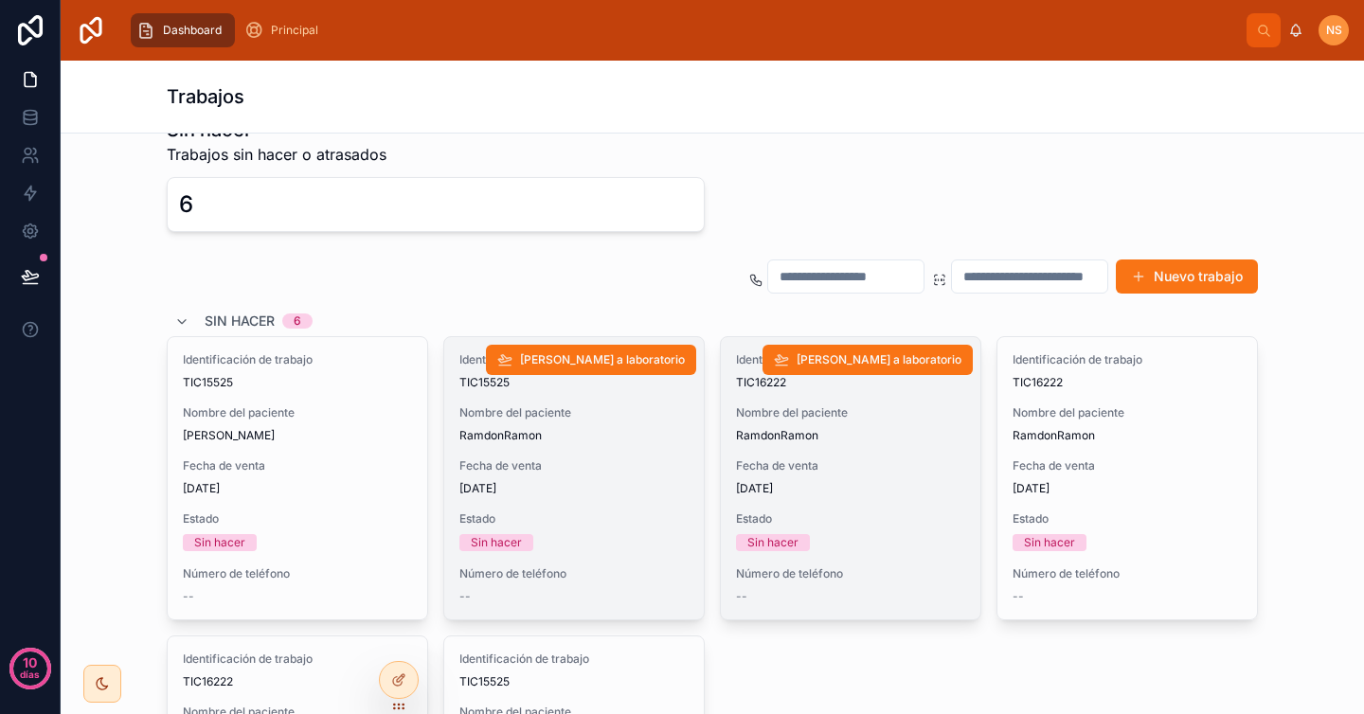
scroll to position [121, 0]
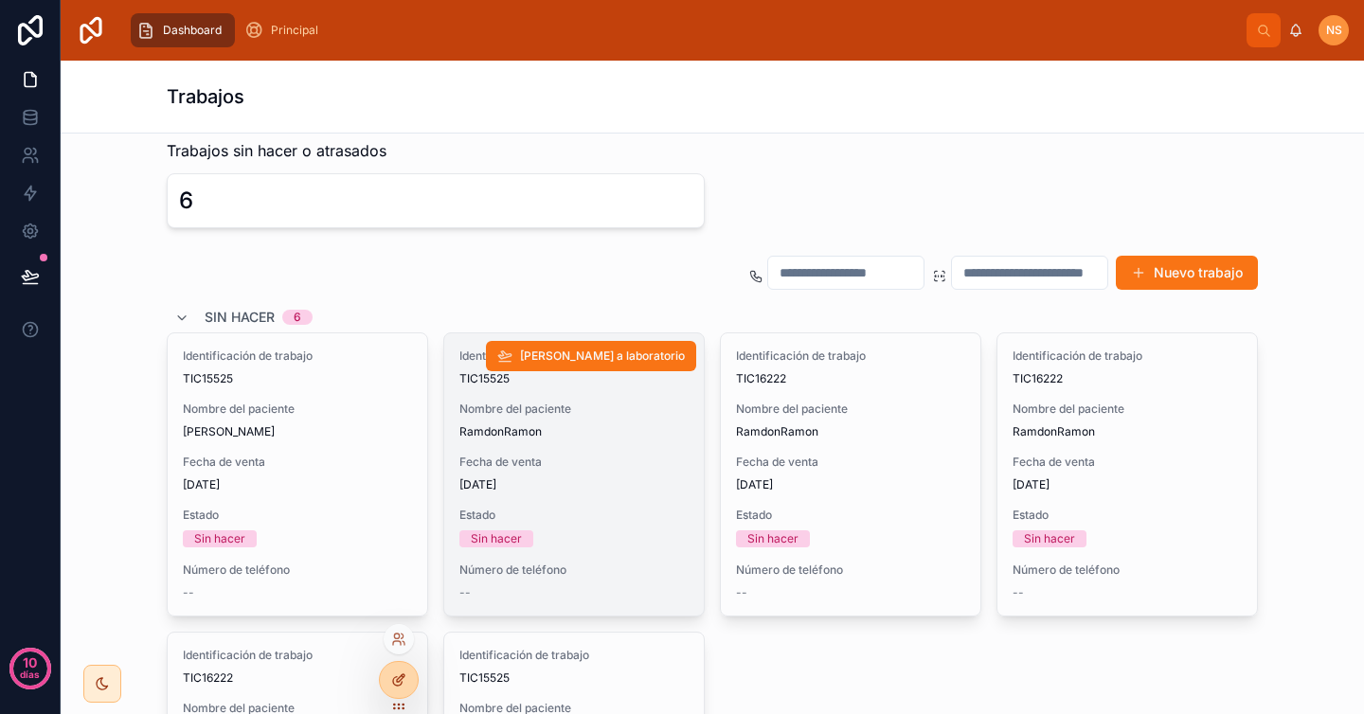
click at [398, 689] on div at bounding box center [399, 680] width 38 height 36
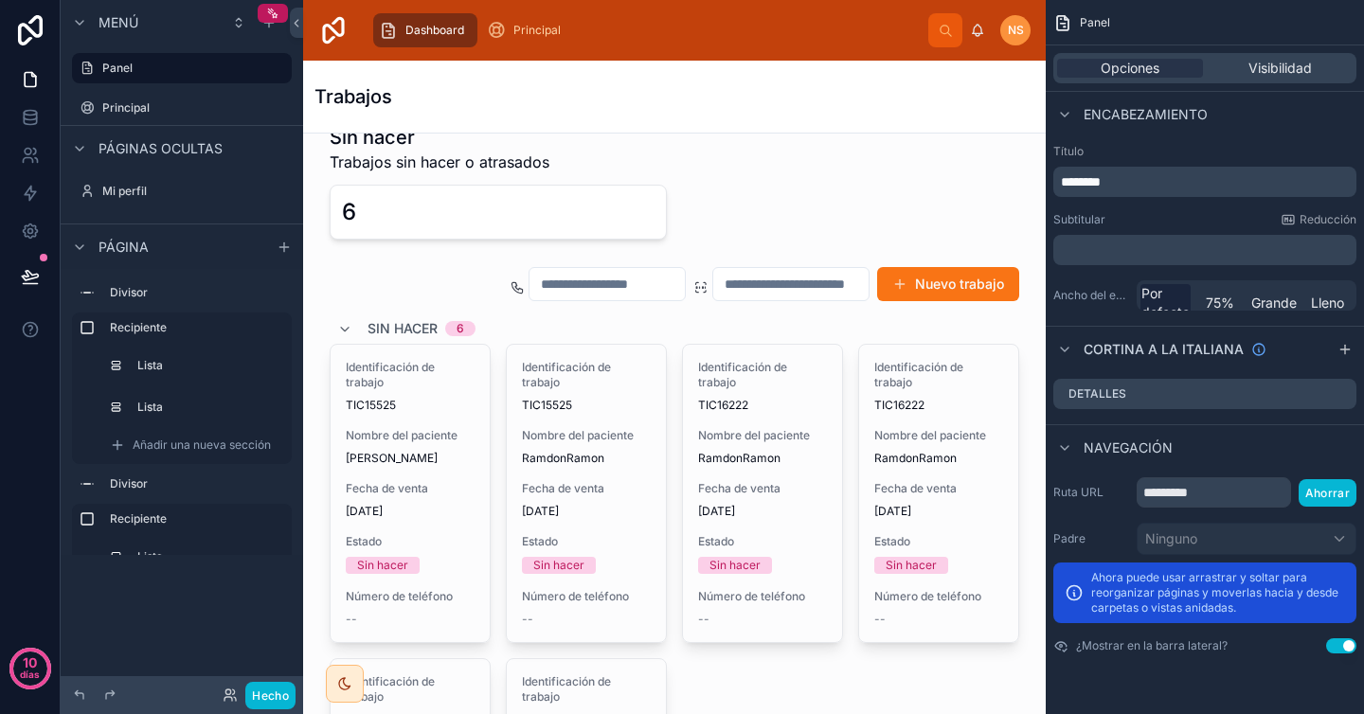
click at [1067, 19] on icon "contenido desplazable" at bounding box center [1062, 22] width 19 height 19
click at [963, 122] on div "Trabajos" at bounding box center [674, 97] width 720 height 72
click at [295, 25] on icon at bounding box center [296, 23] width 13 height 14
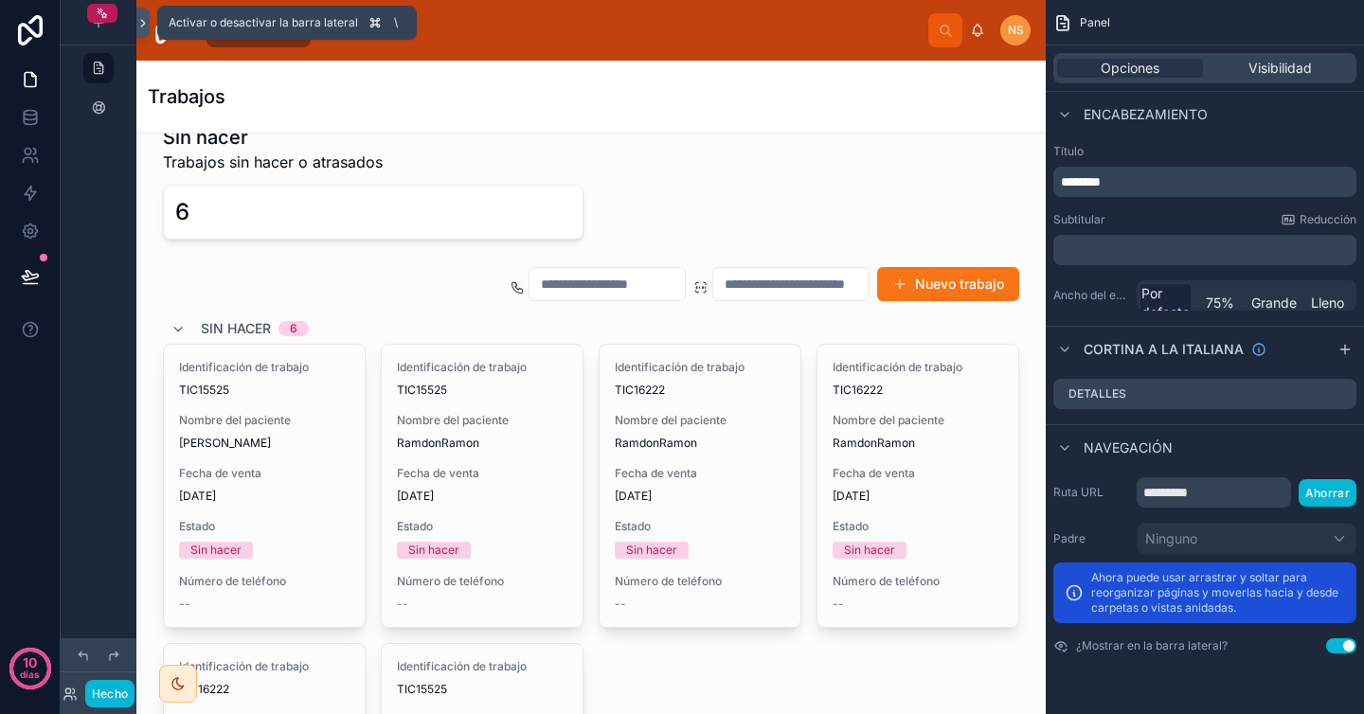
click at [140, 17] on icon at bounding box center [142, 23] width 13 height 14
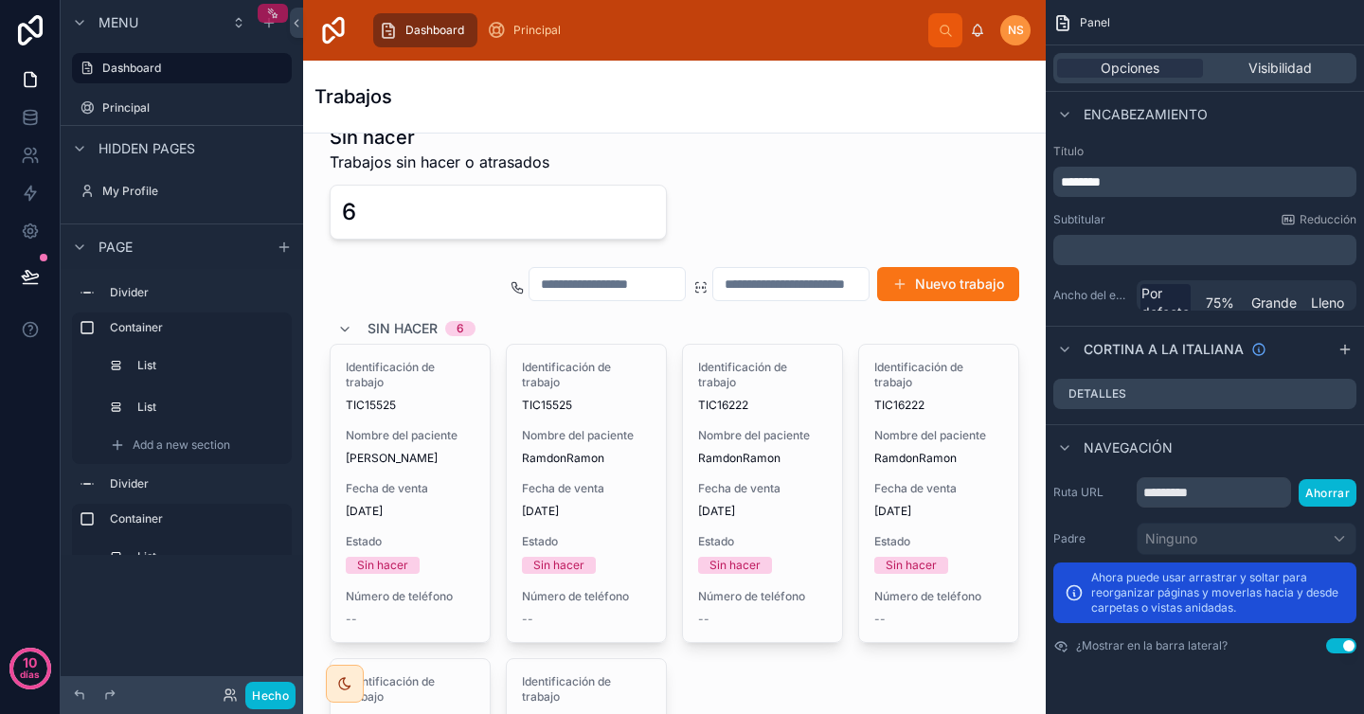
click at [276, 9] on icon "contenido desplazable" at bounding box center [272, 13] width 13 height 13
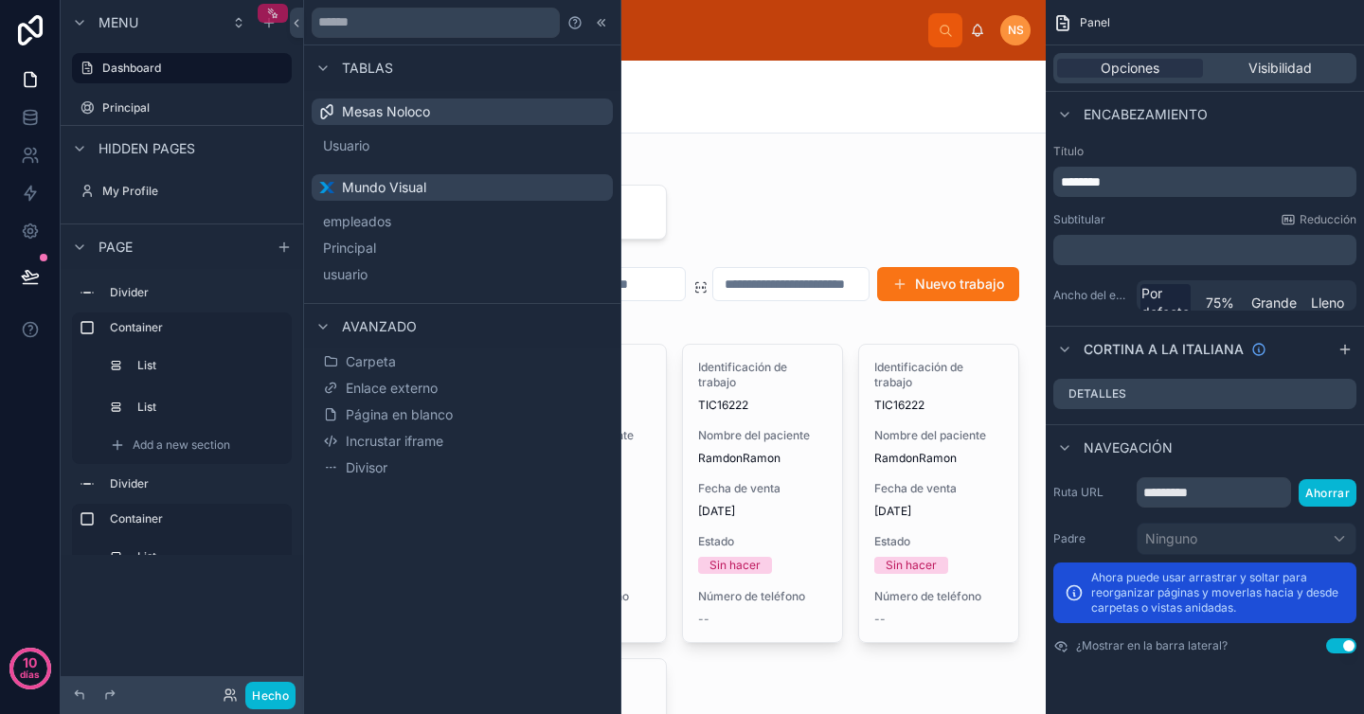
click at [277, 9] on icon "contenido desplazable" at bounding box center [272, 13] width 13 height 13
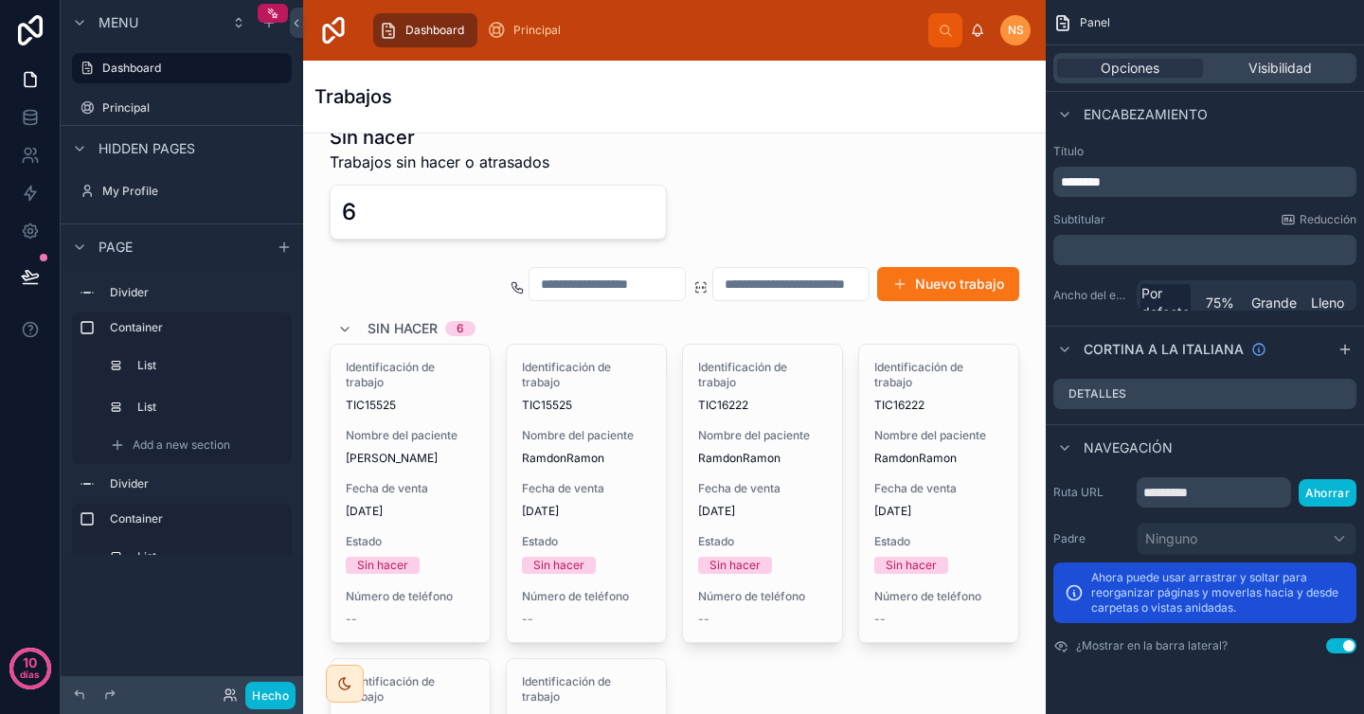
click at [1069, 20] on icon "contenido desplazable" at bounding box center [1062, 22] width 19 height 19
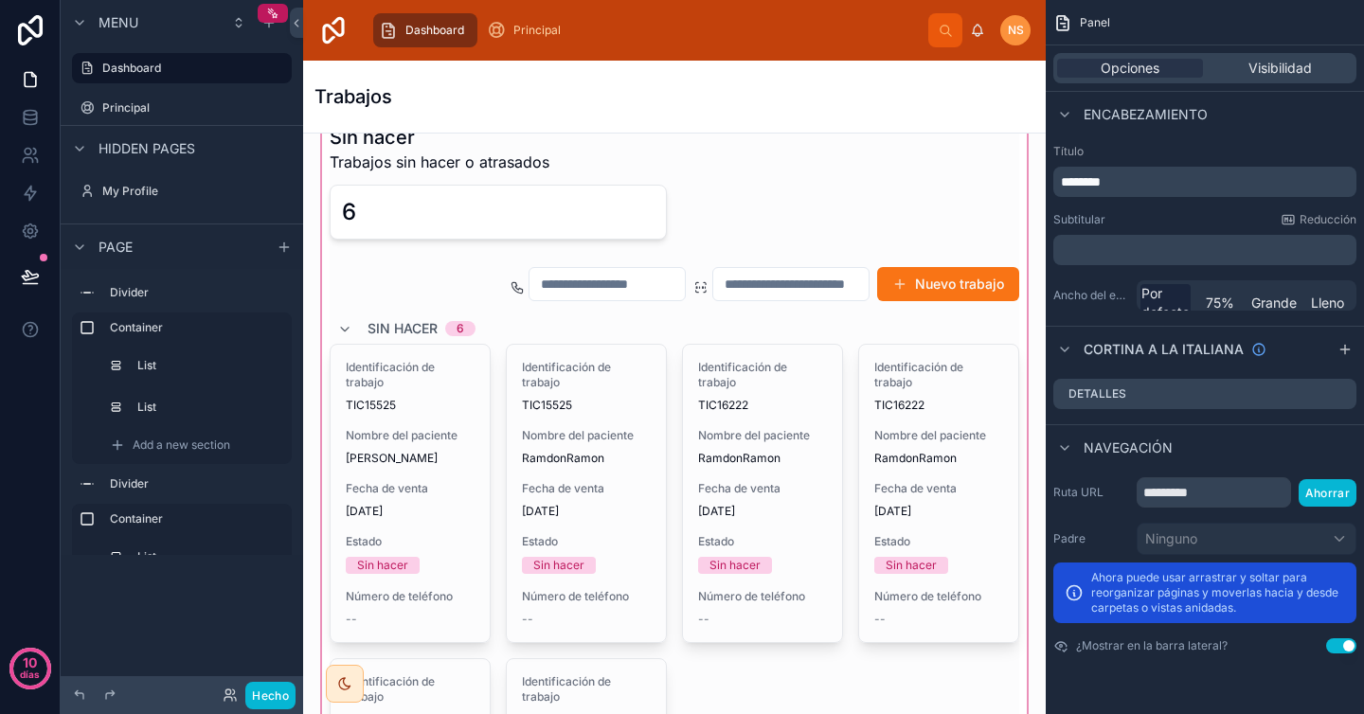
click at [891, 322] on div at bounding box center [674, 570] width 712 height 931
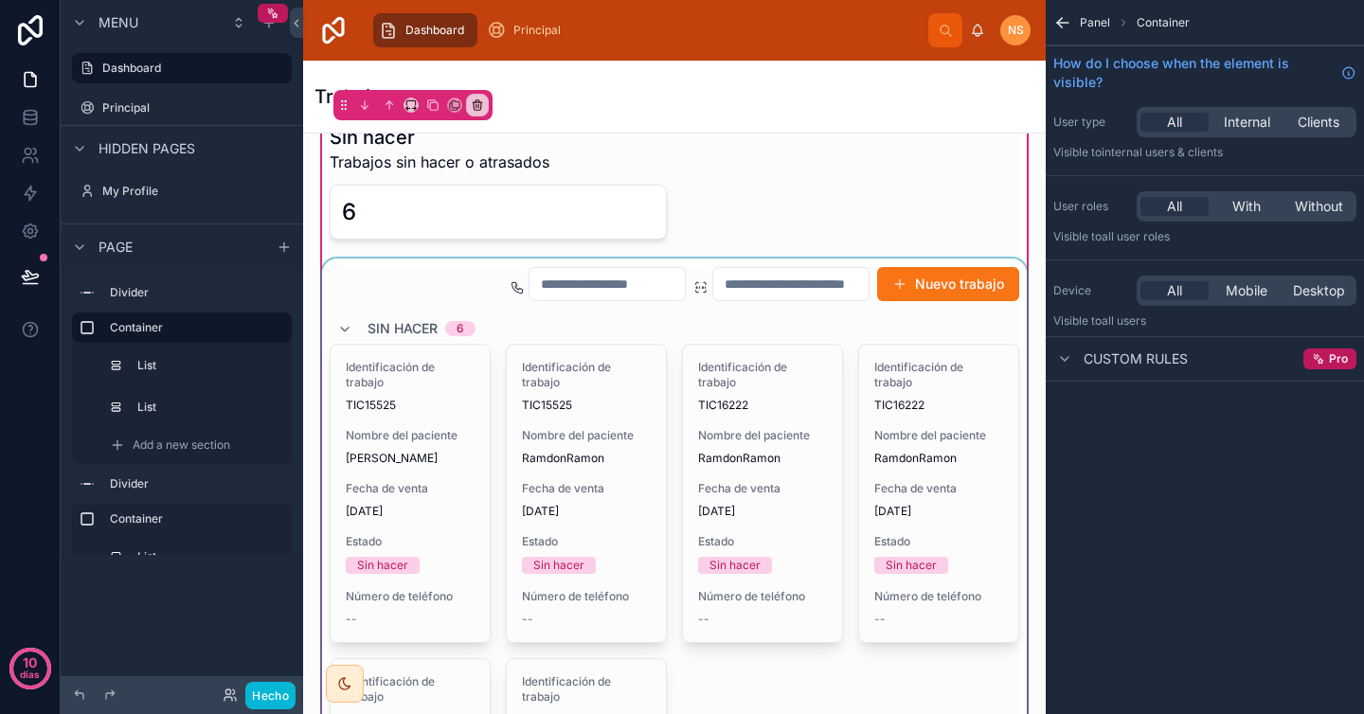
click at [774, 318] on div at bounding box center [674, 642] width 712 height 766
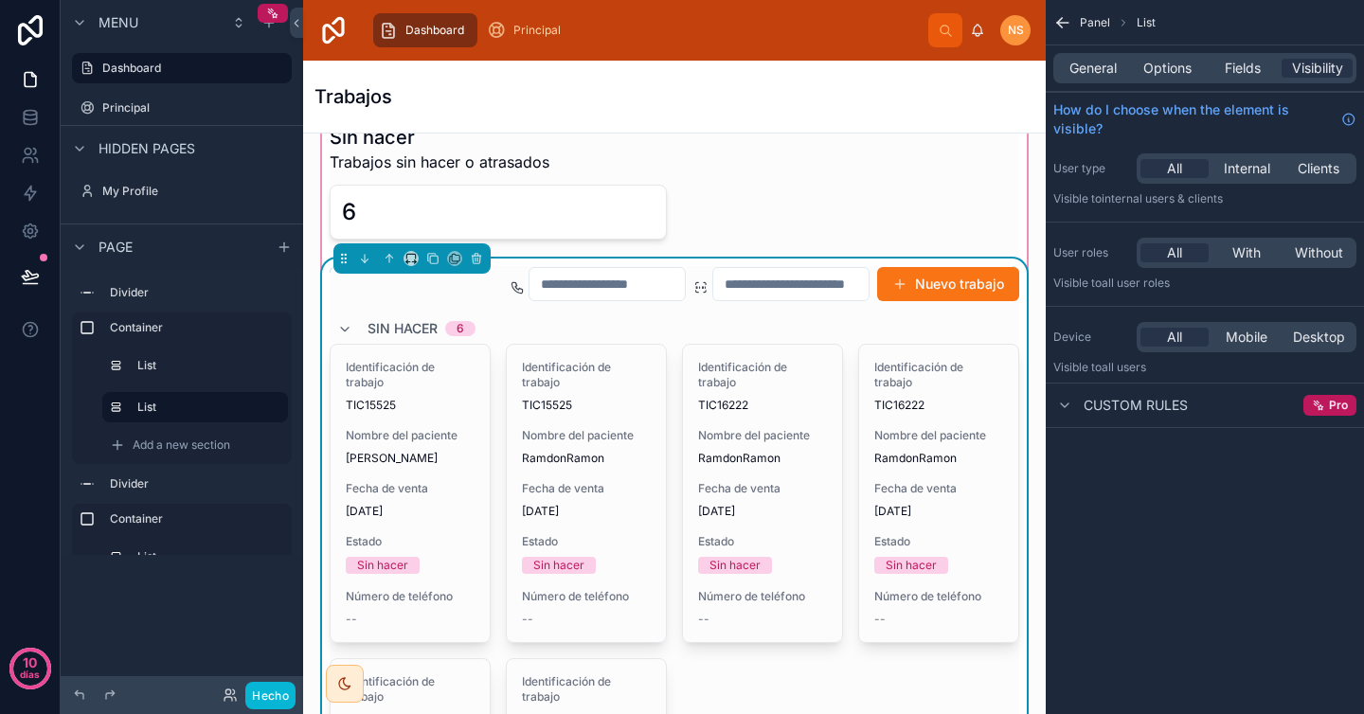
click at [1173, 79] on div "General Options Fields Visibility" at bounding box center [1204, 68] width 303 height 30
click at [1175, 72] on span "Options" at bounding box center [1167, 68] width 48 height 19
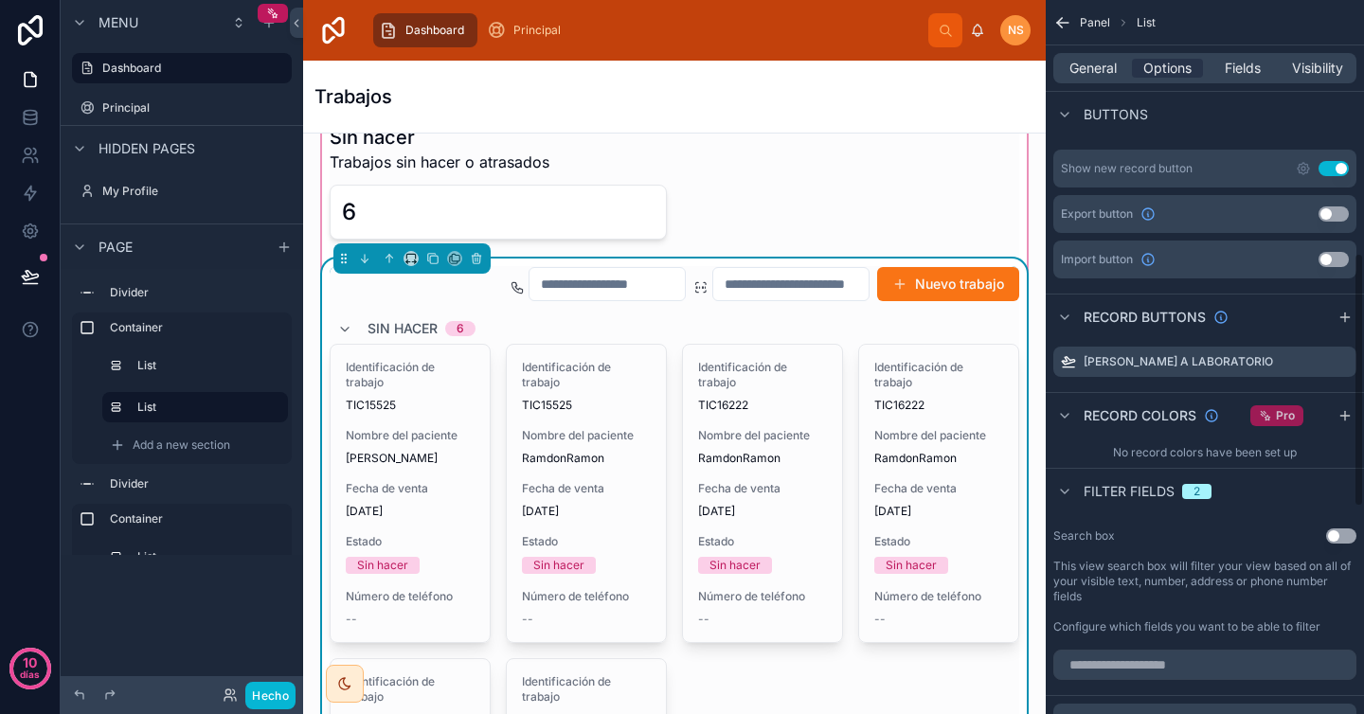
scroll to position [676, 0]
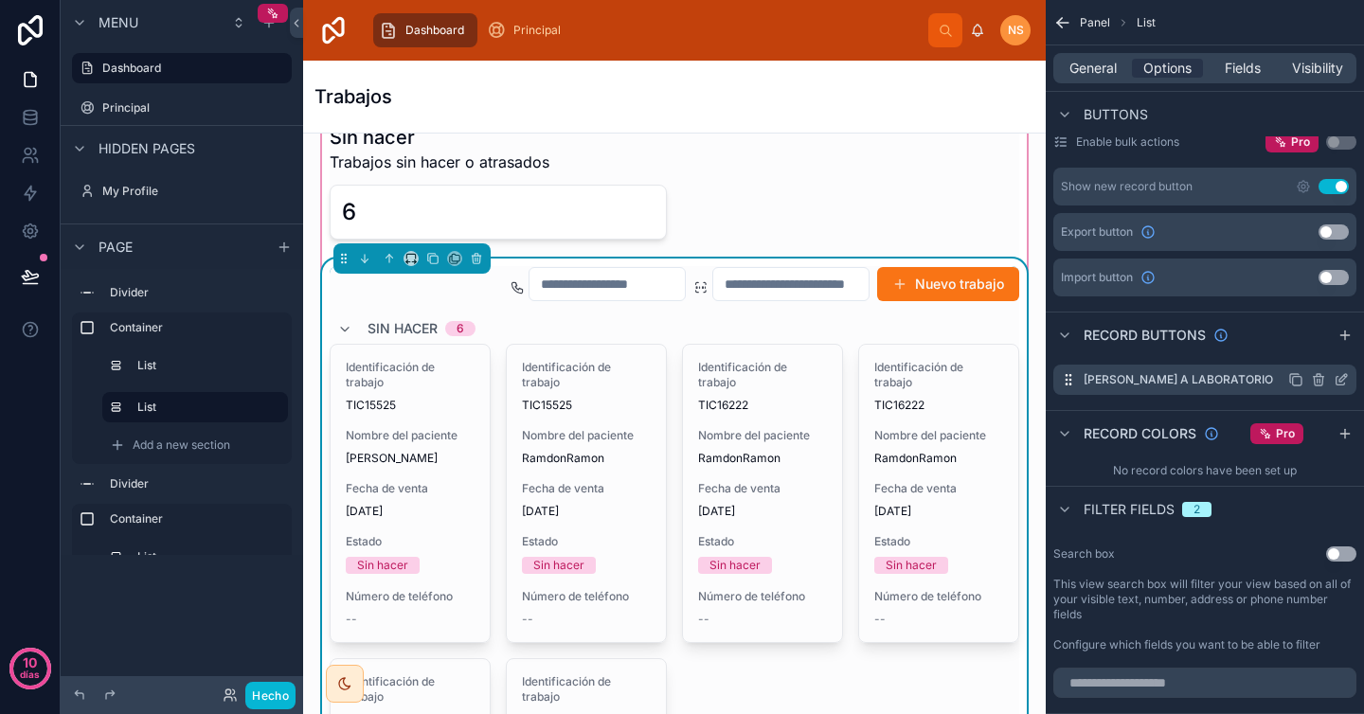
click at [1339, 384] on icon "contenido desplazable" at bounding box center [1341, 379] width 15 height 15
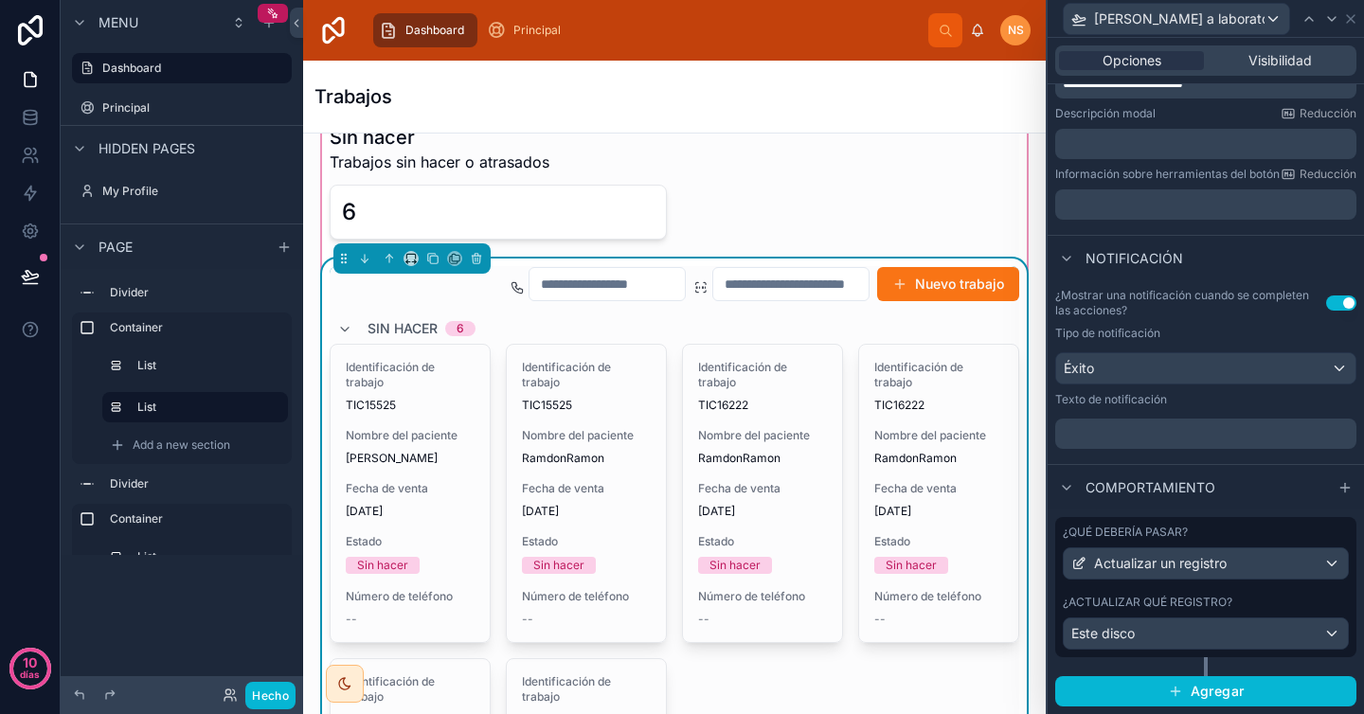
scroll to position [372, 0]
click at [1234, 623] on div "Este disco" at bounding box center [1206, 634] width 284 height 30
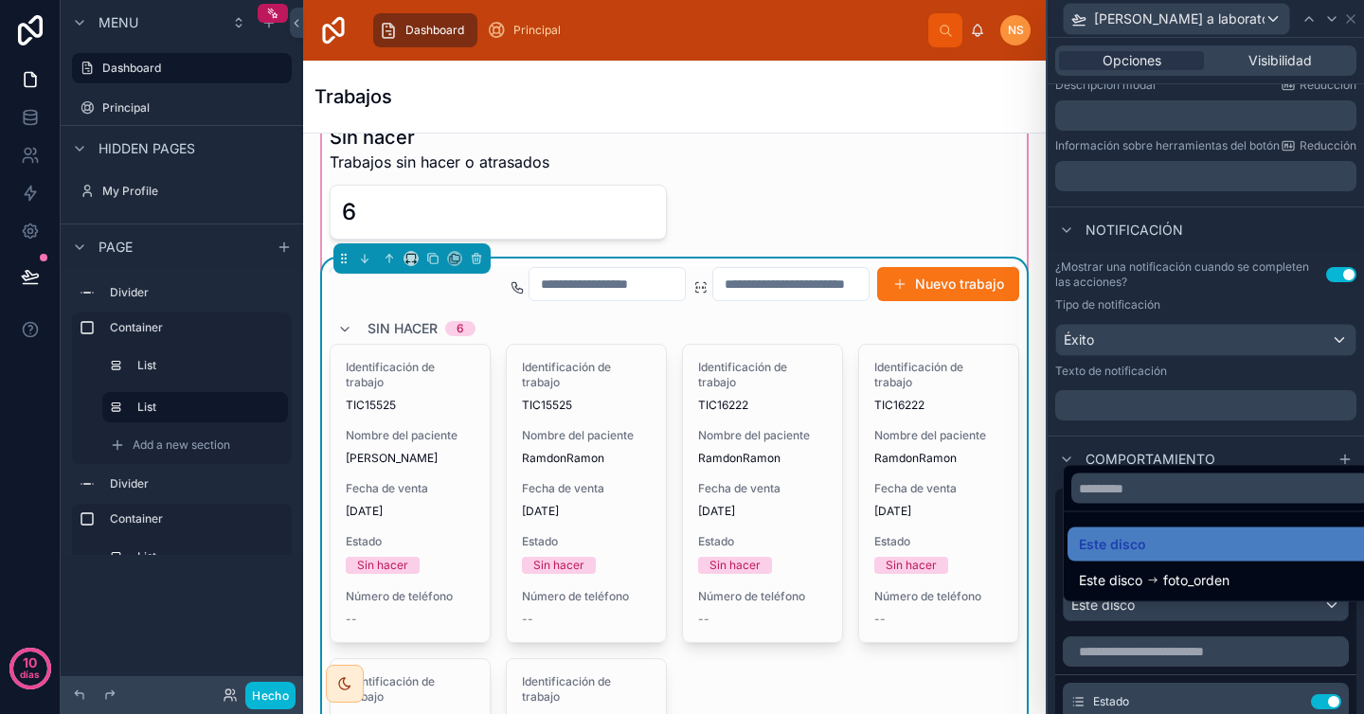
click at [1213, 444] on div at bounding box center [1206, 357] width 316 height 714
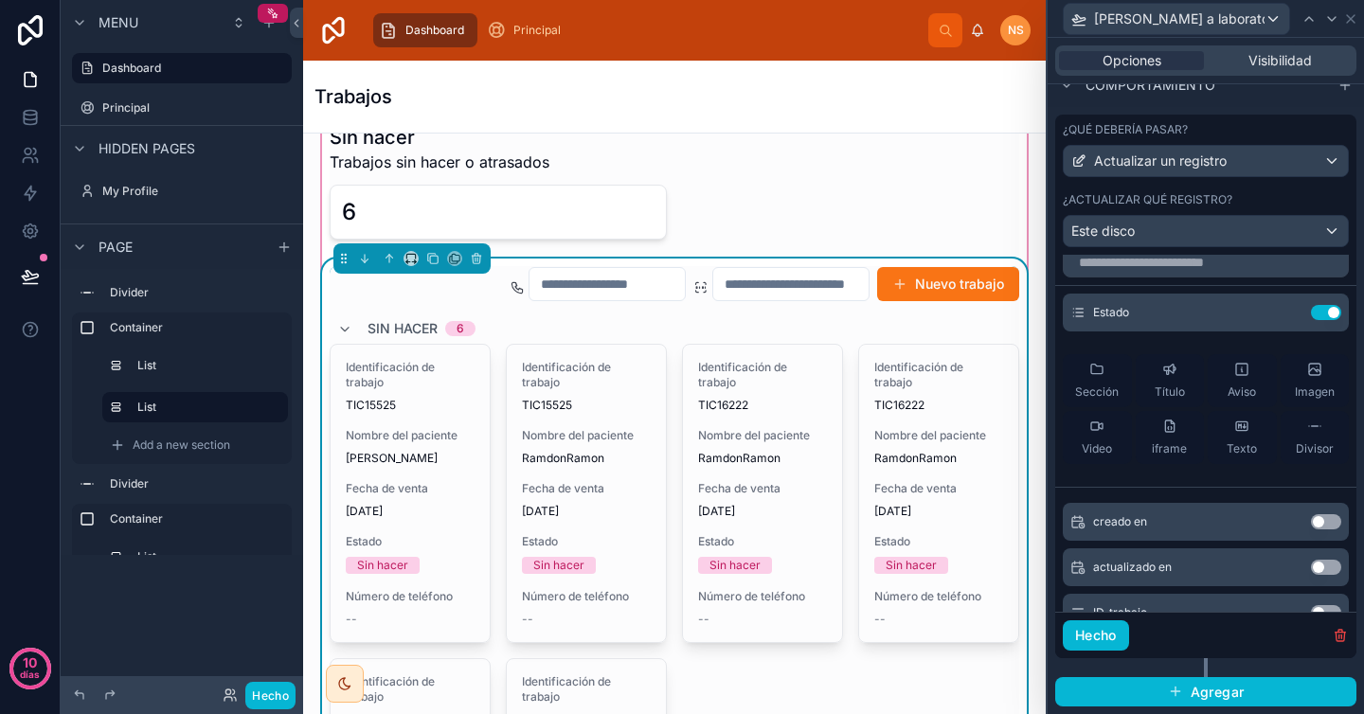
scroll to position [17, 0]
click at [1286, 305] on icon at bounding box center [1290, 309] width 8 height 8
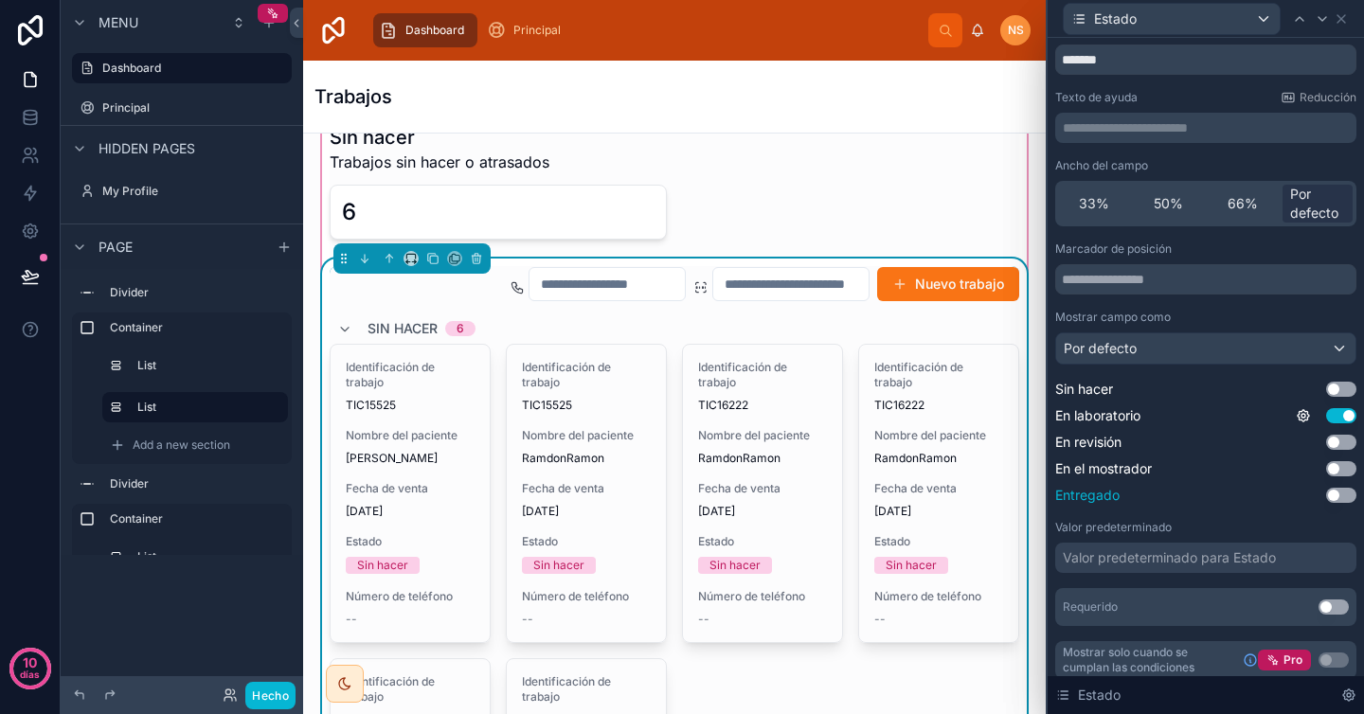
scroll to position [68, 0]
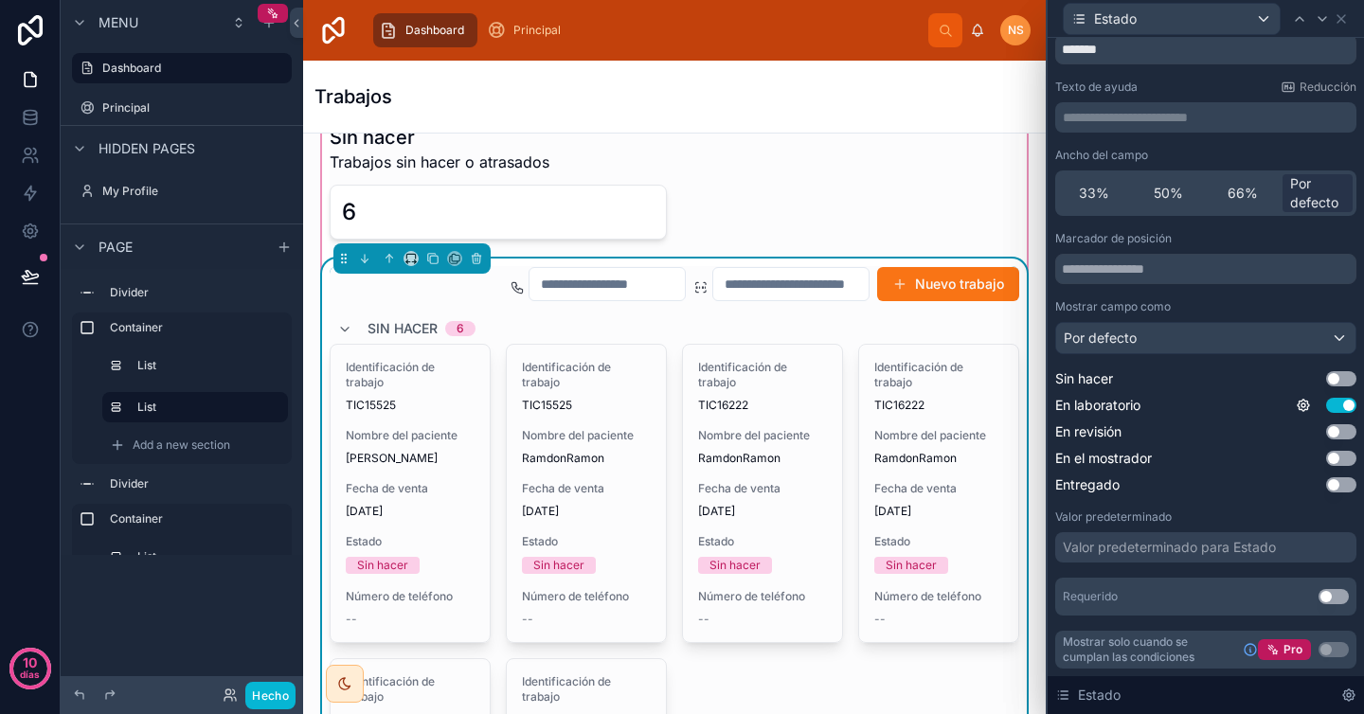
click at [1211, 547] on font "Valor predeterminado para Estado" at bounding box center [1169, 547] width 213 height 16
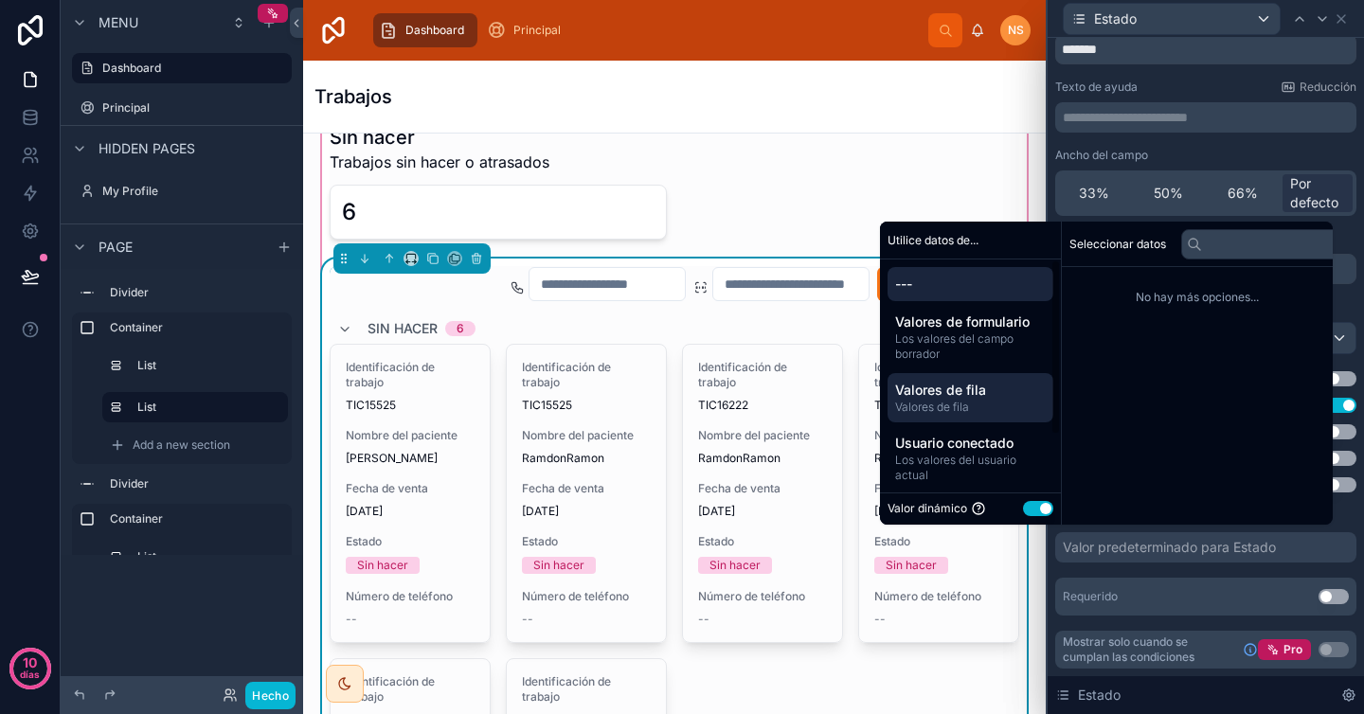
click at [976, 396] on font "Valores de fila" at bounding box center [940, 390] width 91 height 16
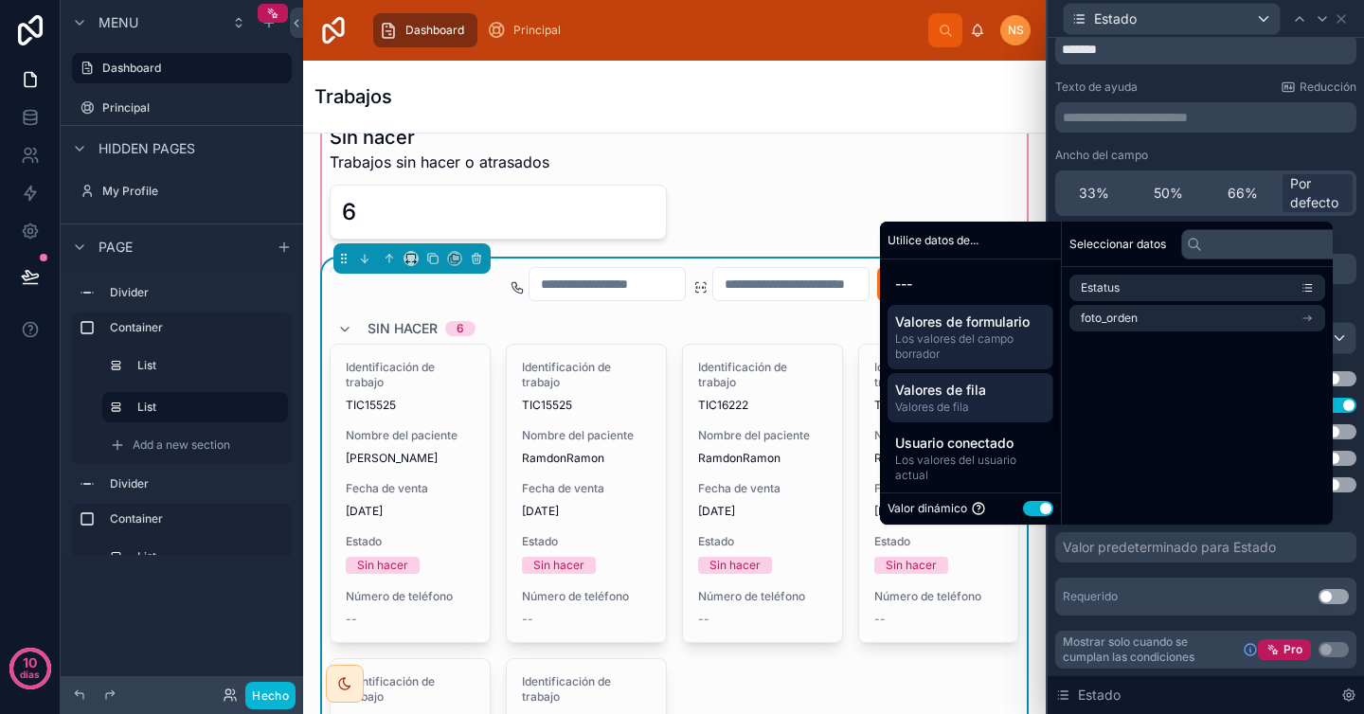
click at [977, 342] on font "Los valores del campo borrador" at bounding box center [954, 346] width 118 height 29
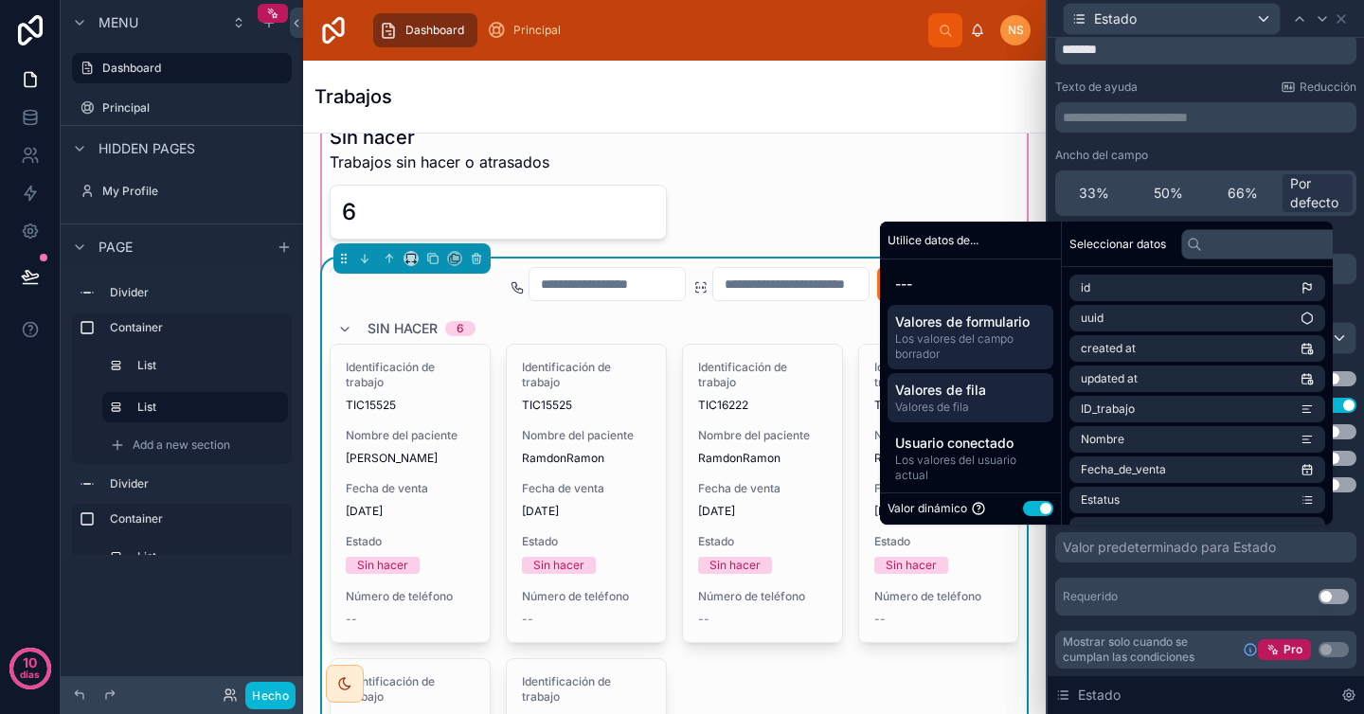
click at [963, 386] on font "Valores de fila" at bounding box center [940, 390] width 91 height 16
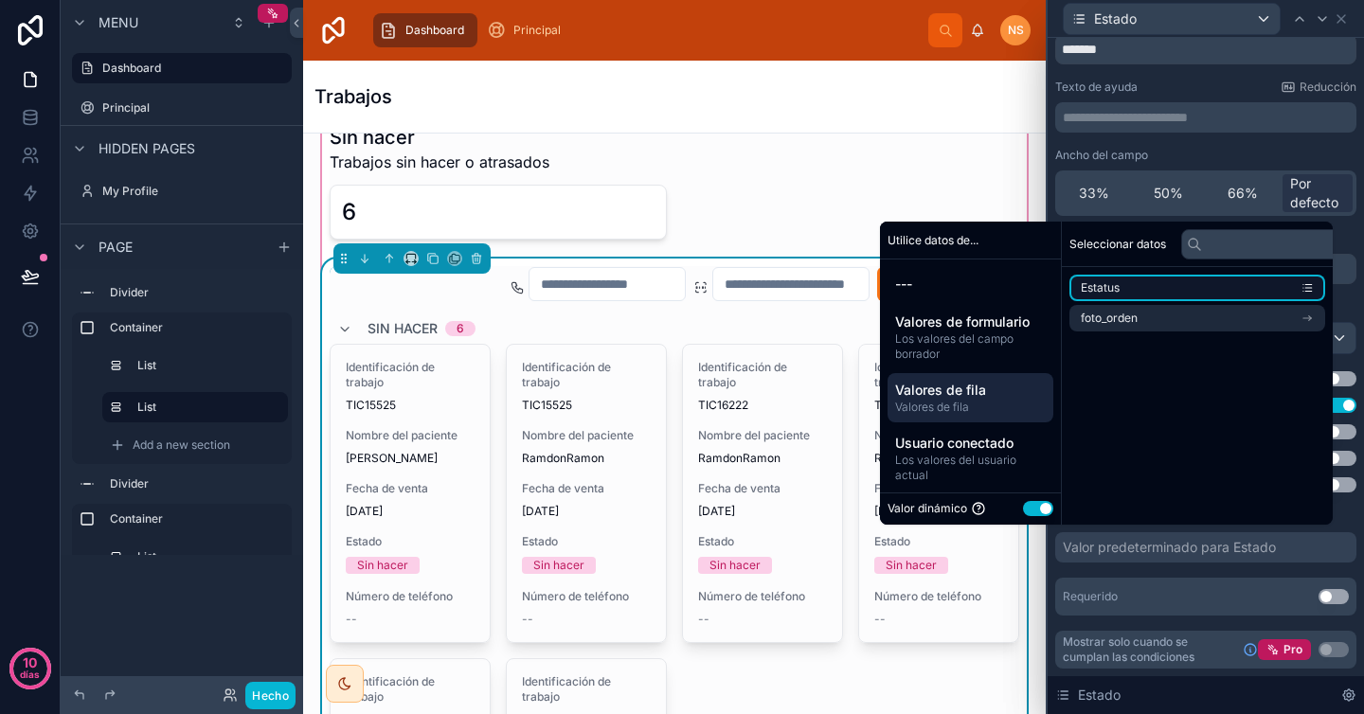
click at [1303, 285] on icon "contenido desplazable" at bounding box center [1306, 287] width 13 height 13
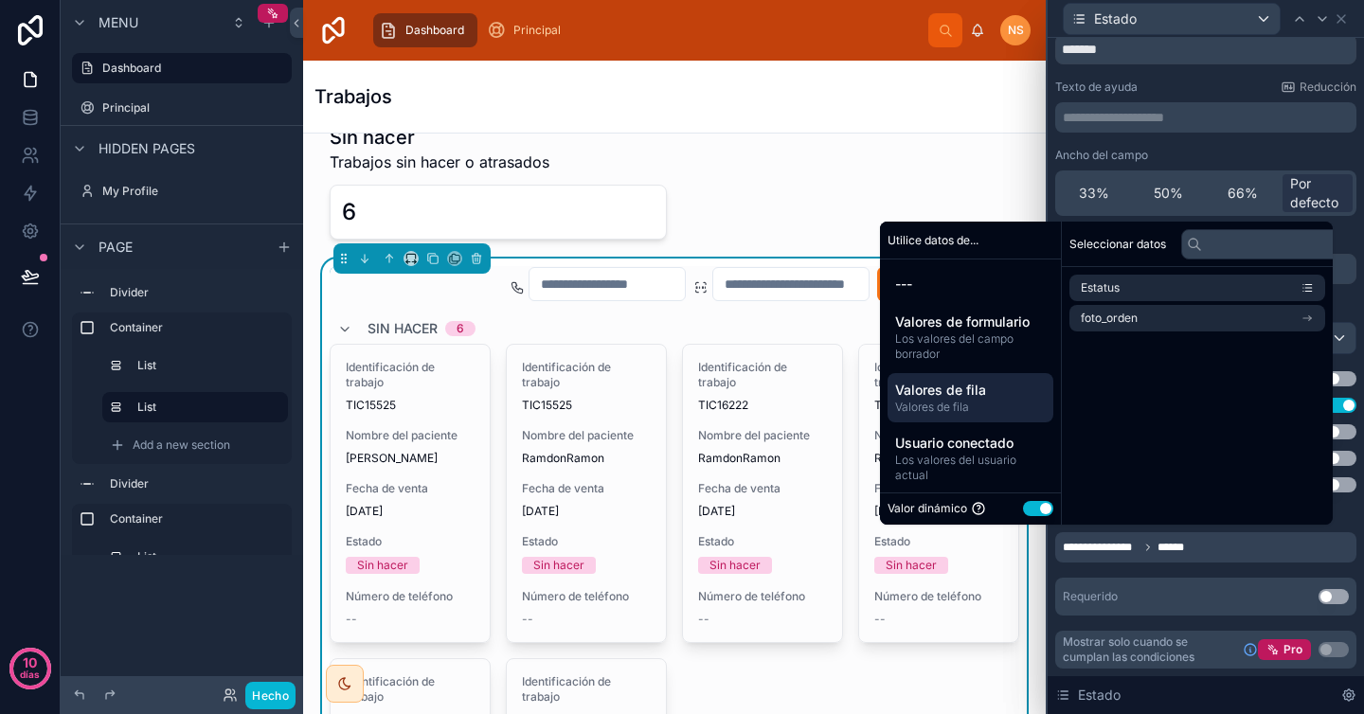
click at [1207, 596] on div "Requerido Utilizar configuración" at bounding box center [1205, 597] width 301 height 38
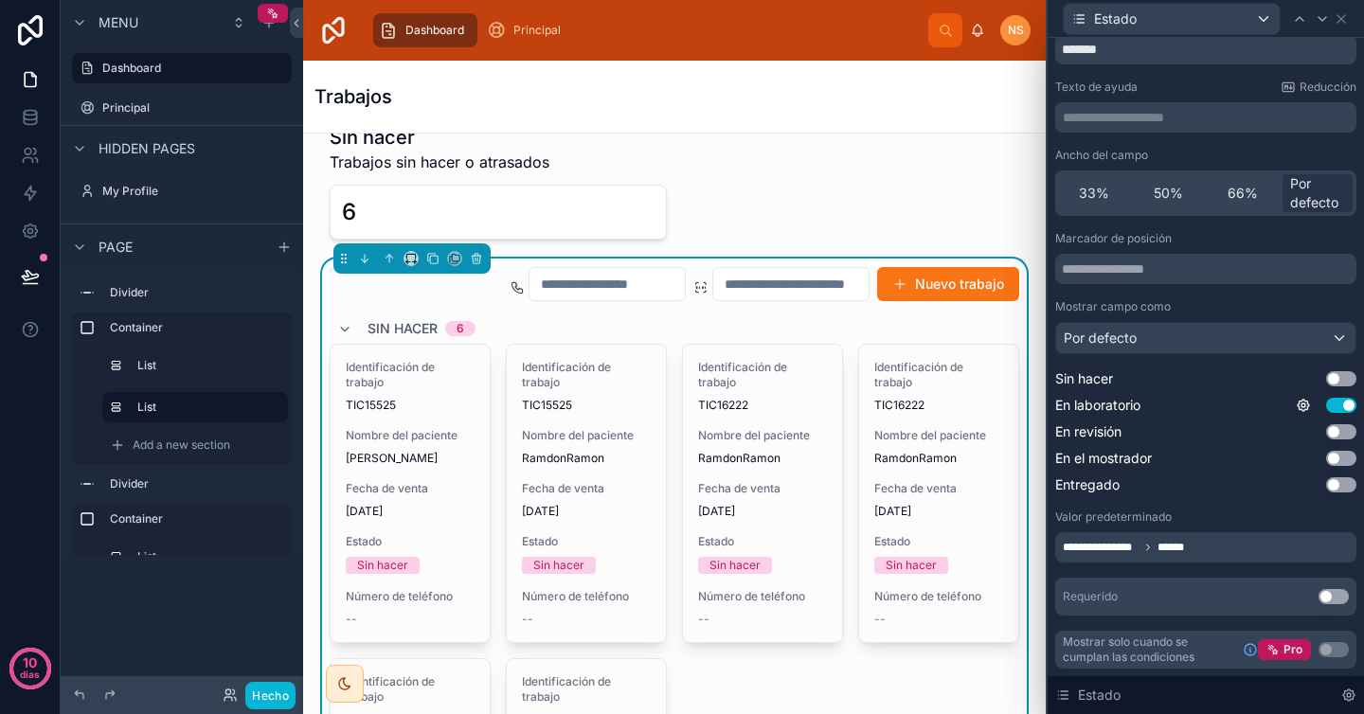
click at [1210, 553] on div "**********" at bounding box center [1205, 547] width 301 height 30
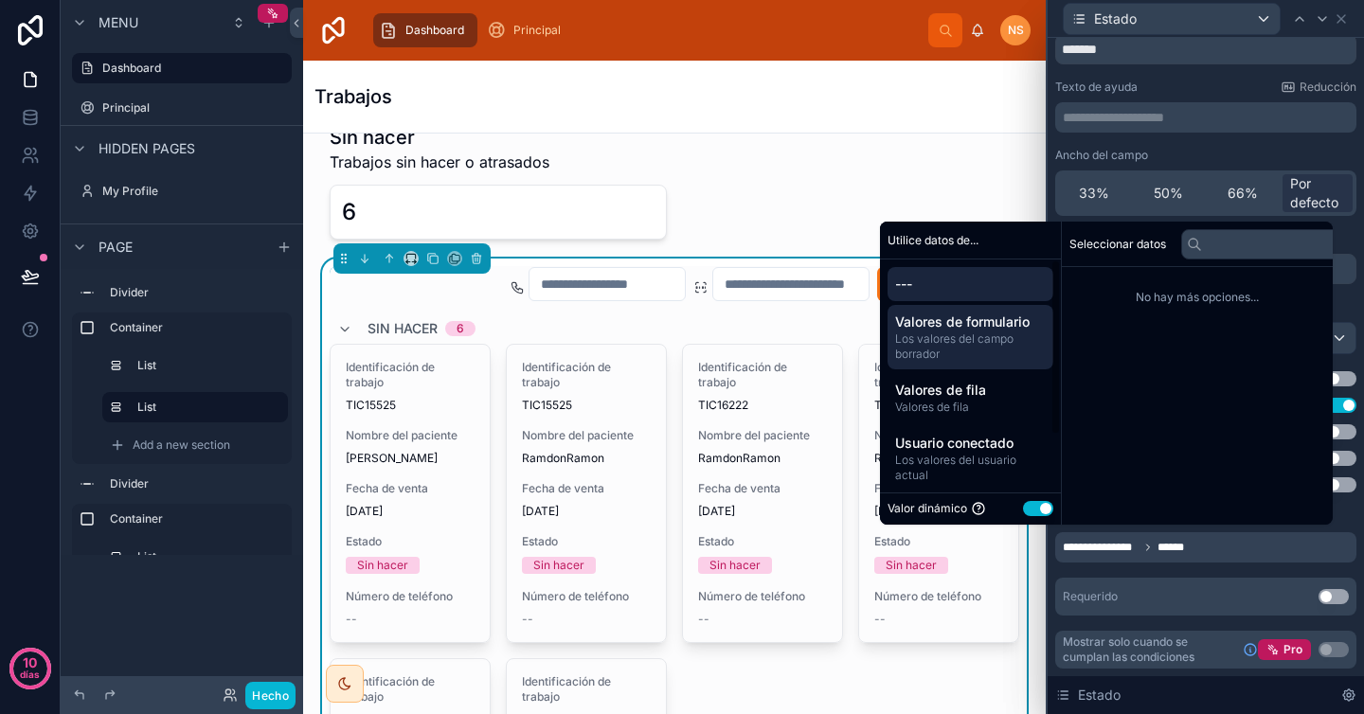
click at [969, 350] on span "Los valores del campo borrador" at bounding box center [970, 347] width 151 height 30
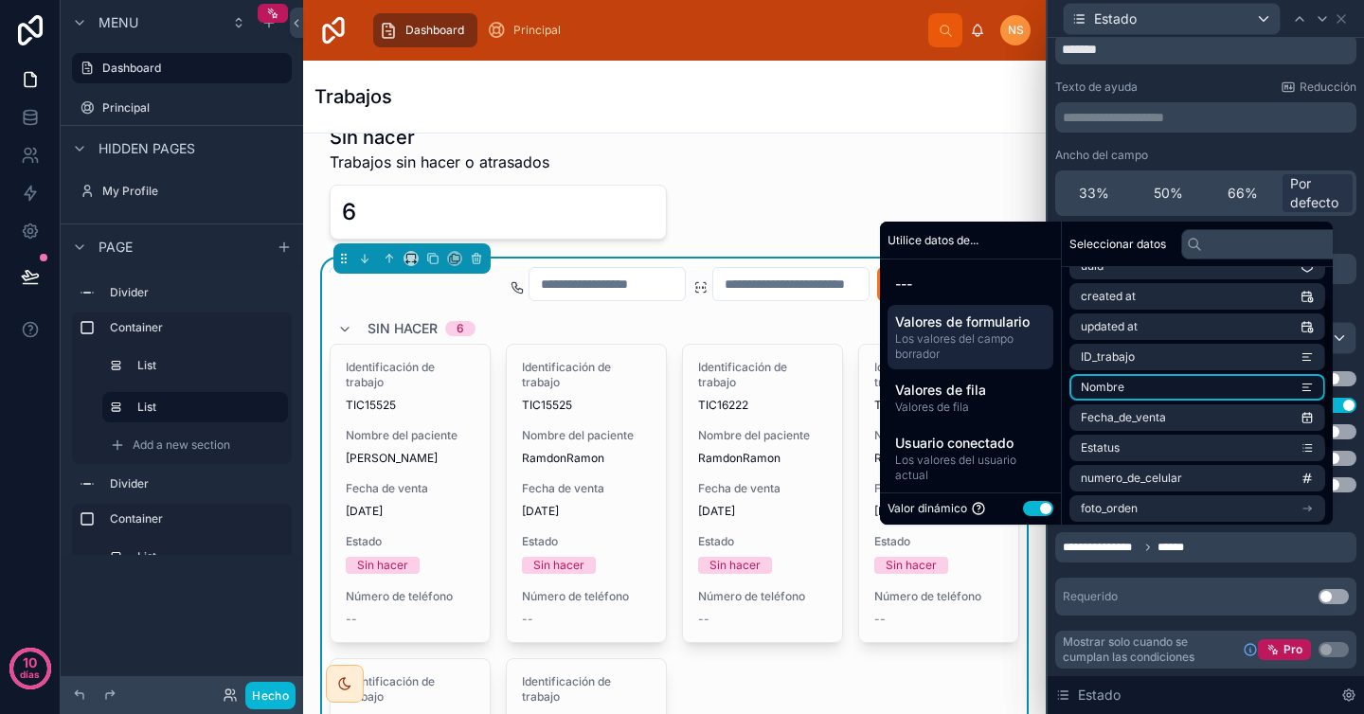
scroll to position [59, 0]
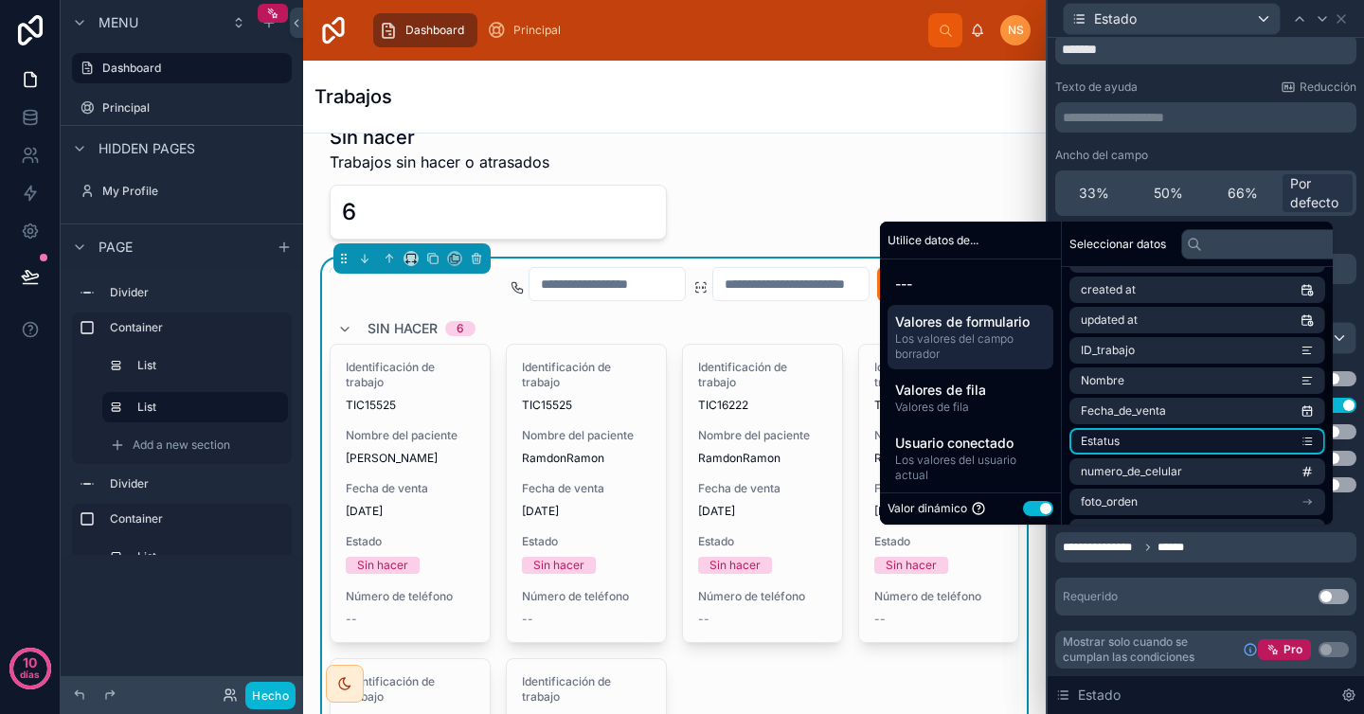
click at [1239, 438] on li "Estatus" at bounding box center [1197, 441] width 256 height 27
click at [1210, 440] on li "Estatus" at bounding box center [1197, 441] width 256 height 27
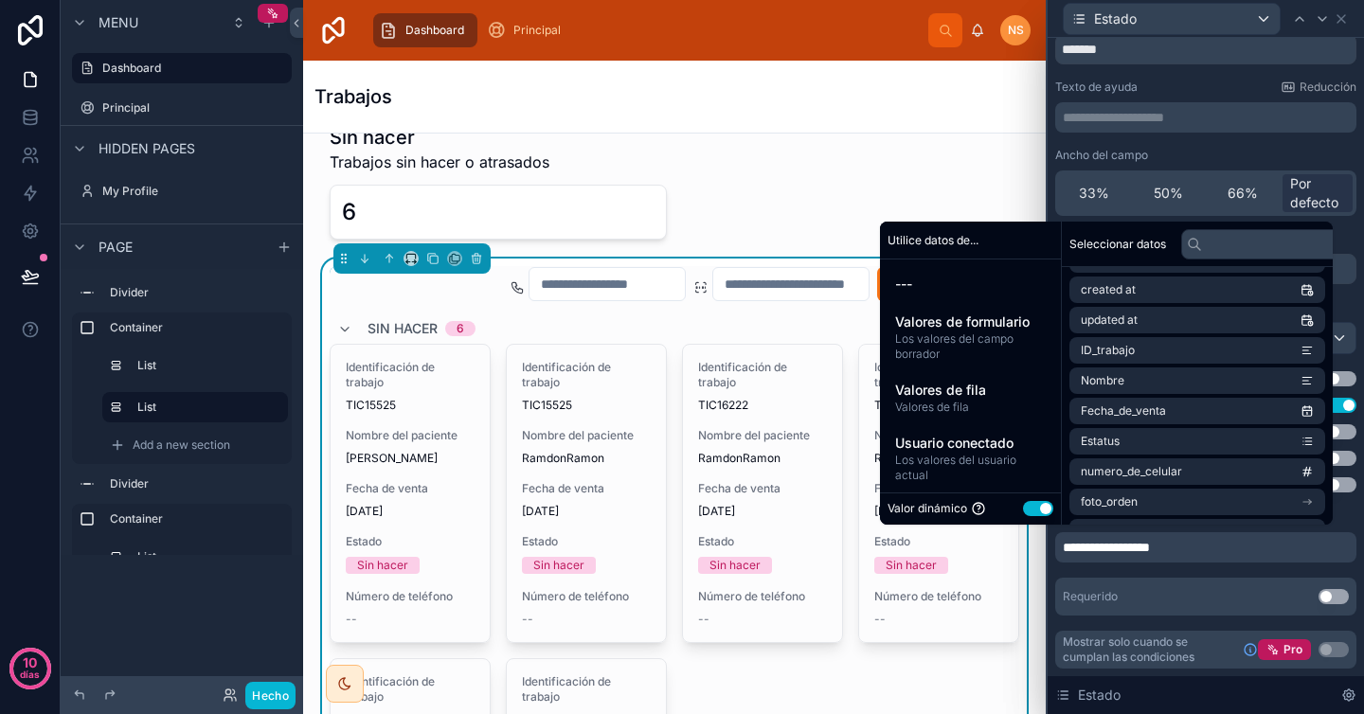
click at [1213, 575] on div "**********" at bounding box center [1205, 423] width 301 height 385
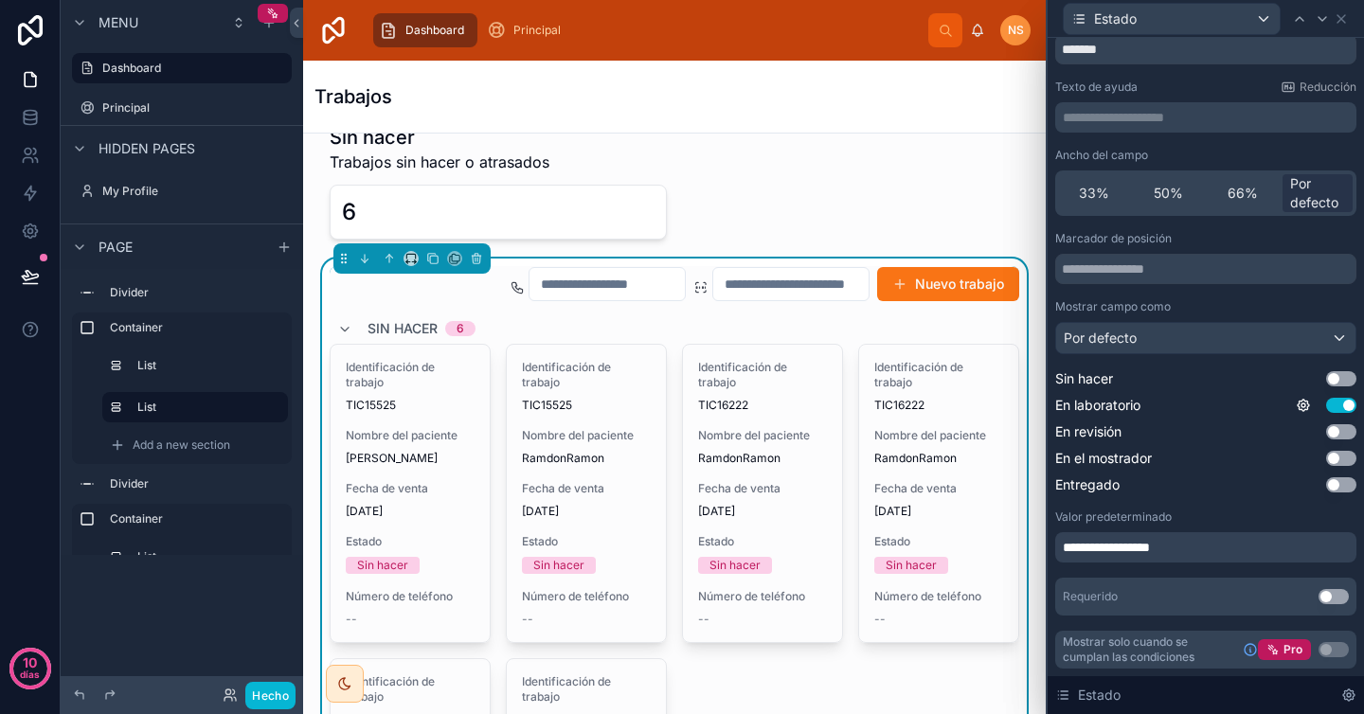
click at [1191, 547] on div "**********" at bounding box center [1205, 547] width 301 height 30
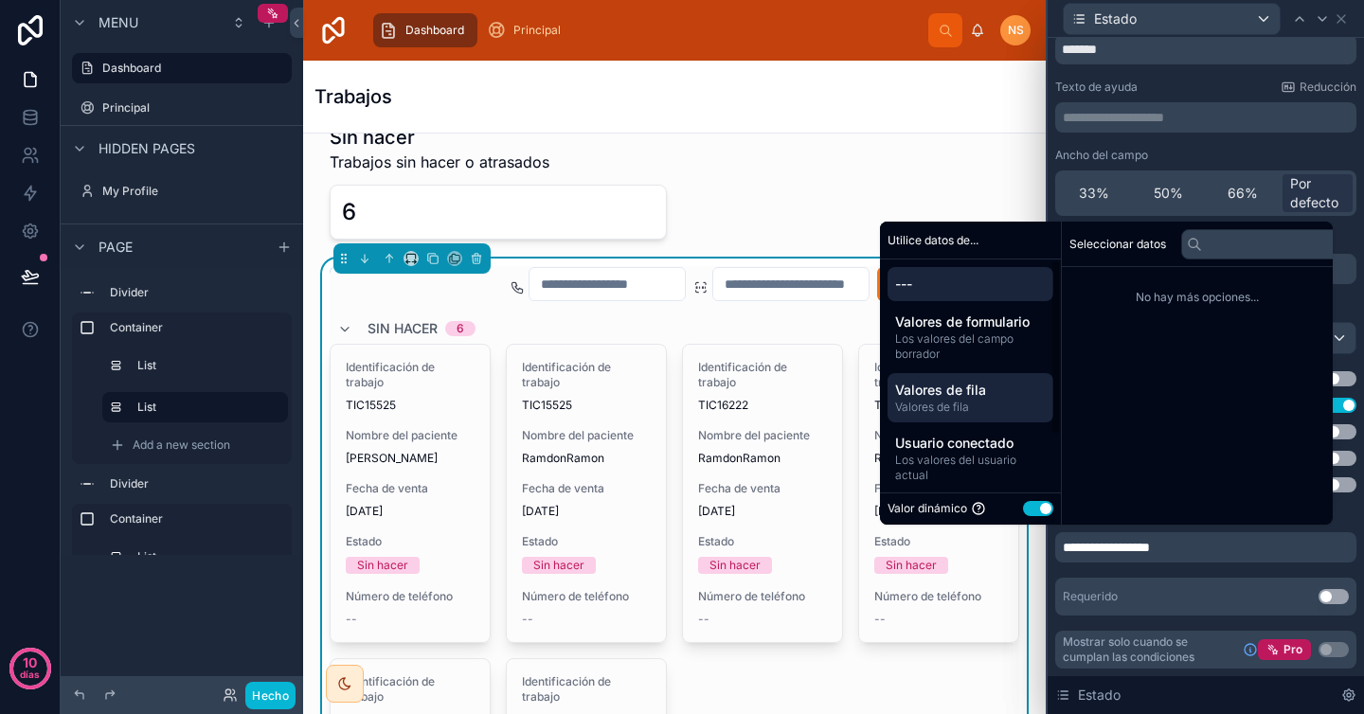
click at [997, 411] on span "Valores de fila" at bounding box center [970, 407] width 151 height 15
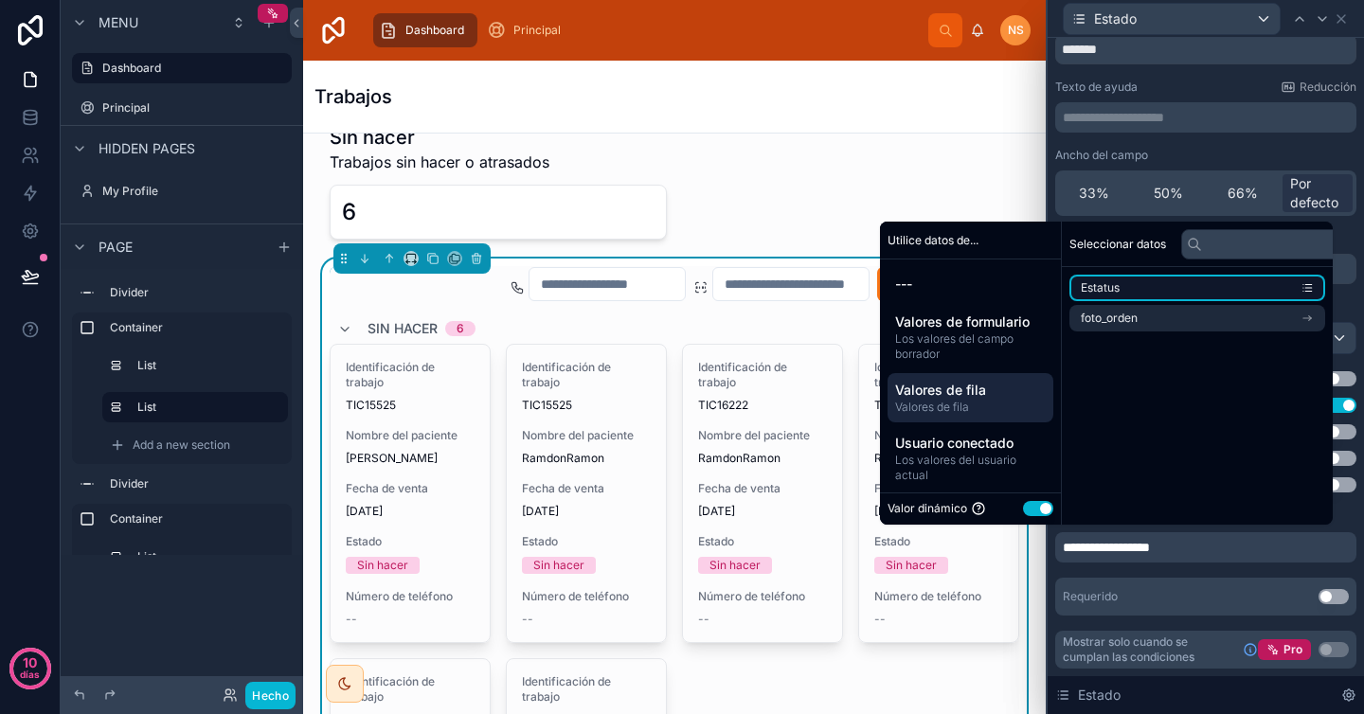
click at [1188, 286] on li "Estatus" at bounding box center [1197, 288] width 256 height 27
click at [1198, 577] on div "**********" at bounding box center [1205, 423] width 301 height 385
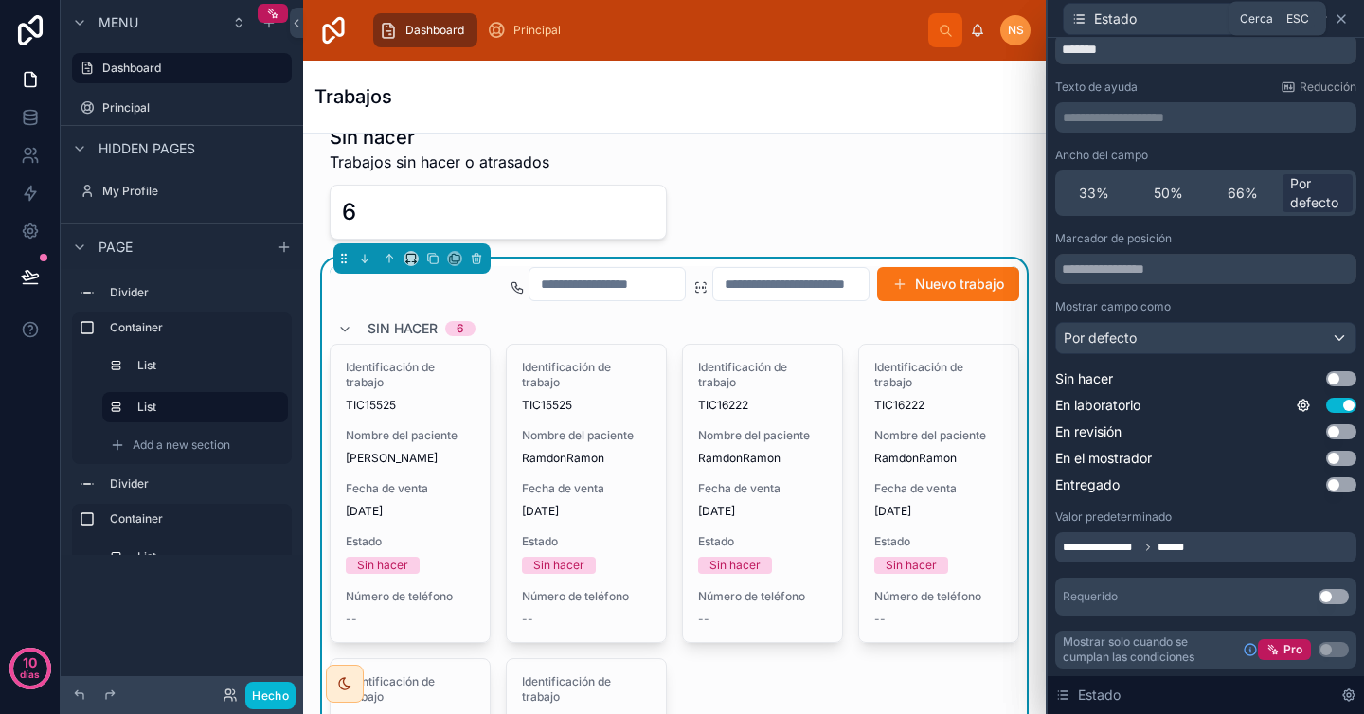
click at [1344, 19] on icon at bounding box center [1341, 18] width 15 height 15
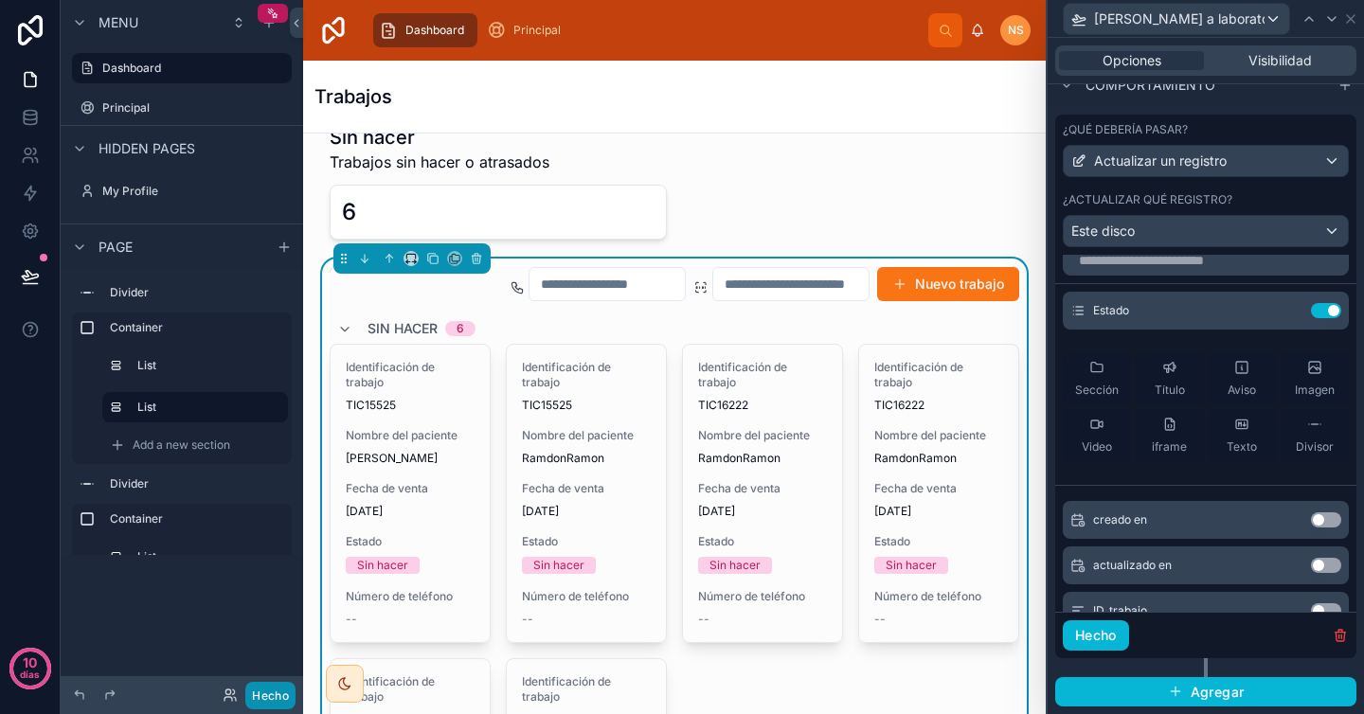
click at [260, 696] on font "Hecho" at bounding box center [270, 696] width 37 height 14
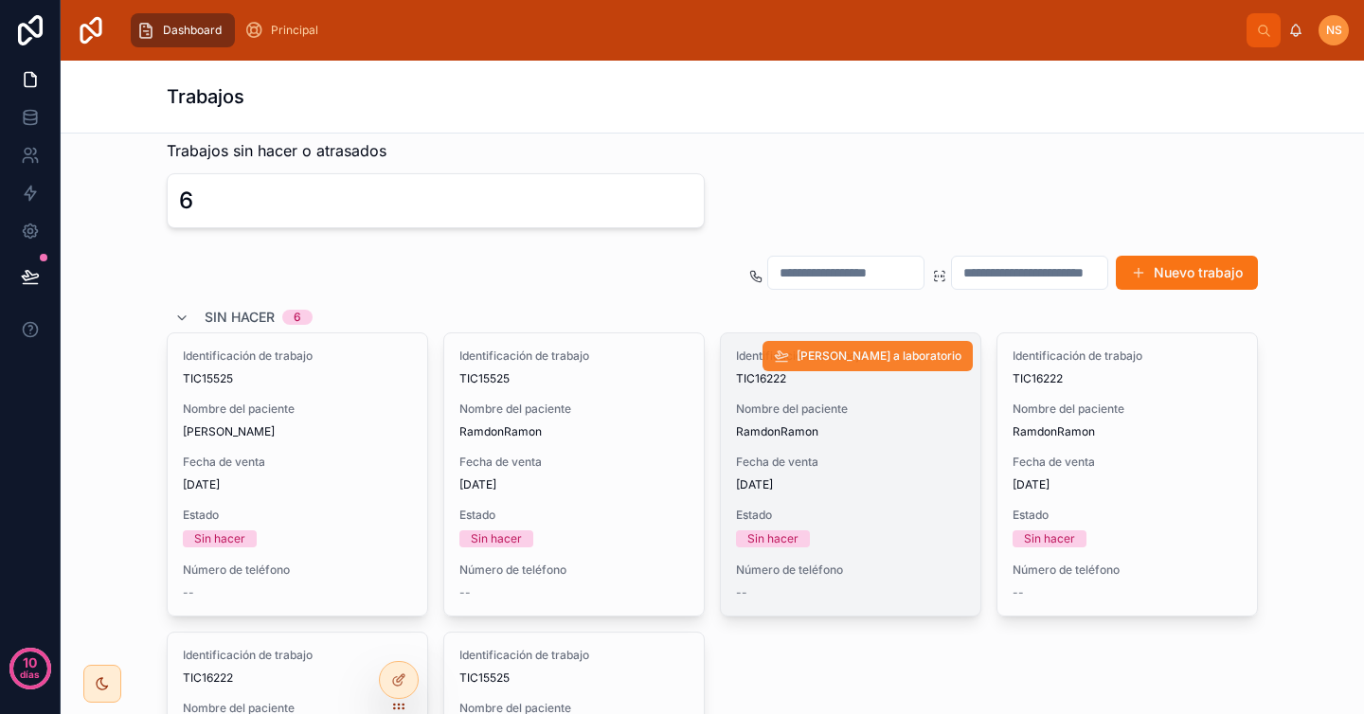
click at [901, 360] on font "[PERSON_NAME] a laboratorio" at bounding box center [879, 356] width 165 height 14
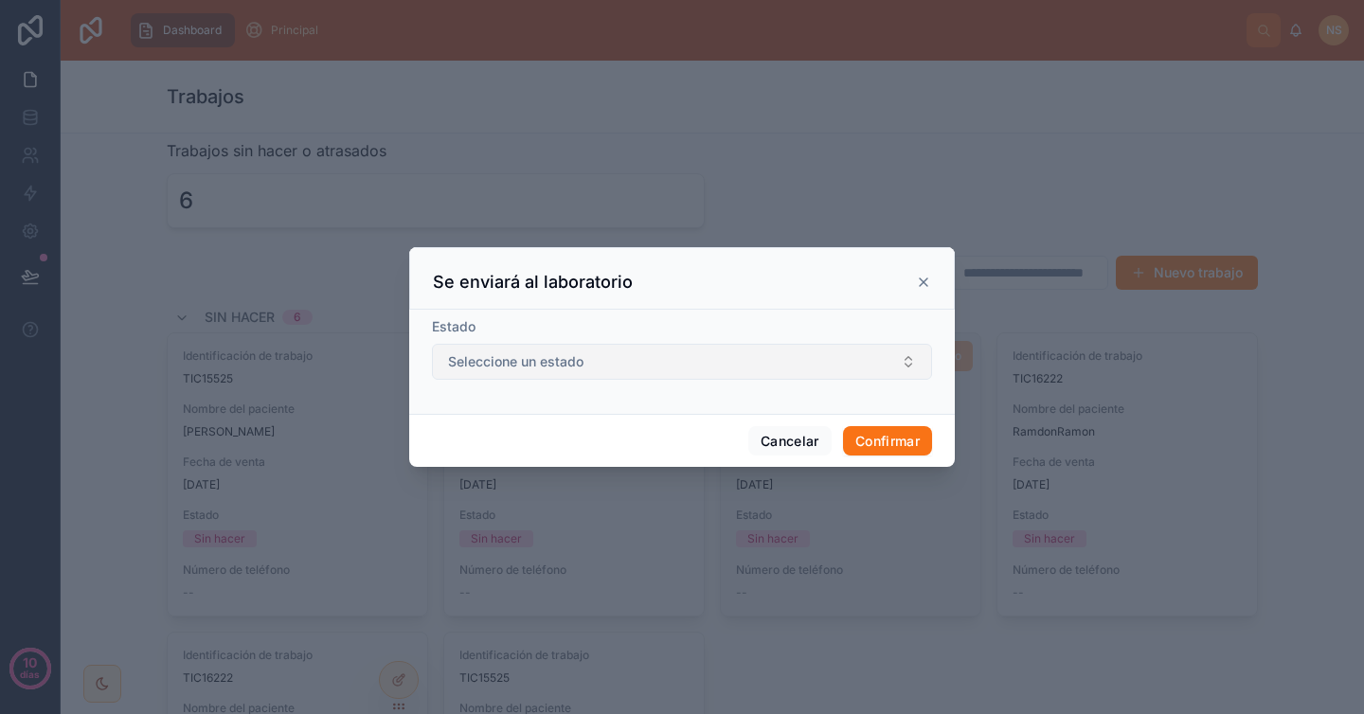
click at [789, 373] on button "Seleccione un estado" at bounding box center [682, 362] width 500 height 36
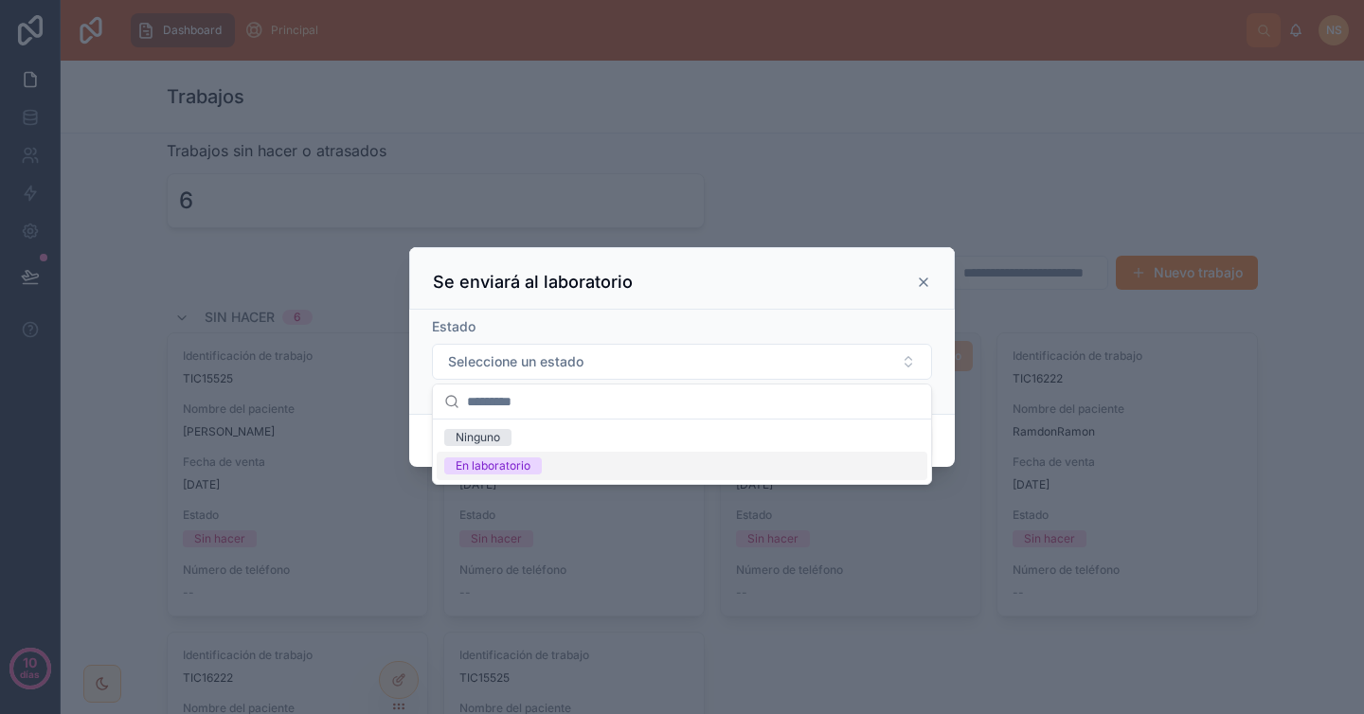
click at [727, 463] on div "En laboratorio" at bounding box center [682, 466] width 491 height 28
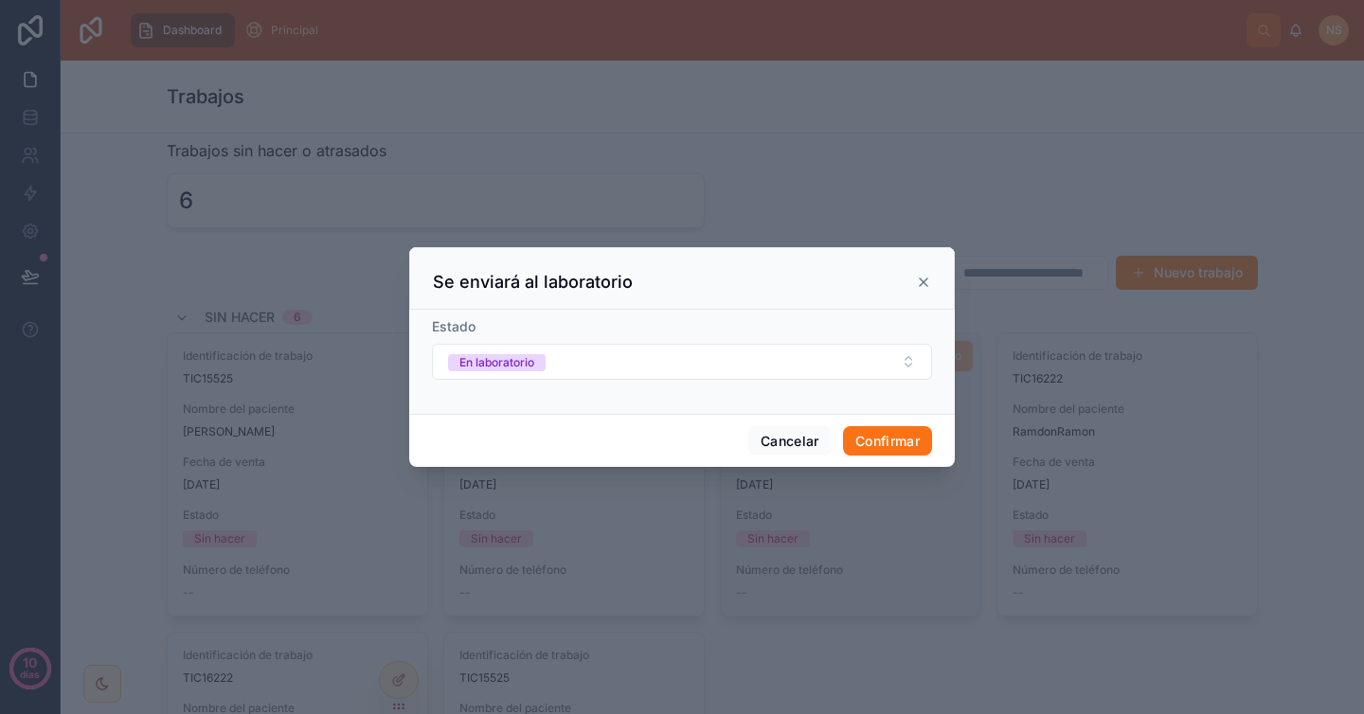
click at [920, 284] on icon at bounding box center [924, 282] width 8 height 8
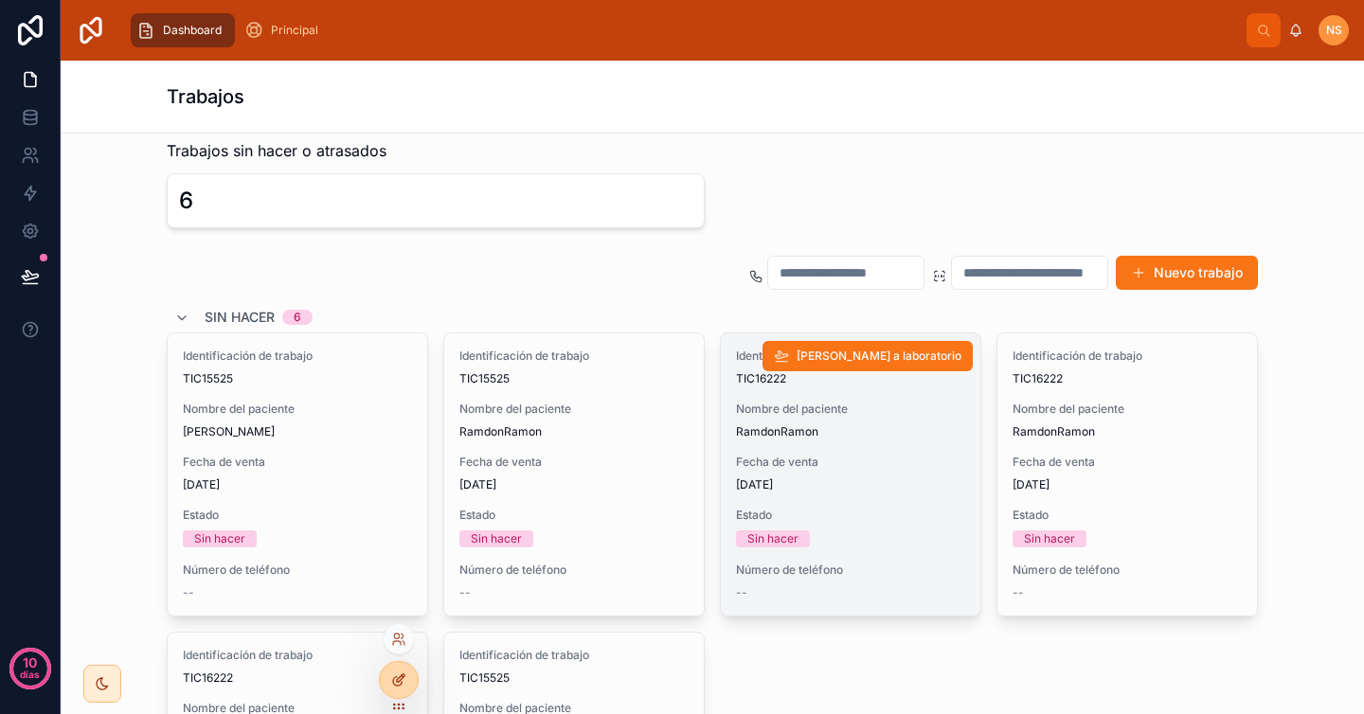
click at [399, 667] on div at bounding box center [399, 680] width 38 height 36
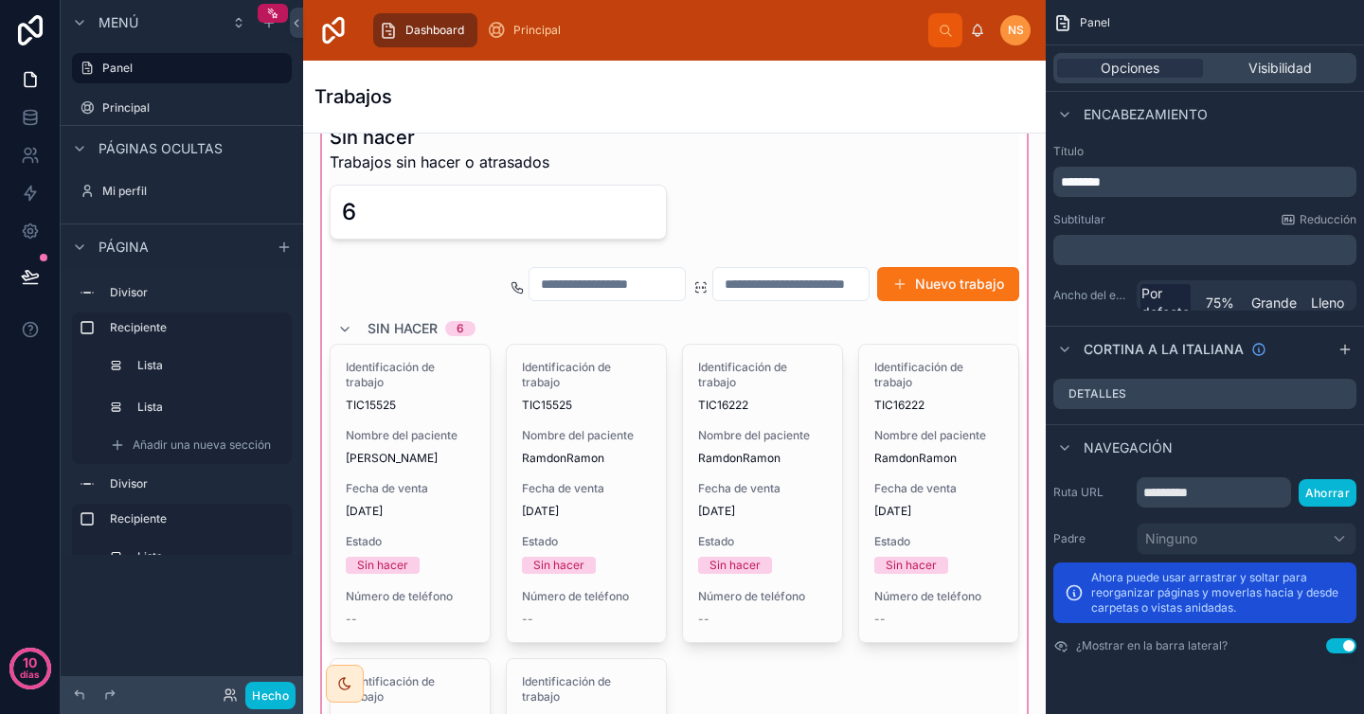
click at [955, 321] on div at bounding box center [674, 570] width 712 height 931
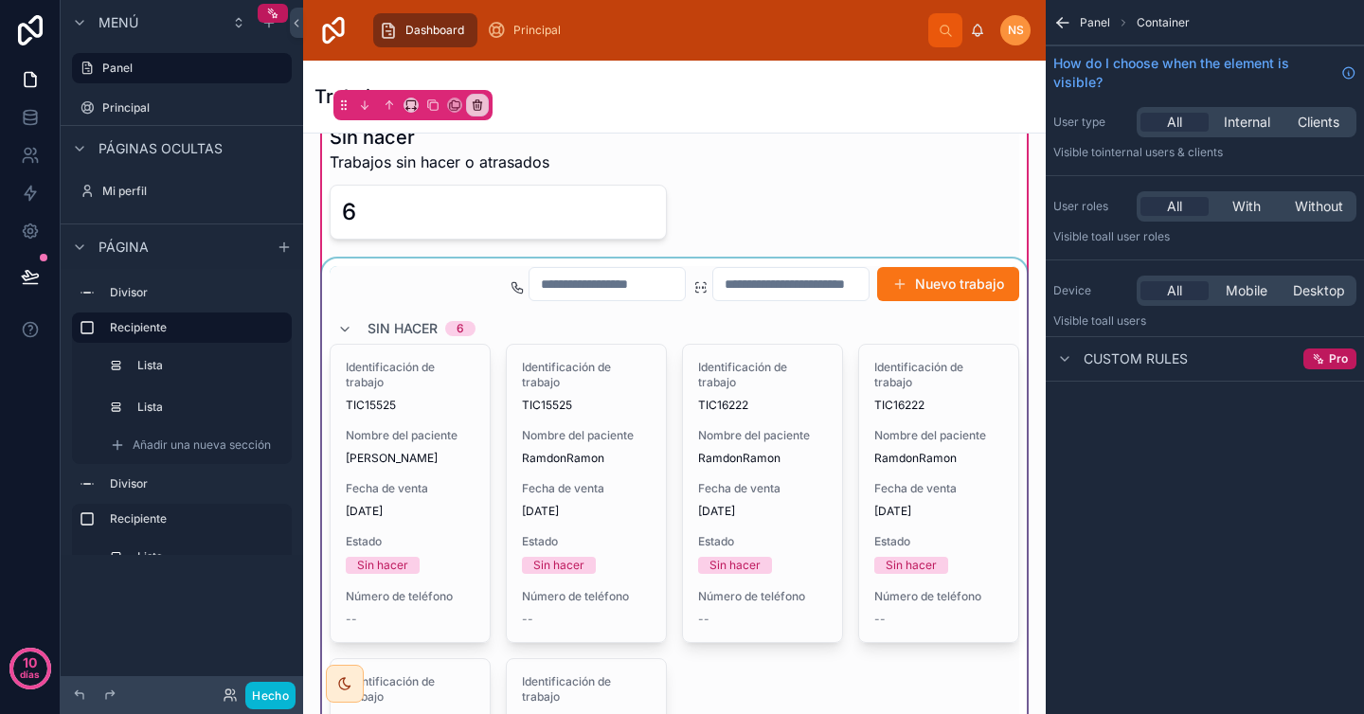
click at [961, 308] on div at bounding box center [674, 642] width 712 height 766
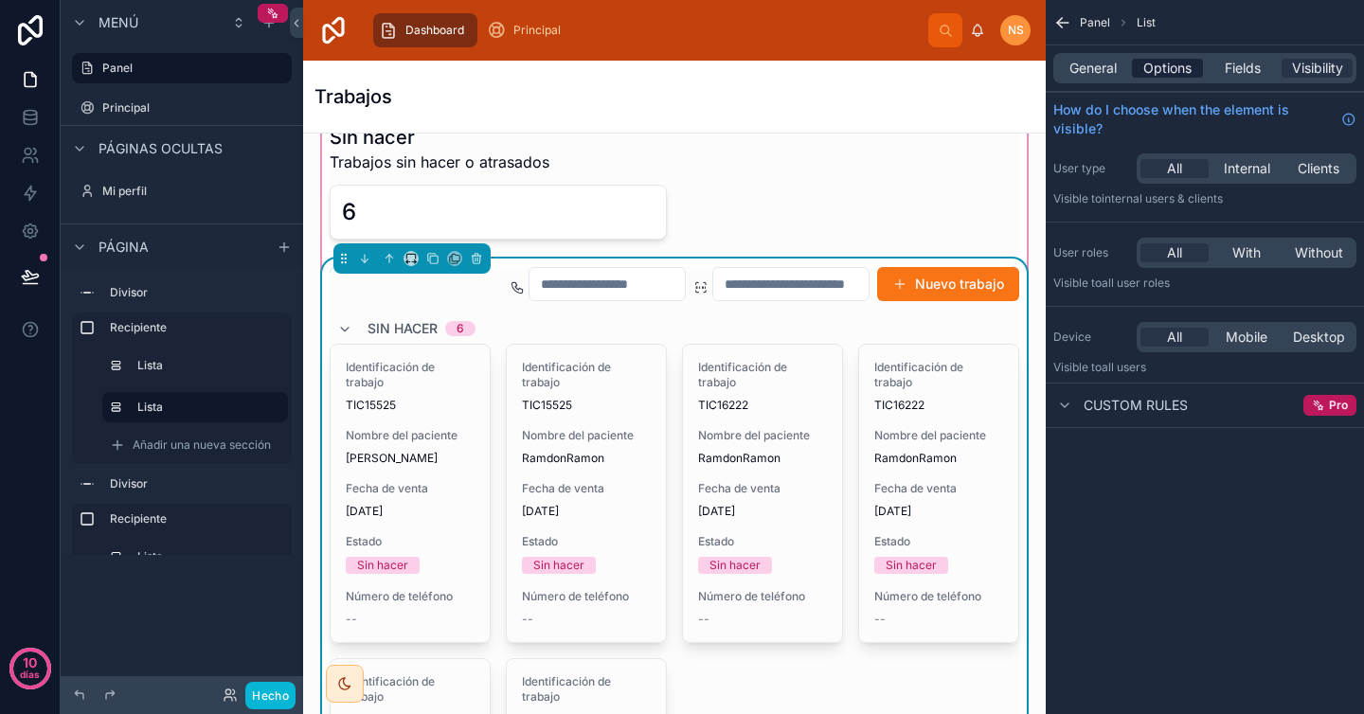
click at [1175, 65] on span "Options" at bounding box center [1167, 68] width 48 height 19
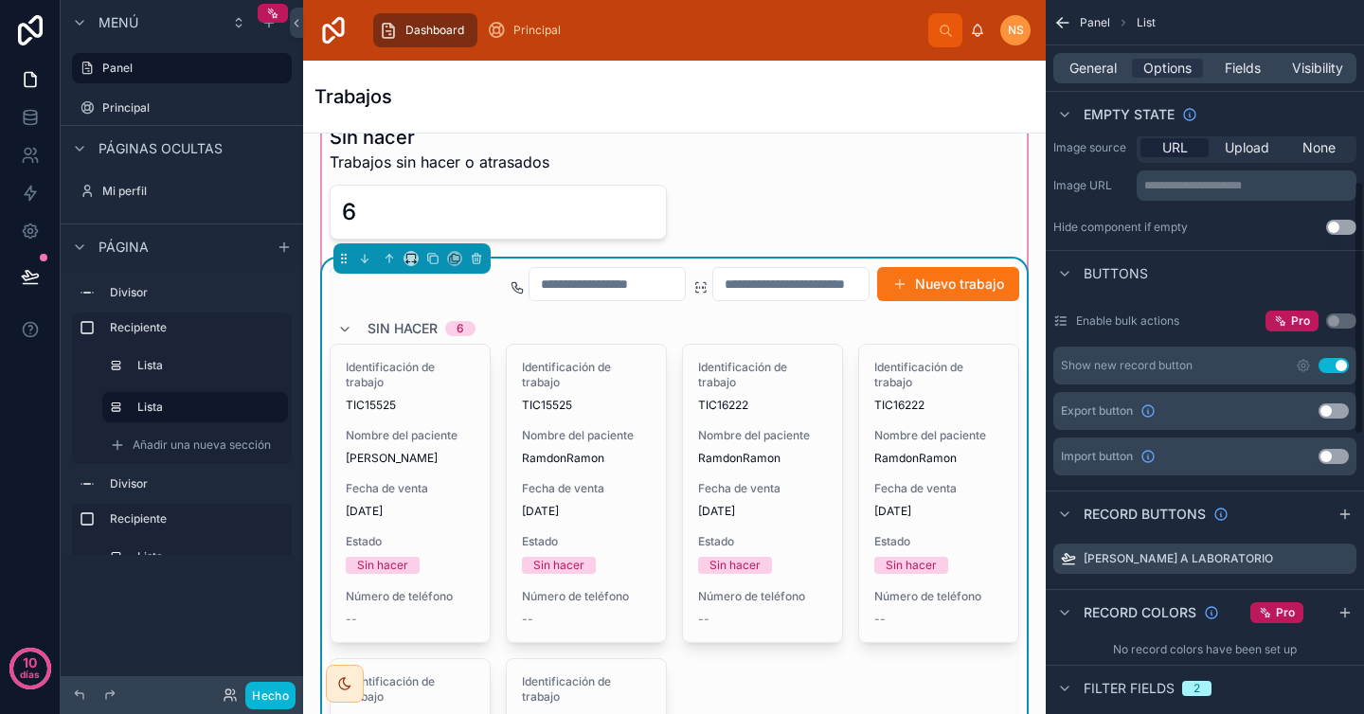
scroll to position [517, 0]
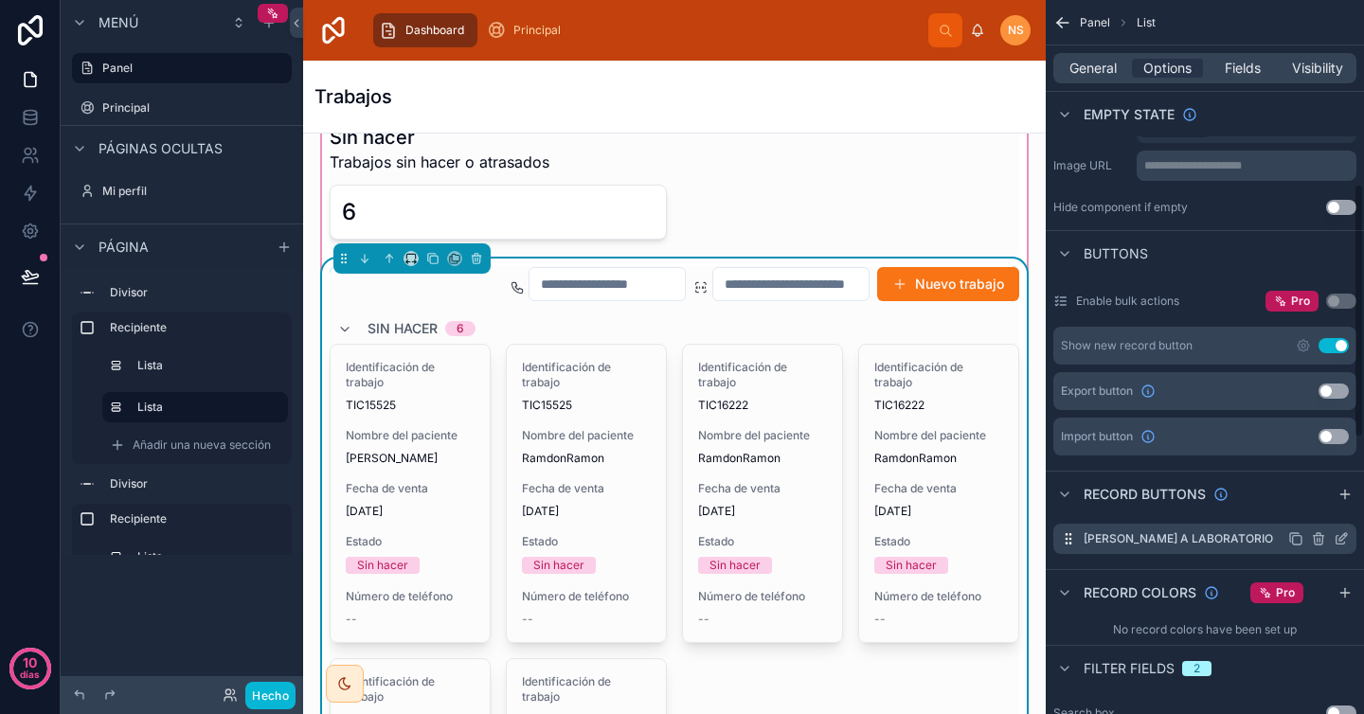
click at [1341, 540] on icon "contenido desplazable" at bounding box center [1343, 537] width 8 height 8
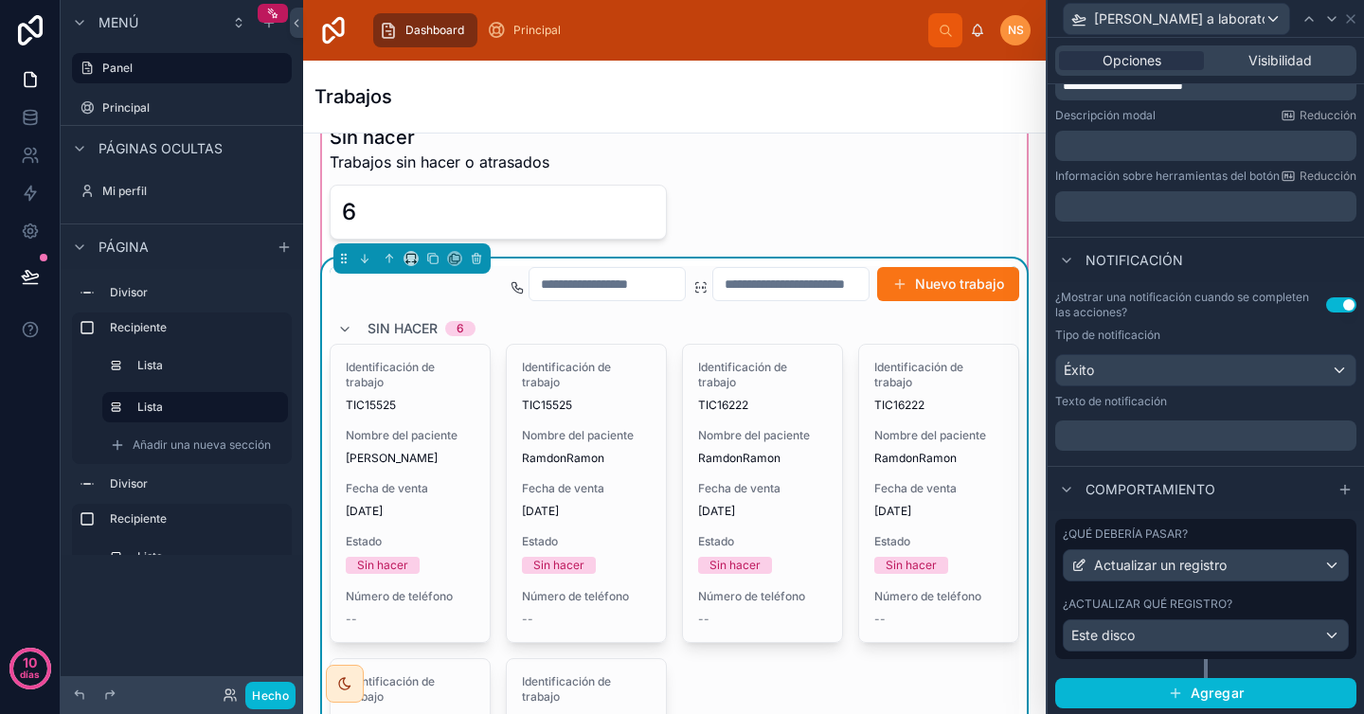
scroll to position [372, 0]
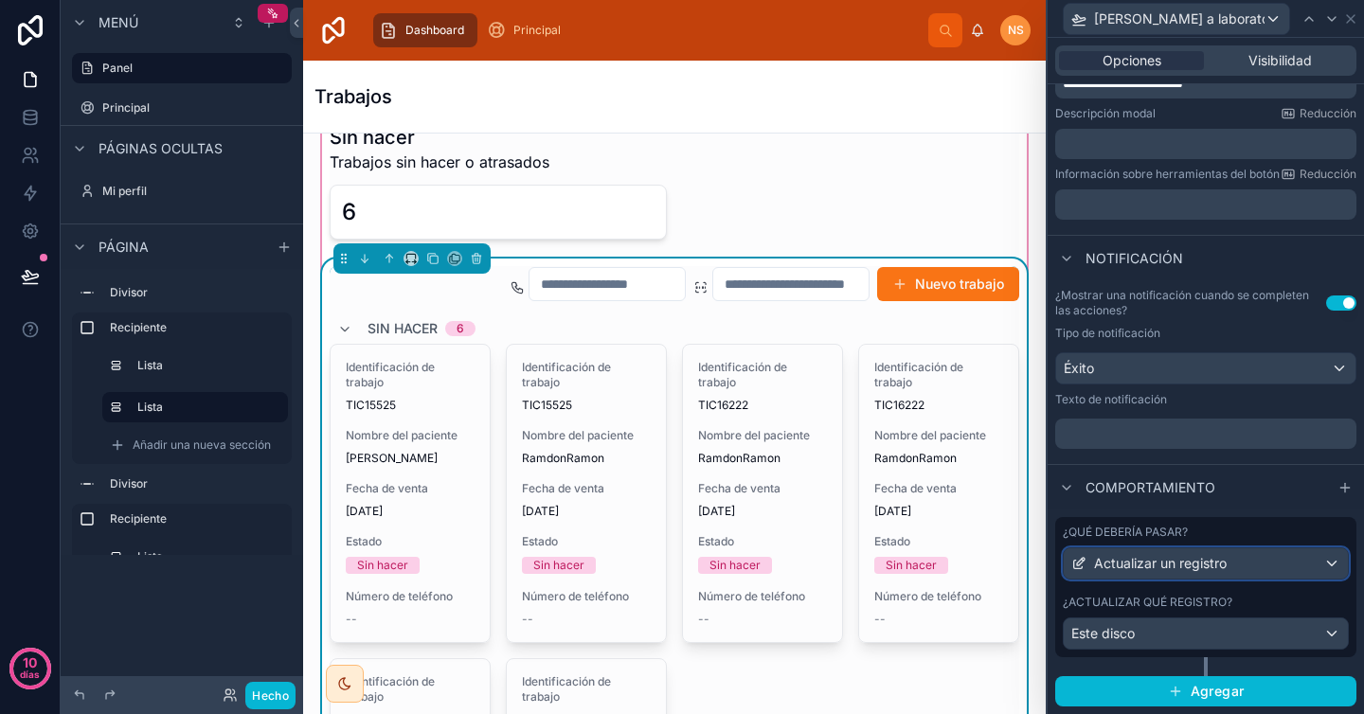
click at [1237, 560] on div "Actualizar un registro" at bounding box center [1206, 563] width 284 height 30
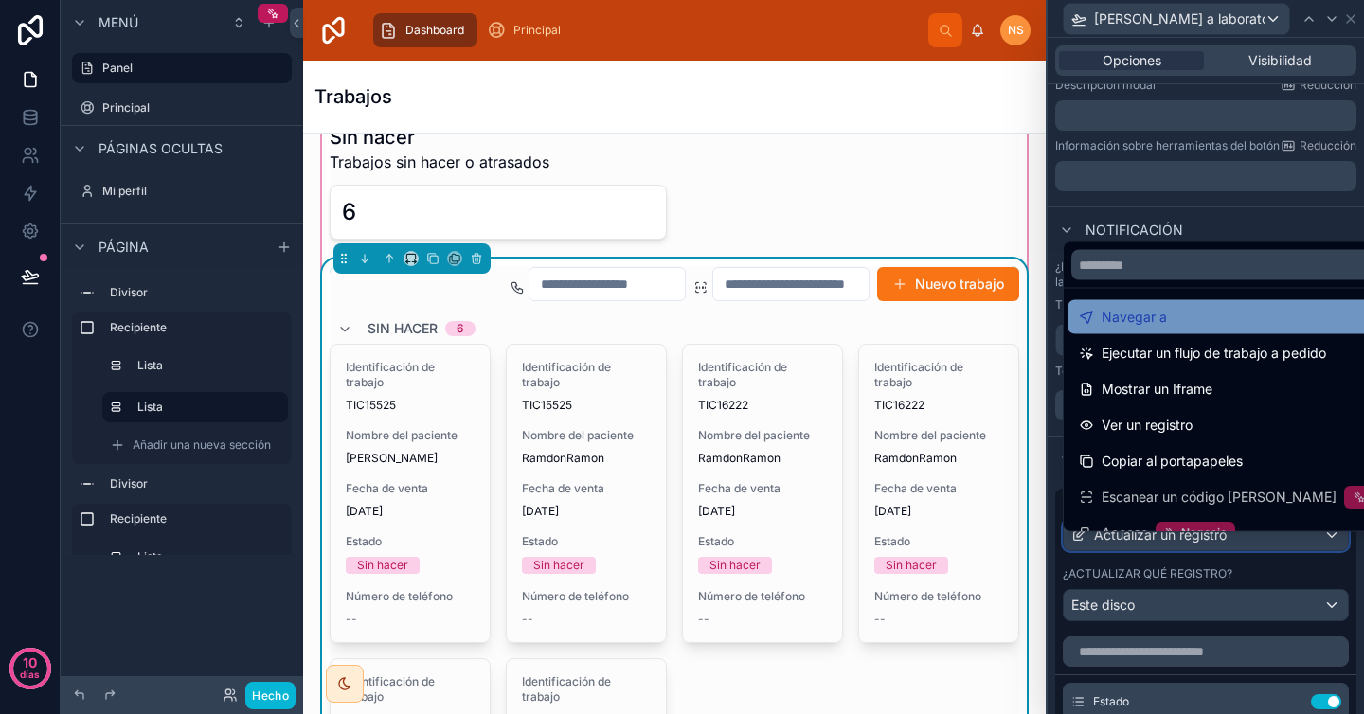
scroll to position [158, 0]
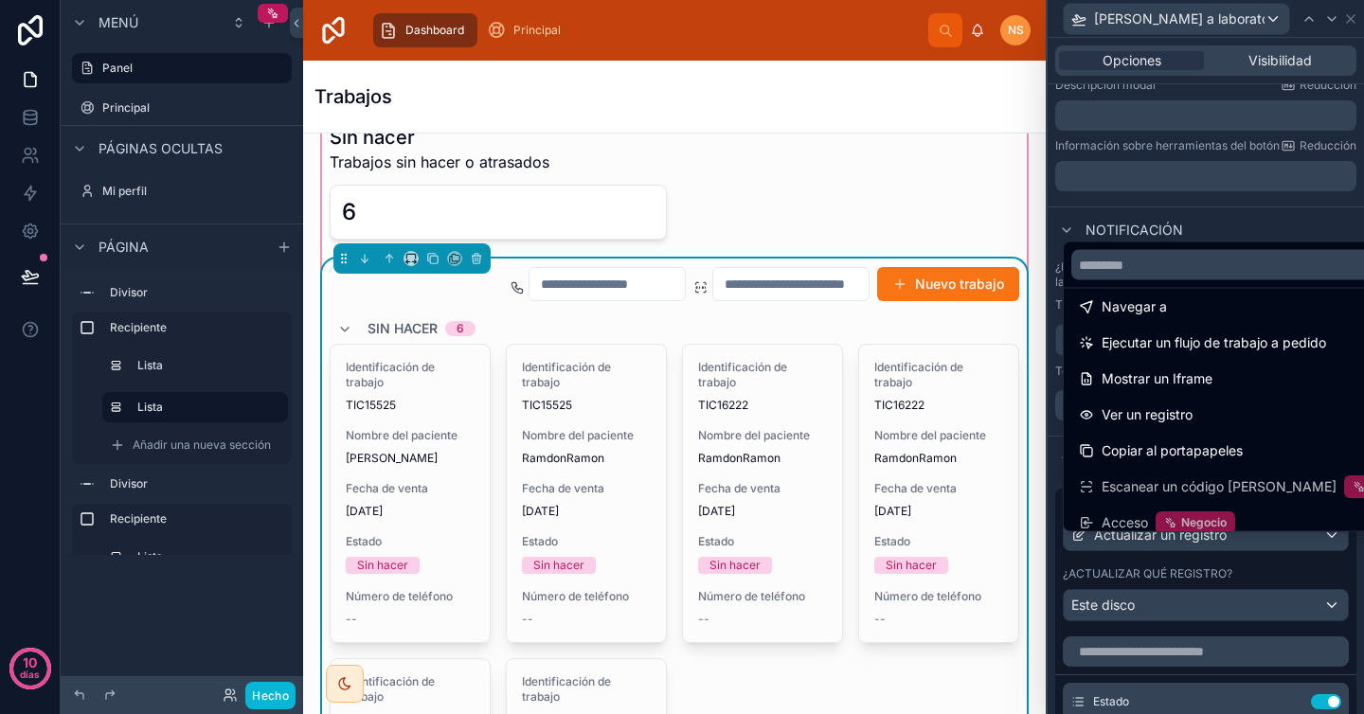
click at [1211, 591] on div at bounding box center [1206, 357] width 316 height 714
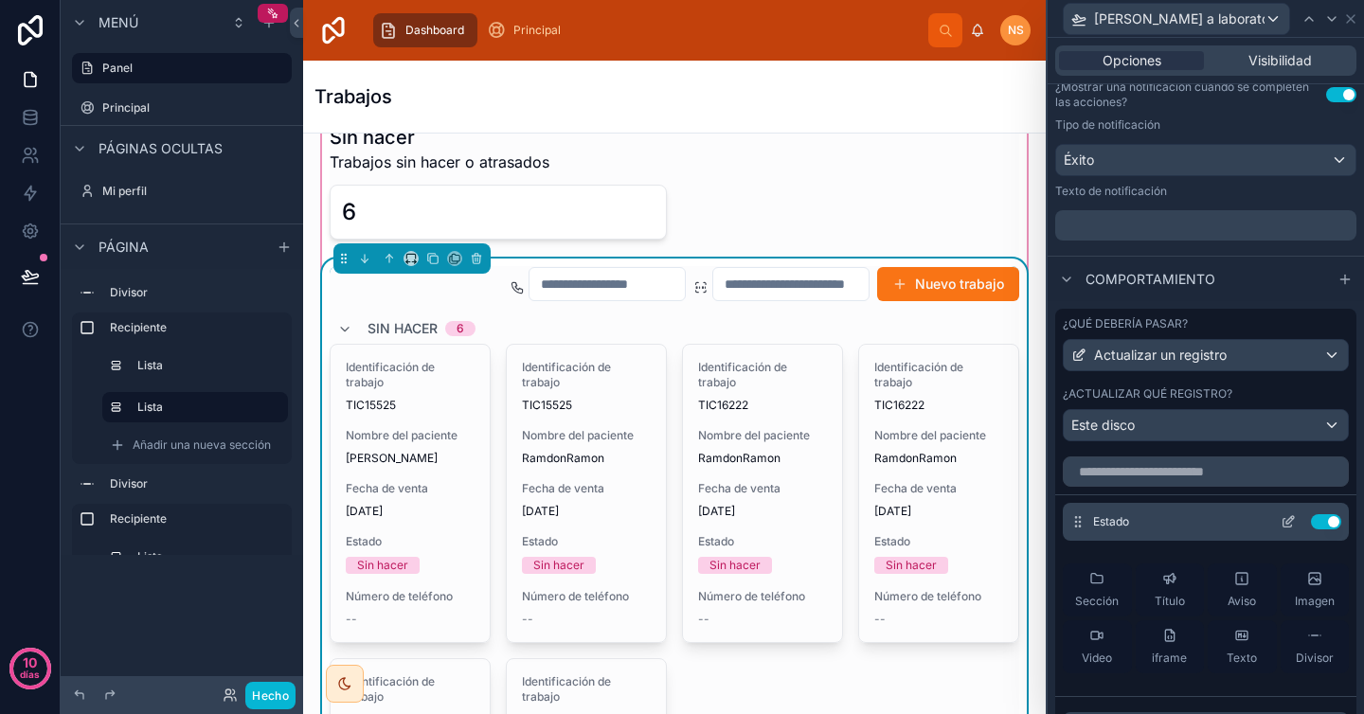
scroll to position [34, 0]
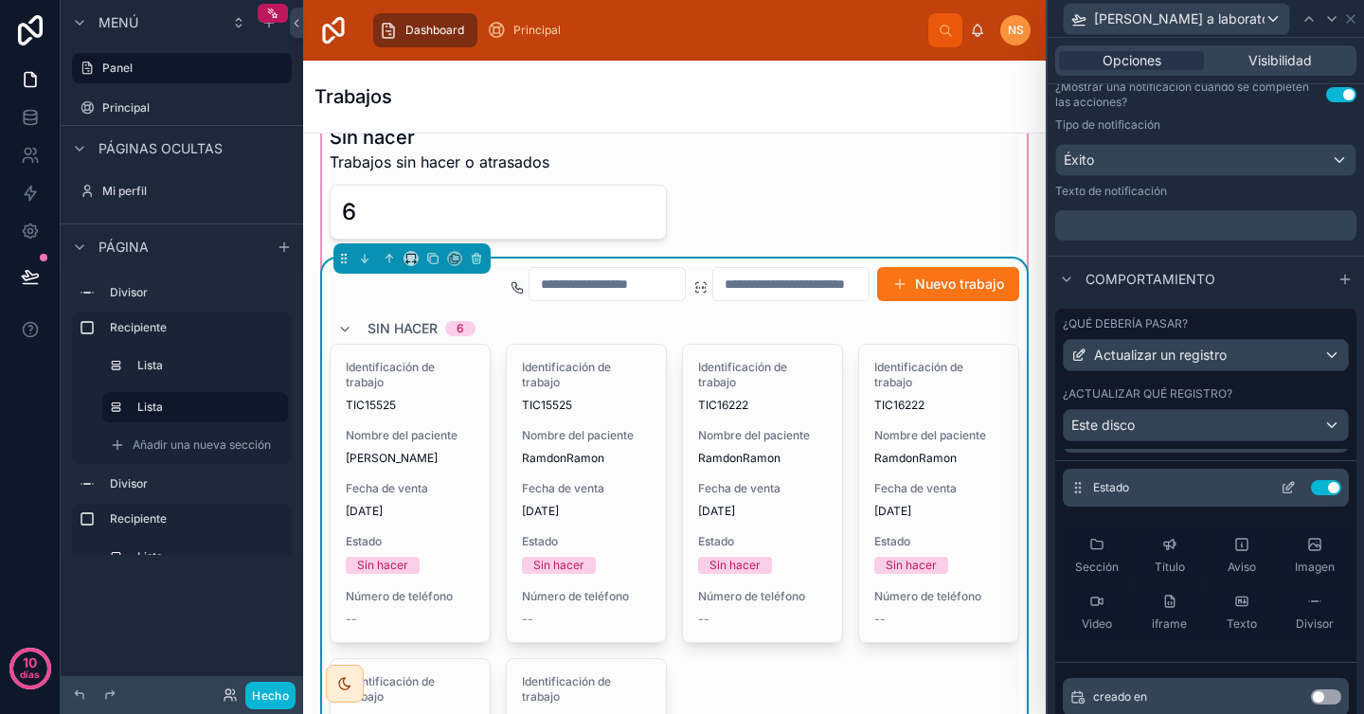
click at [1286, 490] on icon at bounding box center [1290, 486] width 8 height 8
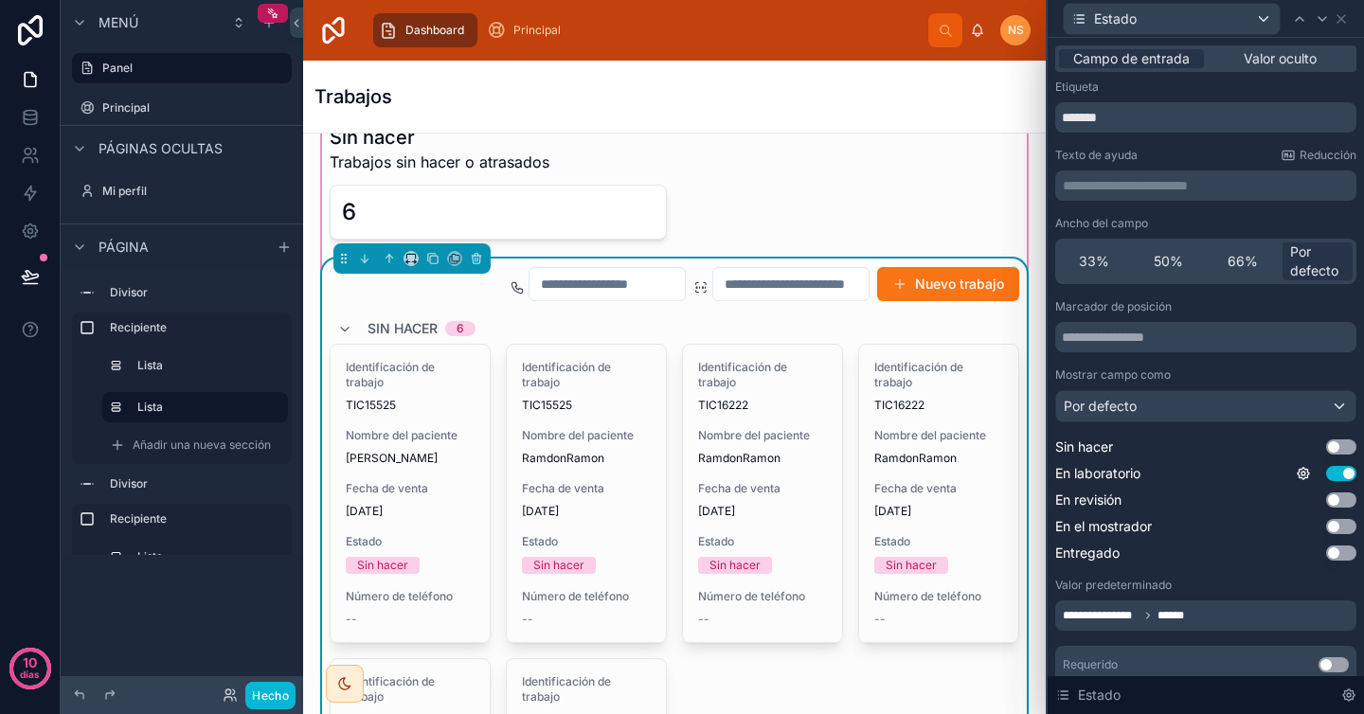
scroll to position [31, 0]
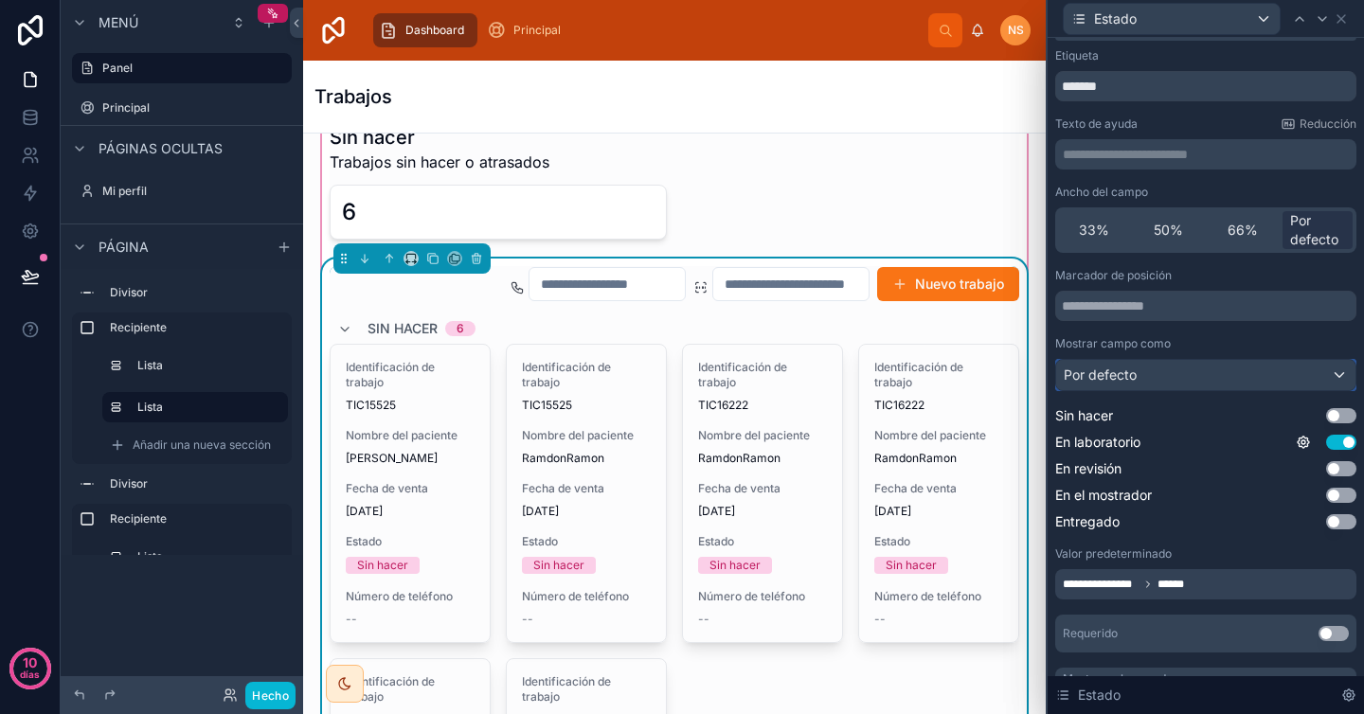
click at [1244, 371] on div "Por defecto" at bounding box center [1205, 375] width 299 height 30
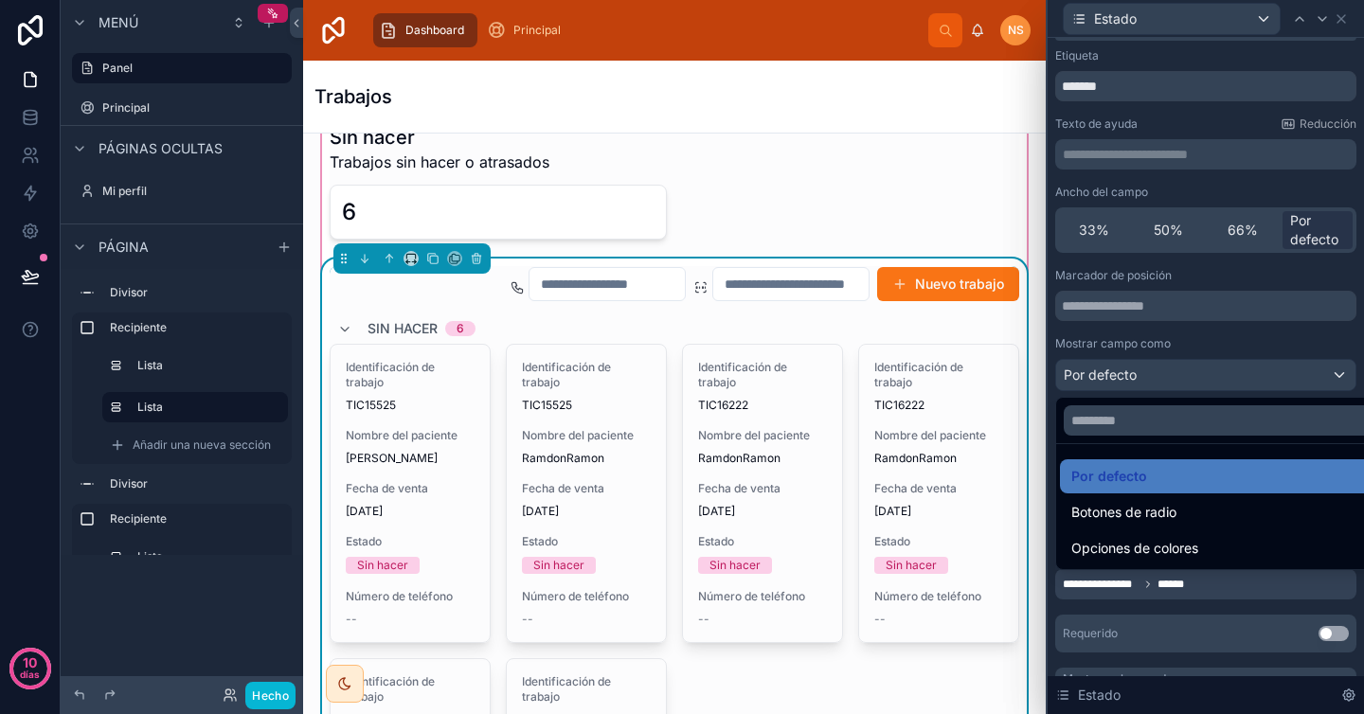
click at [1229, 336] on div at bounding box center [1206, 357] width 316 height 714
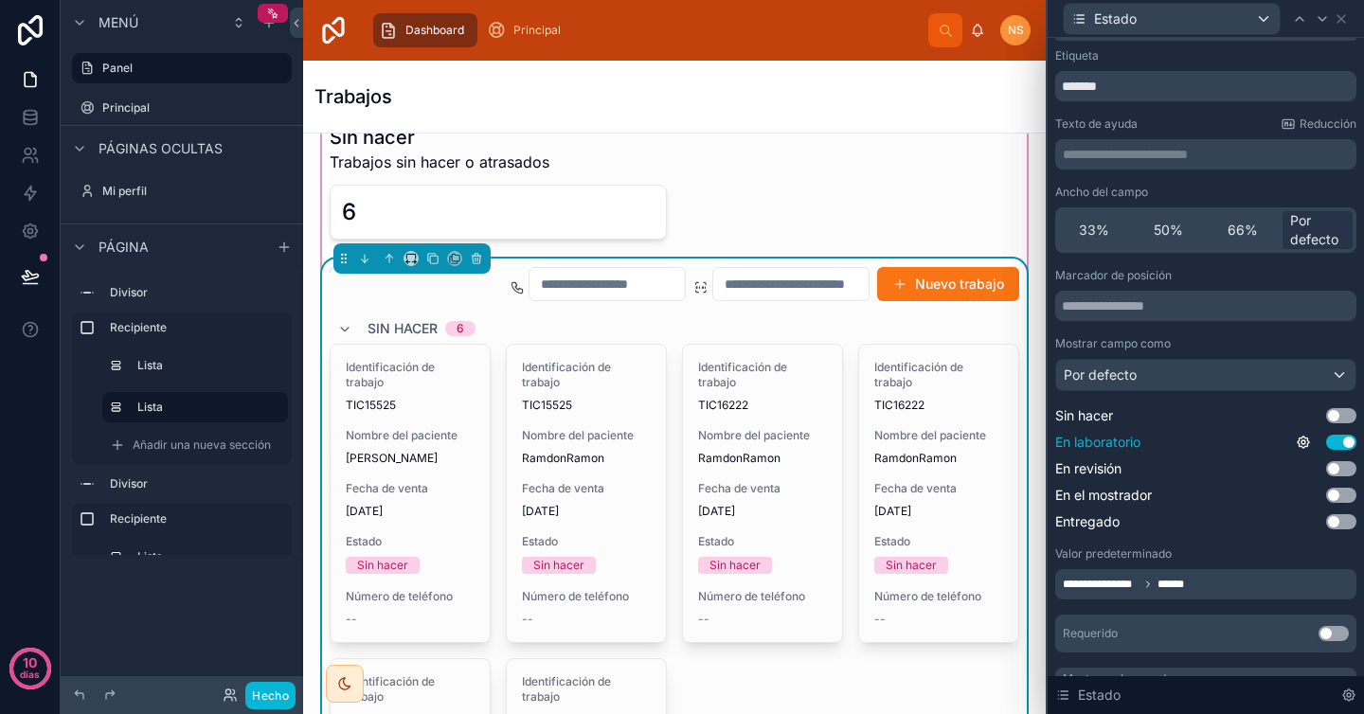
click at [1327, 437] on button "Utilizar configuración" at bounding box center [1341, 442] width 30 height 15
click at [1336, 440] on button "Utilizar configuración" at bounding box center [1341, 442] width 30 height 15
click at [1296, 444] on icon at bounding box center [1303, 442] width 15 height 15
click at [1273, 341] on div "Mostrar campo como" at bounding box center [1205, 343] width 301 height 15
click at [1251, 309] on input "text" at bounding box center [1205, 306] width 301 height 30
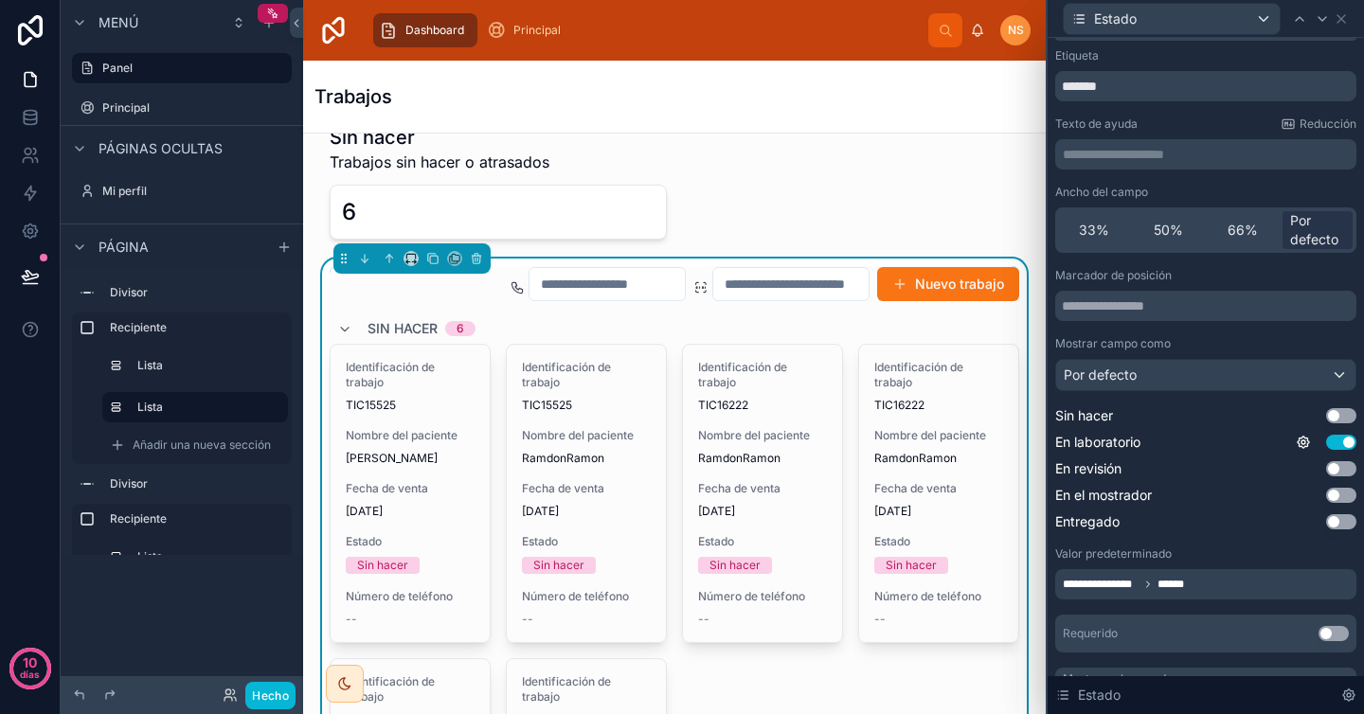
click at [1229, 336] on div "Mostrar campo como" at bounding box center [1205, 343] width 301 height 15
click at [1229, 305] on input "text" at bounding box center [1205, 306] width 301 height 30
click at [1223, 332] on div "Marcador de posición Mostrar campo como Por defecto Sin hacer Utilizar configur…" at bounding box center [1205, 399] width 301 height 263
click at [1224, 375] on div "Por defecto" at bounding box center [1205, 375] width 299 height 30
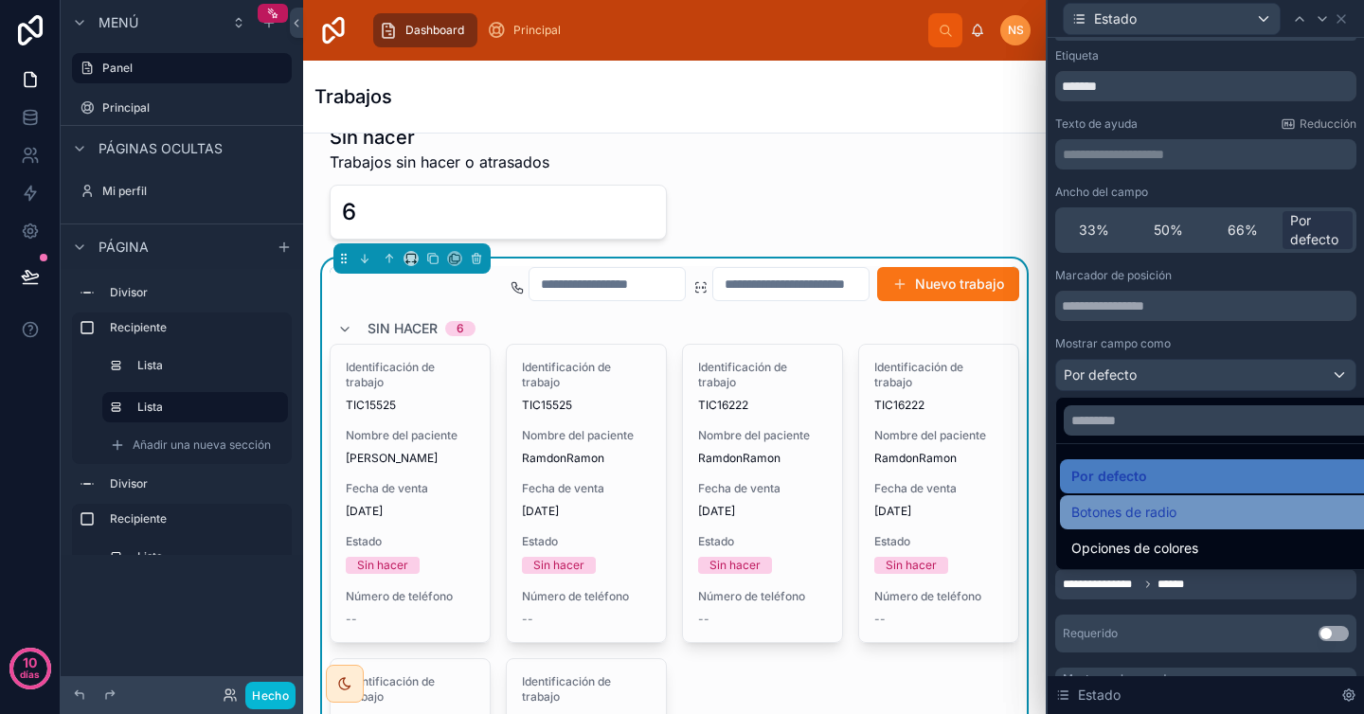
click at [1186, 504] on div "Botones de radio" at bounding box center [1220, 512] width 298 height 23
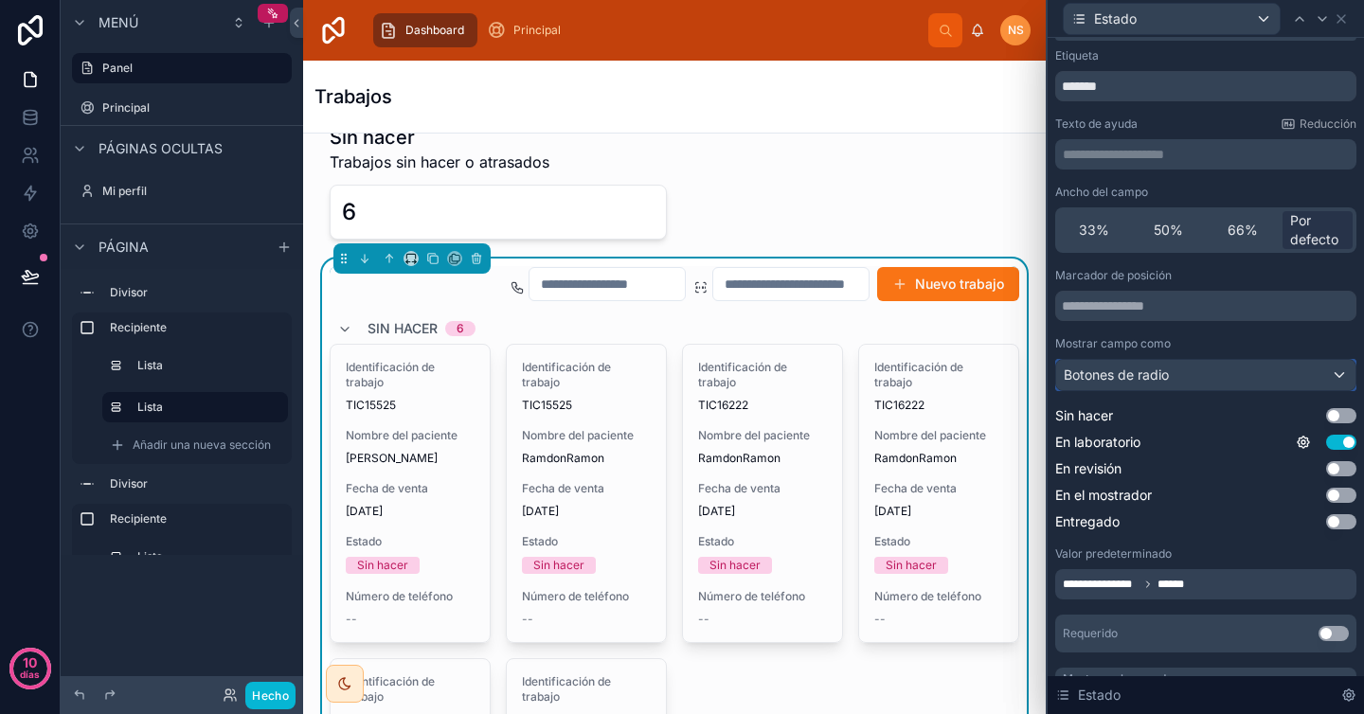
click at [1276, 368] on div "Botones de radio" at bounding box center [1205, 375] width 299 height 30
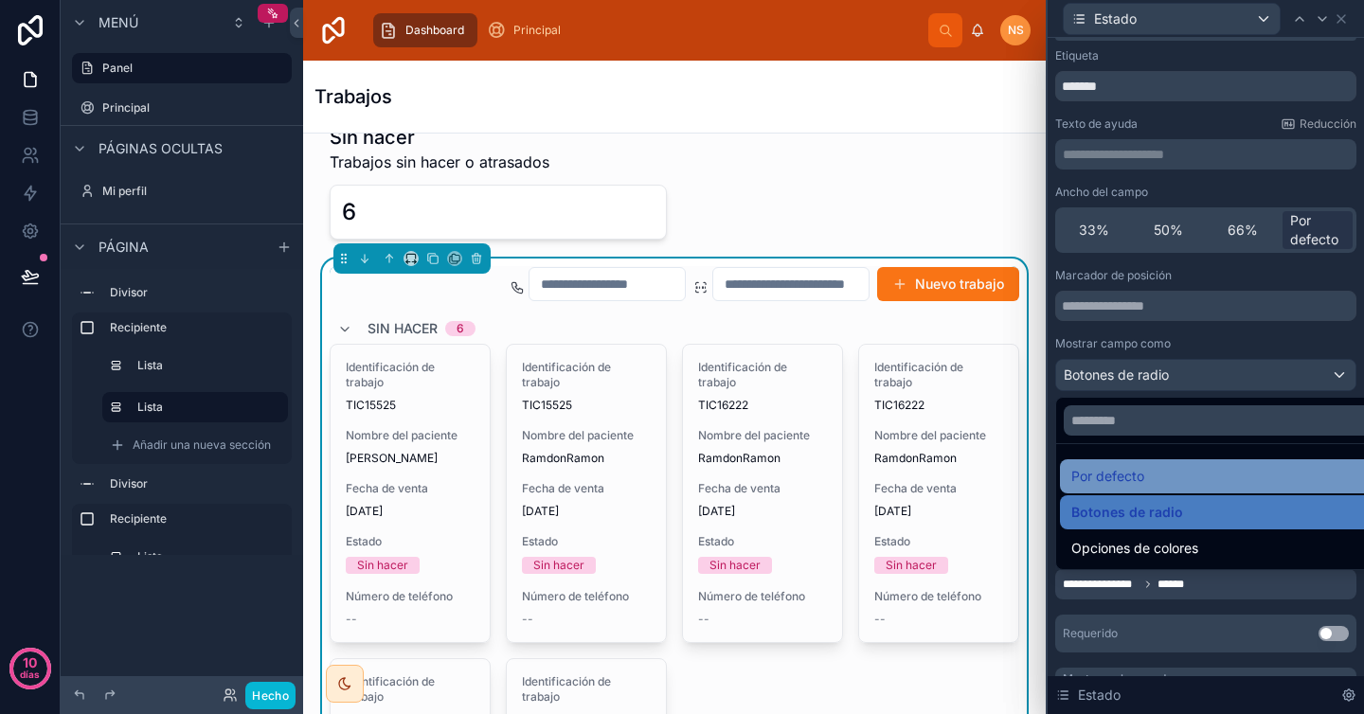
click at [1202, 473] on div "Por defecto" at bounding box center [1220, 476] width 298 height 23
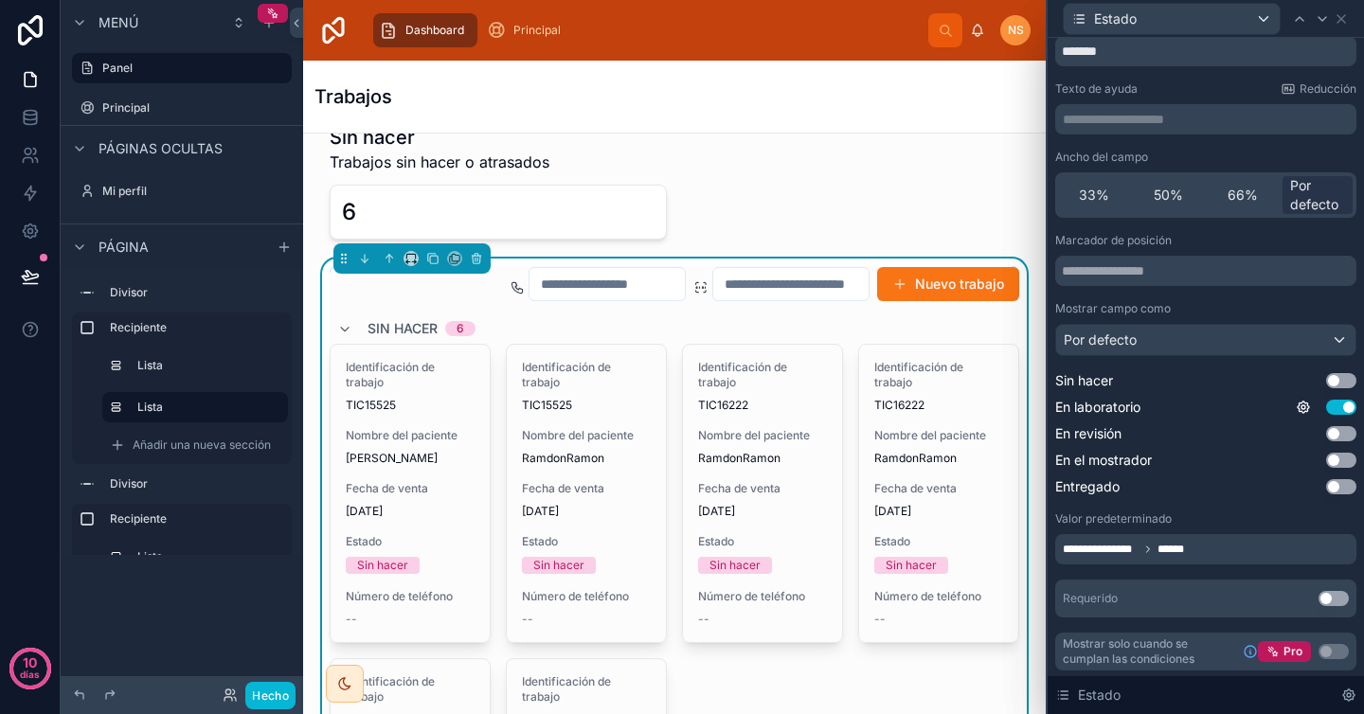
scroll to position [68, 0]
click at [1202, 549] on div "**********" at bounding box center [1205, 547] width 301 height 30
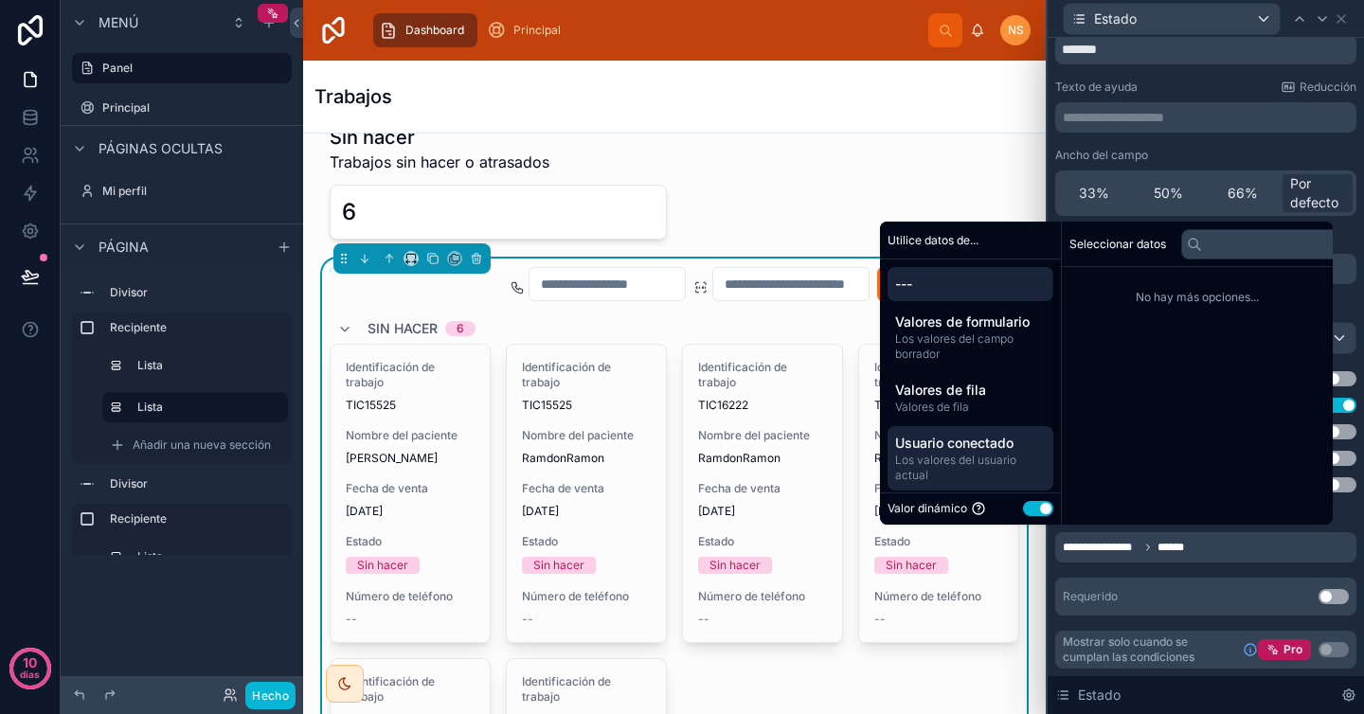
scroll to position [75, 0]
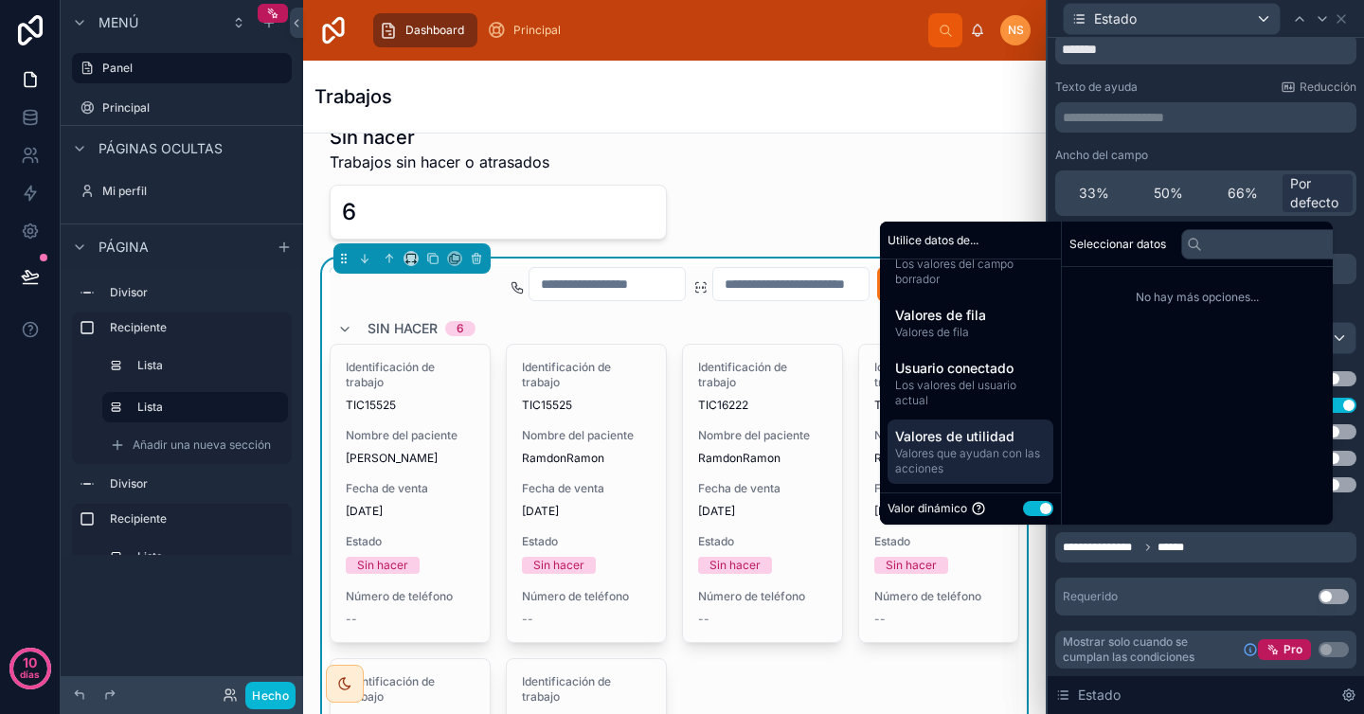
click at [1004, 455] on font "Valores que ayudan con las acciones" at bounding box center [967, 460] width 145 height 29
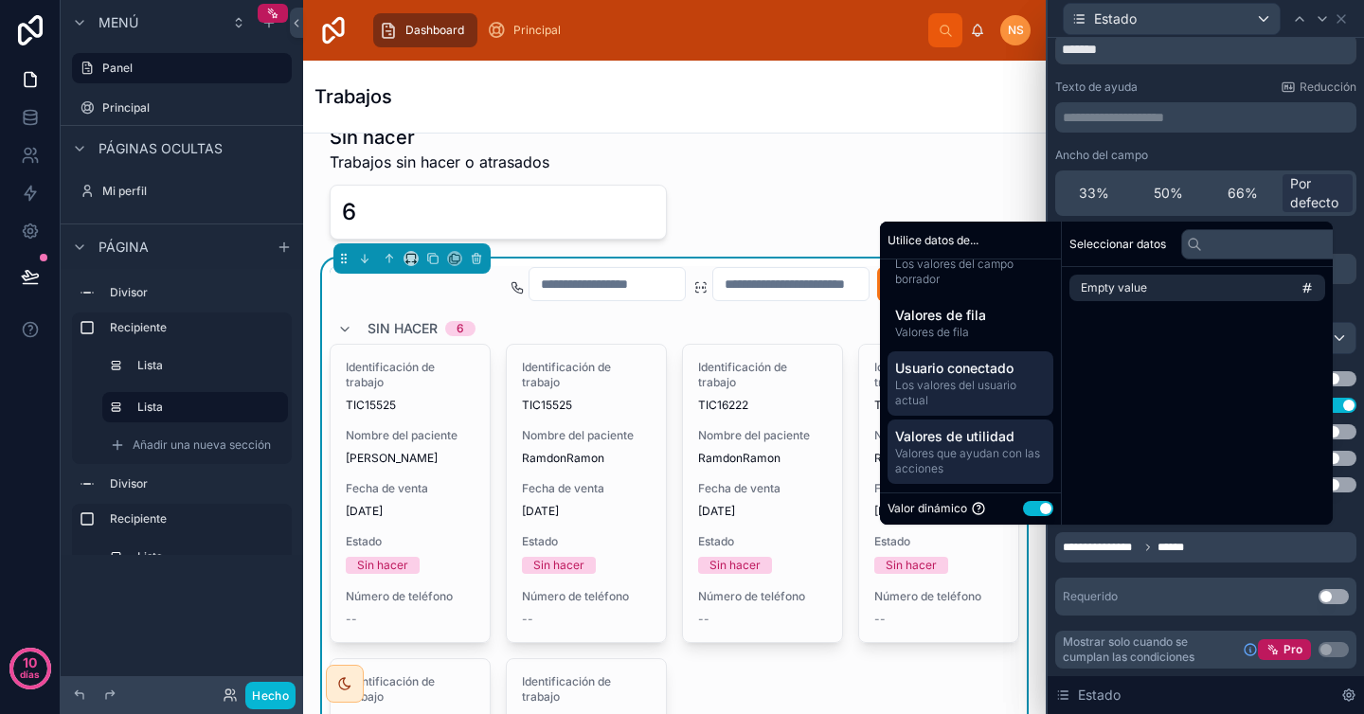
click at [1002, 393] on span "Los valores del usuario actual" at bounding box center [970, 393] width 151 height 30
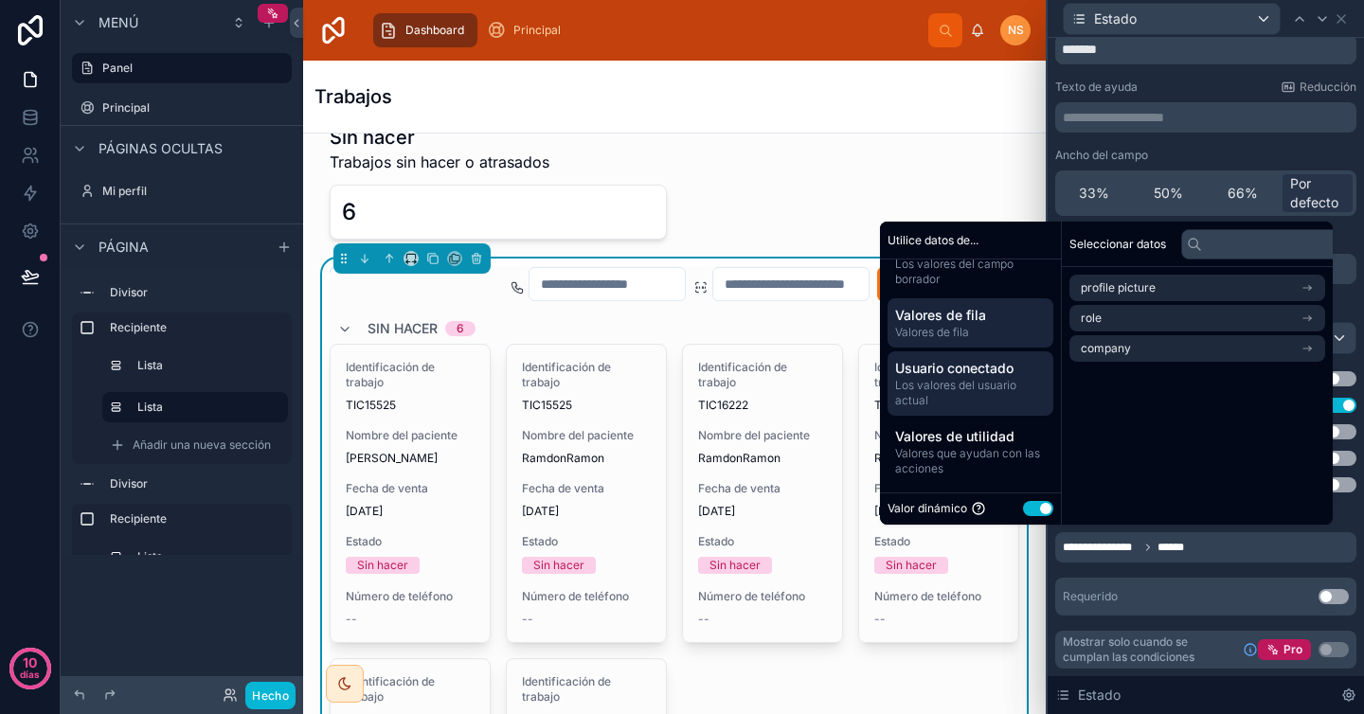
click at [1003, 312] on span "Valores de fila" at bounding box center [970, 315] width 151 height 19
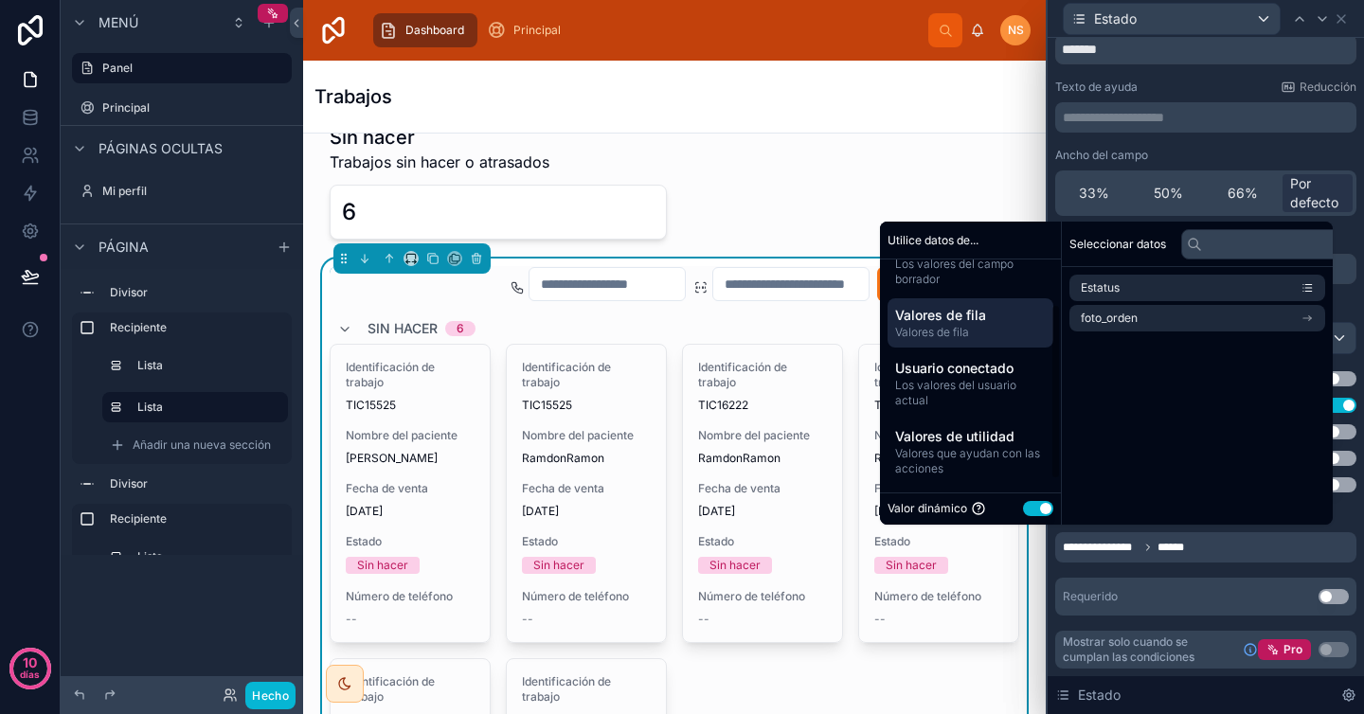
scroll to position [0, 0]
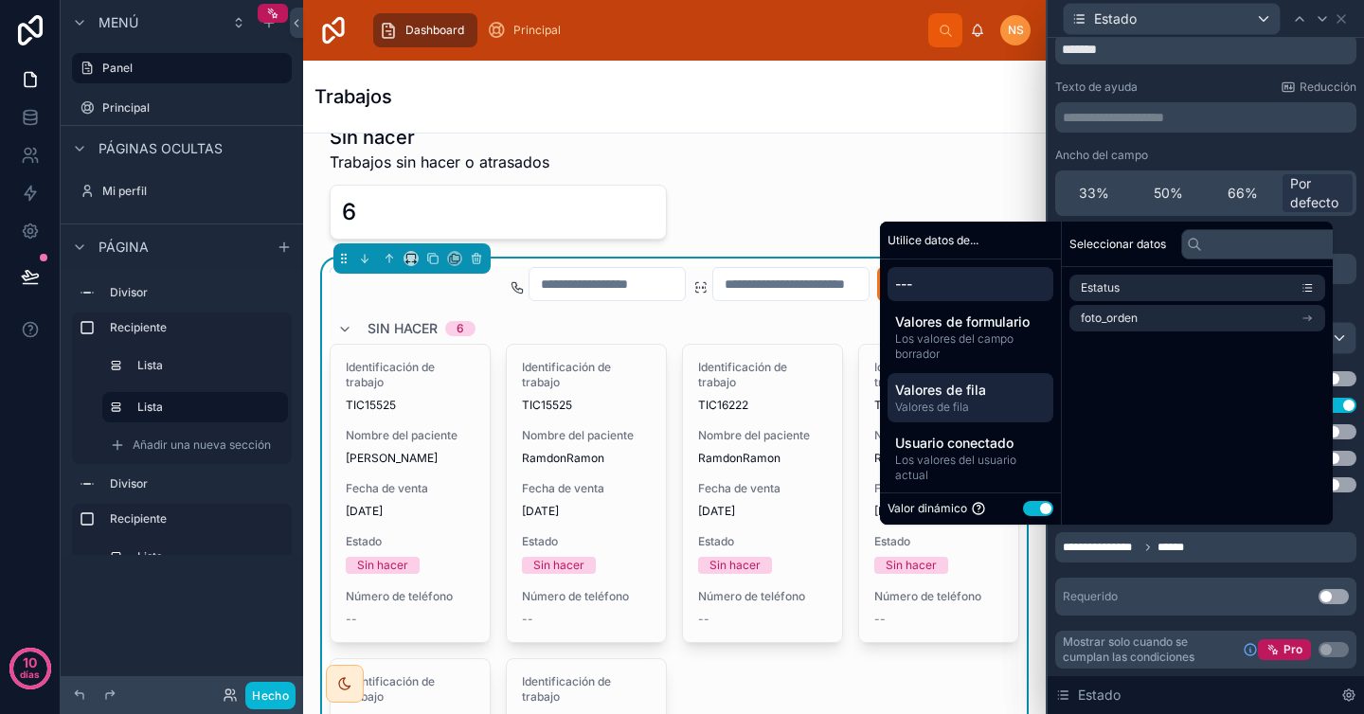
click at [995, 278] on span "---" at bounding box center [970, 284] width 151 height 19
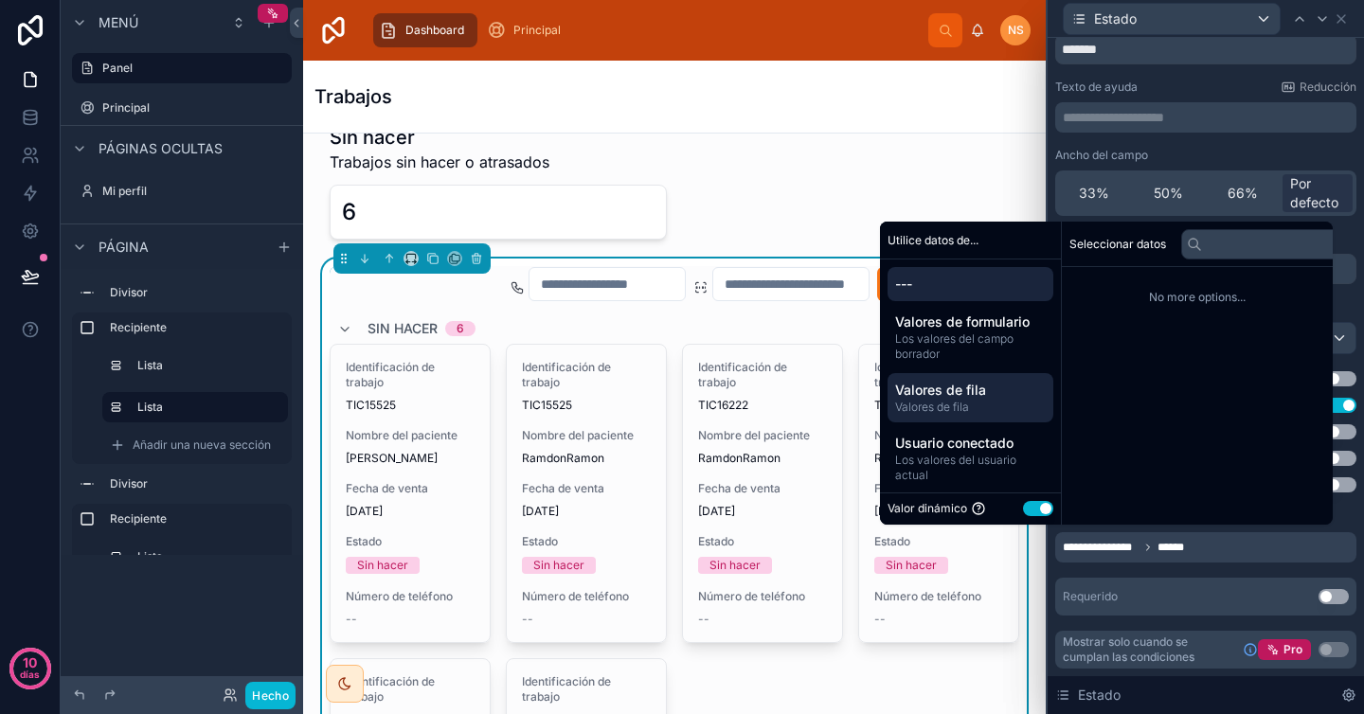
click at [970, 389] on font "Valores de fila" at bounding box center [940, 390] width 91 height 16
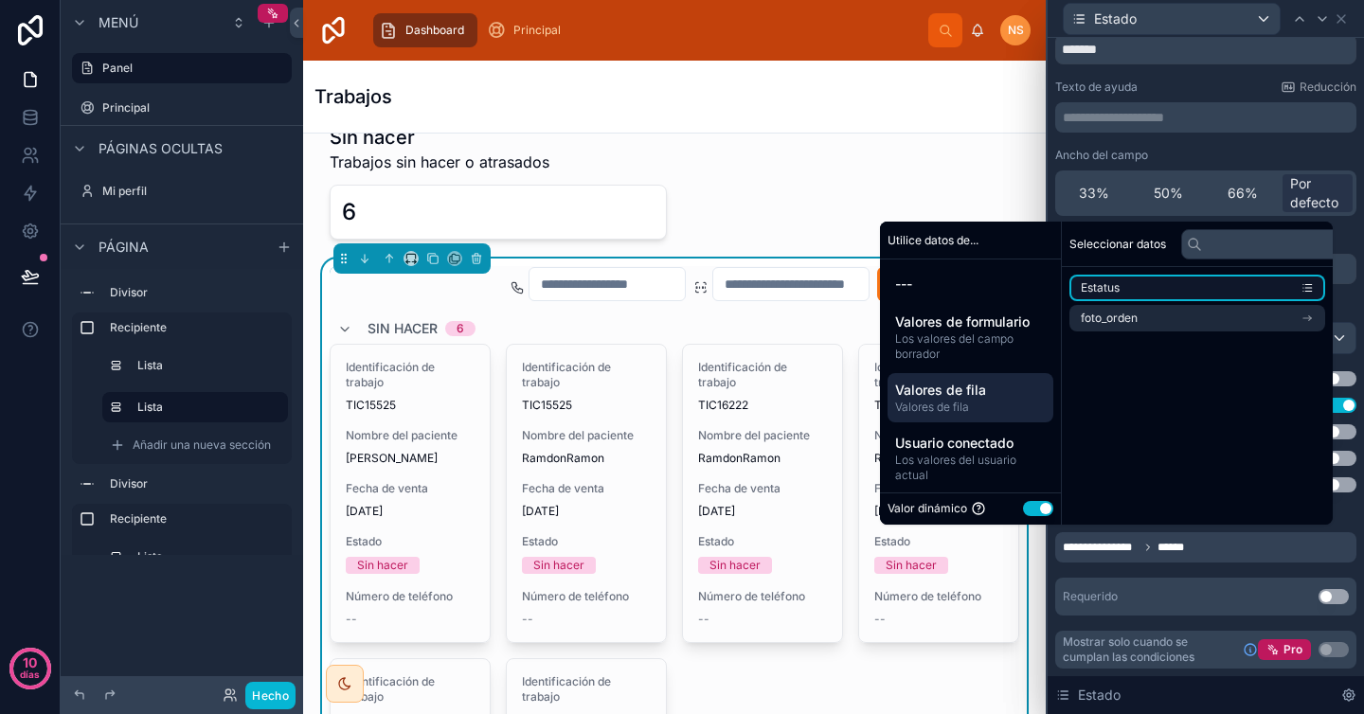
click at [1309, 282] on icon "contenido desplazable" at bounding box center [1306, 287] width 13 height 13
click at [1306, 288] on icon "contenido desplazable" at bounding box center [1306, 287] width 13 height 13
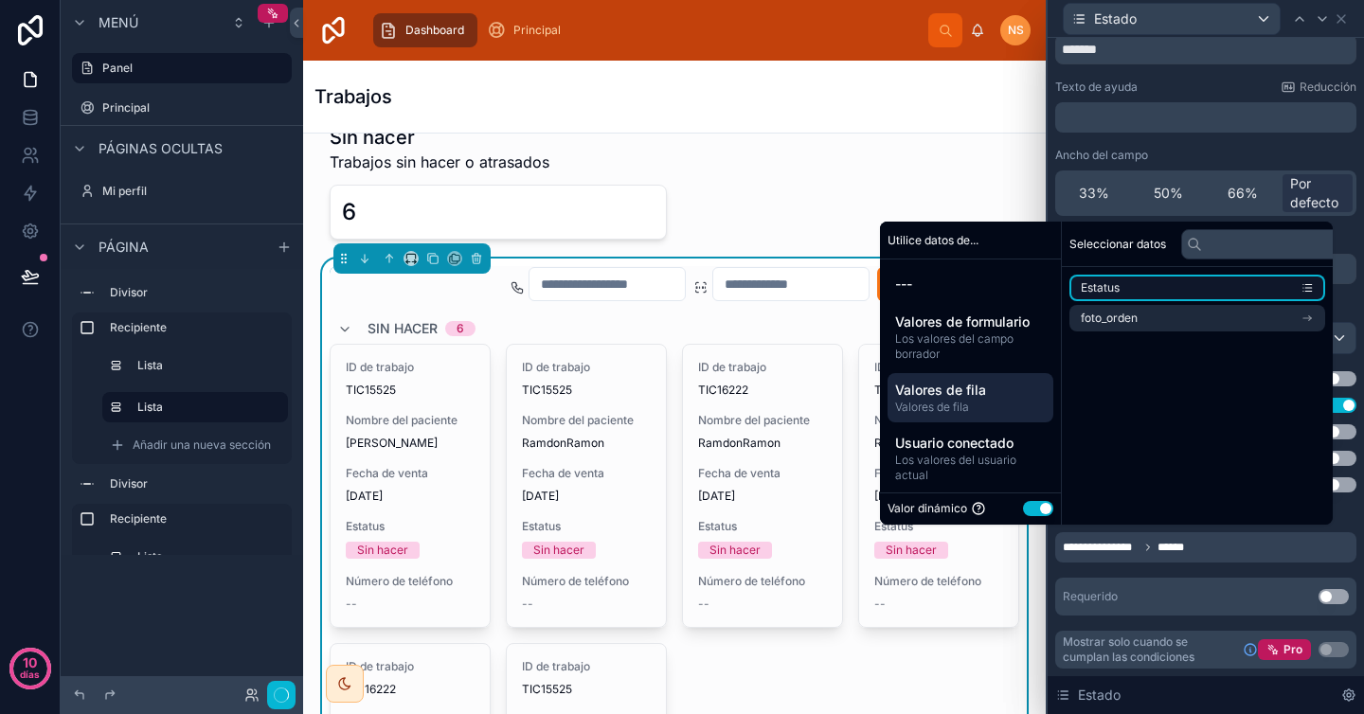
click at [1306, 288] on icon "contenido desplazable" at bounding box center [1306, 287] width 13 height 13
click at [1187, 288] on li "Estatus" at bounding box center [1197, 288] width 256 height 27
click at [1186, 288] on li "Estatus" at bounding box center [1197, 288] width 256 height 27
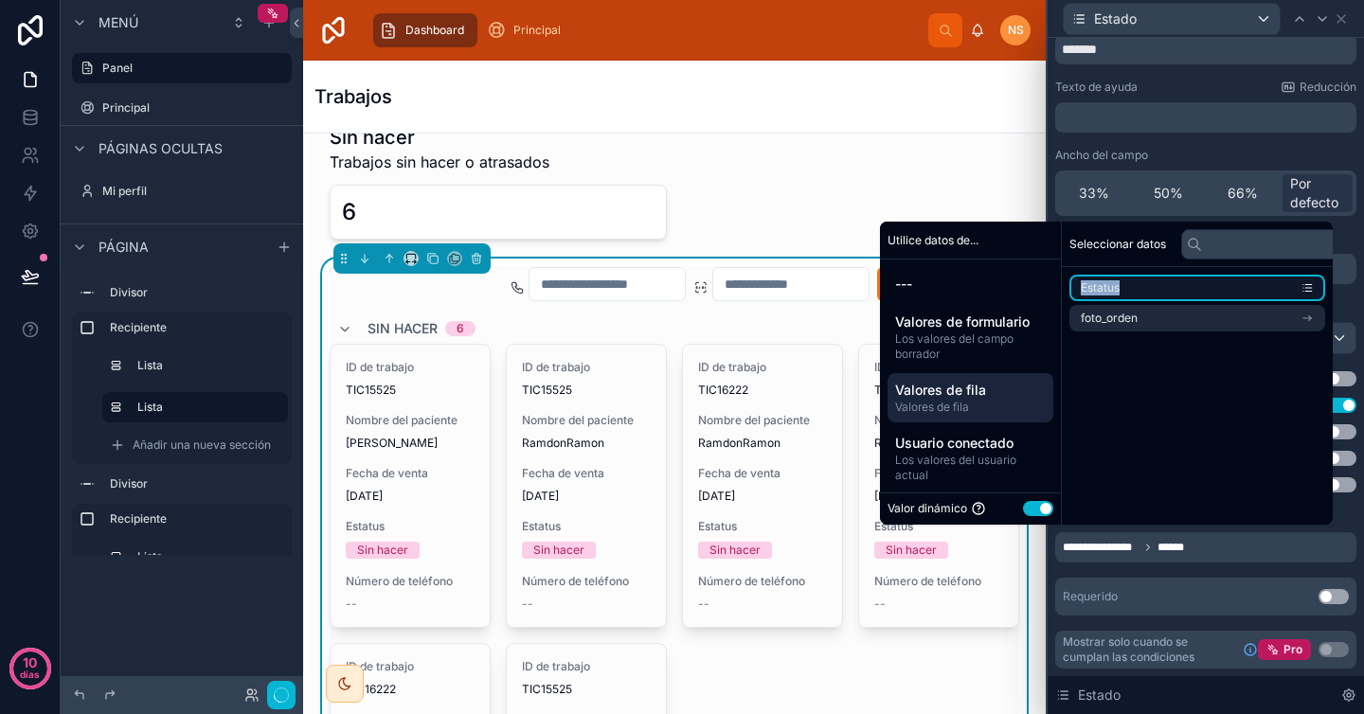
click at [1186, 288] on li "Estatus" at bounding box center [1197, 288] width 256 height 27
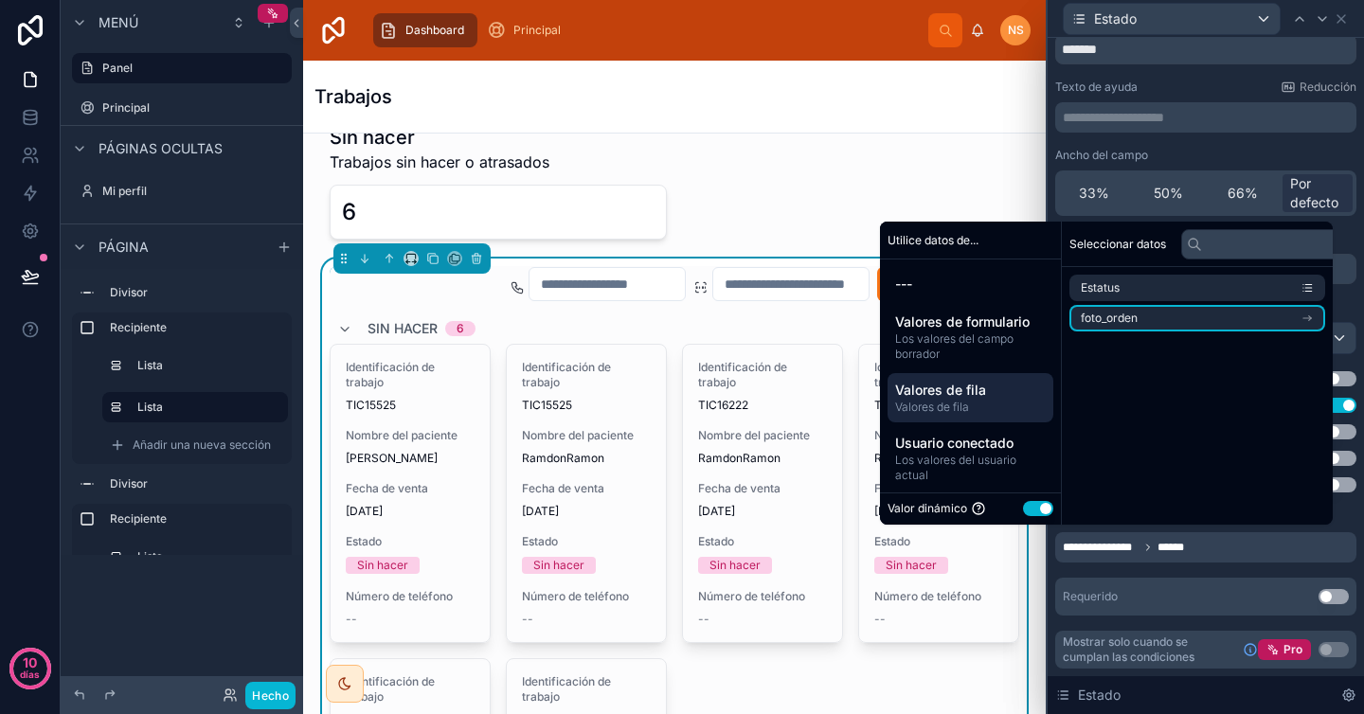
click at [1234, 315] on li "foto_orden" at bounding box center [1197, 318] width 256 height 27
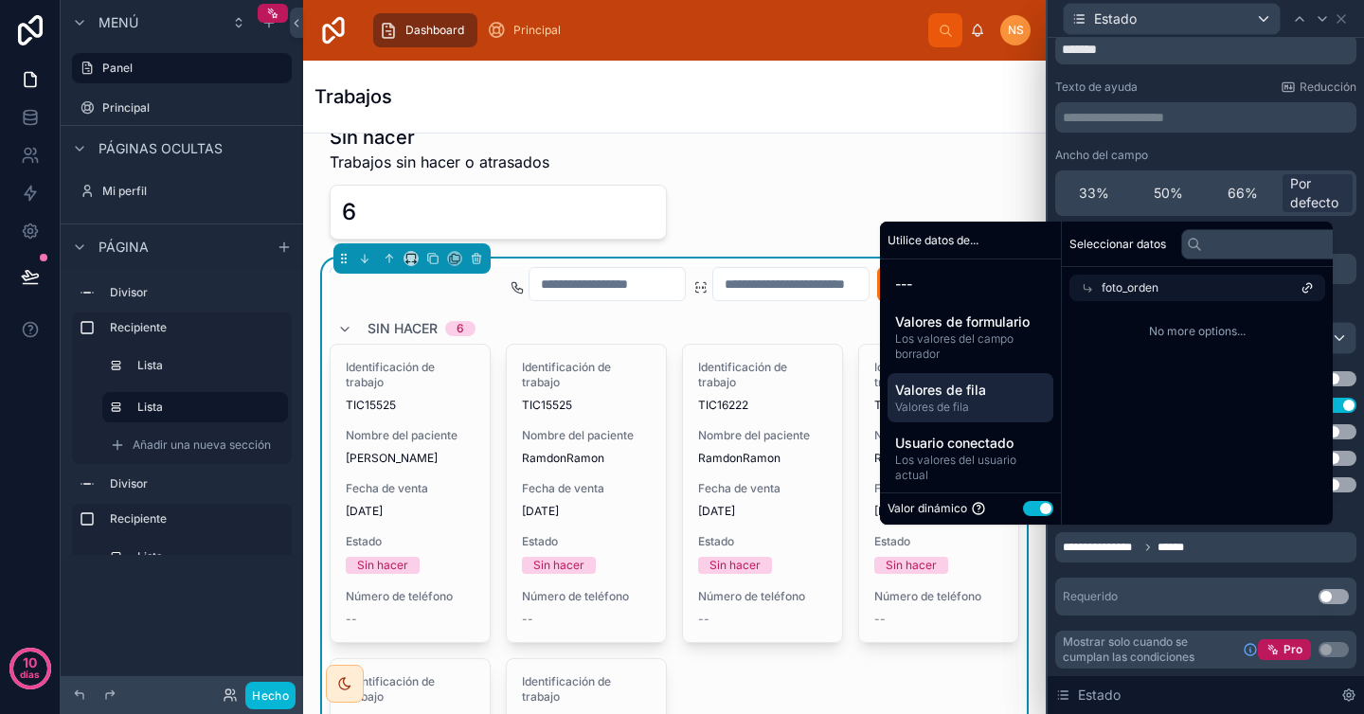
click at [1229, 292] on div "foto_orden" at bounding box center [1197, 288] width 256 height 27
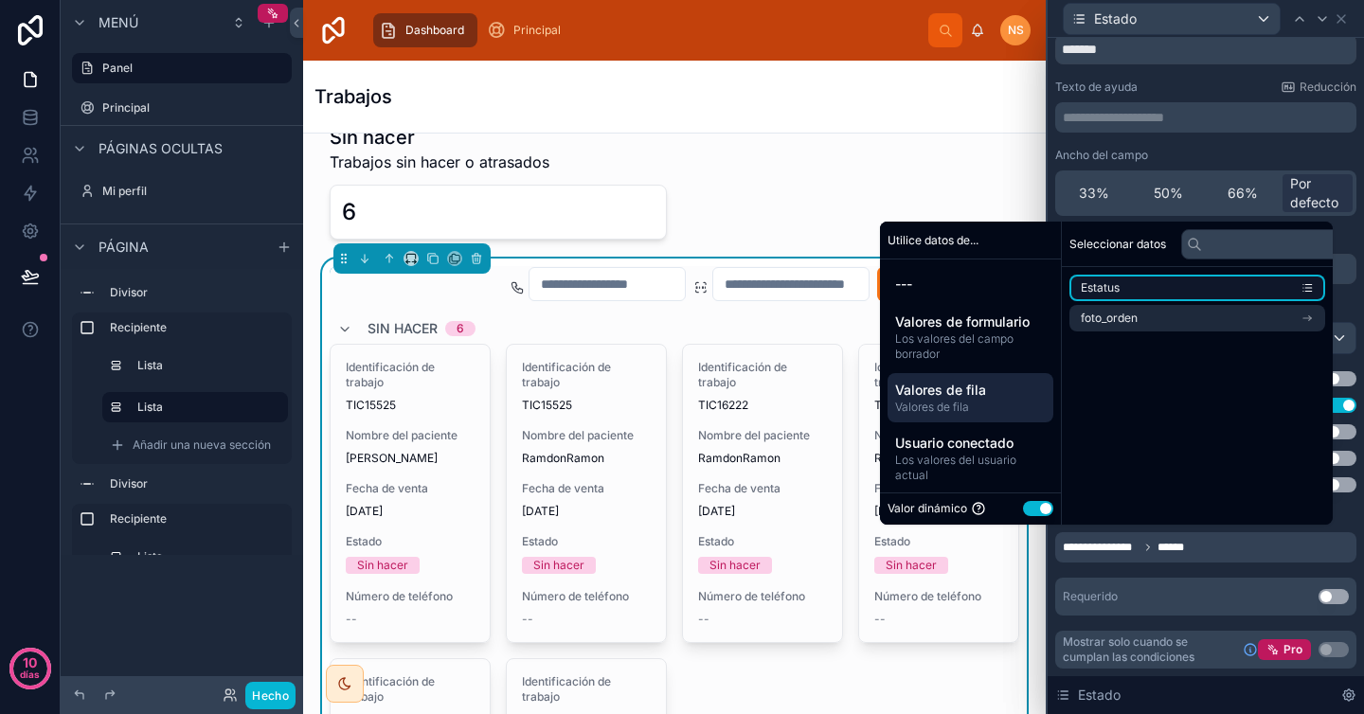
click at [1145, 290] on li "Estatus" at bounding box center [1197, 288] width 256 height 27
click at [1210, 565] on div "**********" at bounding box center [1205, 423] width 301 height 385
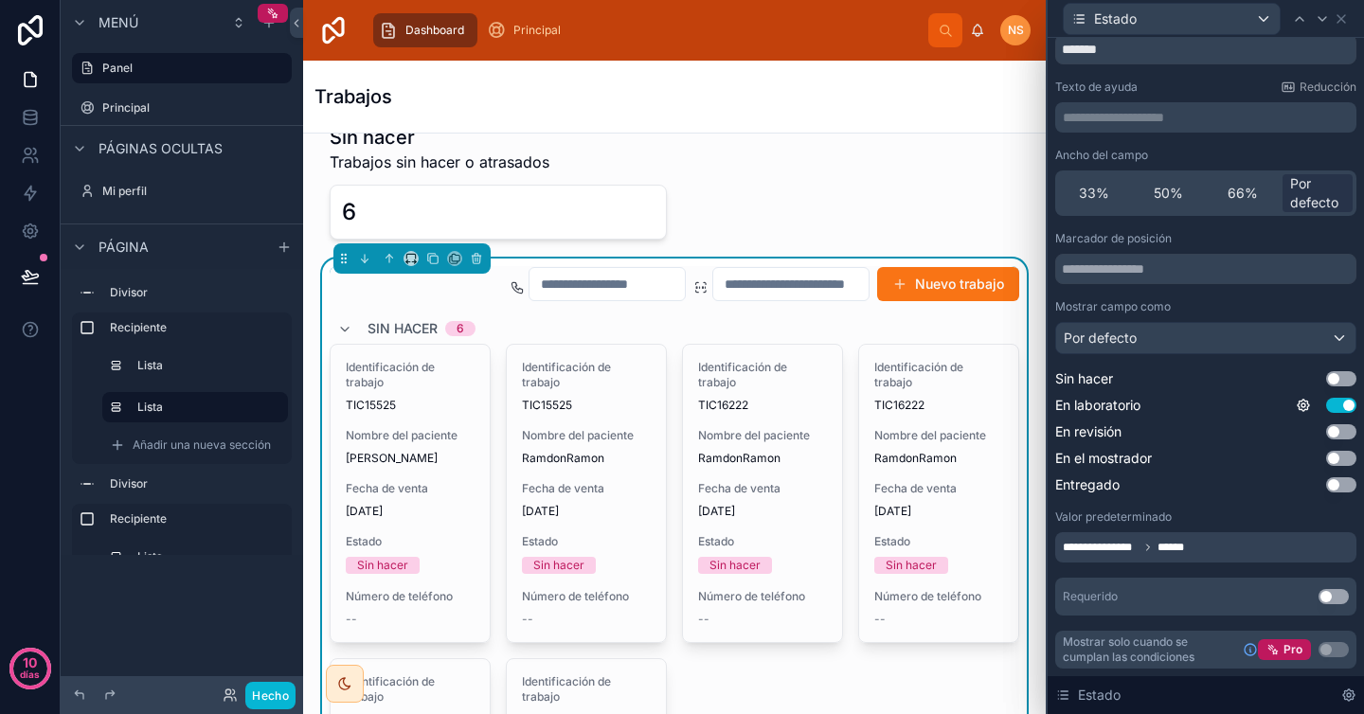
click at [1320, 600] on button "Utilizar configuración" at bounding box center [1333, 596] width 30 height 15
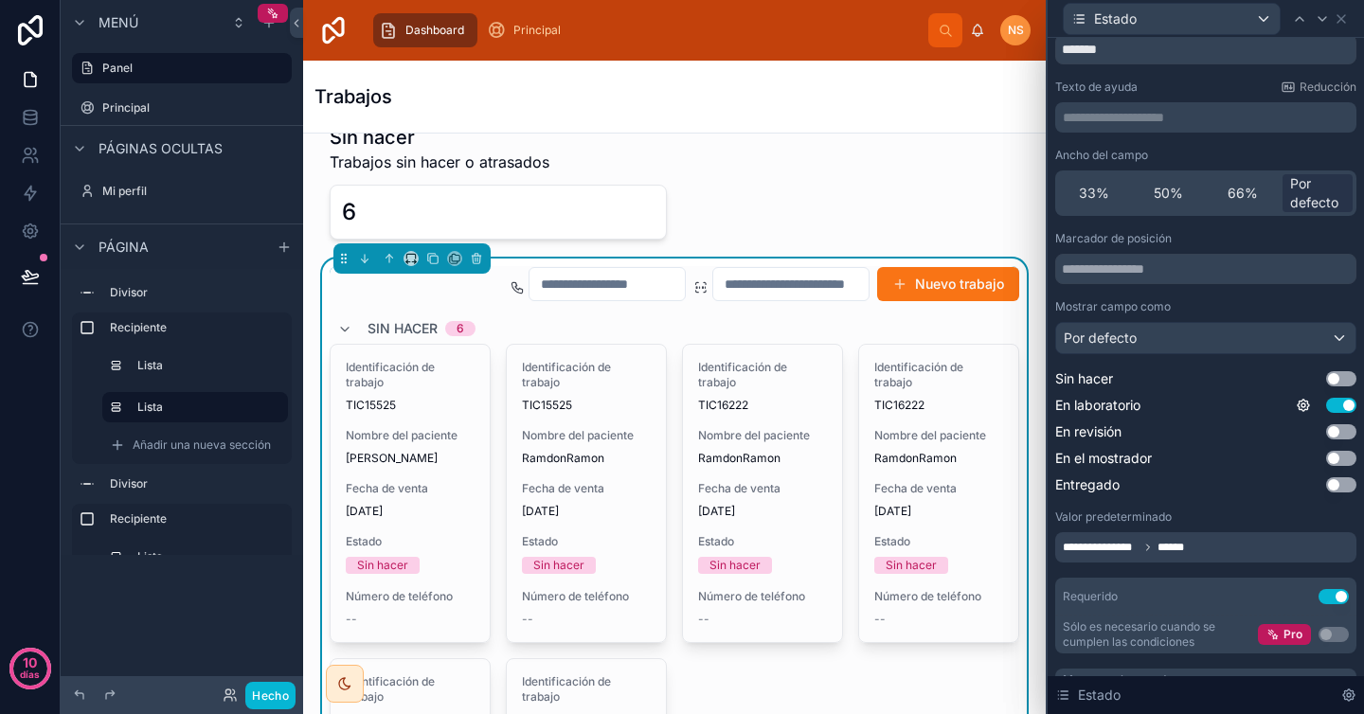
scroll to position [106, 0]
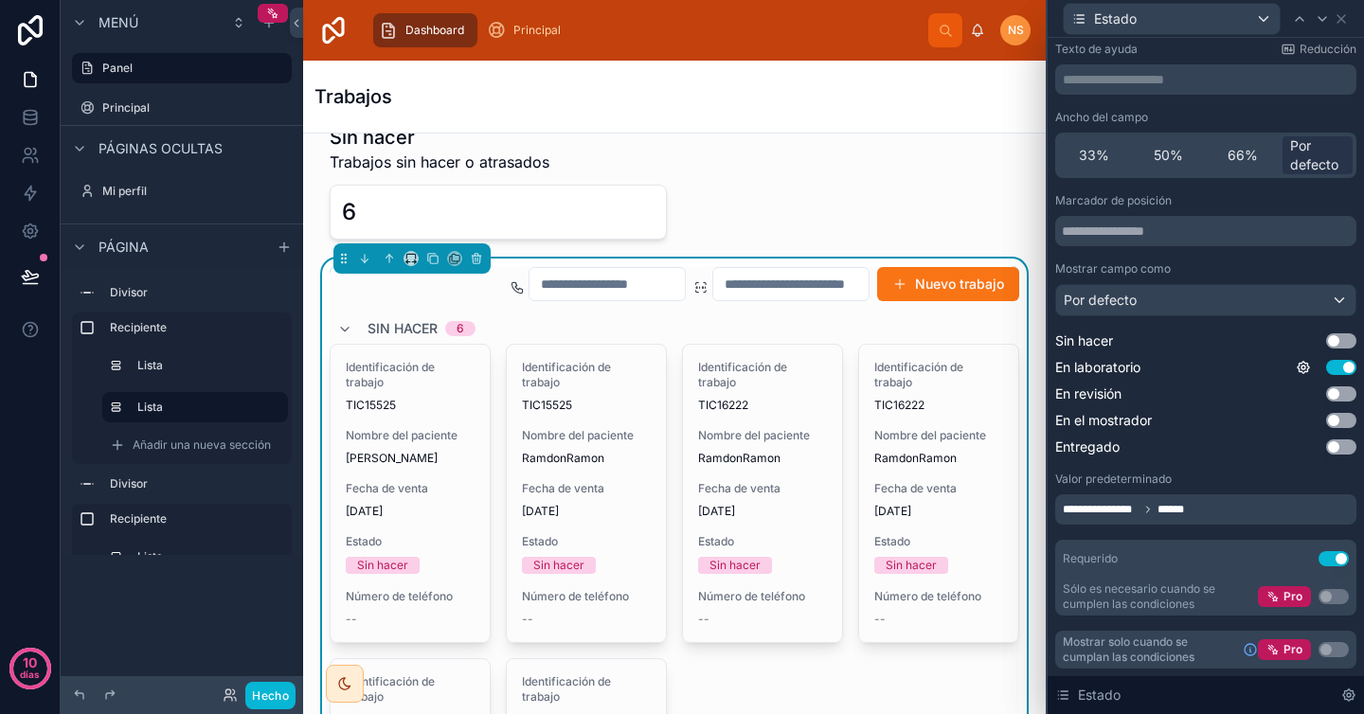
click at [1318, 559] on button "Utilizar configuración" at bounding box center [1333, 558] width 30 height 15
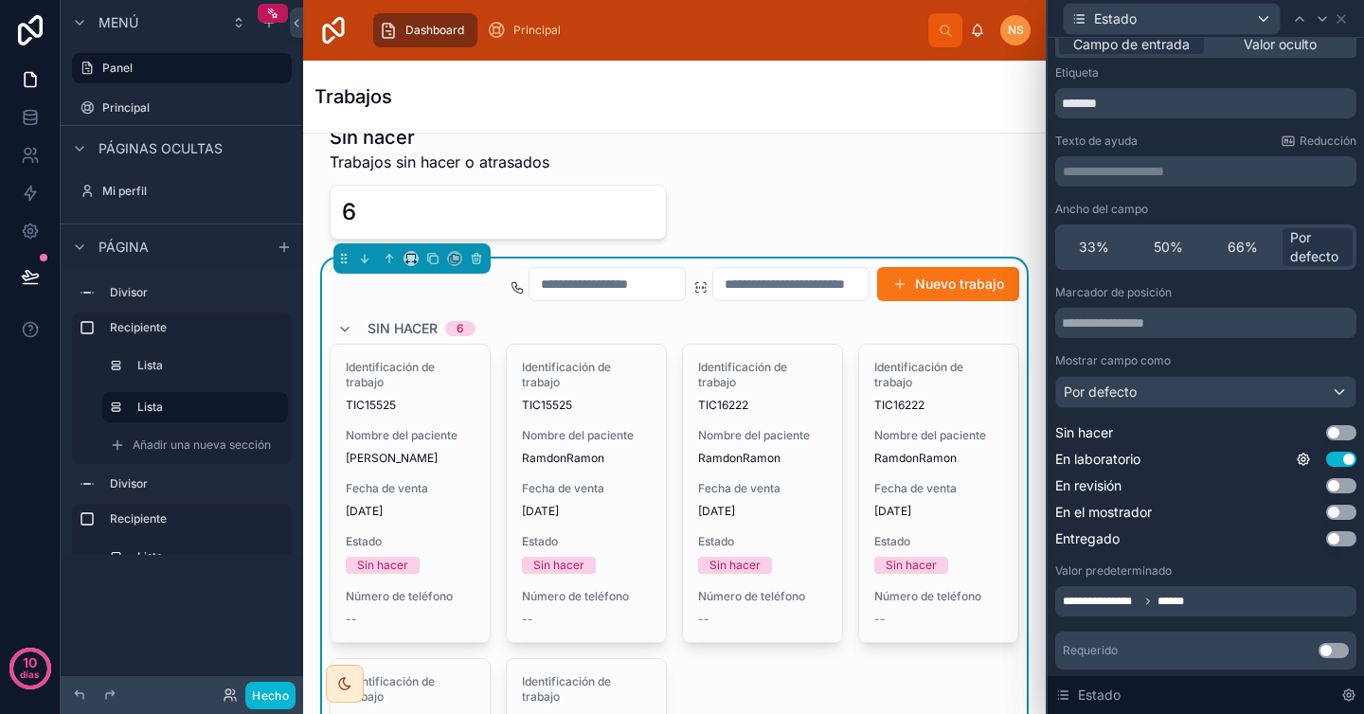
scroll to position [0, 0]
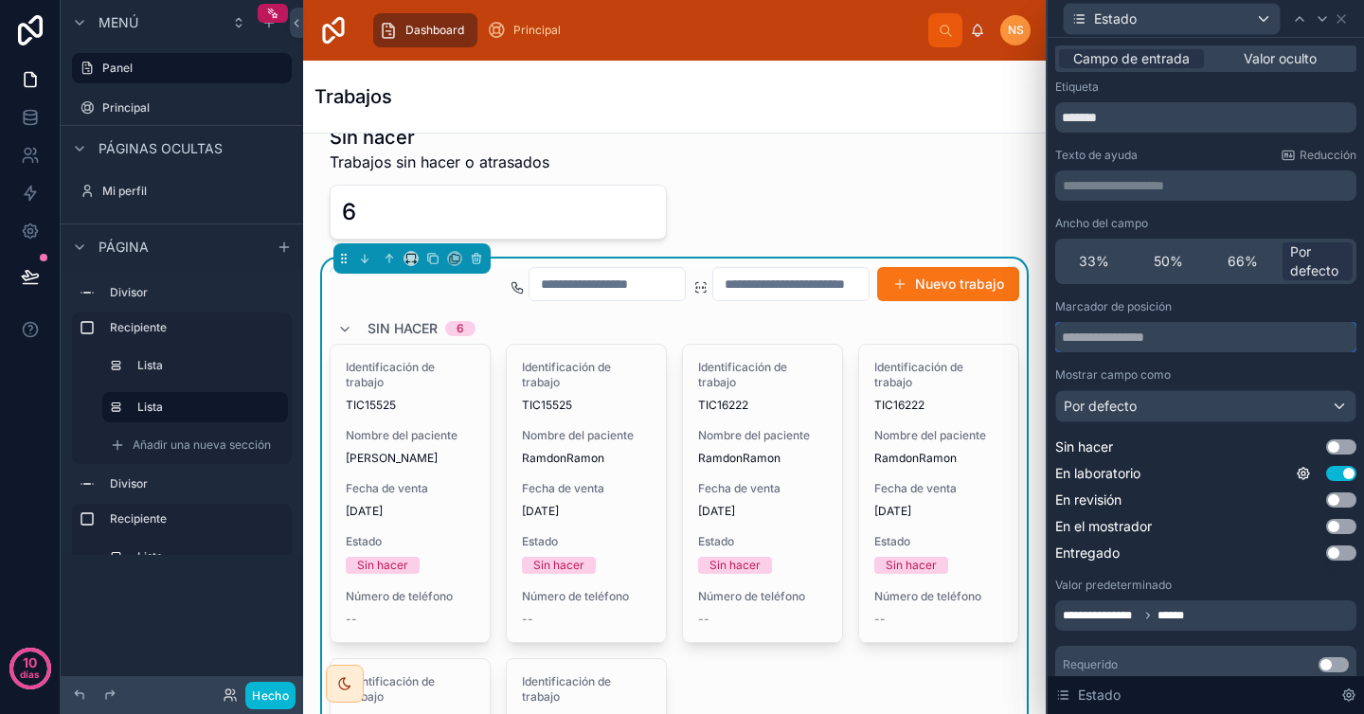
click at [1156, 341] on input "text" at bounding box center [1205, 337] width 301 height 30
click at [1157, 364] on div "Marcador de posición Mostrar campo como Por defecto Sin hacer Utilizar configur…" at bounding box center [1205, 430] width 301 height 263
click at [1302, 52] on font "Valor oculto" at bounding box center [1280, 58] width 73 height 16
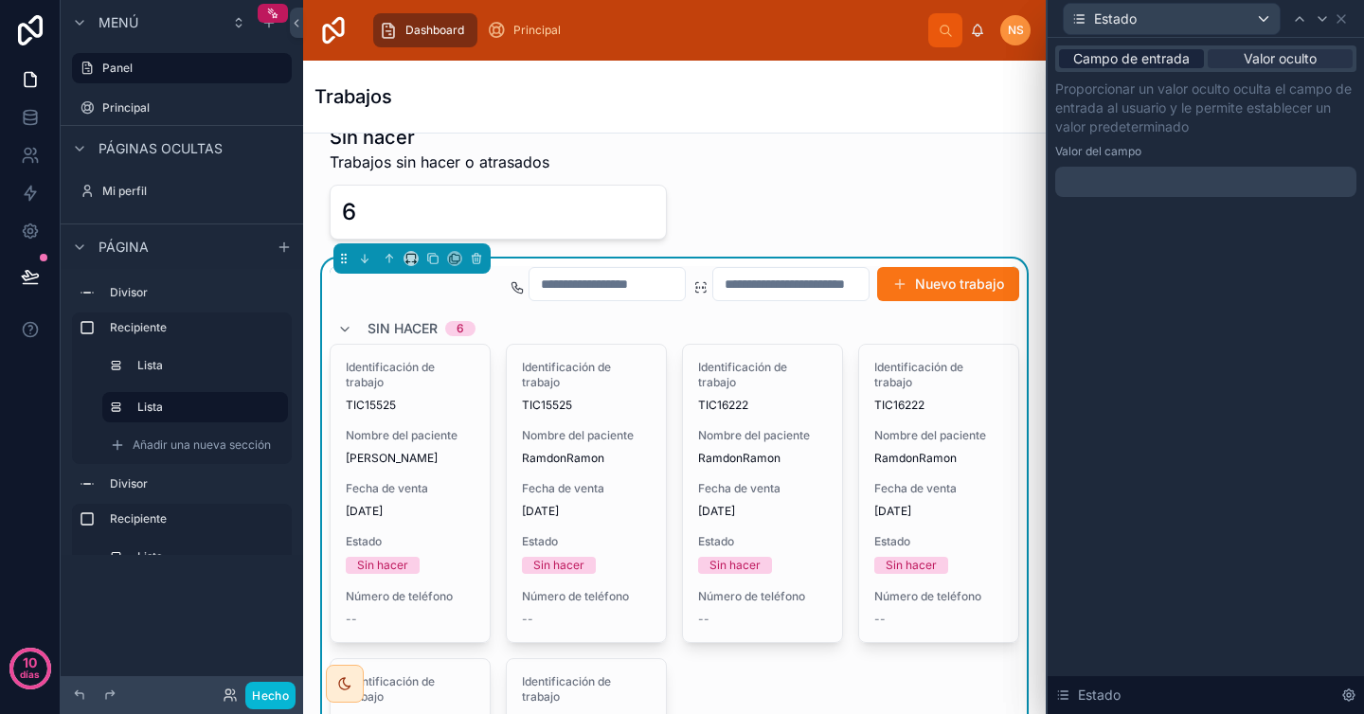
click at [1171, 55] on font "Campo de entrada" at bounding box center [1131, 58] width 117 height 16
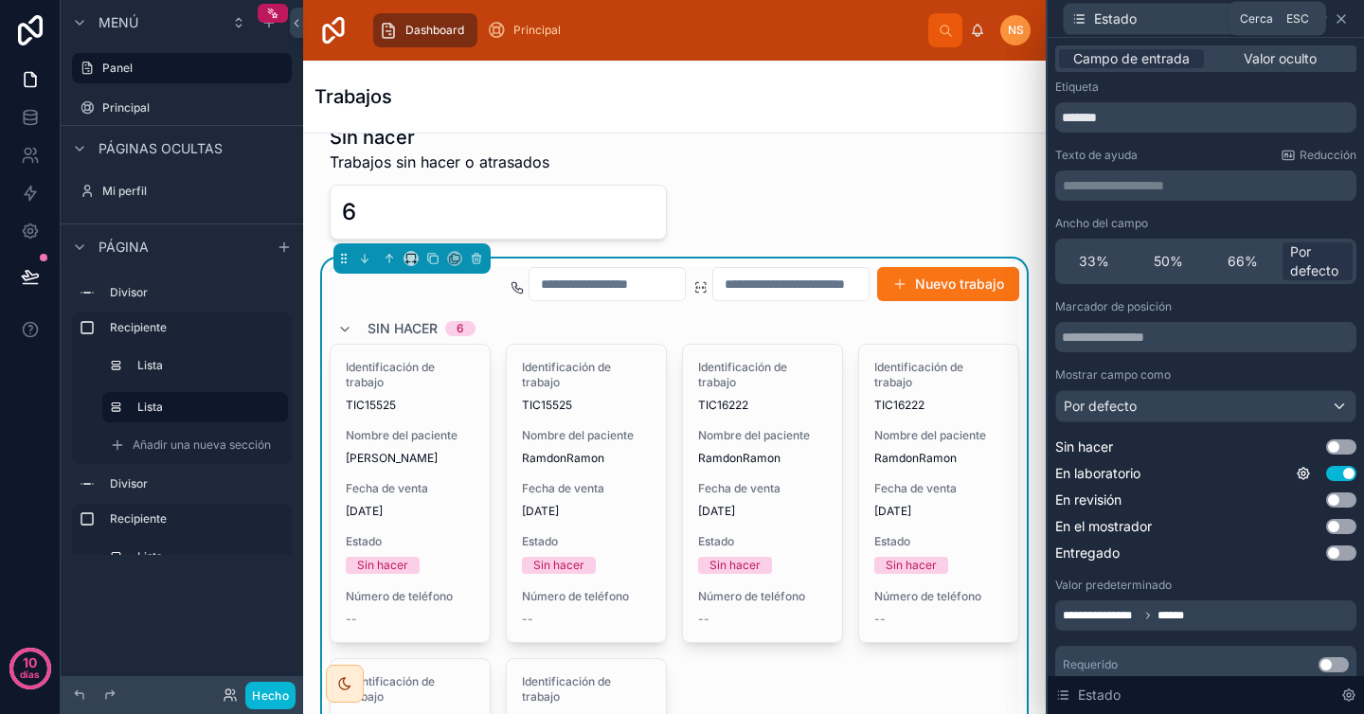
click at [1342, 20] on icon at bounding box center [1341, 19] width 8 height 8
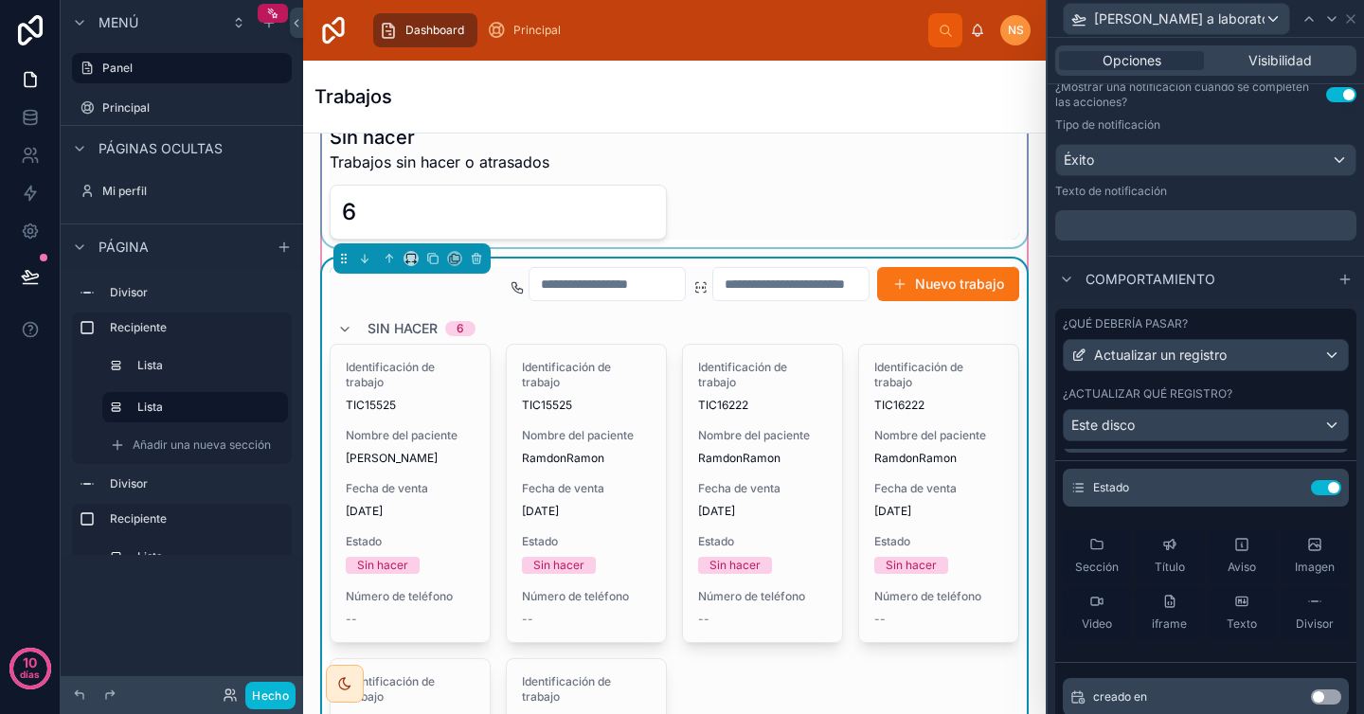
click at [985, 153] on div at bounding box center [674, 182] width 712 height 131
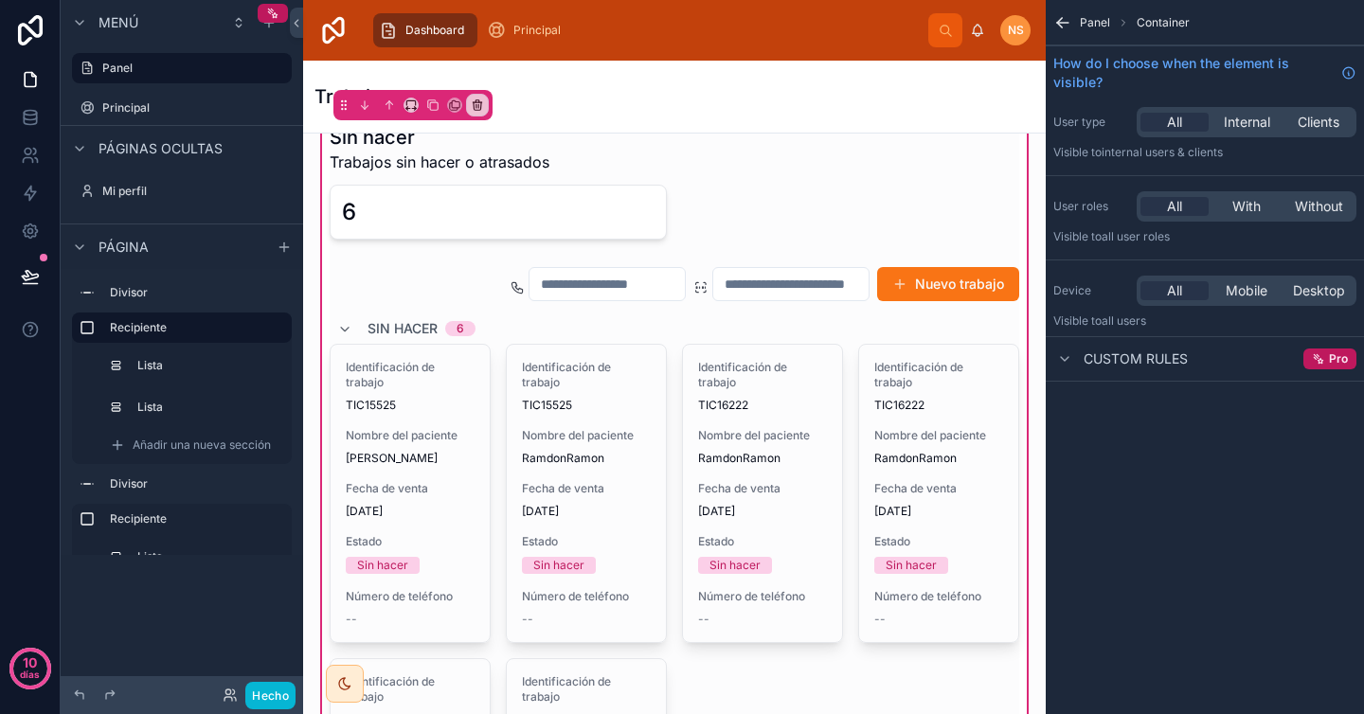
click at [1064, 25] on icon "contenido desplazable" at bounding box center [1062, 22] width 19 height 19
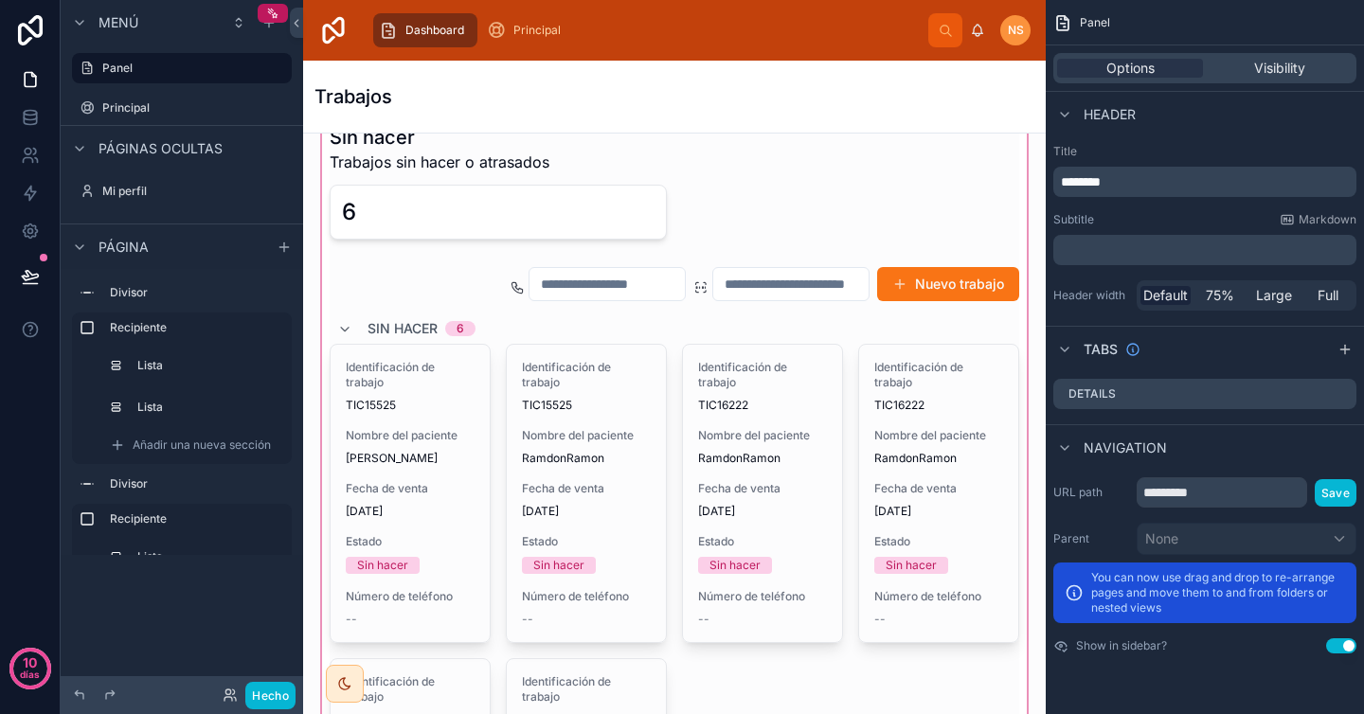
click at [742, 422] on div at bounding box center [674, 570] width 712 height 931
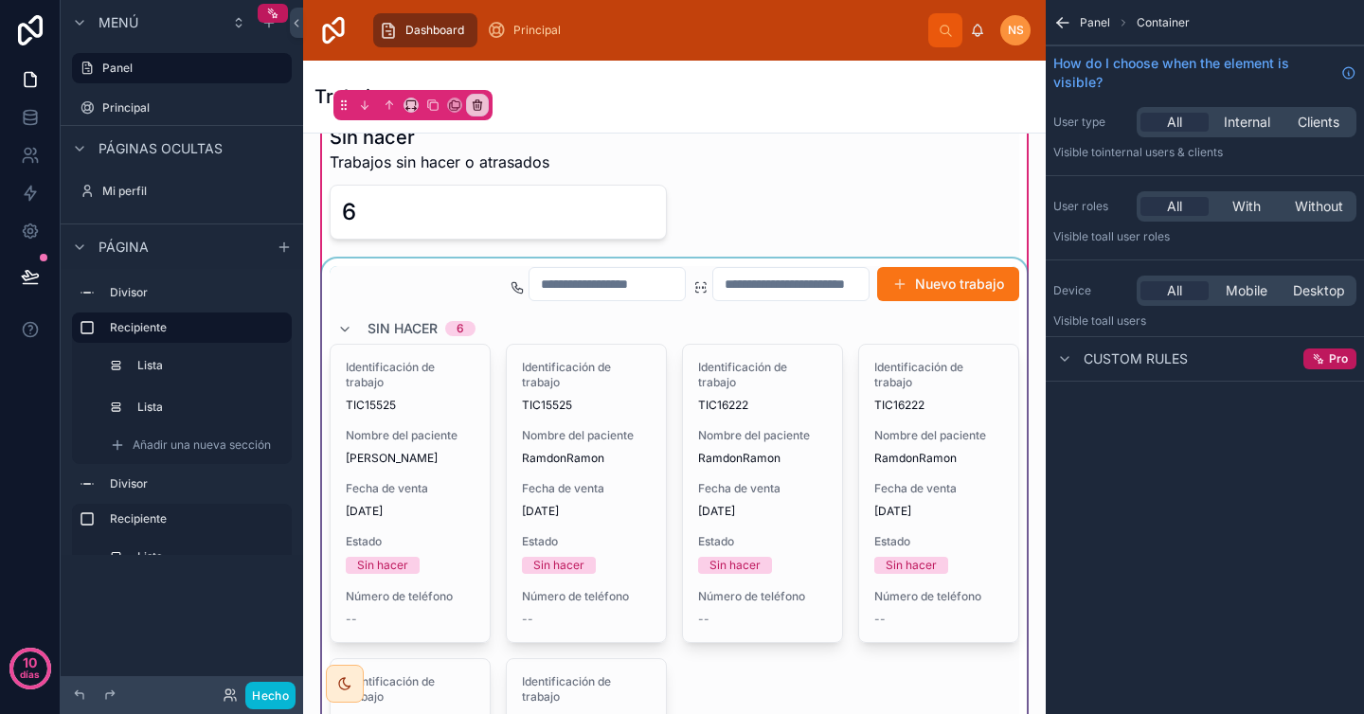
click at [912, 480] on div at bounding box center [674, 642] width 712 height 766
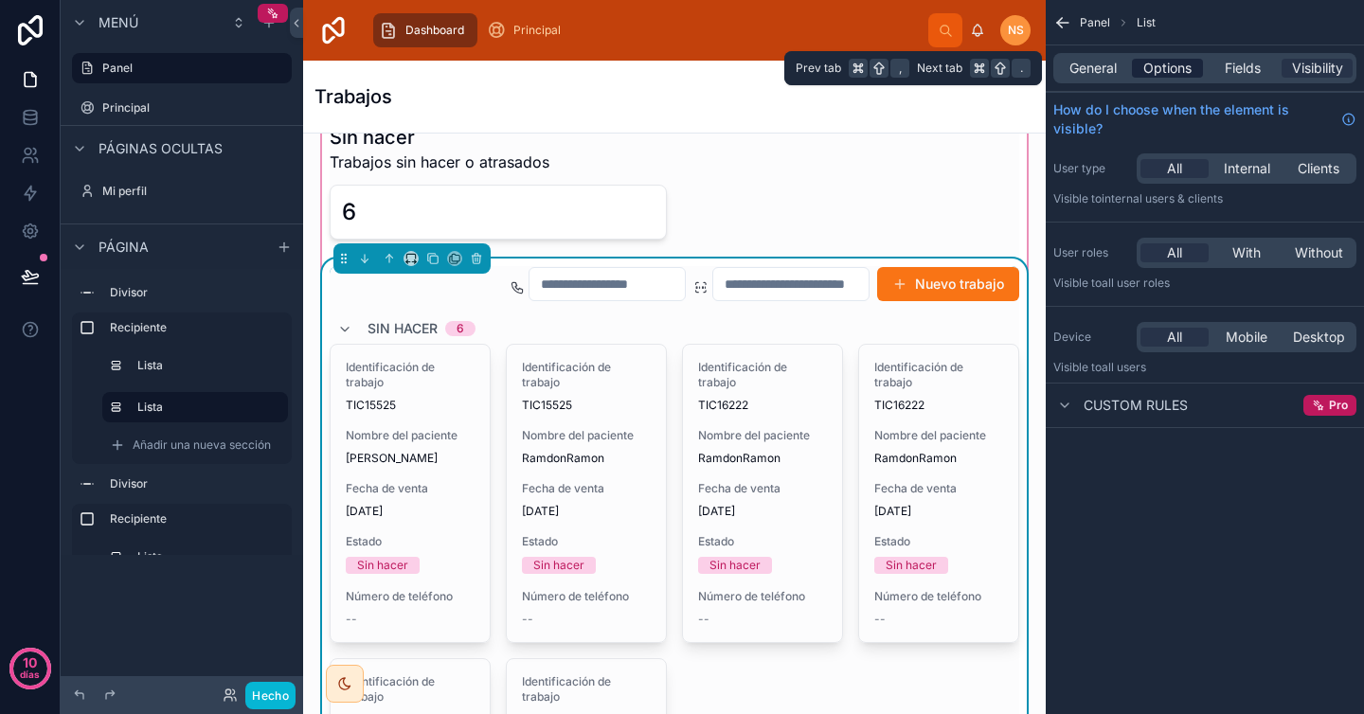
click at [1185, 70] on span "Options" at bounding box center [1167, 68] width 48 height 19
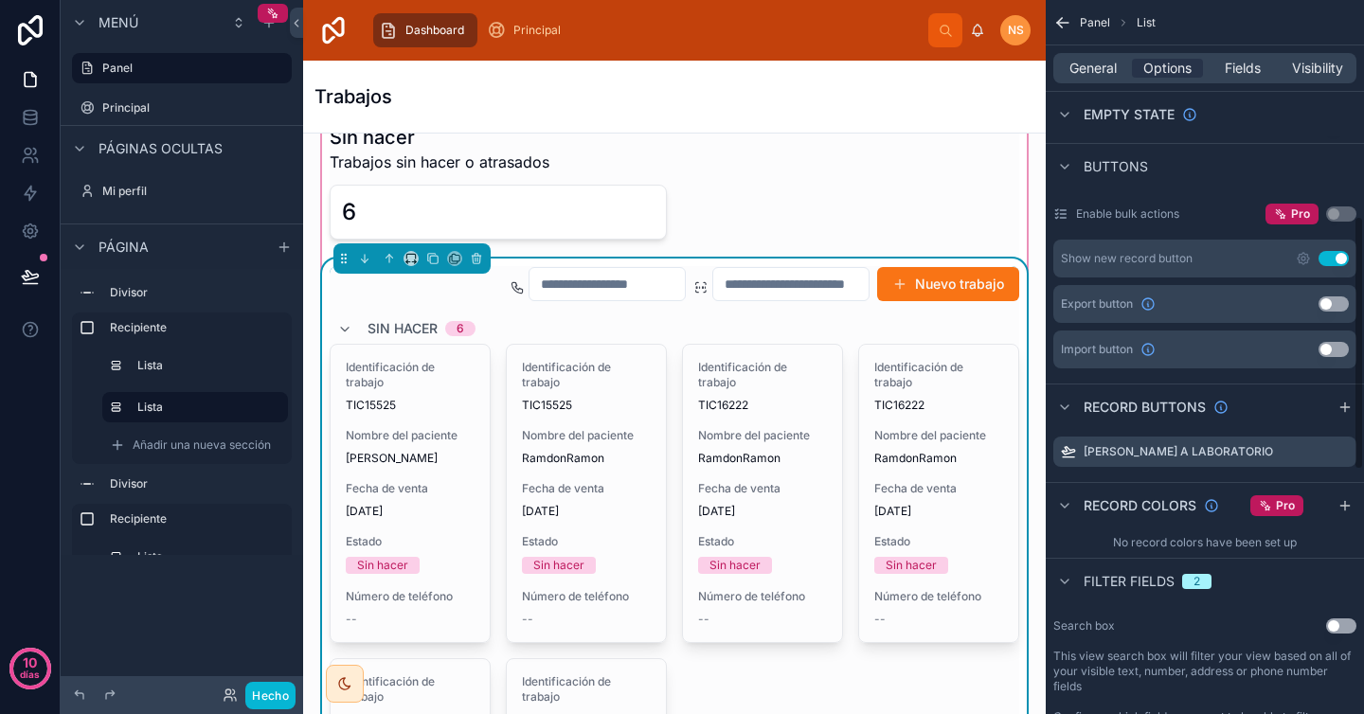
scroll to position [621, 0]
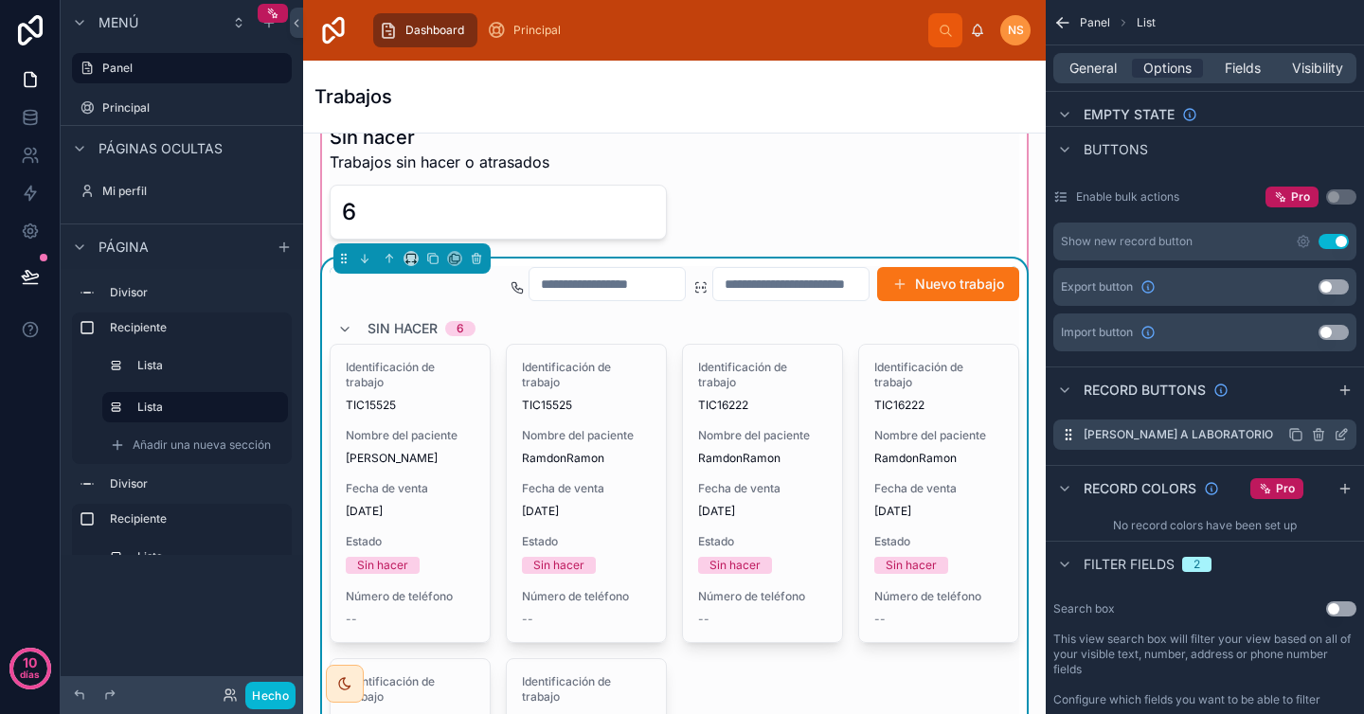
click at [1340, 436] on icon "contenido desplazable" at bounding box center [1343, 433] width 8 height 8
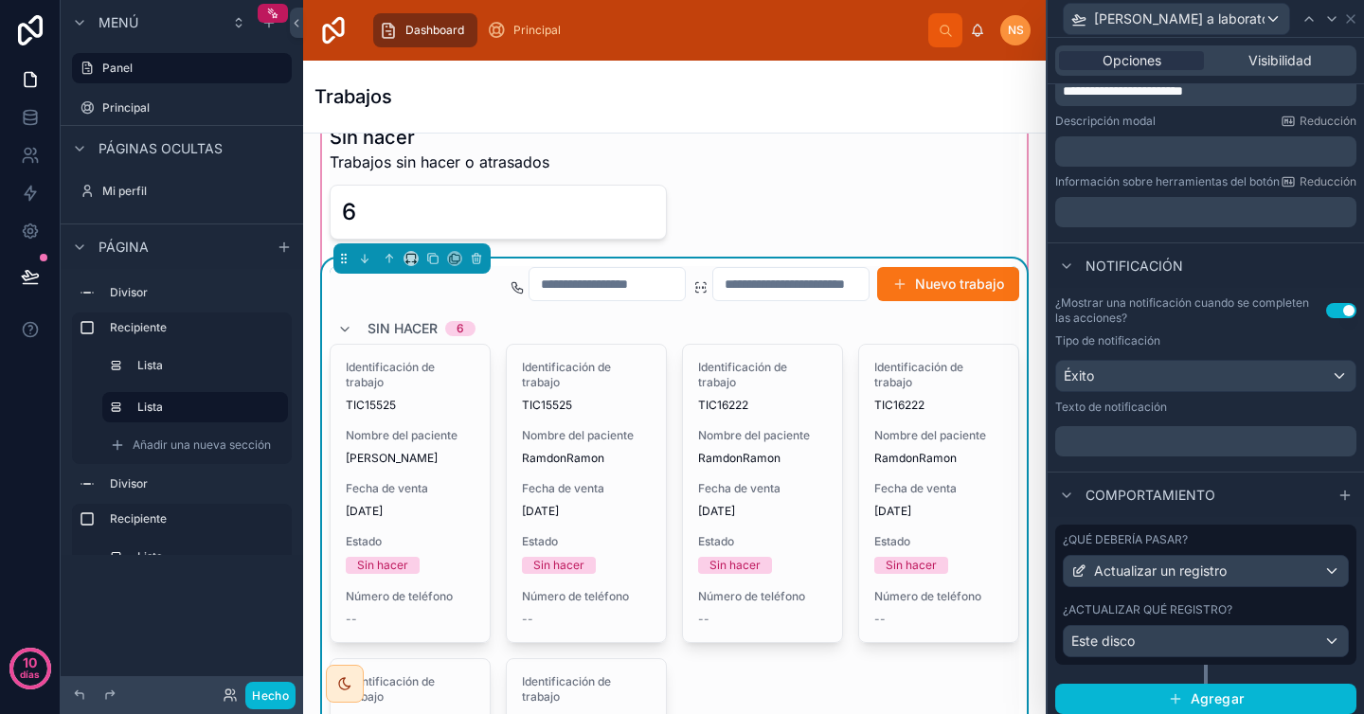
scroll to position [372, 0]
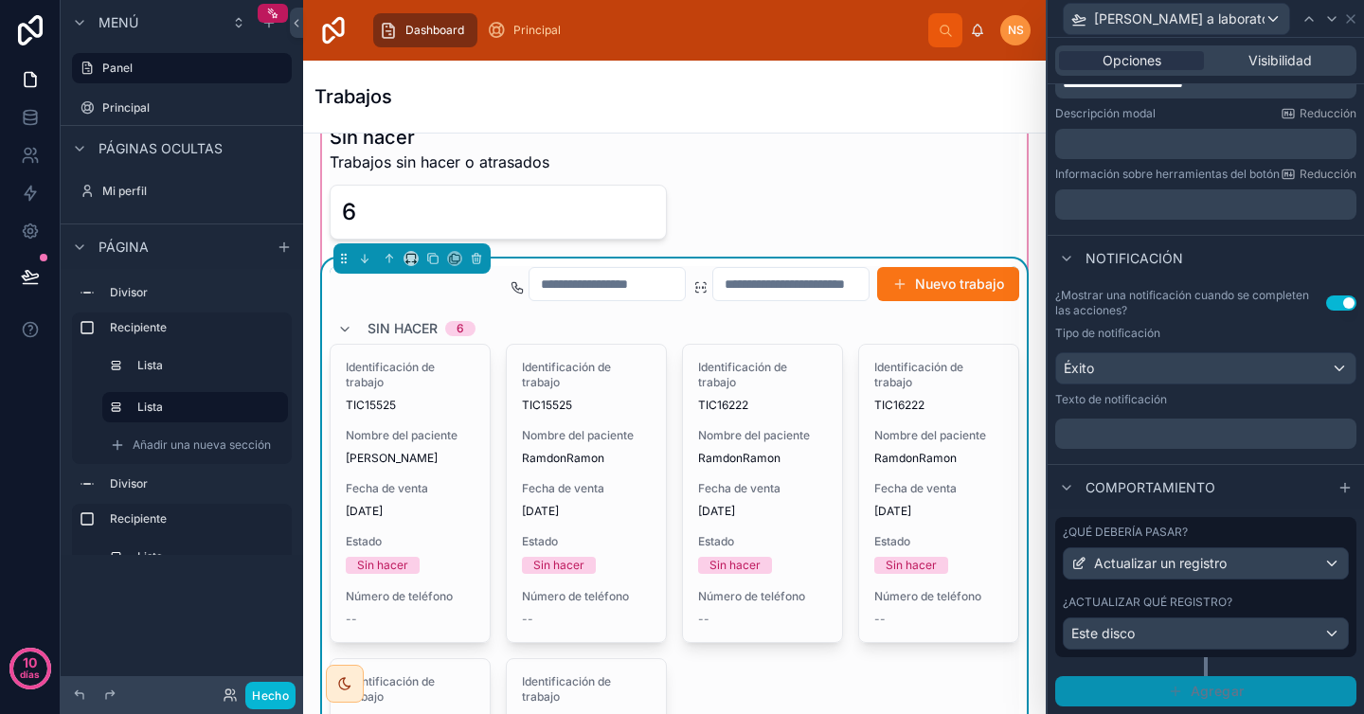
click at [1202, 683] on font "Agregar" at bounding box center [1217, 691] width 53 height 16
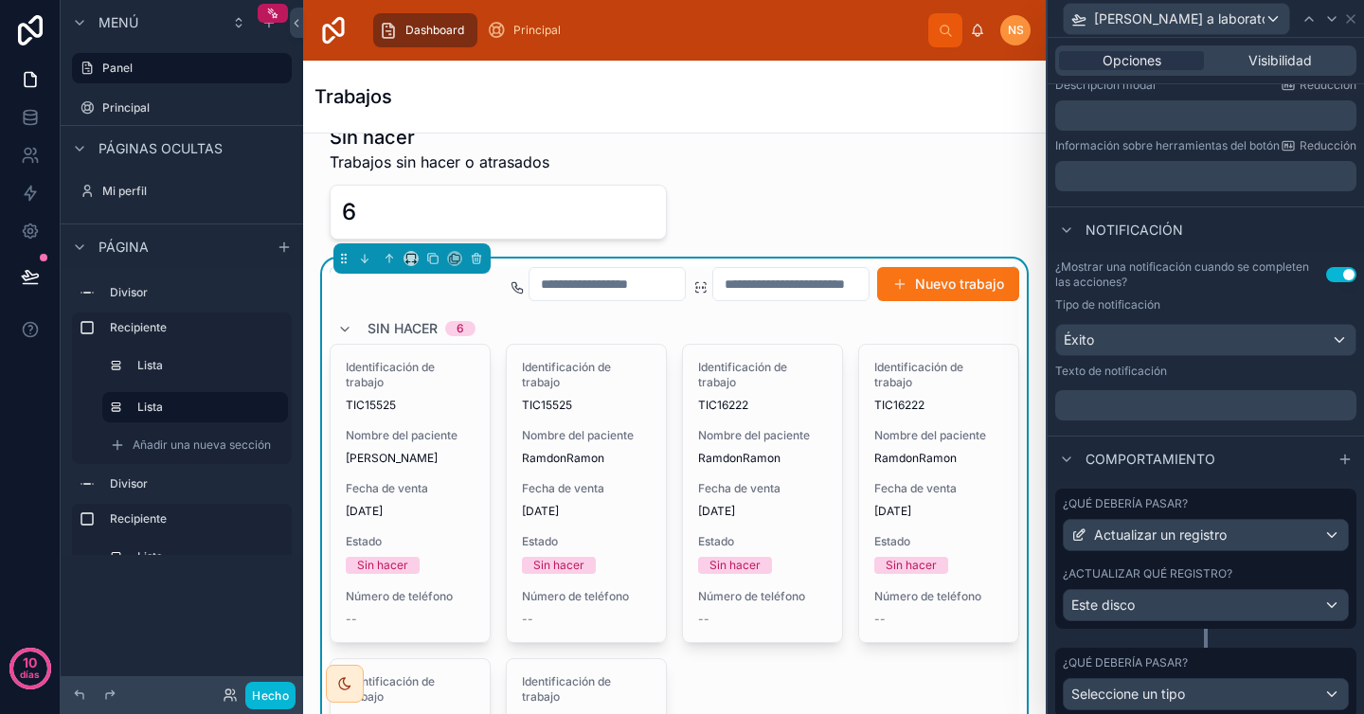
scroll to position [461, 0]
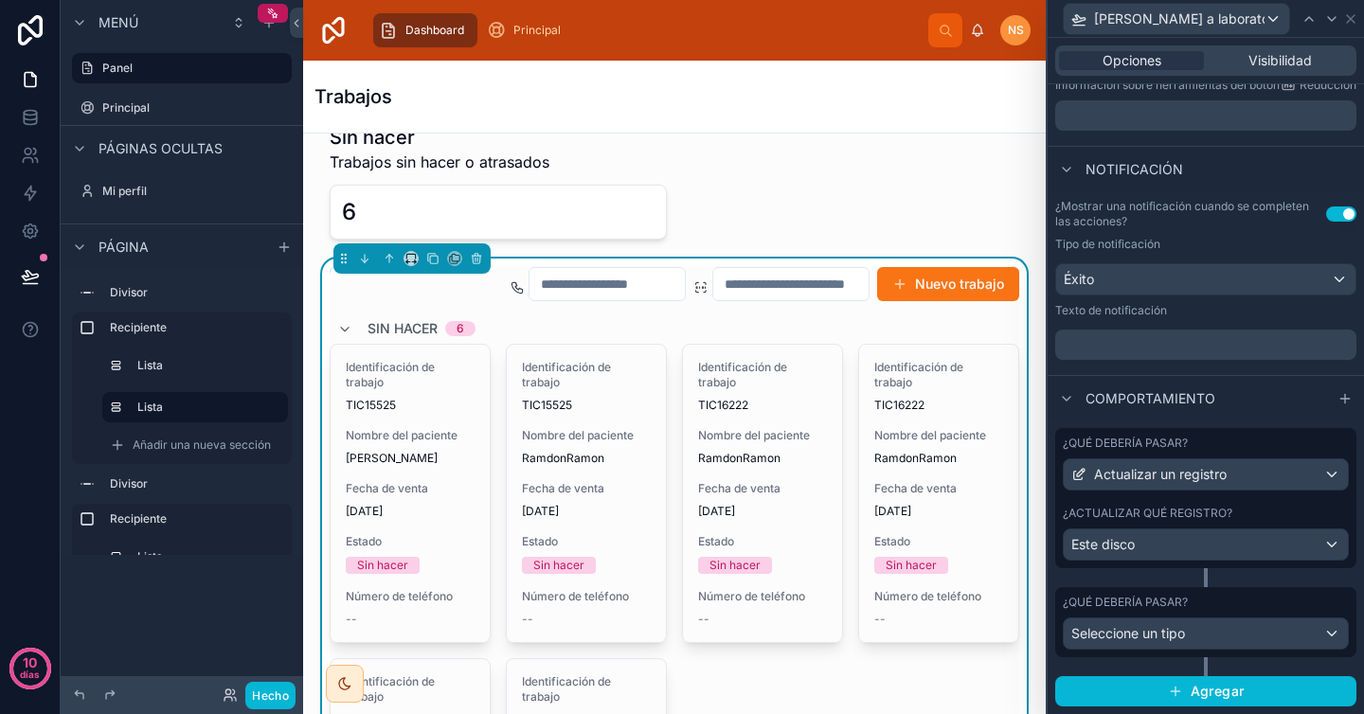
click at [1264, 595] on div "¿Qué debería pasar?" at bounding box center [1206, 602] width 286 height 15
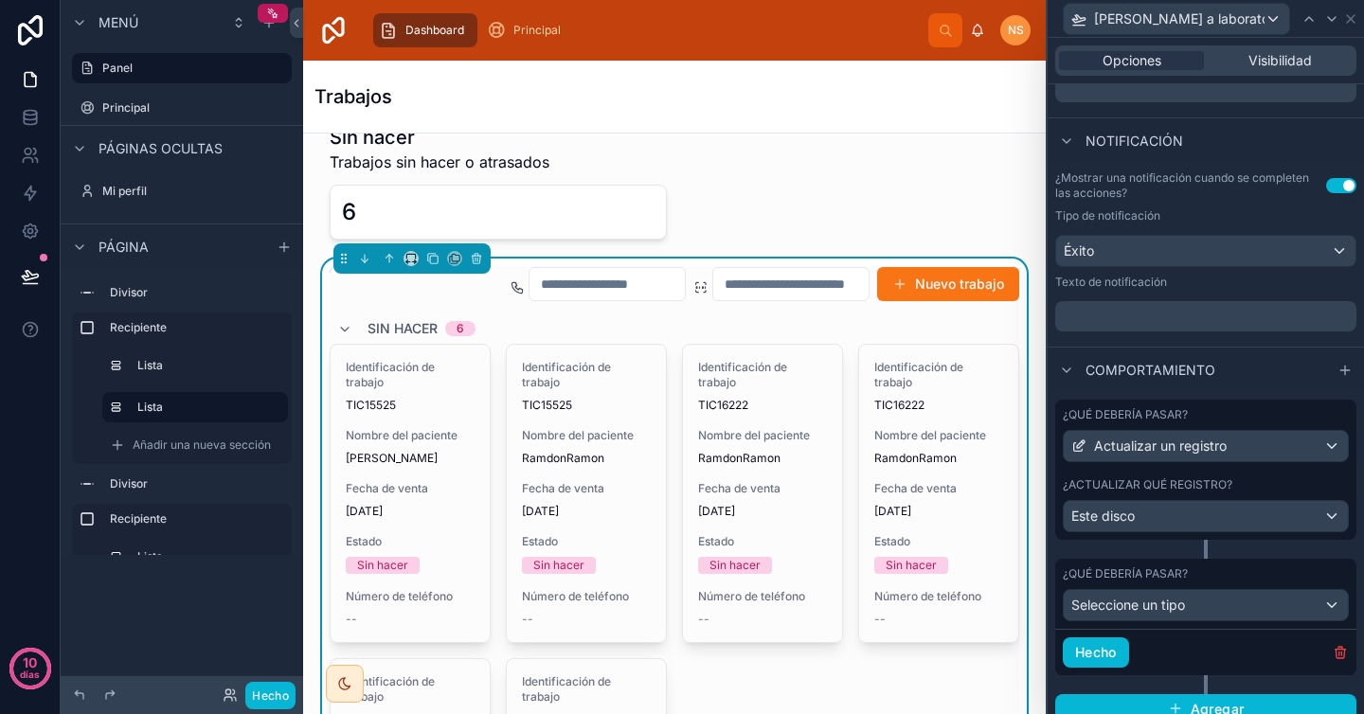
click at [1317, 579] on div "¿Qué debería pasar? Seleccione un tipo" at bounding box center [1205, 594] width 301 height 70
click at [1307, 582] on div "¿Qué debería pasar?" at bounding box center [1206, 573] width 286 height 15
click at [1333, 660] on icon "button" at bounding box center [1340, 652] width 15 height 15
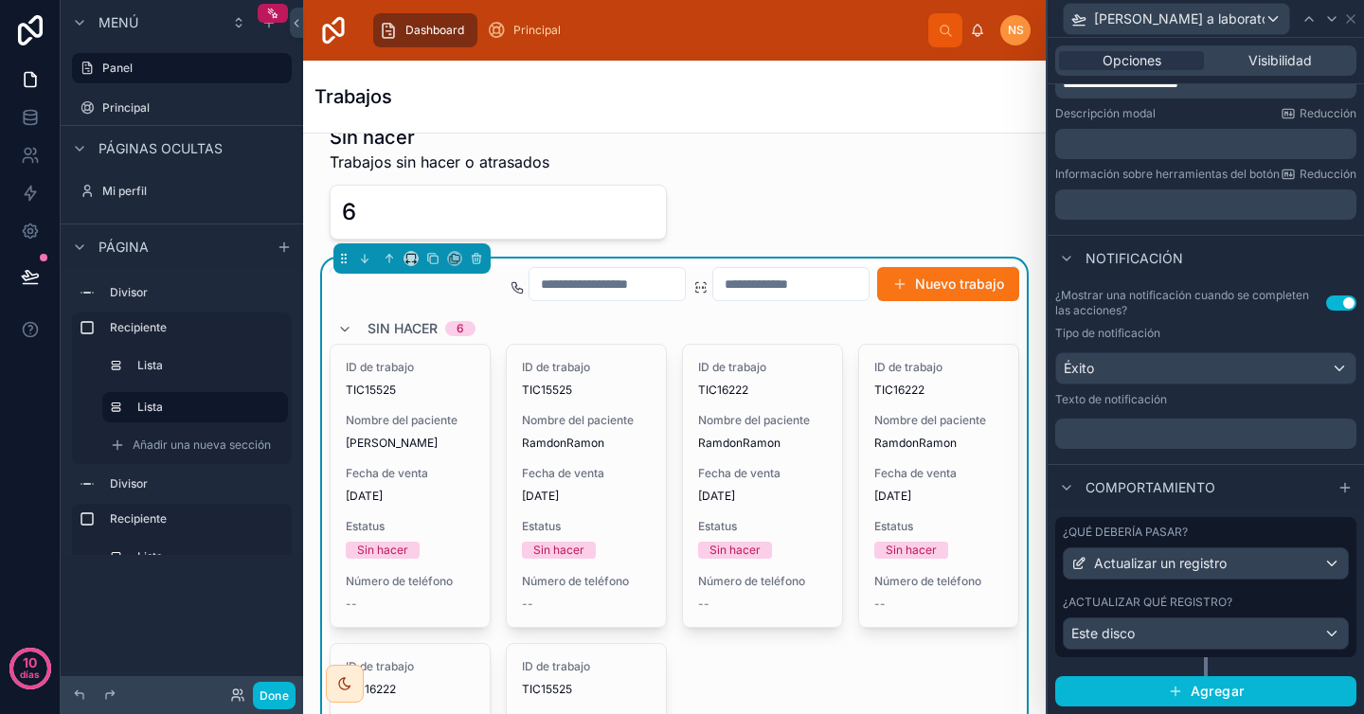
scroll to position [372, 0]
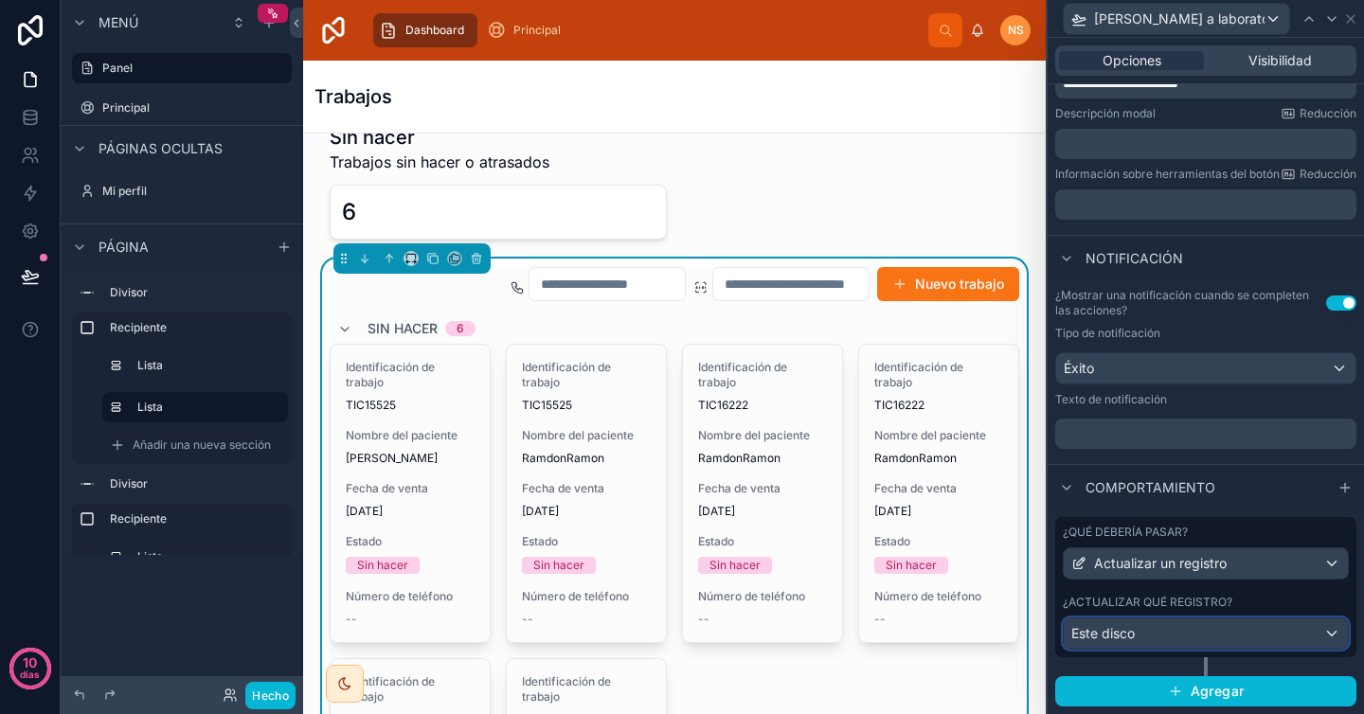
click at [1265, 619] on div "Este disco" at bounding box center [1206, 634] width 284 height 30
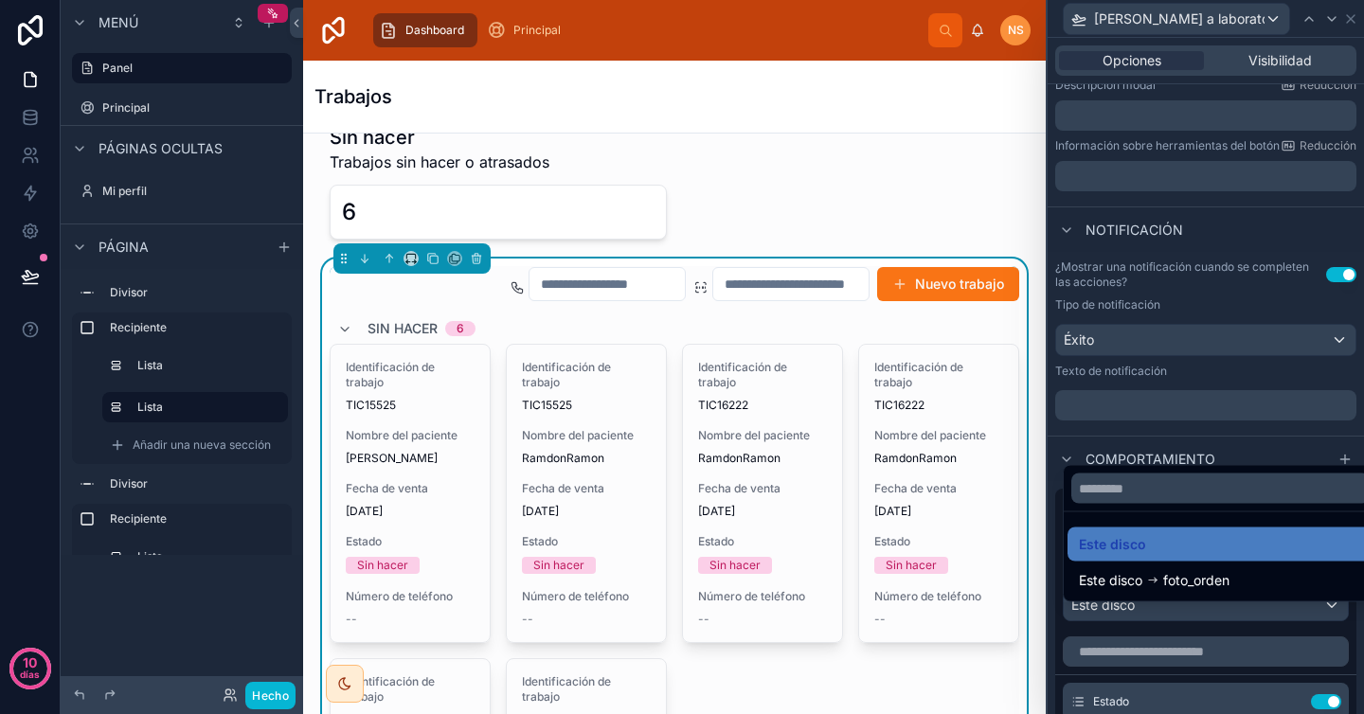
click at [1263, 626] on div at bounding box center [1206, 357] width 316 height 714
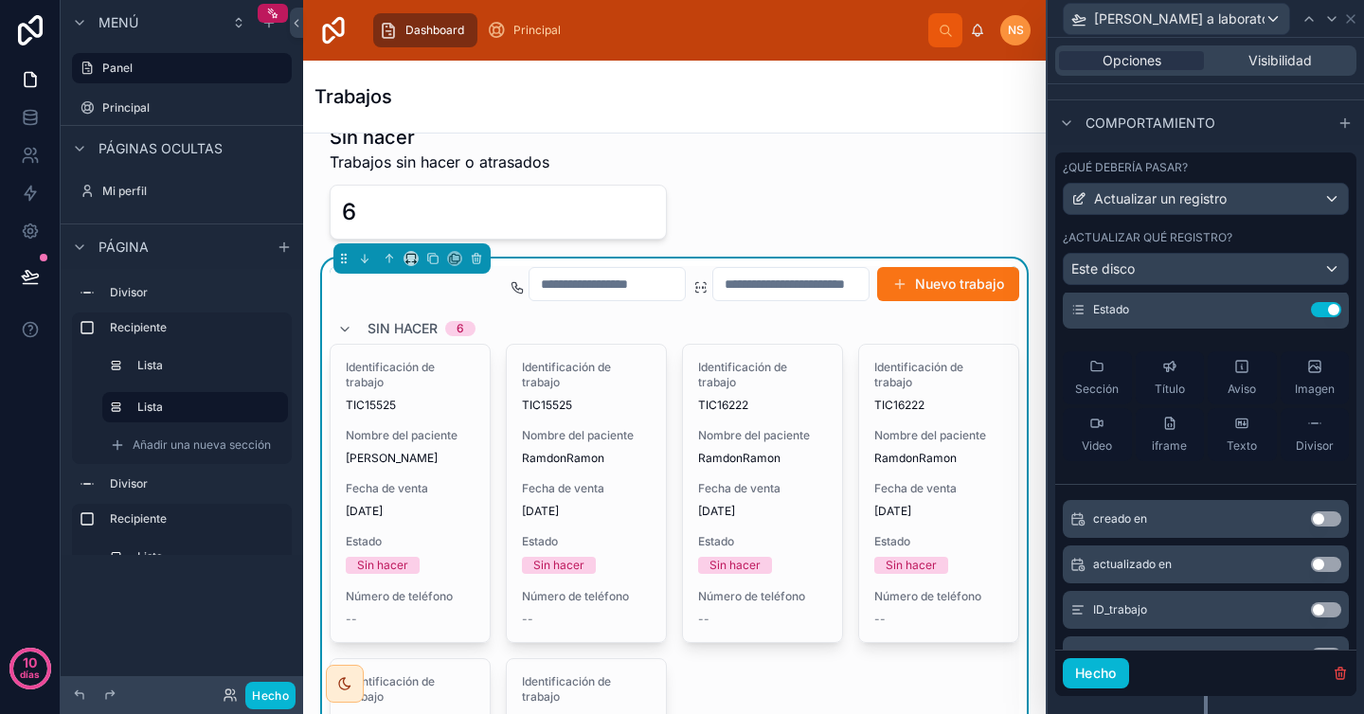
scroll to position [45, 0]
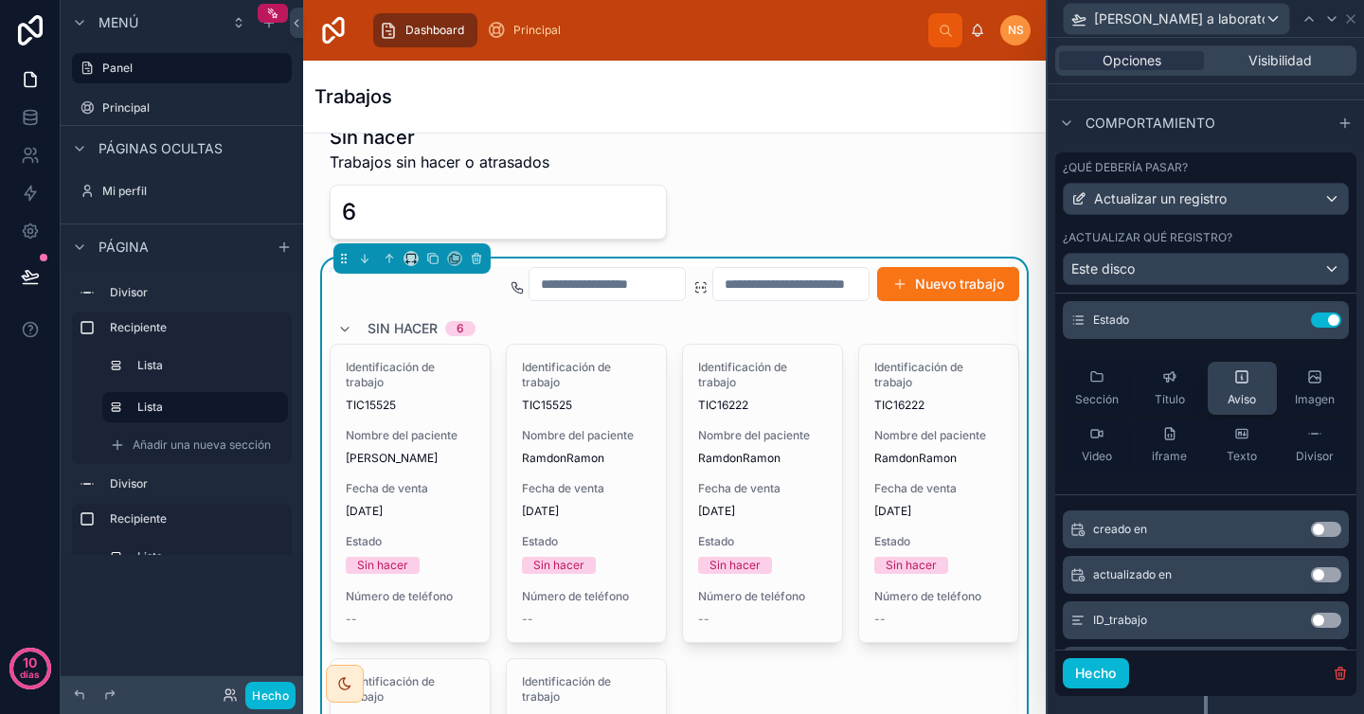
click at [1234, 385] on icon at bounding box center [1241, 376] width 15 height 15
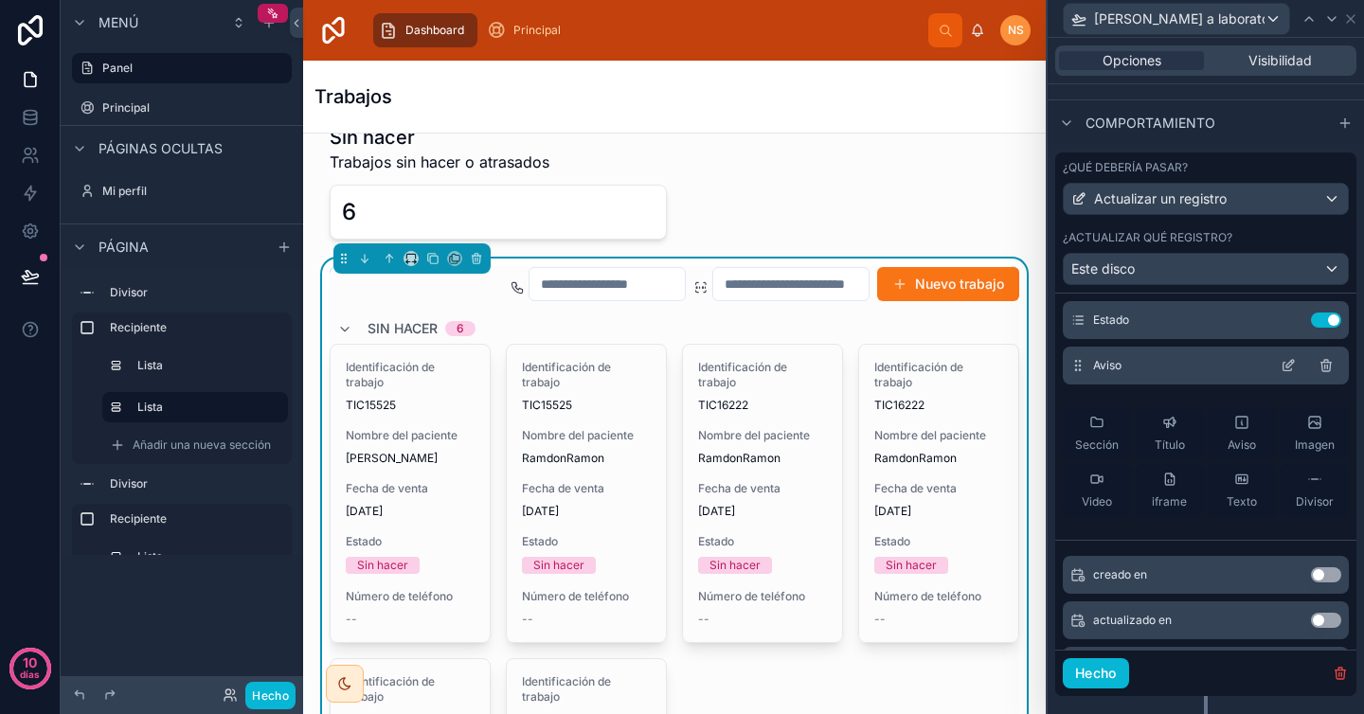
click at [1281, 373] on icon at bounding box center [1288, 365] width 15 height 15
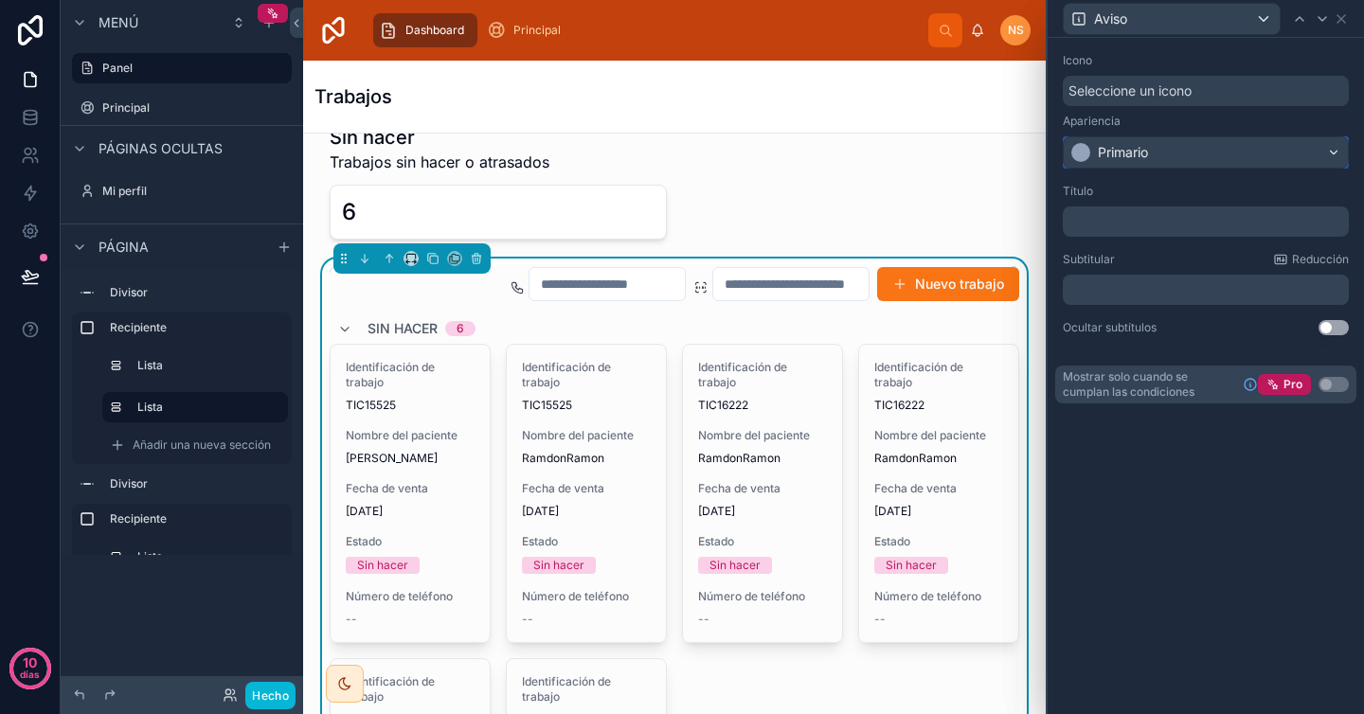
click at [1186, 153] on div "Primario" at bounding box center [1206, 152] width 284 height 30
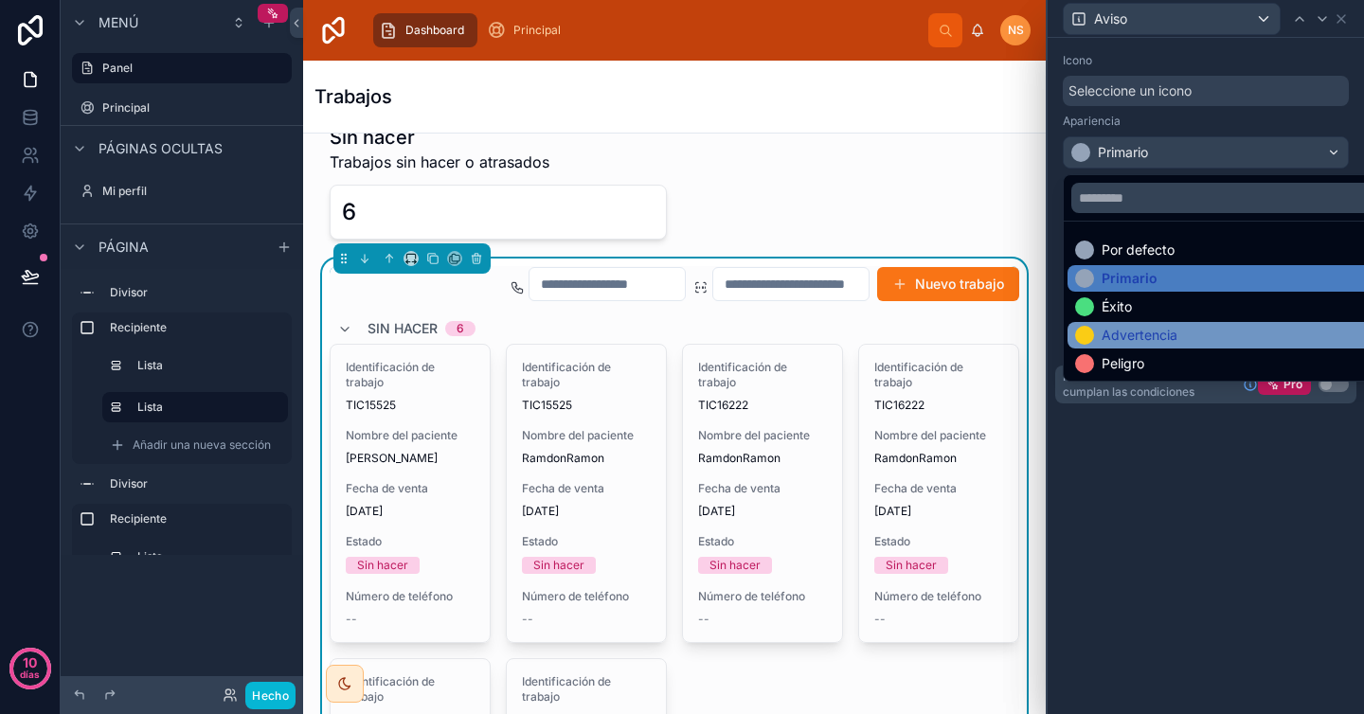
click at [1174, 332] on font "Advertencia" at bounding box center [1140, 335] width 76 height 16
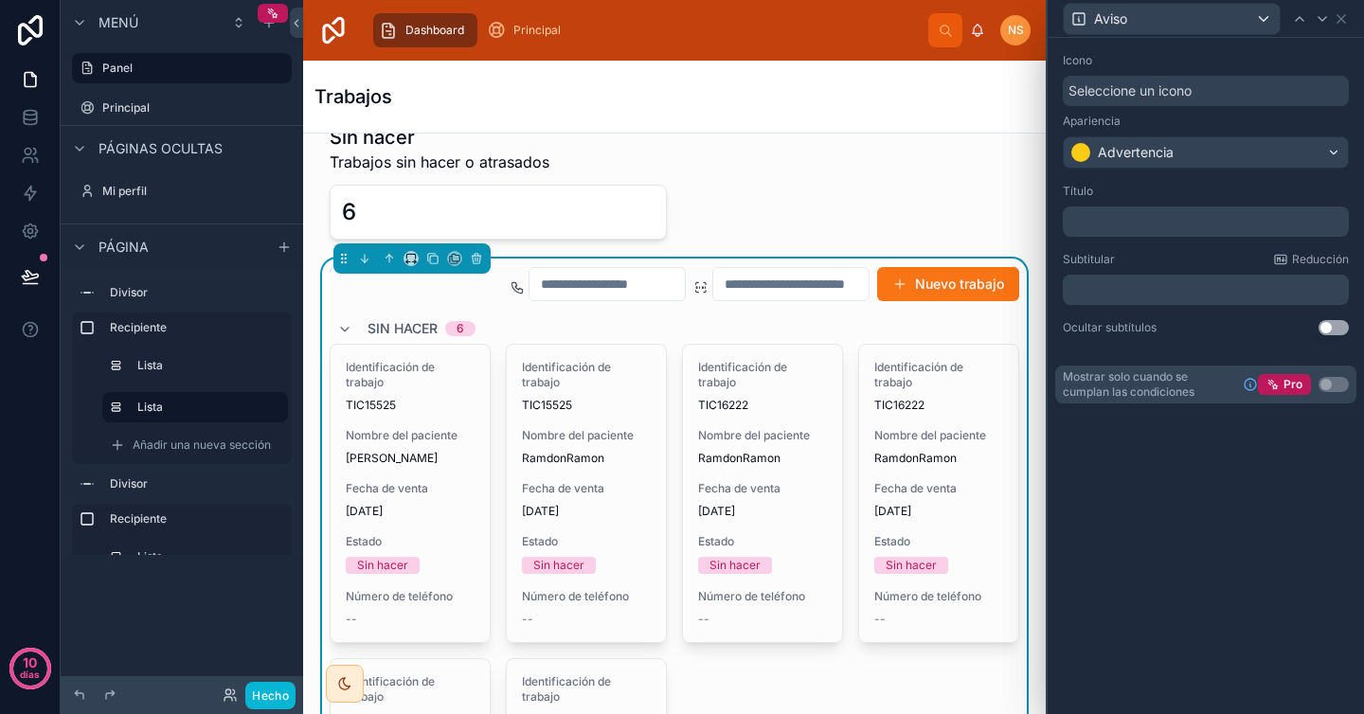
click at [1154, 225] on p "﻿" at bounding box center [1207, 221] width 275 height 19
click at [1162, 189] on div "Título" at bounding box center [1206, 191] width 286 height 15
click at [1166, 223] on p "﻿" at bounding box center [1207, 221] width 275 height 19
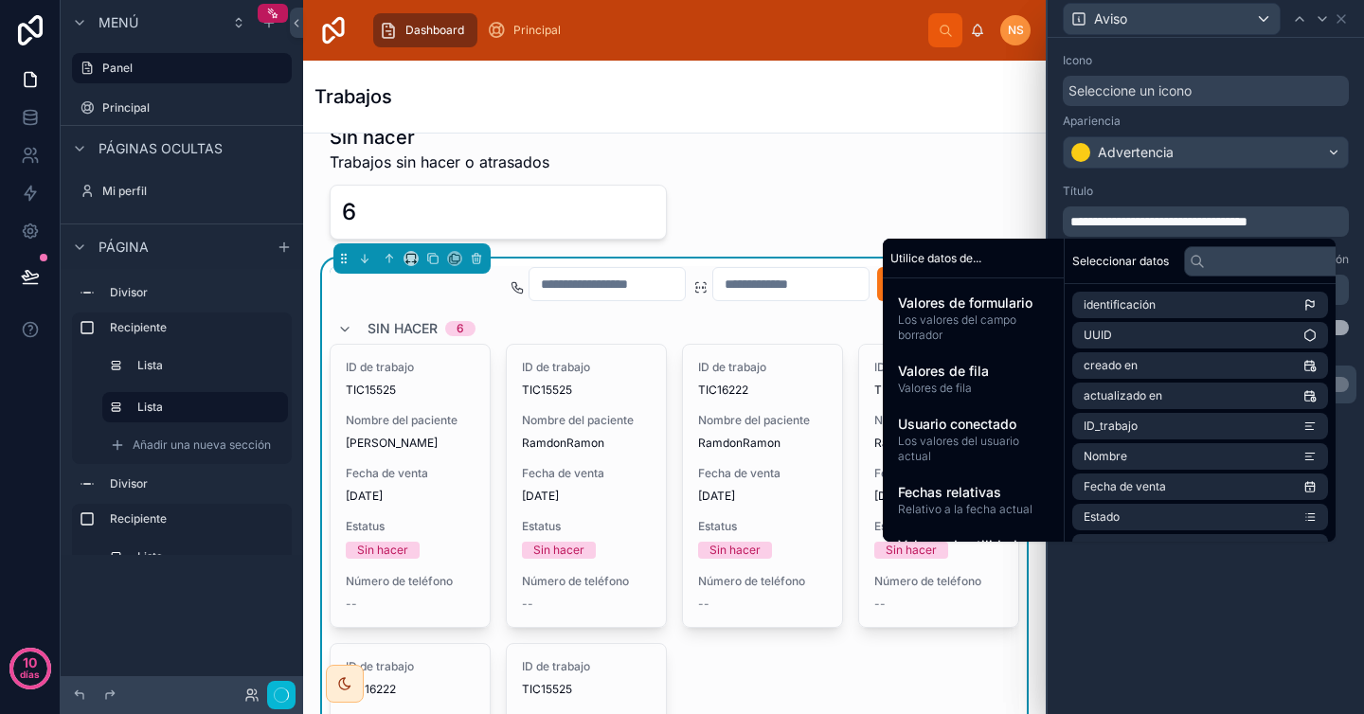
click at [1193, 191] on div "Título" at bounding box center [1206, 191] width 286 height 15
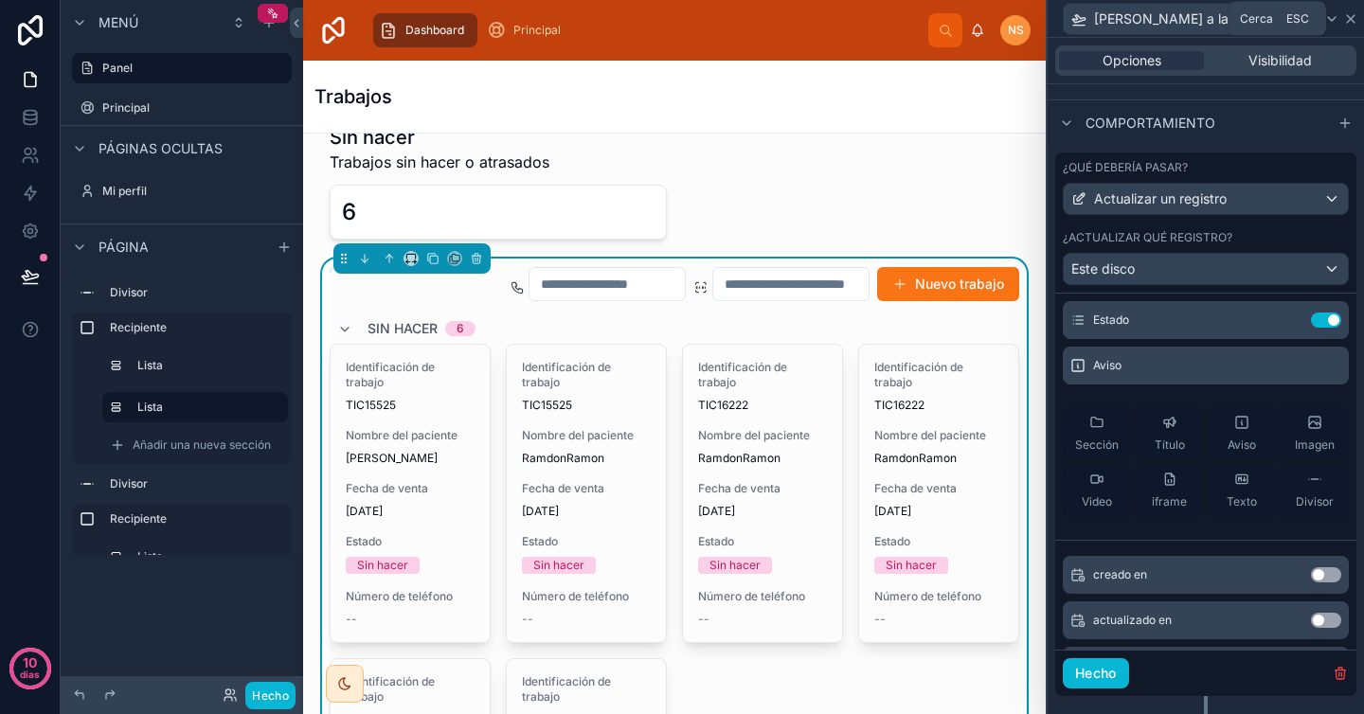
click at [1348, 18] on icon at bounding box center [1350, 18] width 15 height 15
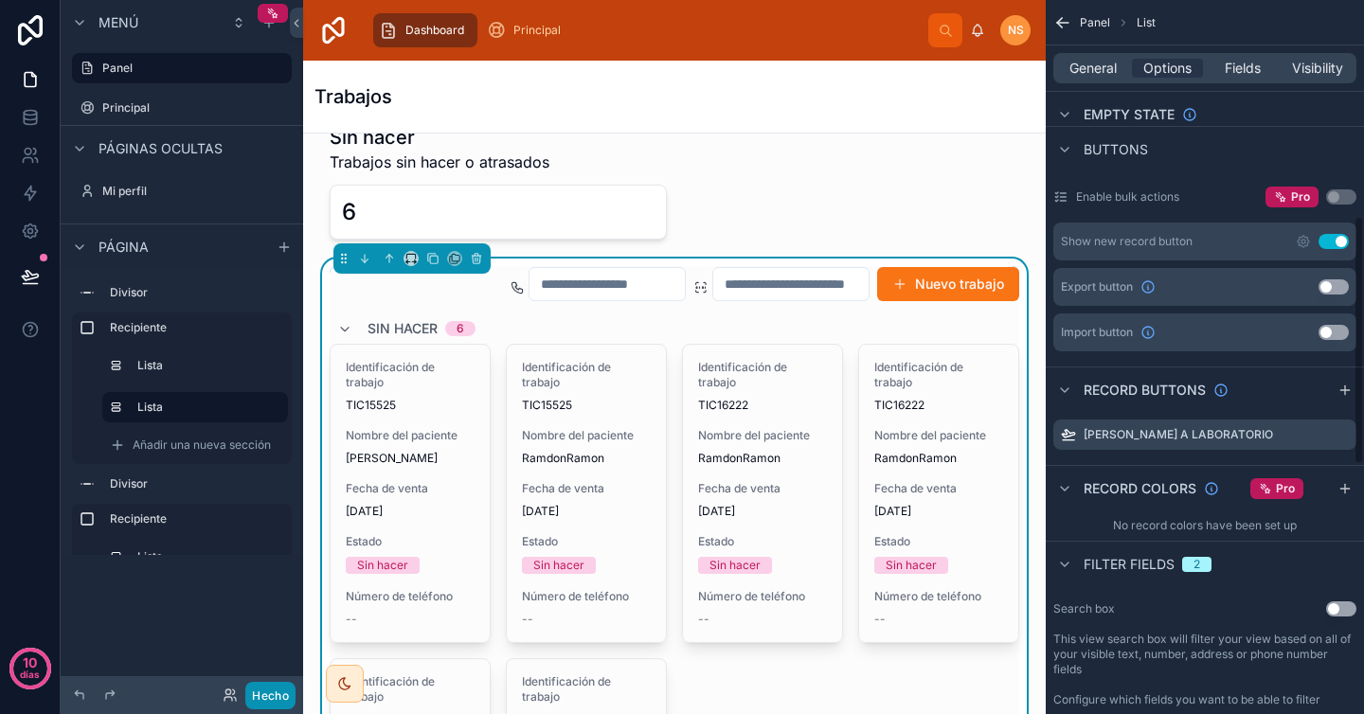
click at [279, 695] on font "Hecho" at bounding box center [270, 696] width 37 height 14
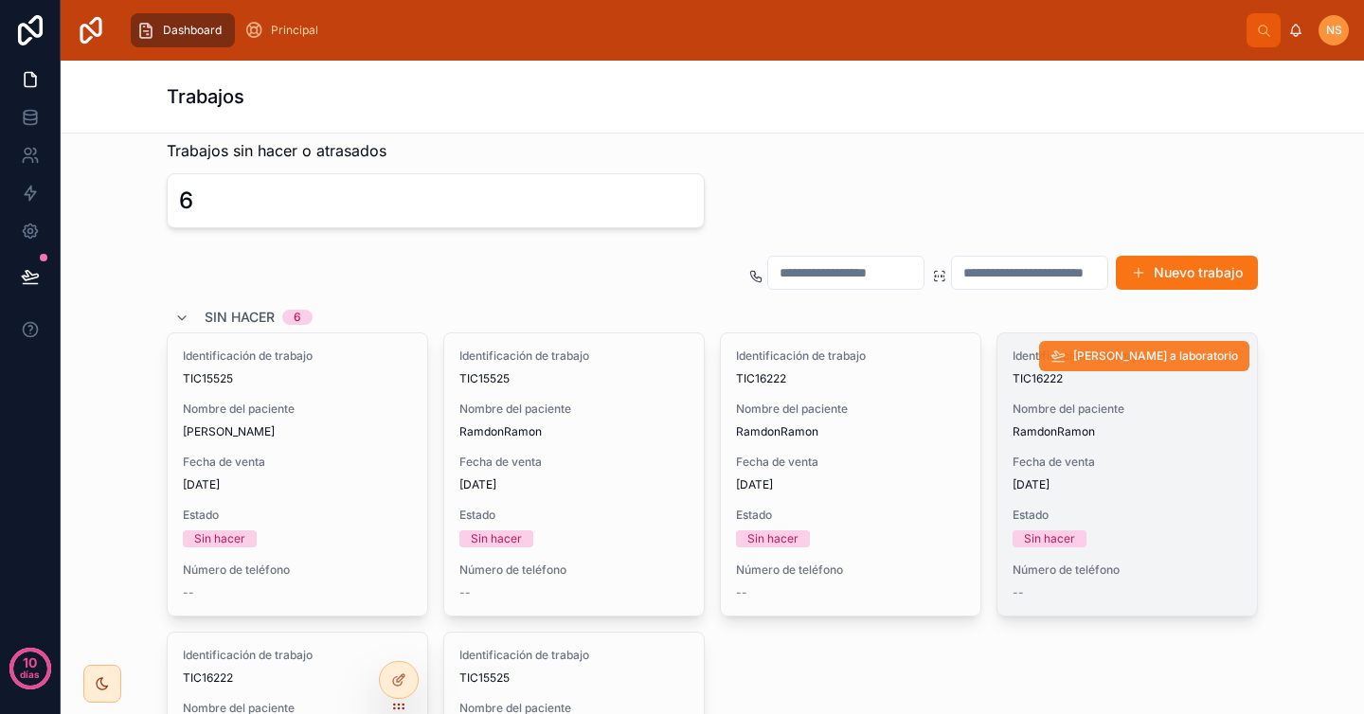
click at [1131, 357] on font "[PERSON_NAME] a laboratorio" at bounding box center [1155, 356] width 165 height 14
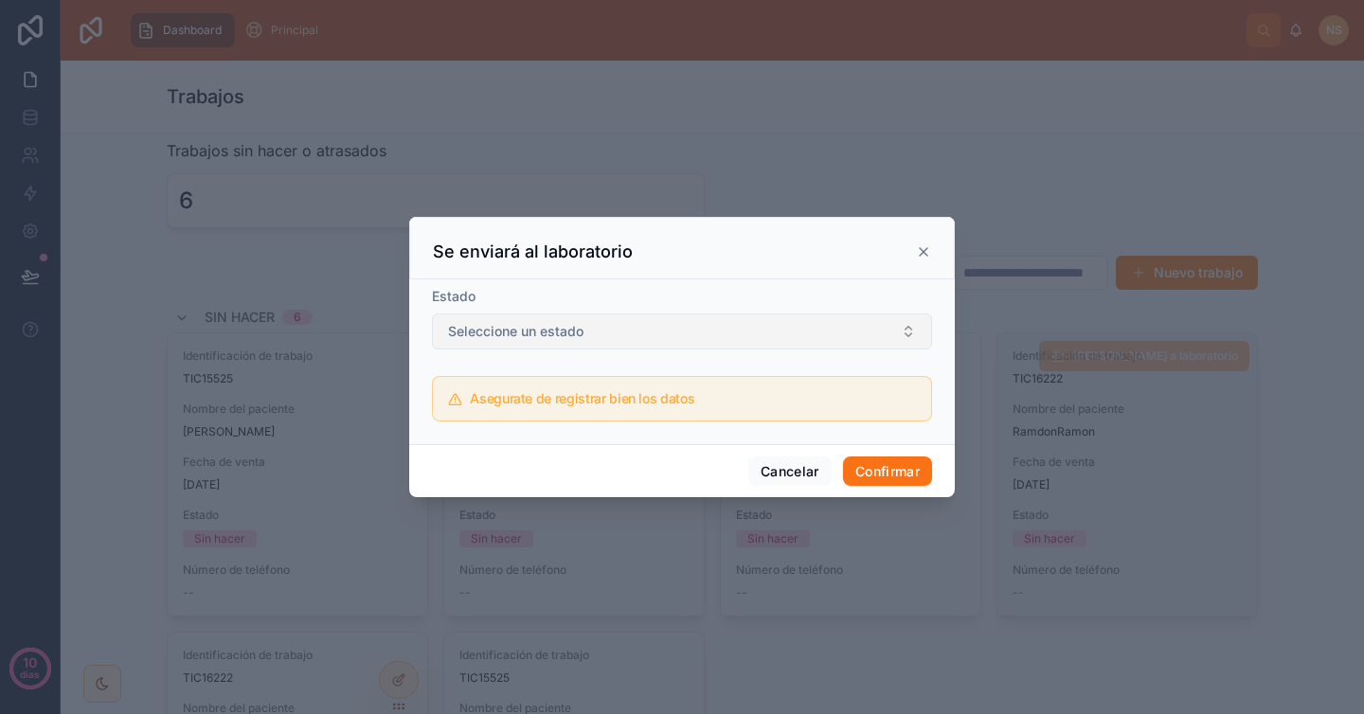
click at [643, 334] on button "Seleccione un estado" at bounding box center [682, 332] width 500 height 36
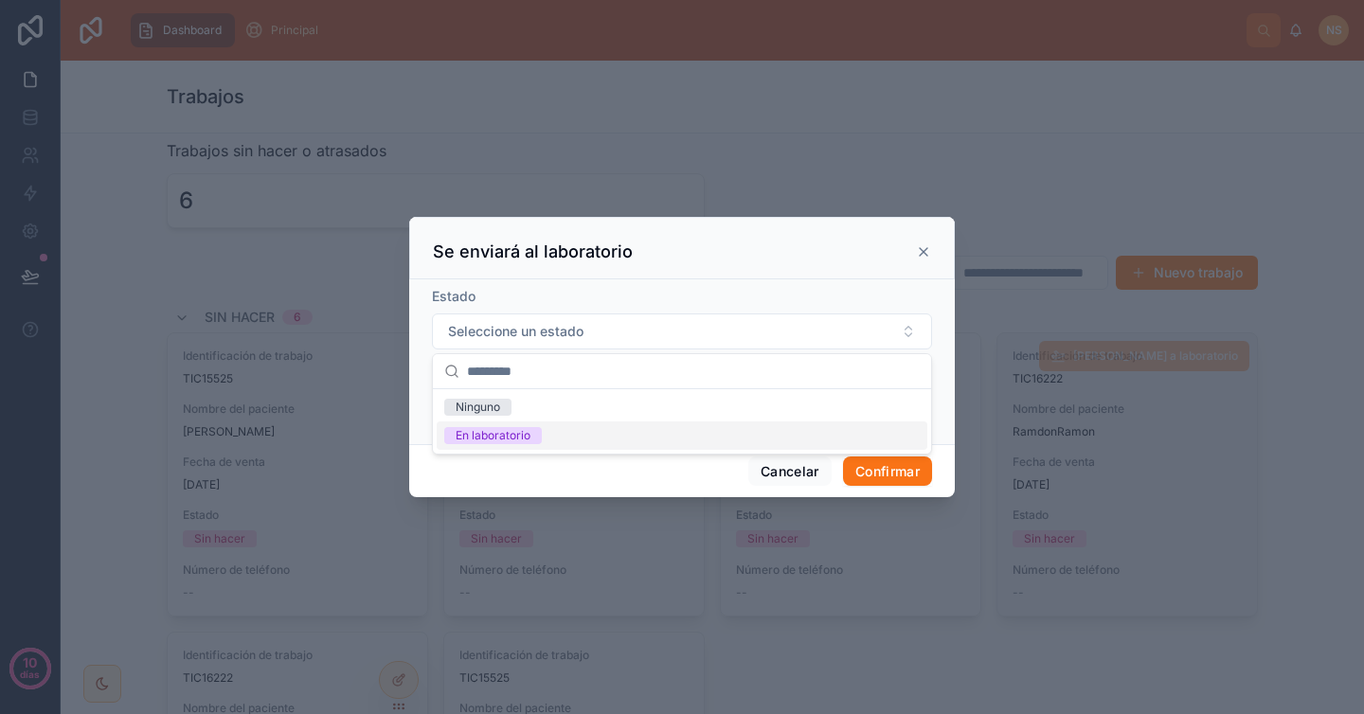
click at [578, 441] on div "En laboratorio" at bounding box center [682, 436] width 491 height 28
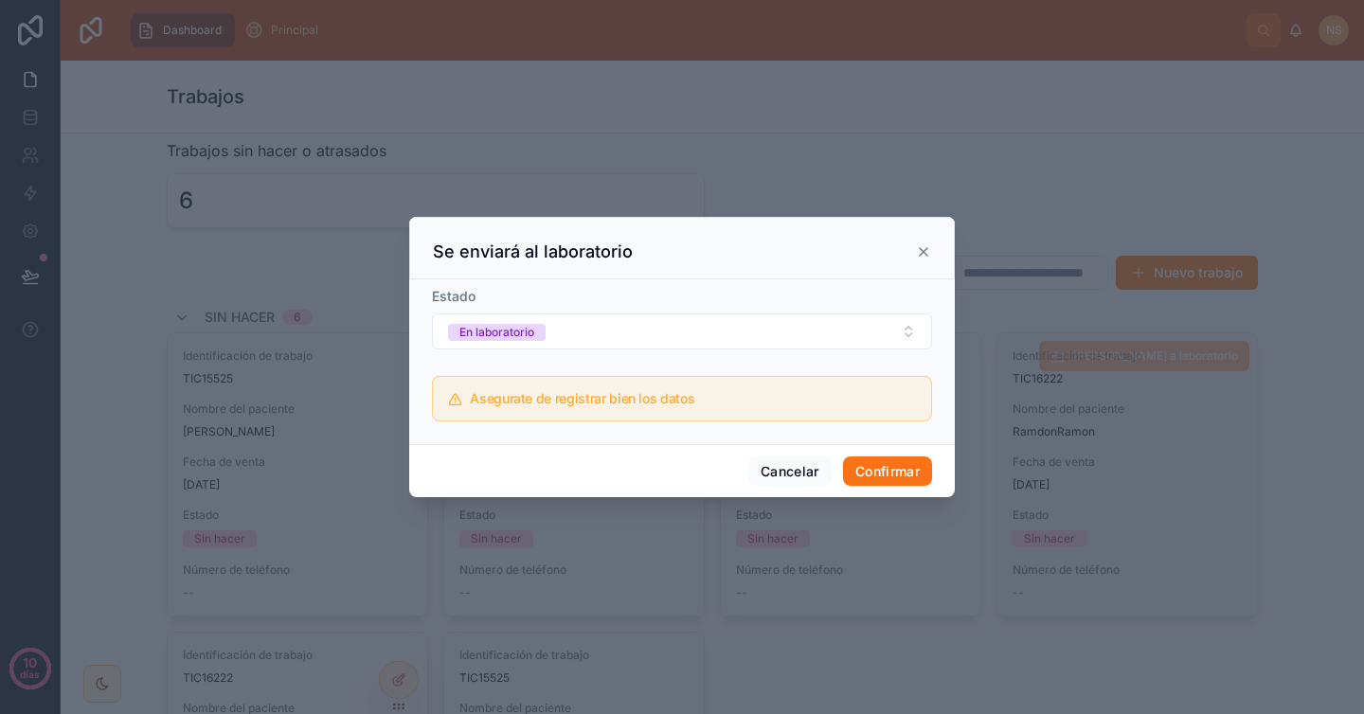
click at [926, 248] on icon at bounding box center [924, 252] width 8 height 8
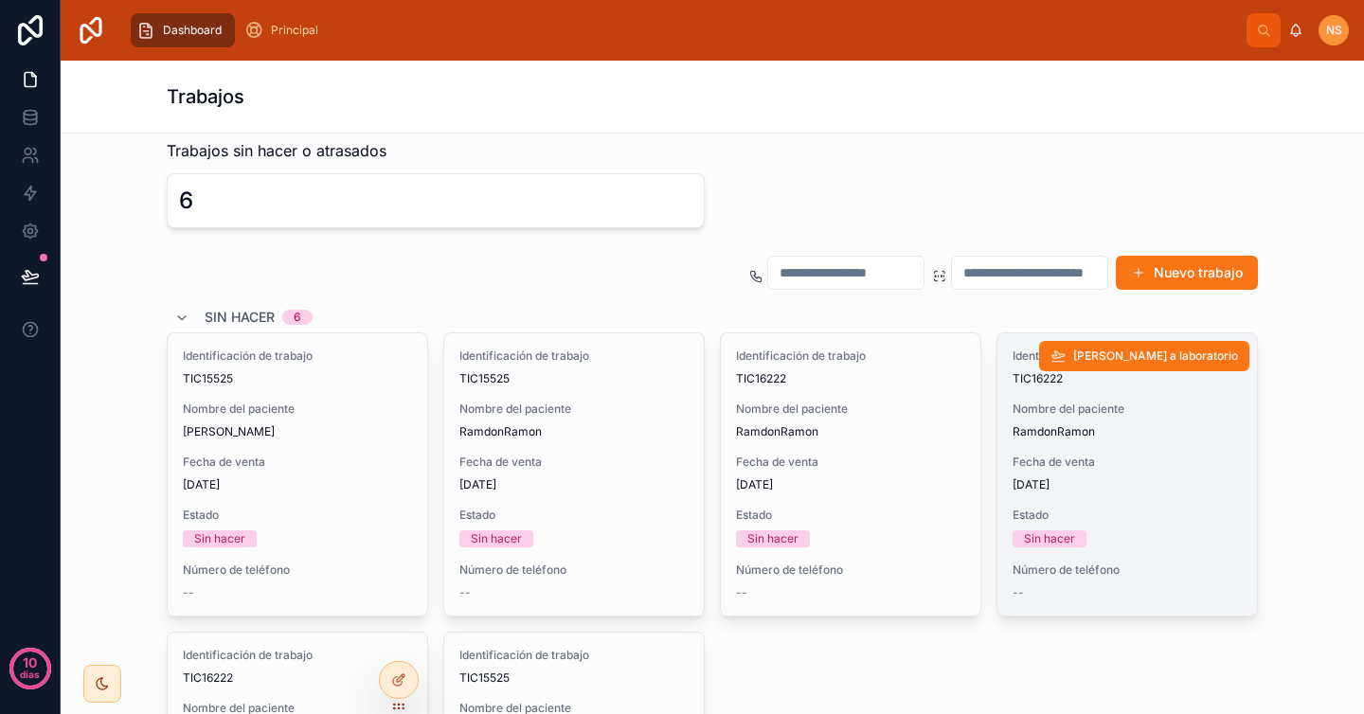
click at [397, 207] on div "6" at bounding box center [435, 201] width 513 height 30
click at [575, 252] on div "Nuevo trabajo Sin hacer 6 Identificación de trabajo TIC15525 Nombre del pacient…" at bounding box center [712, 615] width 1114 height 736
click at [484, 204] on div "6" at bounding box center [435, 201] width 513 height 30
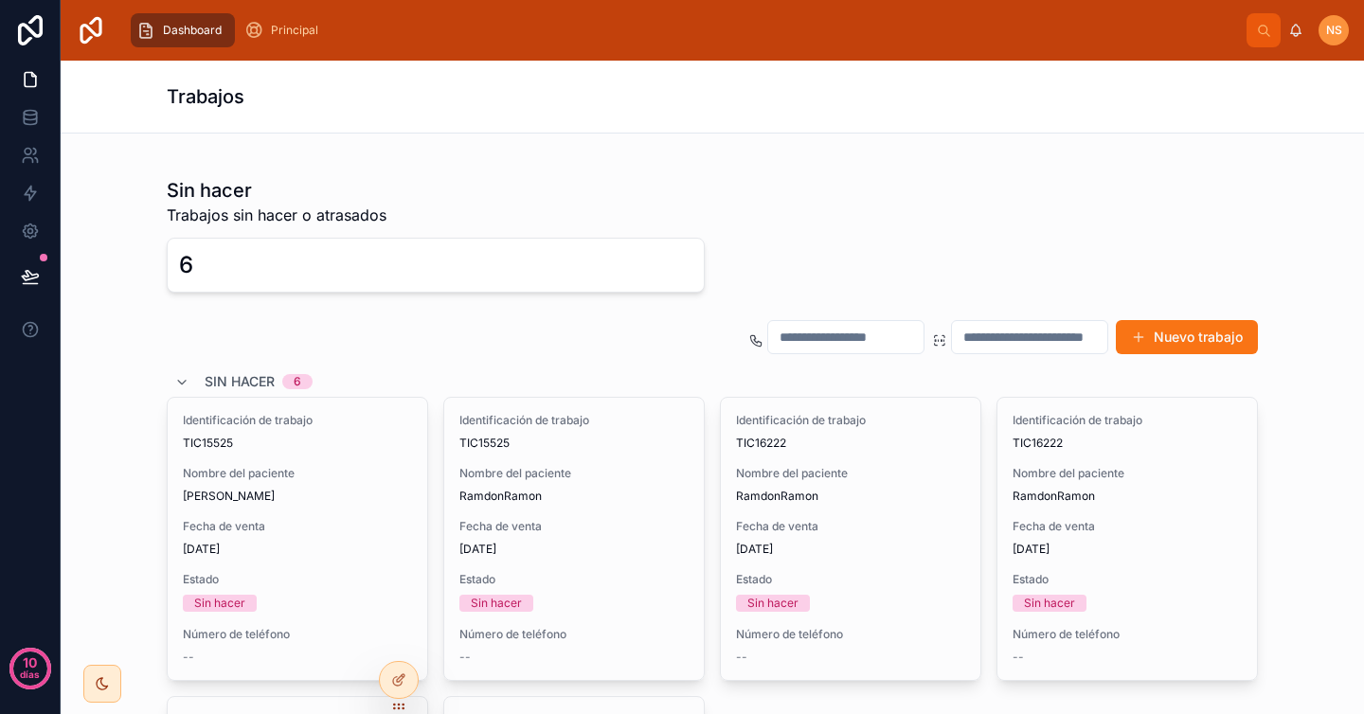
scroll to position [141, 0]
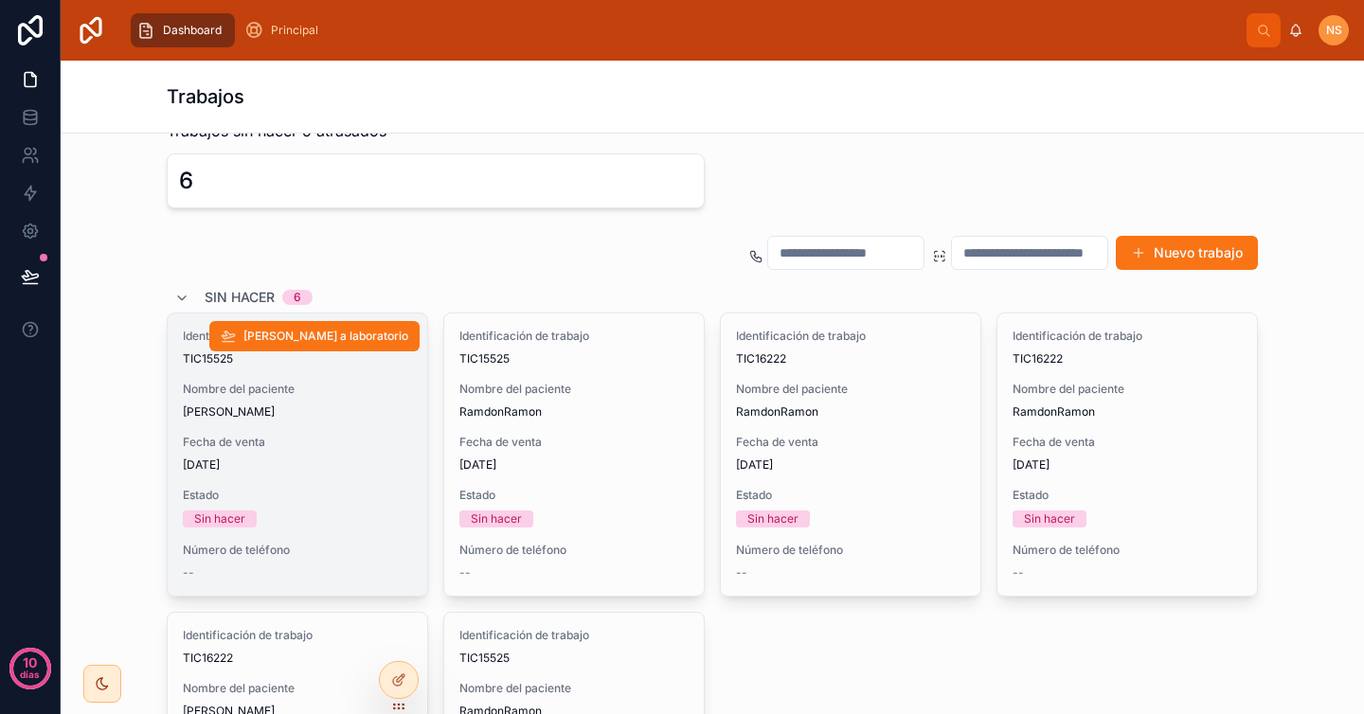
click at [331, 451] on div "Fecha de venta 1/9/2025" at bounding box center [297, 454] width 229 height 38
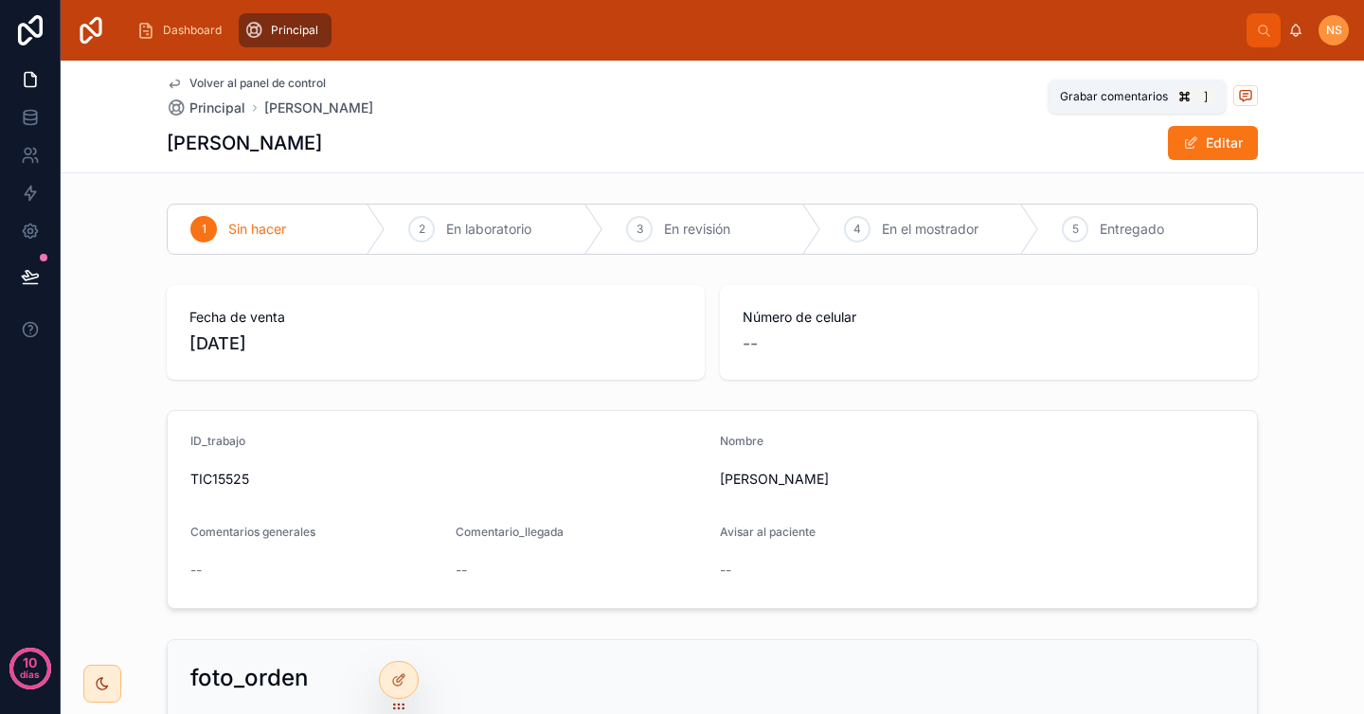
click at [1243, 94] on icon at bounding box center [1245, 94] width 5 height 0
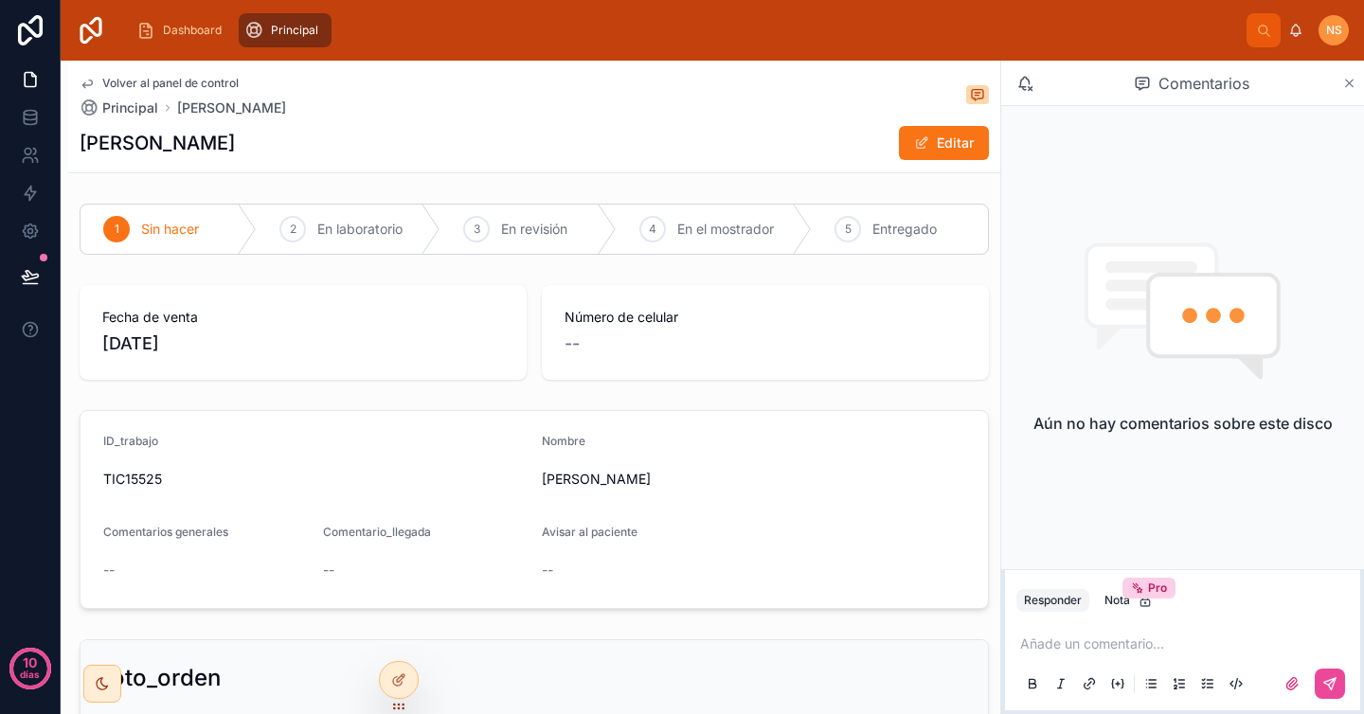
click at [1350, 83] on icon at bounding box center [1350, 84] width 8 height 8
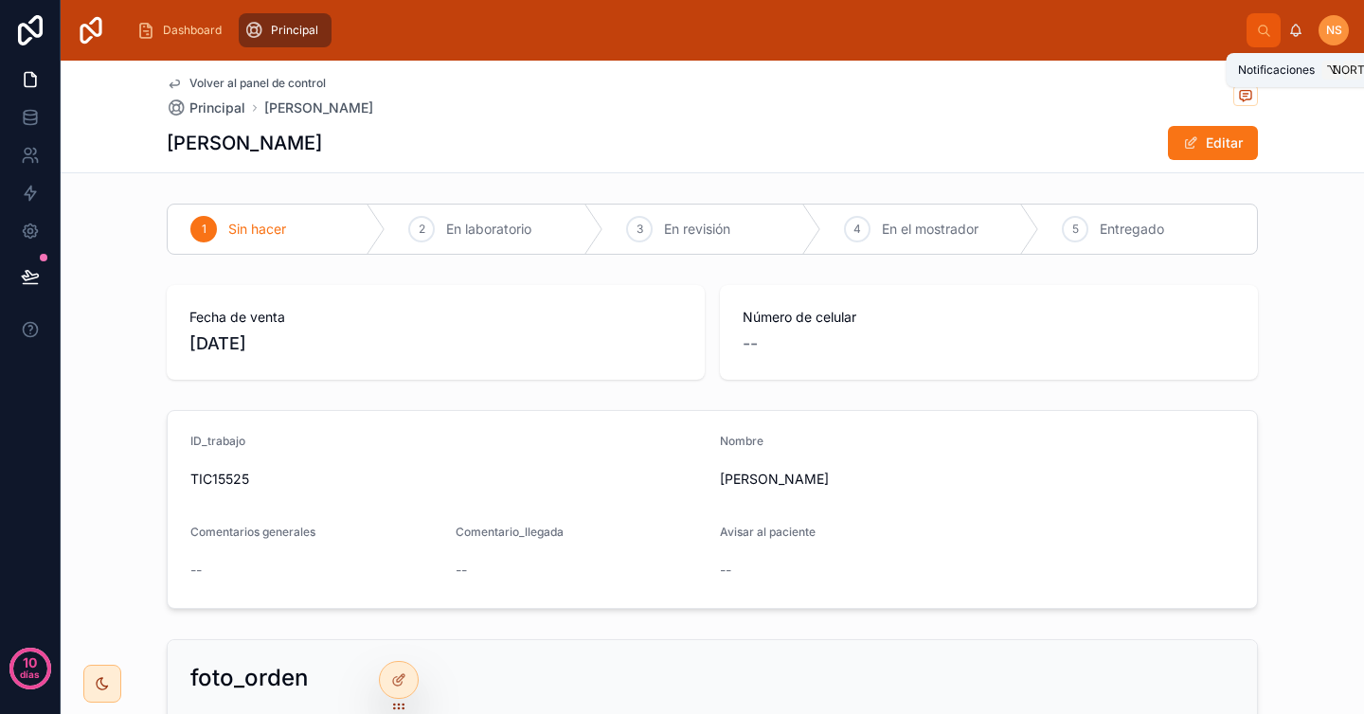
click at [1294, 31] on icon at bounding box center [1295, 30] width 15 height 15
click at [922, 98] on div "Volver al panel de control Principal Vázquez Trejo Cristian" at bounding box center [712, 97] width 1091 height 42
click at [216, 107] on font "Principal" at bounding box center [217, 107] width 56 height 16
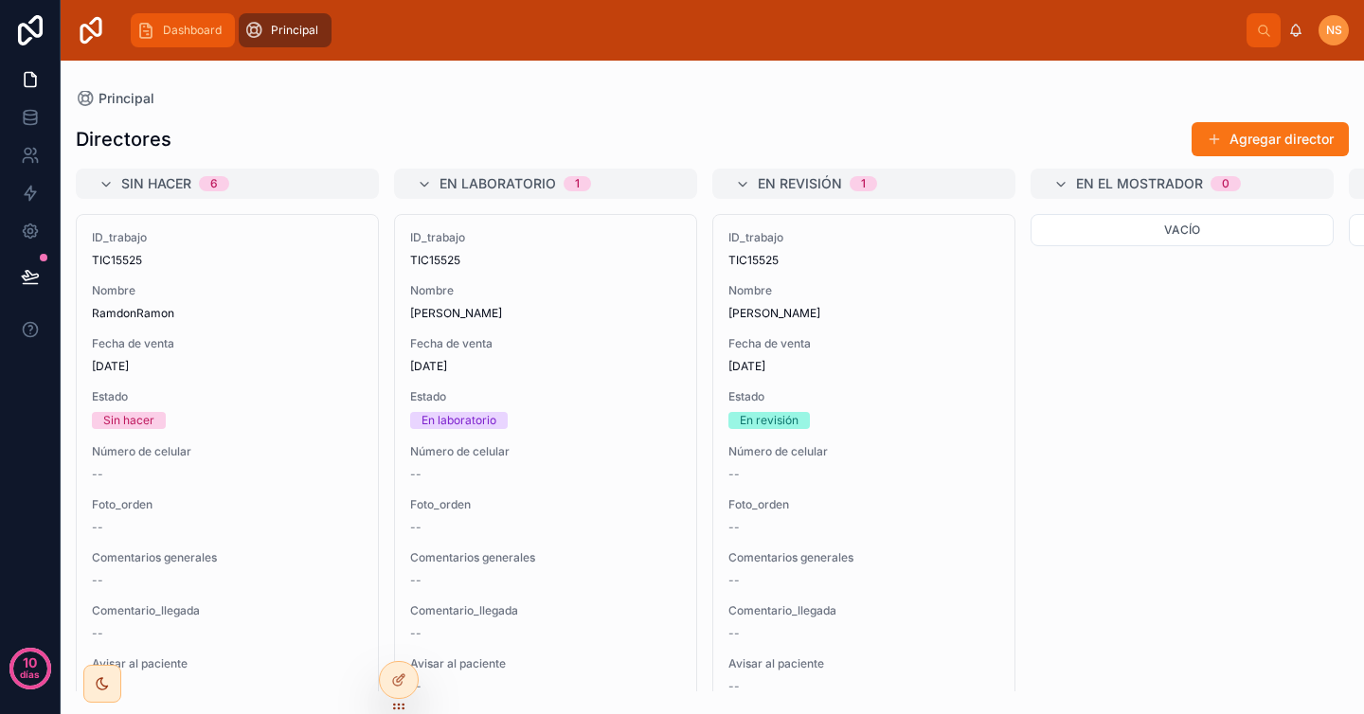
click at [193, 28] on span "Dashboard" at bounding box center [192, 30] width 59 height 15
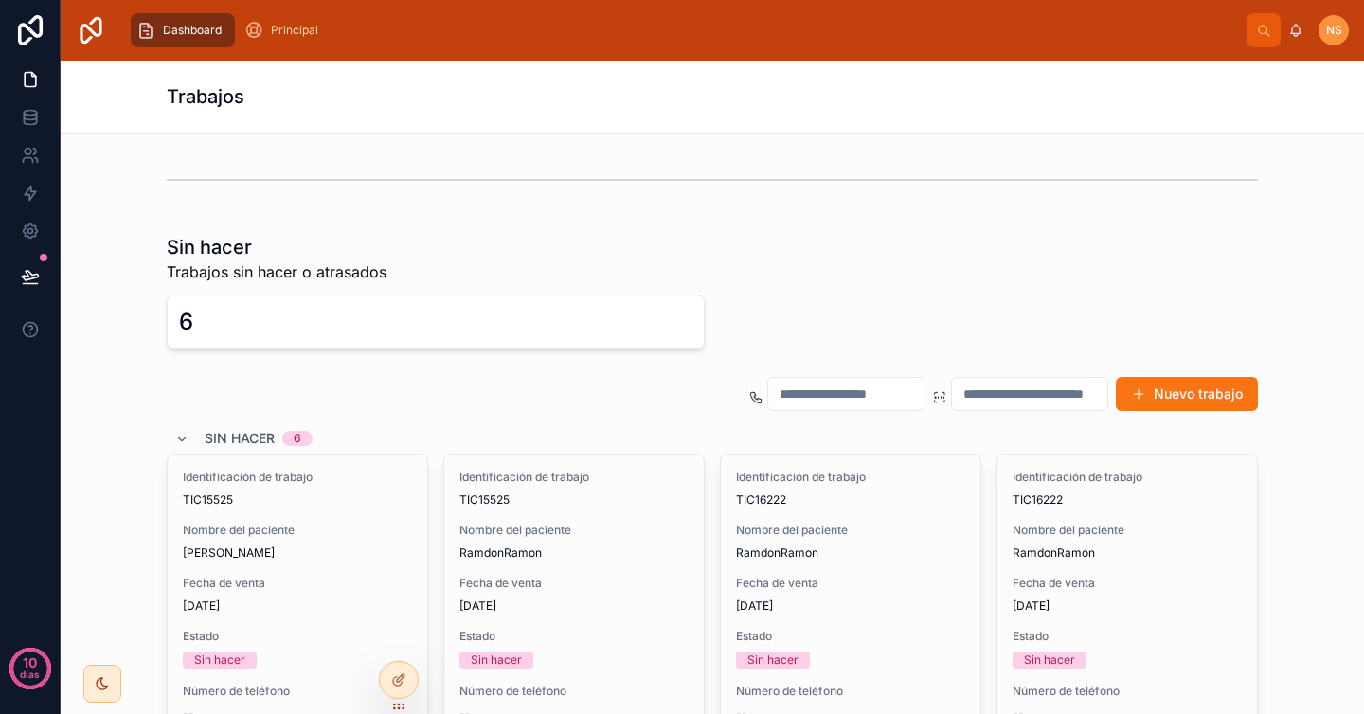
click at [220, 34] on span "Dashboard" at bounding box center [192, 30] width 59 height 15
click at [404, 675] on icon at bounding box center [398, 680] width 15 height 15
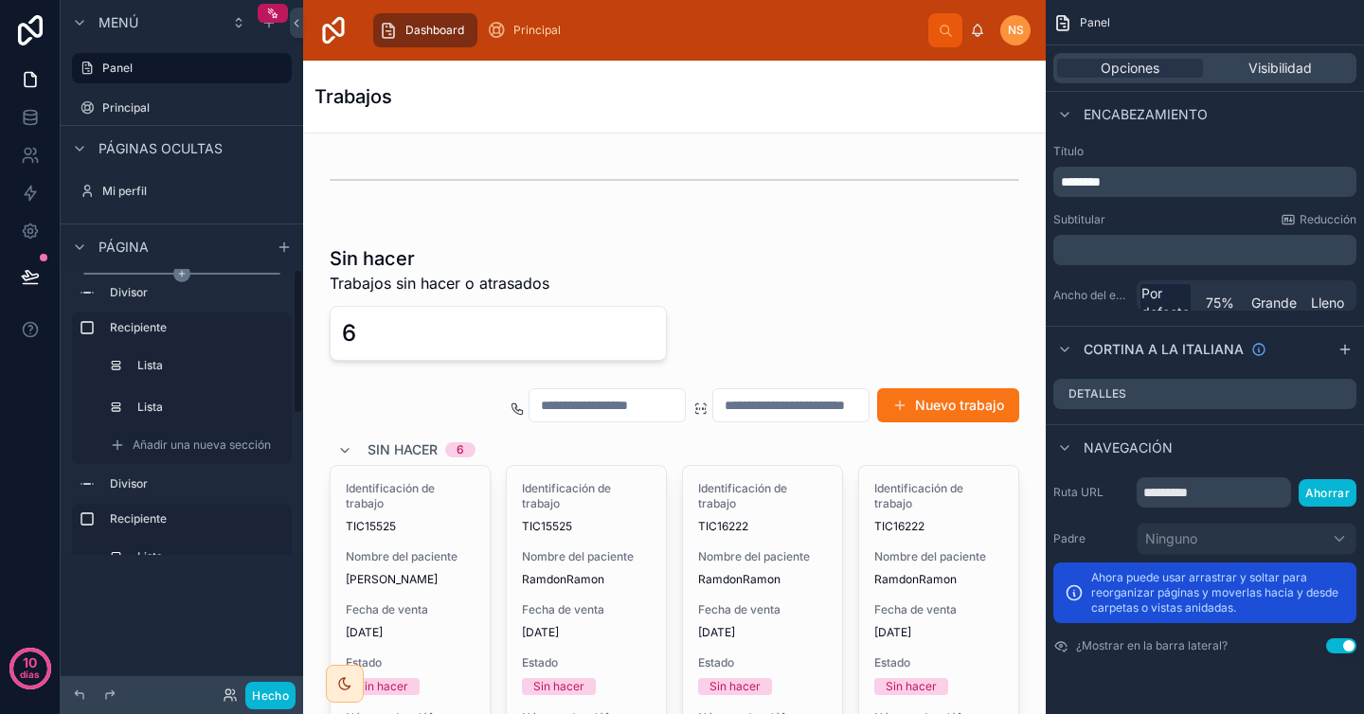
click at [182, 273] on icon "contenido desplazable" at bounding box center [182, 274] width 0 height 6
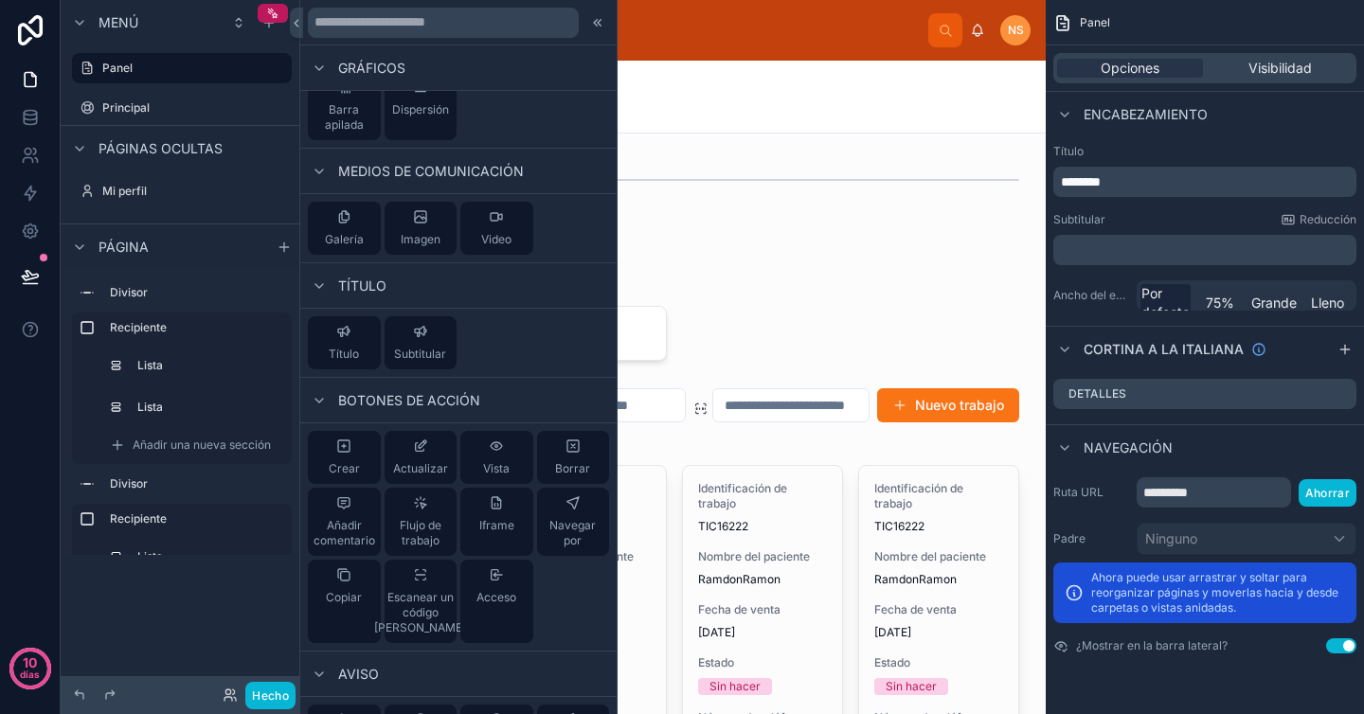
scroll to position [784, 0]
click at [555, 511] on div "Navegar por" at bounding box center [574, 519] width 58 height 53
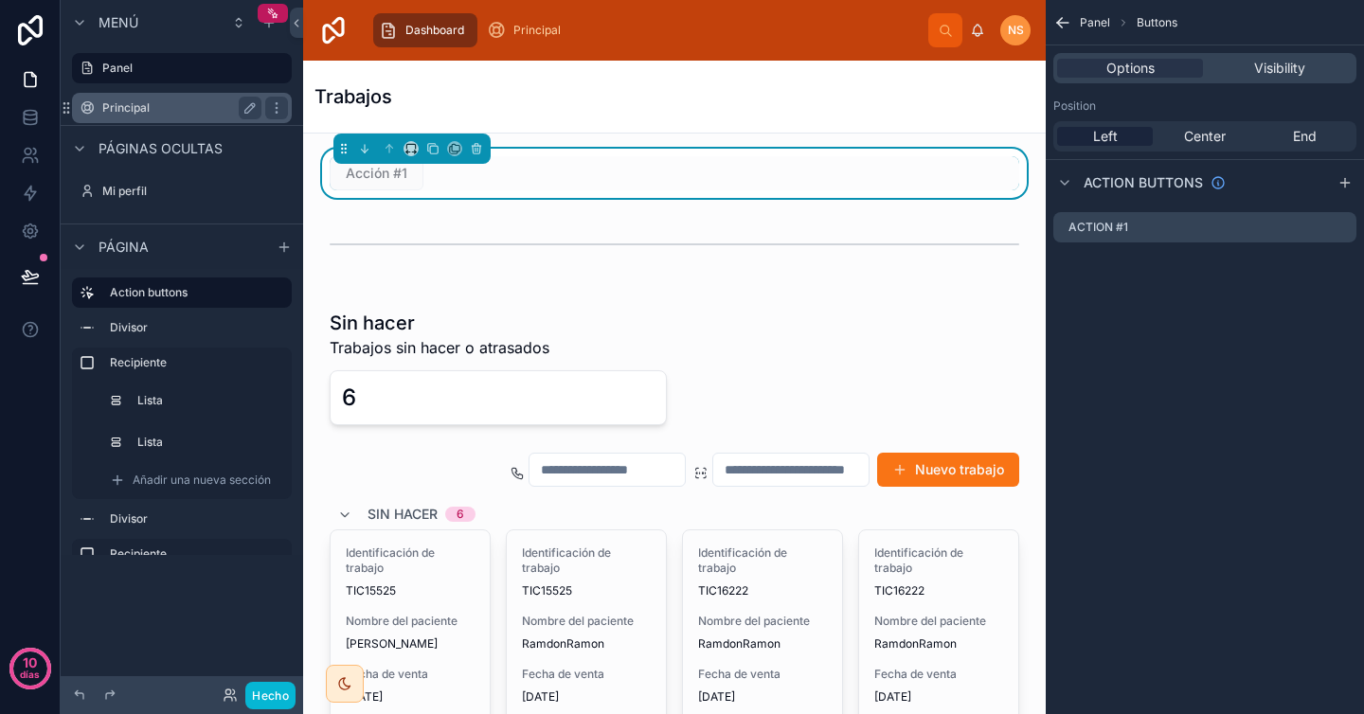
click at [170, 108] on label "Principal" at bounding box center [178, 107] width 152 height 15
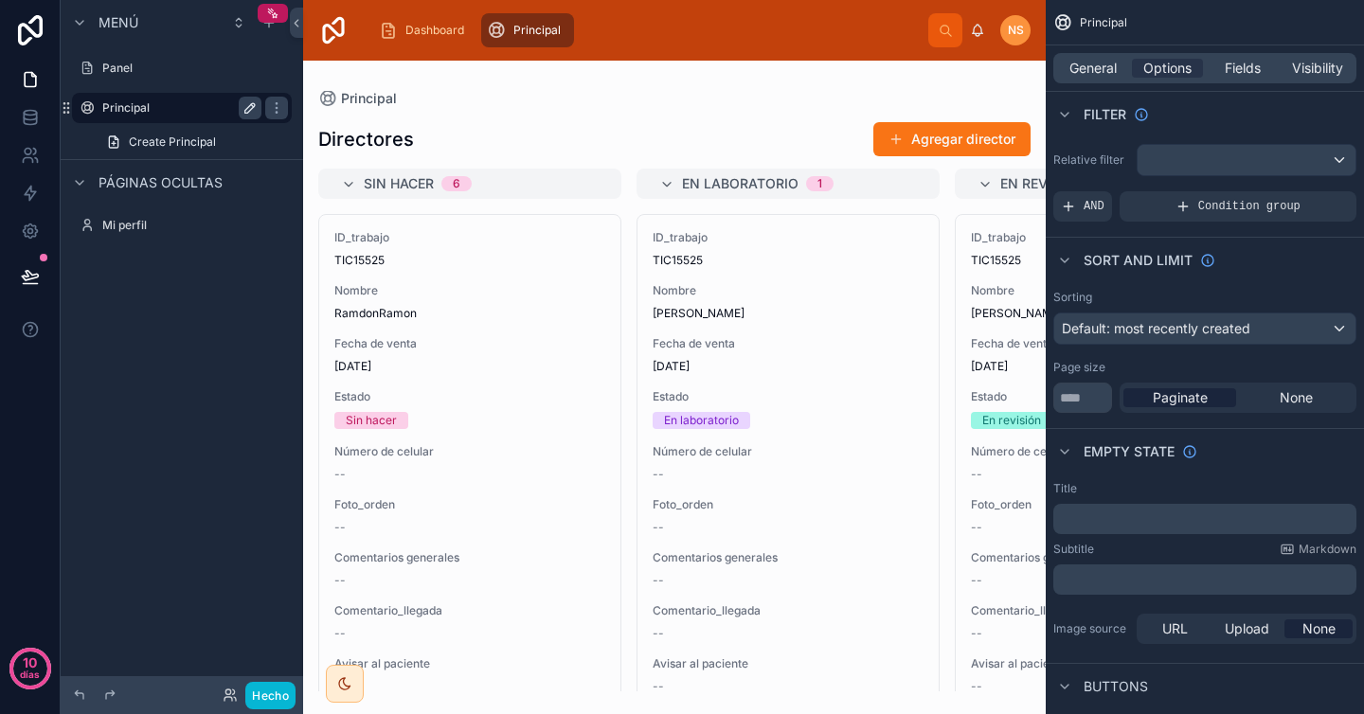
click at [251, 105] on icon "contenido desplazable" at bounding box center [252, 105] width 3 height 3
click at [189, 104] on input "*********" at bounding box center [166, 108] width 129 height 23
type input "*********"
click at [269, 107] on icon "contenido desplazable" at bounding box center [276, 107] width 15 height 15
click at [170, 70] on label "Panel" at bounding box center [178, 68] width 152 height 15
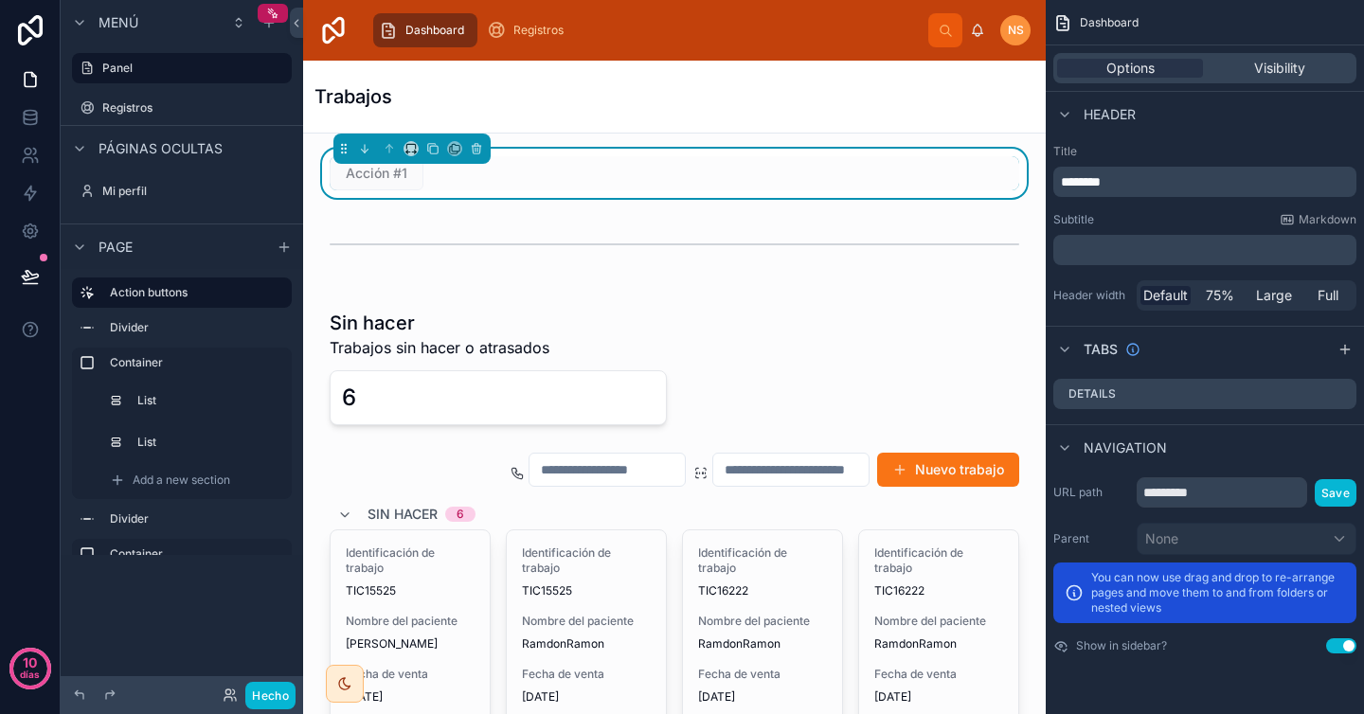
click at [406, 178] on span "Acción #1" at bounding box center [377, 172] width 94 height 19
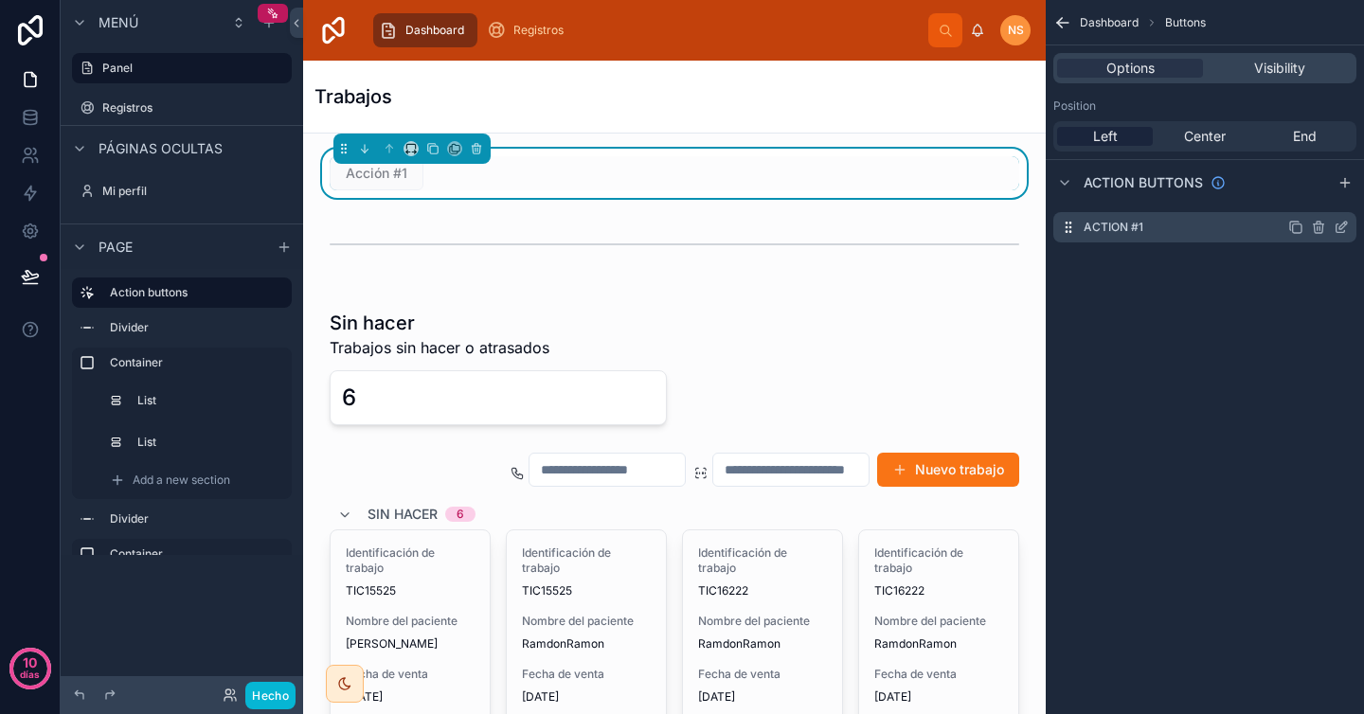
click at [1342, 227] on icon "contenido desplazable" at bounding box center [1343, 226] width 8 height 8
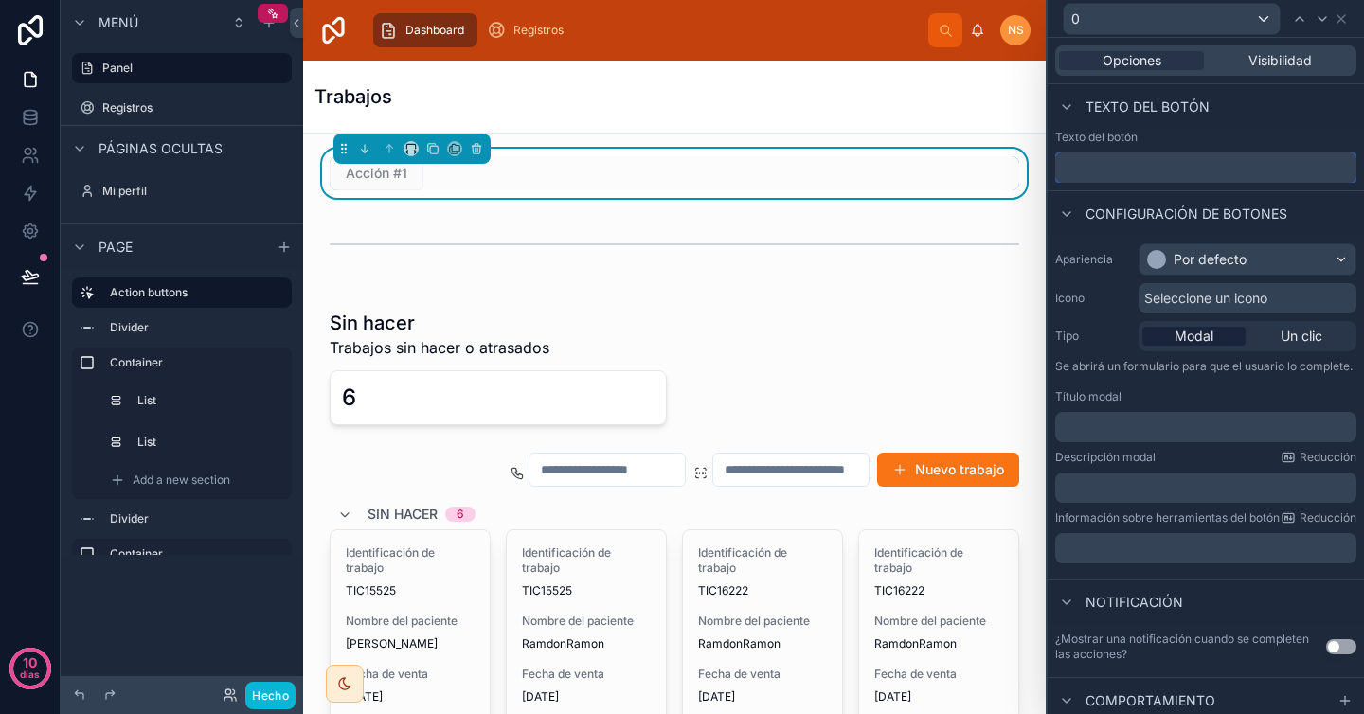
click at [1175, 162] on input "text" at bounding box center [1205, 167] width 301 height 30
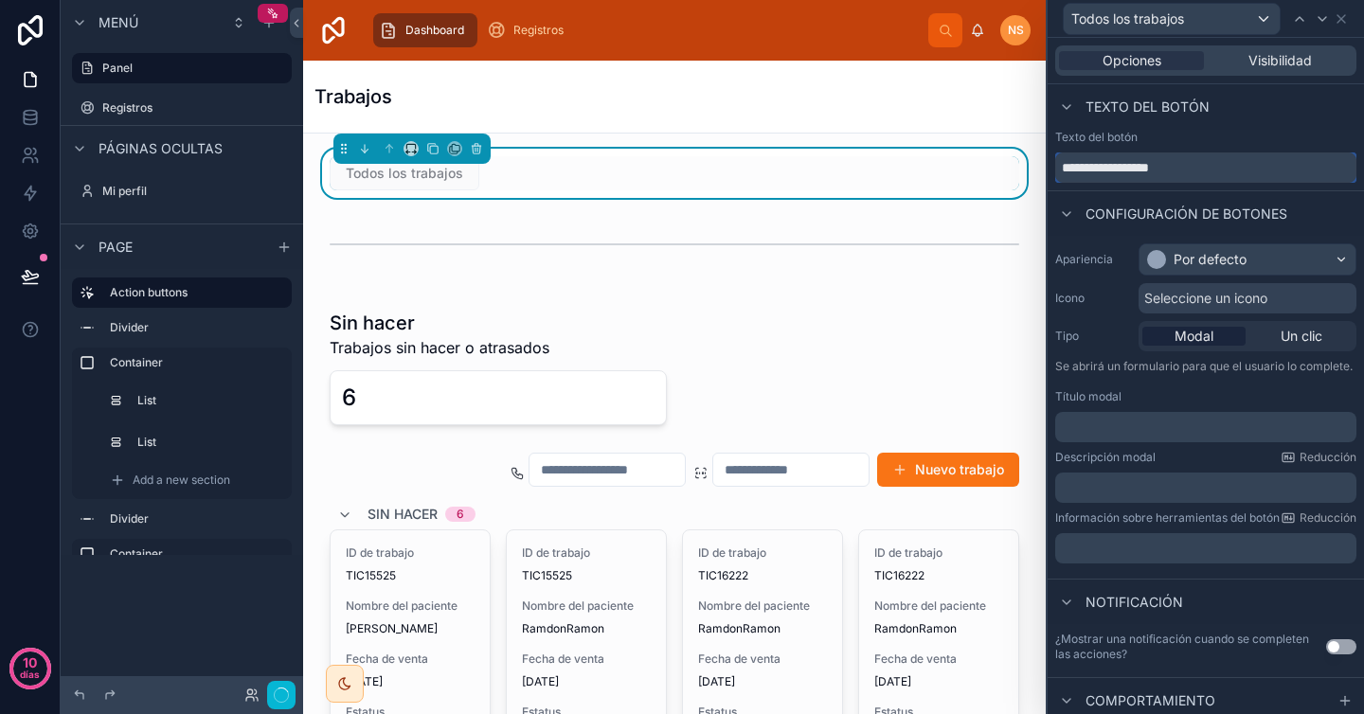
type input "**********"
click at [1206, 255] on font "Por defecto" at bounding box center [1210, 259] width 73 height 16
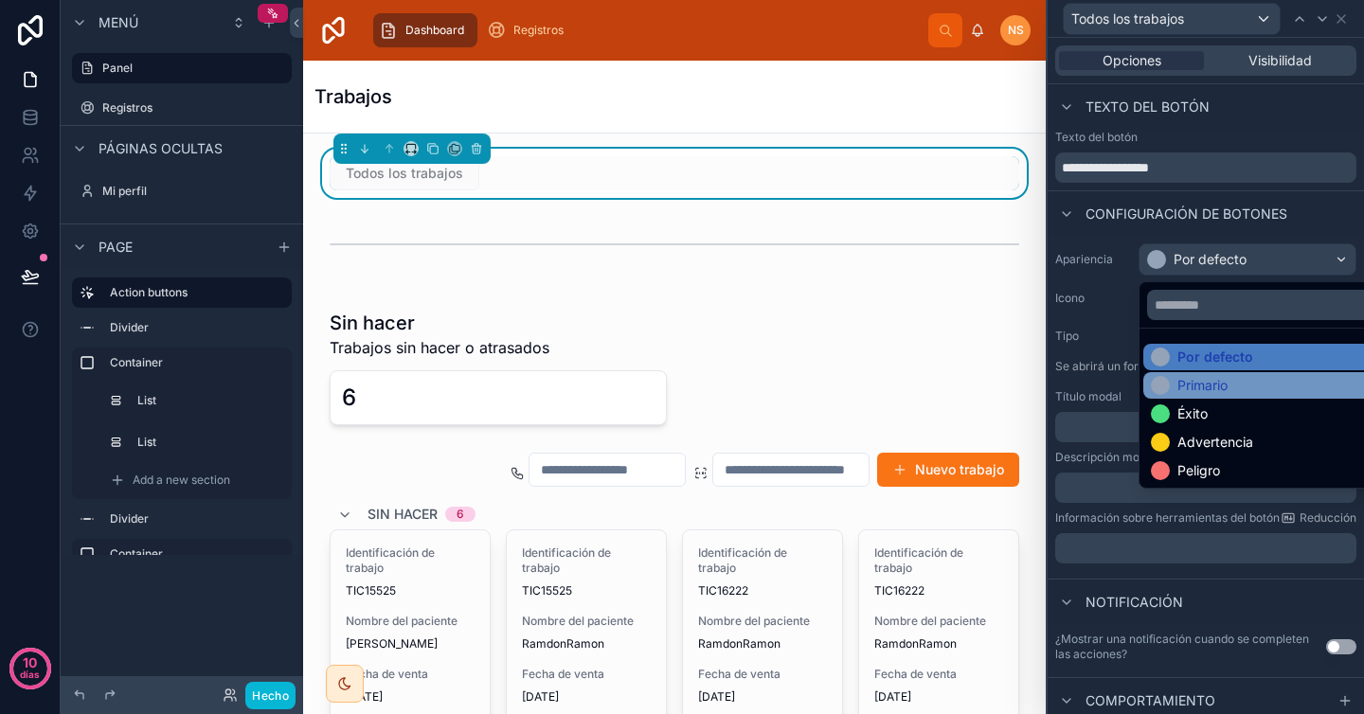
click at [1214, 384] on font "Primario" at bounding box center [1202, 385] width 50 height 16
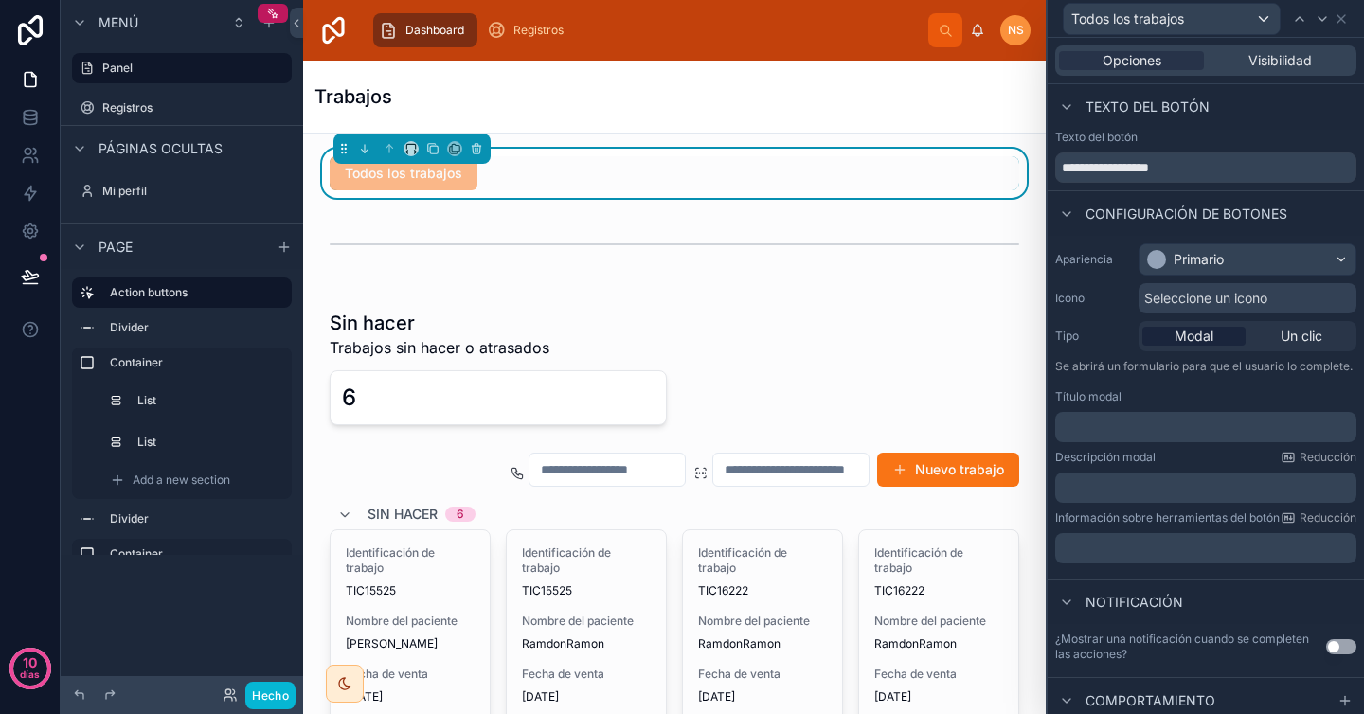
click at [1220, 295] on font "Seleccione un icono" at bounding box center [1205, 298] width 123 height 16
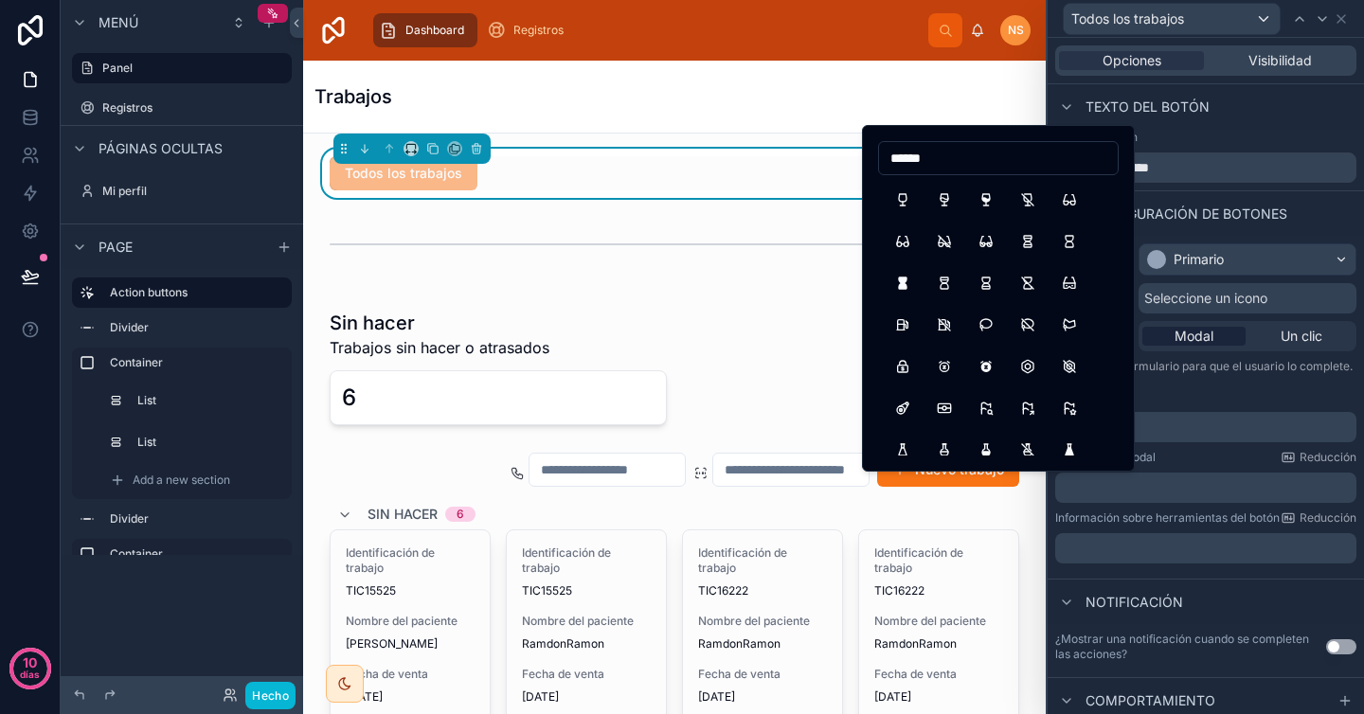
type input "******"
click at [907, 239] on button "Eyeglass2" at bounding box center [903, 241] width 34 height 34
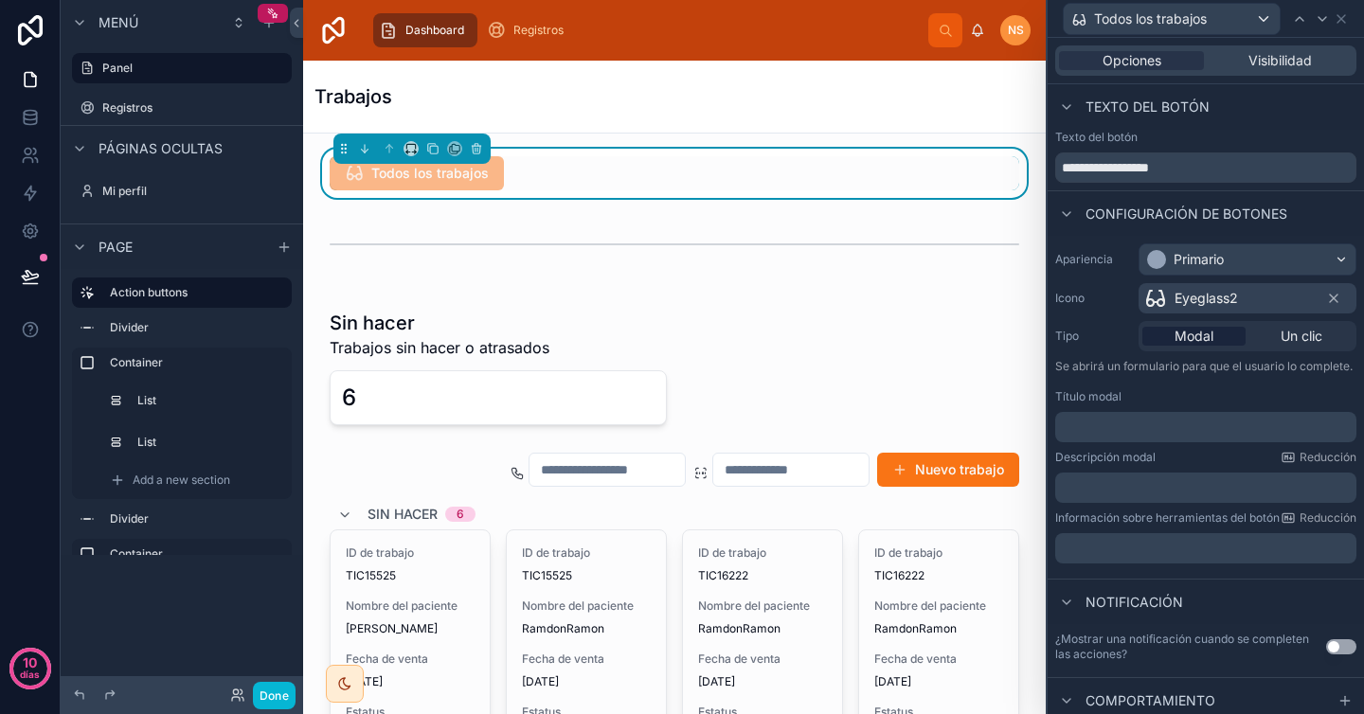
click at [1256, 216] on font "Configuración de botones" at bounding box center [1186, 214] width 202 height 16
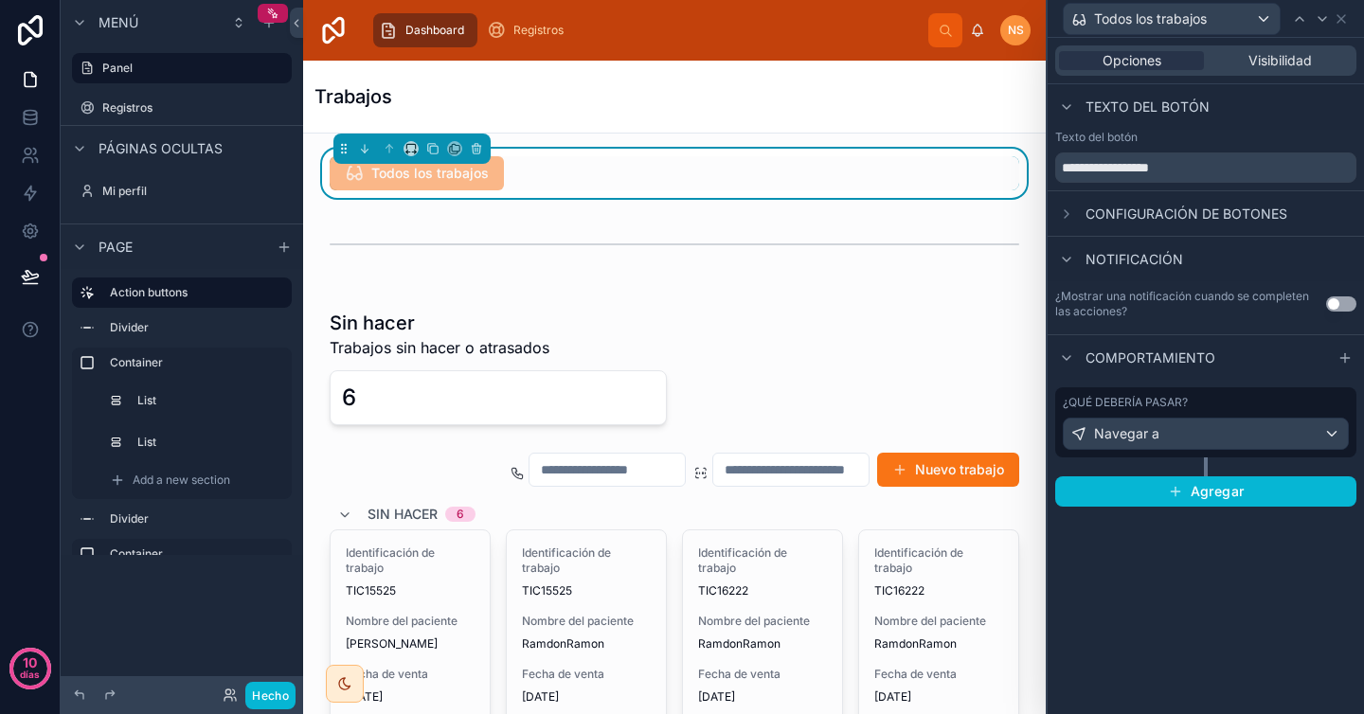
click at [1159, 205] on span "Configuración de botones" at bounding box center [1186, 214] width 202 height 19
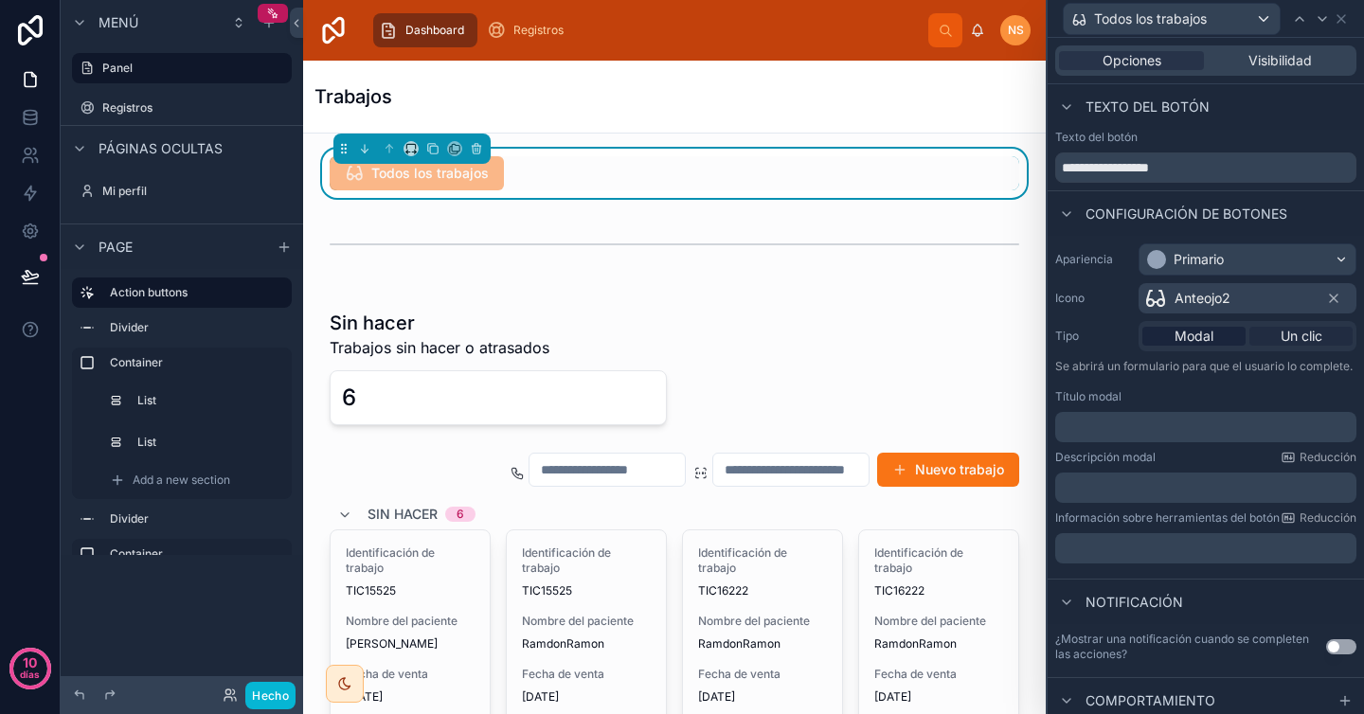
click at [1267, 335] on div "Un clic" at bounding box center [1300, 336] width 103 height 19
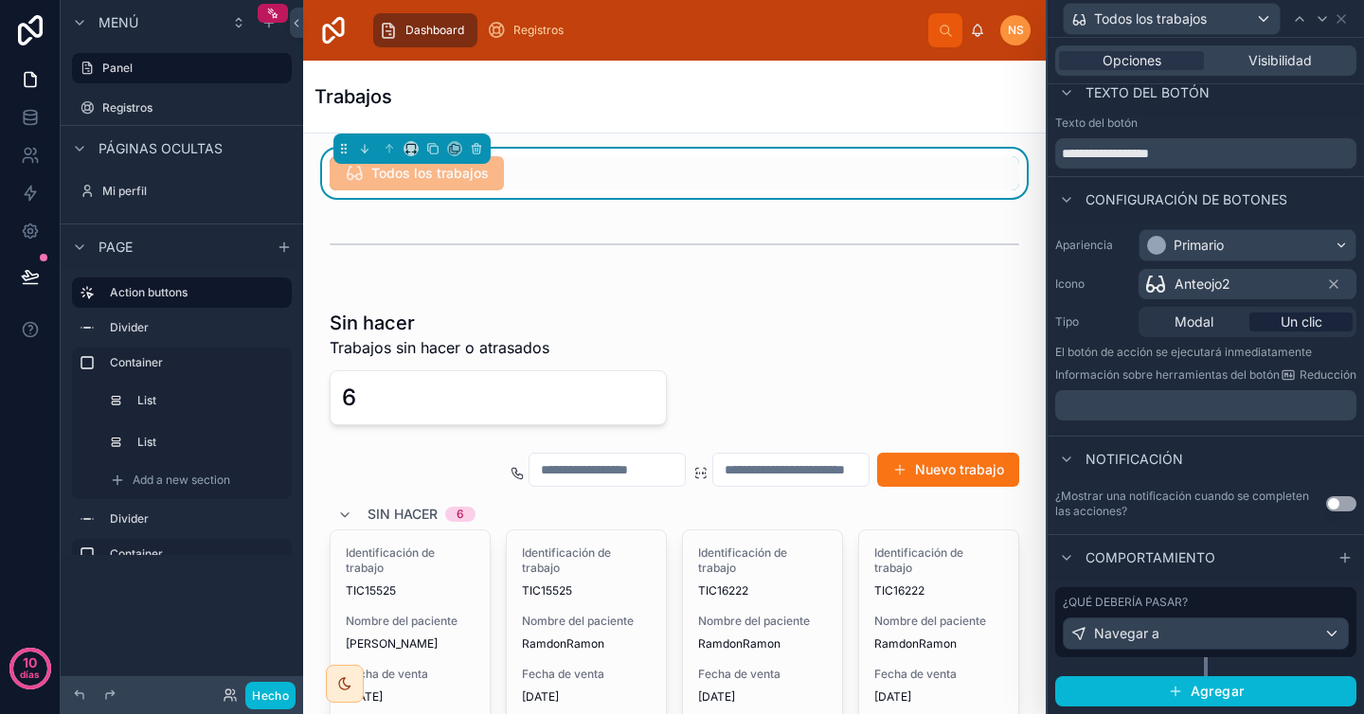
scroll to position [27, 0]
click at [1191, 624] on div "Navegar a" at bounding box center [1206, 634] width 284 height 30
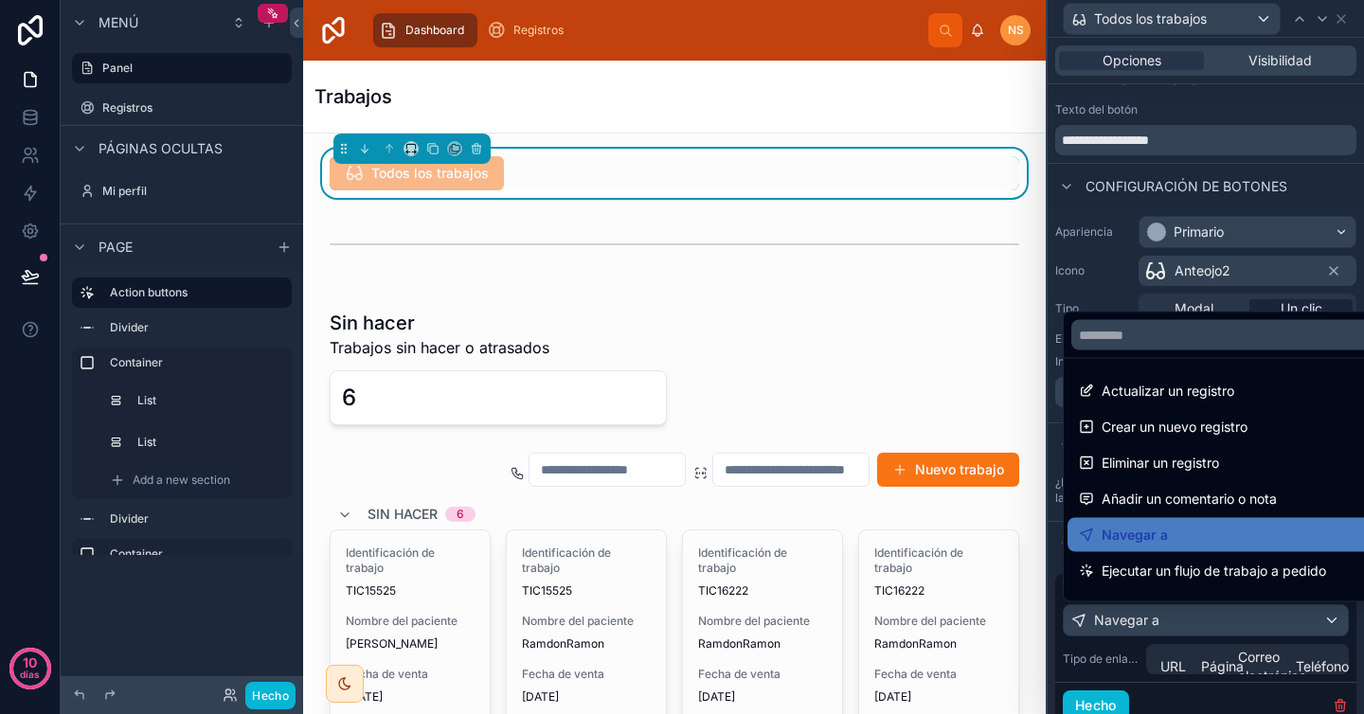
click at [1211, 670] on div at bounding box center [1206, 357] width 316 height 714
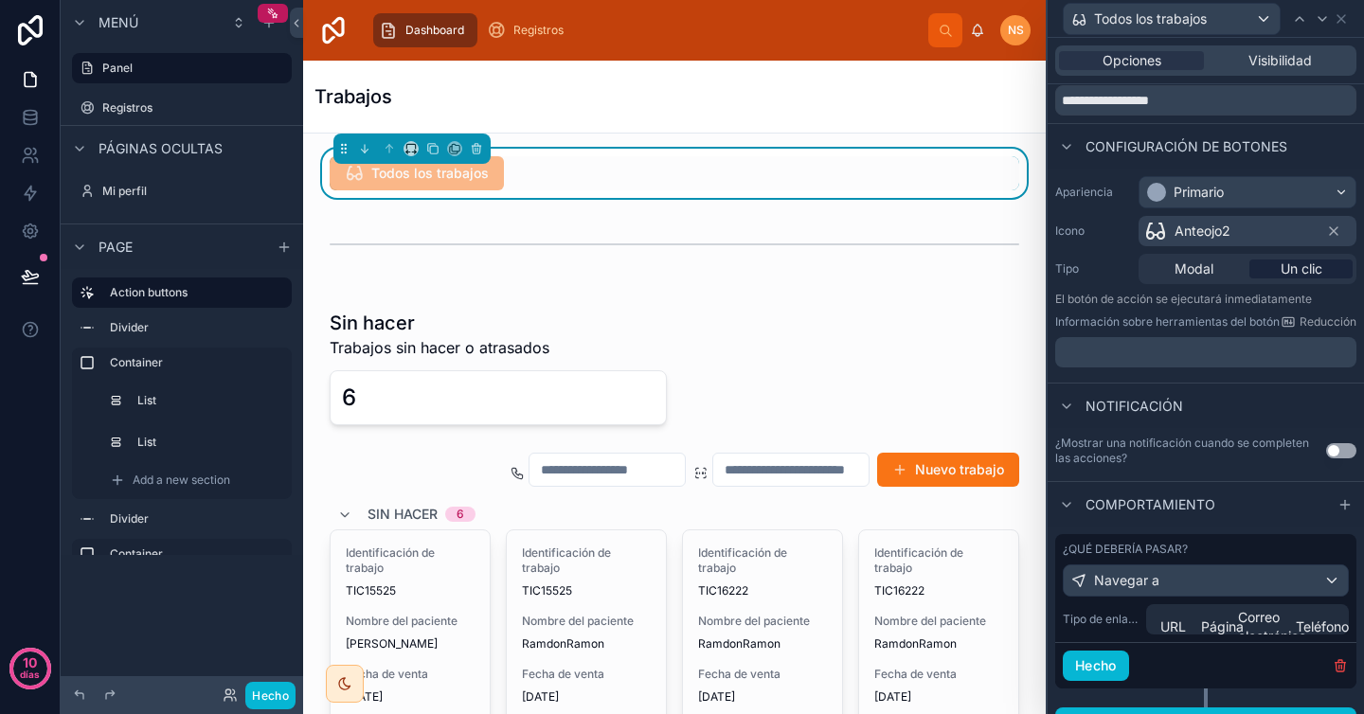
scroll to position [112, 0]
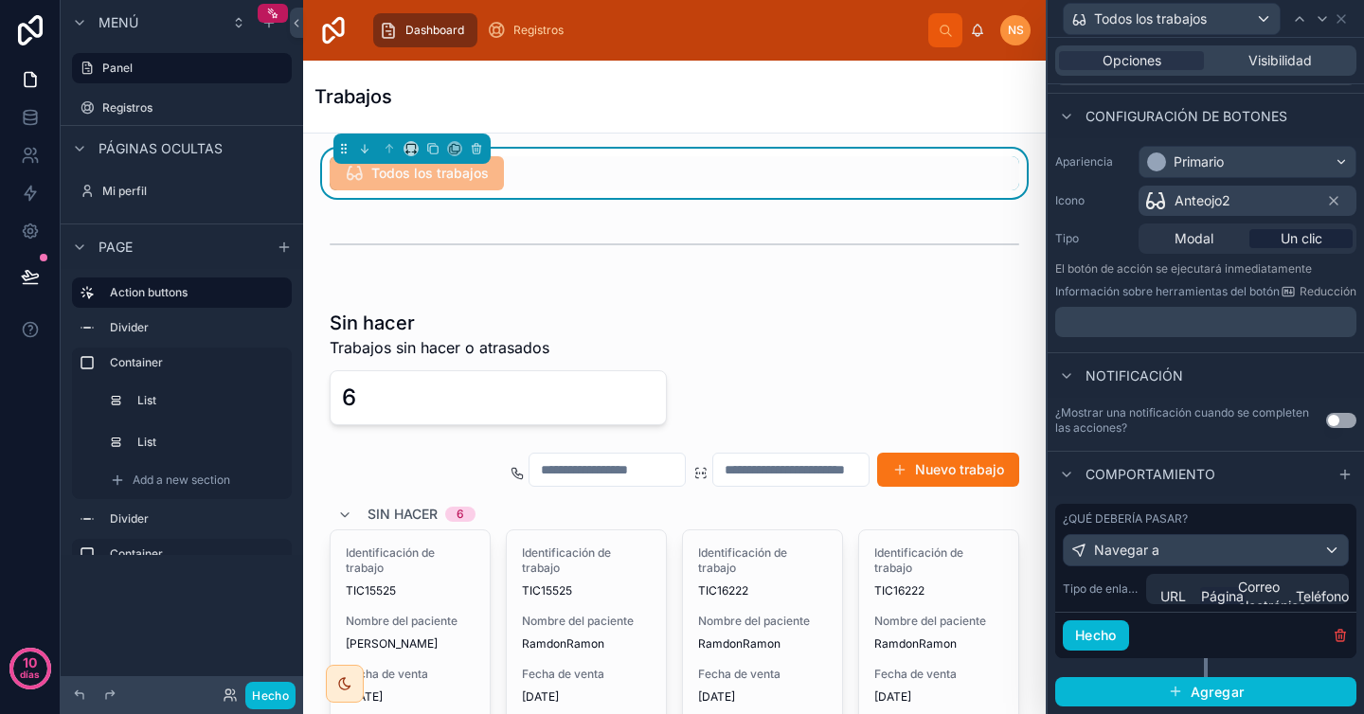
click at [1211, 588] on font "Página" at bounding box center [1222, 596] width 43 height 16
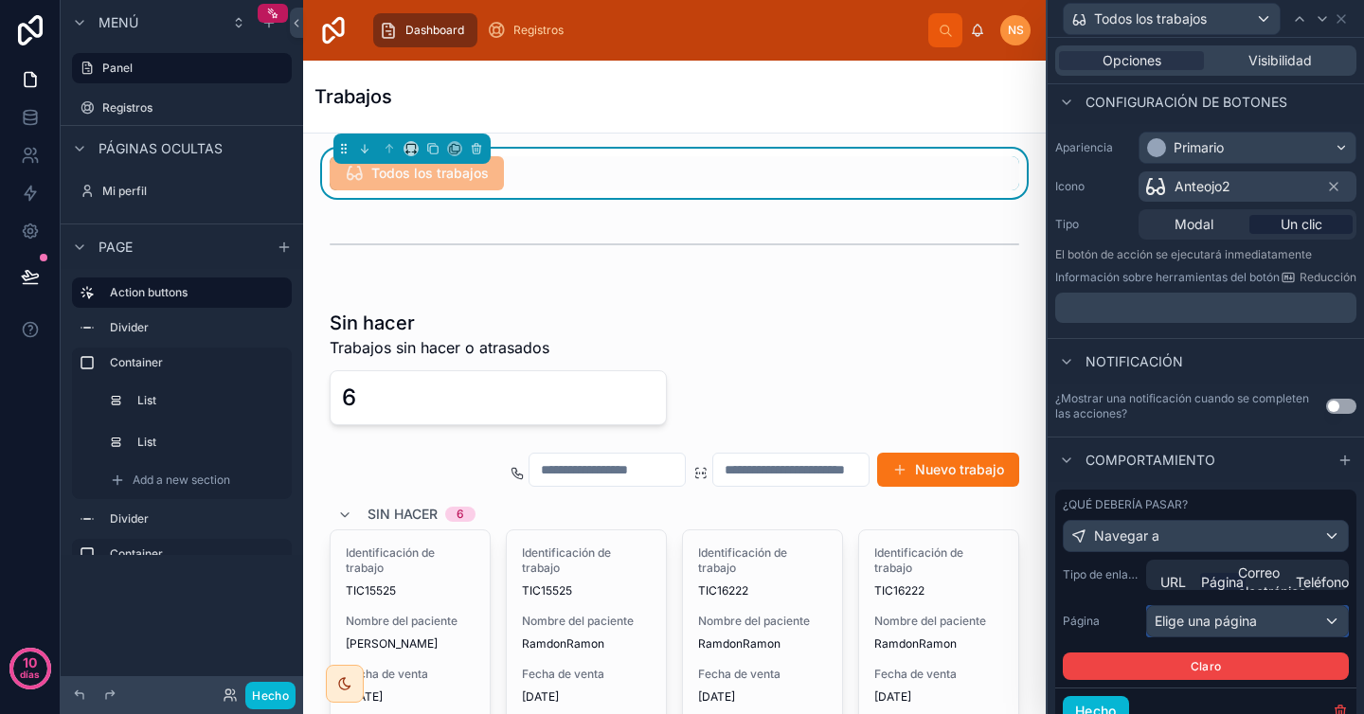
click at [1197, 624] on font "Elige una página" at bounding box center [1206, 621] width 102 height 16
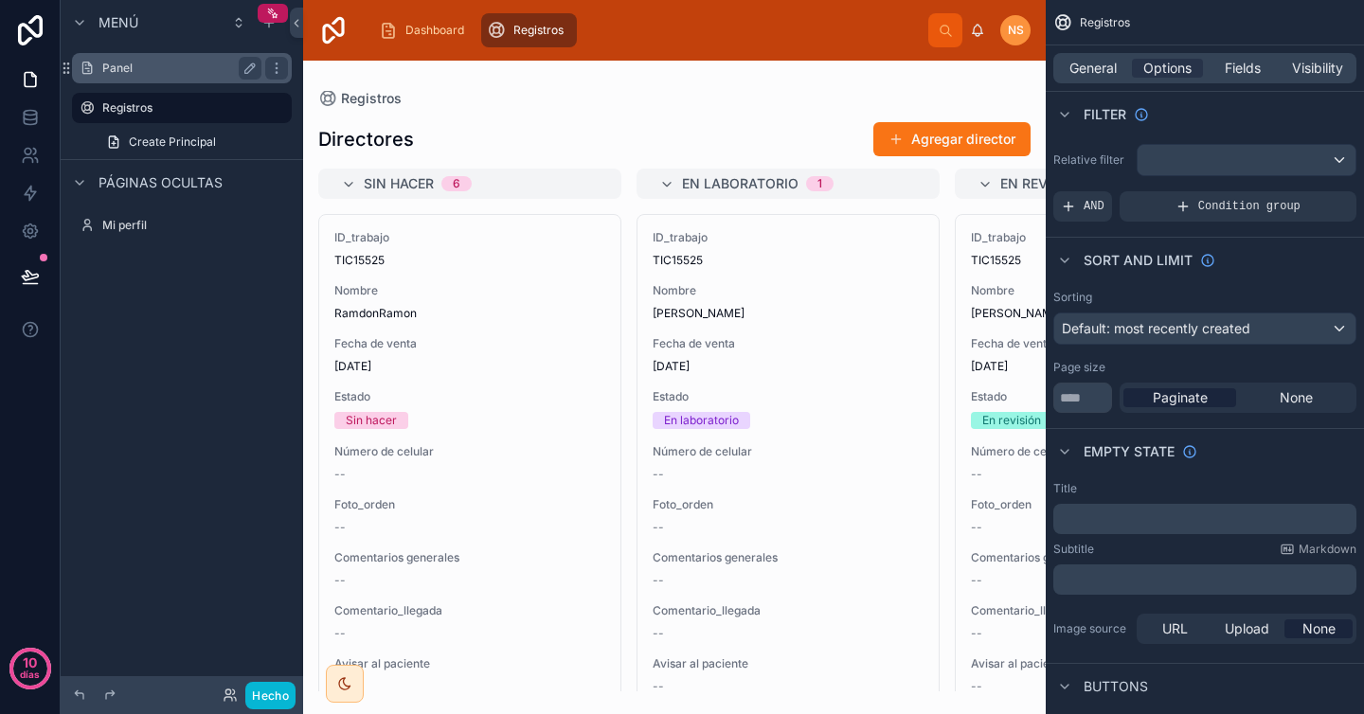
click at [162, 65] on label "Panel" at bounding box center [178, 68] width 152 height 15
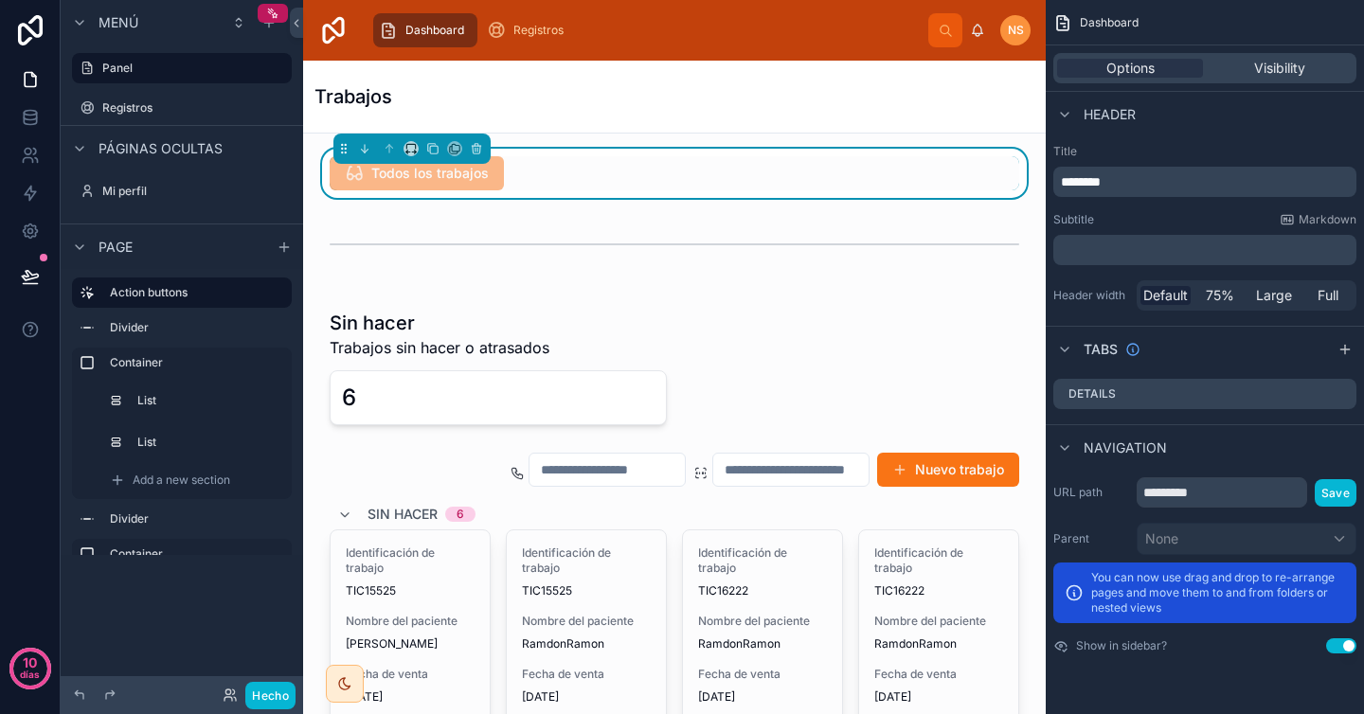
click at [791, 178] on div "Todos los trabajos" at bounding box center [675, 173] width 690 height 34
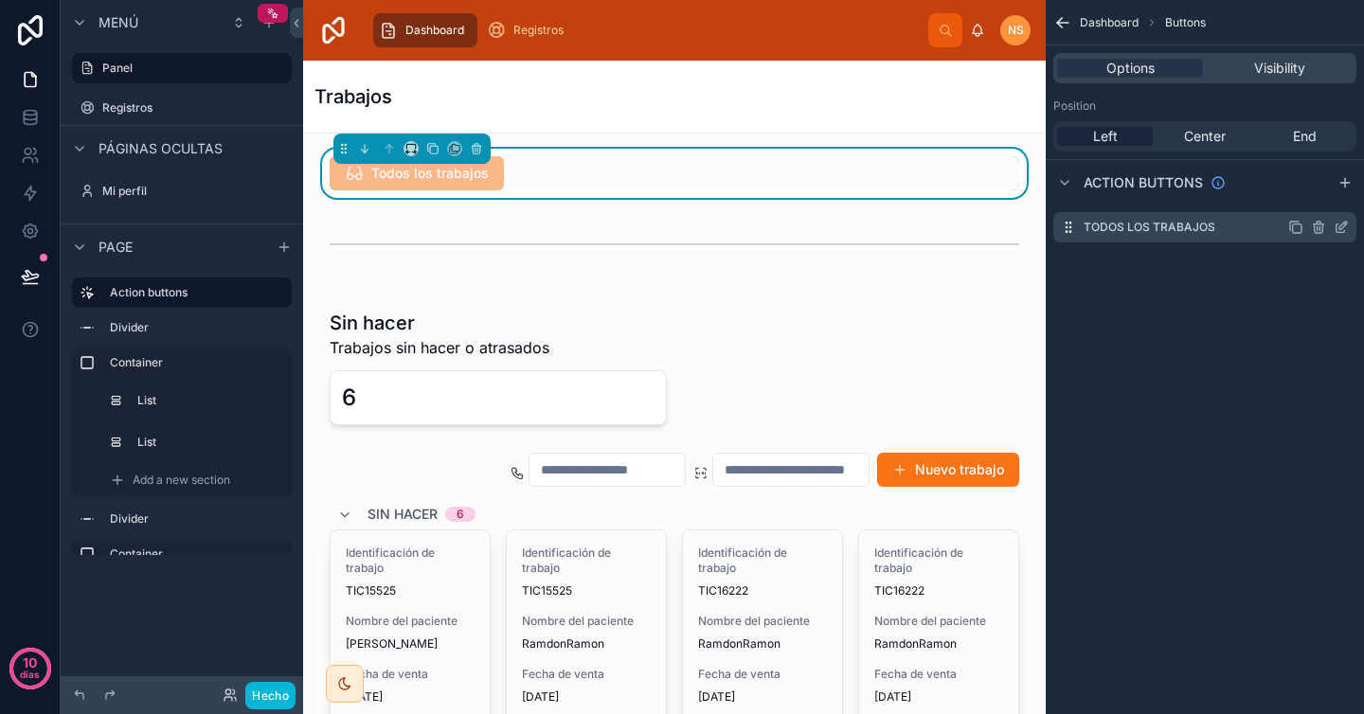
click at [1340, 226] on icon "contenido desplazable" at bounding box center [1343, 226] width 8 height 8
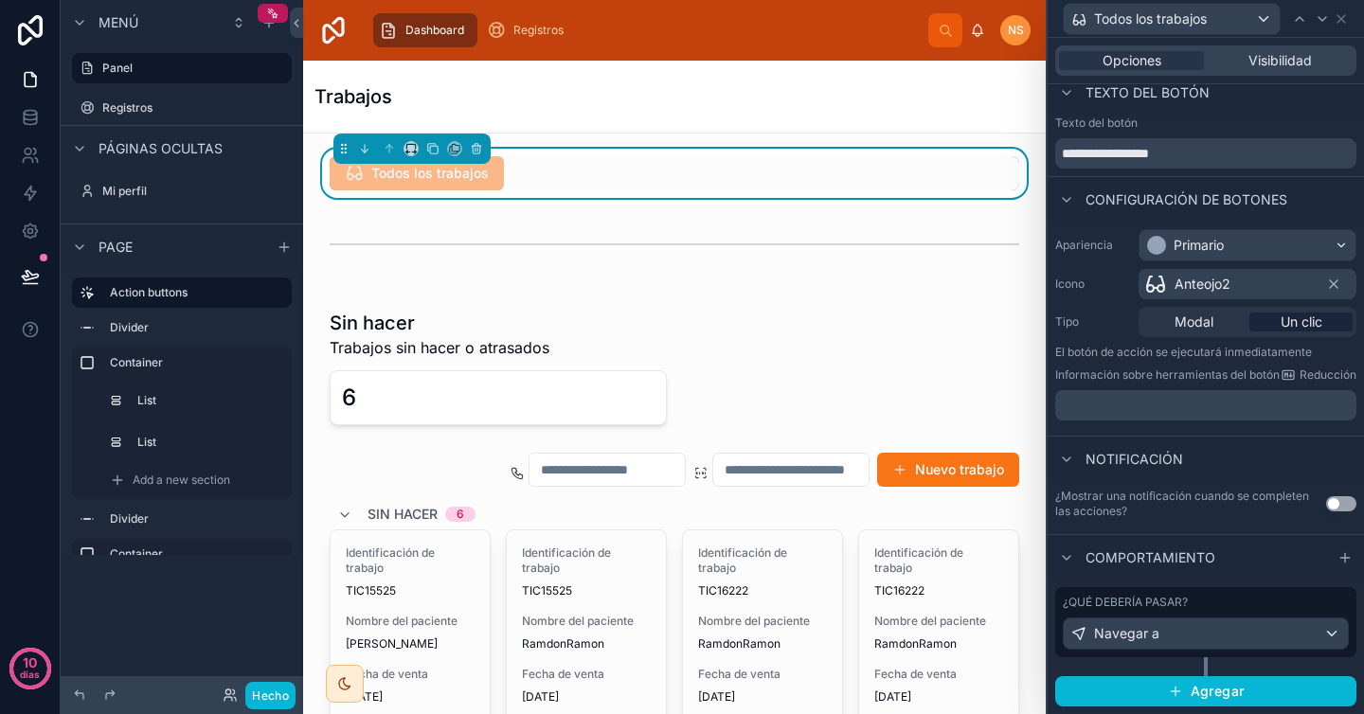
scroll to position [27, 0]
click at [1190, 628] on div "Navegar a" at bounding box center [1206, 634] width 284 height 30
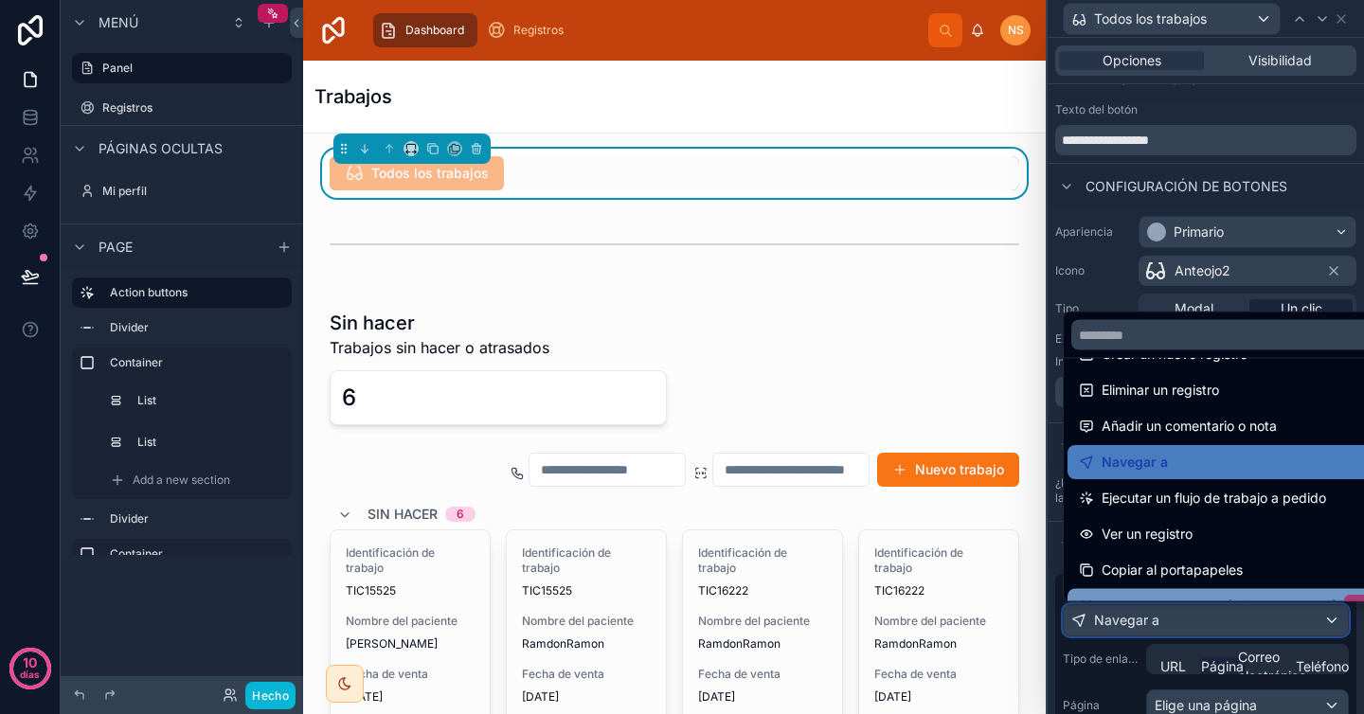
scroll to position [87, 0]
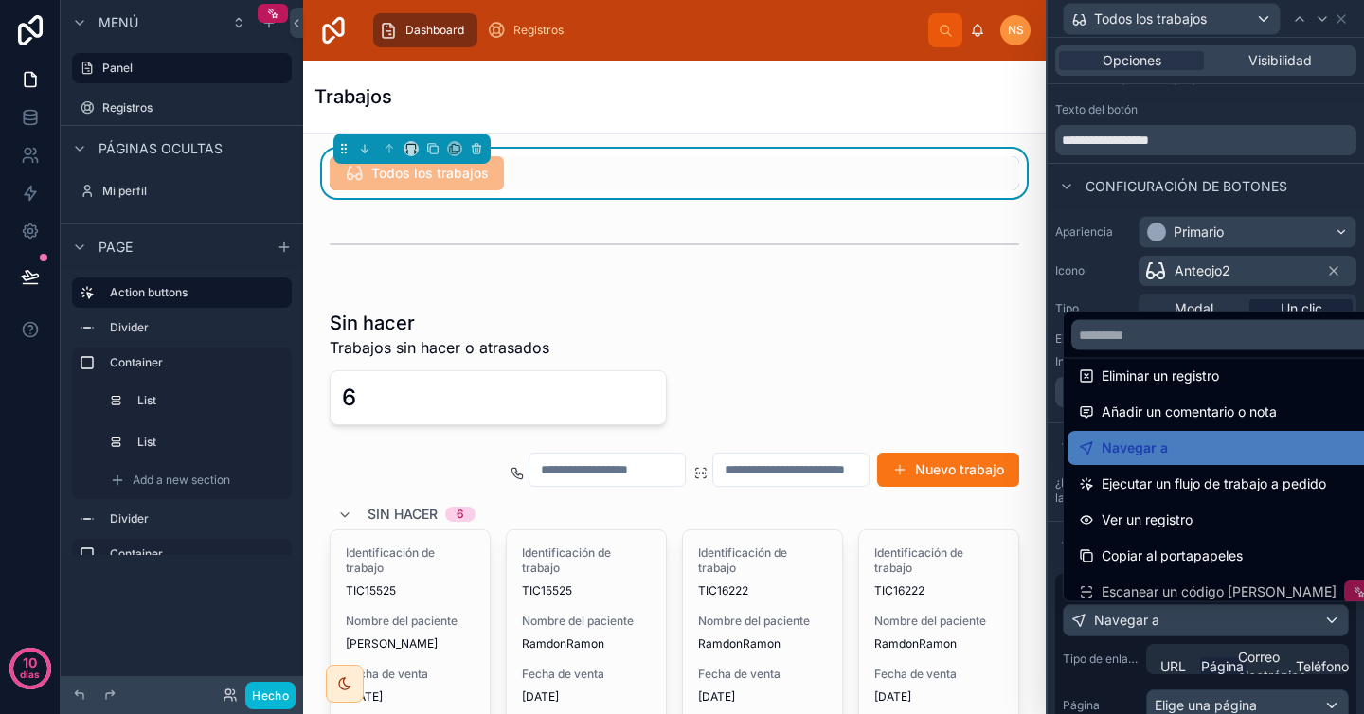
click at [1211, 664] on div at bounding box center [1206, 357] width 316 height 714
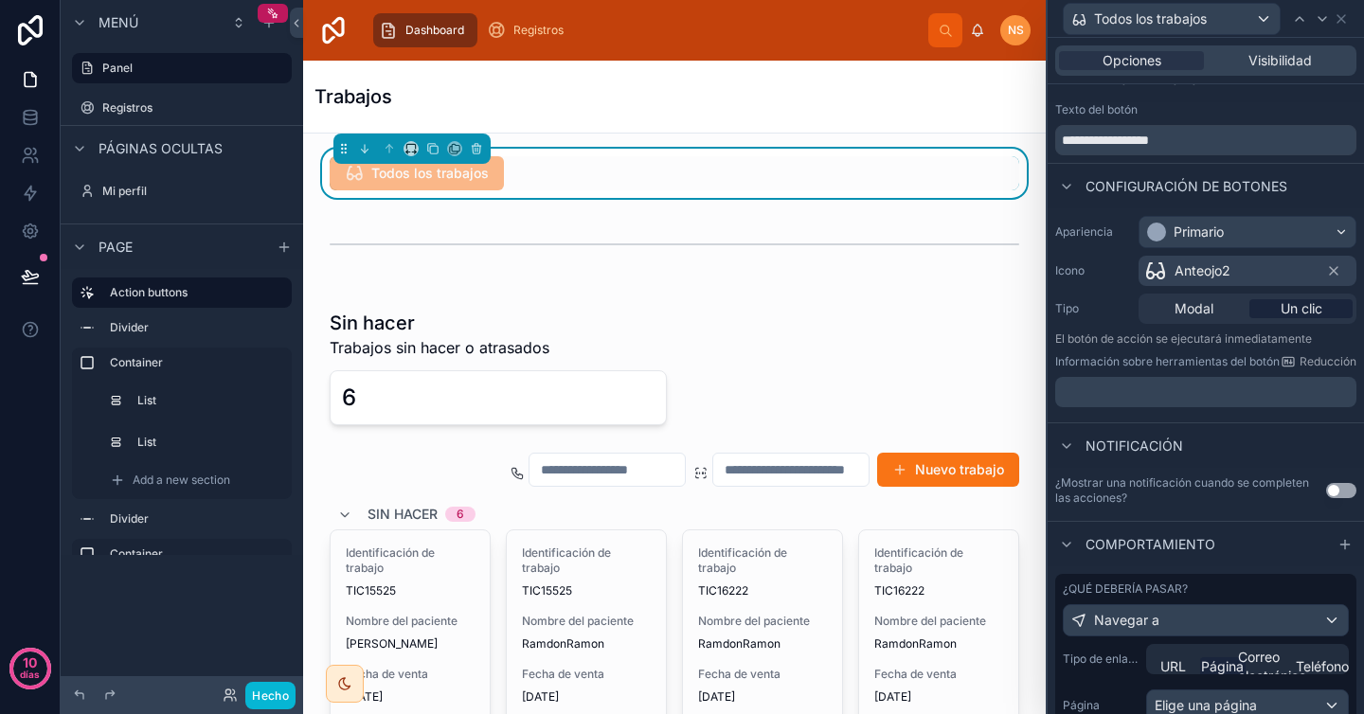
click at [1211, 664] on font "Página" at bounding box center [1222, 666] width 43 height 16
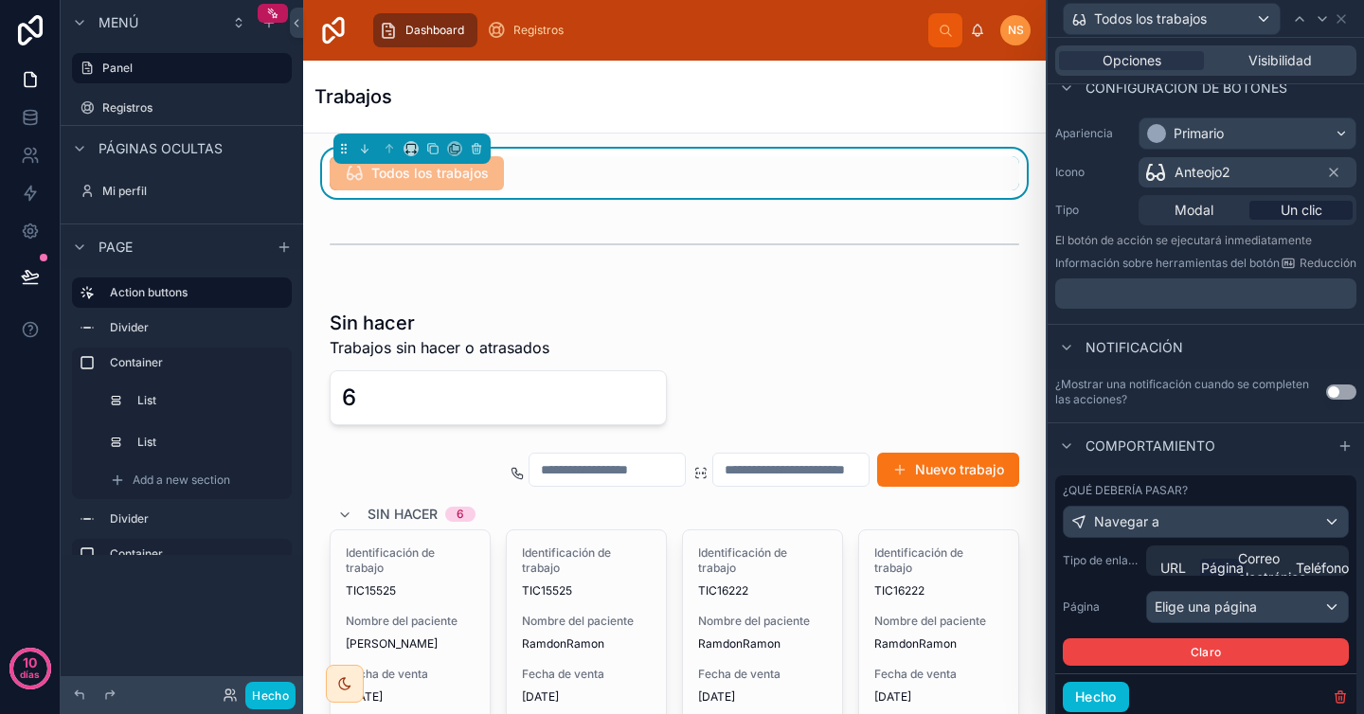
scroll to position [188, 0]
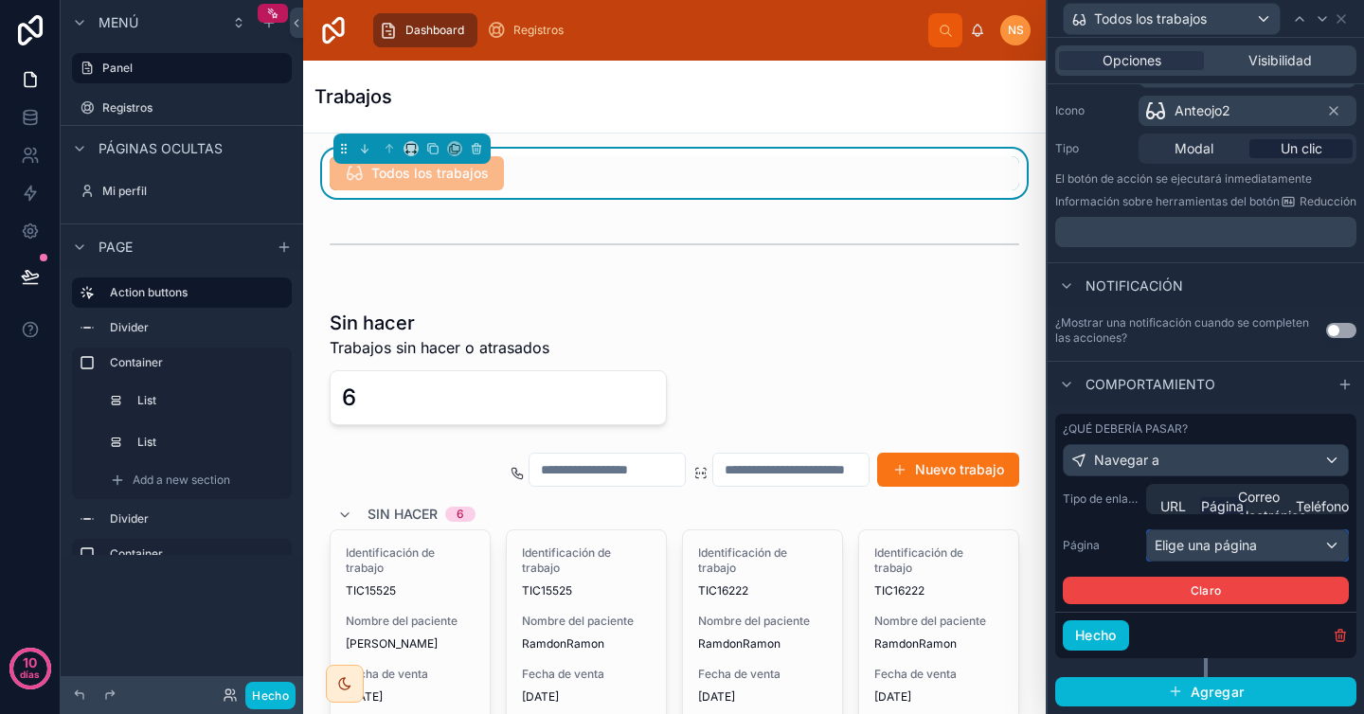
click at [1220, 551] on font "Elige una página" at bounding box center [1206, 545] width 102 height 16
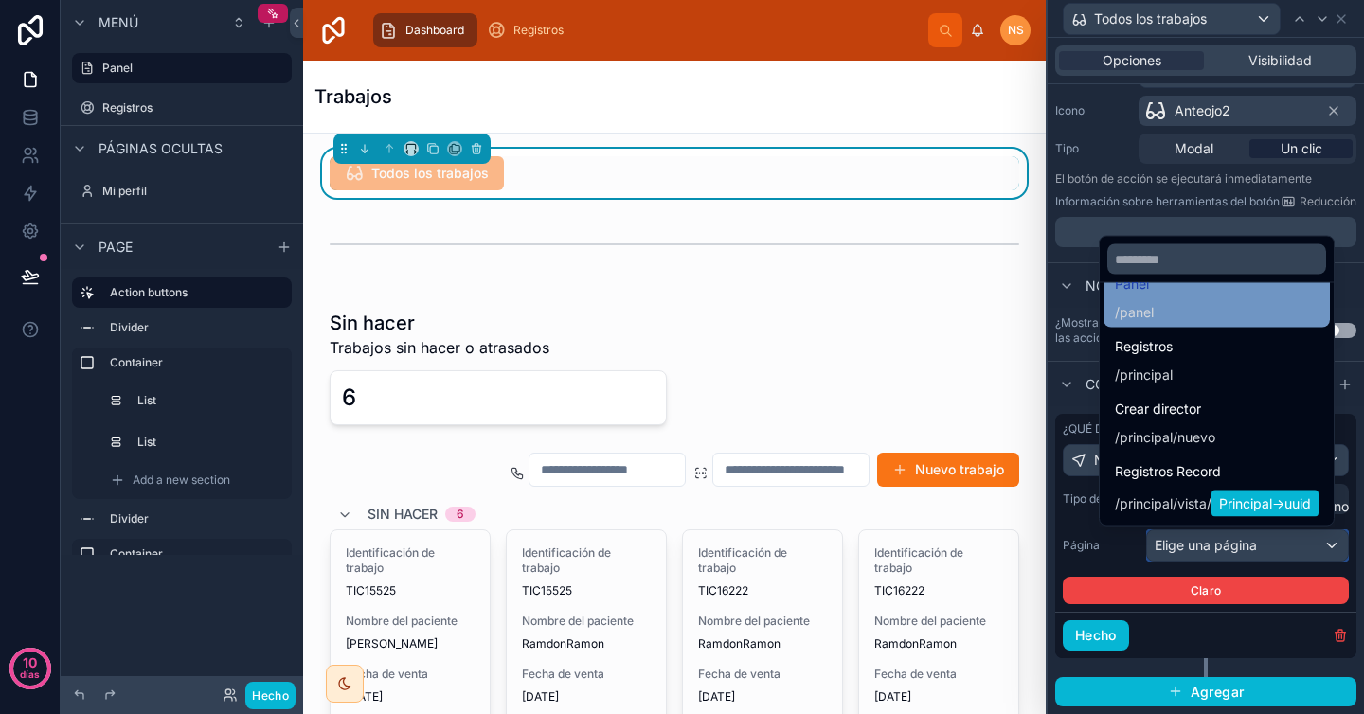
scroll to position [227, 0]
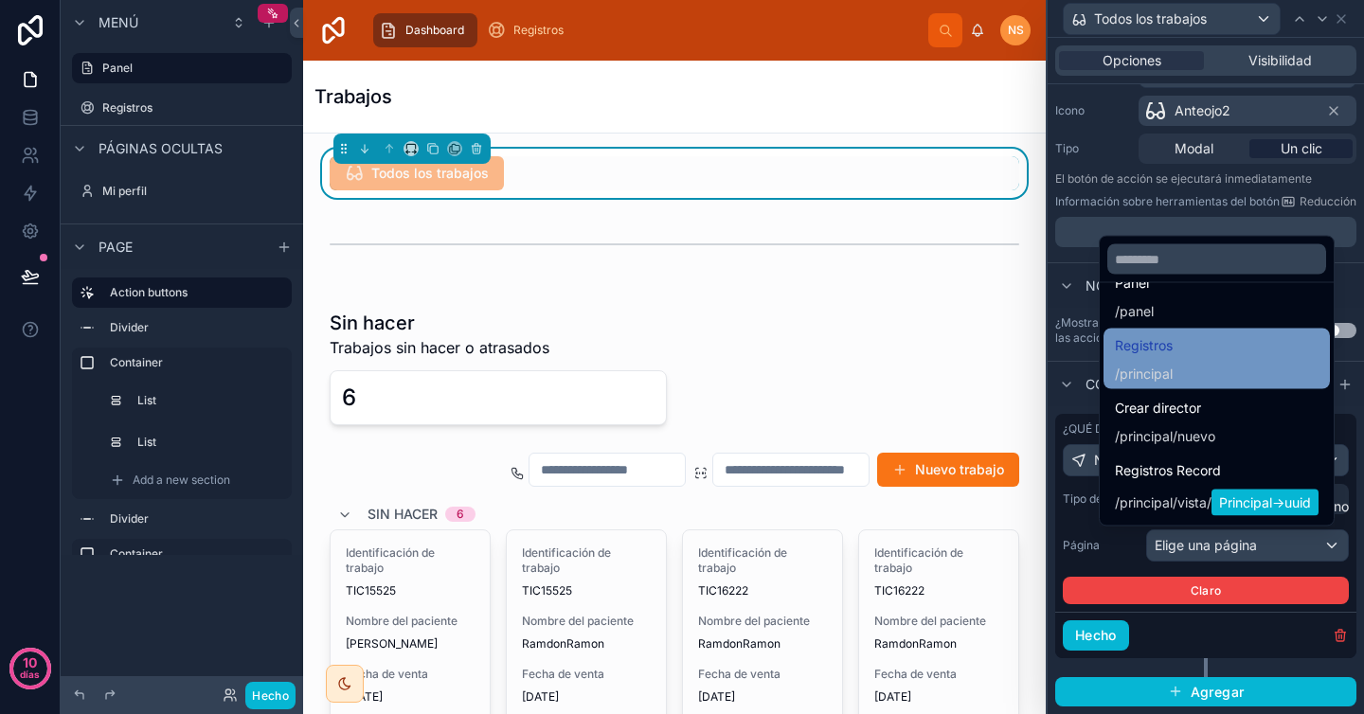
click at [1154, 367] on div "Registros / principal" at bounding box center [1217, 358] width 204 height 49
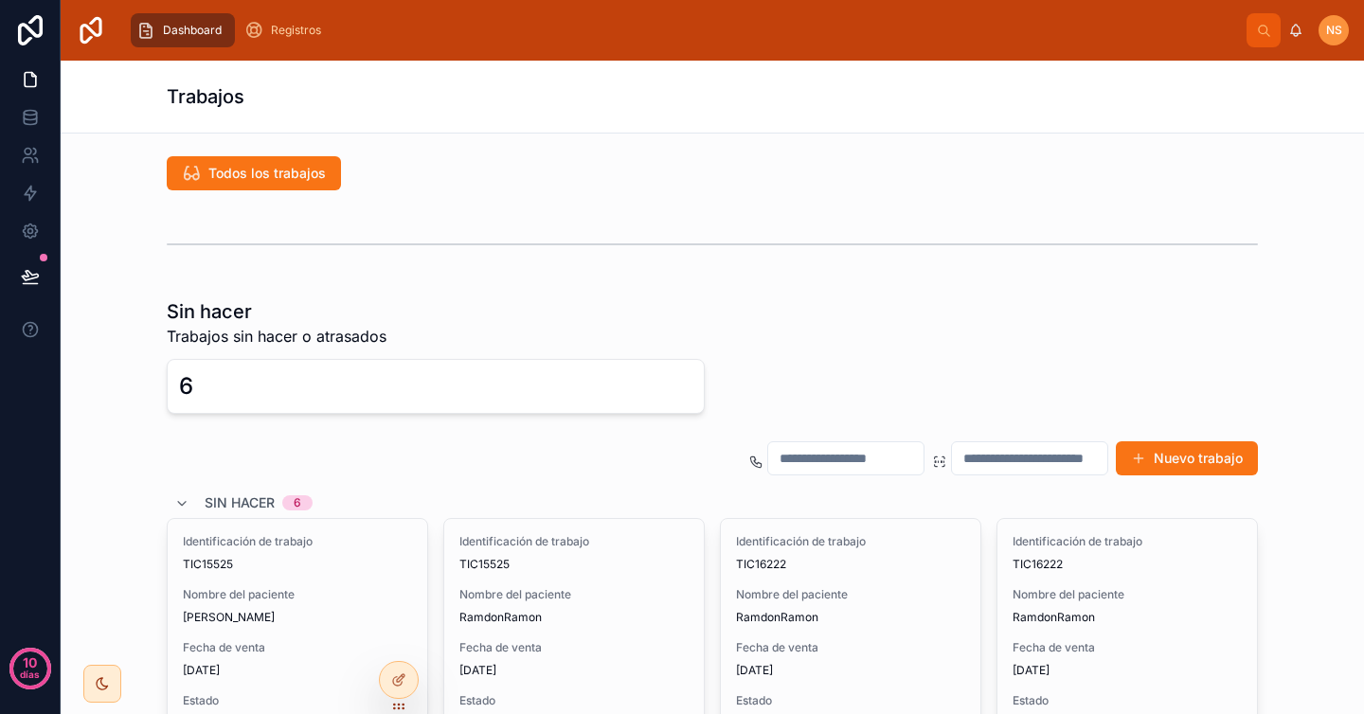
click at [192, 24] on span "Dashboard" at bounding box center [192, 30] width 59 height 15
click at [178, 506] on icon at bounding box center [181, 503] width 15 height 15
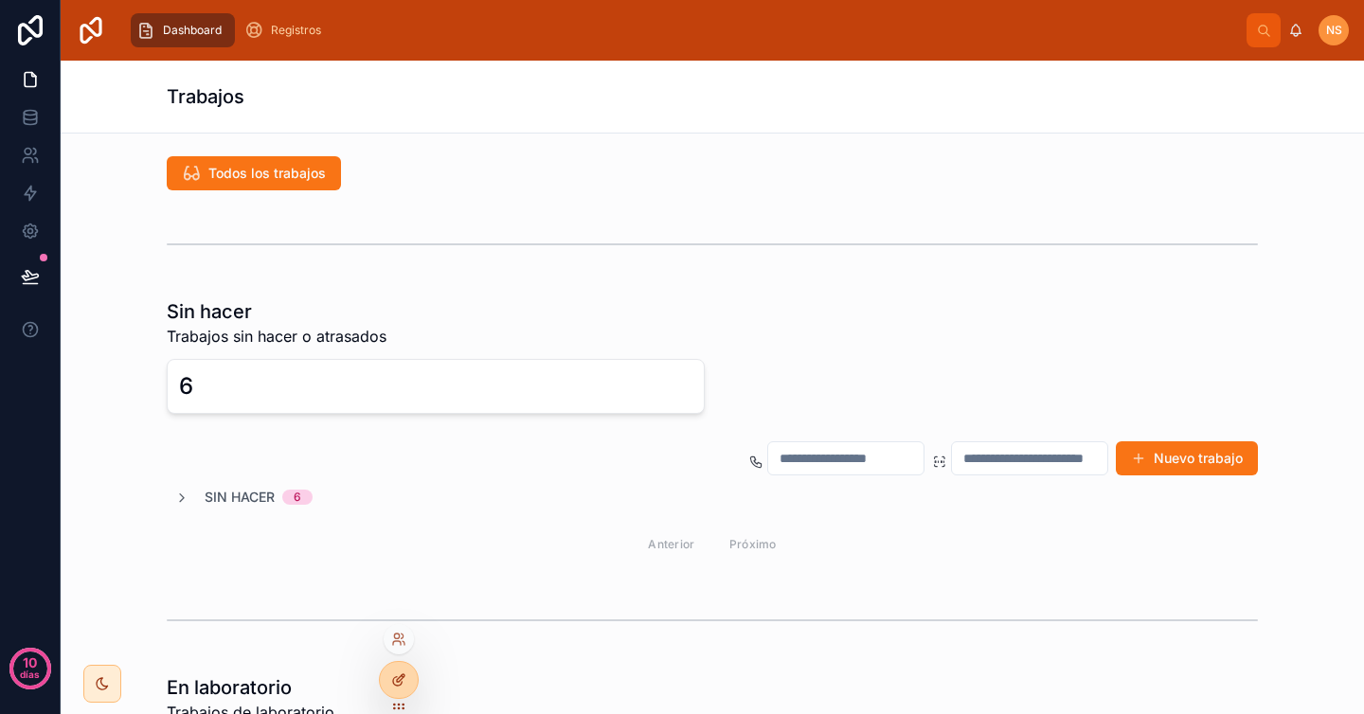
click at [396, 677] on icon at bounding box center [398, 680] width 15 height 15
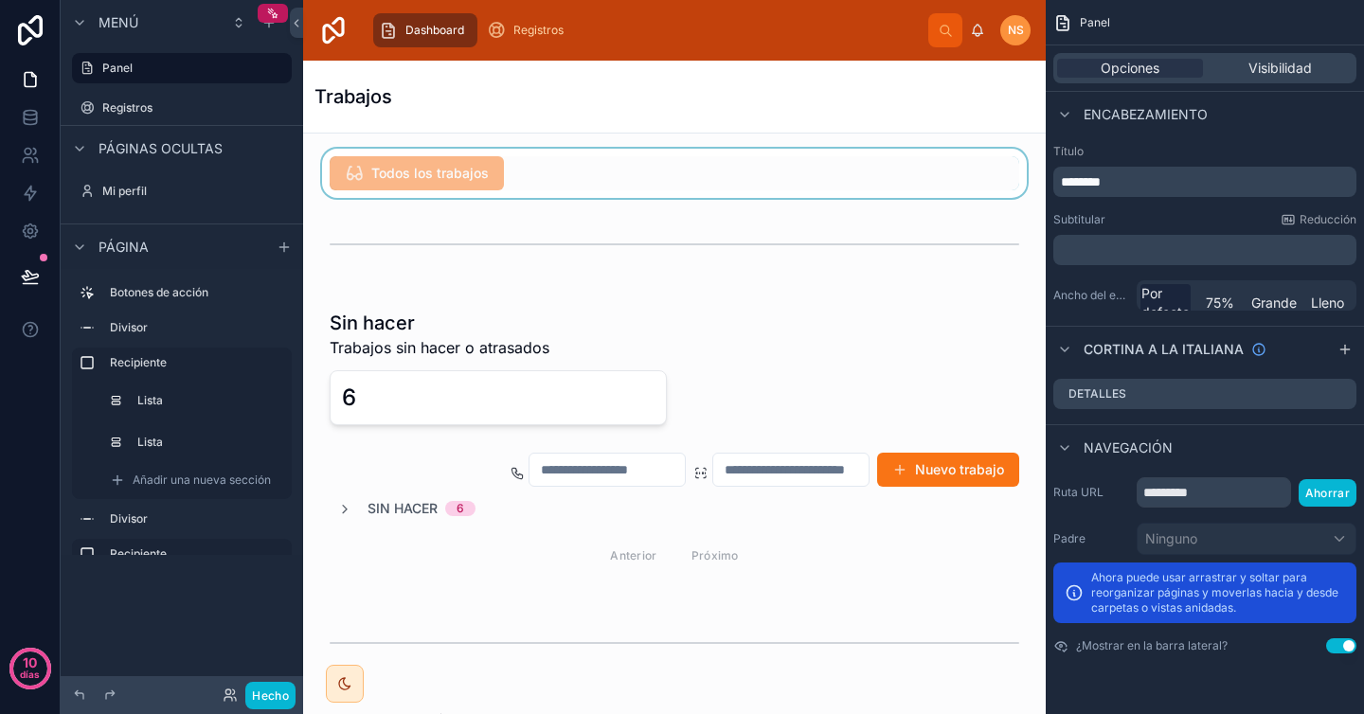
click at [739, 178] on div at bounding box center [674, 173] width 712 height 49
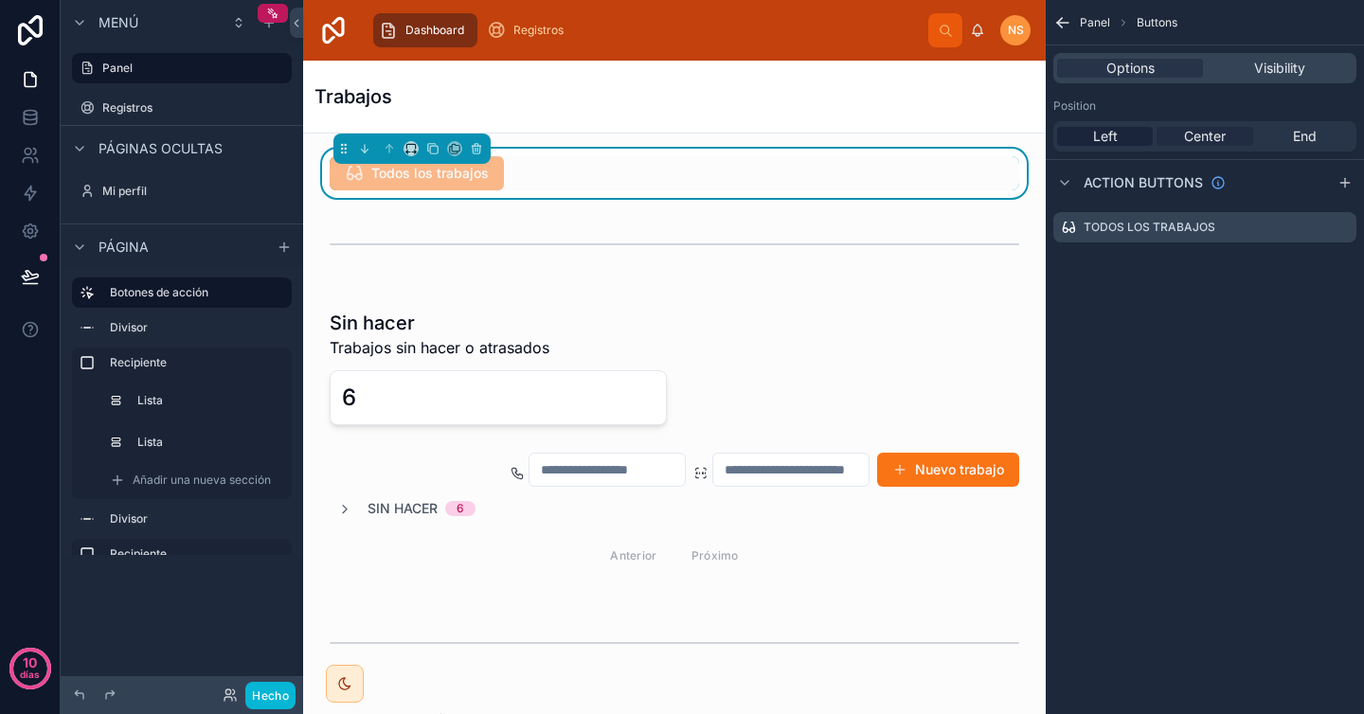
click at [1209, 136] on span "Center" at bounding box center [1205, 136] width 42 height 19
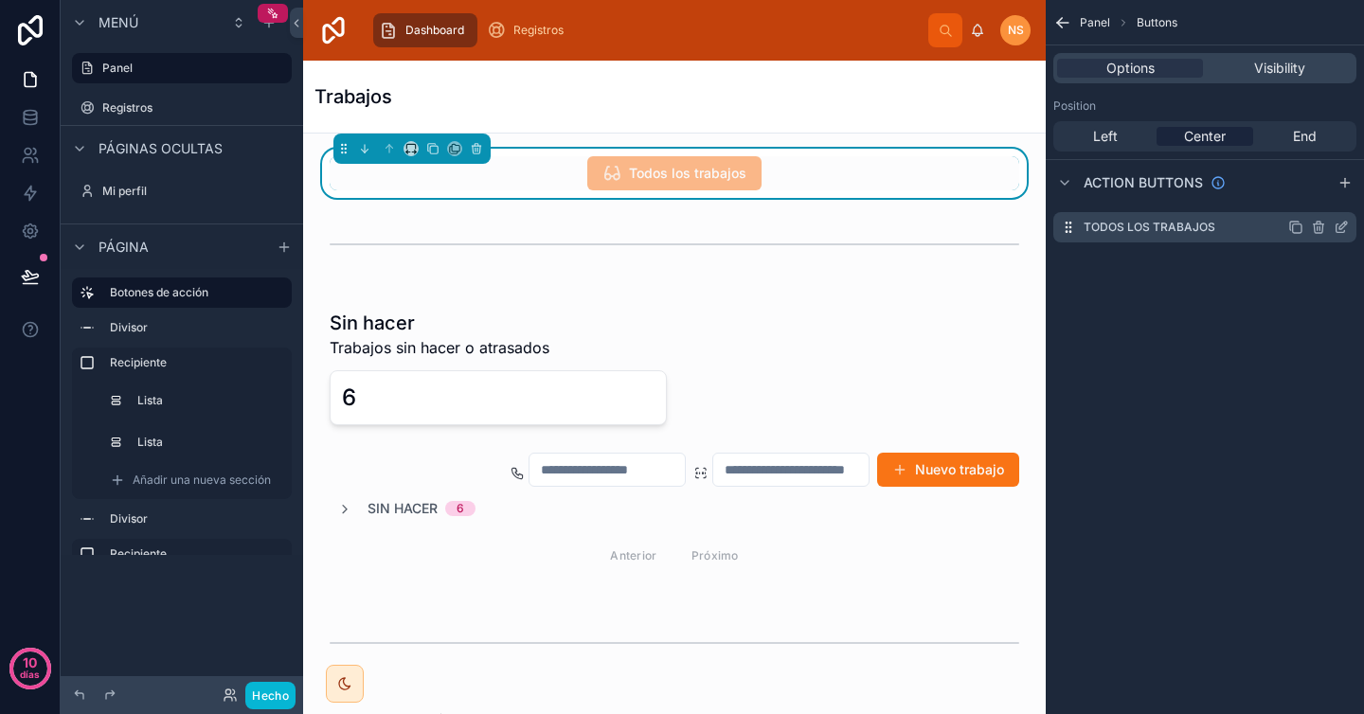
click at [1343, 224] on icon "contenido desplazable" at bounding box center [1341, 227] width 15 height 15
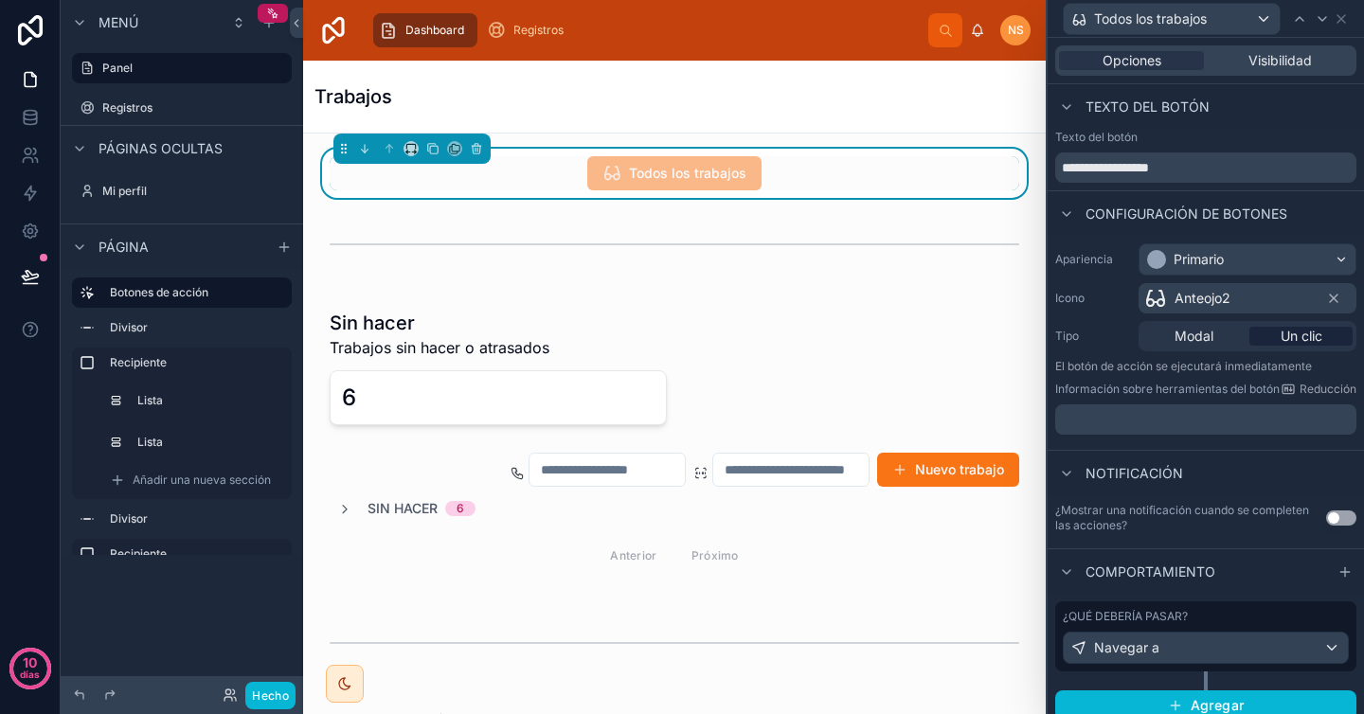
scroll to position [27, 0]
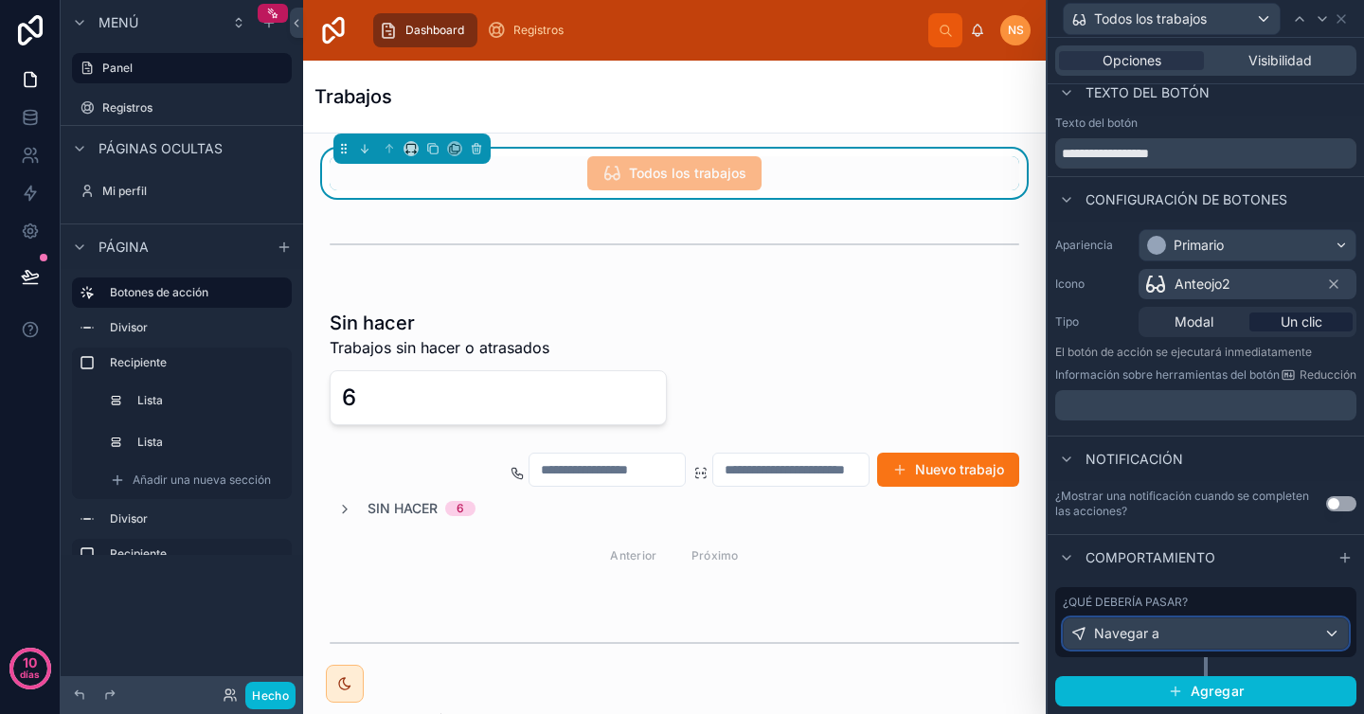
click at [1175, 626] on div "Navegar a" at bounding box center [1206, 634] width 284 height 30
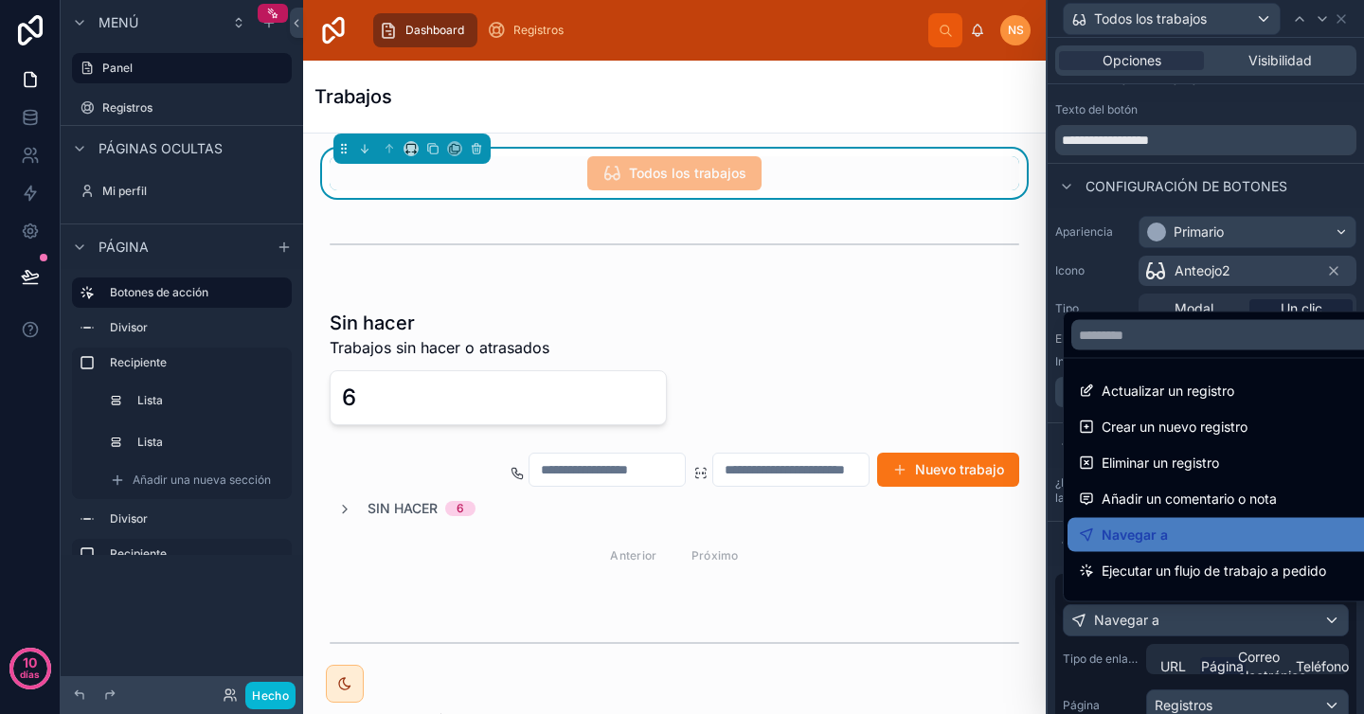
click at [1099, 672] on div at bounding box center [1206, 357] width 316 height 714
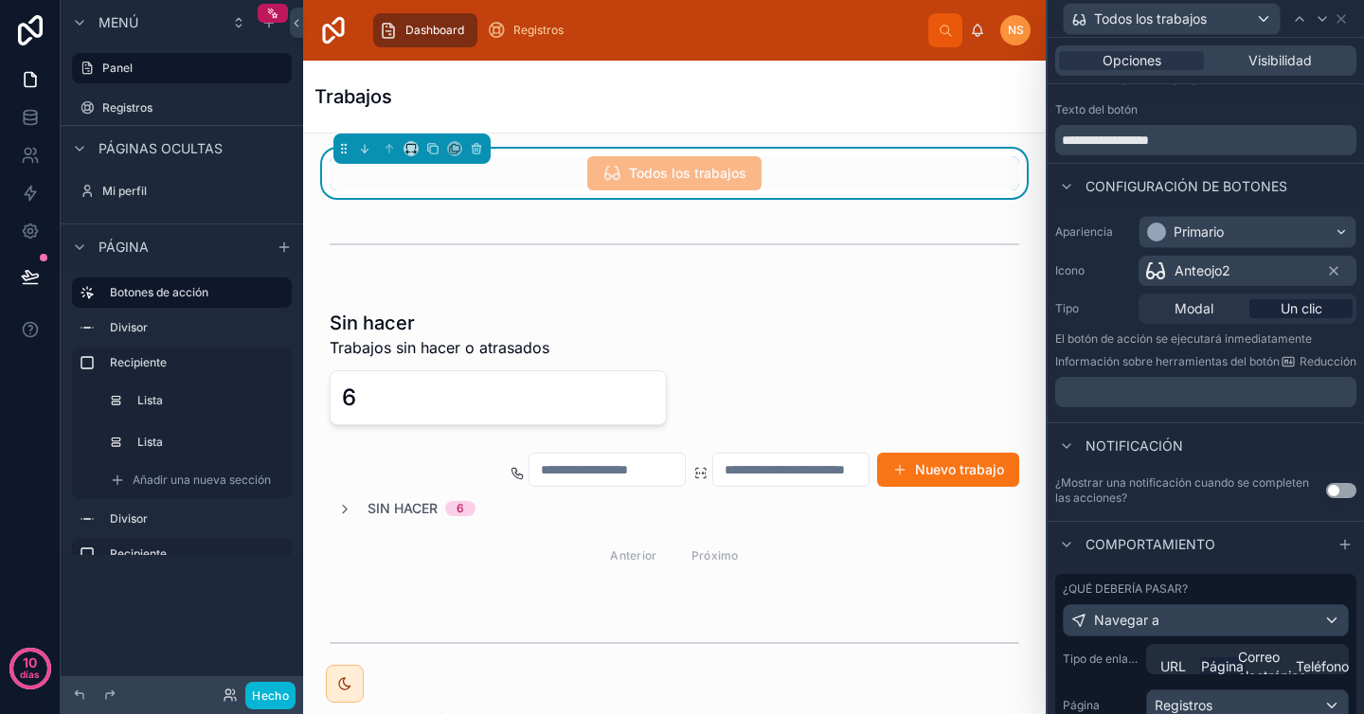
click at [1210, 669] on font "Página" at bounding box center [1222, 666] width 43 height 16
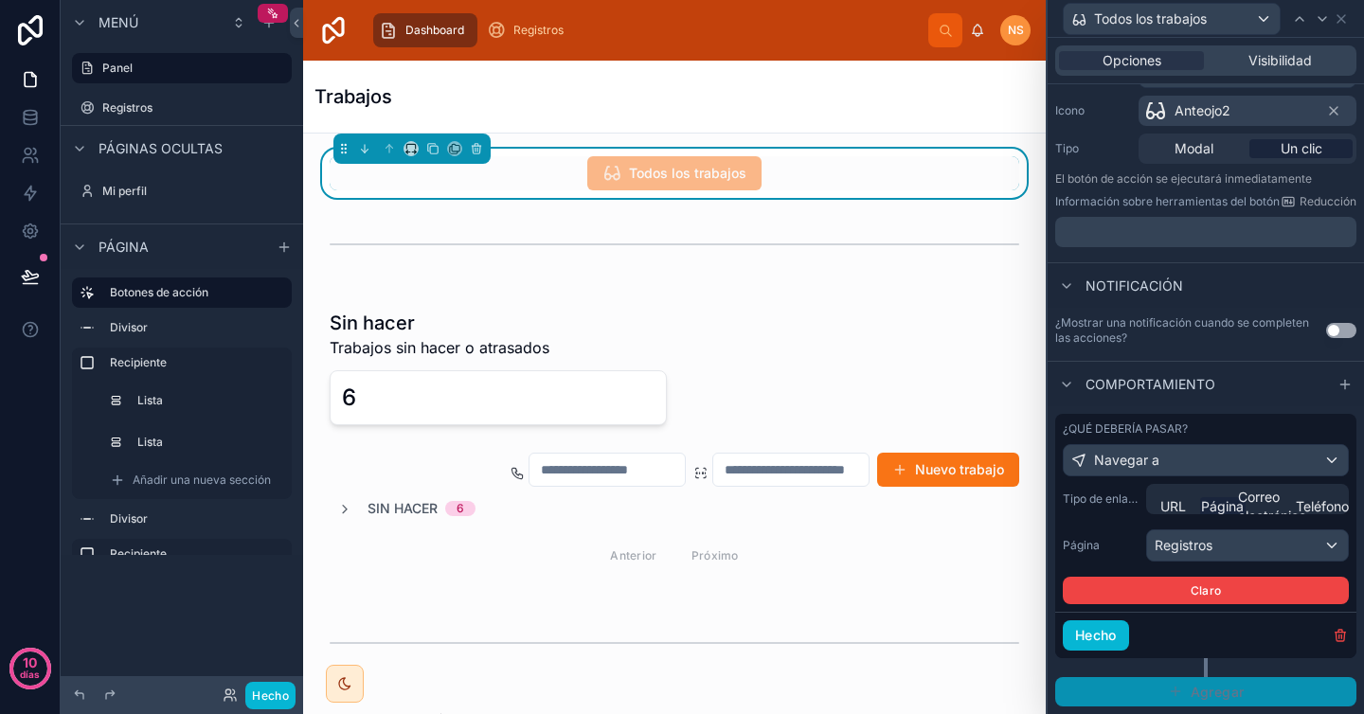
scroll to position [202, 0]
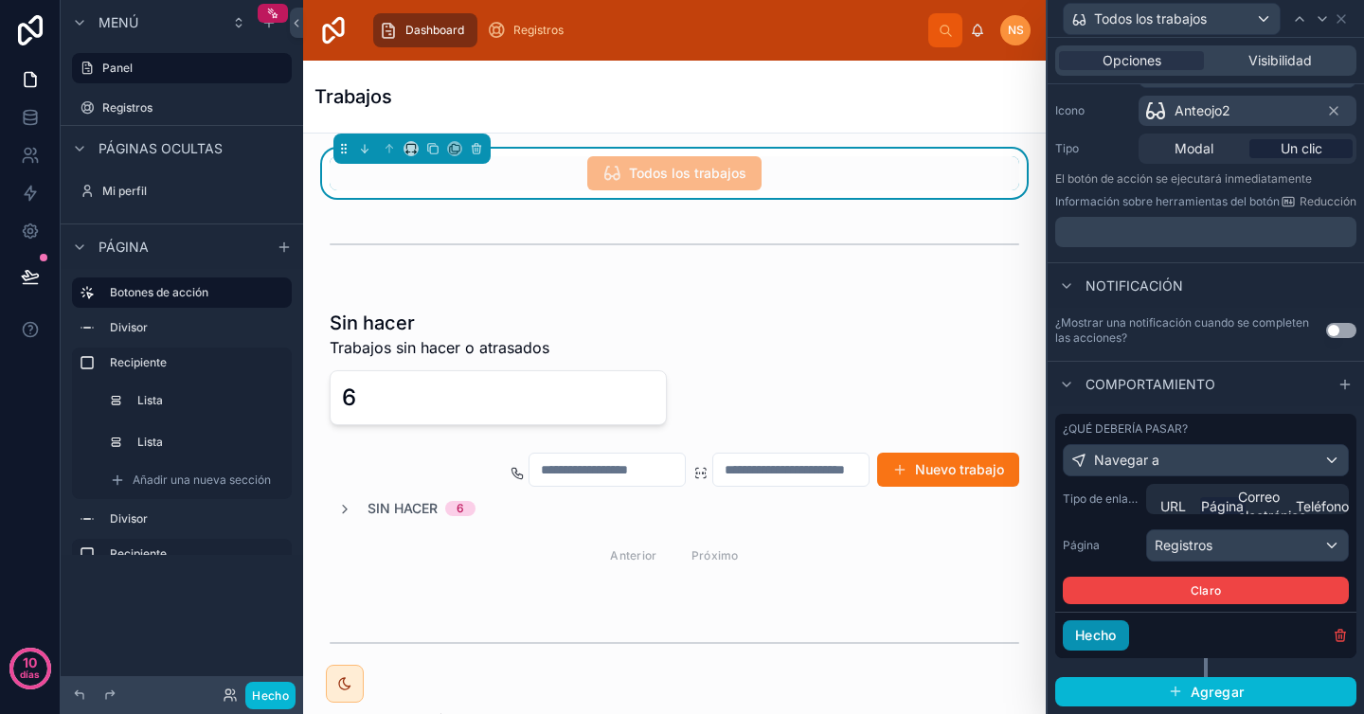
click at [1108, 627] on font "Hecho" at bounding box center [1096, 635] width 42 height 16
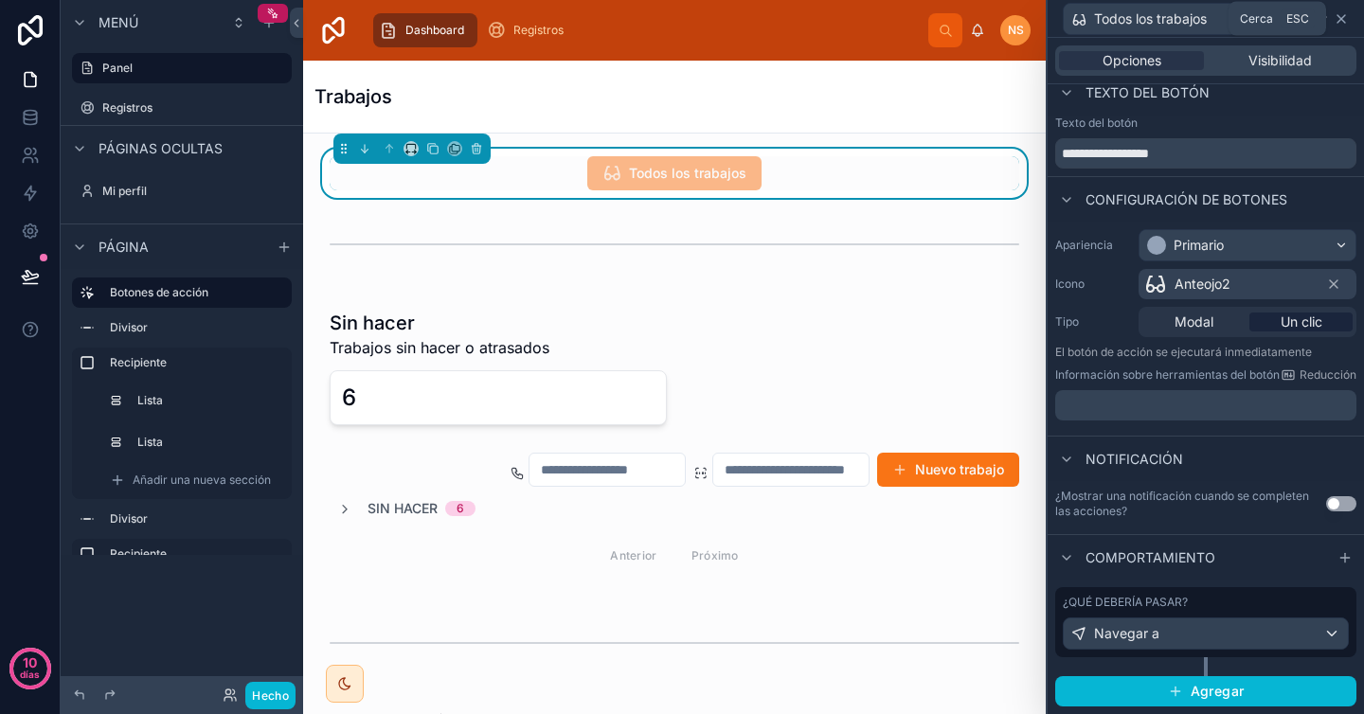
click at [1343, 18] on icon at bounding box center [1341, 18] width 15 height 15
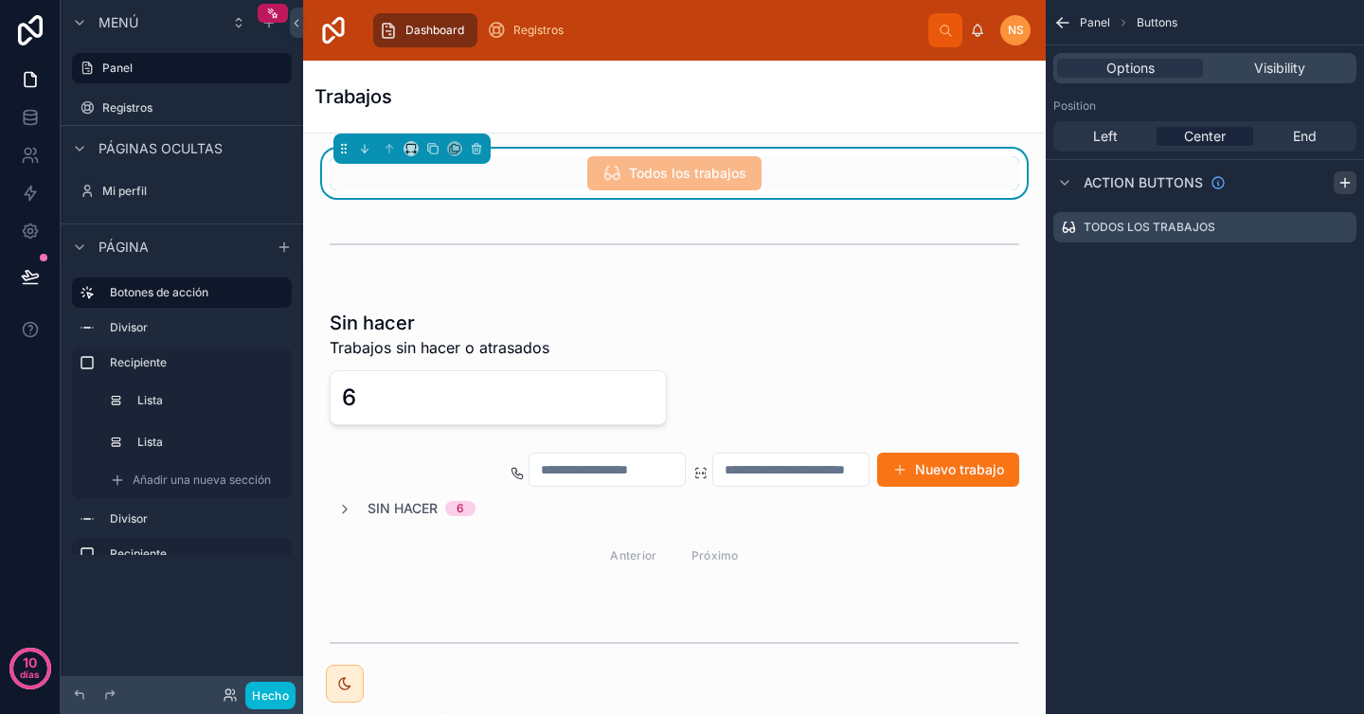
click at [1341, 184] on icon "contenido desplazable" at bounding box center [1344, 182] width 15 height 15
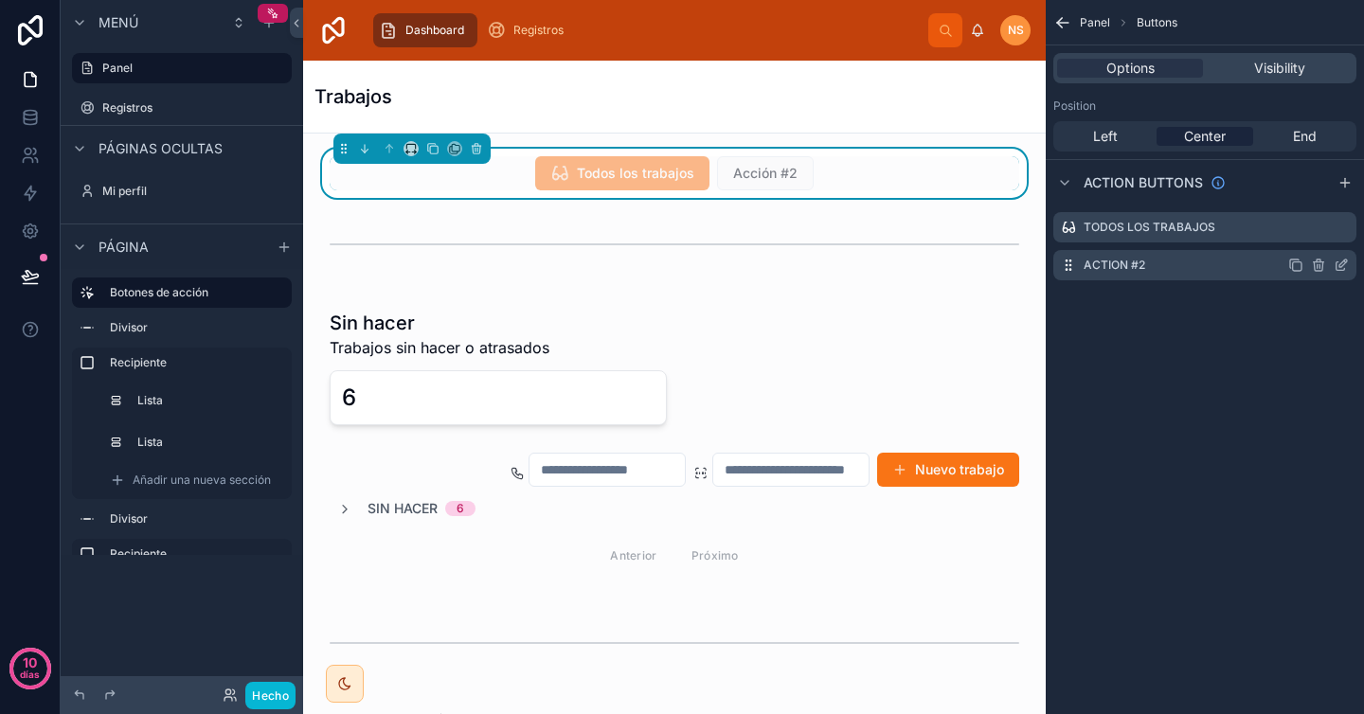
click at [1339, 265] on icon "contenido desplazable" at bounding box center [1343, 264] width 8 height 8
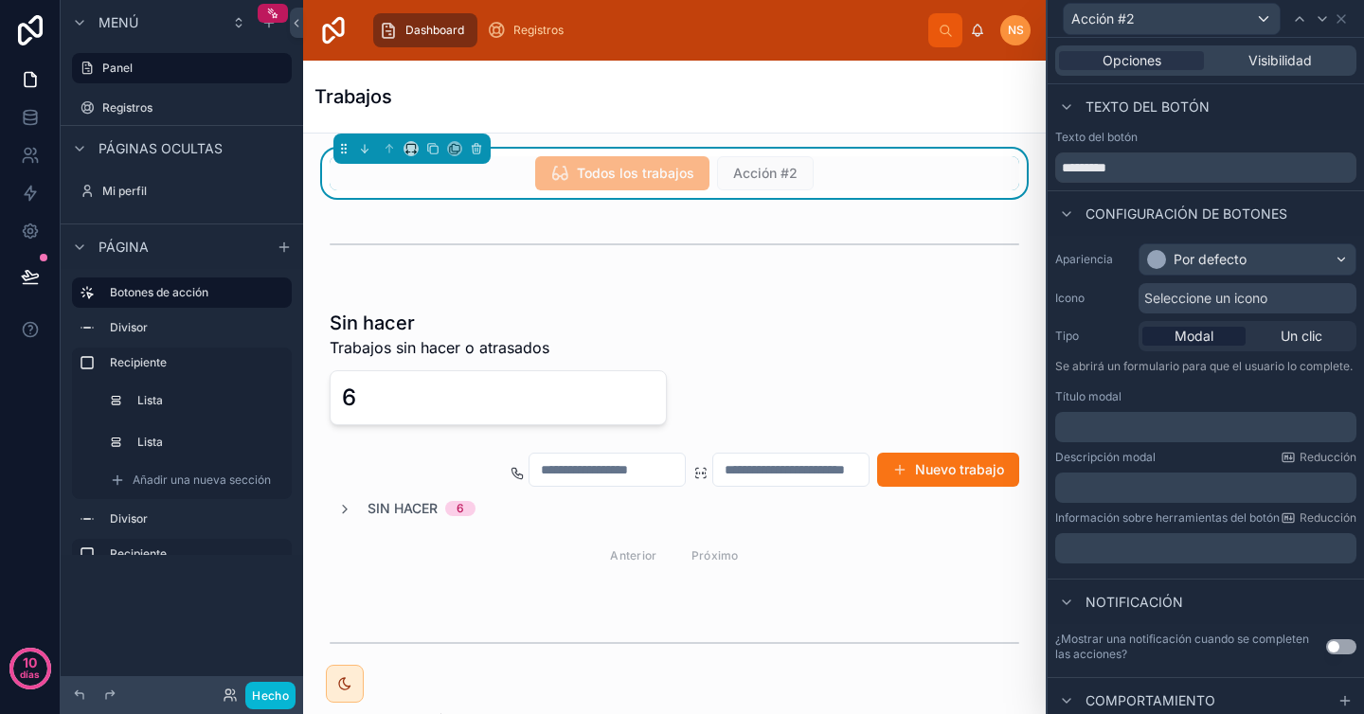
scroll to position [72, 0]
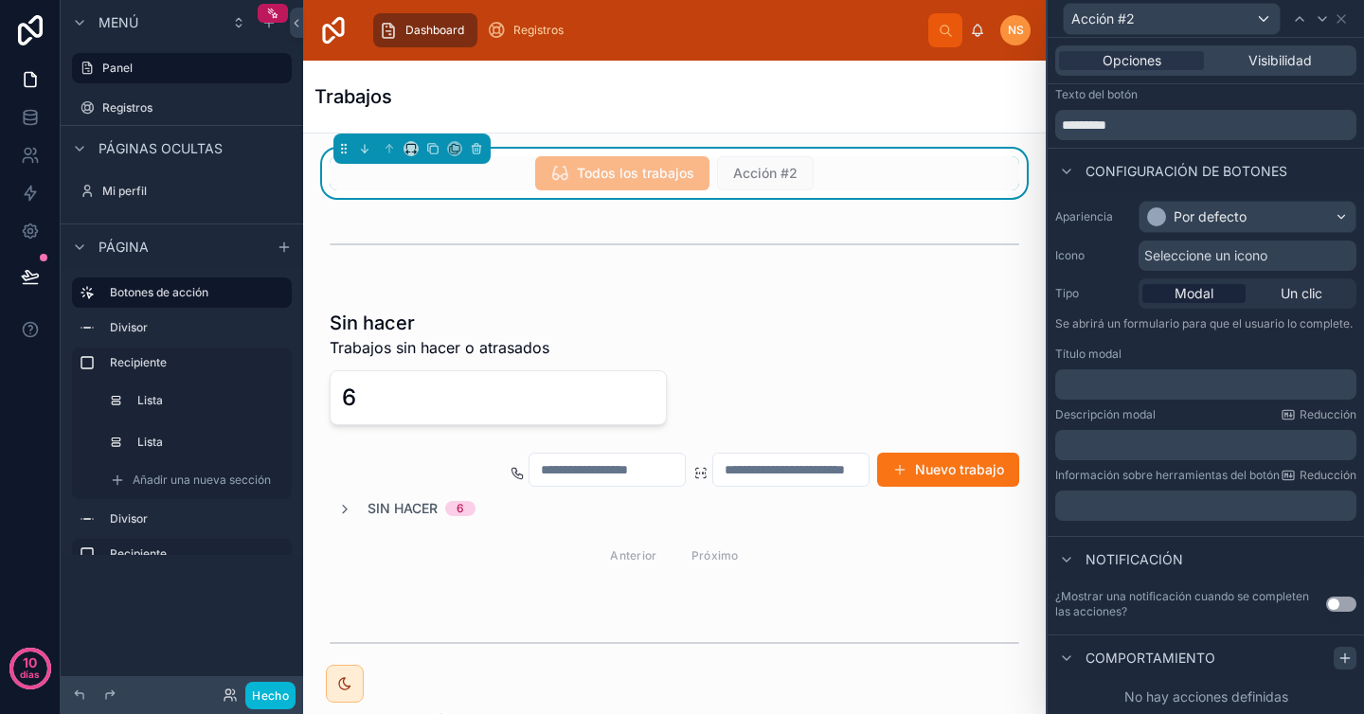
click at [1334, 647] on div at bounding box center [1345, 658] width 23 height 23
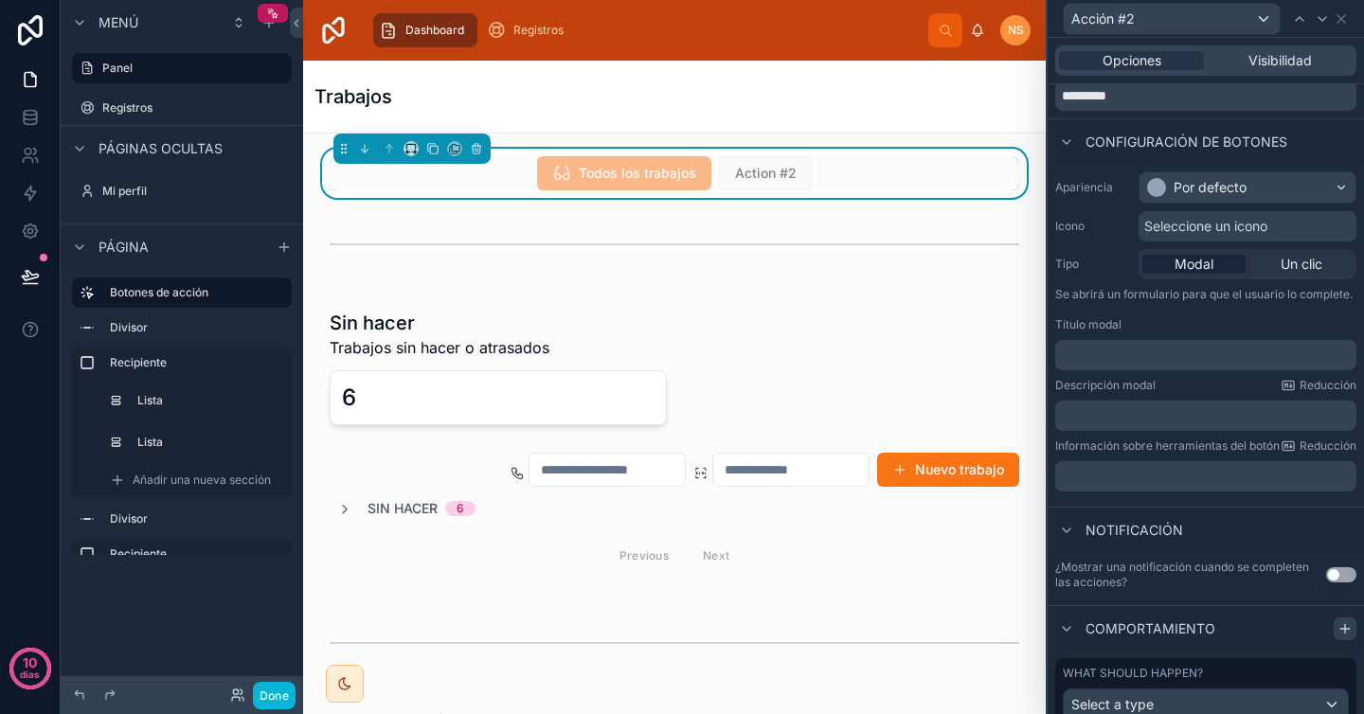
scroll to position [171, 0]
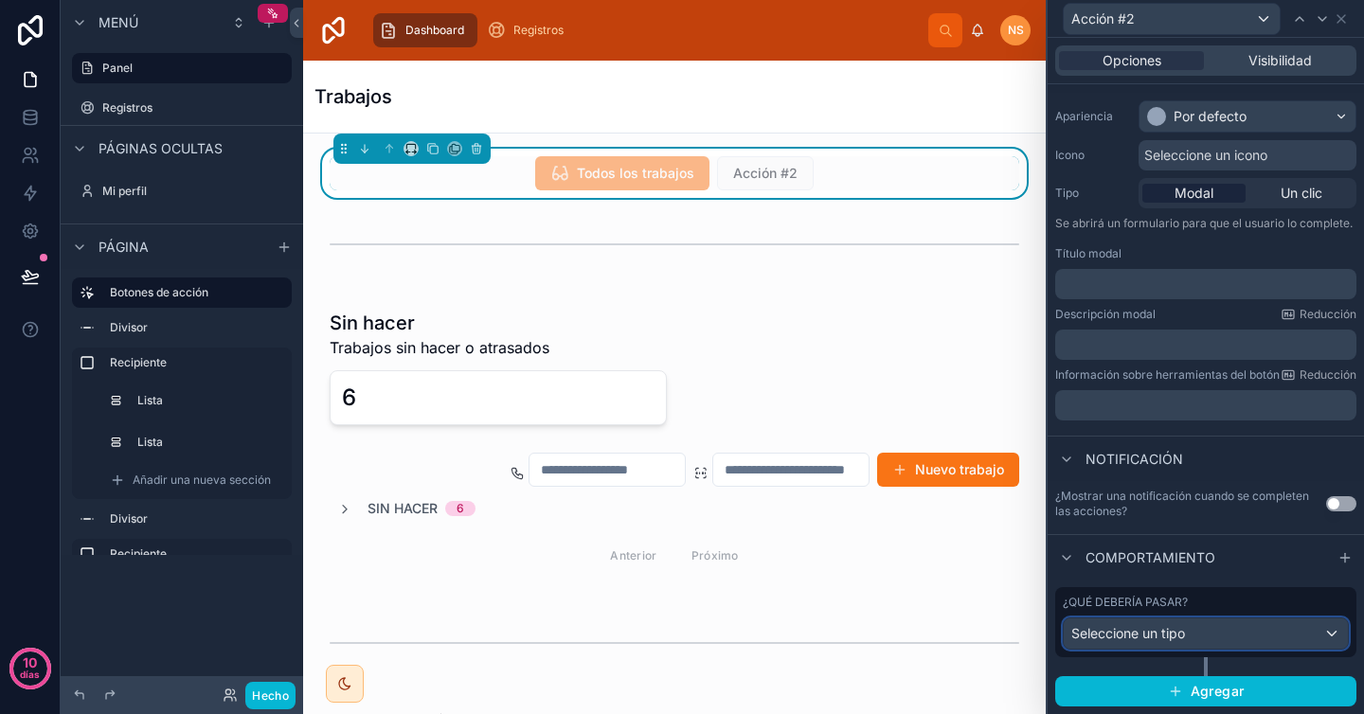
click at [1235, 621] on div "Seleccione un tipo" at bounding box center [1206, 634] width 284 height 30
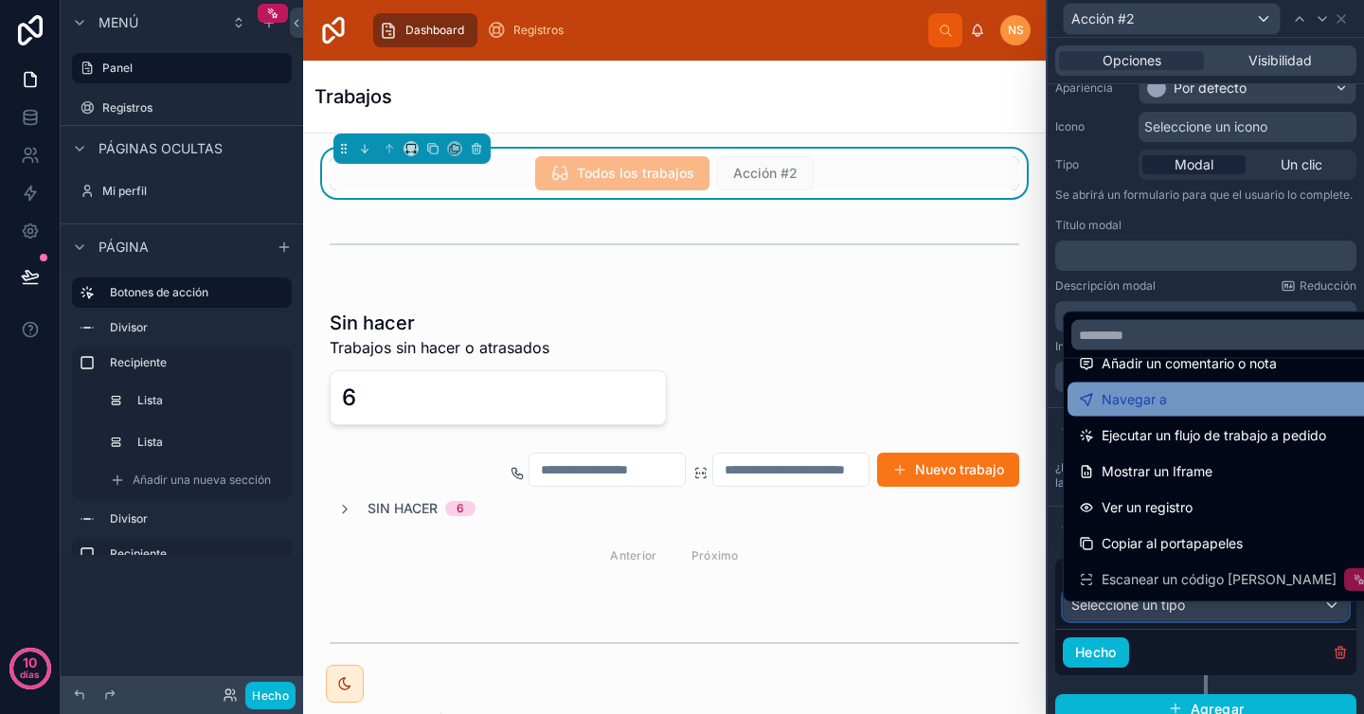
scroll to position [170, 0]
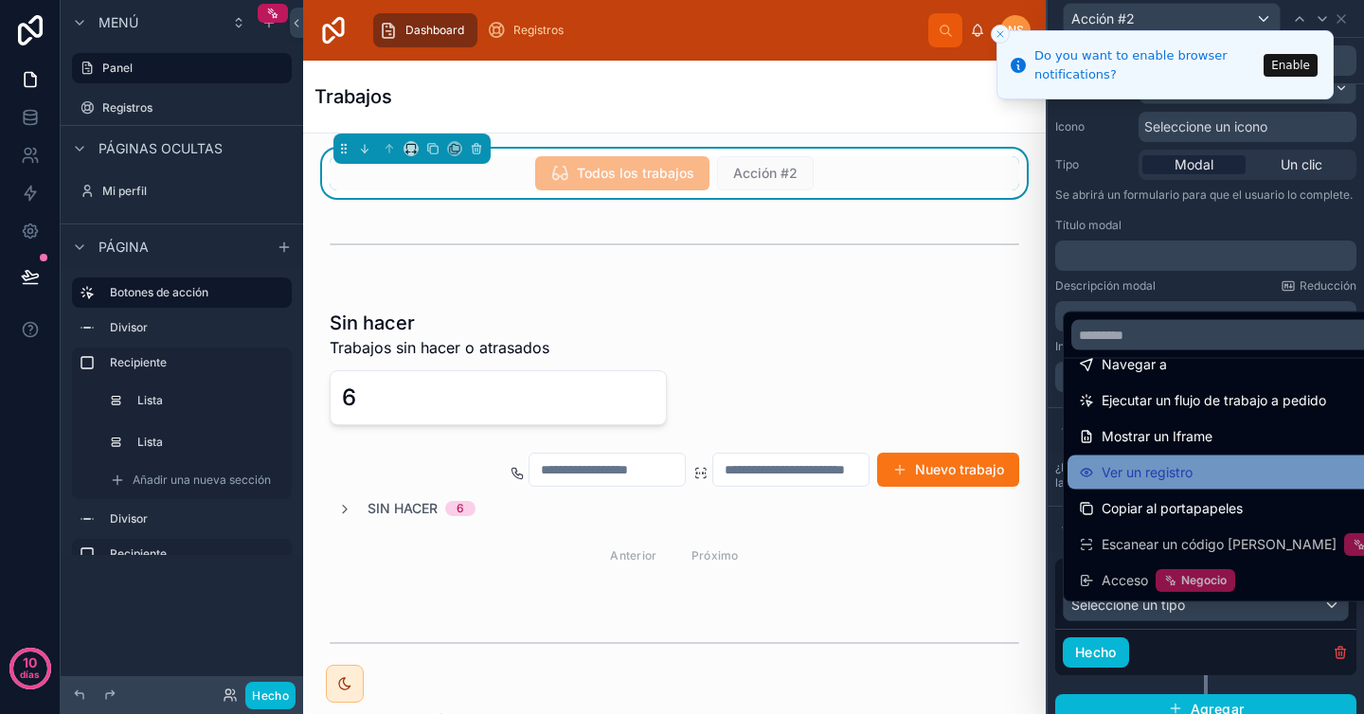
click at [1197, 463] on div "Ver un registro" at bounding box center [1251, 472] width 345 height 23
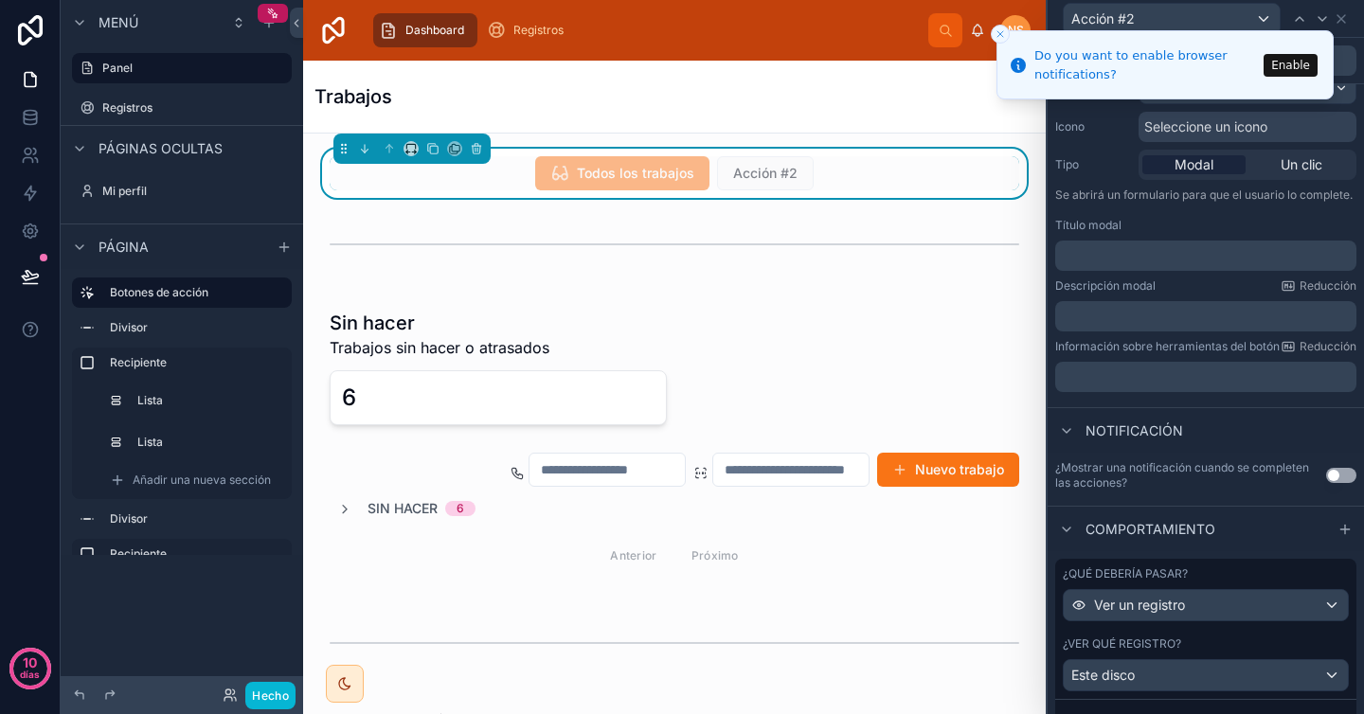
scroll to position [368, 0]
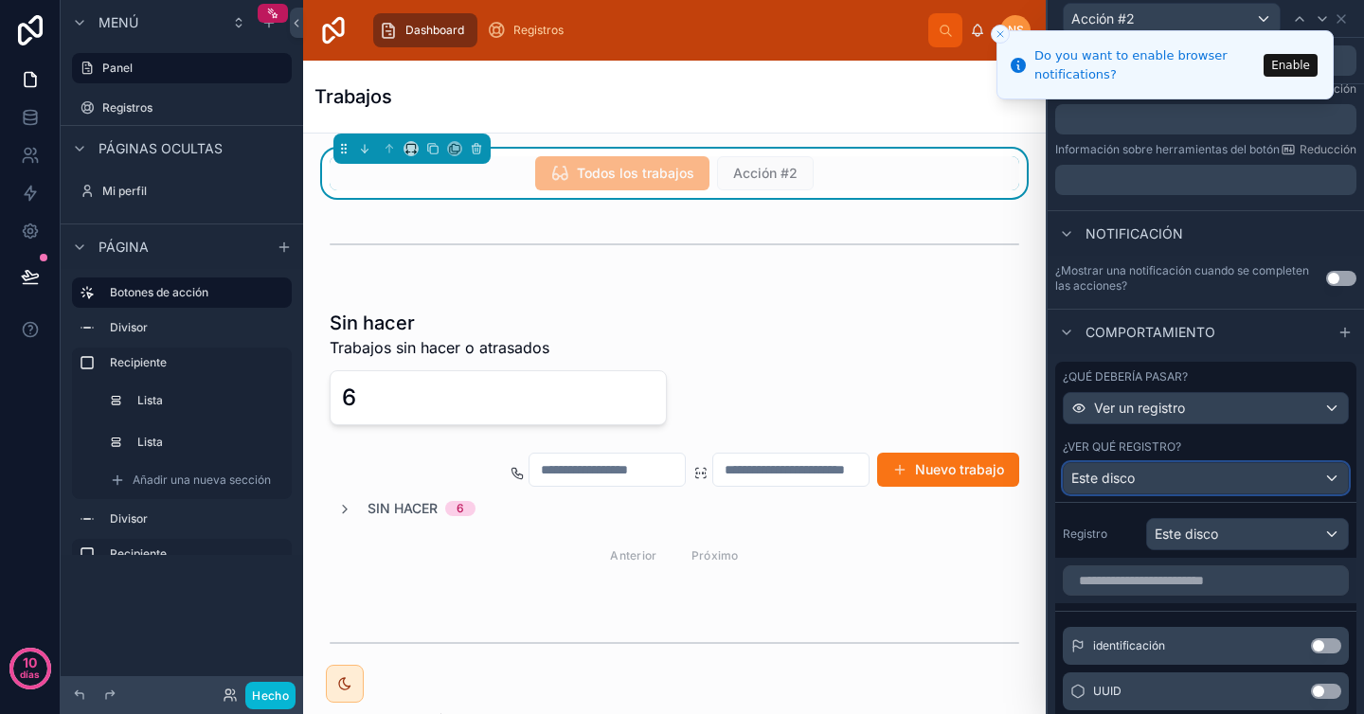
click at [1179, 493] on div "Este disco" at bounding box center [1206, 478] width 284 height 30
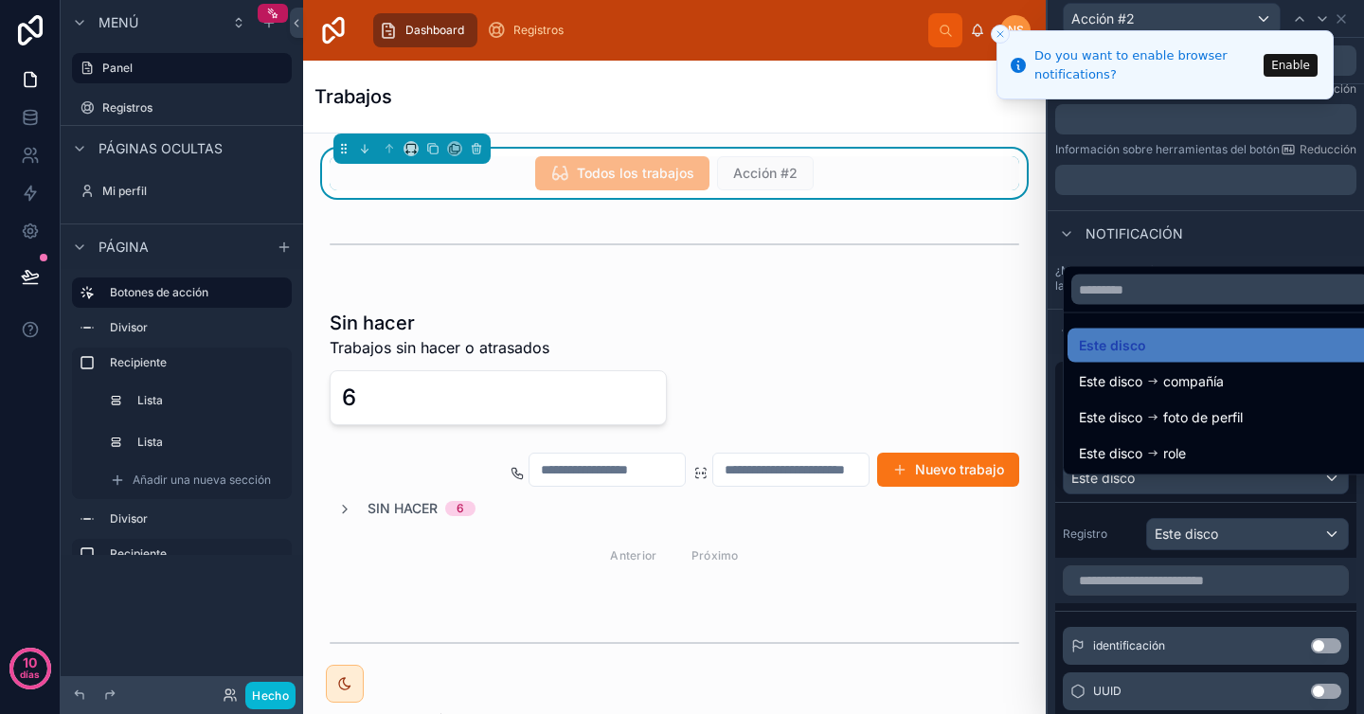
click at [1117, 531] on div at bounding box center [1206, 357] width 316 height 714
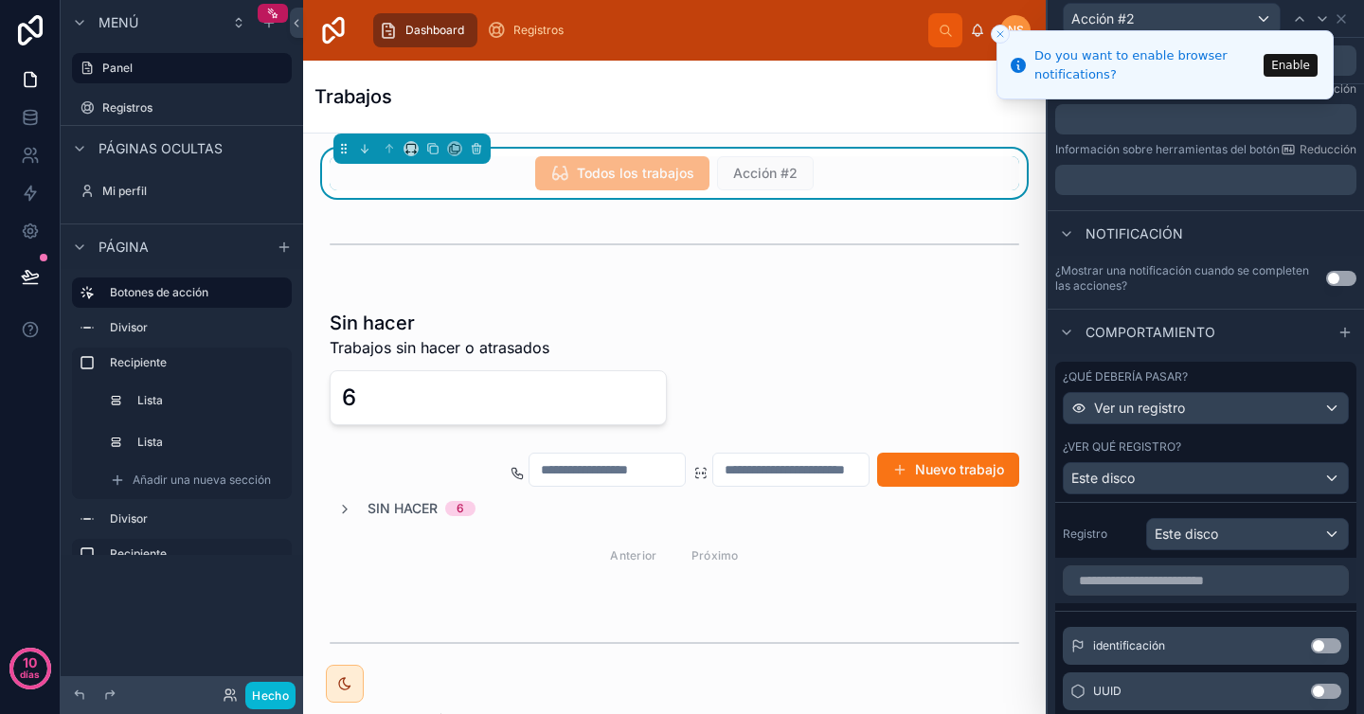
click at [1262, 385] on div "¿Qué debería pasar?" at bounding box center [1206, 376] width 286 height 15
click at [1188, 443] on div "¿Qué debería pasar? Ver un registro ¿Ver qué registro? Este disco" at bounding box center [1205, 432] width 301 height 140
click at [1228, 379] on div "¿Qué debería pasar? Ver un registro ¿Ver qué registro? Este disco" at bounding box center [1205, 432] width 301 height 140
click at [1168, 340] on font "Comportamiento" at bounding box center [1150, 332] width 130 height 16
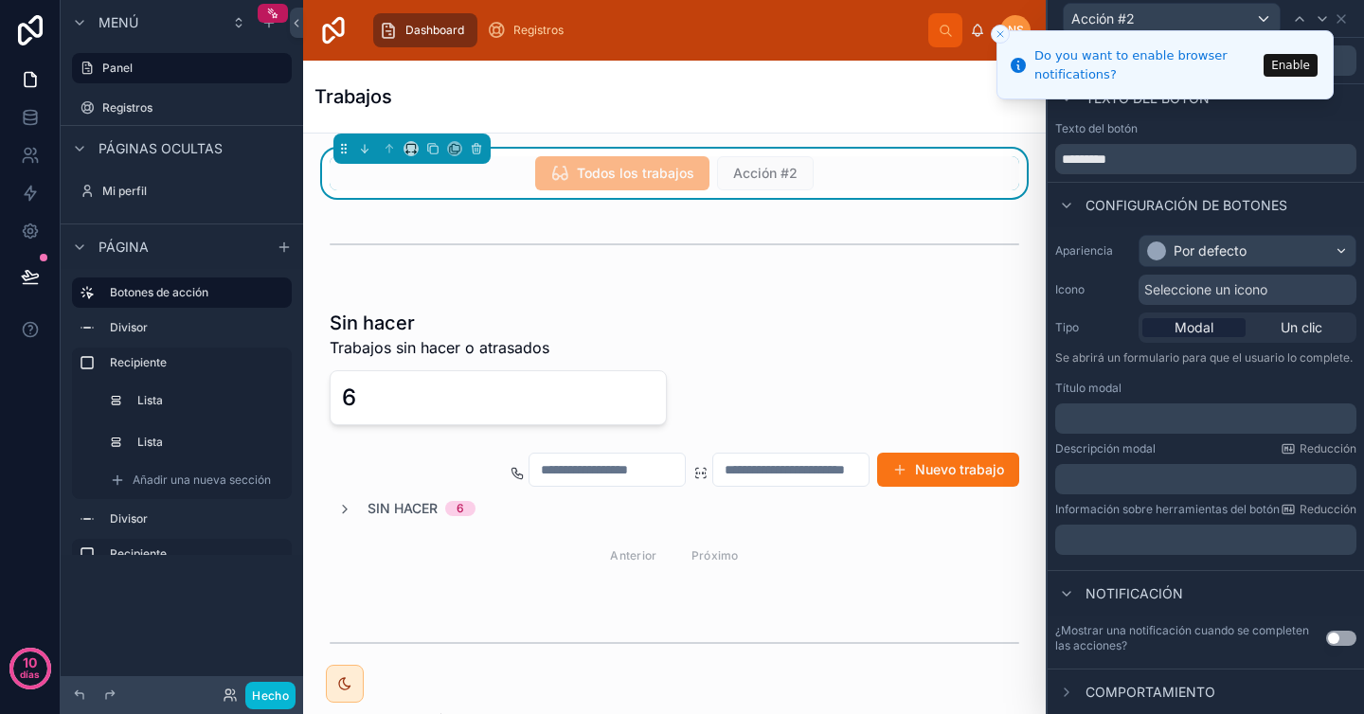
scroll to position [38, 0]
click at [1347, 16] on icon at bounding box center [1341, 18] width 15 height 15
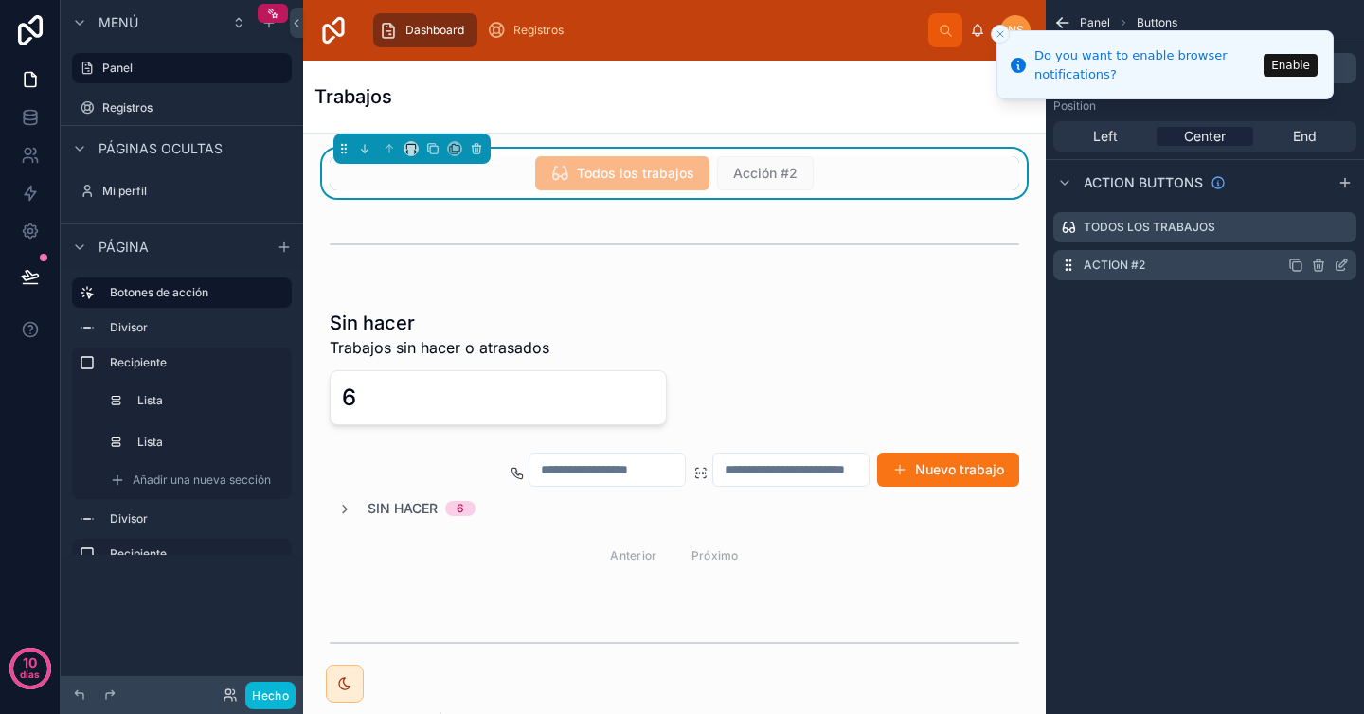
click at [1339, 268] on icon "contenido desplazable" at bounding box center [1341, 265] width 15 height 15
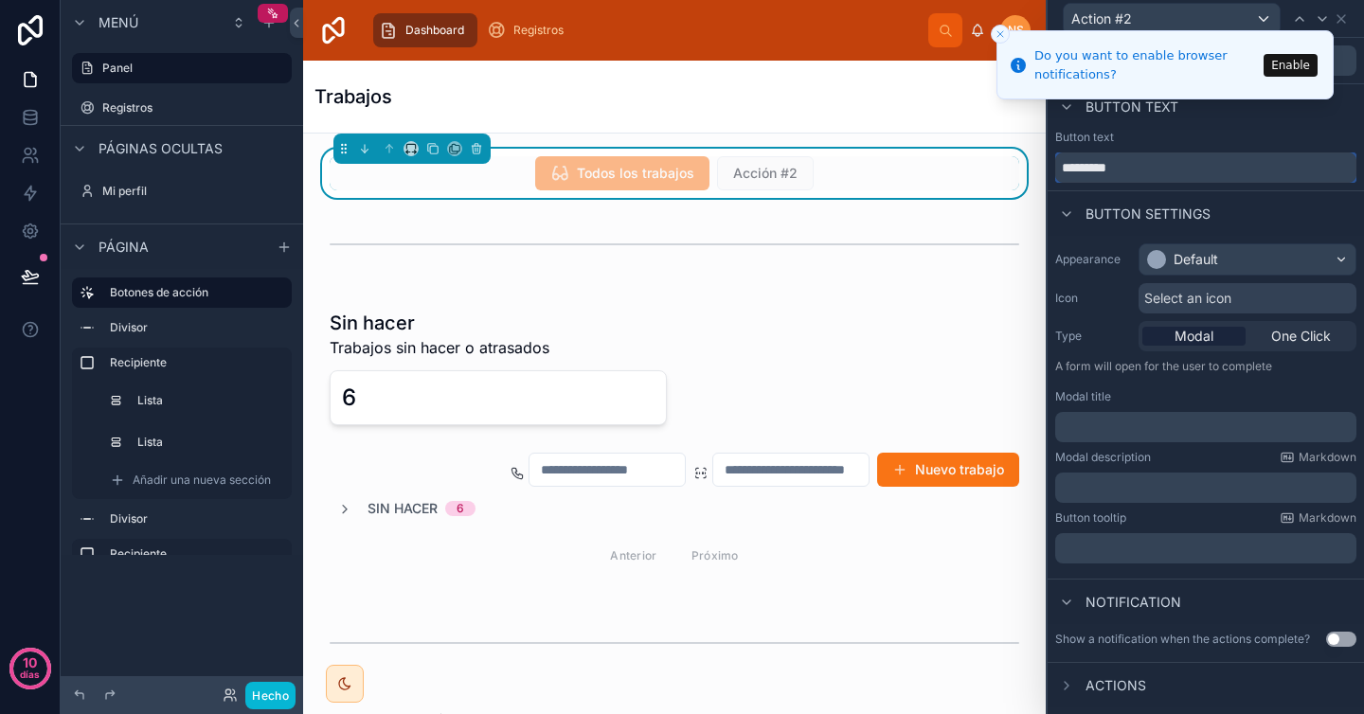
click at [1170, 169] on input "*********" at bounding box center [1205, 167] width 301 height 30
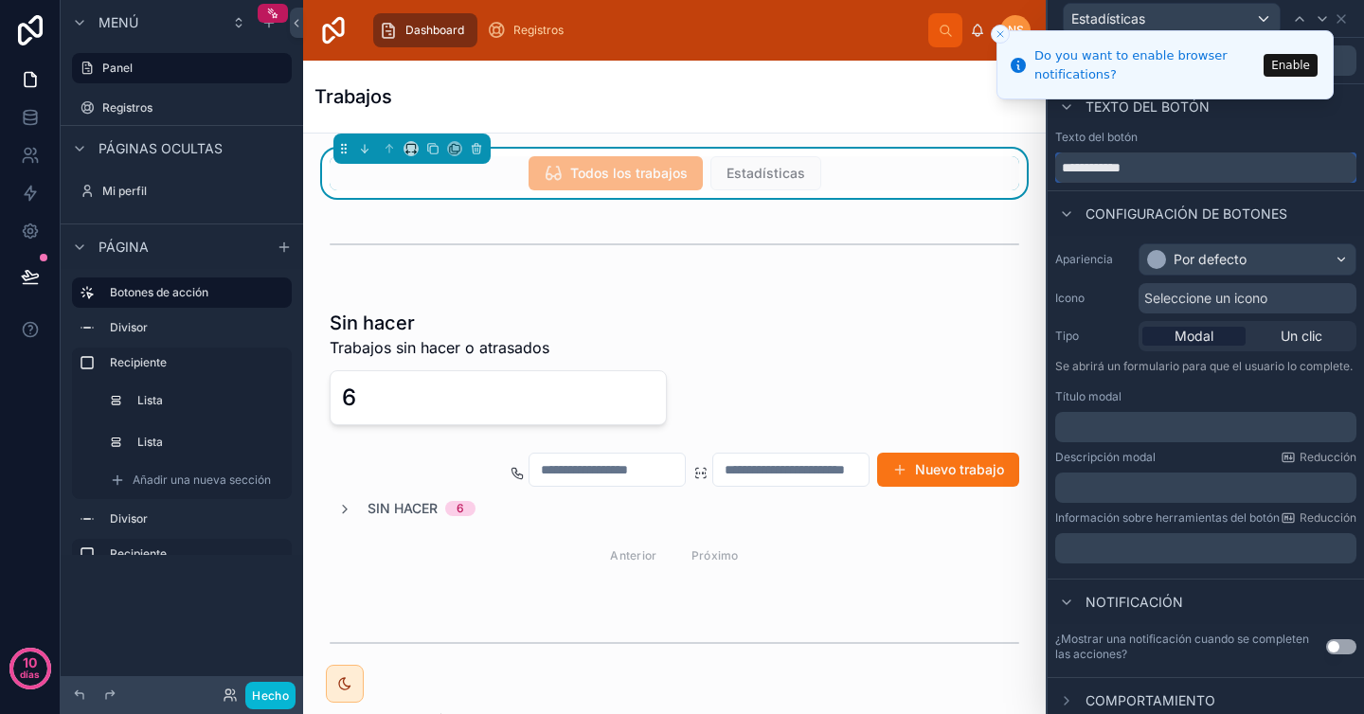
type input "**********"
click at [1258, 301] on font "Seleccione un icono" at bounding box center [1205, 298] width 123 height 16
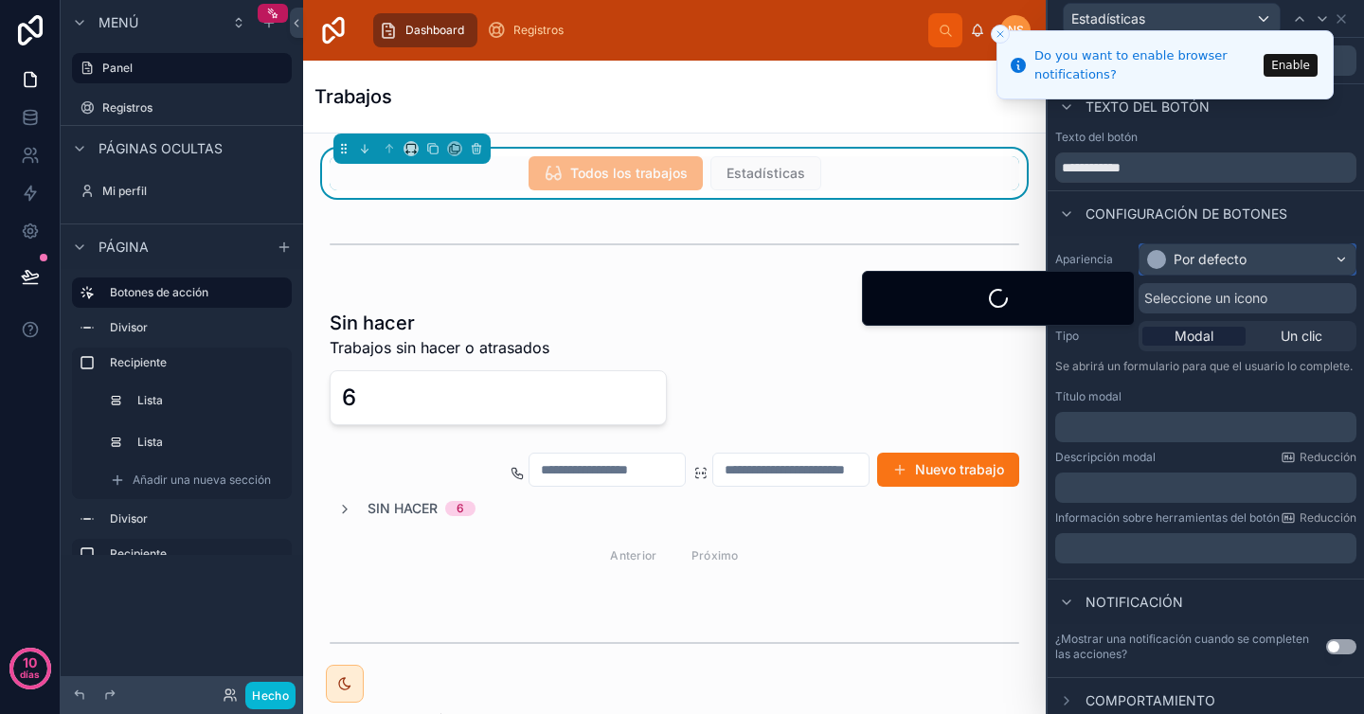
click at [1252, 260] on div "Por defecto" at bounding box center [1247, 259] width 216 height 30
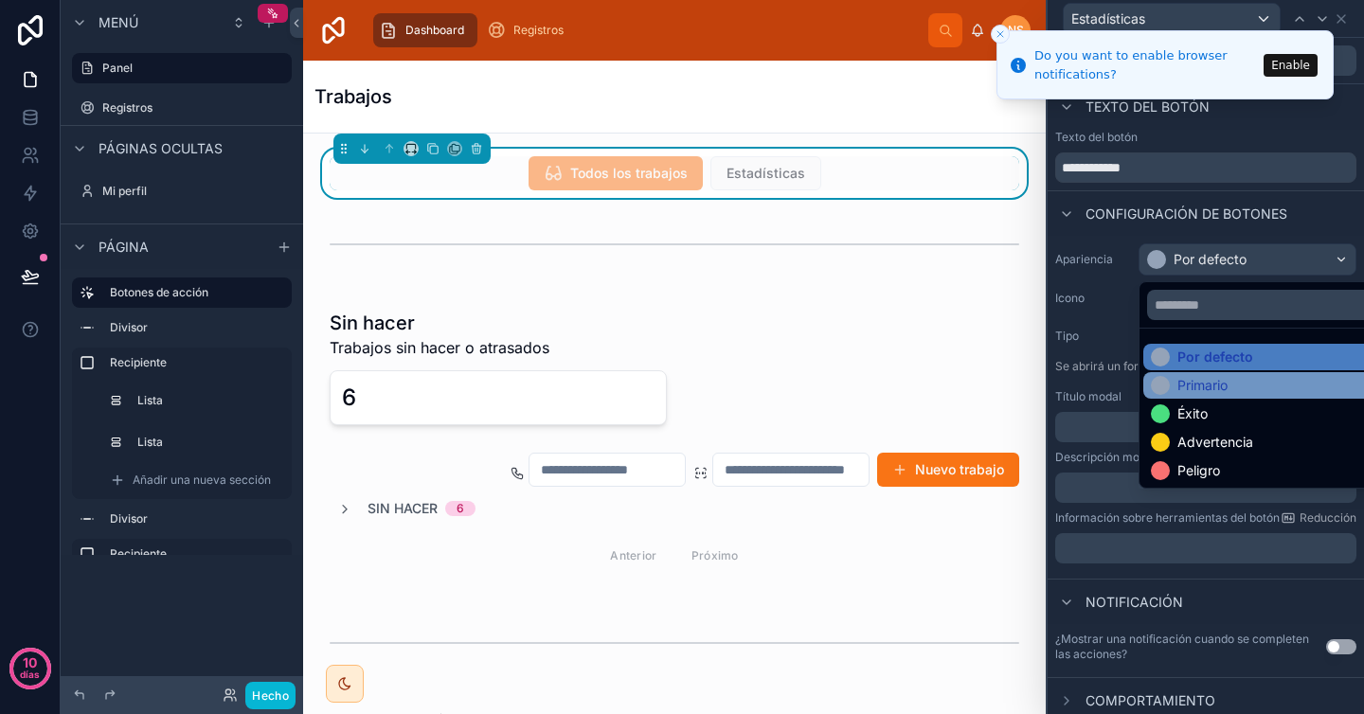
click at [1209, 393] on div "Primario" at bounding box center [1202, 385] width 50 height 19
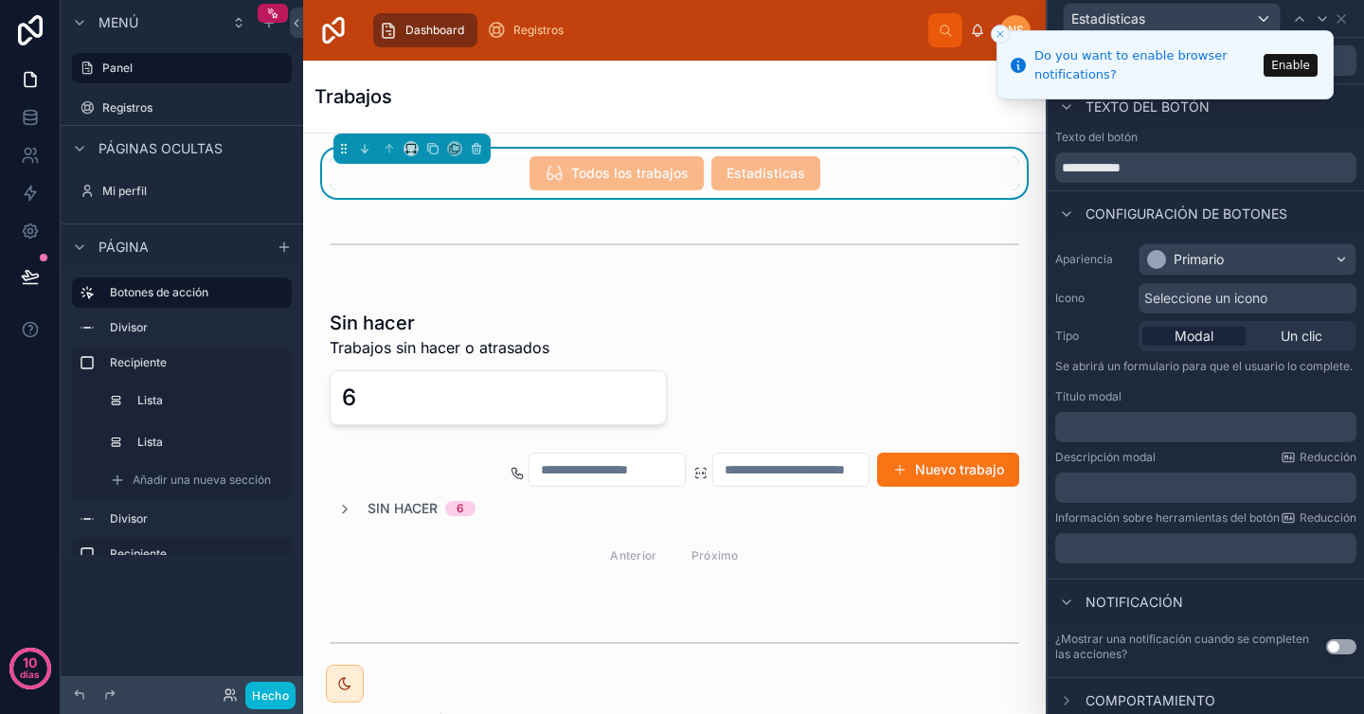
click at [1221, 308] on div "Seleccione un icono" at bounding box center [1248, 298] width 218 height 30
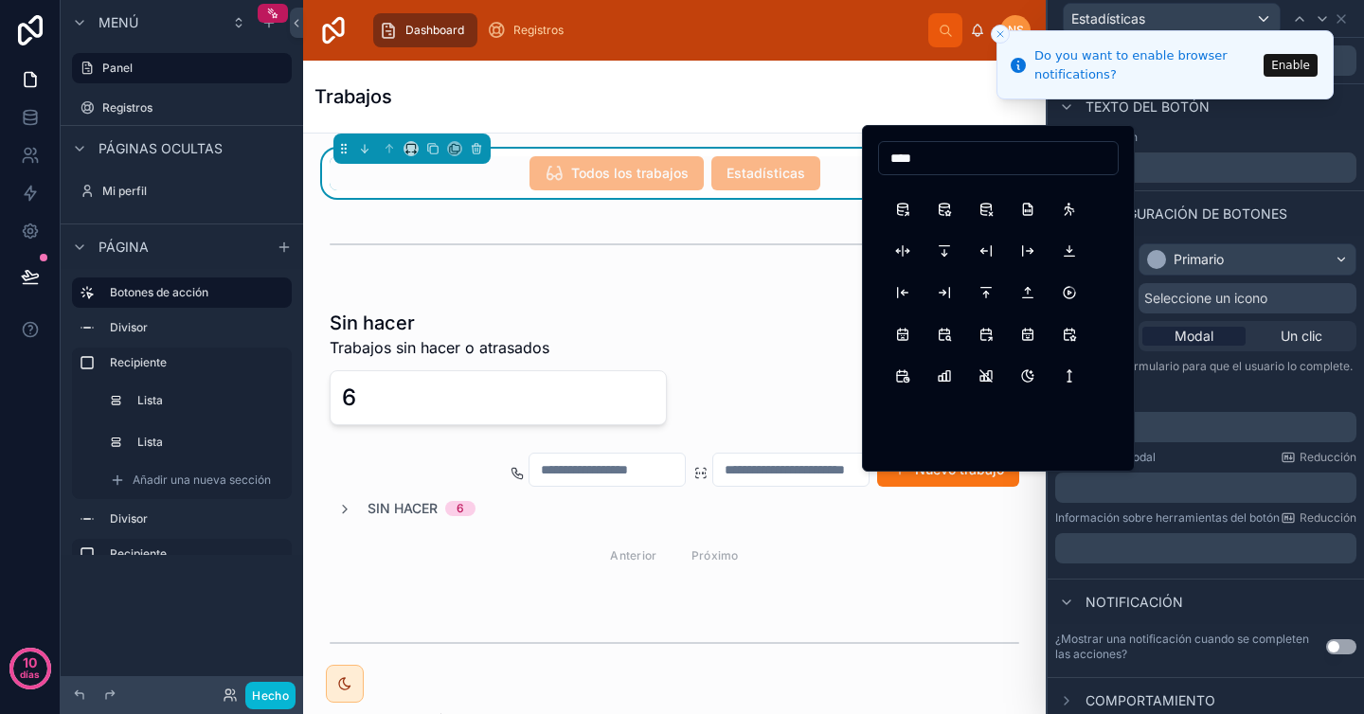
scroll to position [595, 0]
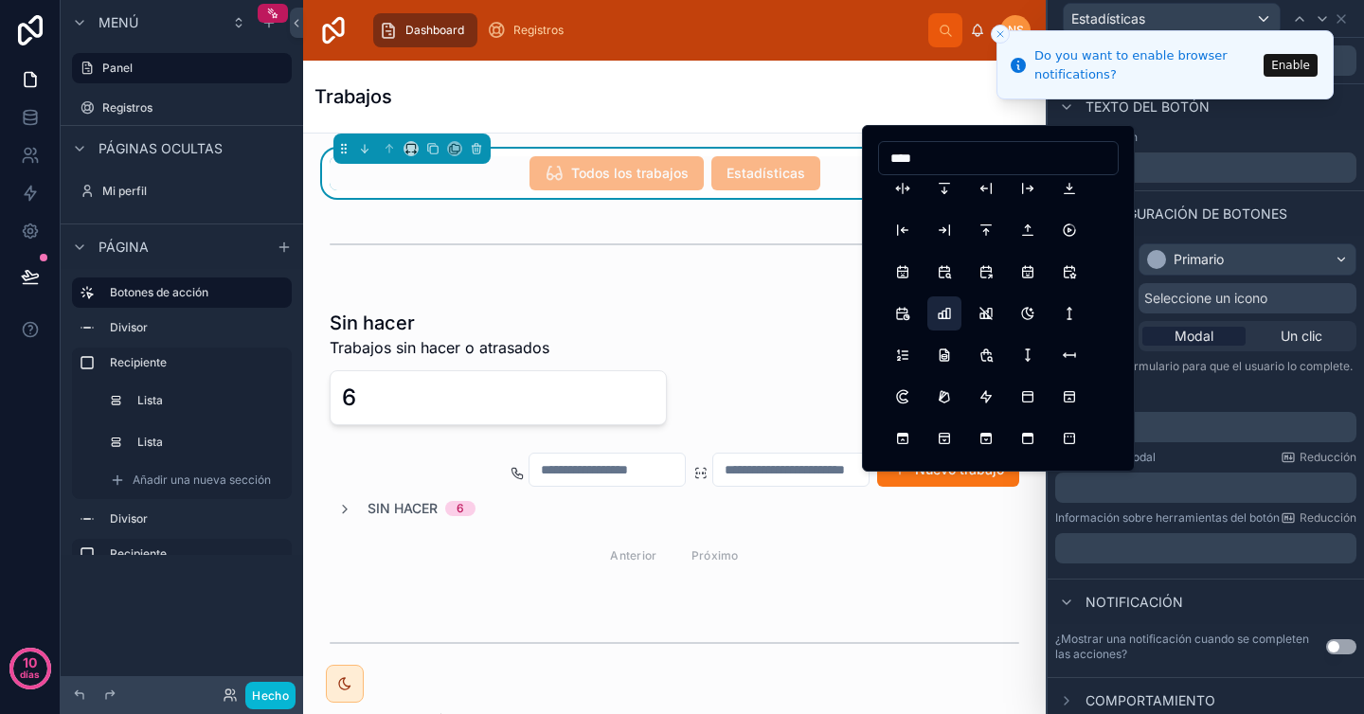
type input "****"
click at [951, 318] on button "ChartBar" at bounding box center [944, 313] width 34 height 34
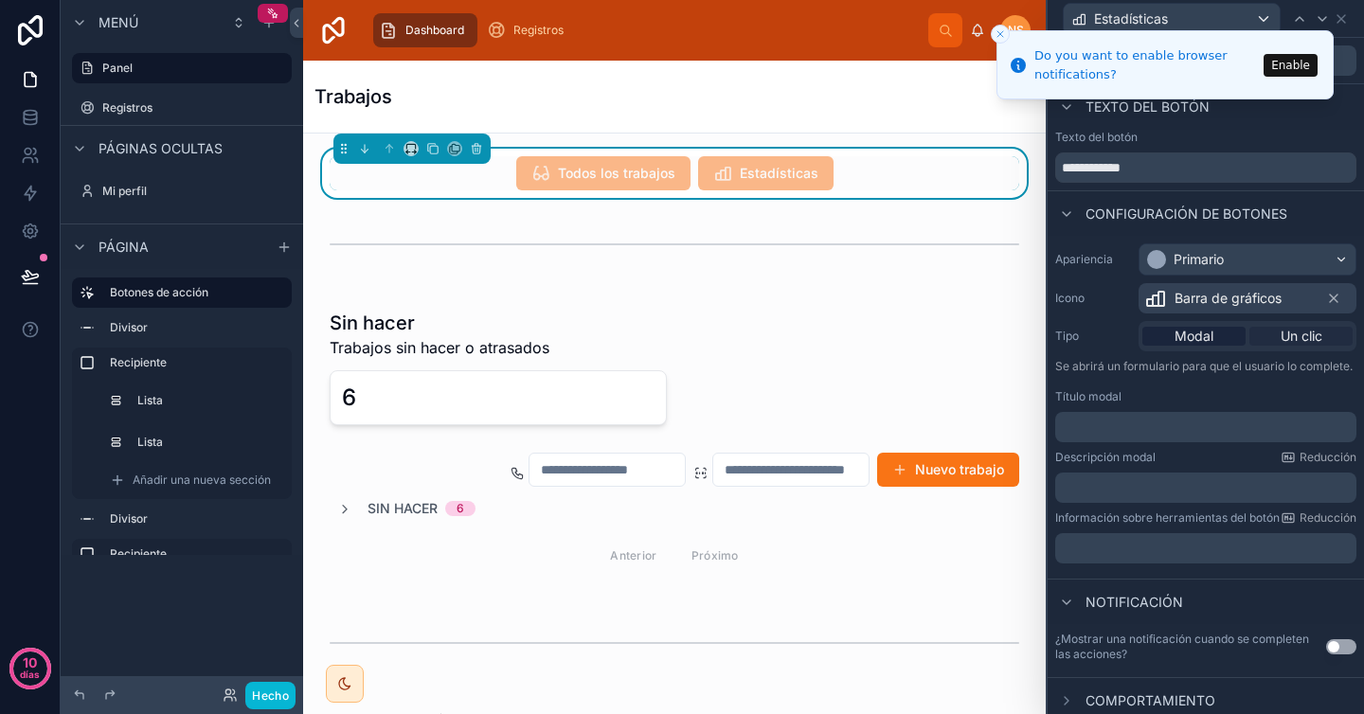
click at [1290, 338] on font "Un clic" at bounding box center [1302, 336] width 42 height 16
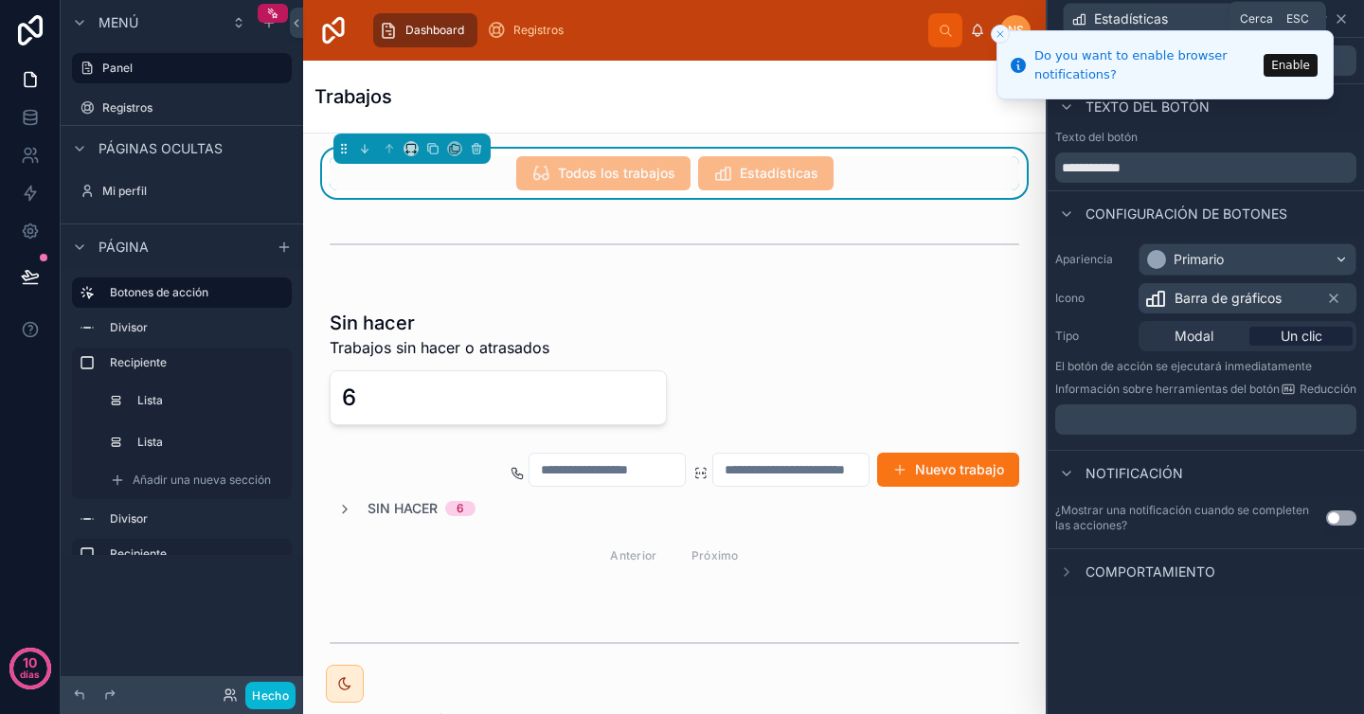
click at [1343, 16] on icon at bounding box center [1341, 18] width 15 height 15
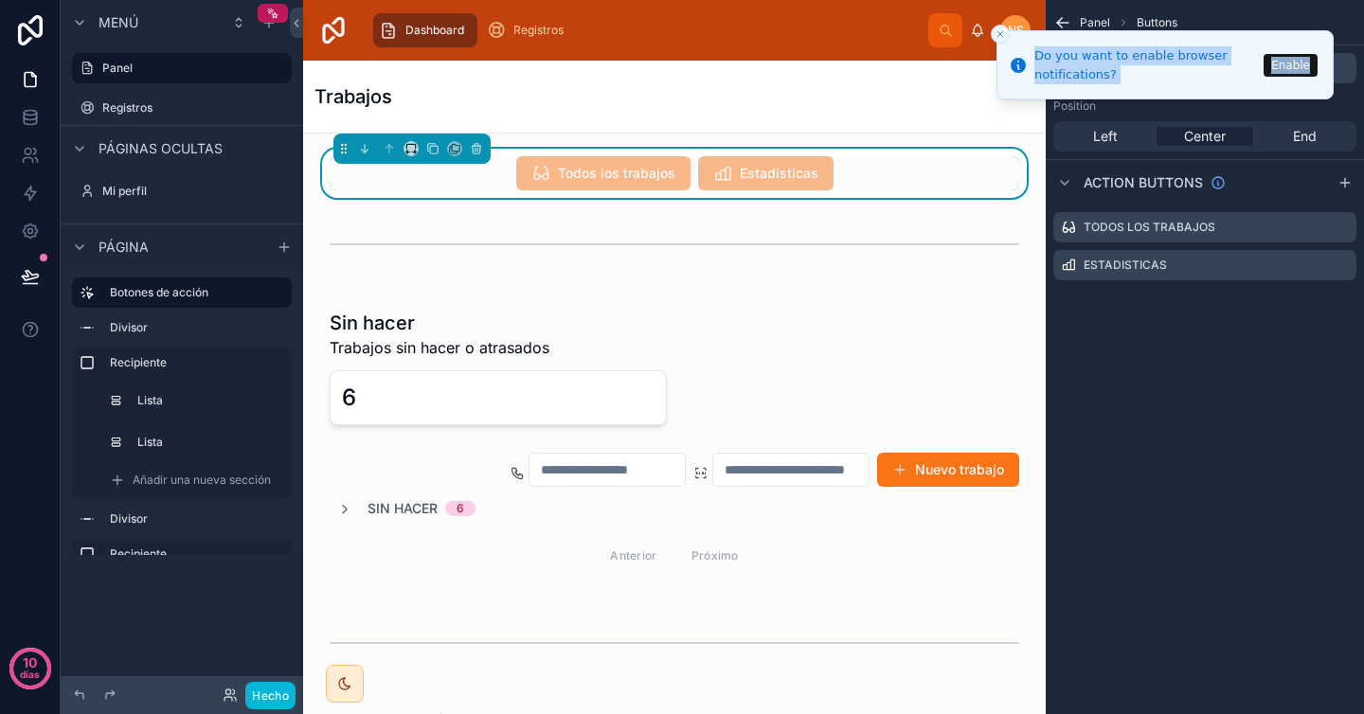
click at [1065, 30] on li "Do you want to enable browser notifications? Enable" at bounding box center [1164, 64] width 337 height 69
click at [903, 76] on div "Trabajos" at bounding box center [674, 97] width 720 height 72
click at [938, 103] on div "Trabajos" at bounding box center [674, 96] width 720 height 27
click at [1300, 65] on button "Enable" at bounding box center [1291, 65] width 54 height 23
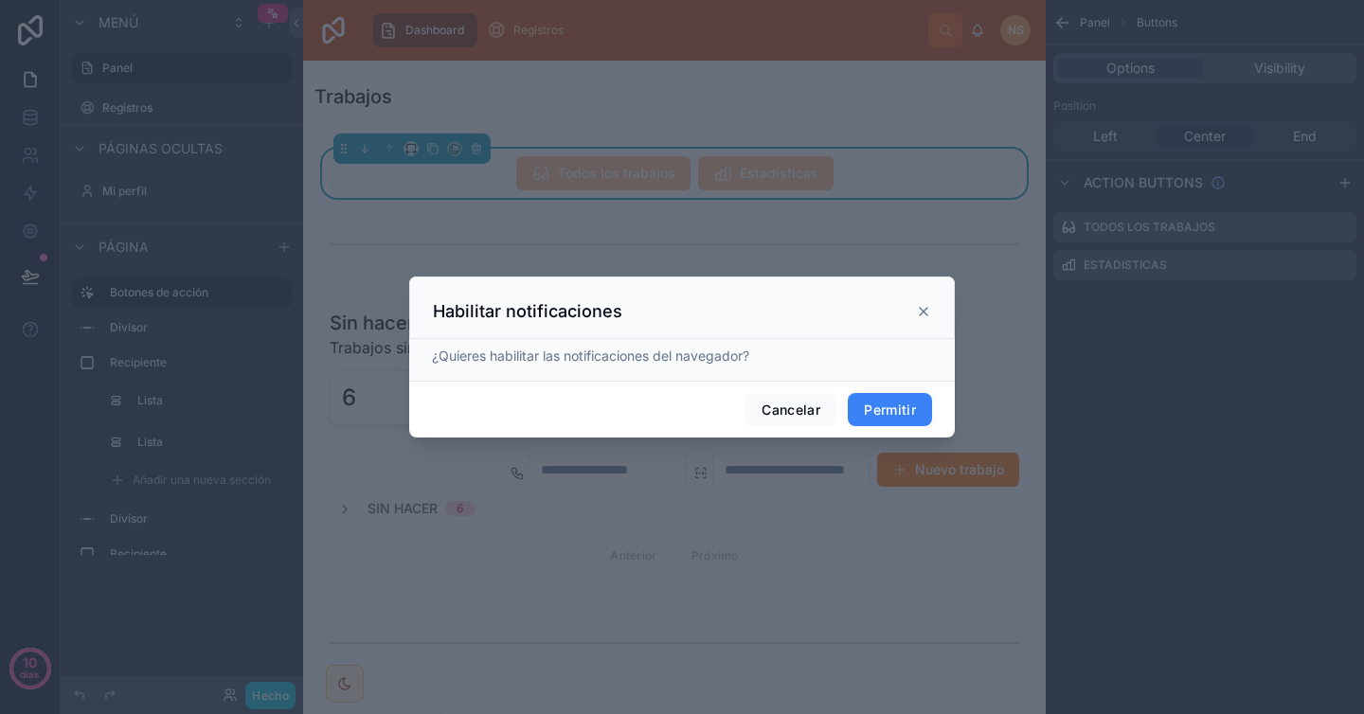
click at [904, 412] on font "Permitir" at bounding box center [890, 410] width 52 height 16
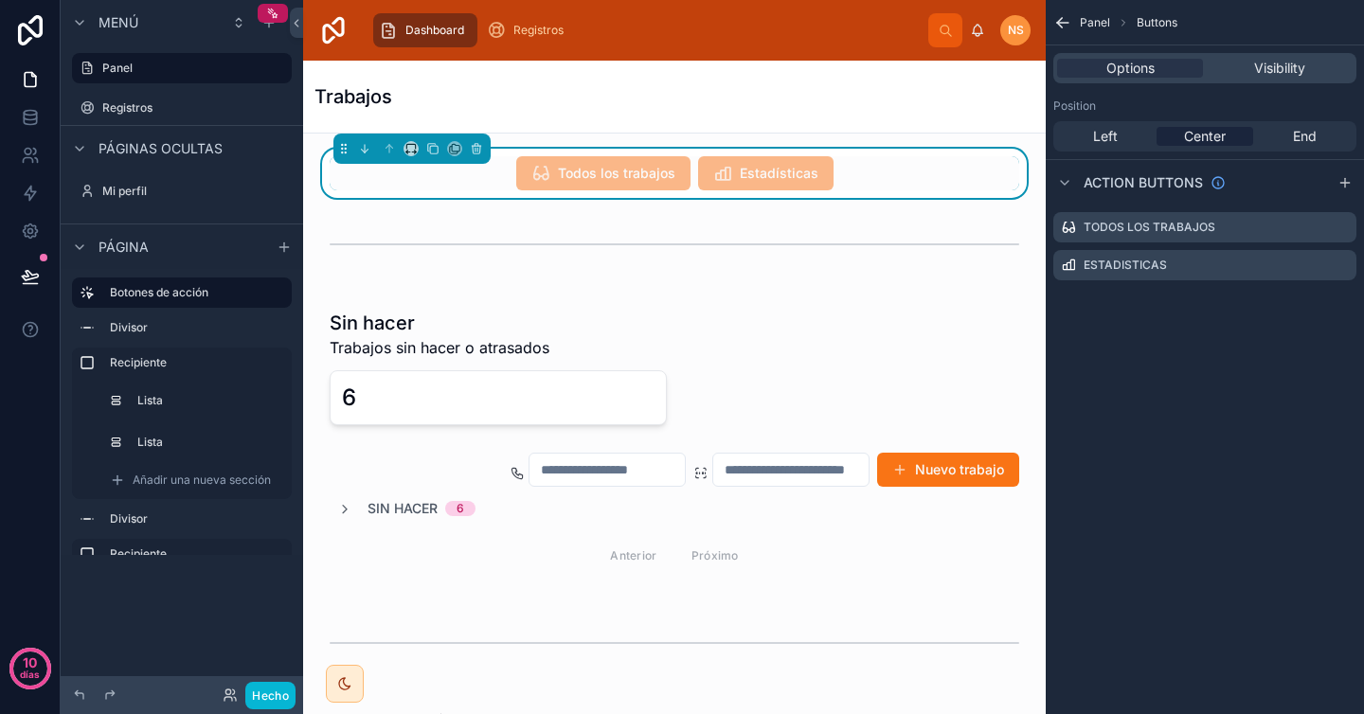
click at [973, 105] on div "Trabajos" at bounding box center [674, 96] width 720 height 27
click at [270, 24] on icon "contenido desplazable" at bounding box center [268, 22] width 15 height 15
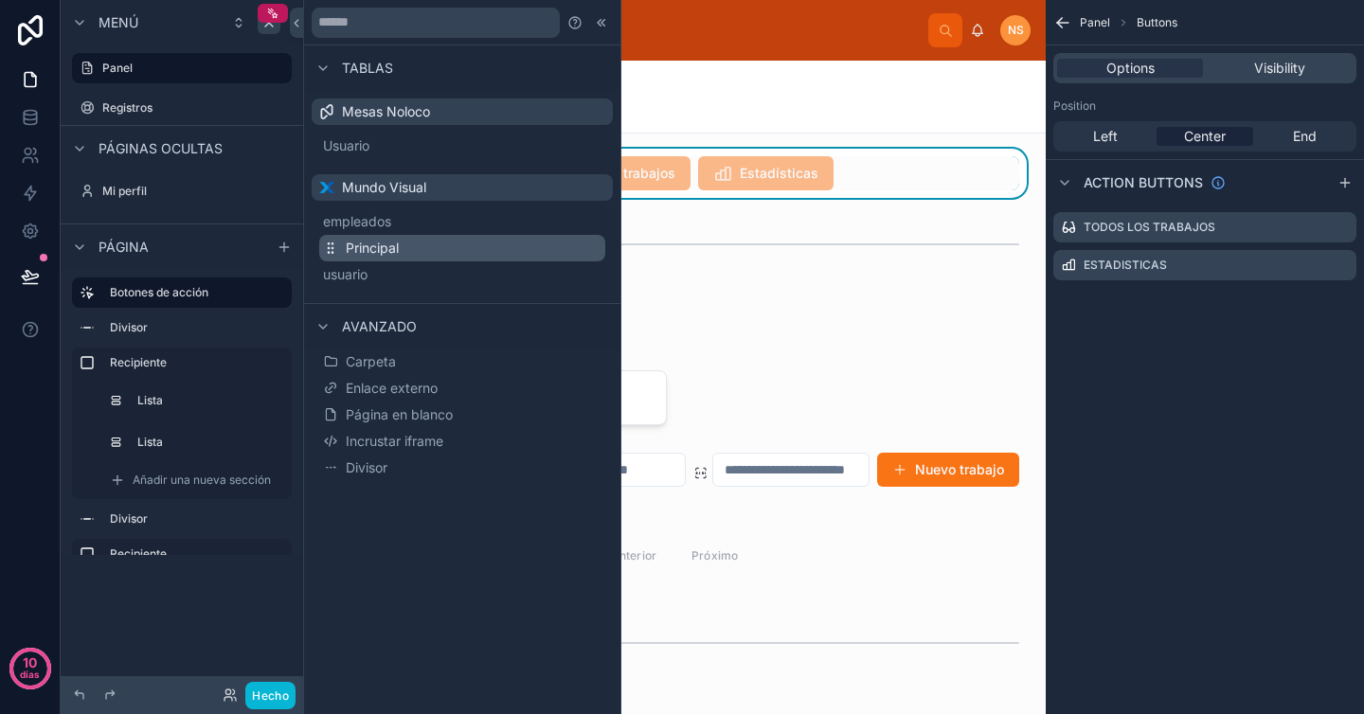
click at [404, 250] on button "Principal" at bounding box center [462, 248] width 286 height 27
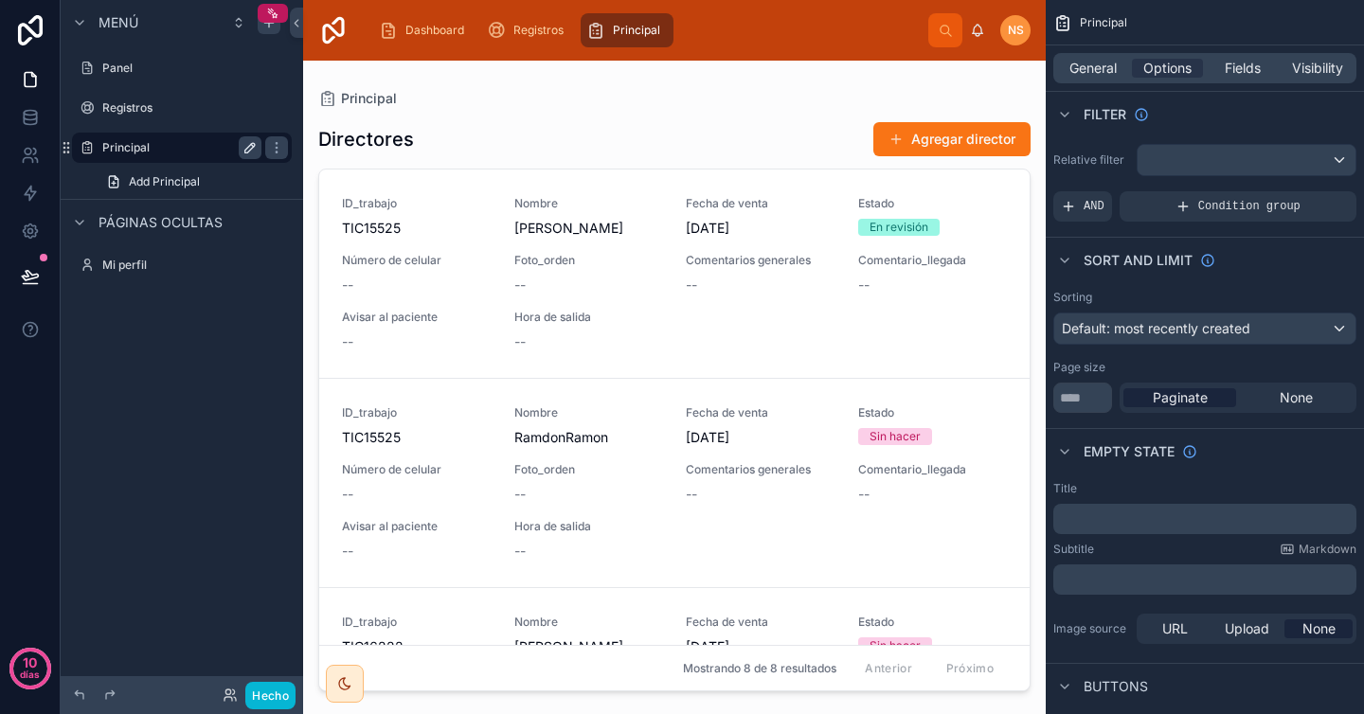
click at [249, 151] on icon "contenido desplazable" at bounding box center [249, 147] width 9 height 9
click at [200, 151] on input "*********" at bounding box center [166, 147] width 129 height 23
type input "**********"
click at [269, 144] on icon "contenido desplazable" at bounding box center [276, 147] width 15 height 15
click at [0, 0] on icon "contenido desplazable" at bounding box center [0, 0] width 0 height 0
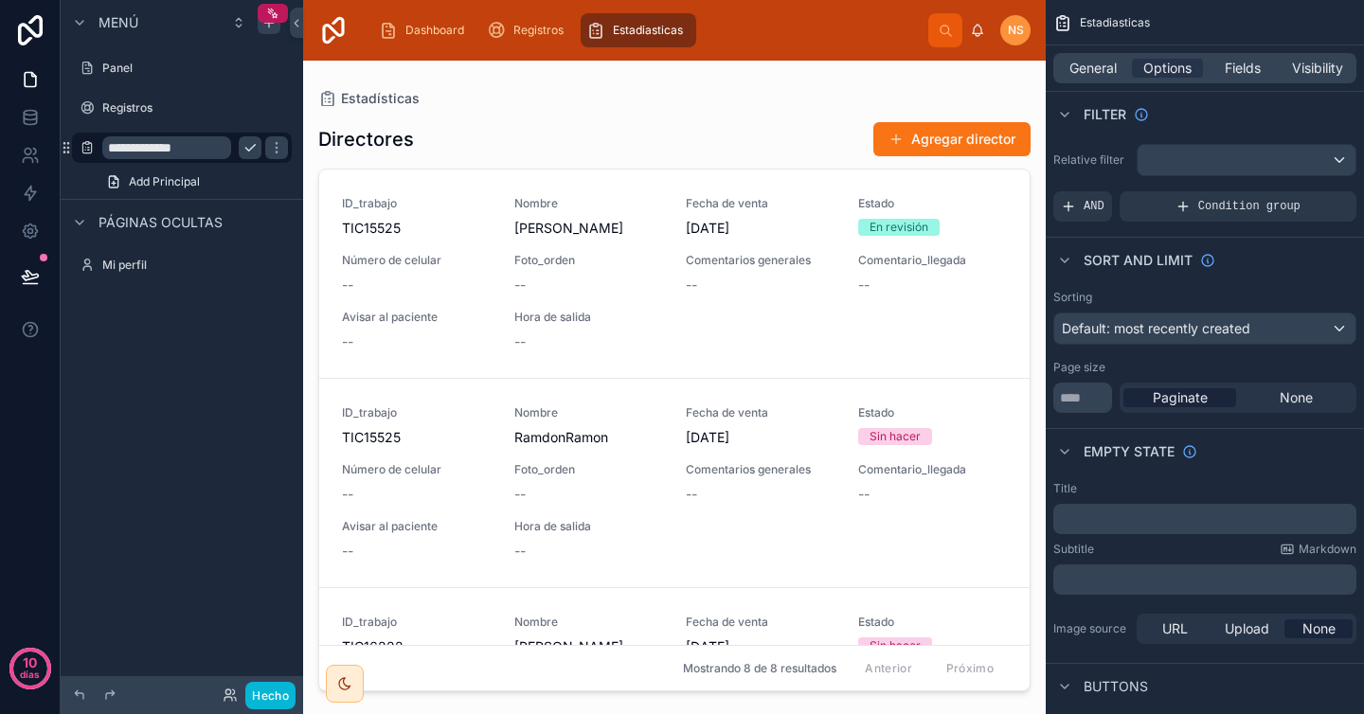
click at [196, 145] on input "**********" at bounding box center [166, 147] width 129 height 23
type input "**********"
click at [276, 150] on icon "contenido desplazable" at bounding box center [276, 147] width 15 height 15
click at [269, 152] on icon "contenido desplazable" at bounding box center [276, 147] width 15 height 15
click at [804, 171] on div at bounding box center [674, 376] width 743 height 631
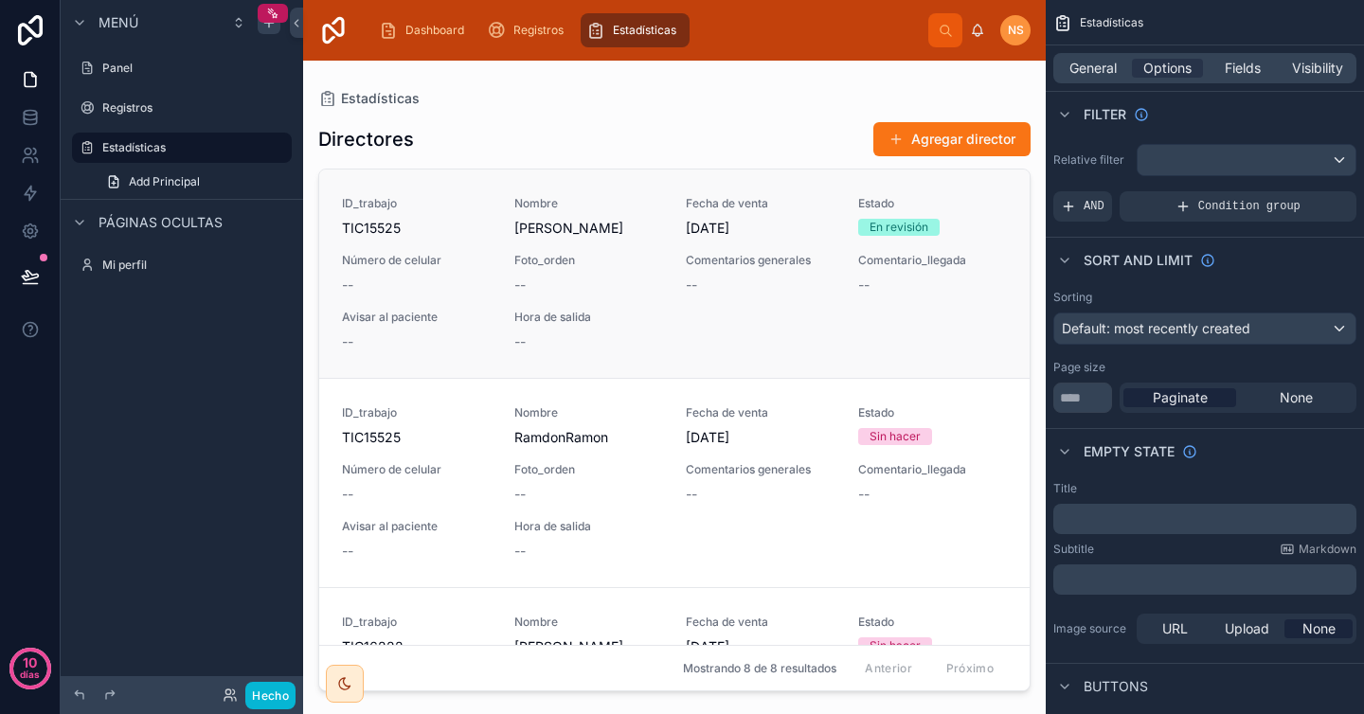
click at [661, 259] on div "ID_trabajo TIC15525 Nombre Vázquez Trejo Cristian Fecha de venta 1/9/2025 Estad…" at bounding box center [674, 273] width 665 height 155
click at [667, 152] on div "Directores Agregar director" at bounding box center [674, 139] width 712 height 36
click at [1103, 67] on span "General" at bounding box center [1092, 68] width 47 height 19
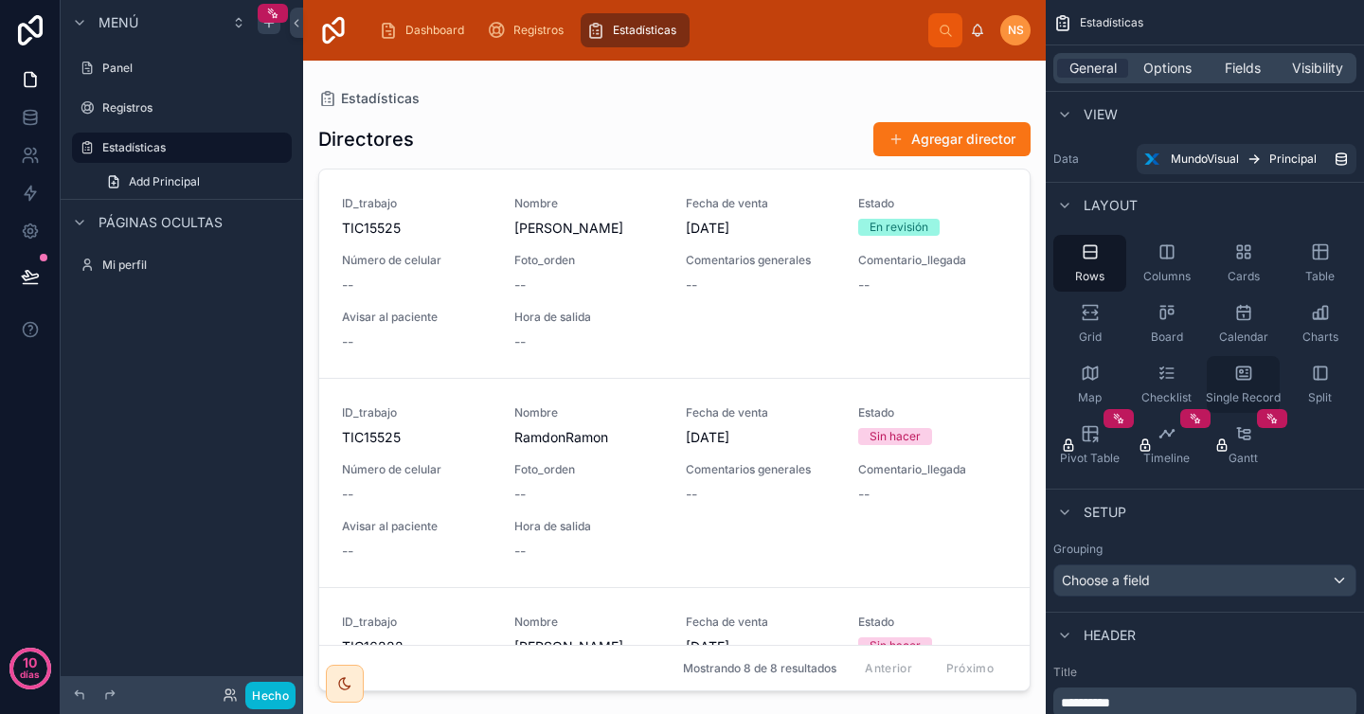
click at [1250, 388] on div "Single Record" at bounding box center [1243, 384] width 73 height 57
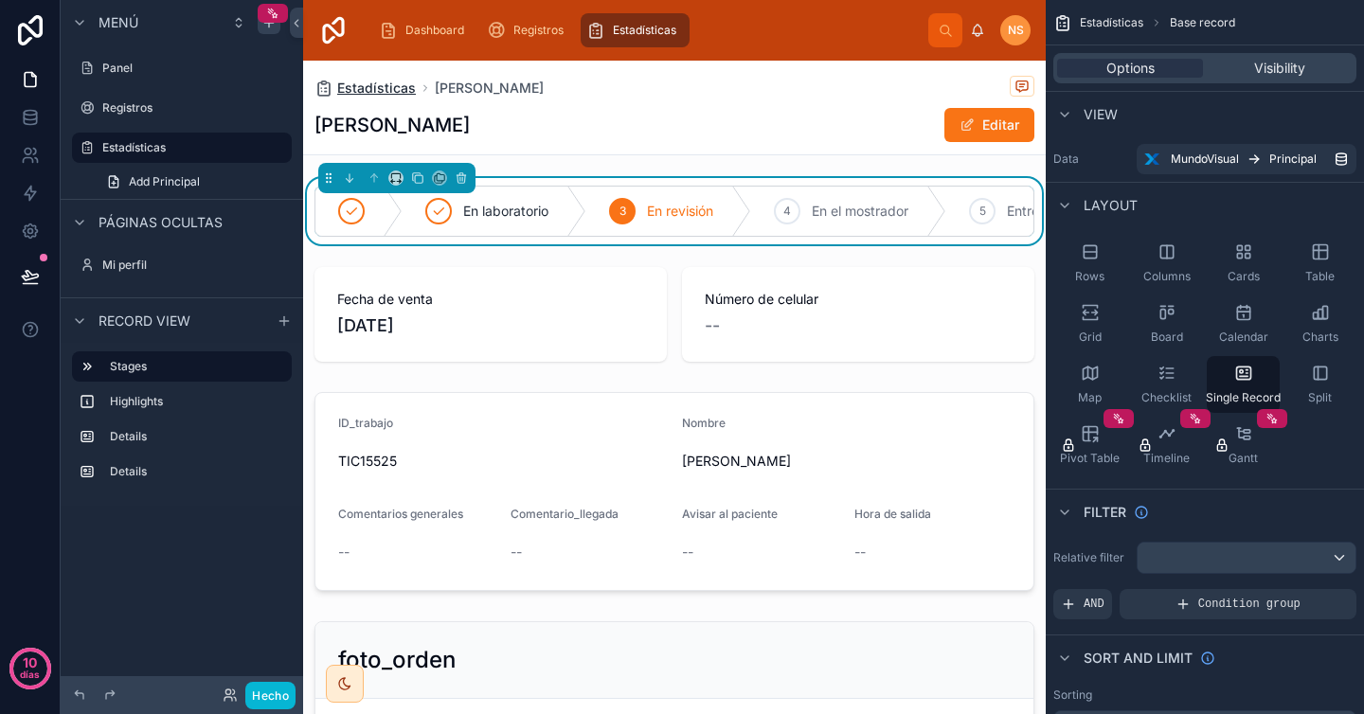
click at [385, 85] on font "Estadísticas" at bounding box center [376, 88] width 79 height 16
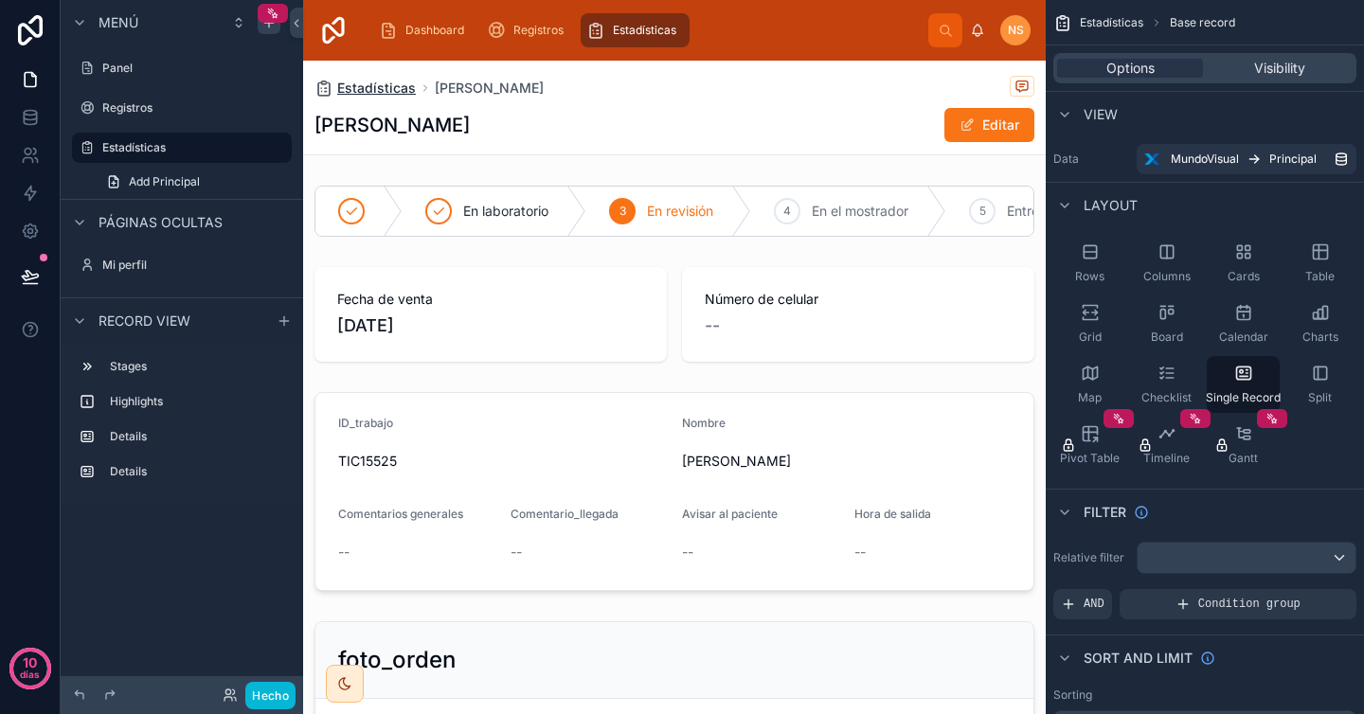
click at [389, 93] on font "Estadísticas" at bounding box center [376, 88] width 79 height 16
click at [493, 85] on font "Vázquez Trejo Cristian" at bounding box center [489, 88] width 109 height 16
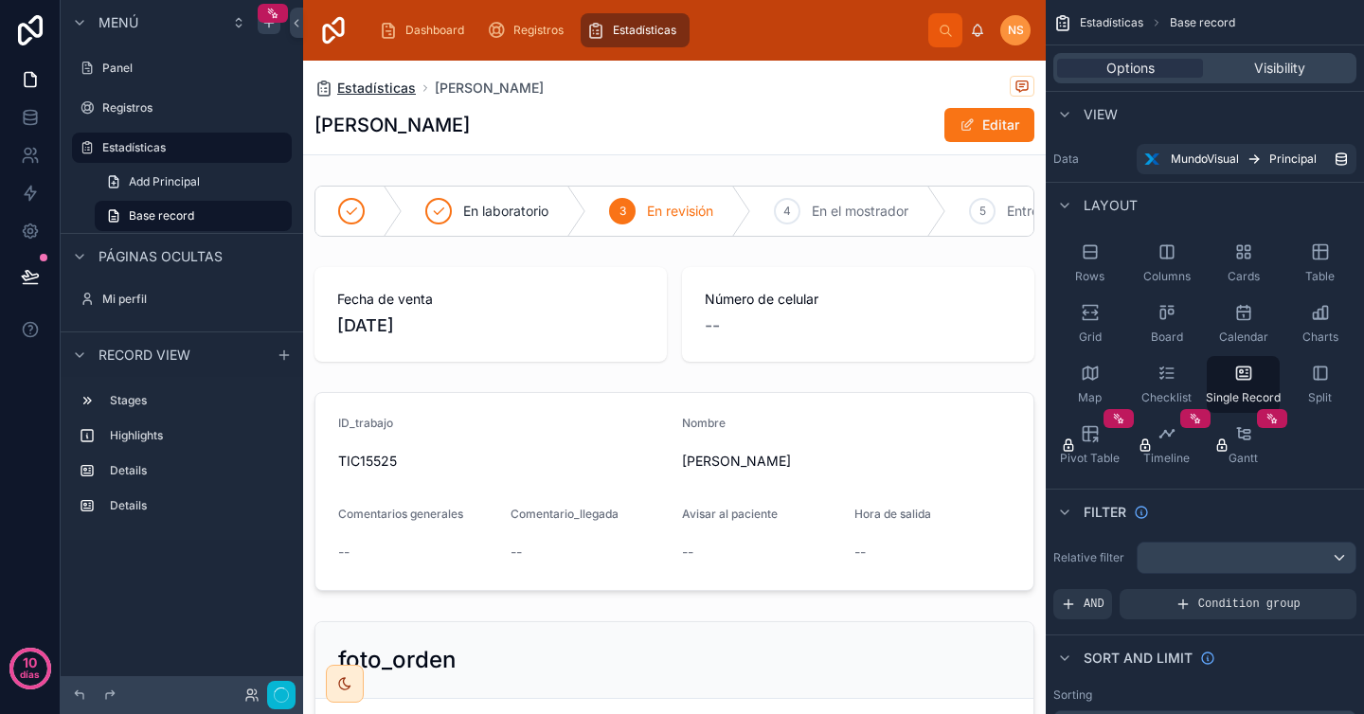
click at [358, 89] on font "Estadísticas" at bounding box center [376, 88] width 79 height 16
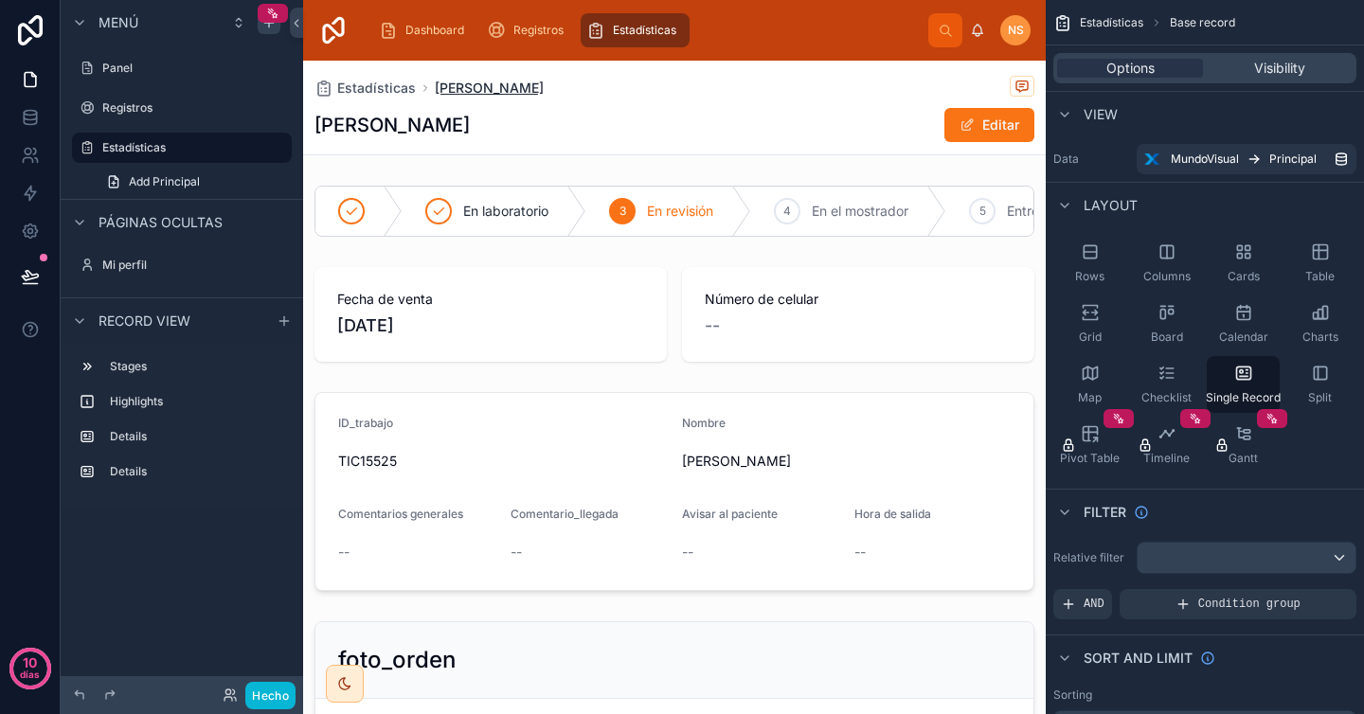
click at [490, 89] on font "Vázquez Trejo Cristian" at bounding box center [489, 88] width 109 height 16
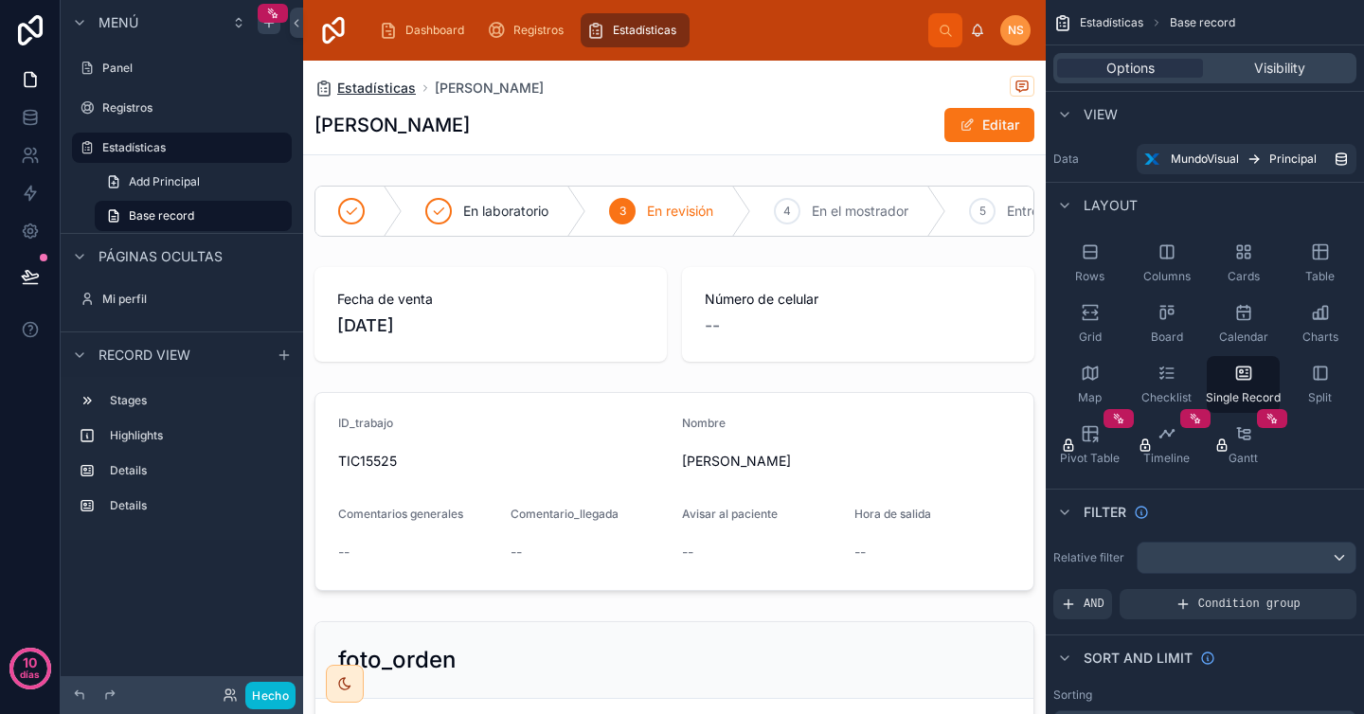
click at [384, 89] on font "Estadísticas" at bounding box center [376, 88] width 79 height 16
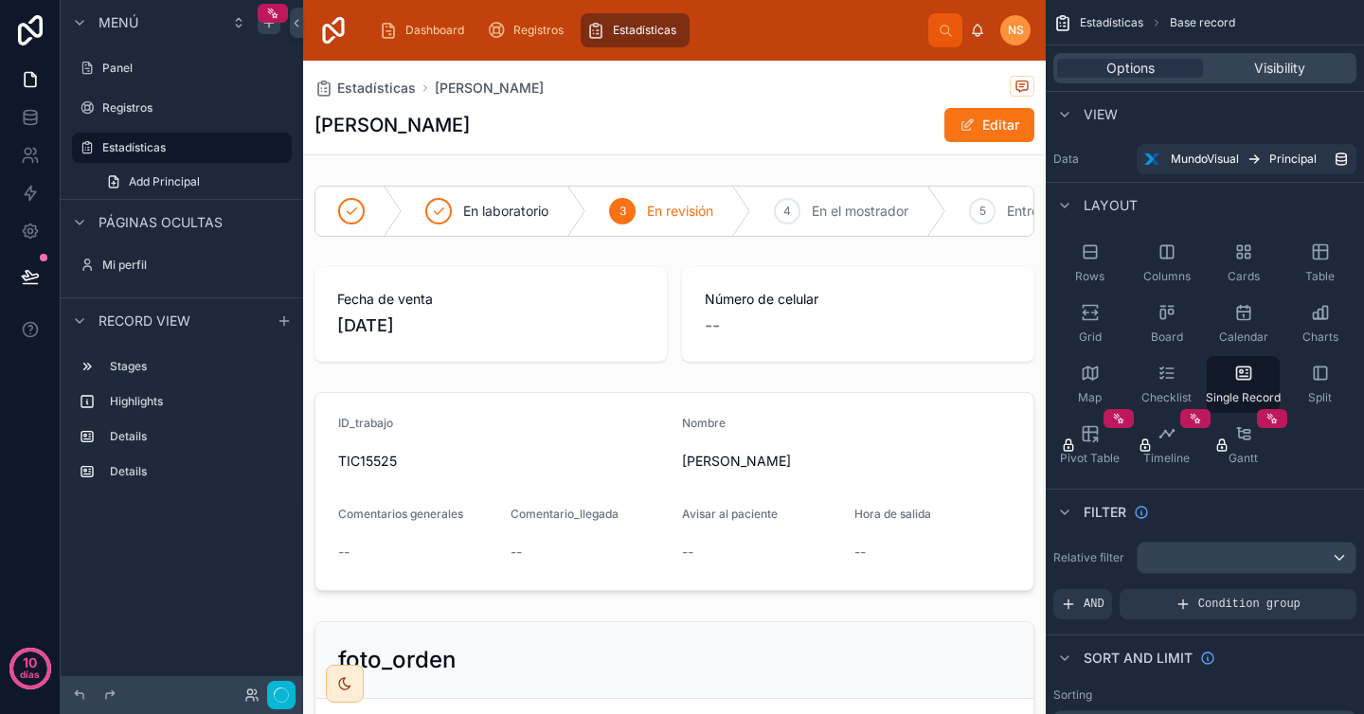
click at [384, 89] on font "Estadísticas" at bounding box center [376, 88] width 79 height 16
click at [1174, 379] on icon "contenido desplazable" at bounding box center [1166, 373] width 19 height 19
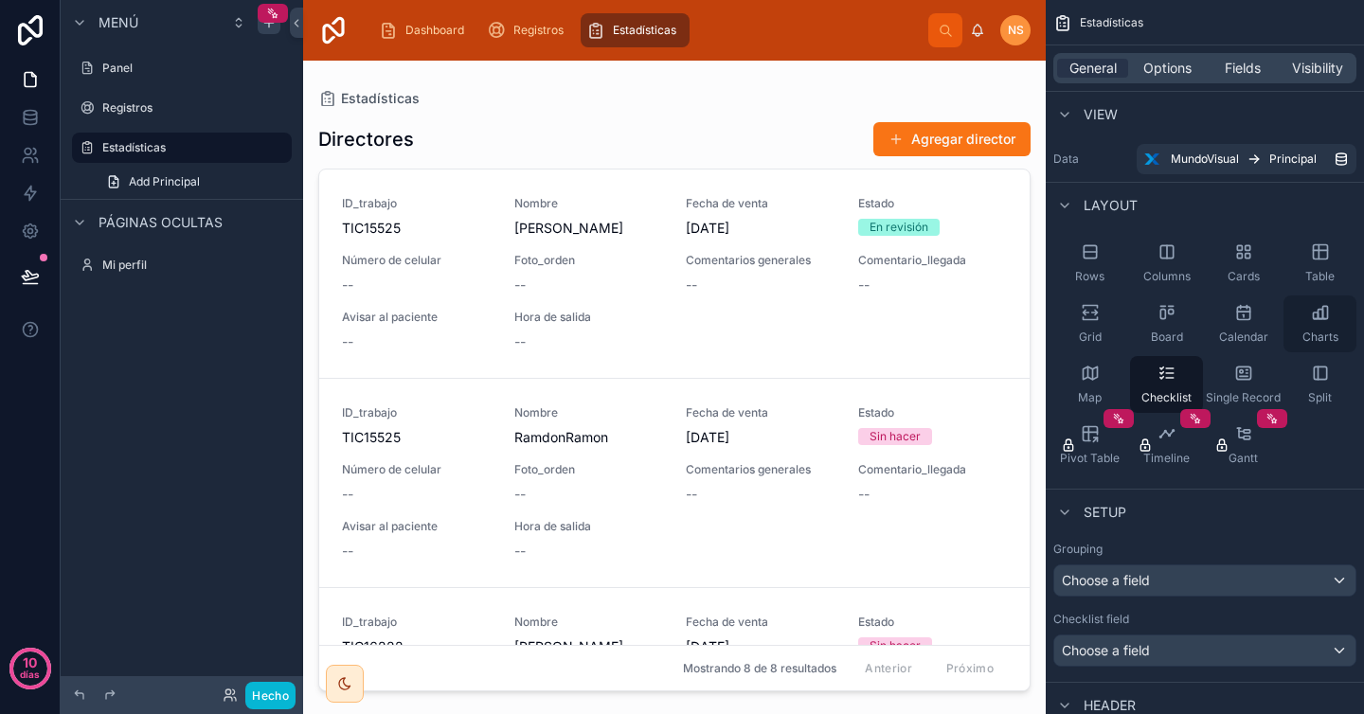
click at [1300, 332] on div "Charts" at bounding box center [1319, 324] width 73 height 57
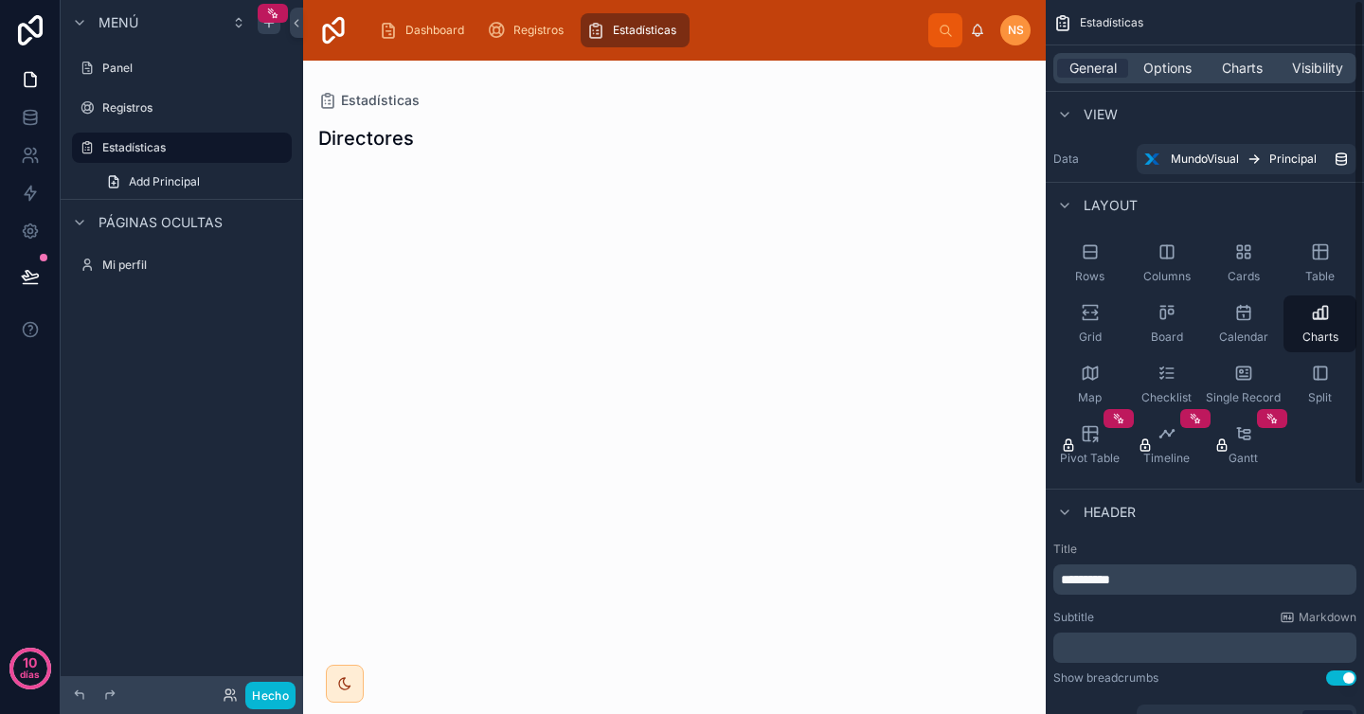
click at [632, 260] on div "Estadísticas Directores" at bounding box center [674, 388] width 743 height 654
click at [1321, 331] on span "Charts" at bounding box center [1320, 337] width 36 height 15
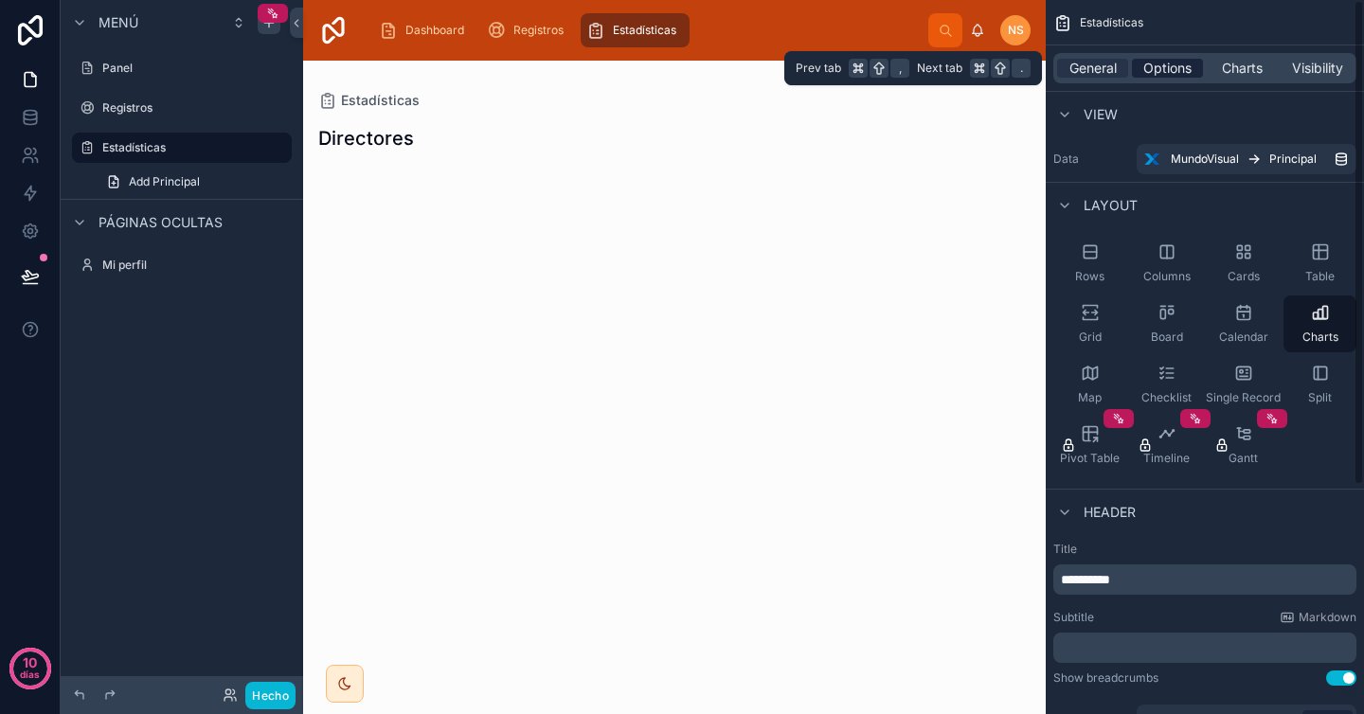
click at [1164, 65] on span "Options" at bounding box center [1167, 68] width 48 height 19
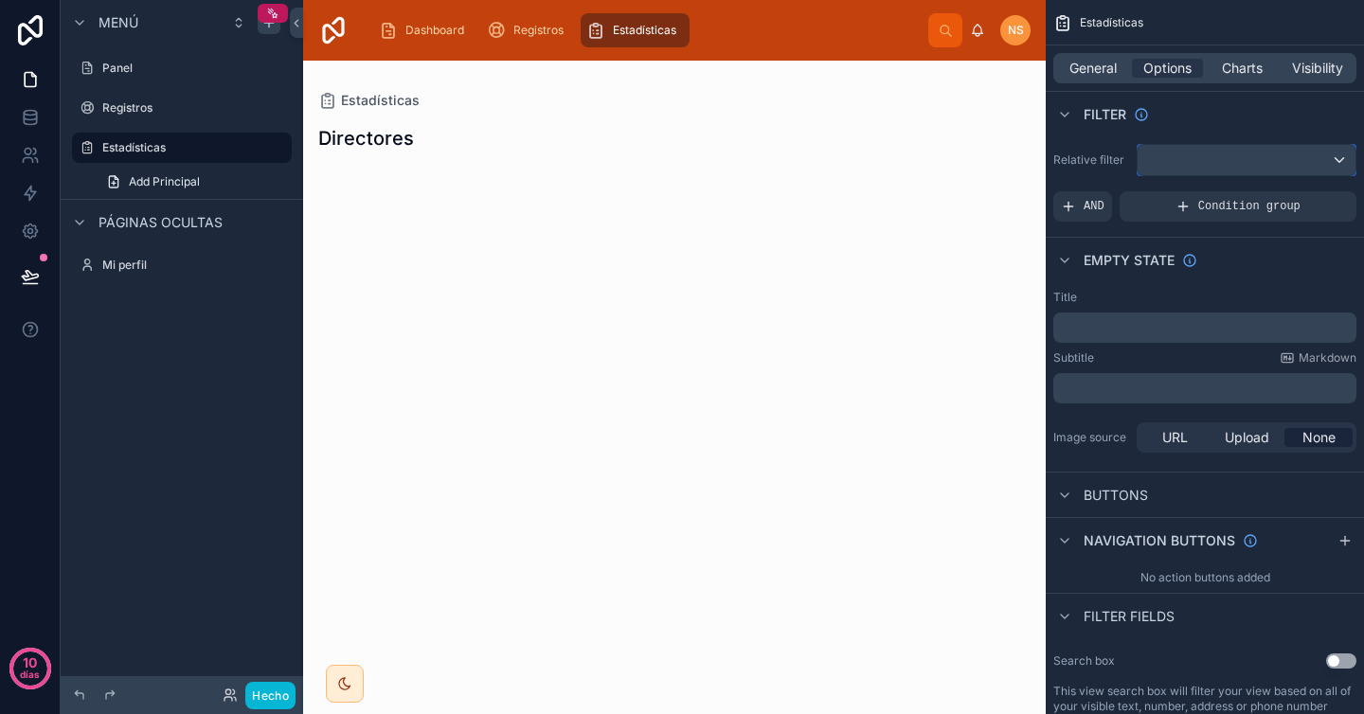
click at [1207, 153] on div "contenido desplazable" at bounding box center [1247, 160] width 218 height 30
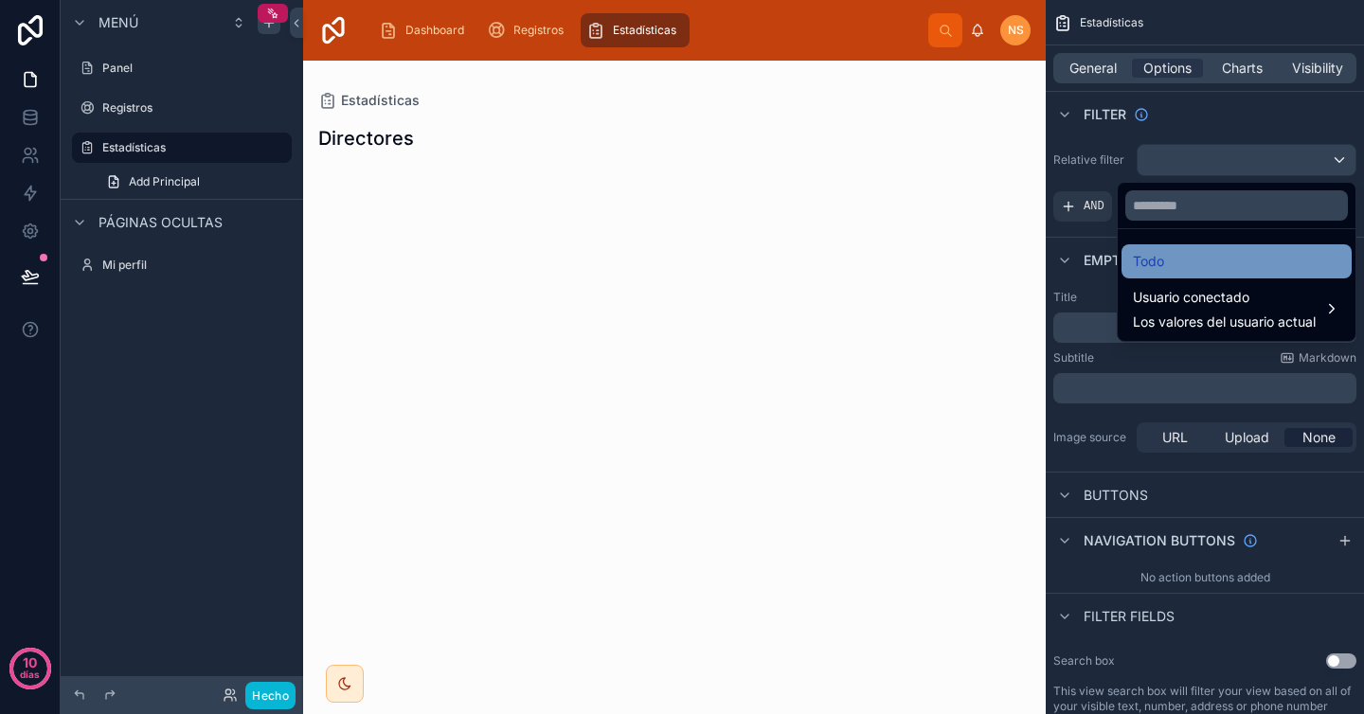
click at [1176, 263] on div "Todo" at bounding box center [1236, 261] width 207 height 23
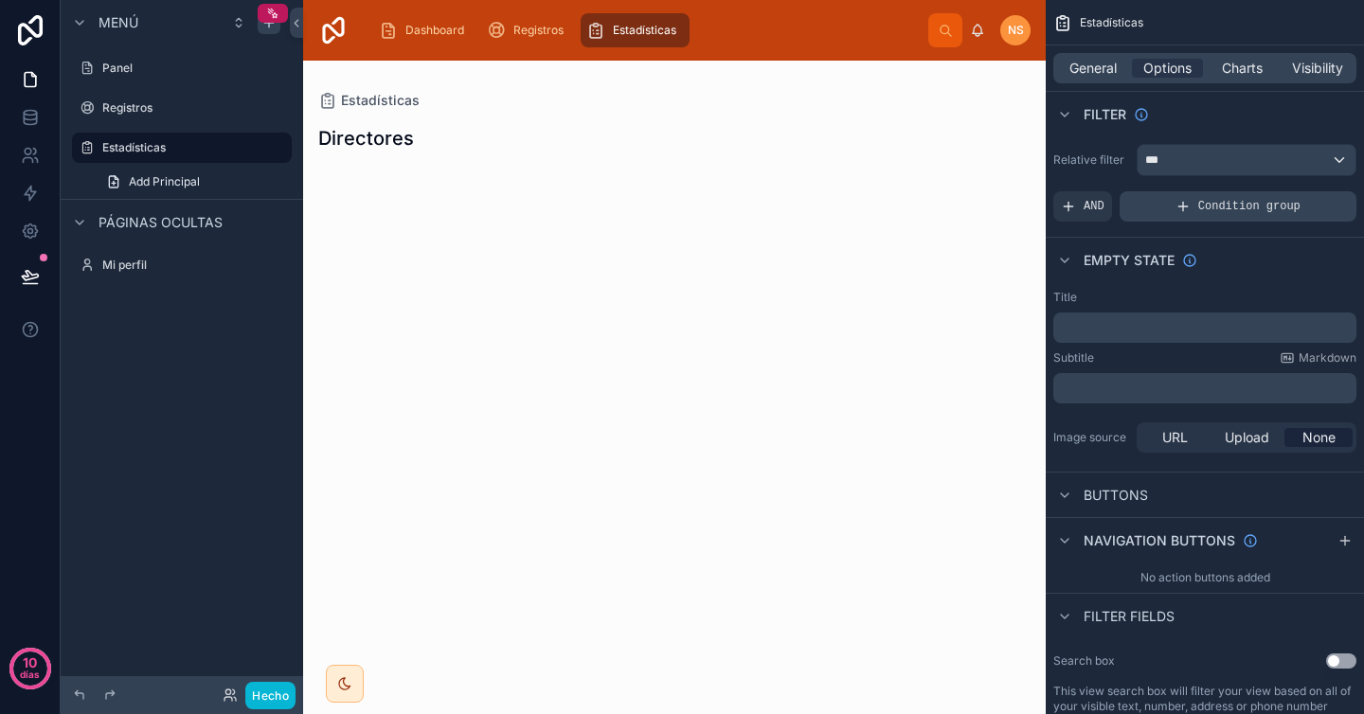
click at [1208, 211] on span "Condition group" at bounding box center [1249, 206] width 102 height 15
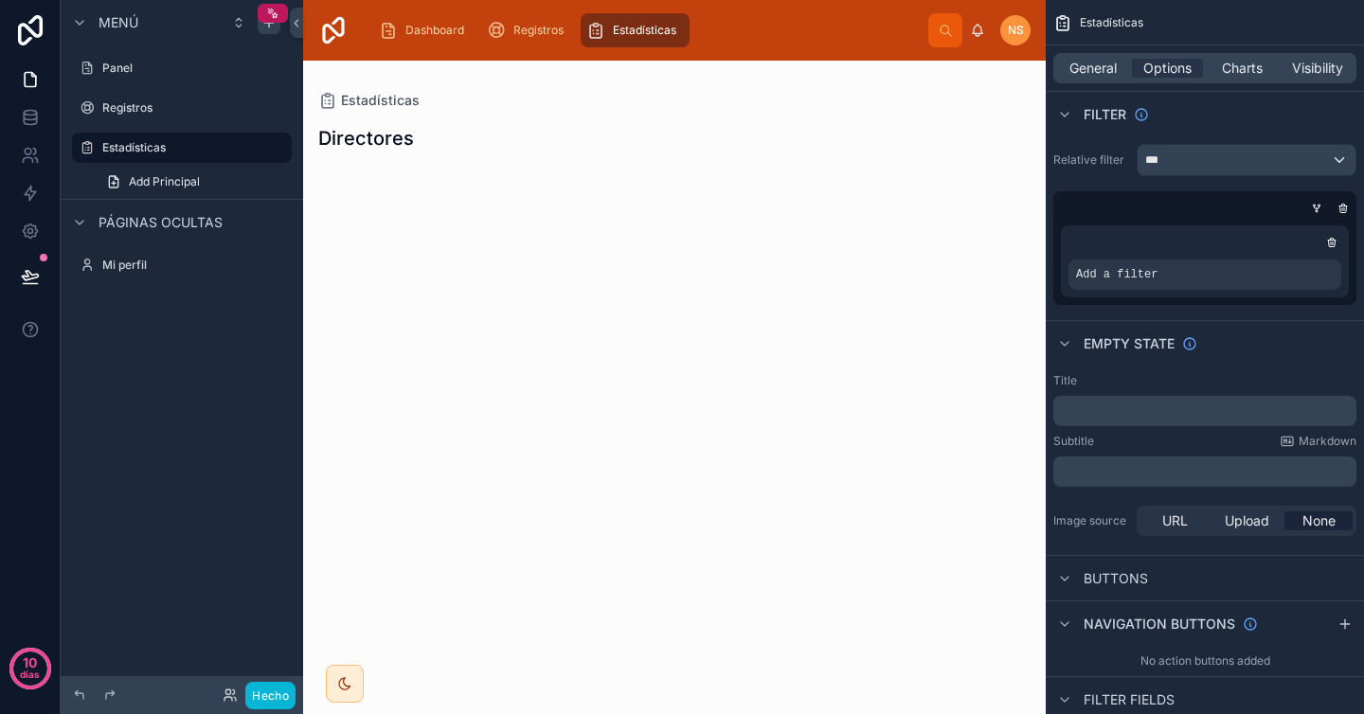
click at [1219, 124] on div "Filter" at bounding box center [1205, 113] width 318 height 45
click at [1242, 63] on span "Charts" at bounding box center [1242, 68] width 41 height 19
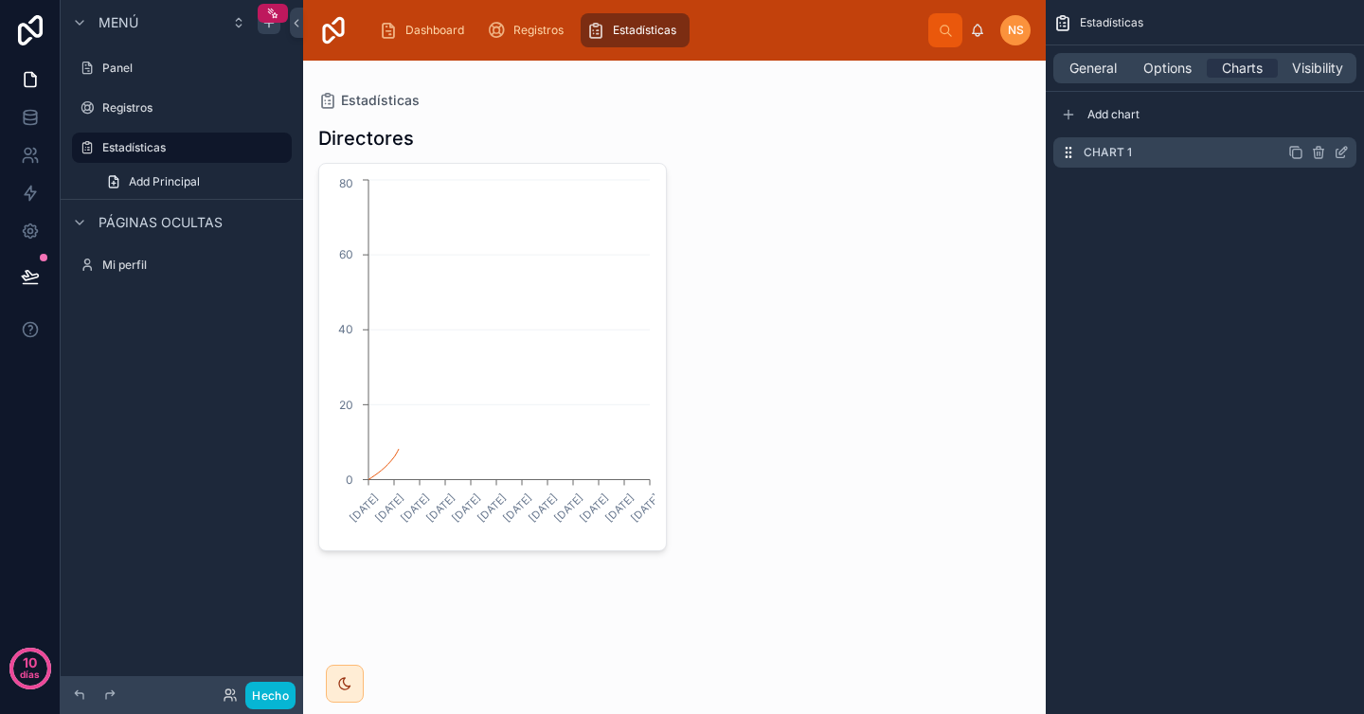
click at [1185, 154] on div "Chart 1" at bounding box center [1204, 152] width 303 height 30
click at [1345, 152] on icon "contenido desplazable" at bounding box center [1341, 152] width 15 height 15
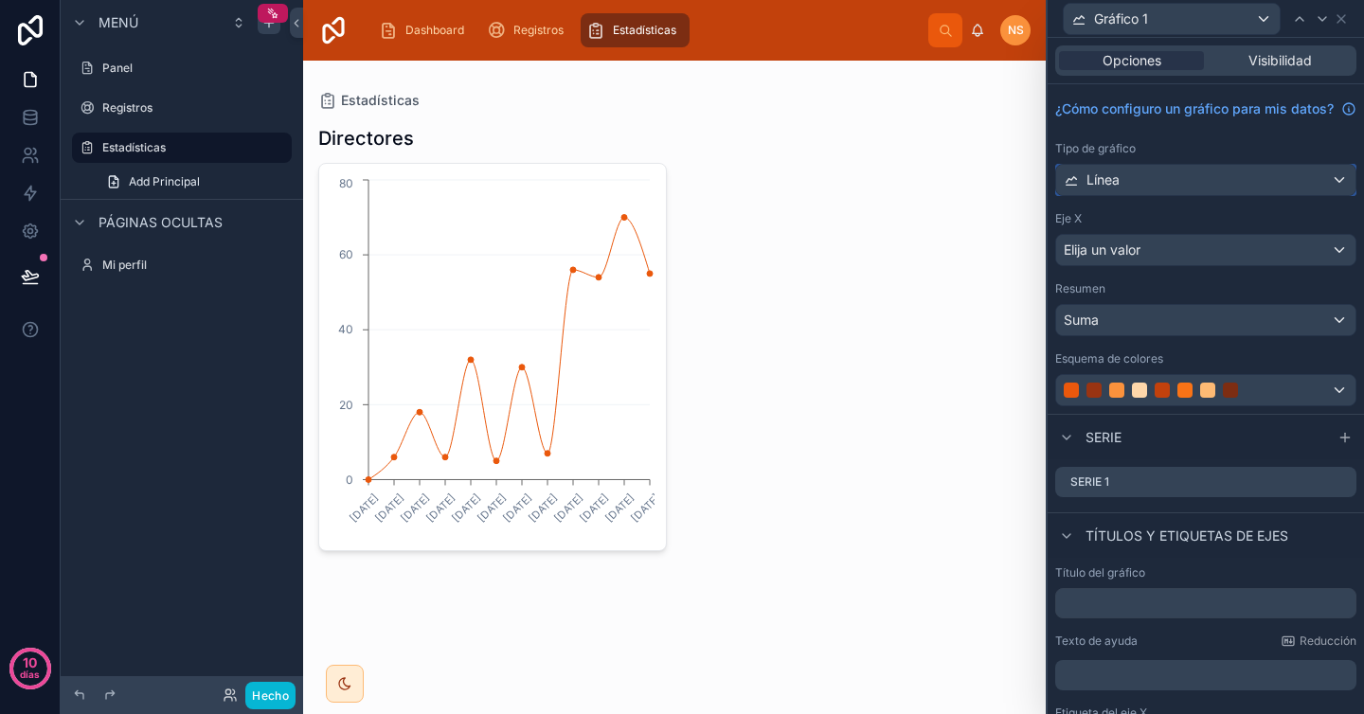
click at [1175, 195] on div "Línea" at bounding box center [1205, 180] width 299 height 30
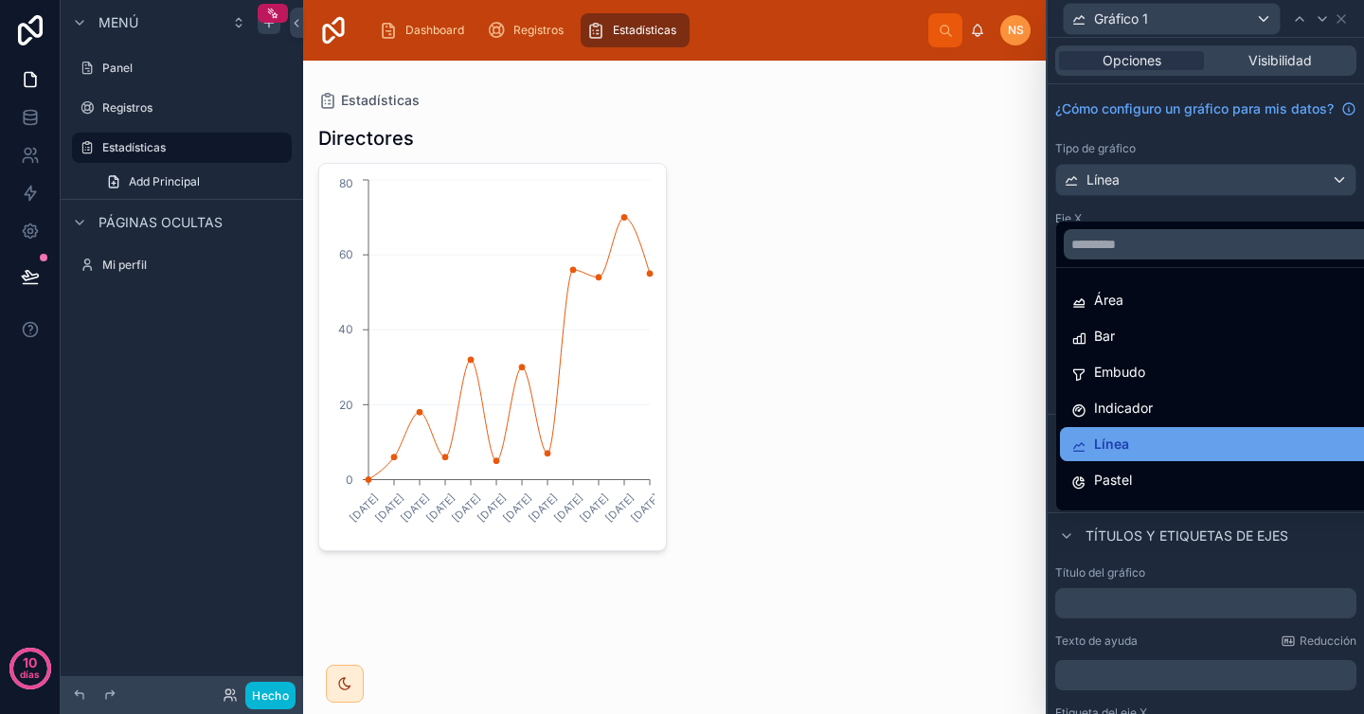
click at [1142, 445] on div "Línea" at bounding box center [1220, 444] width 298 height 23
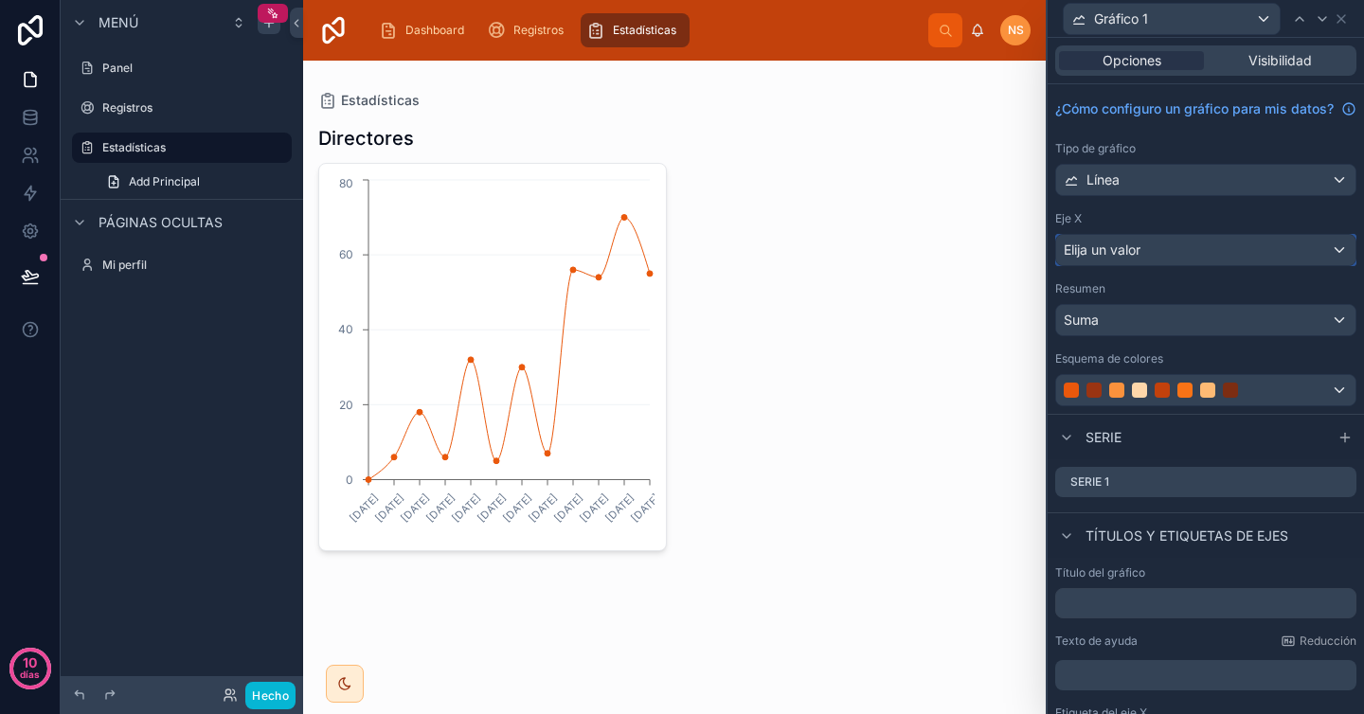
click at [1173, 265] on div "Elija un valor" at bounding box center [1205, 250] width 299 height 30
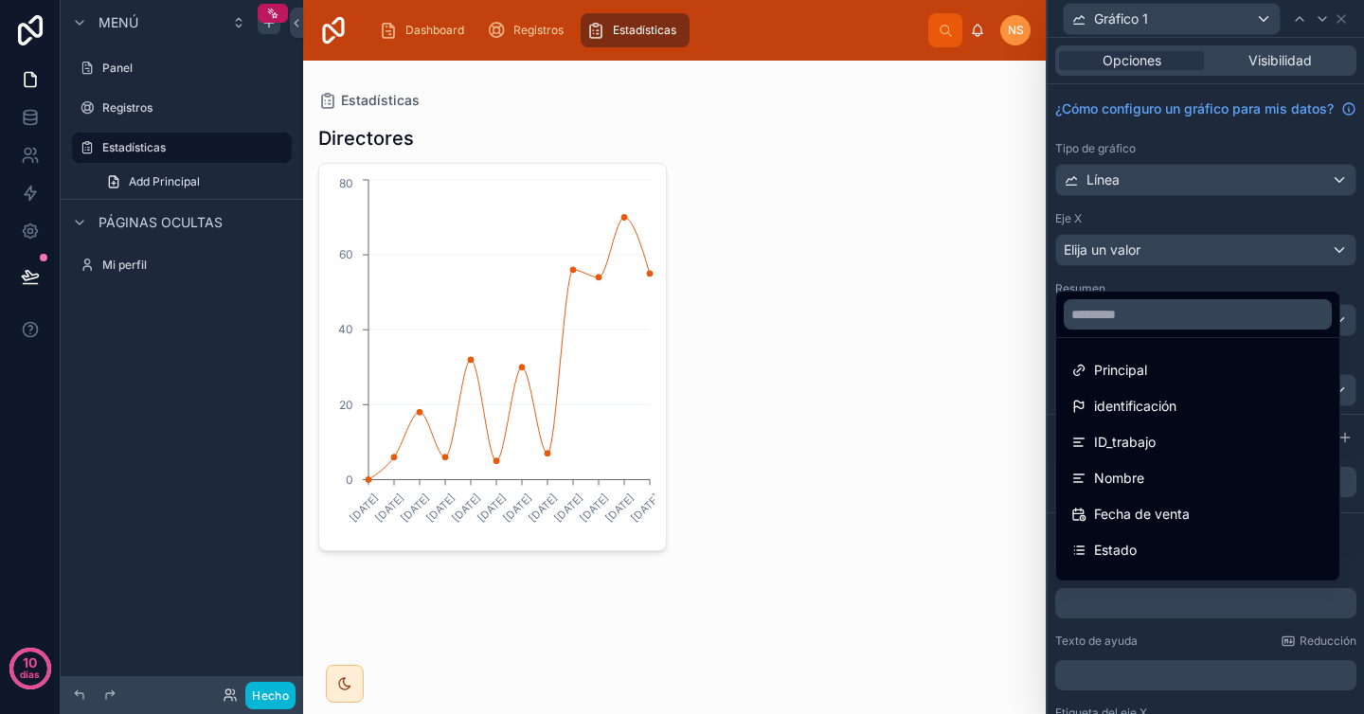
click at [1169, 242] on div at bounding box center [1206, 357] width 316 height 714
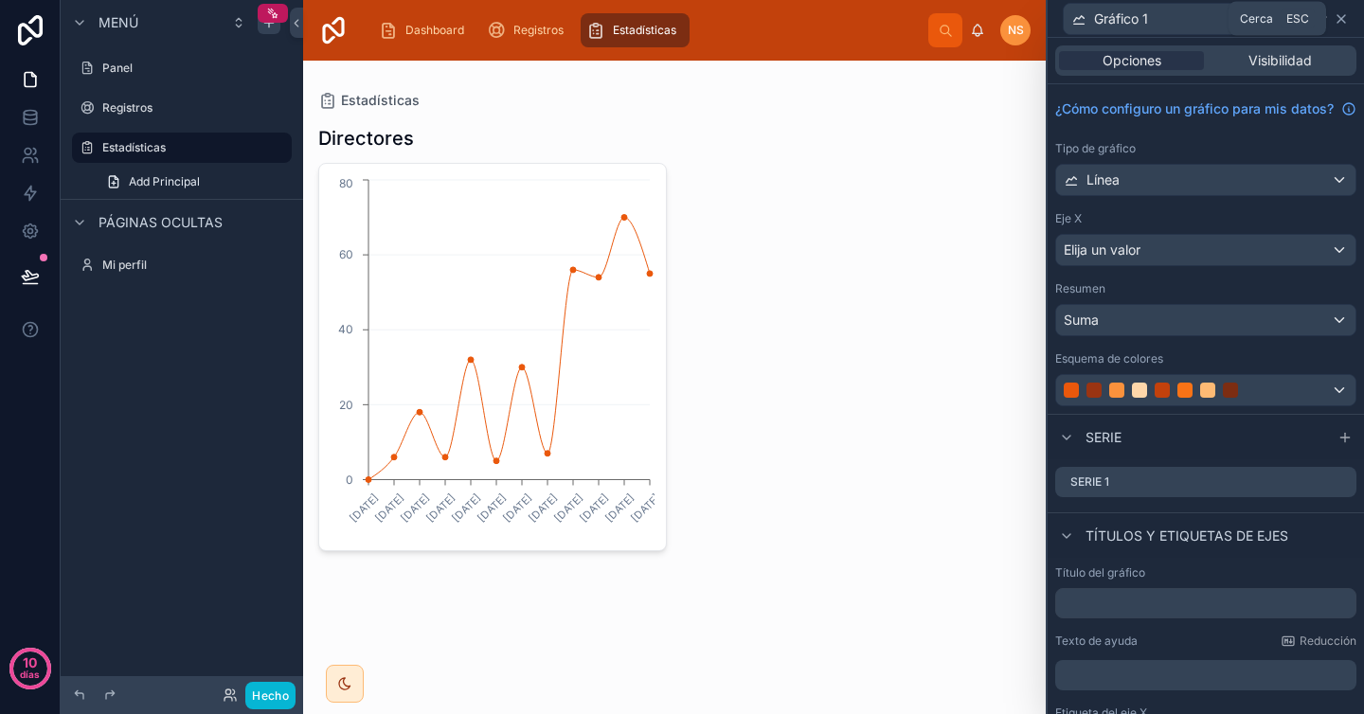
click at [1340, 17] on icon at bounding box center [1341, 19] width 8 height 8
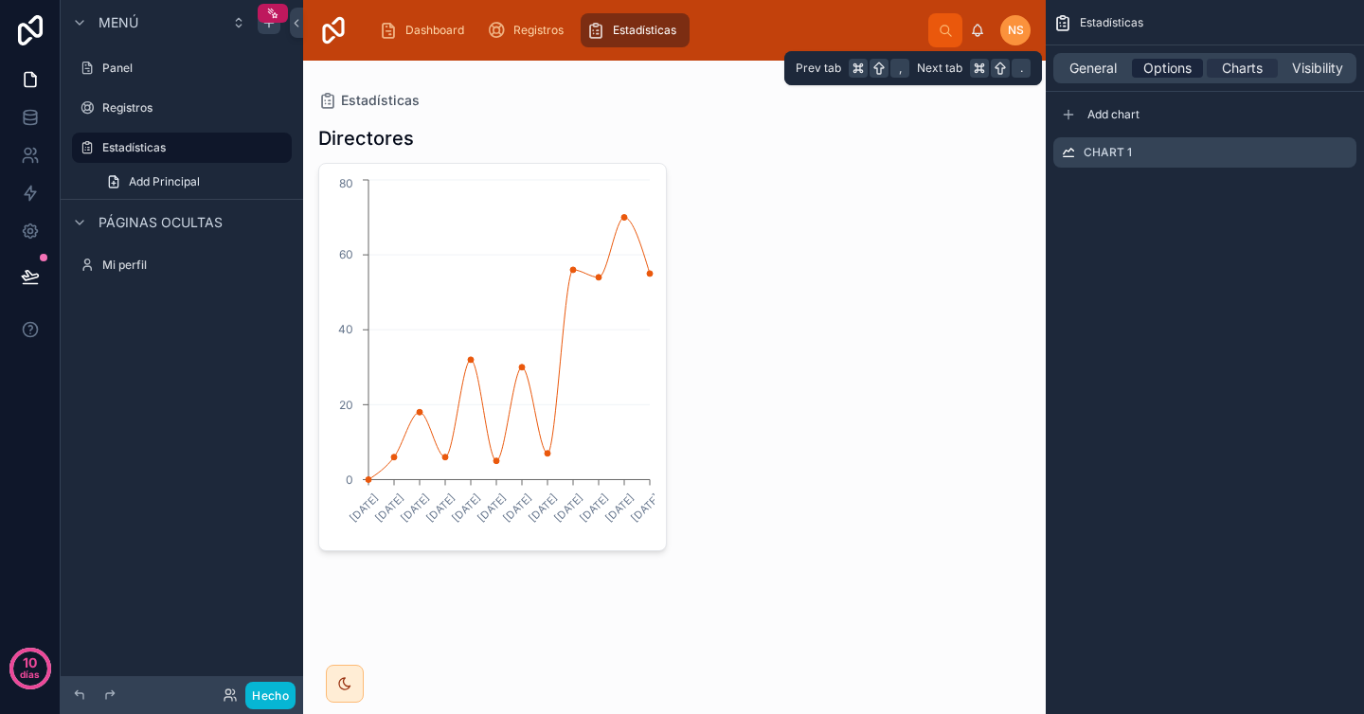
click at [1171, 62] on span "Options" at bounding box center [1167, 68] width 48 height 19
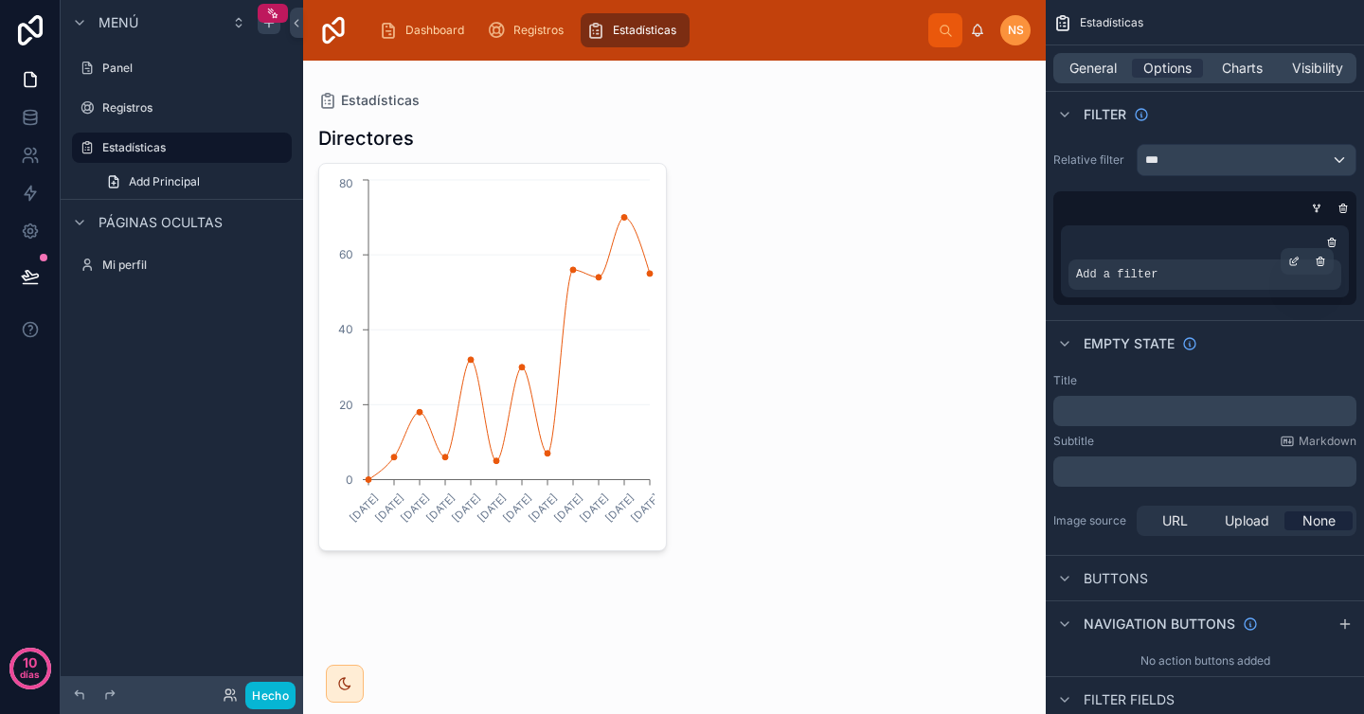
click at [1193, 268] on div "Add a filter" at bounding box center [1204, 275] width 273 height 30
click at [1296, 263] on icon "contenido desplazable" at bounding box center [1293, 263] width 7 height 7
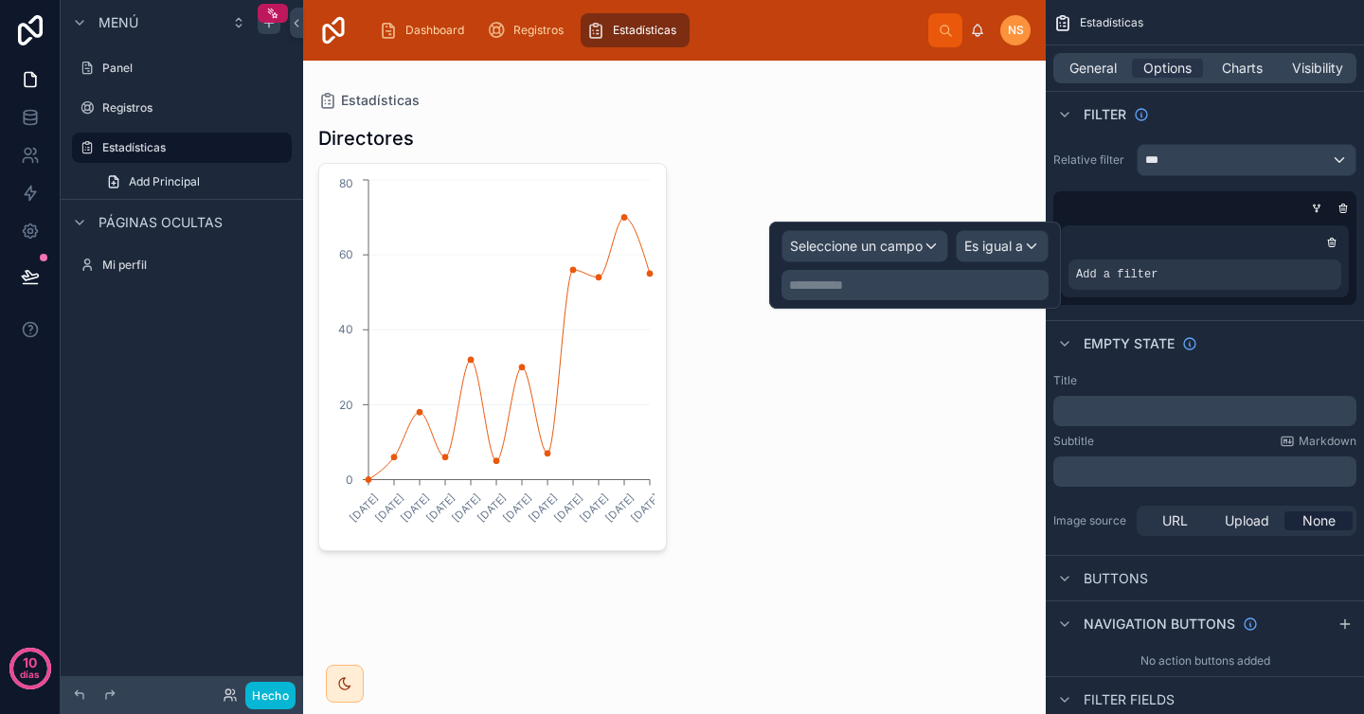
click at [1240, 359] on div "Empty state" at bounding box center [1205, 342] width 318 height 45
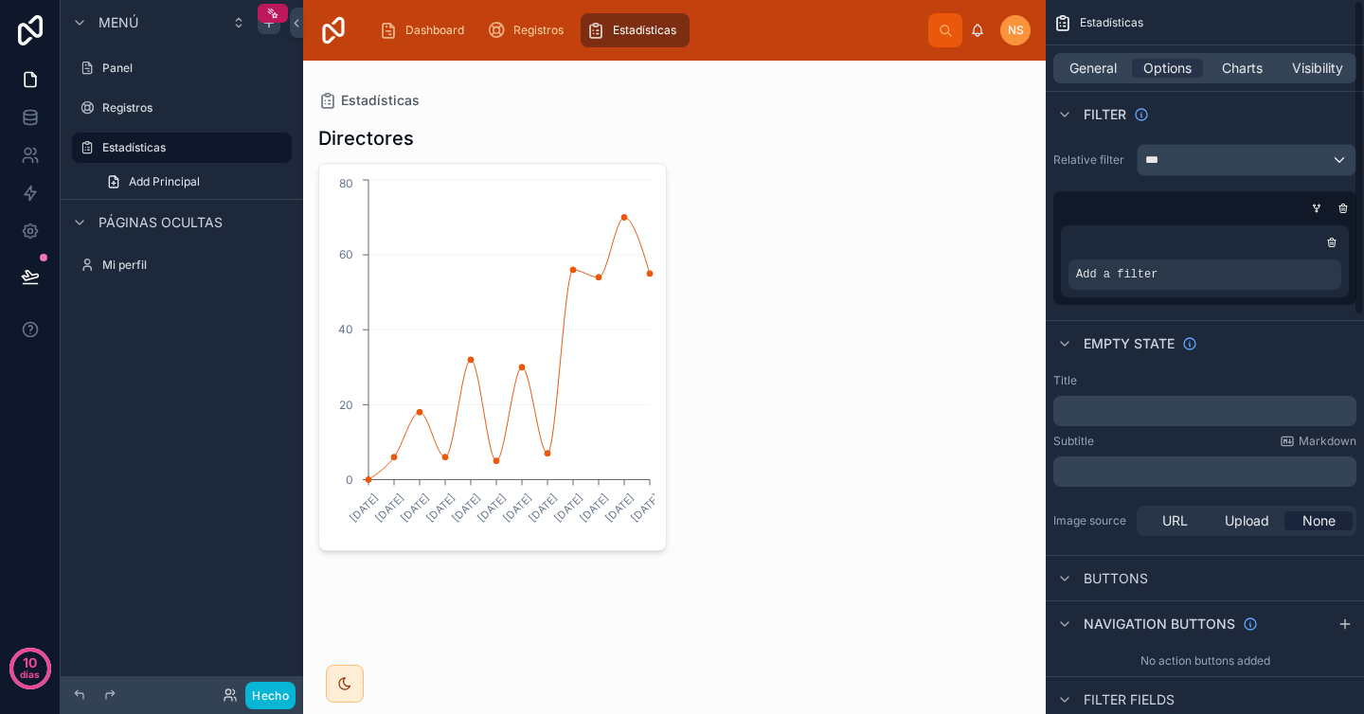
click at [1170, 373] on div "Title" at bounding box center [1204, 380] width 303 height 15
click at [1295, 262] on icon "contenido desplazable" at bounding box center [1293, 261] width 11 height 11
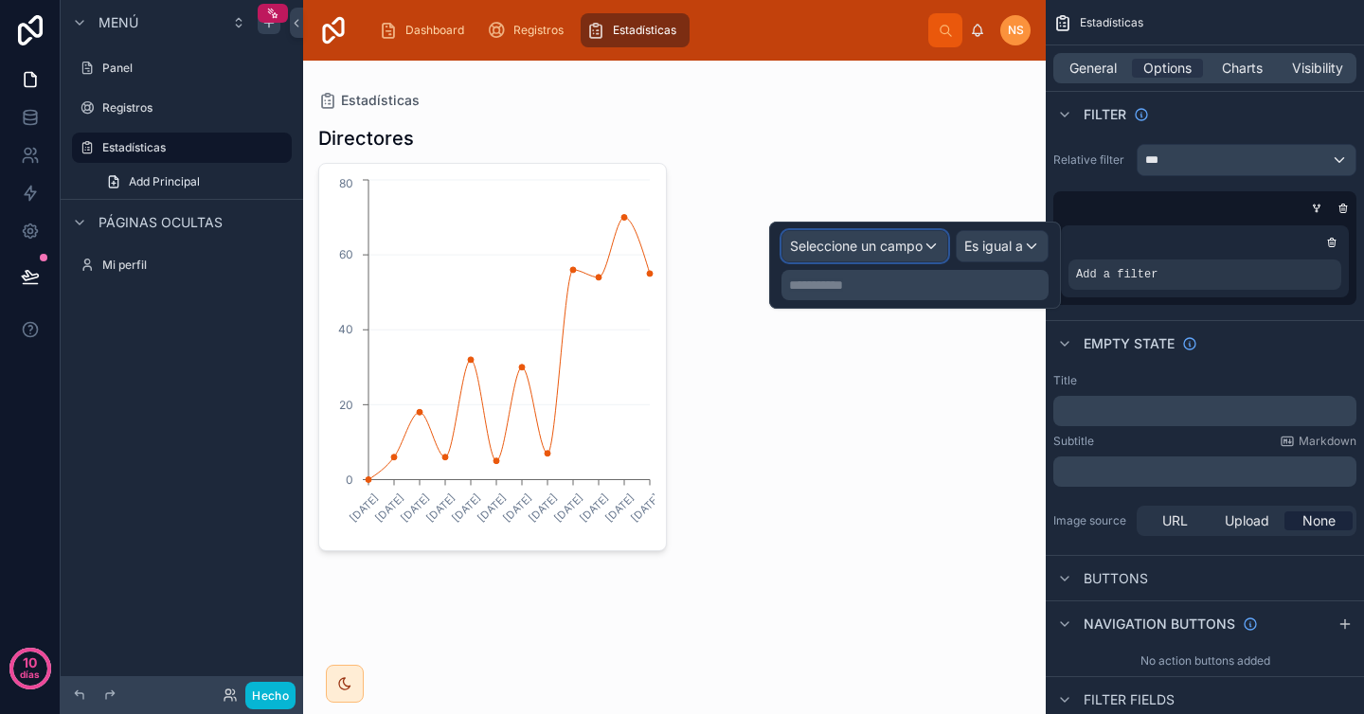
click at [892, 255] on span "Seleccione un campo" at bounding box center [856, 246] width 133 height 19
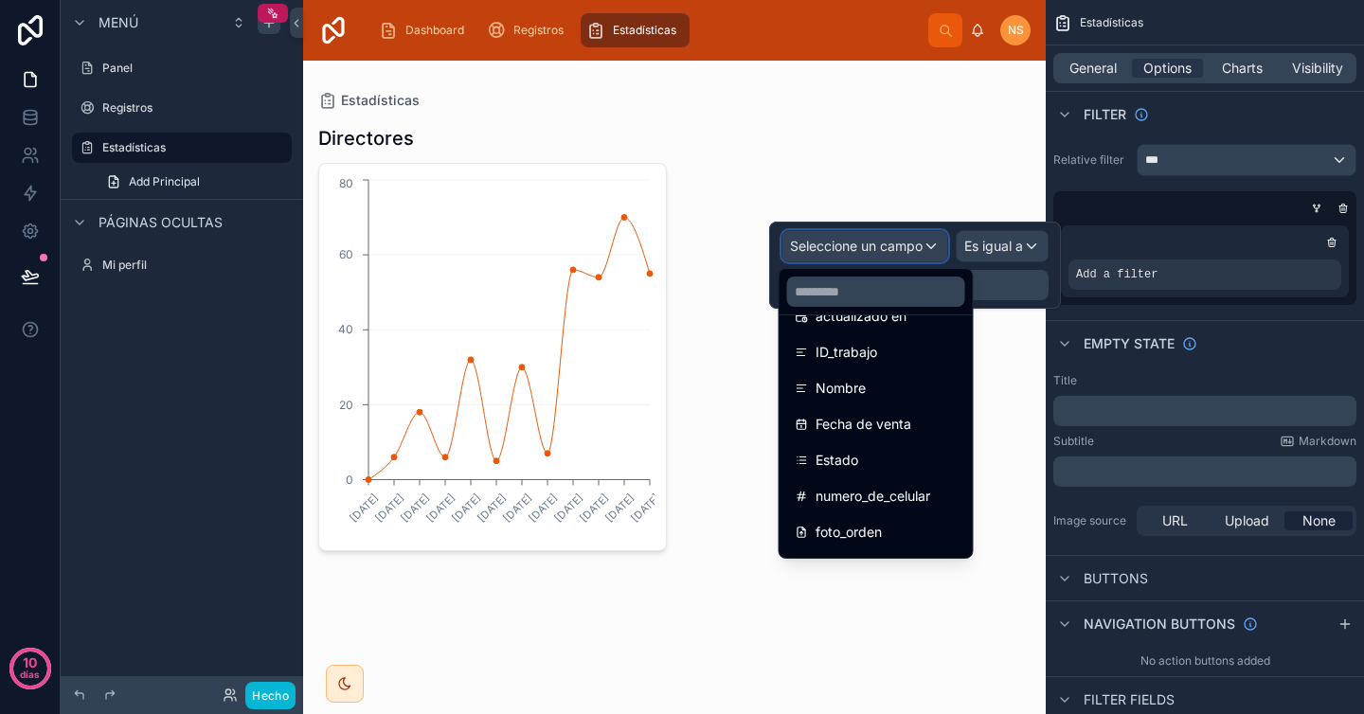
scroll to position [146, 0]
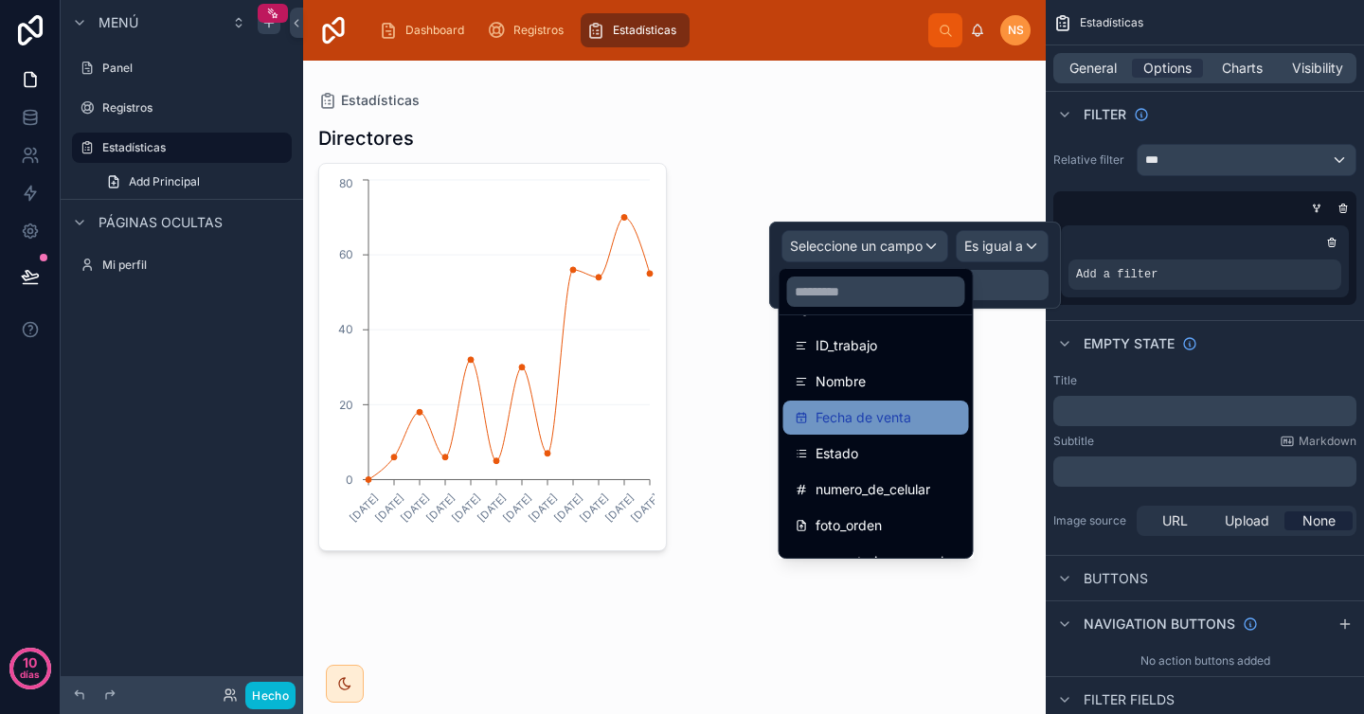
click at [871, 421] on font "Fecha de venta" at bounding box center [864, 417] width 96 height 16
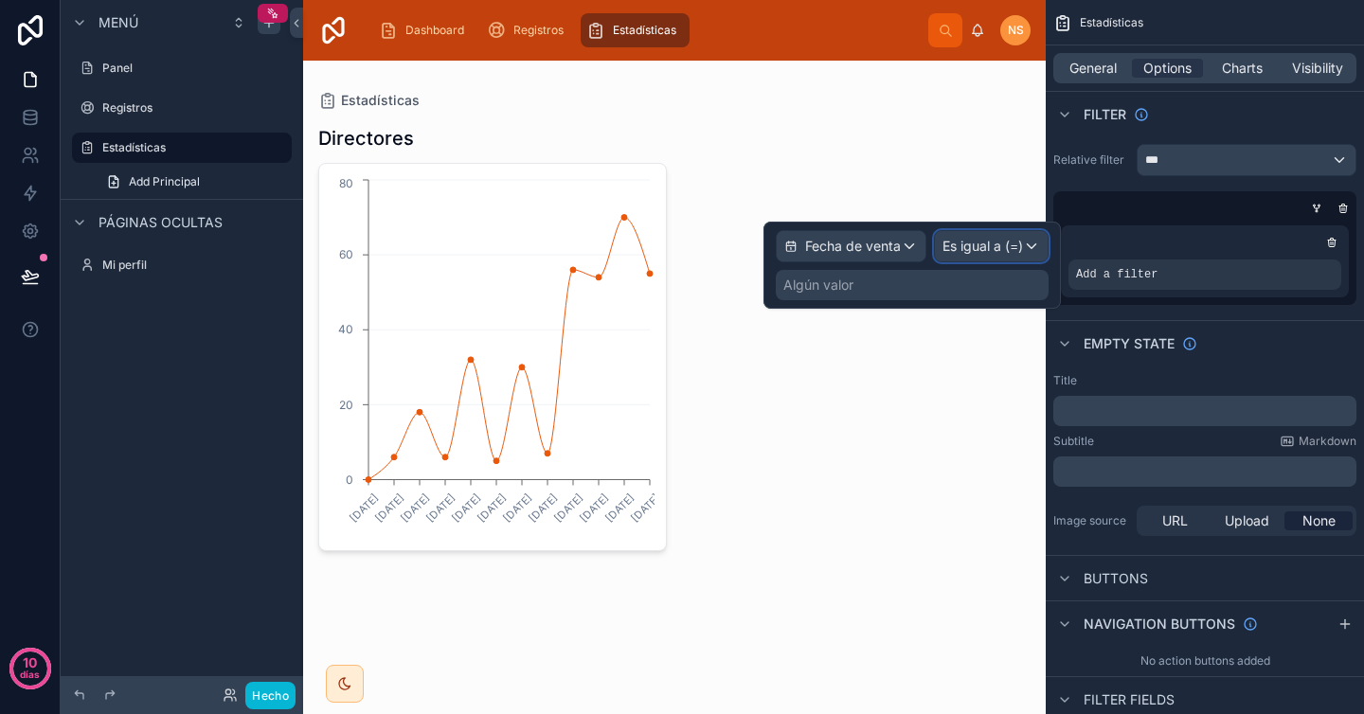
click at [996, 237] on font "Es igual a (=)" at bounding box center [982, 246] width 81 height 19
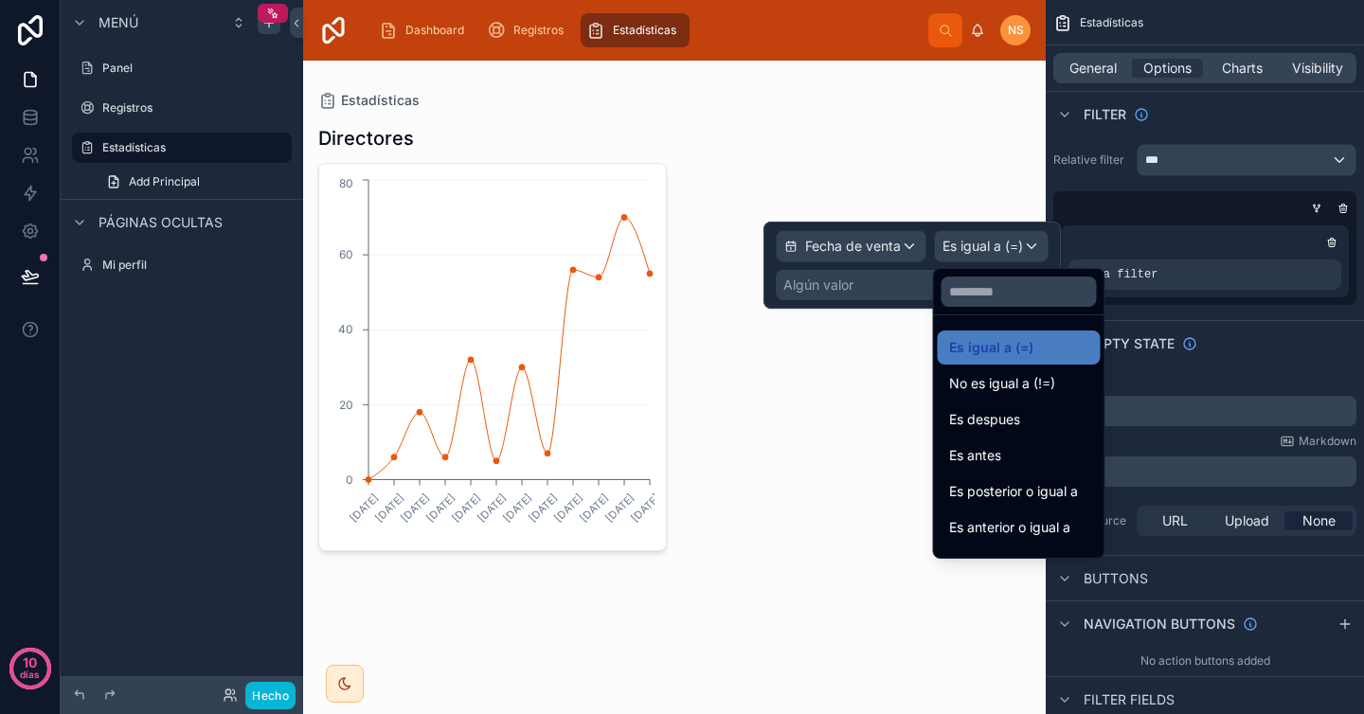
click at [887, 277] on div at bounding box center [911, 265] width 297 height 87
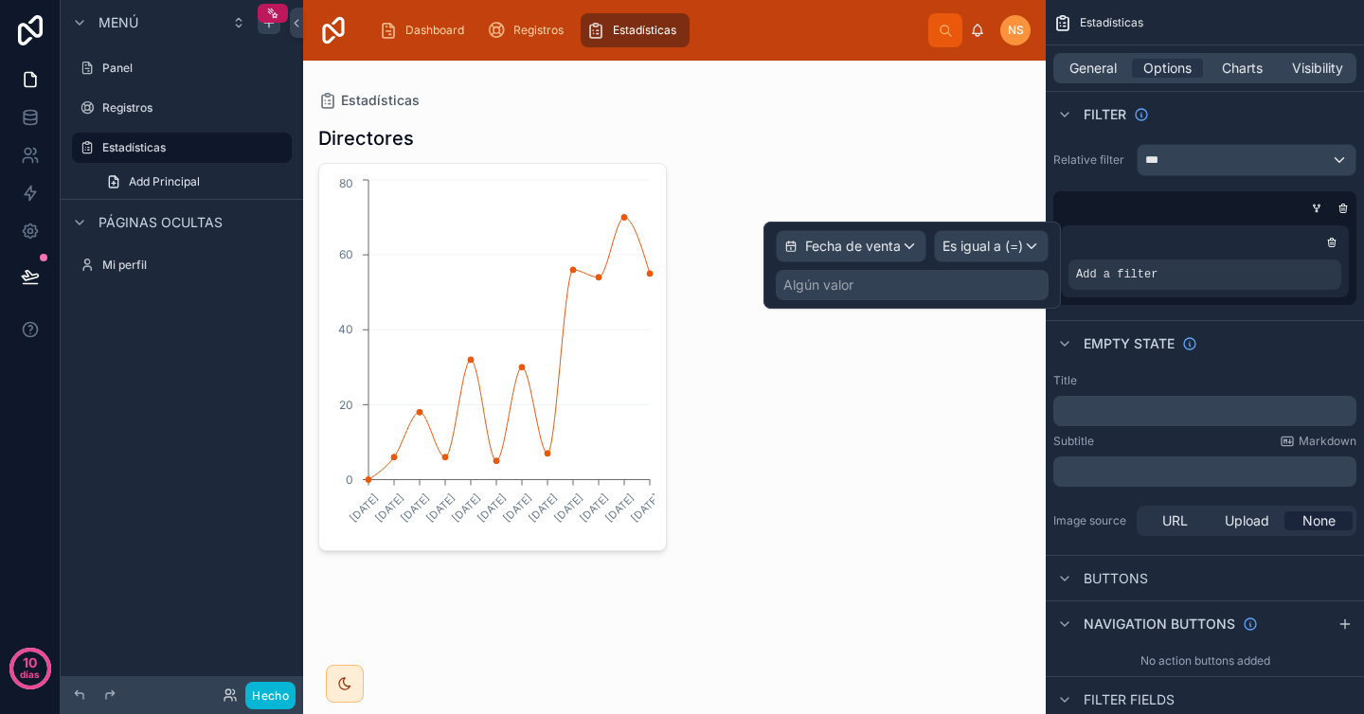
click at [875, 286] on div "Algún valor" at bounding box center [912, 285] width 273 height 30
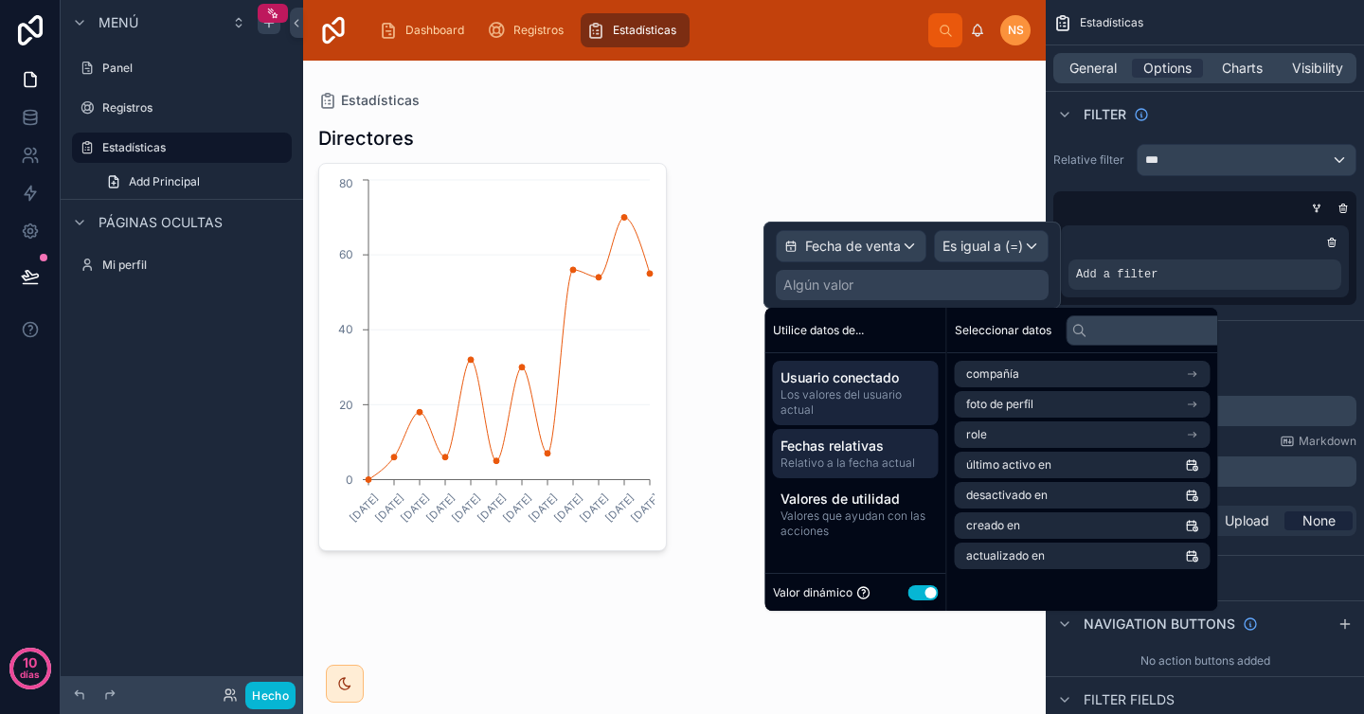
click at [891, 449] on span "Fechas relativas" at bounding box center [855, 446] width 151 height 19
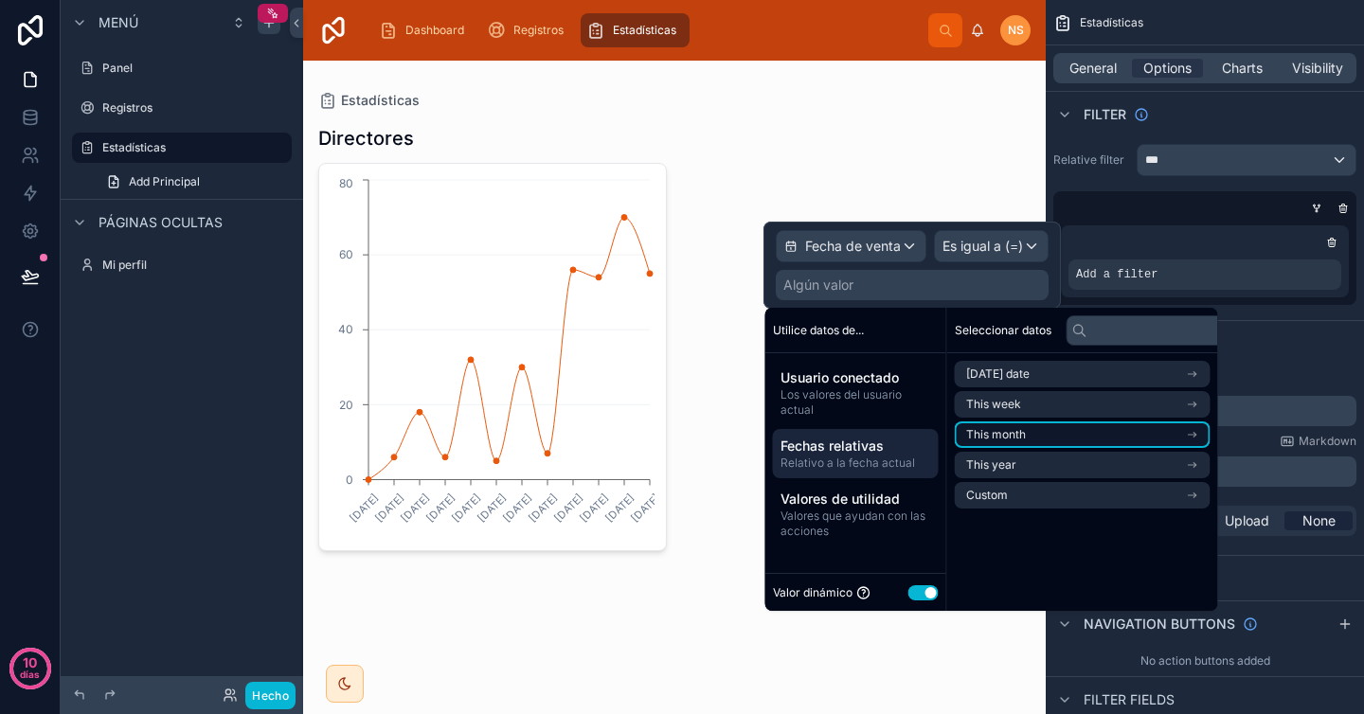
click at [1032, 427] on li "This month" at bounding box center [1083, 435] width 256 height 27
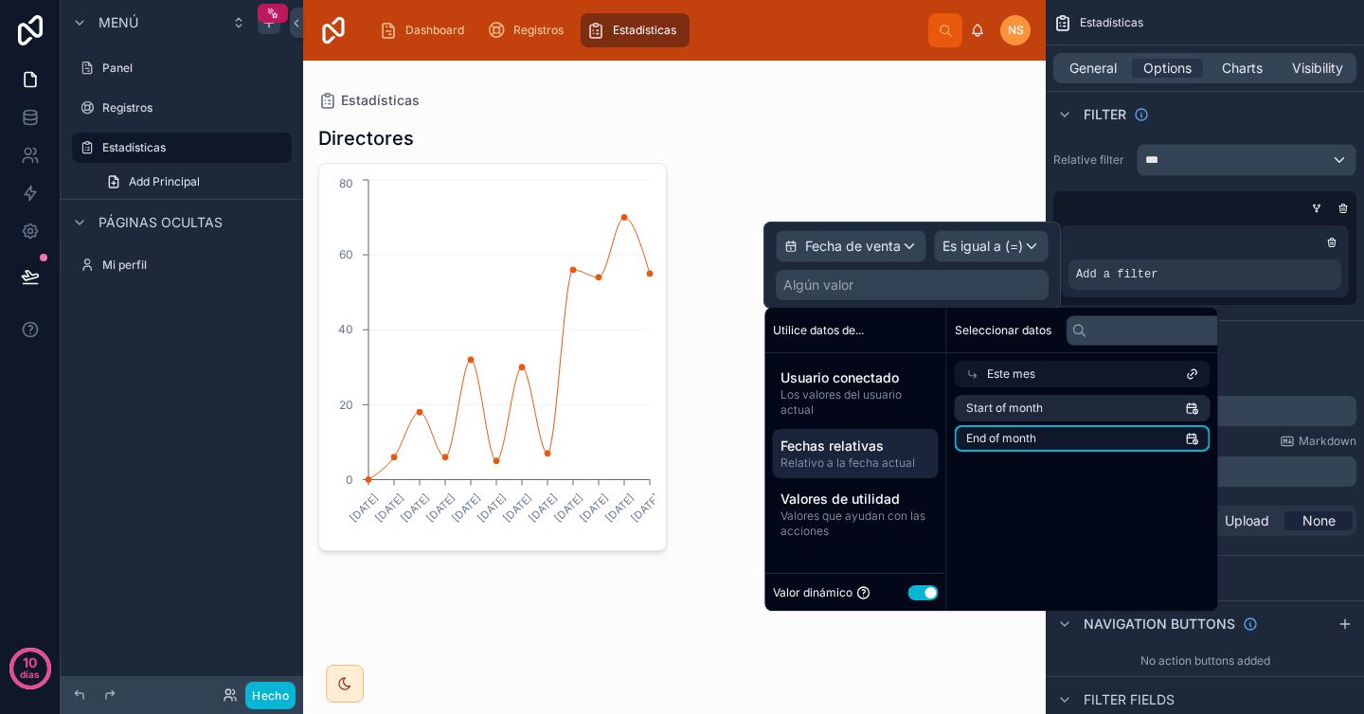
click at [1053, 442] on li "End of month" at bounding box center [1083, 438] width 256 height 27
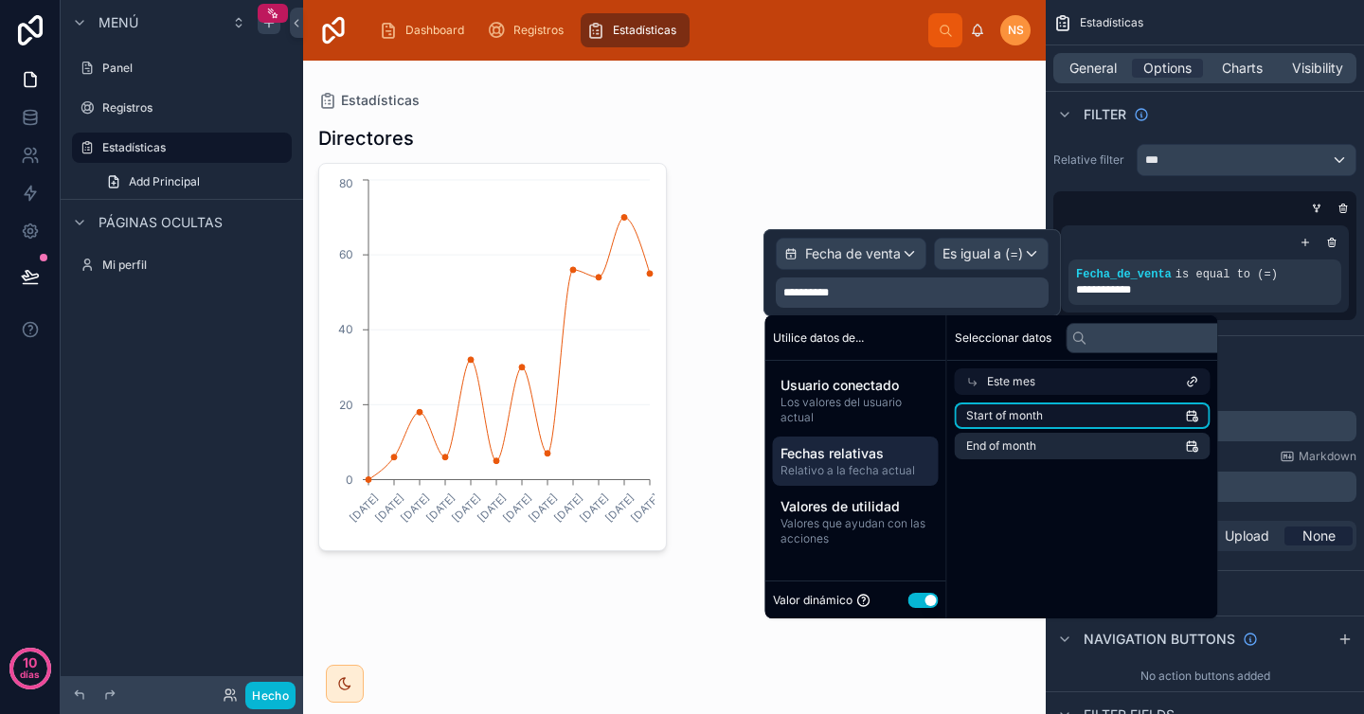
click at [1047, 413] on li "Start of month" at bounding box center [1083, 416] width 256 height 27
click at [1093, 418] on li "Start of month" at bounding box center [1083, 416] width 256 height 27
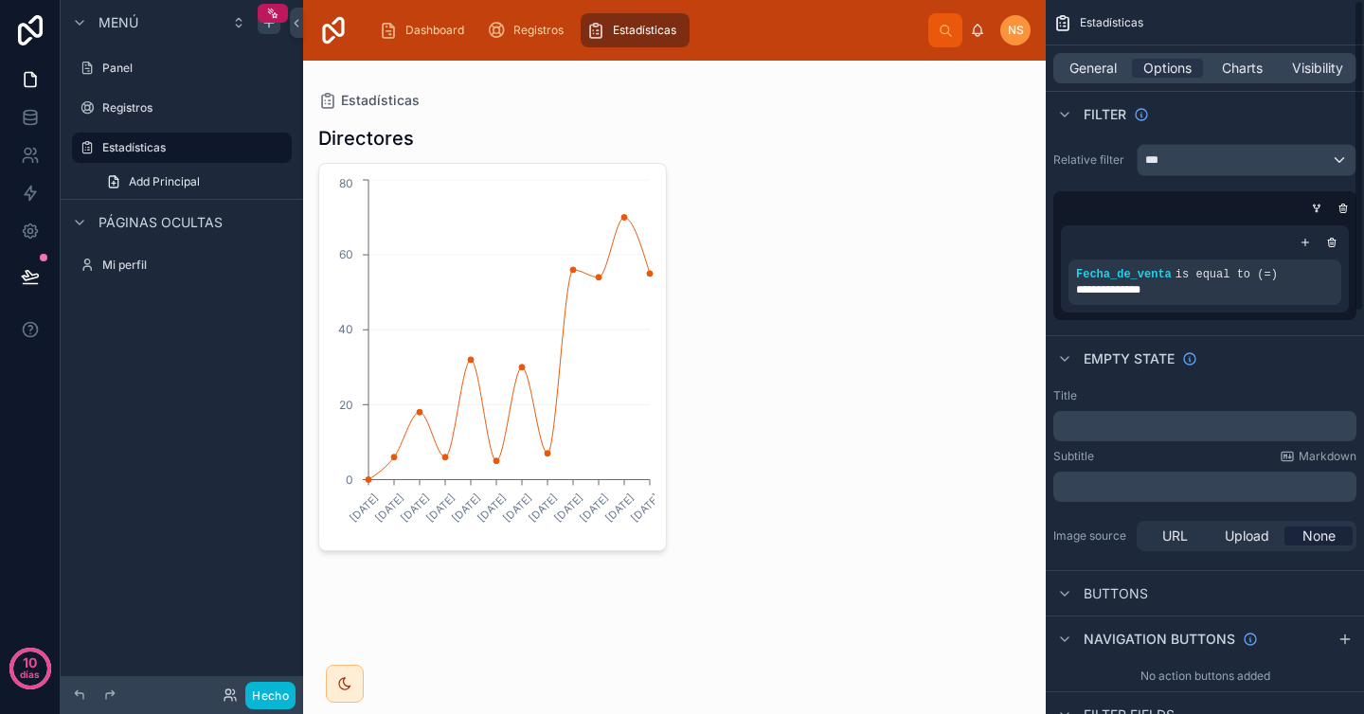
click at [1278, 364] on div "Empty state" at bounding box center [1205, 357] width 318 height 45
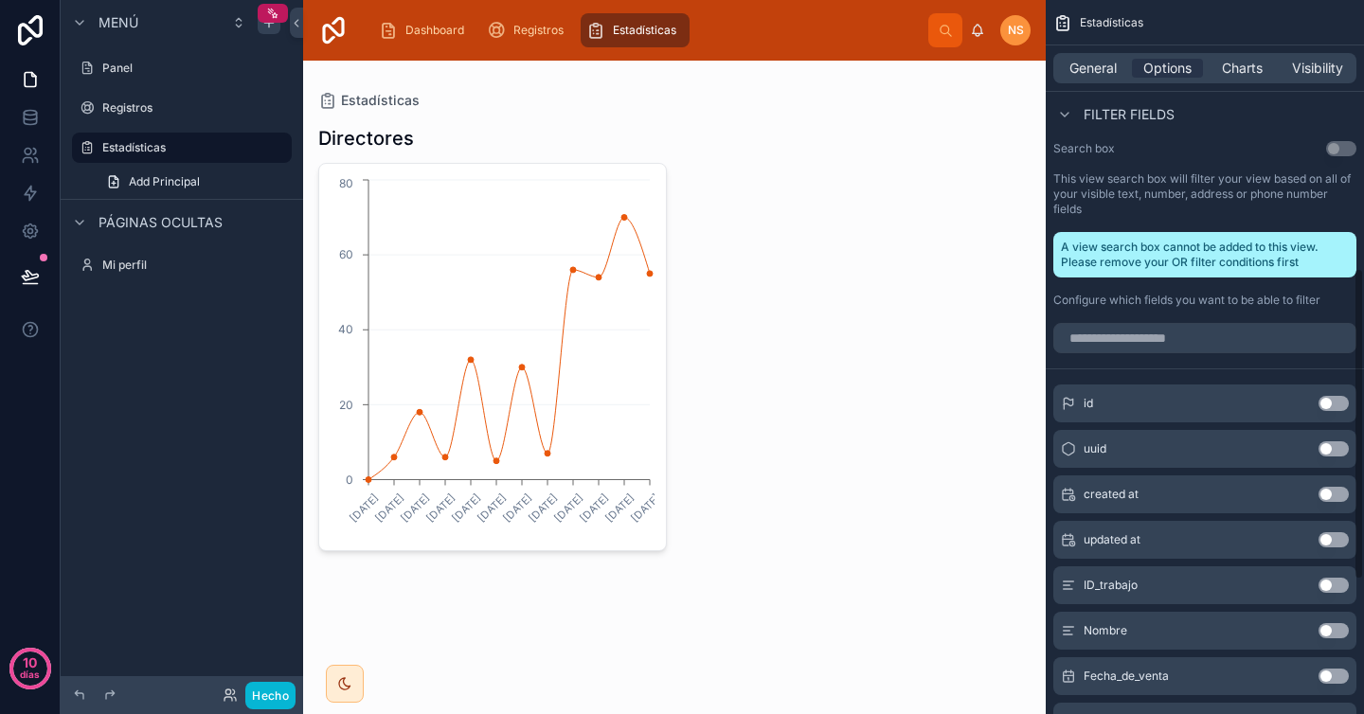
scroll to position [618, 0]
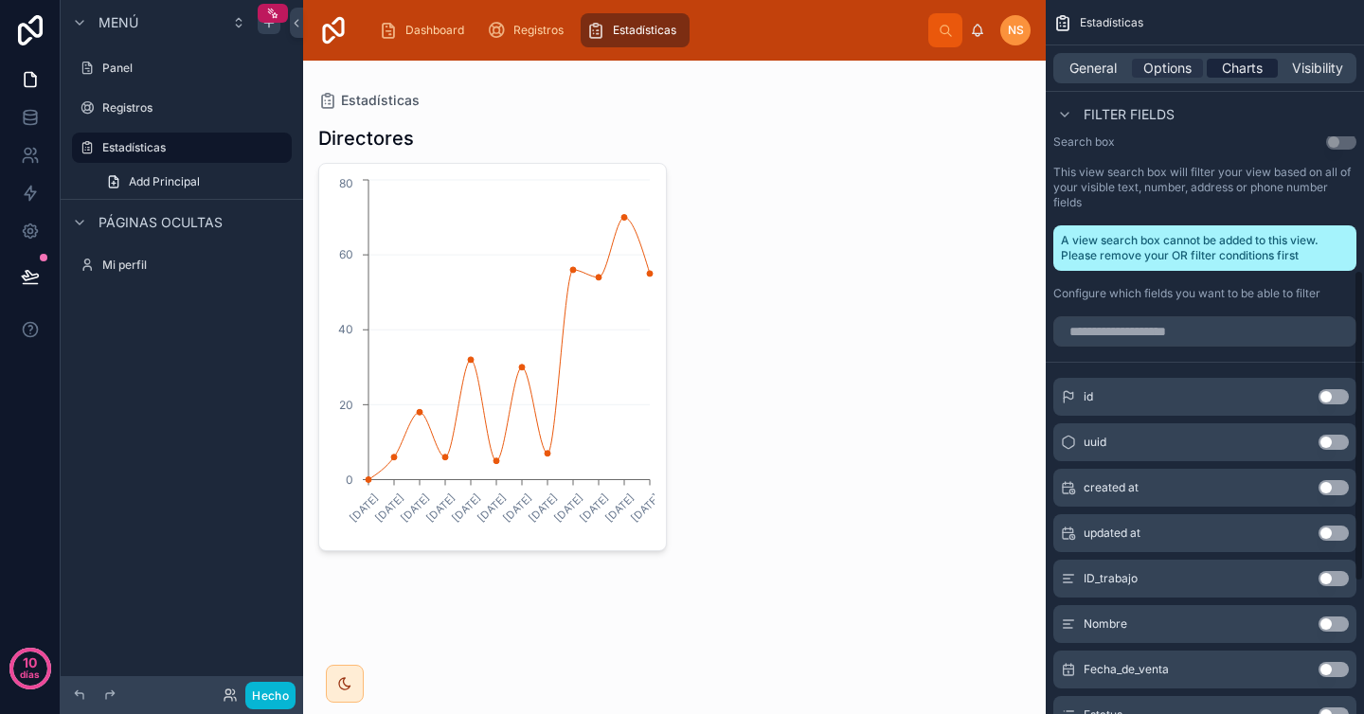
click at [1251, 70] on span "Charts" at bounding box center [1242, 68] width 41 height 19
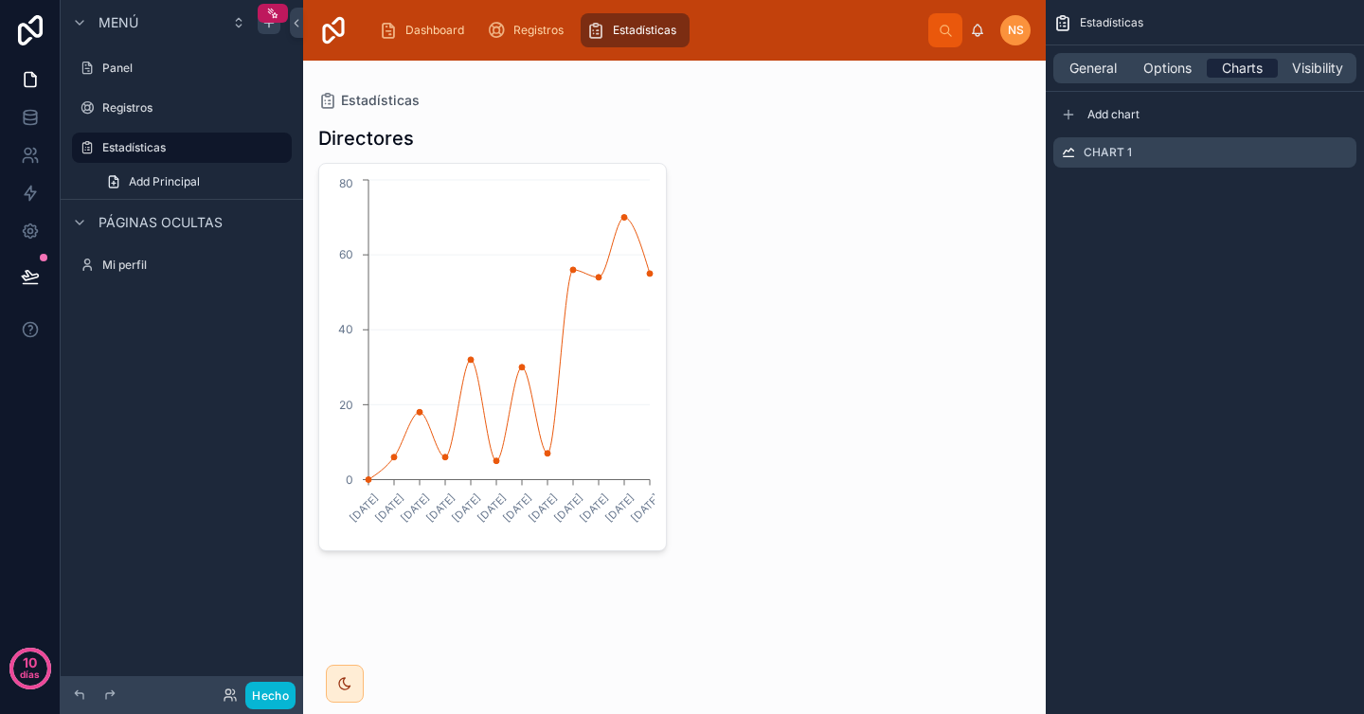
scroll to position [0, 0]
click at [1193, 144] on div "Chart 1" at bounding box center [1204, 152] width 303 height 30
click at [1343, 156] on icon "contenido desplazable" at bounding box center [1341, 152] width 15 height 15
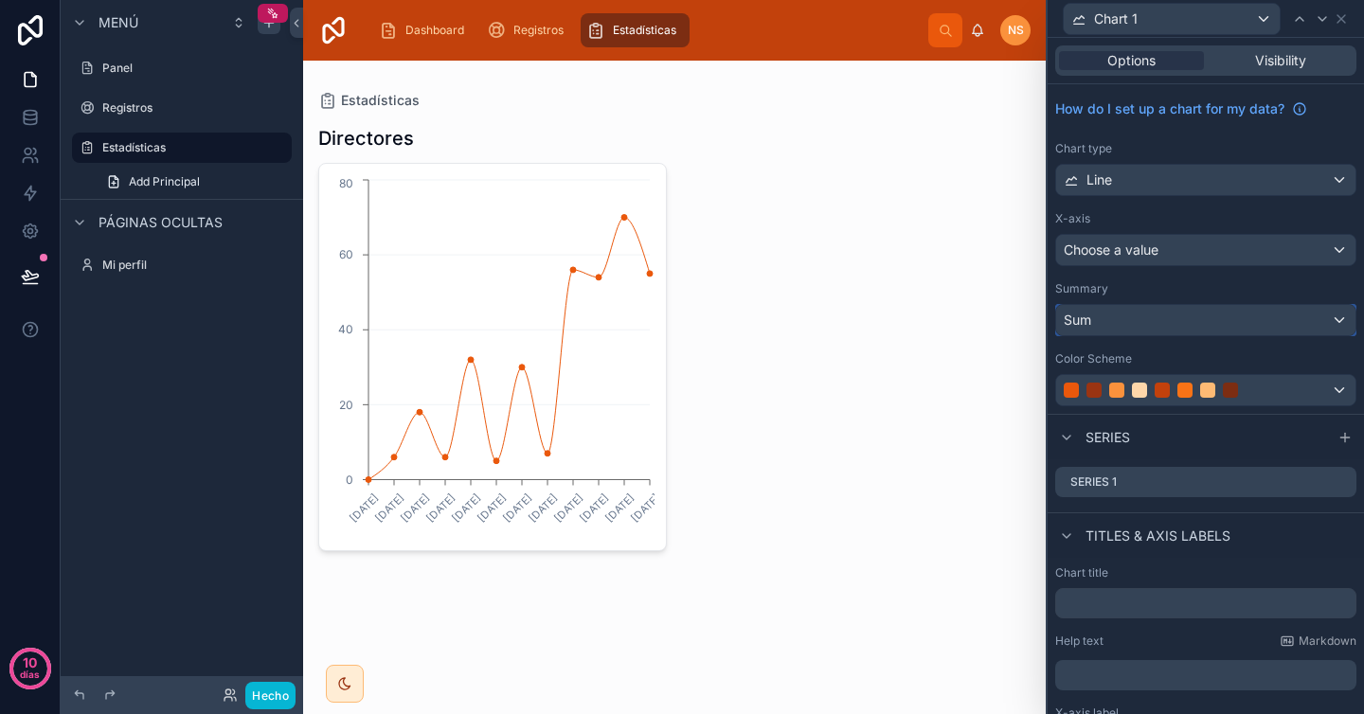
click at [1199, 314] on div "Sum" at bounding box center [1205, 320] width 299 height 30
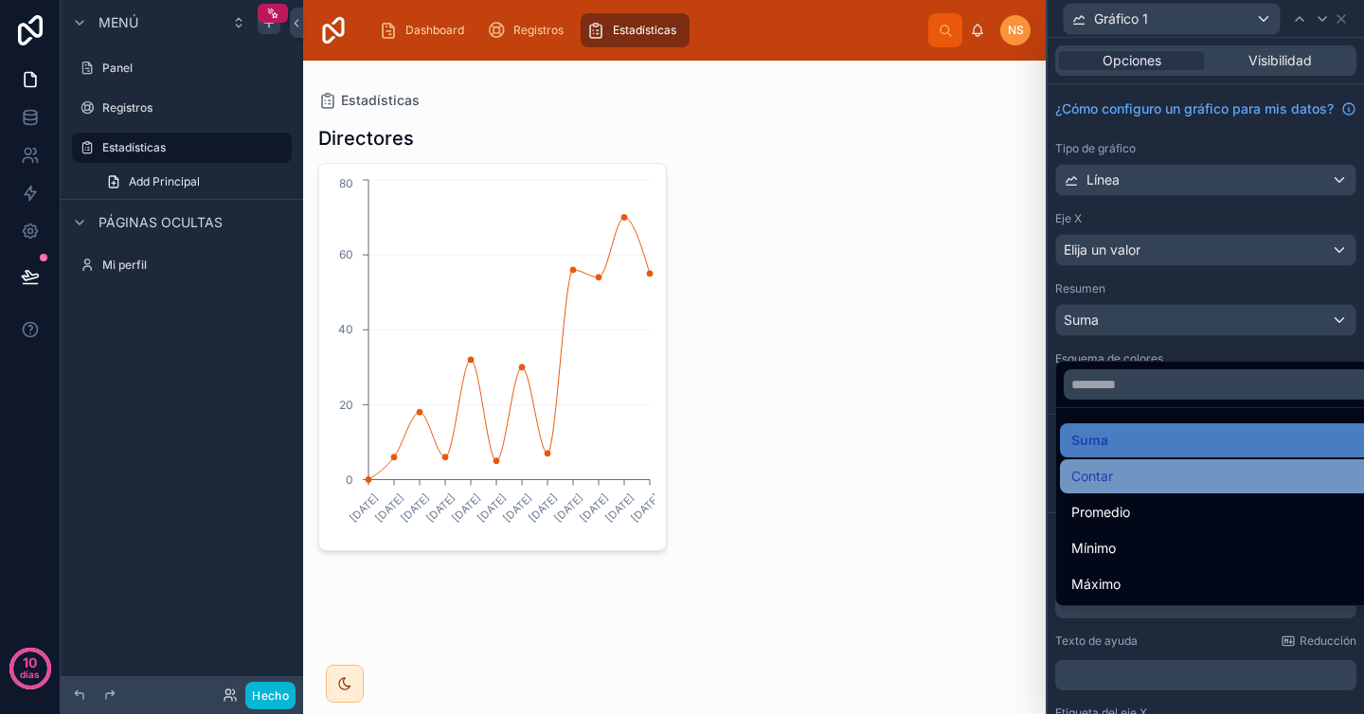
click at [1132, 480] on div "Contar" at bounding box center [1220, 476] width 298 height 23
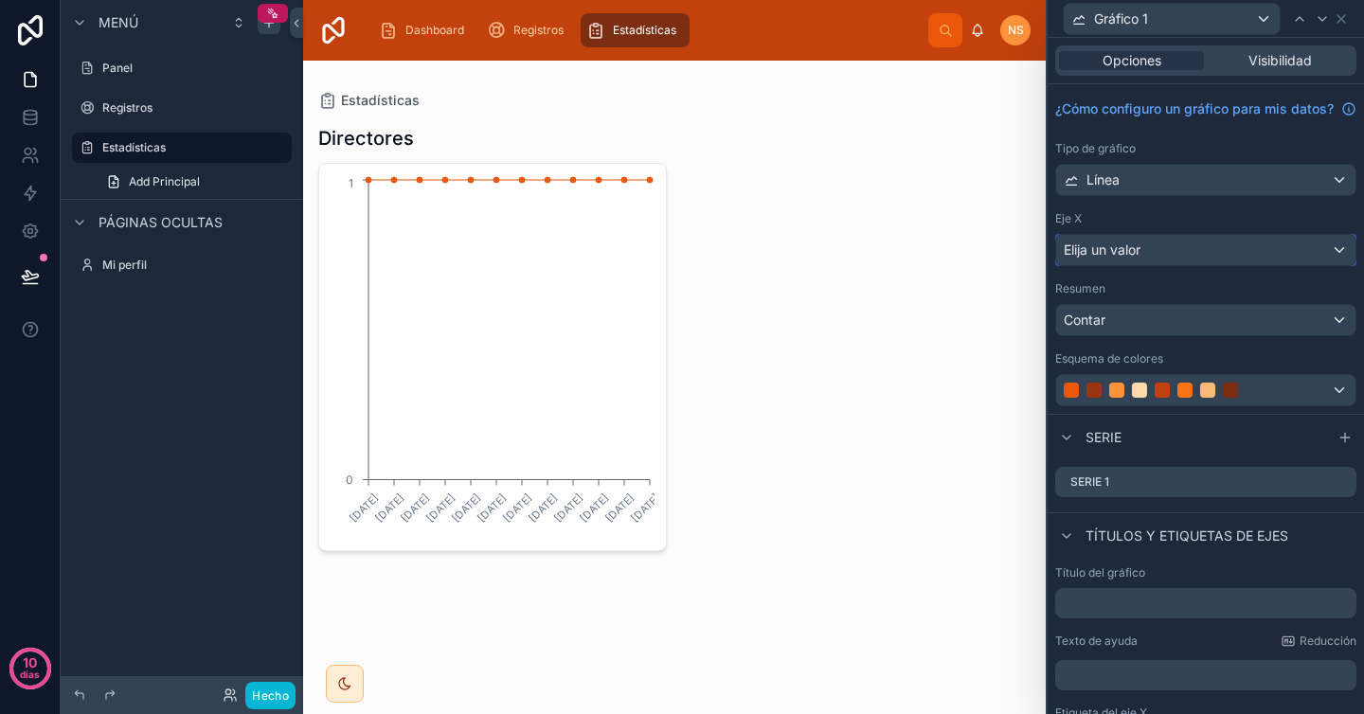
click at [1168, 265] on div "Elija un valor" at bounding box center [1205, 250] width 299 height 30
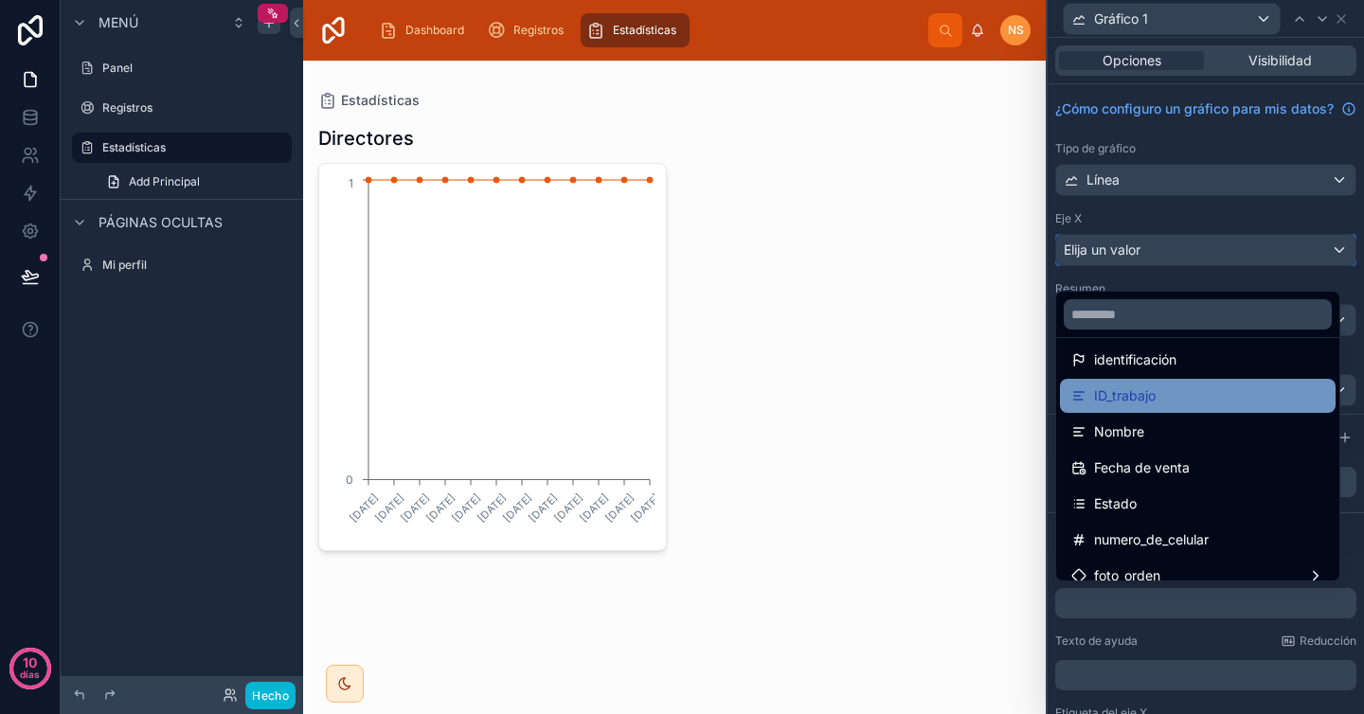
scroll to position [56, 0]
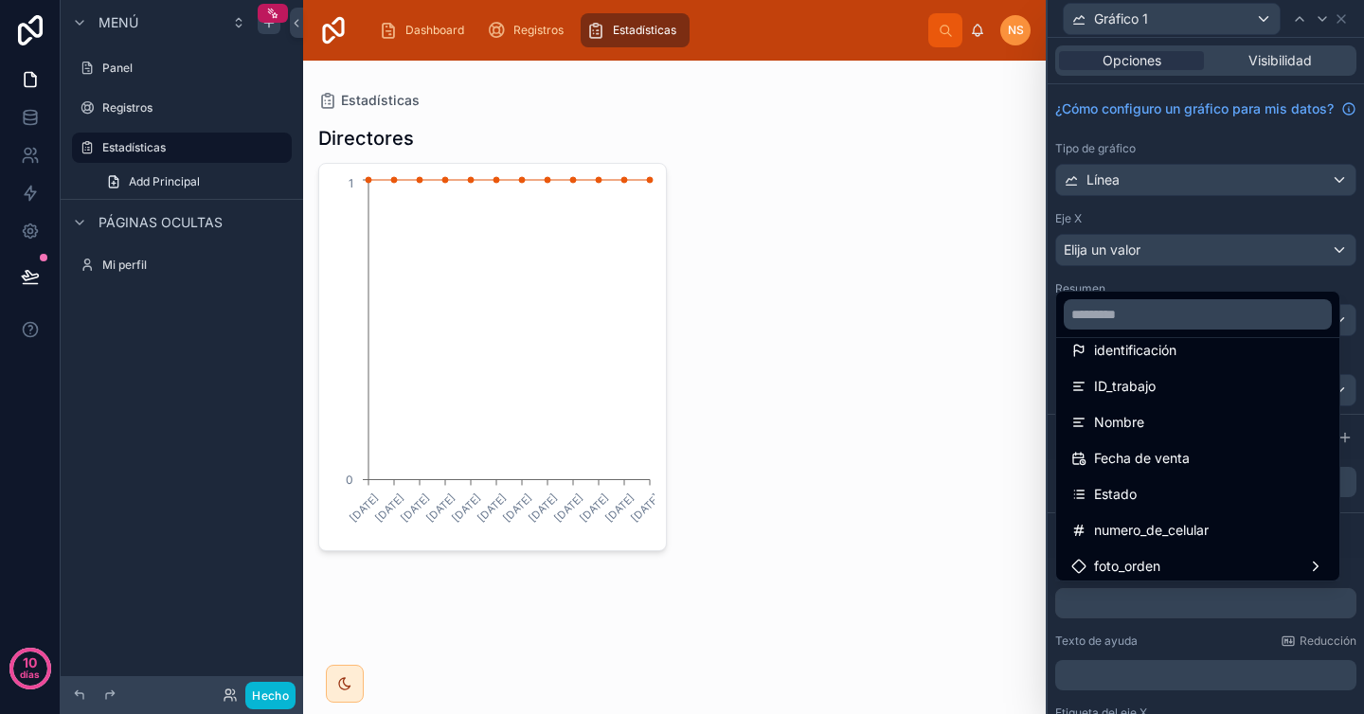
click at [1184, 235] on div at bounding box center [1206, 357] width 316 height 714
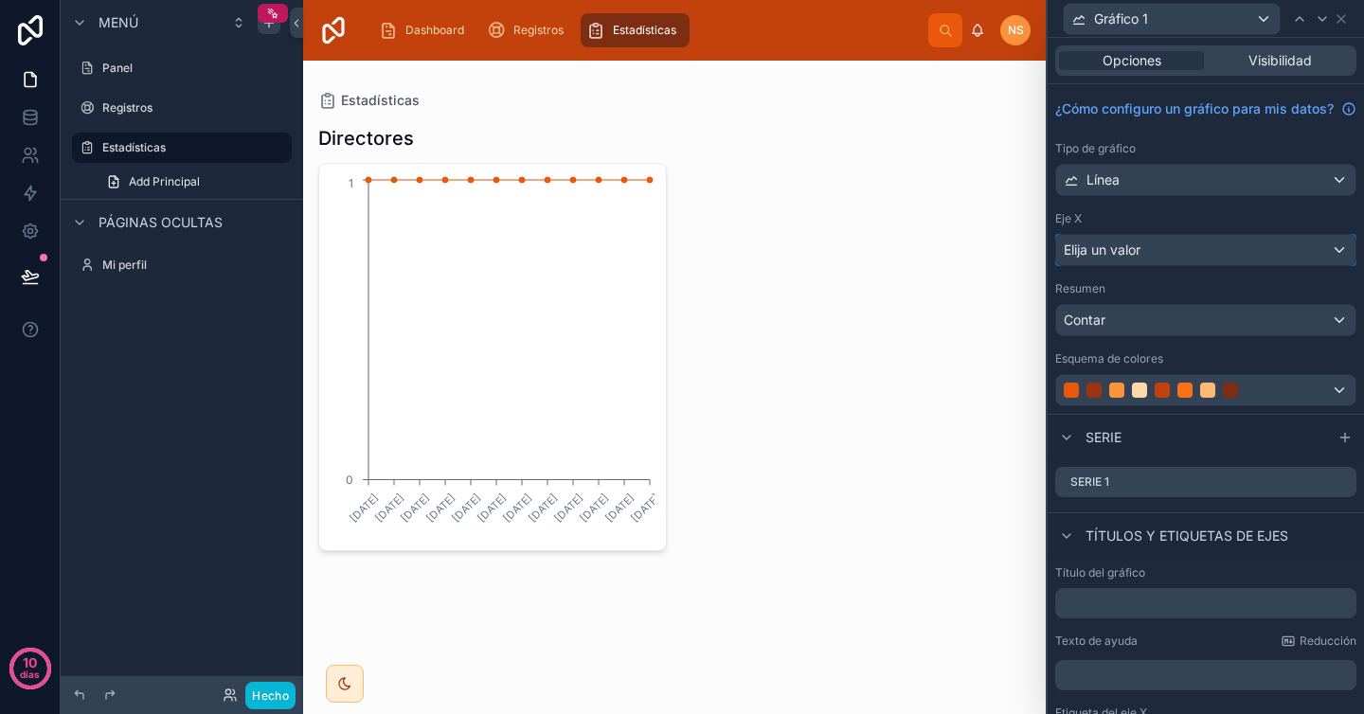
click at [1169, 265] on div "Elija un valor" at bounding box center [1205, 250] width 299 height 30
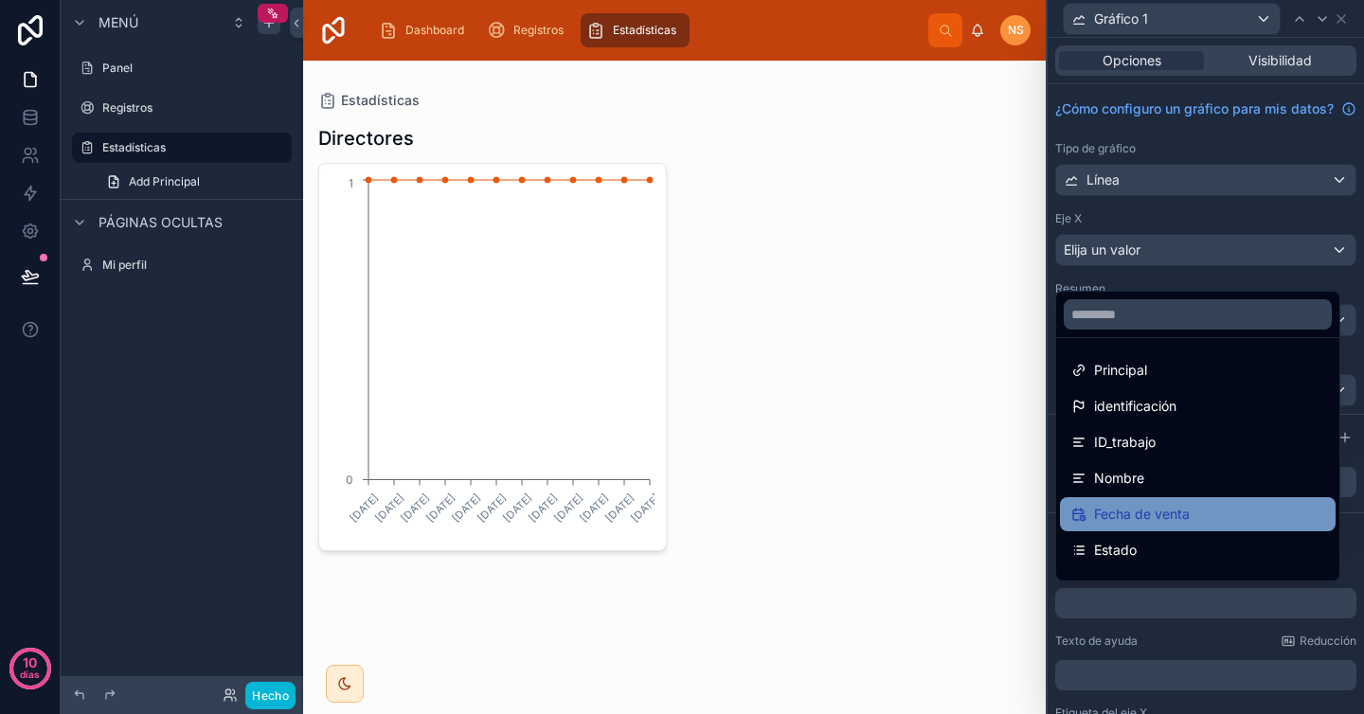
click at [1161, 514] on font "Fecha de venta" at bounding box center [1142, 514] width 96 height 16
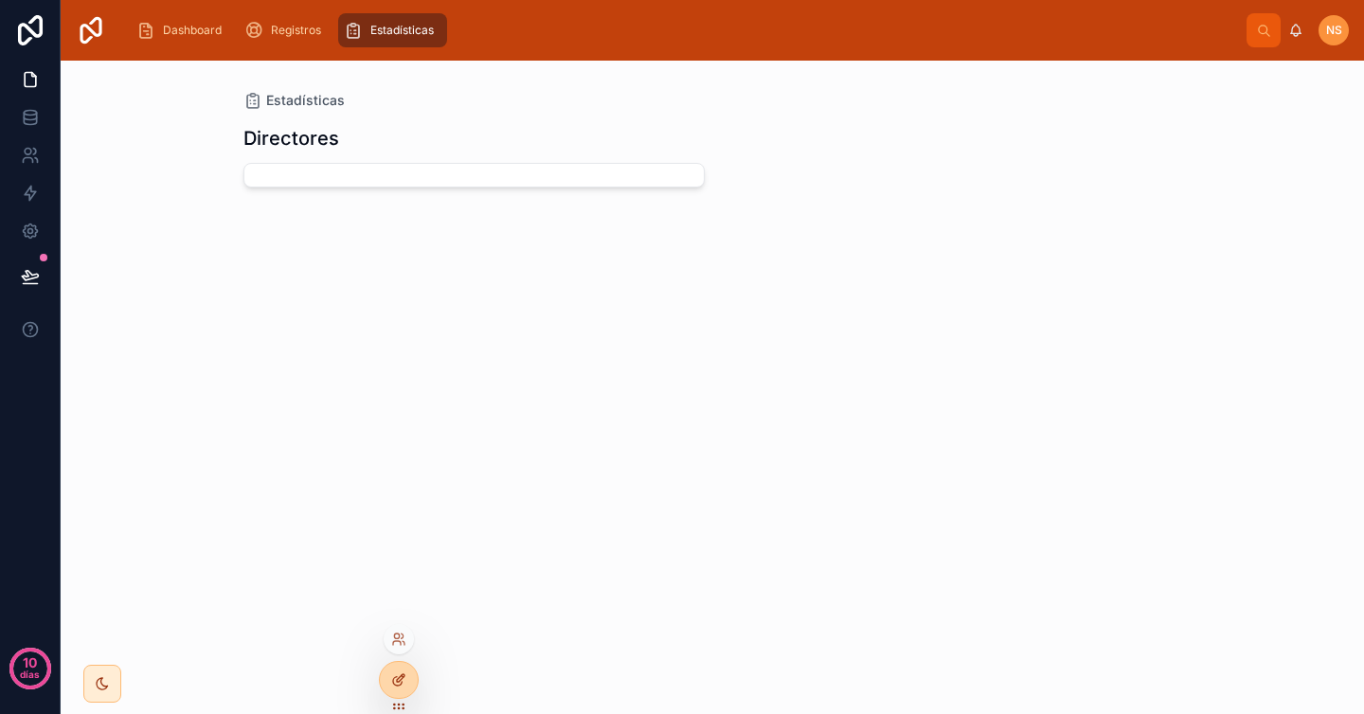
click at [405, 682] on icon at bounding box center [398, 680] width 15 height 15
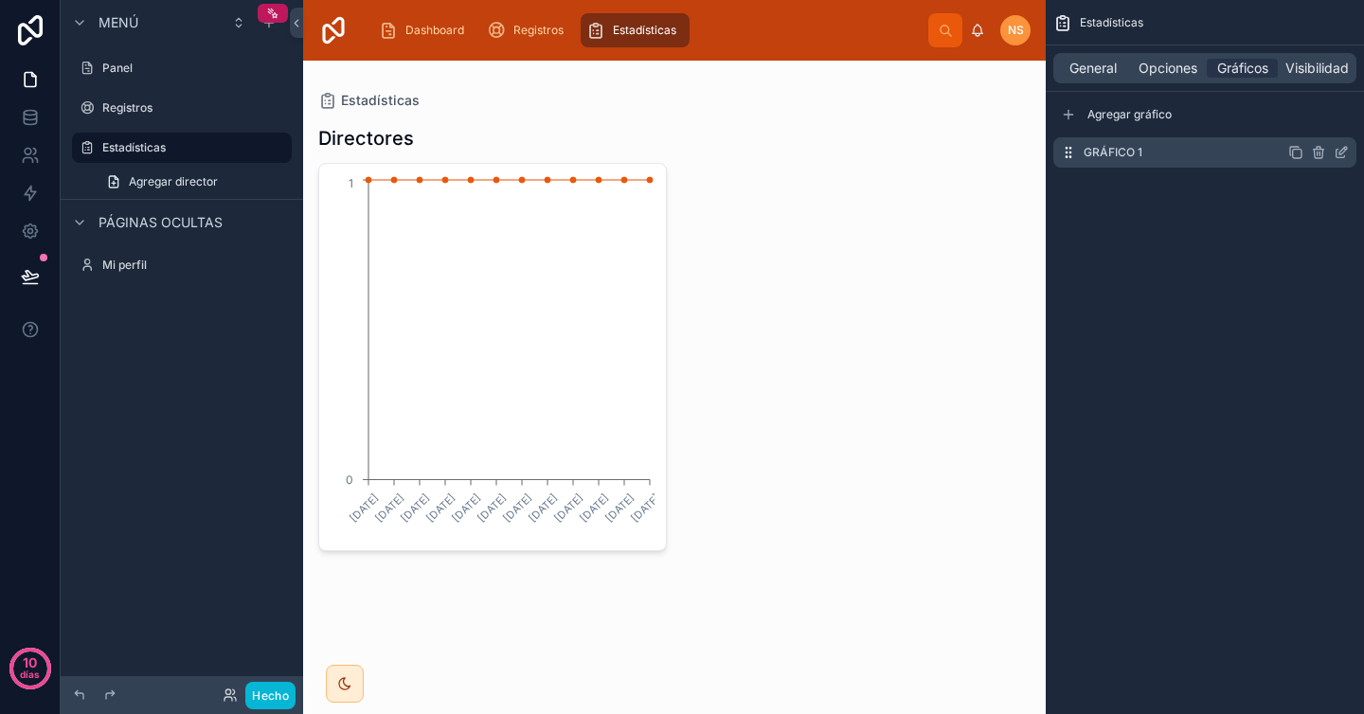
click at [1345, 155] on icon "contenido desplazable" at bounding box center [1341, 152] width 15 height 15
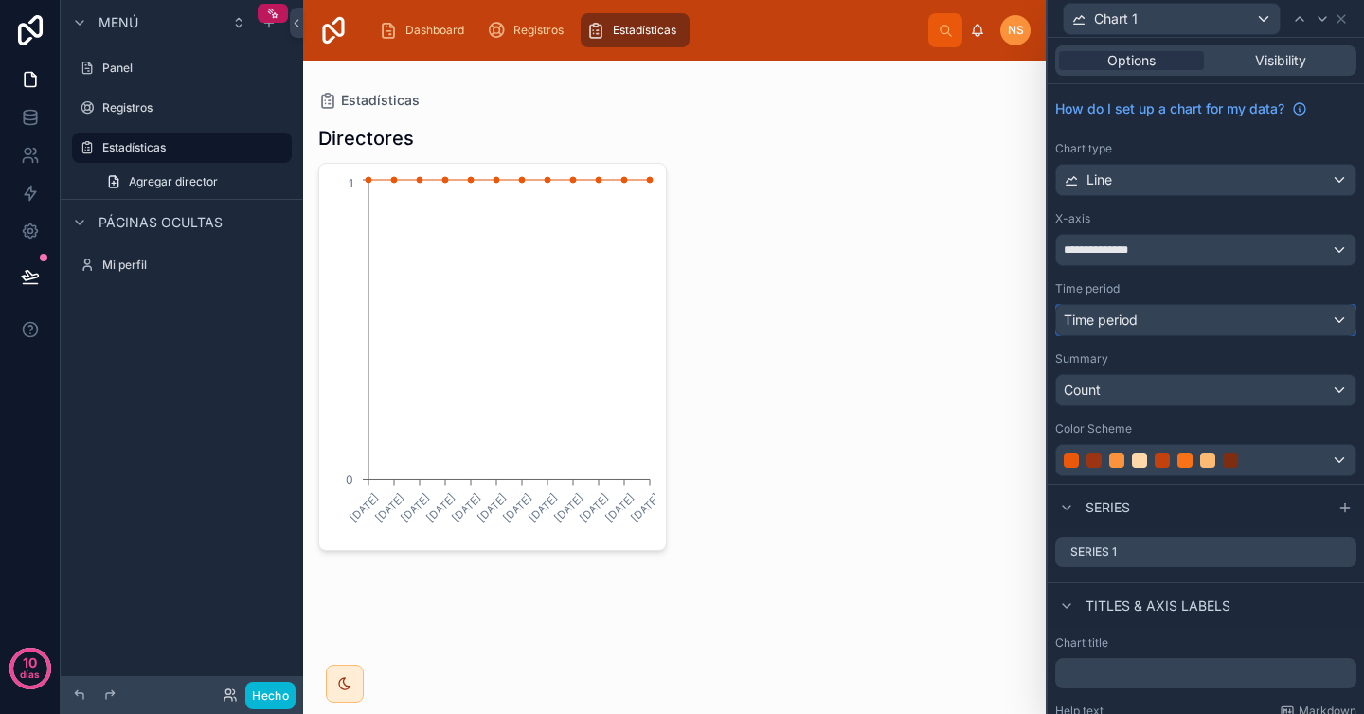
click at [1166, 314] on div "Time period" at bounding box center [1205, 320] width 299 height 30
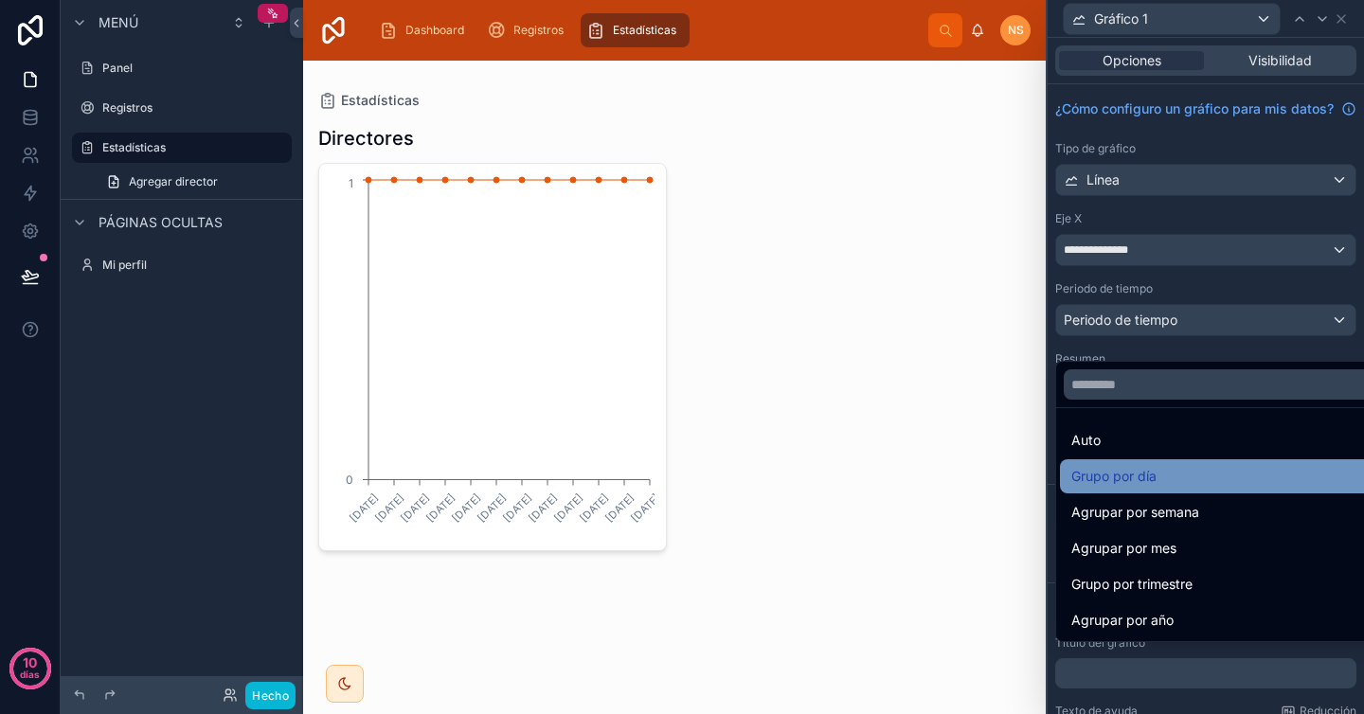
click at [1173, 475] on div "Grupo por día" at bounding box center [1220, 476] width 298 height 23
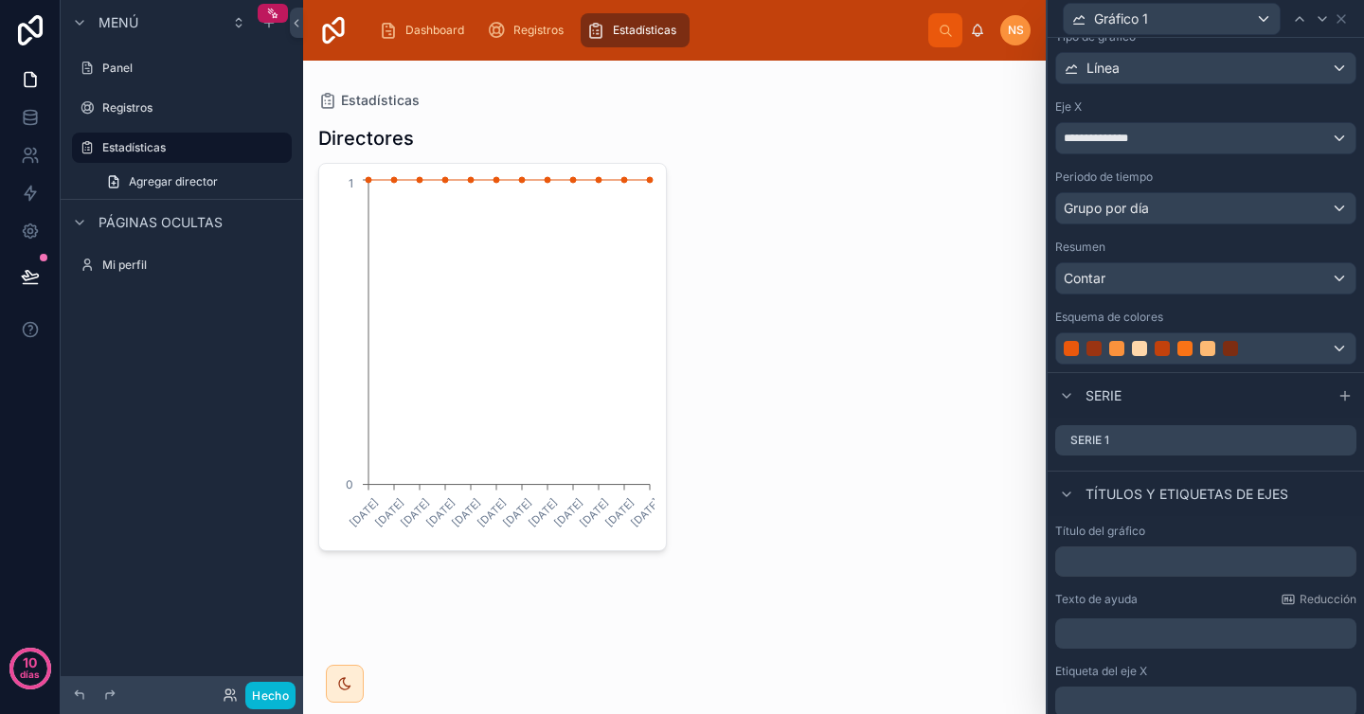
scroll to position [133, 0]
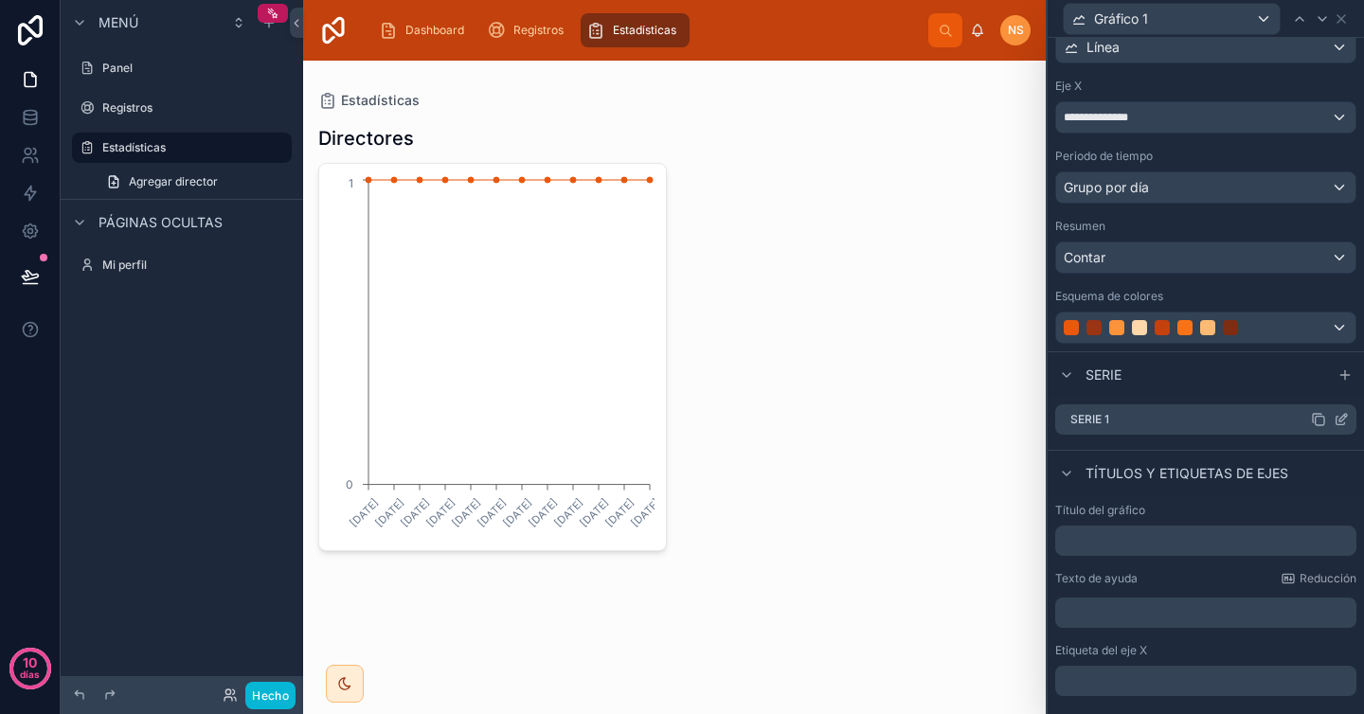
click at [1334, 427] on icon at bounding box center [1341, 419] width 15 height 15
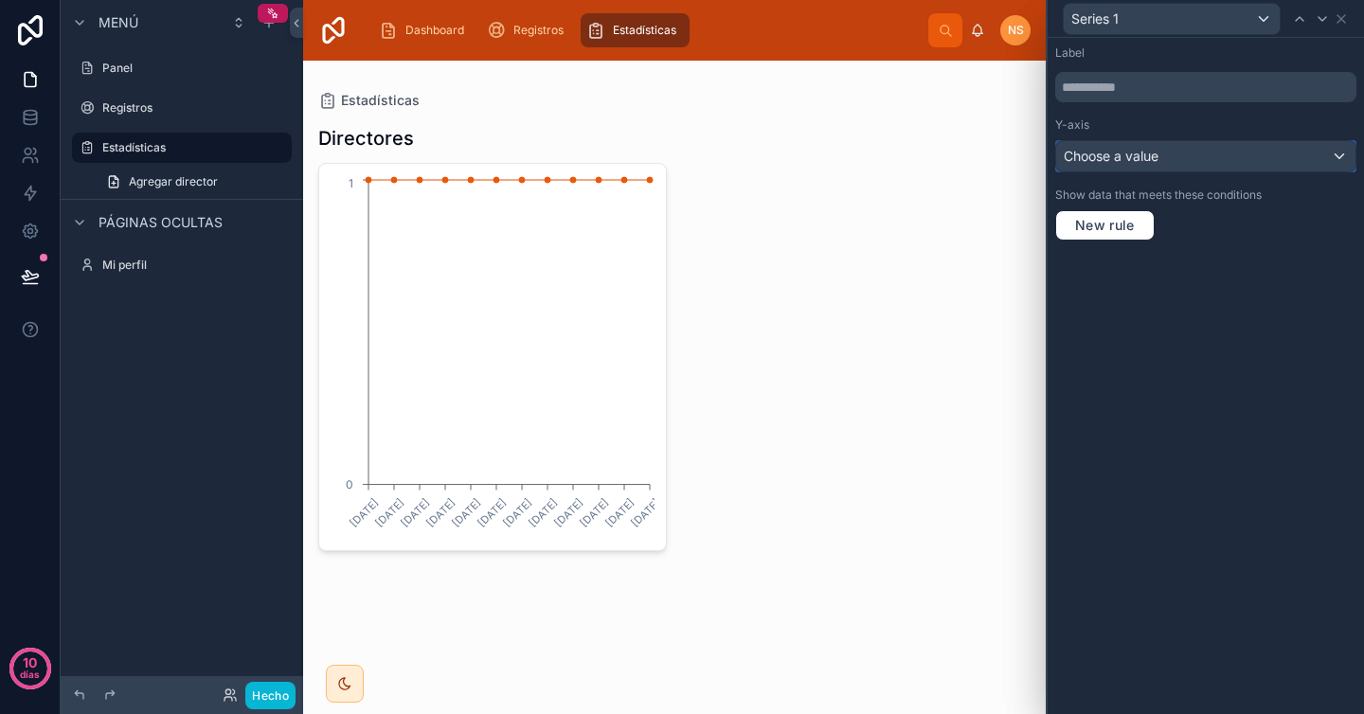
click at [1178, 149] on div "Choose a value" at bounding box center [1205, 156] width 299 height 30
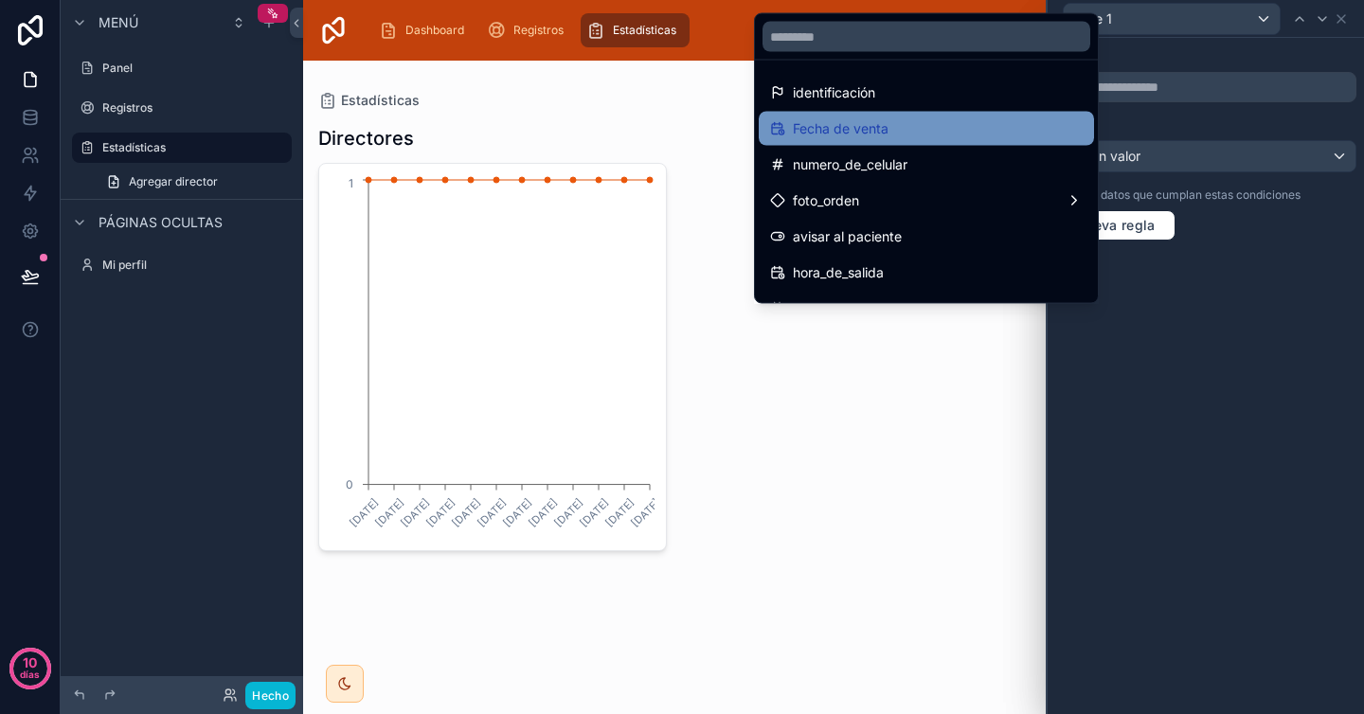
click at [891, 134] on div "Fecha de venta" at bounding box center [926, 128] width 313 height 23
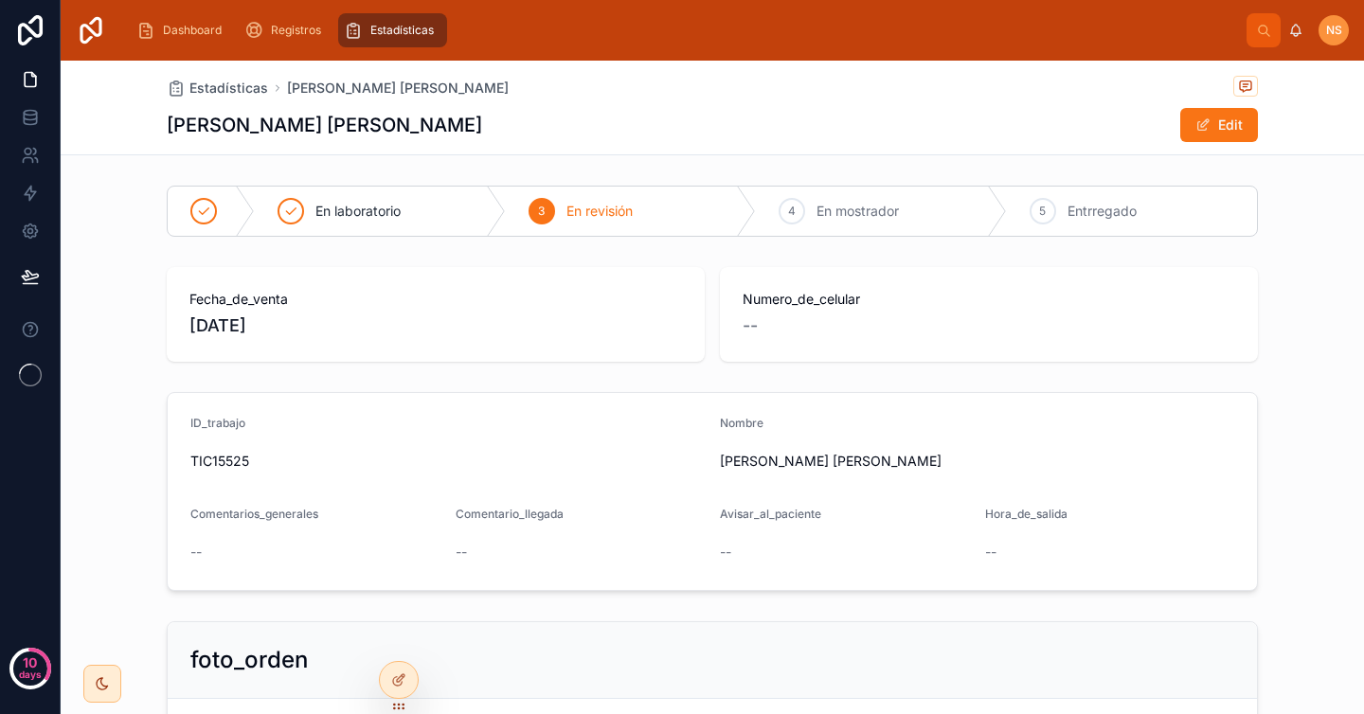
click at [389, 42] on div "Estadísticas" at bounding box center [393, 30] width 98 height 30
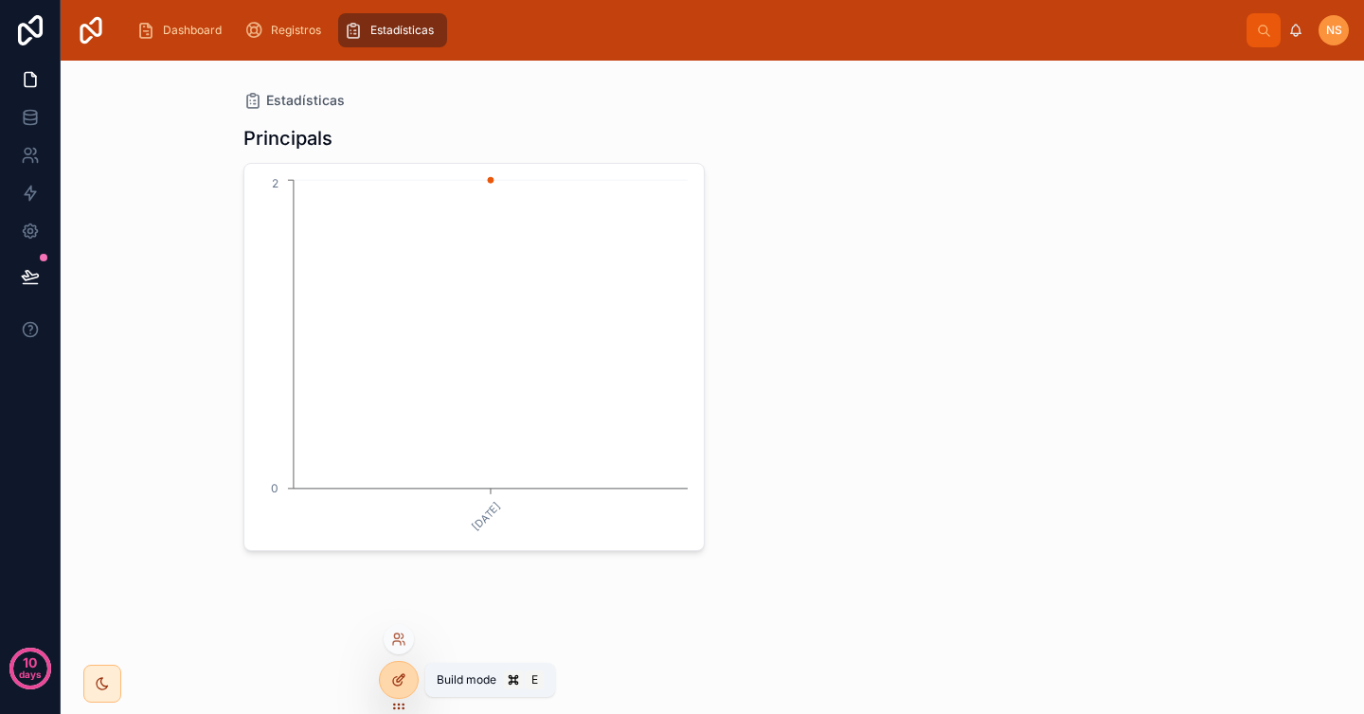
click at [403, 679] on icon at bounding box center [398, 680] width 15 height 15
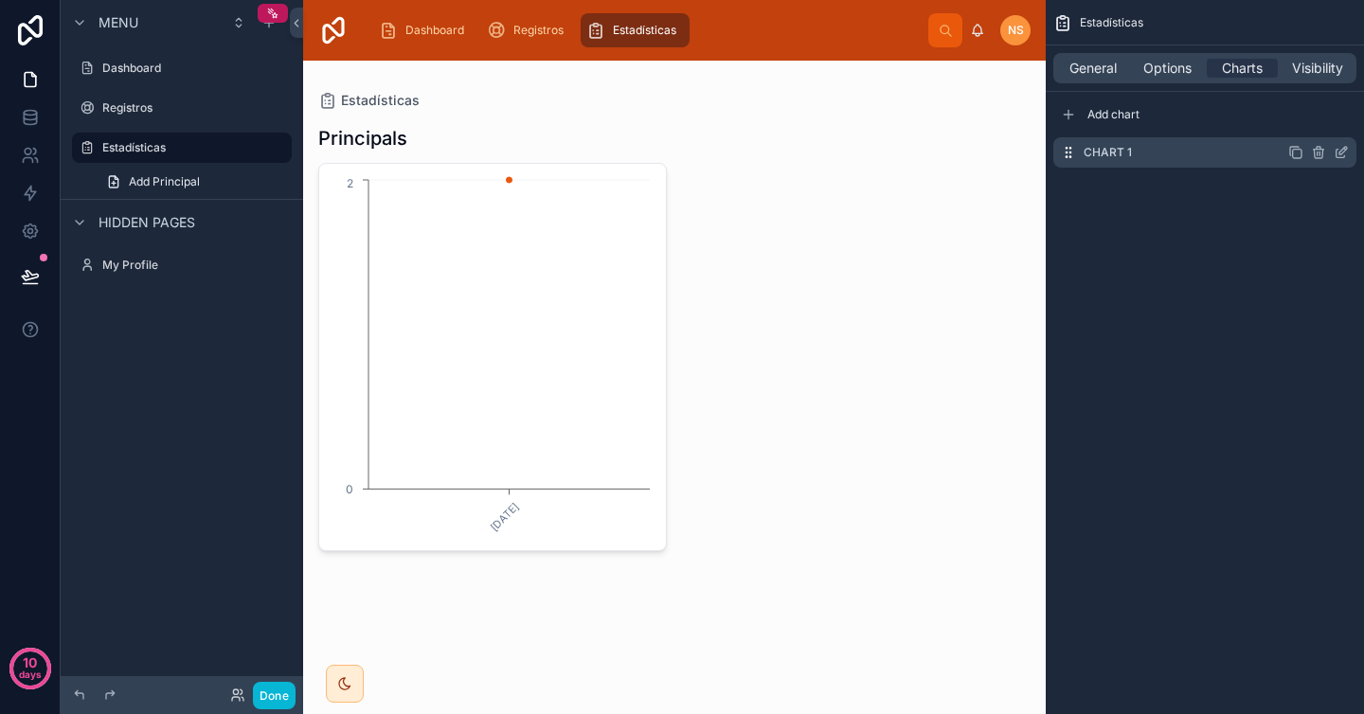
click at [1342, 147] on icon "scrollable content" at bounding box center [1341, 152] width 15 height 15
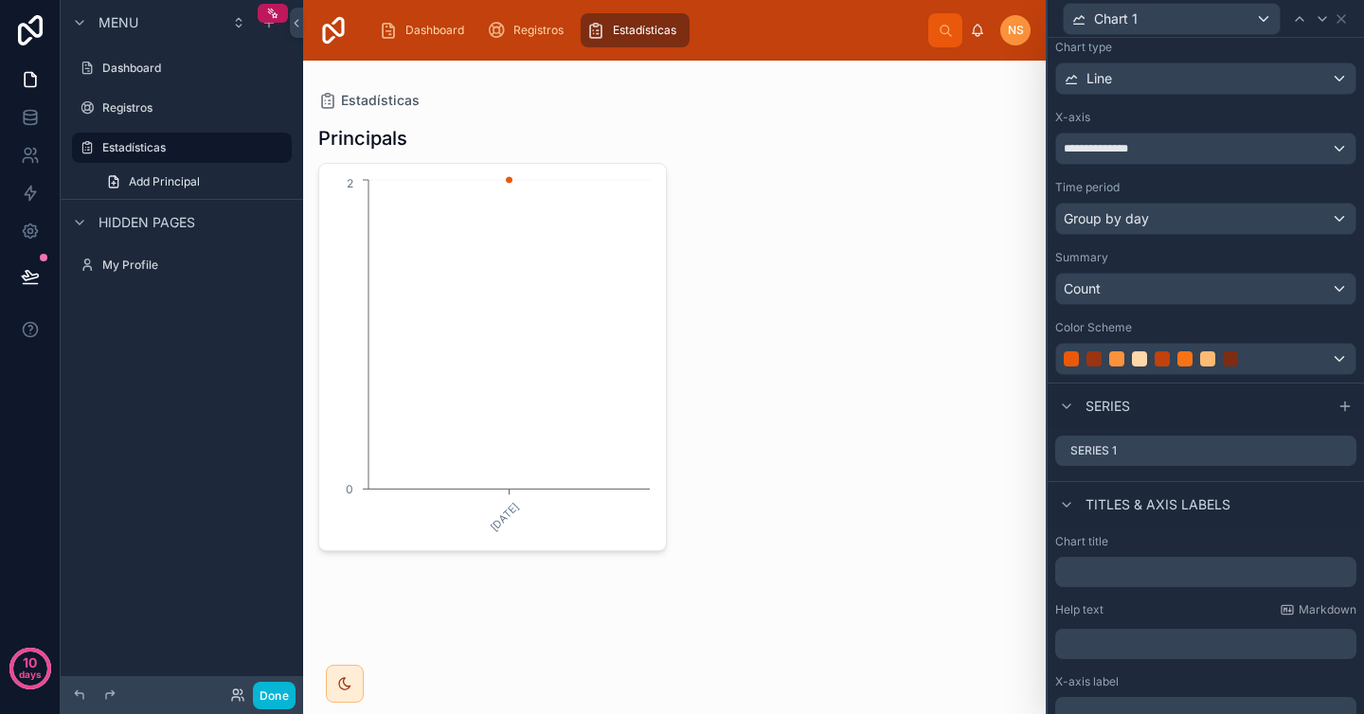
scroll to position [137, 0]
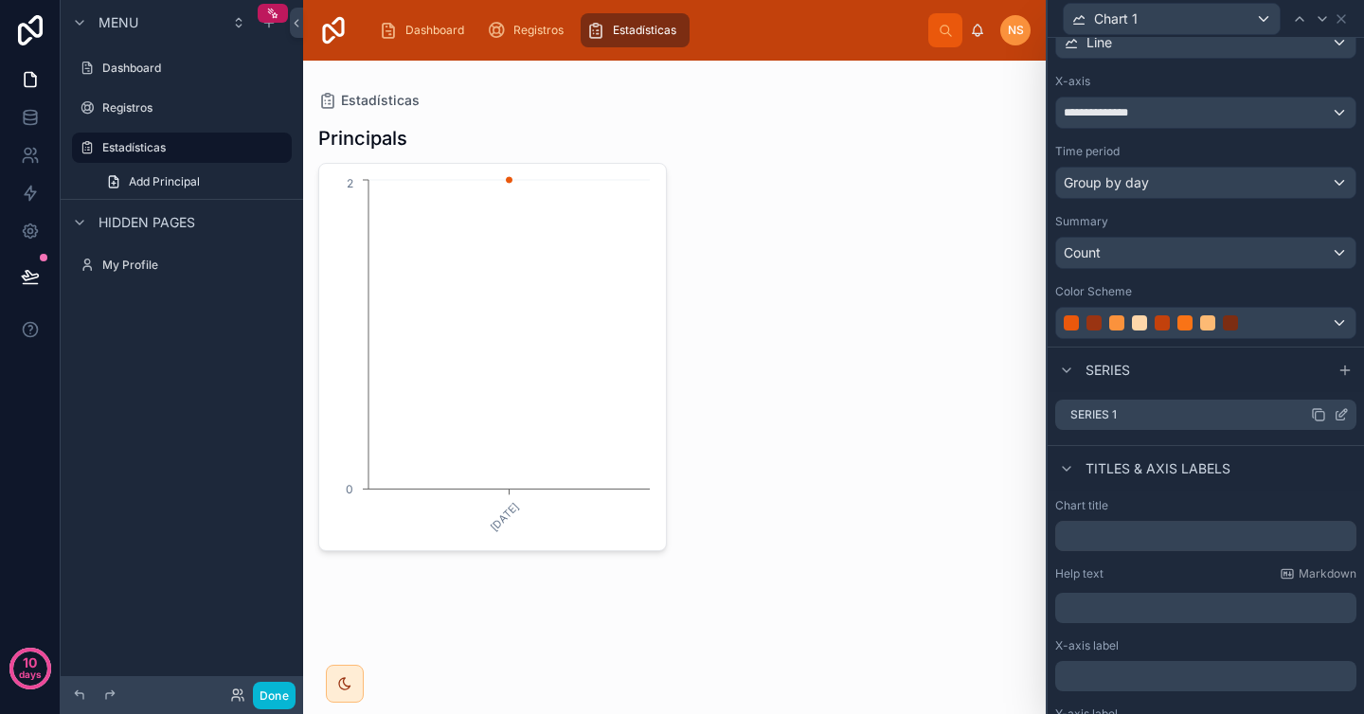
click at [1334, 413] on icon at bounding box center [1341, 414] width 15 height 15
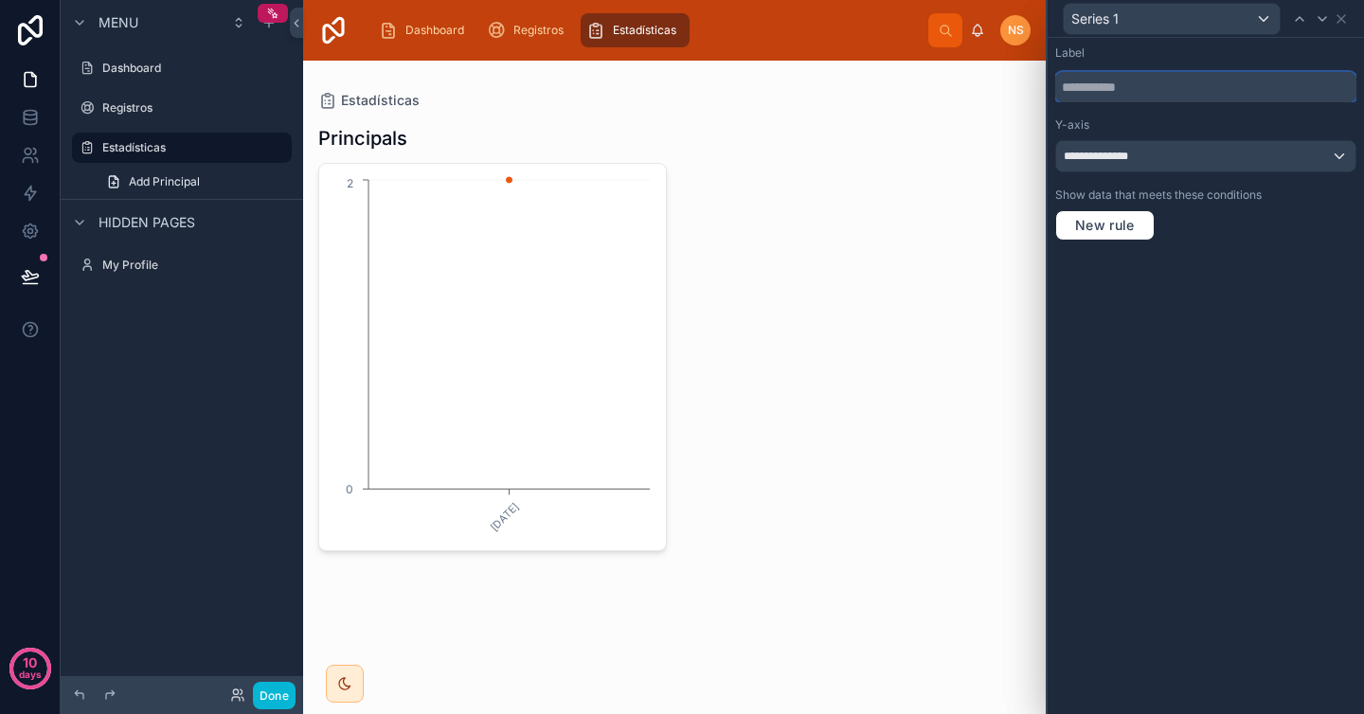
click at [1211, 92] on input "text" at bounding box center [1205, 87] width 301 height 30
click at [1208, 221] on div "New rule" at bounding box center [1205, 225] width 301 height 30
click at [1188, 161] on div "**********" at bounding box center [1205, 156] width 299 height 30
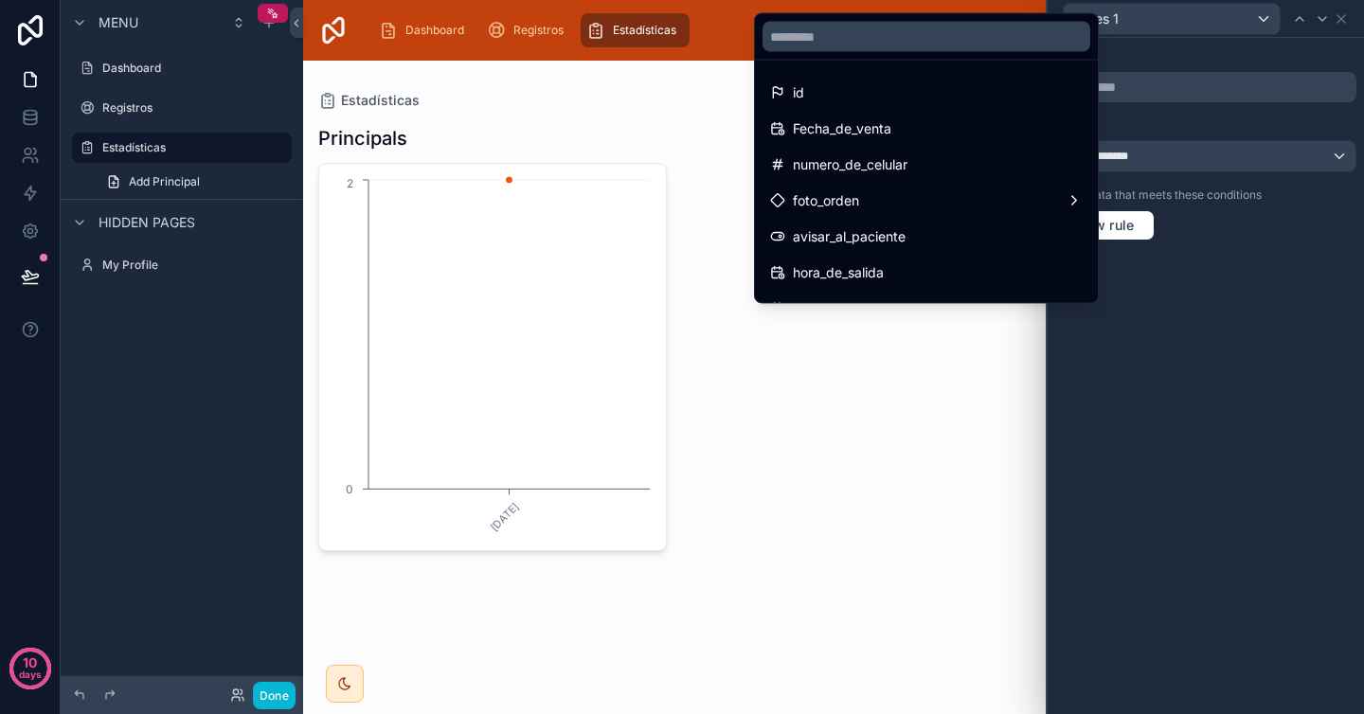
click at [1188, 254] on div at bounding box center [1206, 357] width 316 height 714
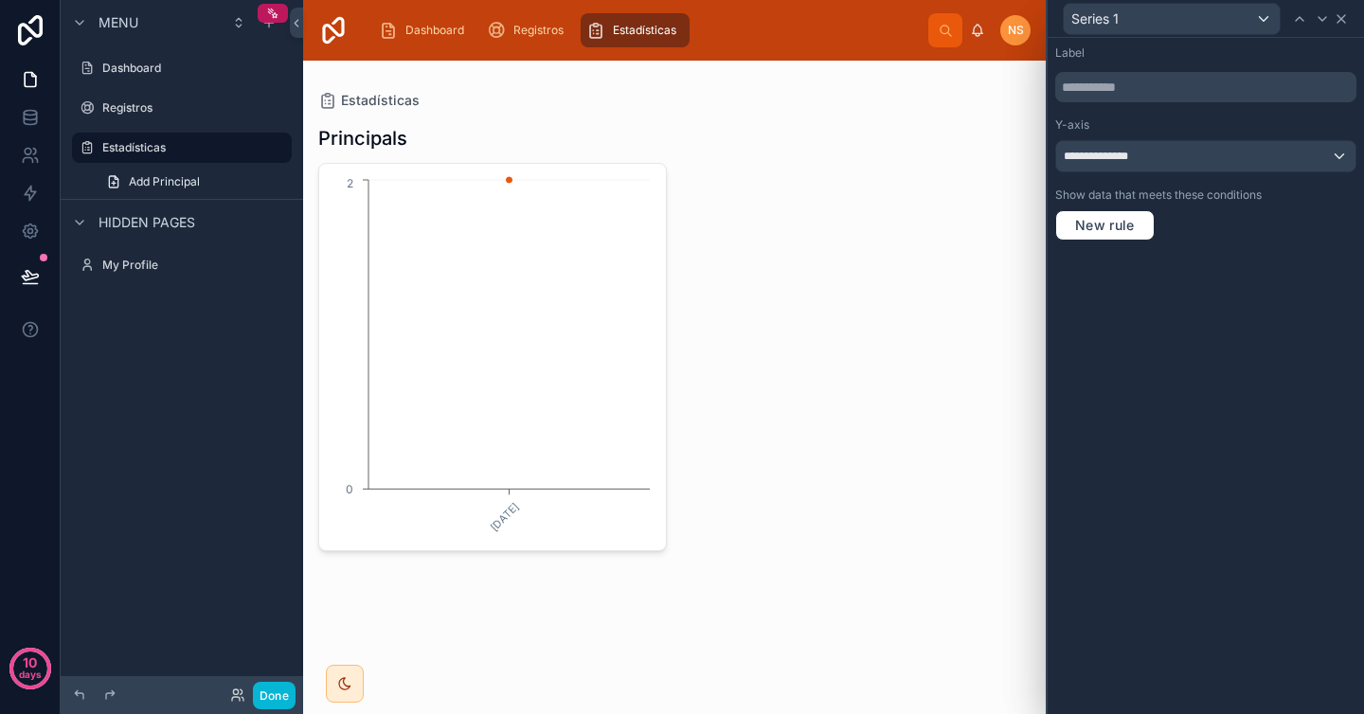
click at [1345, 17] on icon at bounding box center [1341, 18] width 15 height 15
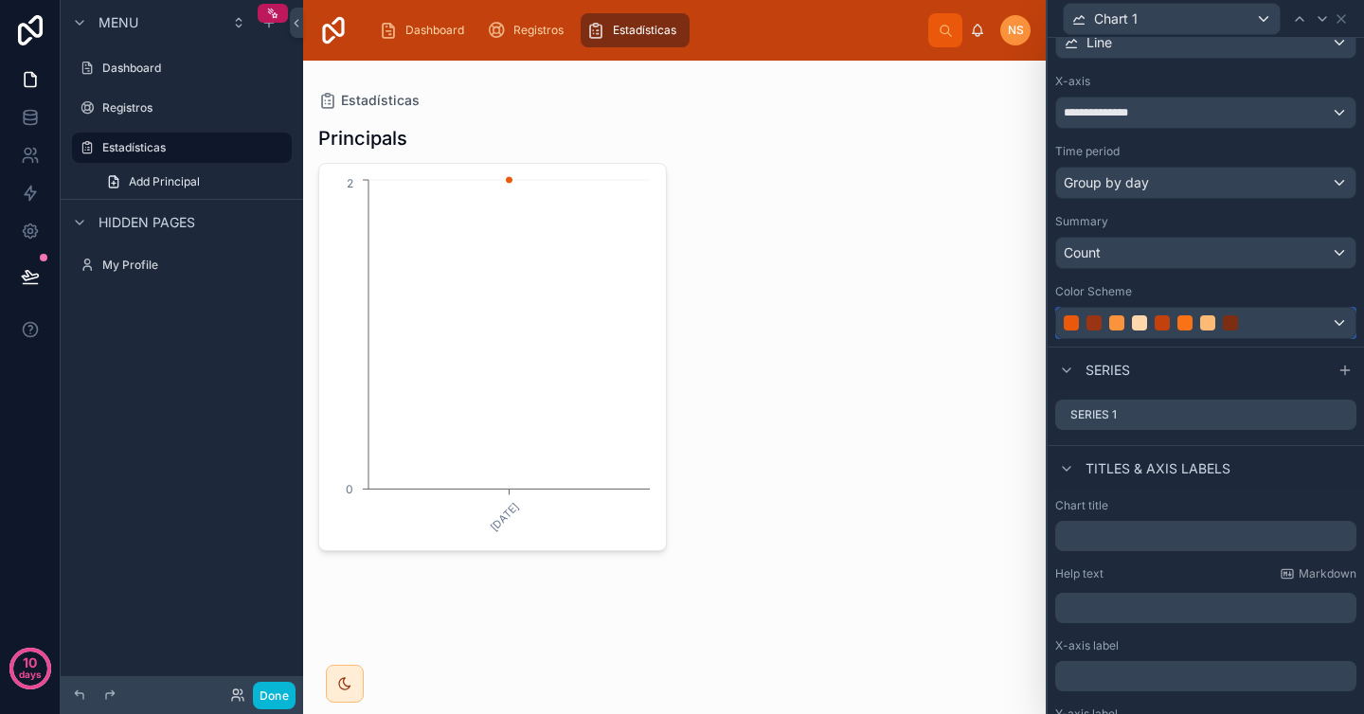
click at [1154, 324] on div at bounding box center [1185, 322] width 242 height 15
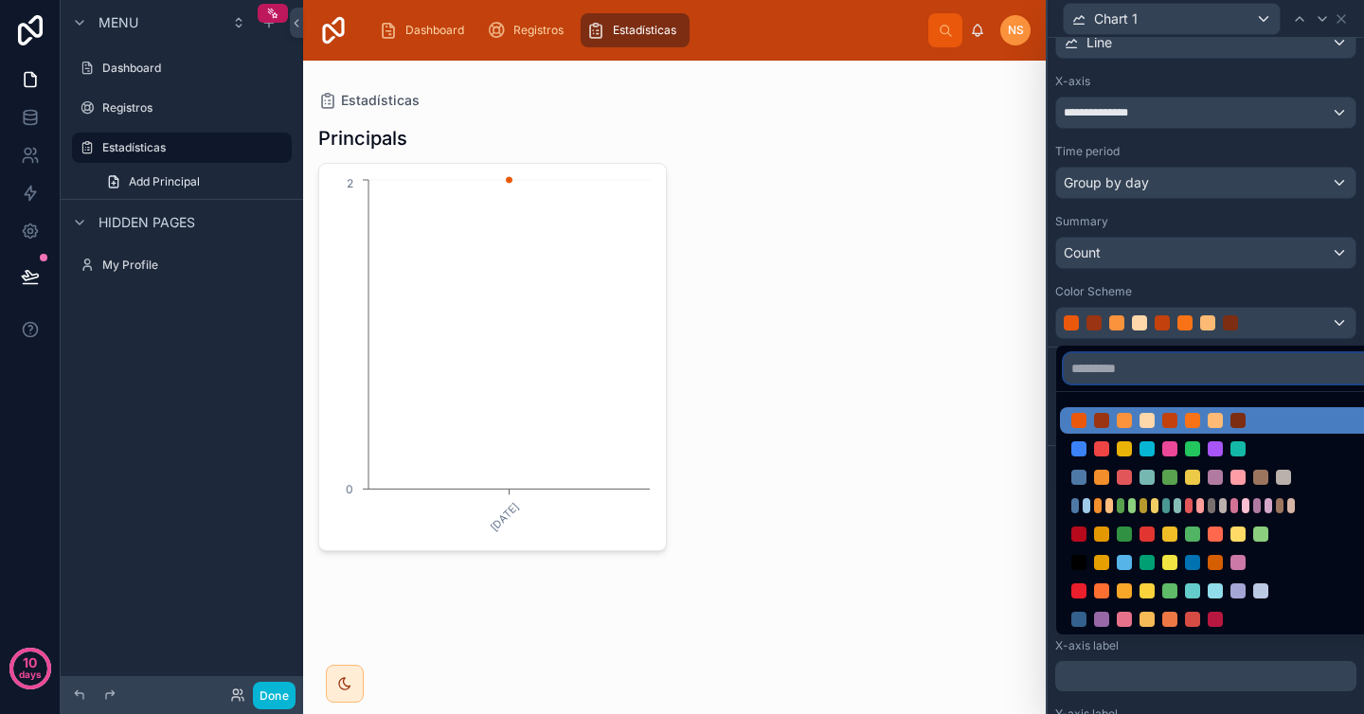
click at [1229, 371] on input "text" at bounding box center [1221, 368] width 314 height 30
click at [1301, 311] on div at bounding box center [1206, 357] width 316 height 714
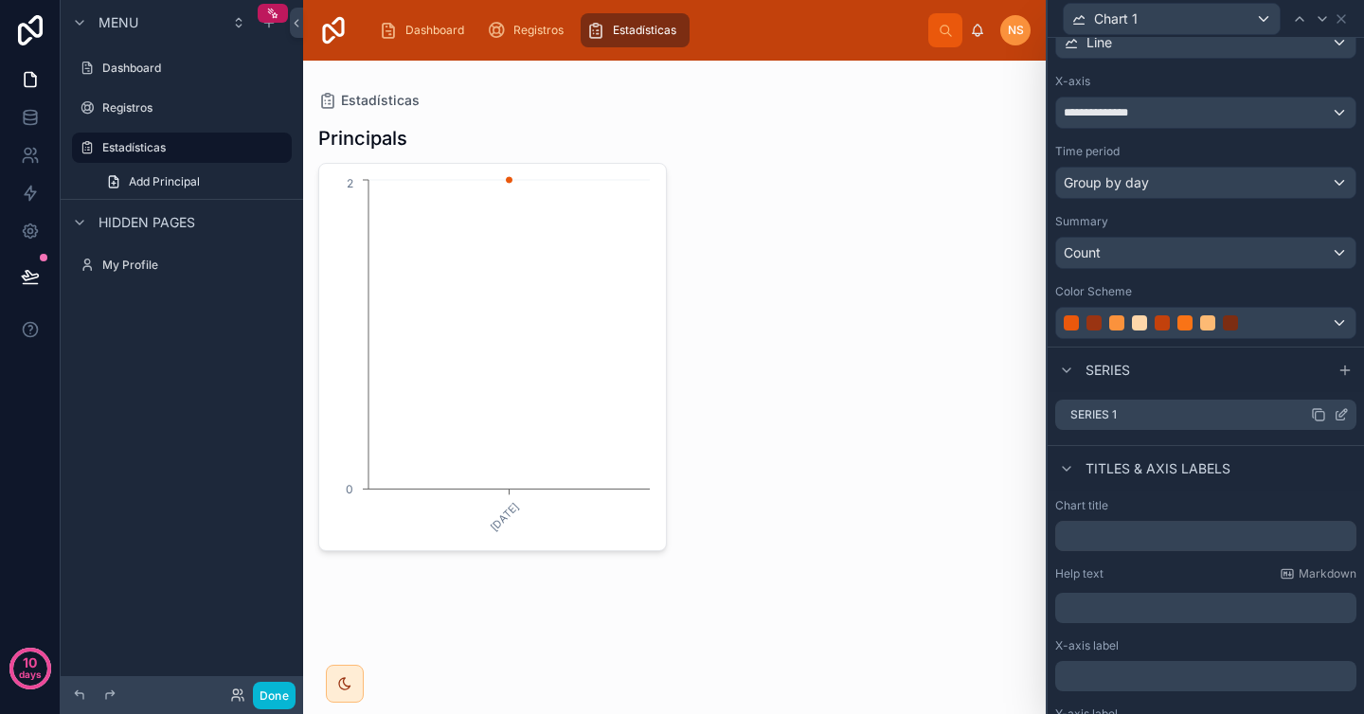
click at [1334, 414] on icon at bounding box center [1341, 414] width 15 height 15
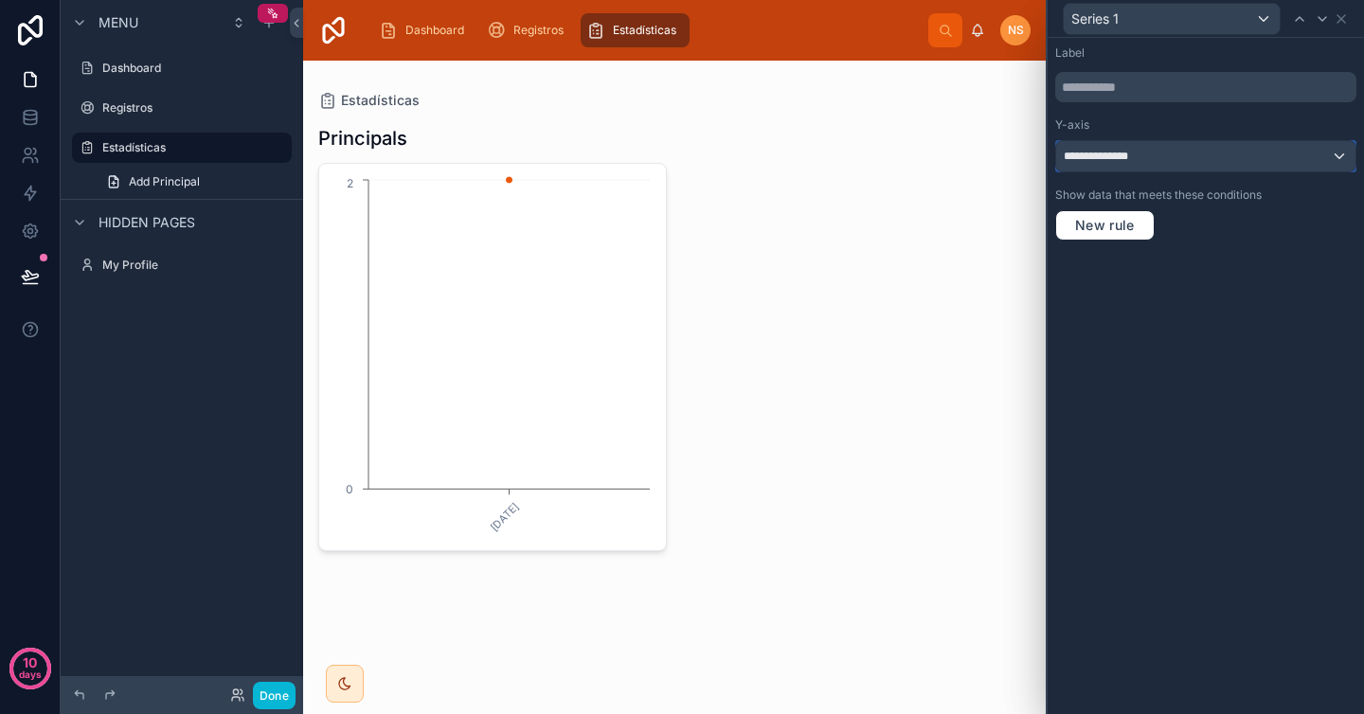
click at [1156, 162] on div "**********" at bounding box center [1205, 156] width 299 height 30
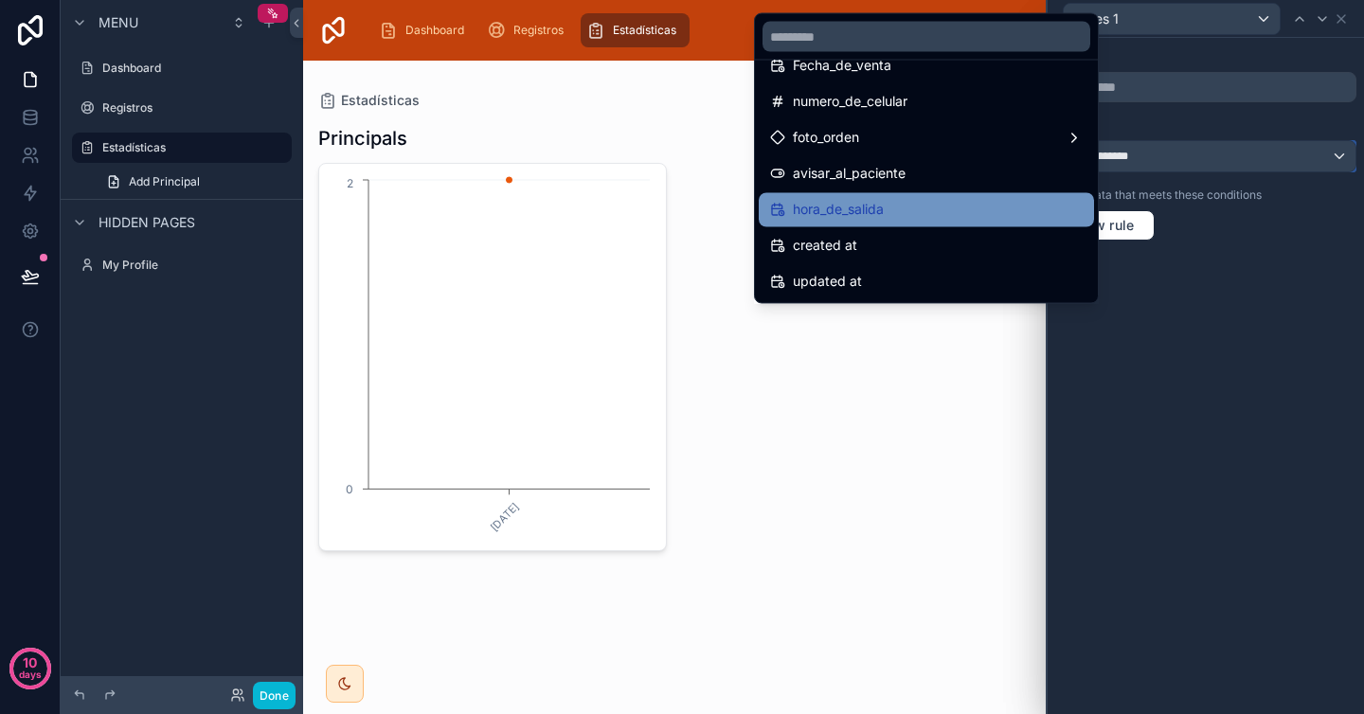
scroll to position [0, 0]
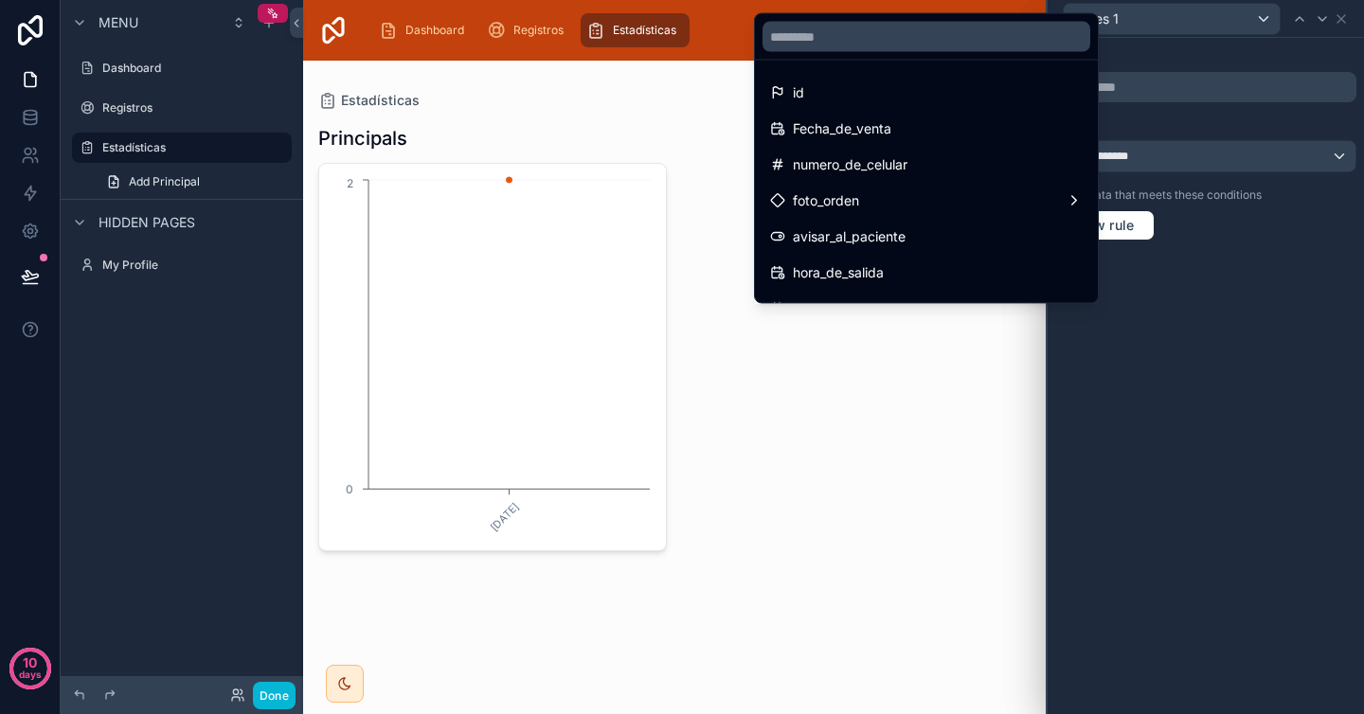
click at [1134, 114] on div at bounding box center [1206, 357] width 316 height 714
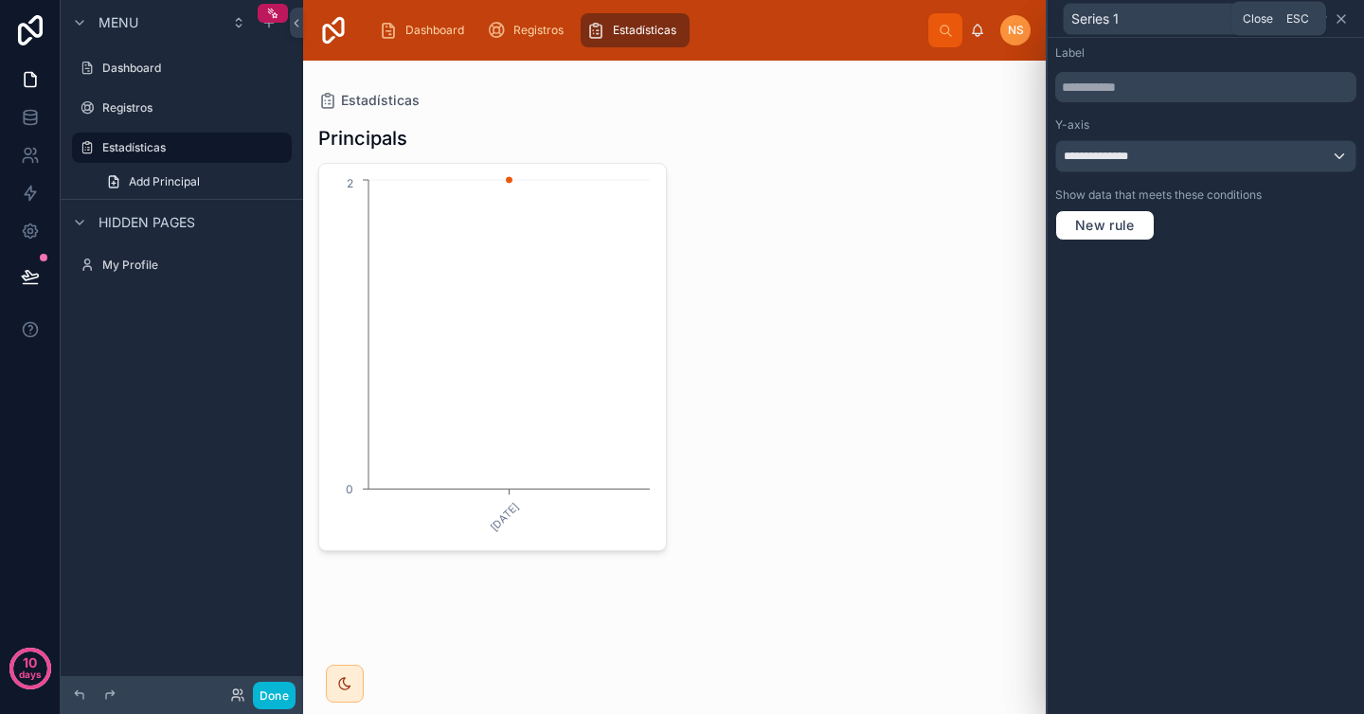
click at [1343, 19] on icon at bounding box center [1341, 18] width 15 height 15
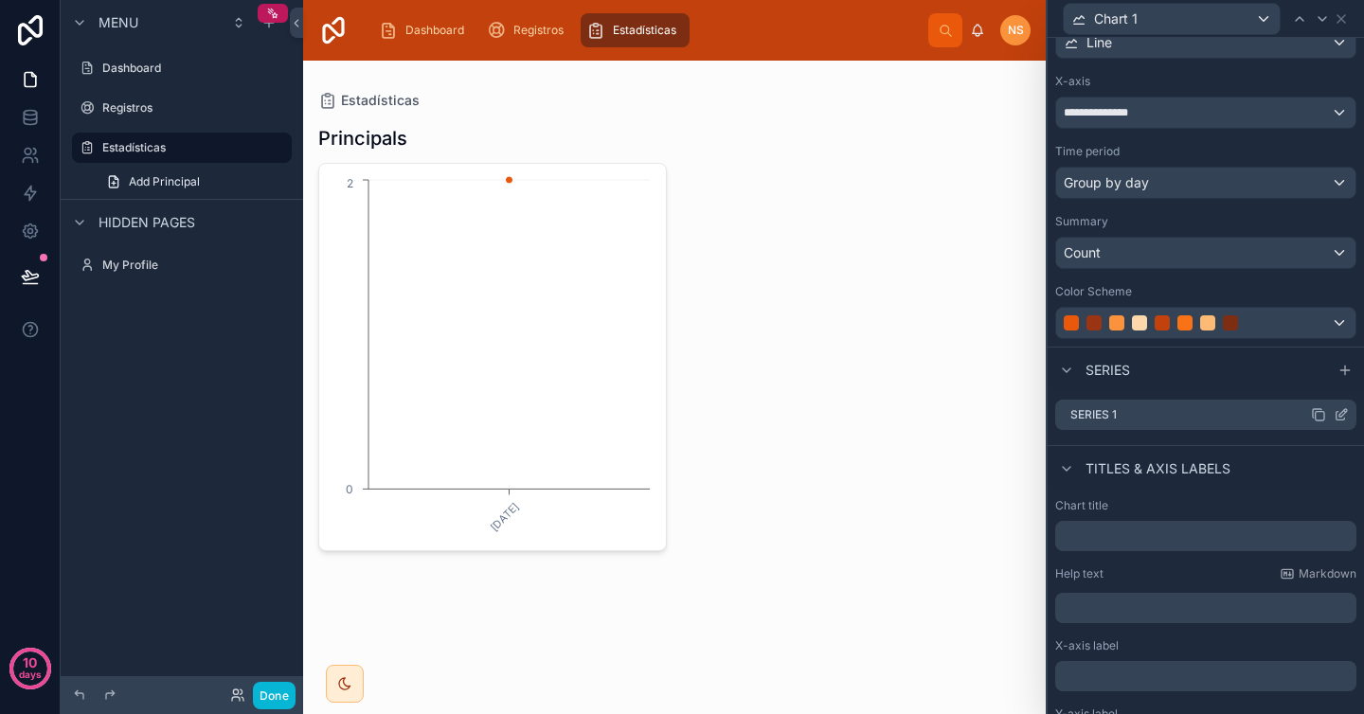
click at [1334, 412] on icon at bounding box center [1341, 414] width 15 height 15
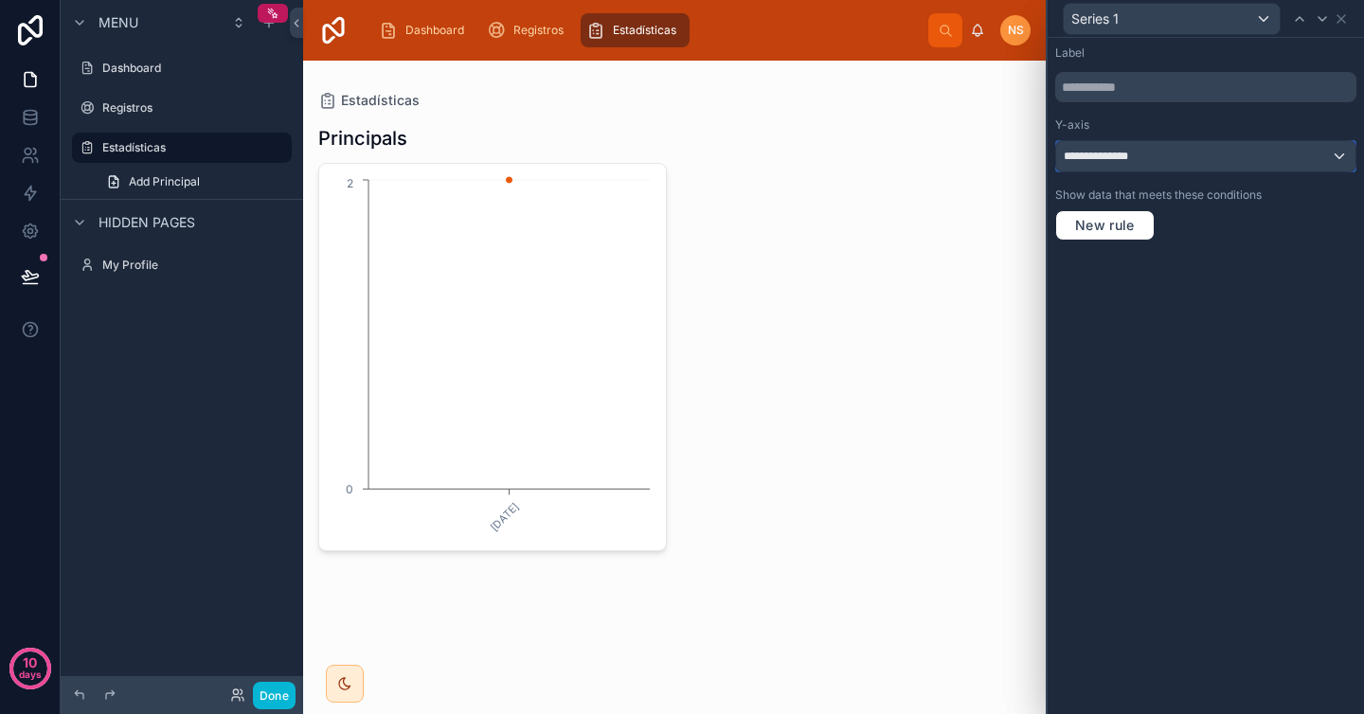
click at [1229, 161] on div "**********" at bounding box center [1205, 156] width 299 height 30
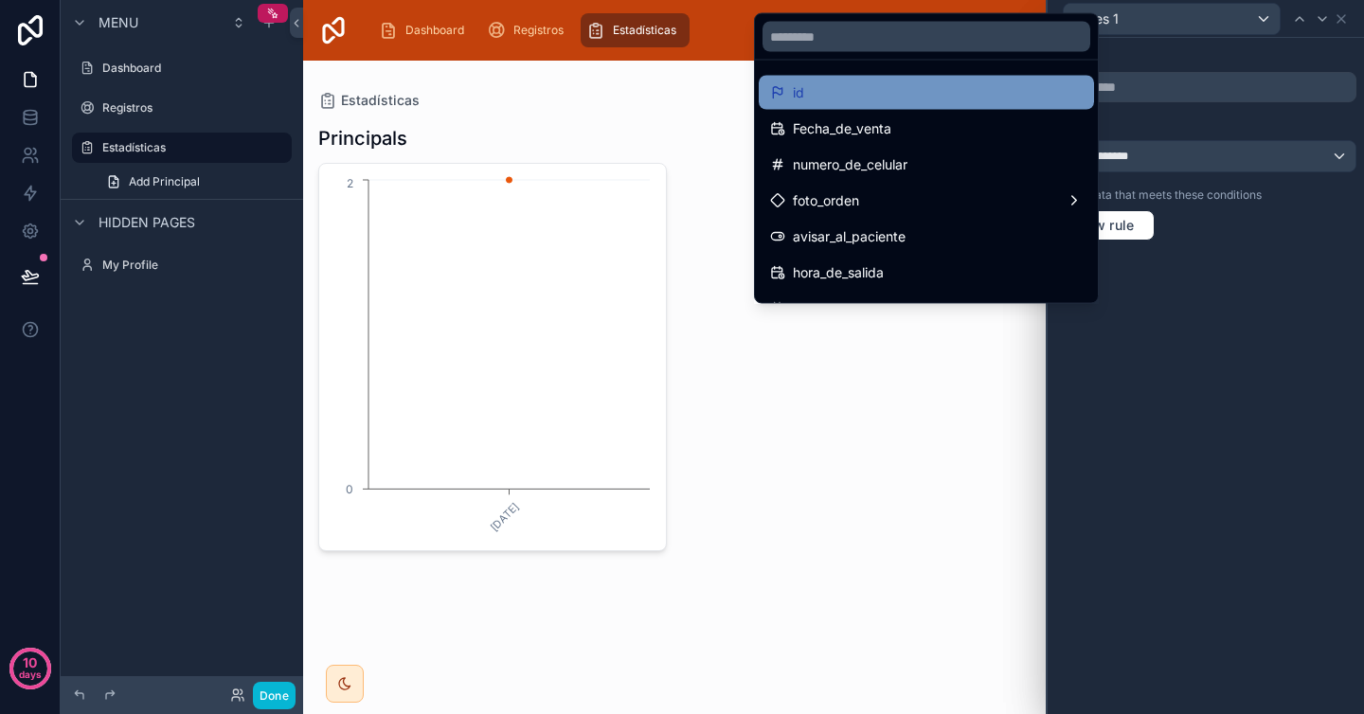
click at [827, 85] on div "id" at bounding box center [926, 92] width 313 height 23
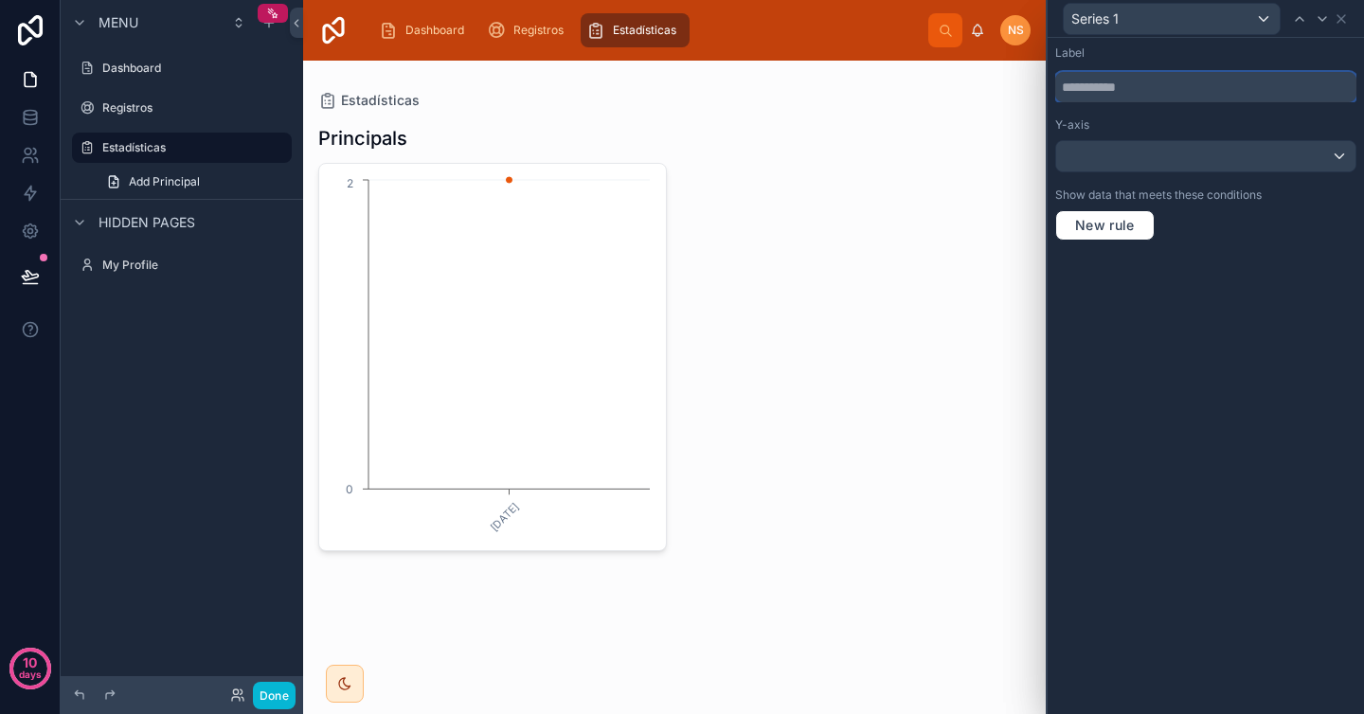
click at [1179, 82] on input "text" at bounding box center [1205, 87] width 301 height 30
click at [1342, 20] on icon at bounding box center [1341, 19] width 8 height 8
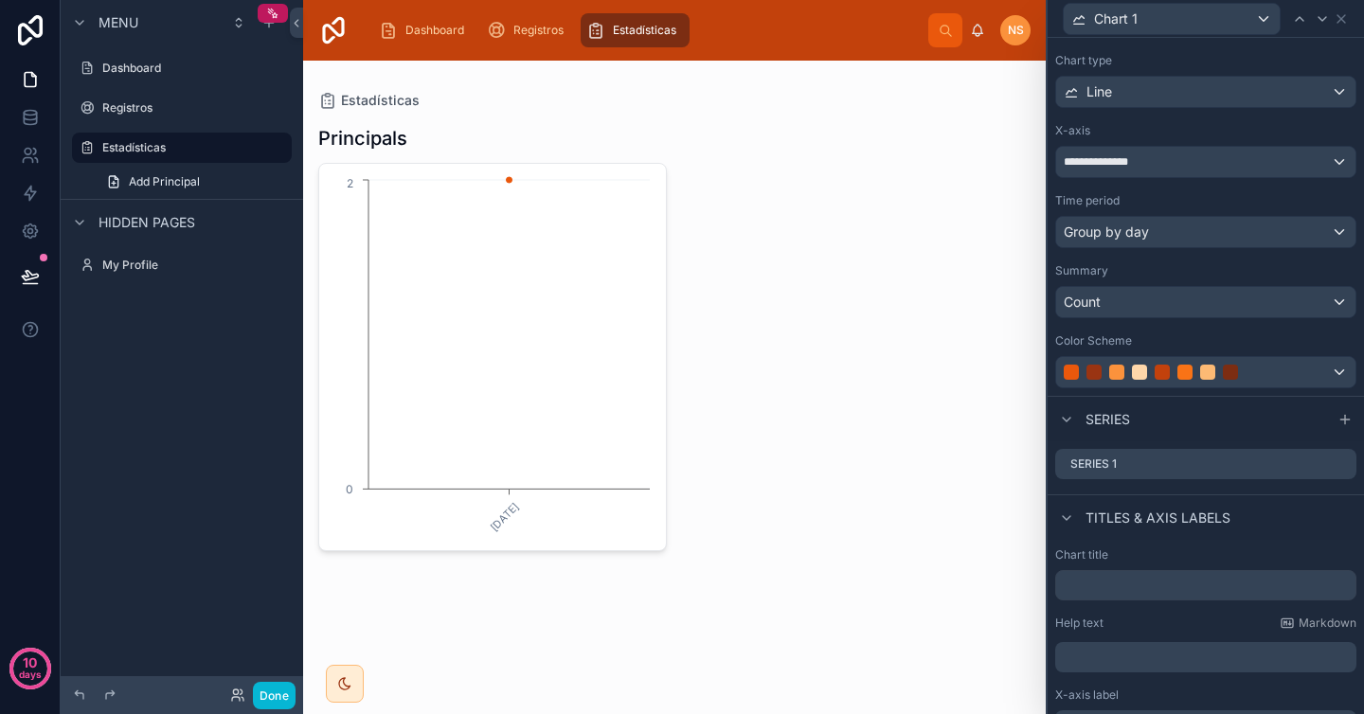
scroll to position [29, 0]
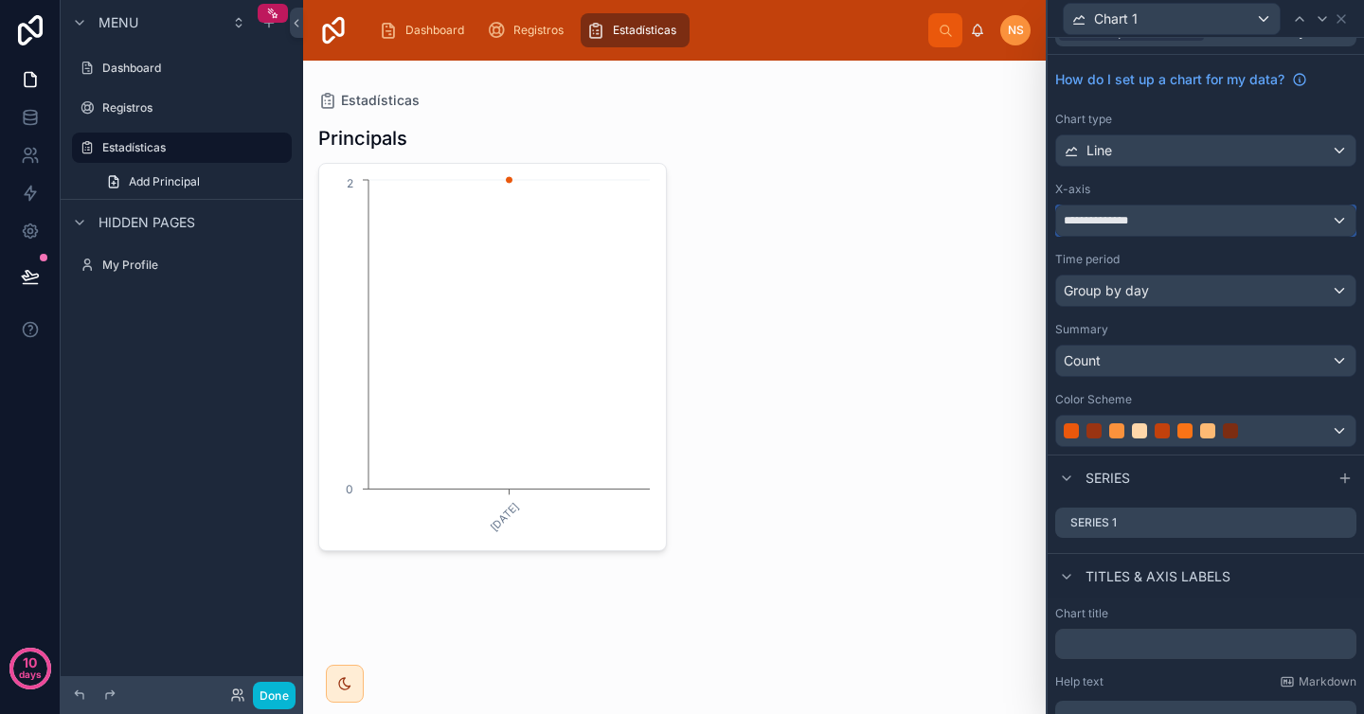
click at [1175, 220] on div "**********" at bounding box center [1205, 221] width 299 height 30
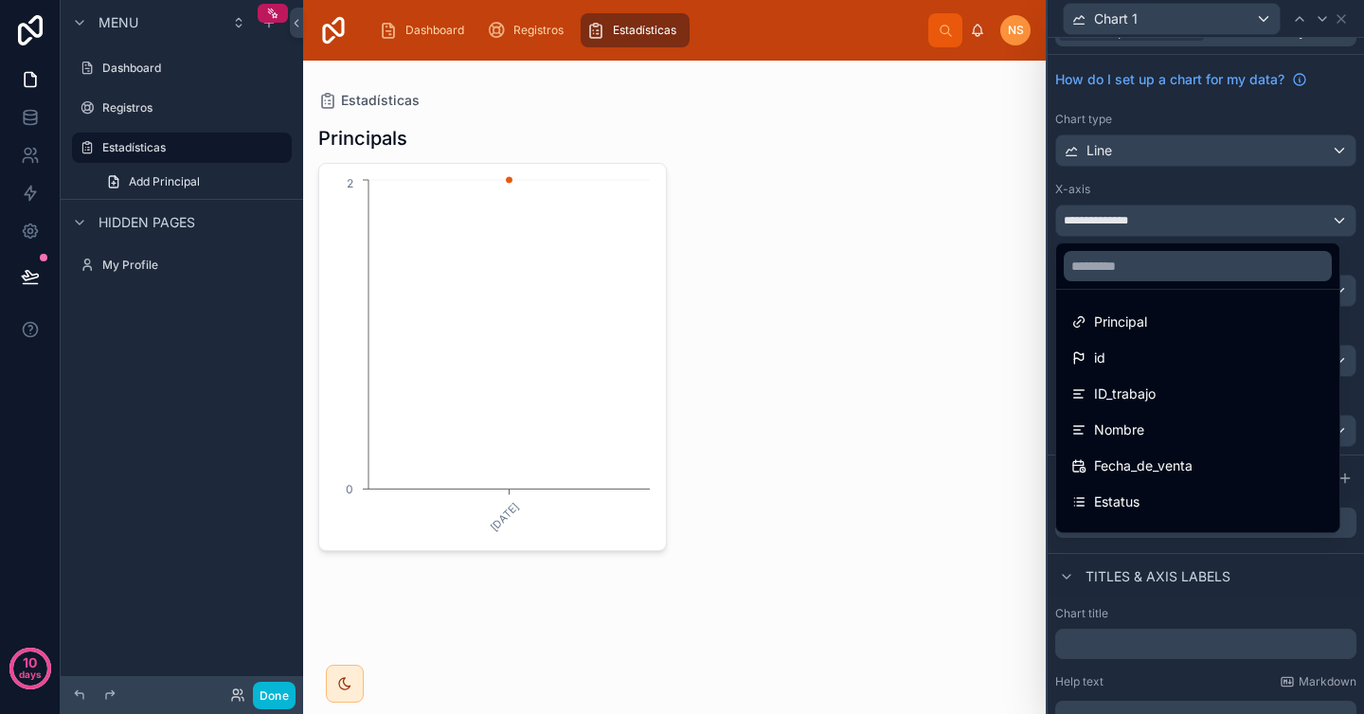
click at [1196, 192] on div at bounding box center [1206, 357] width 316 height 714
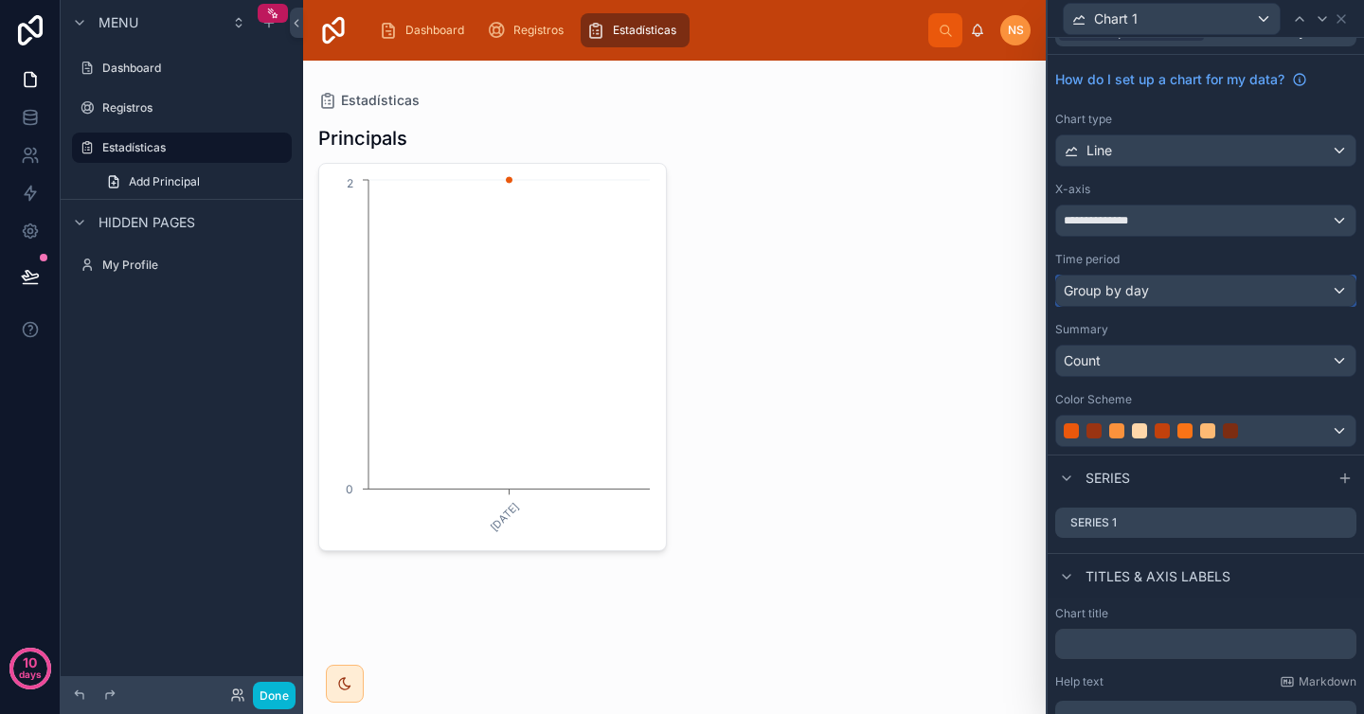
click at [1167, 287] on div "Group by day" at bounding box center [1205, 291] width 299 height 30
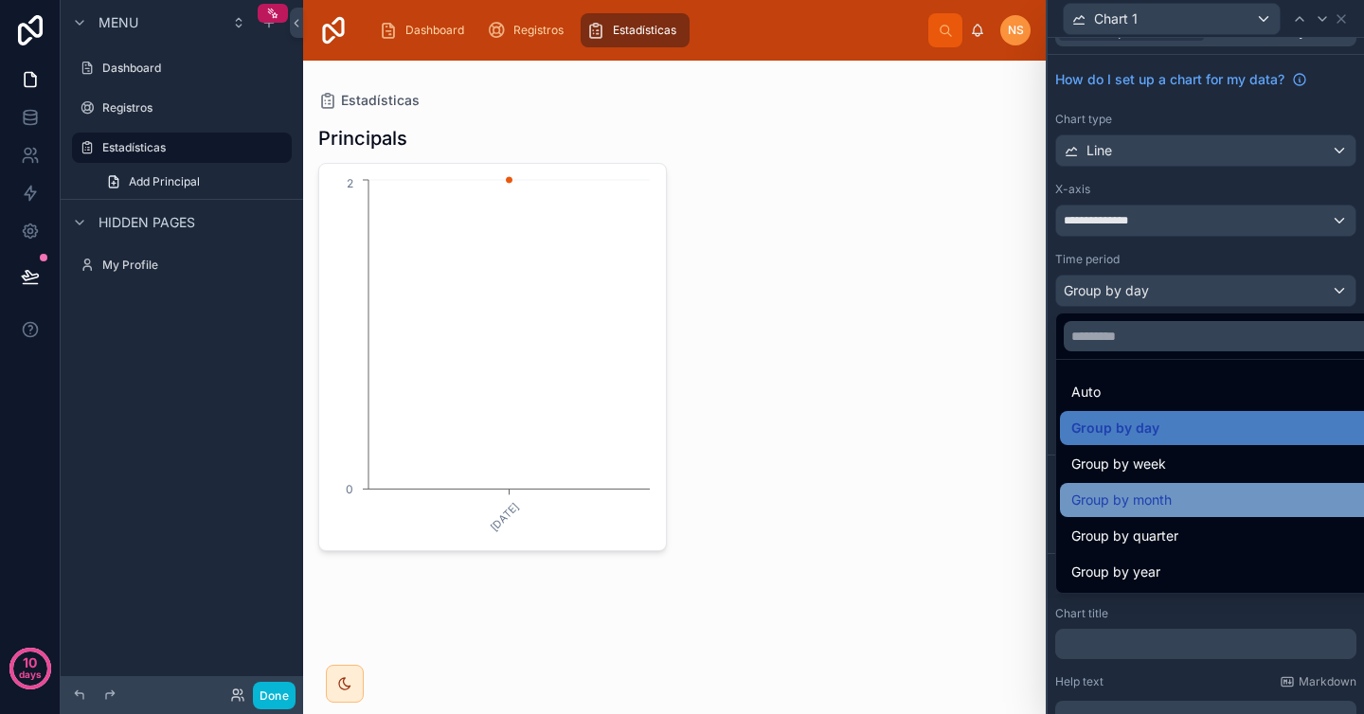
click at [1175, 500] on div "Group by month" at bounding box center [1220, 500] width 298 height 23
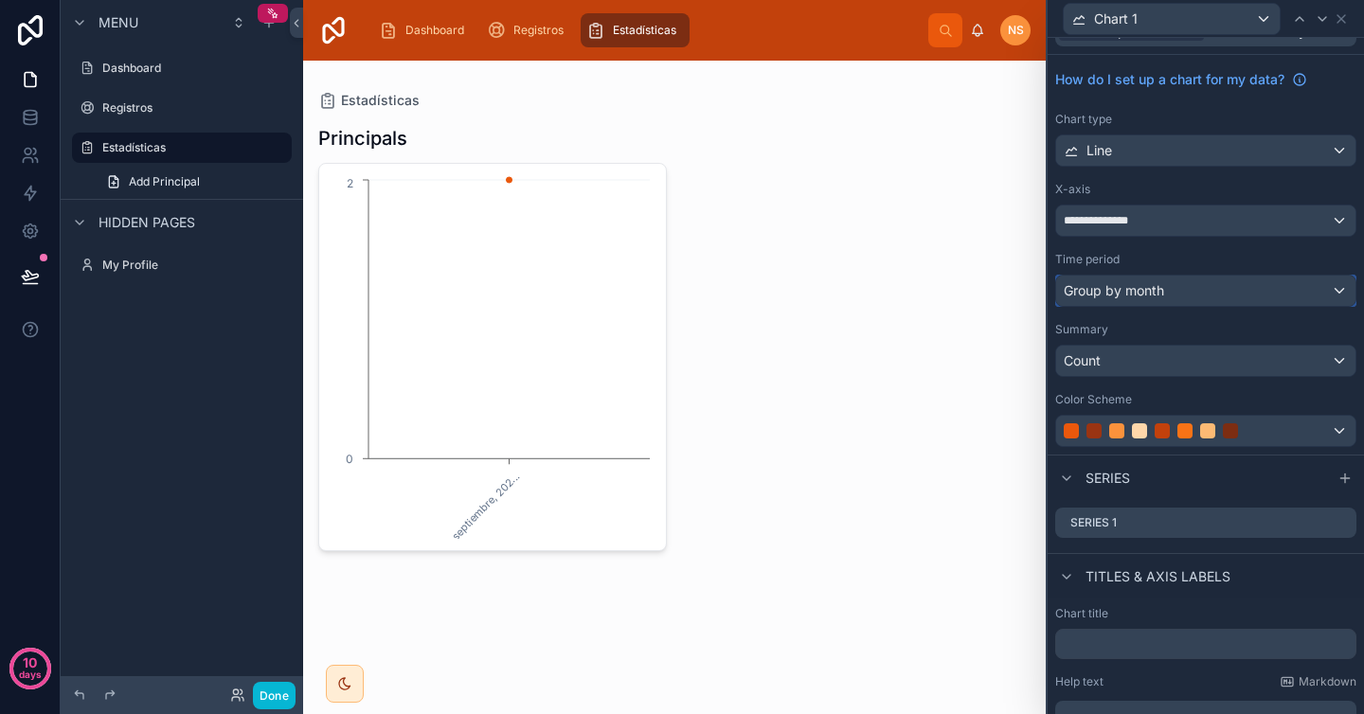
click at [1178, 279] on div "Group by month" at bounding box center [1205, 291] width 299 height 30
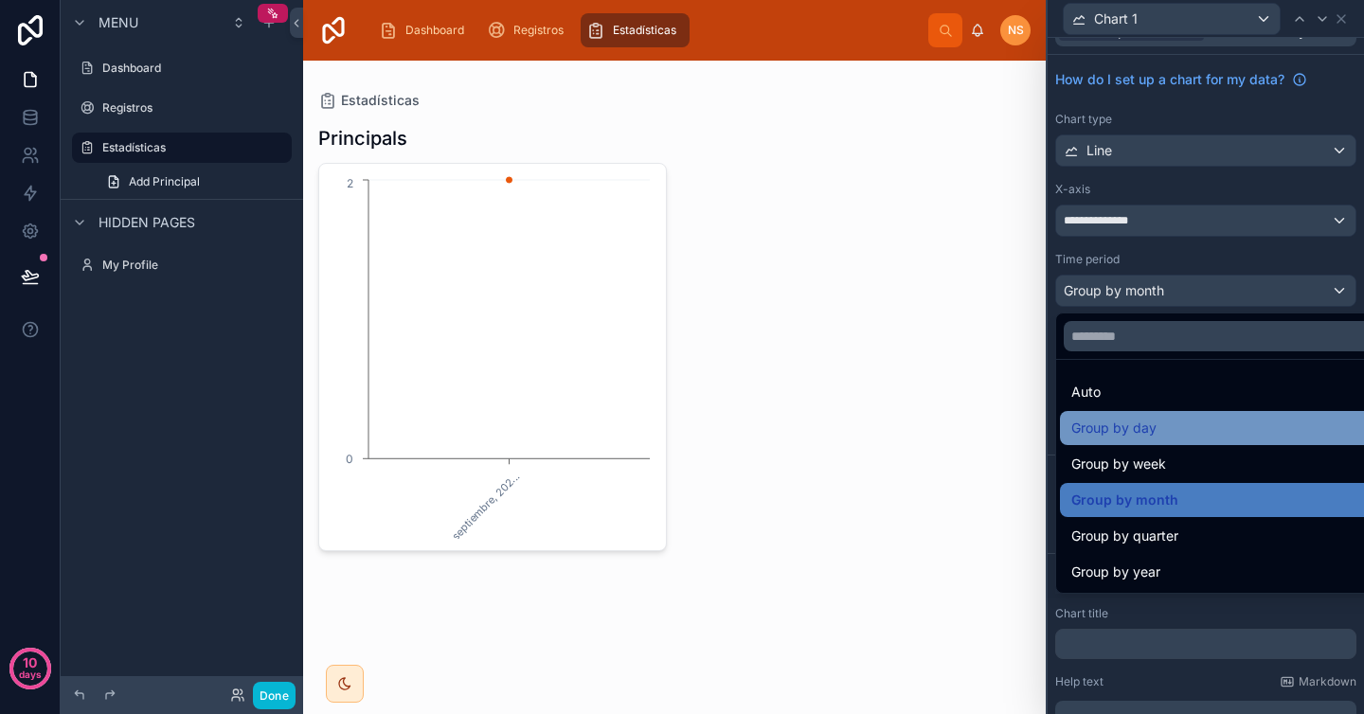
click at [1157, 432] on div "Group by day" at bounding box center [1220, 428] width 298 height 23
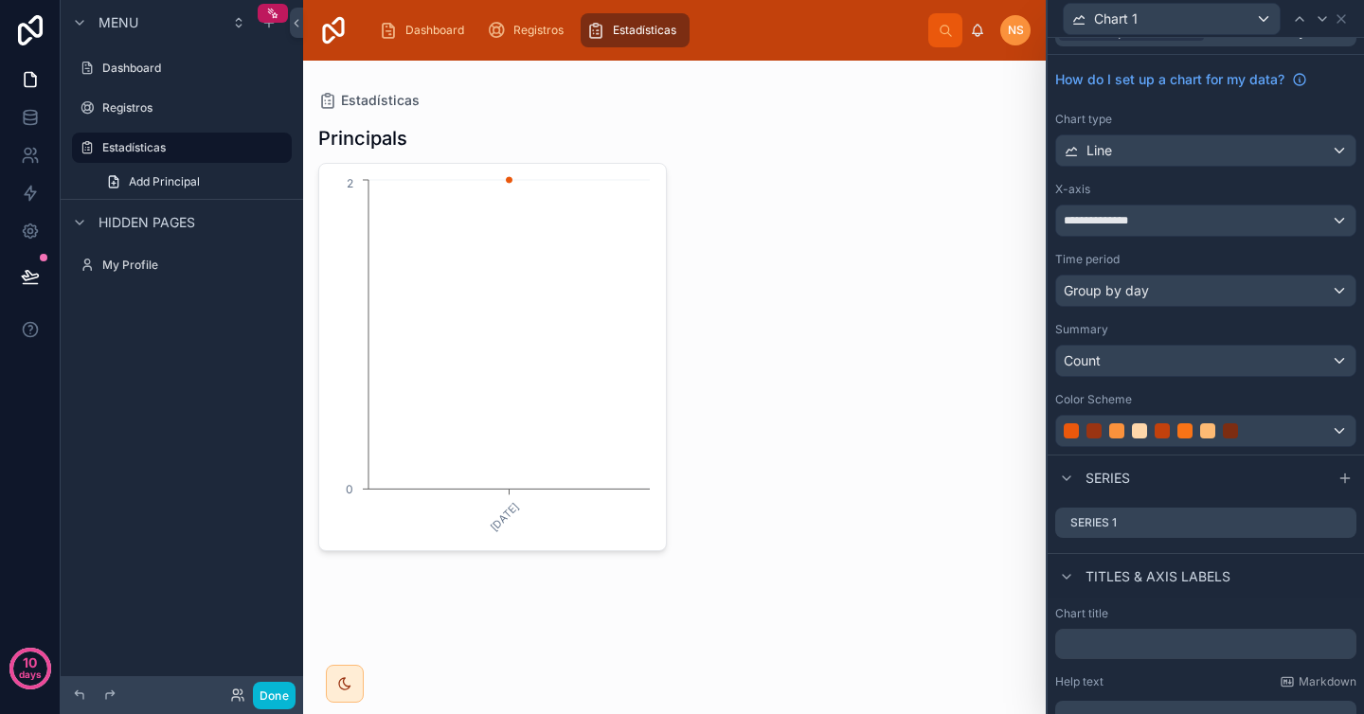
click at [1178, 260] on div "Time period" at bounding box center [1205, 259] width 301 height 15
click at [499, 33] on icon "scrollable content" at bounding box center [496, 30] width 19 height 19
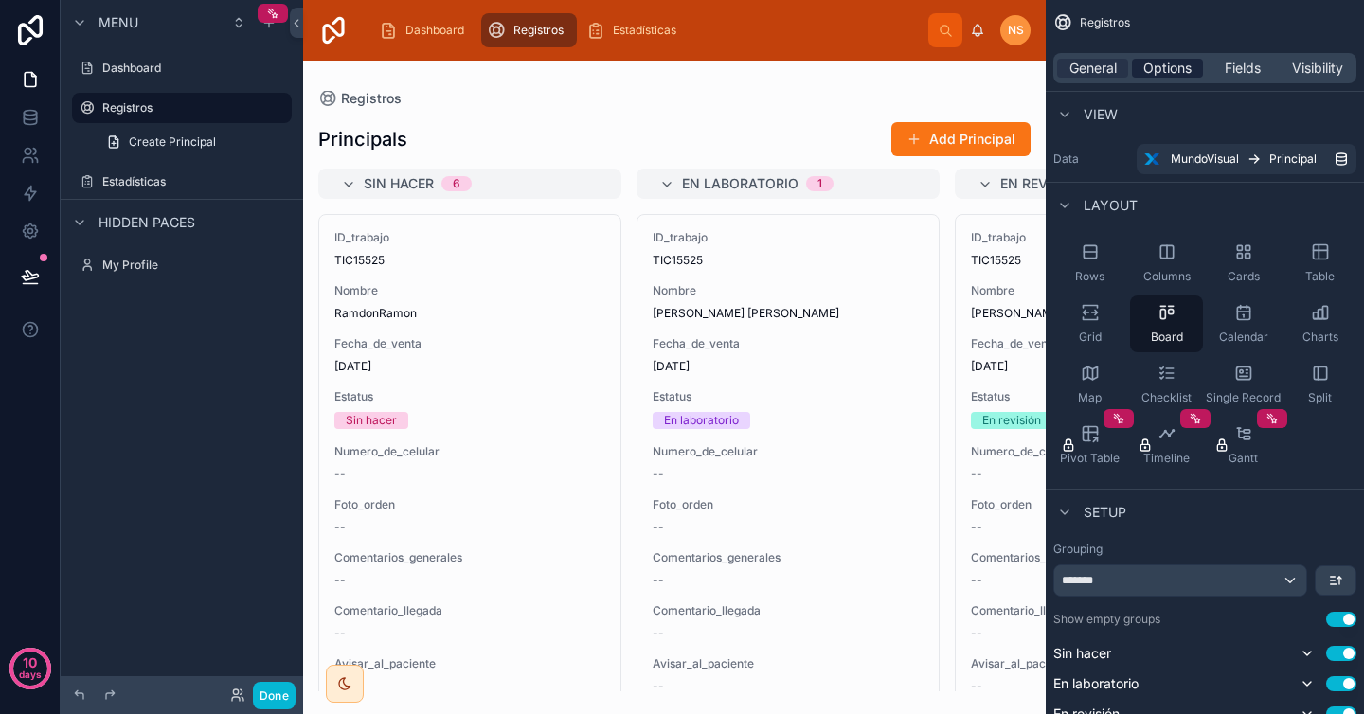
click at [1165, 72] on span "Options" at bounding box center [1167, 68] width 48 height 19
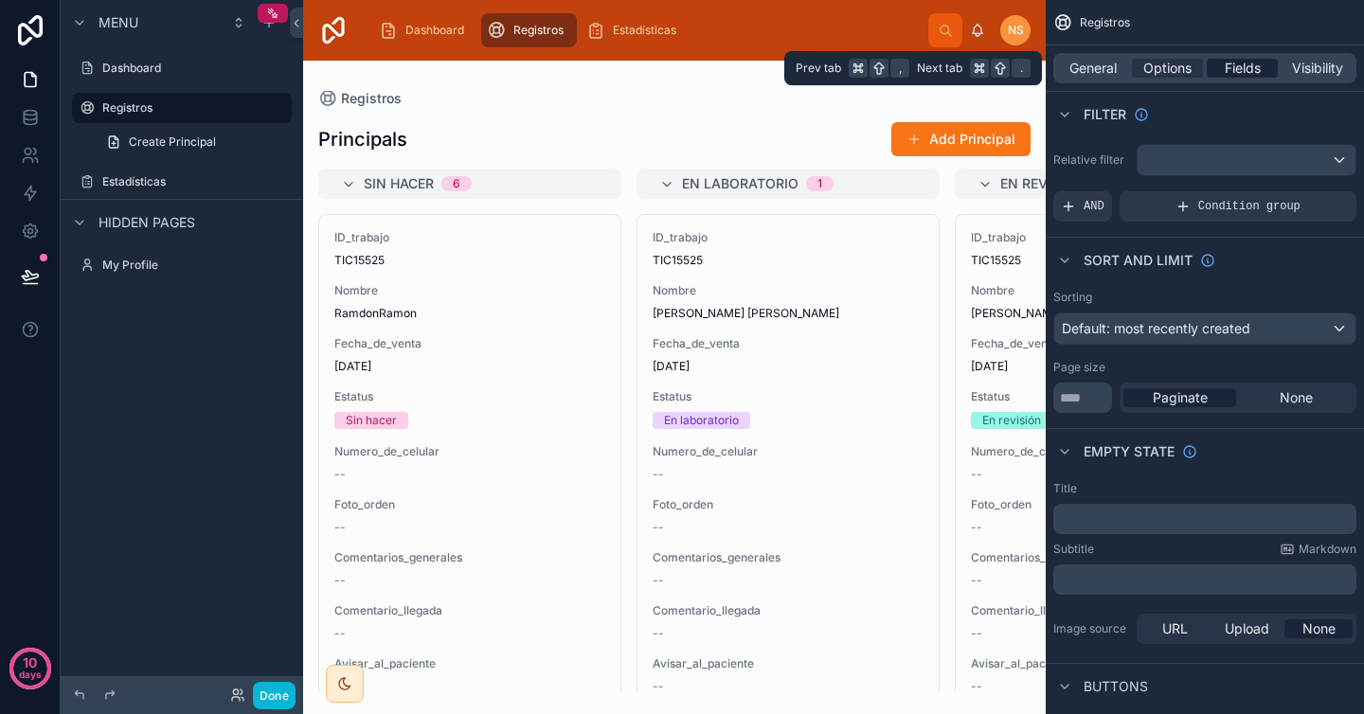
click at [1244, 68] on span "Fields" at bounding box center [1243, 68] width 36 height 19
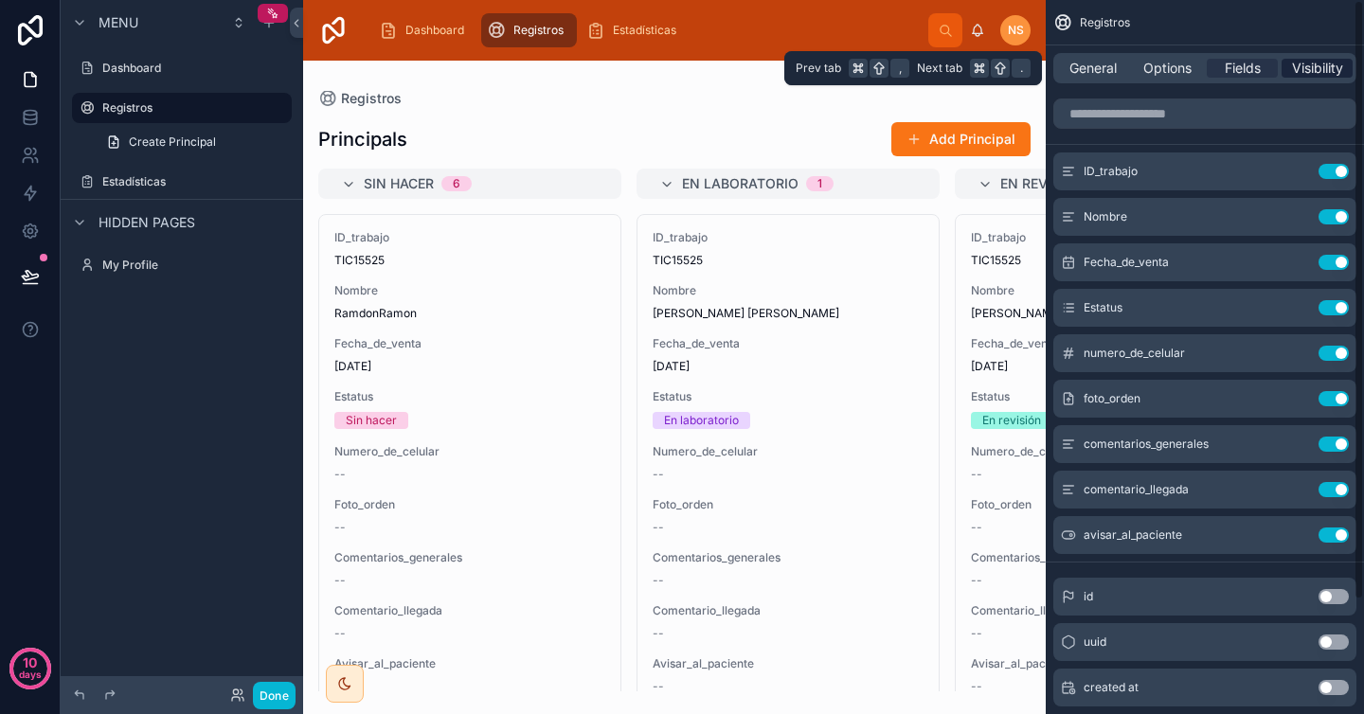
click at [1326, 67] on span "Visibility" at bounding box center [1317, 68] width 51 height 19
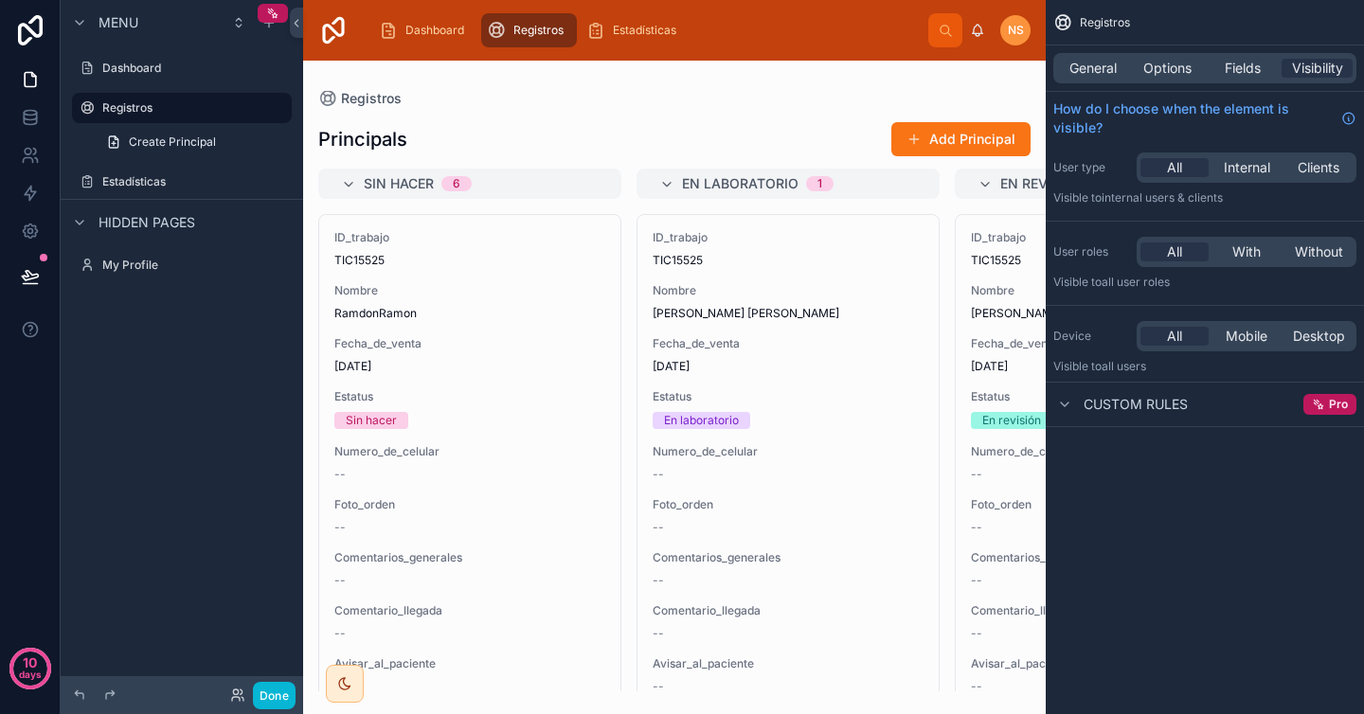
click at [772, 107] on div at bounding box center [674, 388] width 743 height 654
click at [877, 190] on div "En laboratorio 1" at bounding box center [799, 184] width 235 height 30
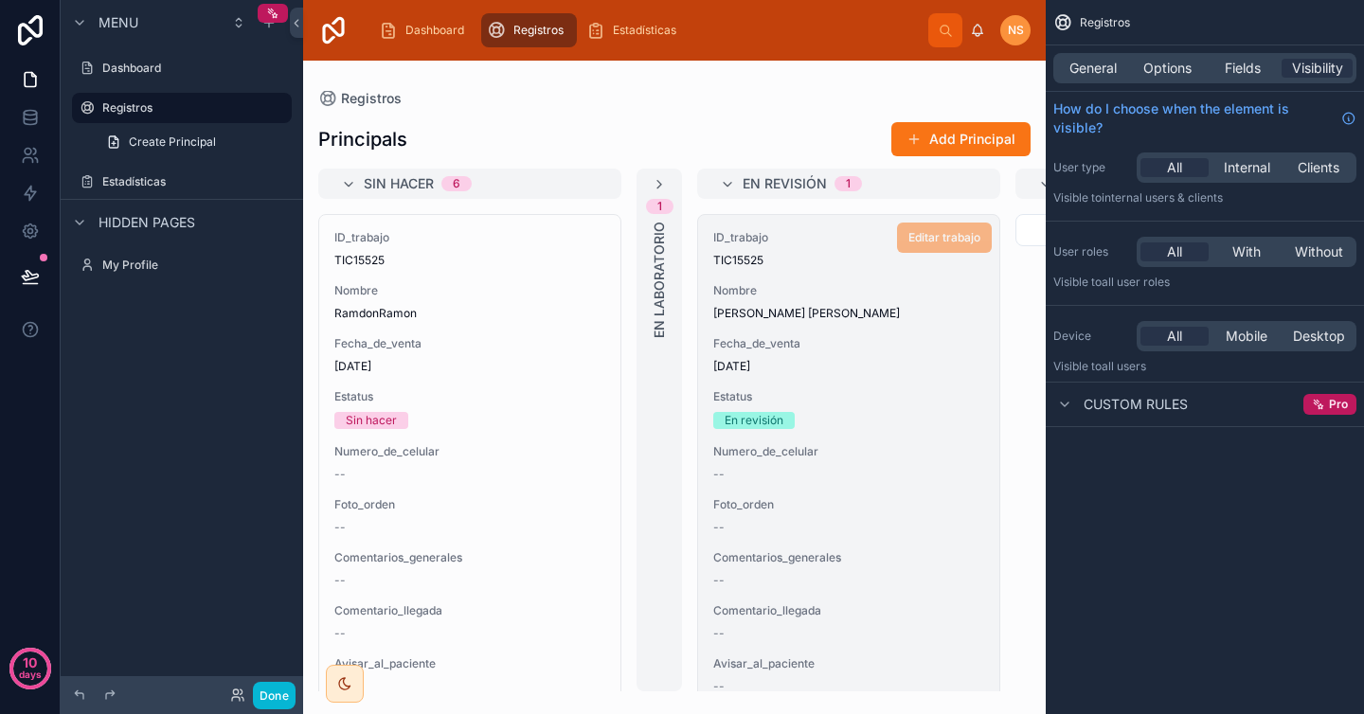
scroll to position [48, 0]
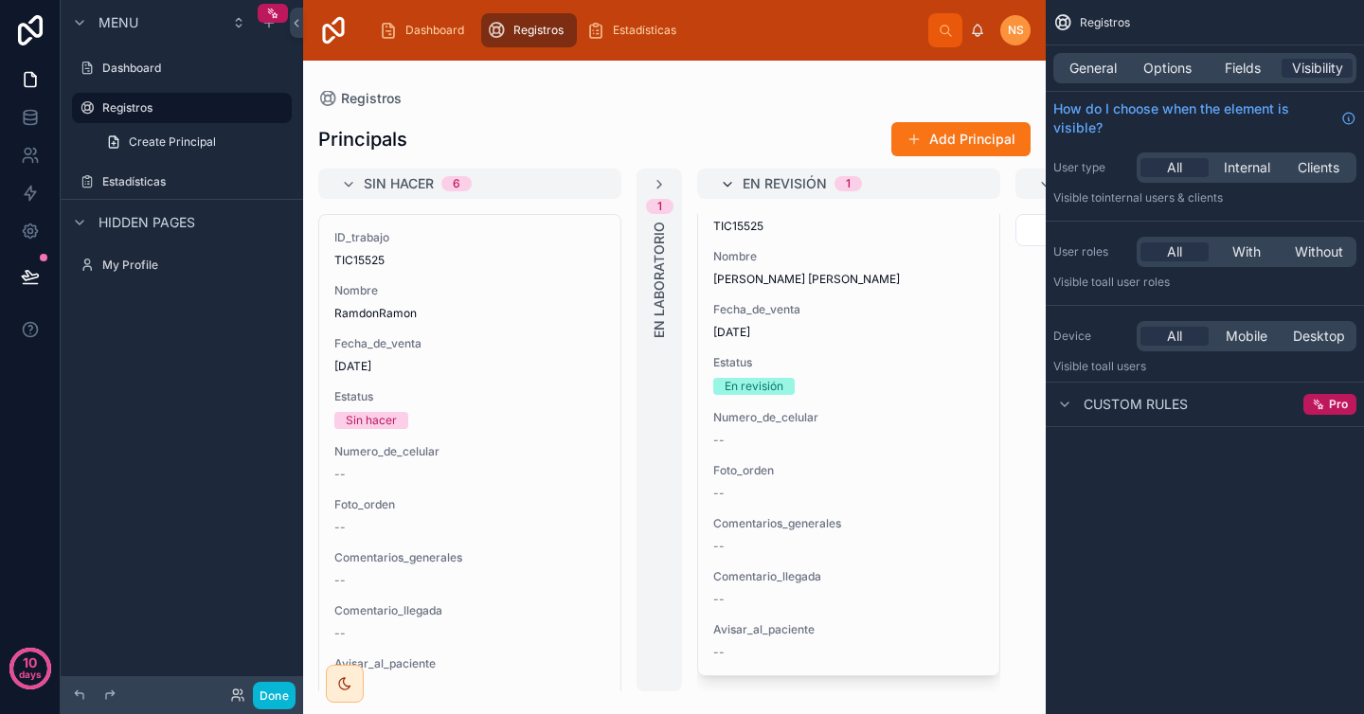
click at [732, 178] on icon at bounding box center [727, 184] width 15 height 15
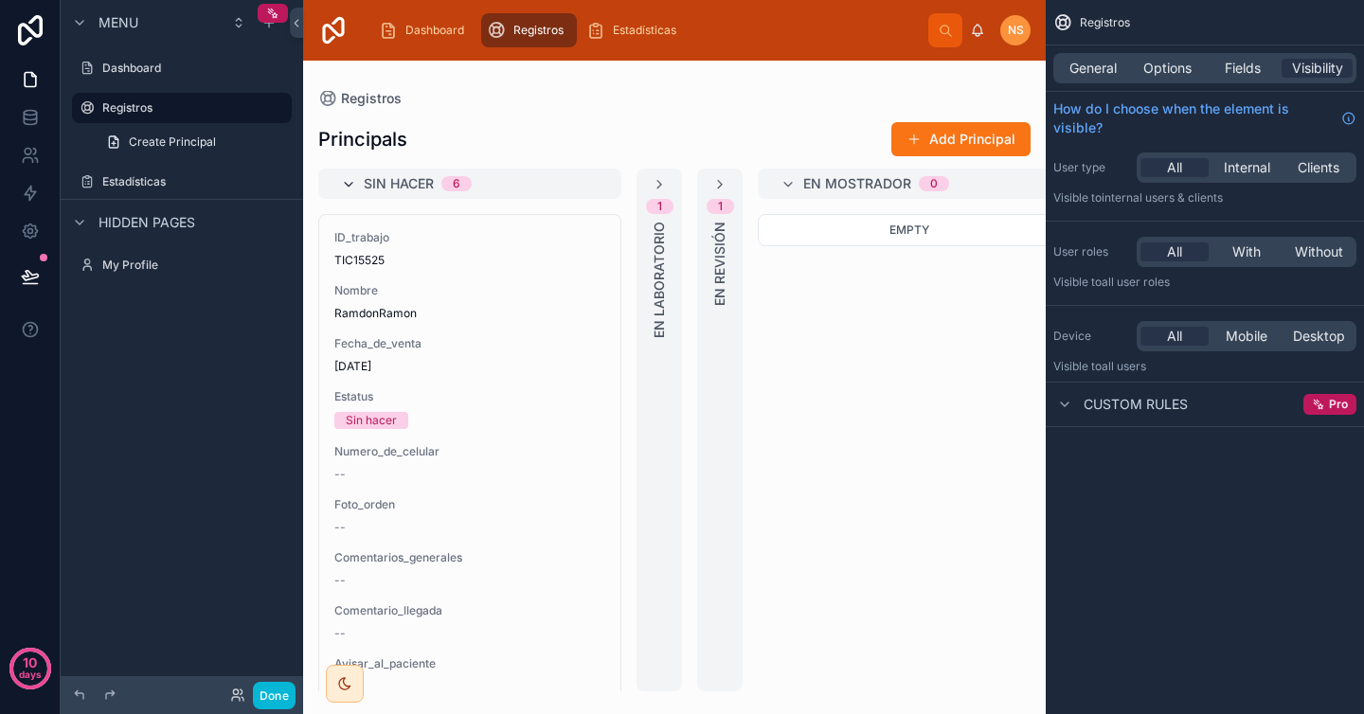
click at [347, 181] on icon at bounding box center [348, 184] width 15 height 15
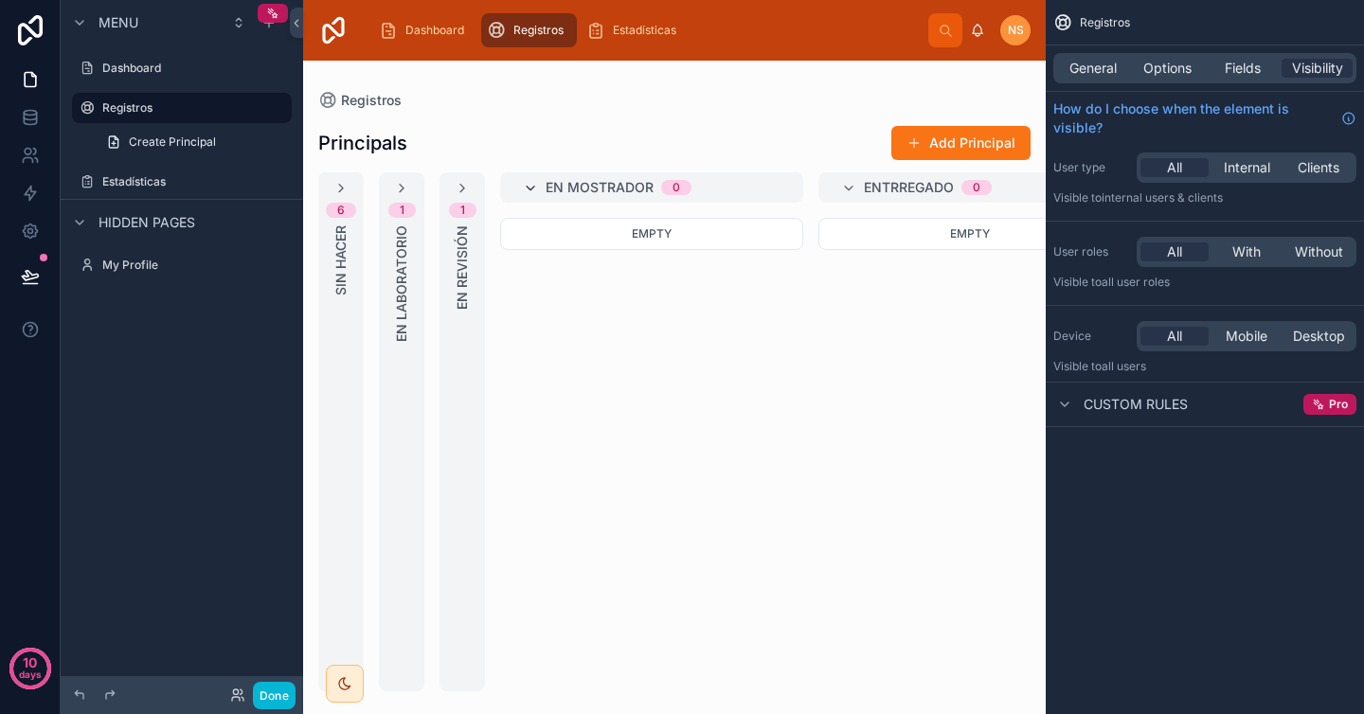
click at [529, 188] on icon at bounding box center [530, 188] width 15 height 15
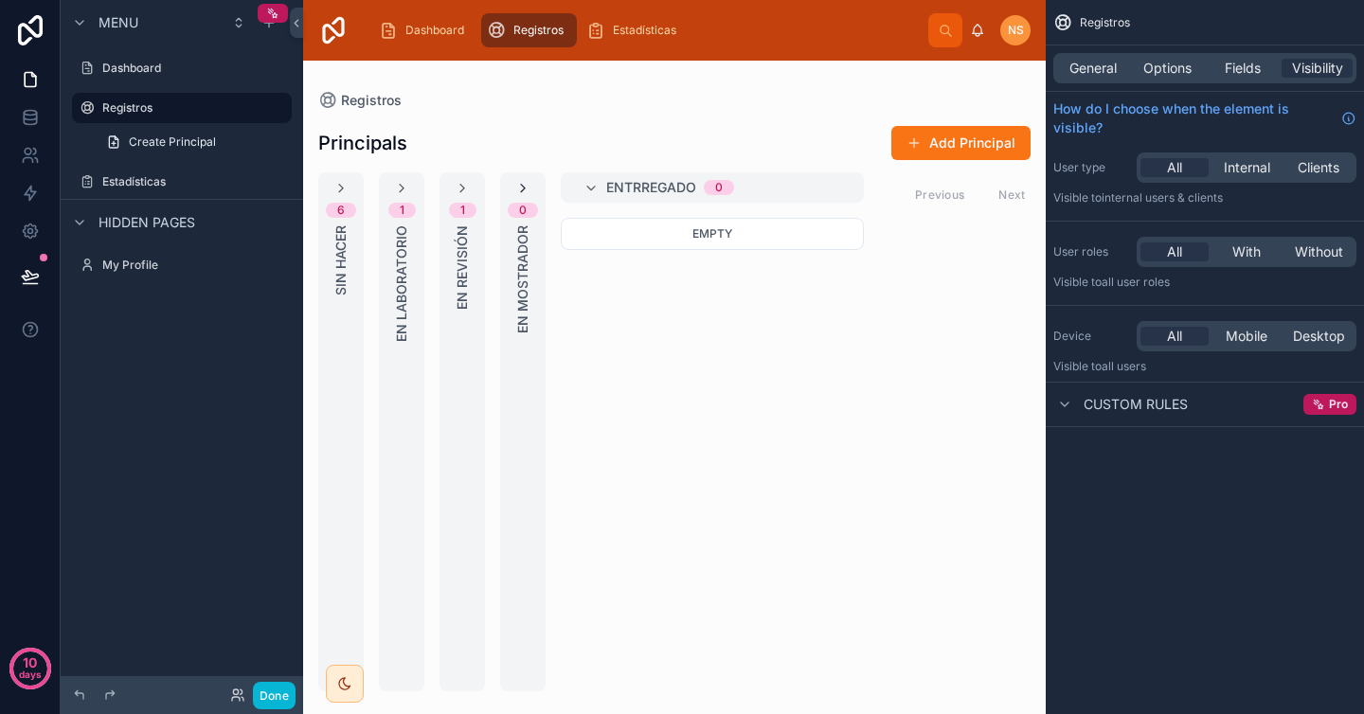
click at [529, 188] on icon at bounding box center [522, 188] width 15 height 15
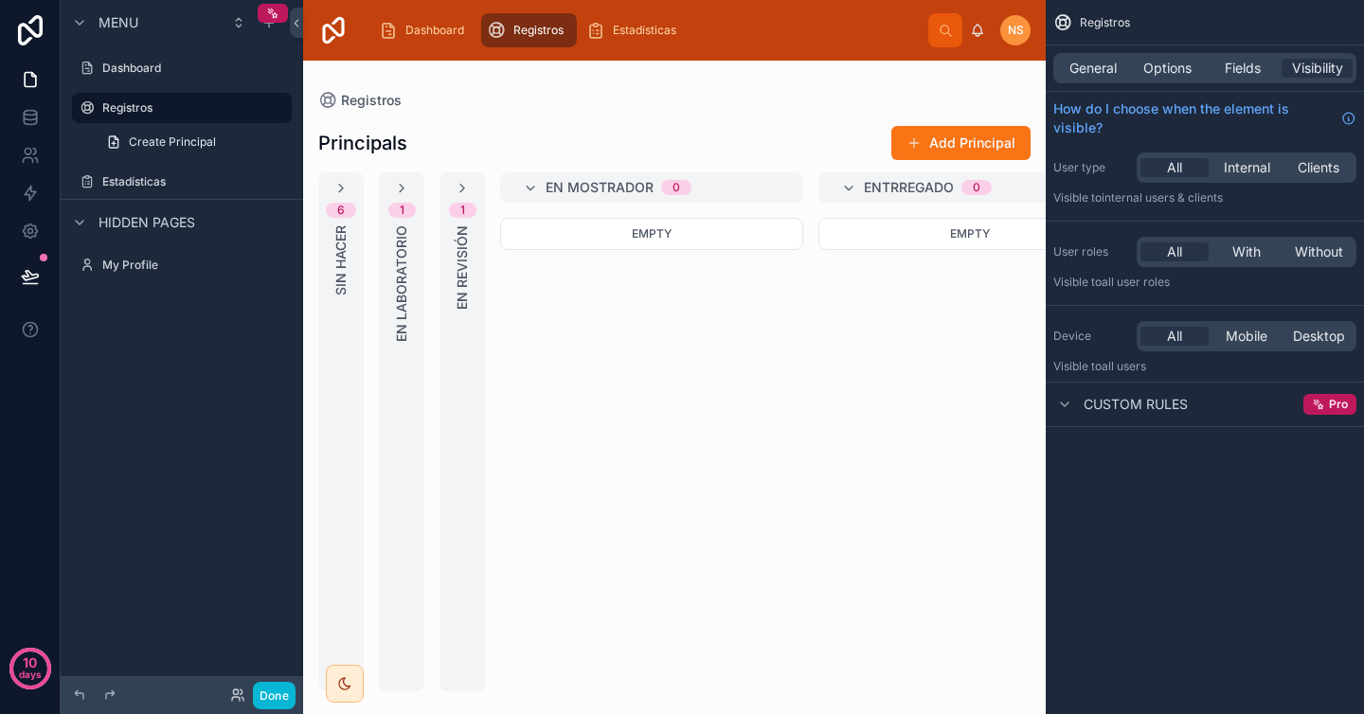
click at [519, 189] on div "En mostrador 0" at bounding box center [651, 187] width 303 height 30
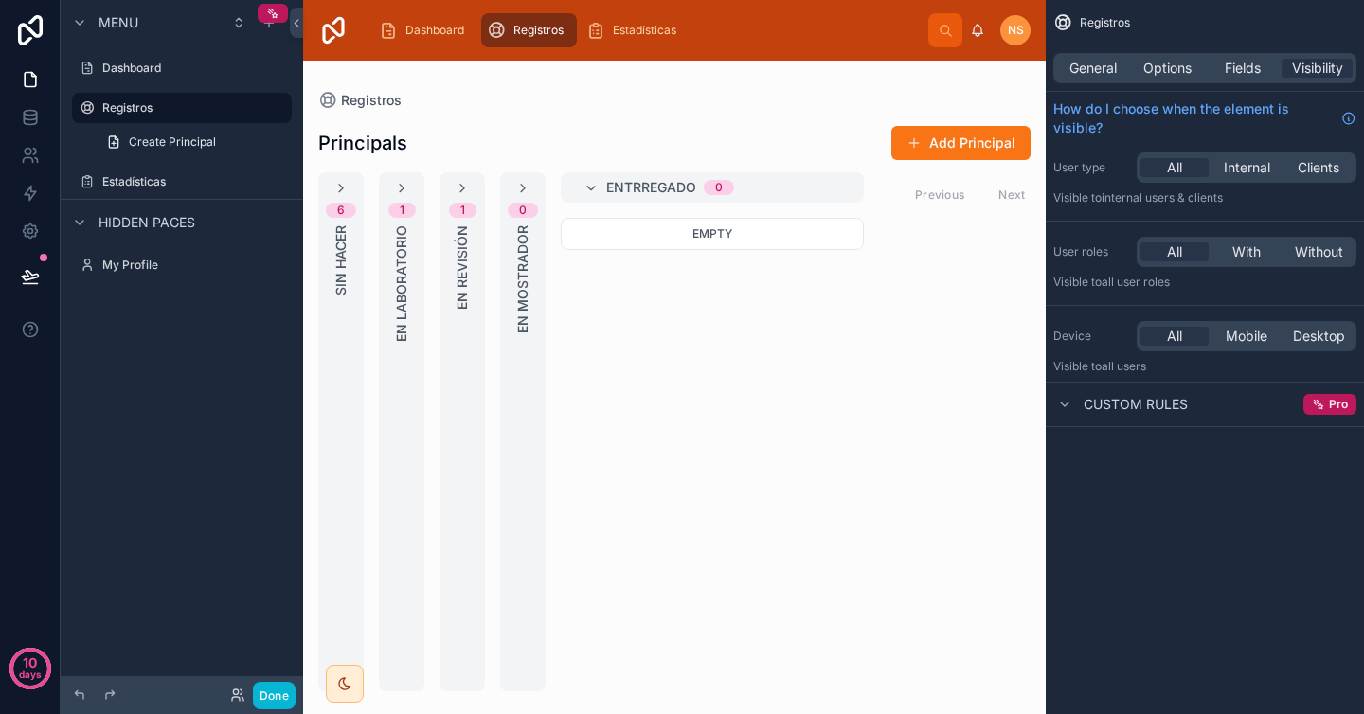
click at [601, 187] on div "Entrregado 0" at bounding box center [712, 187] width 258 height 15
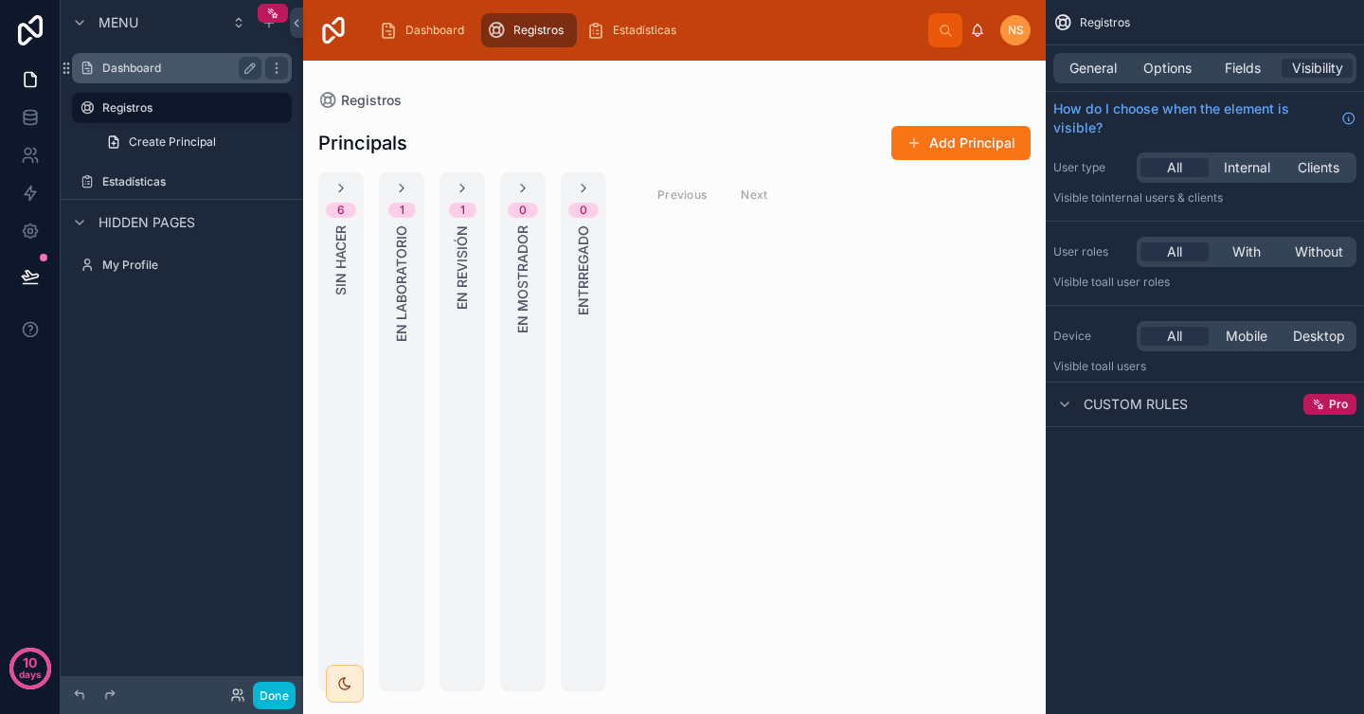
click at [156, 63] on label "Dashboard" at bounding box center [178, 68] width 152 height 15
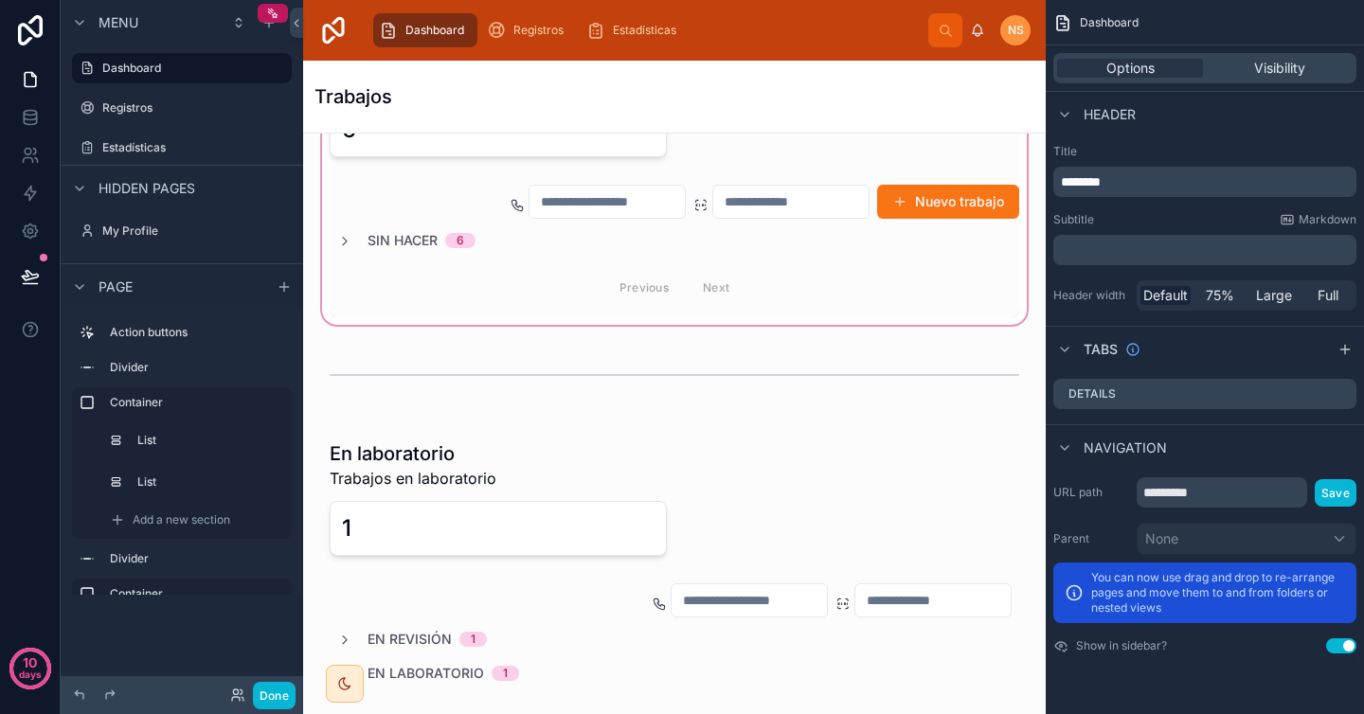
scroll to position [304, 0]
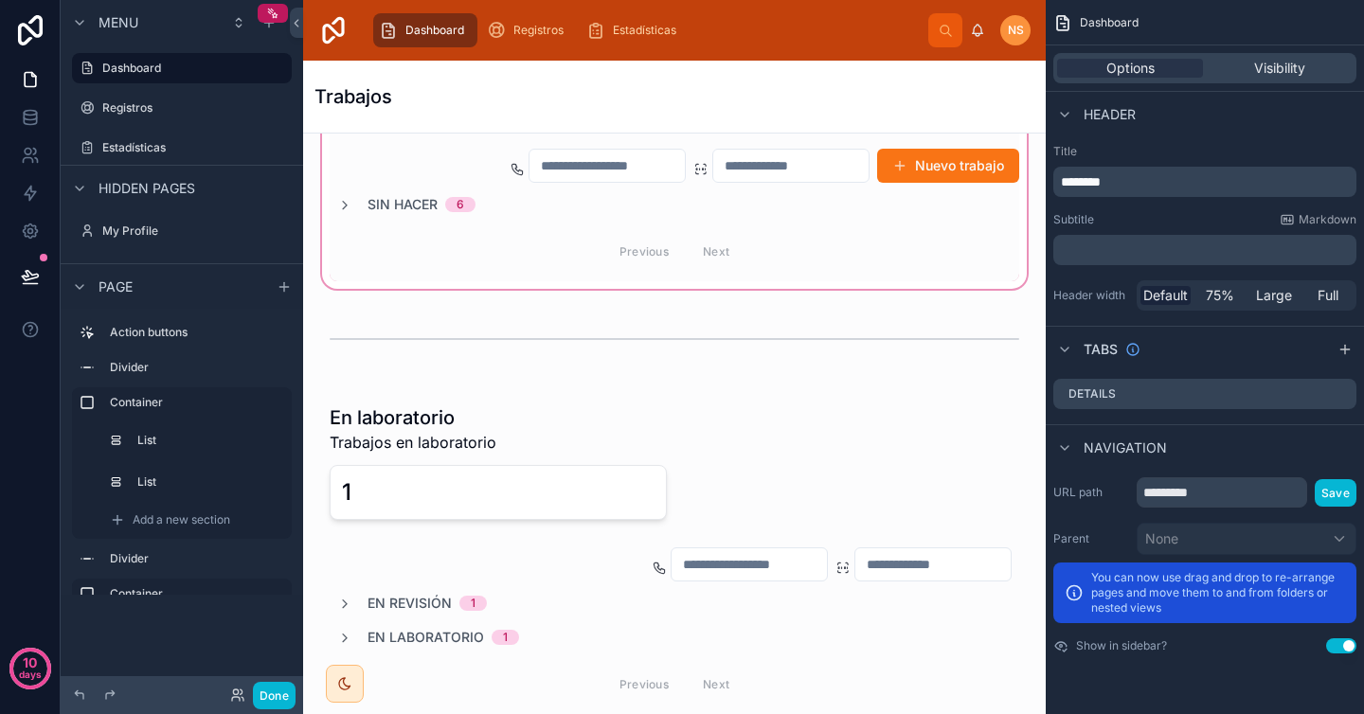
click at [338, 203] on div at bounding box center [674, 140] width 712 height 306
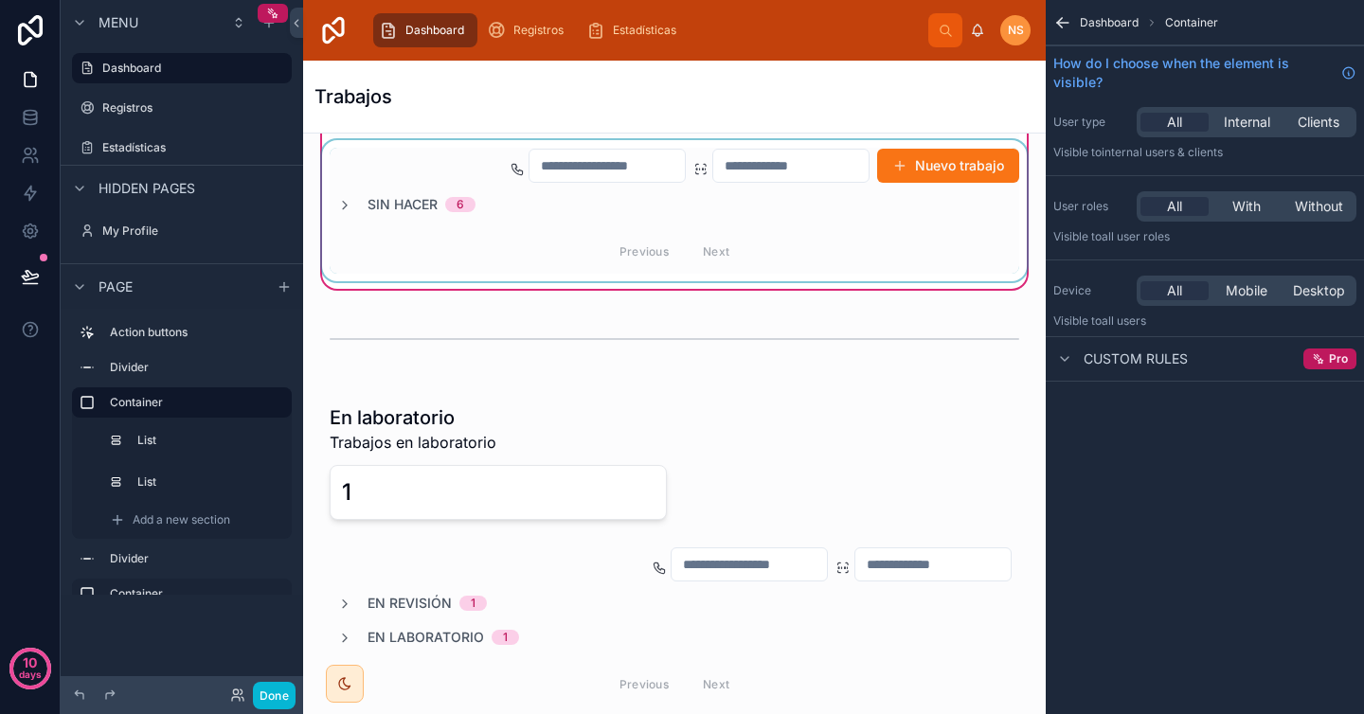
click at [347, 205] on div at bounding box center [674, 210] width 712 height 141
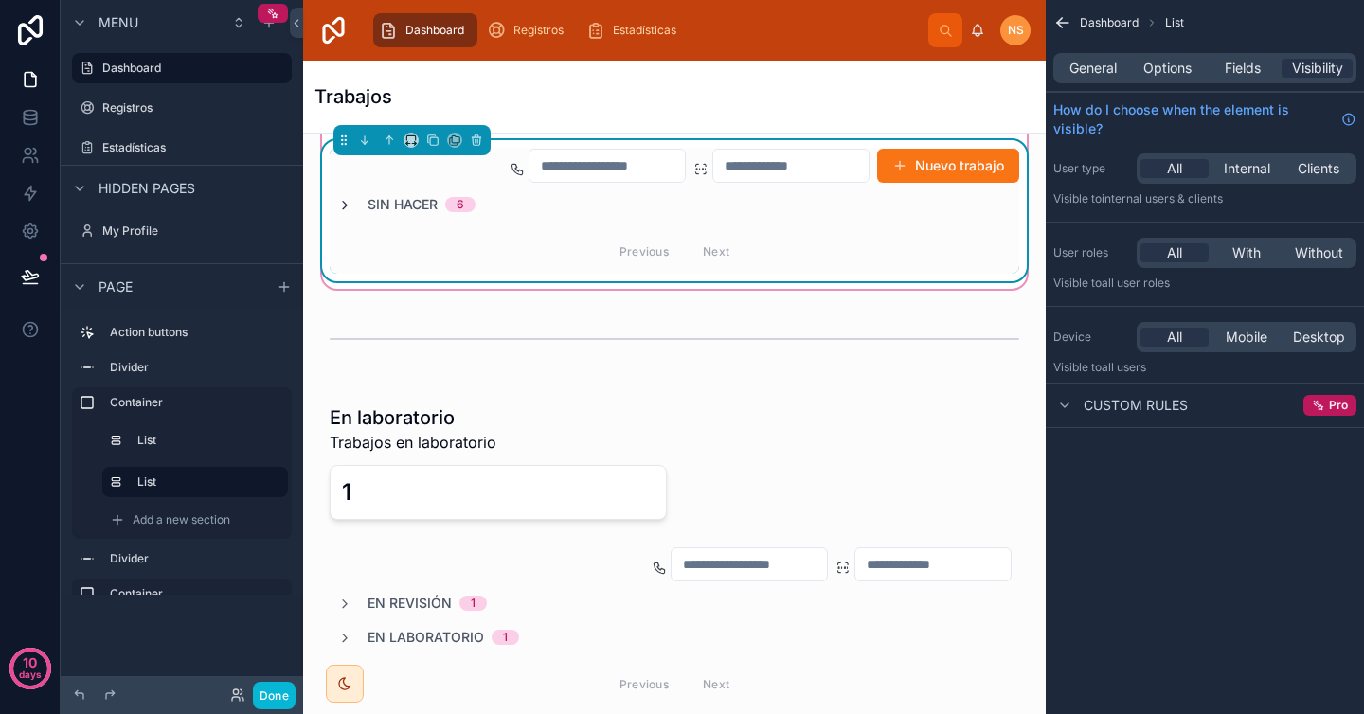
click at [346, 201] on icon at bounding box center [344, 205] width 15 height 15
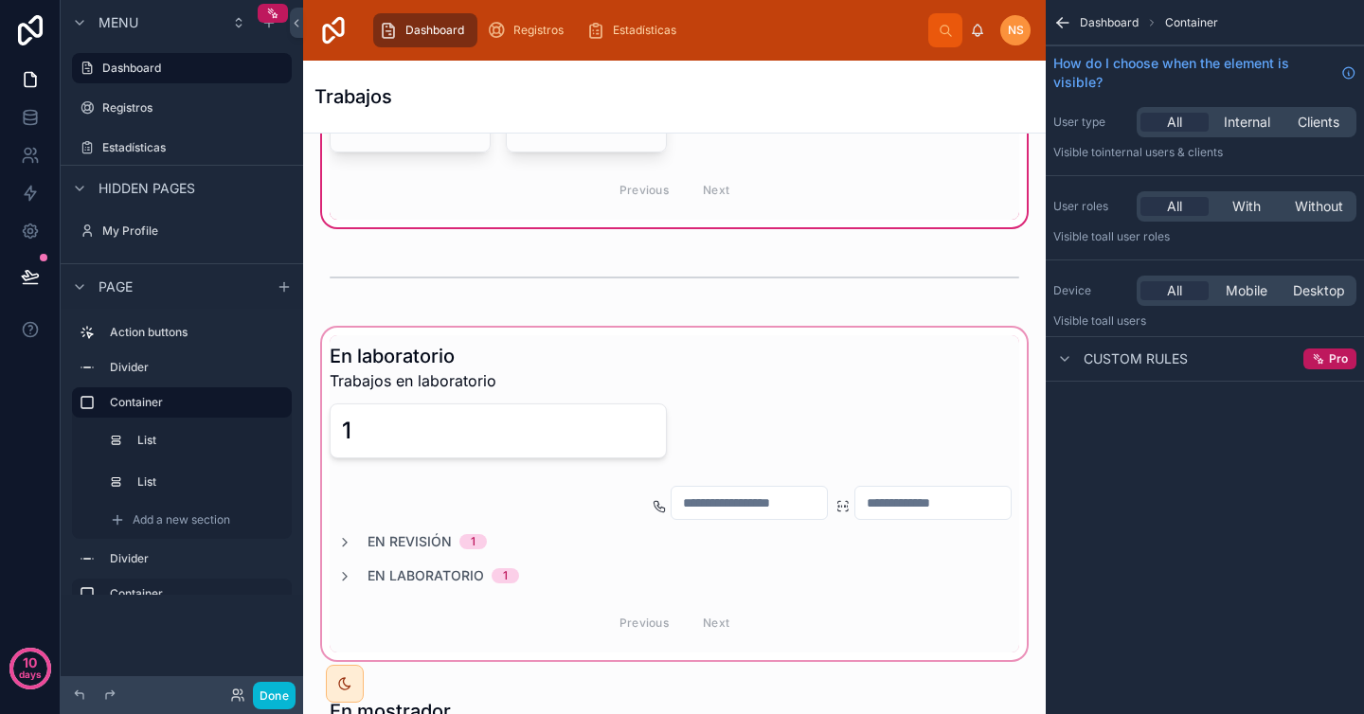
scroll to position [995, 0]
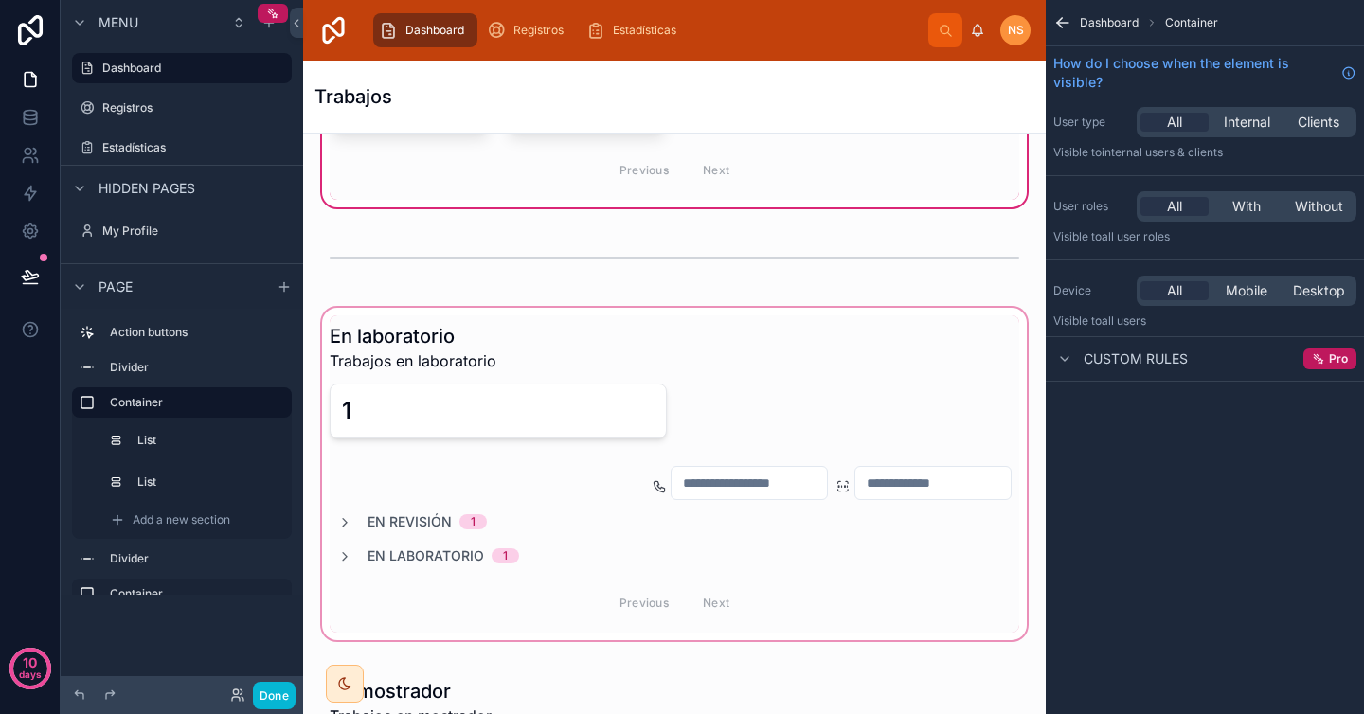
click at [341, 504] on div at bounding box center [674, 474] width 712 height 340
click at [341, 542] on div at bounding box center [674, 474] width 712 height 340
click at [343, 545] on div at bounding box center [674, 474] width 712 height 340
click at [347, 503] on div at bounding box center [674, 474] width 712 height 340
click at [521, 502] on div at bounding box center [674, 474] width 712 height 340
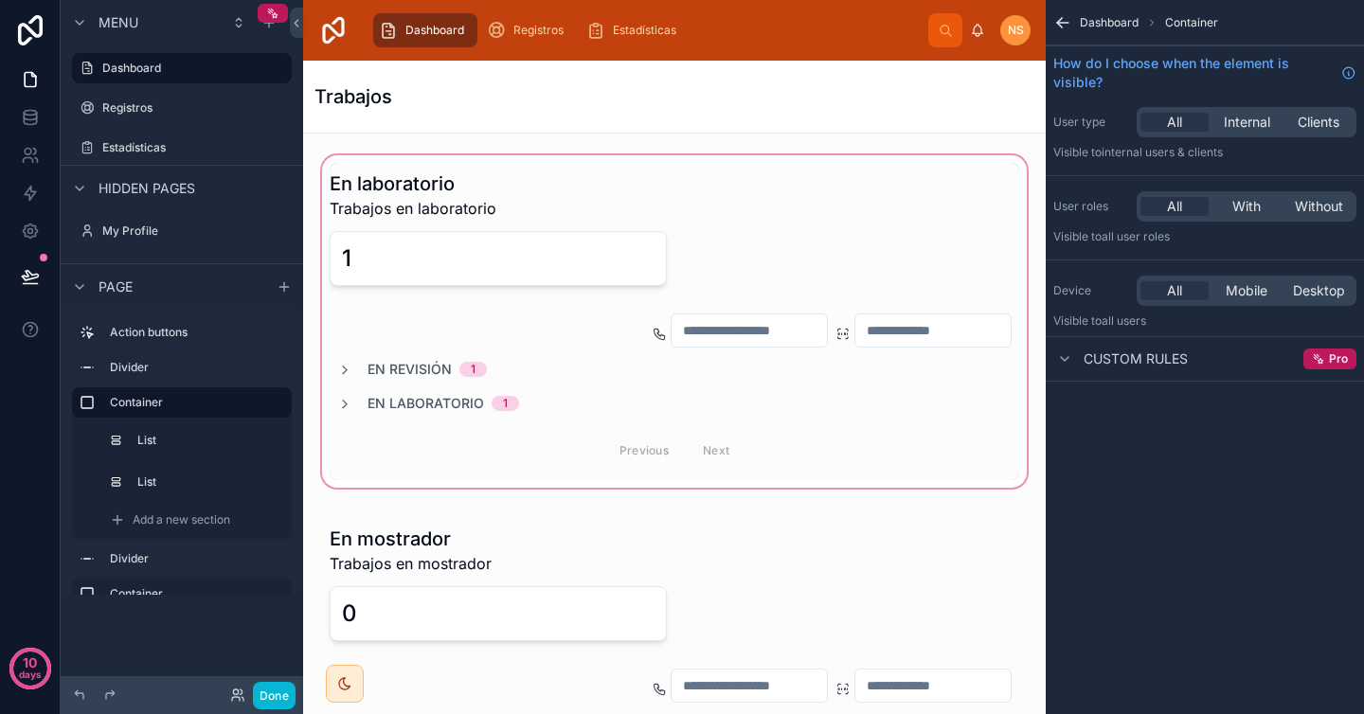
scroll to position [1206, 0]
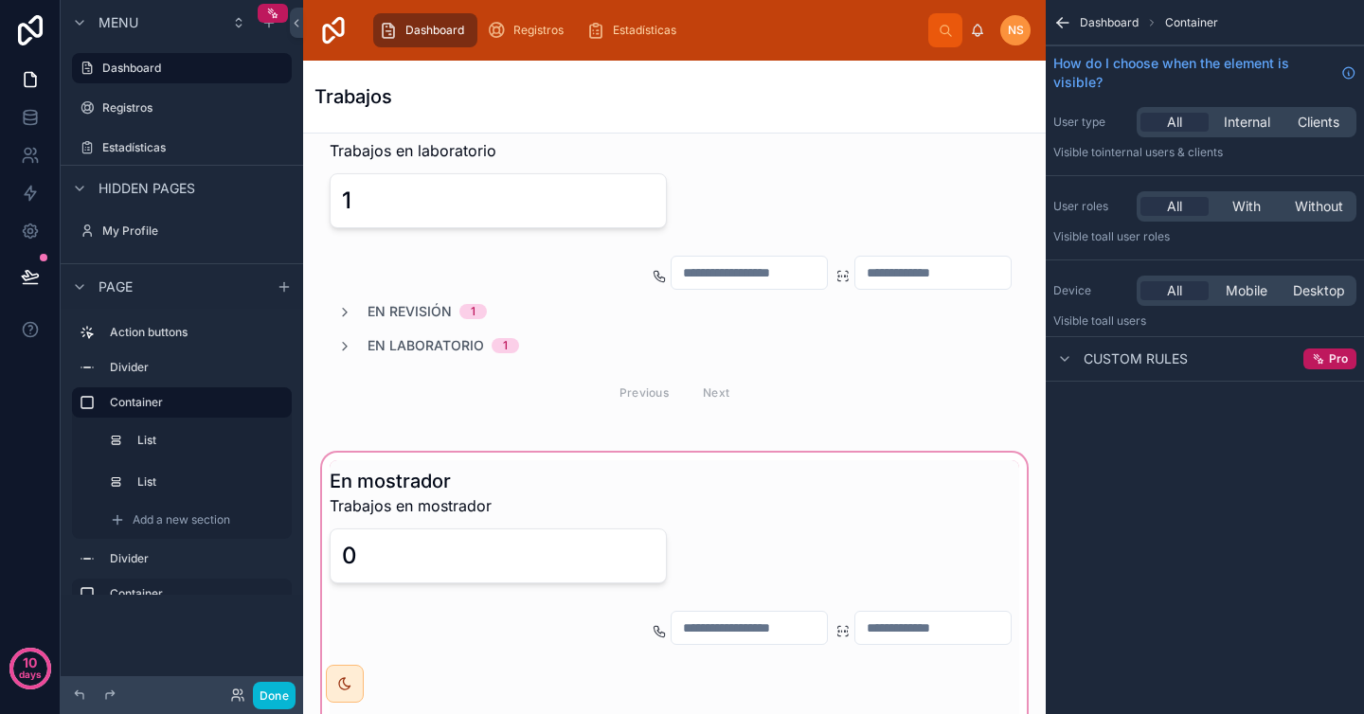
click at [439, 497] on div at bounding box center [674, 634] width 712 height 371
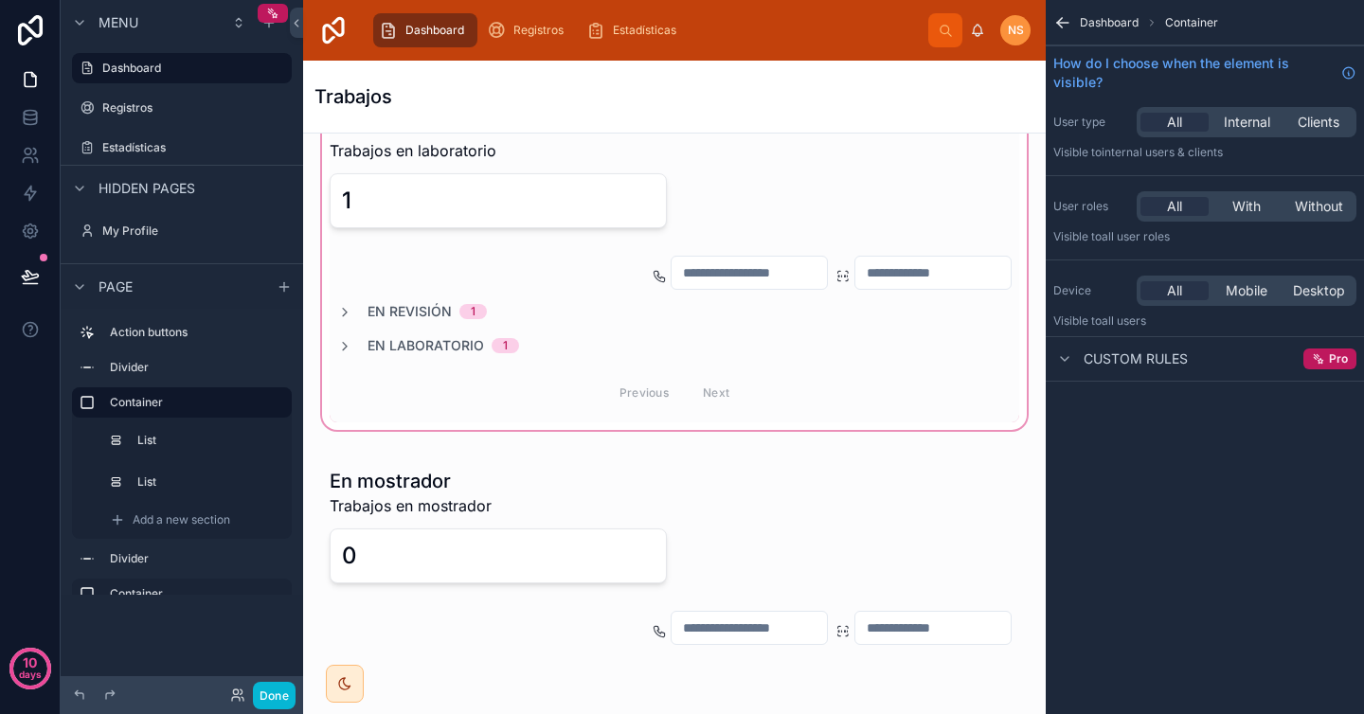
click at [346, 291] on div at bounding box center [674, 264] width 712 height 340
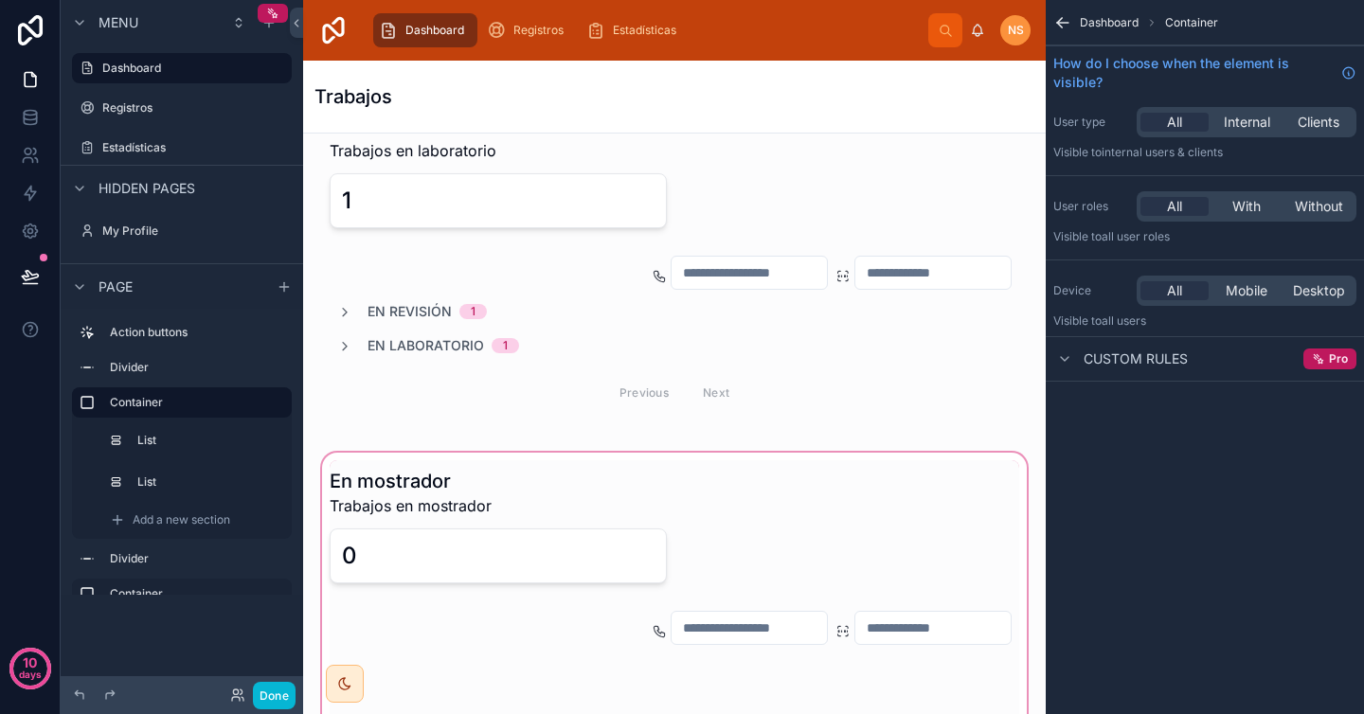
click at [611, 451] on div at bounding box center [674, 634] width 712 height 371
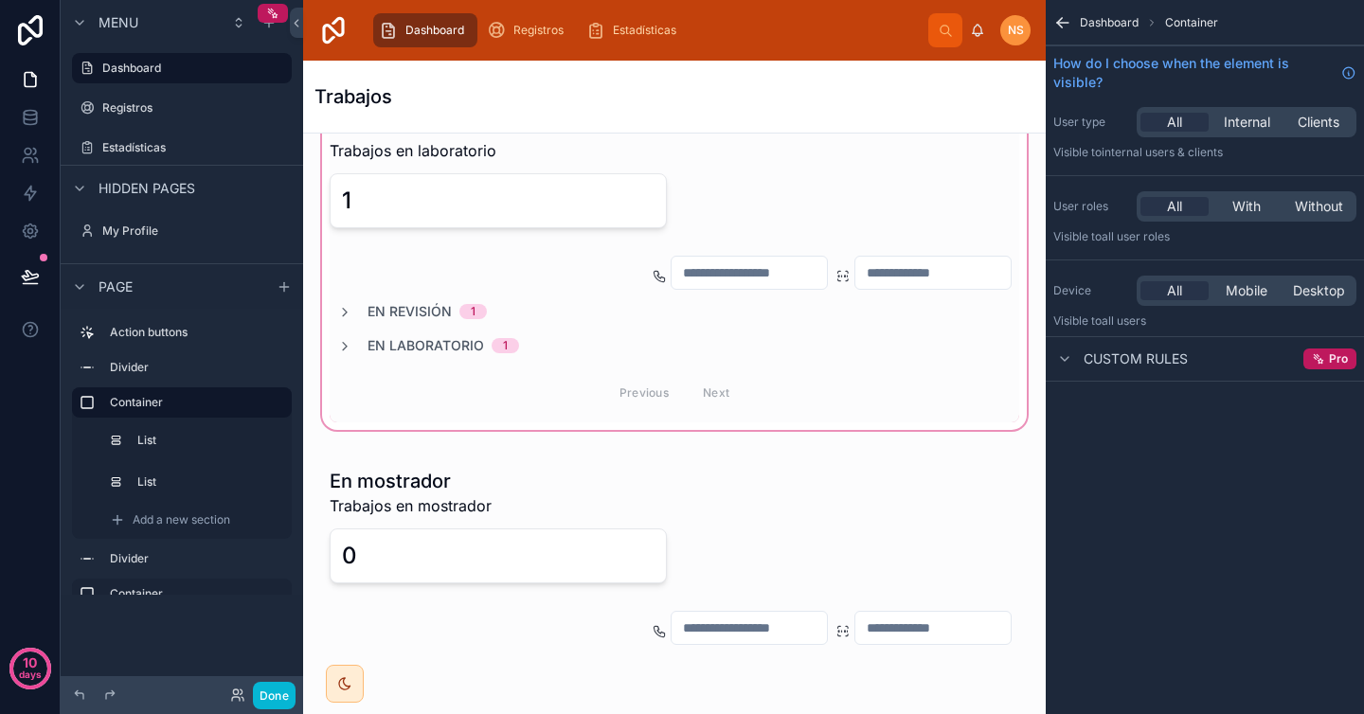
click at [864, 376] on div at bounding box center [674, 264] width 712 height 340
click at [503, 278] on div at bounding box center [674, 264] width 712 height 340
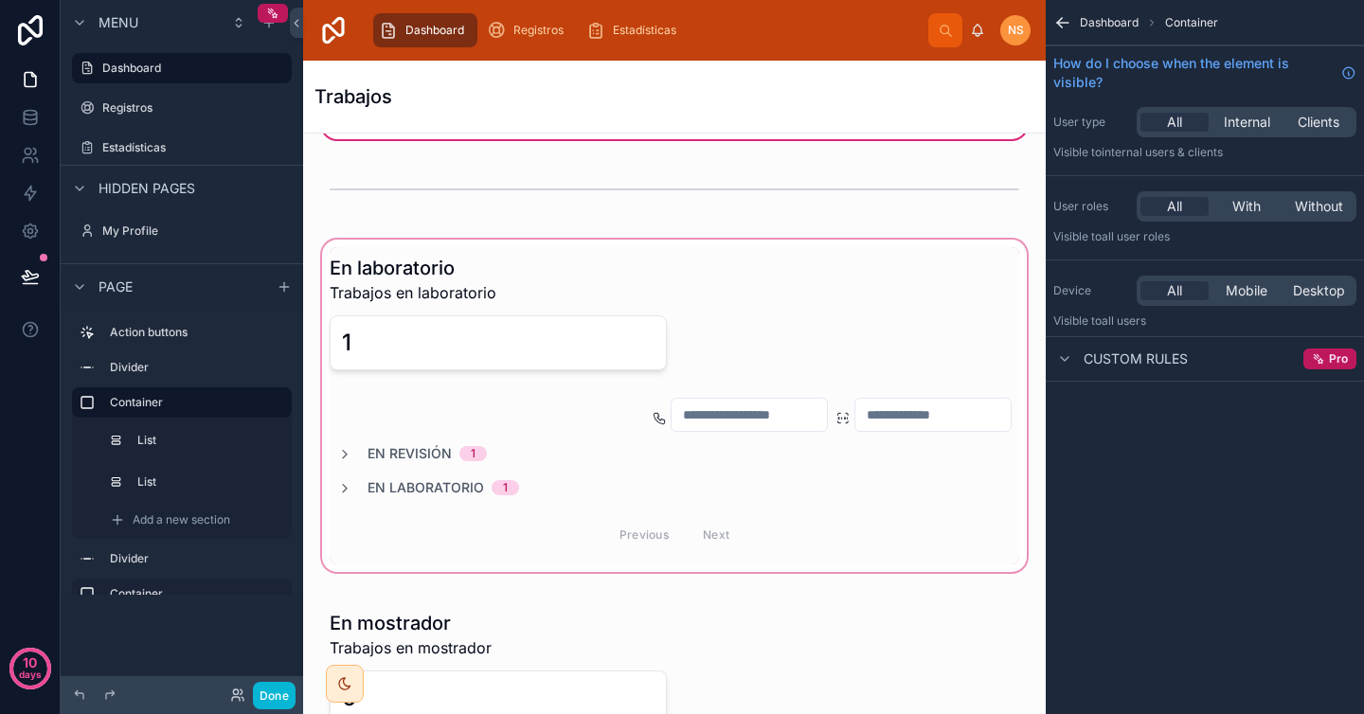
scroll to position [1063, 0]
click at [502, 392] on div at bounding box center [674, 407] width 712 height 340
click at [366, 440] on div at bounding box center [674, 407] width 712 height 340
click at [719, 261] on div at bounding box center [674, 407] width 712 height 340
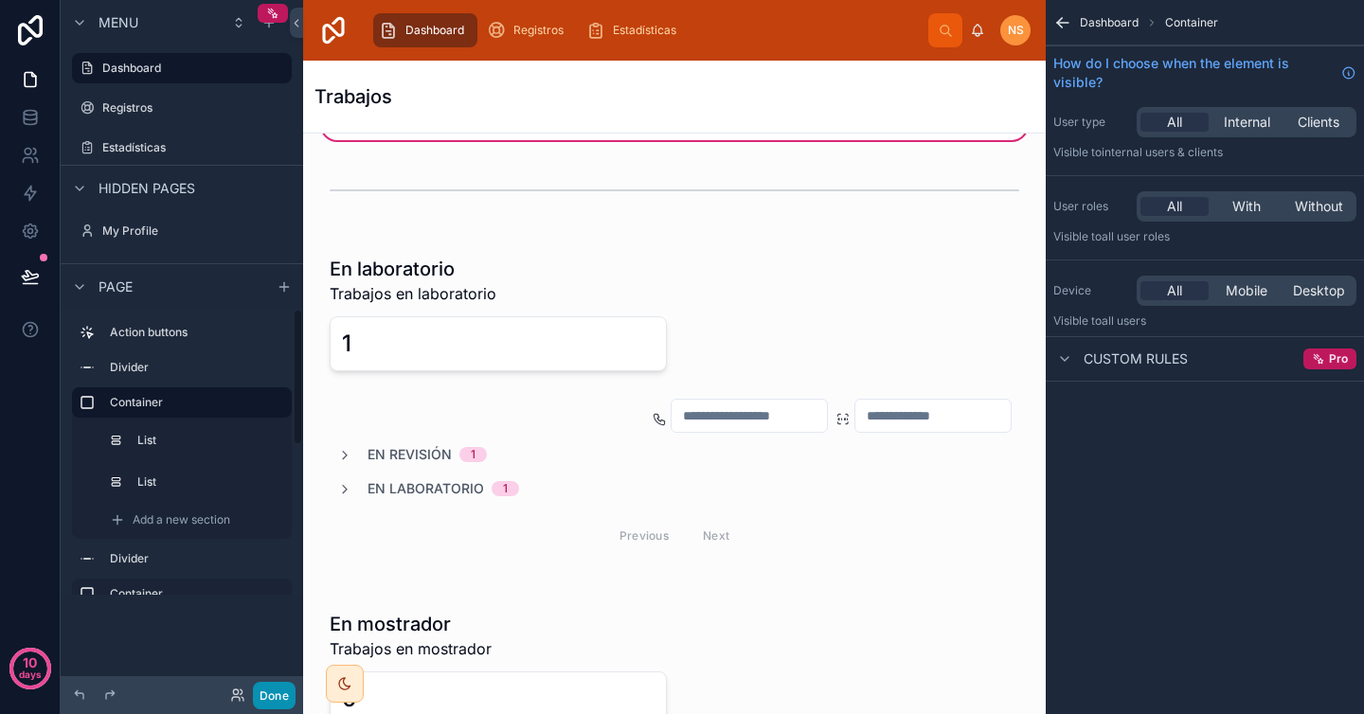
click at [269, 696] on button "Done" at bounding box center [274, 695] width 43 height 27
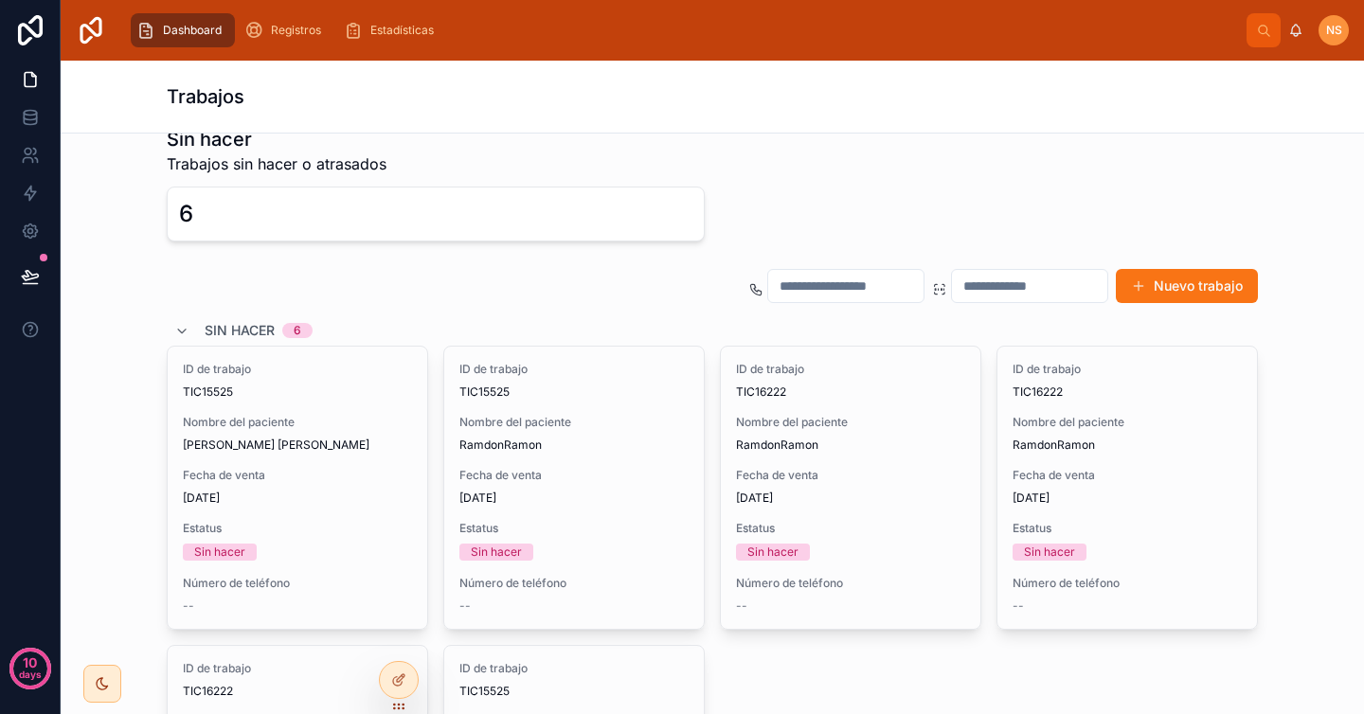
scroll to position [0, 0]
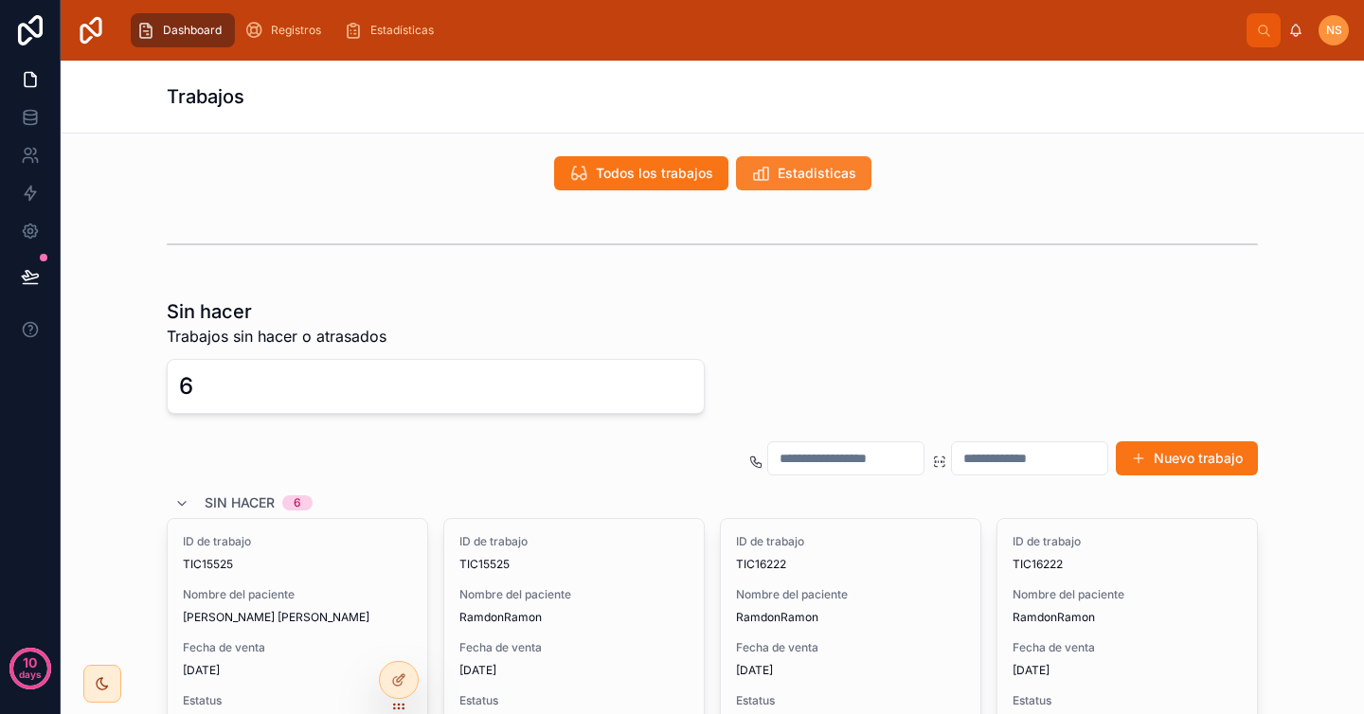
click at [806, 174] on span "Estadisticas" at bounding box center [817, 173] width 79 height 19
click at [691, 177] on span "Todos los trabajos" at bounding box center [654, 173] width 117 height 19
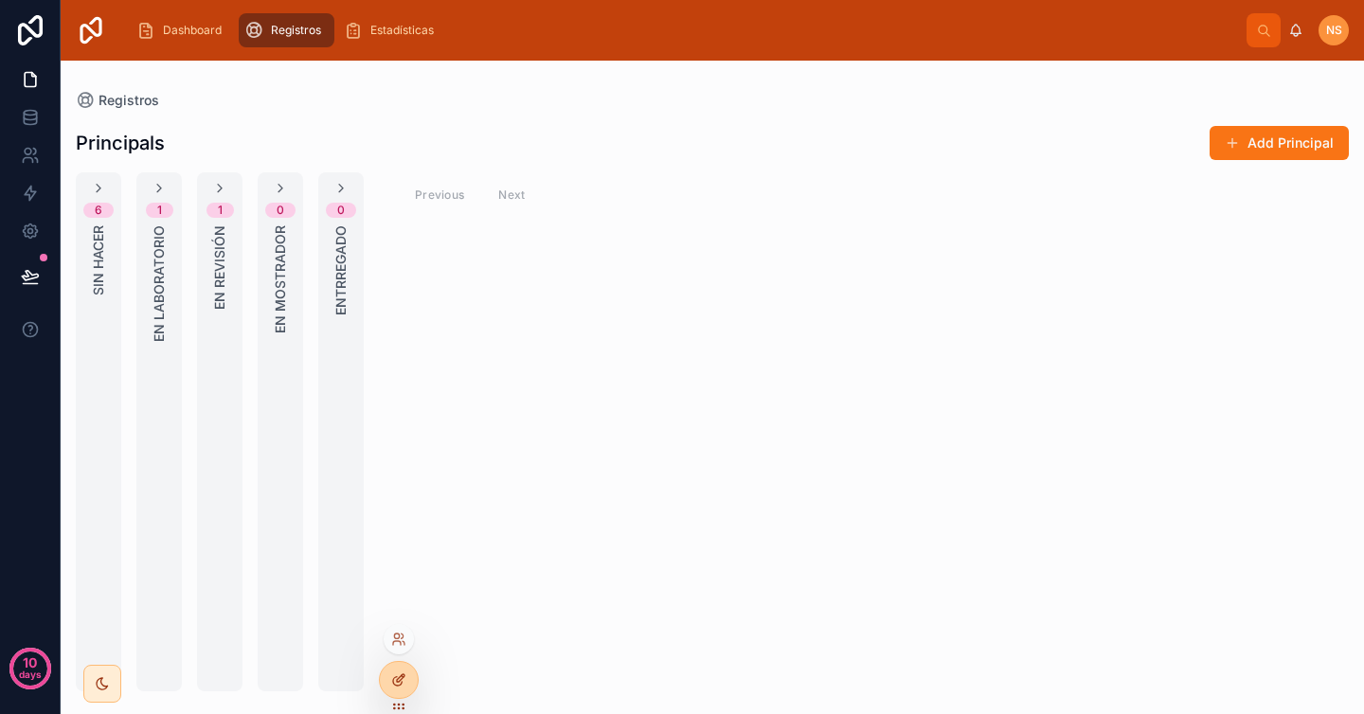
click at [404, 673] on icon at bounding box center [398, 680] width 15 height 15
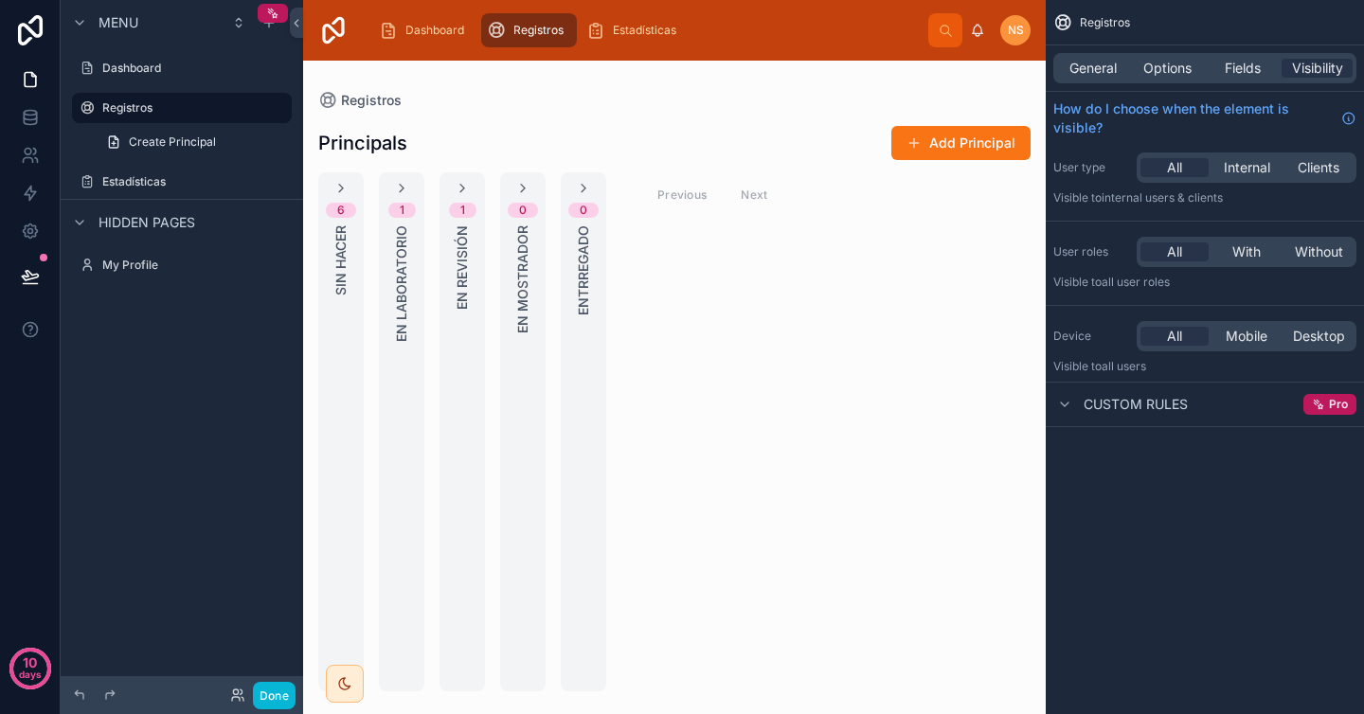
click at [513, 155] on div at bounding box center [674, 388] width 743 height 654
click at [1103, 65] on span "General" at bounding box center [1092, 68] width 47 height 19
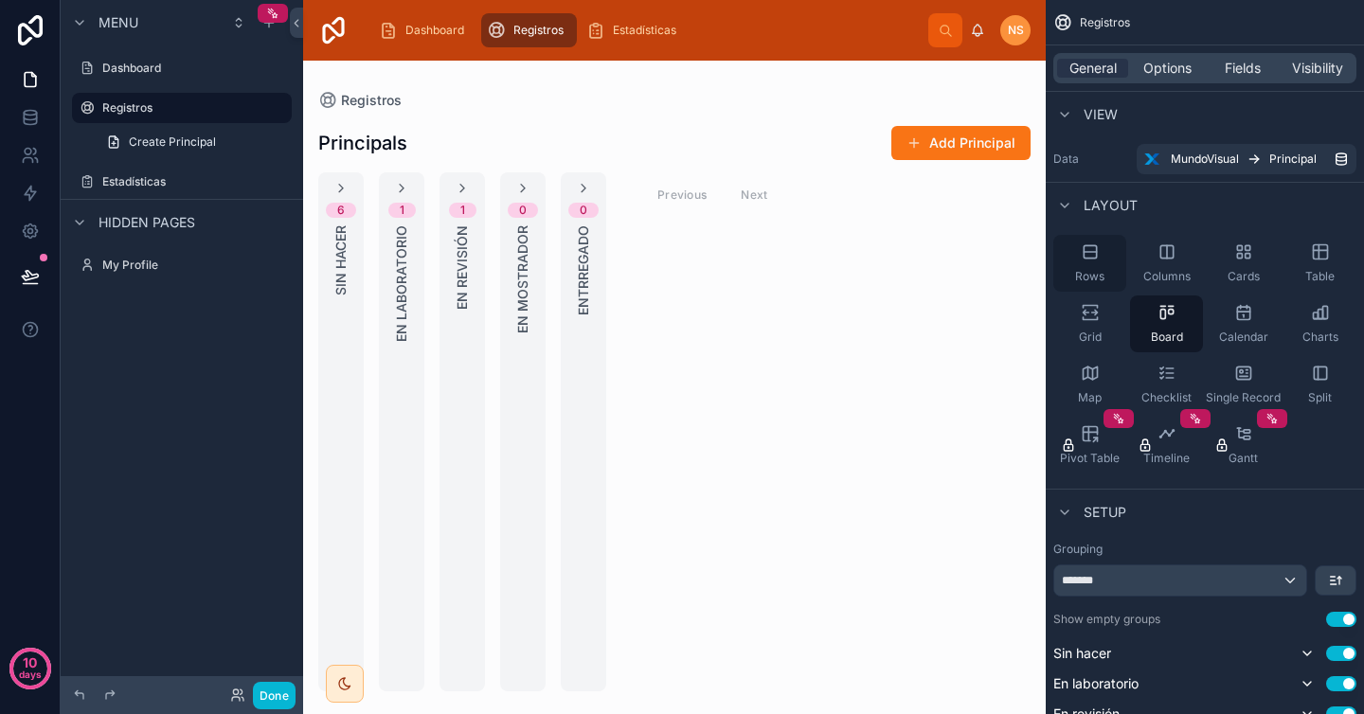
click at [1092, 267] on div "Rows" at bounding box center [1089, 263] width 73 height 57
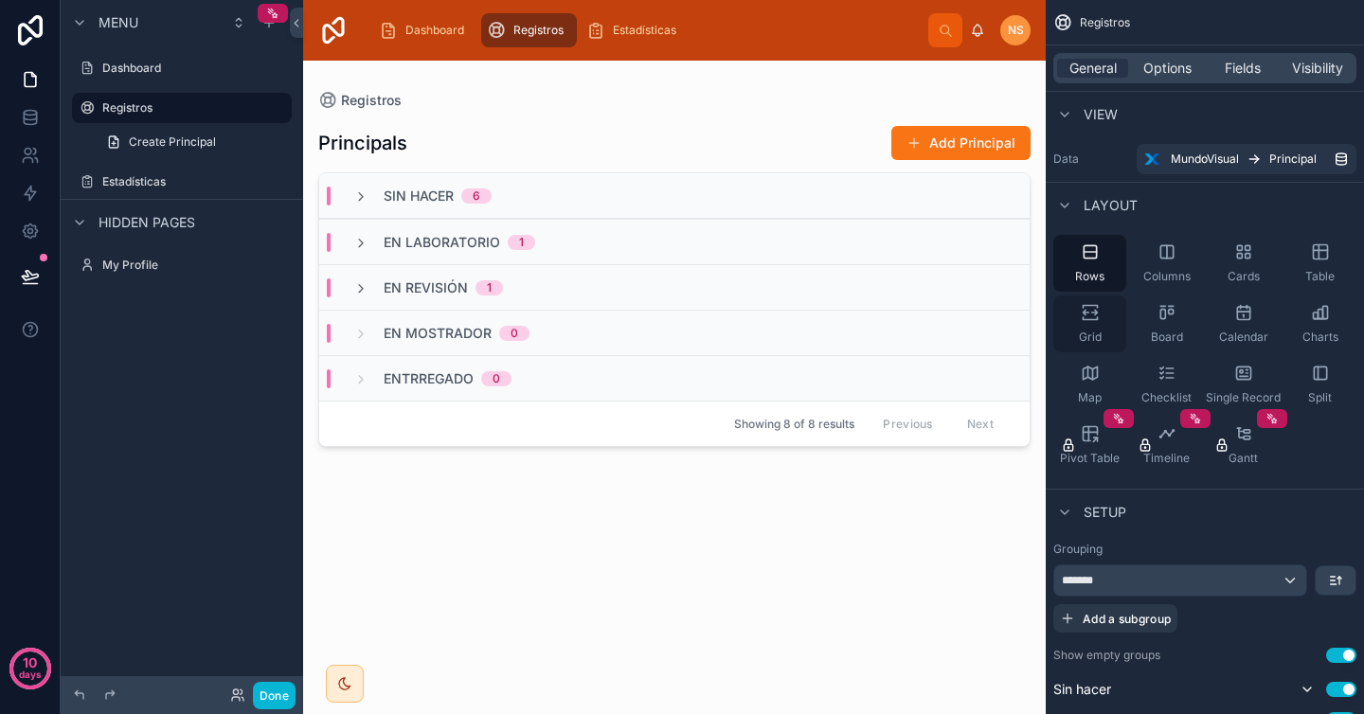
click at [1100, 325] on div "Grid" at bounding box center [1089, 324] width 73 height 57
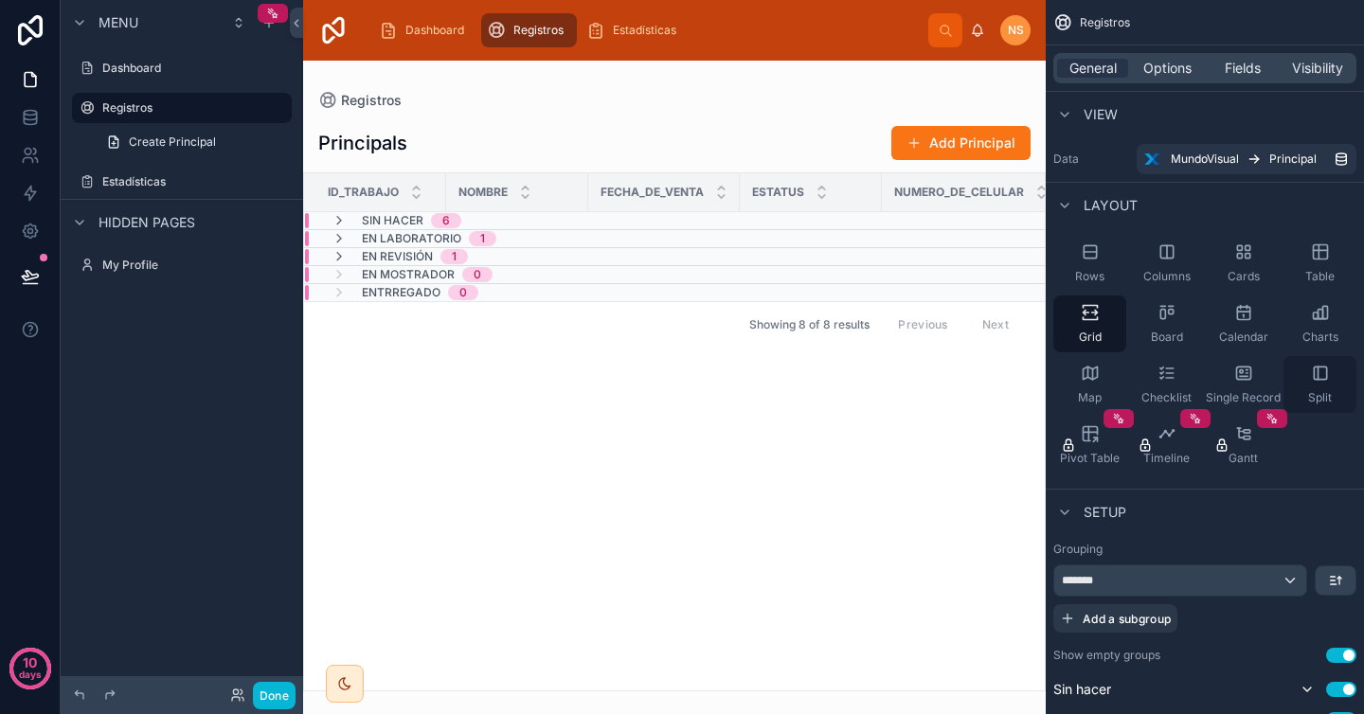
click at [1325, 394] on span "Split" at bounding box center [1320, 397] width 24 height 15
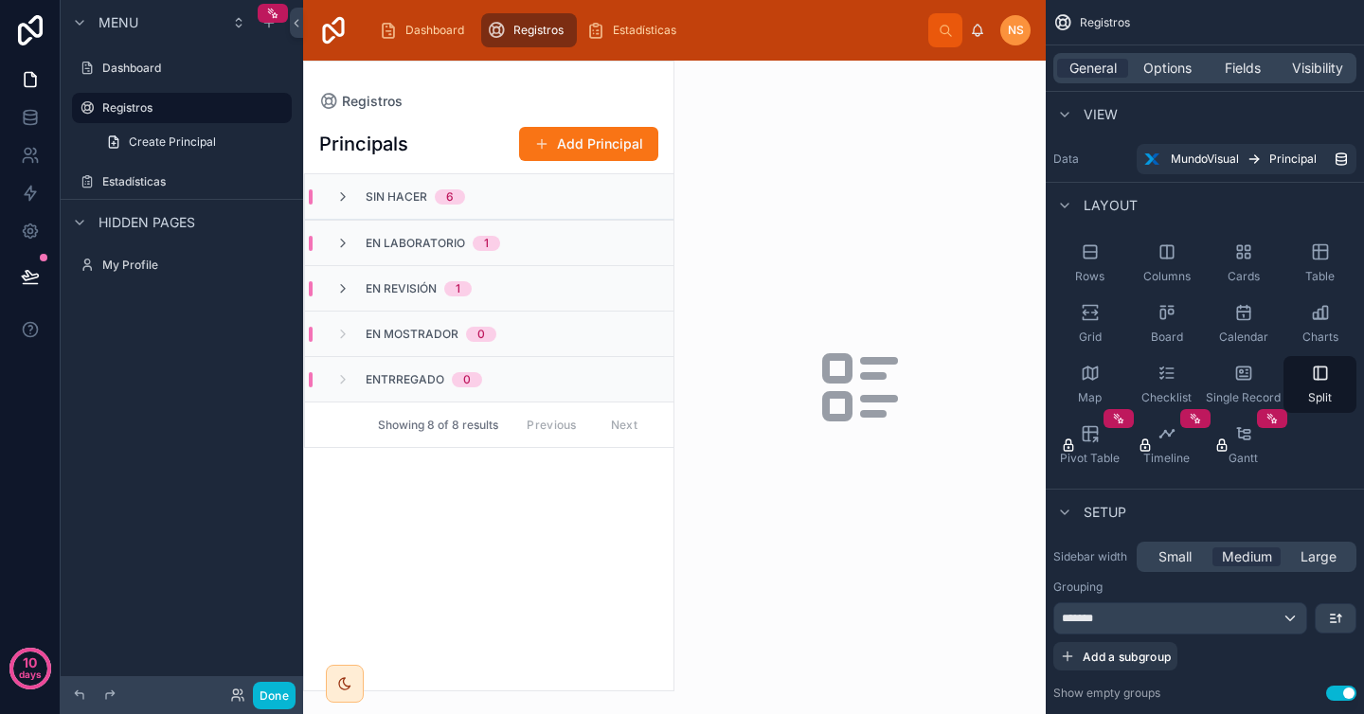
click at [454, 205] on div "Sin hacer 6" at bounding box center [489, 196] width 368 height 45
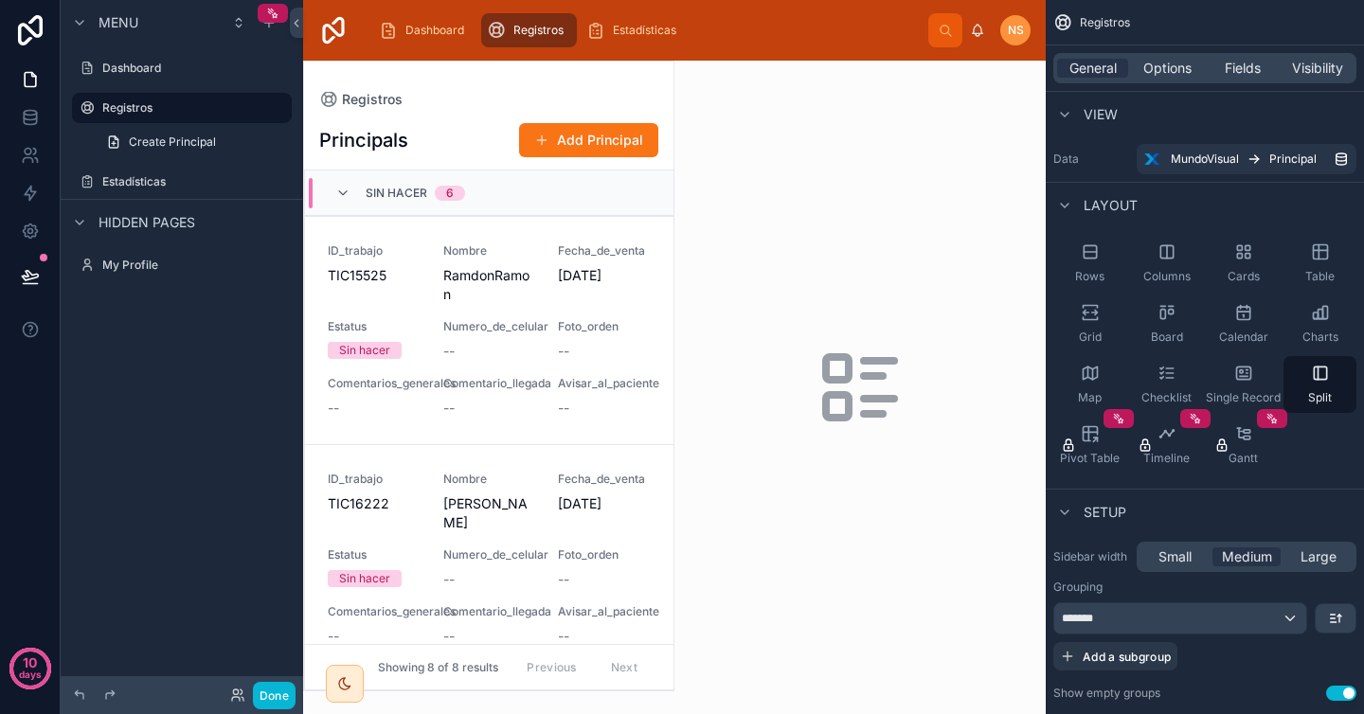
click at [408, 192] on span "Sin hacer" at bounding box center [397, 193] width 62 height 15
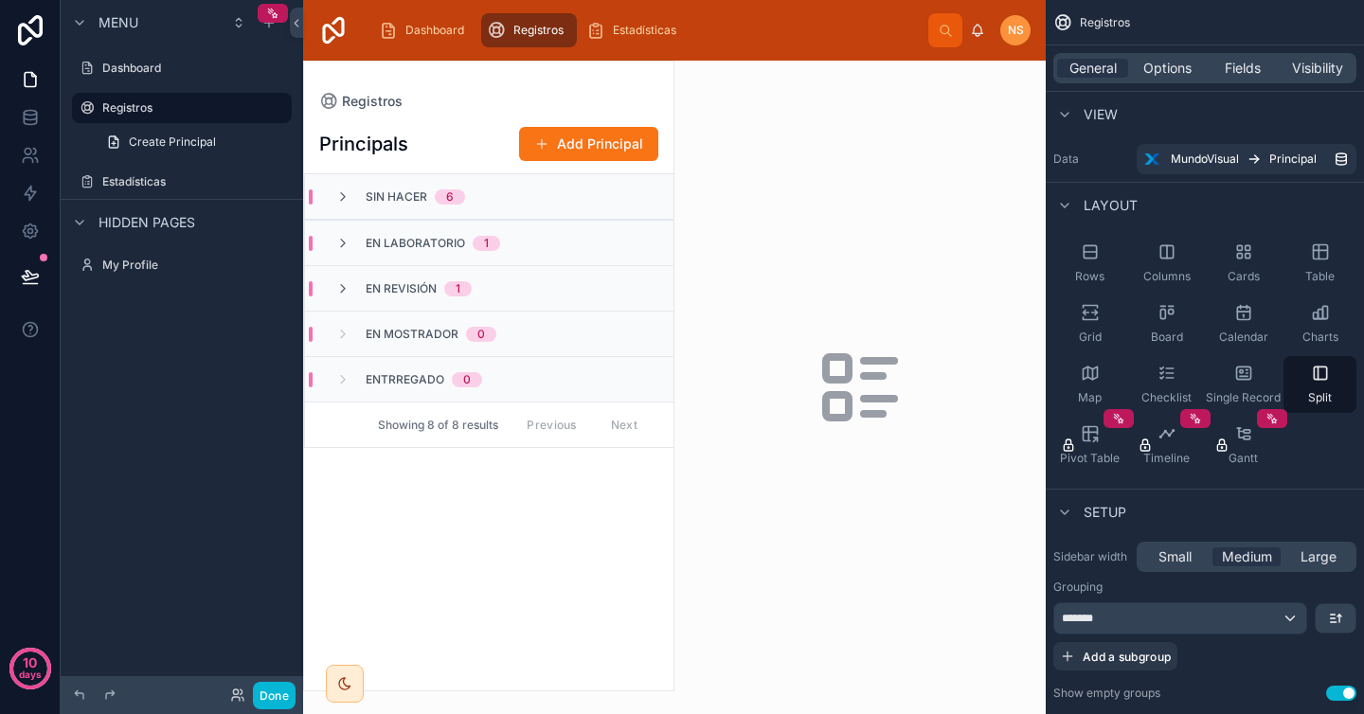
click at [891, 294] on div at bounding box center [859, 388] width 371 height 654
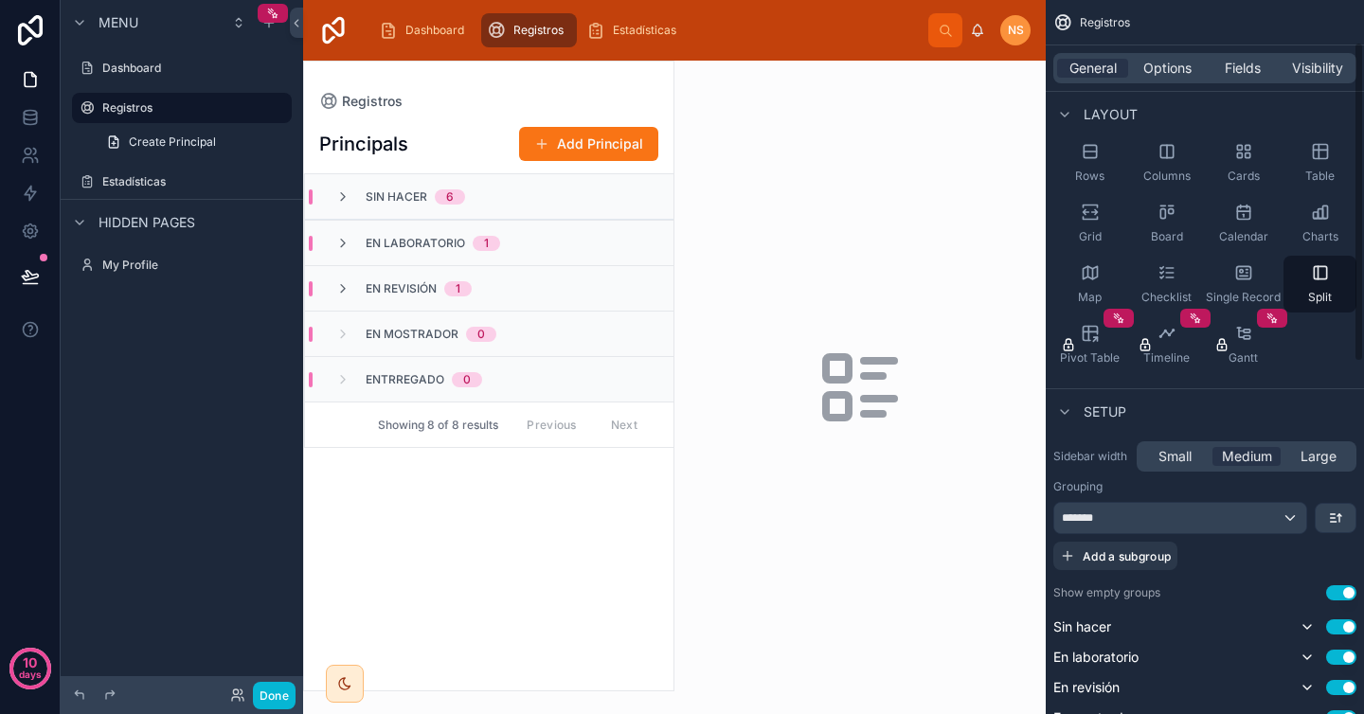
scroll to position [104, 0]
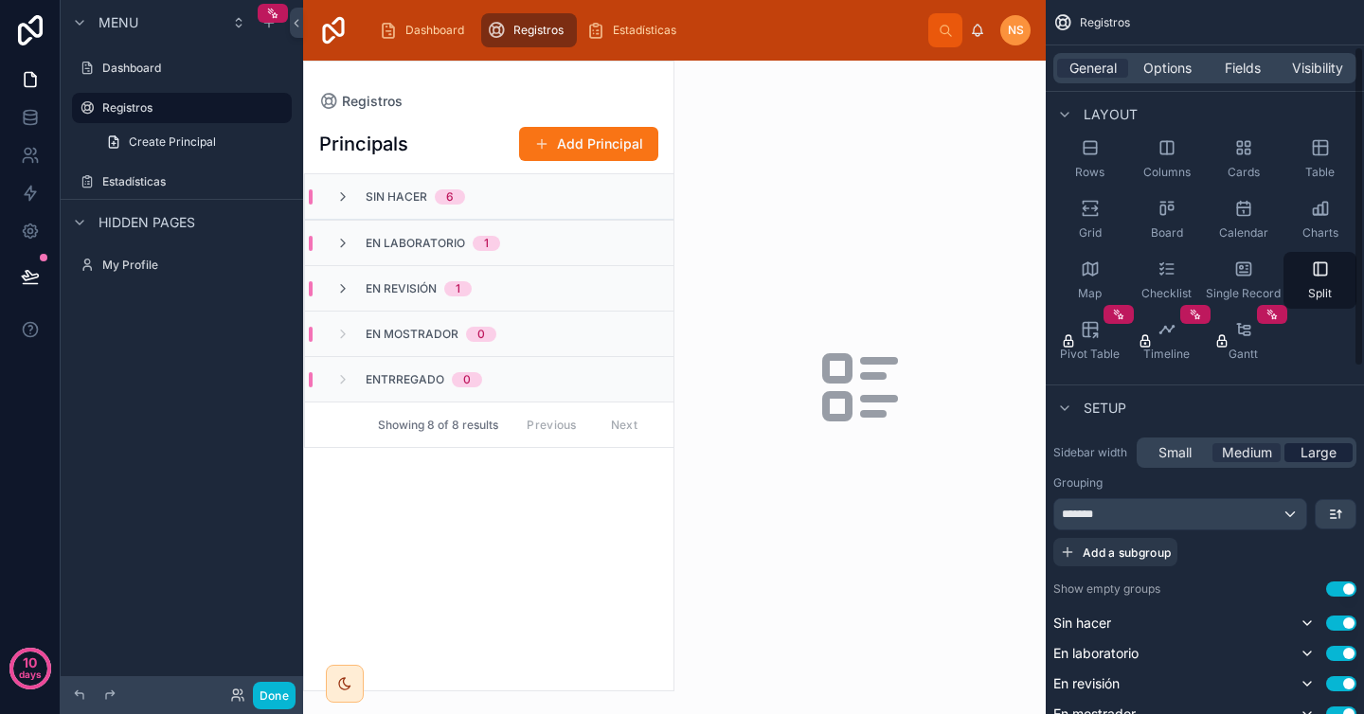
click at [1330, 455] on span "Large" at bounding box center [1318, 452] width 36 height 19
click at [1179, 454] on span "Small" at bounding box center [1174, 452] width 33 height 19
click at [1235, 454] on span "Medium" at bounding box center [1247, 452] width 50 height 19
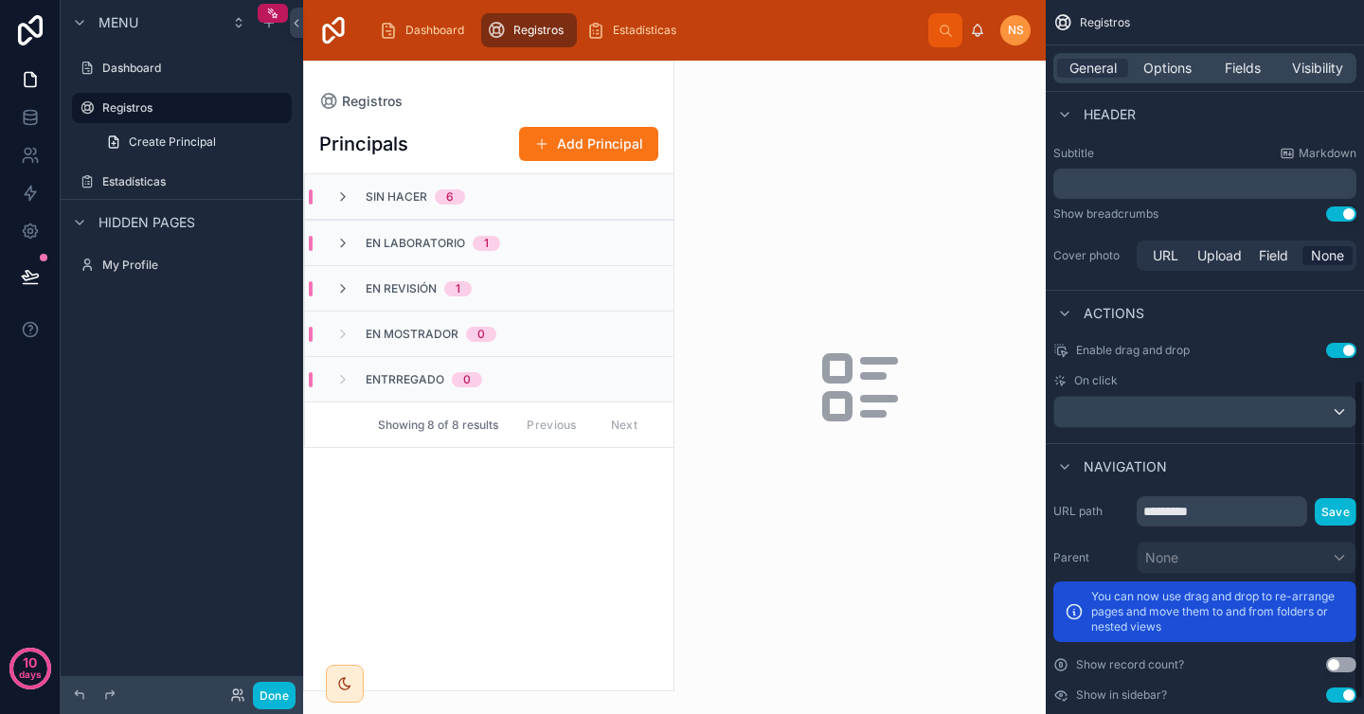
scroll to position [860, 0]
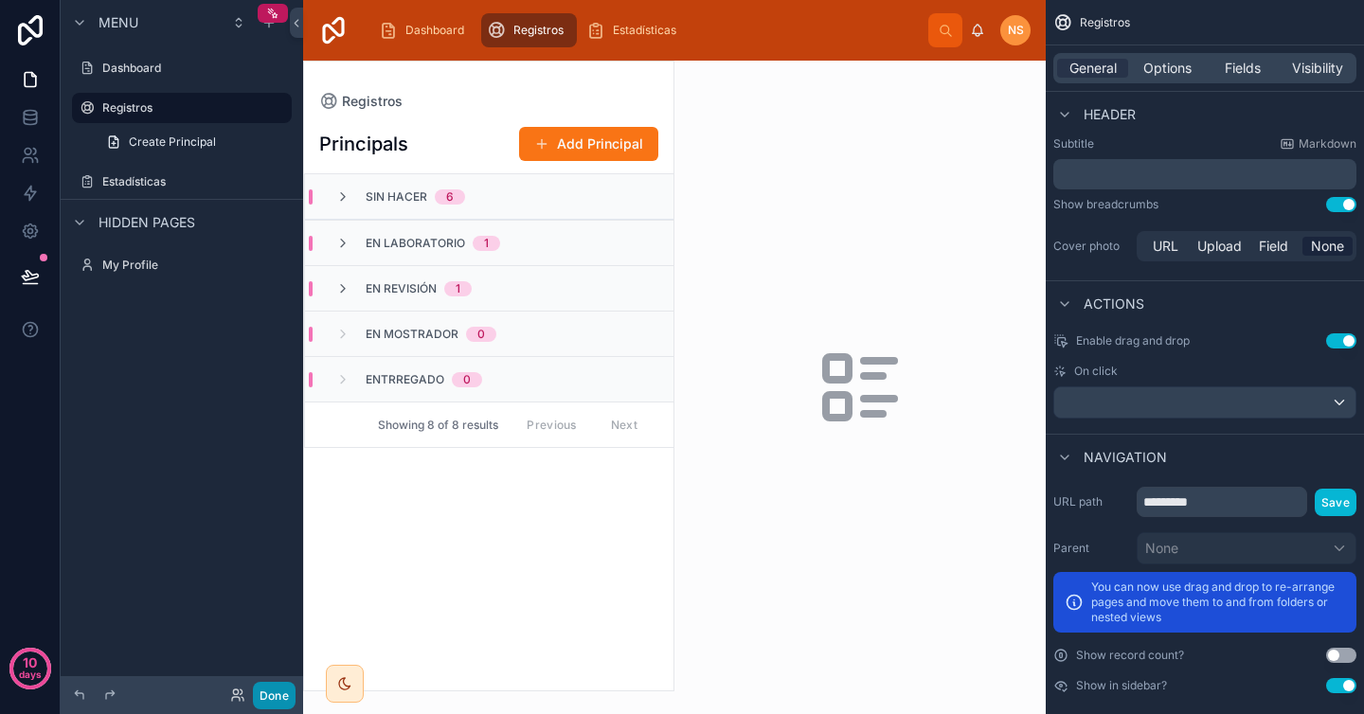
click at [285, 686] on button "Done" at bounding box center [274, 695] width 43 height 27
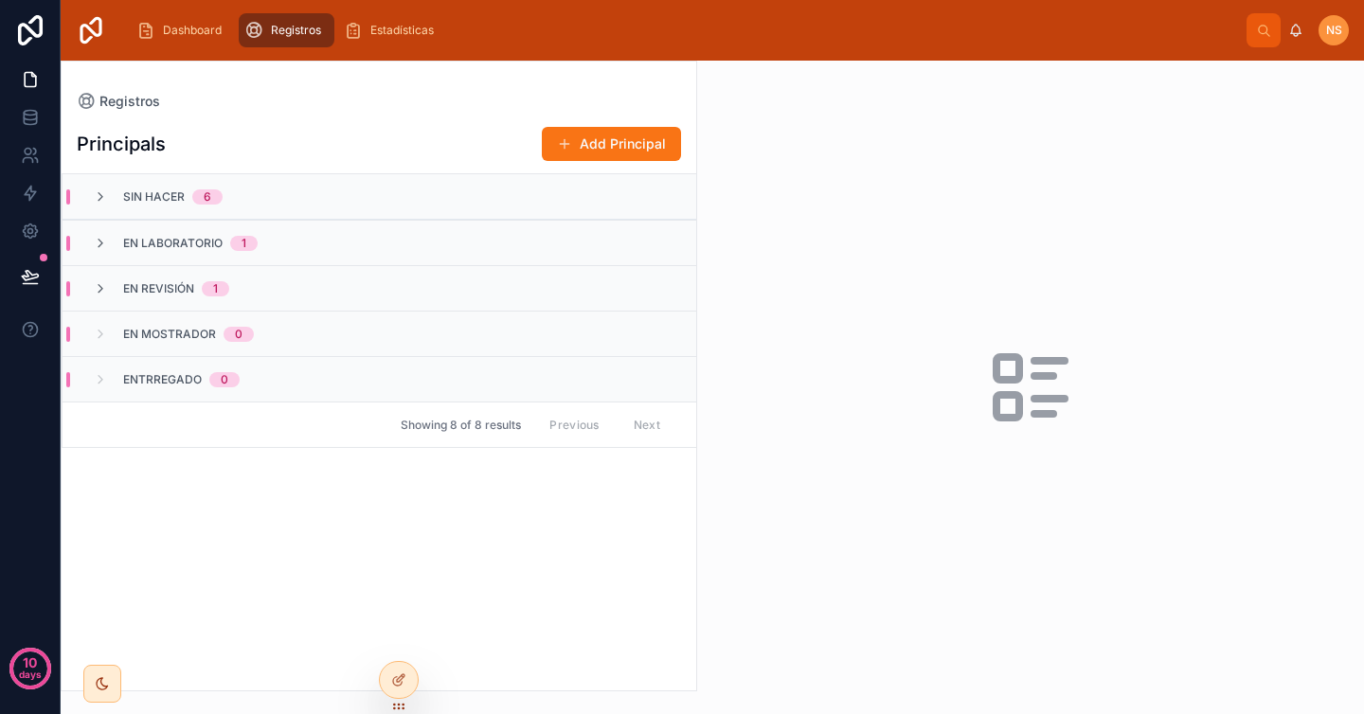
click at [598, 203] on div "Sin hacer 6" at bounding box center [380, 196] width 634 height 45
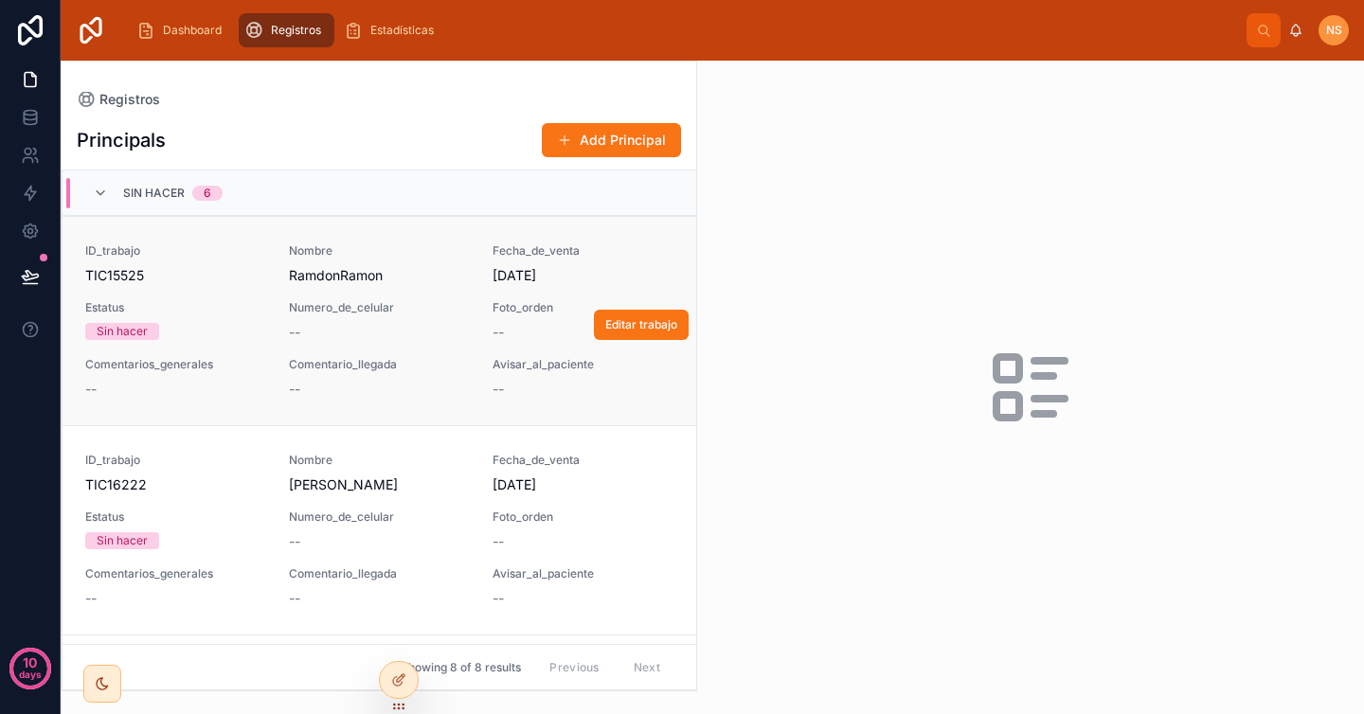
click at [302, 269] on span "RamdonRamon" at bounding box center [379, 275] width 181 height 19
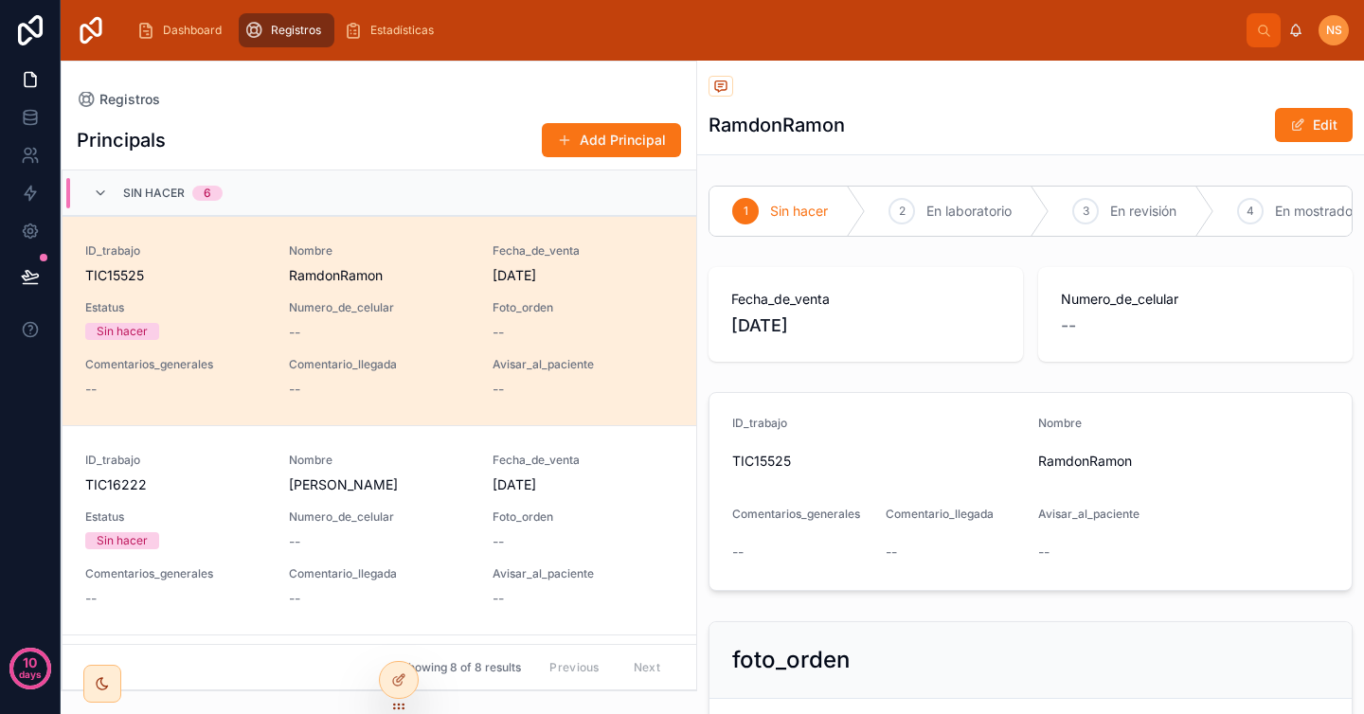
click at [187, 207] on div "Sin hacer 6" at bounding box center [172, 193] width 99 height 30
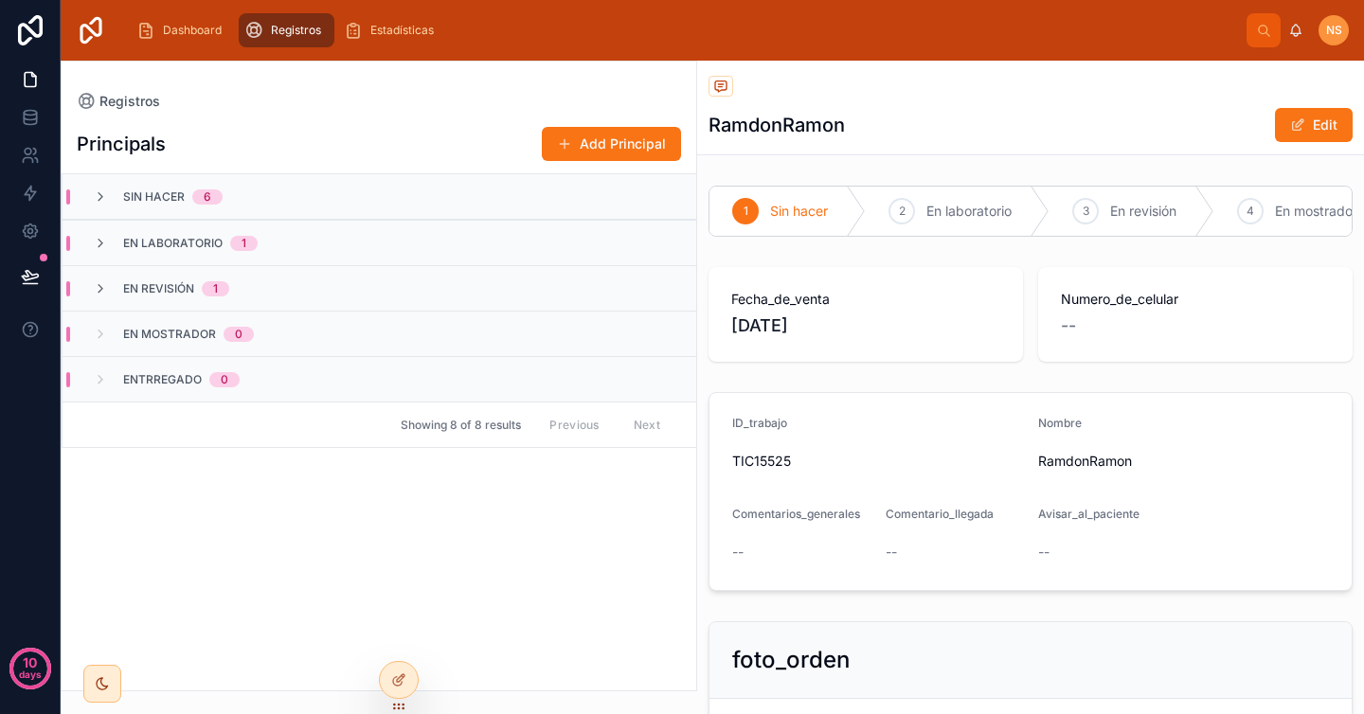
click at [238, 247] on span "1" at bounding box center [243, 243] width 27 height 15
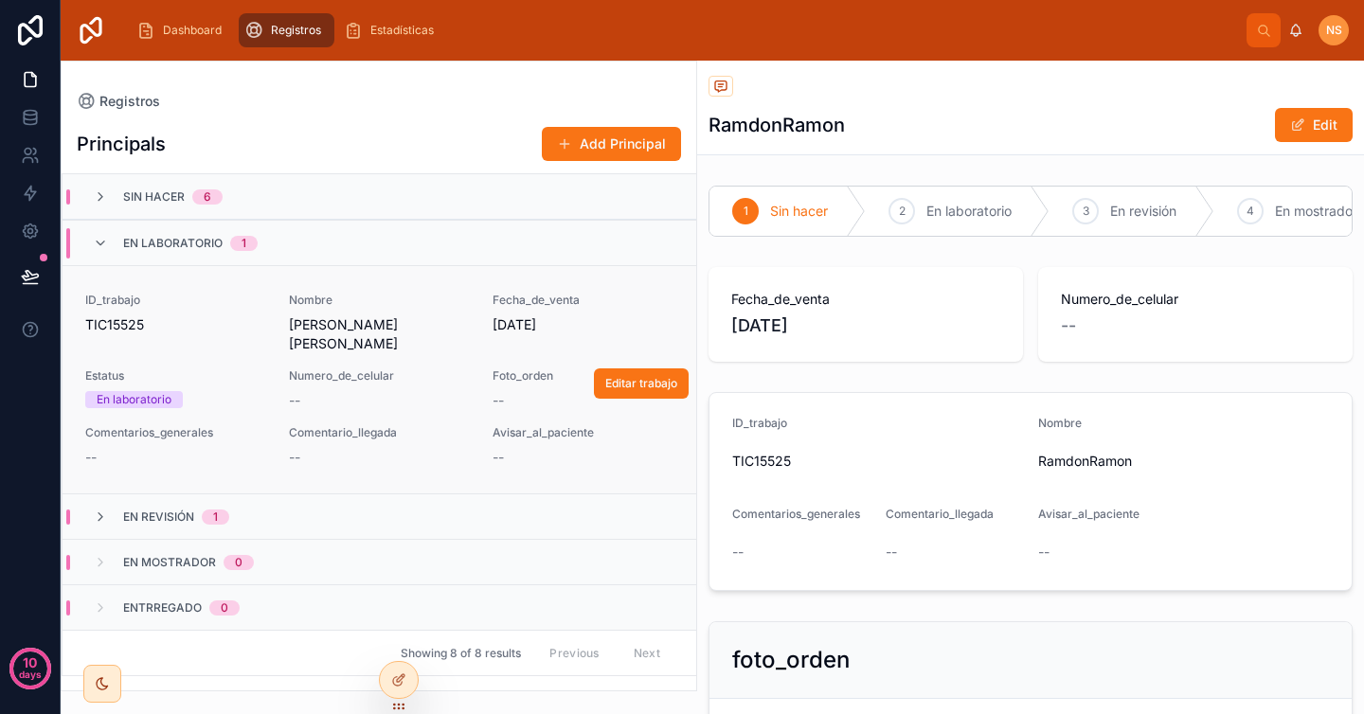
click at [193, 329] on span "TIC15525" at bounding box center [175, 324] width 181 height 19
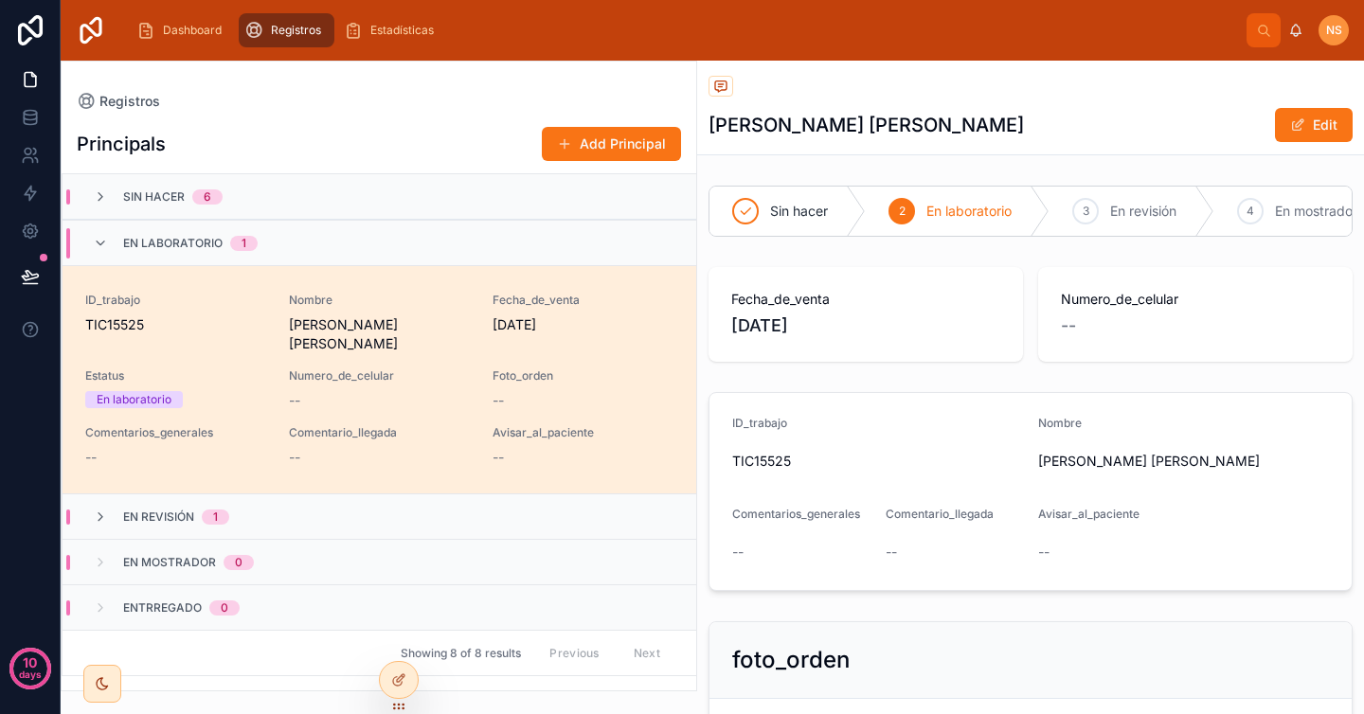
click at [223, 241] on div "En laboratorio 1" at bounding box center [190, 243] width 135 height 30
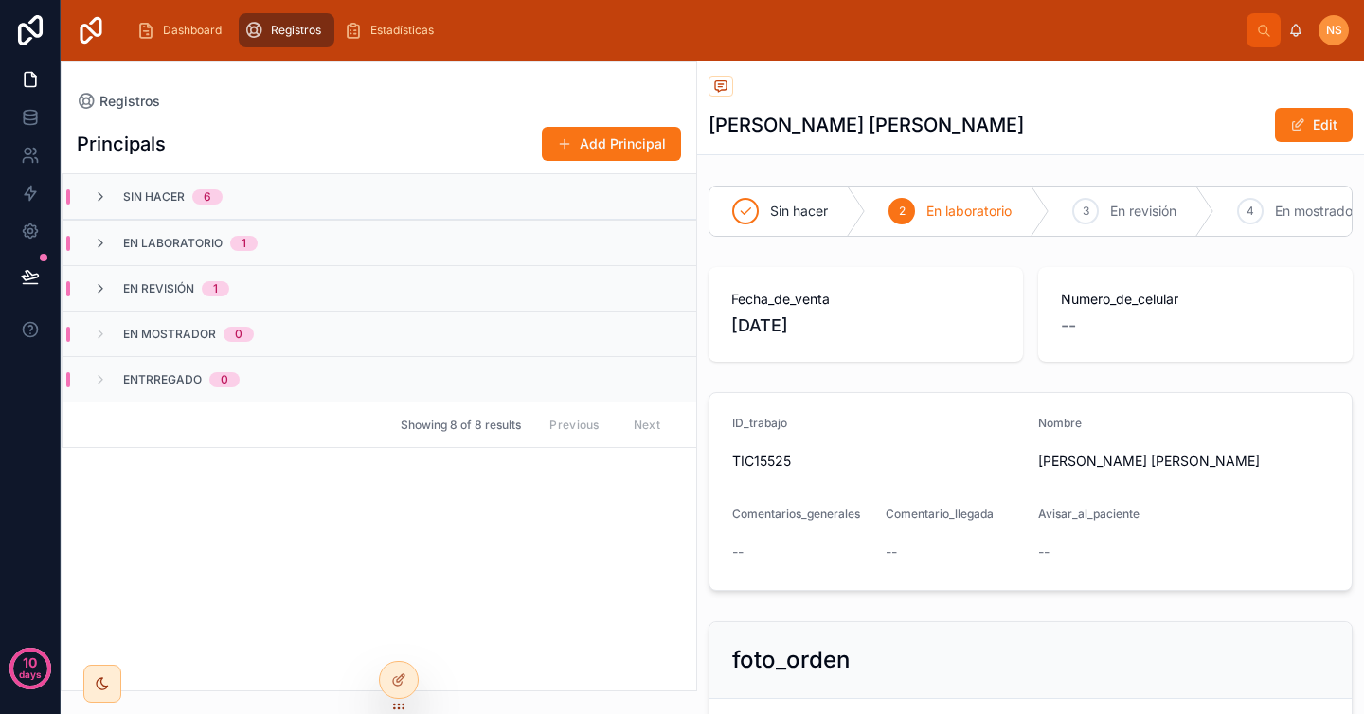
click at [186, 378] on span "Entrregado" at bounding box center [162, 379] width 79 height 15
click at [134, 379] on span "Entrregado" at bounding box center [162, 379] width 79 height 15
click at [170, 191] on span "Sin hacer" at bounding box center [154, 196] width 62 height 15
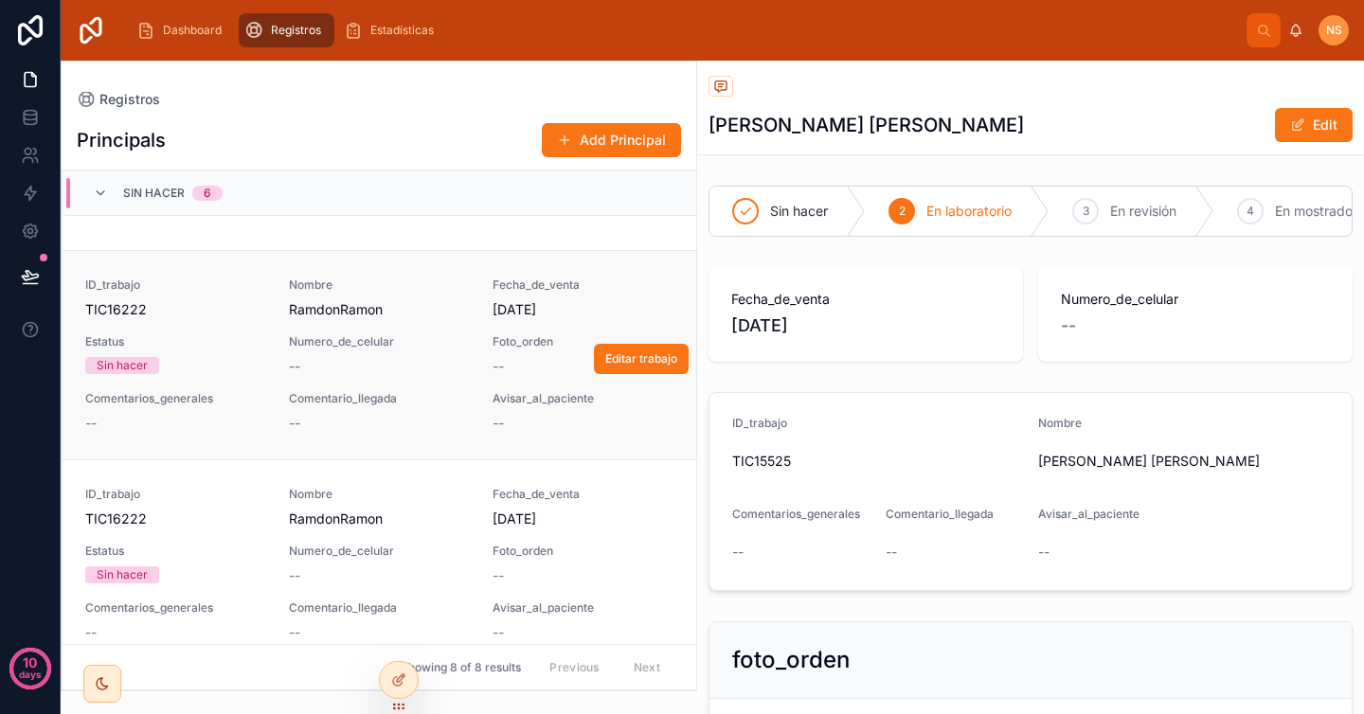
scroll to position [585, 0]
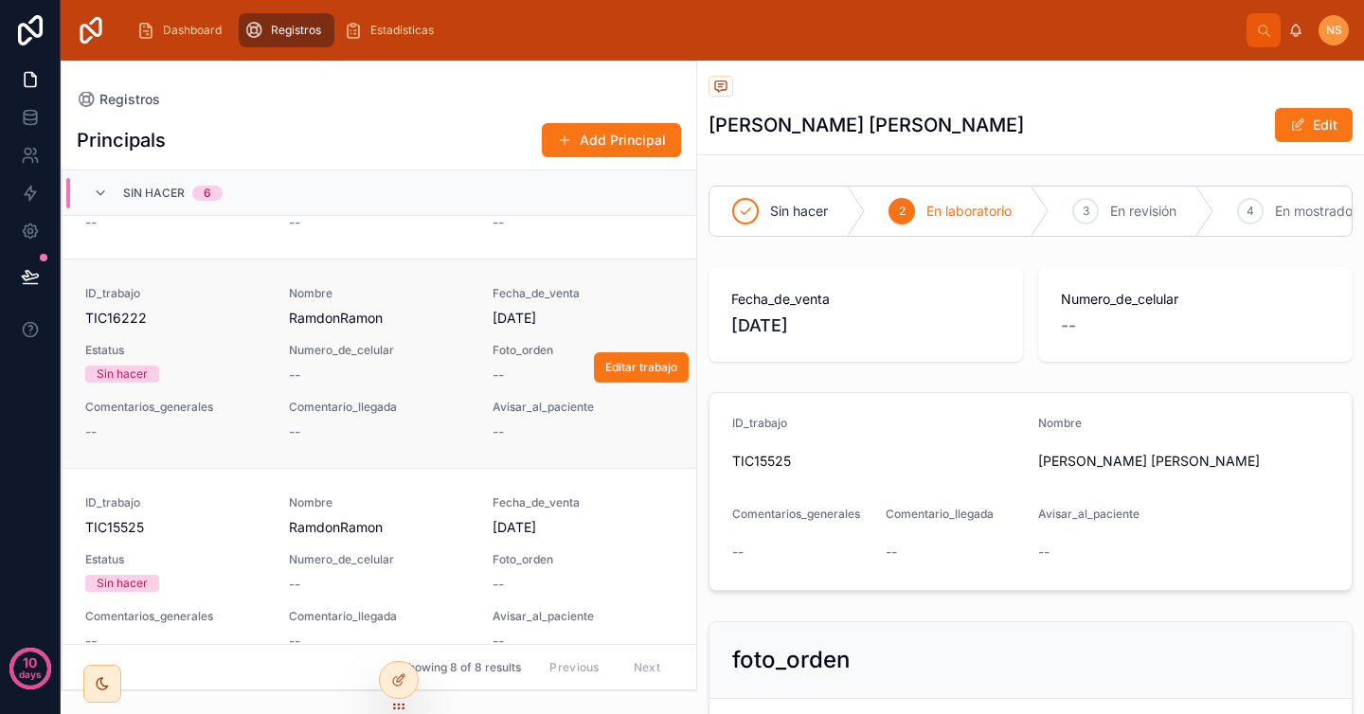
click at [314, 365] on div "Numero_de_celular --" at bounding box center [379, 364] width 181 height 42
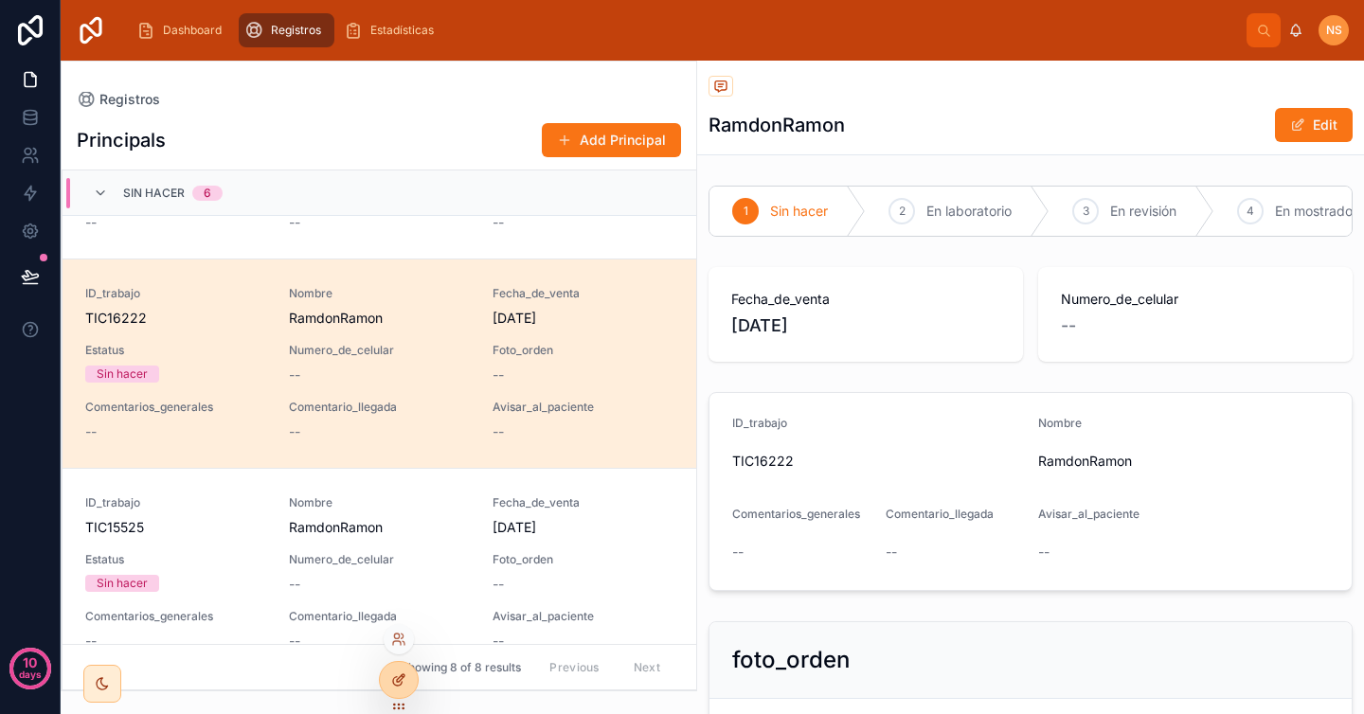
click at [398, 683] on icon at bounding box center [398, 680] width 15 height 15
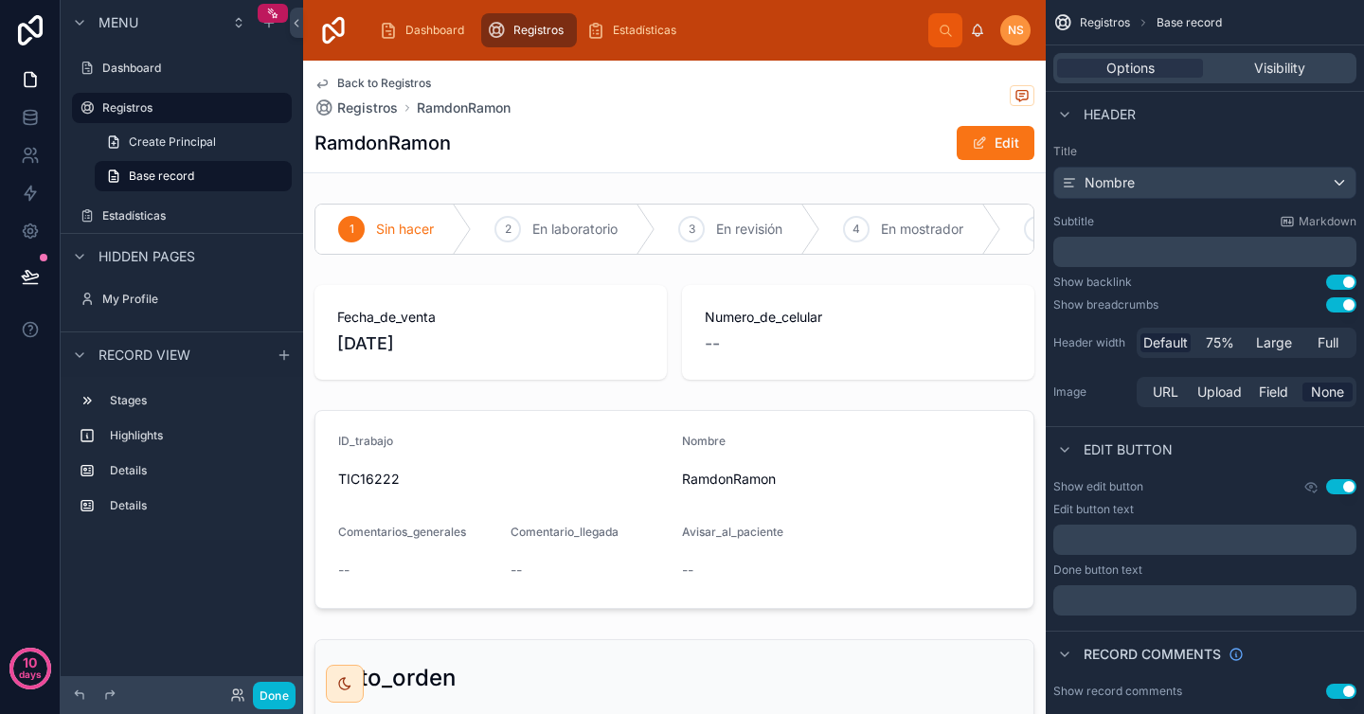
click at [170, 107] on label "Registros" at bounding box center [178, 107] width 152 height 15
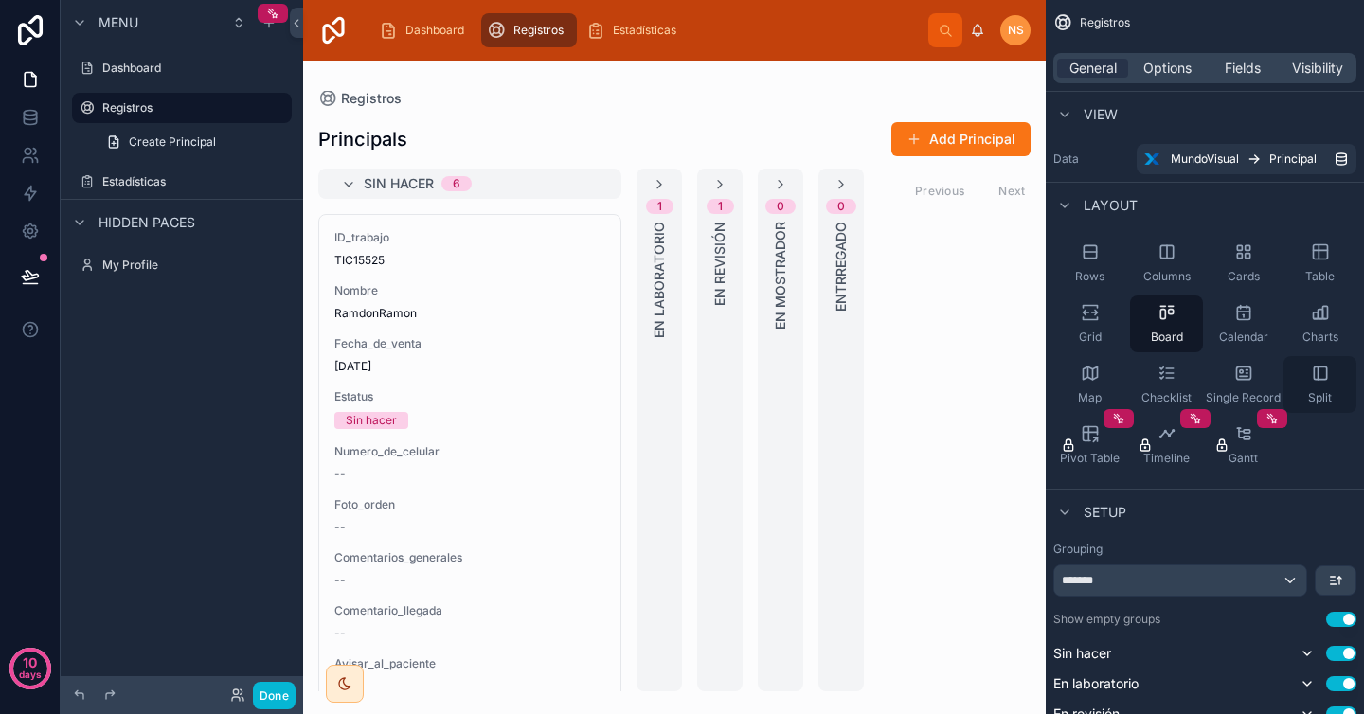
click at [1330, 382] on div "Split" at bounding box center [1319, 384] width 73 height 57
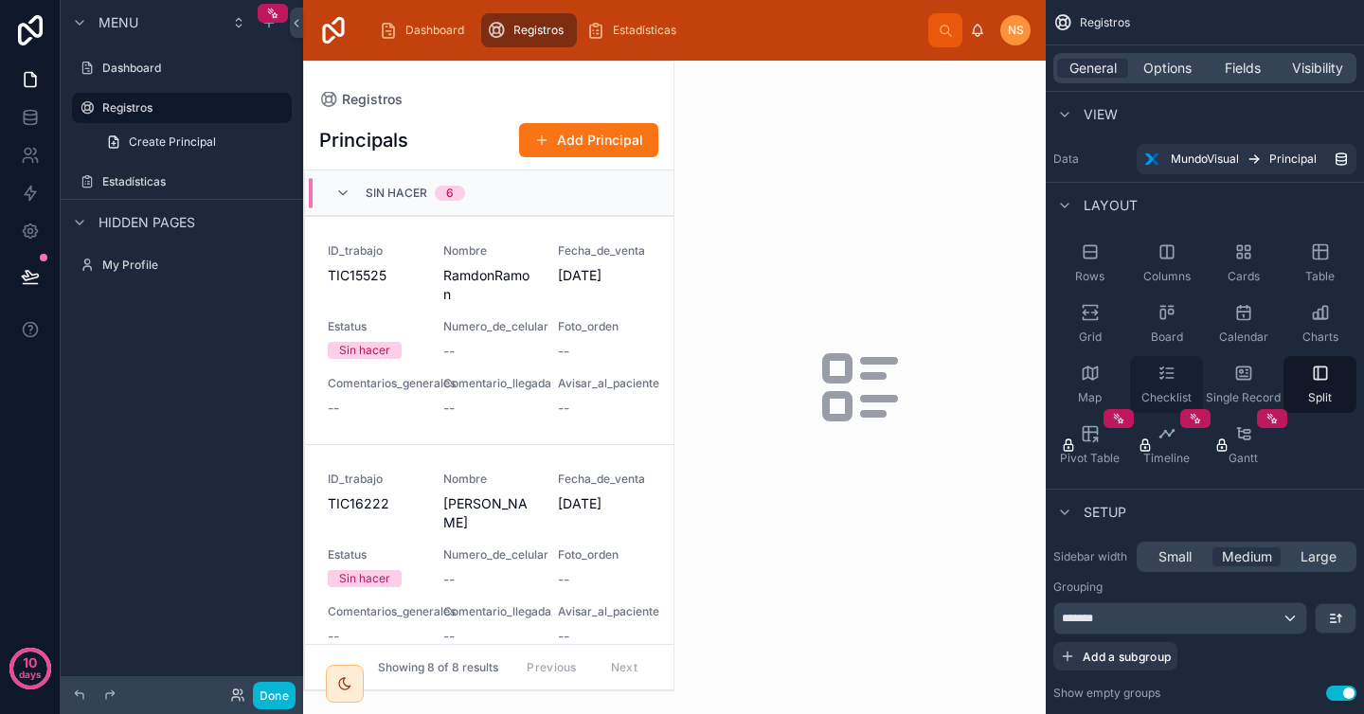
click at [1164, 369] on icon "scrollable content" at bounding box center [1166, 373] width 19 height 19
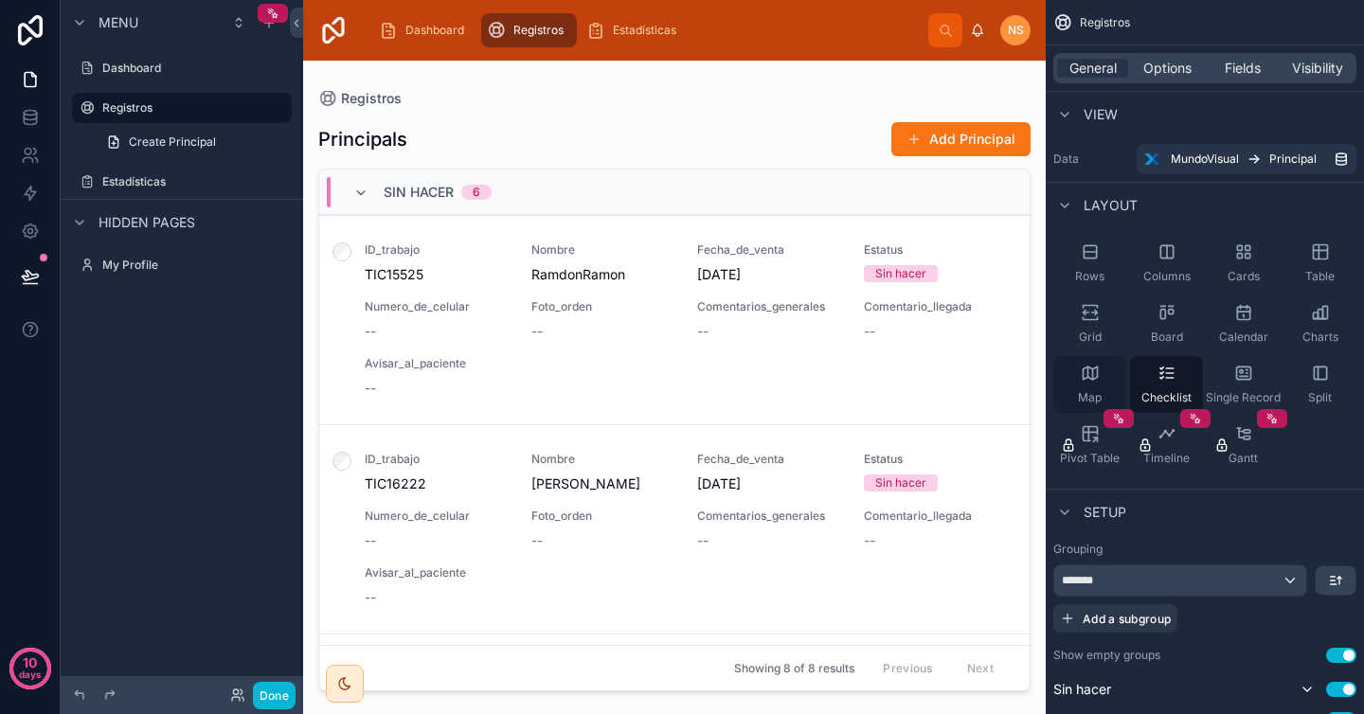
click at [1100, 379] on div "Map" at bounding box center [1089, 384] width 73 height 57
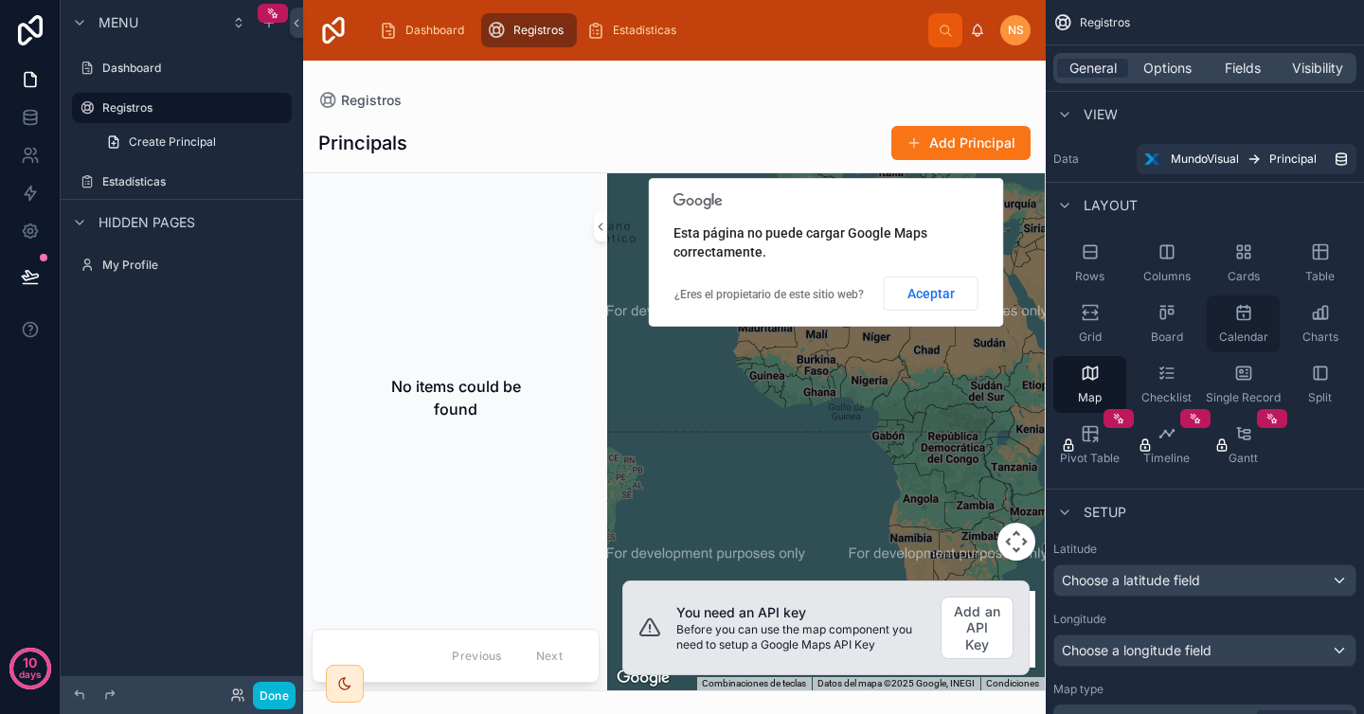
click at [1266, 332] on span "Calendar" at bounding box center [1243, 337] width 49 height 15
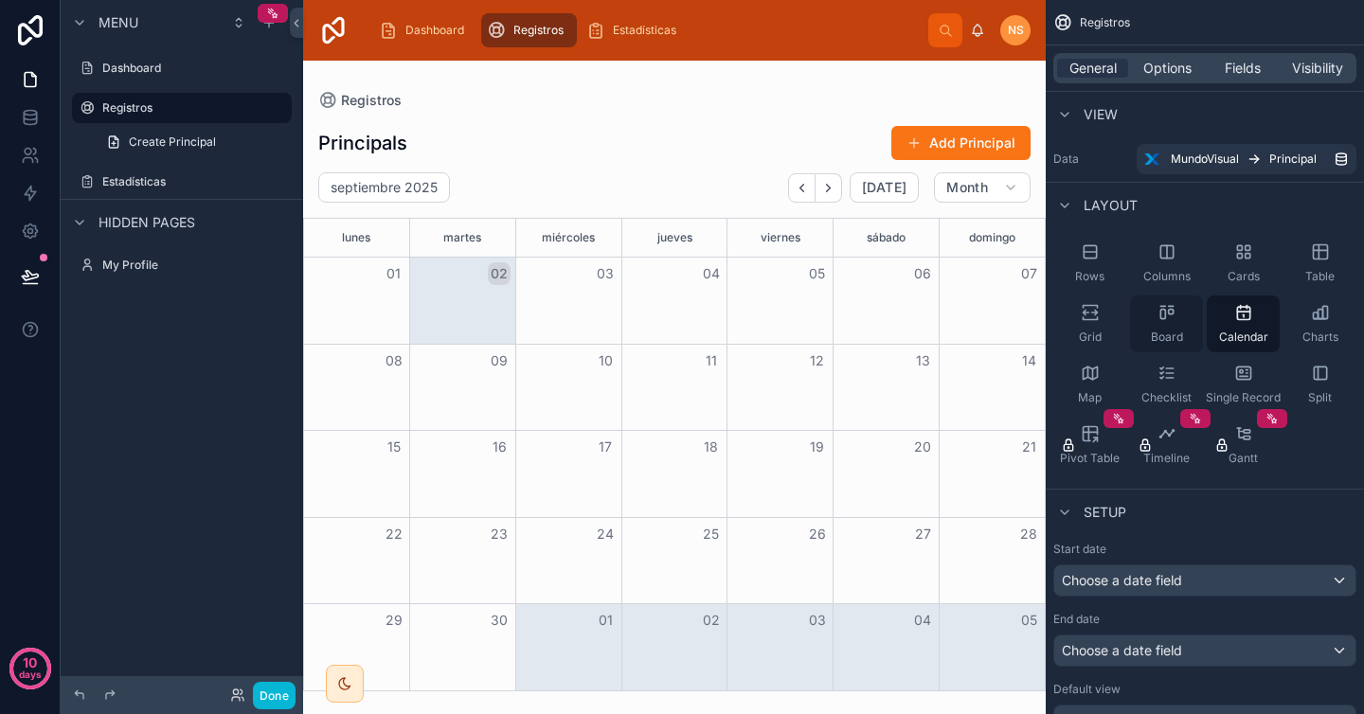
click at [1175, 322] on div "Board" at bounding box center [1166, 324] width 73 height 57
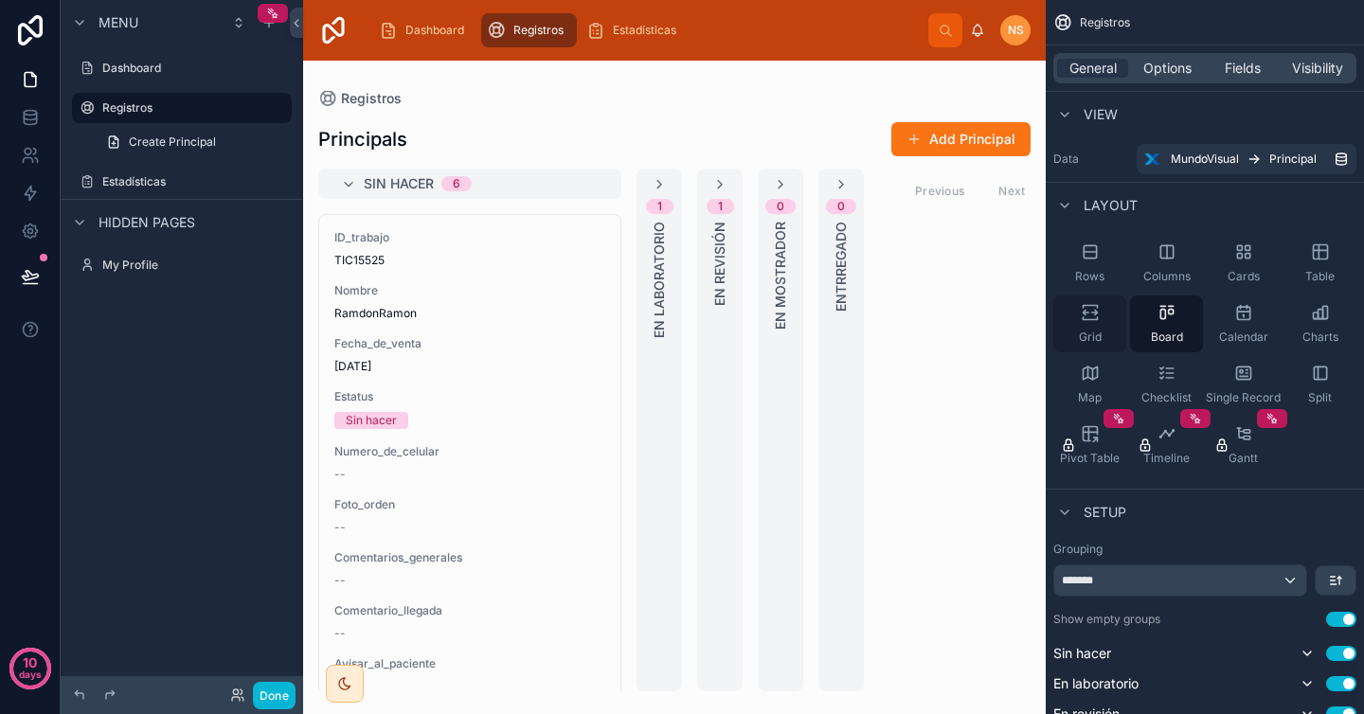
click at [1094, 319] on icon "scrollable content" at bounding box center [1090, 318] width 14 height 3
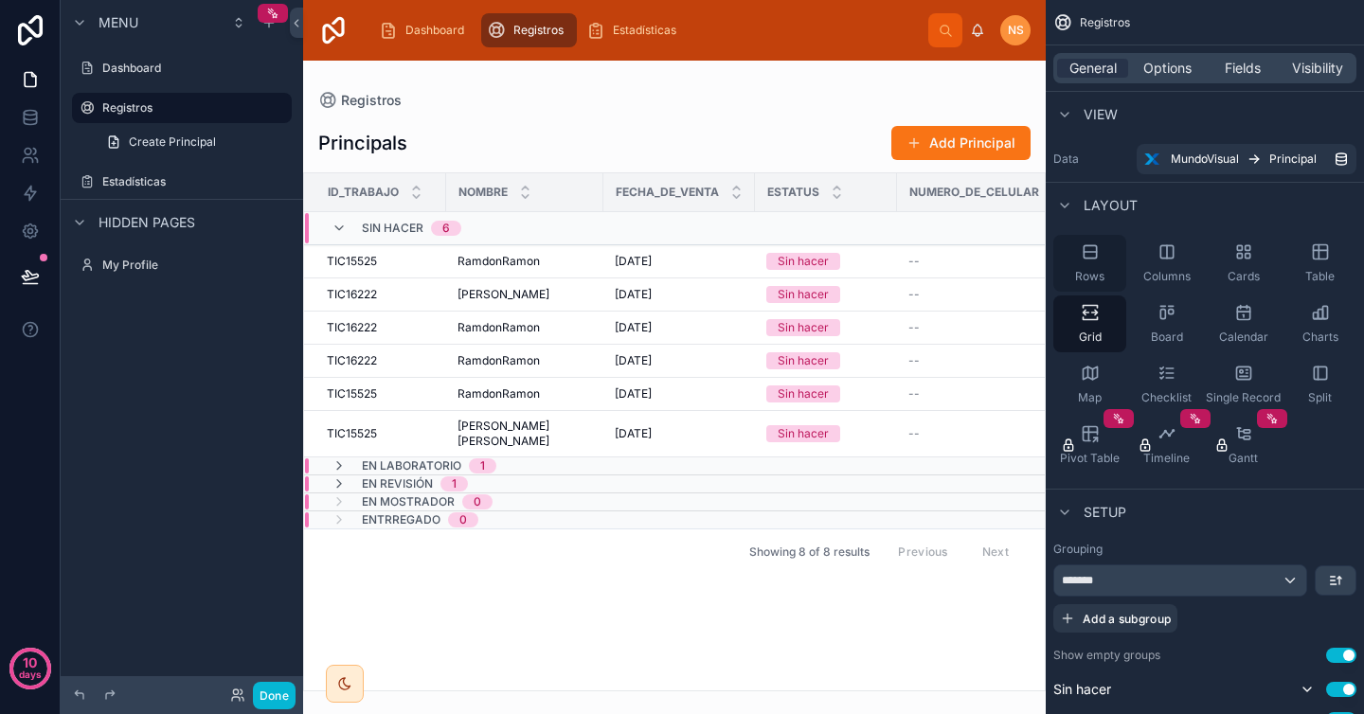
click at [1085, 275] on span "Rows" at bounding box center [1089, 276] width 29 height 15
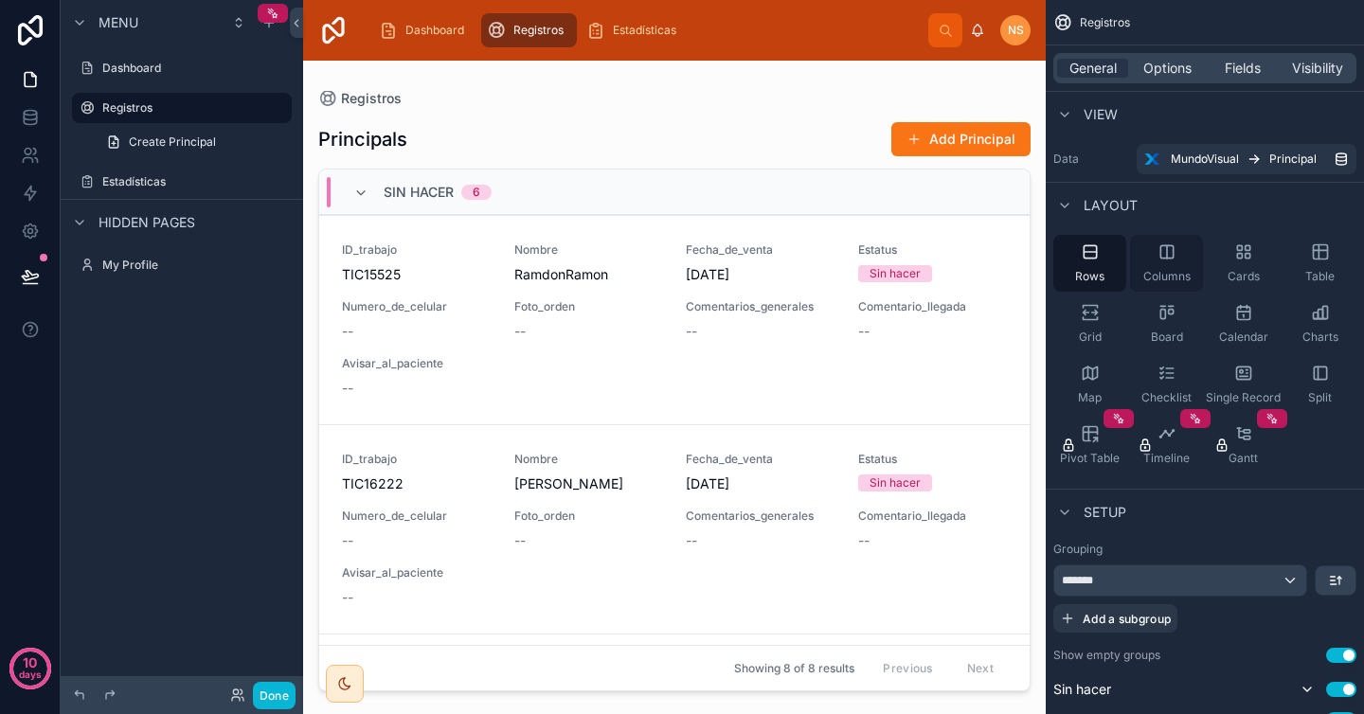
click at [1165, 265] on div "Columns" at bounding box center [1166, 263] width 73 height 57
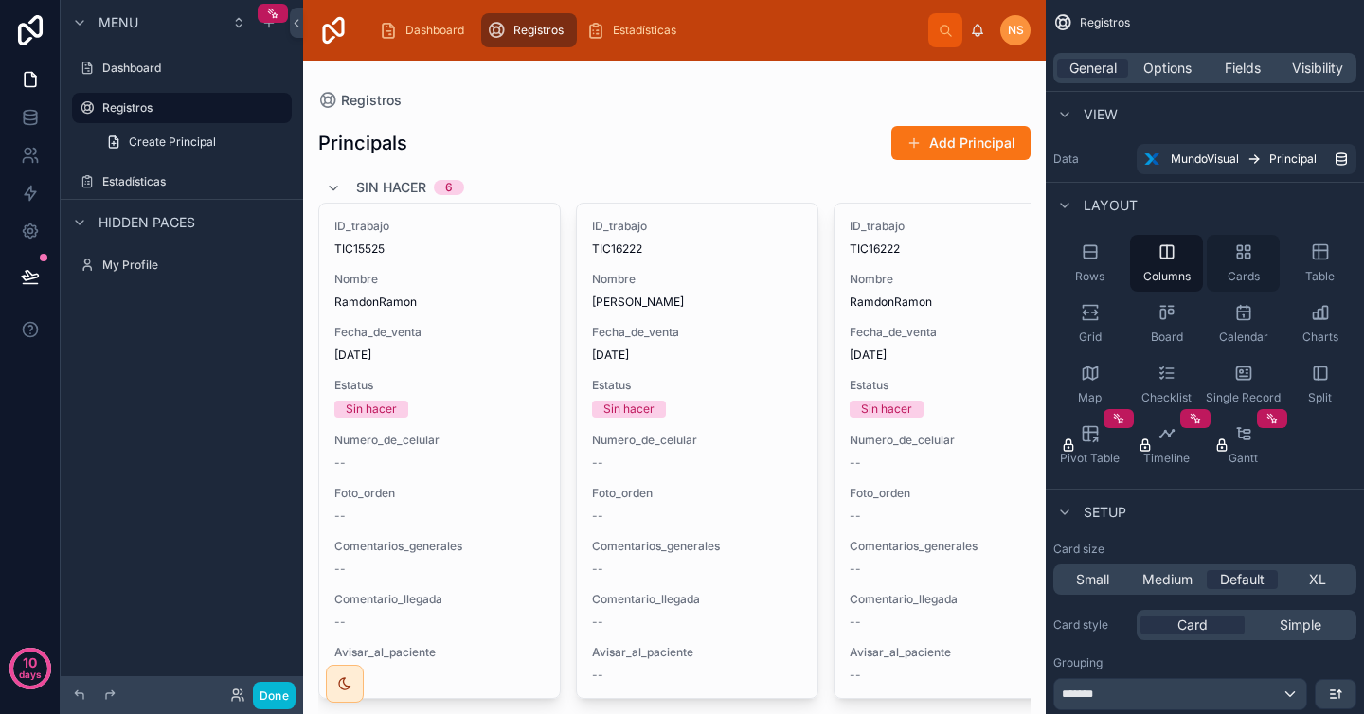
click at [1233, 272] on span "Cards" at bounding box center [1244, 276] width 32 height 15
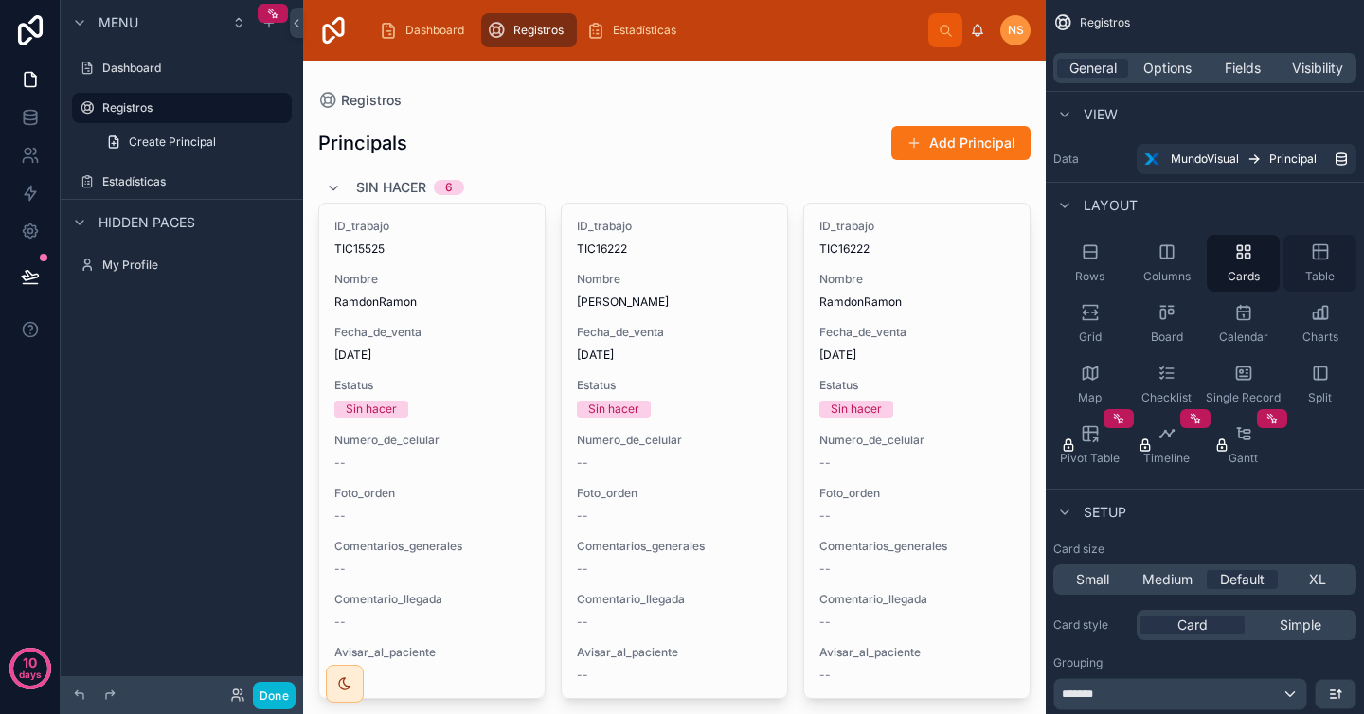
click at [1311, 267] on div "Table" at bounding box center [1319, 263] width 73 height 57
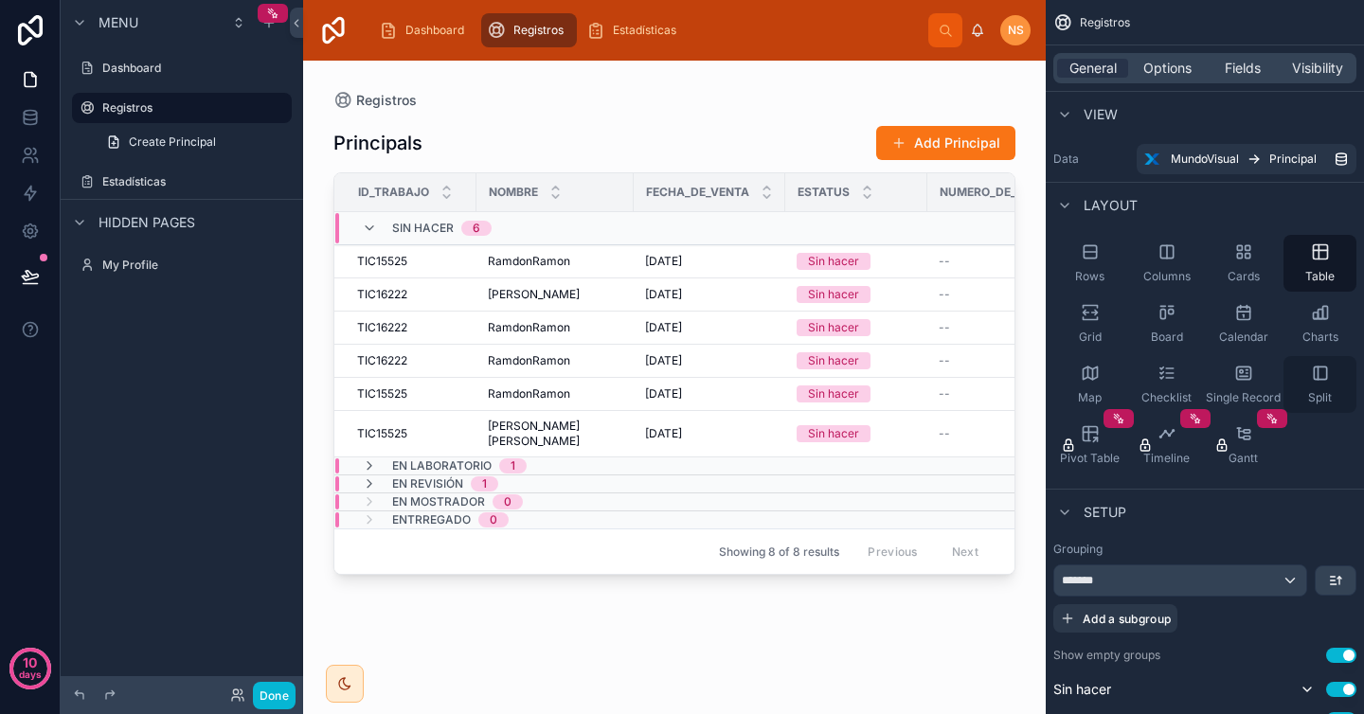
click at [1331, 384] on div "Split" at bounding box center [1319, 384] width 73 height 57
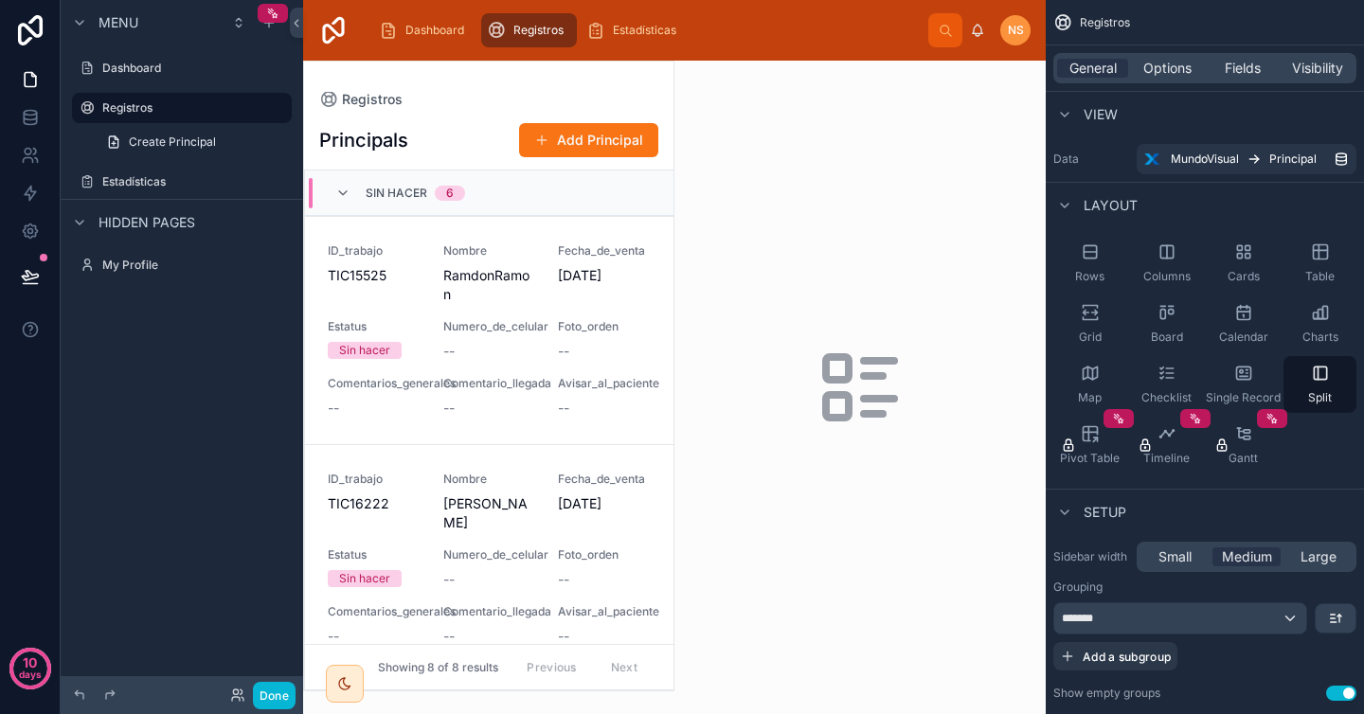
click at [1350, 457] on div "Rows Columns Cards Table Grid Board Calendar Charts Map Checklist Single Record…" at bounding box center [1205, 354] width 318 height 254
click at [341, 190] on icon at bounding box center [342, 193] width 15 height 15
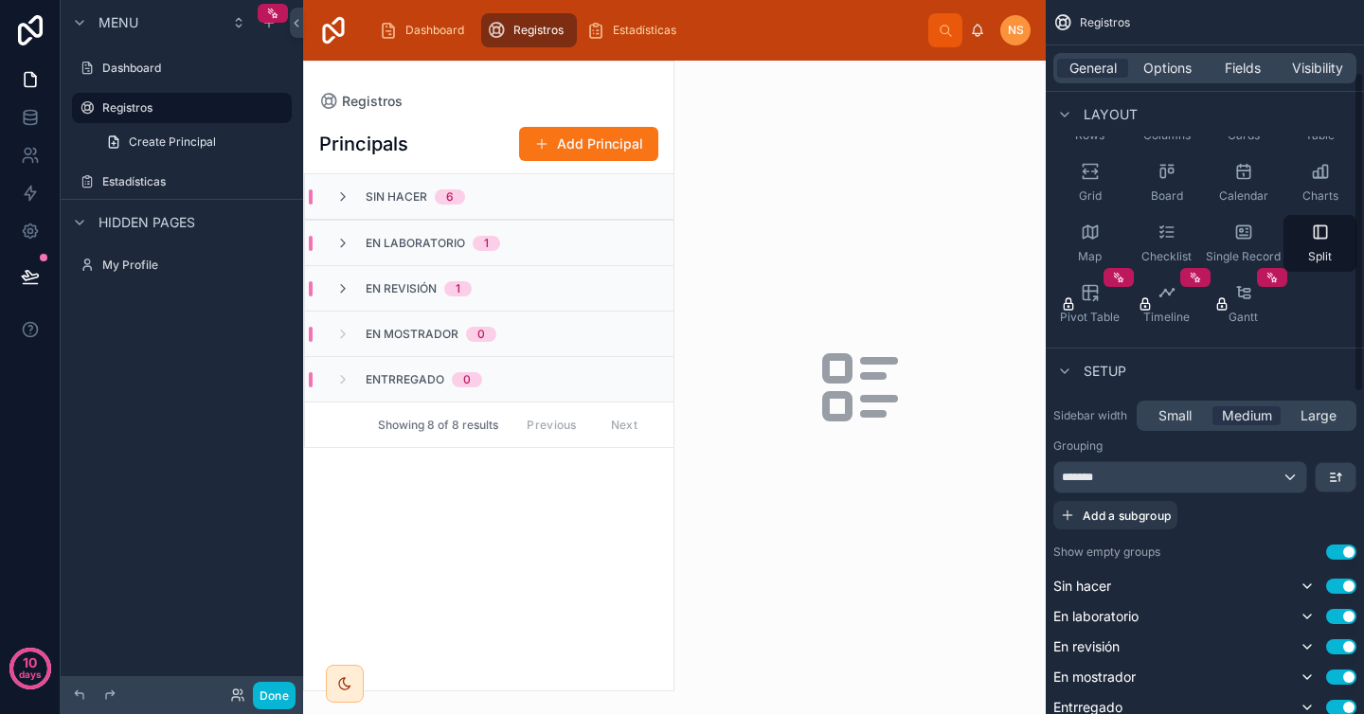
scroll to position [162, 0]
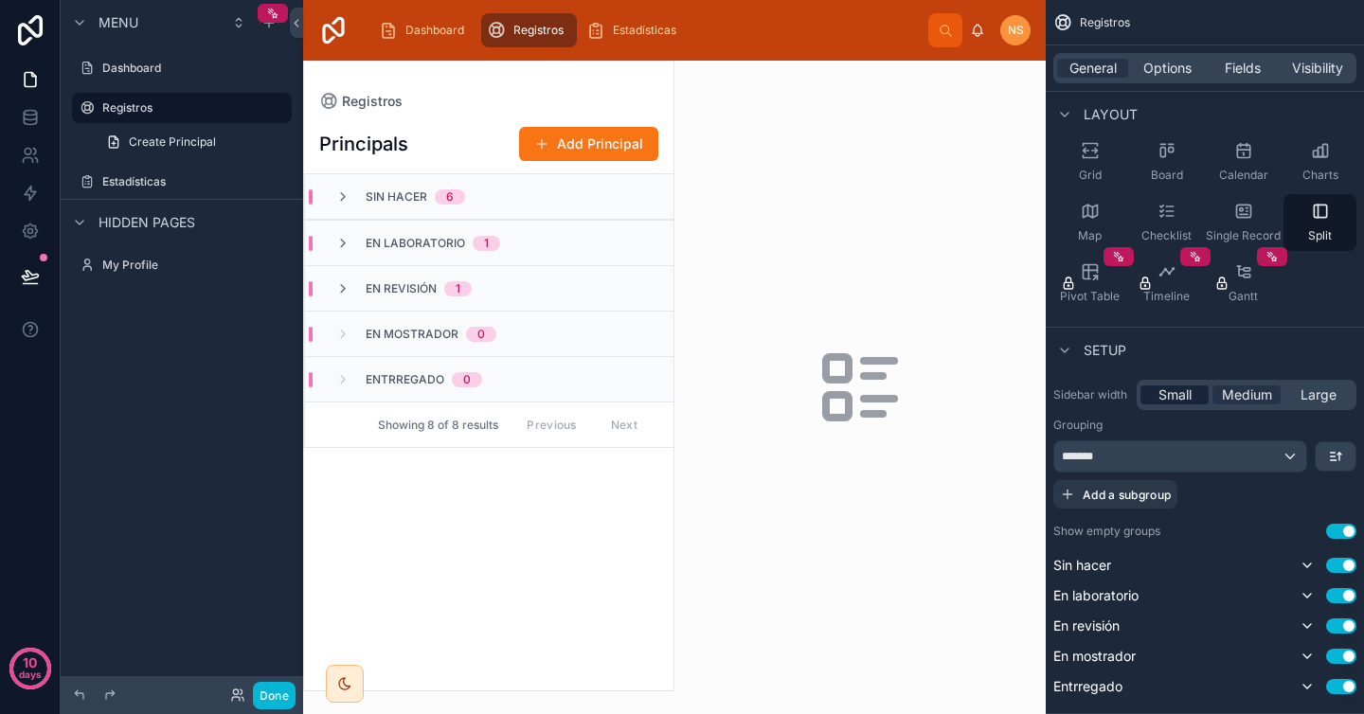
click at [1180, 401] on span "Small" at bounding box center [1174, 395] width 33 height 19
click at [350, 197] on icon at bounding box center [342, 196] width 15 height 15
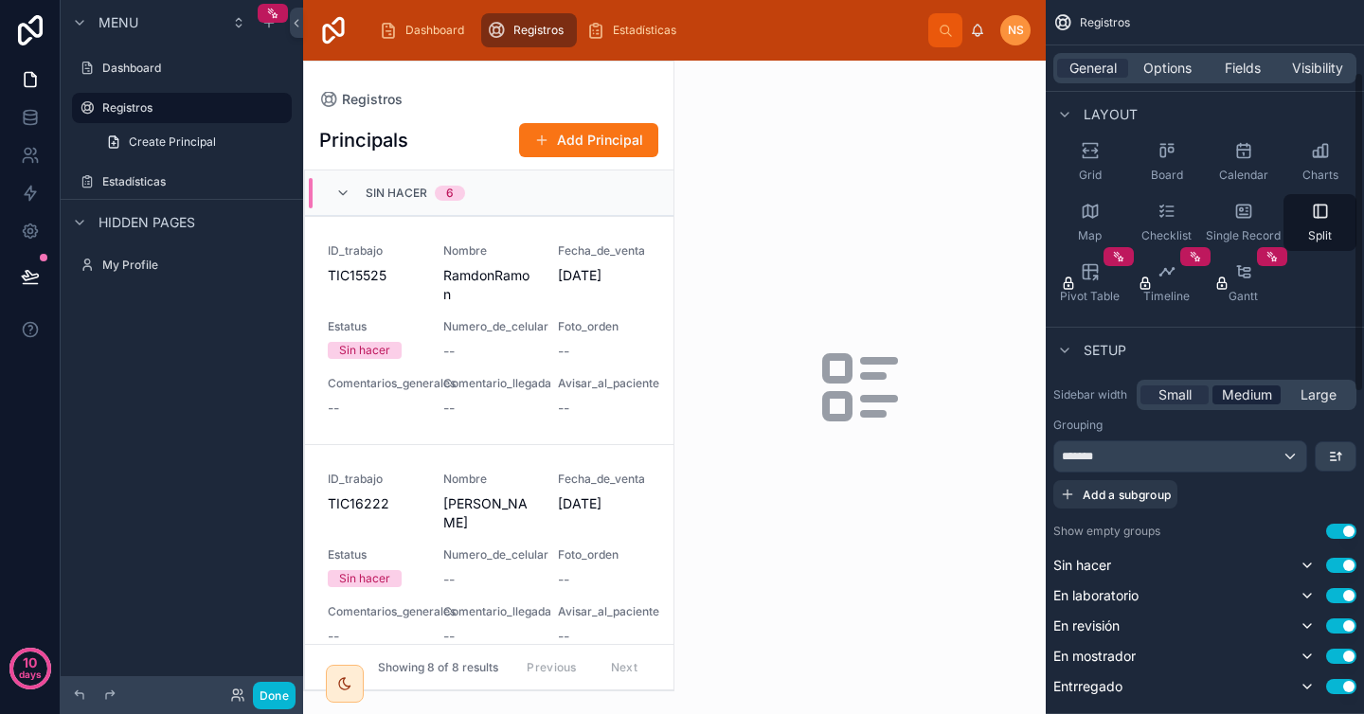
click at [1255, 389] on span "Medium" at bounding box center [1247, 395] width 50 height 19
click at [1326, 402] on span "Large" at bounding box center [1318, 395] width 36 height 19
click at [296, 20] on icon at bounding box center [296, 23] width 13 height 14
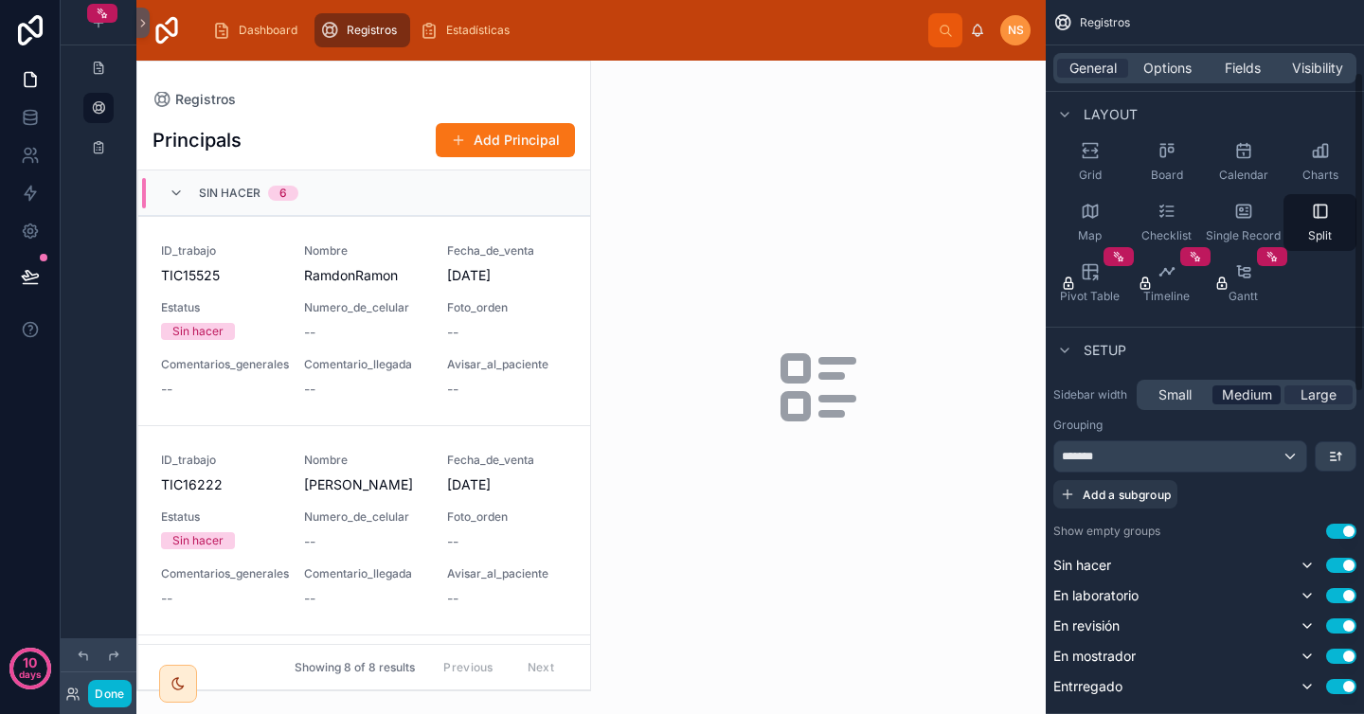
click at [1255, 394] on span "Medium" at bounding box center [1247, 395] width 50 height 19
click at [1192, 397] on div "Small" at bounding box center [1174, 395] width 68 height 19
click at [417, 230] on link "ID_trabajo TIC15525 Nombre RamdonRamon Fecha_de_venta [DATE] Estatus Sin hacer …" at bounding box center [364, 320] width 452 height 209
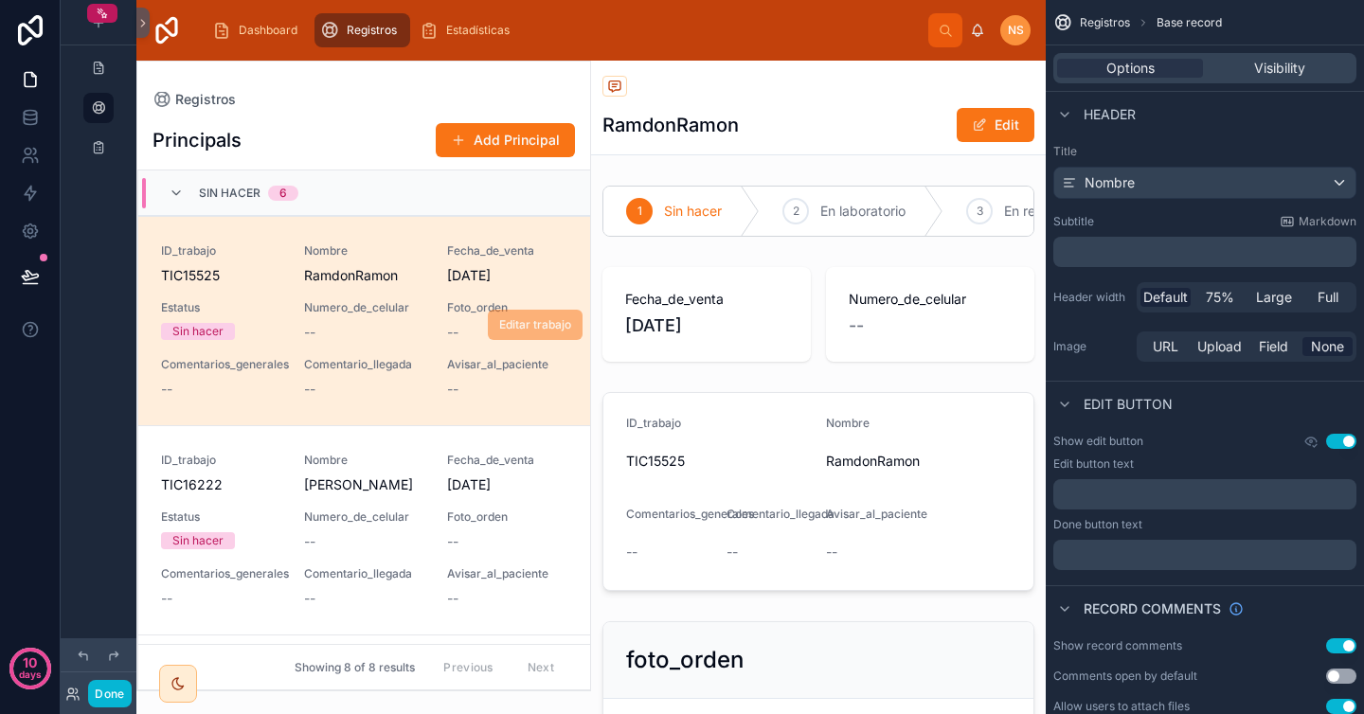
click at [459, 240] on link "ID_trabajo TIC15525 Nombre RamdonRamon Fecha_de_venta [DATE] Estatus Sin hacer …" at bounding box center [364, 320] width 452 height 209
click at [329, 188] on div "Sin hacer 6" at bounding box center [364, 192] width 452 height 45
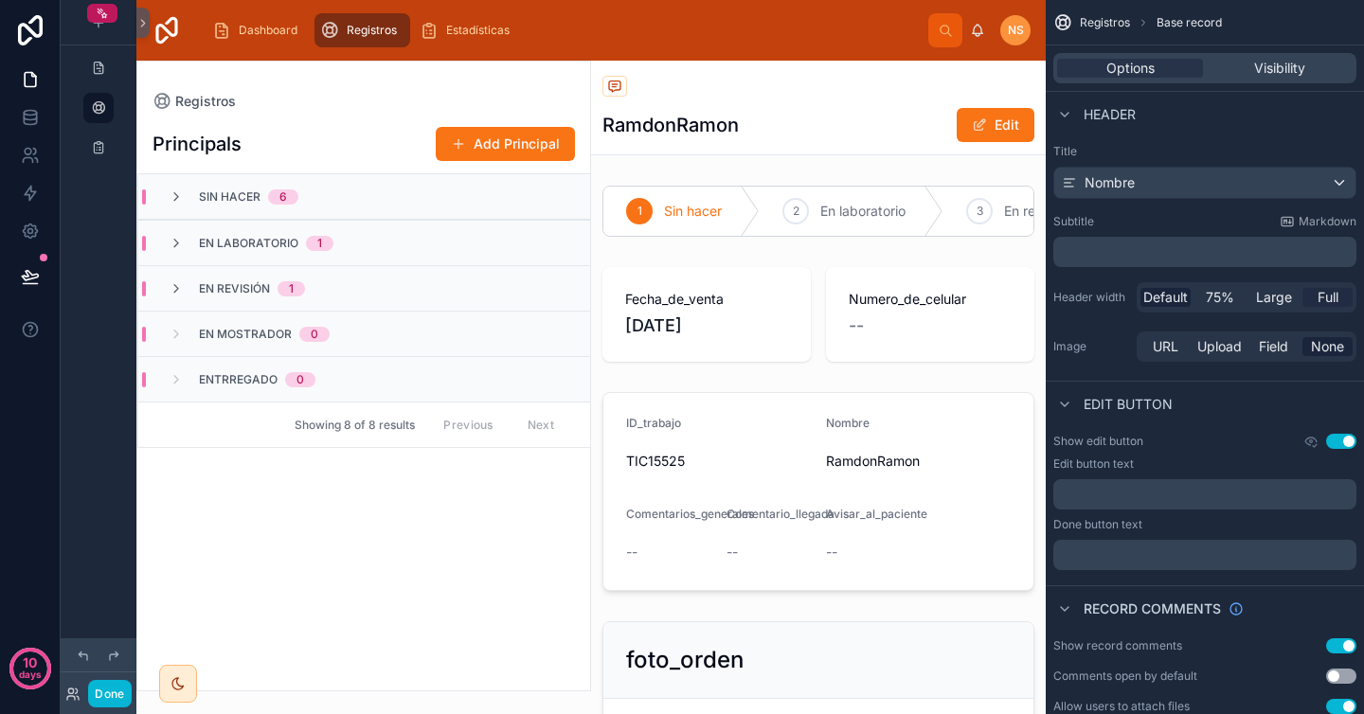
click at [1330, 294] on span "Full" at bounding box center [1328, 297] width 21 height 19
click at [1281, 303] on span "Large" at bounding box center [1274, 297] width 36 height 19
click at [1157, 302] on span "Default" at bounding box center [1165, 297] width 45 height 19
click at [453, 540] on div "Principals Add Principal Sin hacer 6 En laboratorio 1 En revisión 1 En mostrado…" at bounding box center [363, 401] width 453 height 580
click at [320, 114] on div "Principals Add Principal Sin hacer 6 En laboratorio 1 En revisión 1 En mostrado…" at bounding box center [363, 401] width 453 height 580
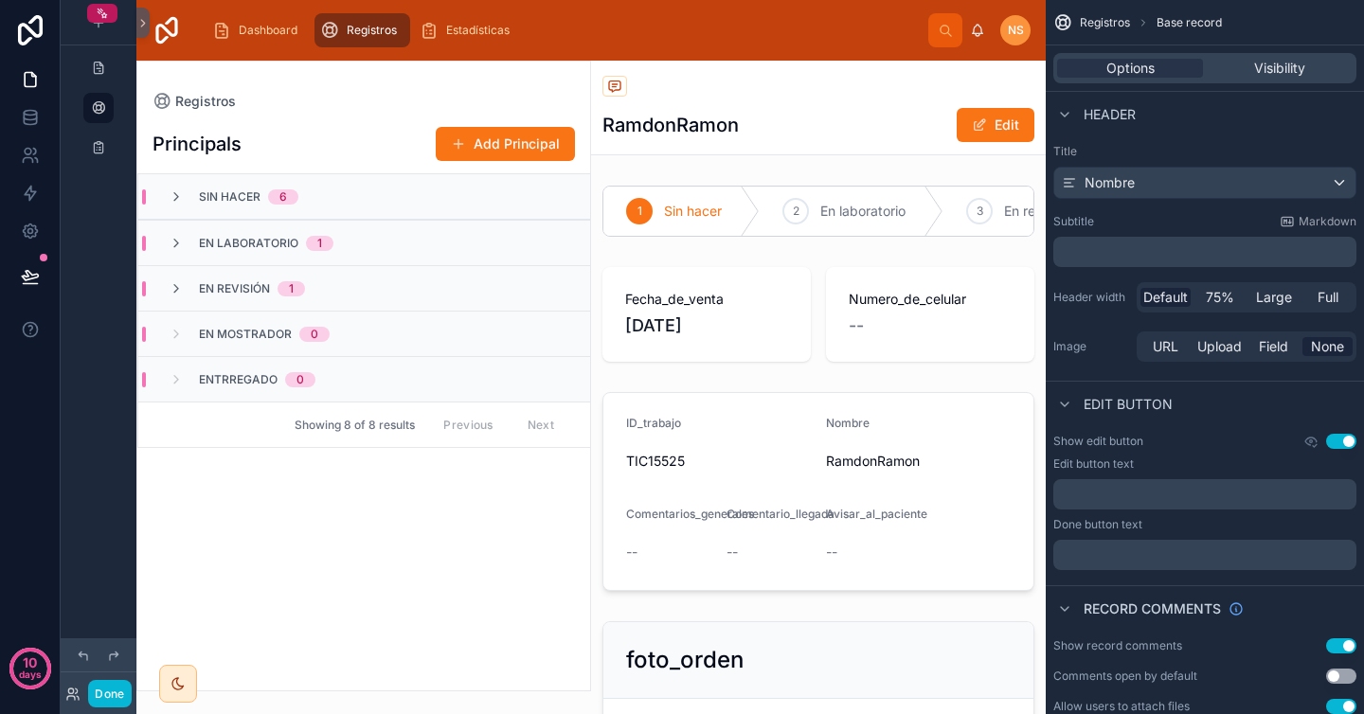
click at [374, 266] on div "En revisión 1" at bounding box center [364, 287] width 452 height 45
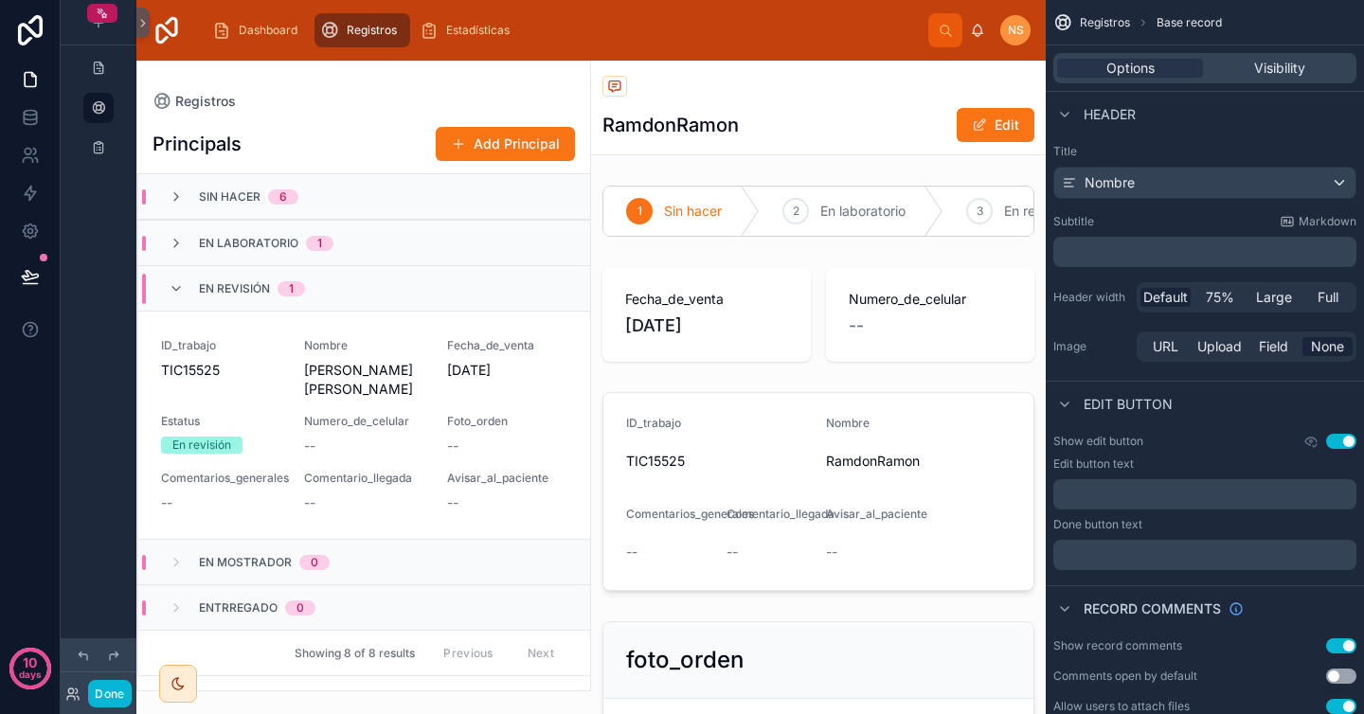
click at [333, 246] on div "En laboratorio 1" at bounding box center [251, 243] width 210 height 15
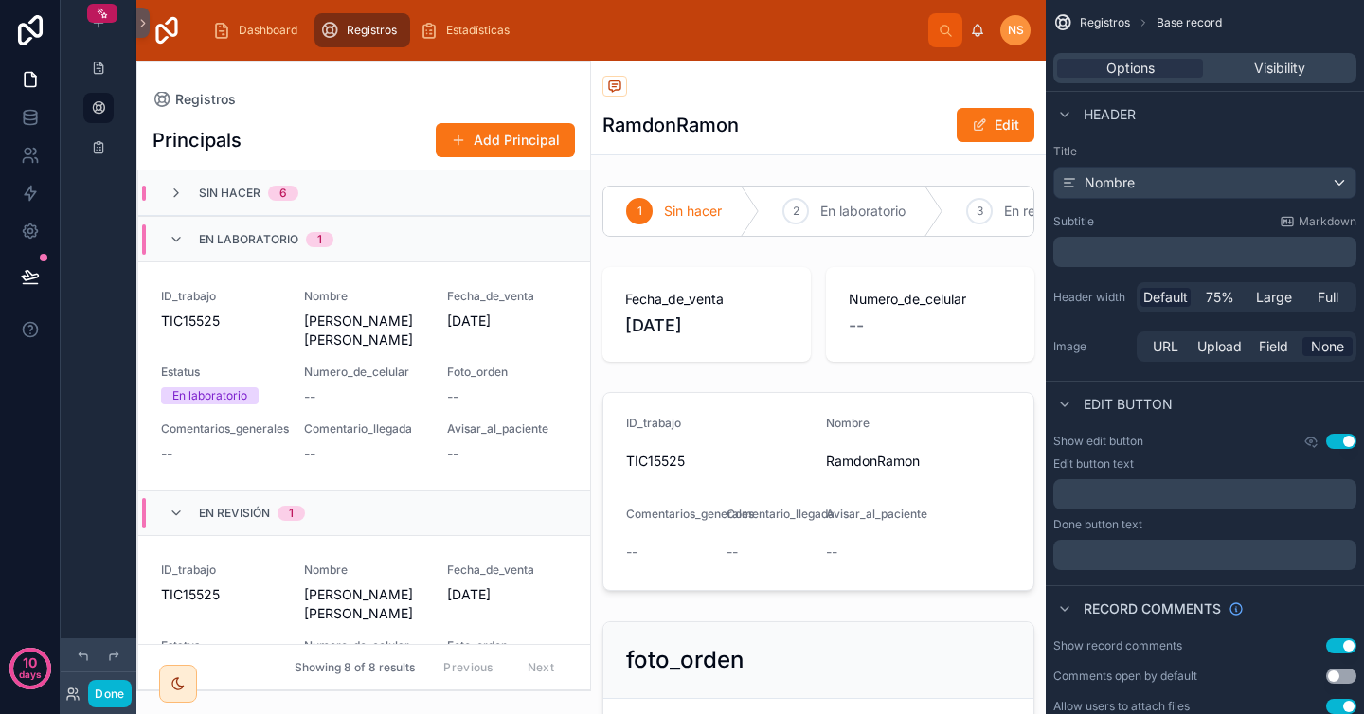
click at [278, 241] on span "En laboratorio" at bounding box center [248, 239] width 99 height 15
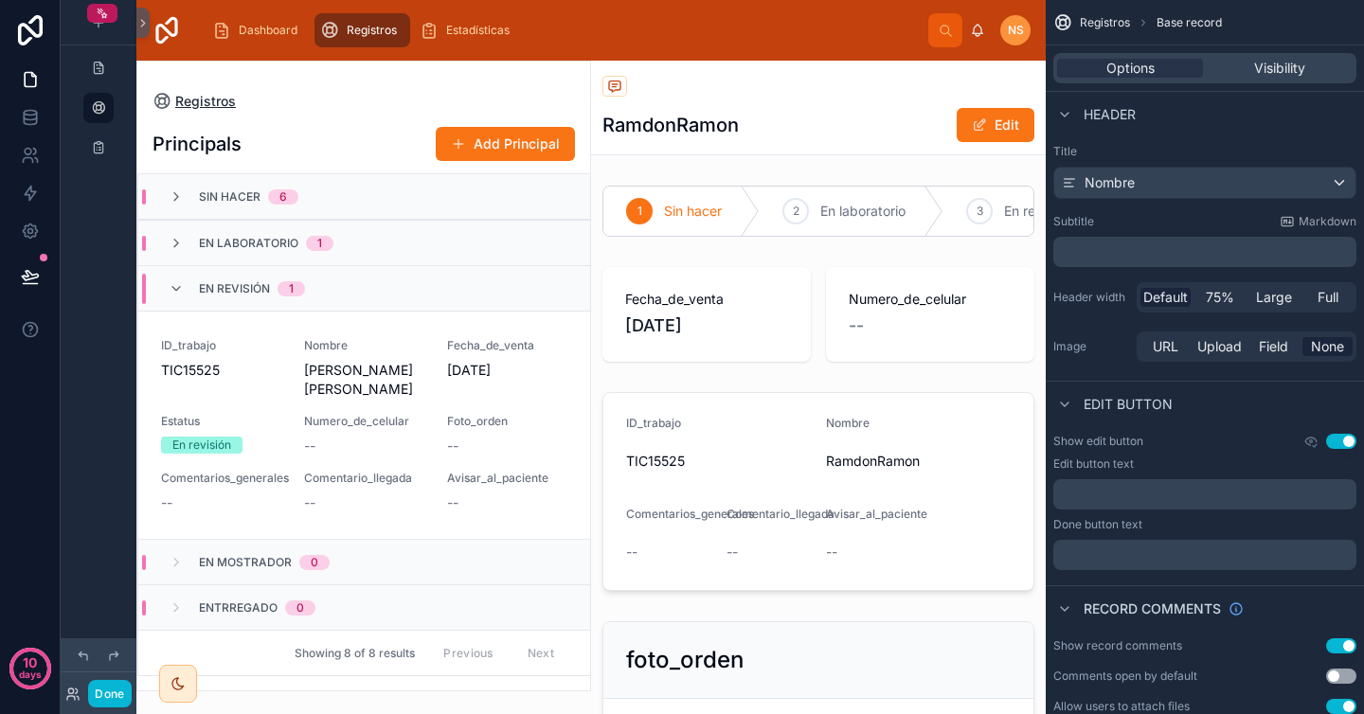
click at [226, 106] on span "Registros" at bounding box center [205, 101] width 61 height 19
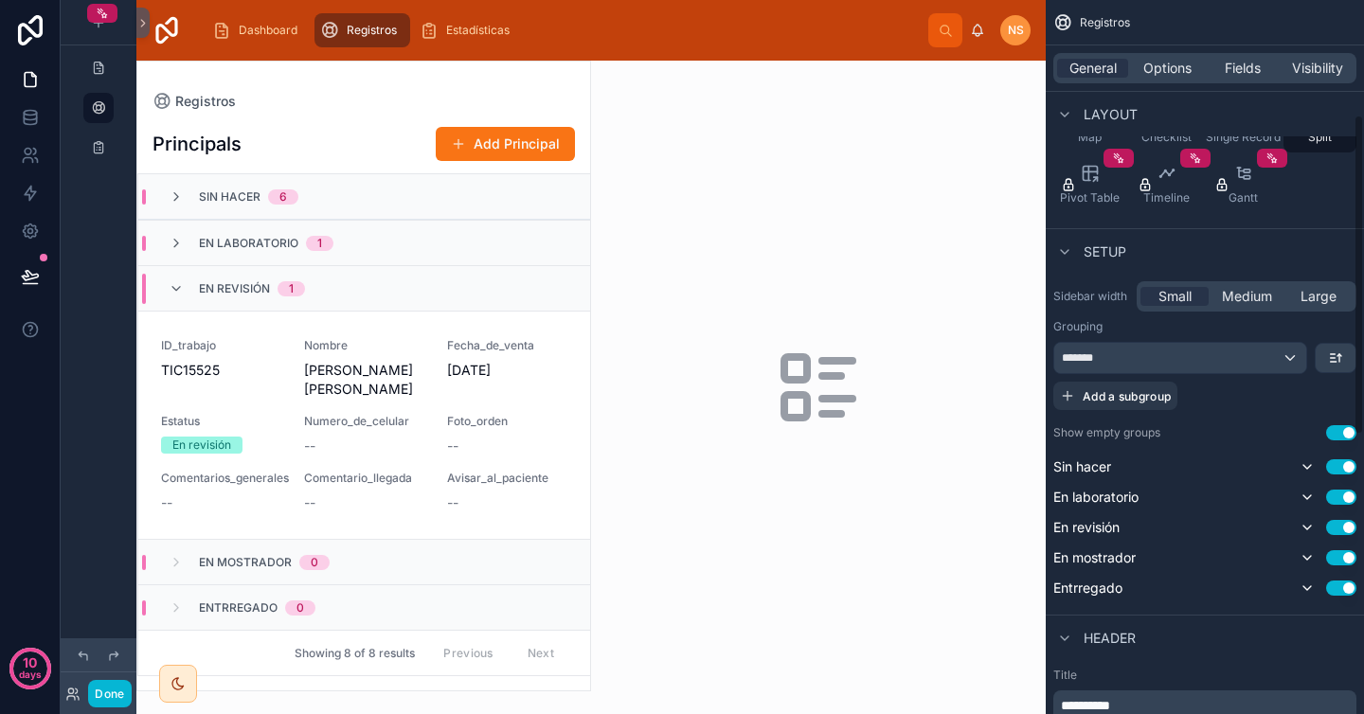
scroll to position [265, 0]
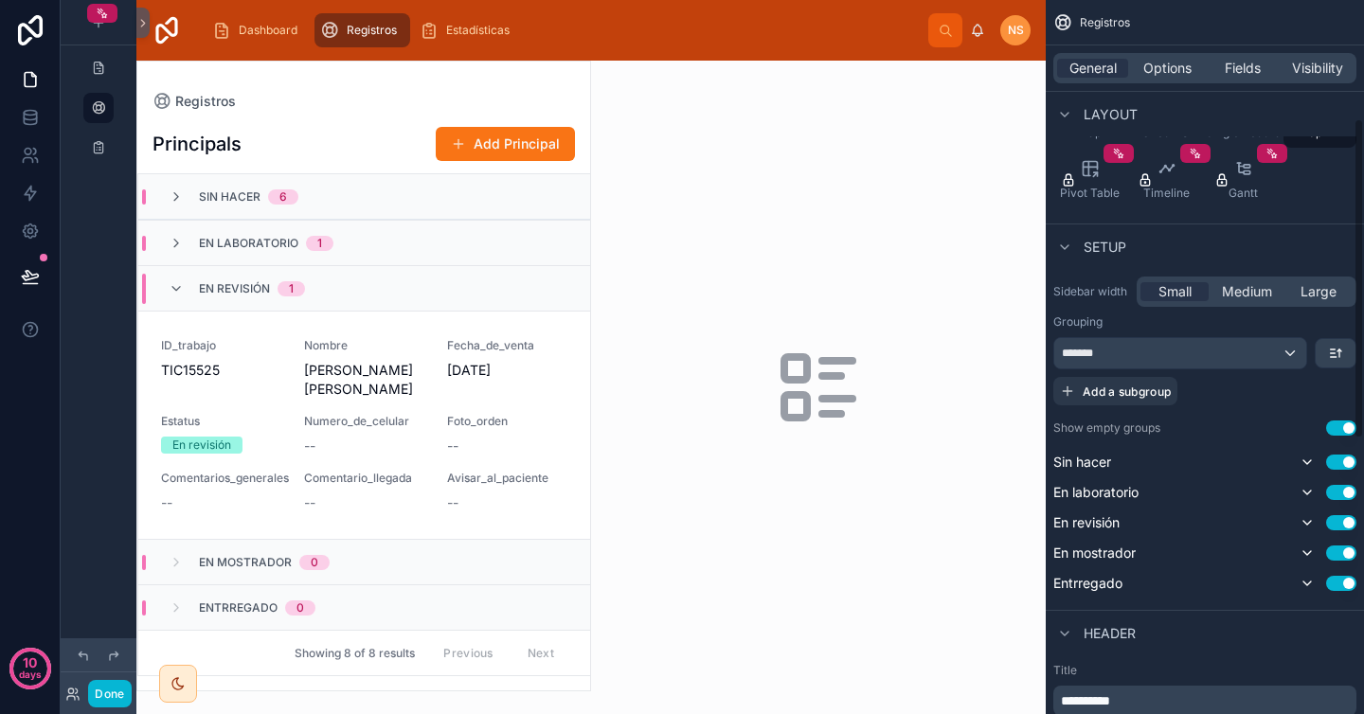
click at [1346, 430] on button "Use setting" at bounding box center [1341, 428] width 30 height 15
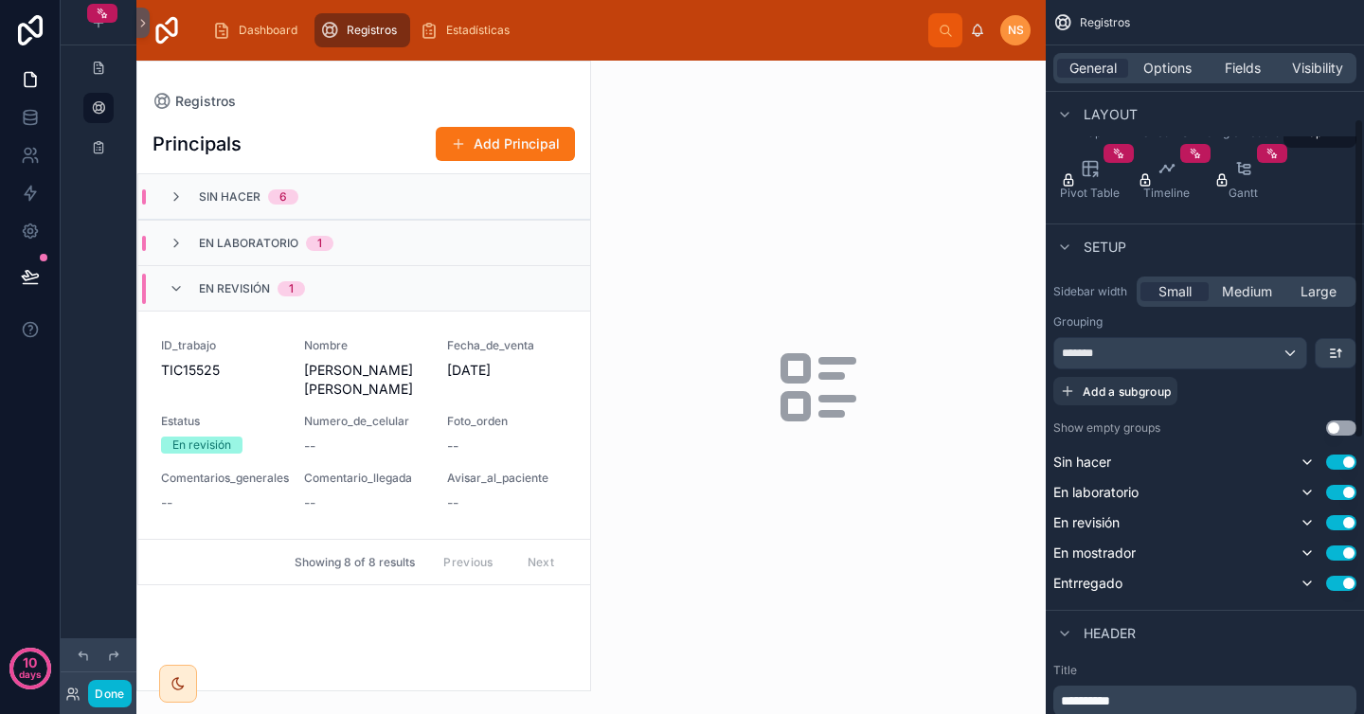
click at [1345, 429] on button "Use setting" at bounding box center [1341, 428] width 30 height 15
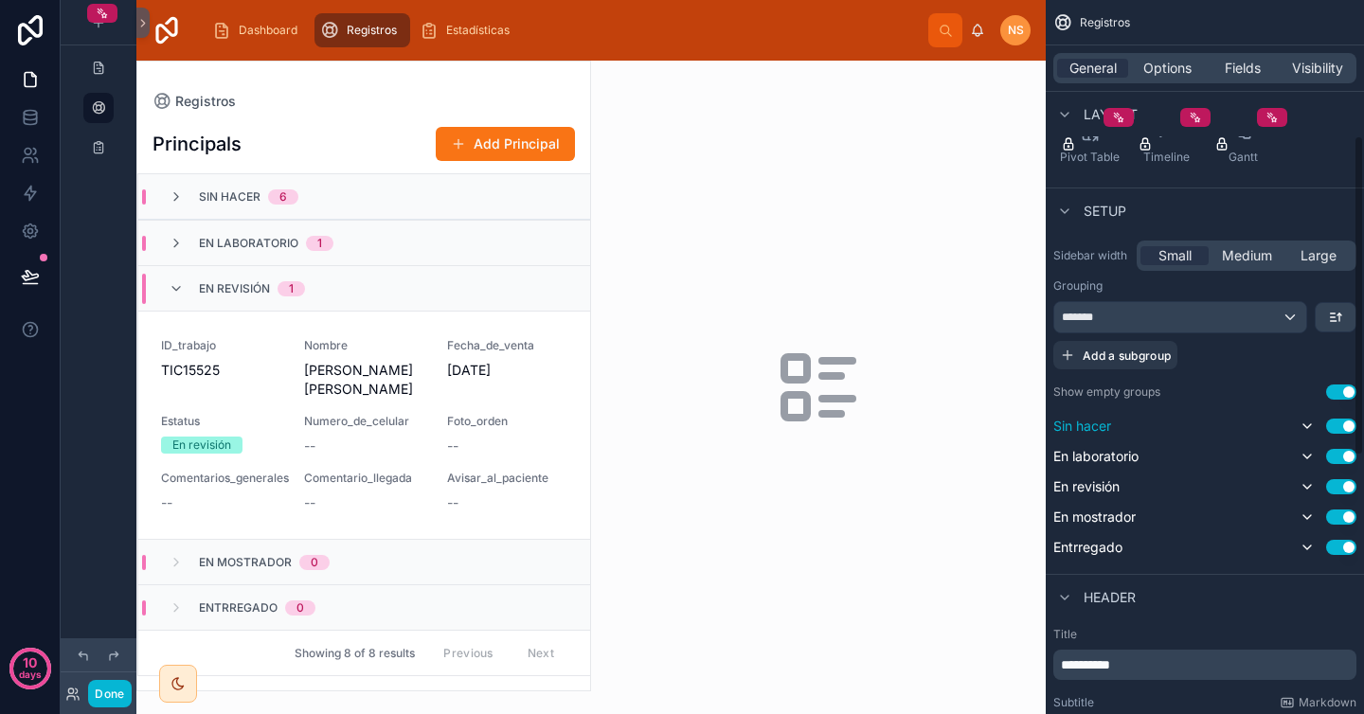
scroll to position [302, 0]
click at [1309, 424] on icon "scrollable content" at bounding box center [1307, 425] width 8 height 4
click at [1310, 448] on icon "scrollable content" at bounding box center [1307, 455] width 15 height 15
click at [1306, 479] on icon "scrollable content" at bounding box center [1307, 485] width 15 height 15
click at [1307, 515] on icon "scrollable content" at bounding box center [1307, 516] width 15 height 15
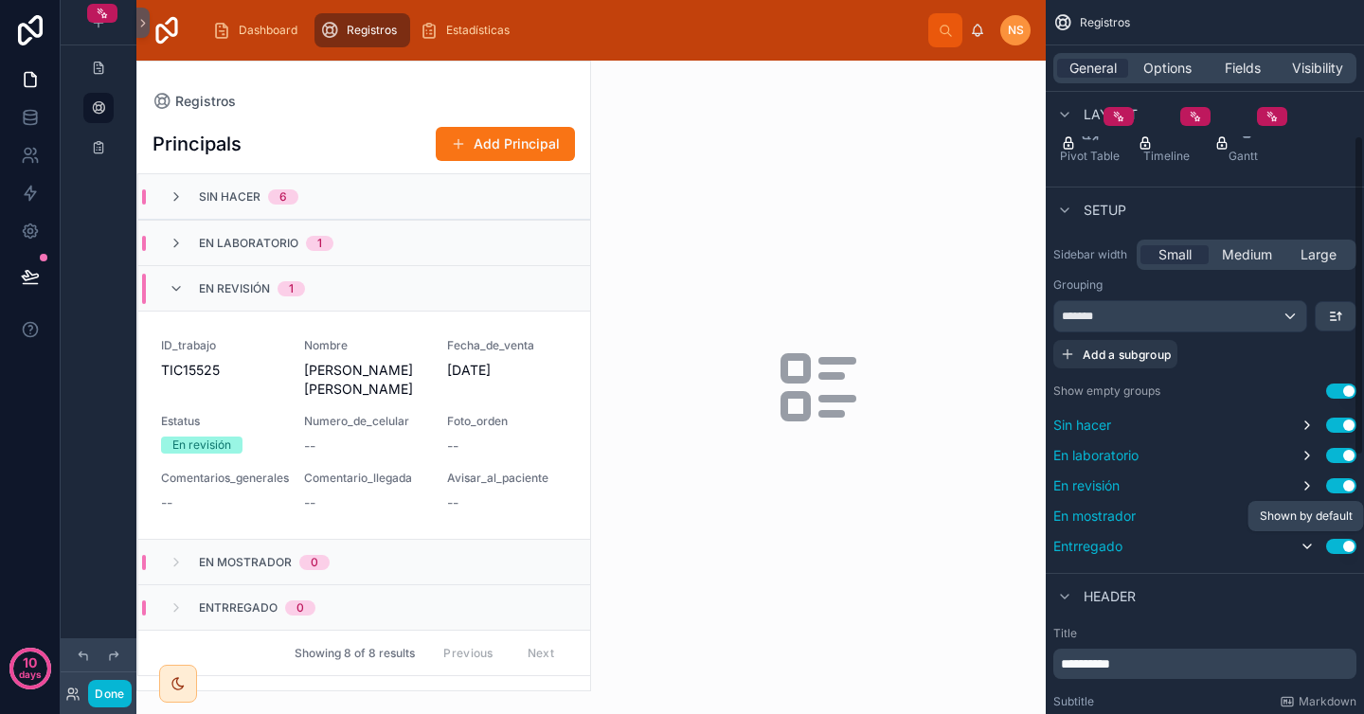
click at [1311, 545] on icon "scrollable content" at bounding box center [1307, 546] width 15 height 15
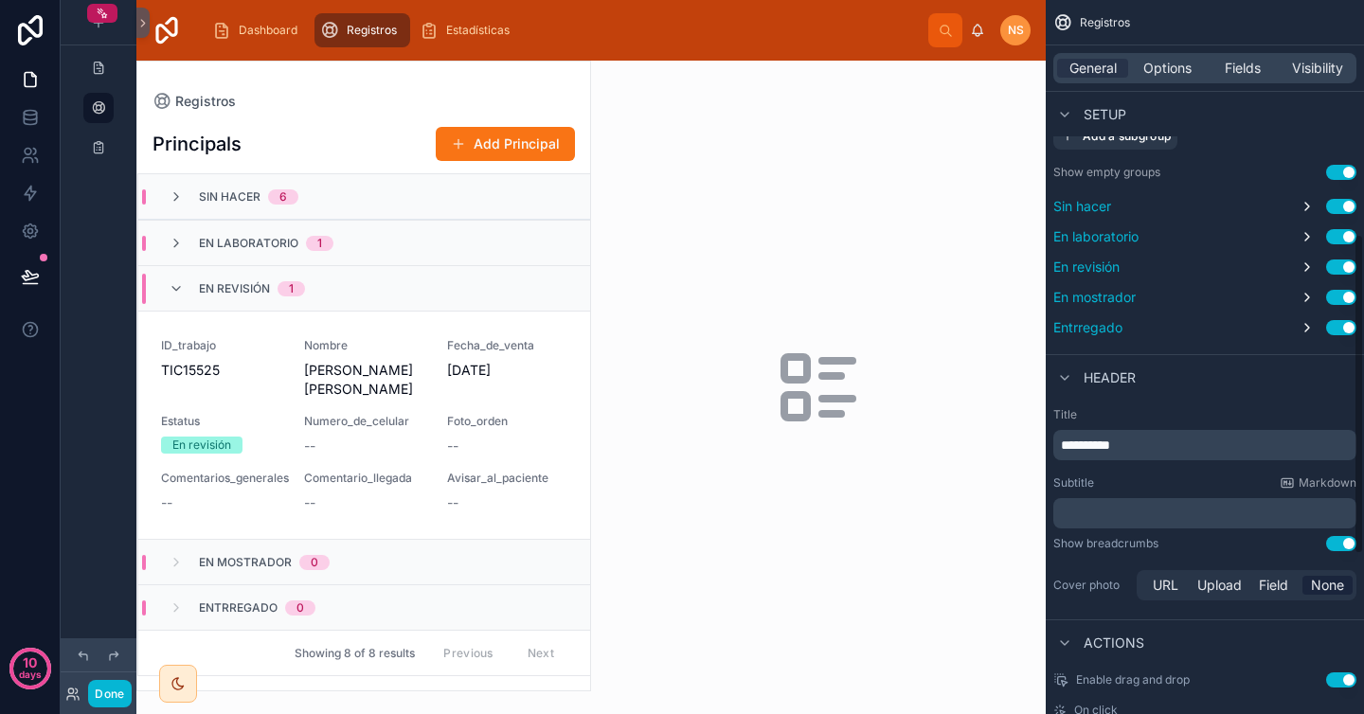
scroll to position [531, 0]
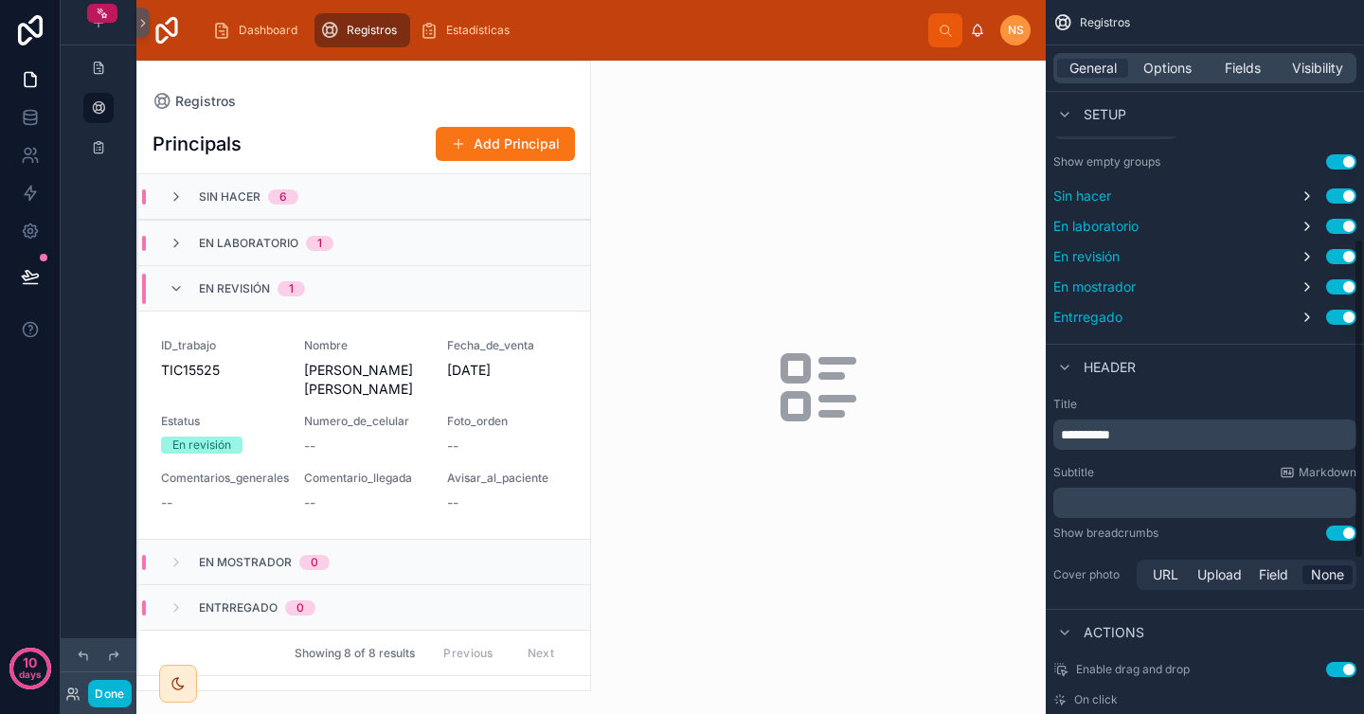
click at [1158, 433] on p "**********" at bounding box center [1207, 434] width 292 height 19
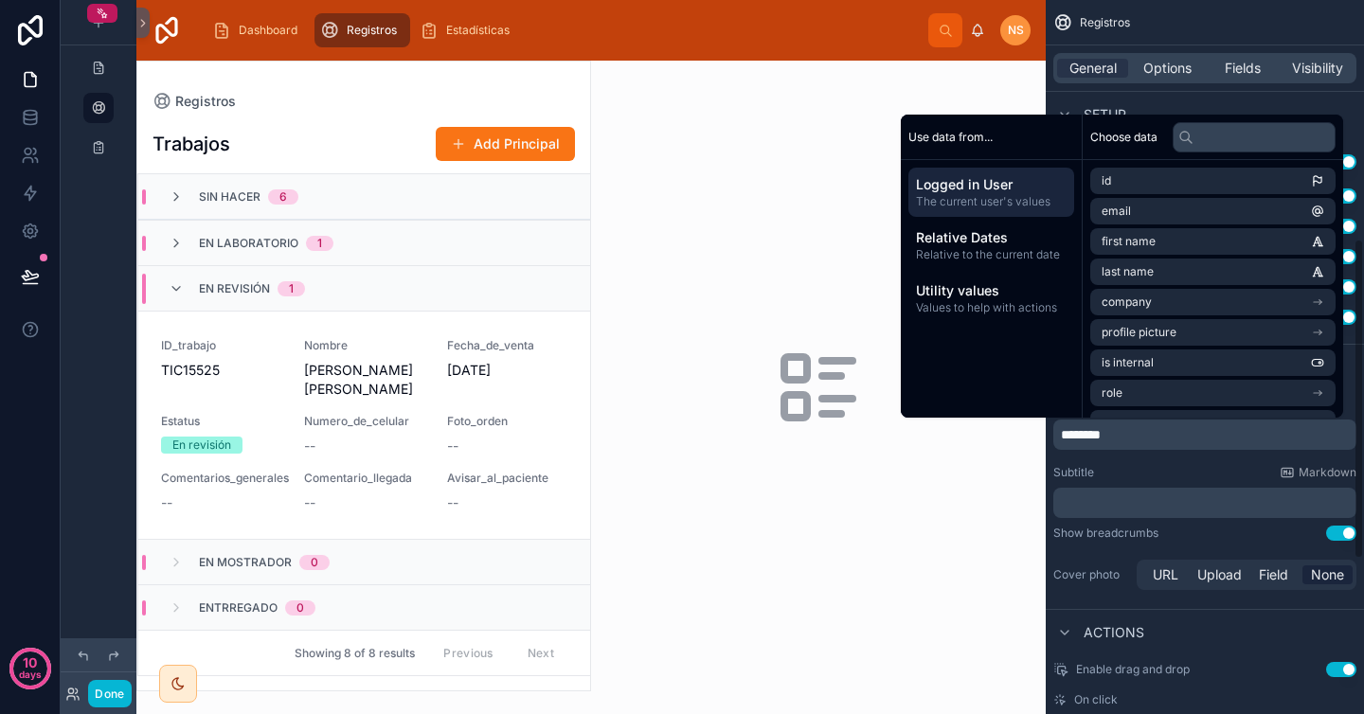
click at [1184, 499] on p "﻿" at bounding box center [1207, 502] width 292 height 19
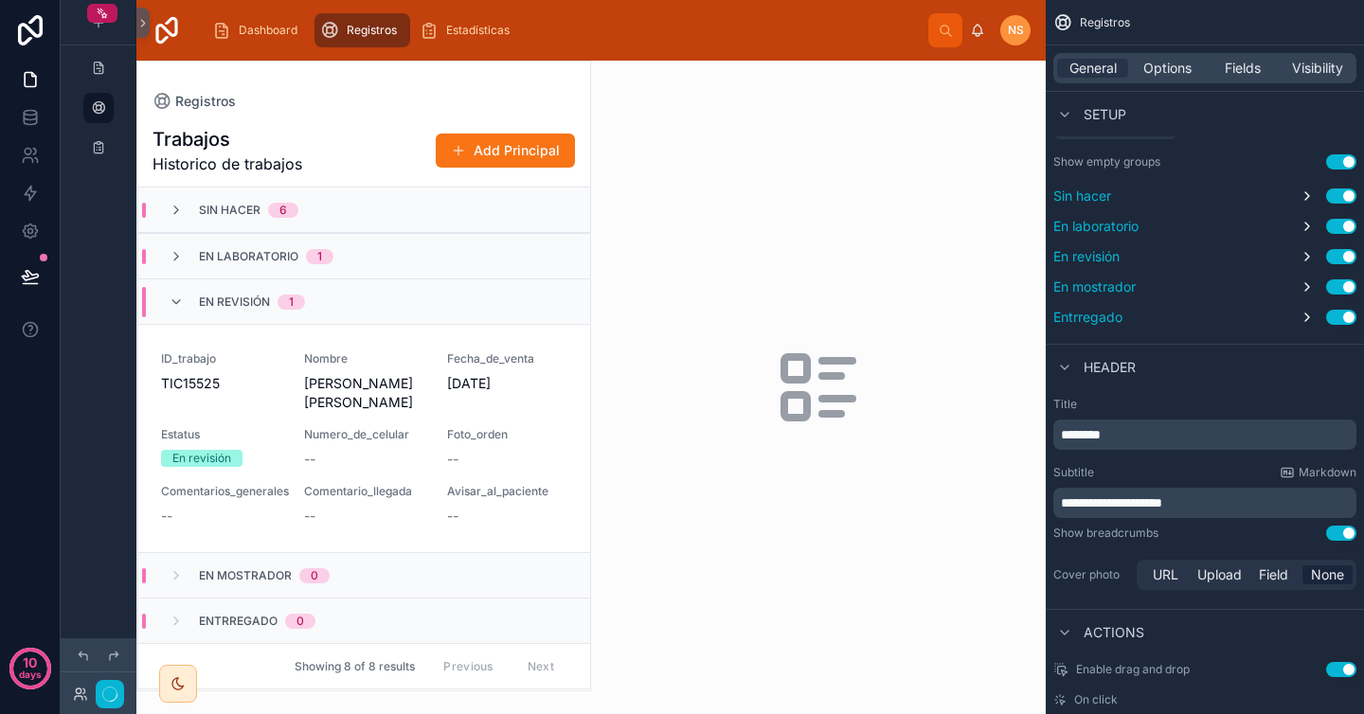
click at [1205, 525] on div "**********" at bounding box center [1205, 495] width 318 height 212
click at [1097, 503] on span "**********" at bounding box center [1111, 502] width 101 height 13
click at [1094, 537] on div "Show breadcrumbs" at bounding box center [1105, 533] width 105 height 15
click at [1095, 502] on span "**********" at bounding box center [1111, 502] width 101 height 13
click at [1163, 476] on div "Subtitle Markdown" at bounding box center [1204, 472] width 303 height 15
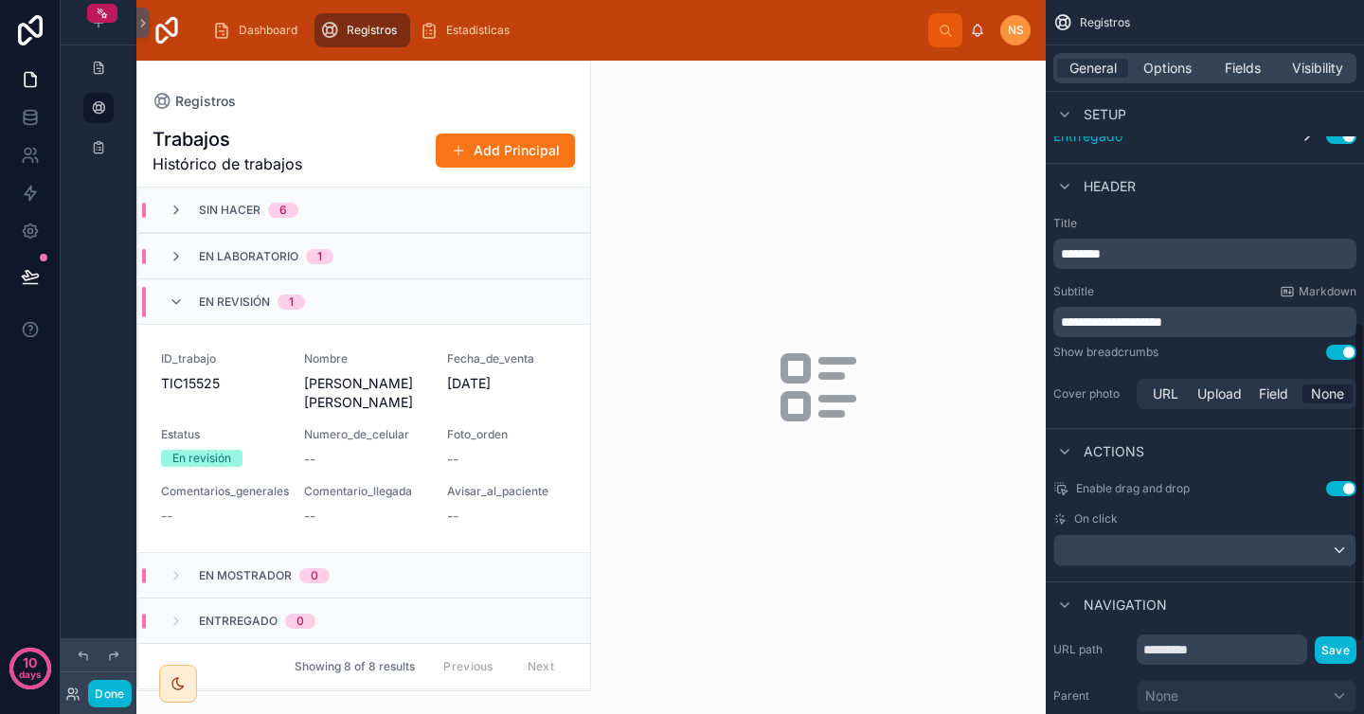
scroll to position [718, 0]
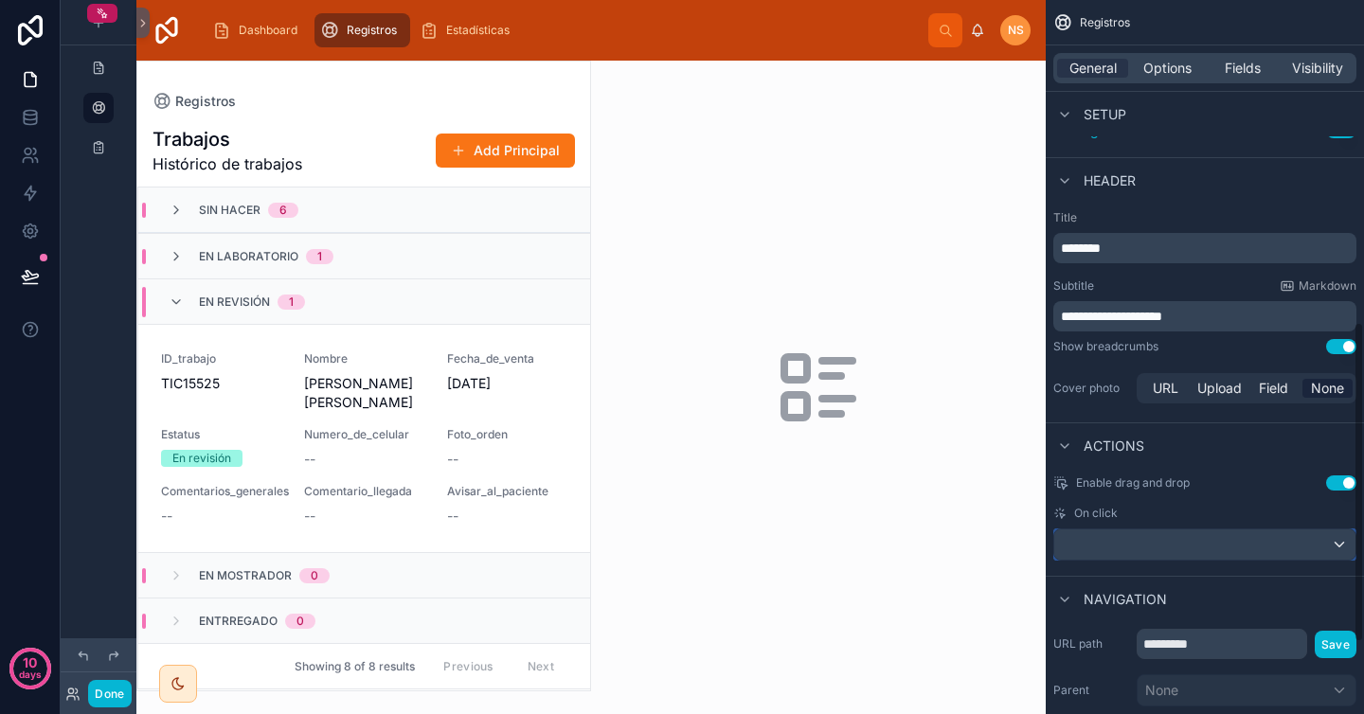
click at [1174, 547] on div "scrollable content" at bounding box center [1204, 544] width 301 height 30
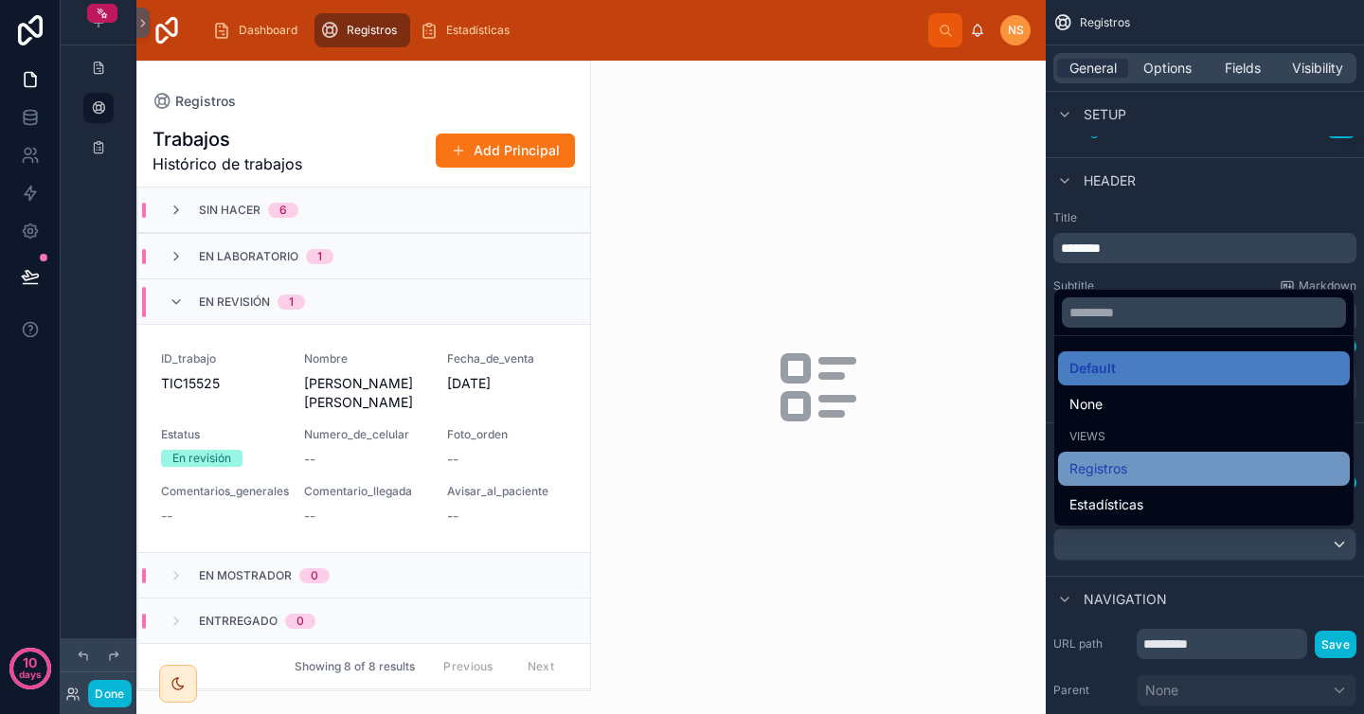
click at [1137, 468] on div "Registros" at bounding box center [1203, 468] width 269 height 23
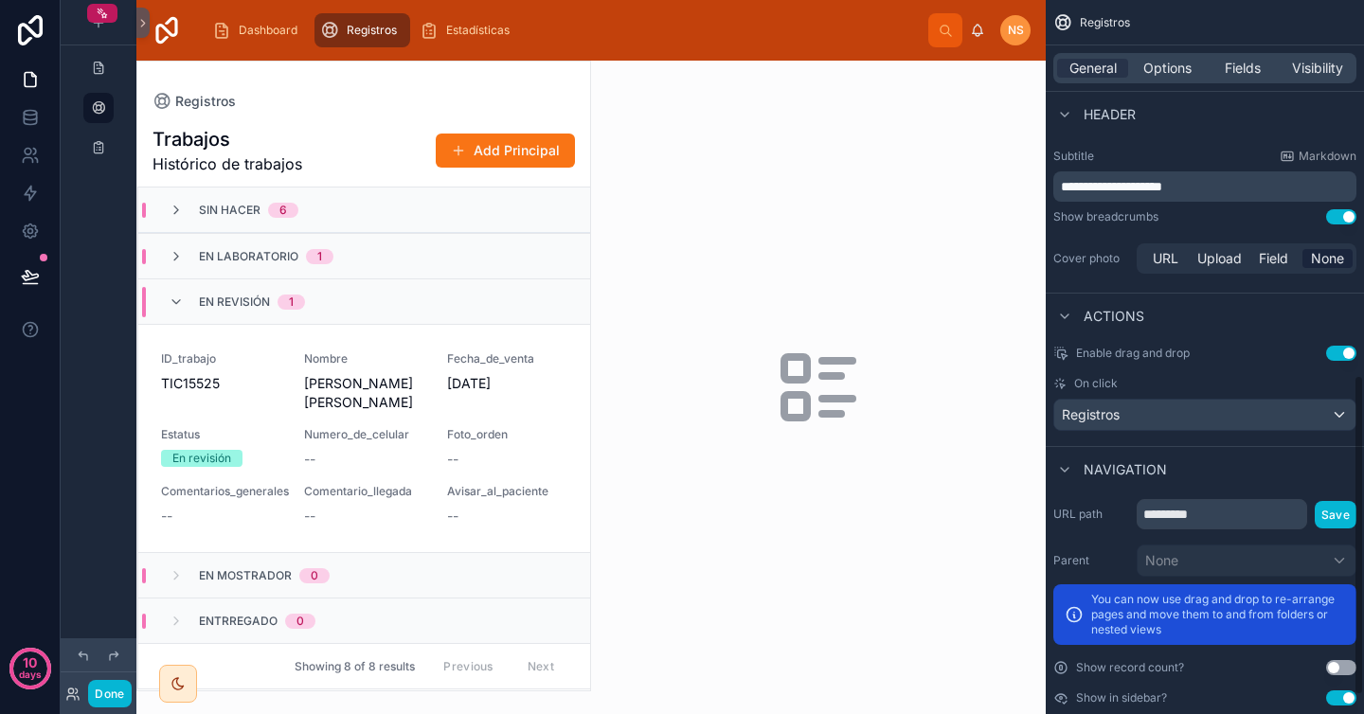
scroll to position [877, 0]
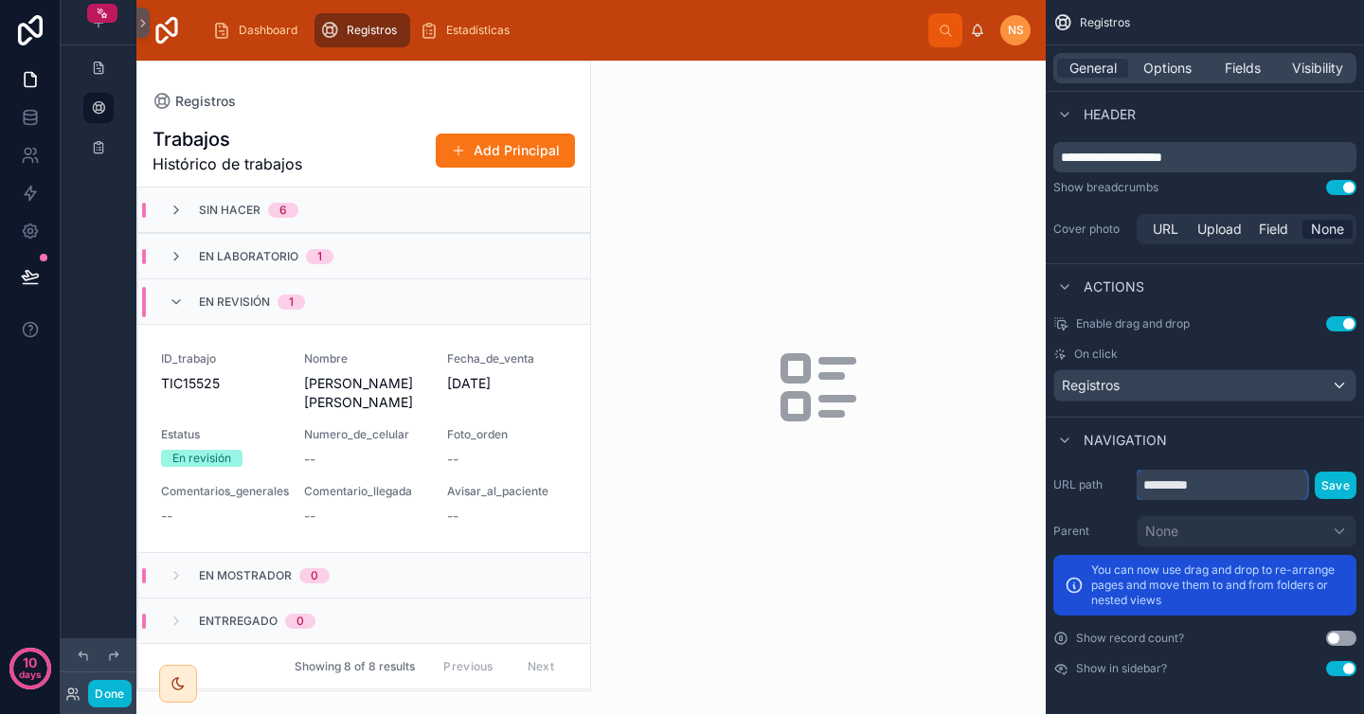
click at [1222, 483] on input "*********" at bounding box center [1222, 485] width 170 height 30
type input "*********"
click at [1282, 459] on div "Navigation" at bounding box center [1205, 439] width 318 height 45
click at [1327, 486] on button "Save" at bounding box center [1336, 485] width 42 height 27
click at [1341, 638] on button "Use setting" at bounding box center [1341, 638] width 30 height 15
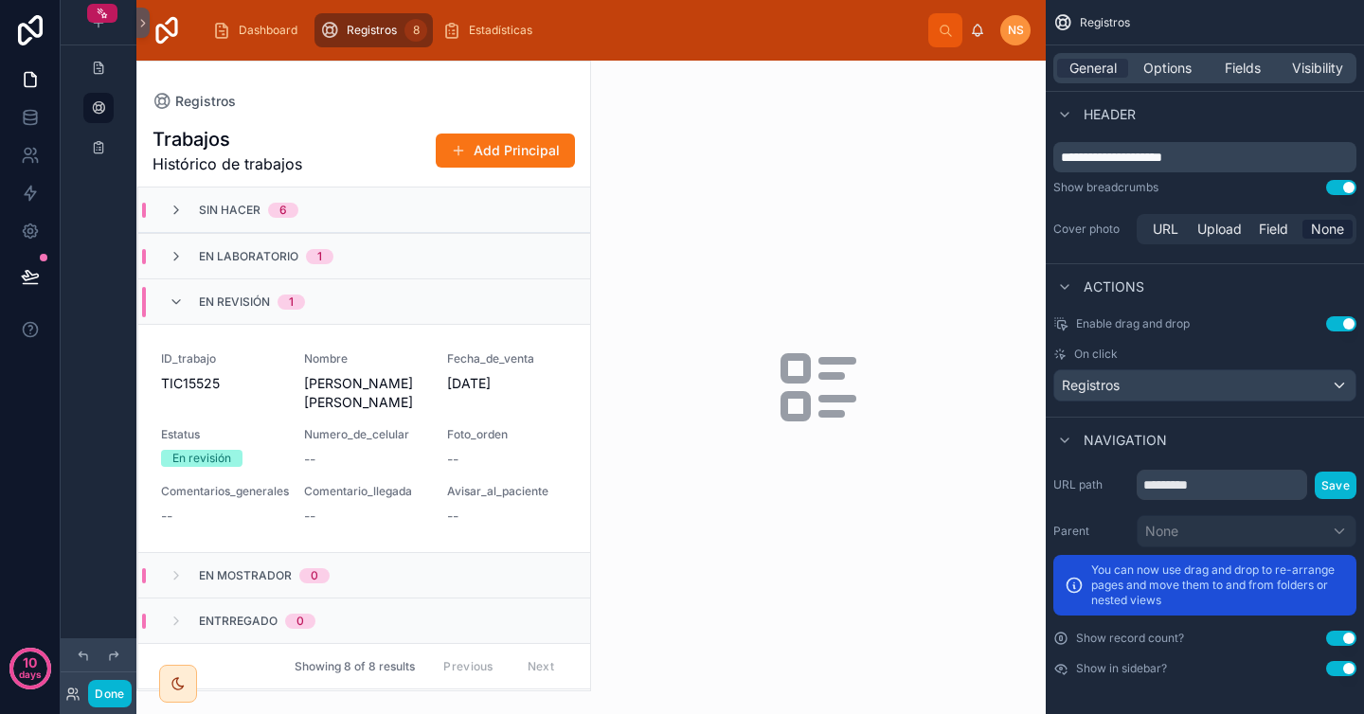
click at [1341, 639] on button "Use setting" at bounding box center [1341, 638] width 30 height 15
click at [1341, 671] on button "Use setting" at bounding box center [1341, 668] width 30 height 15
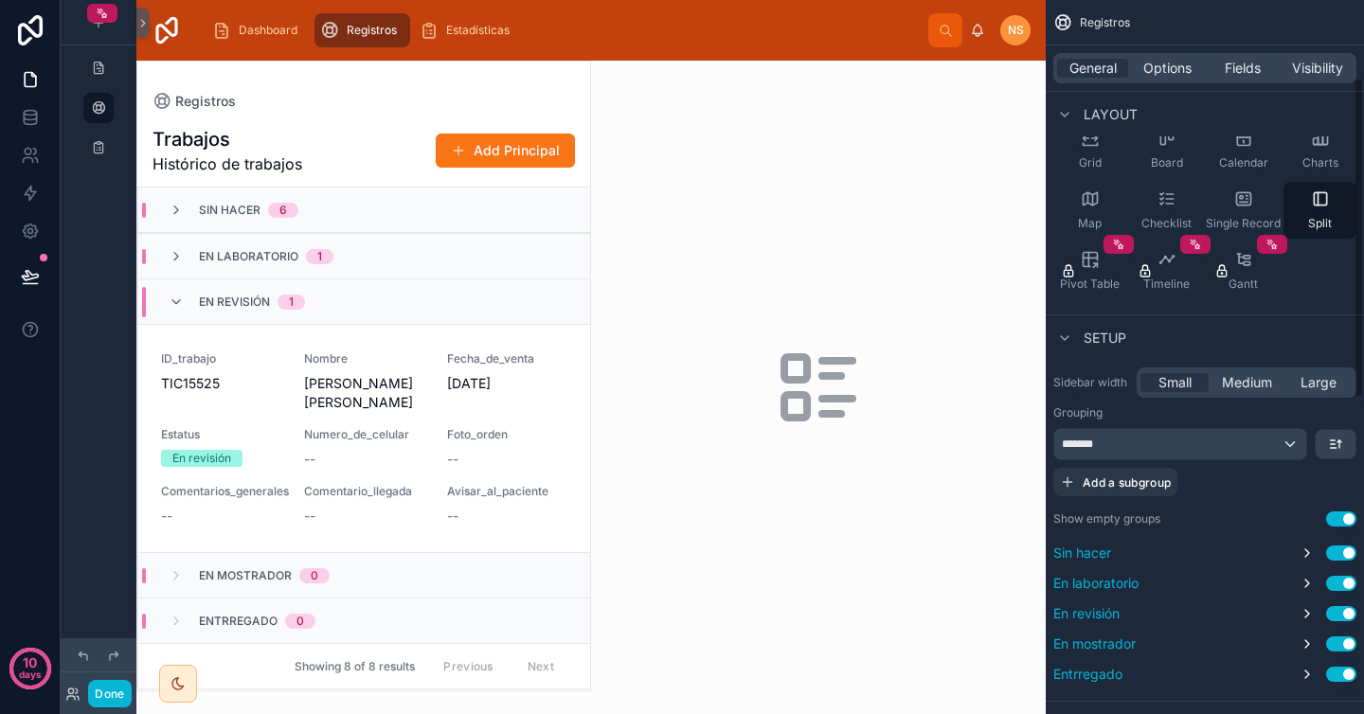
scroll to position [172, 0]
click at [1340, 449] on icon "scrollable content" at bounding box center [1335, 446] width 15 height 15
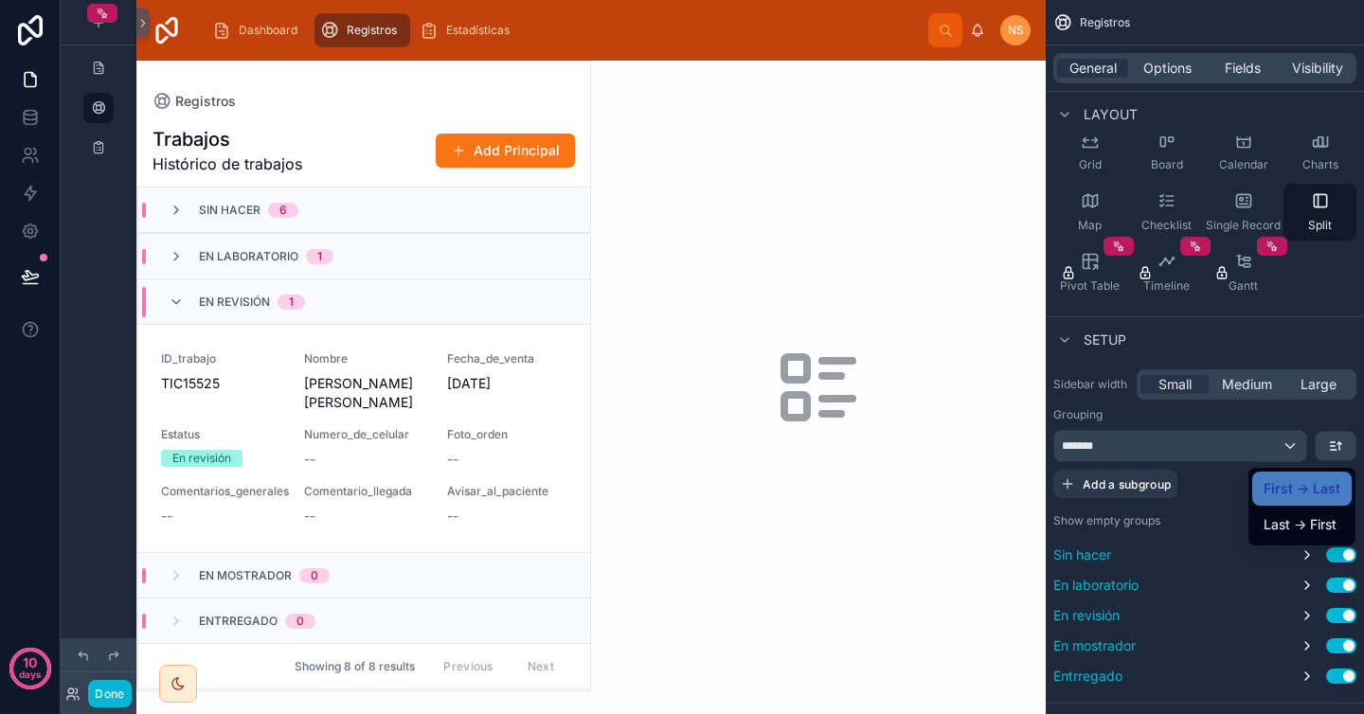
click at [1312, 417] on div "scrollable content" at bounding box center [682, 357] width 1364 height 714
drag, startPoint x: 1079, startPoint y: 560, endPoint x: 1255, endPoint y: 486, distance: 191.0
click at [1255, 487] on div "Grouping ******* Add a subgroup Show empty groups Use setting Sin hacer Use set…" at bounding box center [1204, 547] width 303 height 280
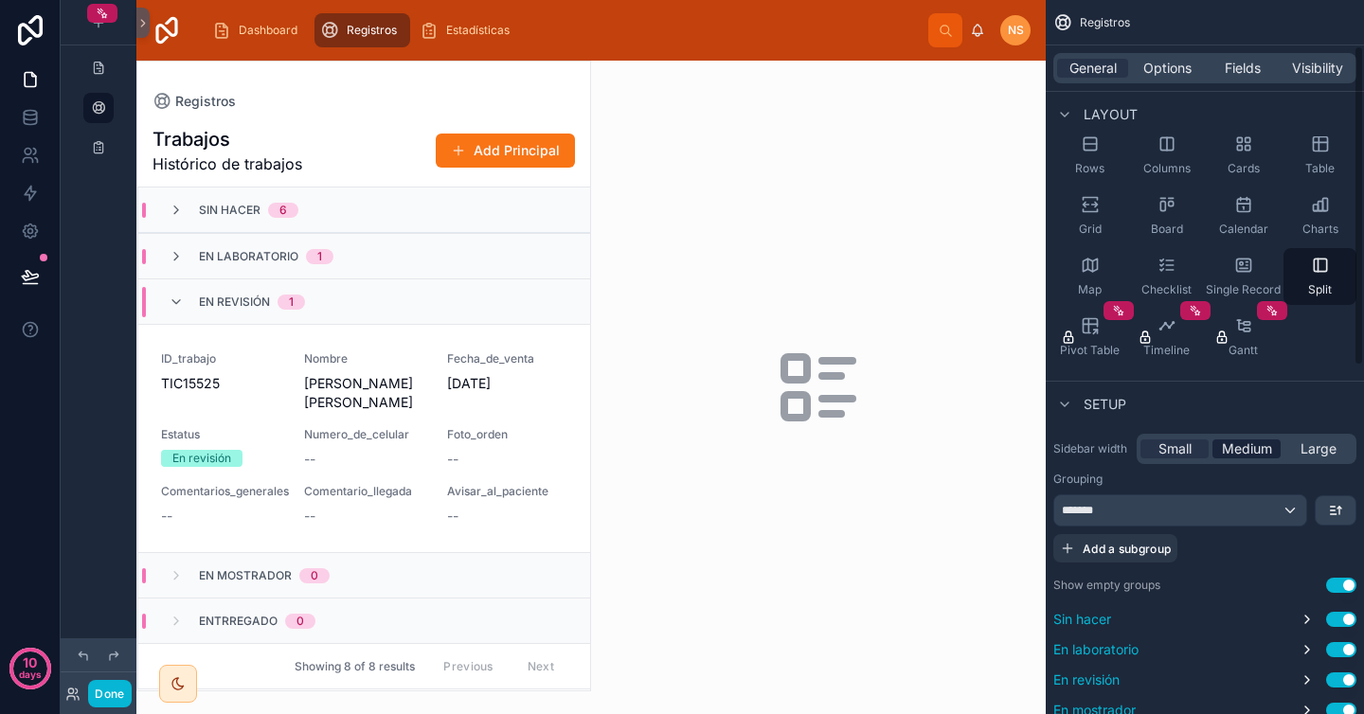
scroll to position [0, 0]
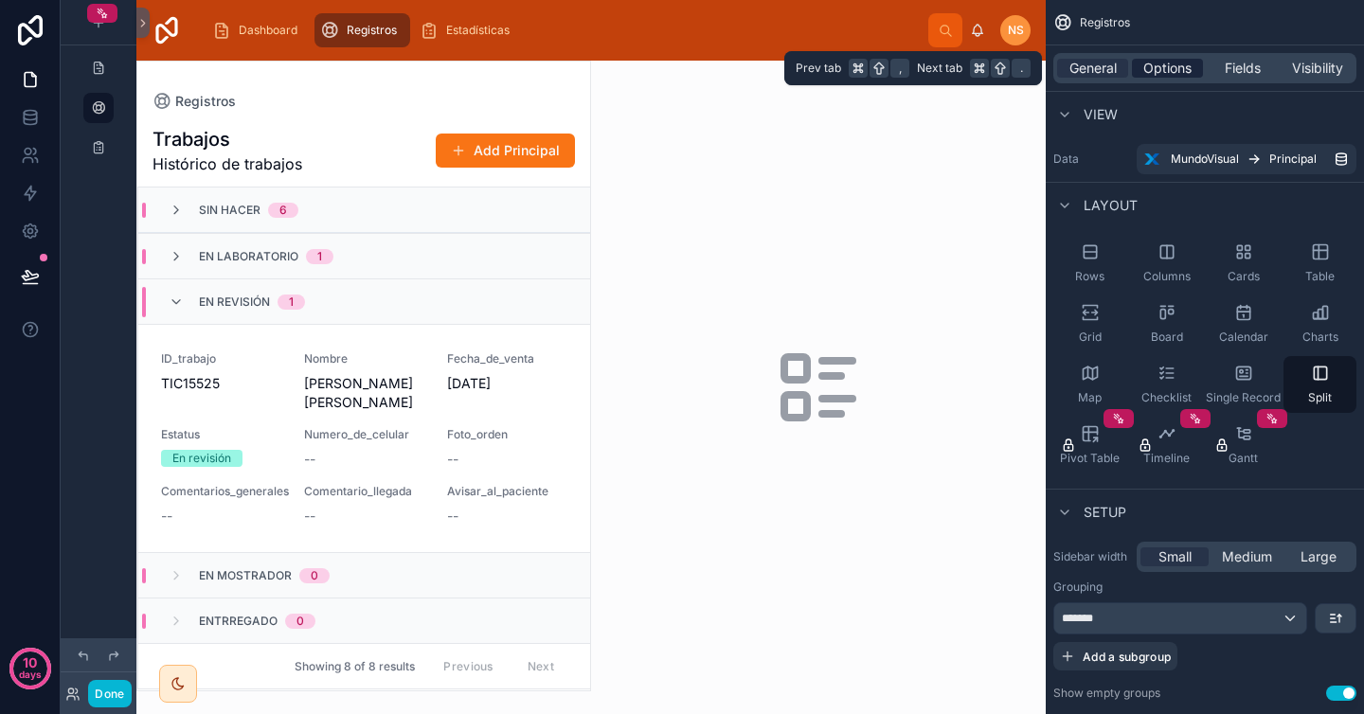
click at [1175, 71] on span "Options" at bounding box center [1167, 68] width 48 height 19
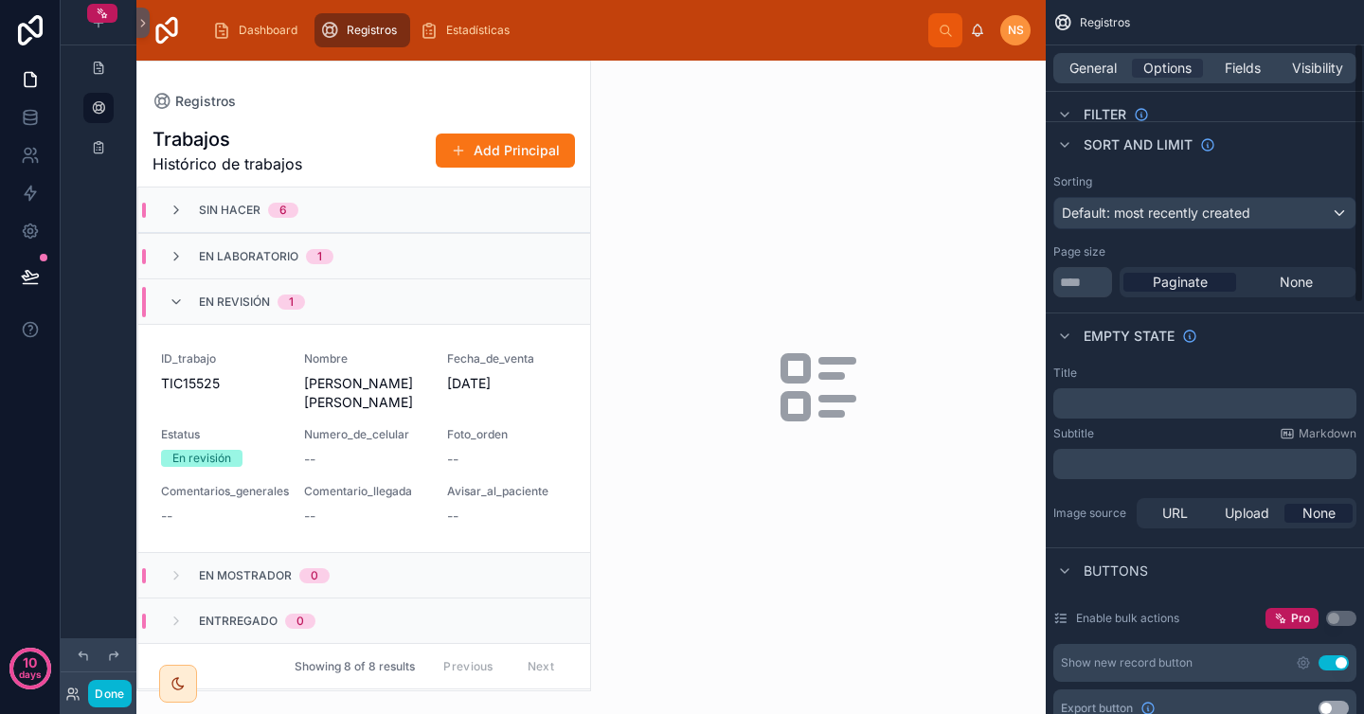
scroll to position [118, 0]
click at [1182, 402] on p "﻿" at bounding box center [1207, 400] width 292 height 15
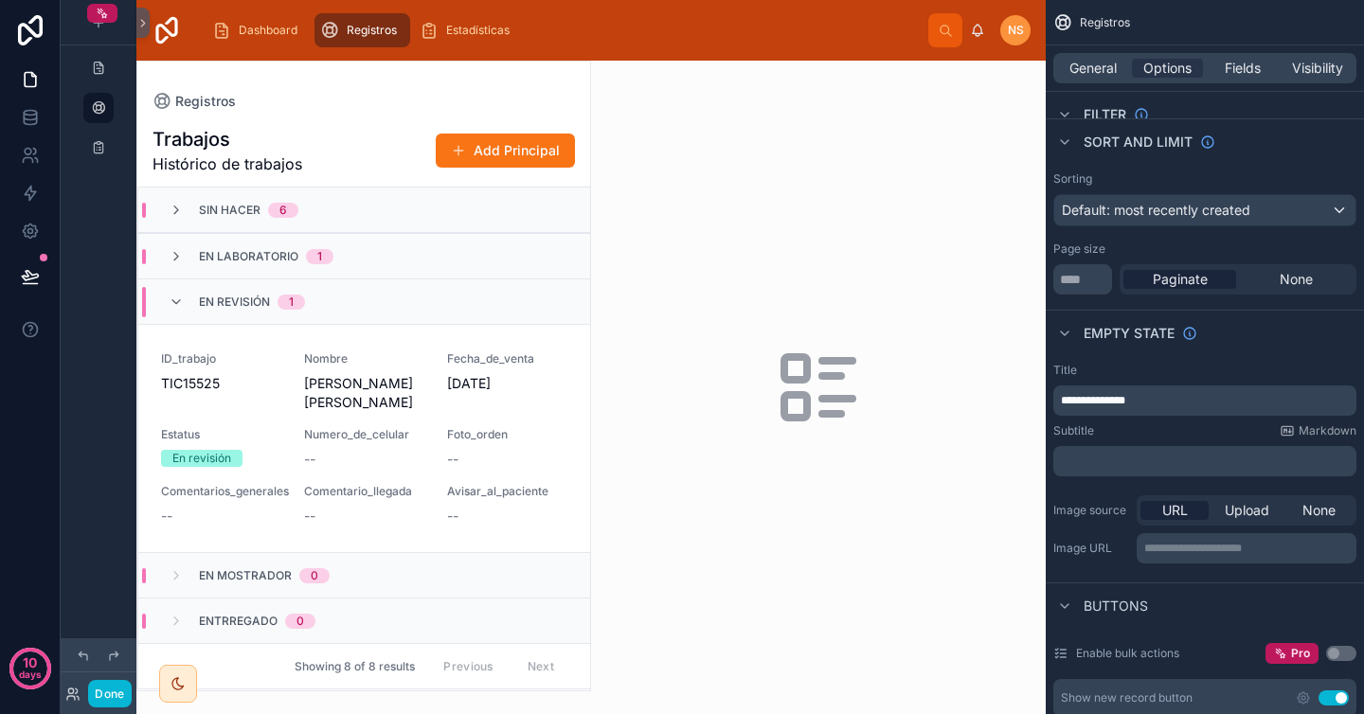
click at [1187, 429] on div "Subtitle Markdown" at bounding box center [1204, 430] width 303 height 15
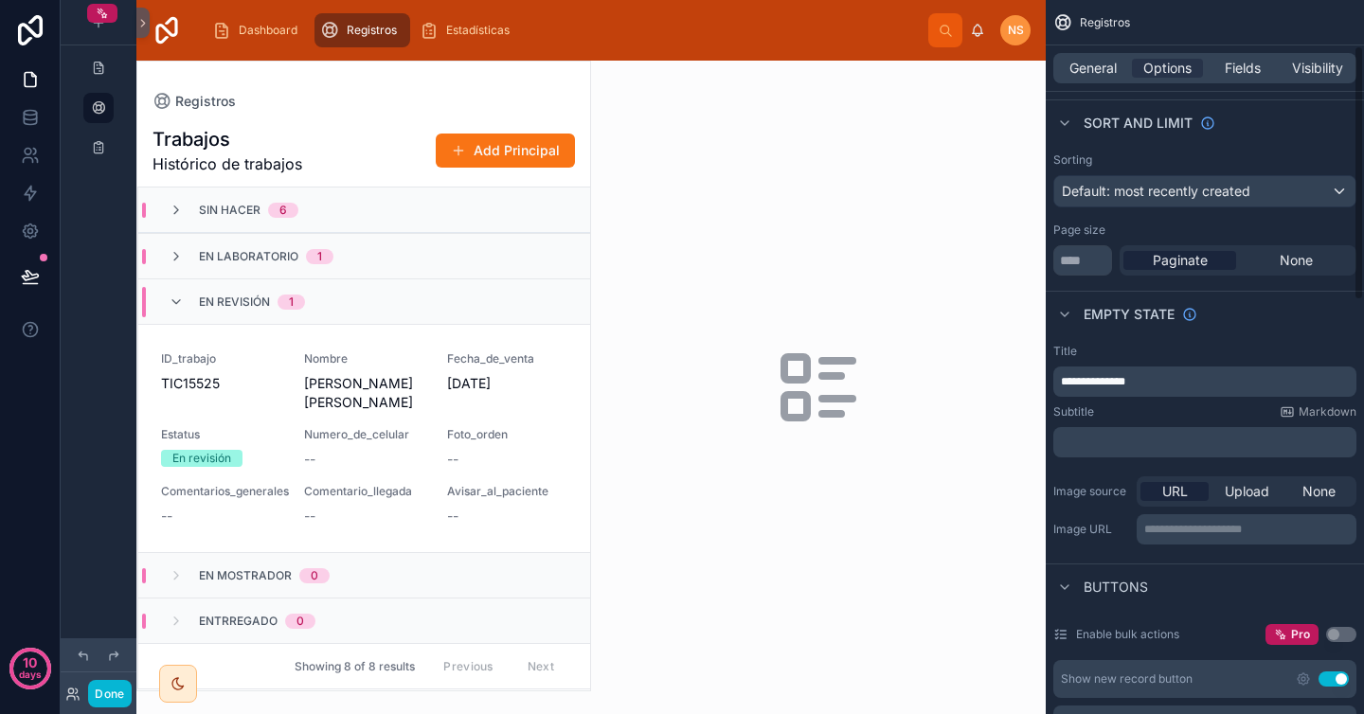
scroll to position [142, 0]
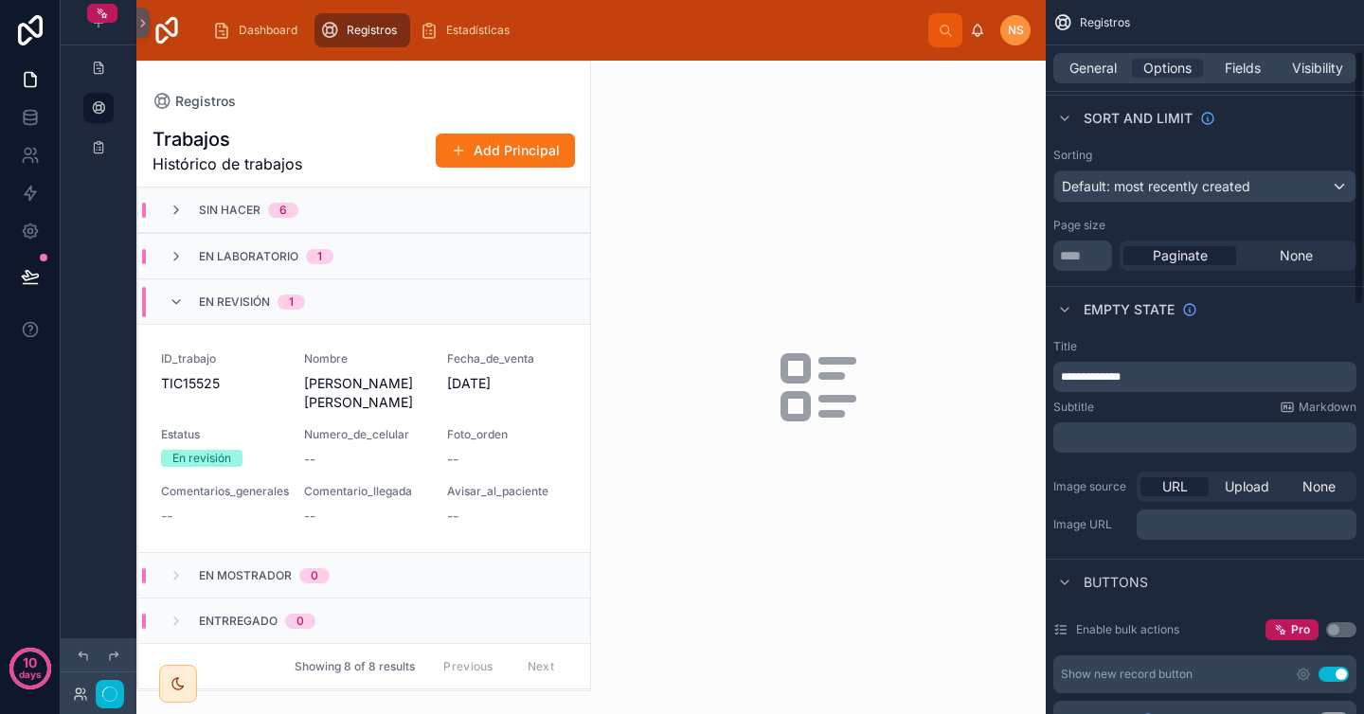
click at [1134, 406] on div "Subtitle Markdown" at bounding box center [1204, 407] width 303 height 15
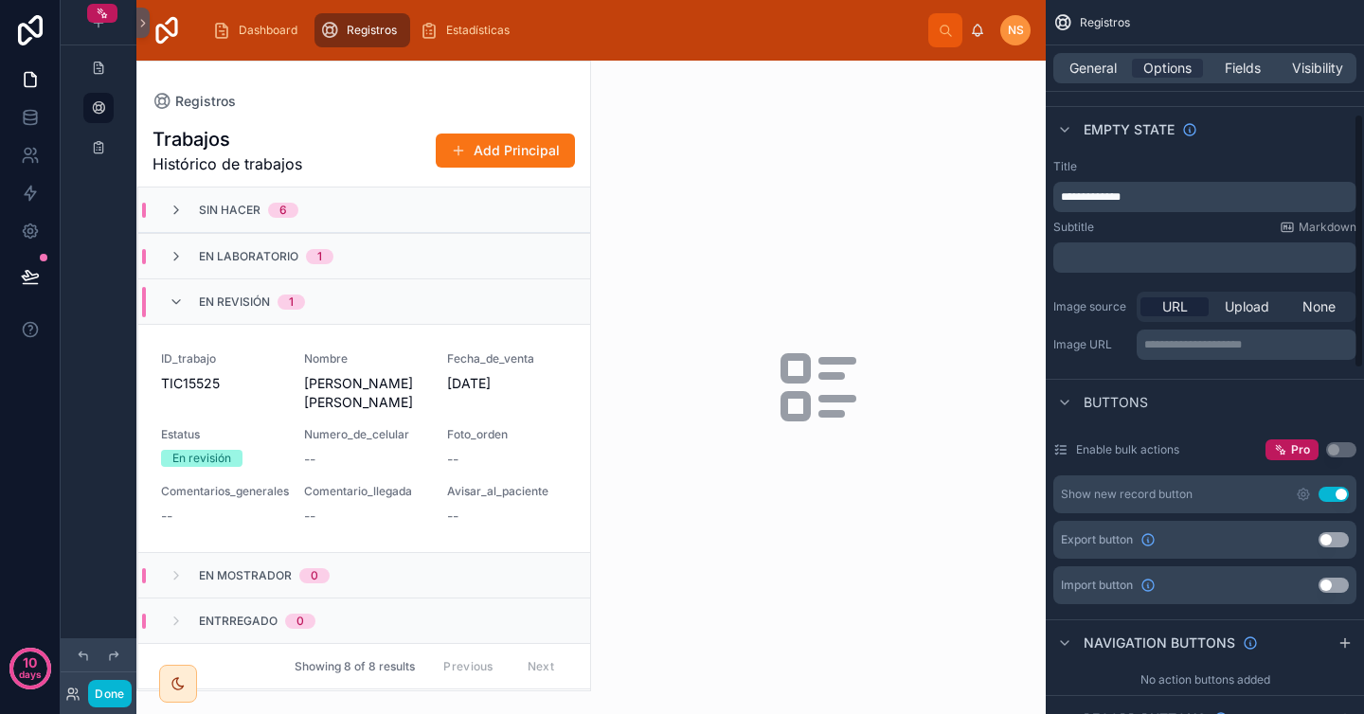
scroll to position [334, 0]
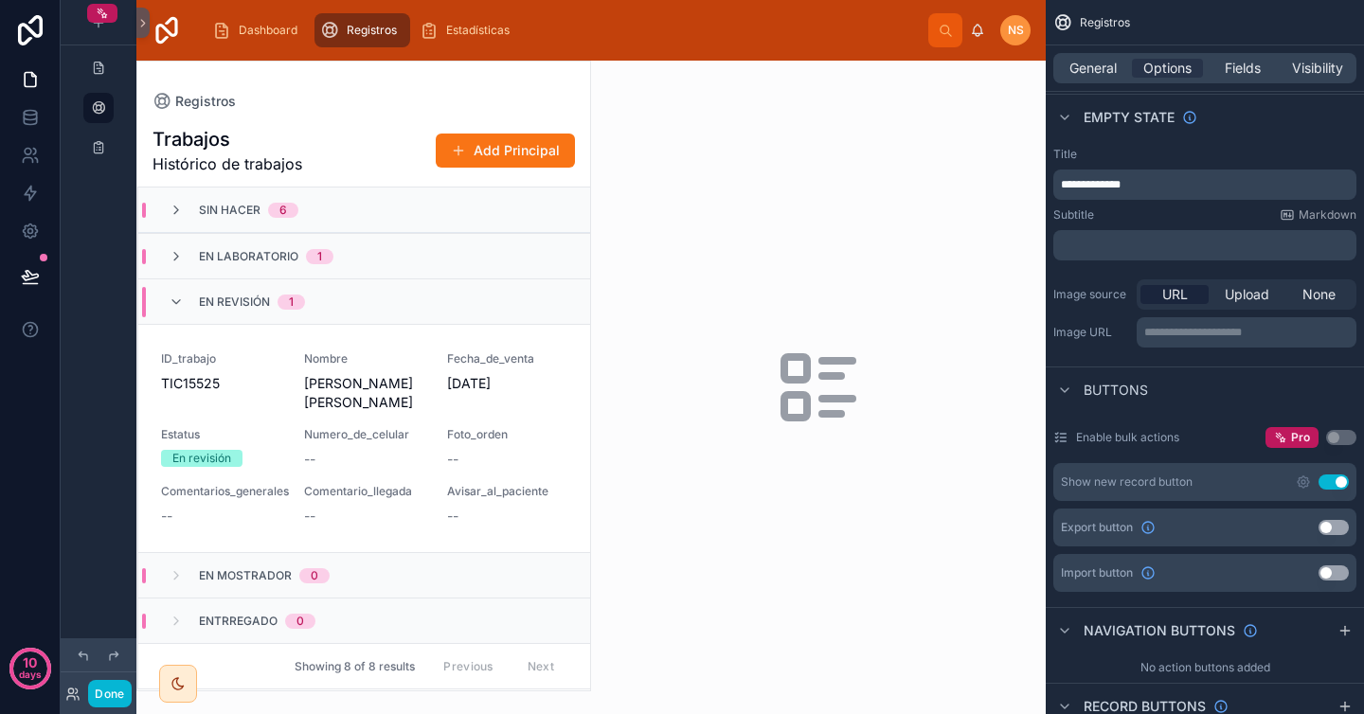
click at [1338, 485] on button "Use setting" at bounding box center [1333, 482] width 30 height 15
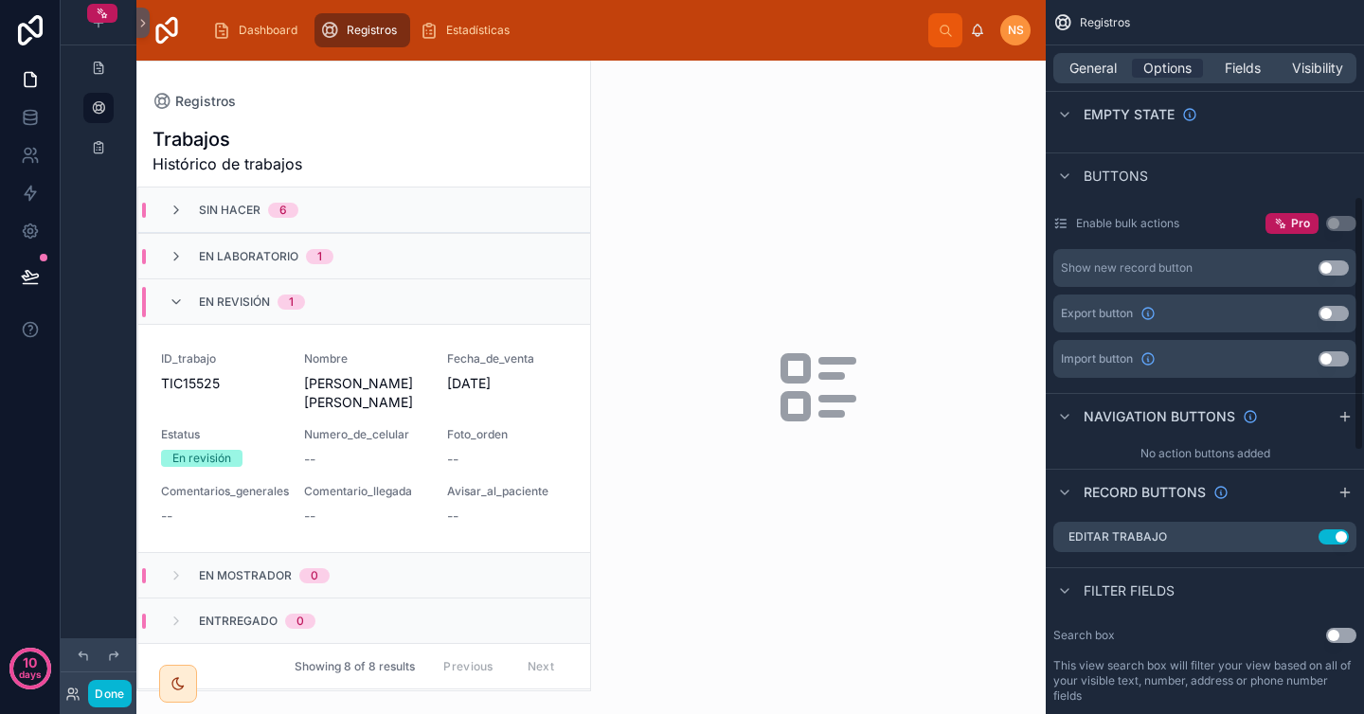
scroll to position [551, 0]
click at [1301, 535] on icon "scrollable content" at bounding box center [1305, 533] width 8 height 8
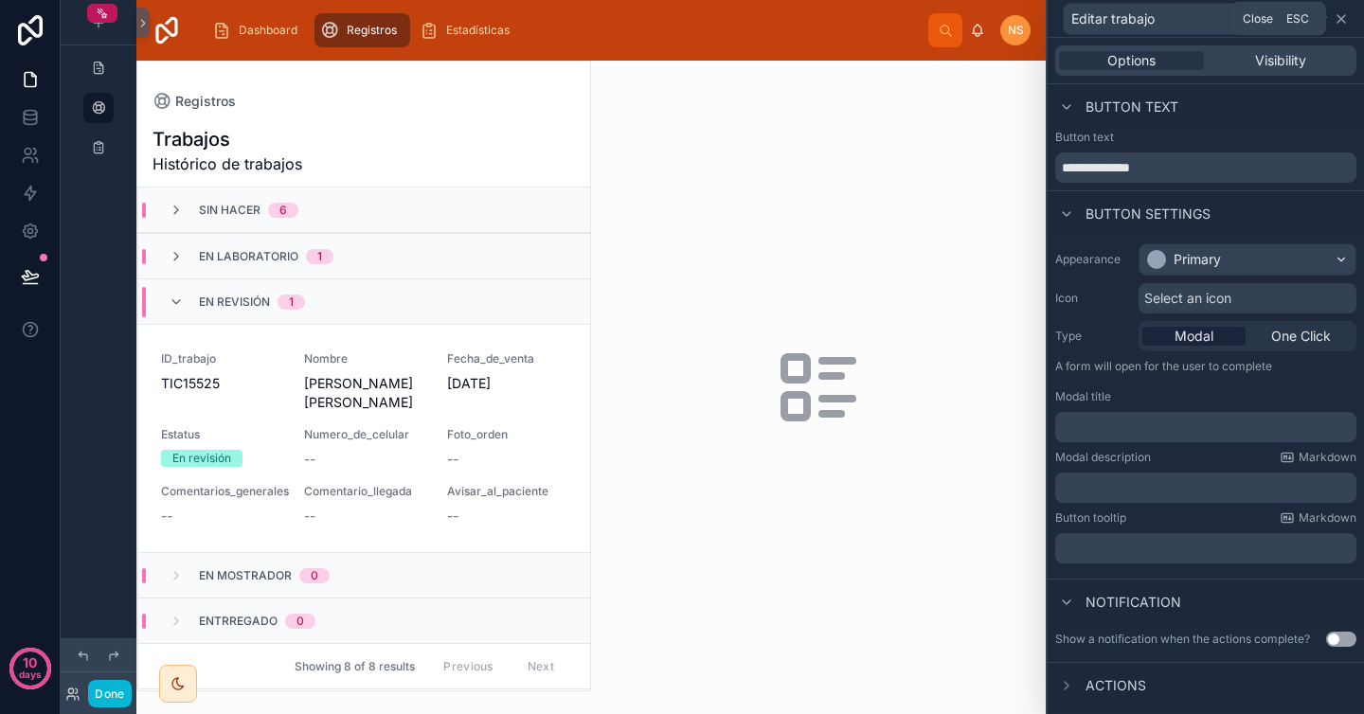
click at [1343, 19] on icon at bounding box center [1341, 18] width 15 height 15
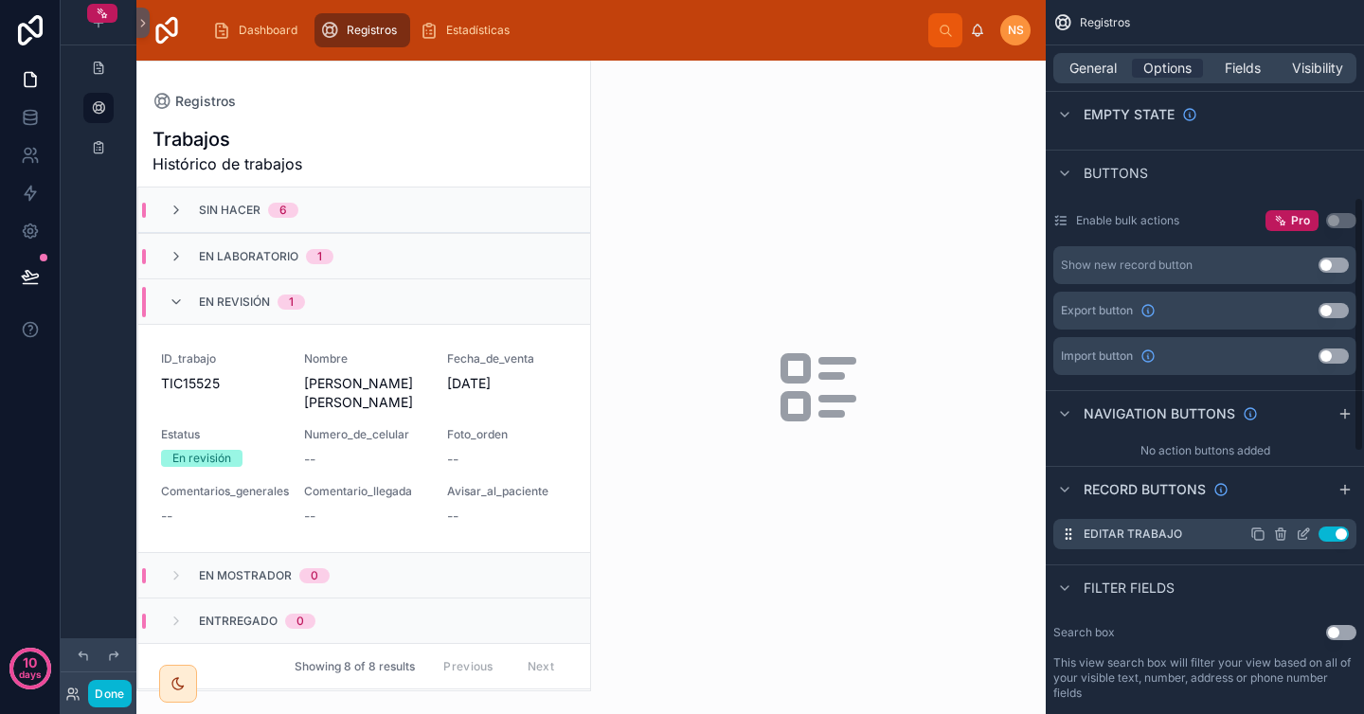
click at [1336, 532] on button "Use setting" at bounding box center [1333, 534] width 30 height 15
click at [1155, 565] on div "Filter fields" at bounding box center [1205, 587] width 318 height 45
click at [1061, 593] on icon "scrollable content" at bounding box center [1064, 588] width 15 height 15
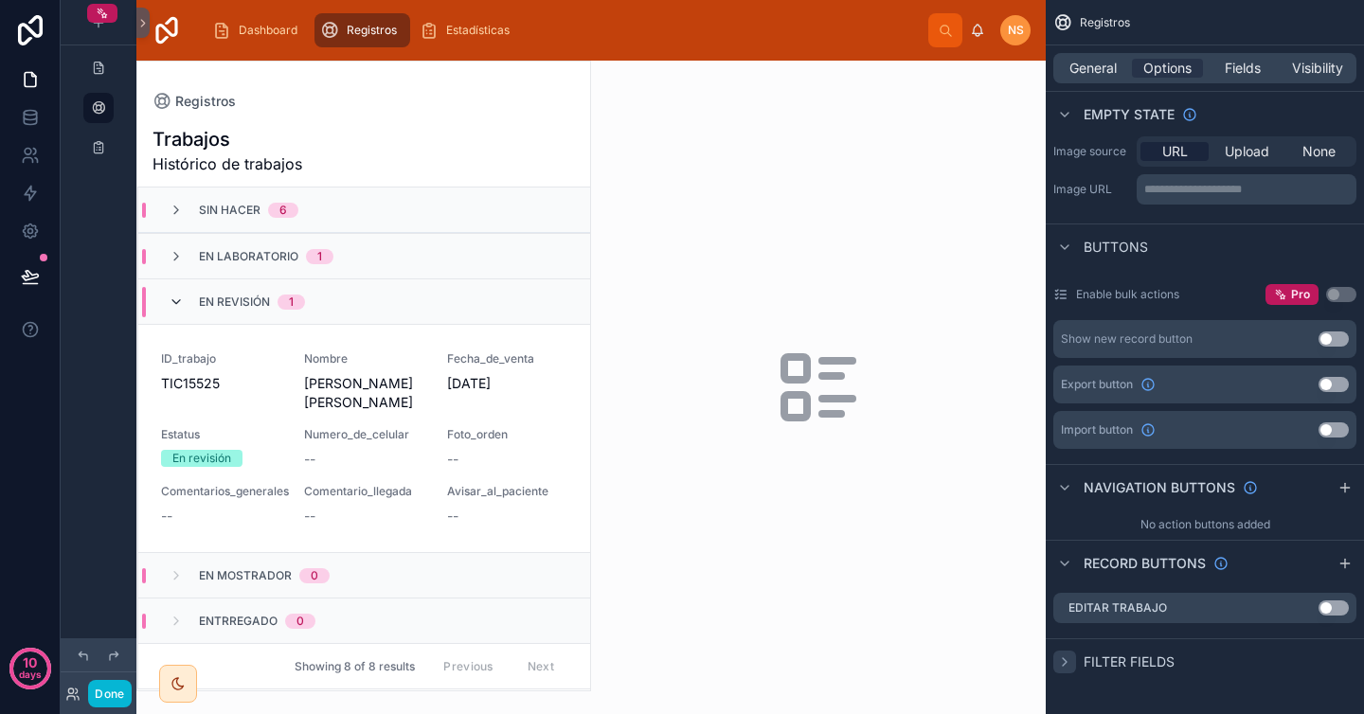
click at [179, 300] on icon at bounding box center [176, 302] width 15 height 15
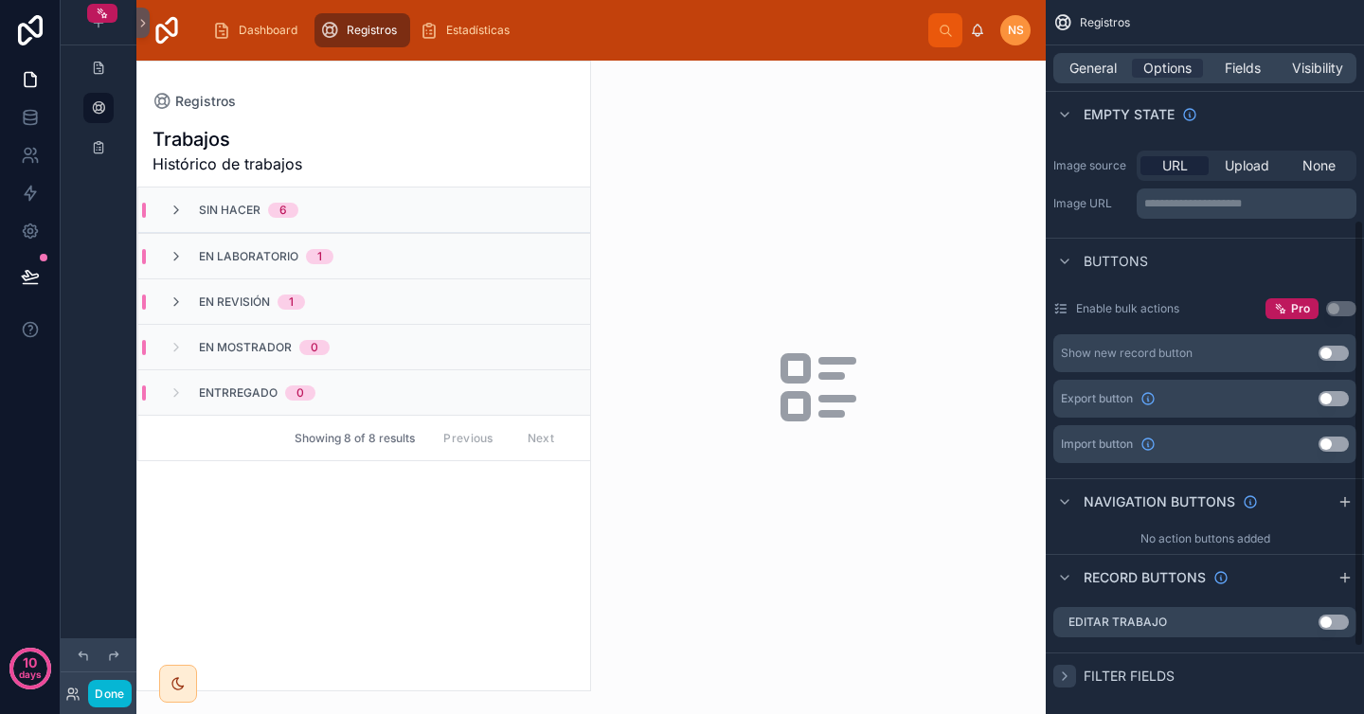
scroll to position [0, 0]
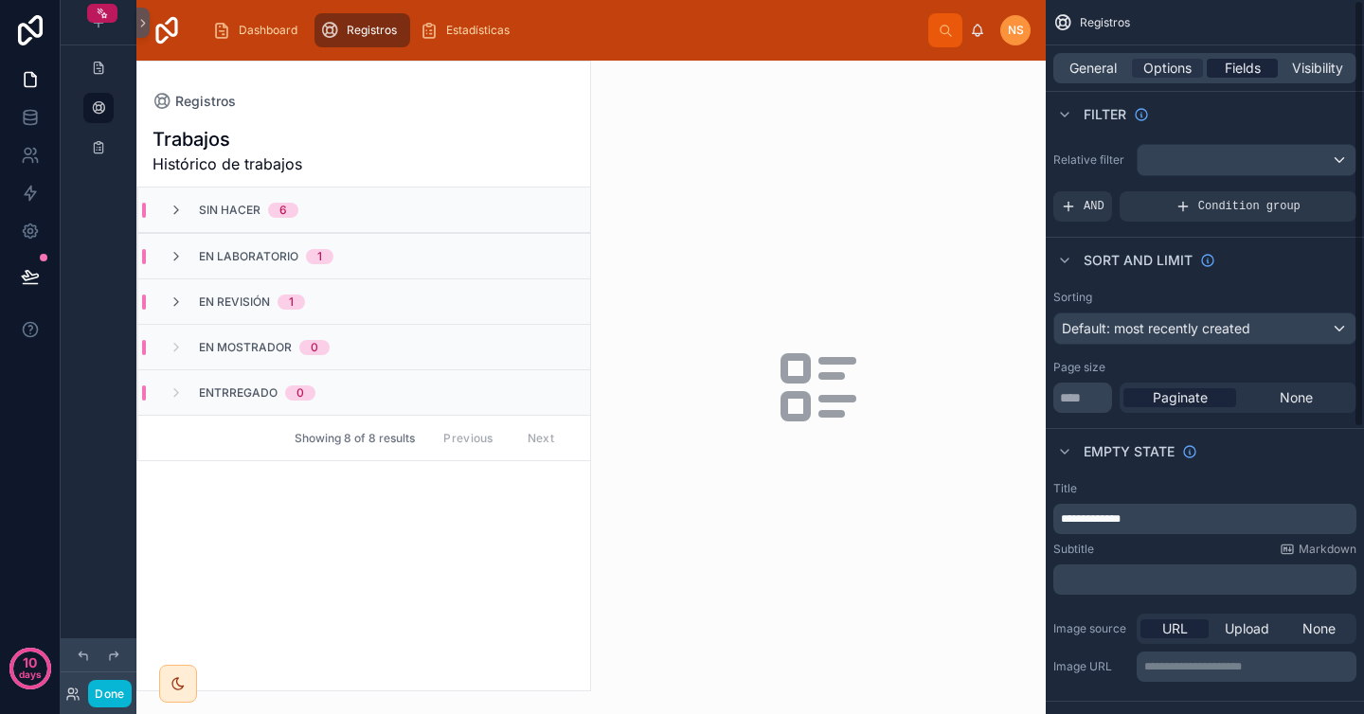
click at [1247, 69] on span "Fields" at bounding box center [1243, 68] width 36 height 19
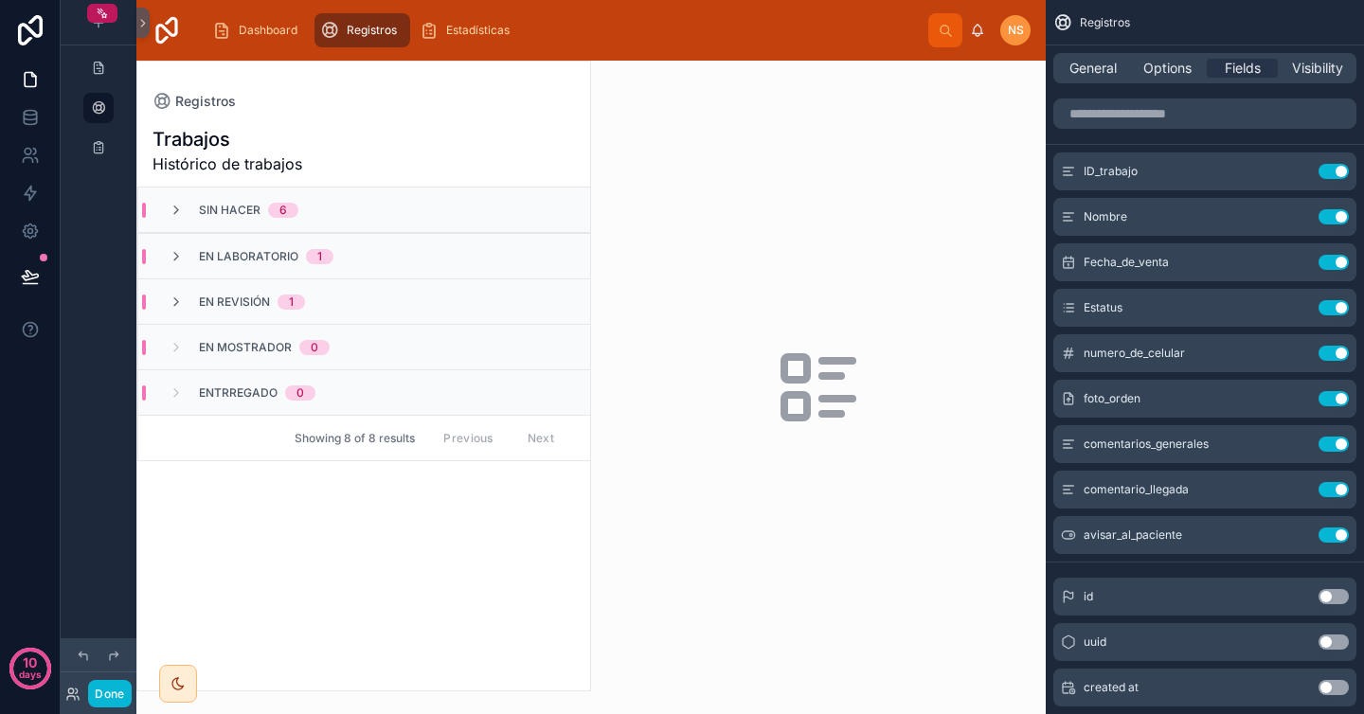
click at [184, 207] on div "Sin hacer 6" at bounding box center [234, 210] width 130 height 15
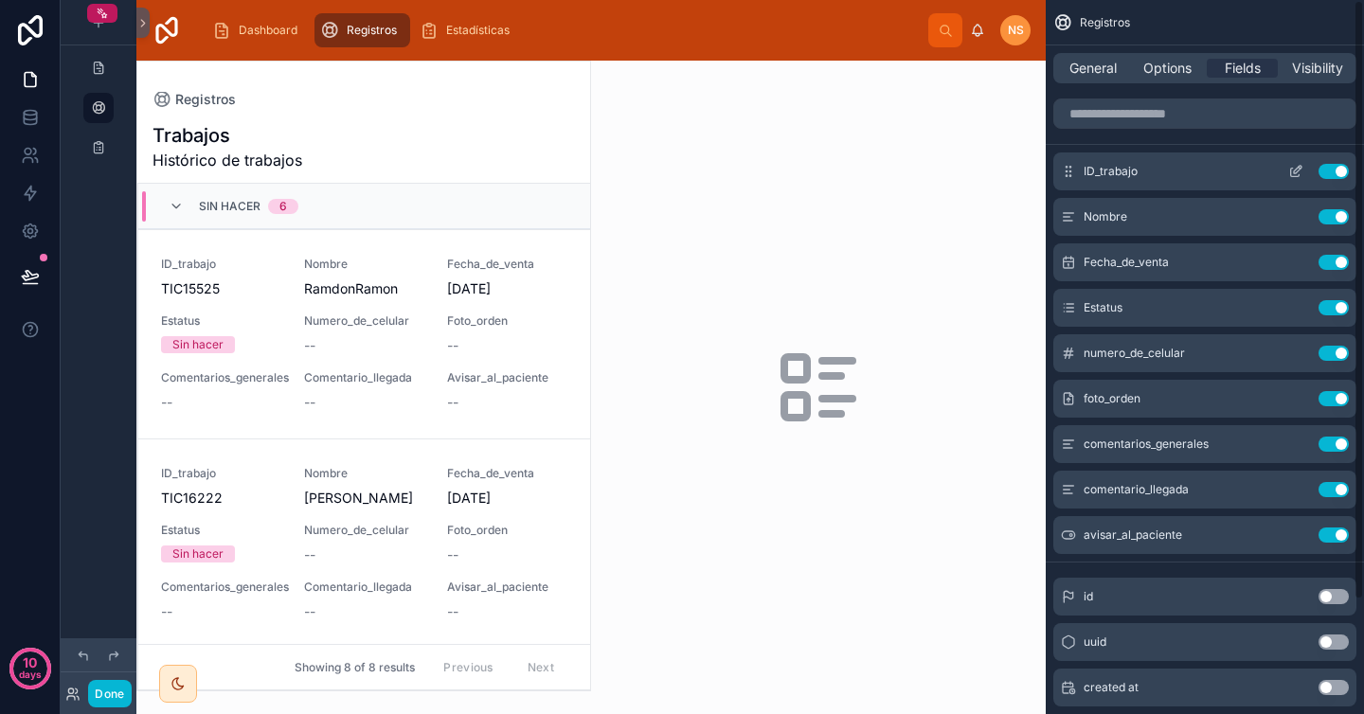
click at [1300, 172] on icon "scrollable content" at bounding box center [1295, 171] width 15 height 15
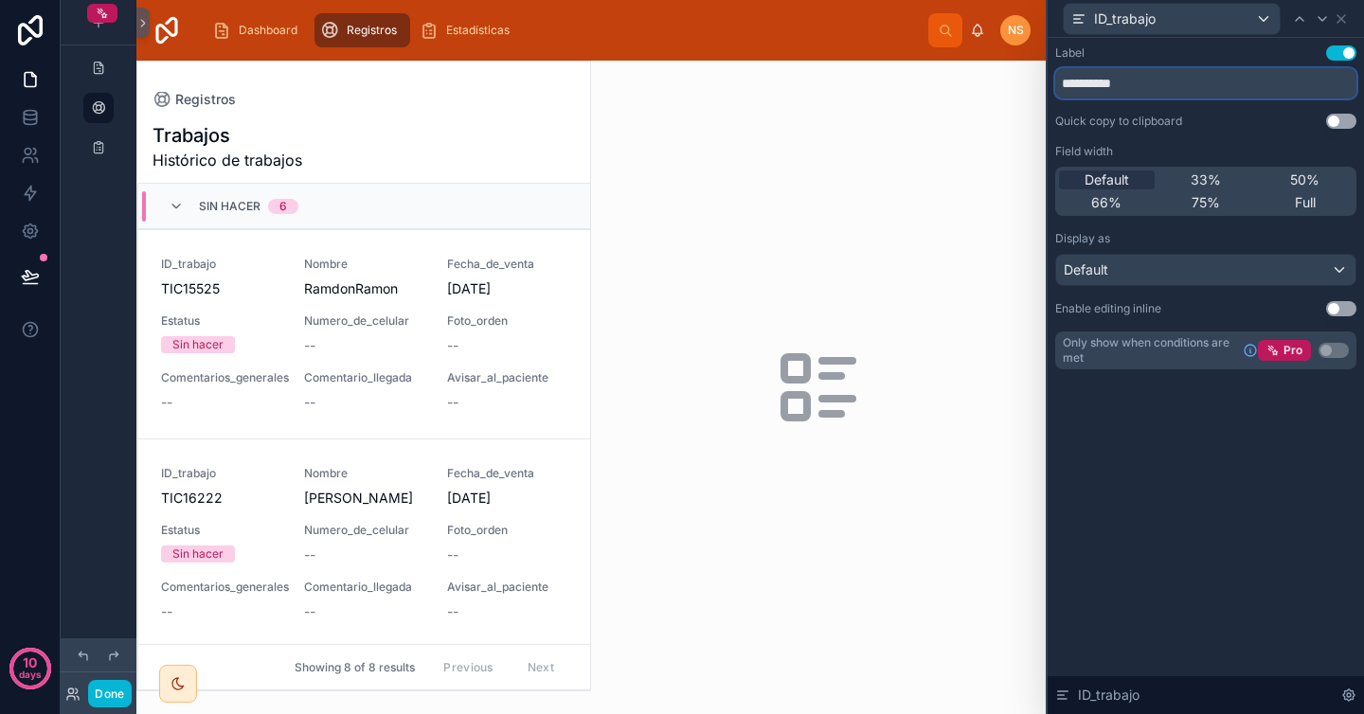
click at [1151, 92] on input "**********" at bounding box center [1205, 83] width 301 height 30
type input "**********"
click at [1191, 131] on div "**********" at bounding box center [1205, 207] width 301 height 324
click at [1346, 18] on icon at bounding box center [1341, 18] width 15 height 15
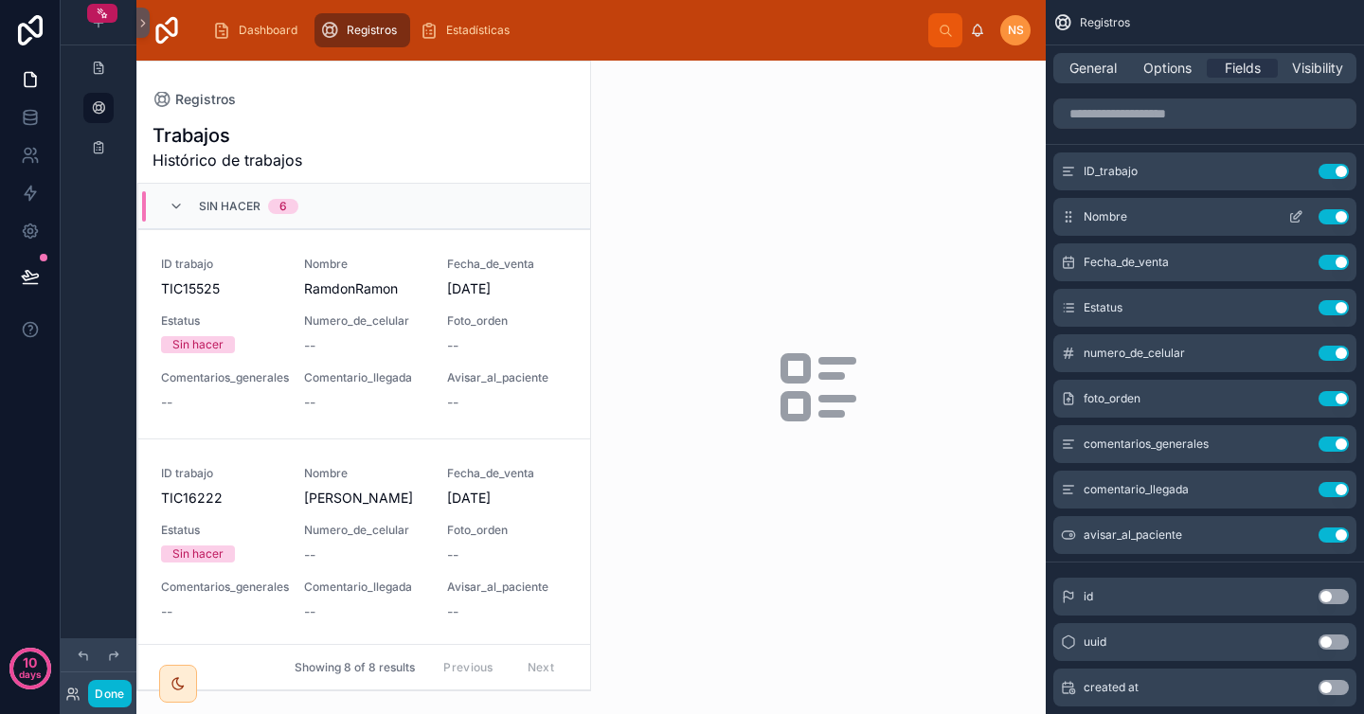
click at [1295, 220] on icon "scrollable content" at bounding box center [1295, 216] width 15 height 15
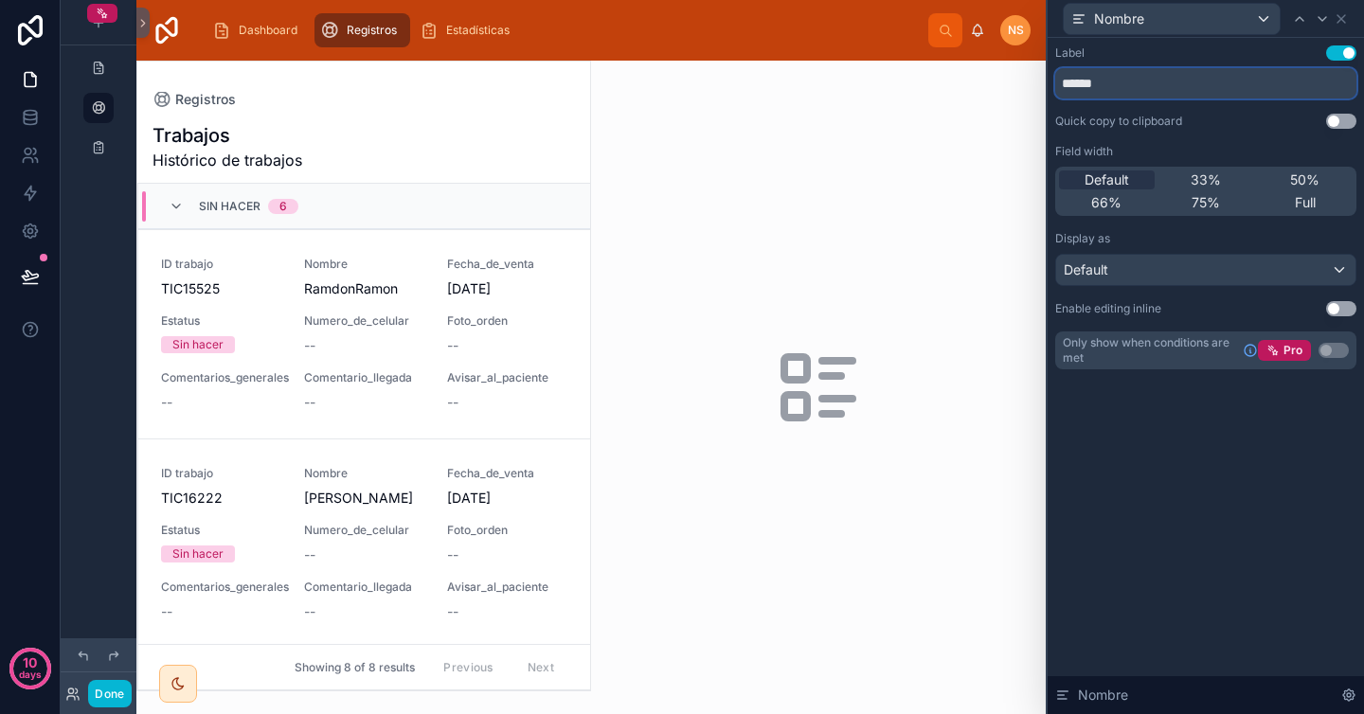
click at [1157, 87] on input "******" at bounding box center [1205, 83] width 301 height 30
type input "**********"
click at [1147, 114] on div "Quick copy to clipboard" at bounding box center [1118, 121] width 127 height 15
click at [1347, 18] on icon at bounding box center [1341, 18] width 15 height 15
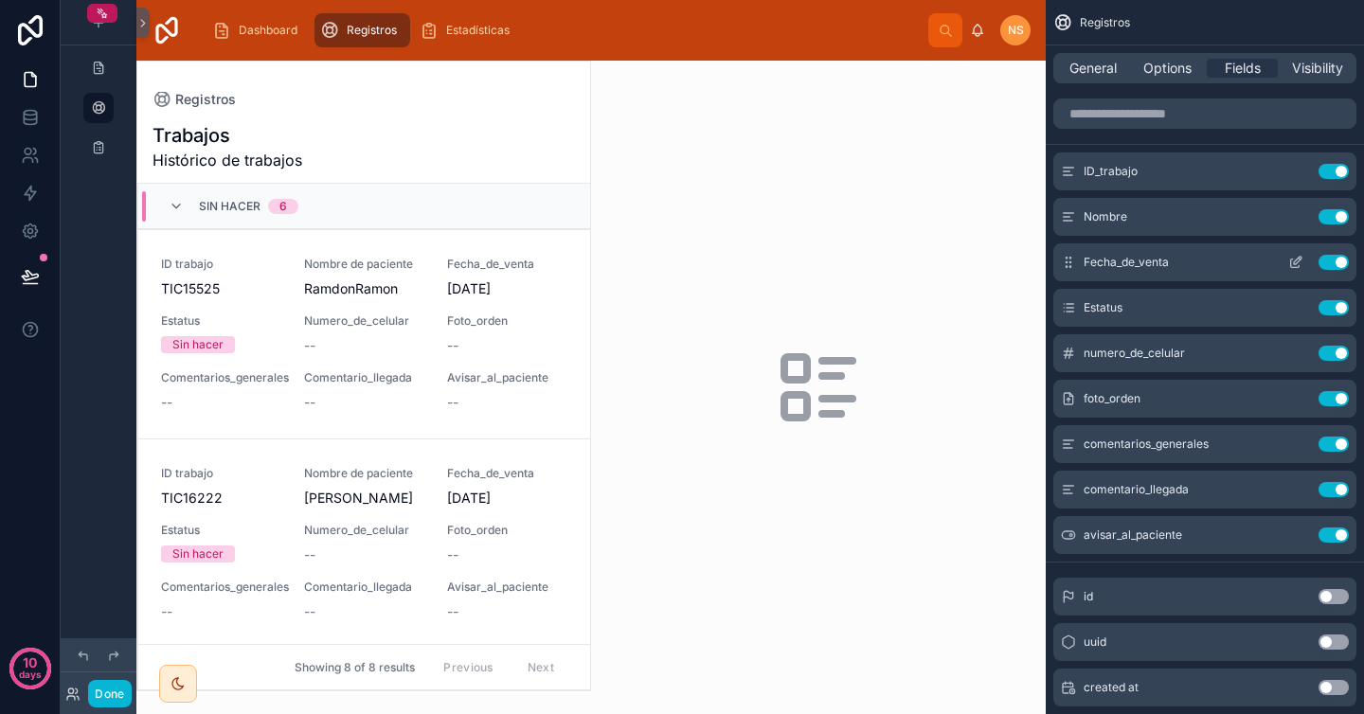
click at [1295, 266] on icon "scrollable content" at bounding box center [1295, 262] width 15 height 15
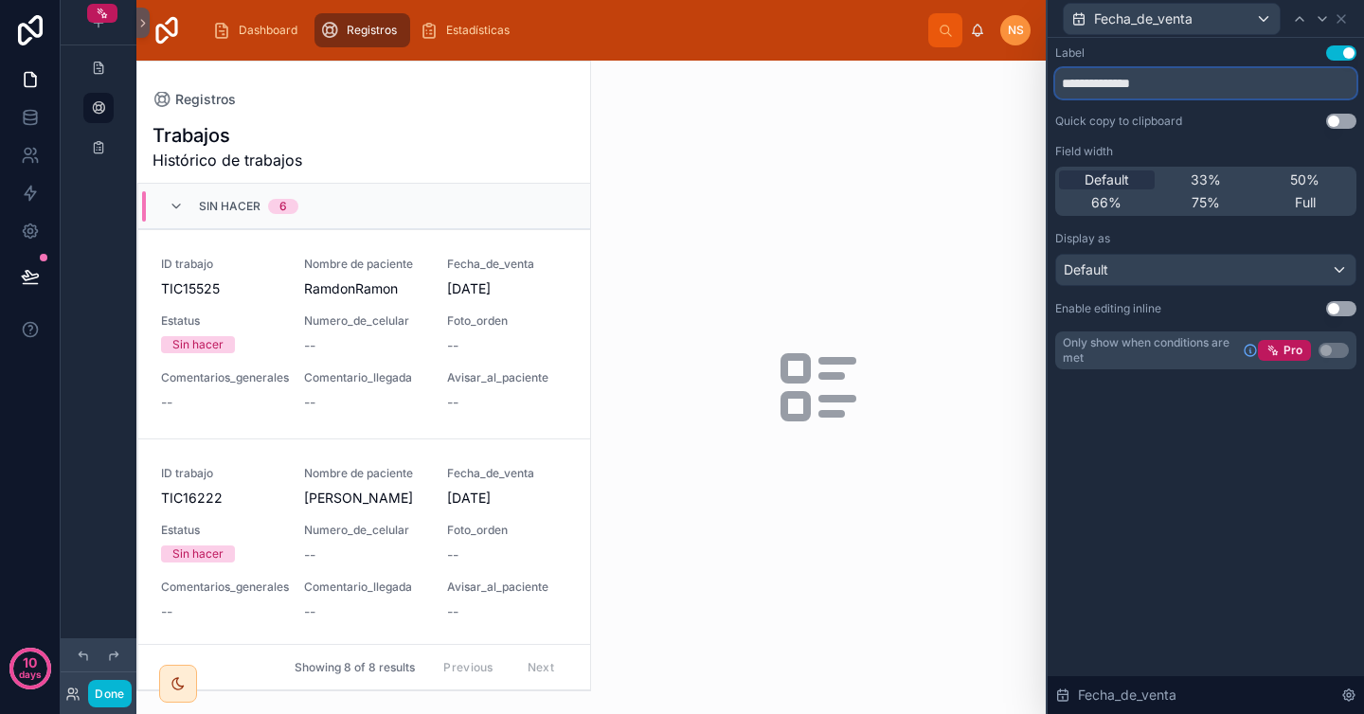
click at [1186, 70] on input "**********" at bounding box center [1205, 83] width 301 height 30
click at [1186, 77] on input "**********" at bounding box center [1205, 83] width 301 height 30
click at [1108, 82] on input "**********" at bounding box center [1205, 83] width 301 height 30
click at [1124, 81] on input "**********" at bounding box center [1205, 83] width 301 height 30
type input "**********"
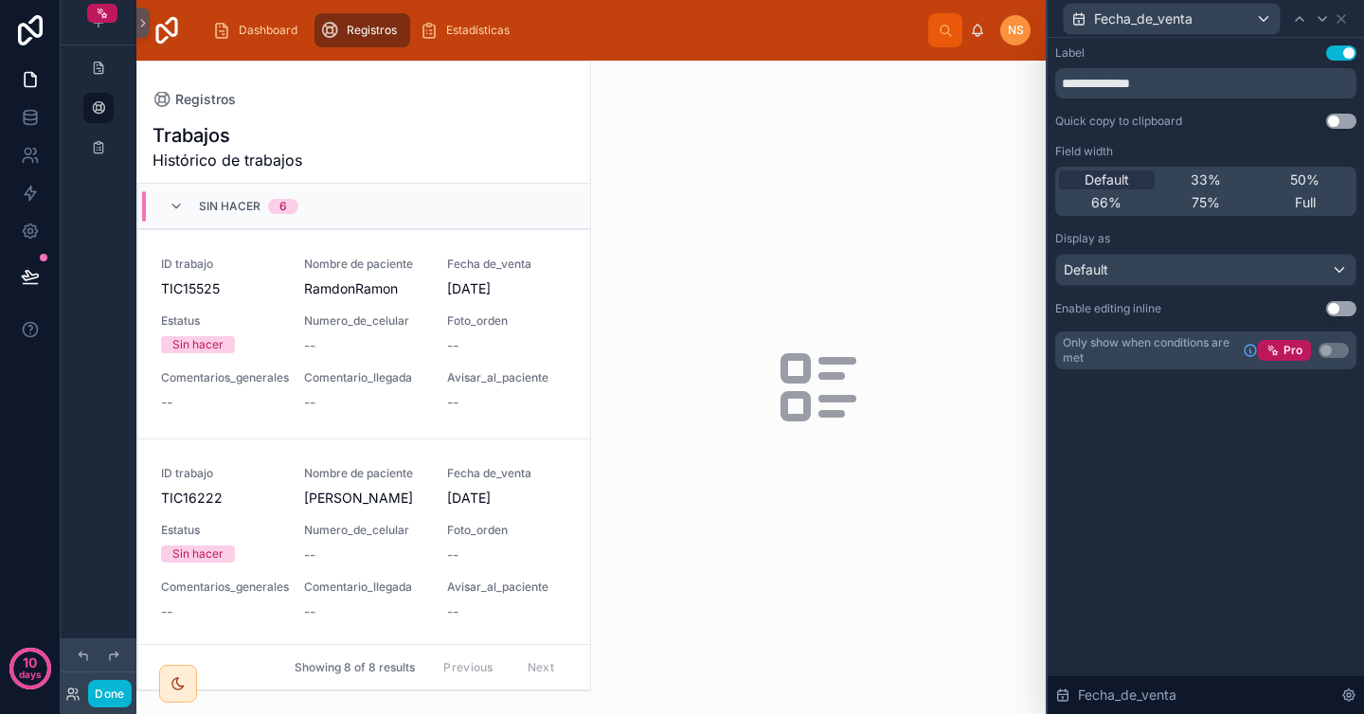
click at [1133, 120] on div "Quick copy to clipboard" at bounding box center [1118, 121] width 127 height 15
click at [1343, 19] on icon at bounding box center [1341, 18] width 15 height 15
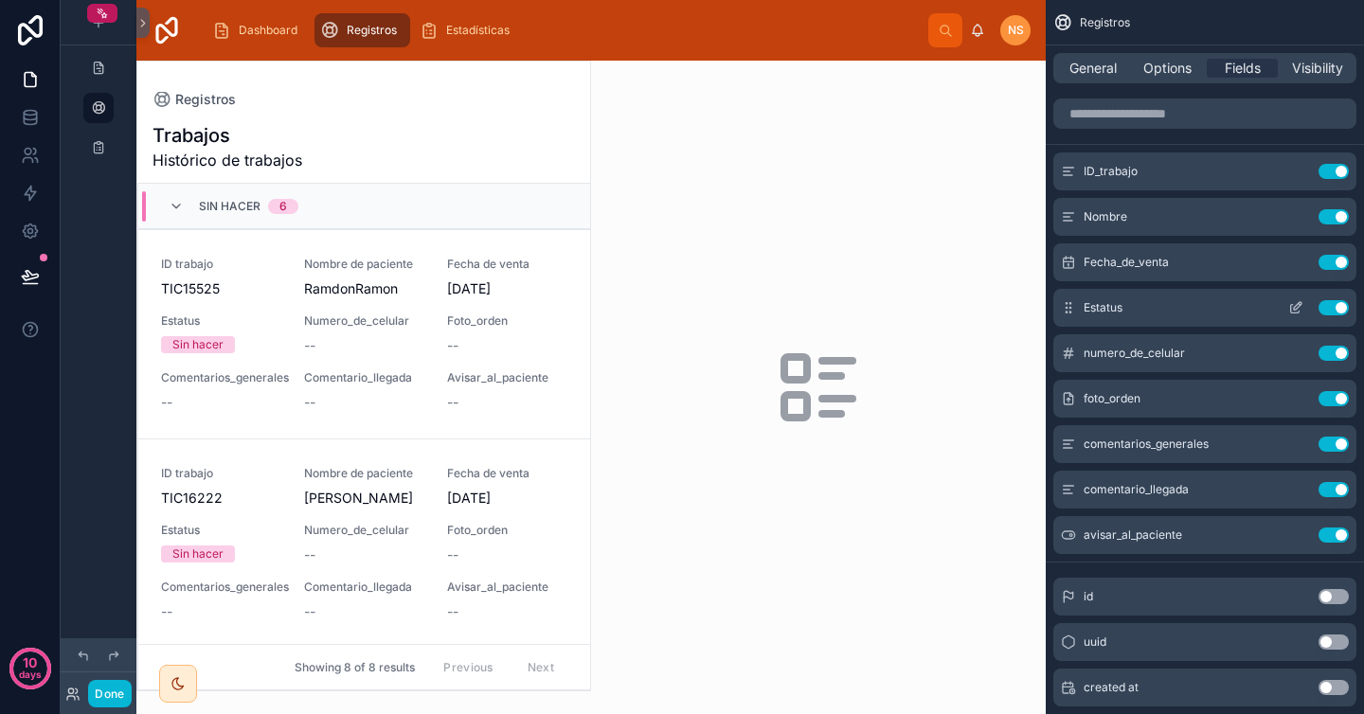
click at [1333, 304] on button "Use setting" at bounding box center [1333, 307] width 30 height 15
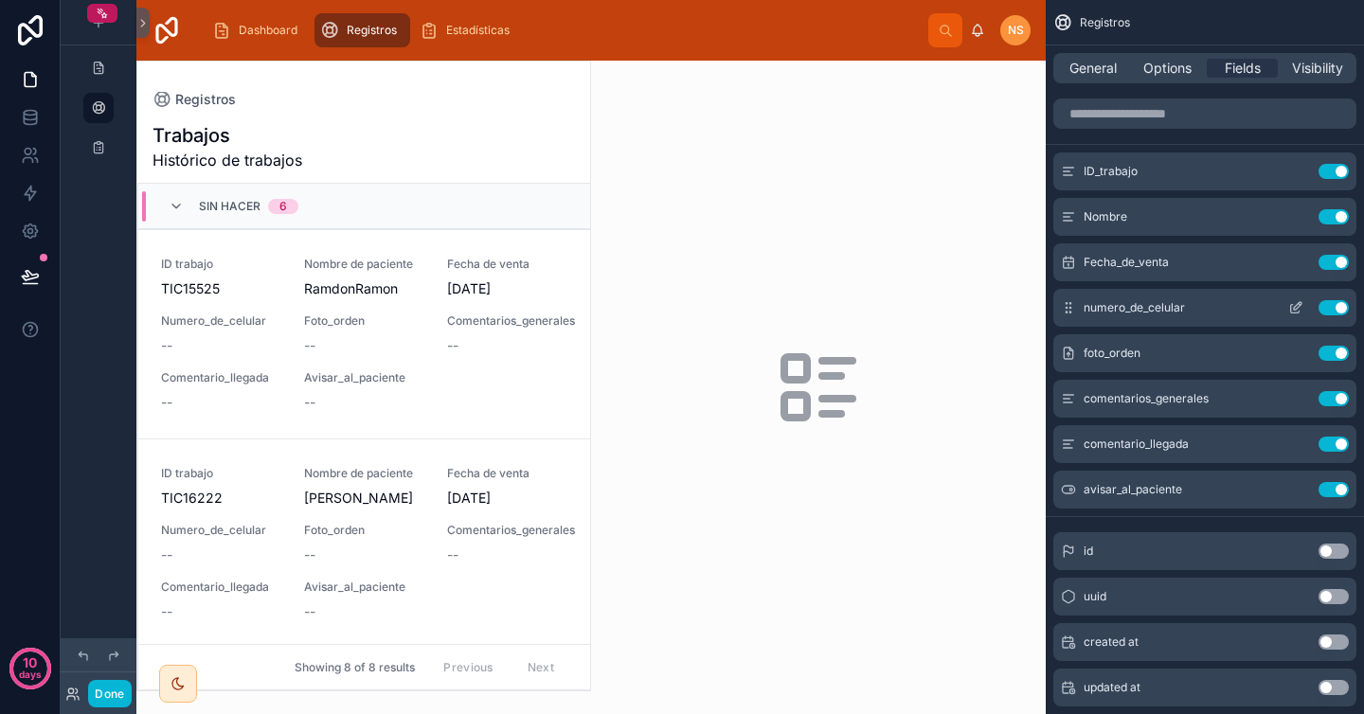
click at [1296, 309] on icon "scrollable content" at bounding box center [1298, 306] width 8 height 8
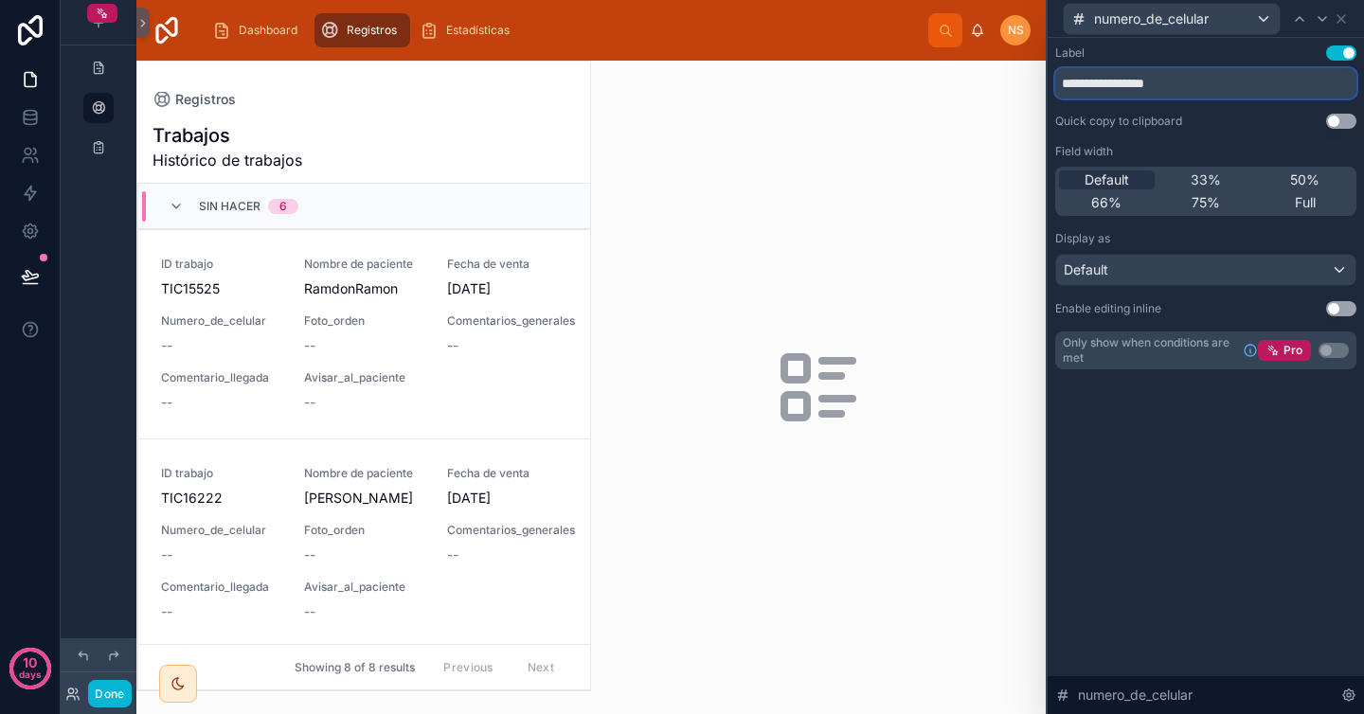
click at [1205, 84] on input "**********" at bounding box center [1205, 83] width 301 height 30
type input "**********"
click at [1212, 105] on div "**********" at bounding box center [1205, 207] width 301 height 324
click at [1345, 16] on icon at bounding box center [1341, 18] width 15 height 15
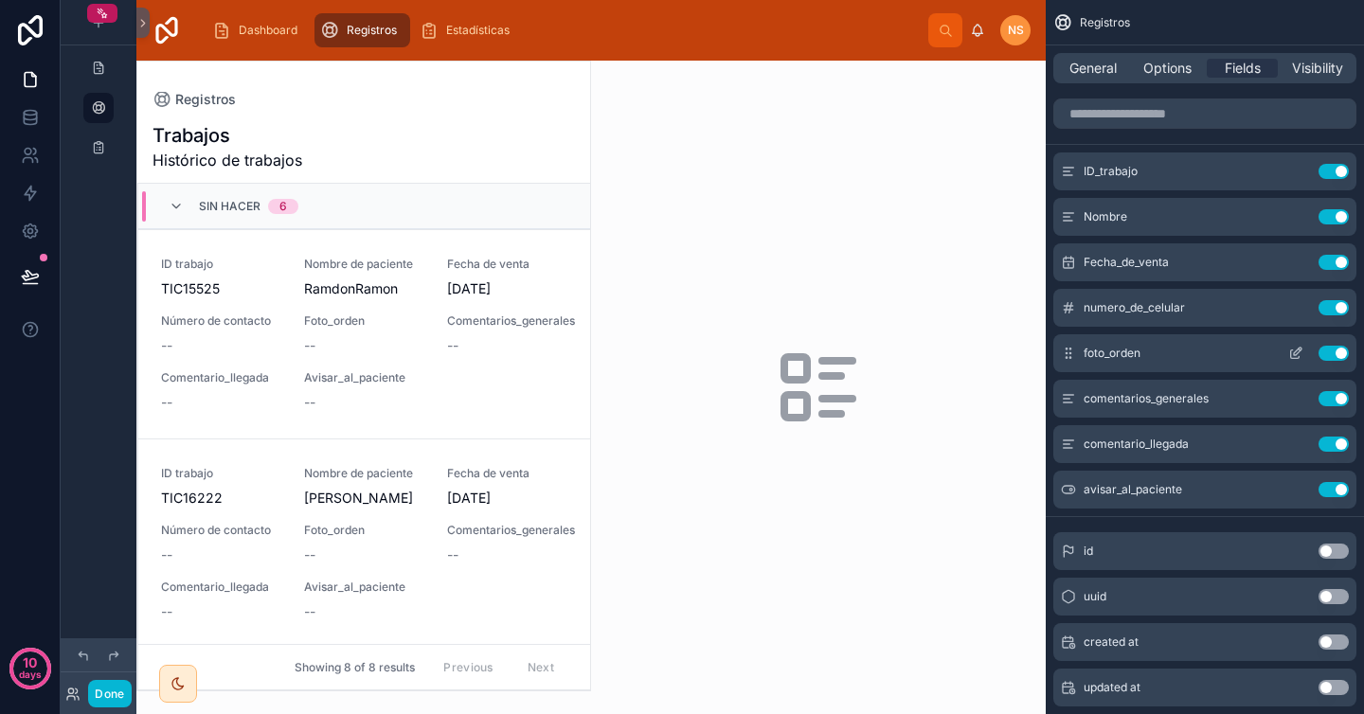
click at [1332, 353] on button "Use setting" at bounding box center [1333, 353] width 30 height 15
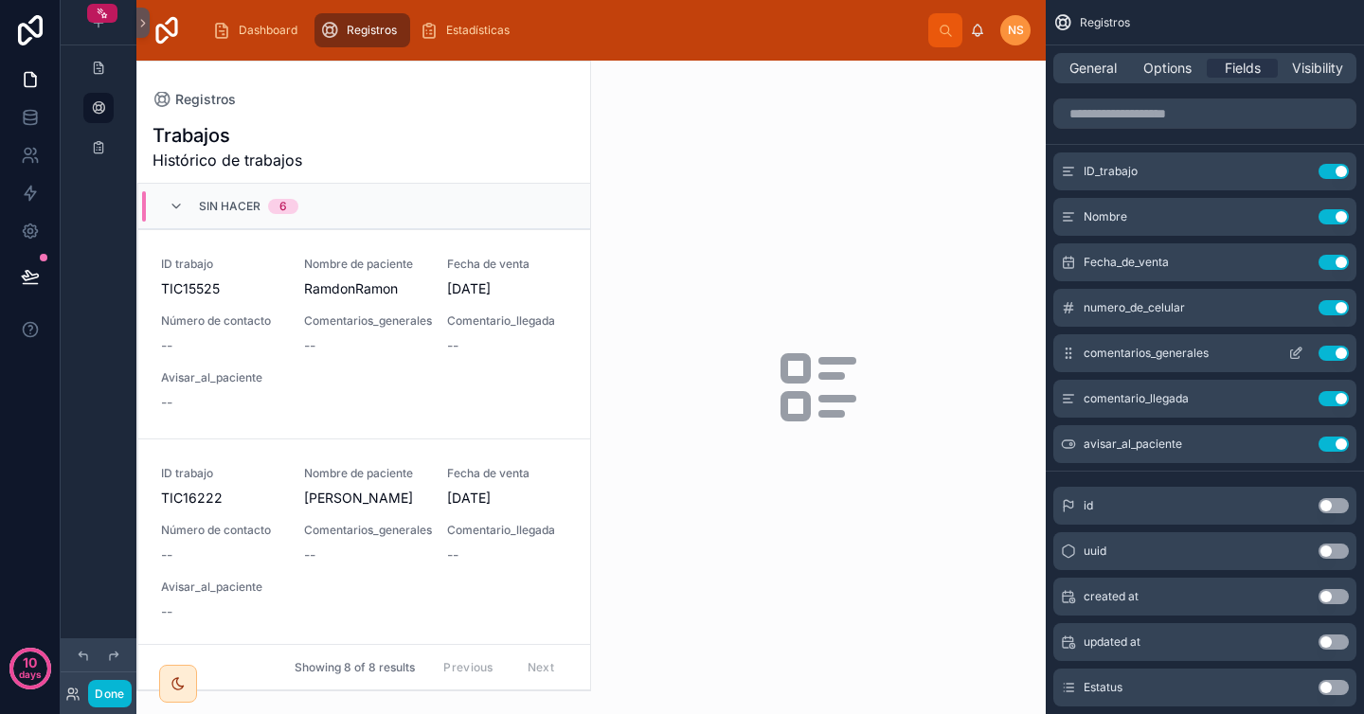
click at [1297, 354] on icon "scrollable content" at bounding box center [1298, 352] width 8 height 8
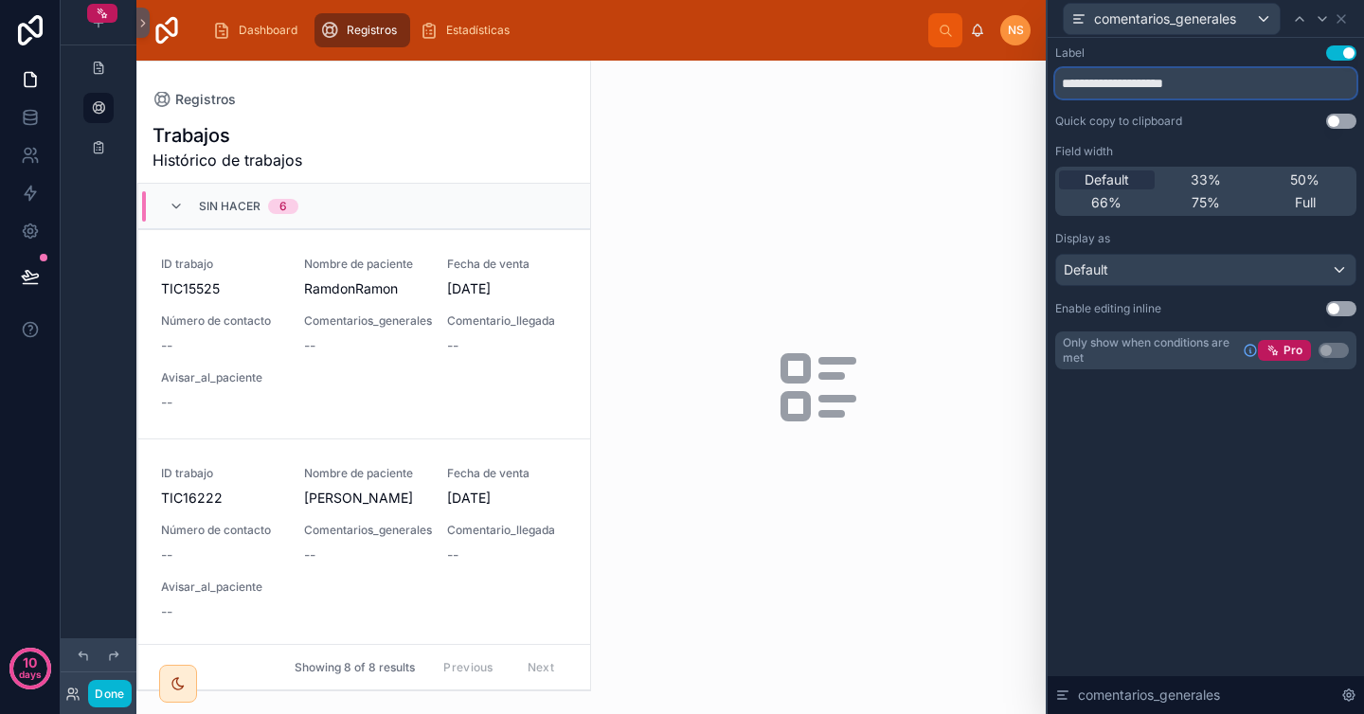
click at [1247, 83] on input "**********" at bounding box center [1205, 83] width 301 height 30
click at [1148, 78] on input "**********" at bounding box center [1205, 83] width 301 height 30
type input "**********"
click at [1218, 101] on div "**********" at bounding box center [1205, 207] width 301 height 324
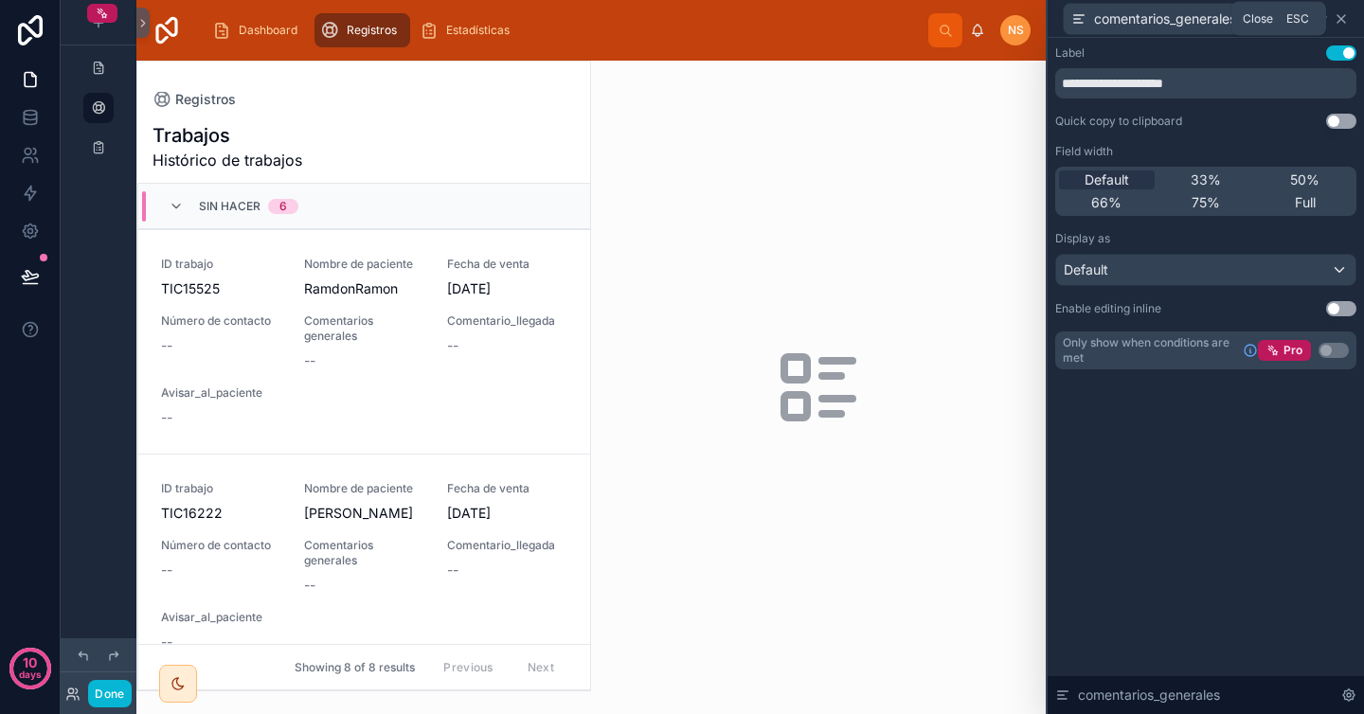
click at [1342, 20] on icon at bounding box center [1341, 19] width 8 height 8
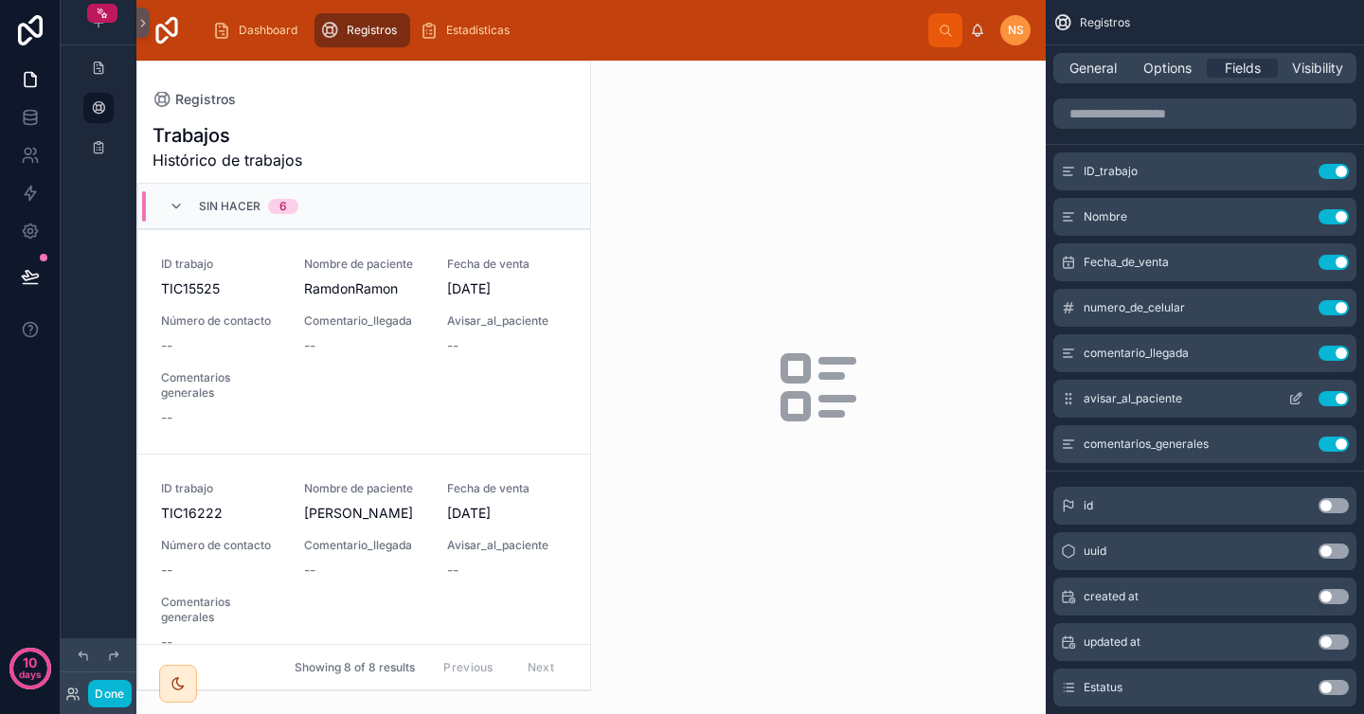
click at [1330, 399] on button "Use setting" at bounding box center [1333, 398] width 30 height 15
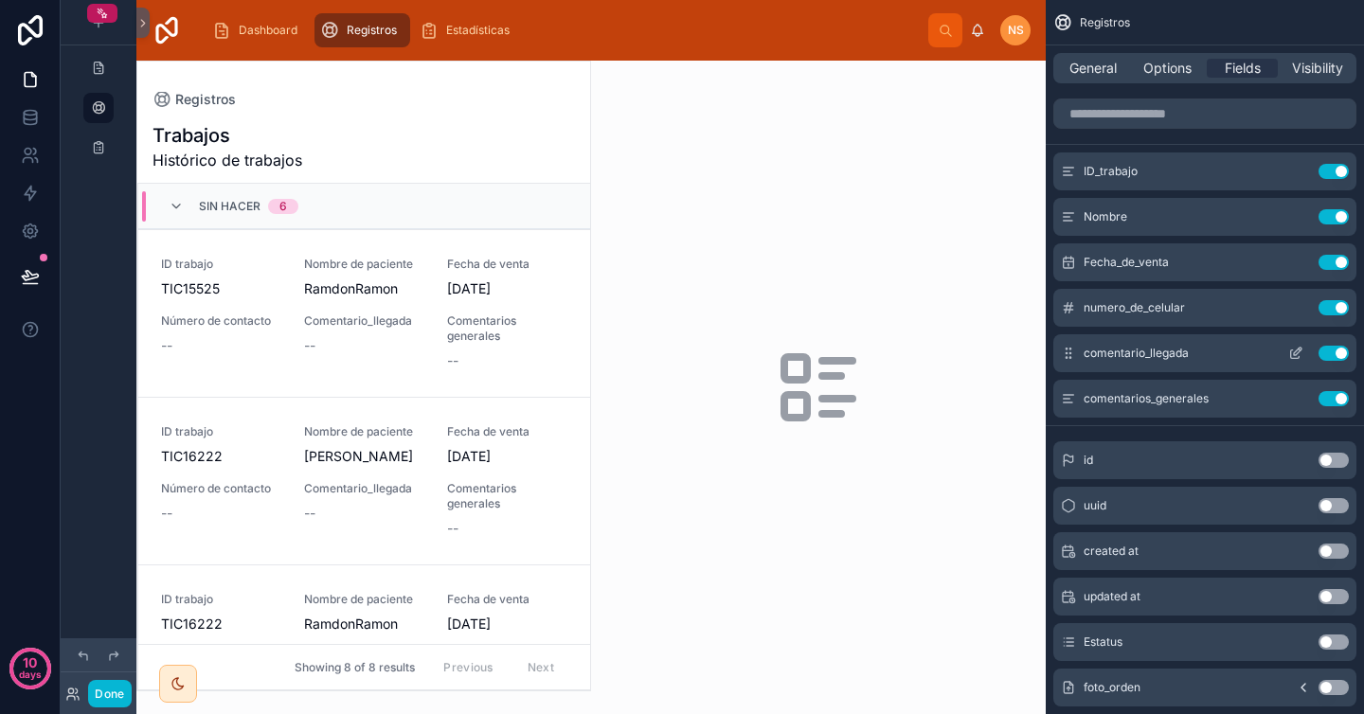
click at [1334, 350] on button "Use setting" at bounding box center [1333, 353] width 30 height 15
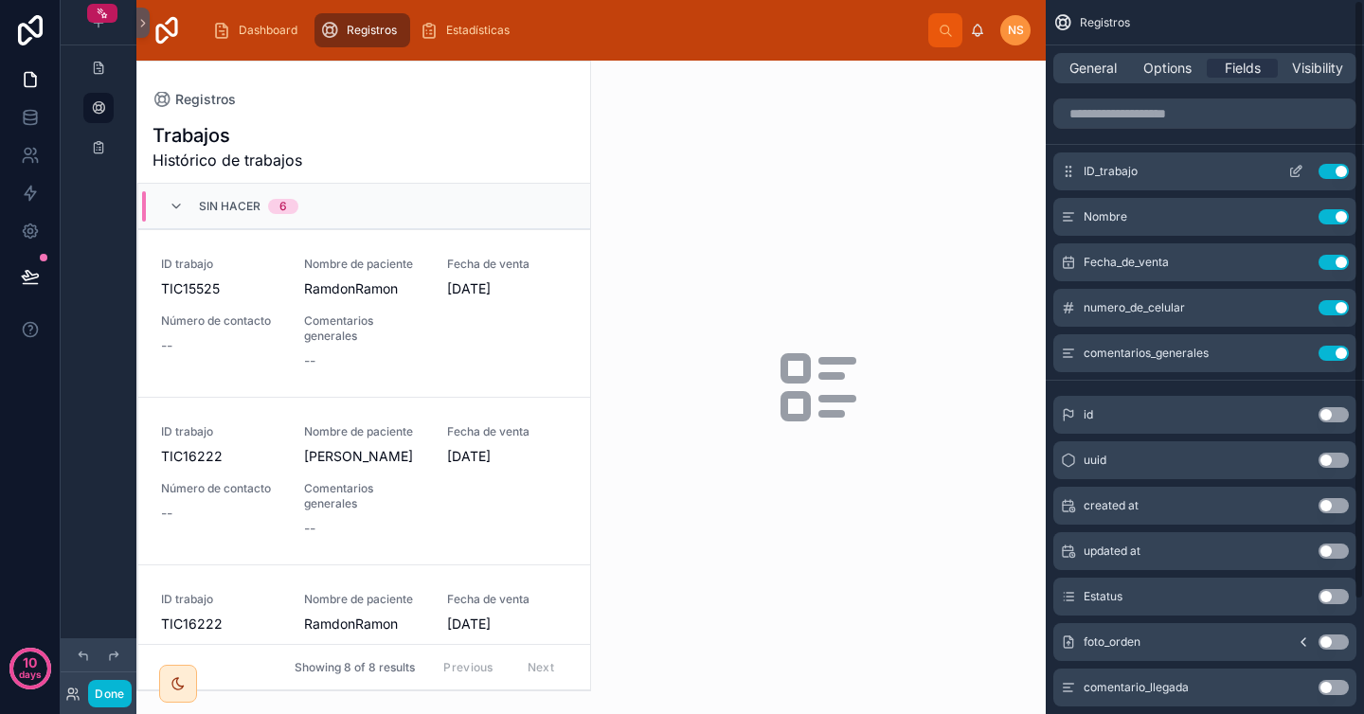
click at [1295, 176] on icon "scrollable content" at bounding box center [1295, 173] width 9 height 9
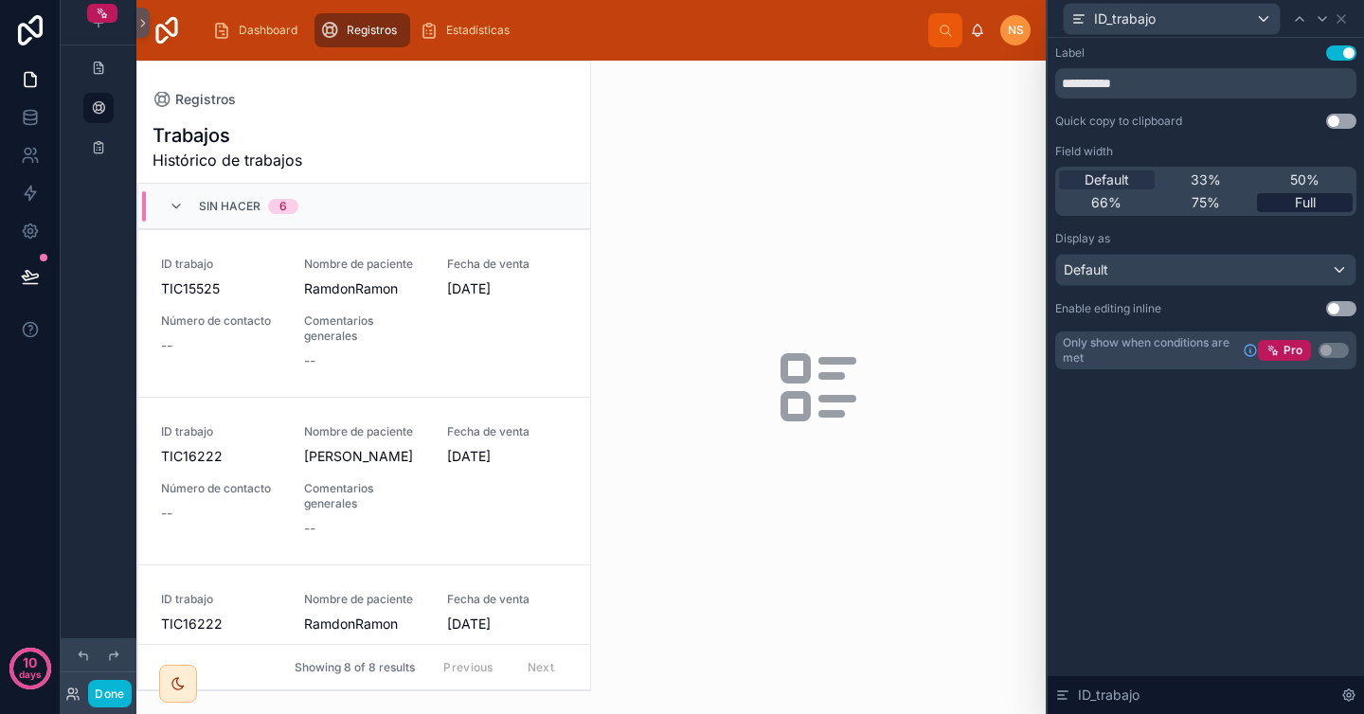
click at [1308, 201] on span "Full" at bounding box center [1305, 202] width 21 height 19
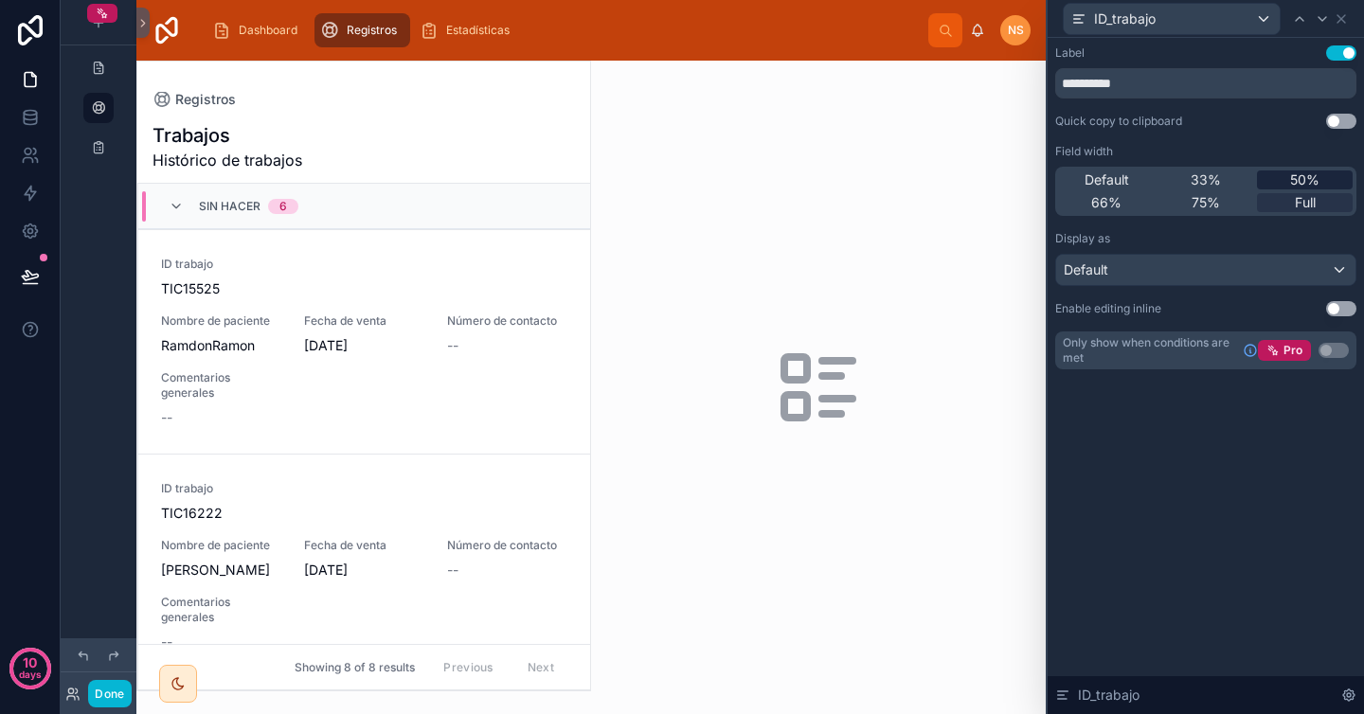
click at [1289, 181] on div "50%" at bounding box center [1305, 179] width 96 height 19
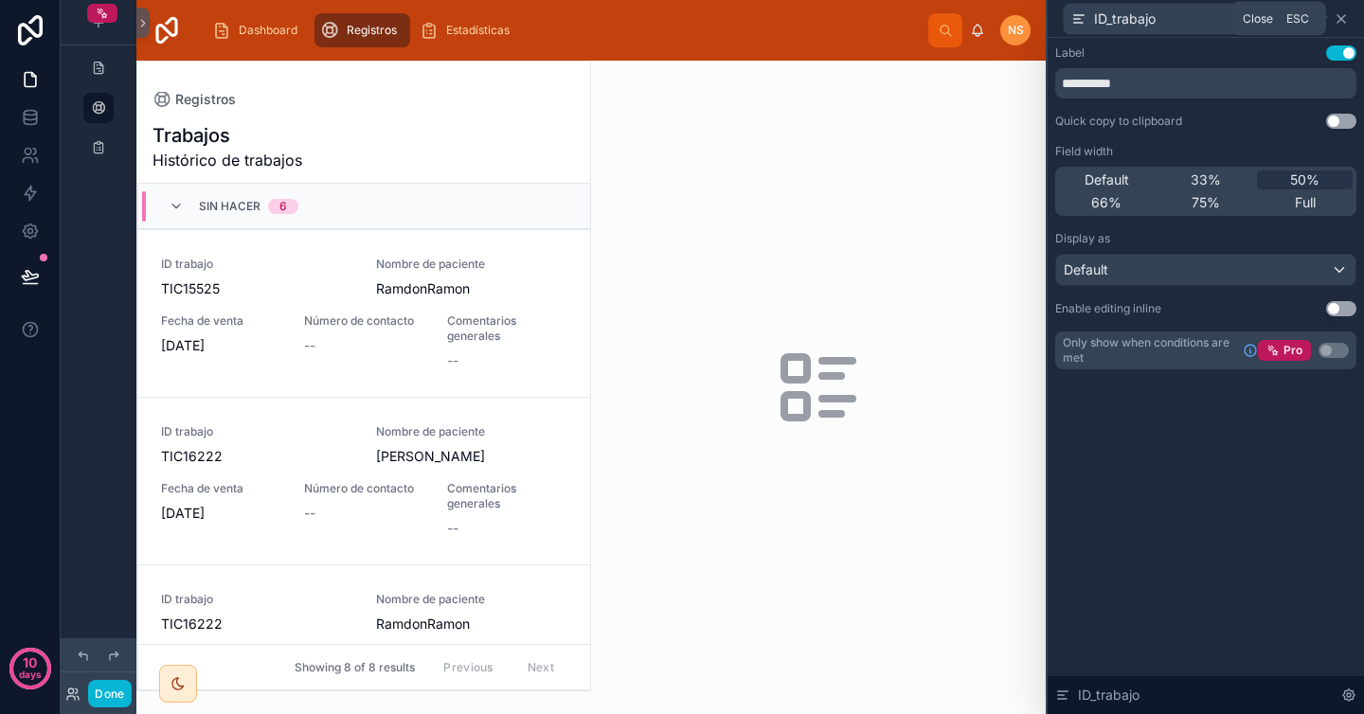
click at [1344, 15] on icon at bounding box center [1341, 19] width 8 height 8
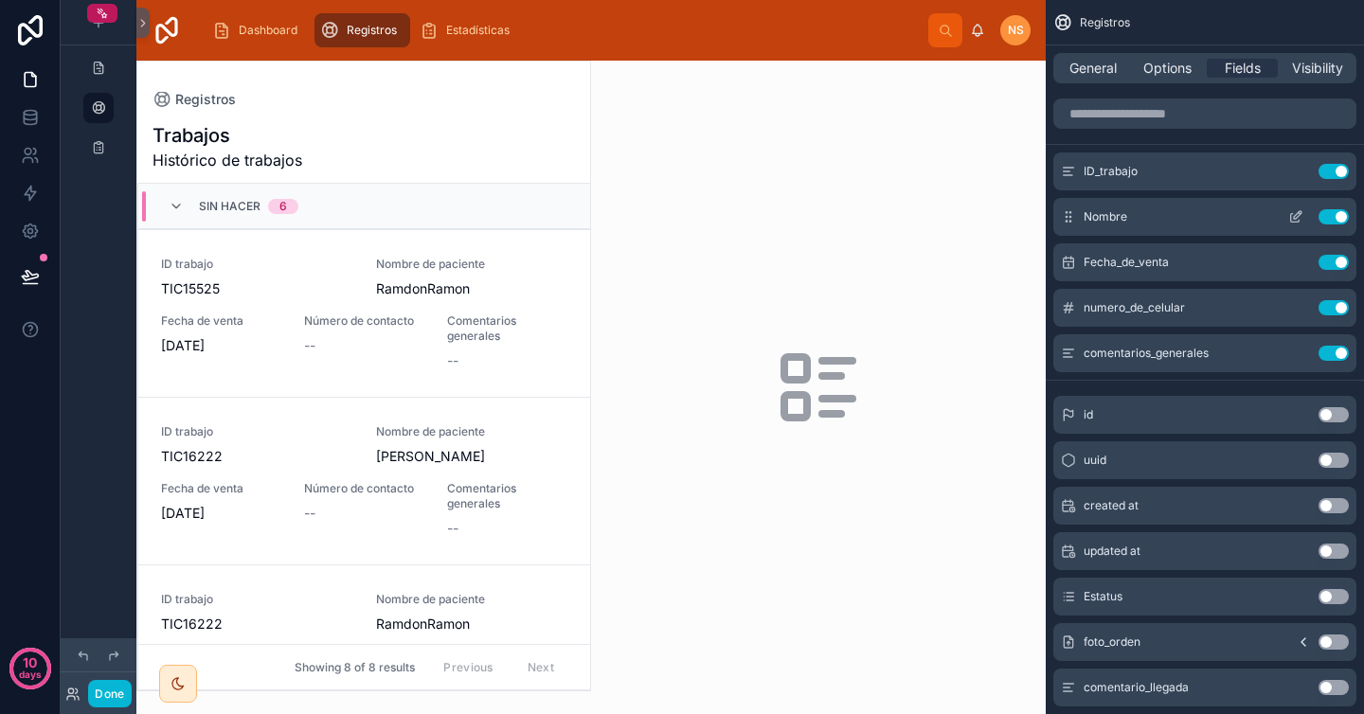
click at [1292, 218] on icon "scrollable content" at bounding box center [1295, 216] width 15 height 15
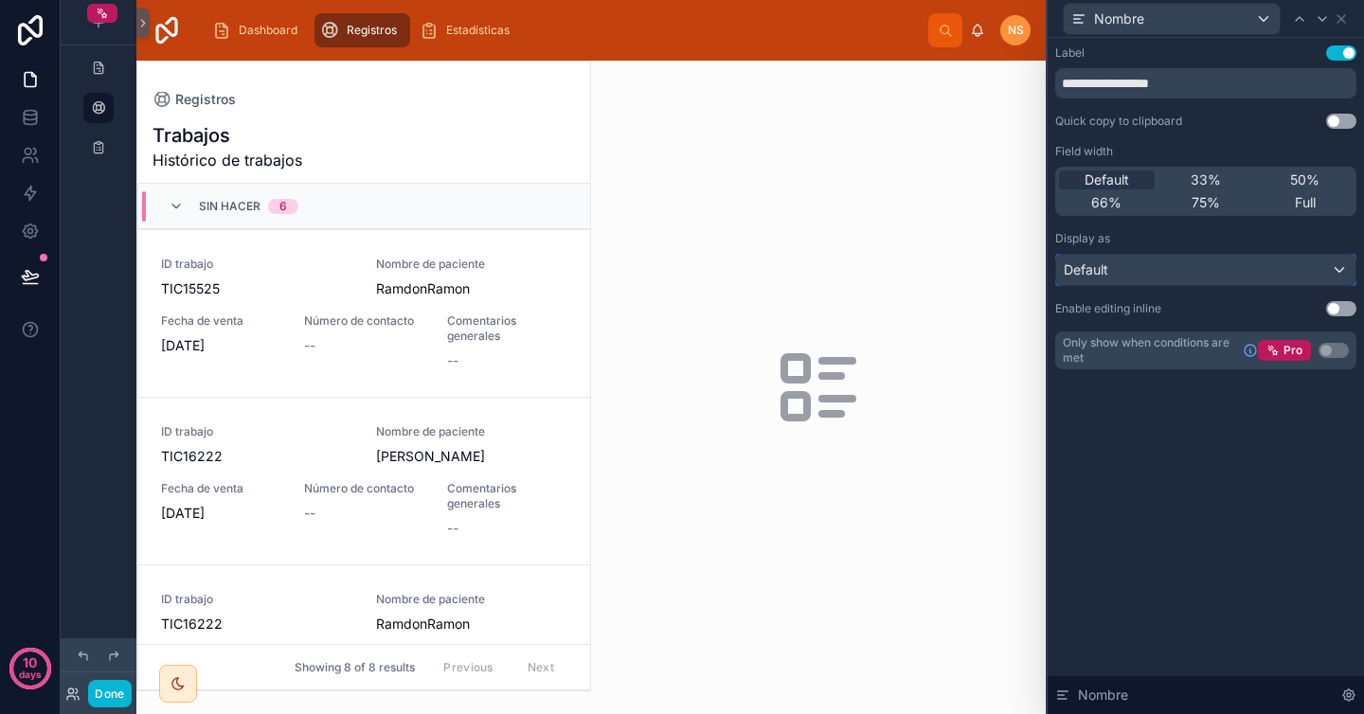
click at [1191, 278] on div "Default" at bounding box center [1205, 270] width 299 height 30
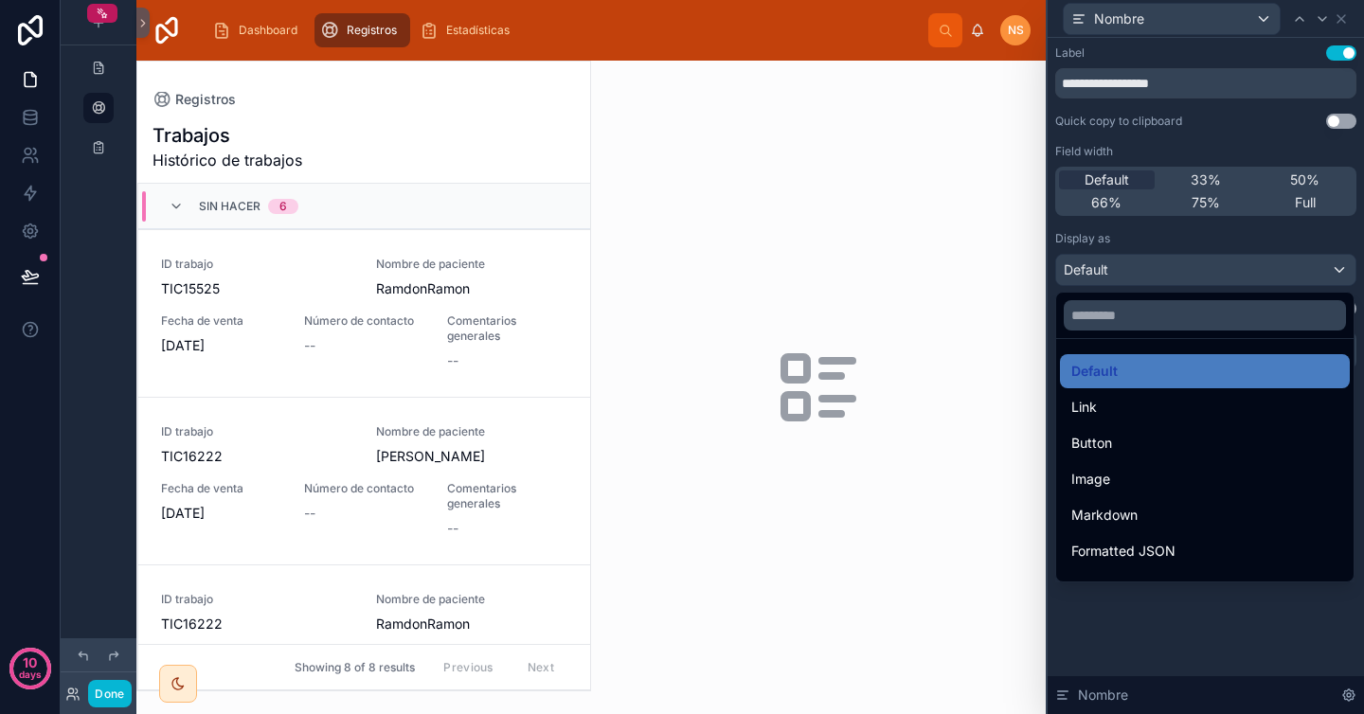
click at [1182, 246] on div at bounding box center [1206, 357] width 316 height 714
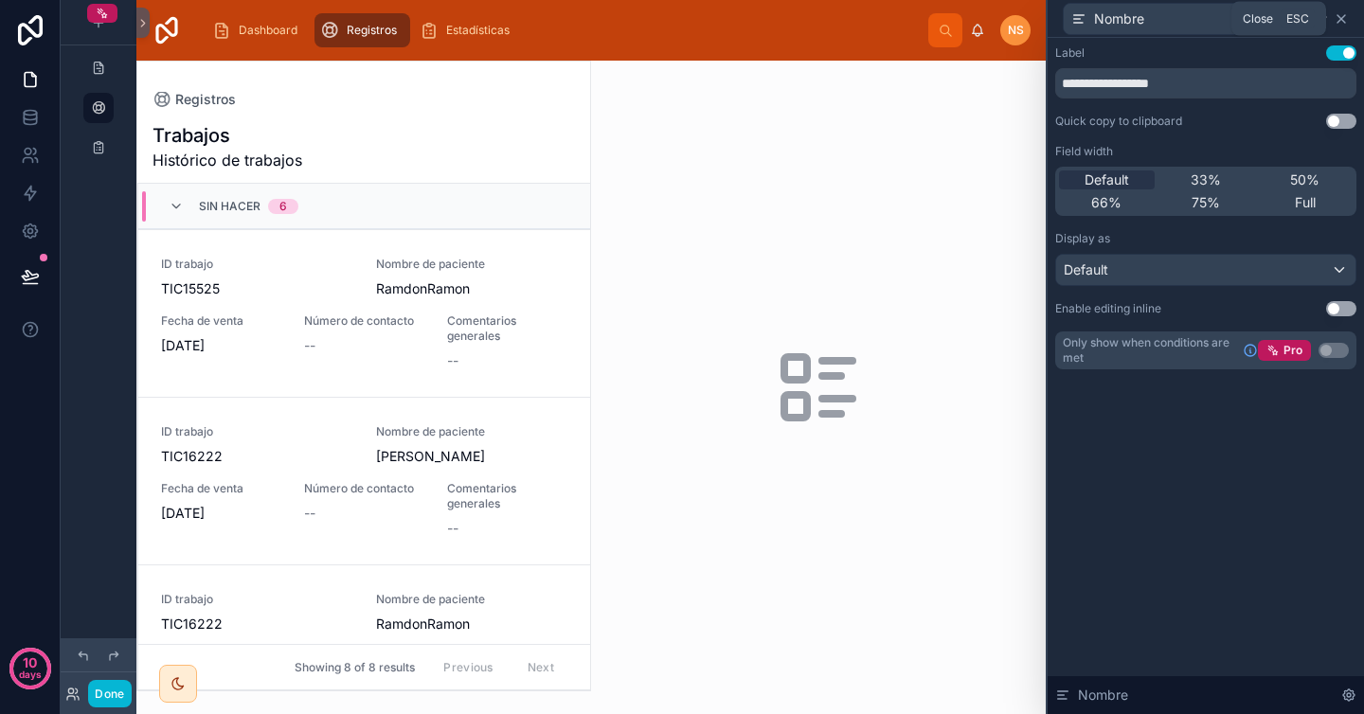
click at [1344, 19] on icon at bounding box center [1341, 18] width 15 height 15
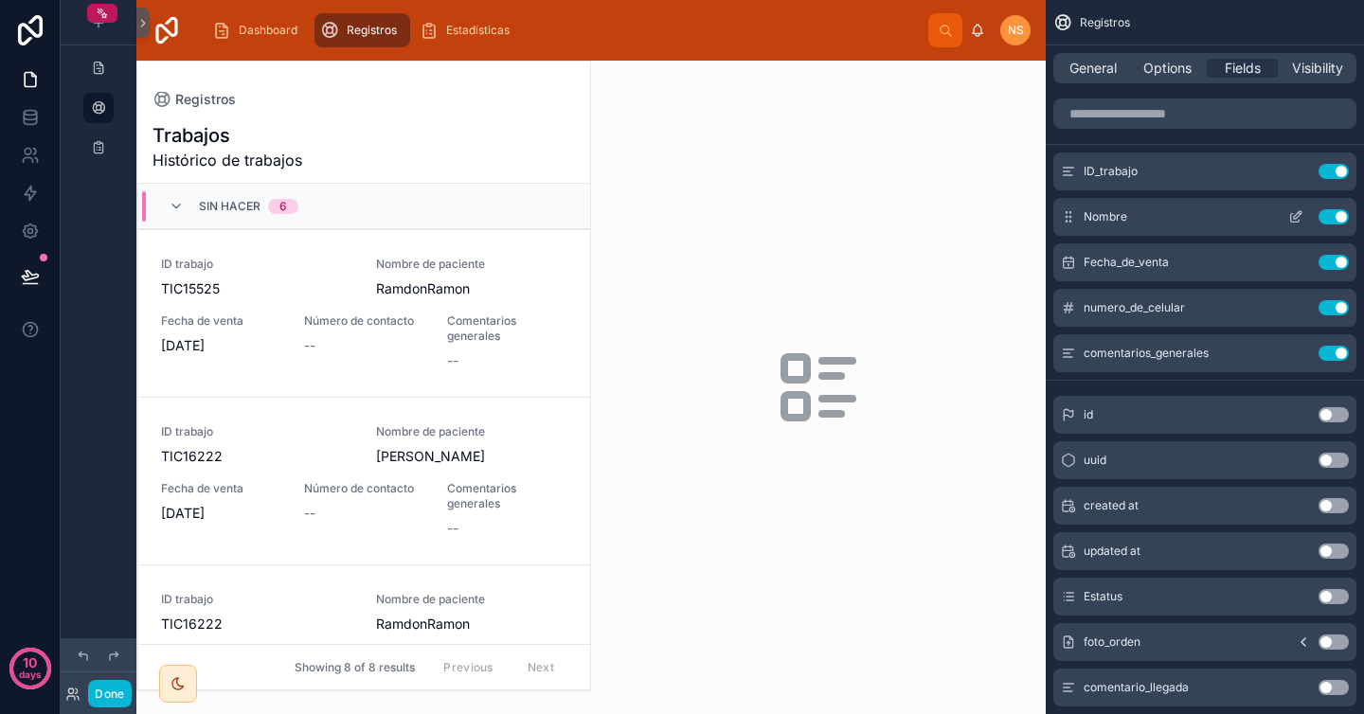
click at [1298, 220] on icon "scrollable content" at bounding box center [1295, 218] width 9 height 9
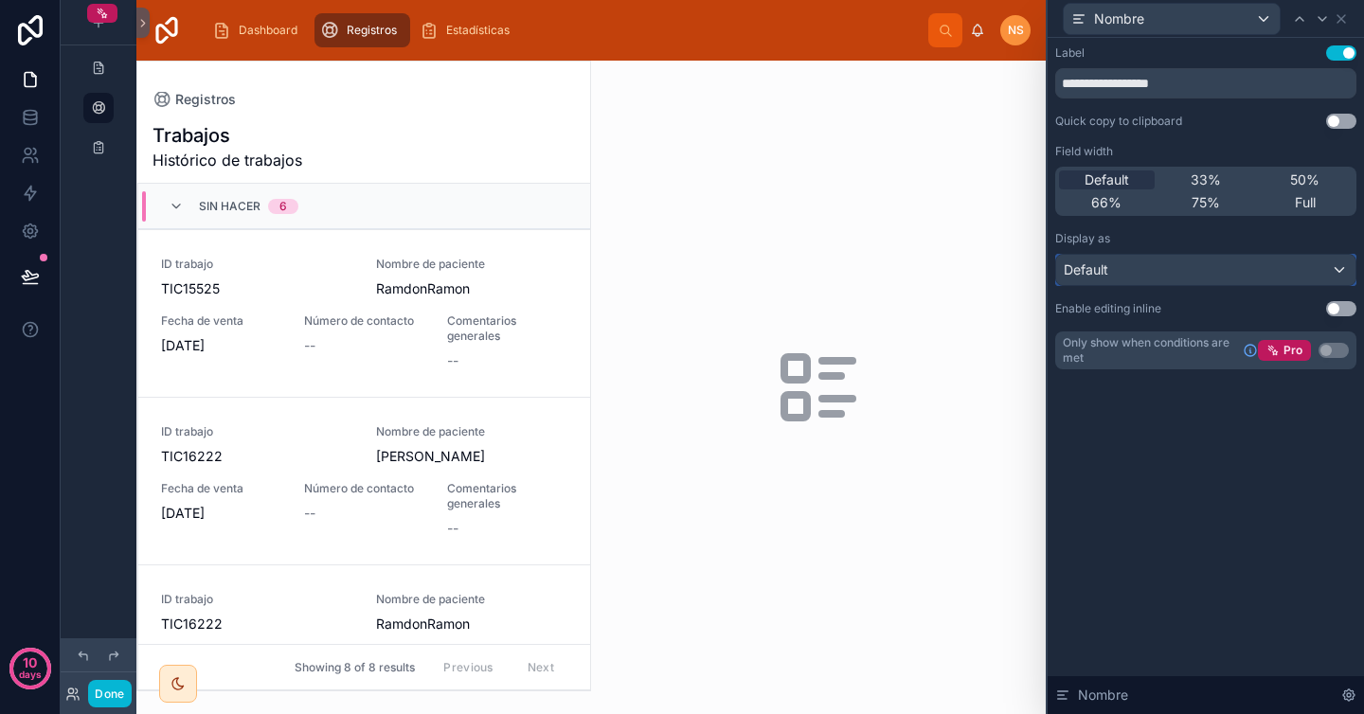
click at [1116, 272] on div "Default" at bounding box center [1205, 270] width 299 height 30
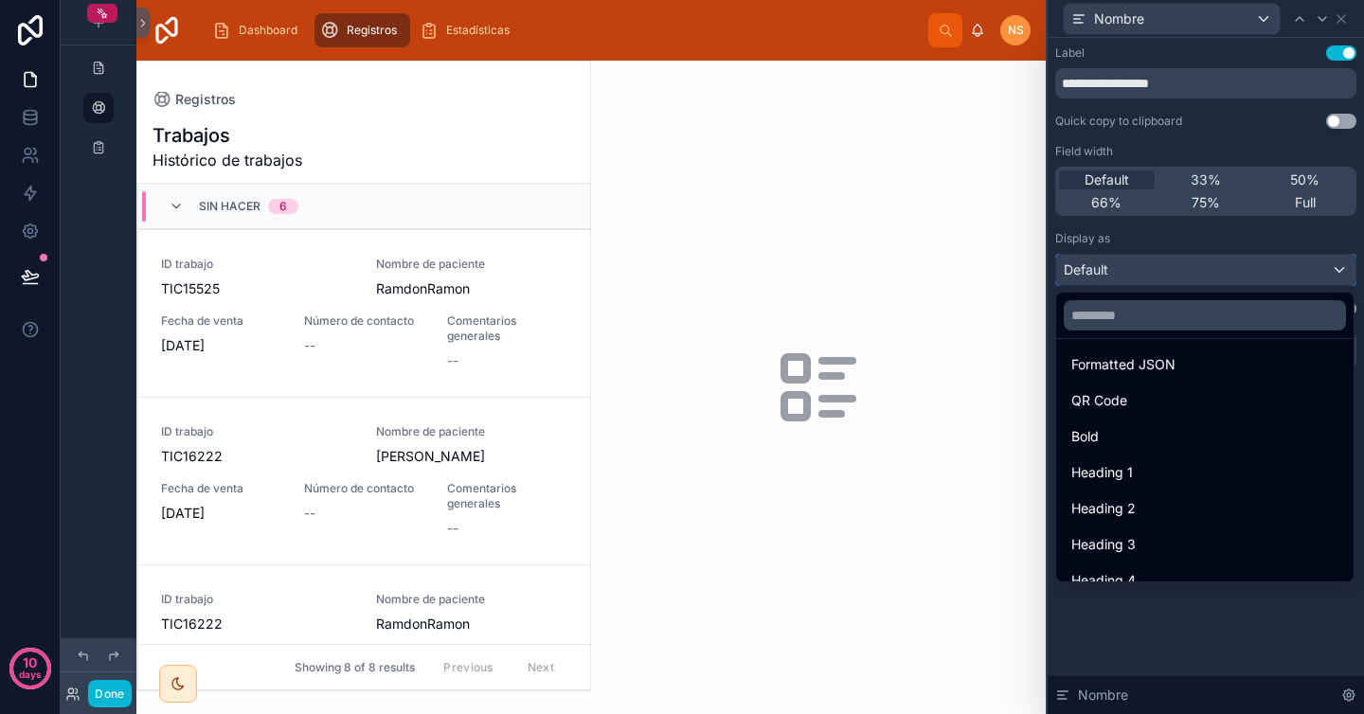
scroll to position [206, 0]
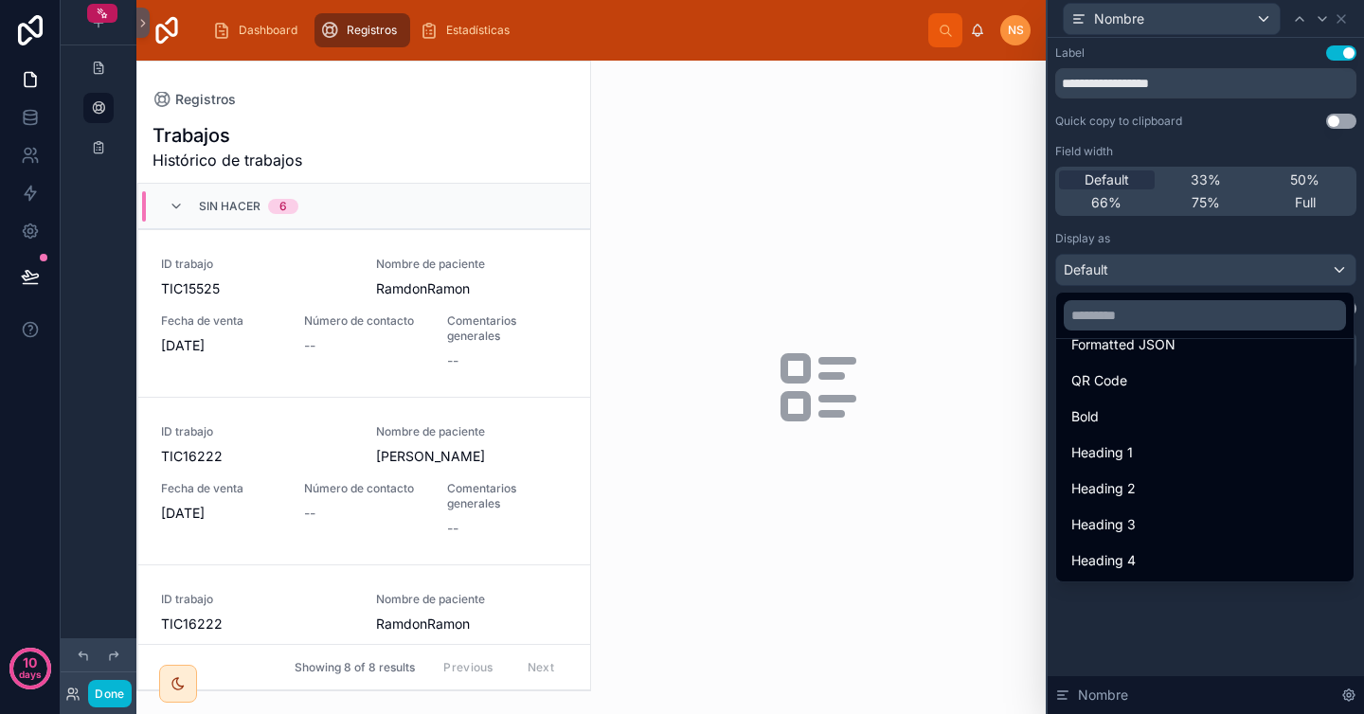
click at [1219, 241] on div at bounding box center [1206, 357] width 316 height 714
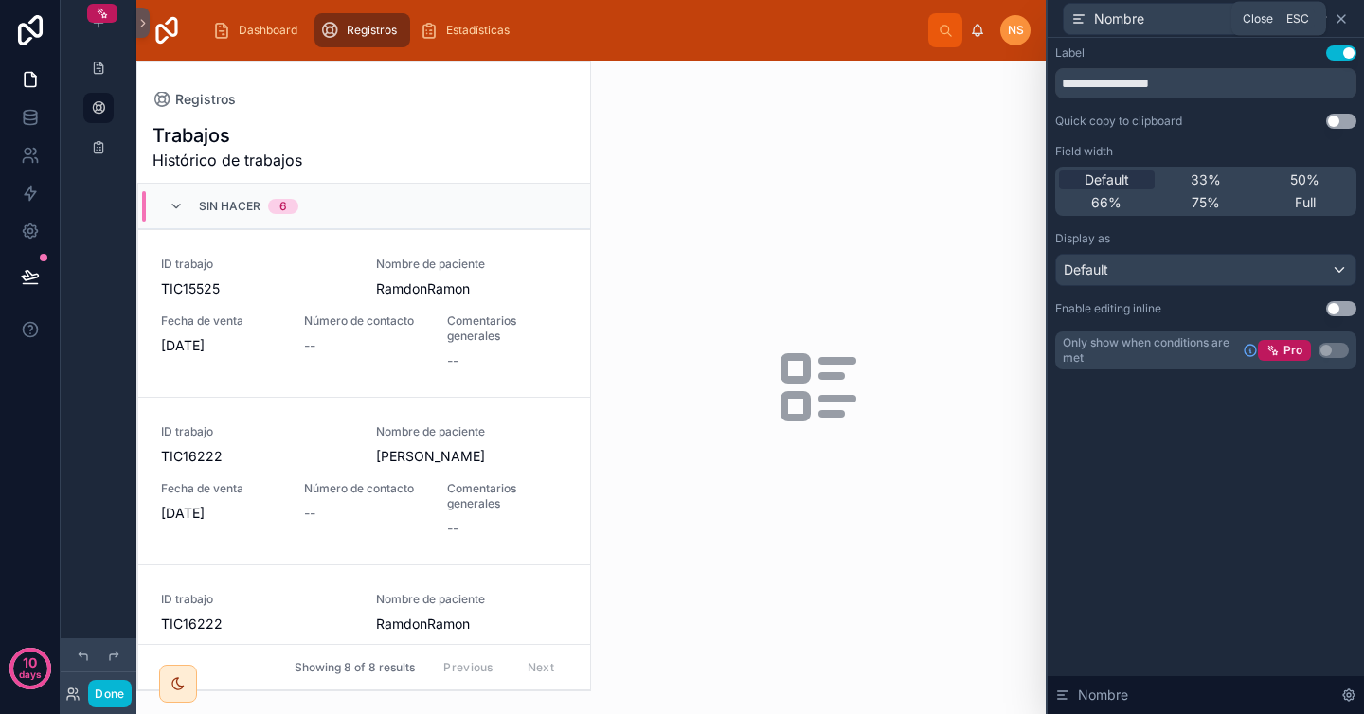
click at [1341, 18] on icon at bounding box center [1341, 19] width 8 height 8
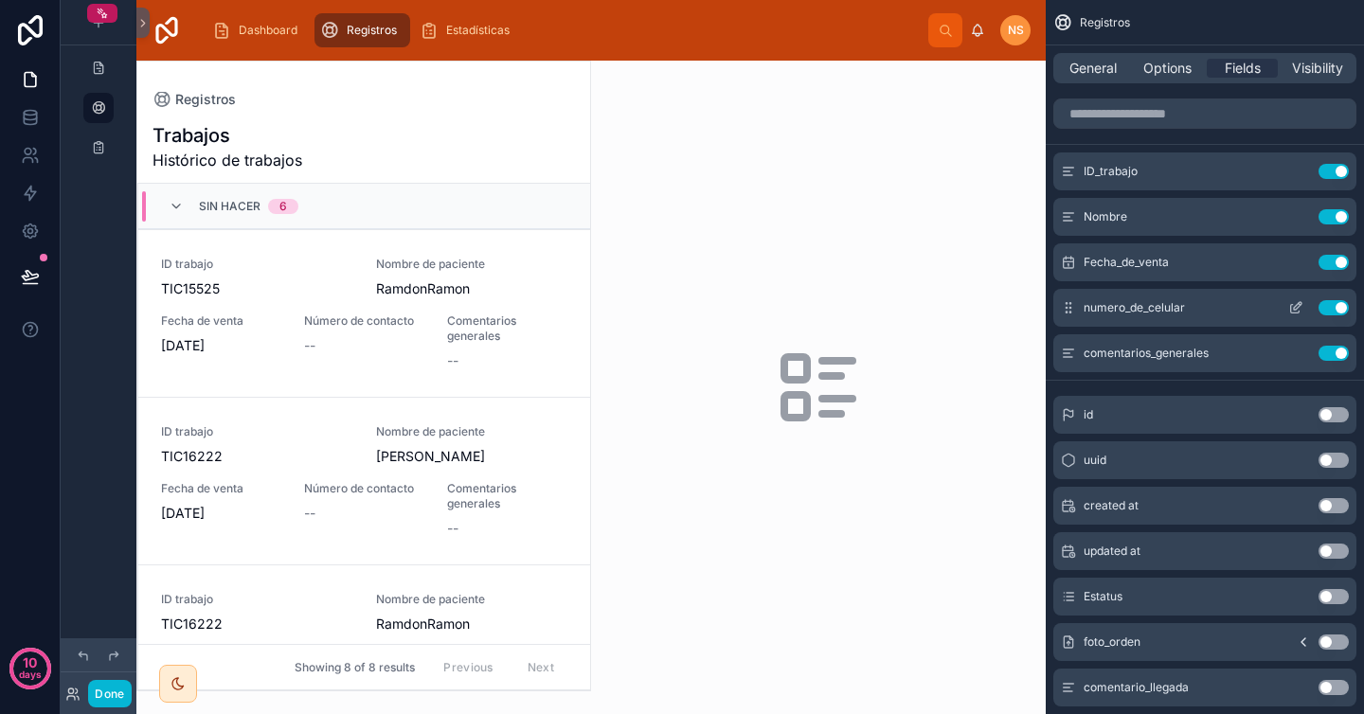
click at [1296, 309] on icon "scrollable content" at bounding box center [1298, 306] width 8 height 8
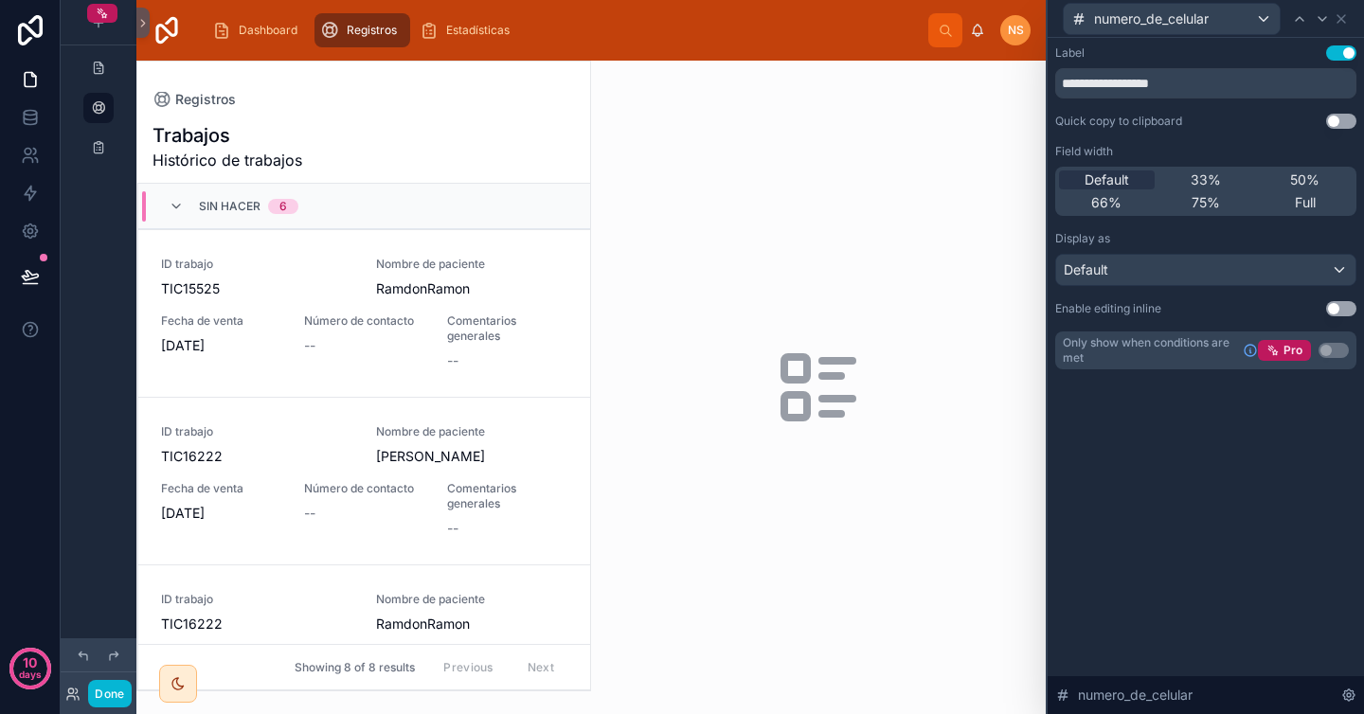
click at [1338, 125] on button "Use setting" at bounding box center [1341, 121] width 30 height 15
click at [1350, 19] on div "numero_de_celular" at bounding box center [1205, 18] width 301 height 37
click at [1344, 19] on icon at bounding box center [1341, 18] width 15 height 15
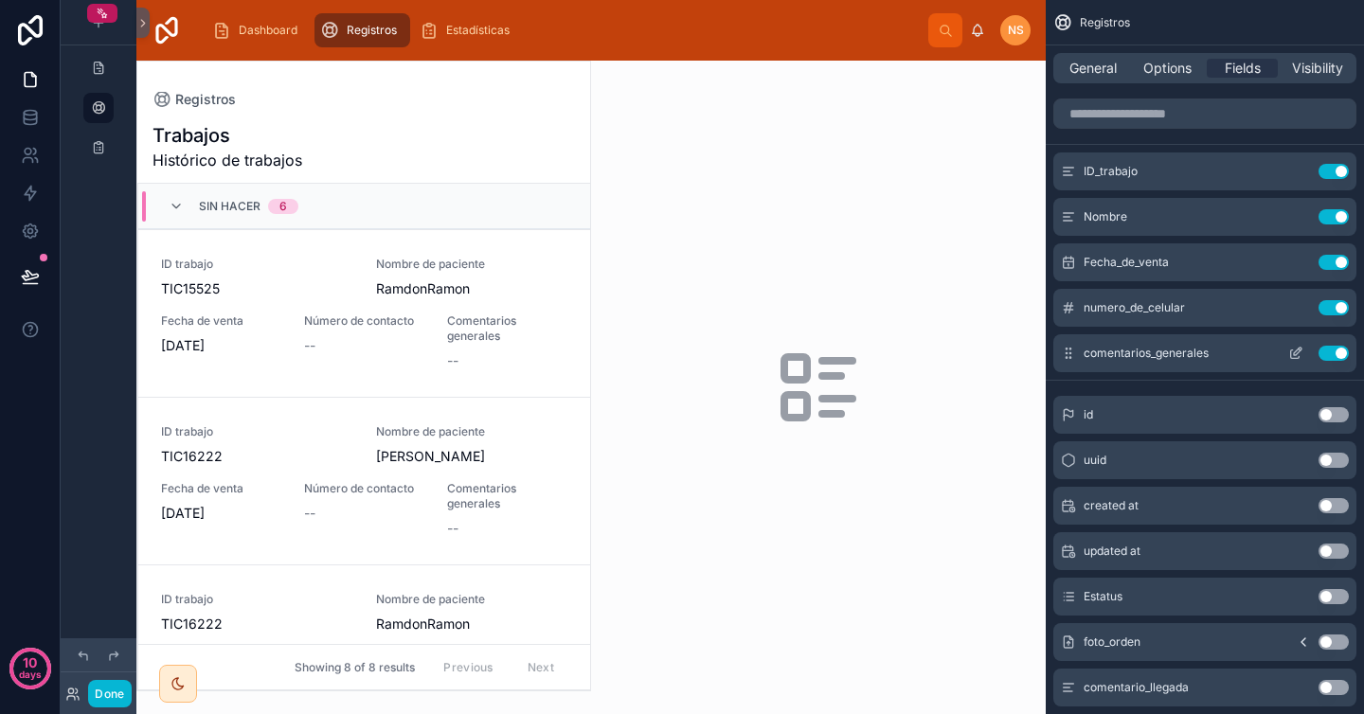
click at [1296, 357] on icon "scrollable content" at bounding box center [1295, 353] width 15 height 15
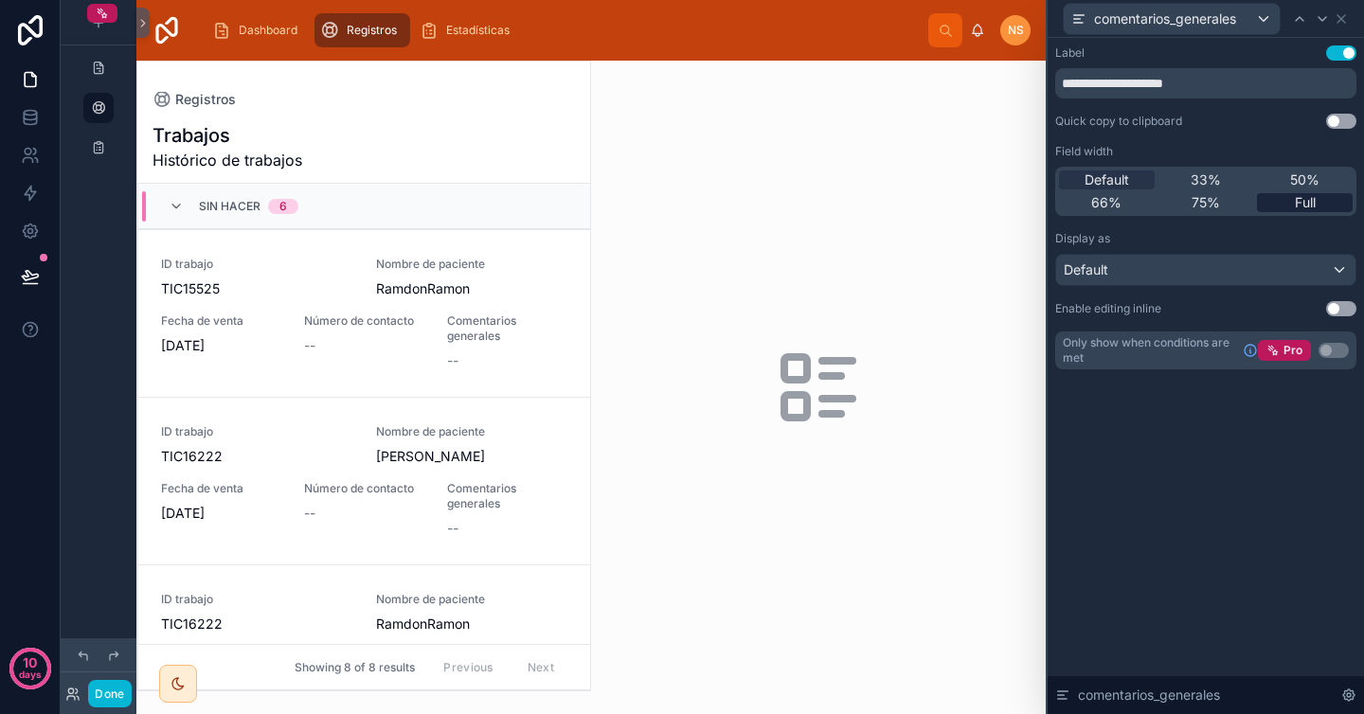
click at [1296, 206] on span "Full" at bounding box center [1305, 202] width 21 height 19
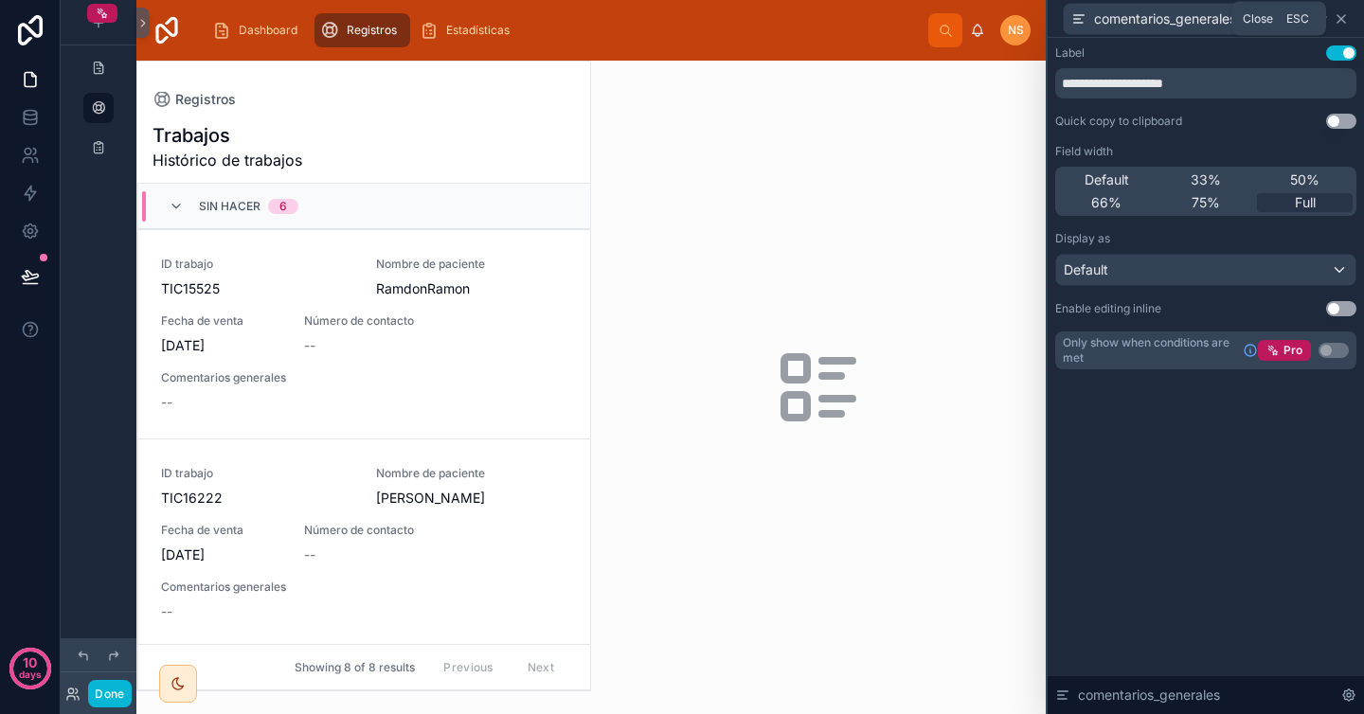
click at [1340, 16] on icon at bounding box center [1341, 18] width 15 height 15
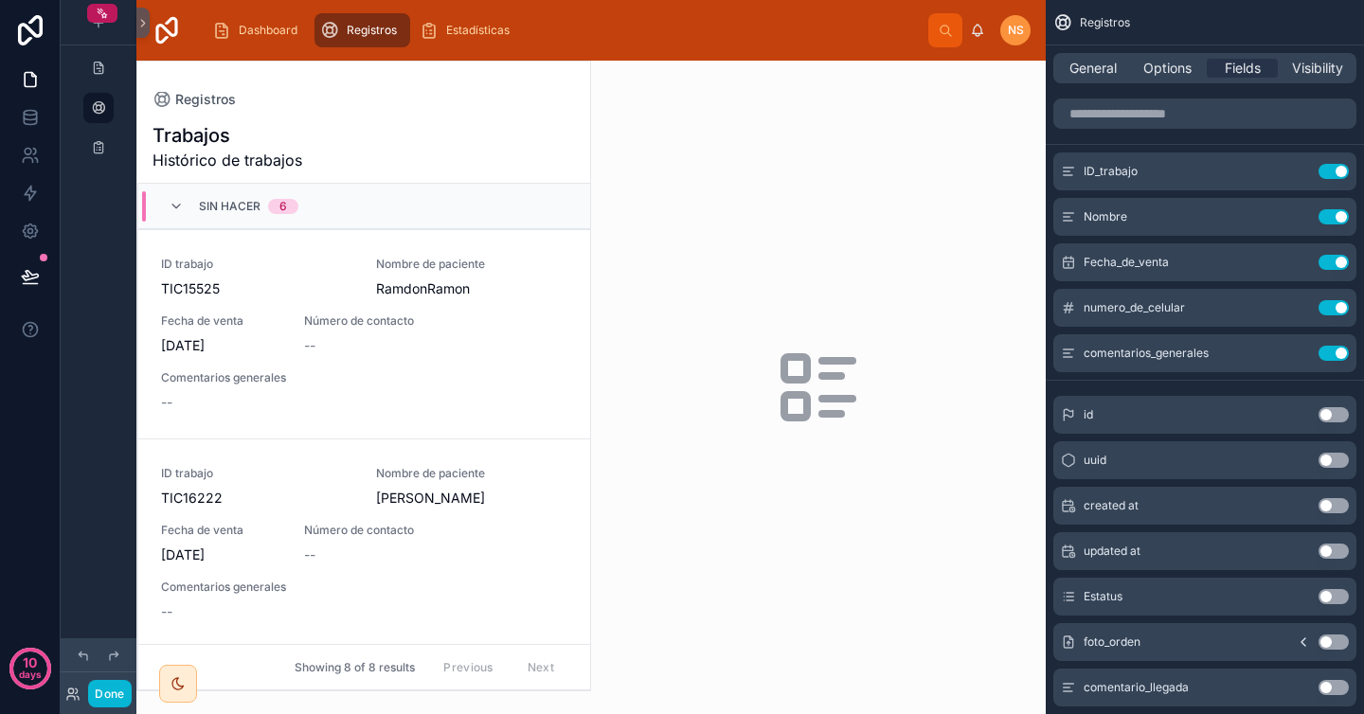
click at [769, 384] on div at bounding box center [818, 388] width 455 height 654
click at [449, 354] on div "ID trabajo TIC15525 Nombre de paciente RamdonRamon Fecha de venta [DATE] Número…" at bounding box center [364, 334] width 406 height 155
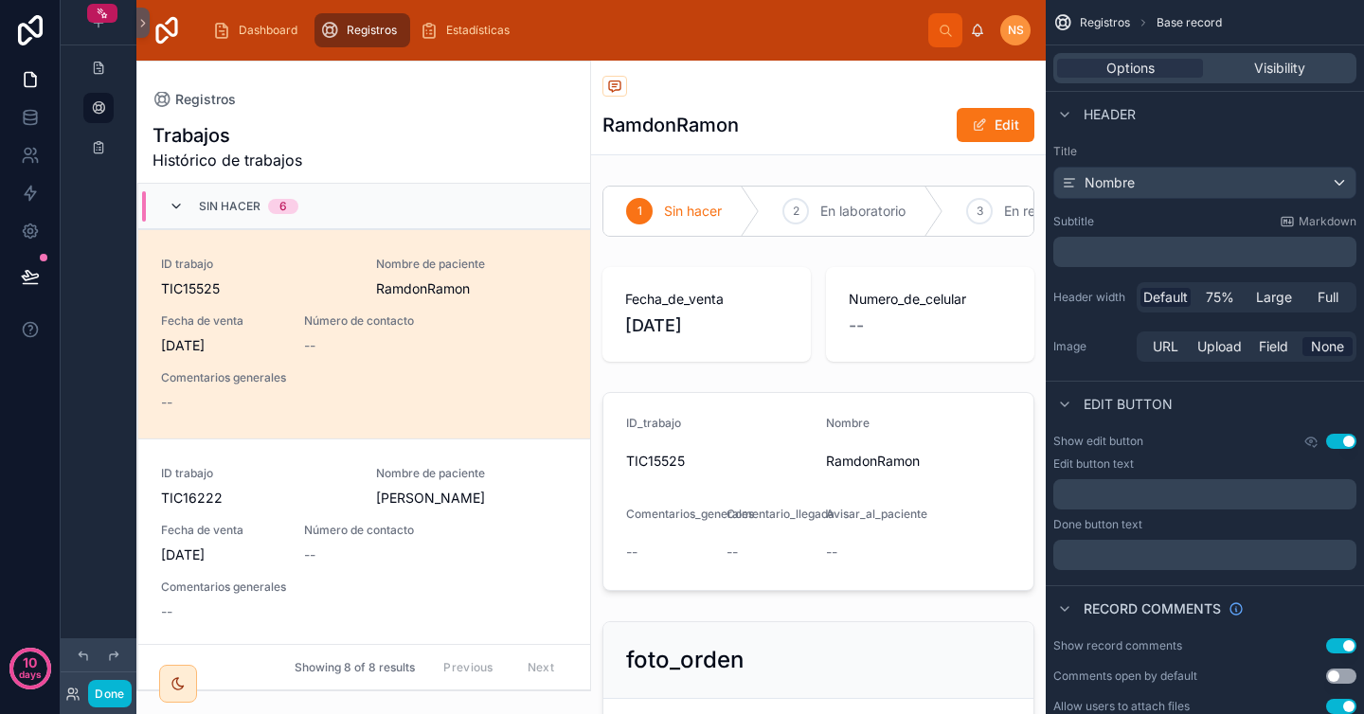
click at [178, 201] on icon at bounding box center [176, 206] width 15 height 15
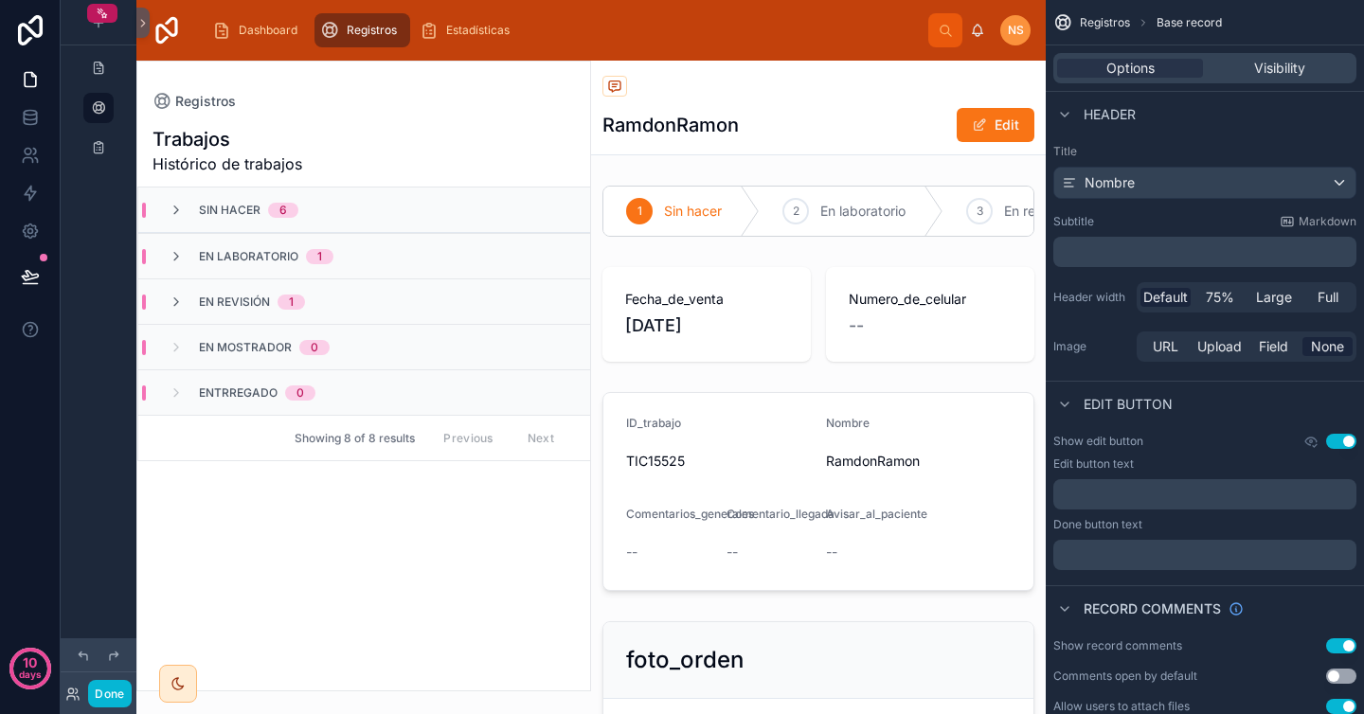
click at [824, 81] on div "Registros" at bounding box center [818, 88] width 432 height 24
click at [142, 28] on icon at bounding box center [142, 23] width 13 height 14
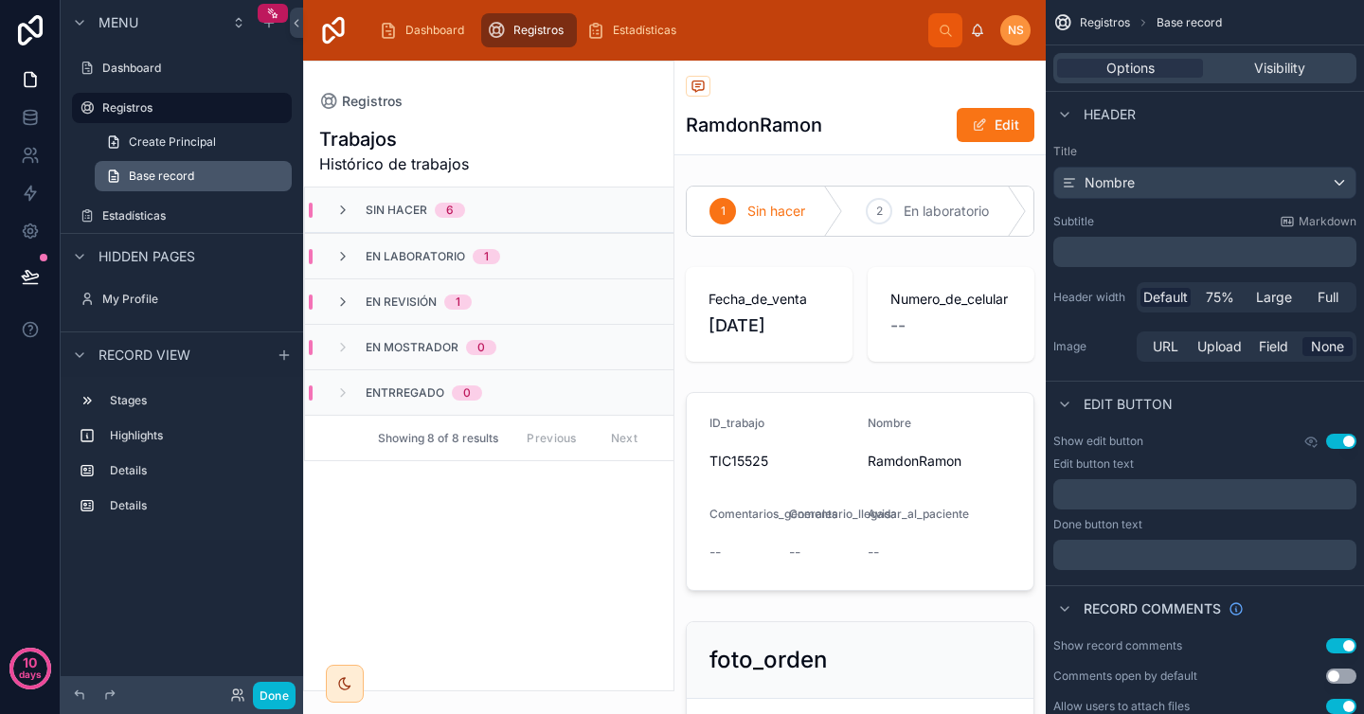
click at [221, 184] on link "Base record" at bounding box center [193, 176] width 197 height 30
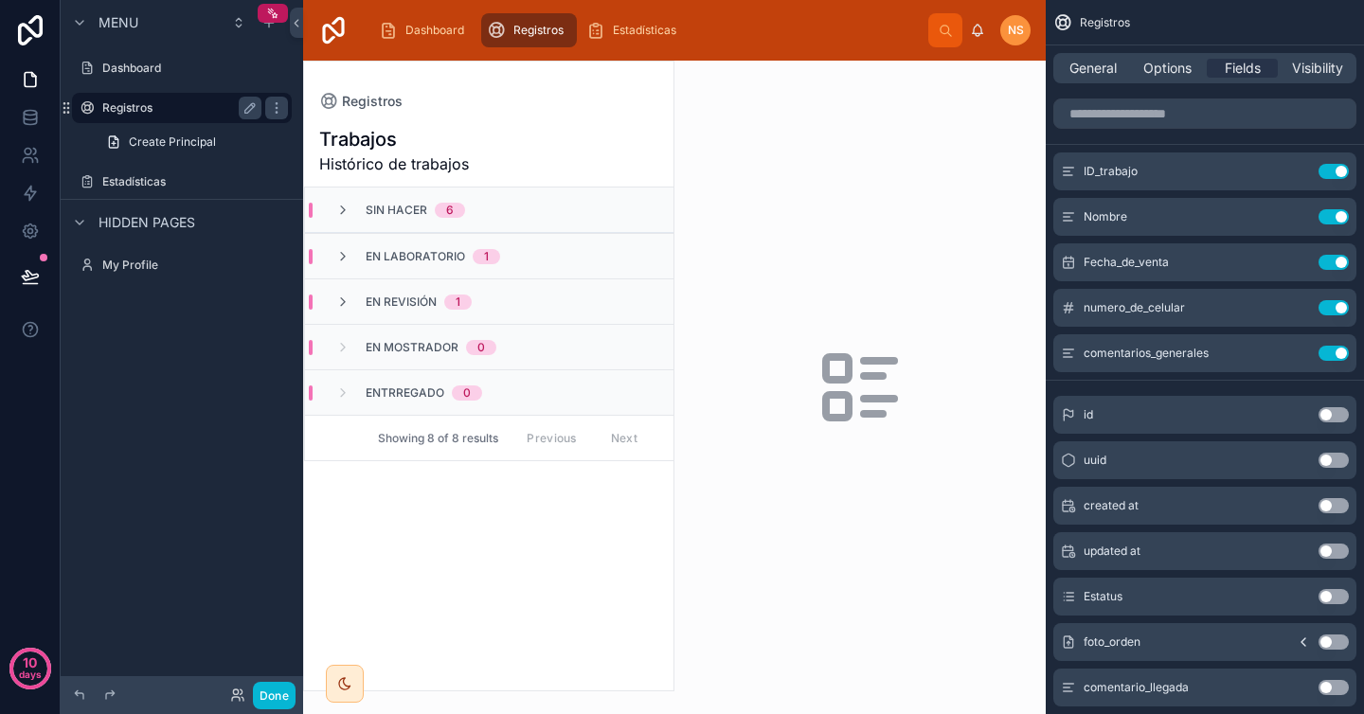
click at [186, 106] on label "Registros" at bounding box center [178, 107] width 152 height 15
click at [197, 141] on span "Create Principal" at bounding box center [172, 142] width 87 height 15
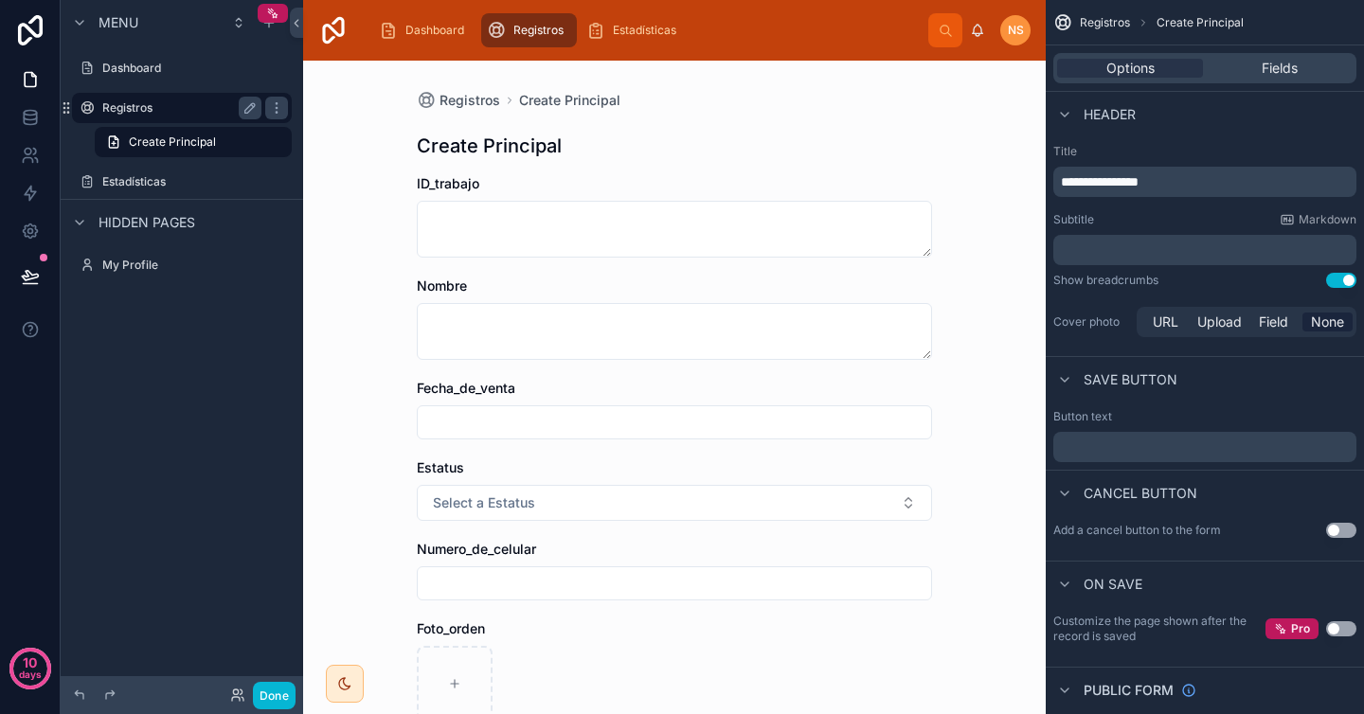
click at [189, 103] on label "Registros" at bounding box center [178, 107] width 152 height 15
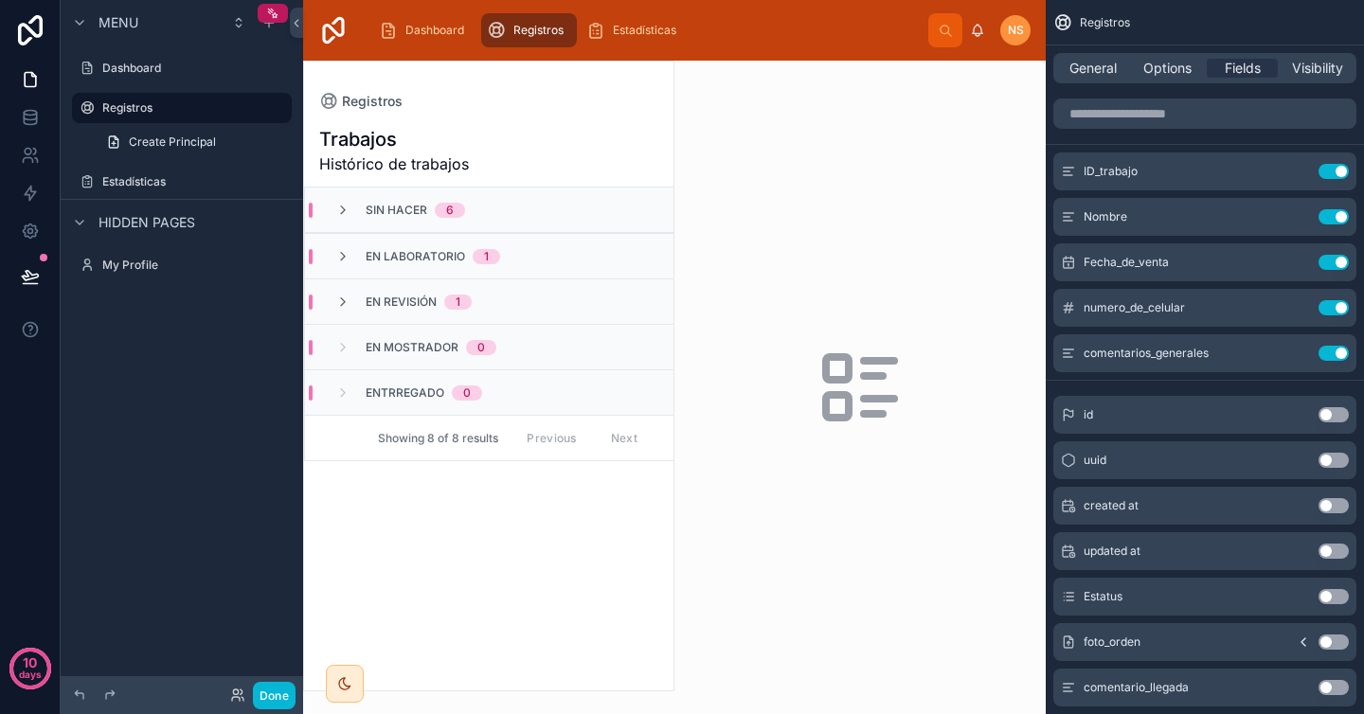
click at [500, 208] on div "Sin hacer 6" at bounding box center [489, 210] width 368 height 45
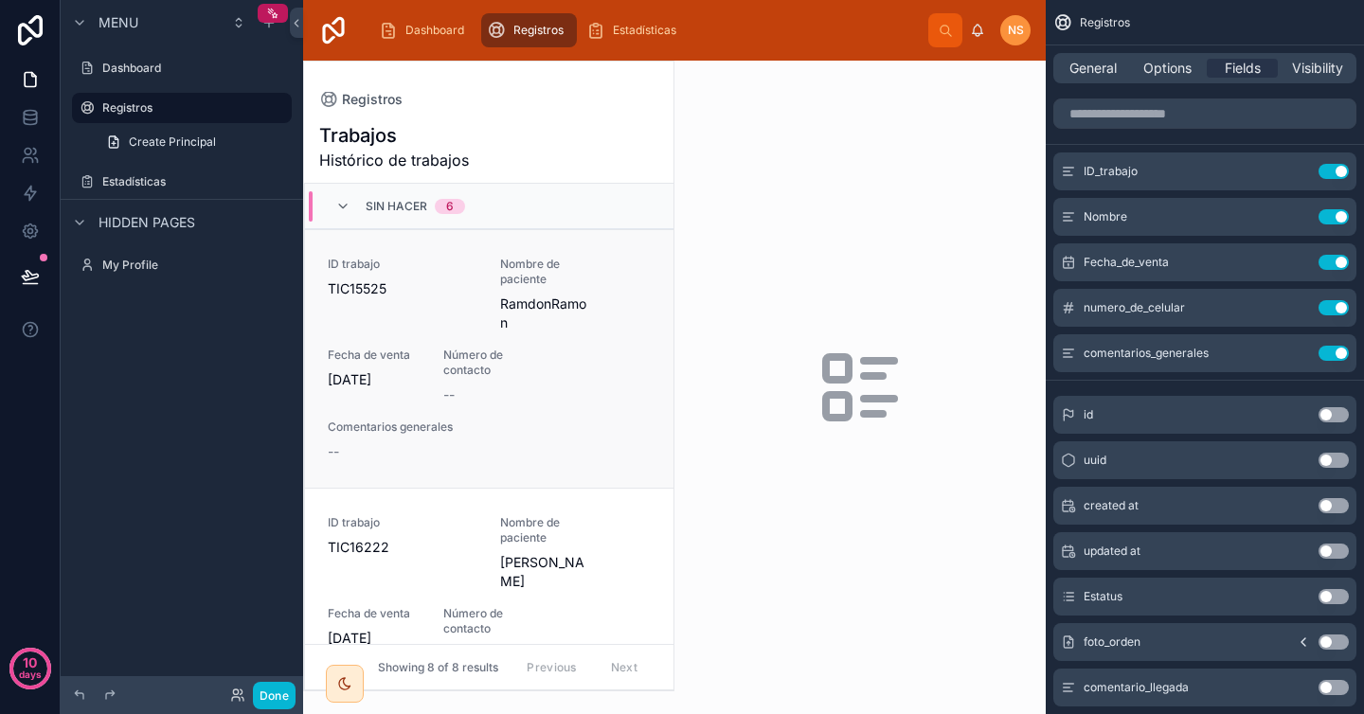
click at [532, 279] on span "Nombre de paciente" at bounding box center [546, 272] width 93 height 30
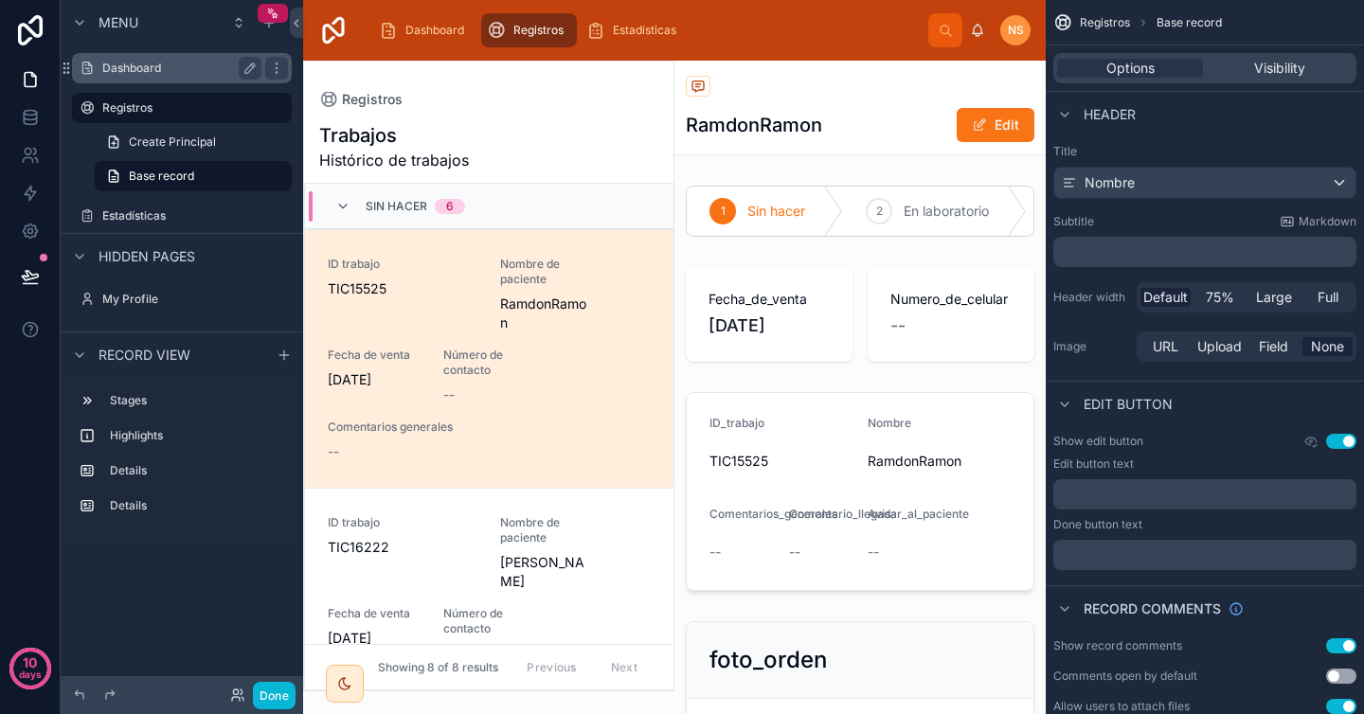
click at [181, 69] on label "Dashboard" at bounding box center [178, 68] width 152 height 15
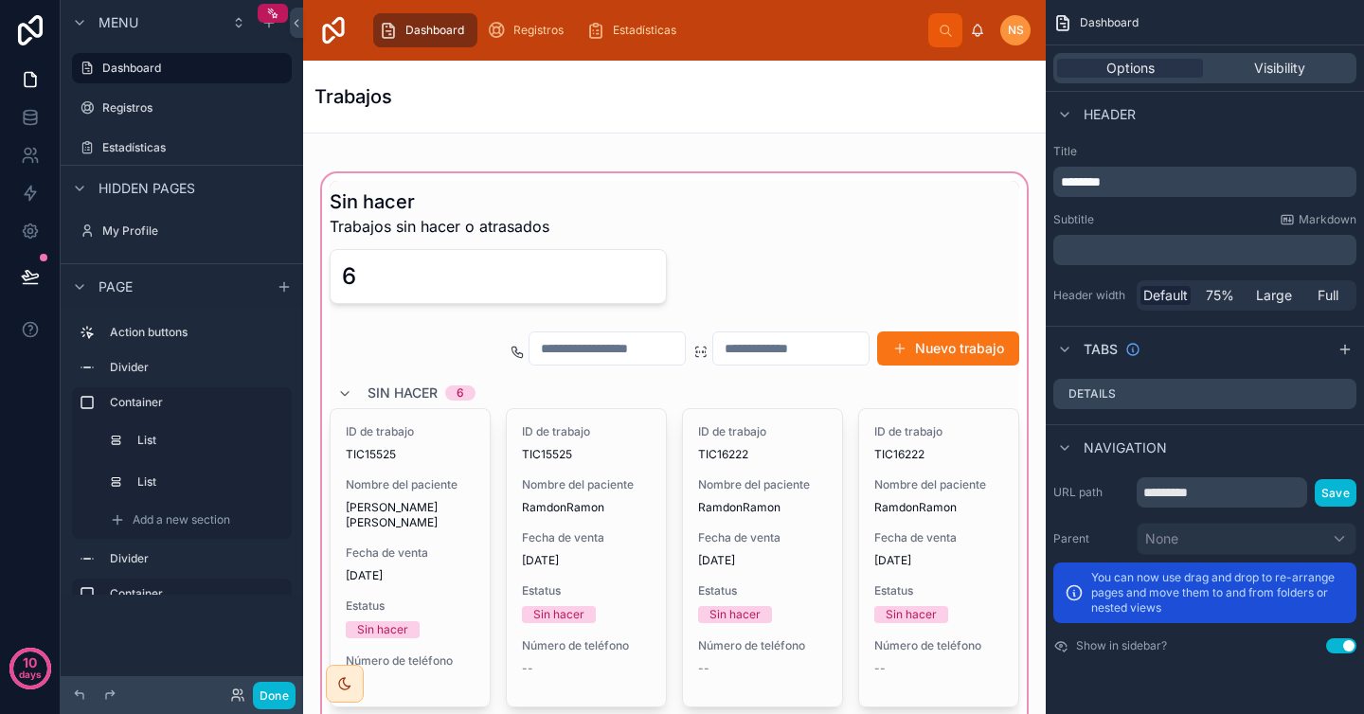
scroll to position [127, 0]
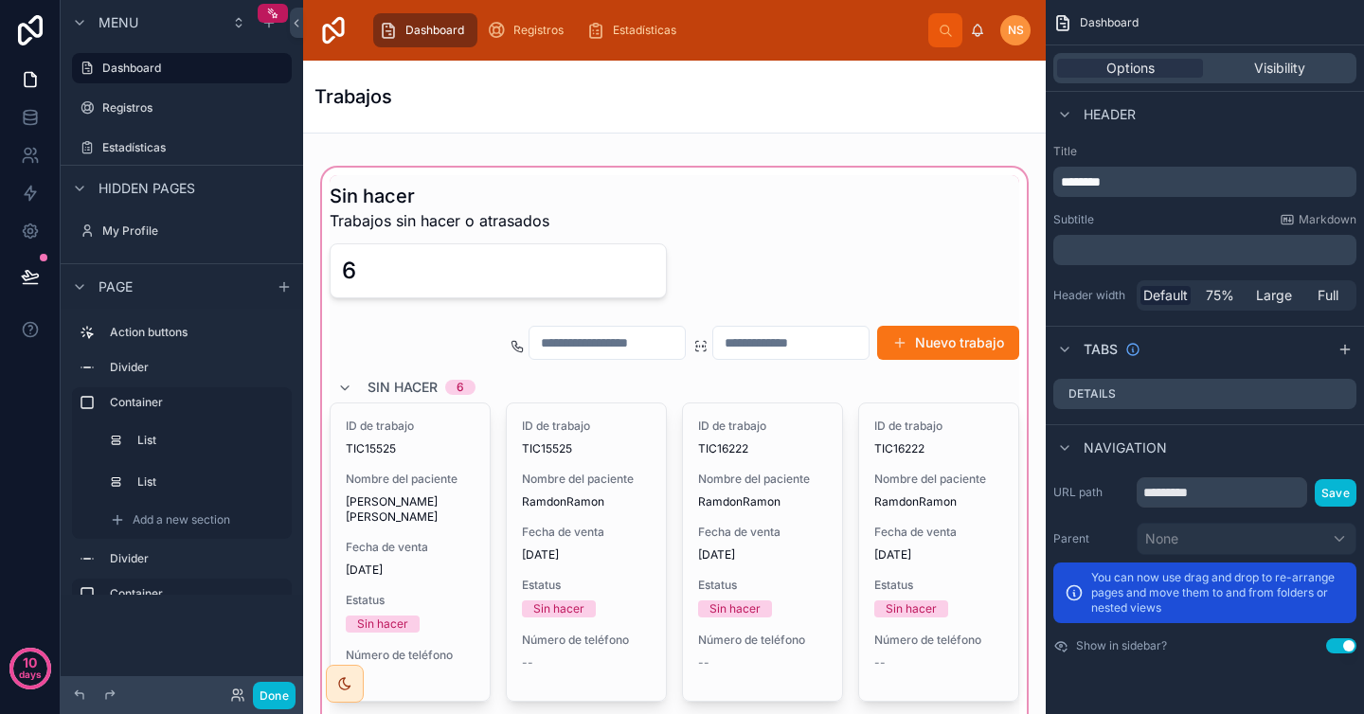
click at [584, 487] on div at bounding box center [674, 622] width 712 height 916
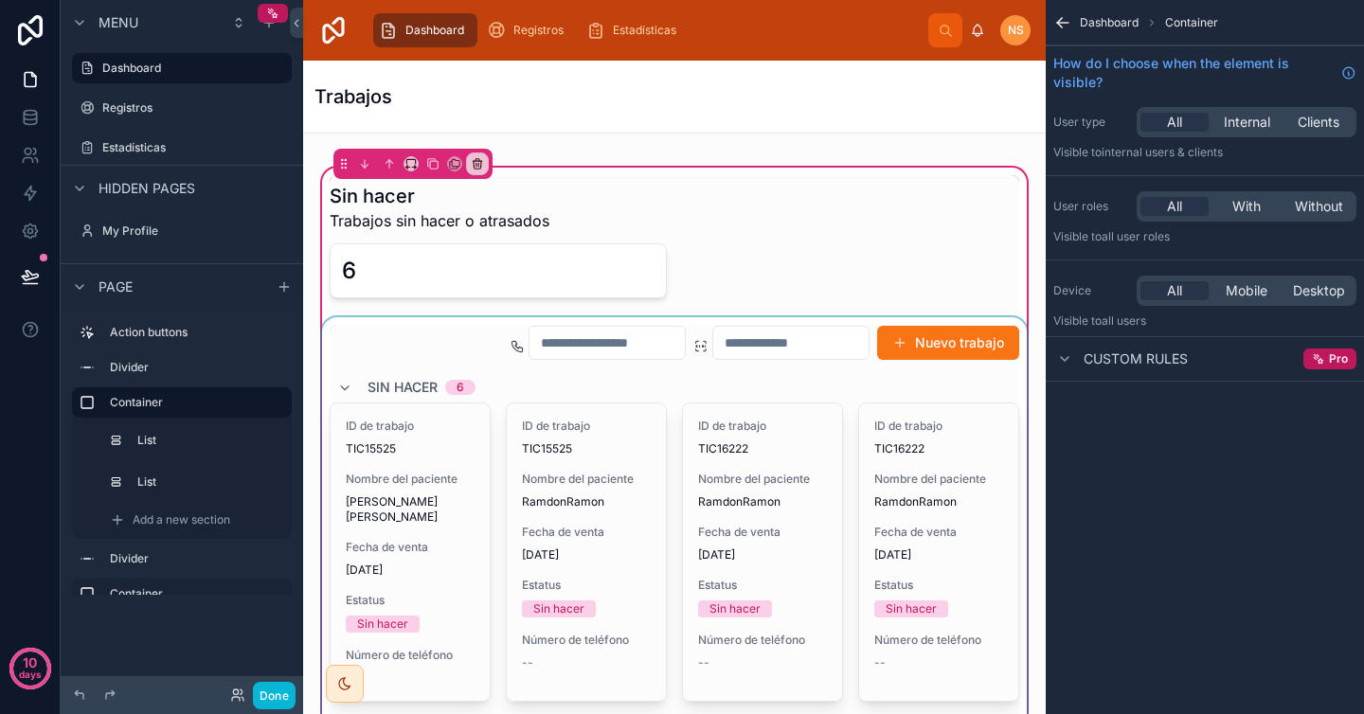
click at [586, 533] on div at bounding box center [674, 692] width 712 height 751
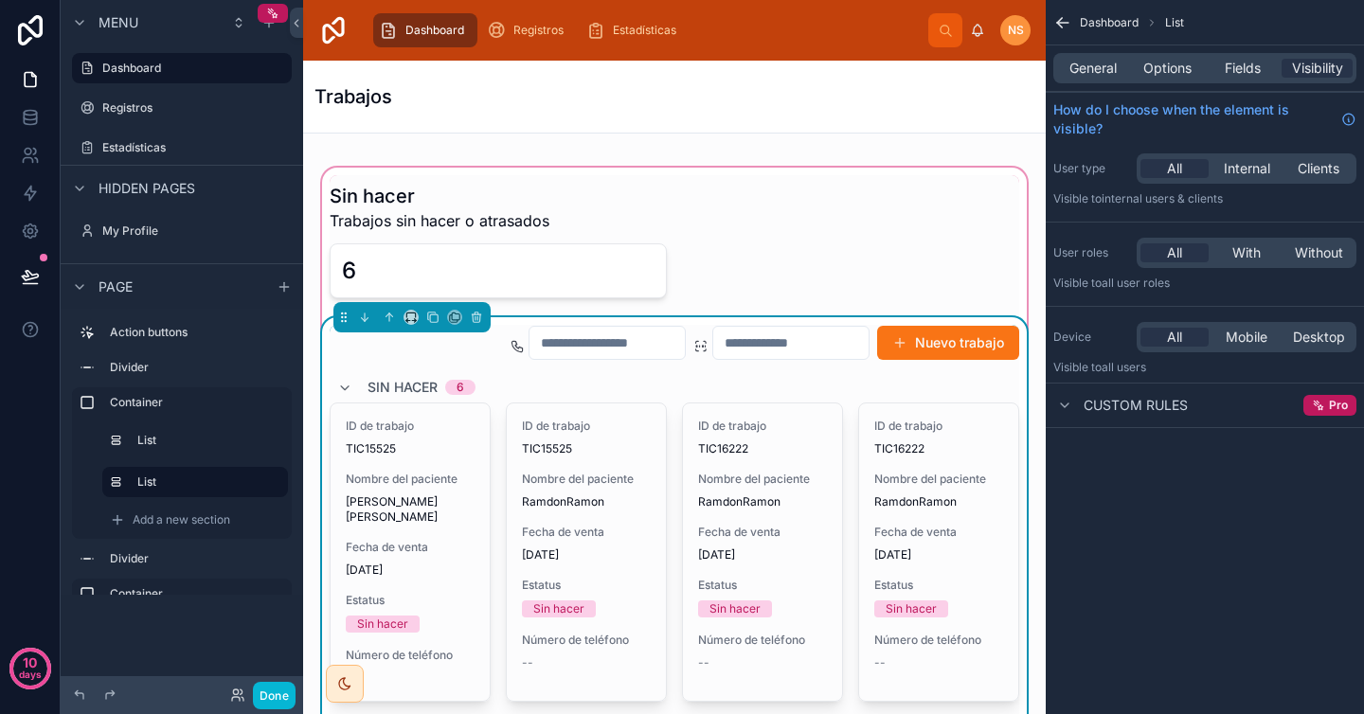
click at [586, 533] on span "Fecha de venta" at bounding box center [586, 532] width 129 height 15
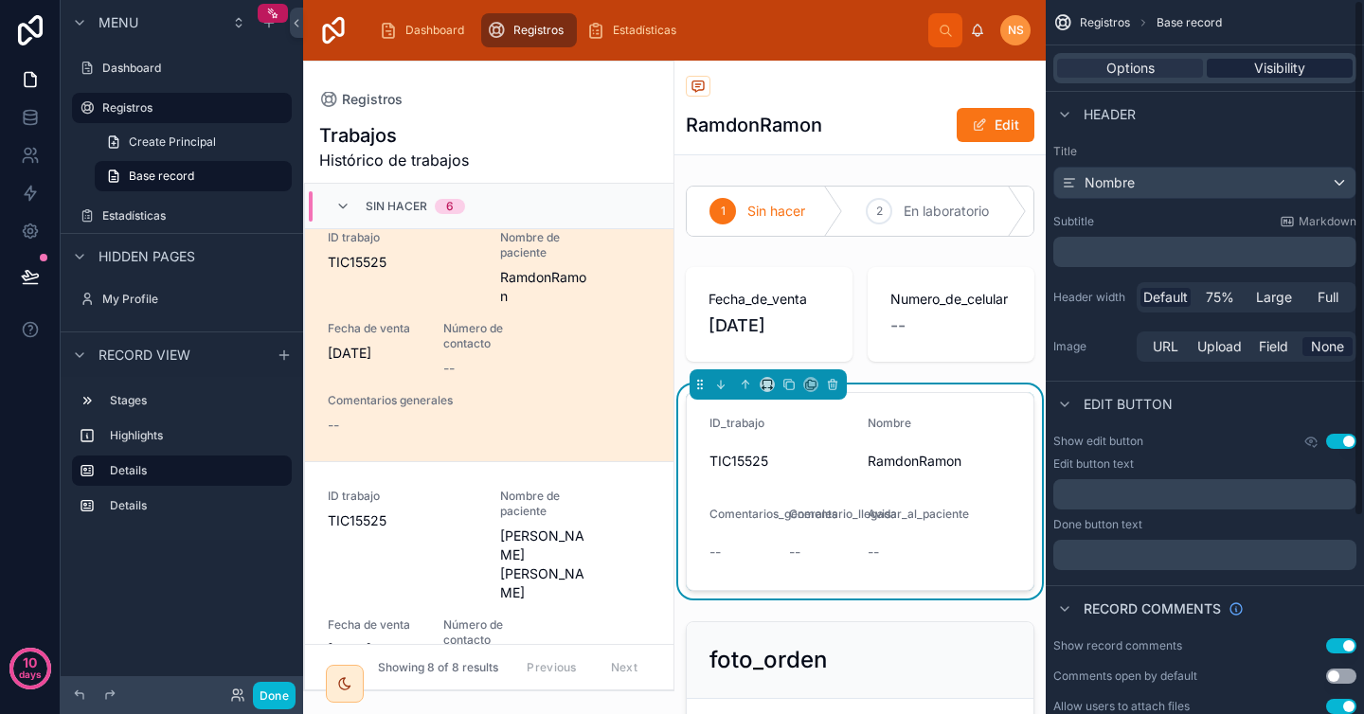
click at [1276, 61] on span "Visibility" at bounding box center [1279, 68] width 51 height 19
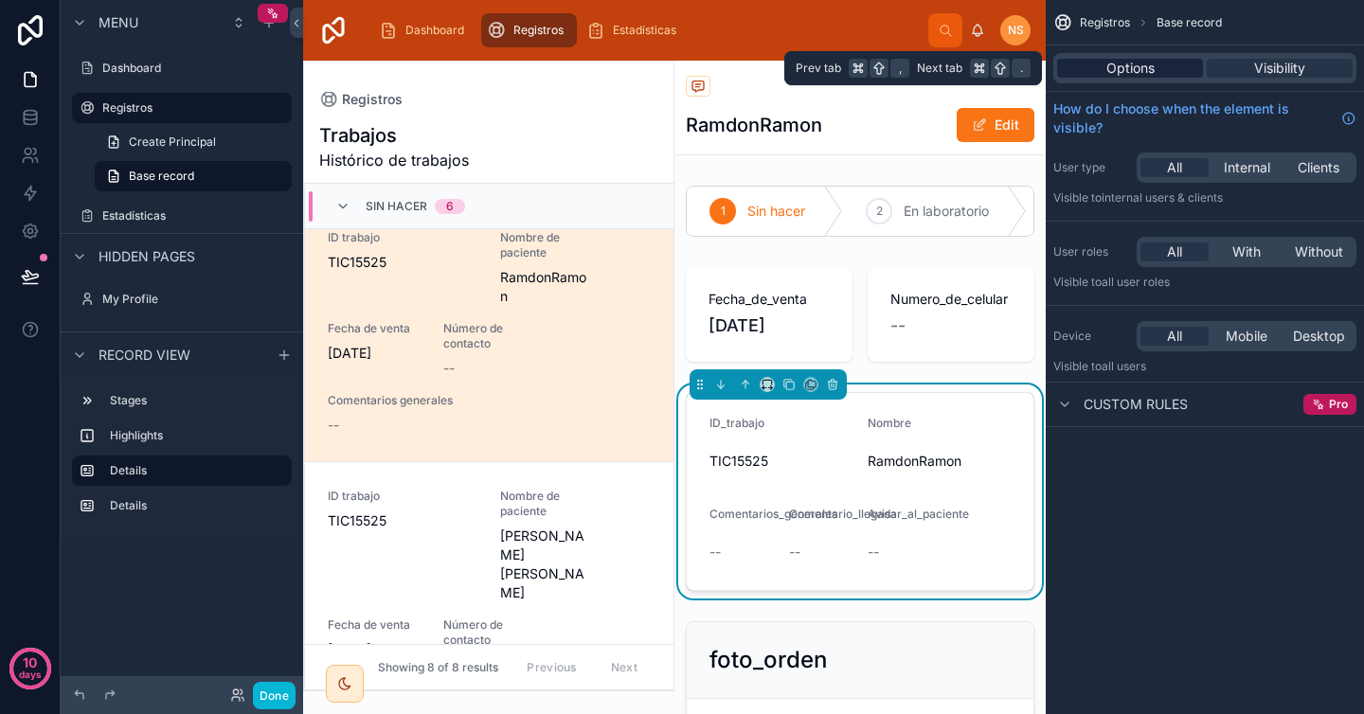
click at [1128, 59] on span "Options" at bounding box center [1130, 68] width 48 height 19
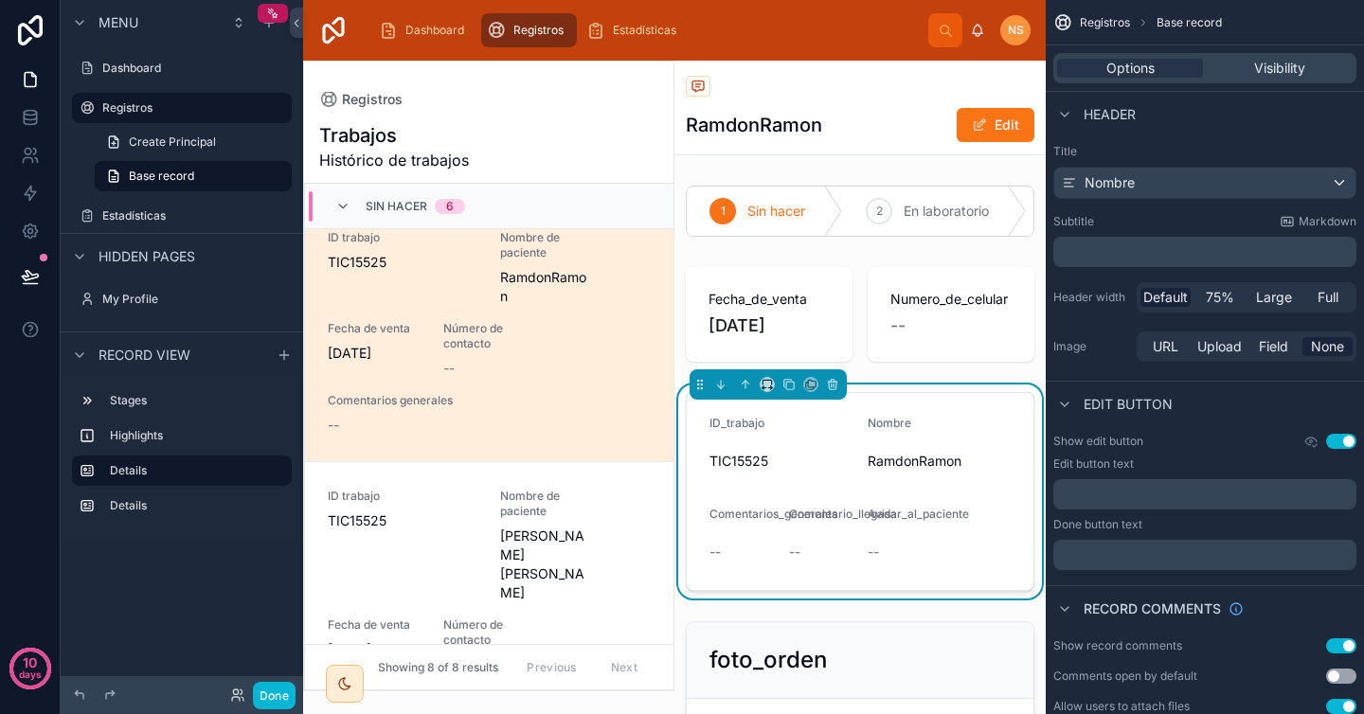
click at [801, 112] on h1 "RamdonRamon" at bounding box center [754, 125] width 136 height 27
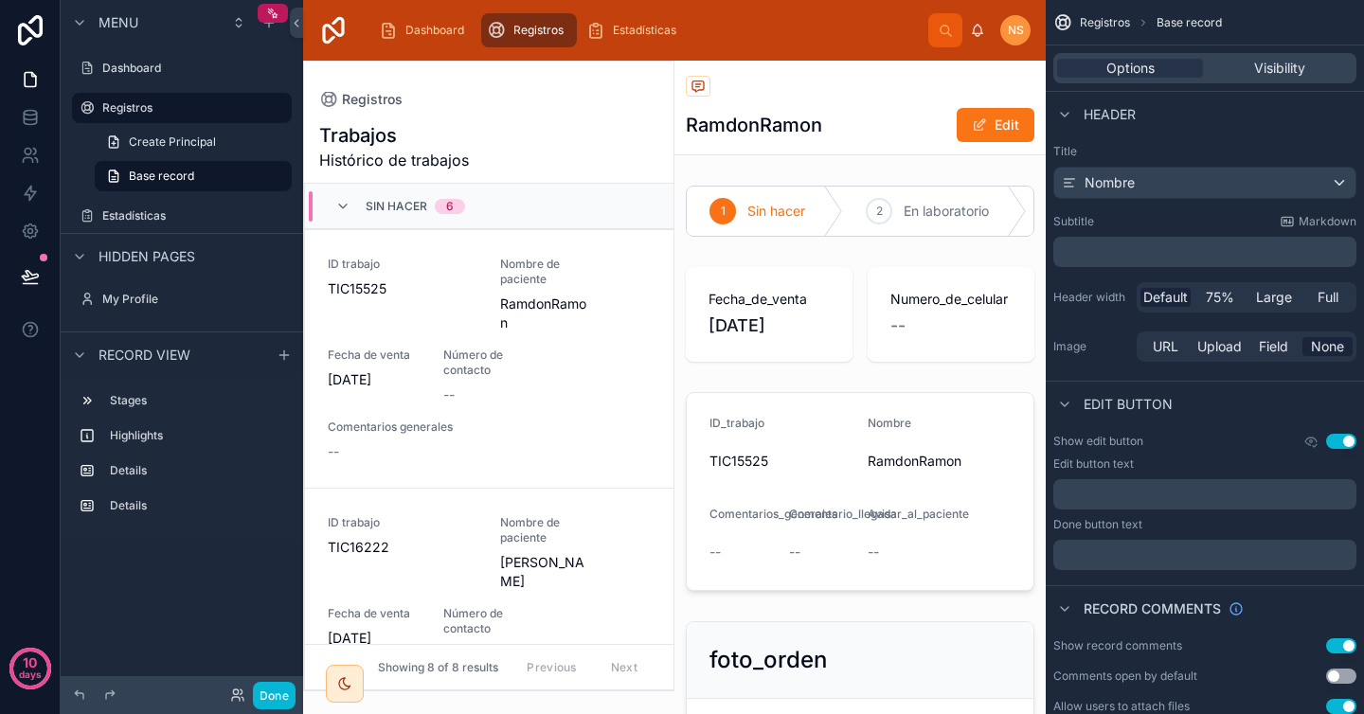
click at [777, 80] on div "Back to Dashboard Registros" at bounding box center [860, 88] width 349 height 24
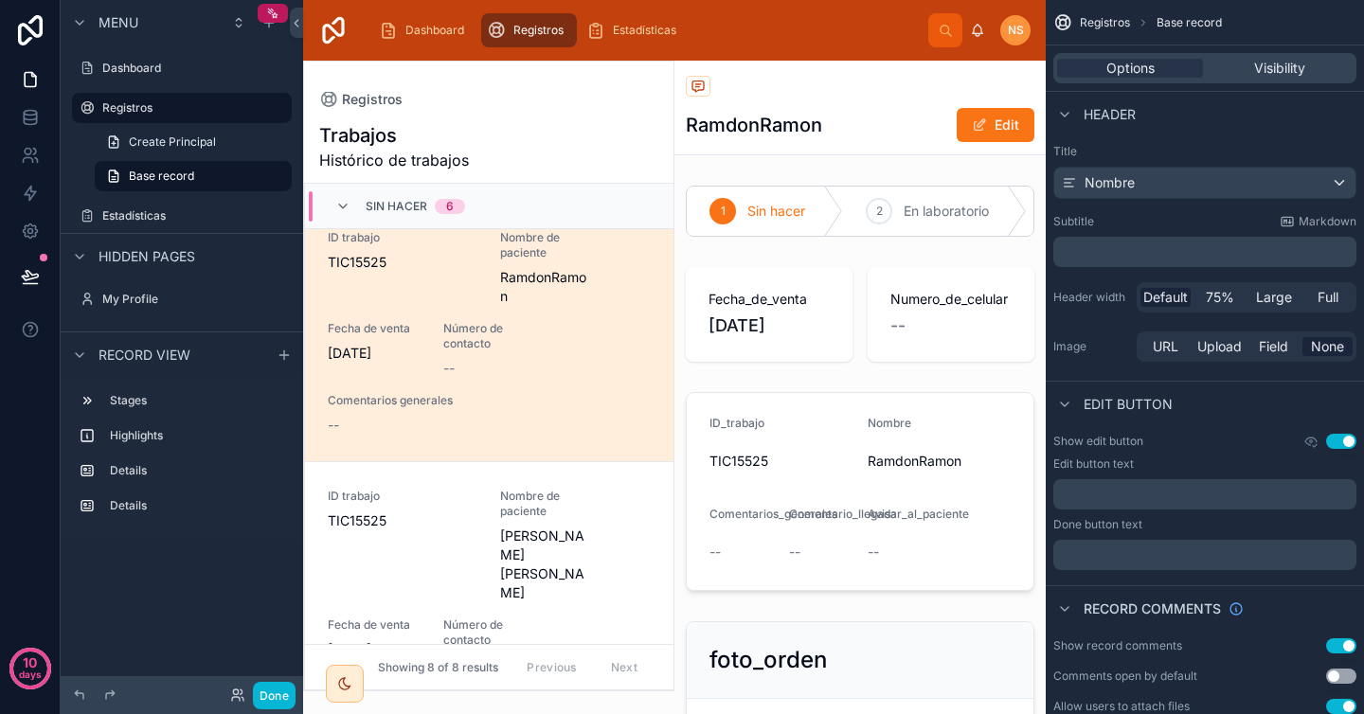
click at [777, 80] on div "Back to Dashboard Registros" at bounding box center [860, 88] width 349 height 24
click at [295, 26] on icon at bounding box center [296, 23] width 13 height 14
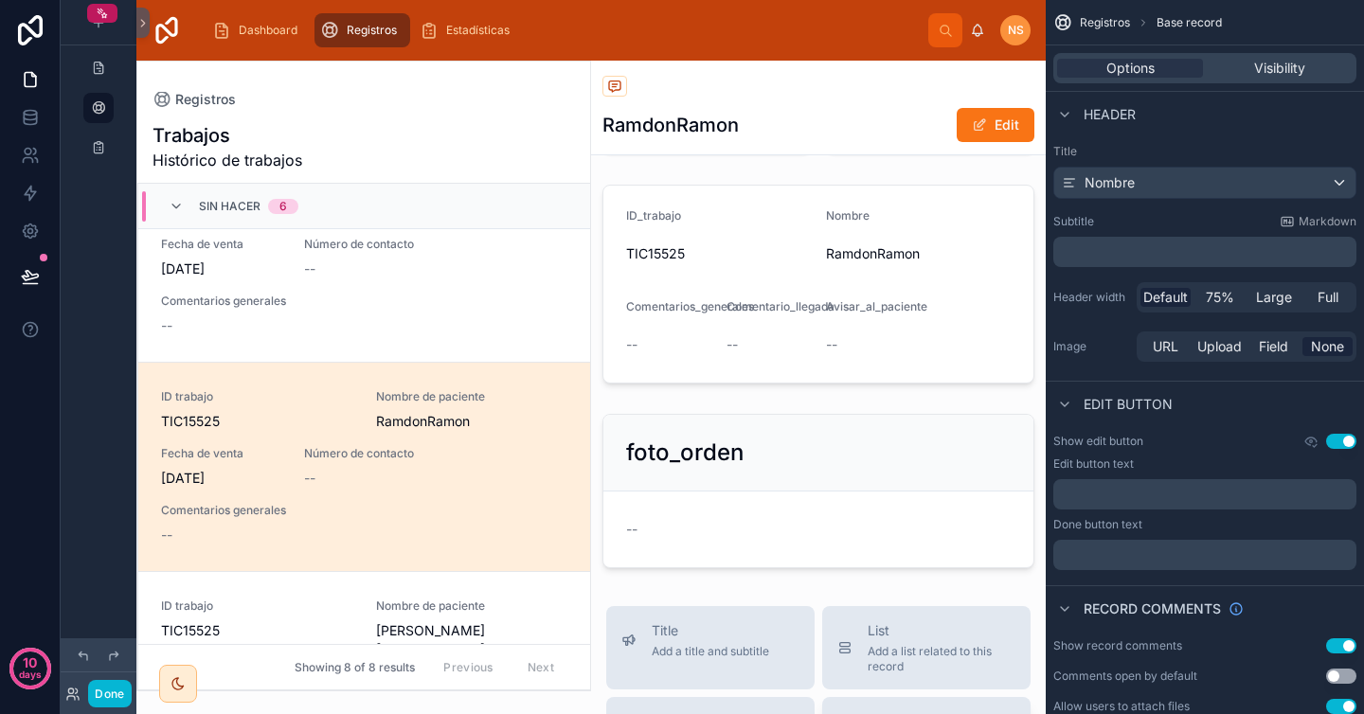
scroll to position [0, 0]
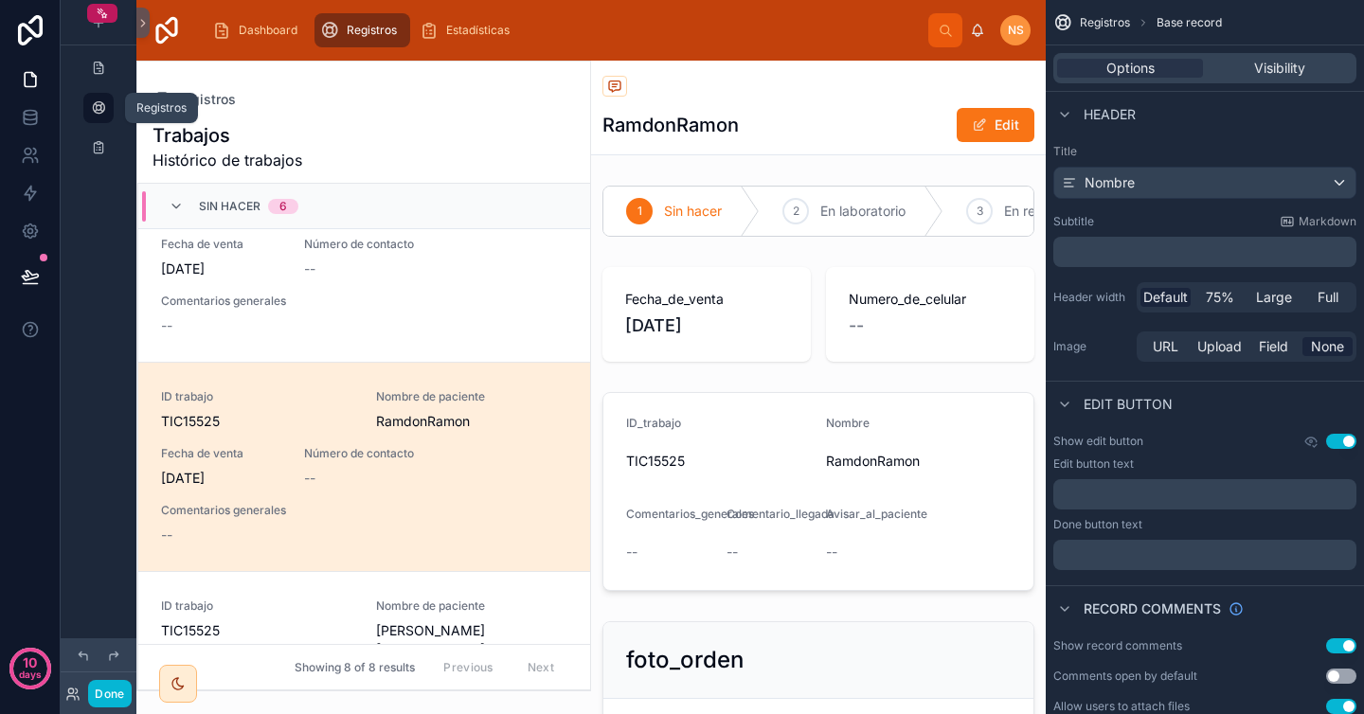
click at [103, 117] on div "scrollable content" at bounding box center [98, 108] width 23 height 30
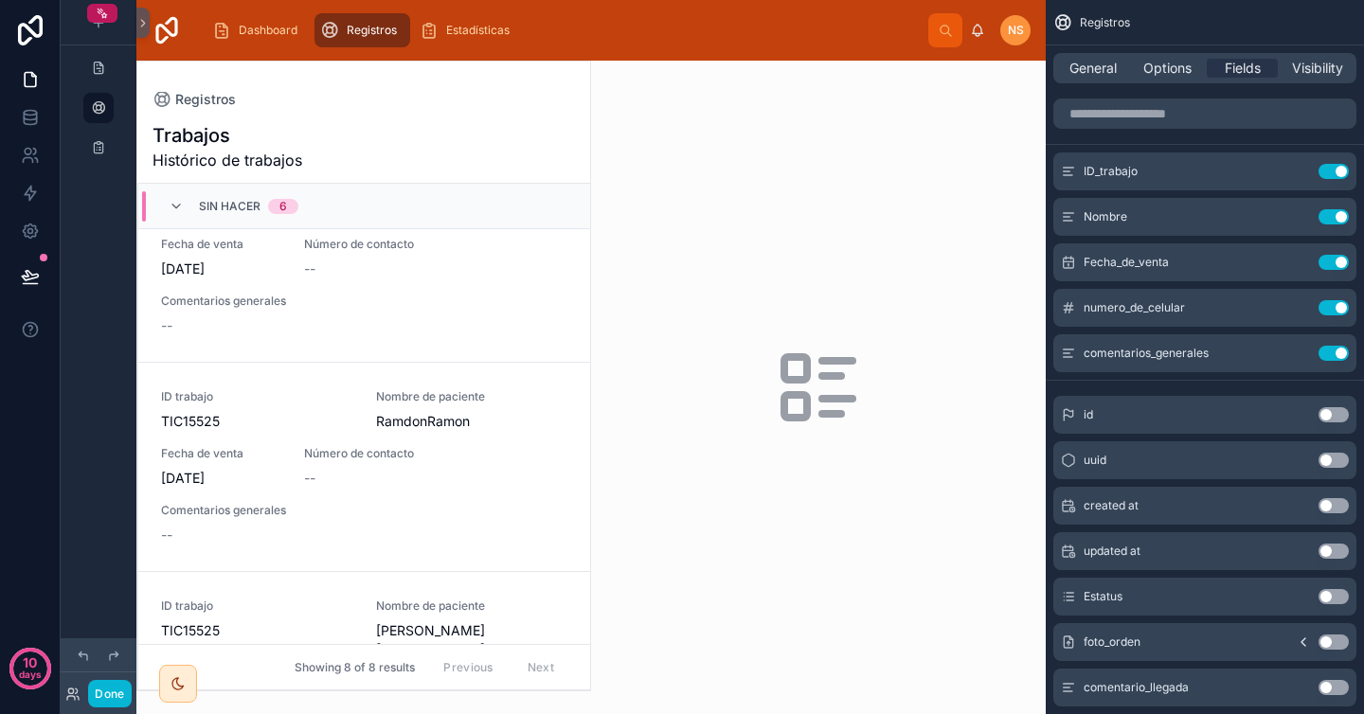
click at [835, 332] on div at bounding box center [818, 388] width 455 height 654
click at [436, 320] on div "--" at bounding box center [364, 325] width 406 height 19
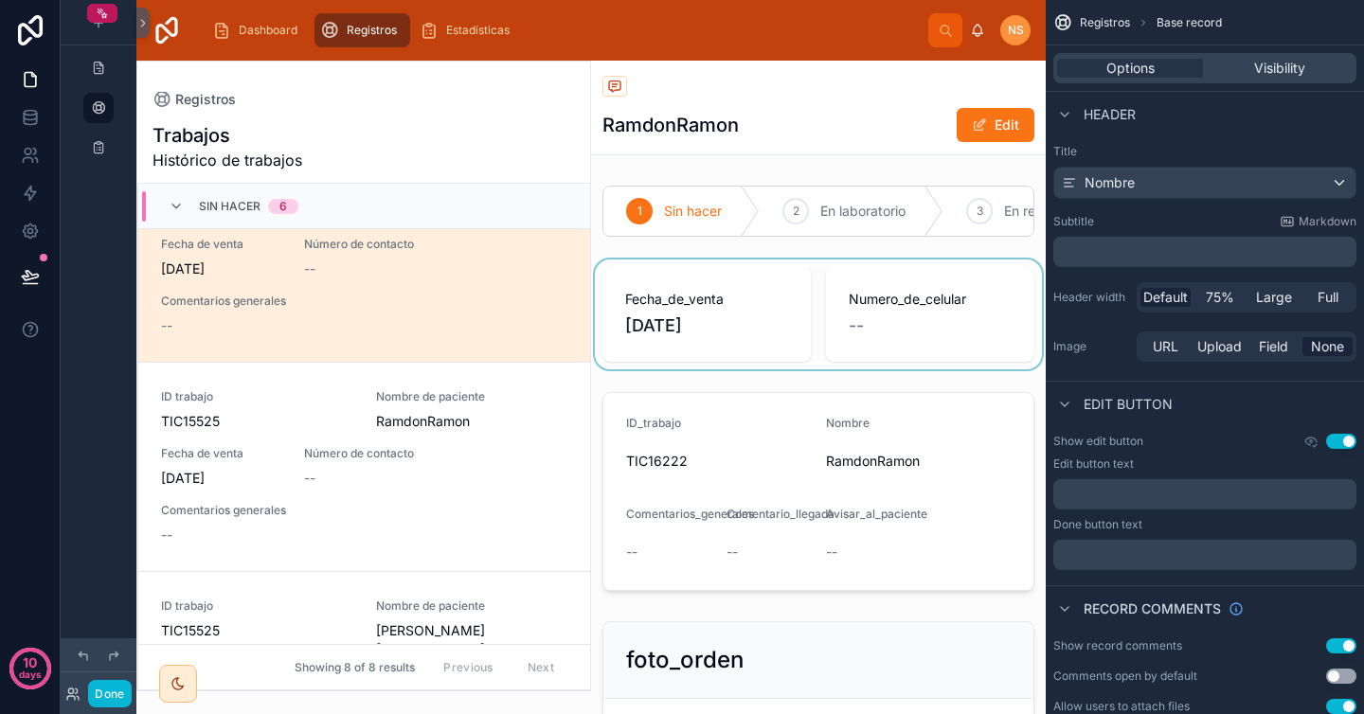
click at [778, 332] on div at bounding box center [818, 315] width 455 height 110
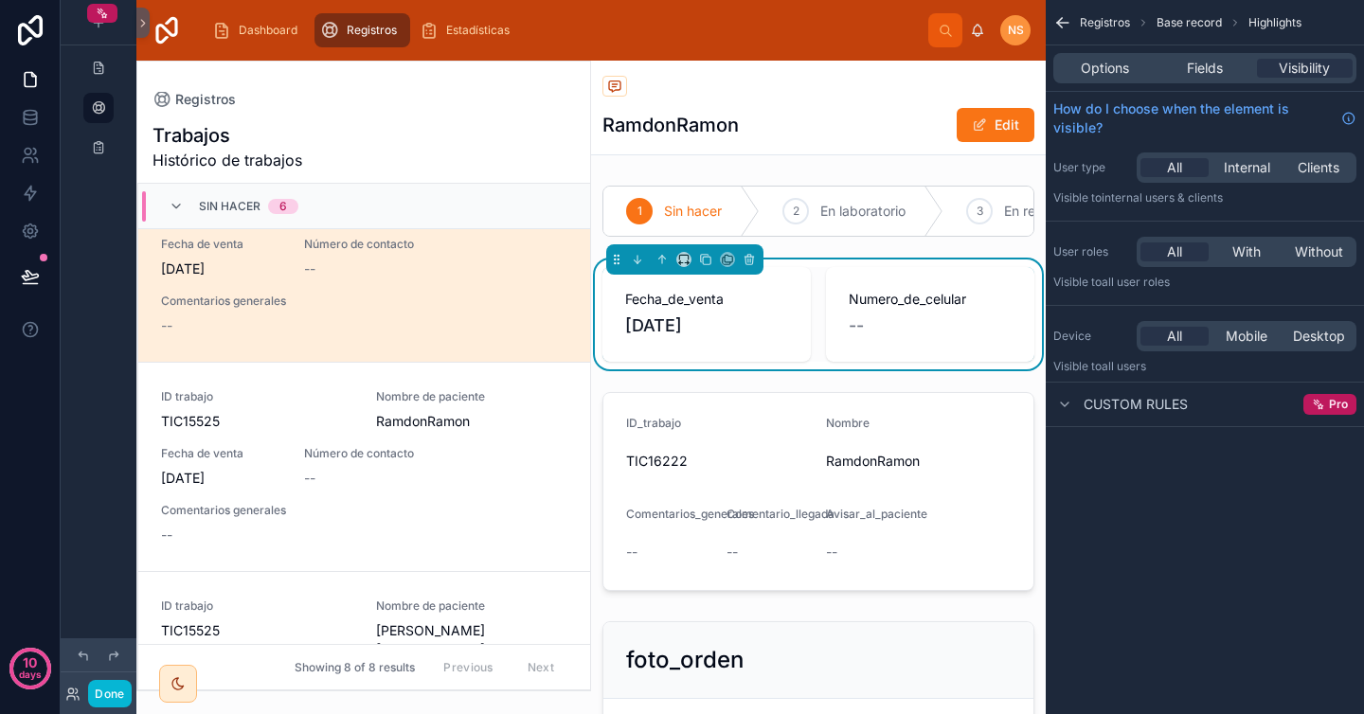
click at [815, 105] on div "Registros RamdonRamon Edit" at bounding box center [818, 108] width 432 height 94
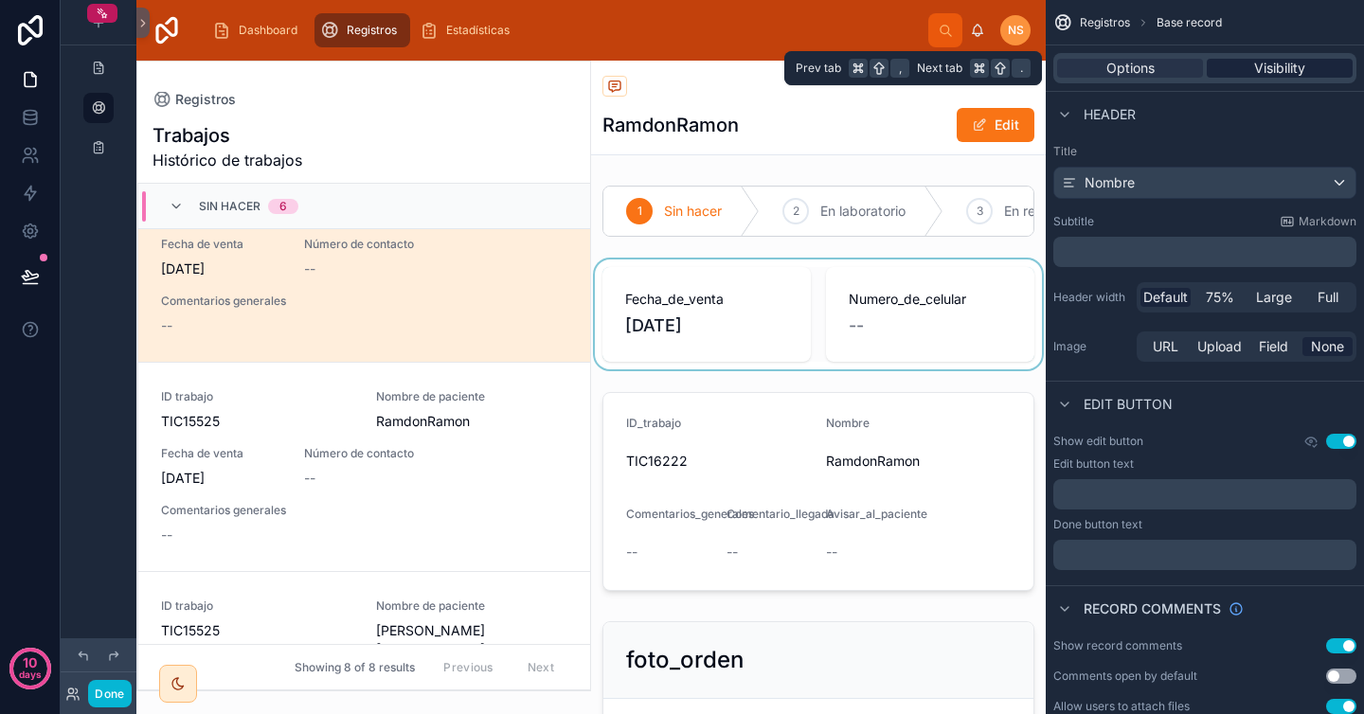
click at [1292, 63] on span "Visibility" at bounding box center [1279, 68] width 51 height 19
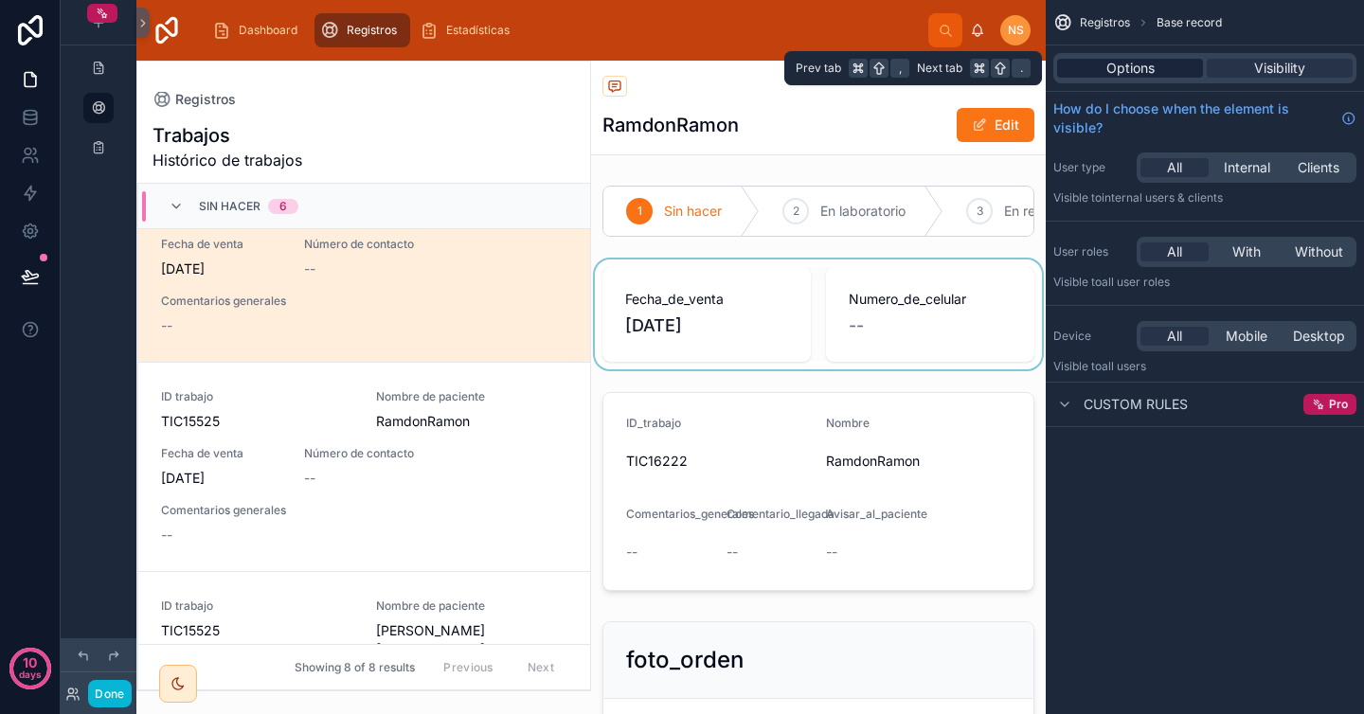
click at [1143, 73] on span "Options" at bounding box center [1130, 68] width 48 height 19
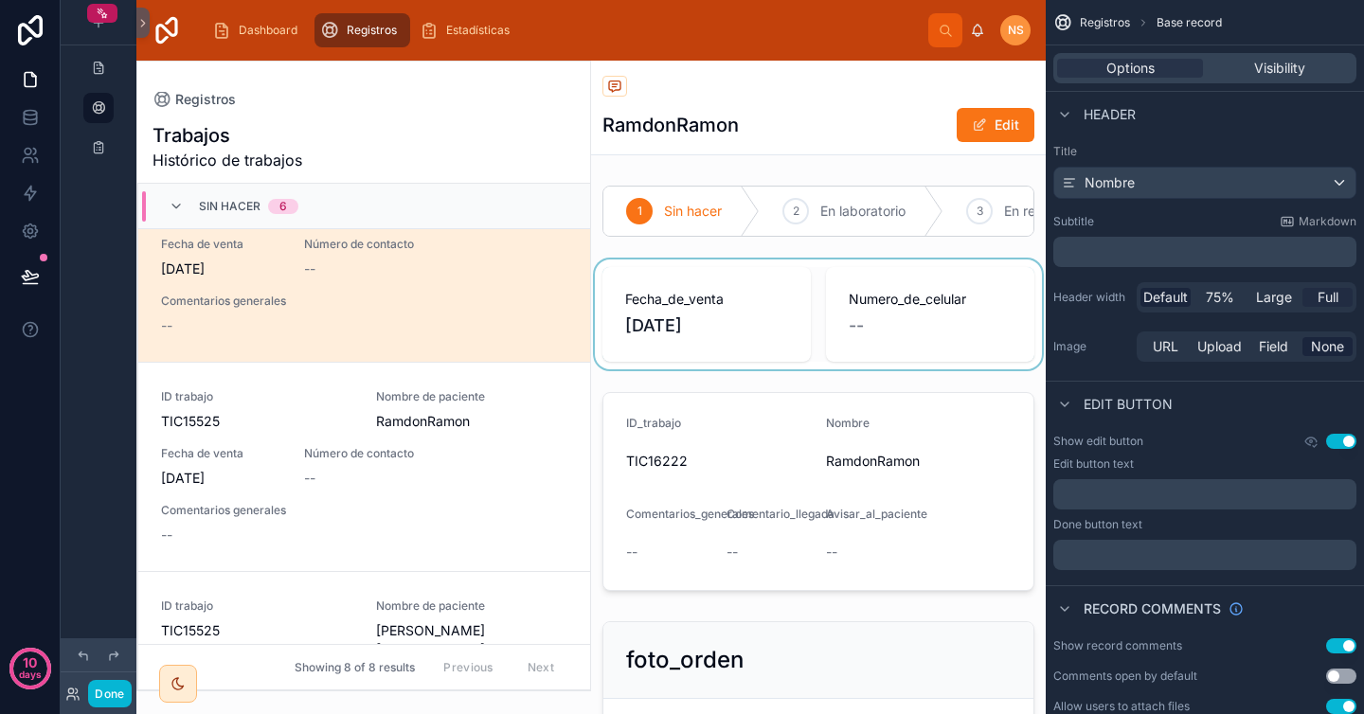
click at [1329, 296] on span "Full" at bounding box center [1328, 297] width 21 height 19
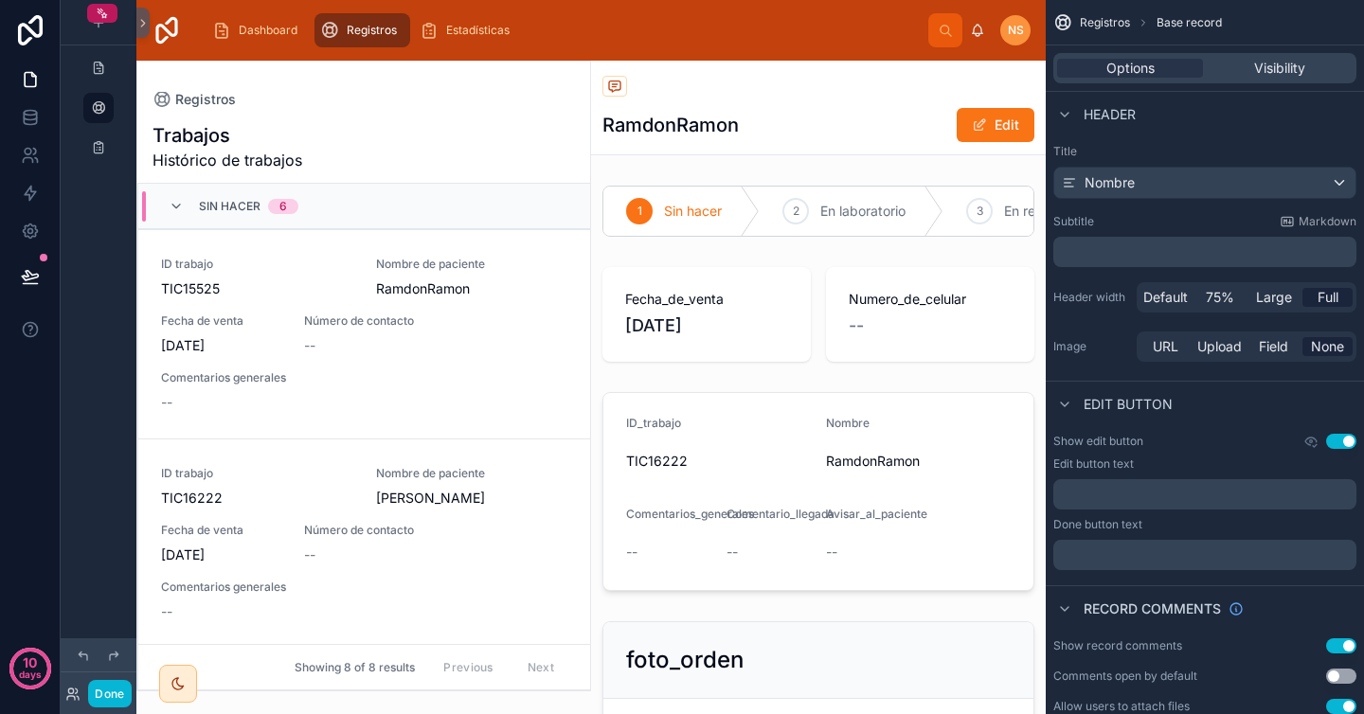
scroll to position [673, 0]
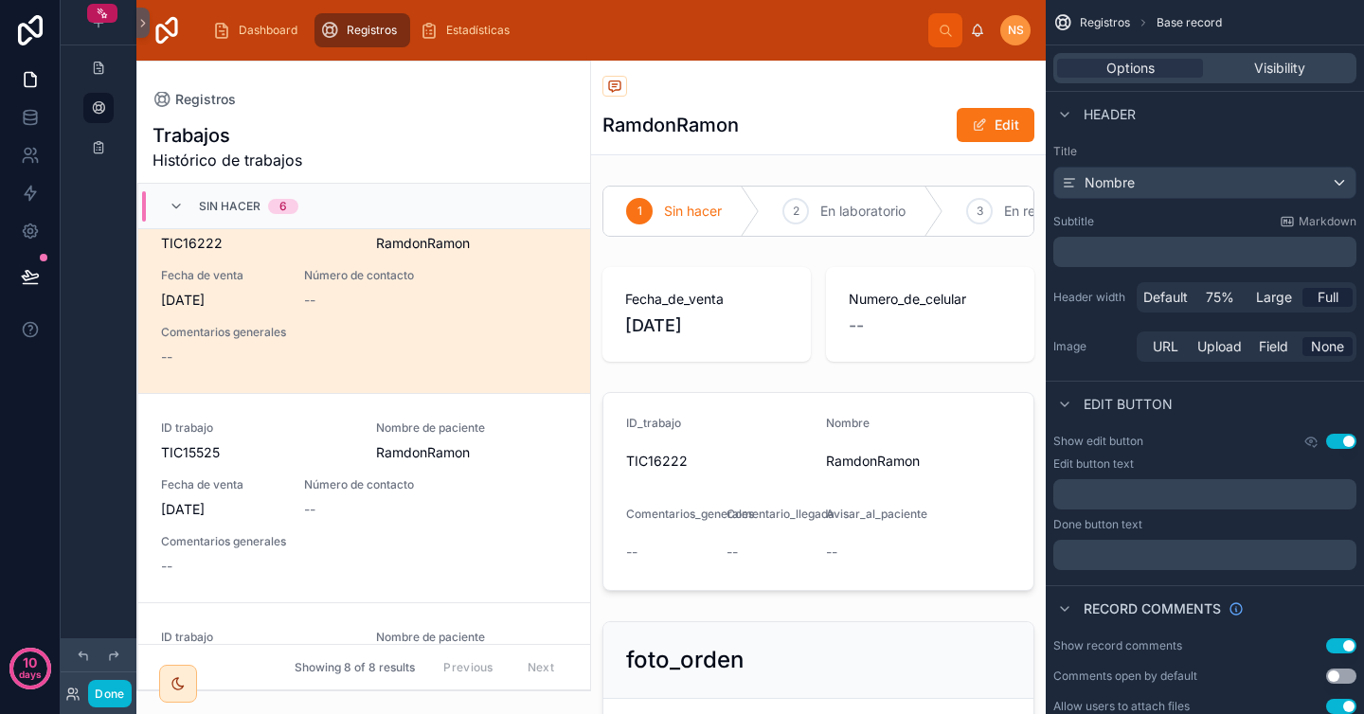
click at [1329, 296] on span "Full" at bounding box center [1328, 297] width 21 height 19
click at [1171, 298] on span "Default" at bounding box center [1165, 297] width 45 height 19
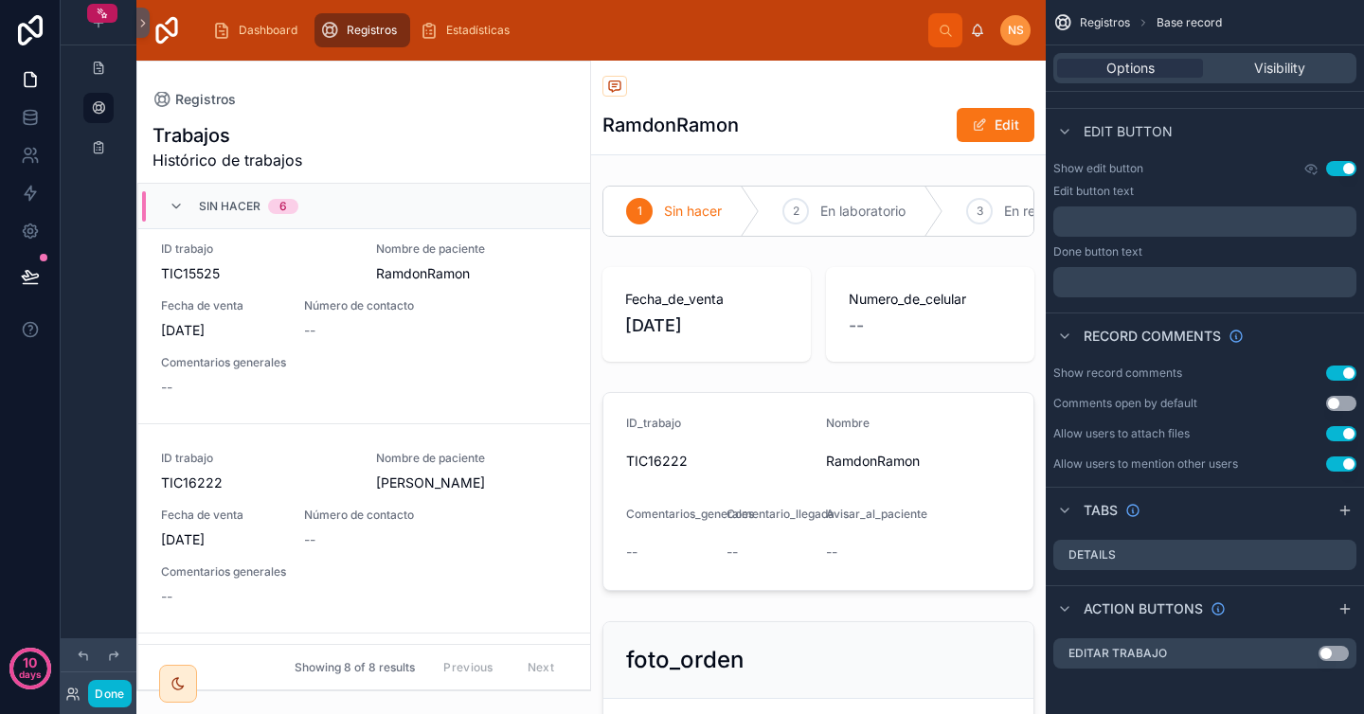
scroll to position [0, 0]
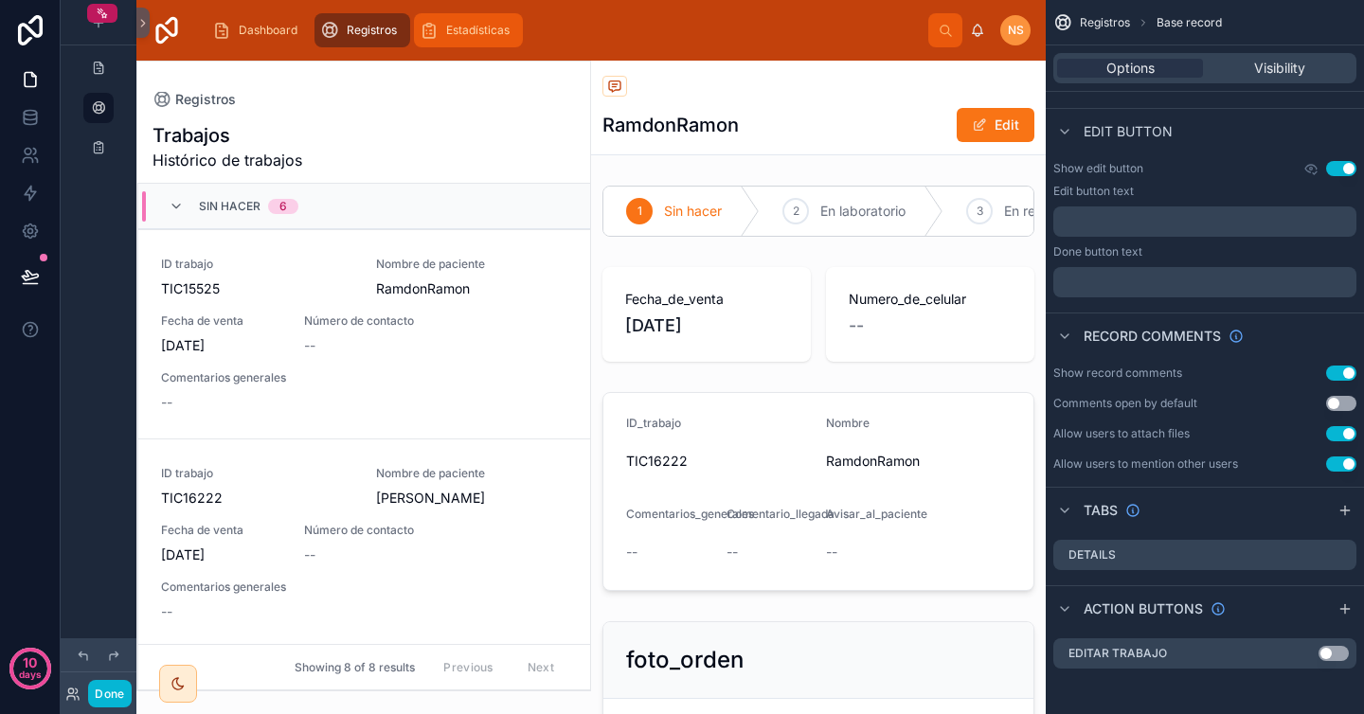
click at [464, 27] on span "Estadísticas" at bounding box center [477, 30] width 63 height 15
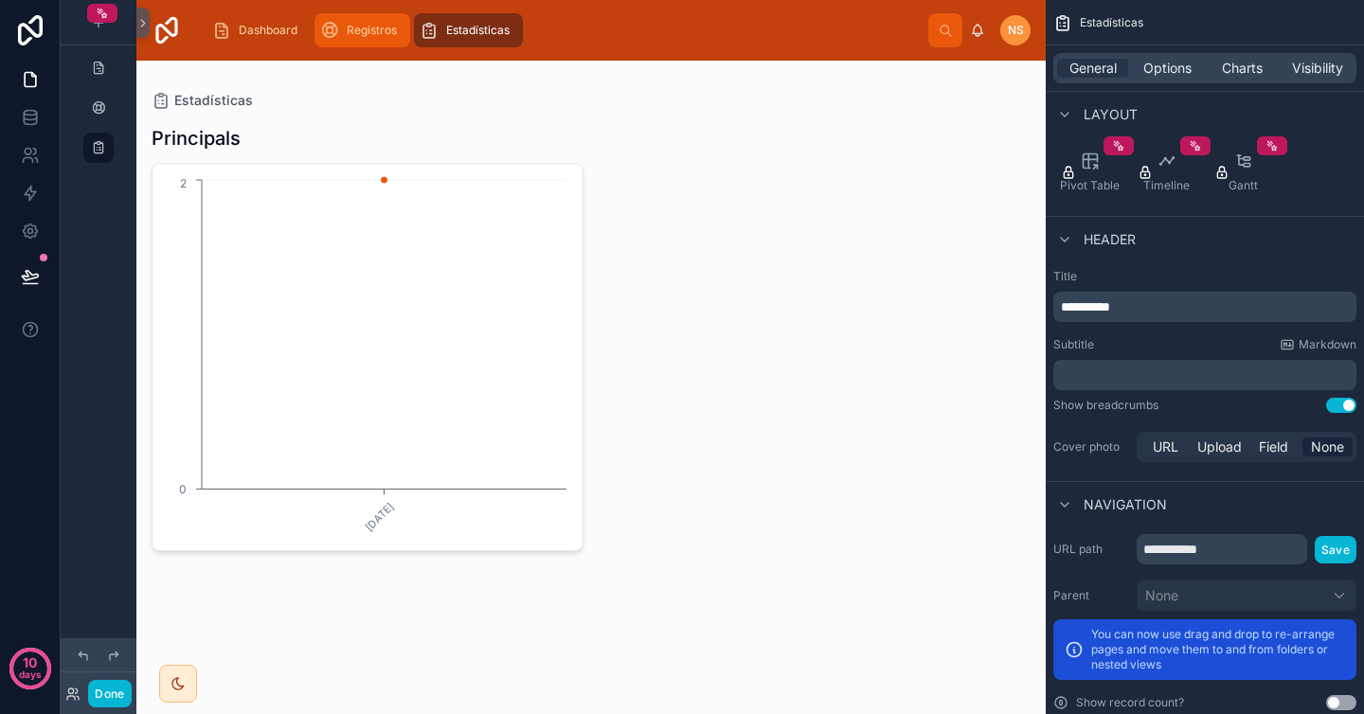
click at [386, 36] on span "Registros" at bounding box center [372, 30] width 50 height 15
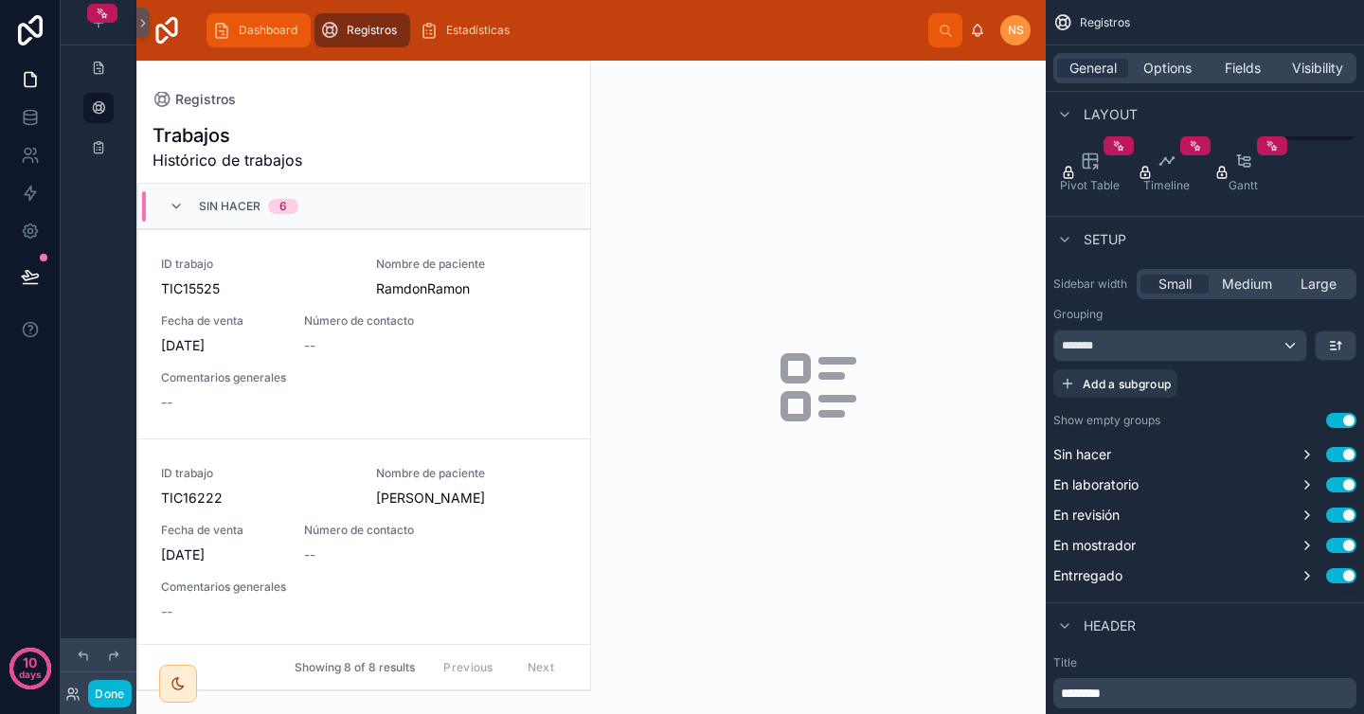
click at [262, 32] on span "Dashboard" at bounding box center [268, 30] width 59 height 15
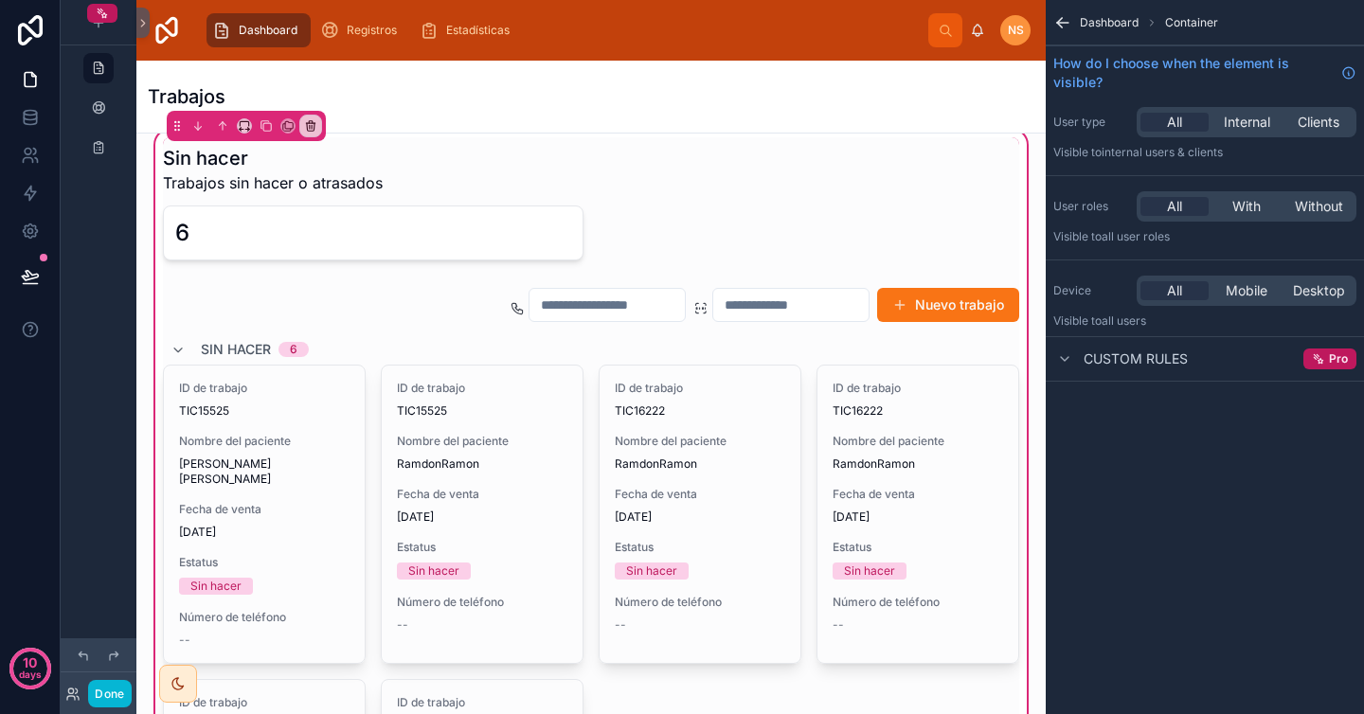
scroll to position [179, 0]
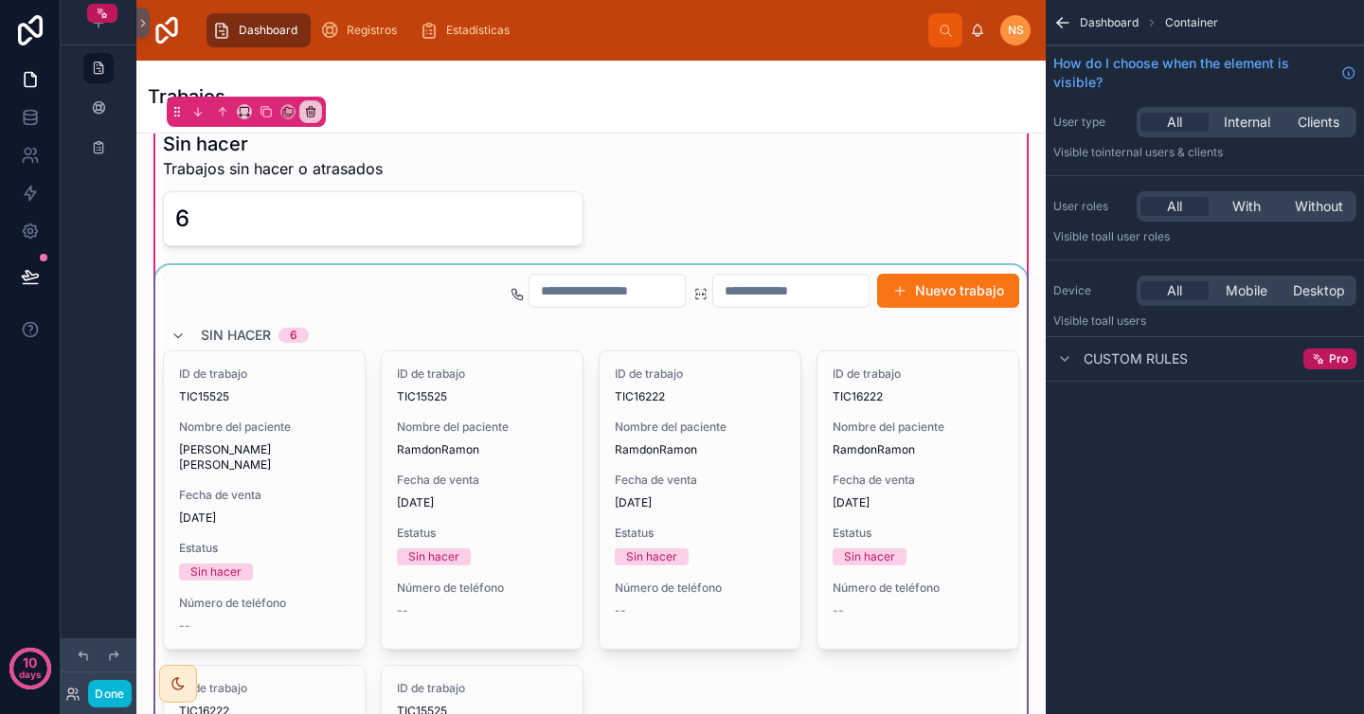
click at [581, 411] on div at bounding box center [591, 640] width 879 height 751
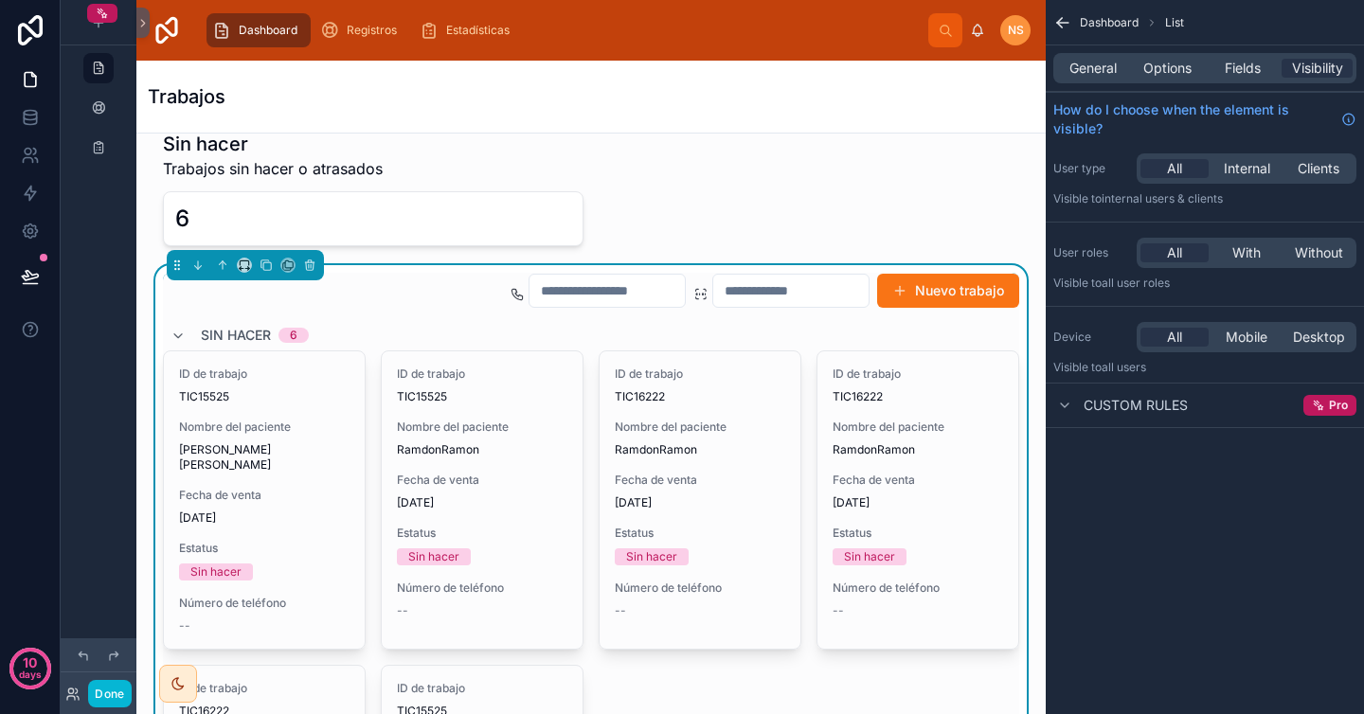
click at [1105, 79] on div "General Options Fields Visibility" at bounding box center [1204, 68] width 303 height 30
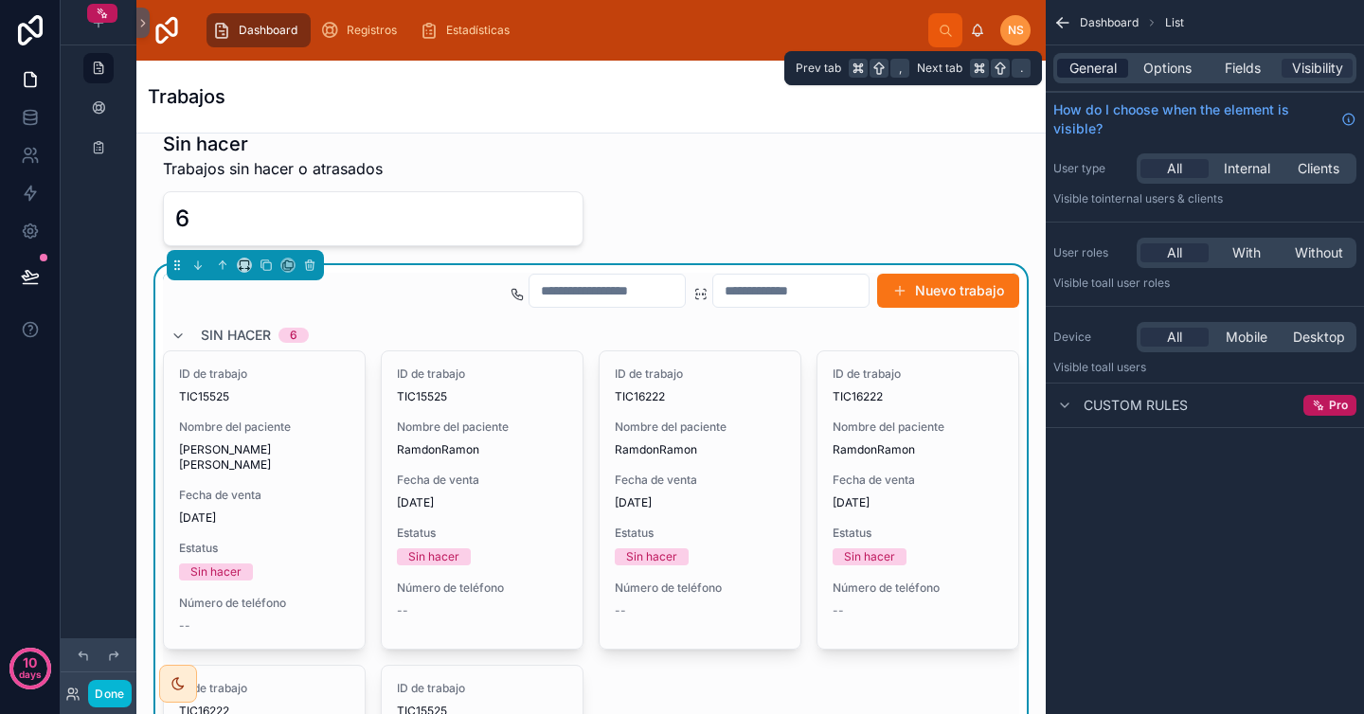
click at [1107, 74] on span "General" at bounding box center [1092, 68] width 47 height 19
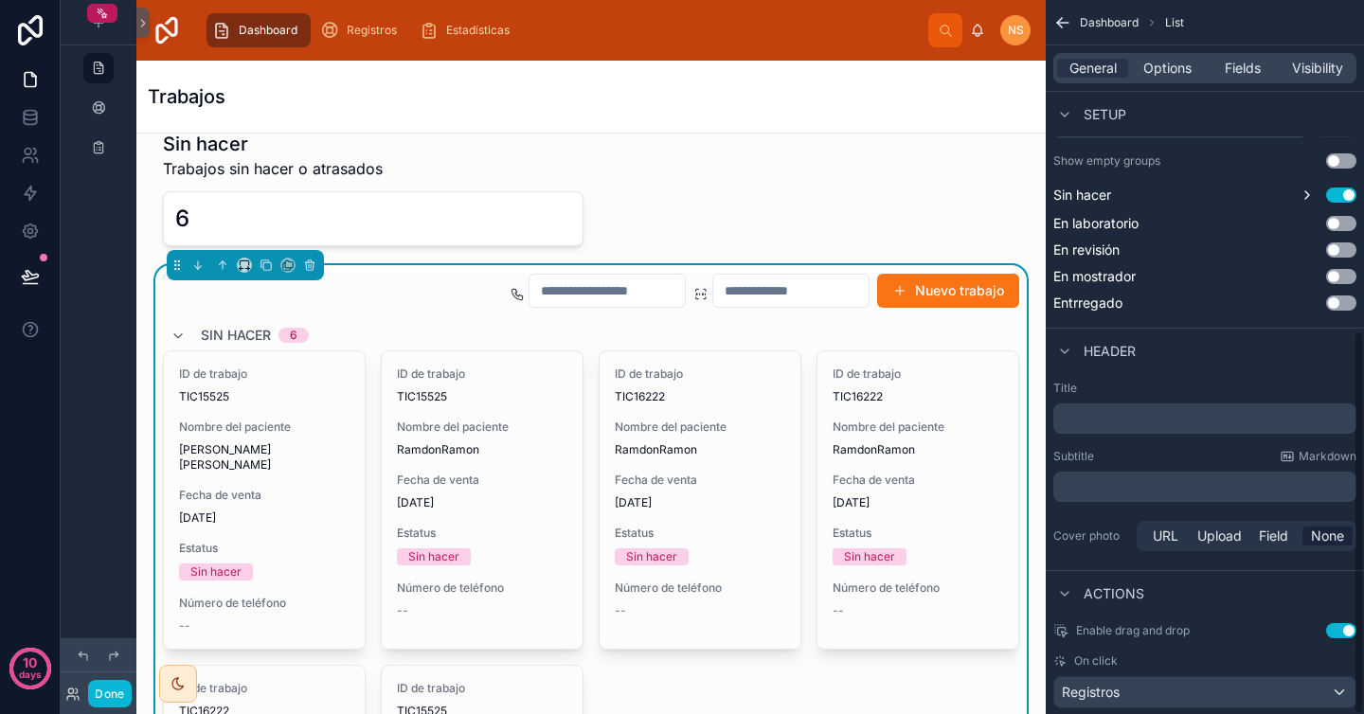
scroll to position [615, 0]
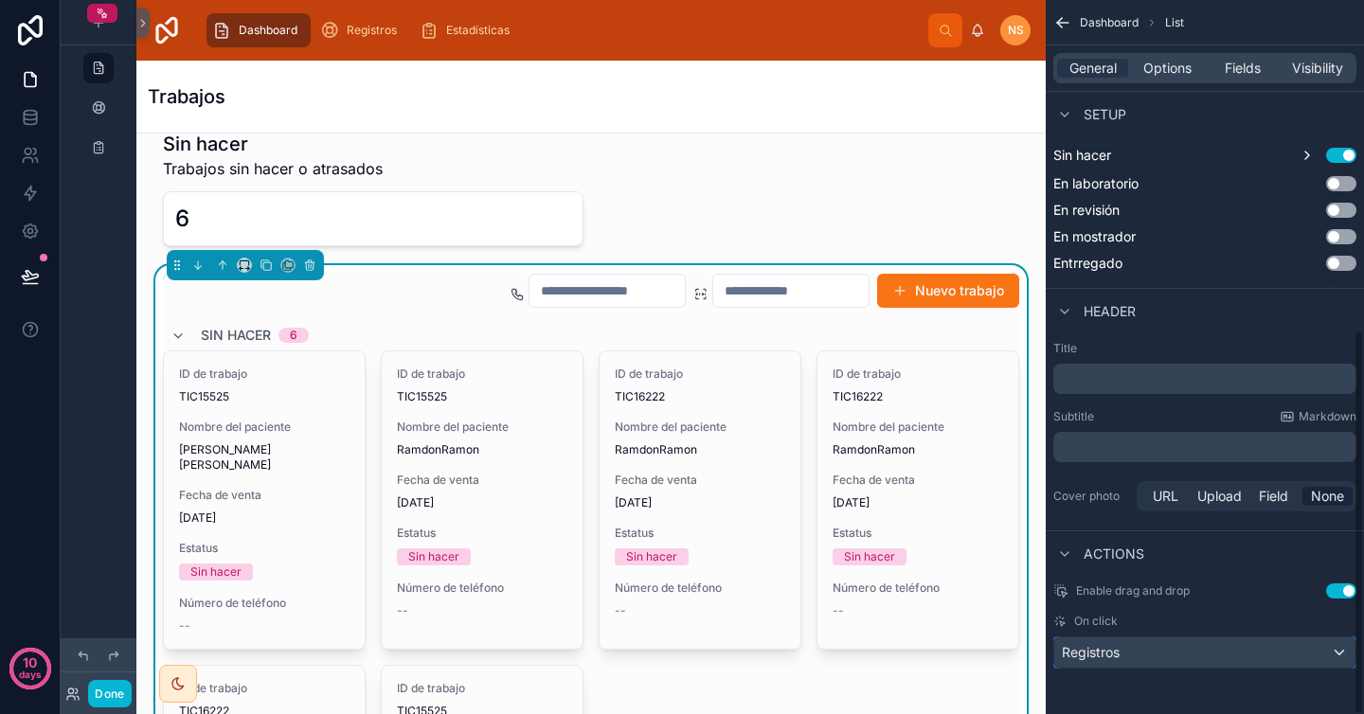
click at [1195, 658] on div "Registros" at bounding box center [1204, 652] width 301 height 30
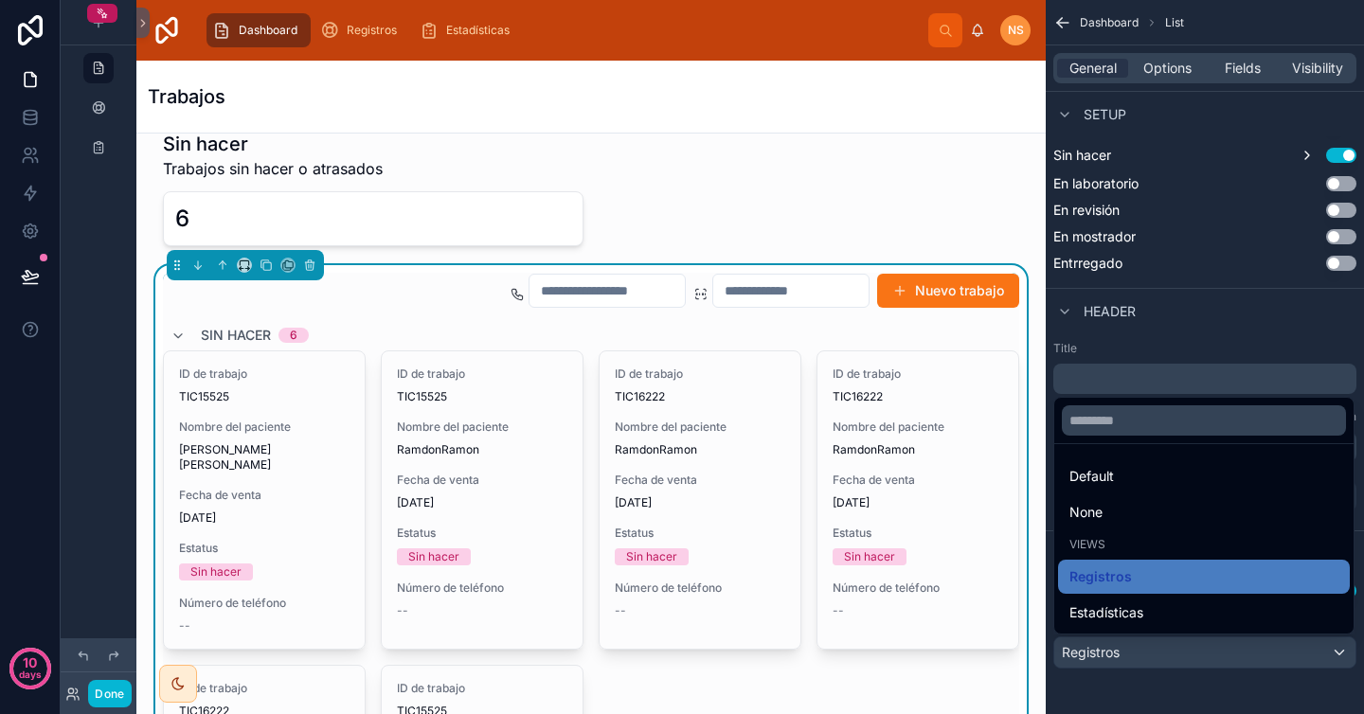
click at [1125, 470] on div "Default" at bounding box center [1203, 476] width 269 height 23
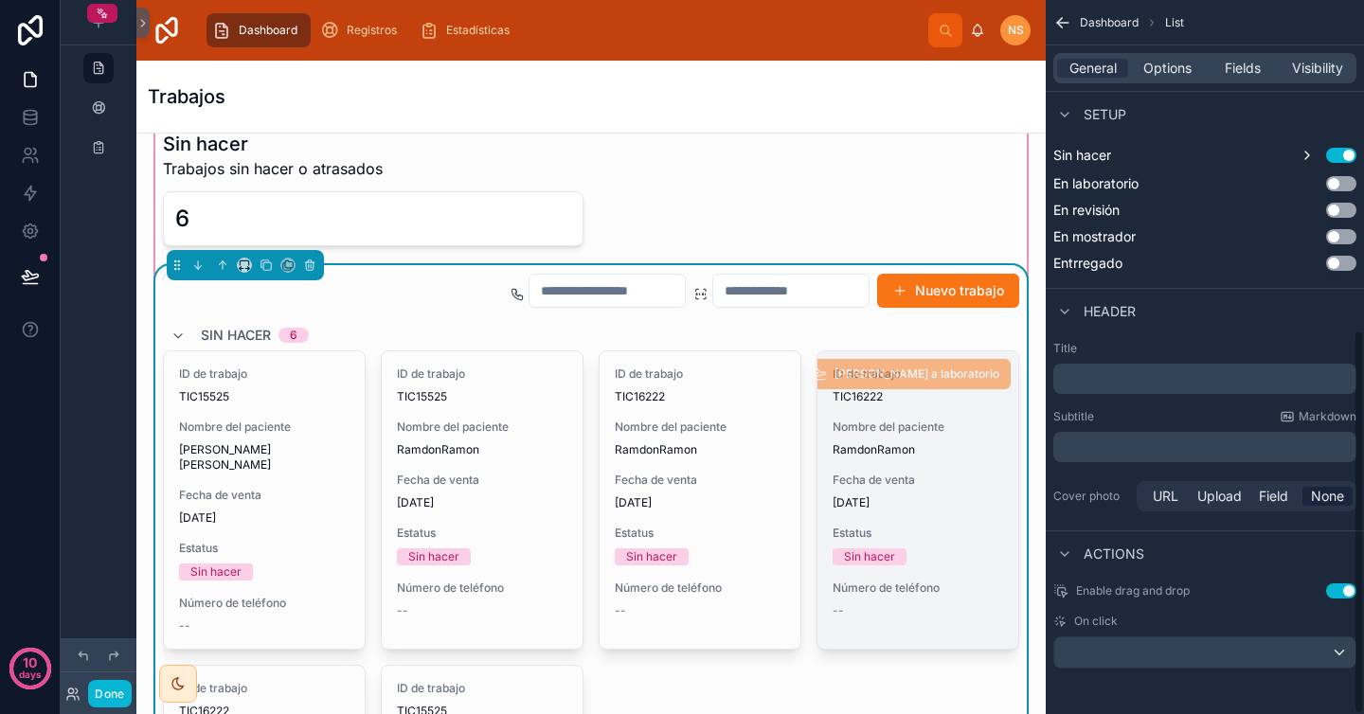
click at [893, 470] on div "ID de trabajo TIC16222 Nombre del paciente RamdonRamon Fecha de venta [DATE] Es…" at bounding box center [917, 492] width 201 height 282
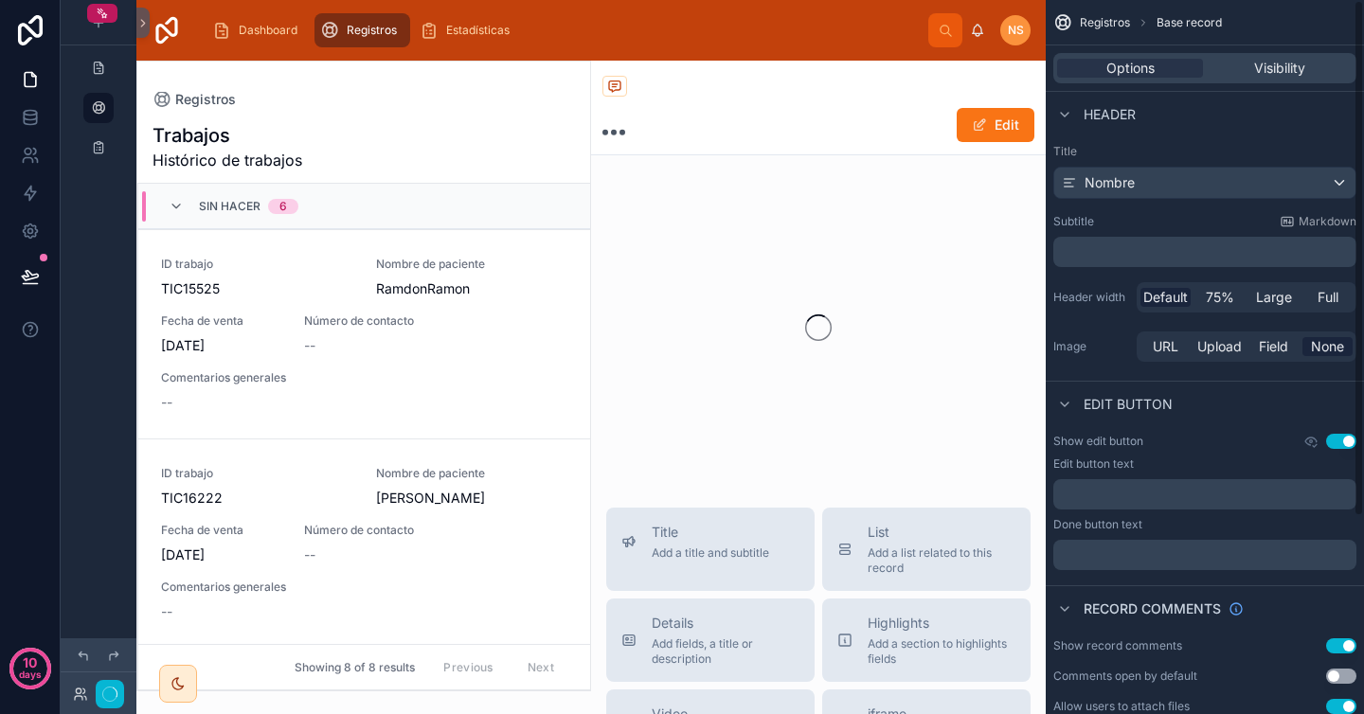
scroll to position [464, 0]
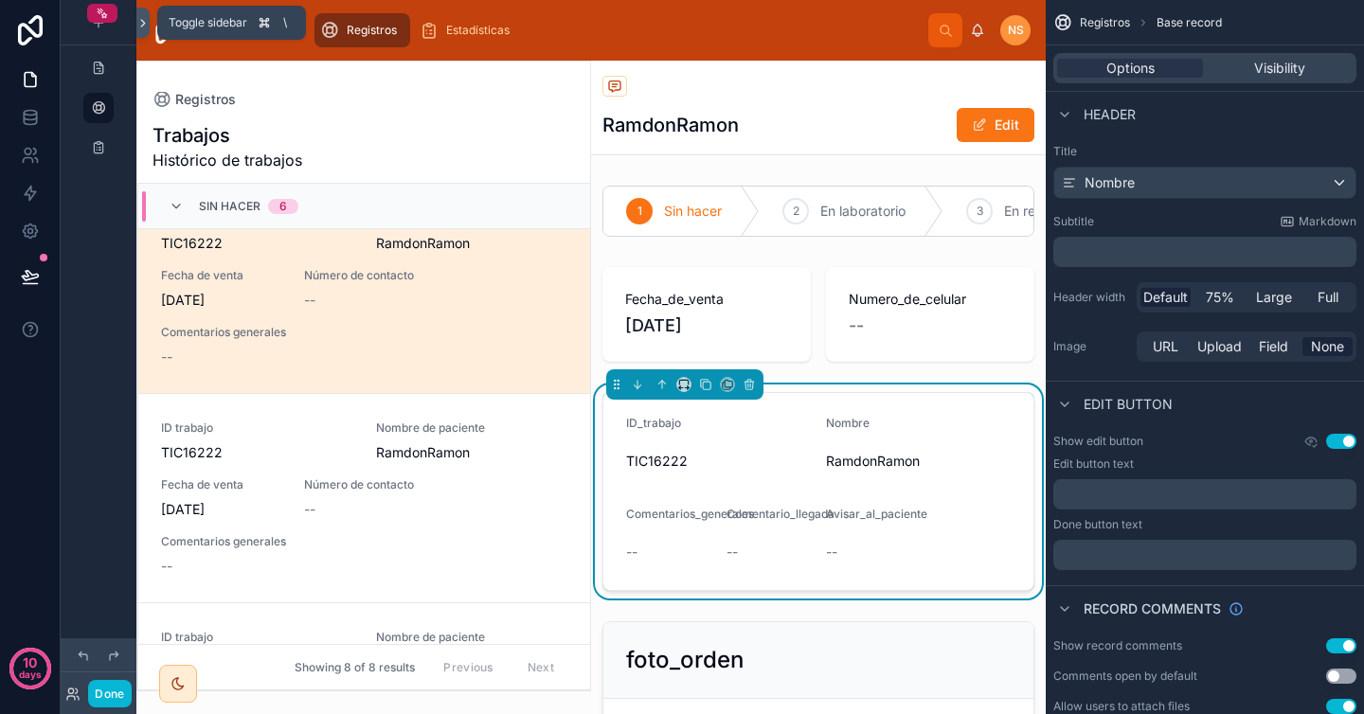
click at [142, 30] on button at bounding box center [142, 23] width 13 height 30
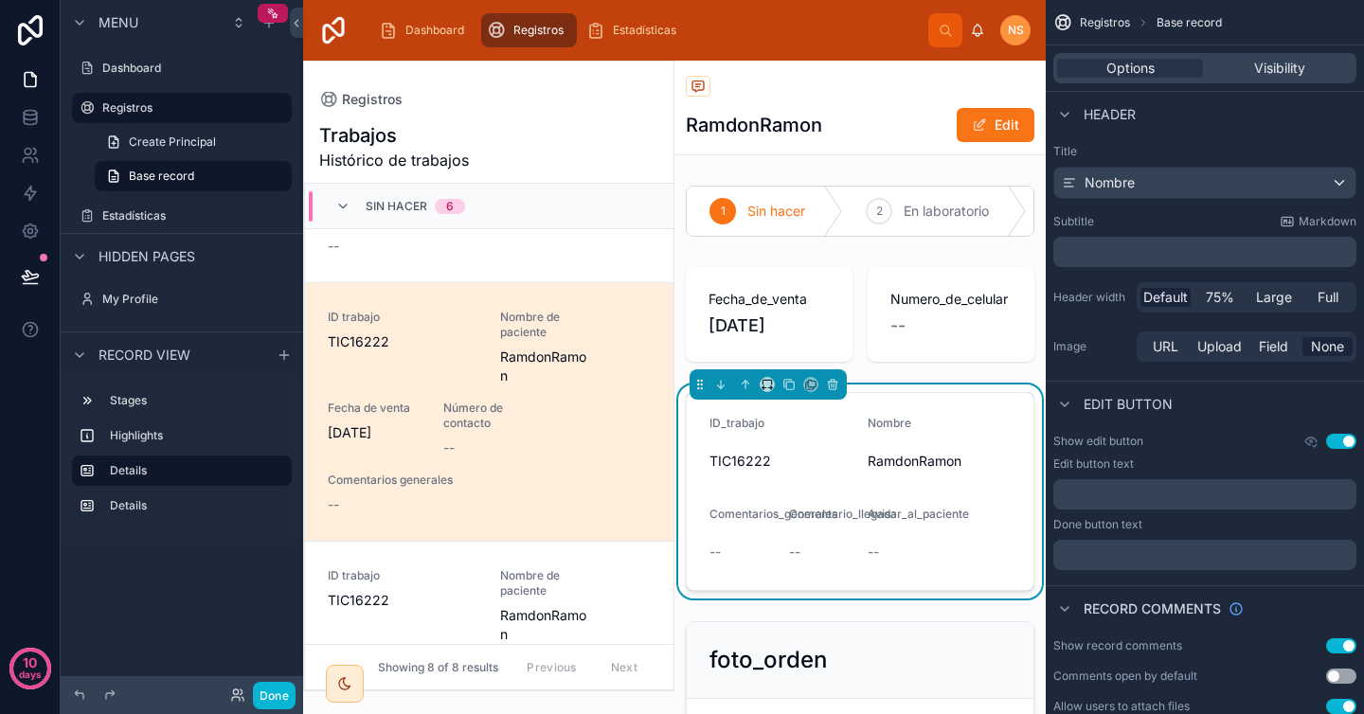
scroll to position [673, 0]
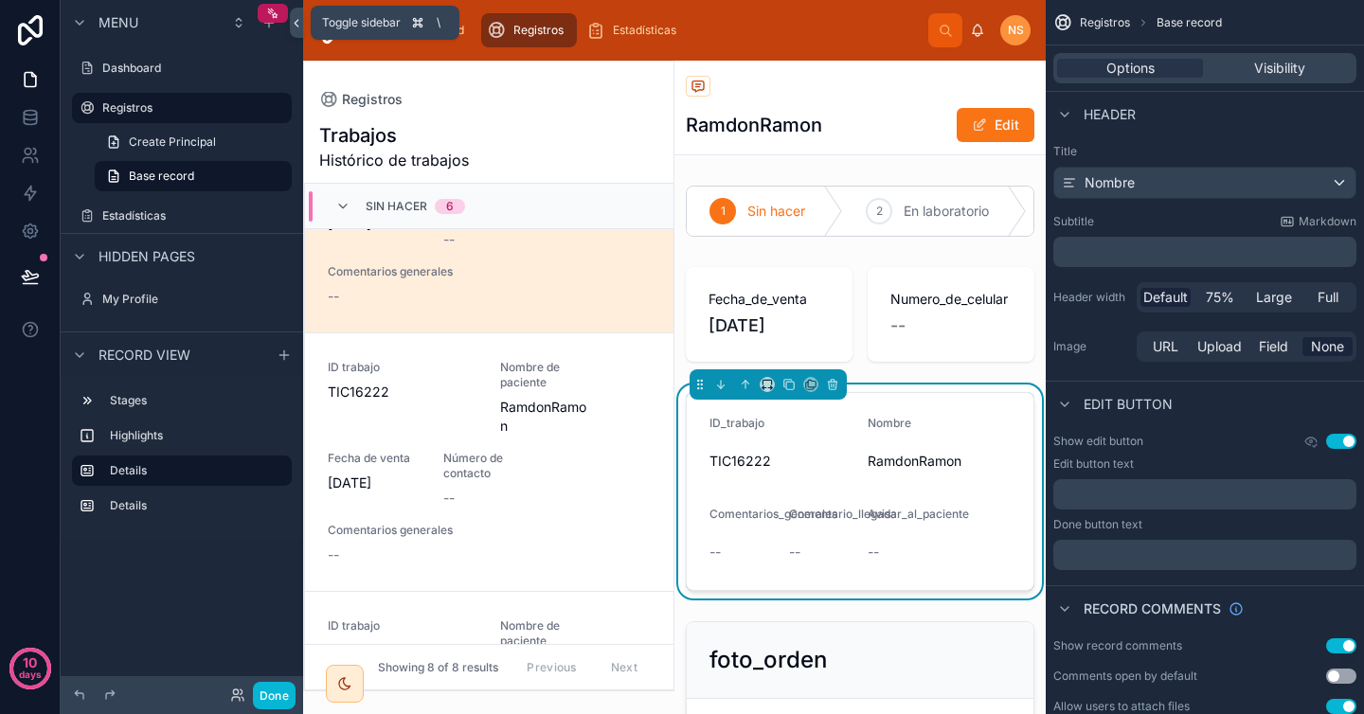
click at [299, 21] on icon at bounding box center [296, 23] width 13 height 14
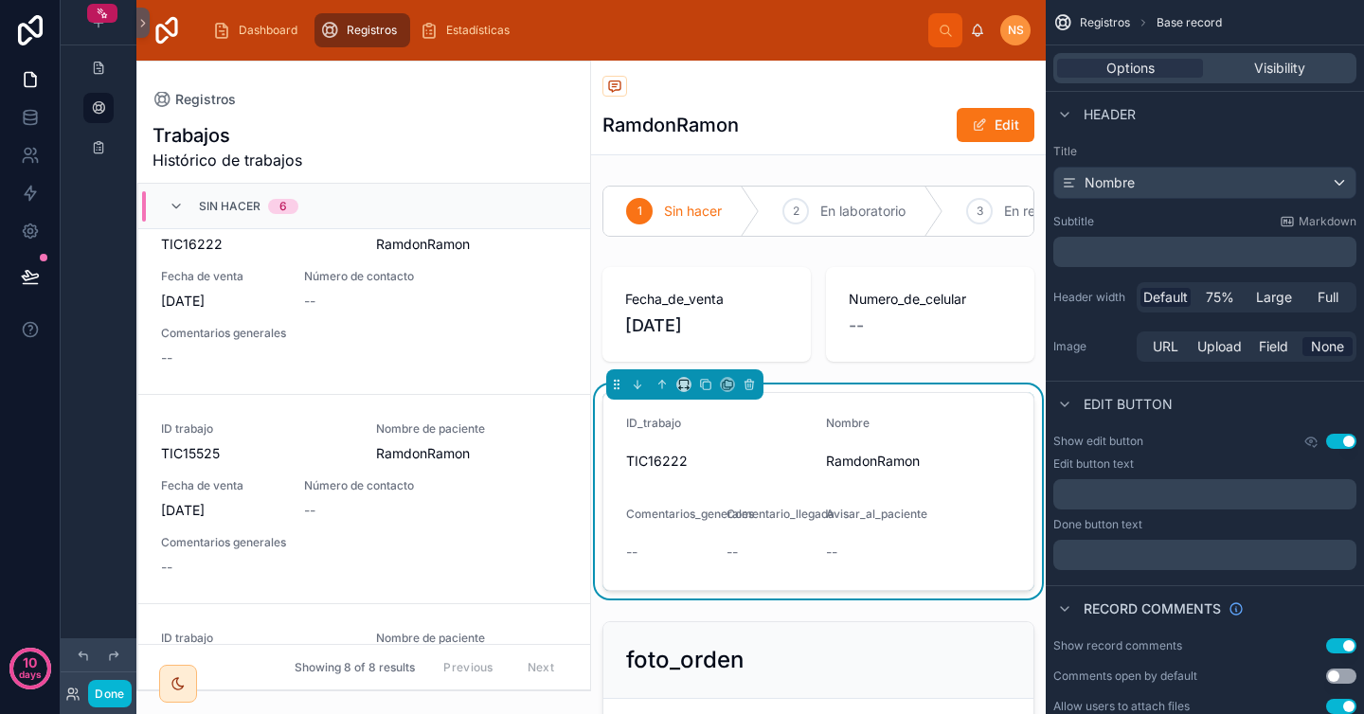
scroll to position [430, 0]
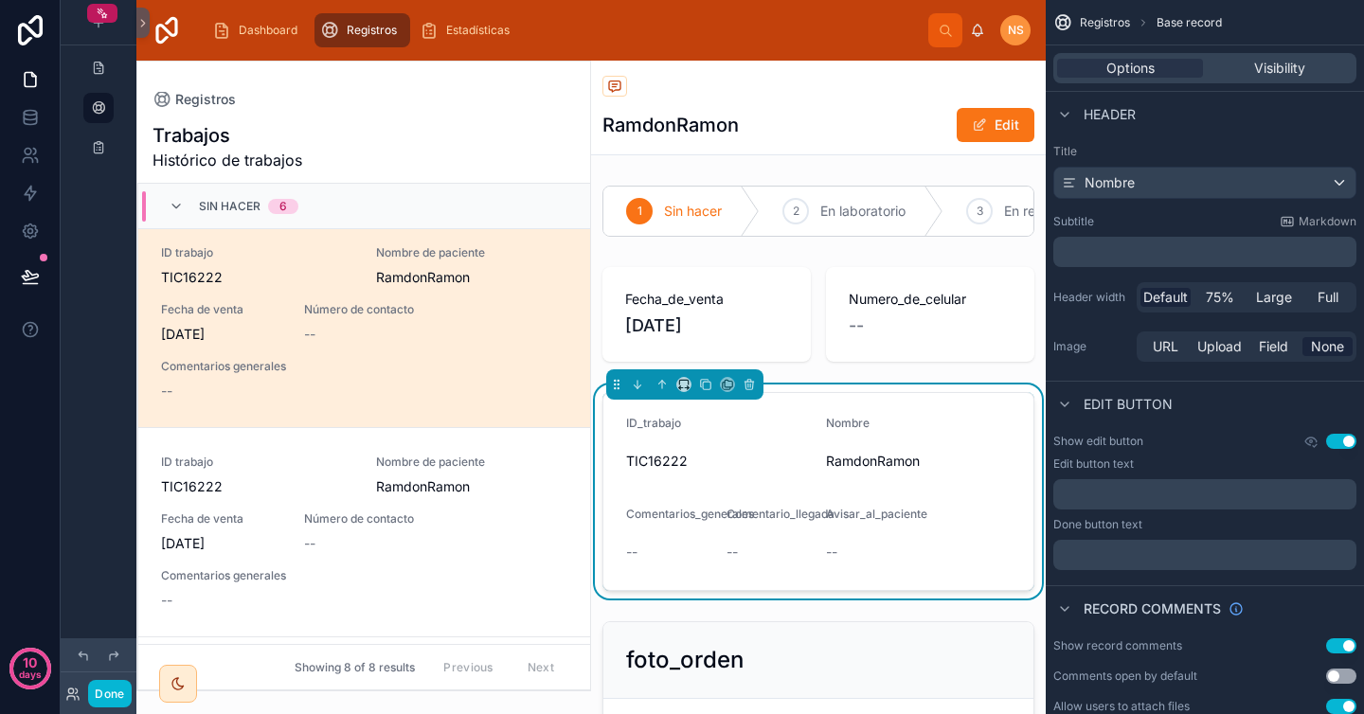
click at [492, 124] on div at bounding box center [363, 376] width 453 height 629
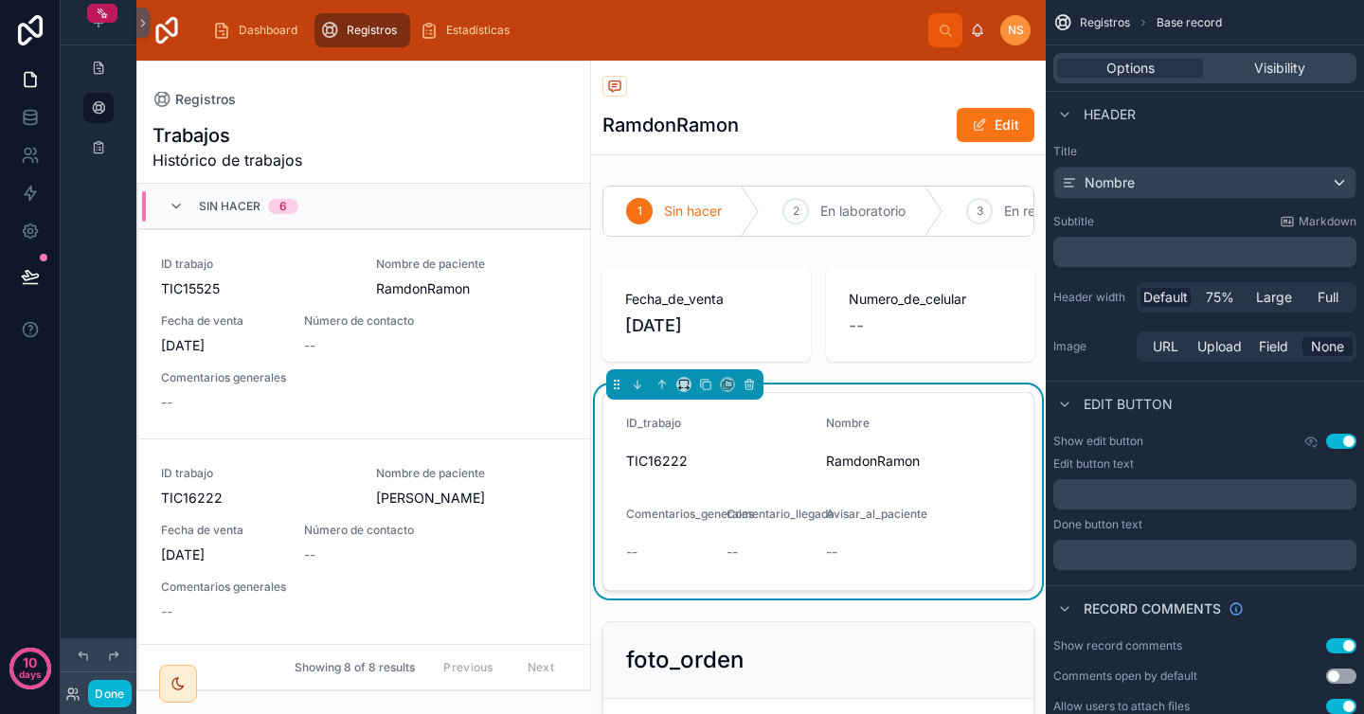
scroll to position [464, 0]
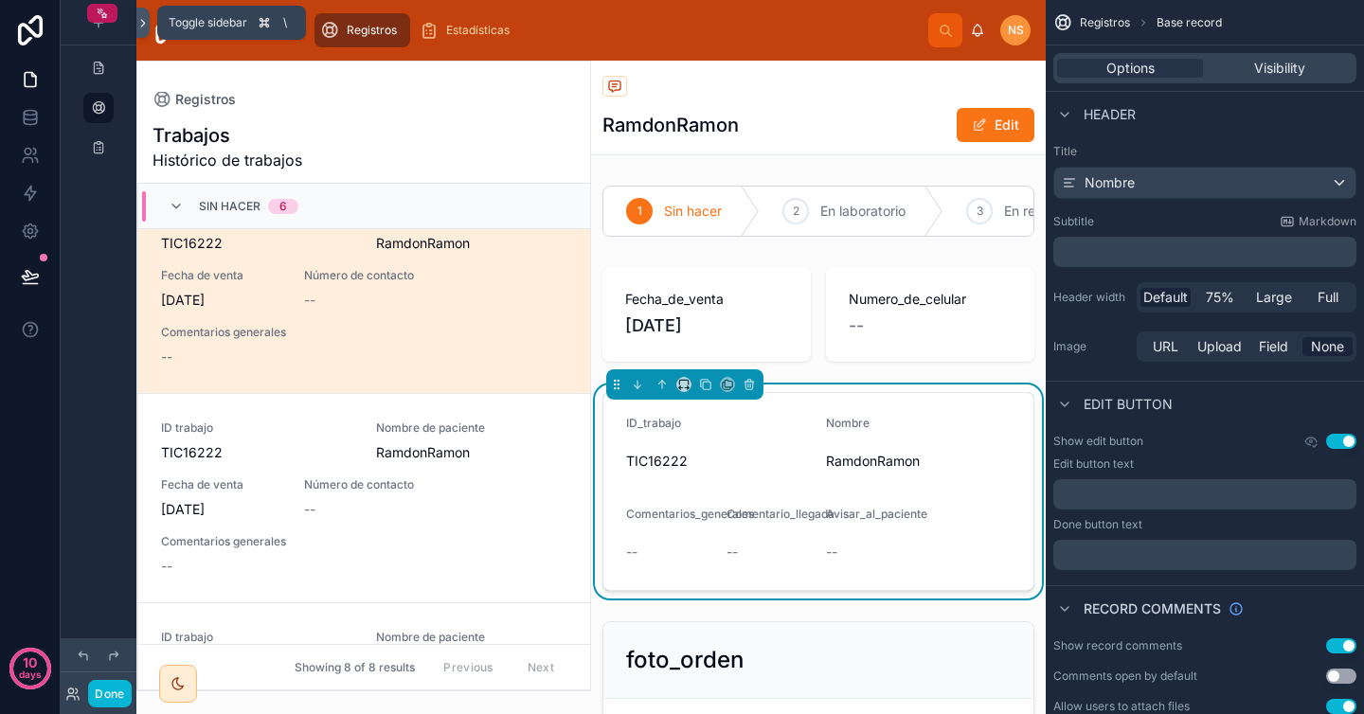
click at [143, 23] on icon at bounding box center [142, 23] width 13 height 14
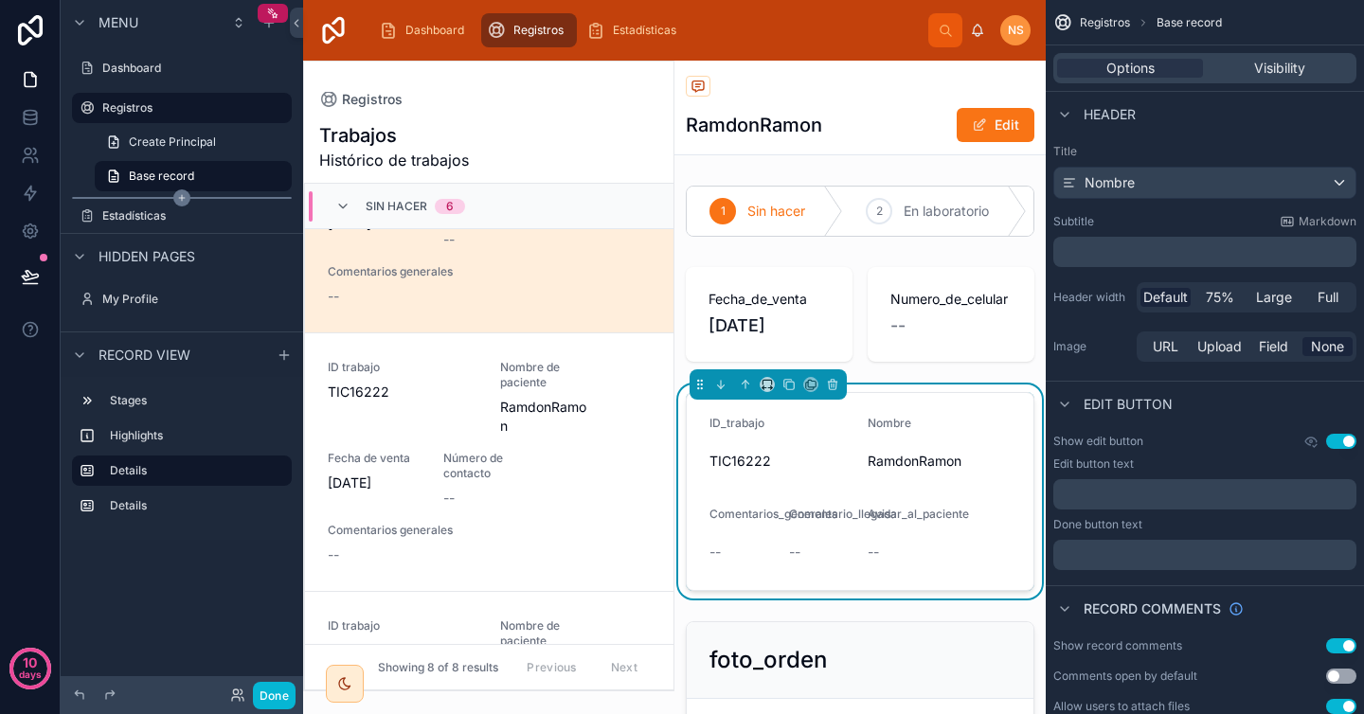
click at [179, 198] on icon "scrollable content" at bounding box center [182, 198] width 6 height 0
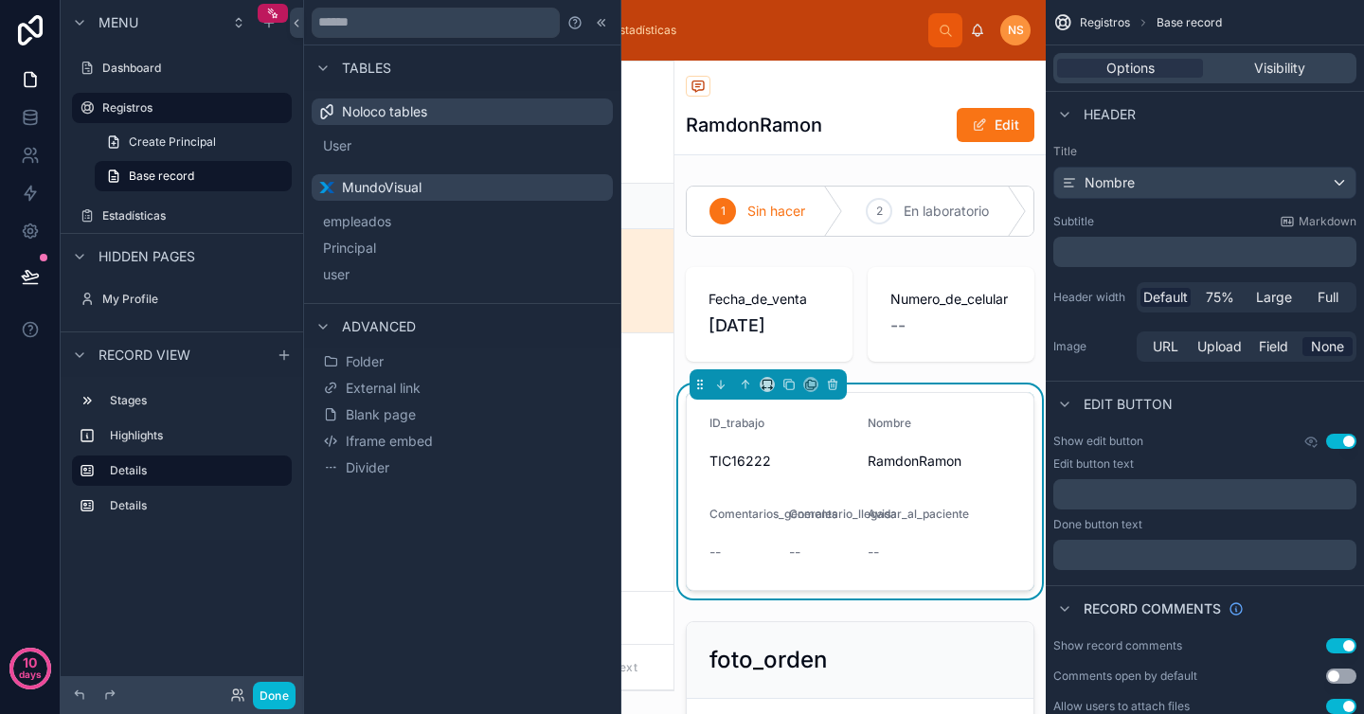
click at [376, 254] on span "Principal" at bounding box center [349, 248] width 53 height 19
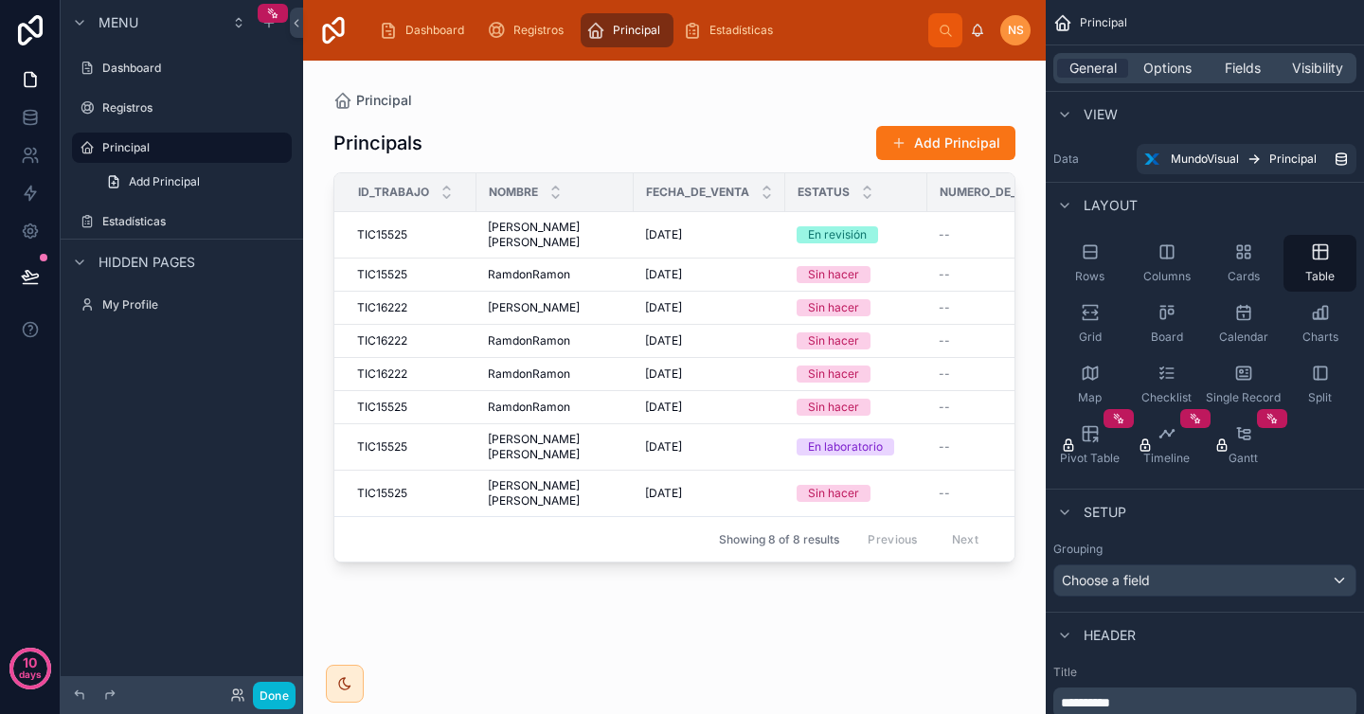
click at [580, 231] on div at bounding box center [674, 376] width 743 height 631
click at [577, 231] on span "[PERSON_NAME] [PERSON_NAME]" at bounding box center [555, 235] width 135 height 30
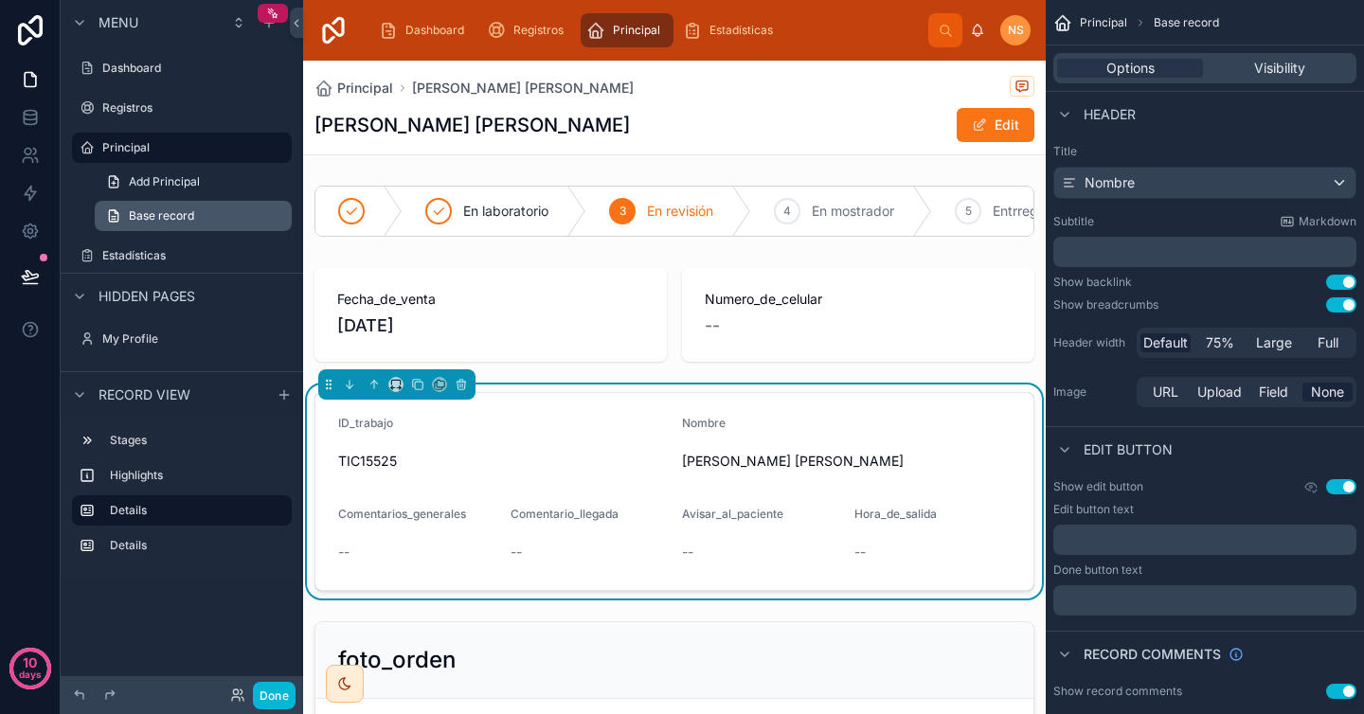
click at [226, 218] on link "Base record" at bounding box center [193, 216] width 197 height 30
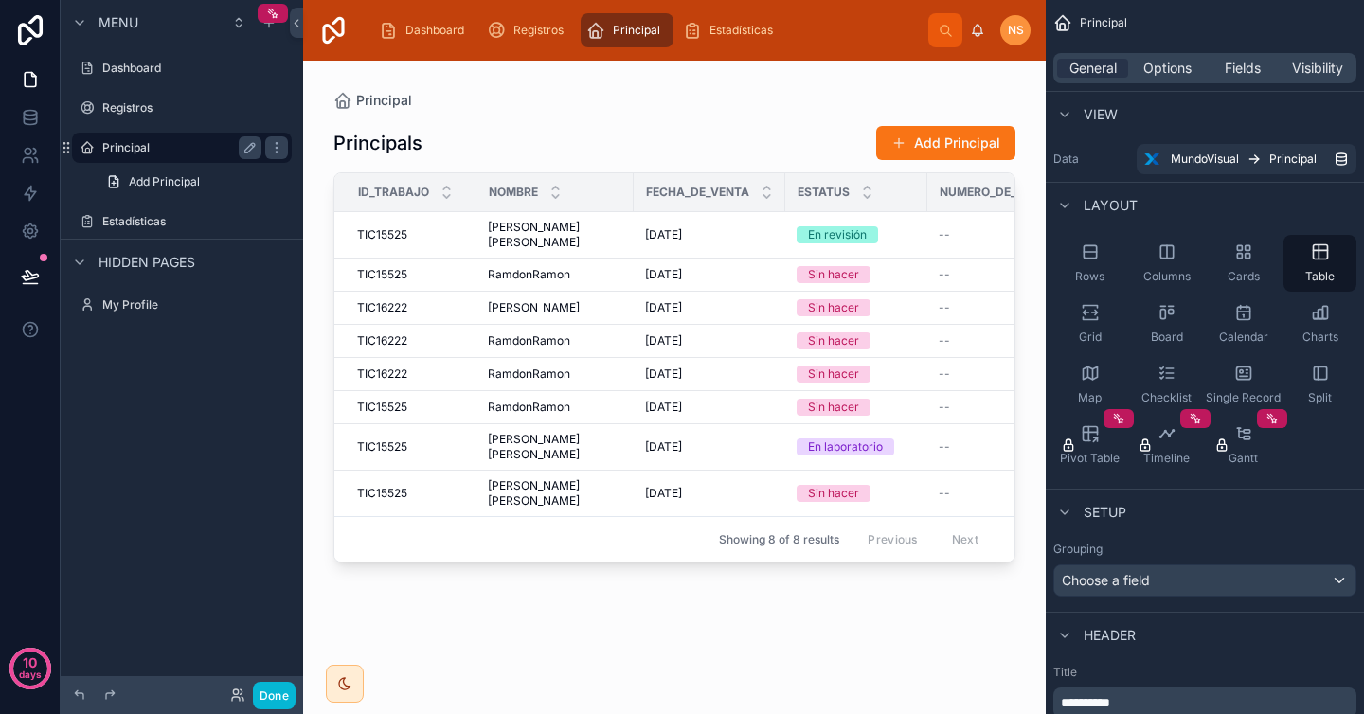
click at [200, 149] on label "Principal" at bounding box center [178, 147] width 152 height 15
click at [254, 151] on icon "scrollable content" at bounding box center [249, 147] width 15 height 15
click at [84, 154] on icon "scrollable content" at bounding box center [87, 147] width 15 height 15
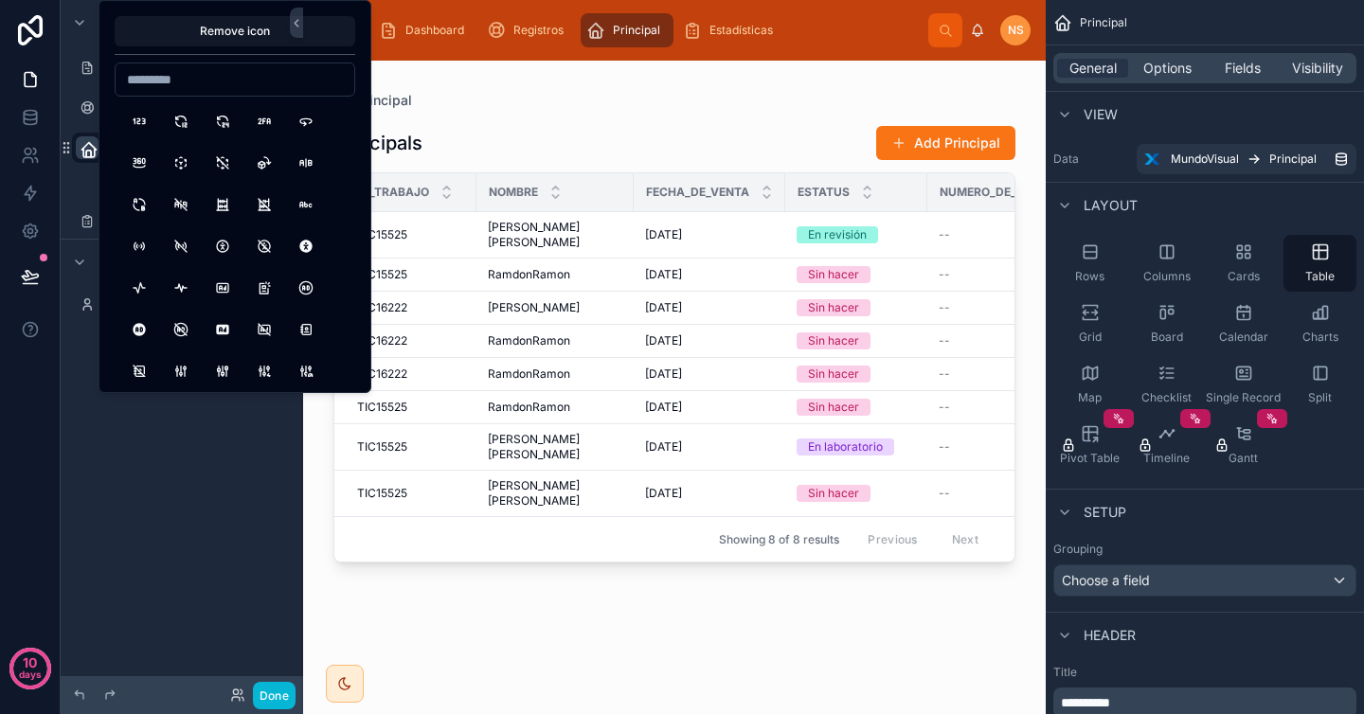
click at [170, 477] on div "Menu Dashboard Registros ********* Add Principal Estadísticas Hidden pages My P…" at bounding box center [182, 345] width 242 height 691
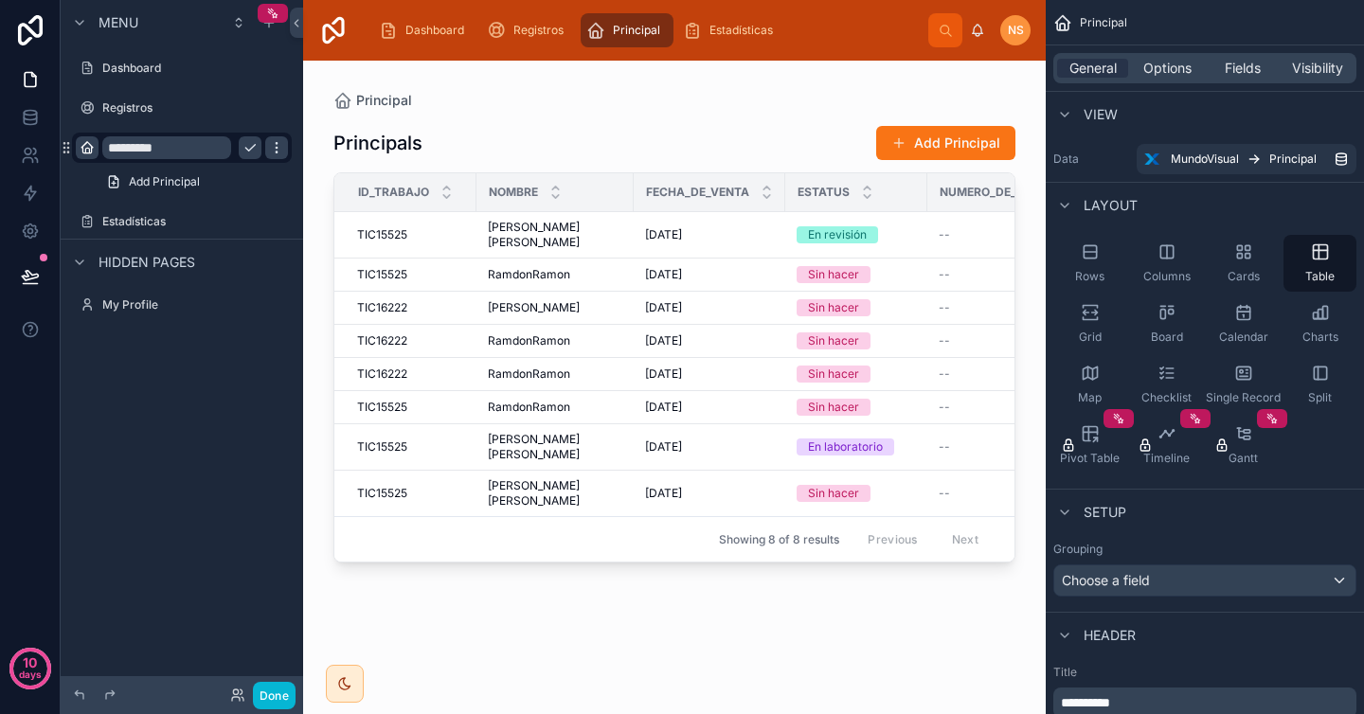
click at [281, 145] on icon "scrollable content" at bounding box center [276, 147] width 15 height 15
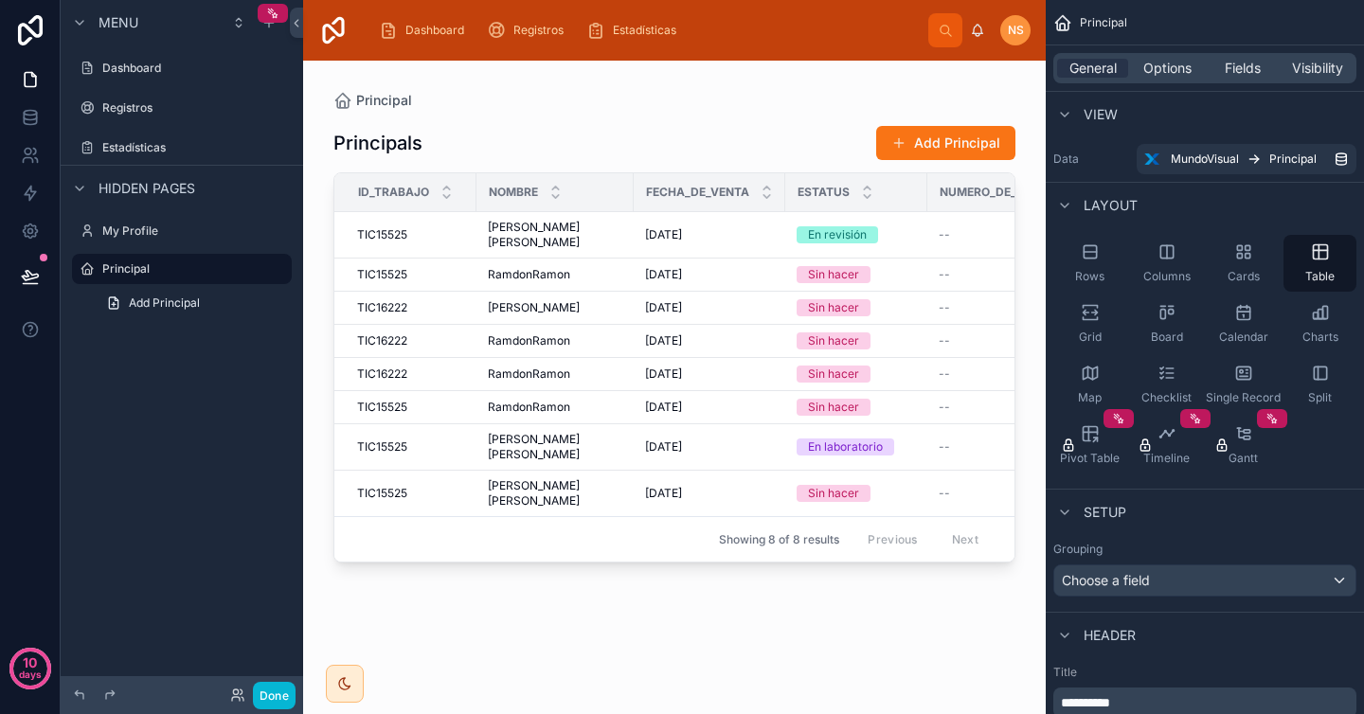
click at [133, 488] on div "Menu Dashboard Registros Estadísticas Hidden pages My Profile Principal Add Pri…" at bounding box center [182, 345] width 242 height 691
click at [184, 65] on label "Dashboard" at bounding box center [178, 68] width 152 height 15
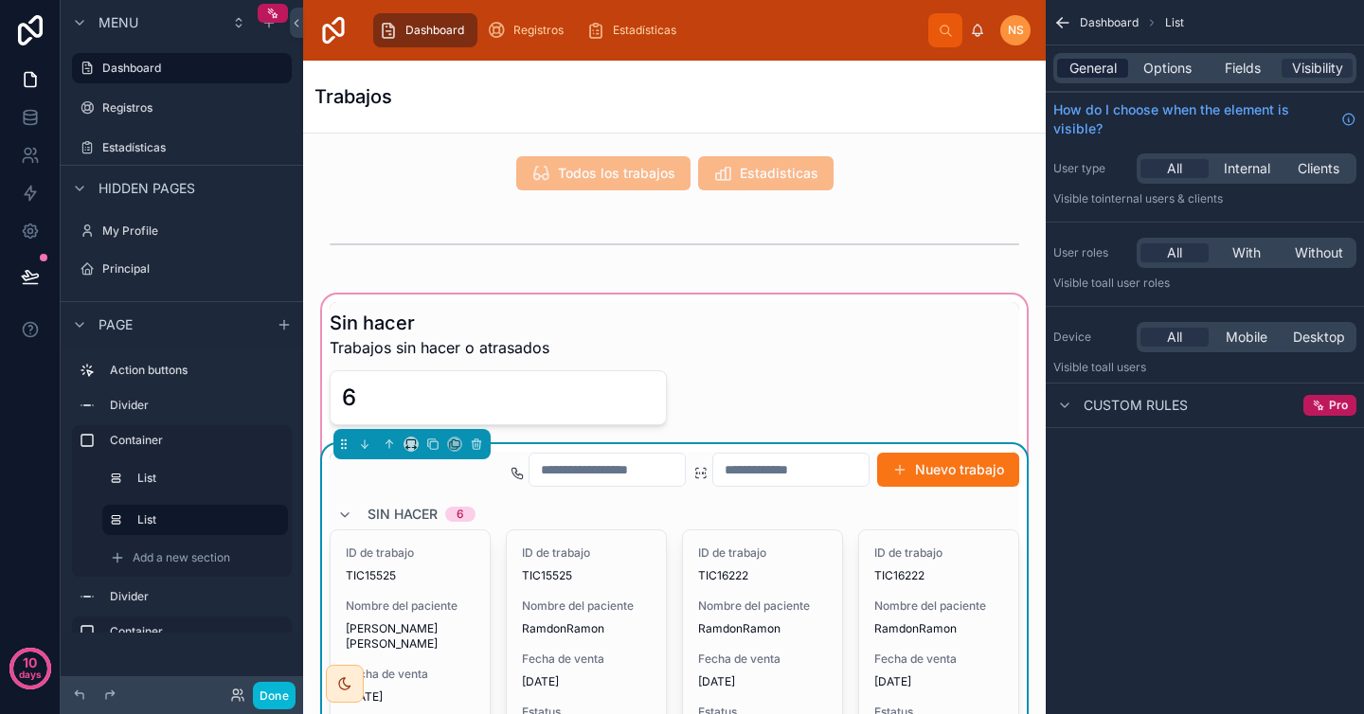
click at [1094, 72] on span "General" at bounding box center [1092, 68] width 47 height 19
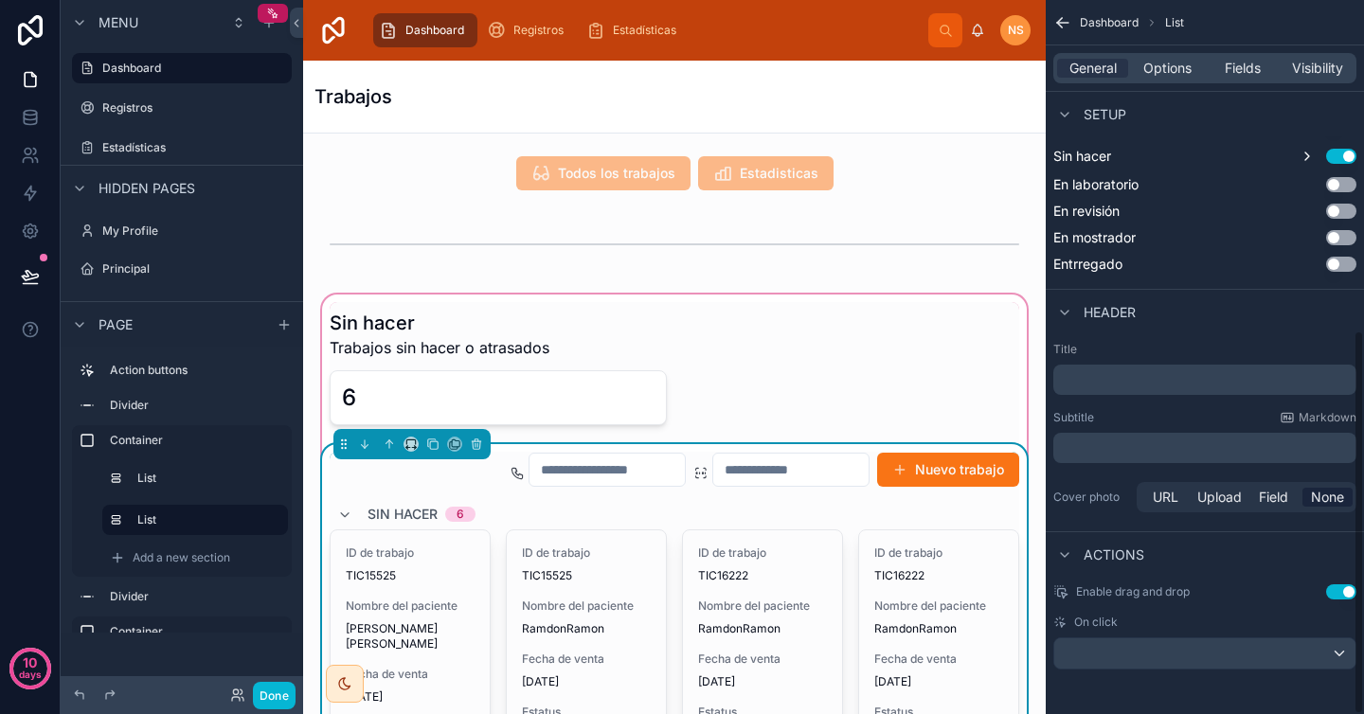
scroll to position [615, 0]
click at [1183, 645] on div "scrollable content" at bounding box center [1204, 652] width 301 height 30
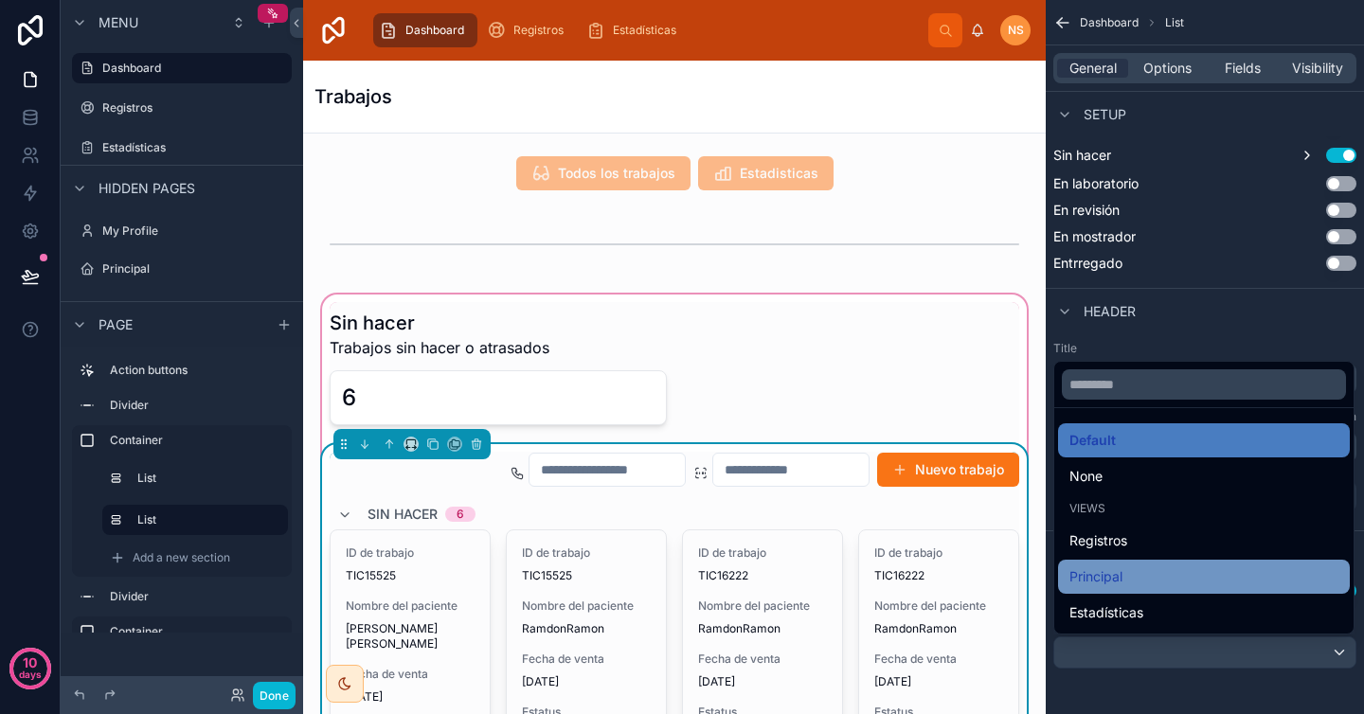
click at [1154, 575] on div "Principal" at bounding box center [1203, 576] width 269 height 23
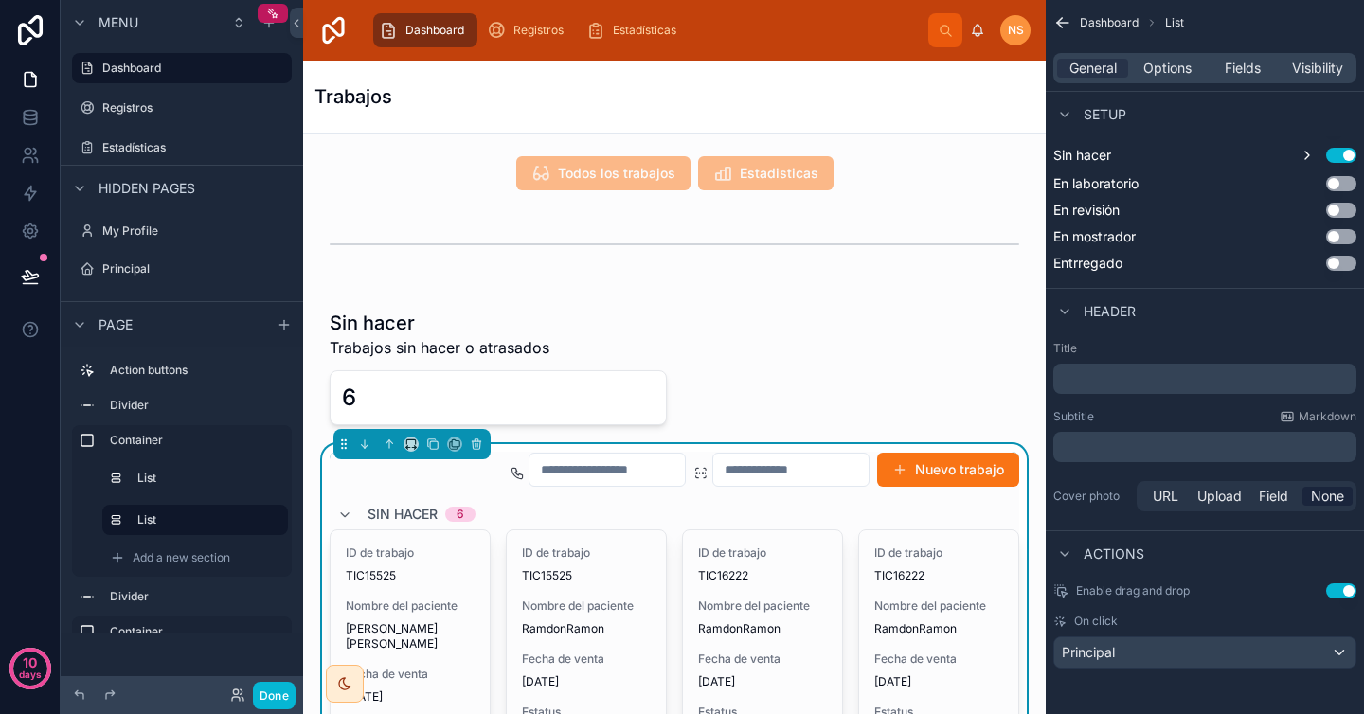
click at [1067, 17] on icon "scrollable content" at bounding box center [1062, 22] width 19 height 19
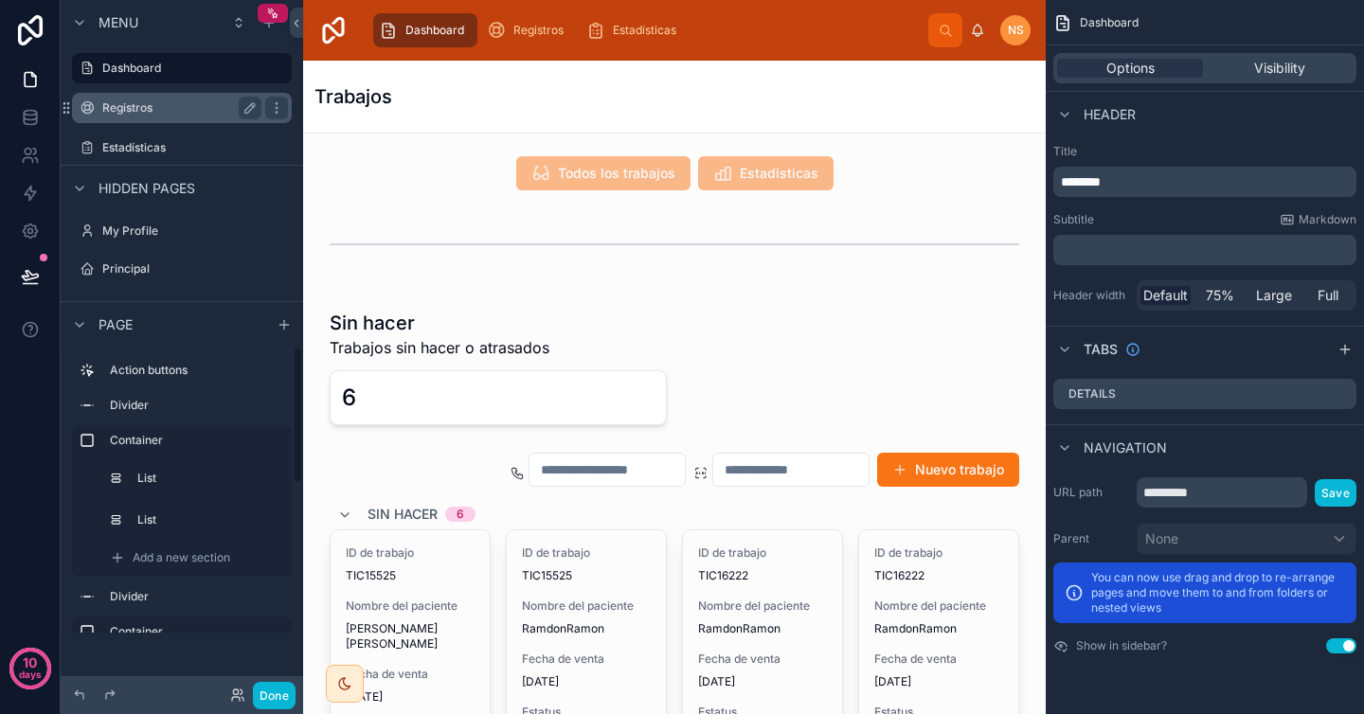
click at [152, 114] on label "Registros" at bounding box center [178, 107] width 152 height 15
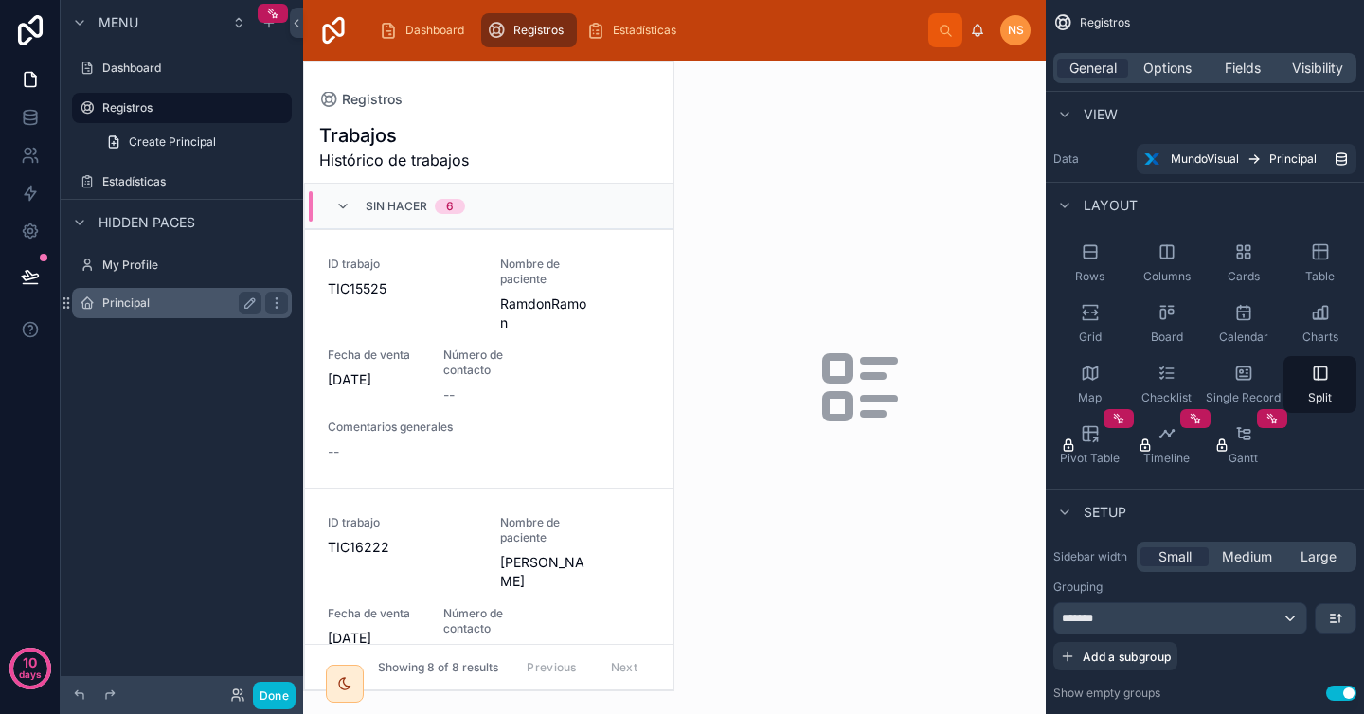
click at [158, 308] on label "Principal" at bounding box center [178, 303] width 152 height 15
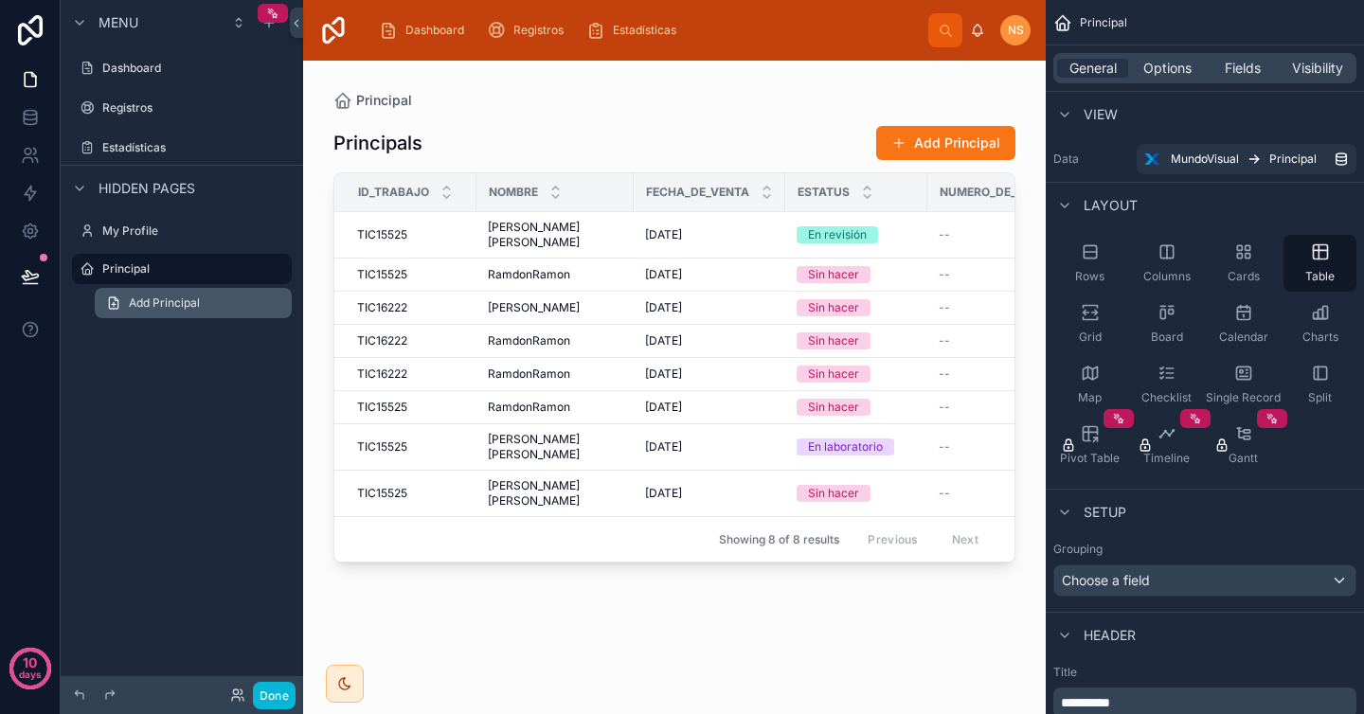
click at [195, 298] on span "Add Principal" at bounding box center [164, 303] width 71 height 15
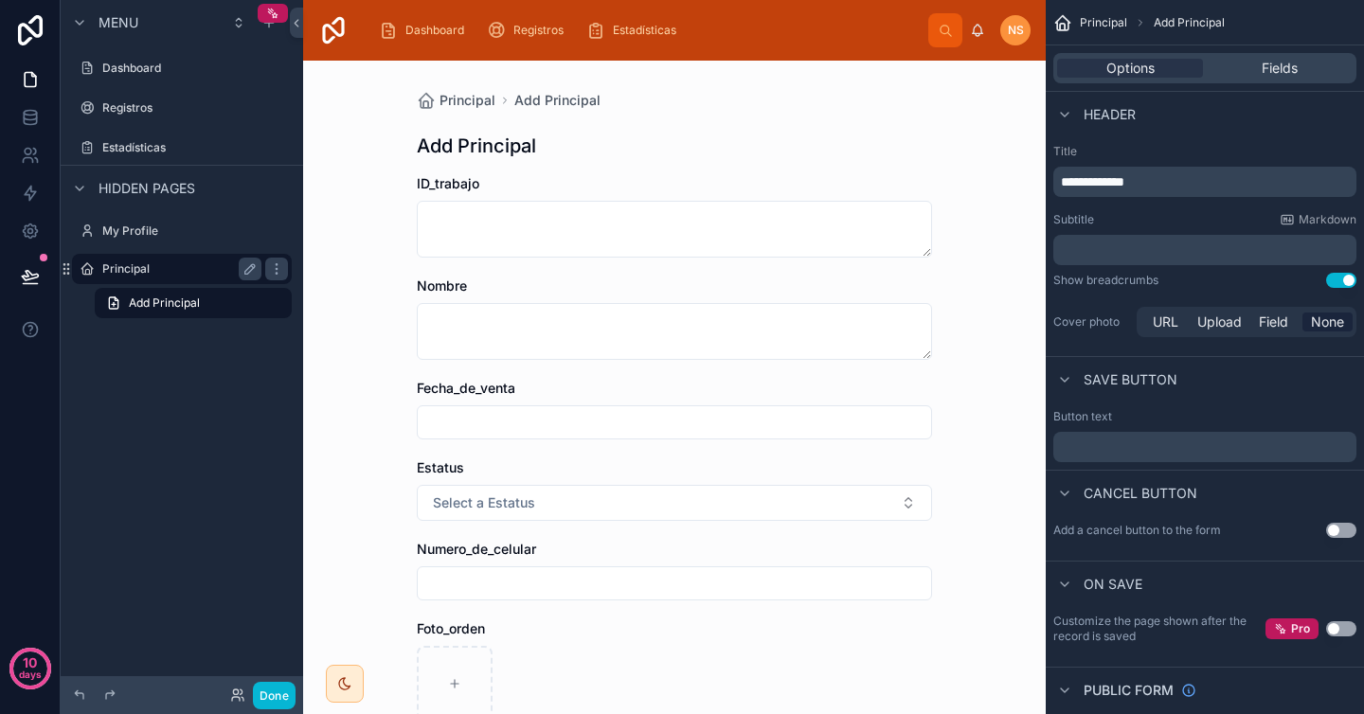
click at [169, 266] on label "Principal" at bounding box center [178, 268] width 152 height 15
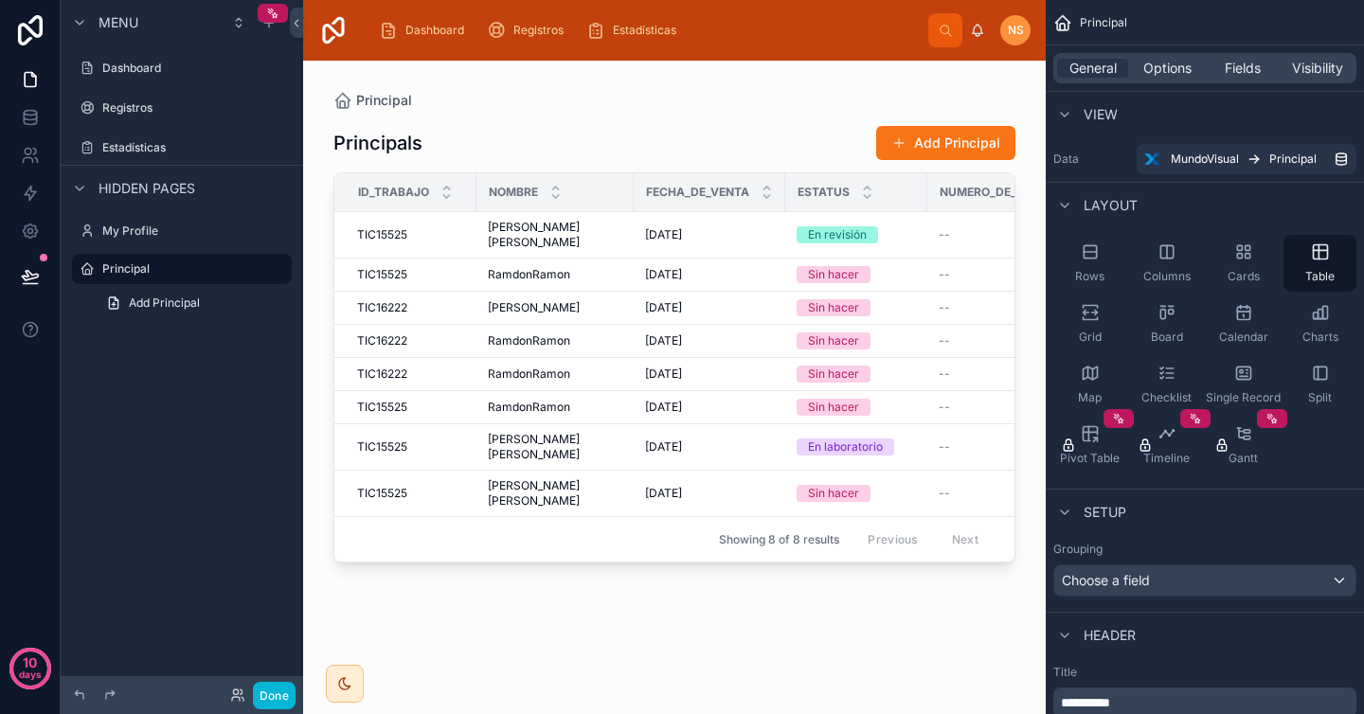
click at [548, 228] on div at bounding box center [674, 376] width 743 height 631
click at [171, 58] on div "Dashboard" at bounding box center [181, 68] width 159 height 23
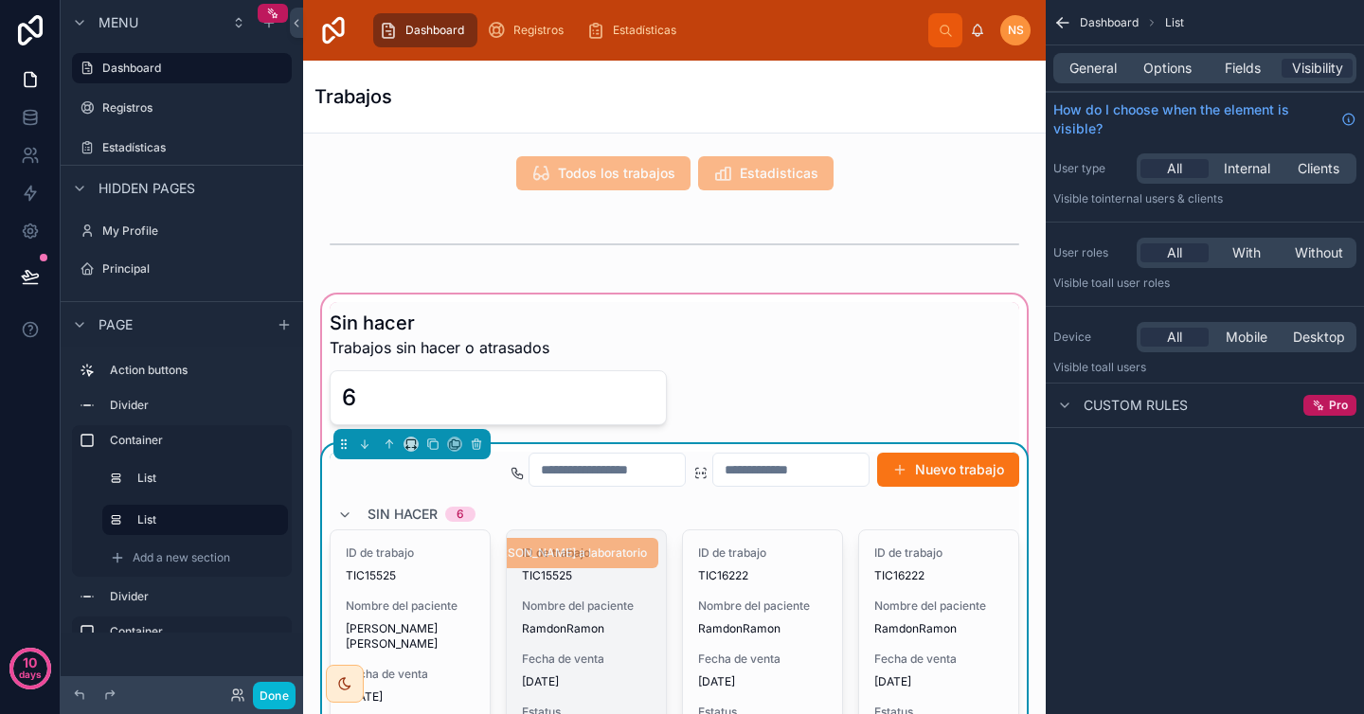
click at [601, 637] on div "ID de trabajo TIC15525 Nombre del paciente RamdonRamon Fecha de venta [DATE] Es…" at bounding box center [586, 671] width 159 height 282
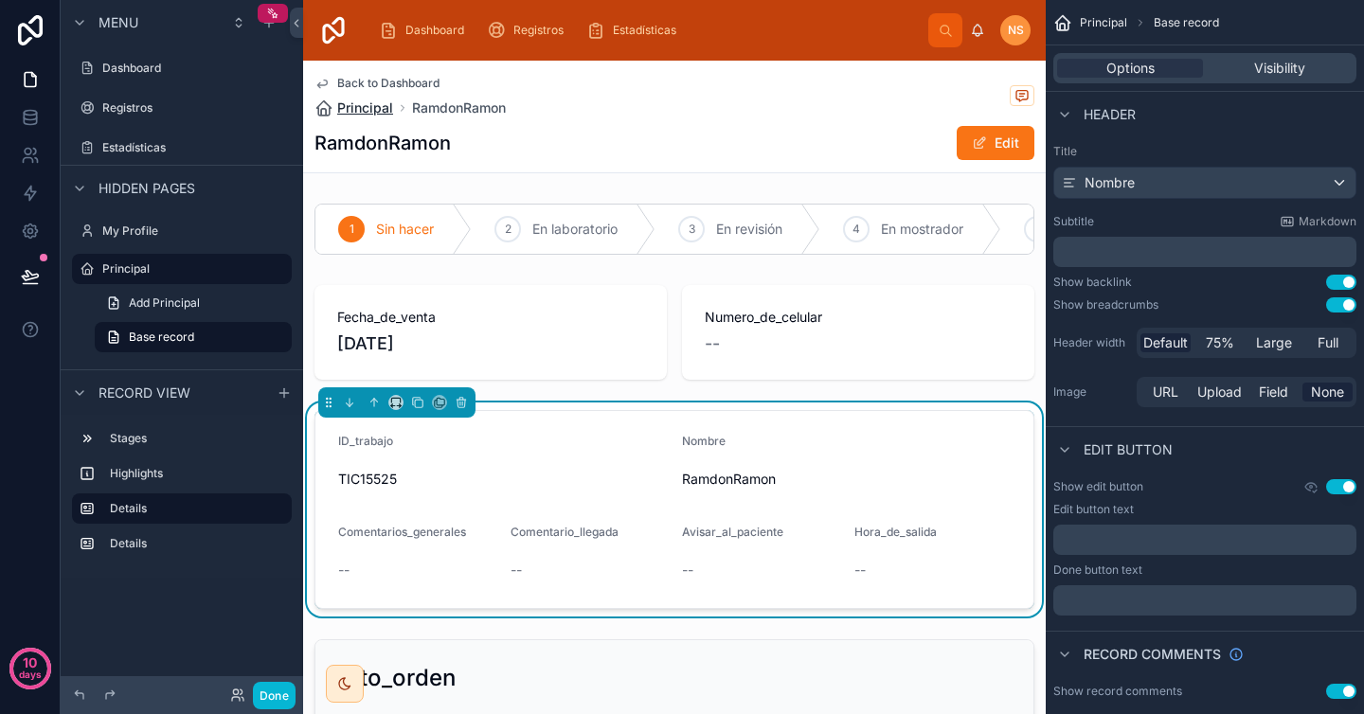
click at [360, 101] on span "Principal" at bounding box center [365, 108] width 56 height 19
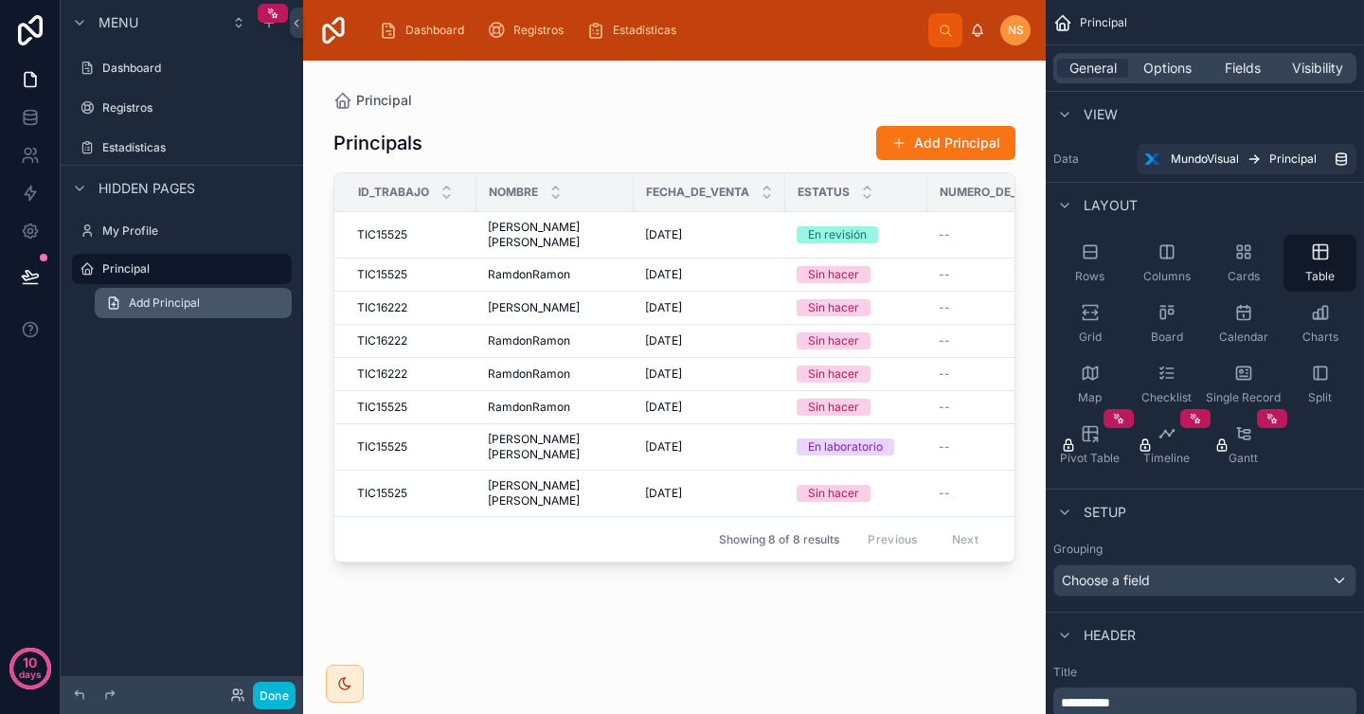
click at [170, 306] on span "Add Principal" at bounding box center [164, 303] width 71 height 15
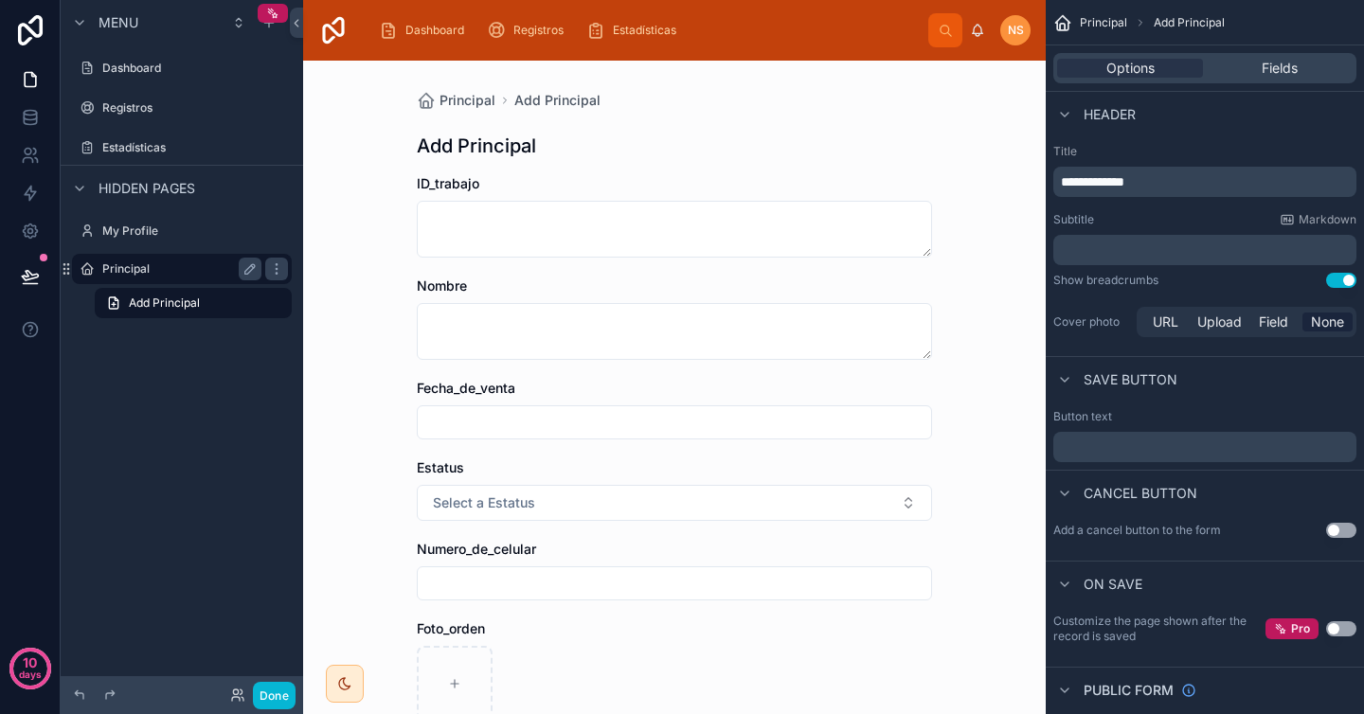
click at [191, 278] on div "Principal" at bounding box center [181, 269] width 159 height 23
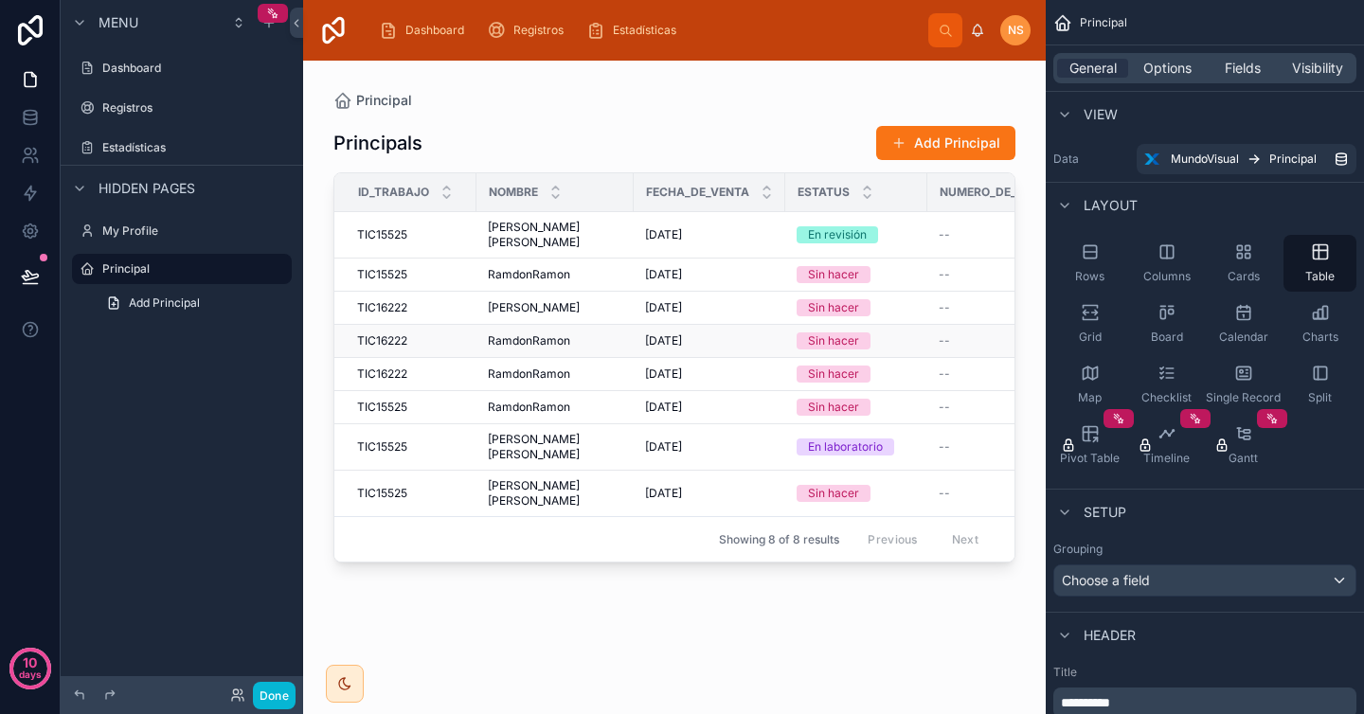
click at [537, 333] on span "RamdonRamon" at bounding box center [529, 340] width 82 height 15
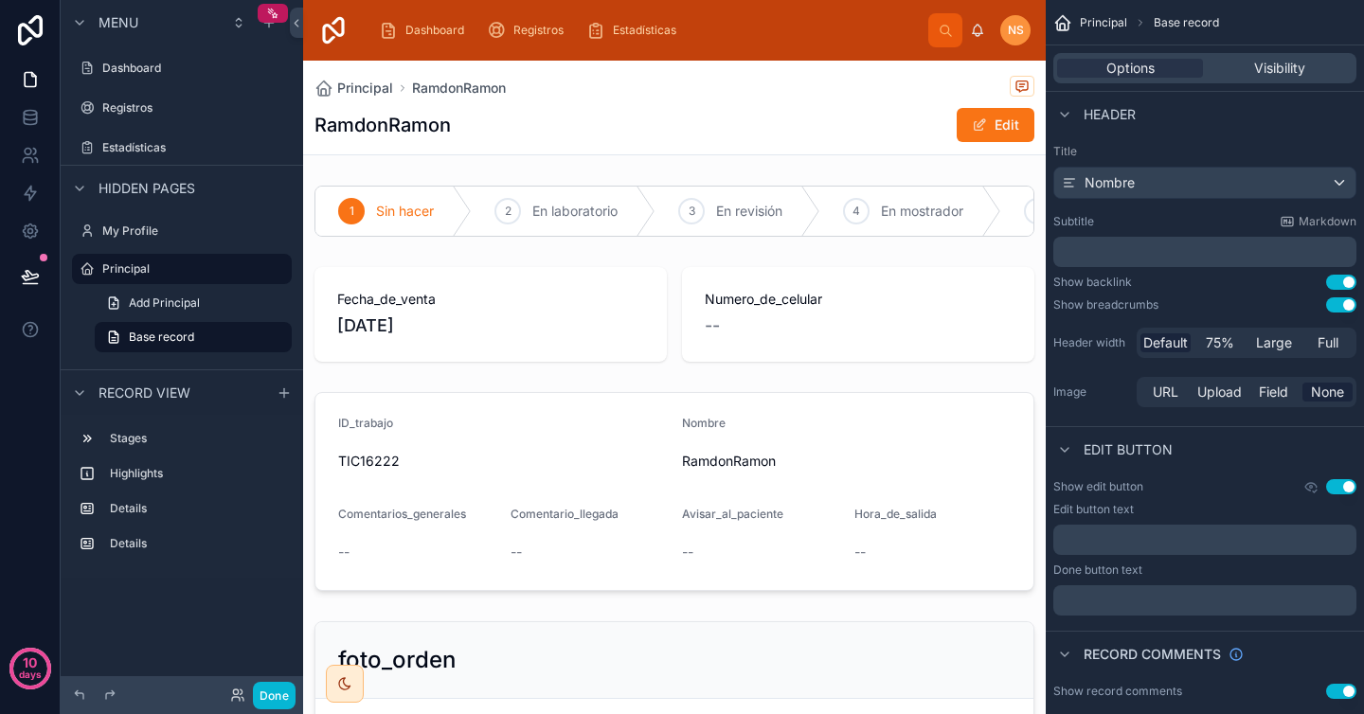
click at [1335, 283] on button "Use setting" at bounding box center [1341, 282] width 30 height 15
click at [1335, 284] on button "Use setting" at bounding box center [1341, 282] width 30 height 15
click at [1345, 310] on button "Use setting" at bounding box center [1341, 304] width 30 height 15
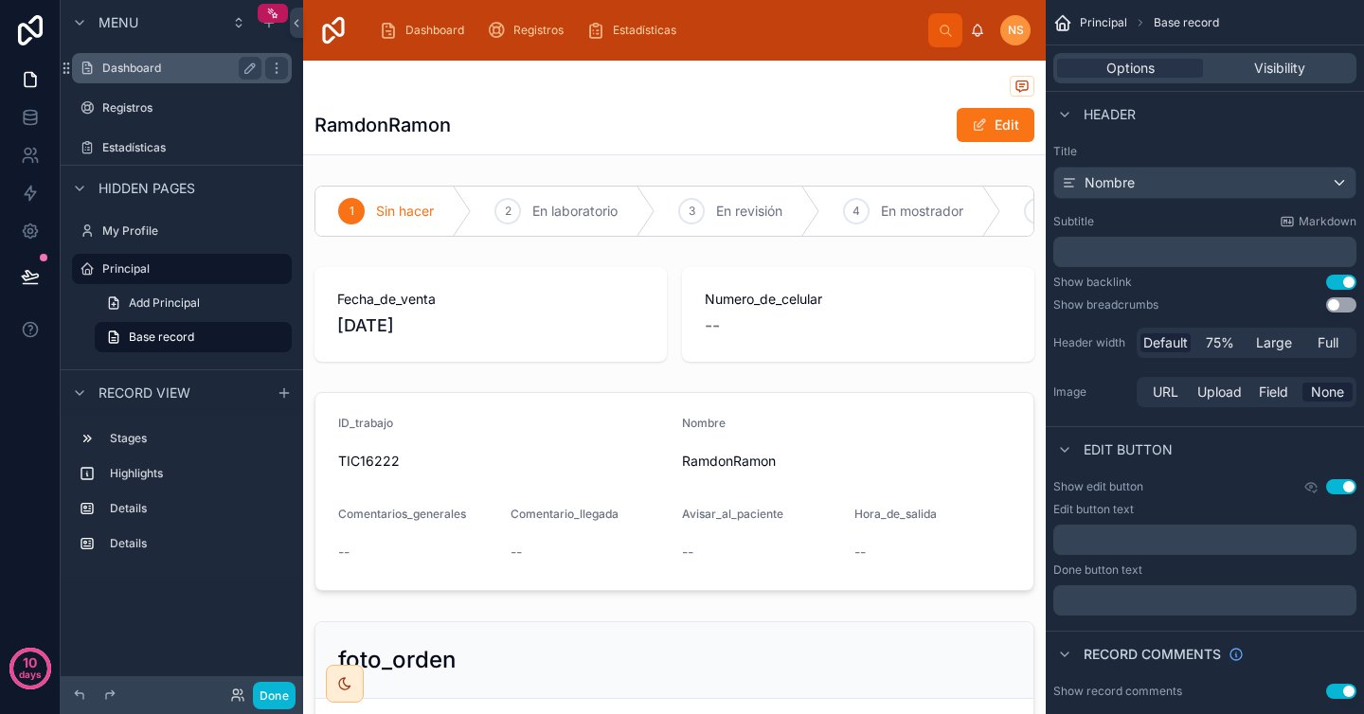
click at [191, 63] on label "Dashboard" at bounding box center [178, 68] width 152 height 15
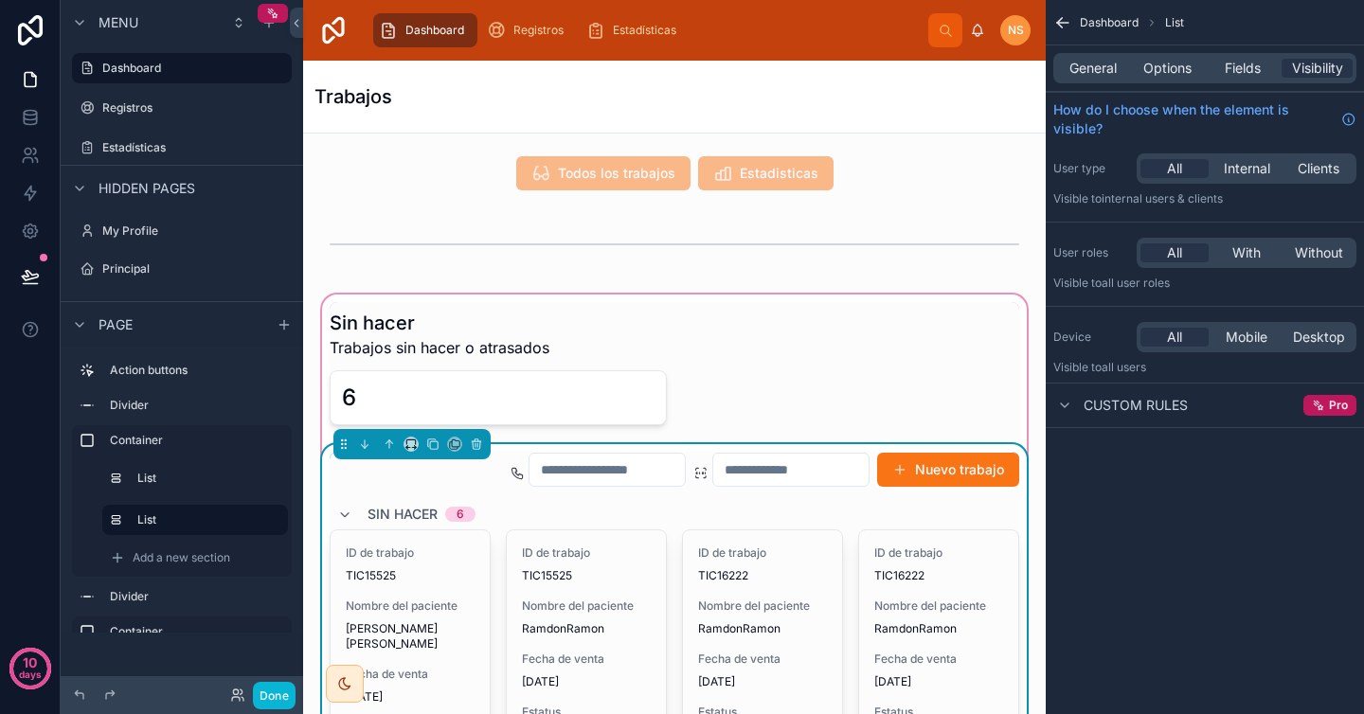
click at [588, 611] on span "Nombre del paciente" at bounding box center [586, 606] width 129 height 15
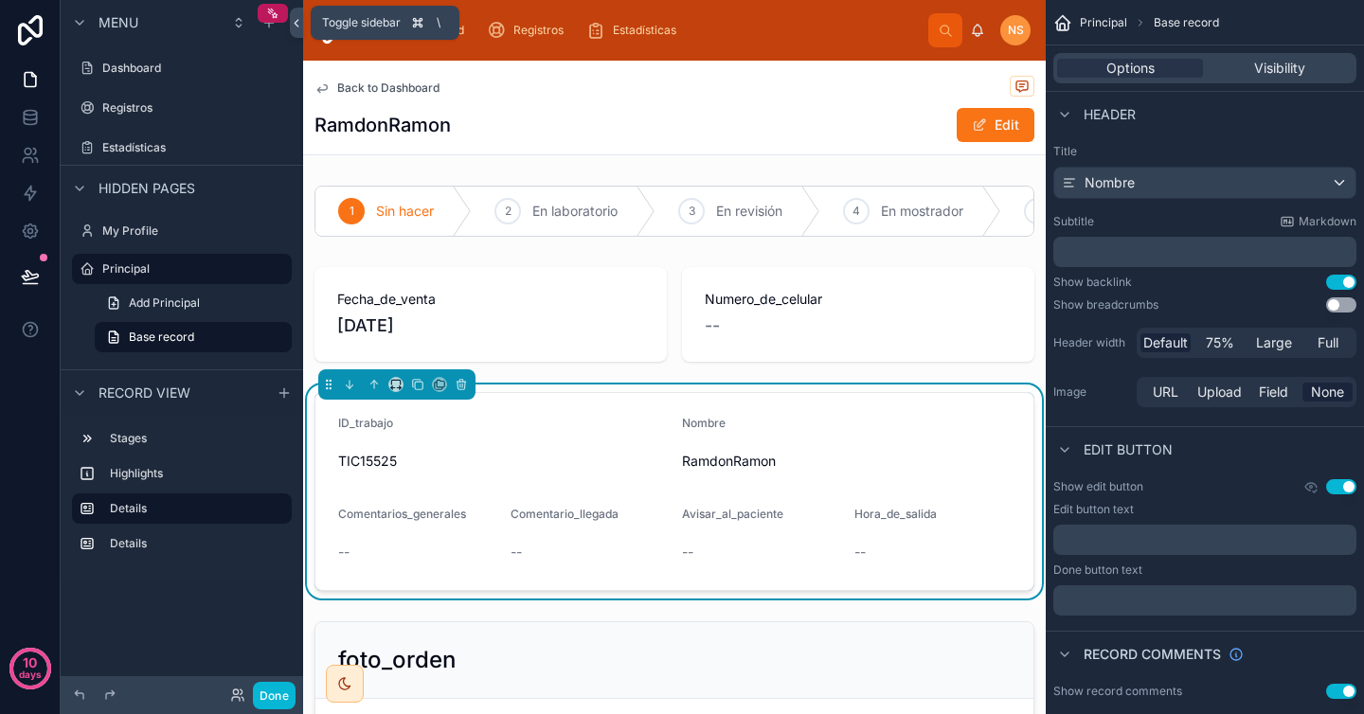
click at [298, 29] on icon at bounding box center [296, 23] width 13 height 14
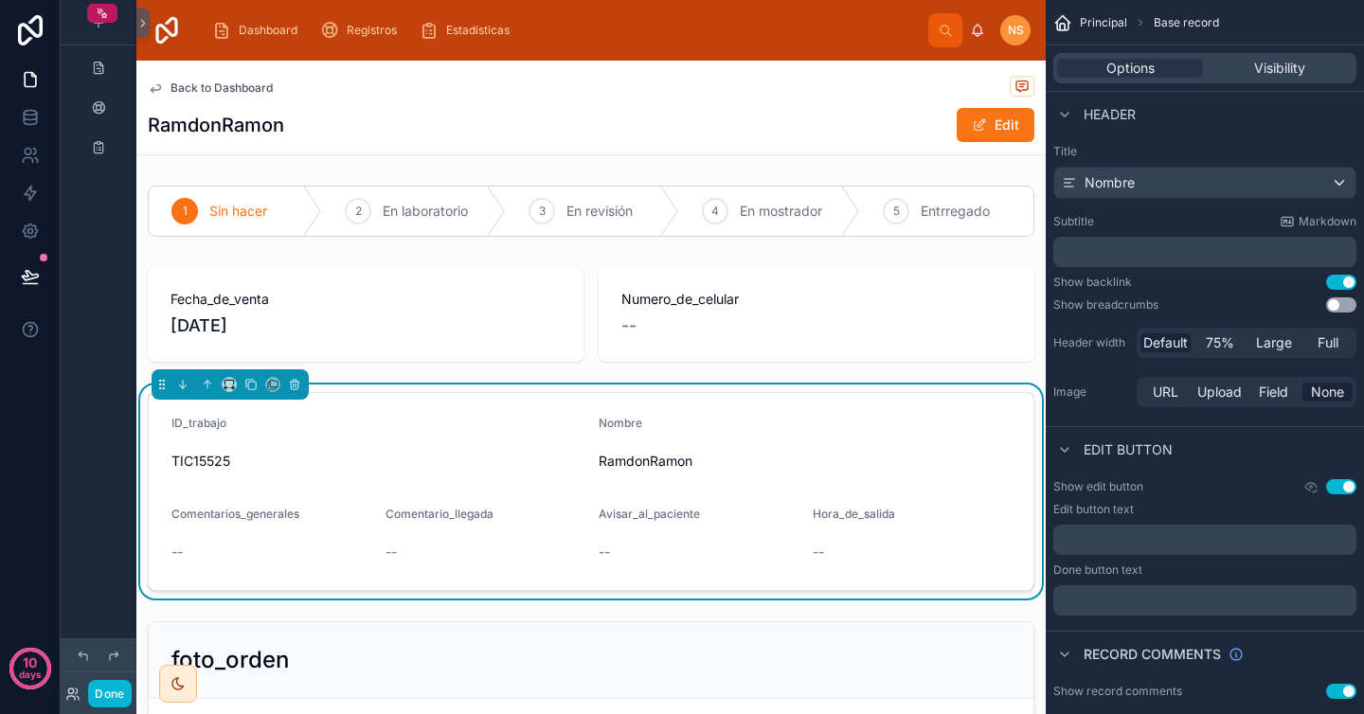
click at [1326, 390] on span "None" at bounding box center [1327, 392] width 33 height 19
click at [1338, 344] on div "Full" at bounding box center [1327, 342] width 50 height 19
click at [1169, 346] on span "Default" at bounding box center [1165, 342] width 45 height 19
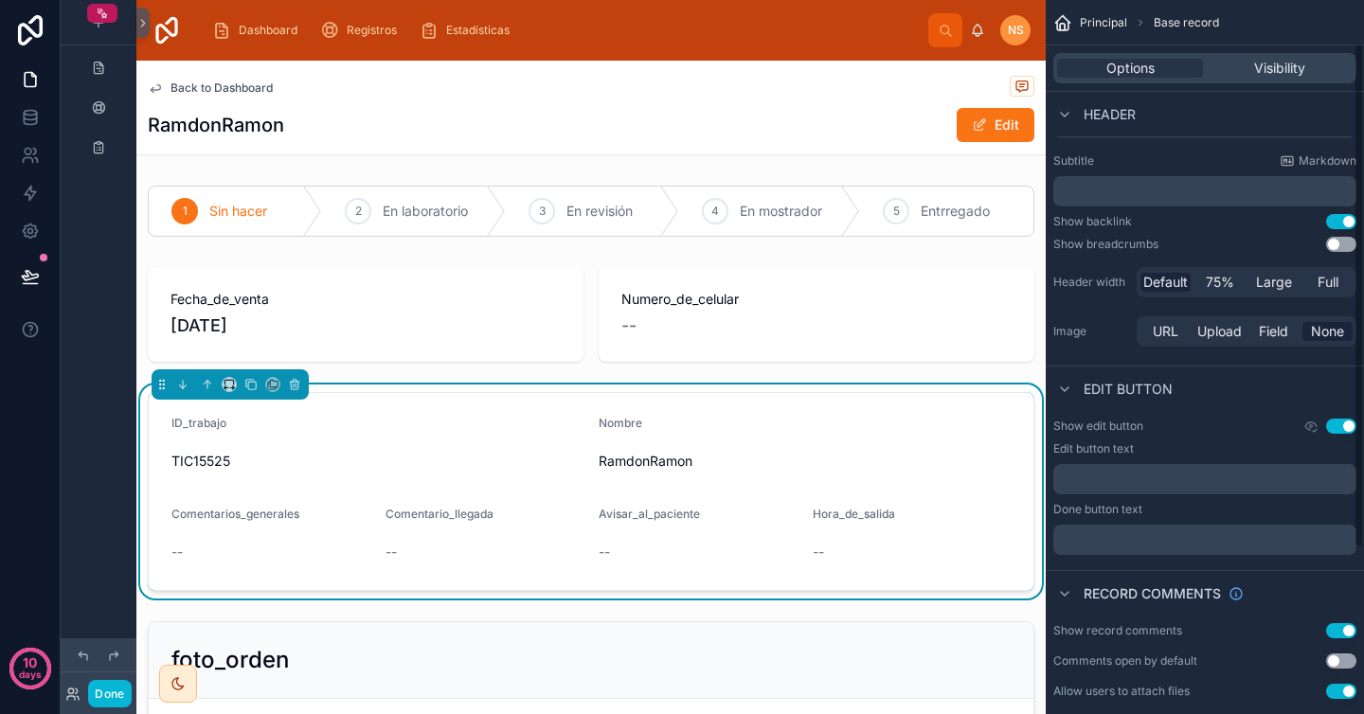
scroll to position [63, 0]
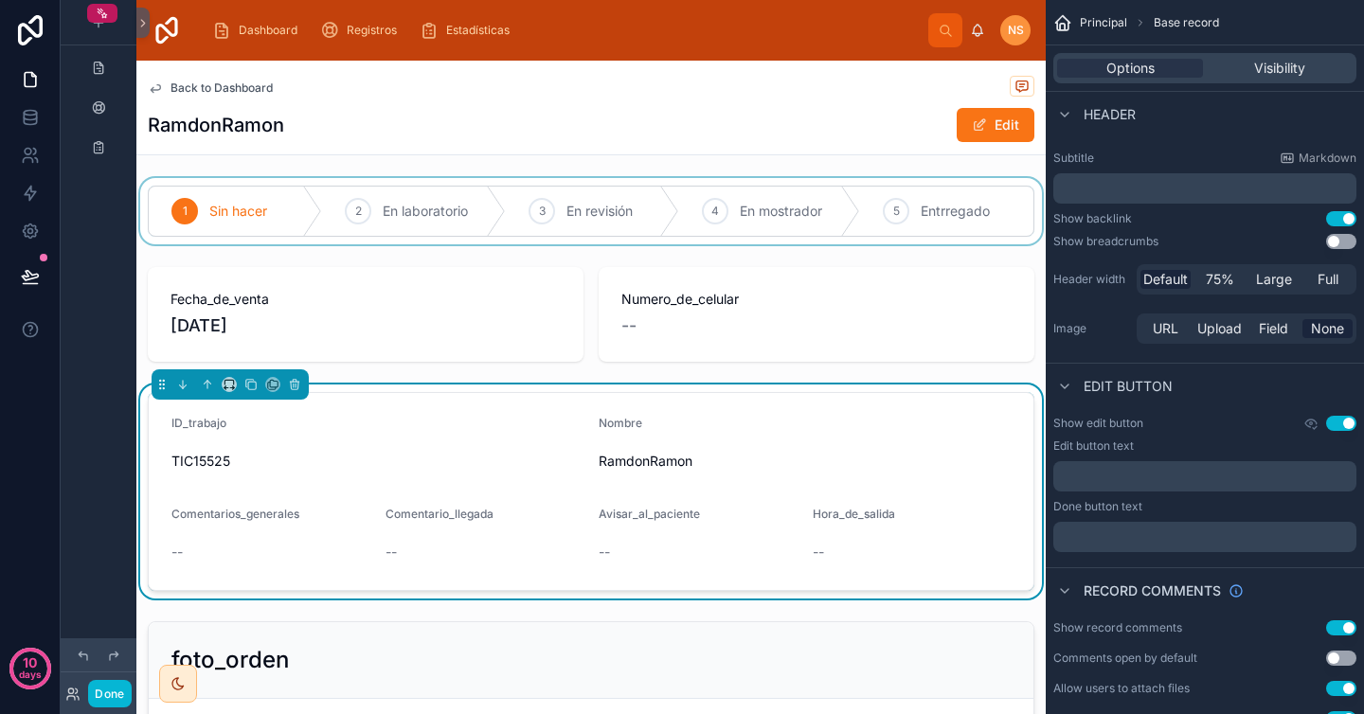
click at [703, 183] on div at bounding box center [590, 211] width 909 height 66
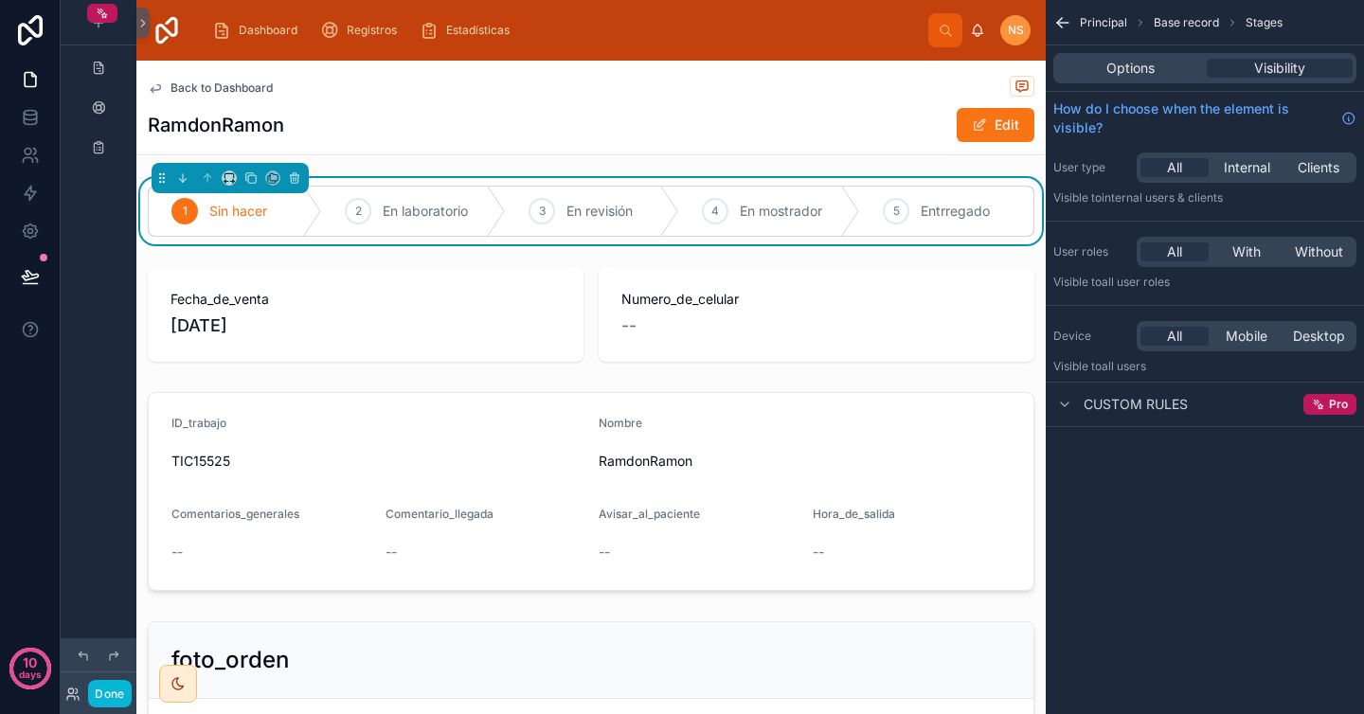
scroll to position [0, 0]
click at [1095, 67] on div "Options" at bounding box center [1130, 68] width 146 height 19
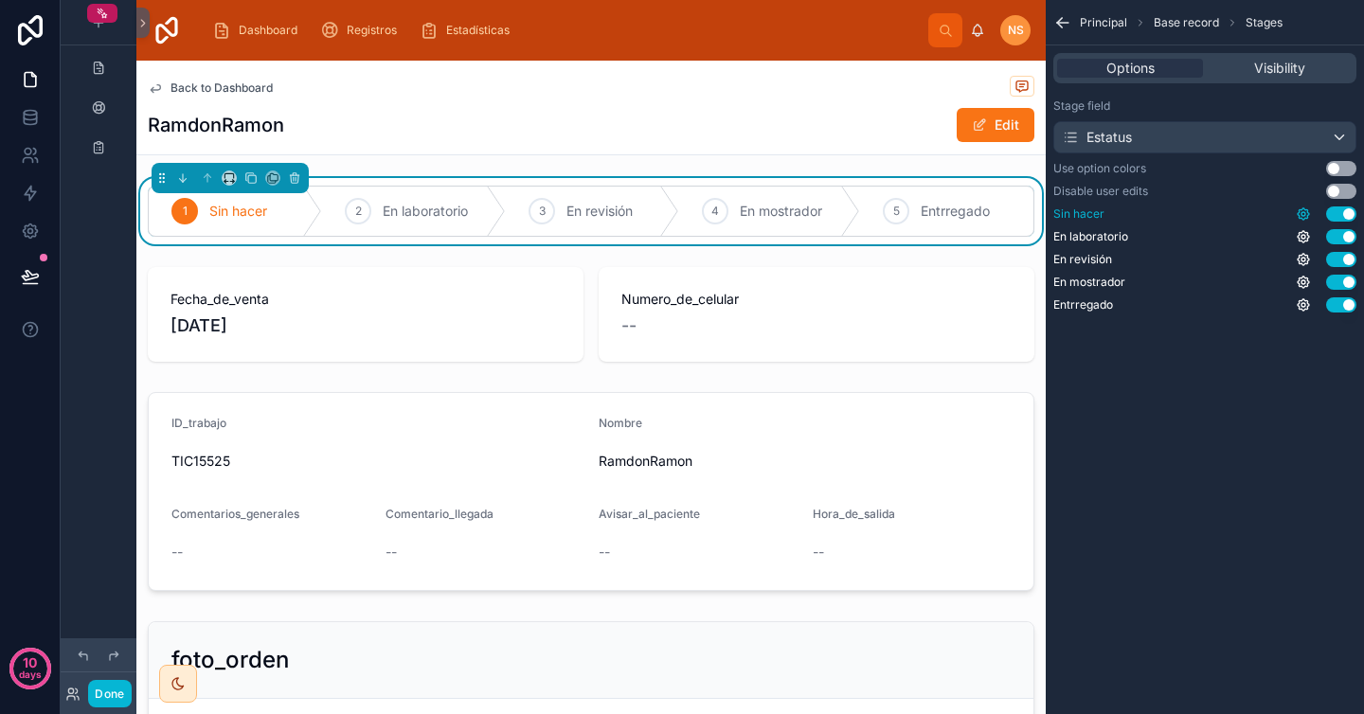
click at [1305, 216] on icon "scrollable content" at bounding box center [1303, 213] width 15 height 15
click at [1270, 338] on div "Principal Base record Stages Options Visibility Stage field Estatus Use option …" at bounding box center [1205, 175] width 318 height 350
click at [1348, 194] on button "Use setting" at bounding box center [1341, 191] width 30 height 15
click at [1347, 192] on button "Utilizar configuración" at bounding box center [1341, 191] width 30 height 15
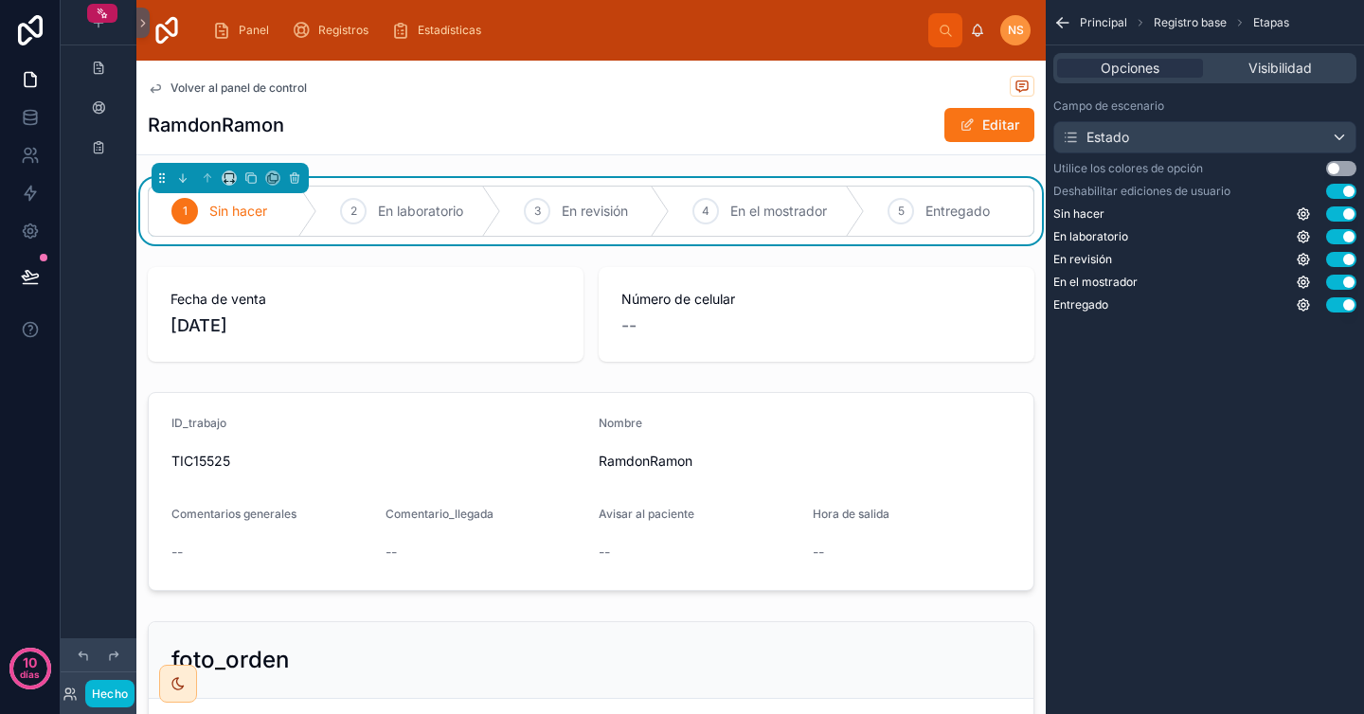
click at [236, 211] on font "Sin hacer" at bounding box center [238, 211] width 58 height 16
click at [386, 211] on font "En laboratorio" at bounding box center [420, 211] width 85 height 16
click at [621, 206] on div "3 En revisión" at bounding box center [585, 211] width 169 height 49
click at [1341, 190] on button "Utilizar configuración" at bounding box center [1341, 191] width 30 height 15
click at [1065, 18] on icon "contenido desplazable" at bounding box center [1062, 22] width 19 height 19
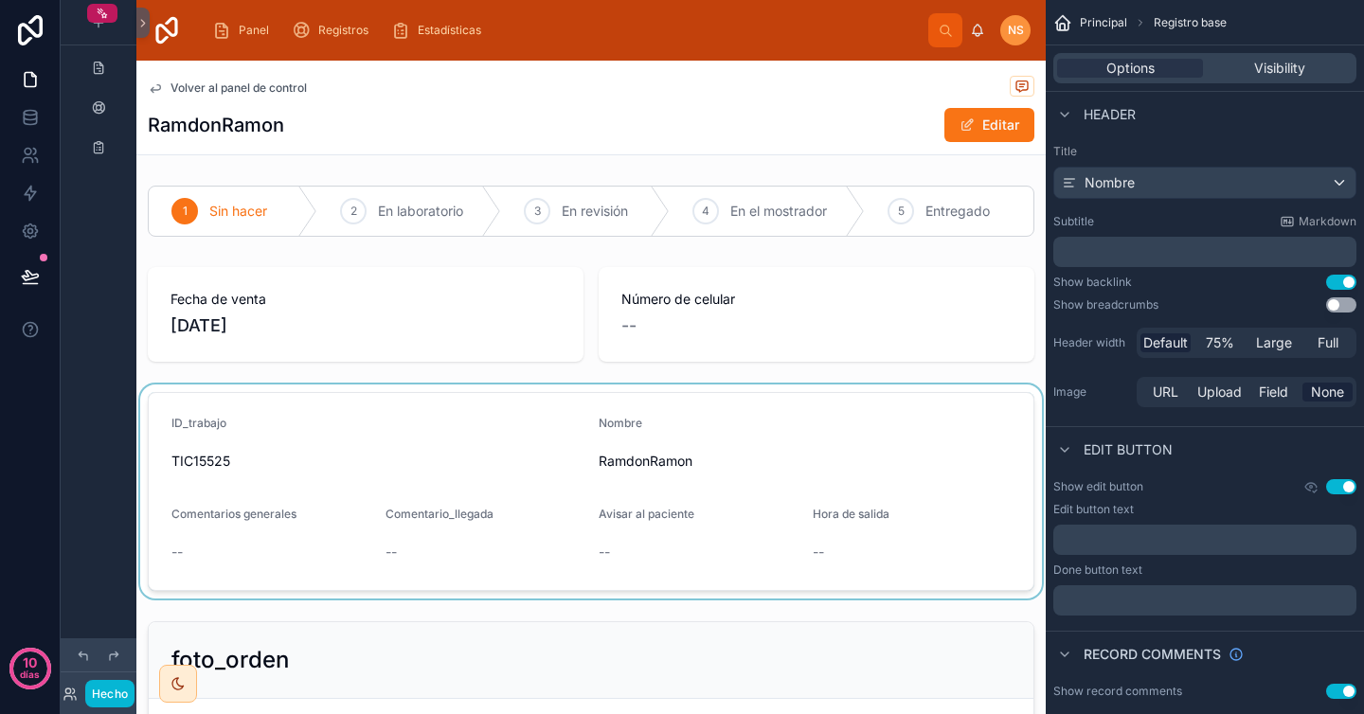
click at [791, 433] on div at bounding box center [590, 492] width 909 height 214
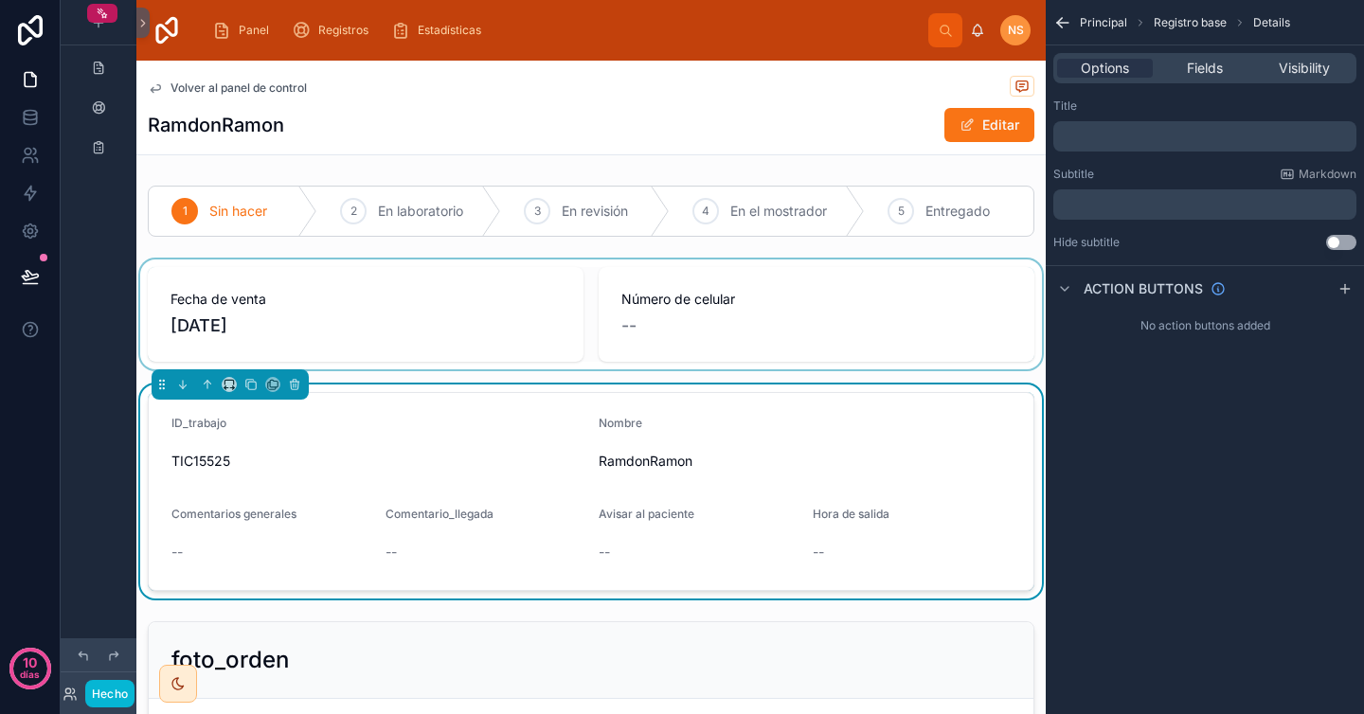
click at [873, 326] on div at bounding box center [590, 315] width 909 height 110
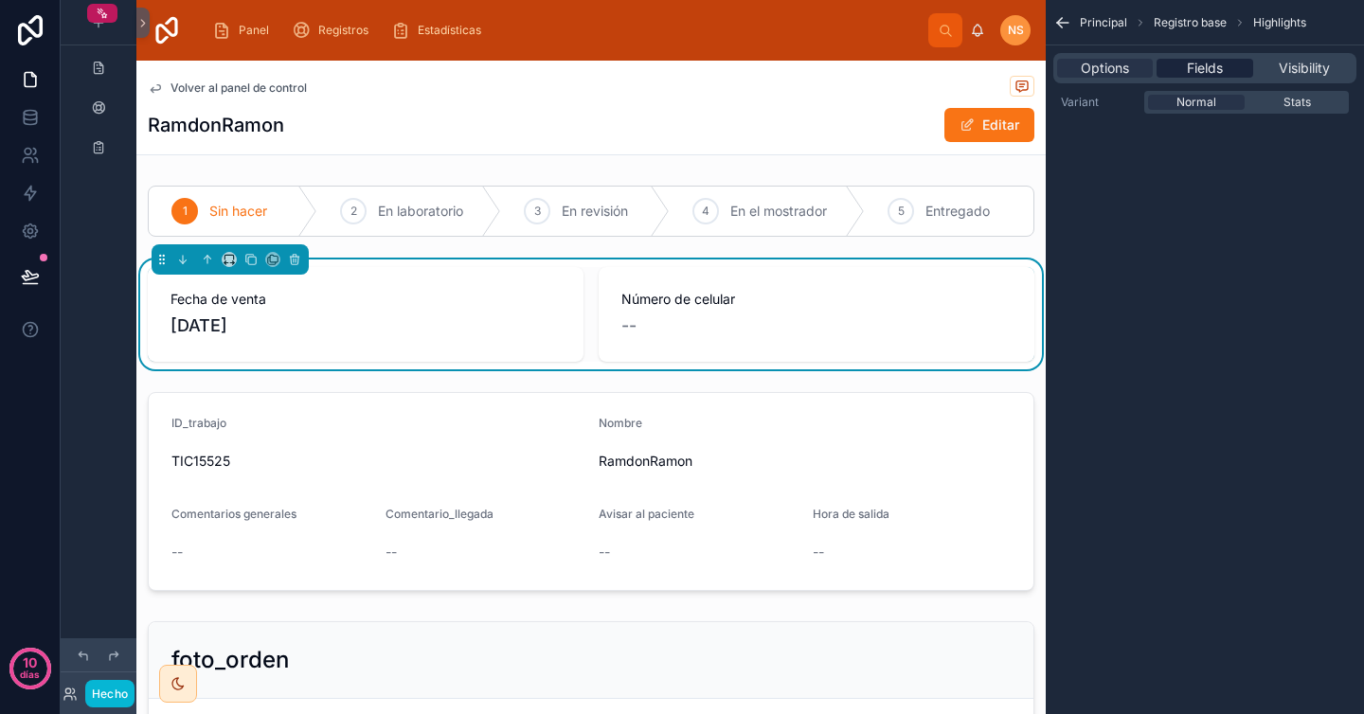
click at [1211, 71] on span "Fields" at bounding box center [1205, 68] width 36 height 19
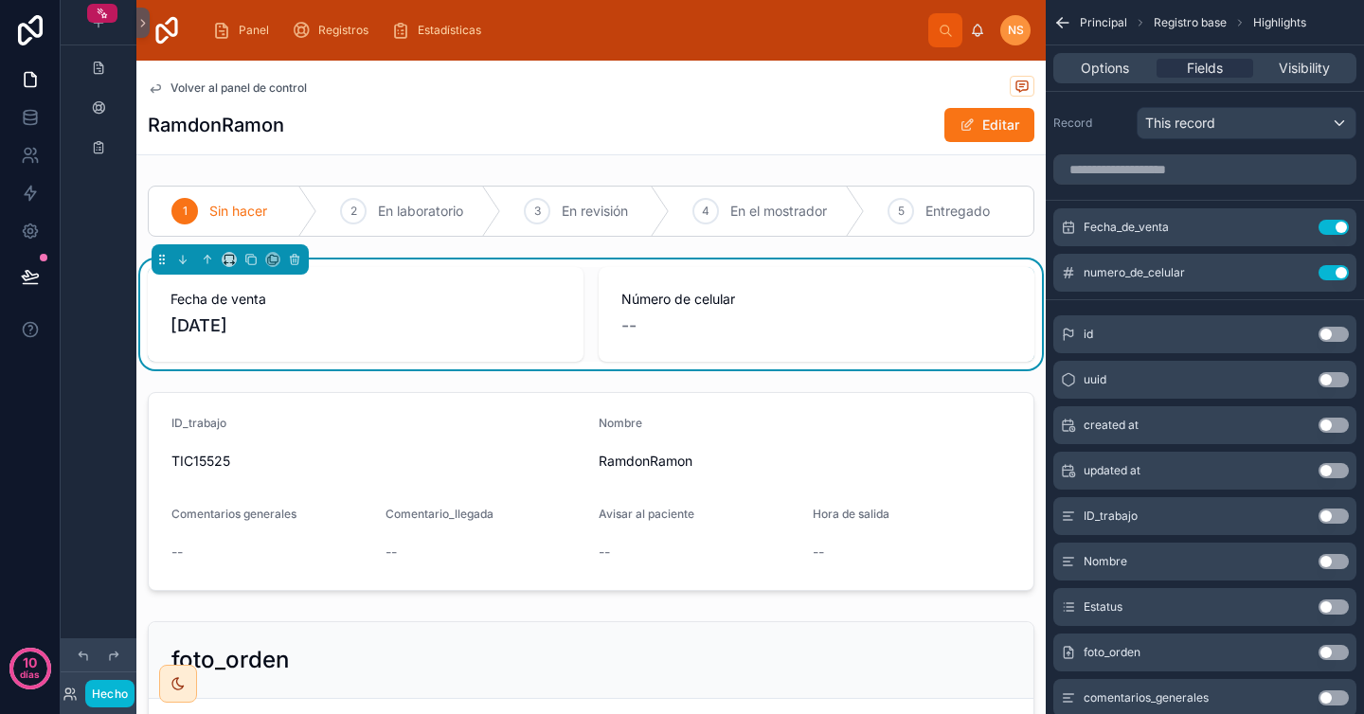
click at [1337, 519] on button "Use setting" at bounding box center [1333, 516] width 30 height 15
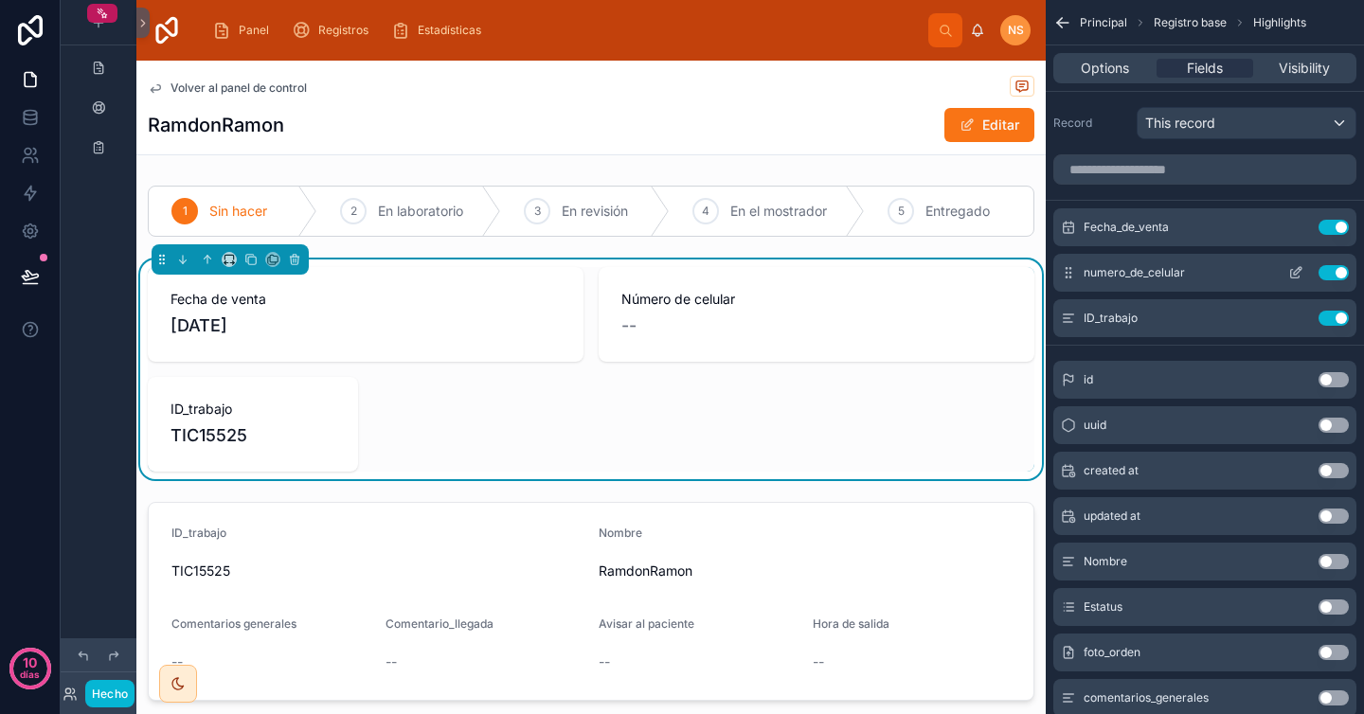
click at [1334, 276] on button "Use setting" at bounding box center [1333, 272] width 30 height 15
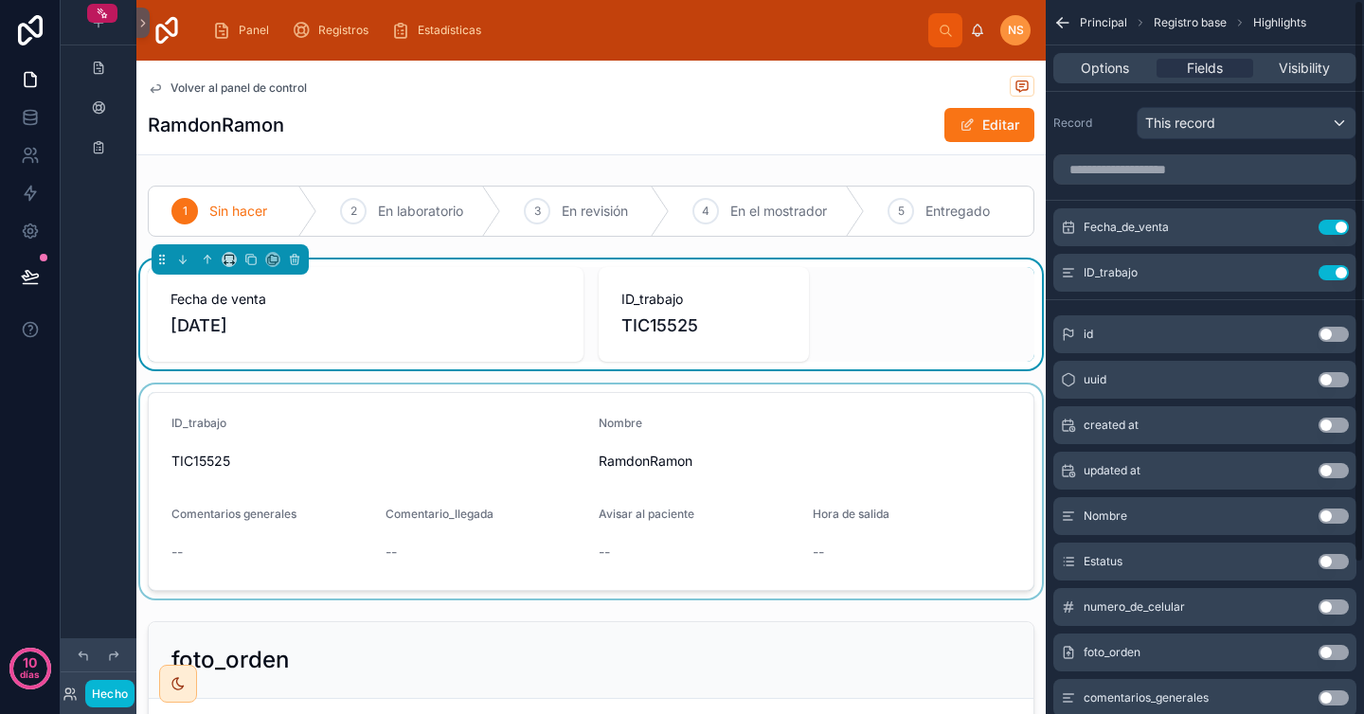
click at [685, 453] on div at bounding box center [590, 492] width 909 height 214
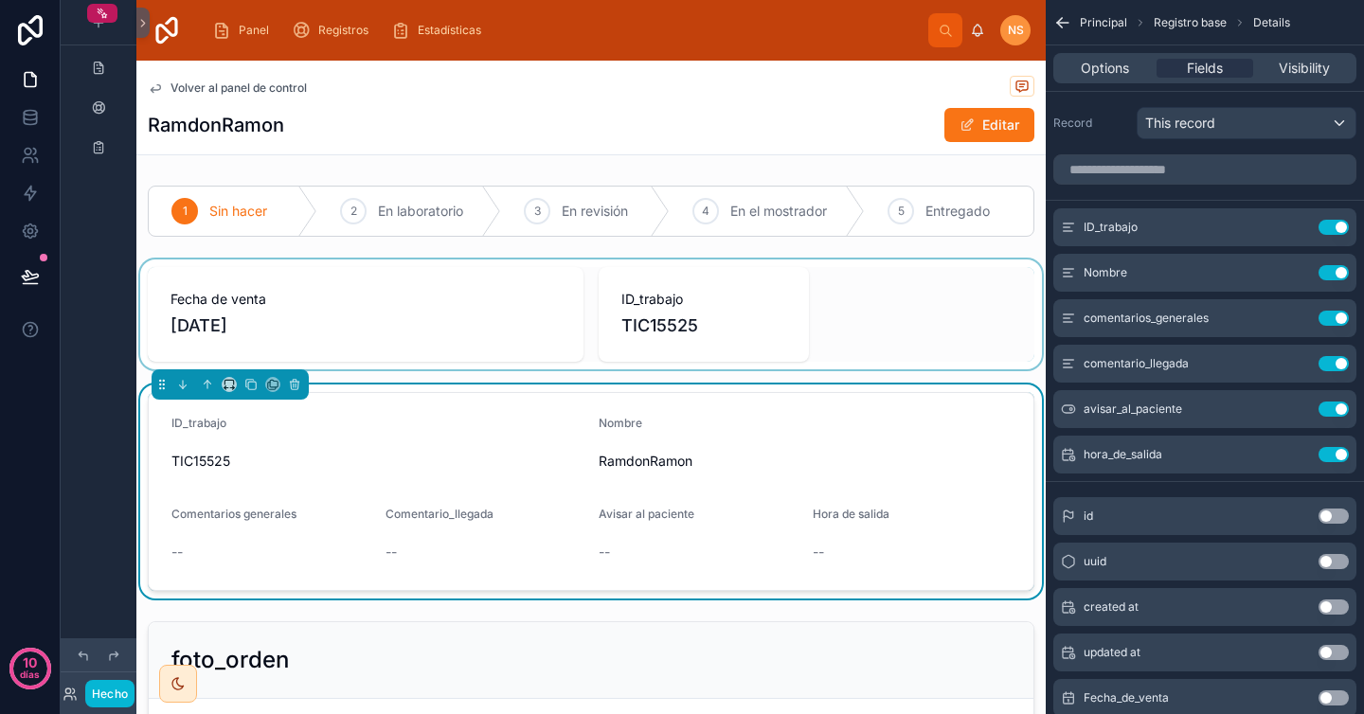
click at [849, 355] on div at bounding box center [590, 315] width 909 height 110
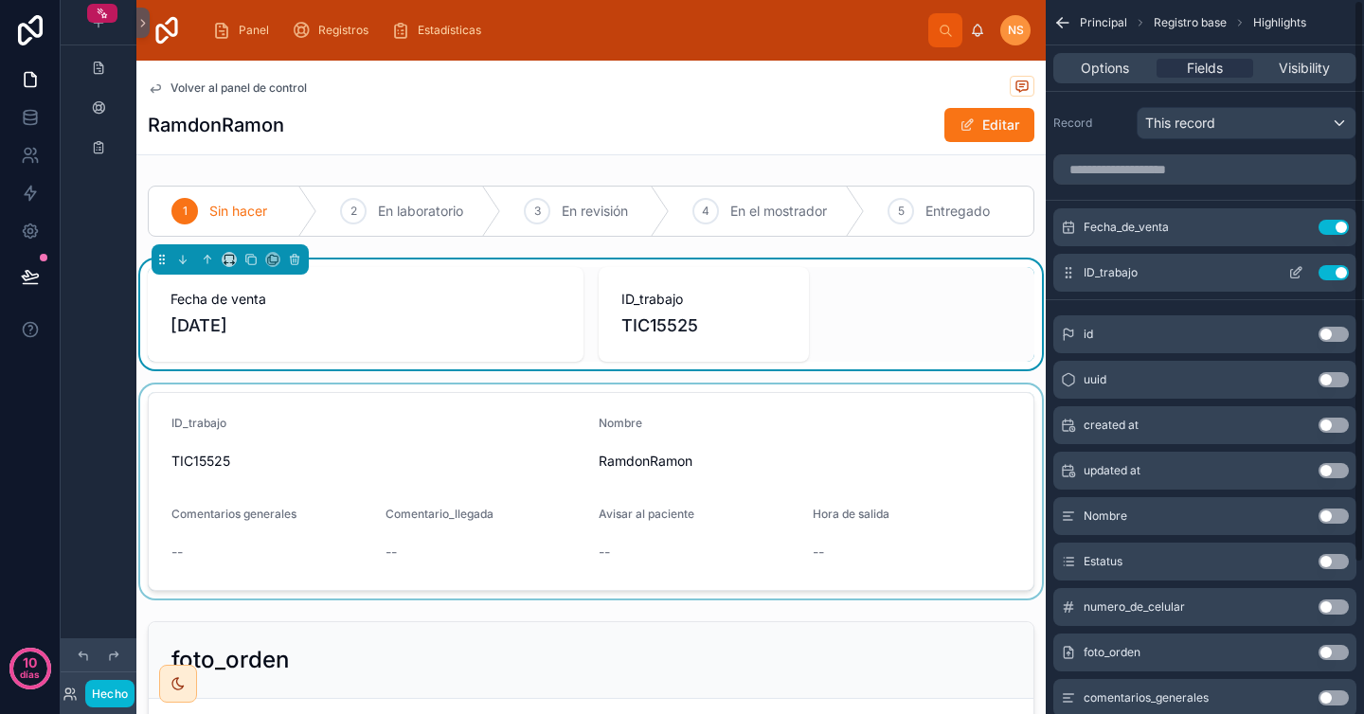
click at [1296, 266] on icon "contenido desplazable" at bounding box center [1295, 272] width 15 height 15
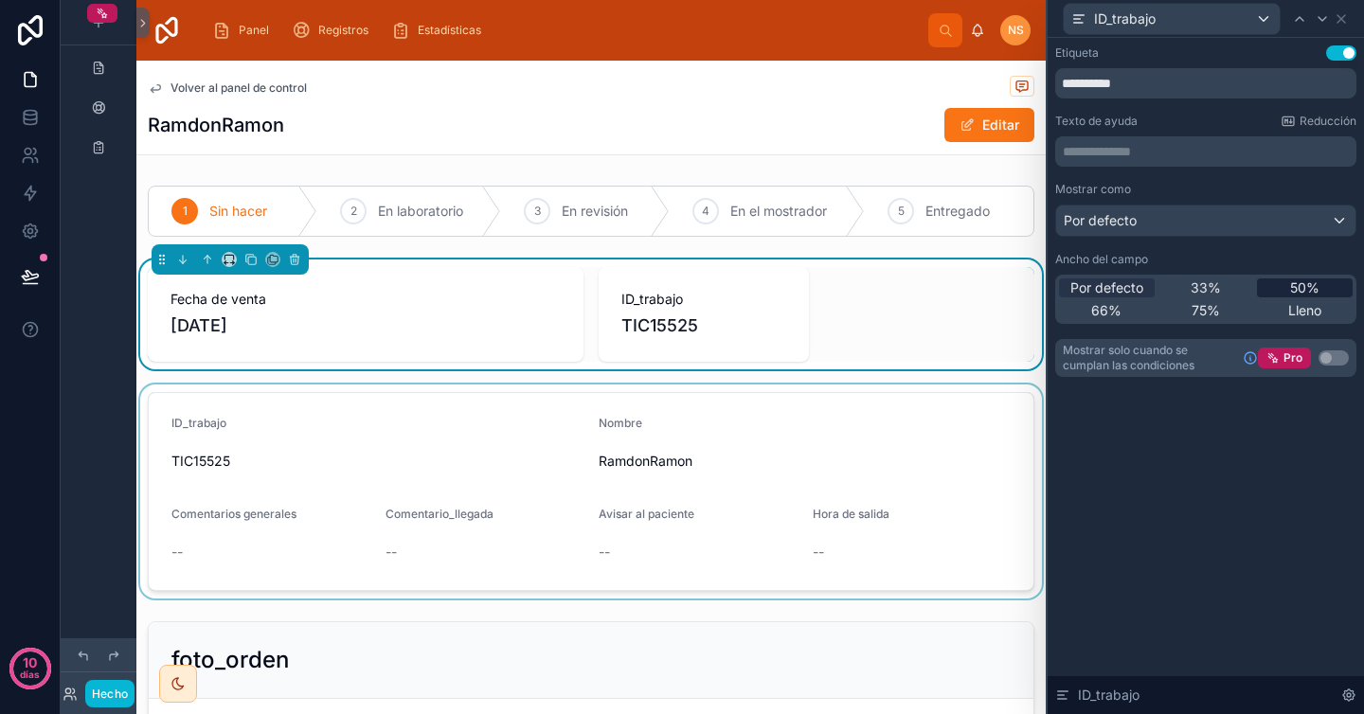
click at [1300, 278] on span "50%" at bounding box center [1304, 287] width 29 height 19
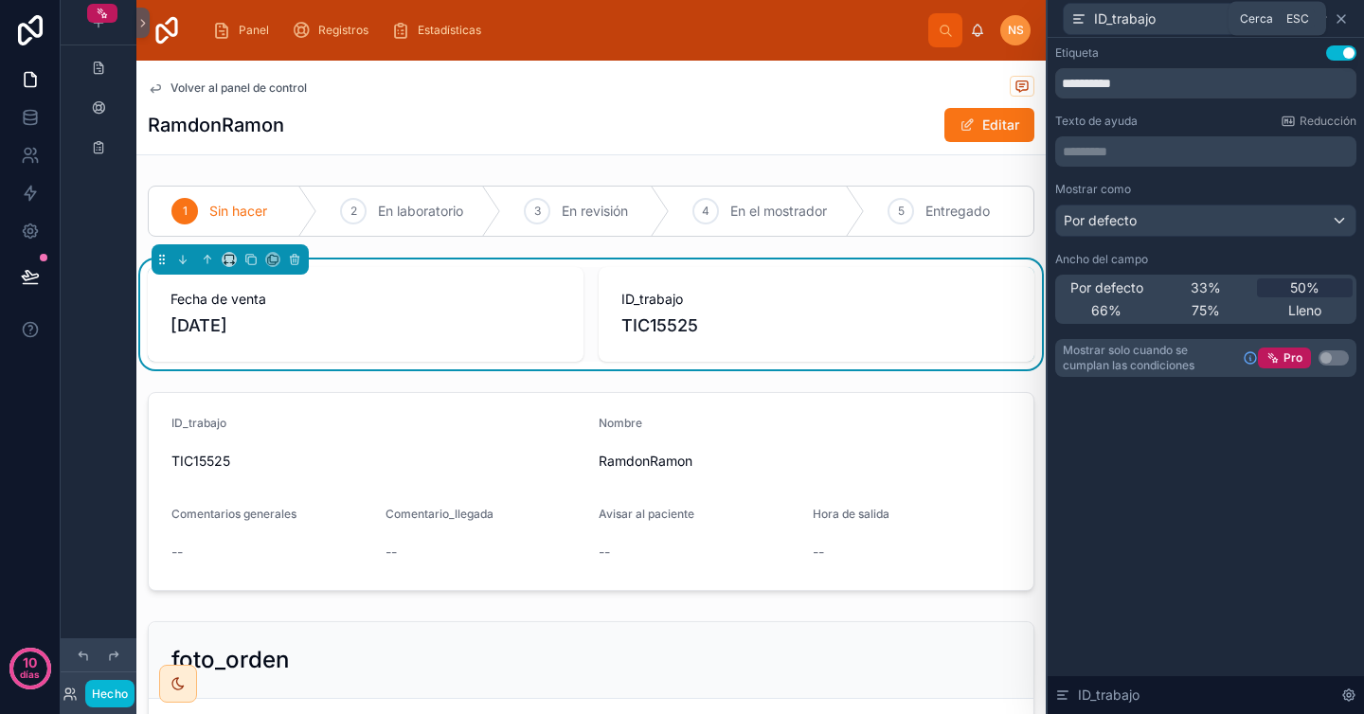
click at [1345, 21] on icon at bounding box center [1341, 18] width 15 height 15
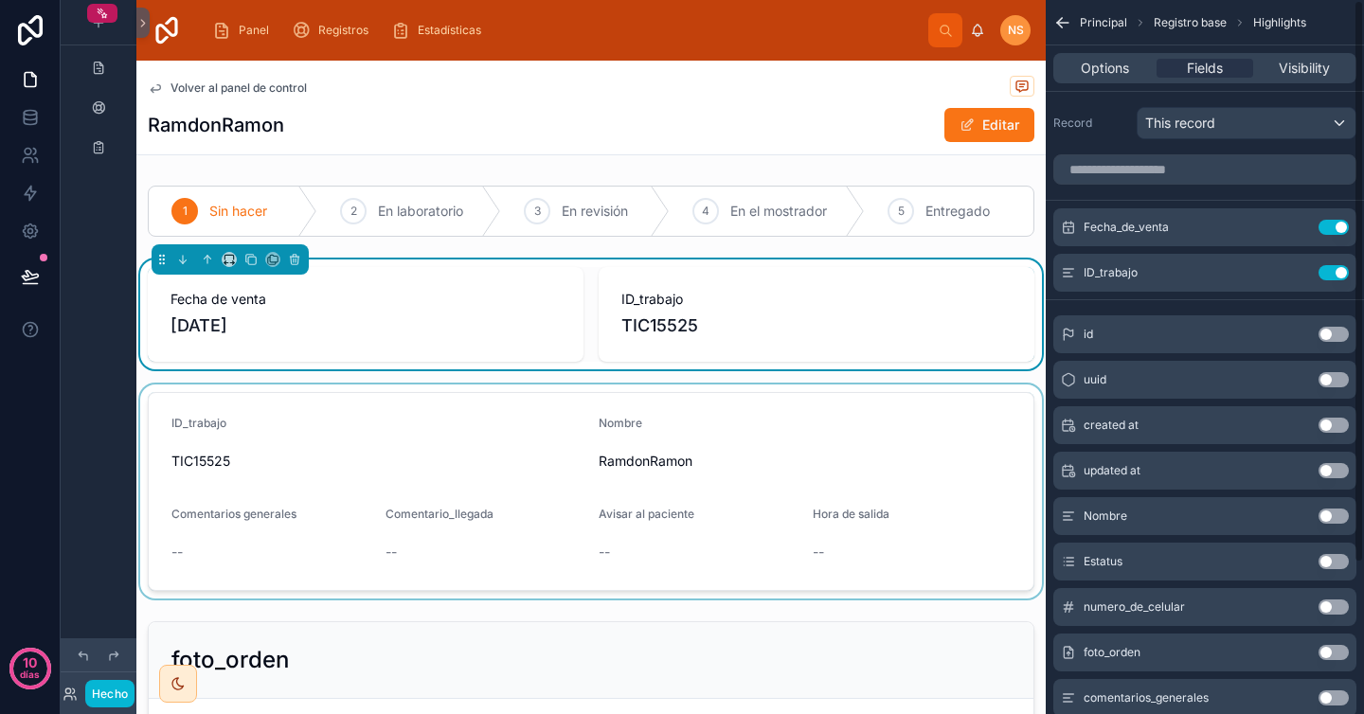
click at [677, 422] on div at bounding box center [590, 492] width 909 height 214
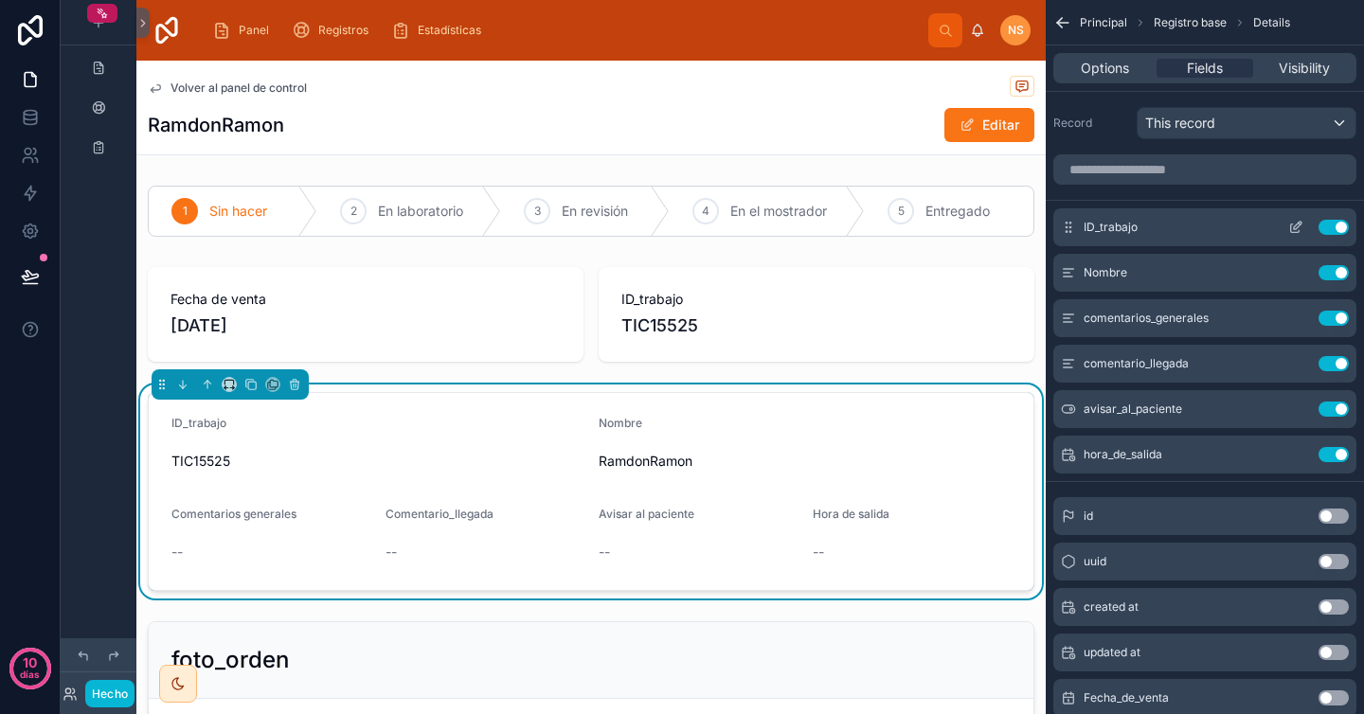
click at [1330, 224] on button "Use setting" at bounding box center [1333, 227] width 30 height 15
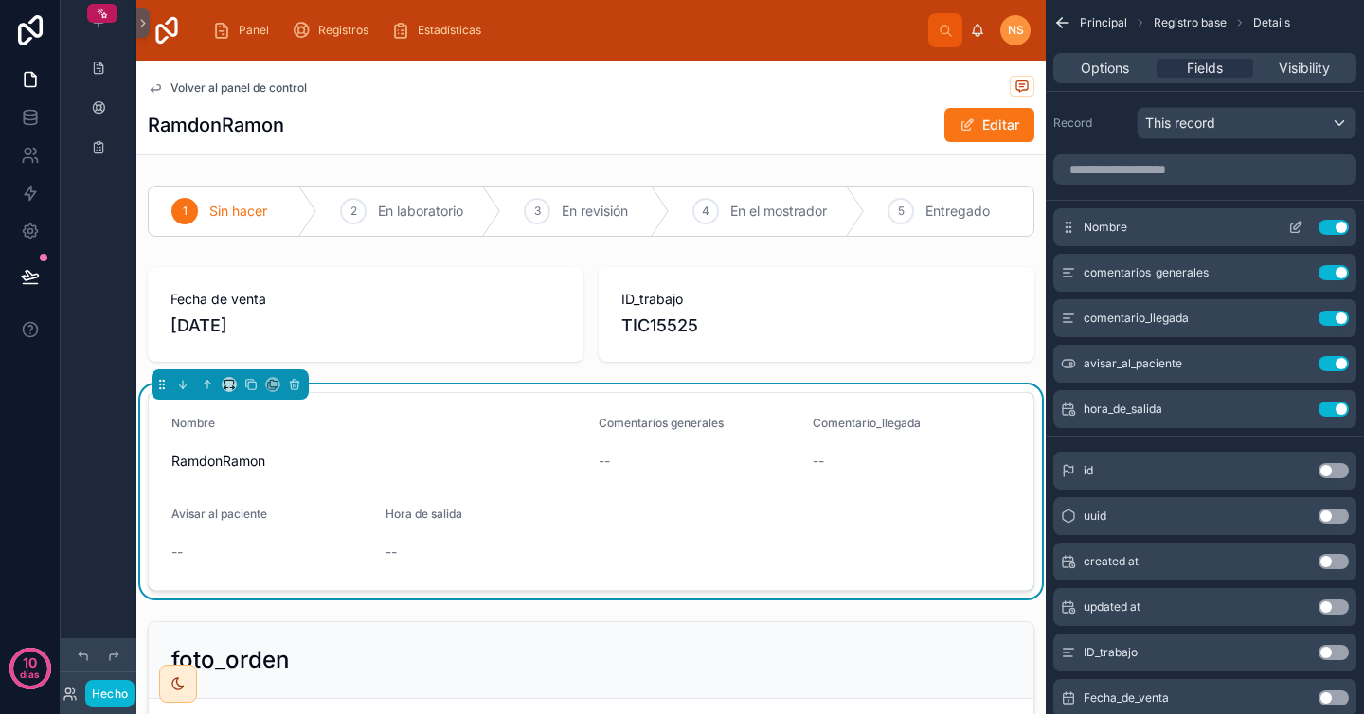
click at [1336, 231] on button "Use setting" at bounding box center [1333, 227] width 30 height 15
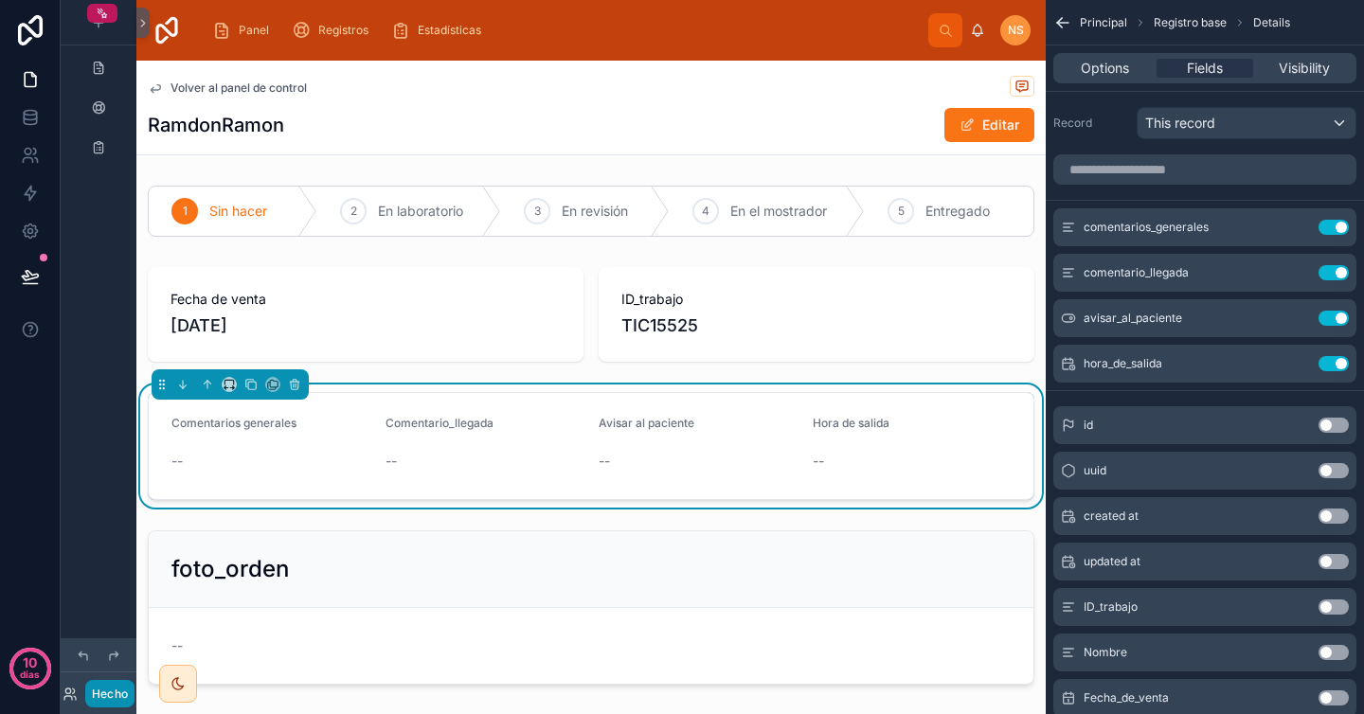
click at [118, 697] on font "Hecho" at bounding box center [110, 694] width 37 height 14
